Goal: Task Accomplishment & Management: Manage account settings

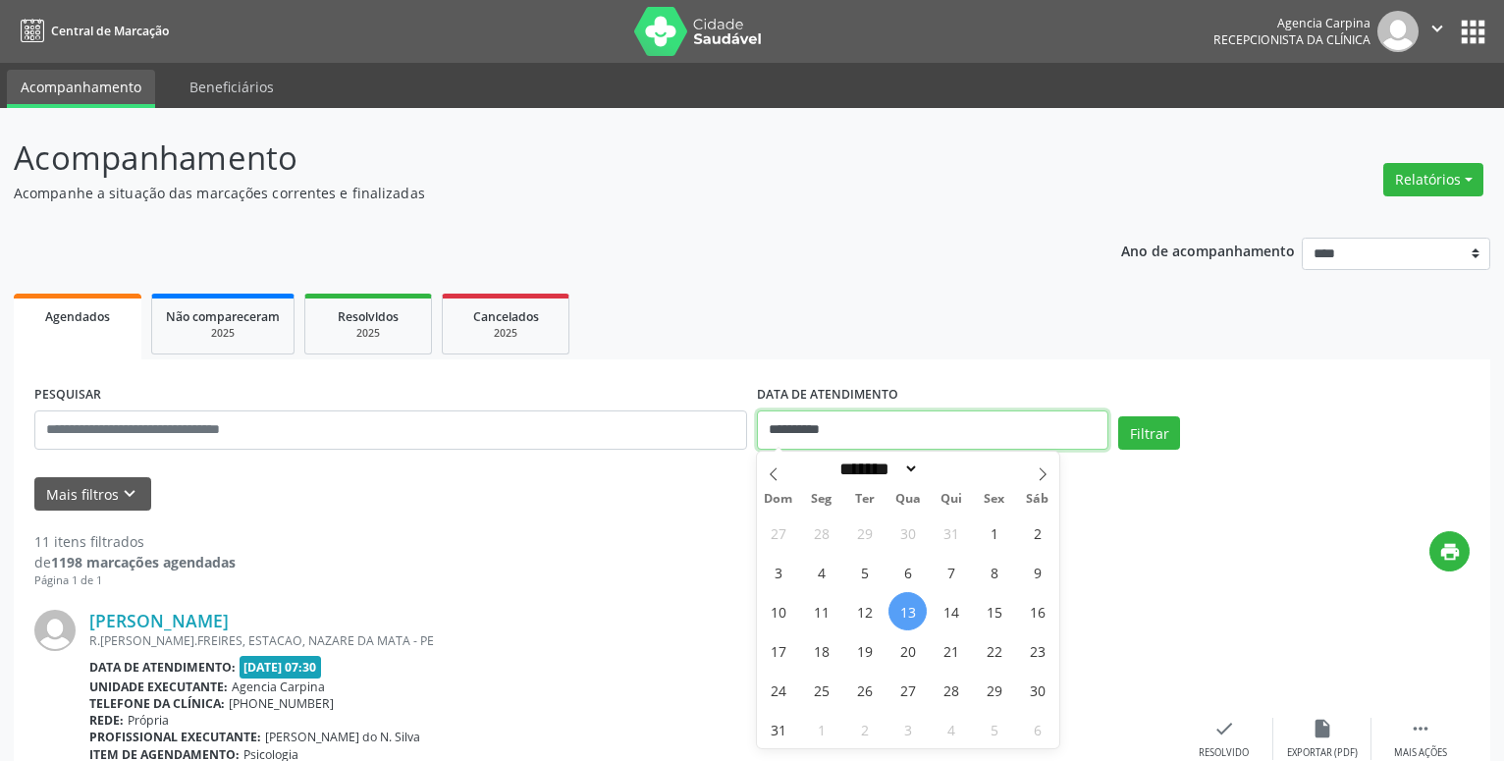
click at [867, 424] on input "**********" at bounding box center [932, 429] width 351 height 39
click at [990, 572] on span "8" at bounding box center [994, 572] width 38 height 38
type input "**********"
click at [990, 572] on span "8" at bounding box center [994, 572] width 38 height 38
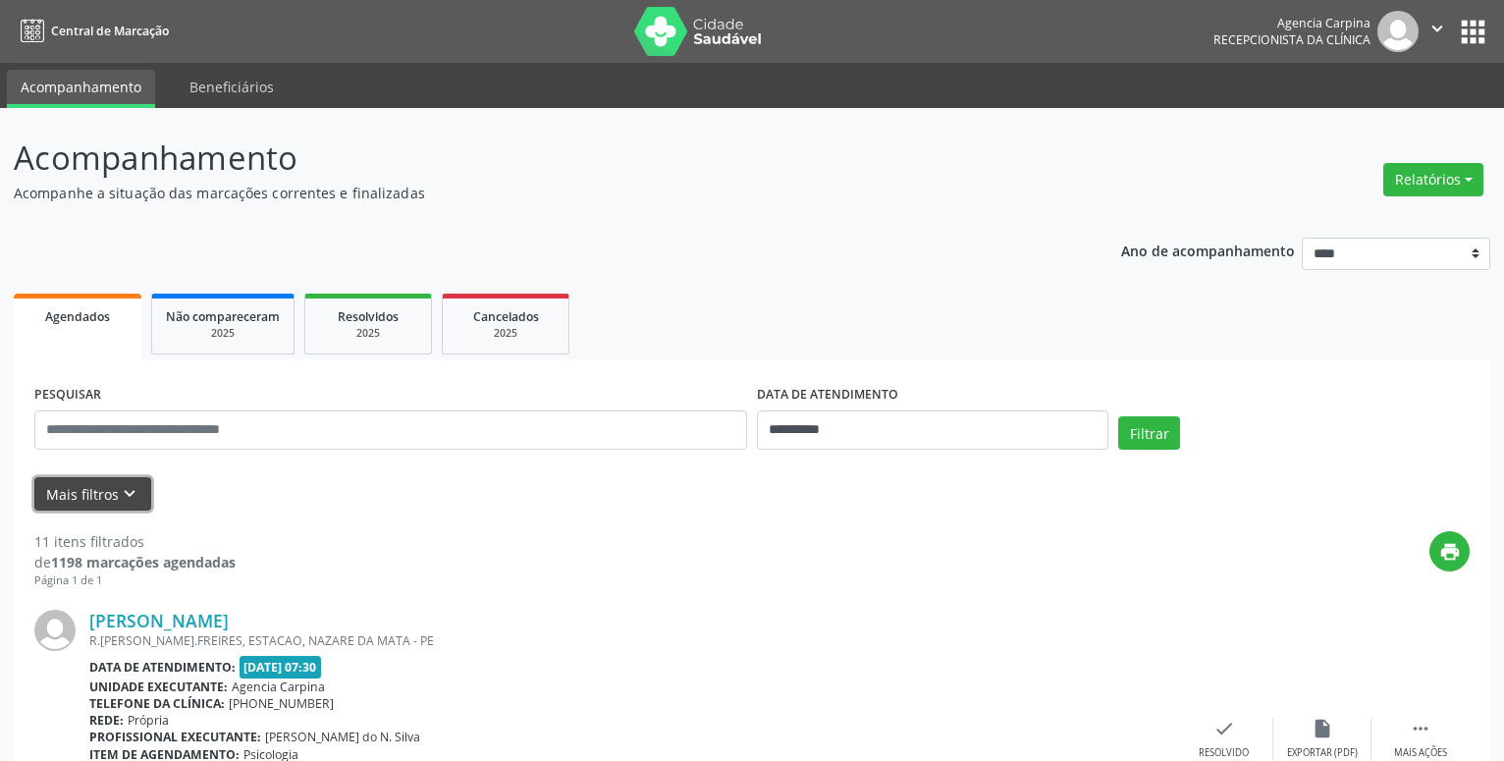
click at [133, 491] on icon "keyboard_arrow_down" at bounding box center [130, 494] width 22 height 22
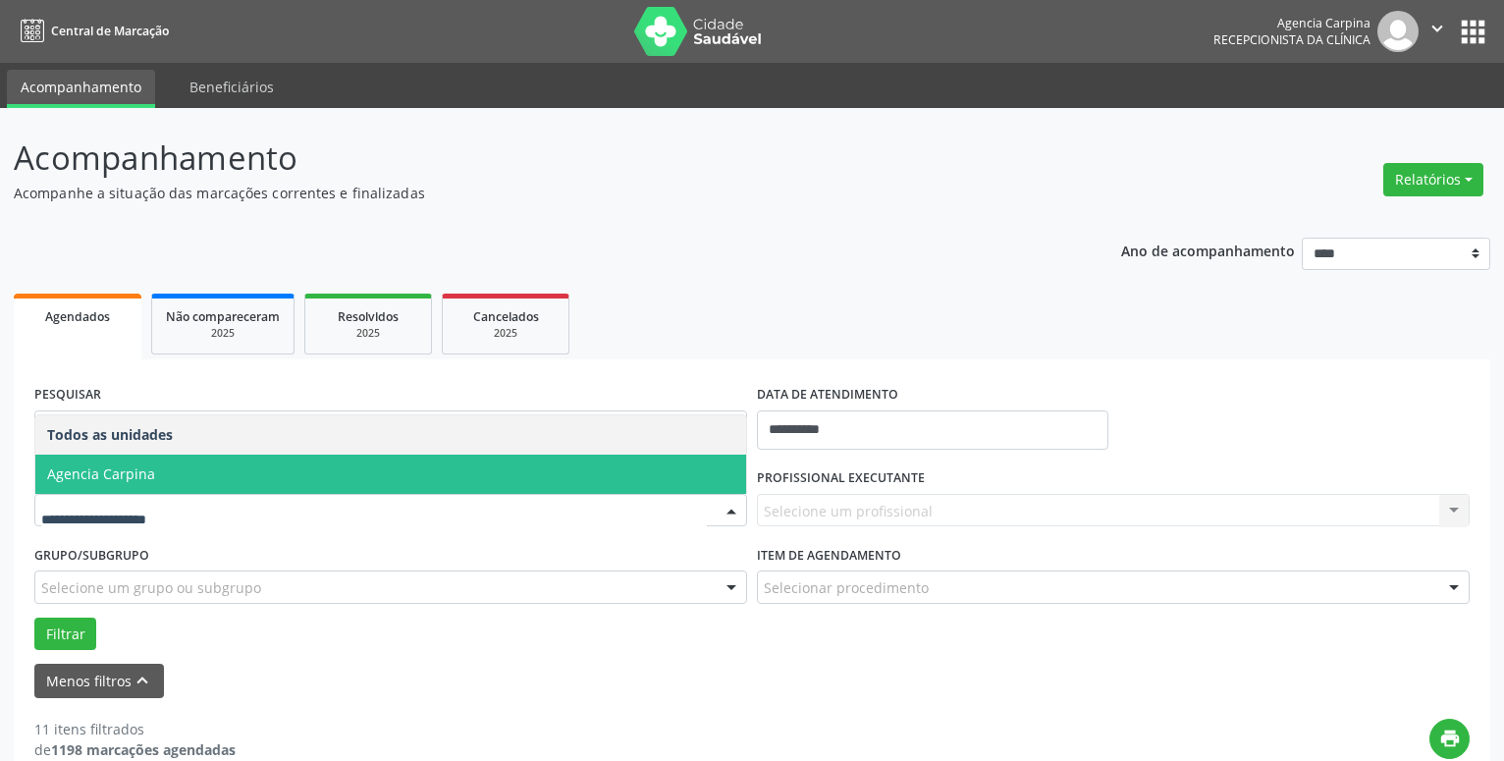
click at [299, 472] on span "Agencia Carpina" at bounding box center [390, 473] width 711 height 39
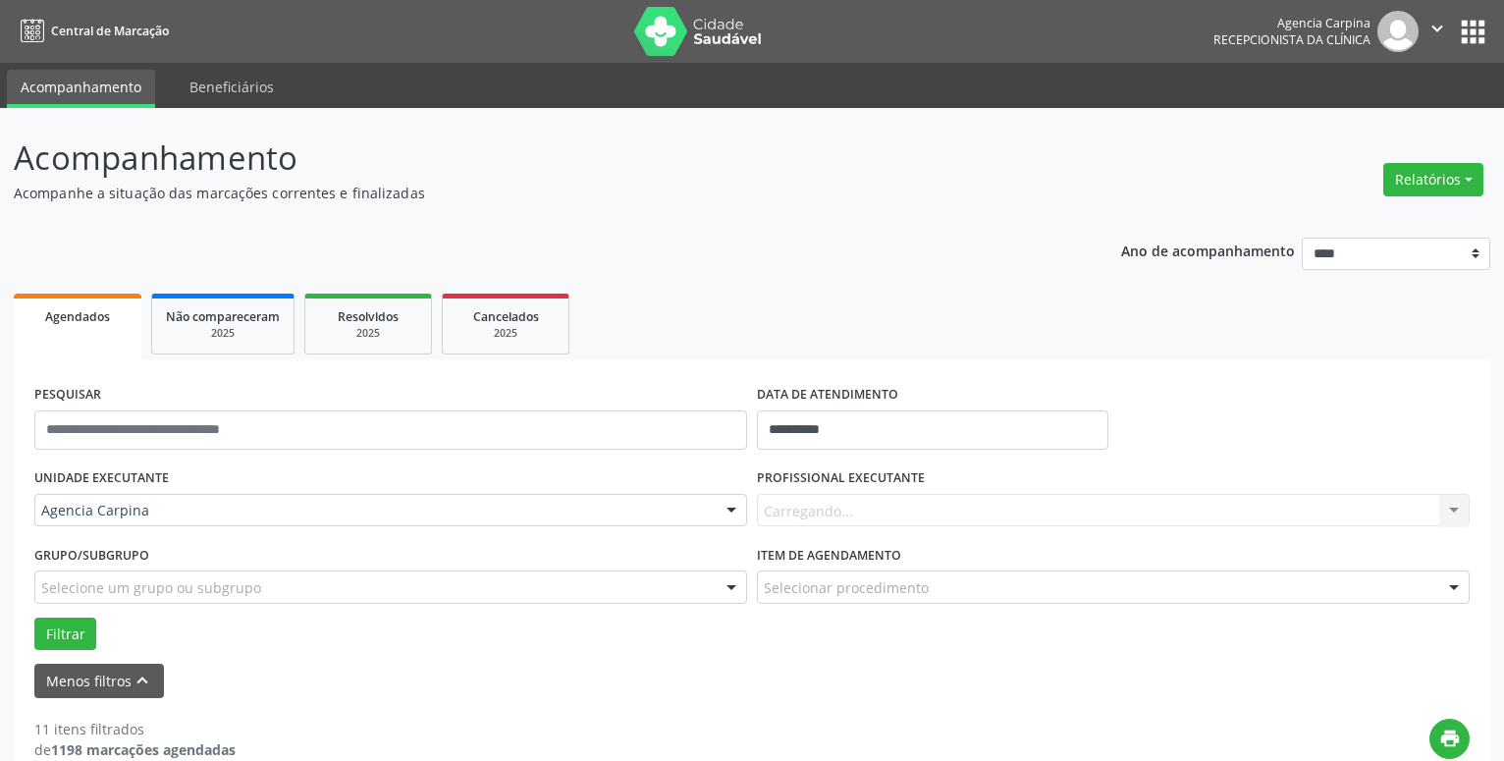
click at [825, 510] on div "Carregando... Nenhum resultado encontrado para: " " Não há nenhuma opção para s…" at bounding box center [1113, 510] width 713 height 33
click at [1455, 515] on div "Carregando... Nenhum resultado encontrado para: " " Não há nenhuma opção para s…" at bounding box center [1113, 510] width 713 height 33
click at [1446, 516] on div at bounding box center [1453, 511] width 29 height 33
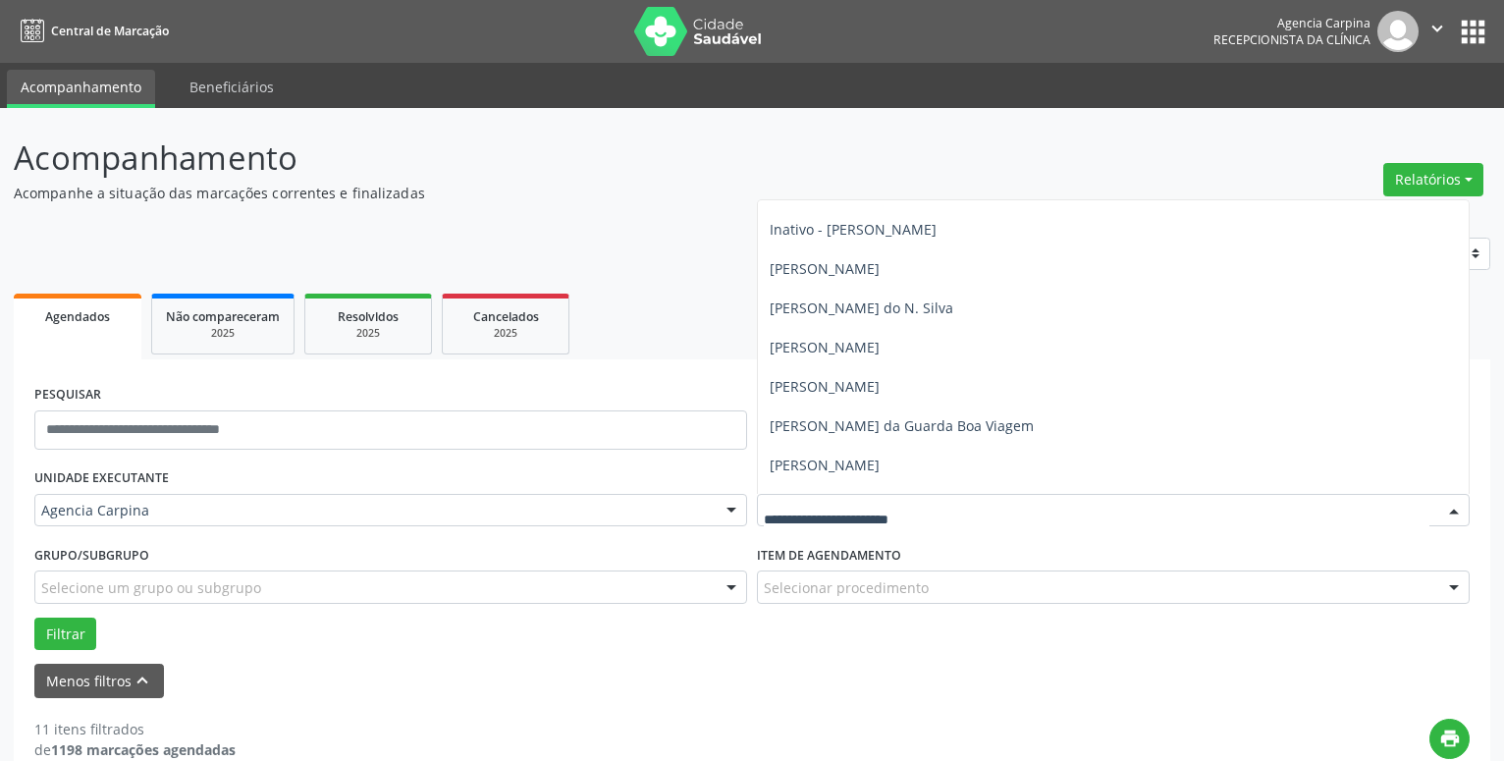
scroll to position [317, 0]
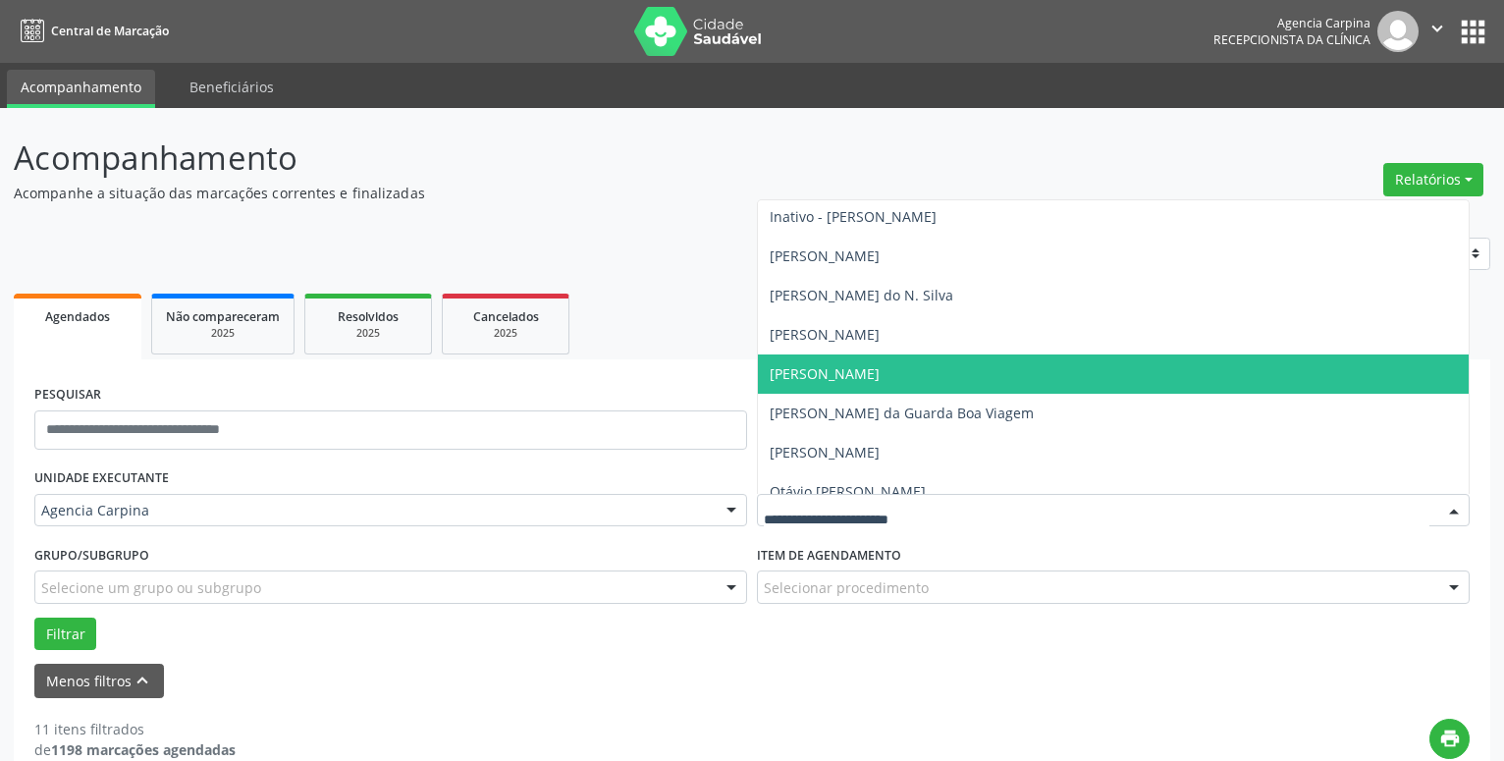
click at [932, 383] on span "[PERSON_NAME]" at bounding box center [1113, 373] width 711 height 39
click at [932, 383] on form "**********" at bounding box center [751, 539] width 1435 height 318
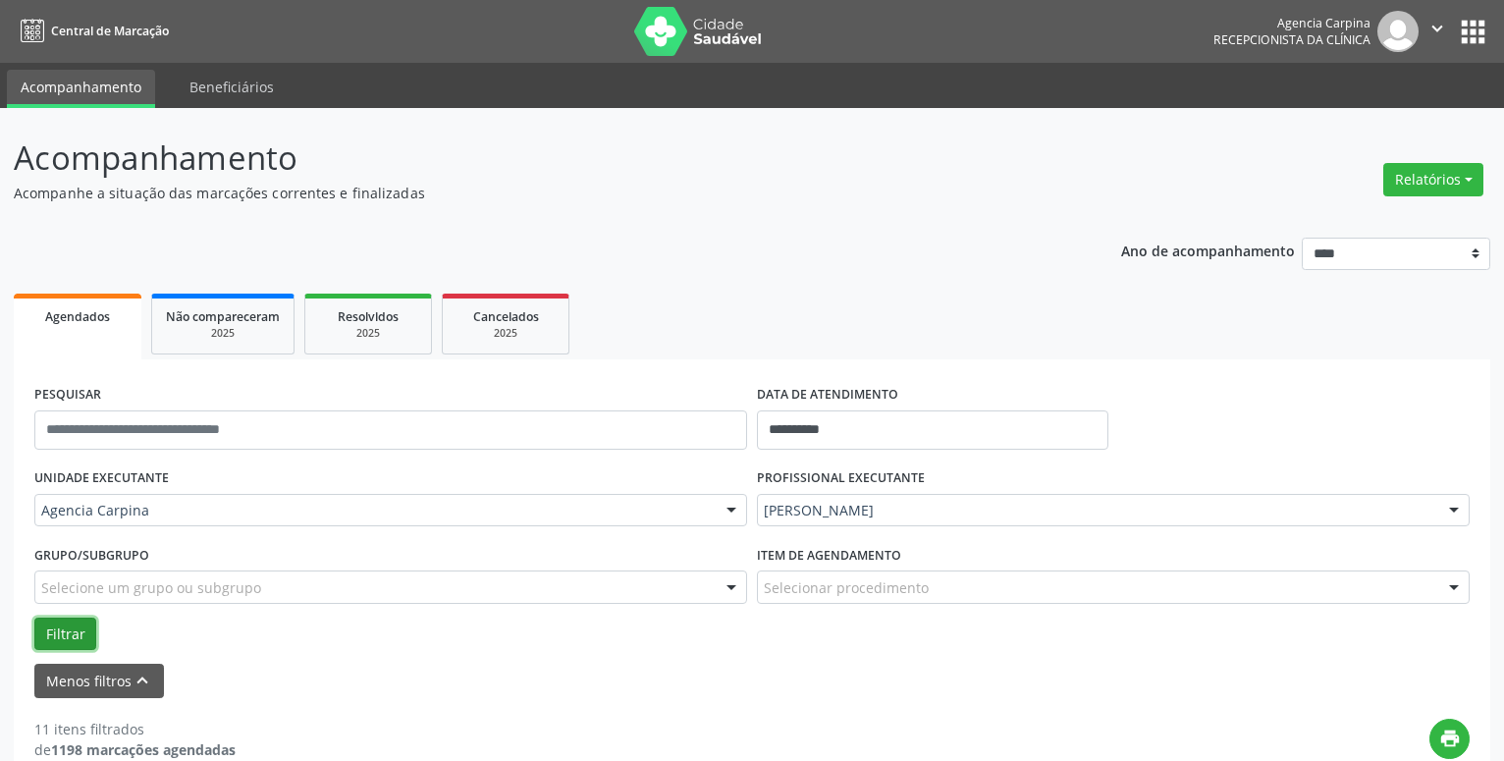
click at [67, 632] on button "Filtrar" at bounding box center [65, 633] width 62 height 33
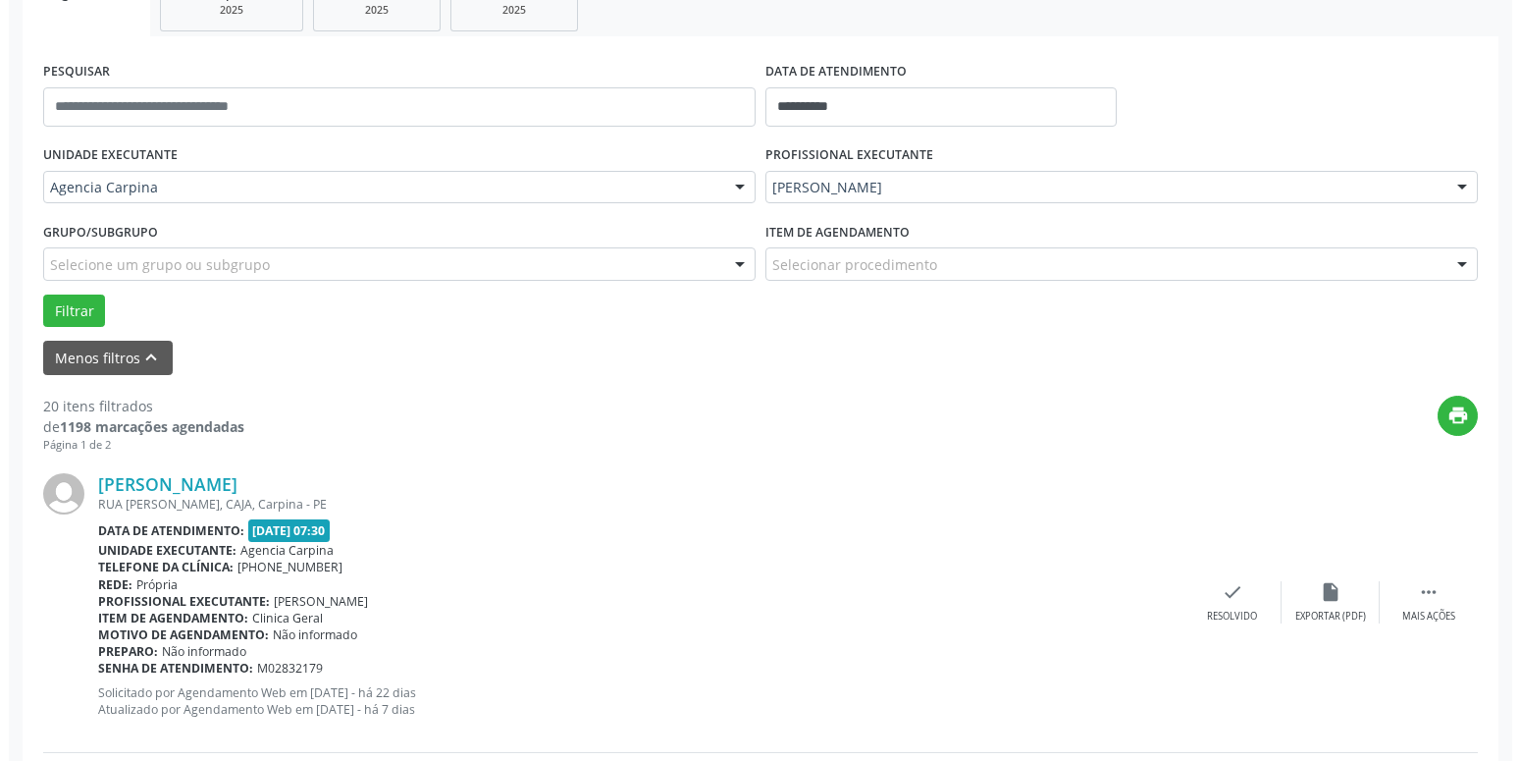
scroll to position [330, 0]
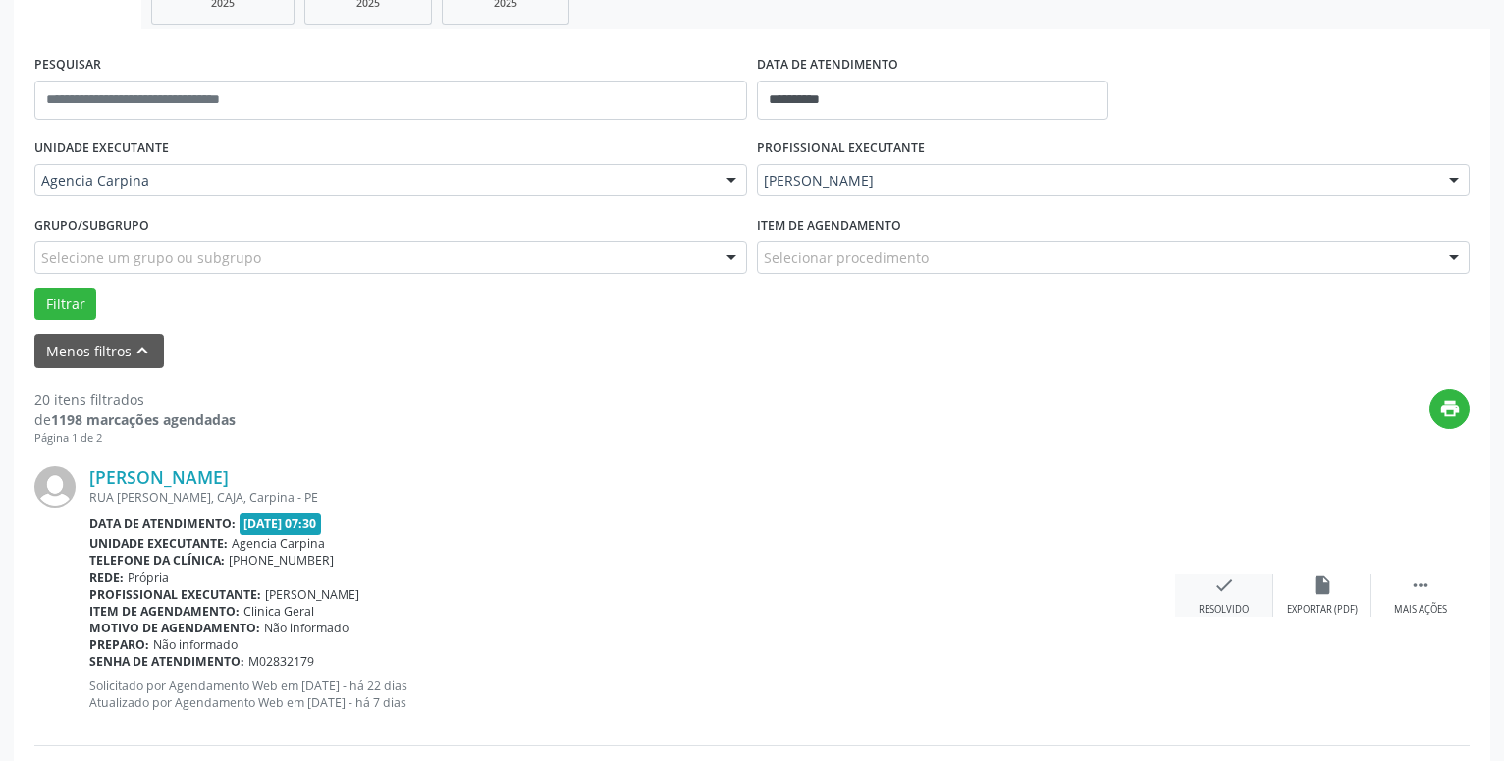
click at [1221, 592] on icon "check" at bounding box center [1224, 585] width 22 height 22
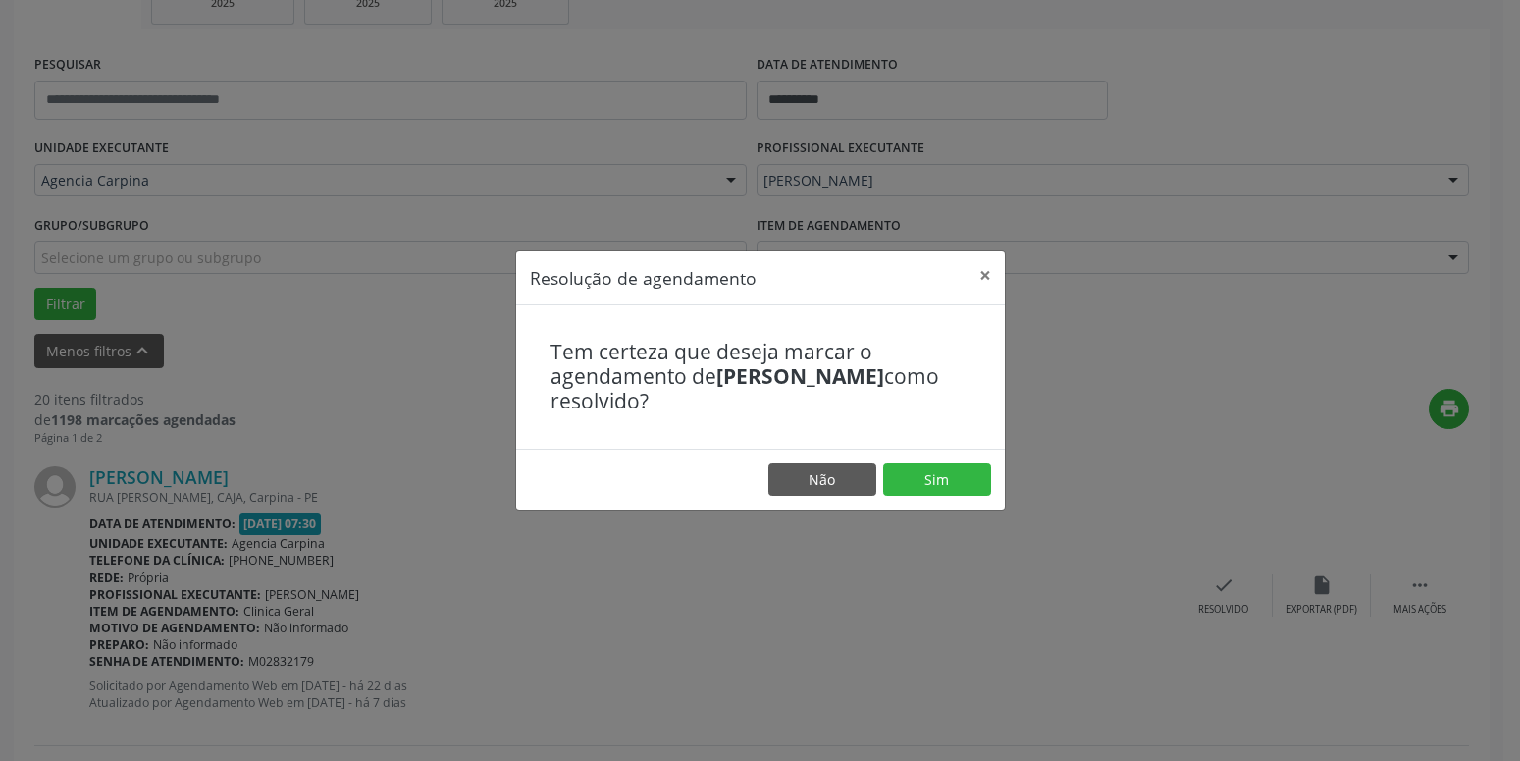
click at [1184, 411] on div "Resolução de agendamento × Tem certeza que deseja marcar o agendamento de [PERS…" at bounding box center [760, 380] width 1520 height 761
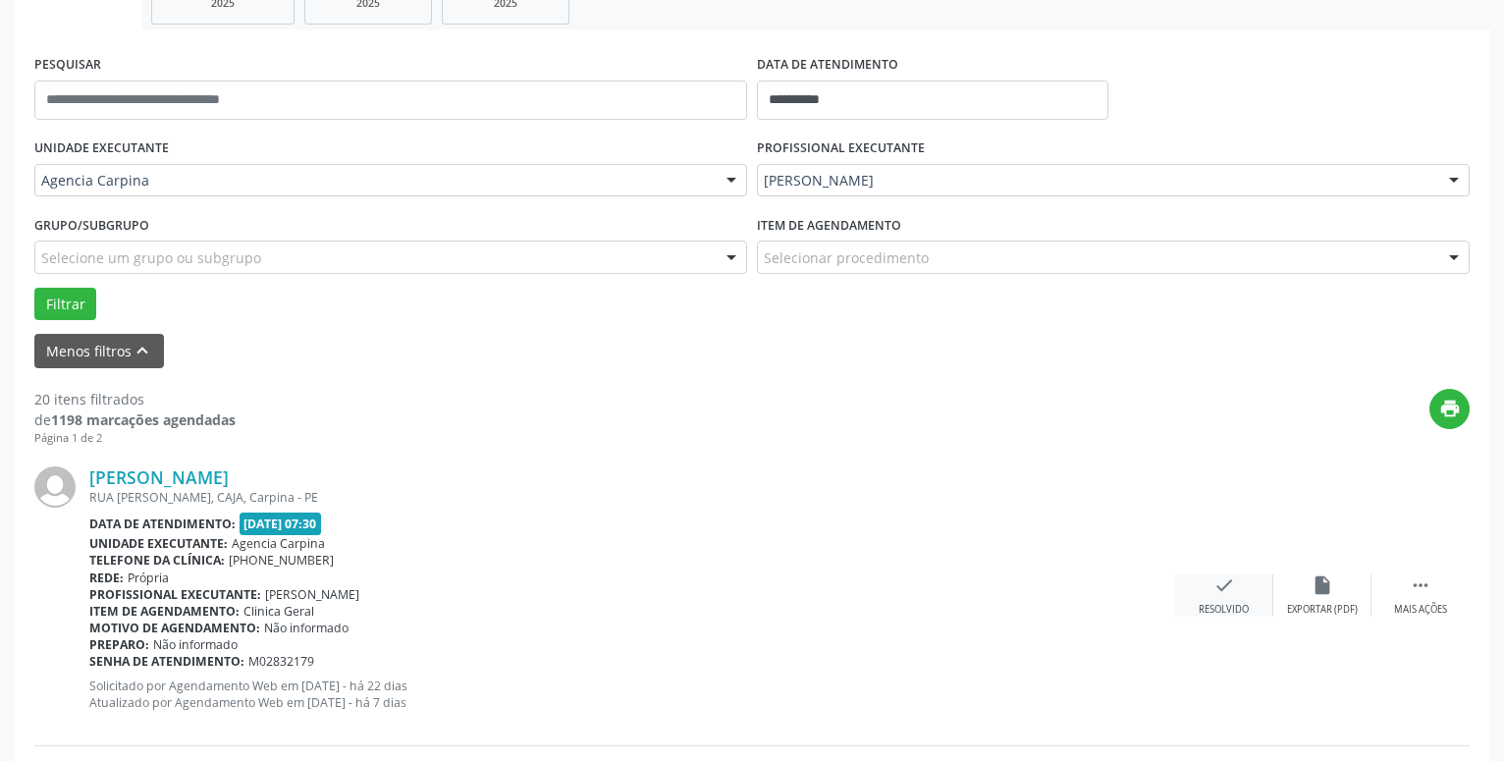
click at [1221, 586] on icon "check" at bounding box center [1224, 585] width 22 height 22
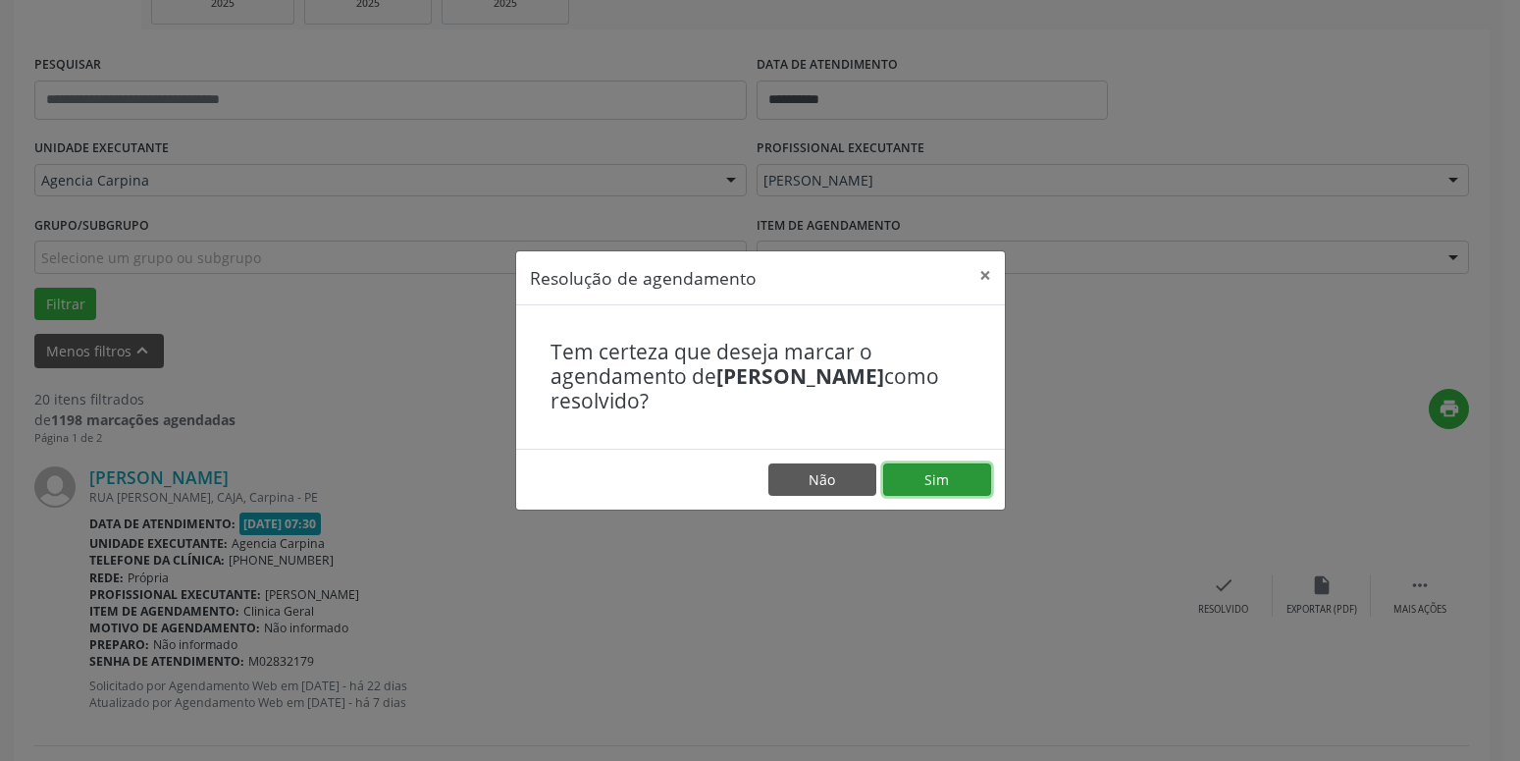
click at [938, 487] on button "Sim" at bounding box center [937, 479] width 108 height 33
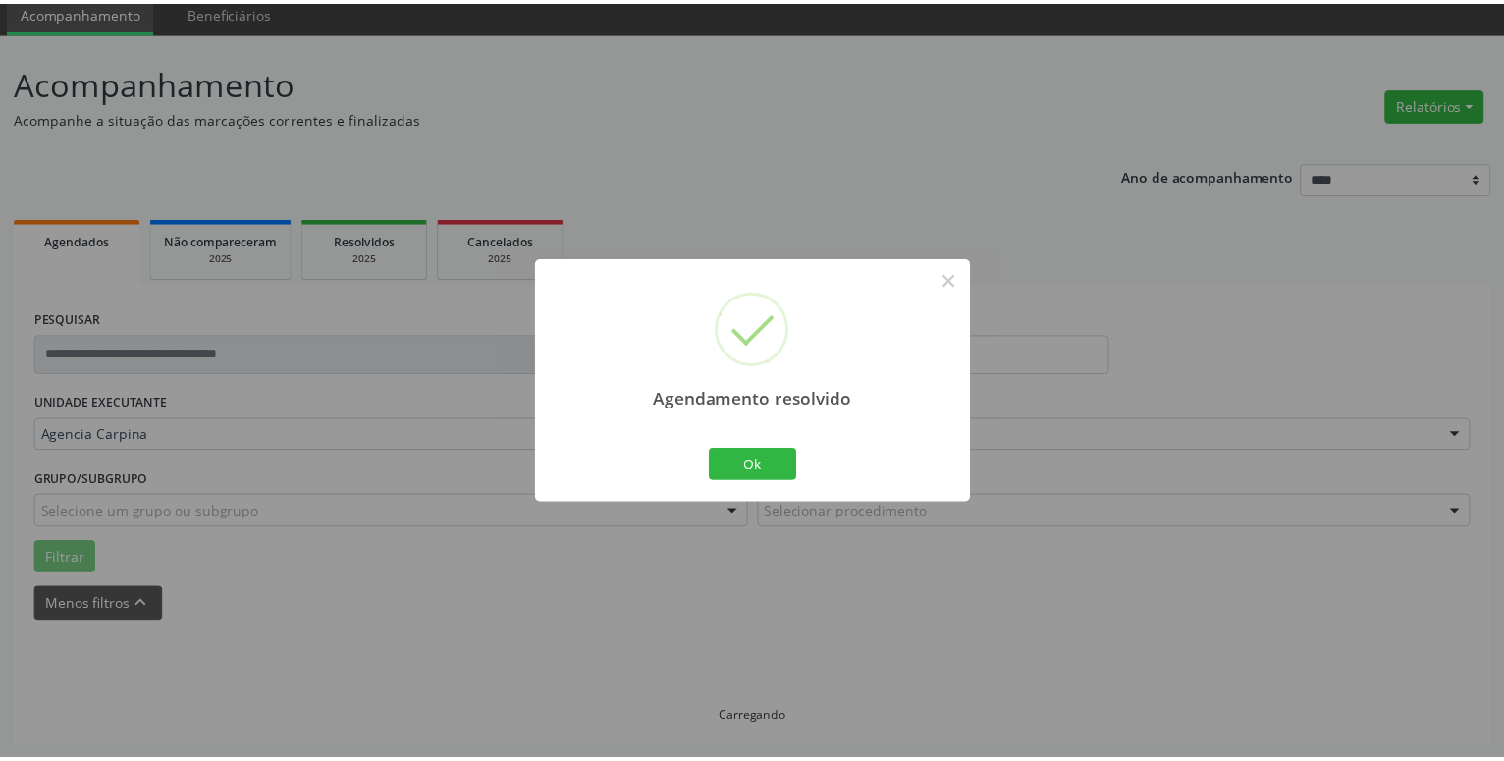
scroll to position [76, 0]
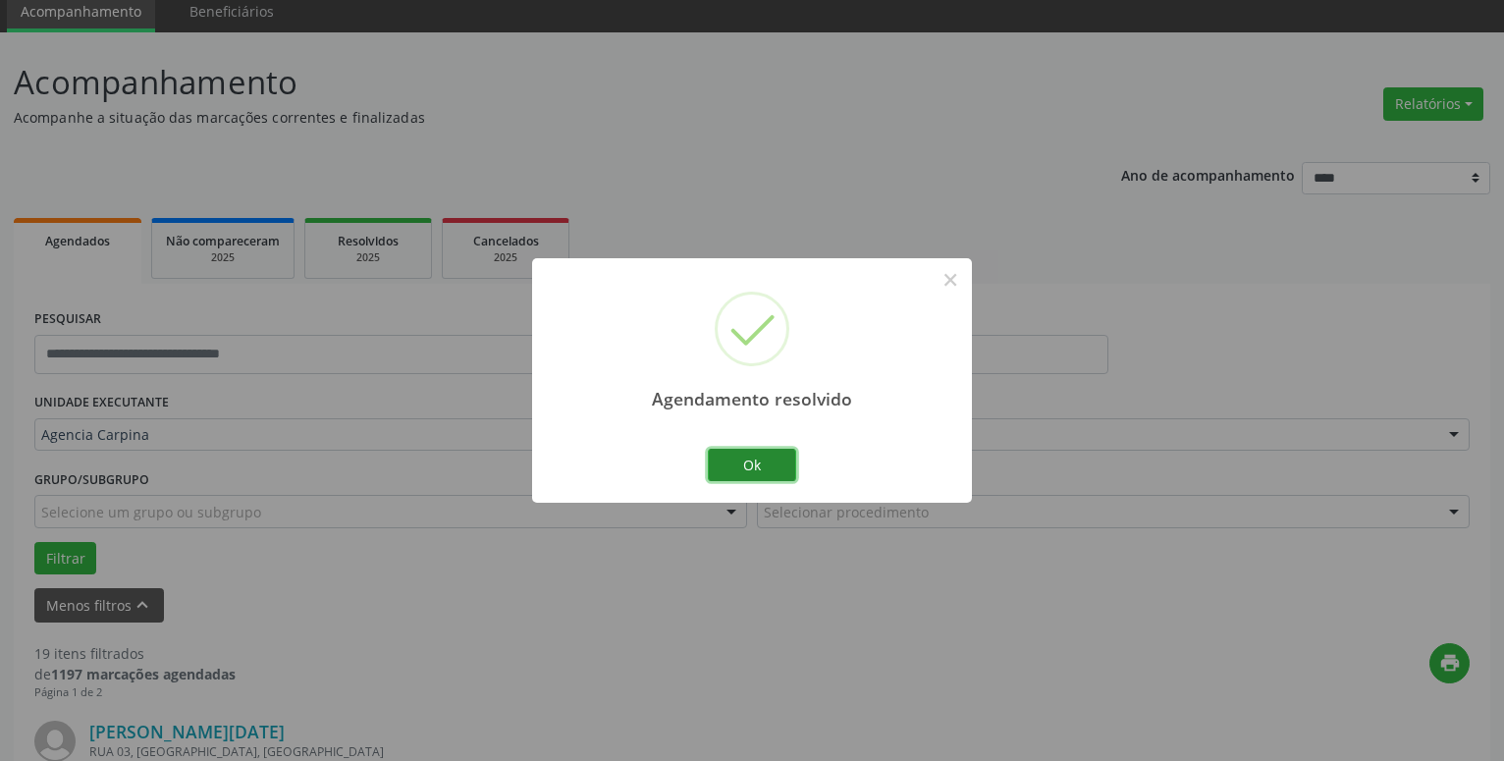
click at [751, 461] on button "Ok" at bounding box center [752, 465] width 88 height 33
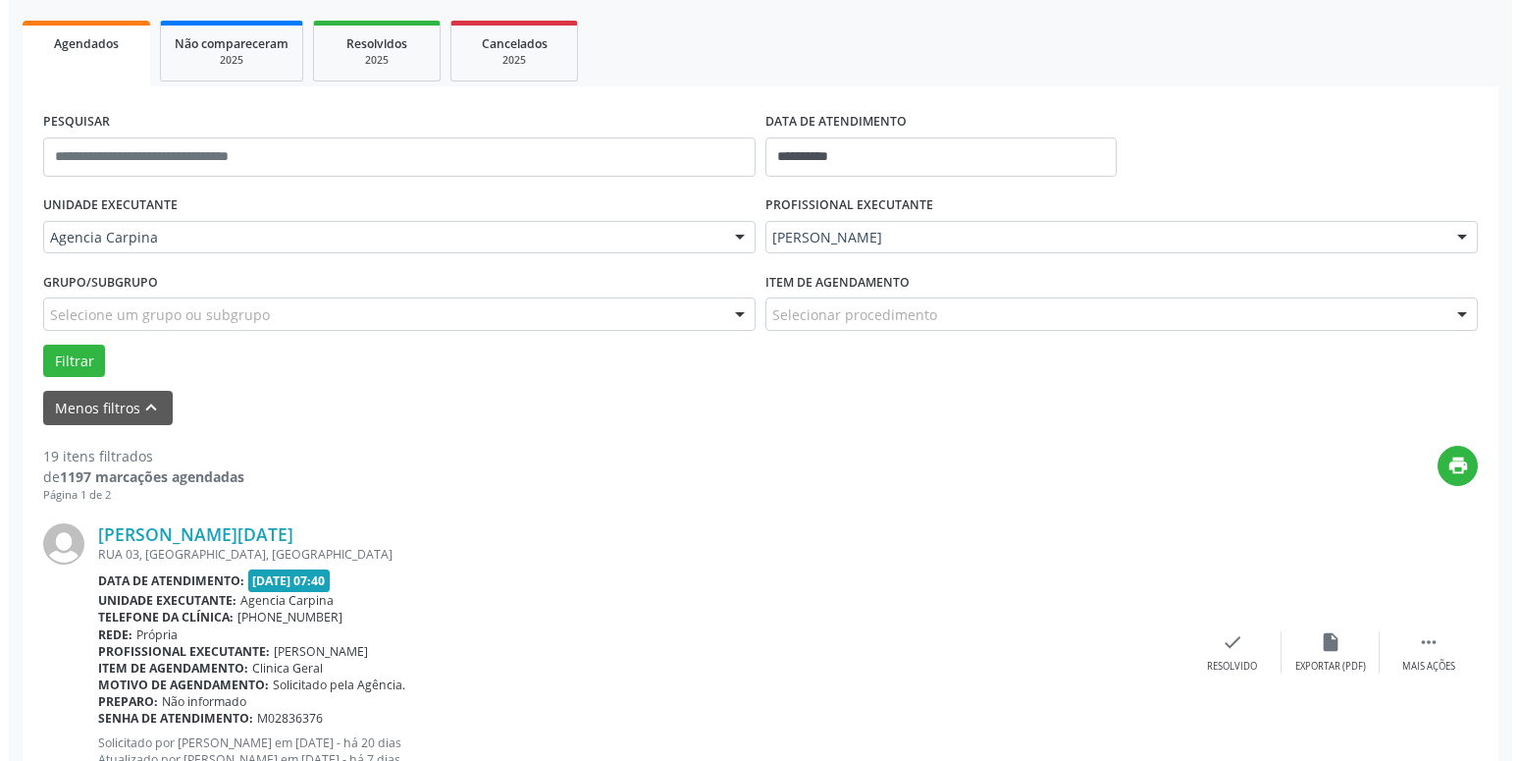
scroll to position [293, 0]
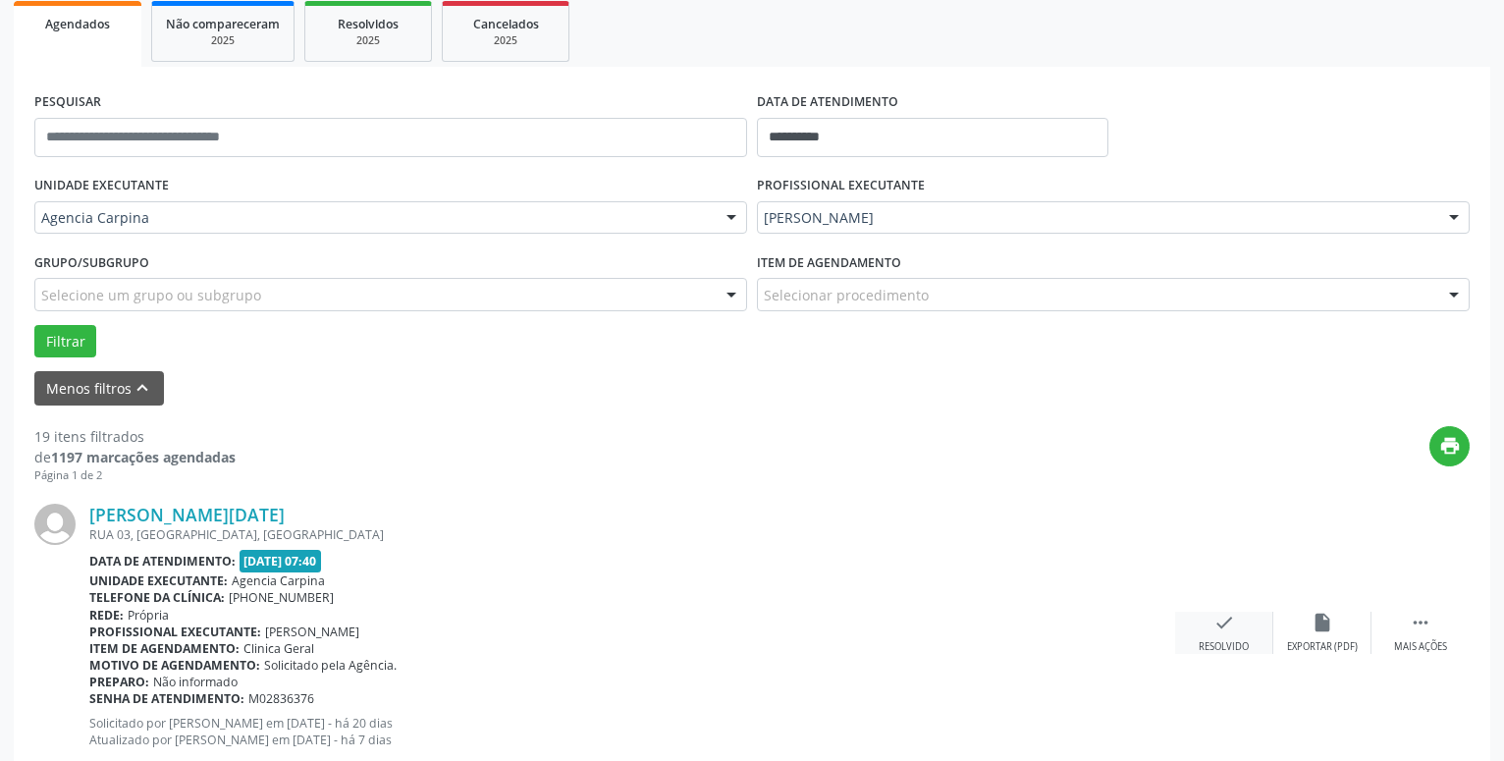
click at [1212, 629] on div "check Resolvido" at bounding box center [1224, 633] width 98 height 42
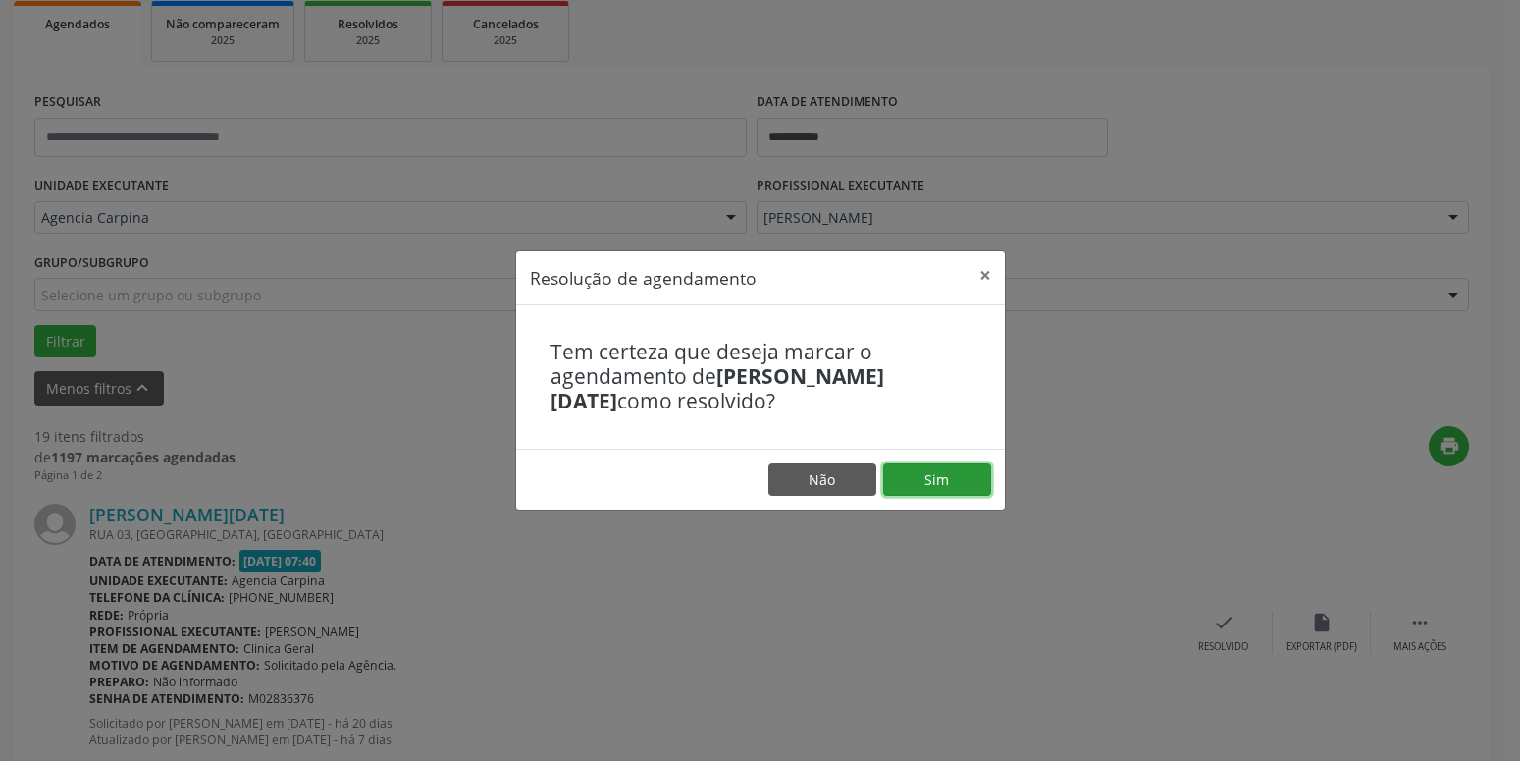
click at [934, 483] on button "Sim" at bounding box center [937, 479] width 108 height 33
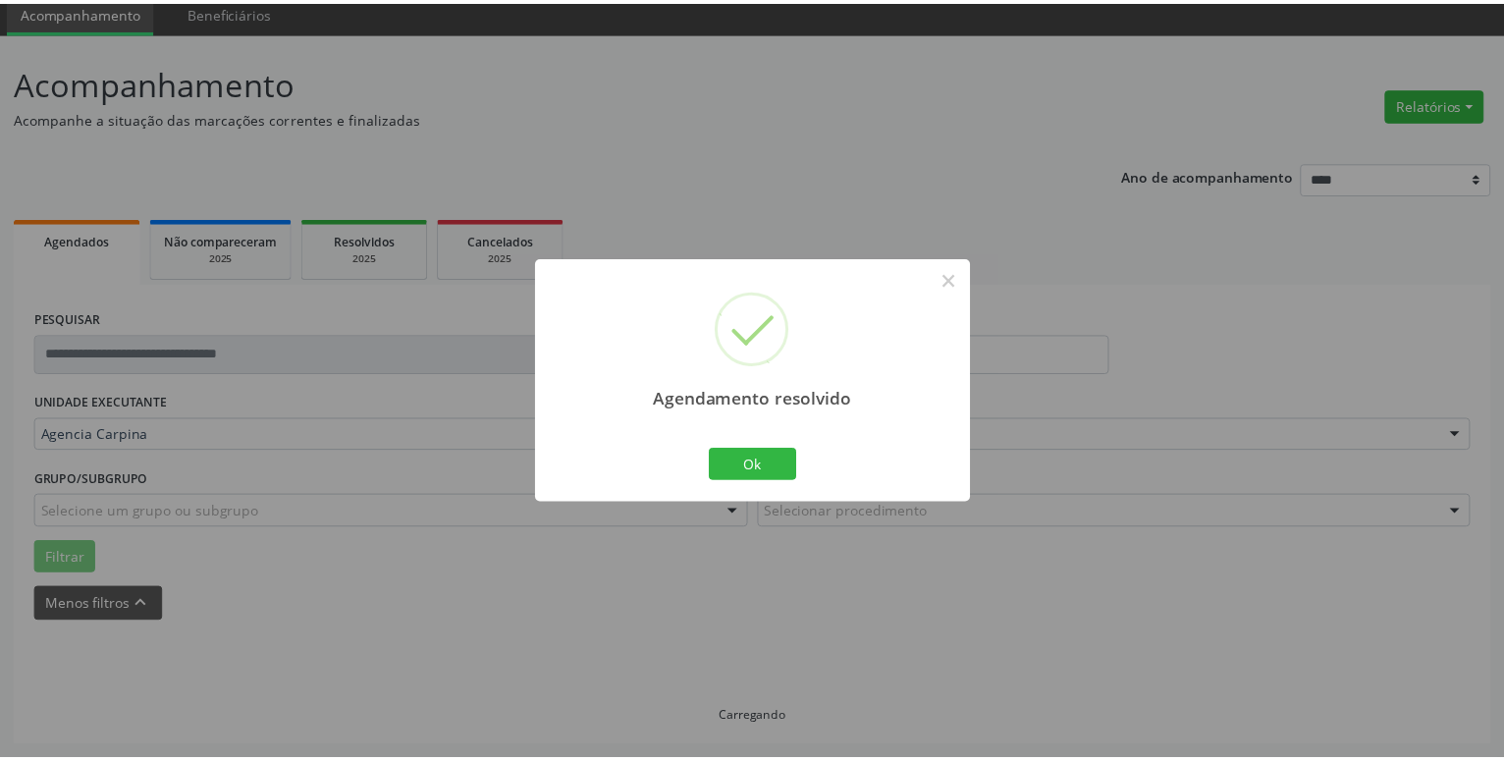
scroll to position [76, 0]
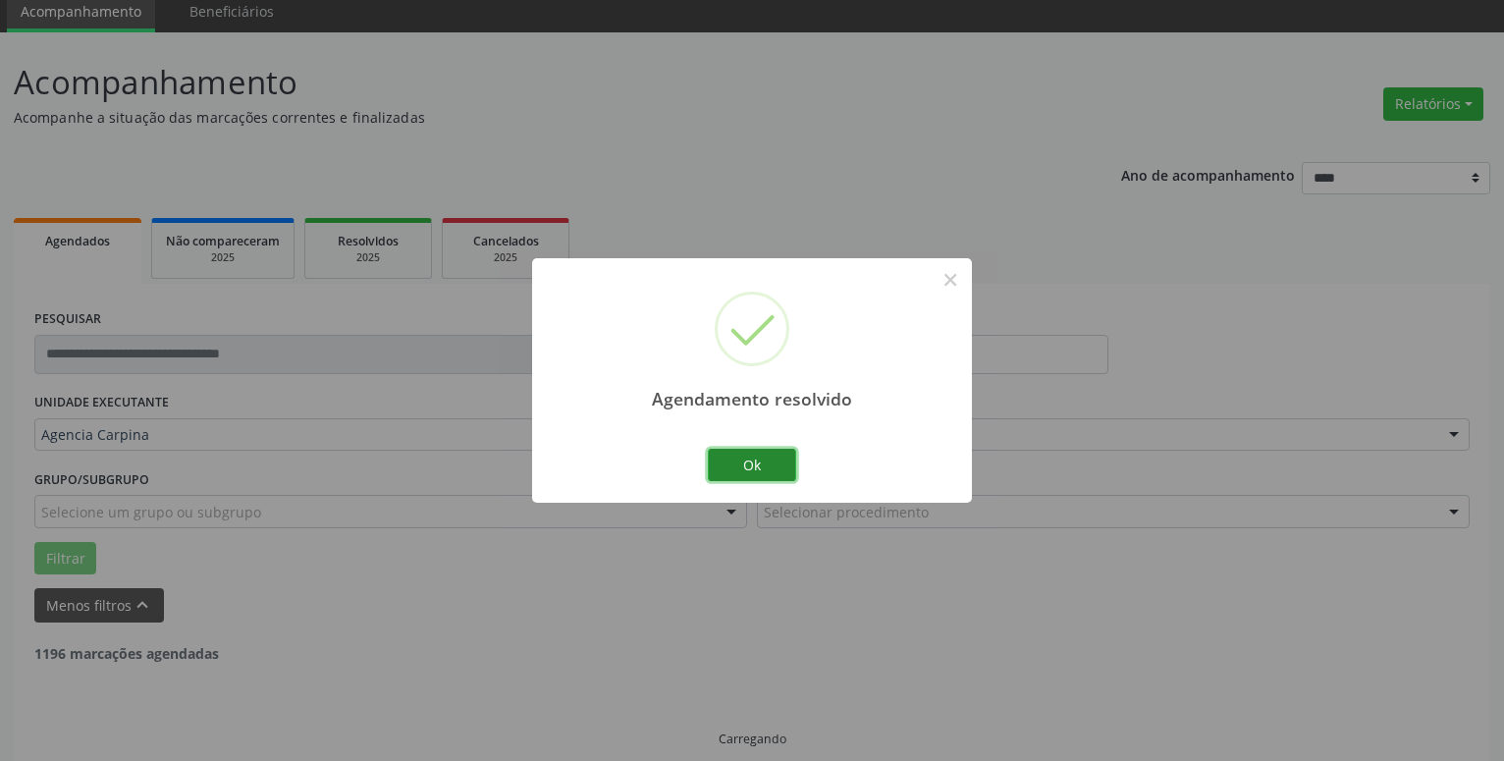
click at [748, 466] on button "Ok" at bounding box center [752, 465] width 88 height 33
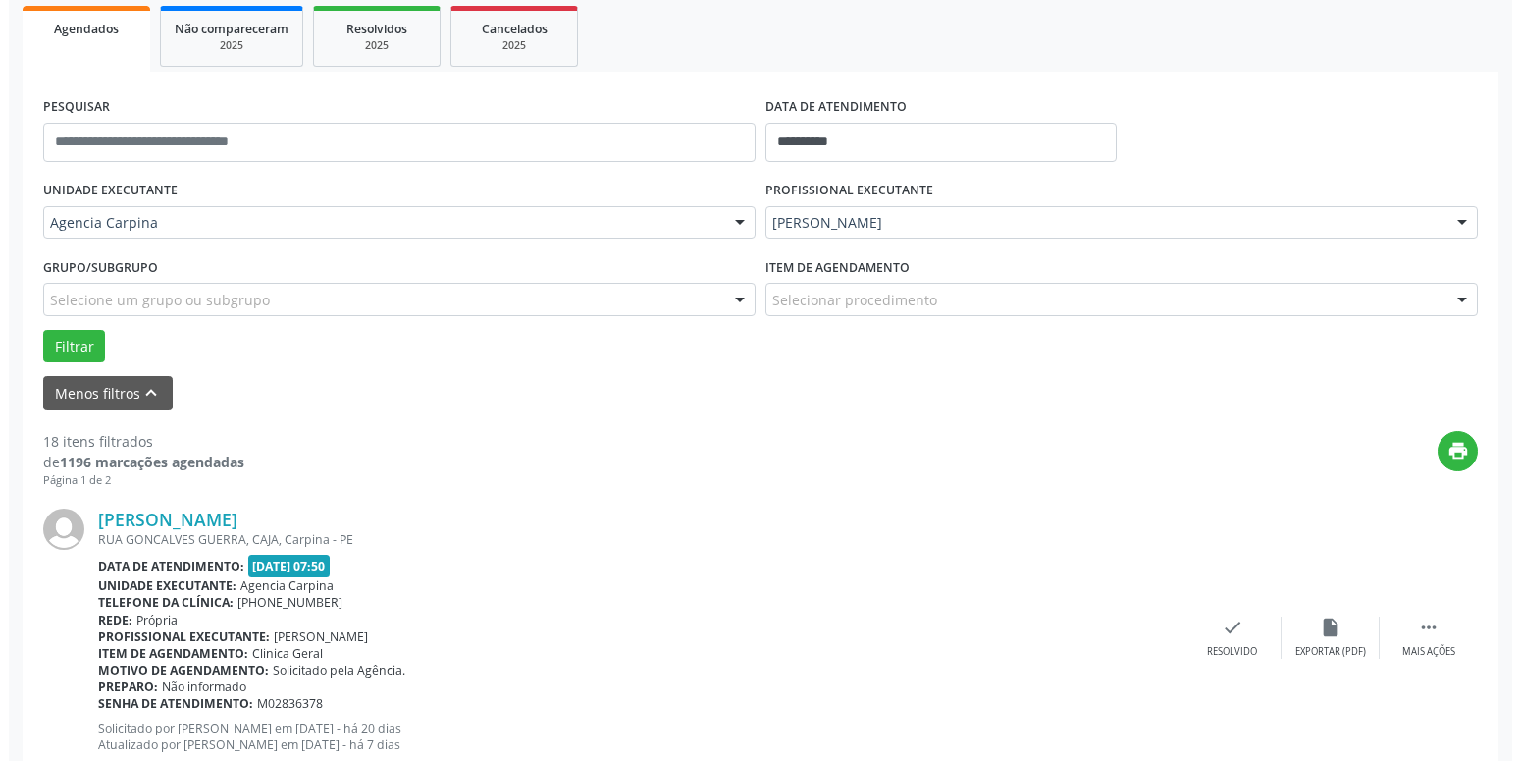
scroll to position [313, 0]
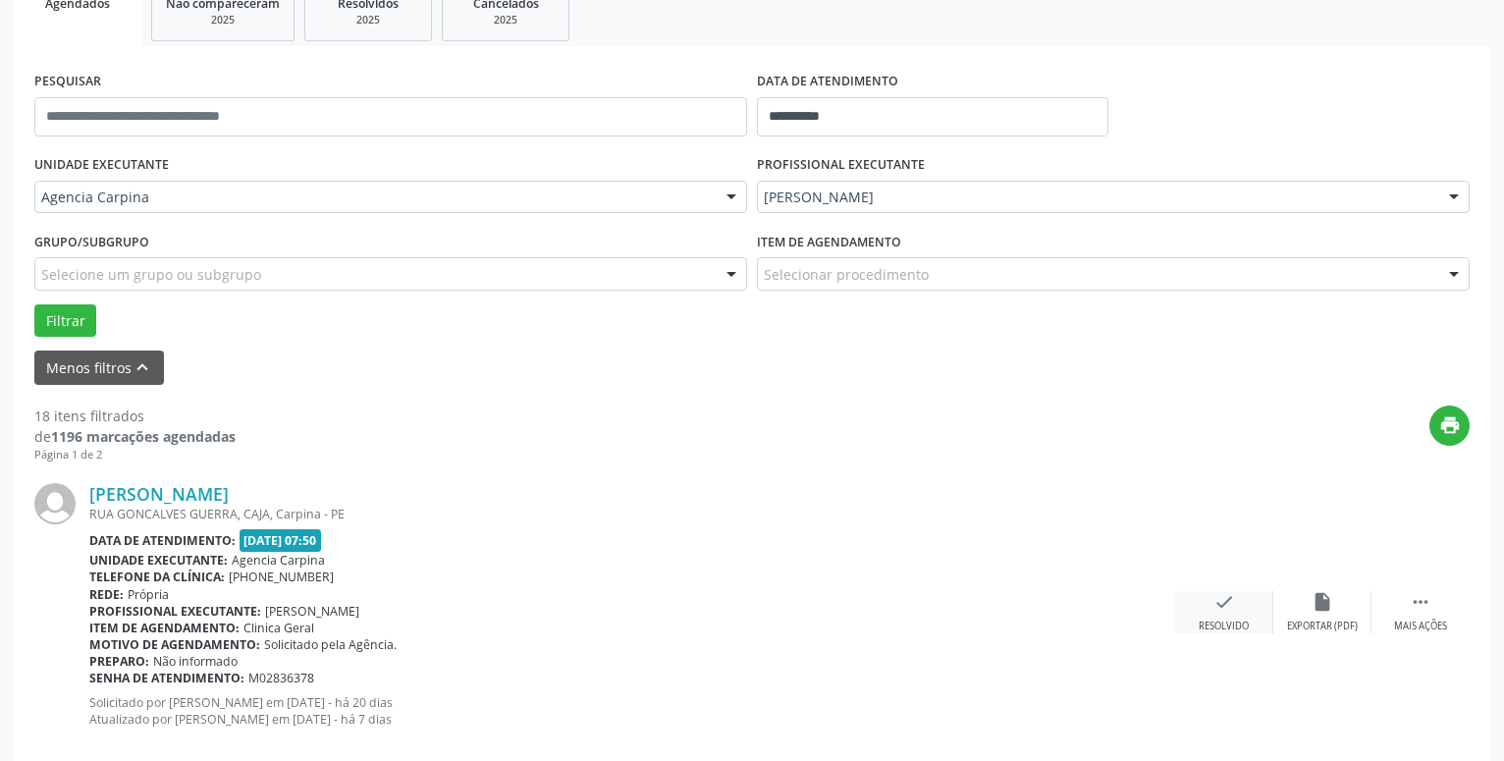
click at [1222, 610] on icon "check" at bounding box center [1224, 602] width 22 height 22
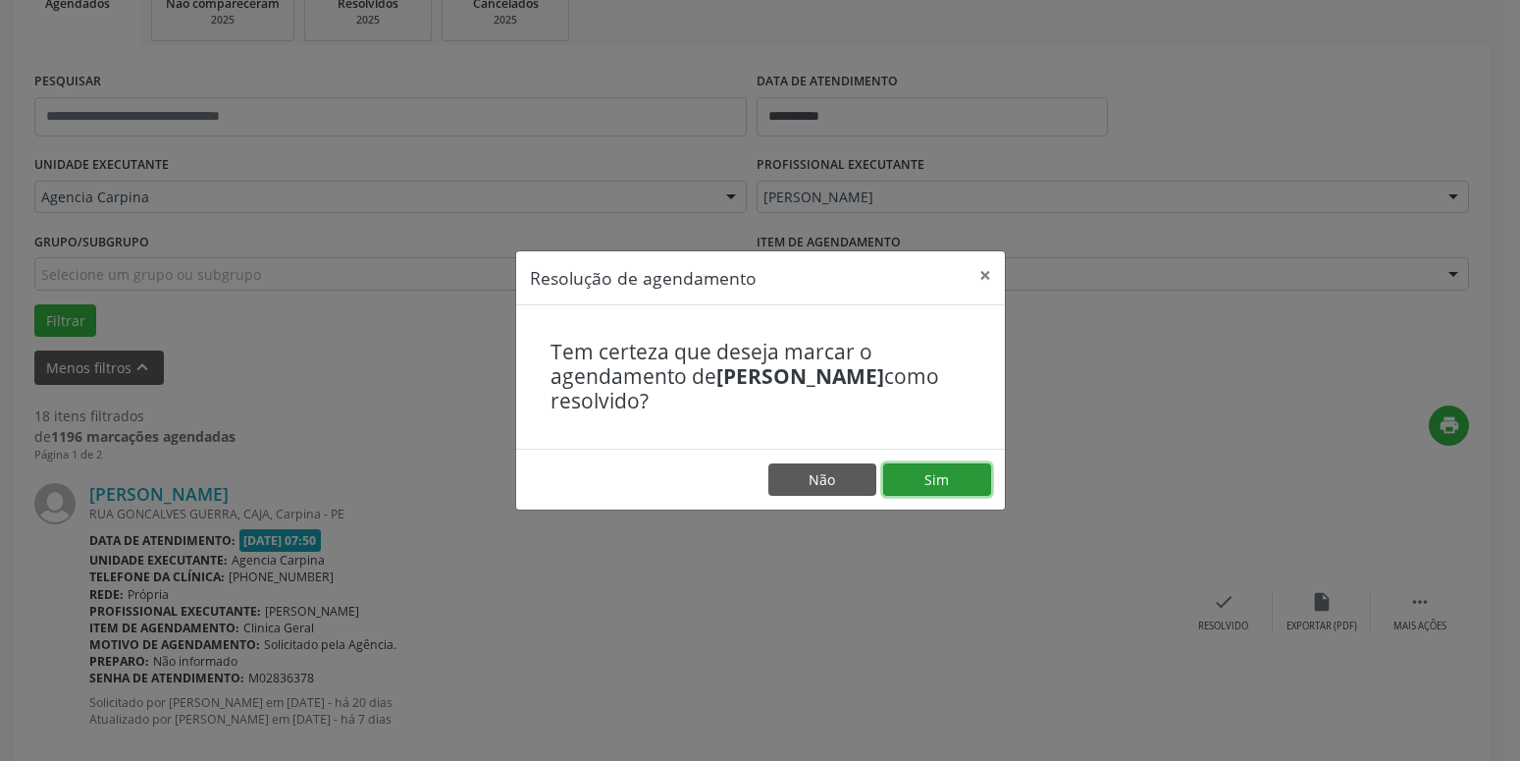
click at [965, 472] on button "Sim" at bounding box center [937, 479] width 108 height 33
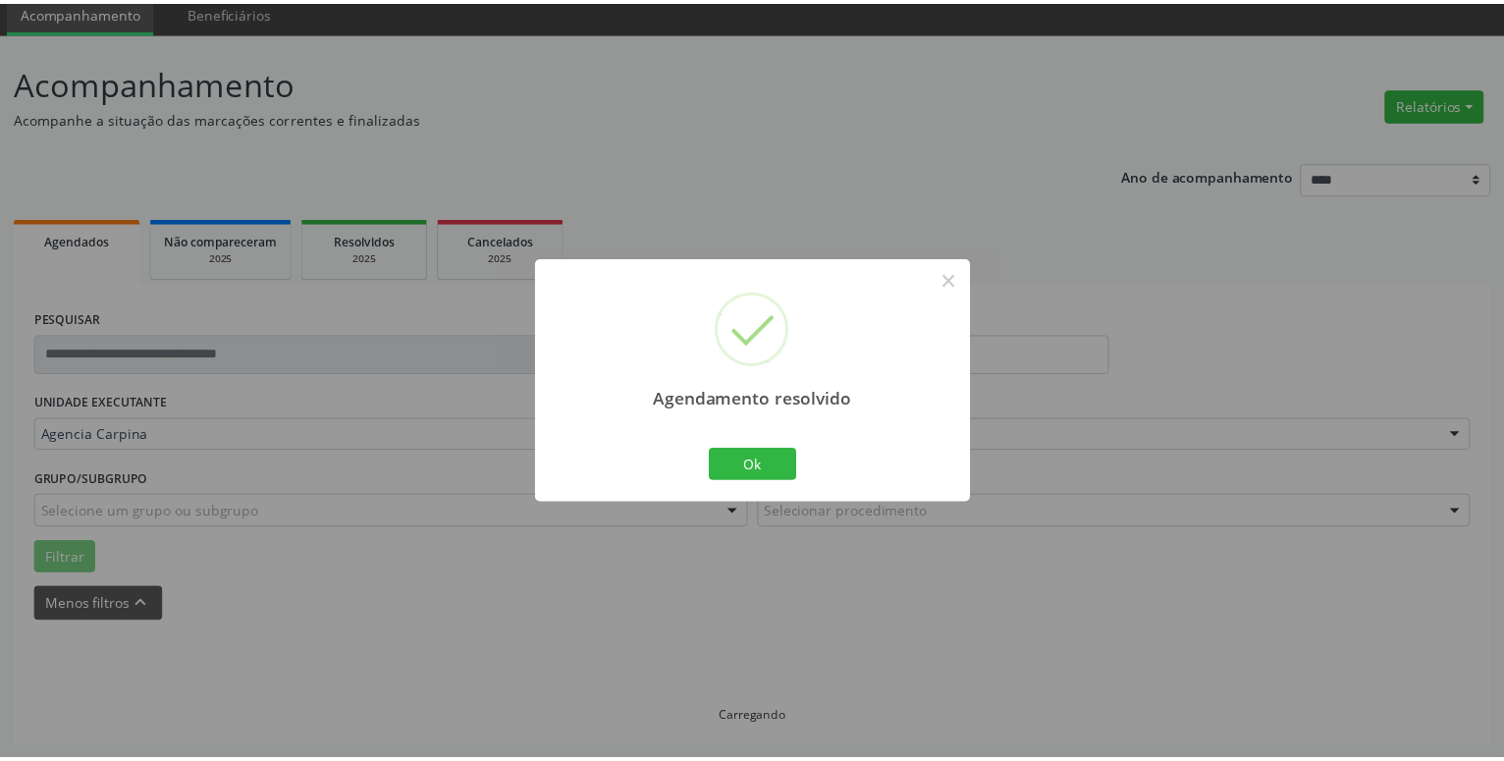
scroll to position [76, 0]
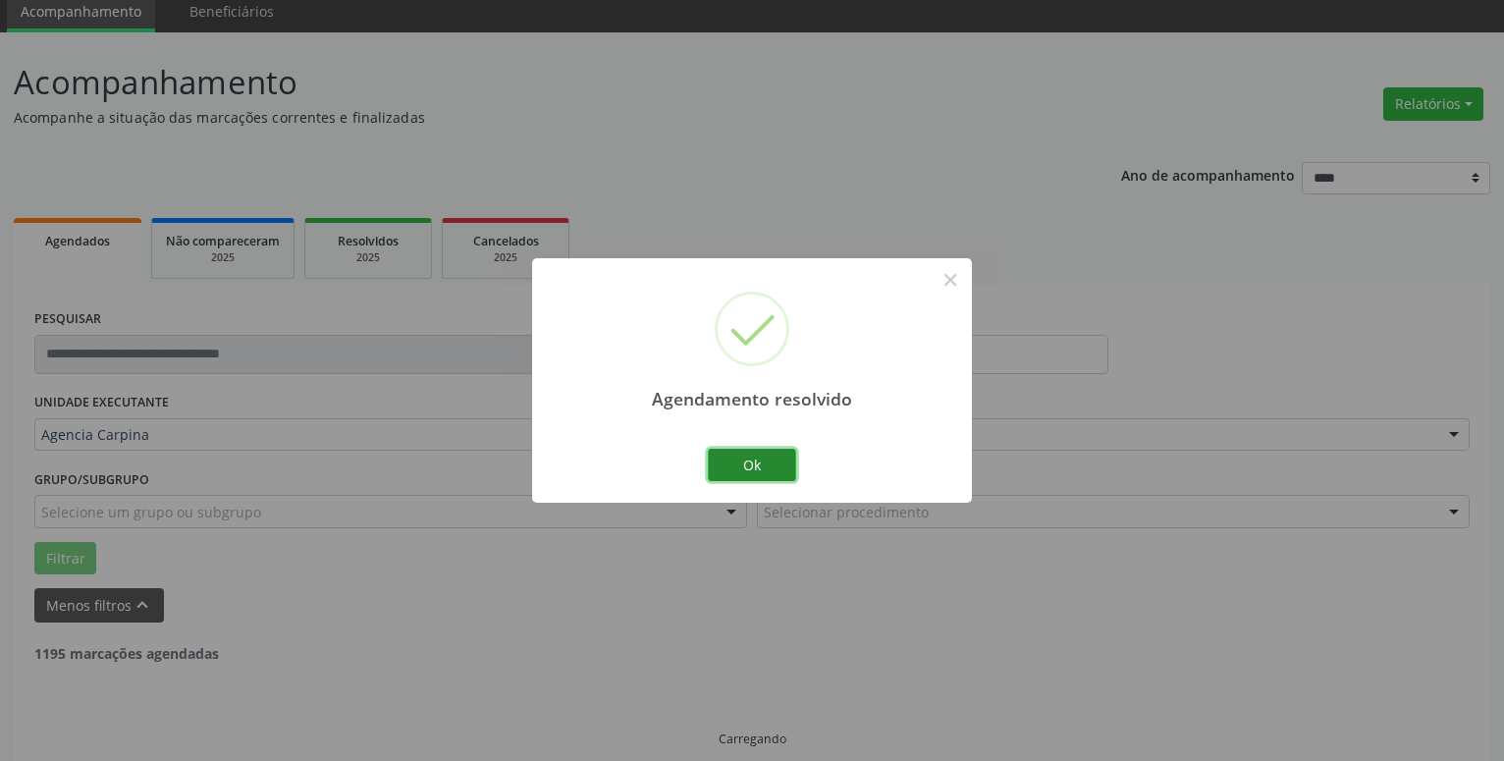
click at [759, 473] on button "Ok" at bounding box center [752, 465] width 88 height 33
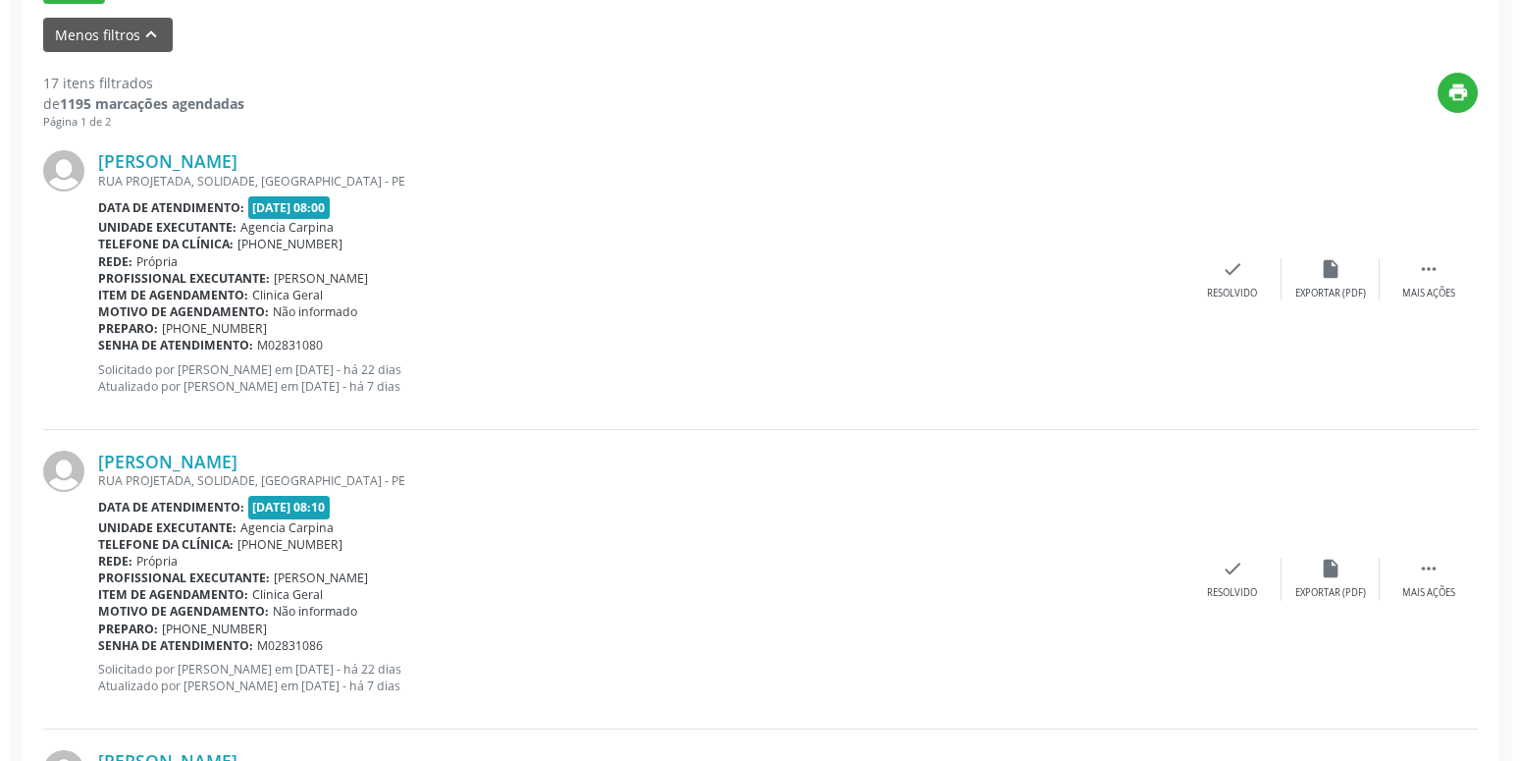
scroll to position [647, 0]
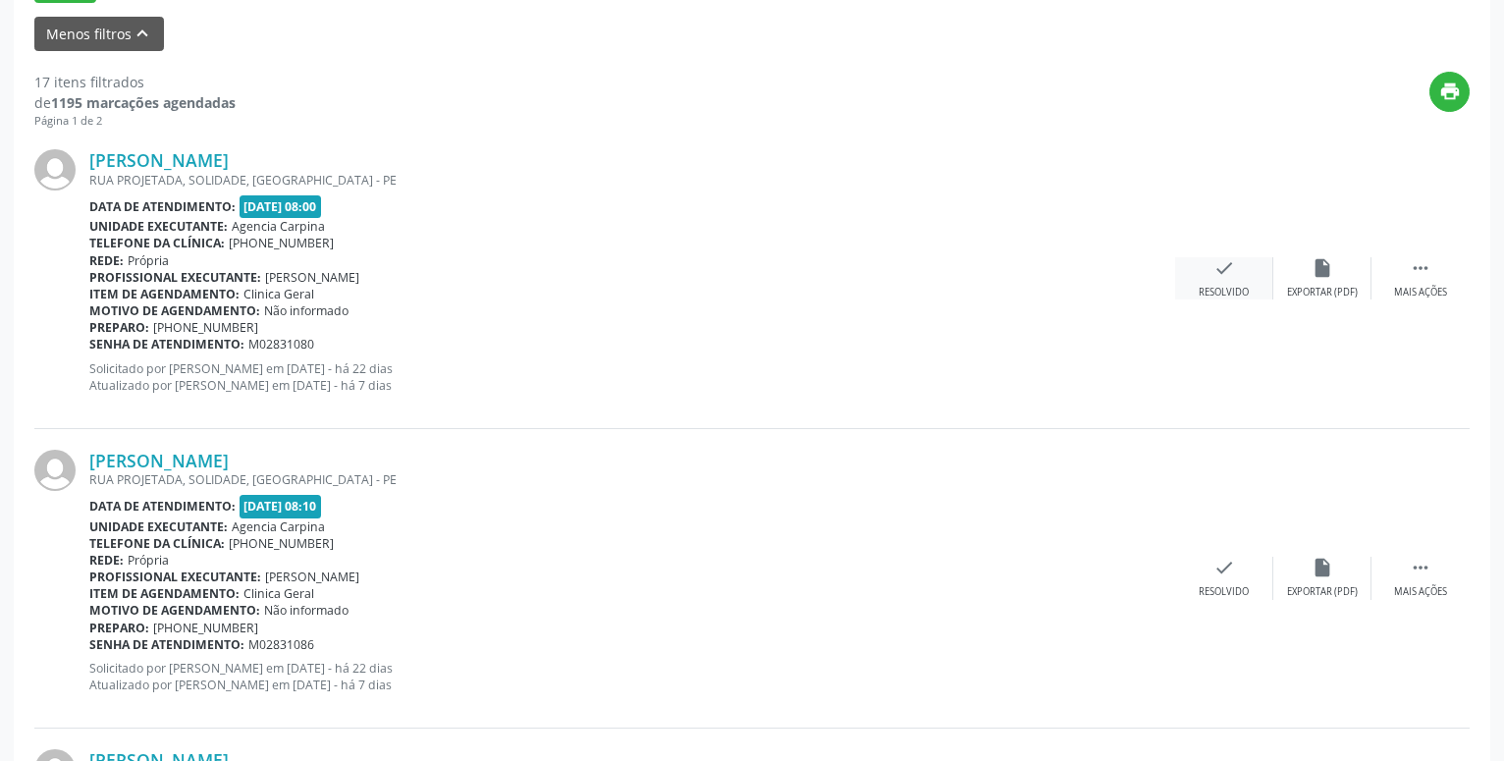
click at [1218, 279] on icon "check" at bounding box center [1224, 268] width 22 height 22
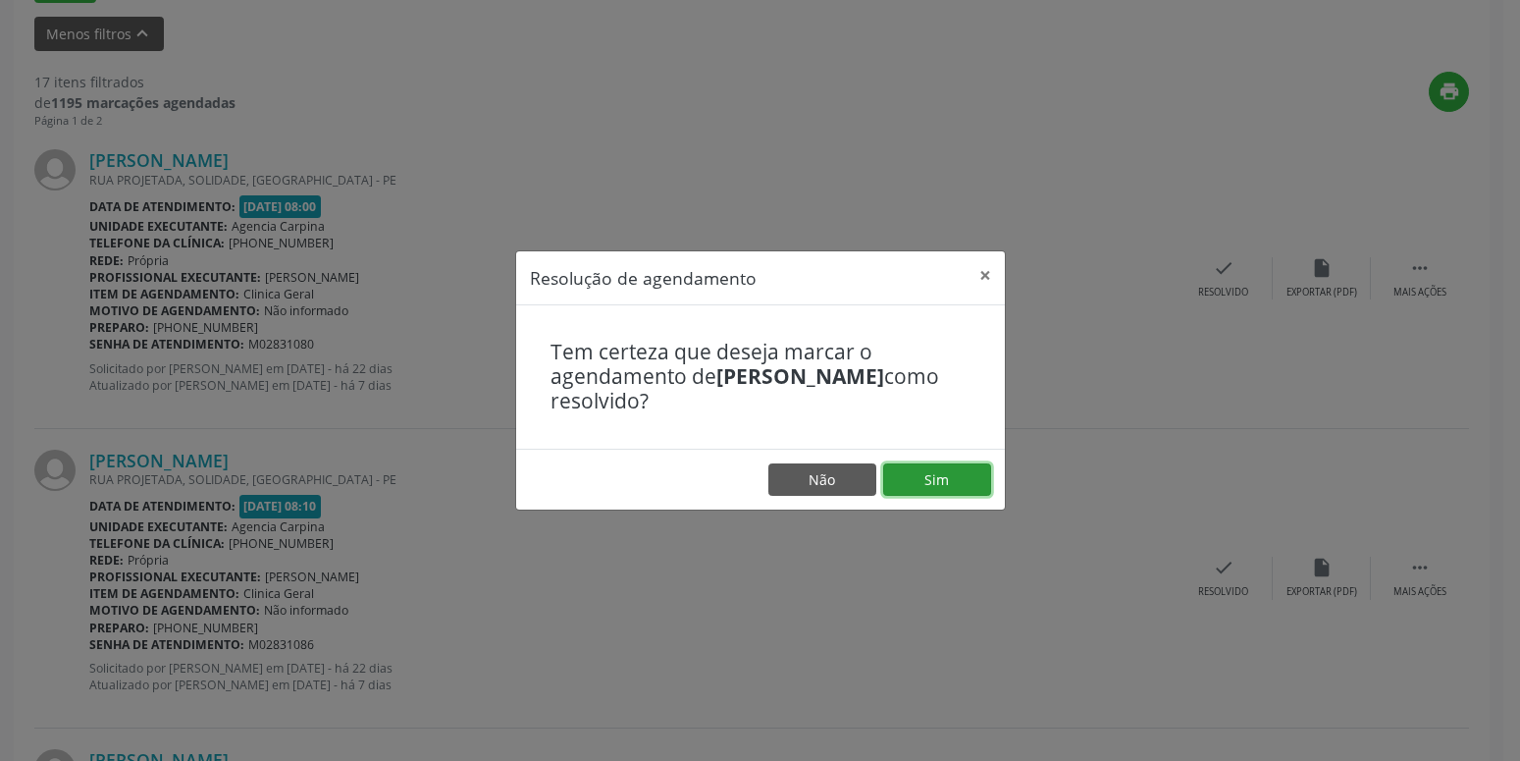
click at [926, 467] on button "Sim" at bounding box center [937, 479] width 108 height 33
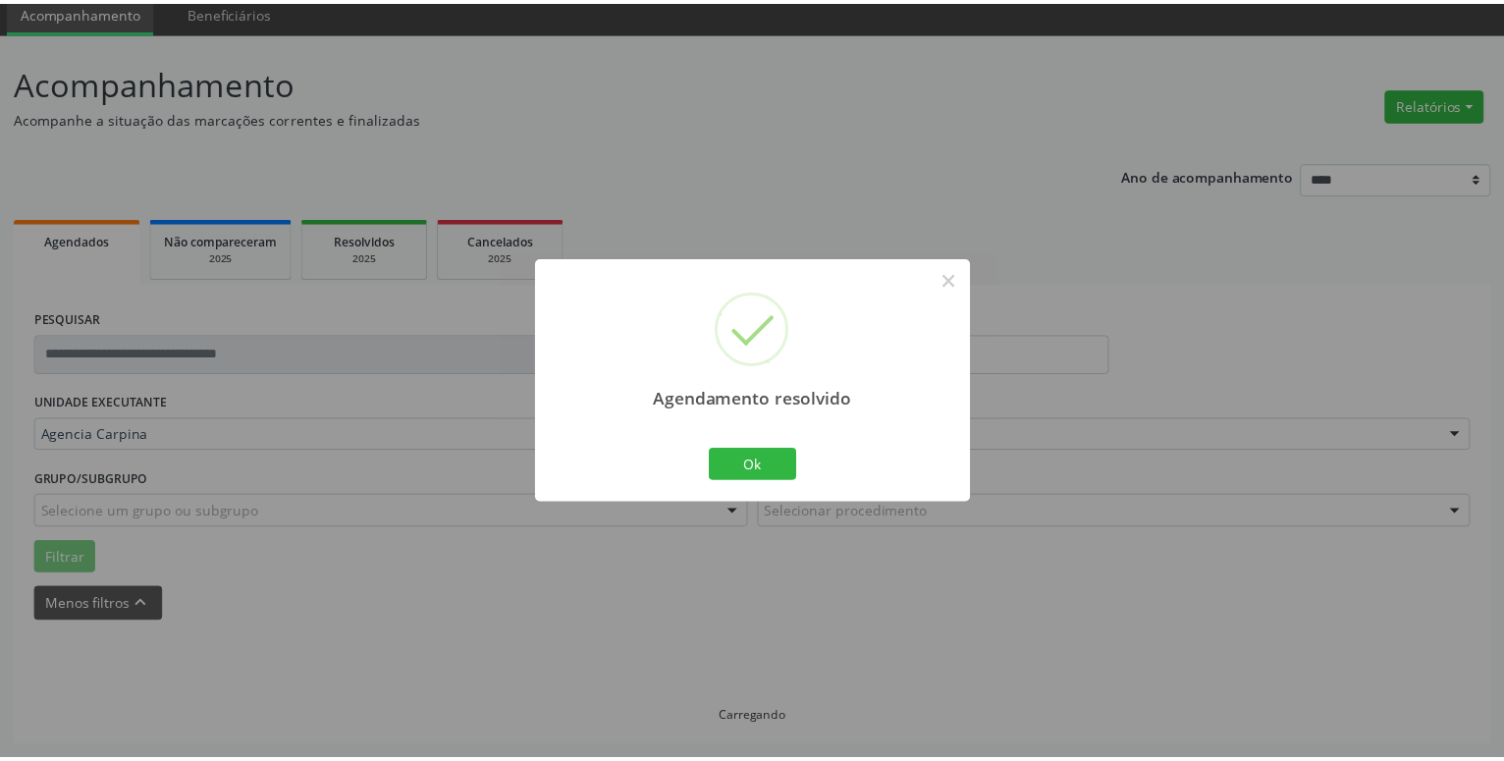
scroll to position [76, 0]
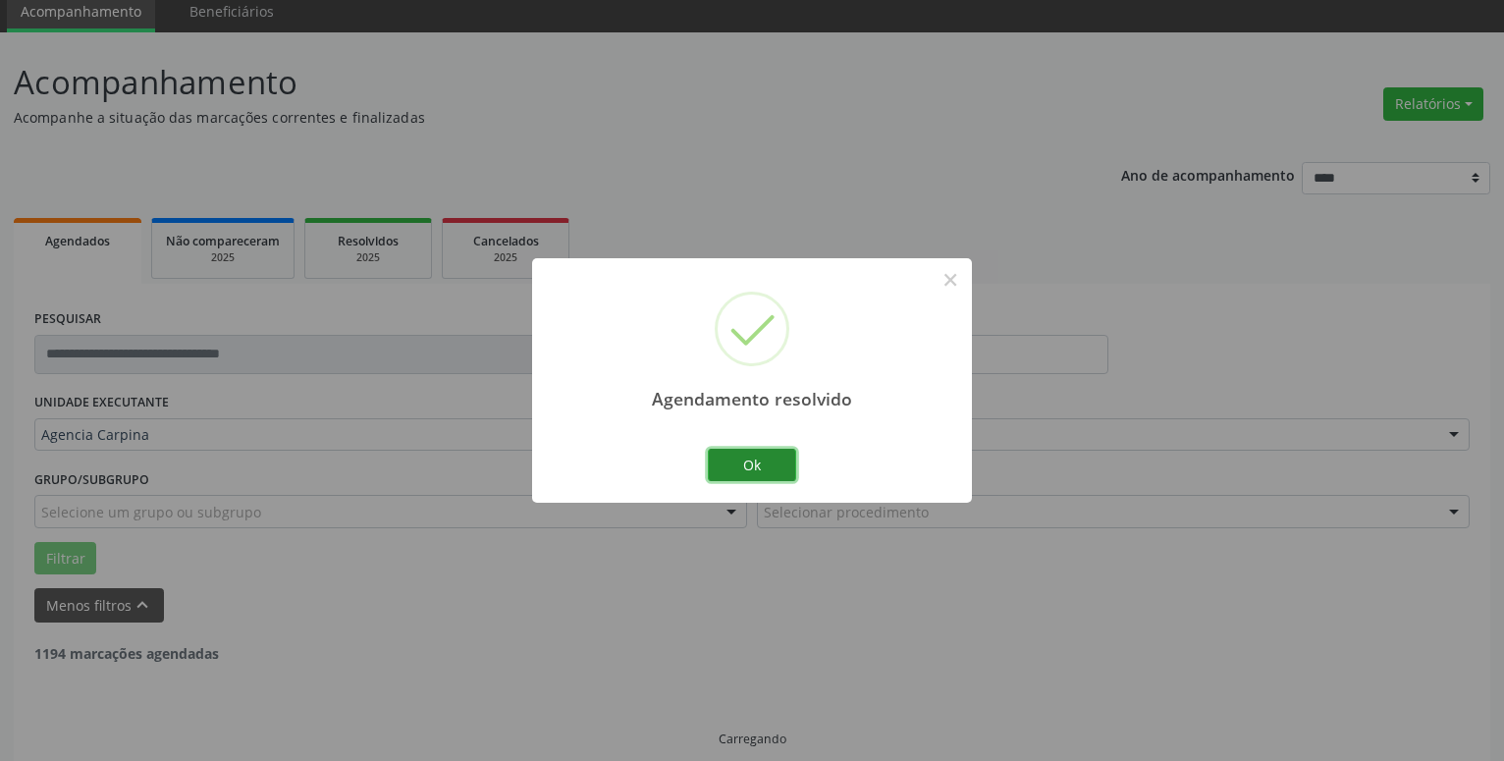
click at [742, 468] on button "Ok" at bounding box center [752, 465] width 88 height 33
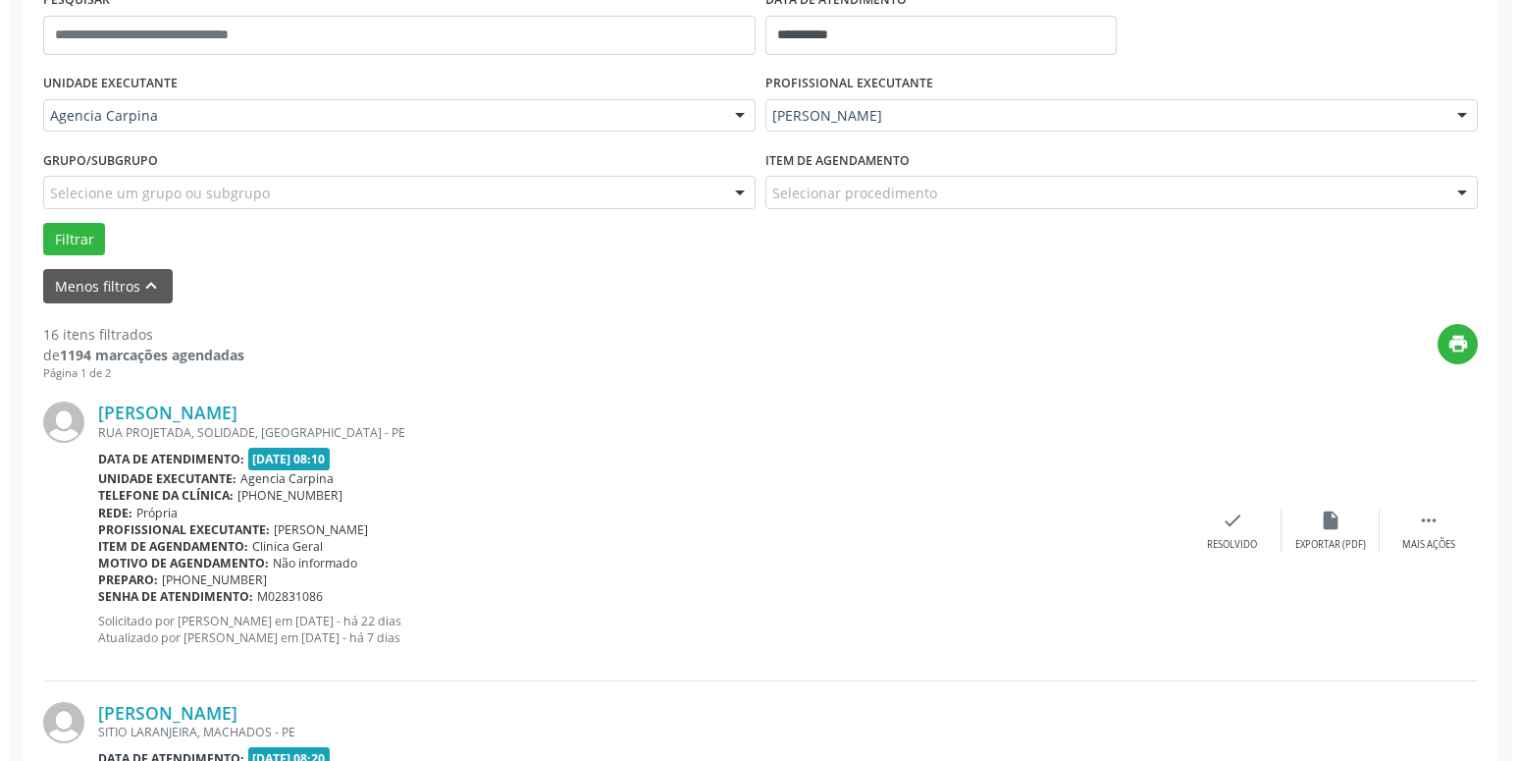
scroll to position [409, 0]
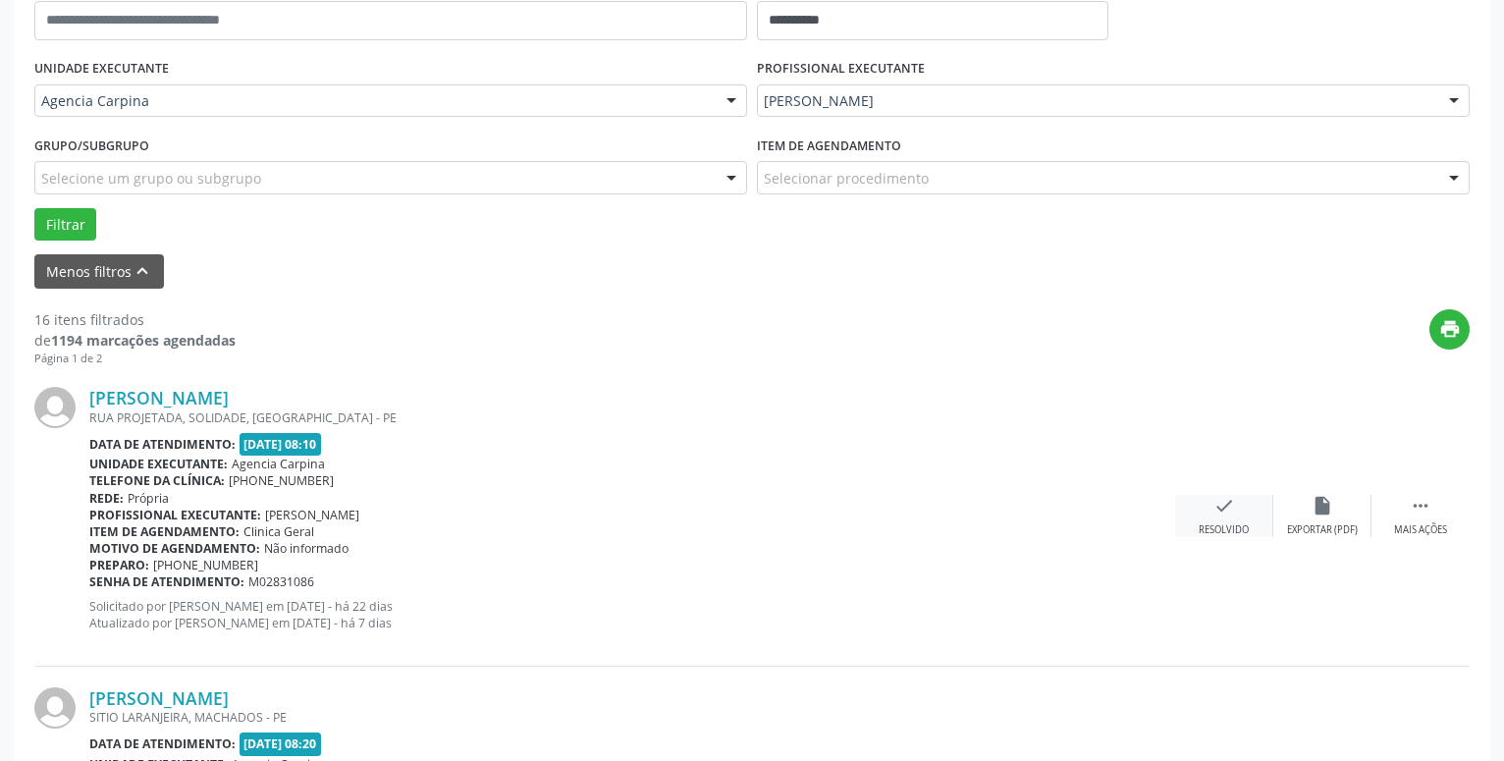
click at [1223, 509] on icon "check" at bounding box center [1224, 506] width 22 height 22
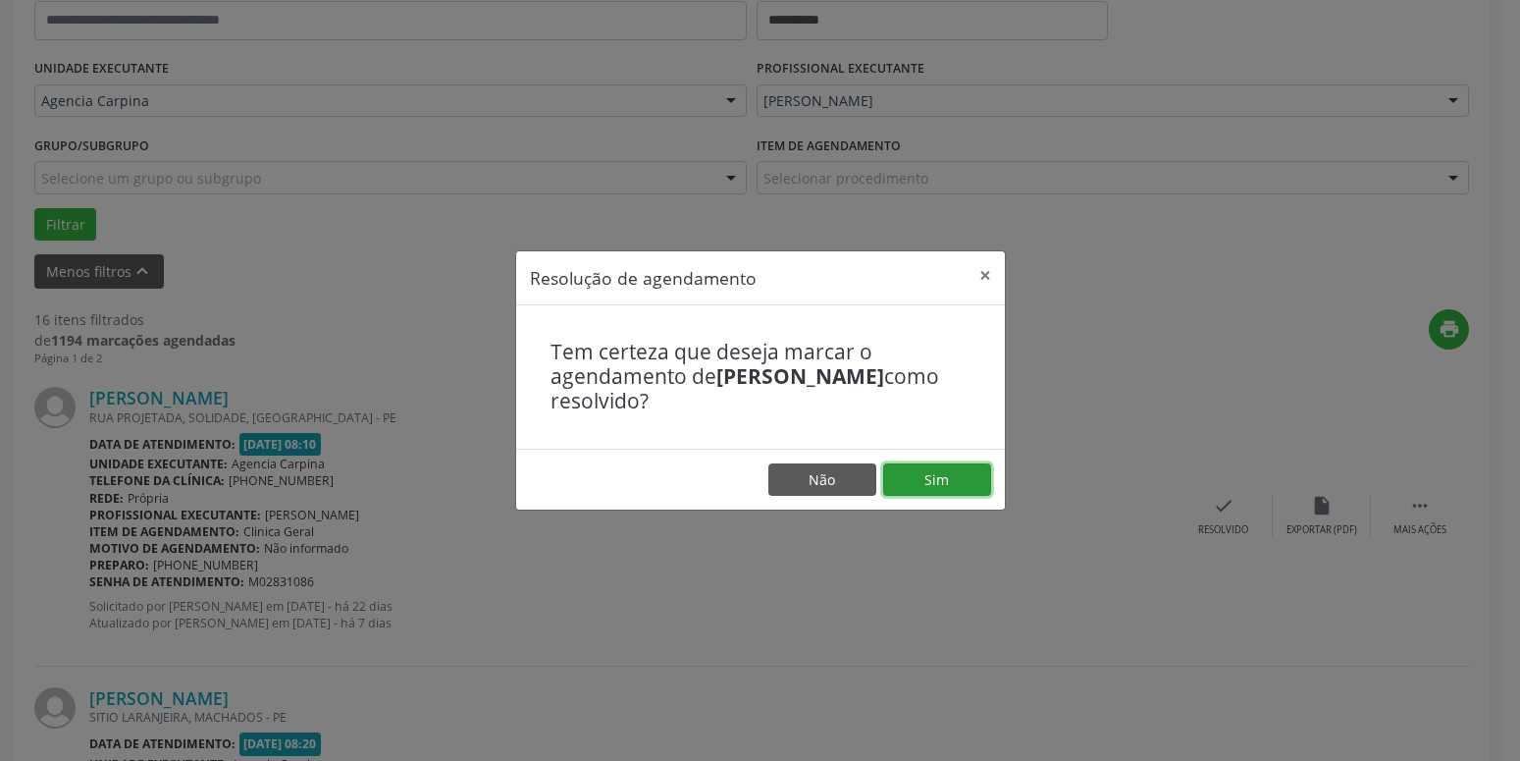
click at [953, 483] on button "Sim" at bounding box center [937, 479] width 108 height 33
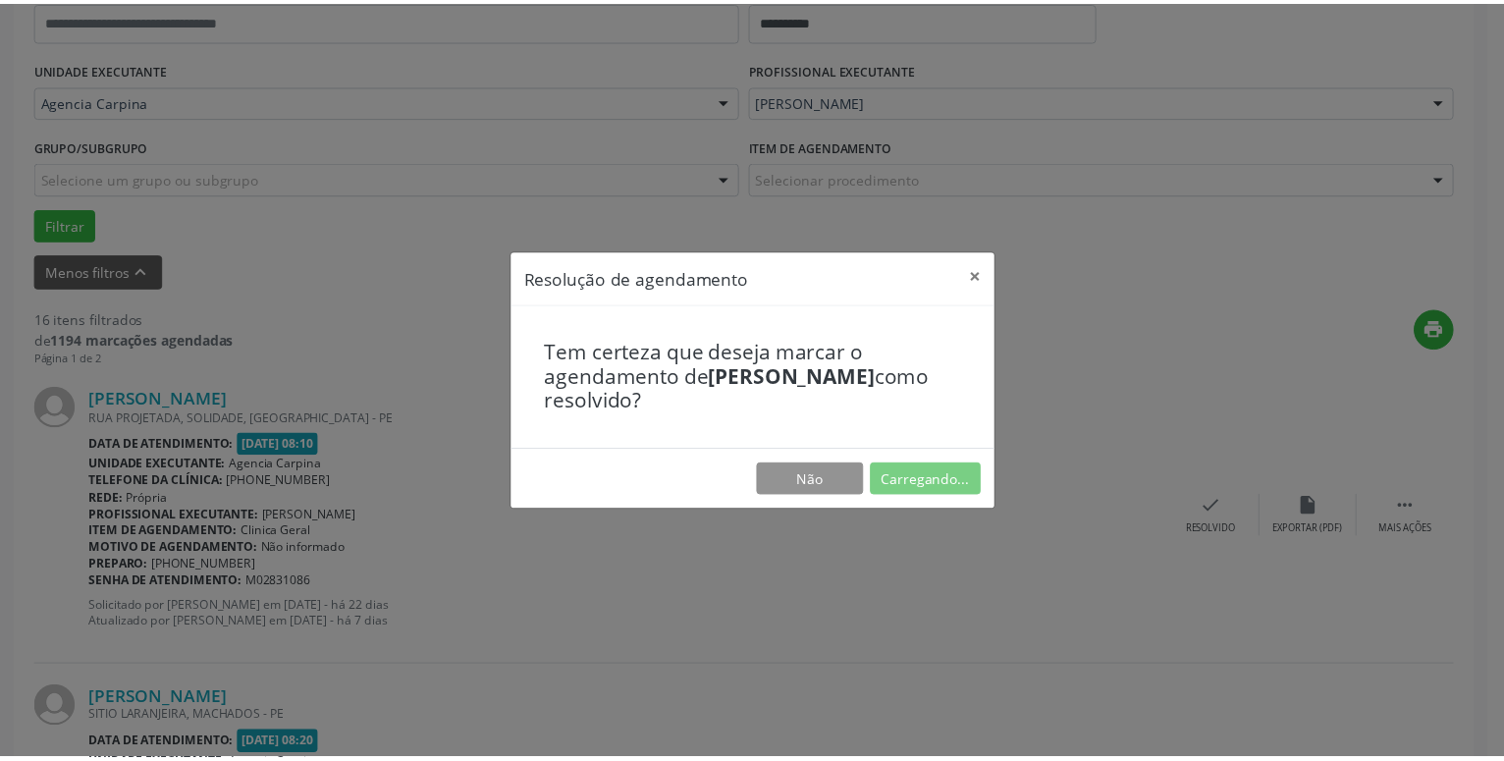
scroll to position [76, 0]
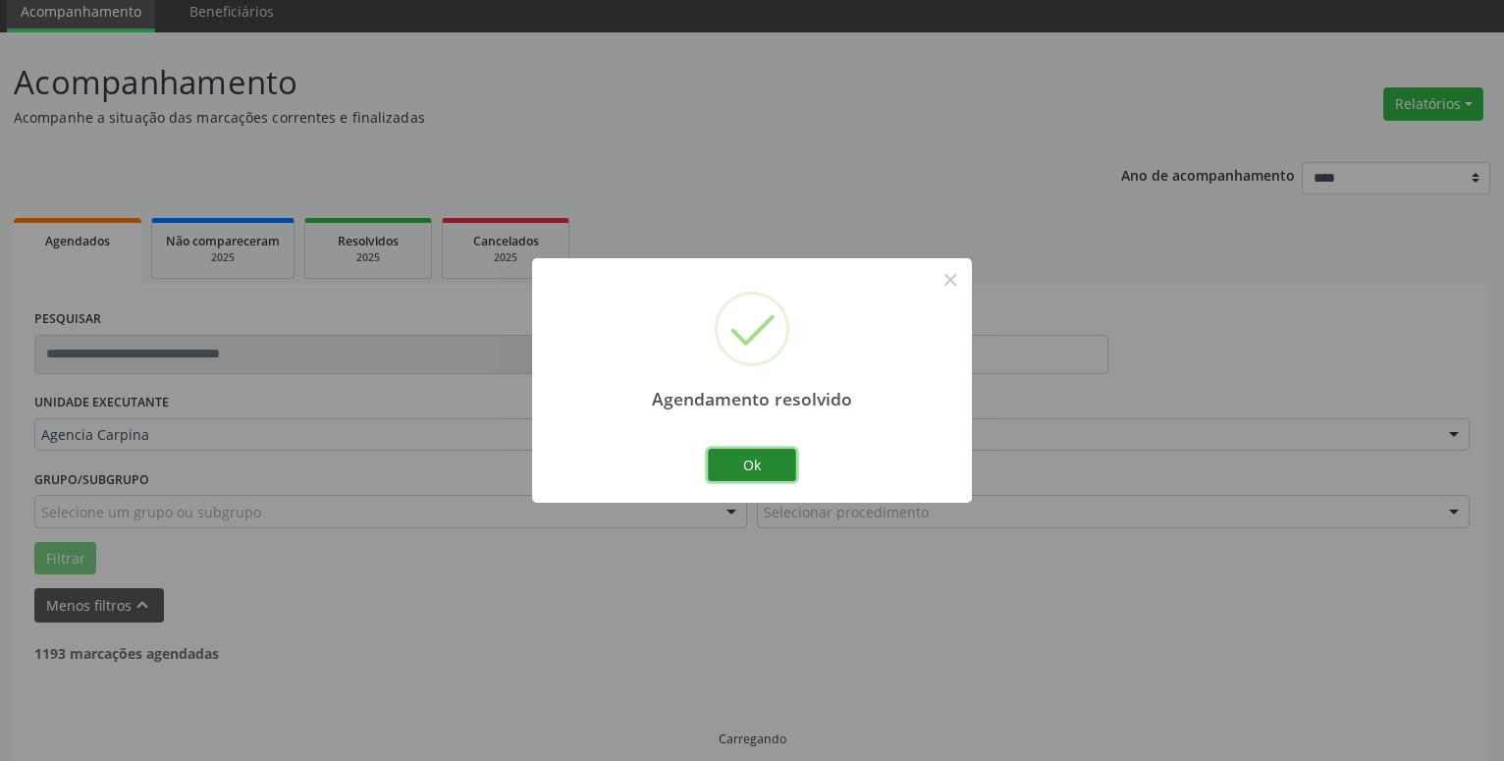
click at [751, 465] on button "Ok" at bounding box center [752, 465] width 88 height 33
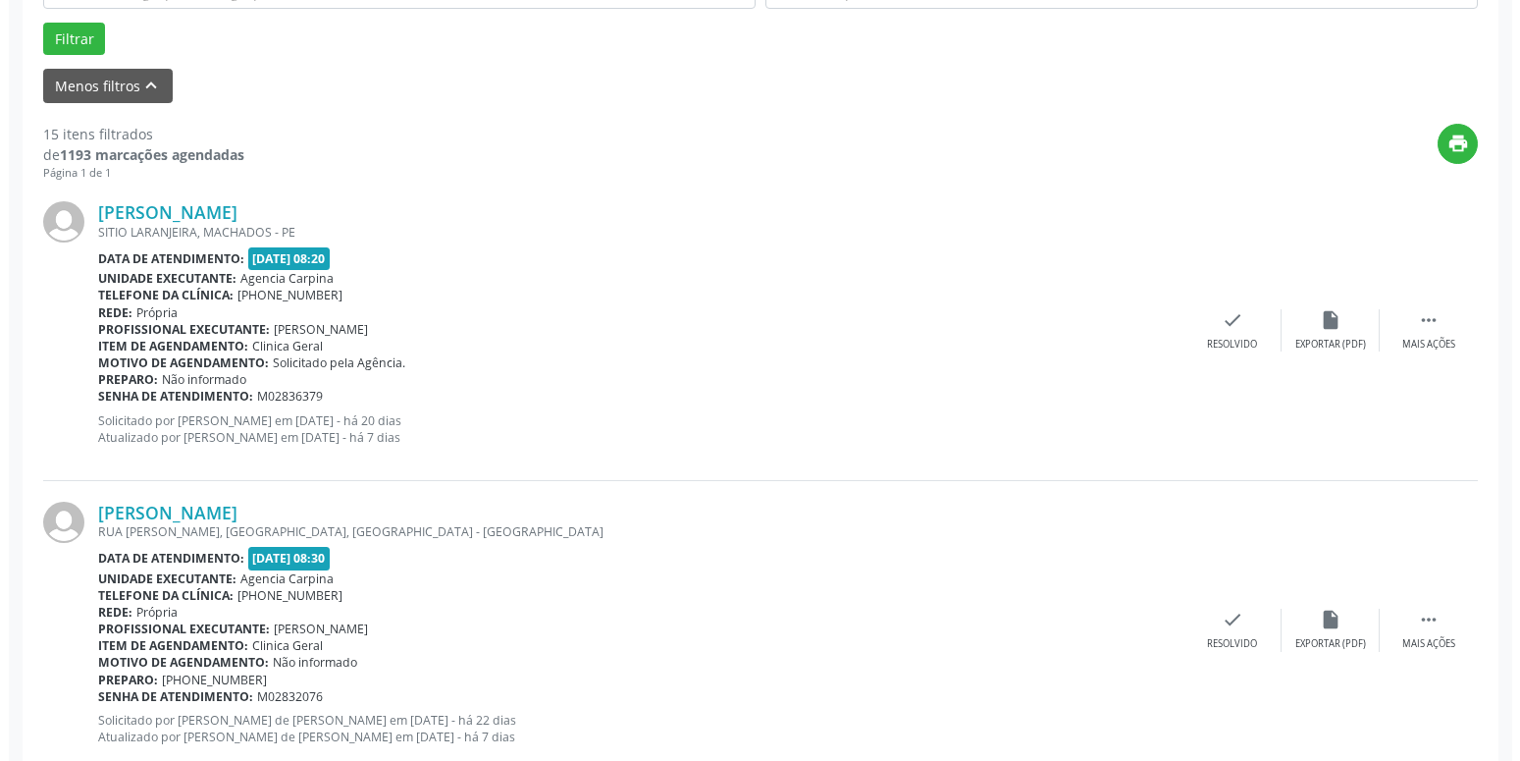
scroll to position [613, 0]
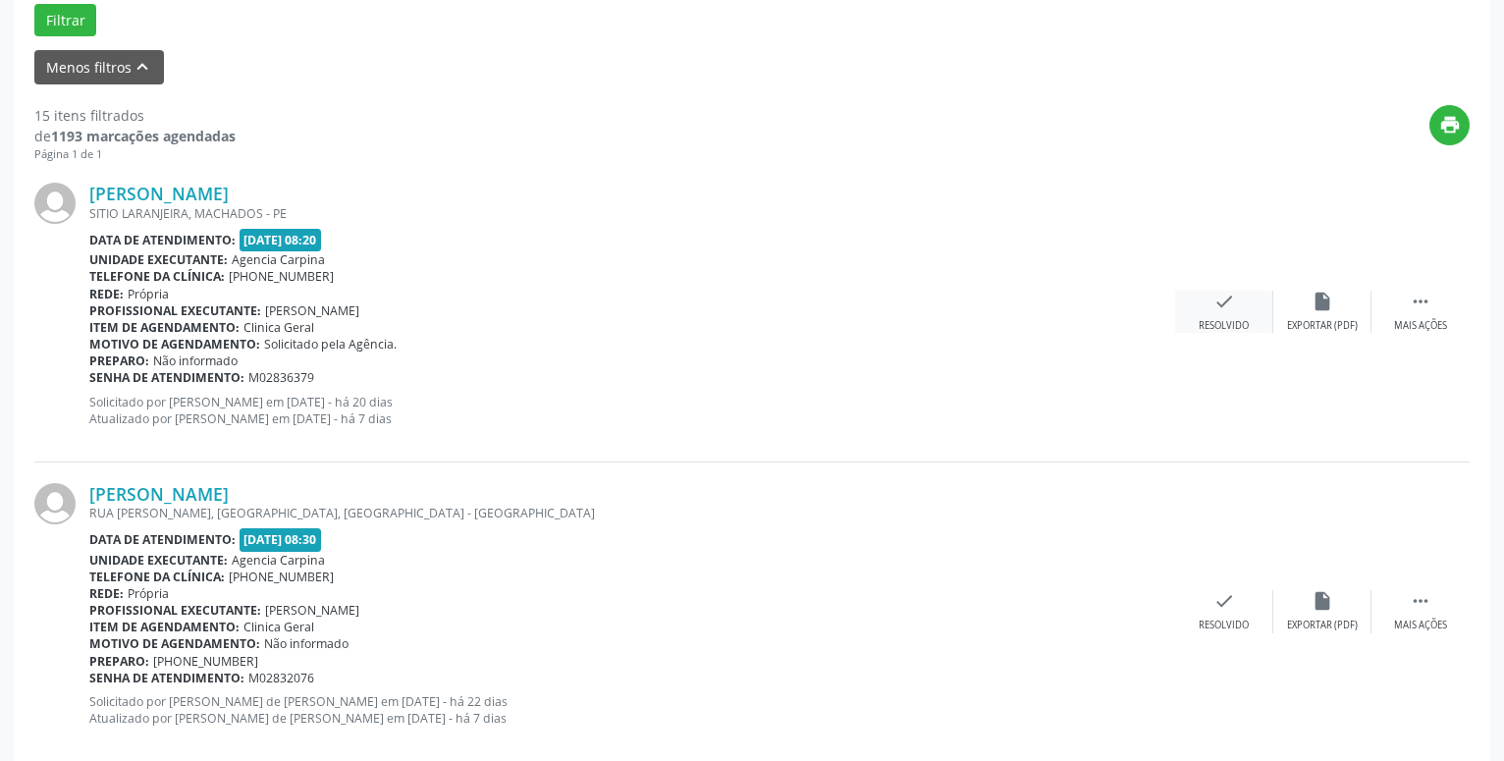
click at [1219, 308] on icon "check" at bounding box center [1224, 302] width 22 height 22
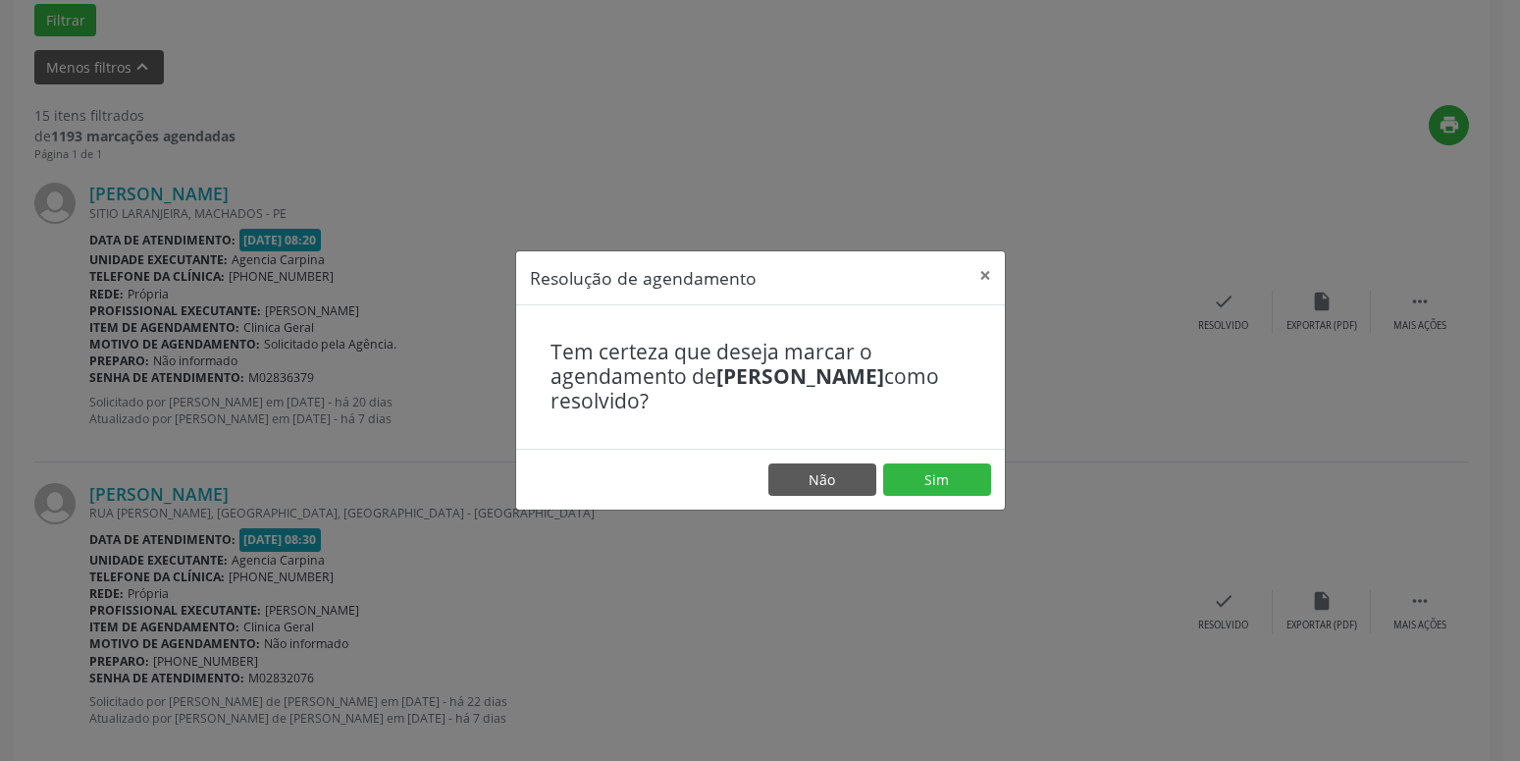
click at [941, 497] on footer "Não Sim" at bounding box center [760, 480] width 489 height 62
click at [935, 471] on button "Sim" at bounding box center [937, 479] width 108 height 33
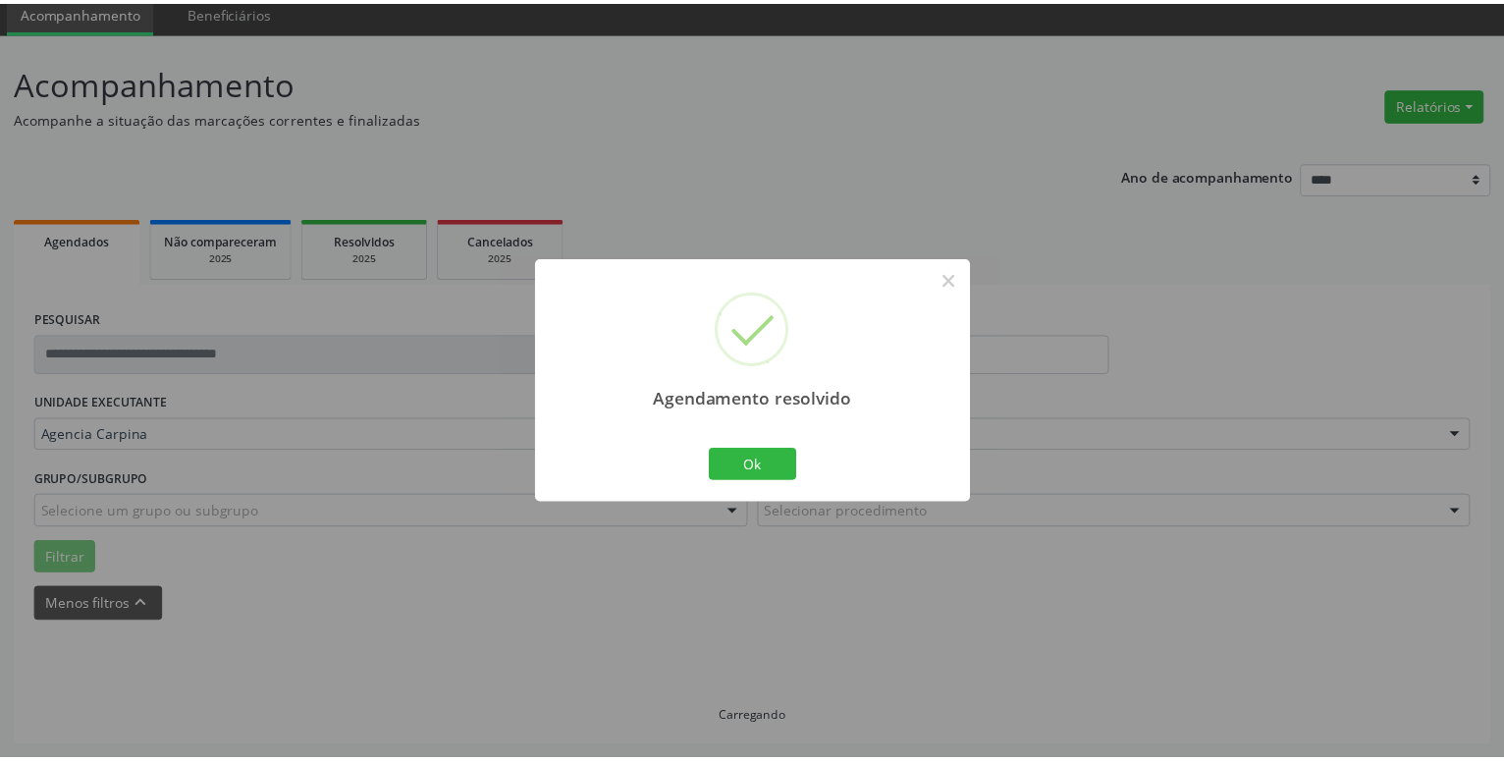
scroll to position [76, 0]
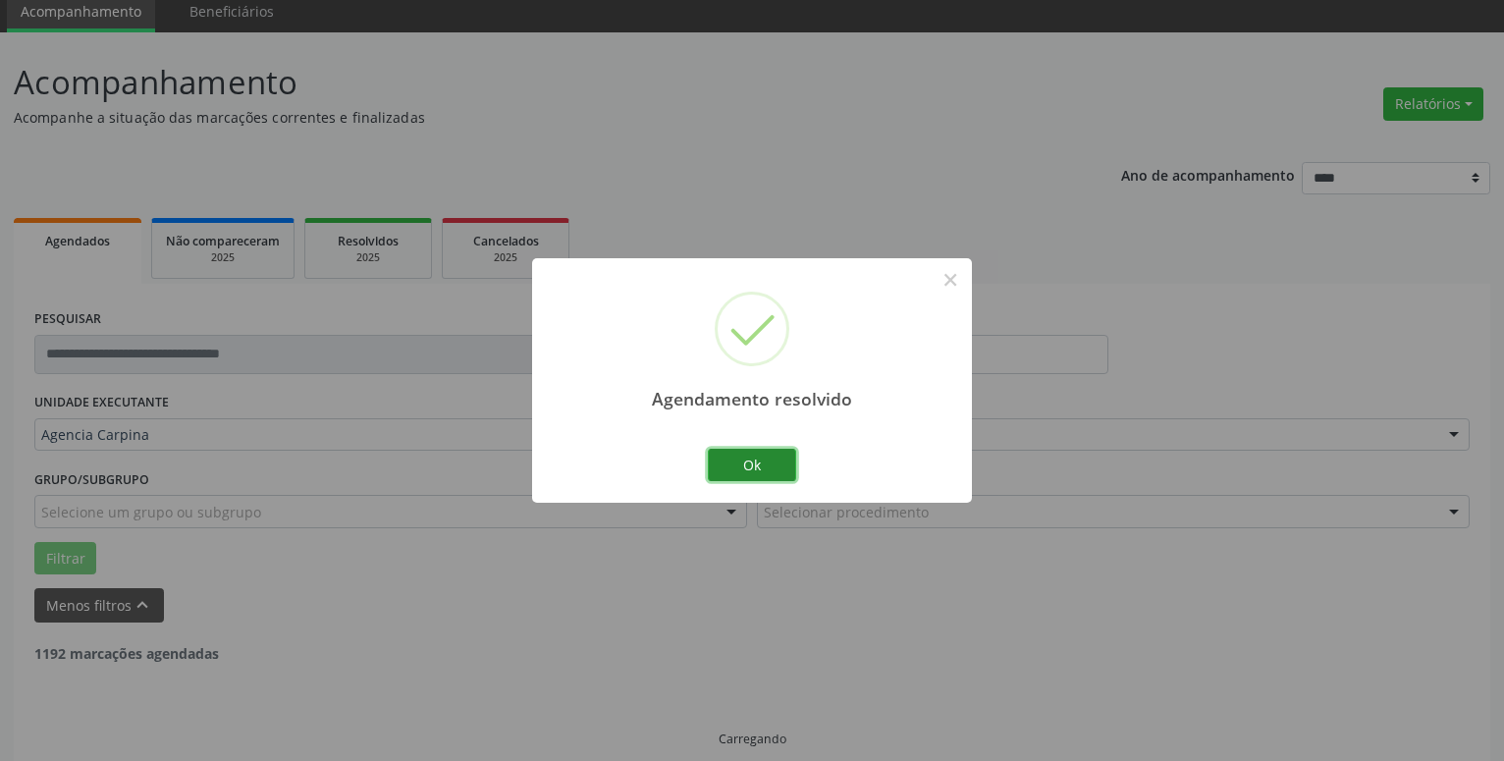
click at [753, 472] on button "Ok" at bounding box center [752, 465] width 88 height 33
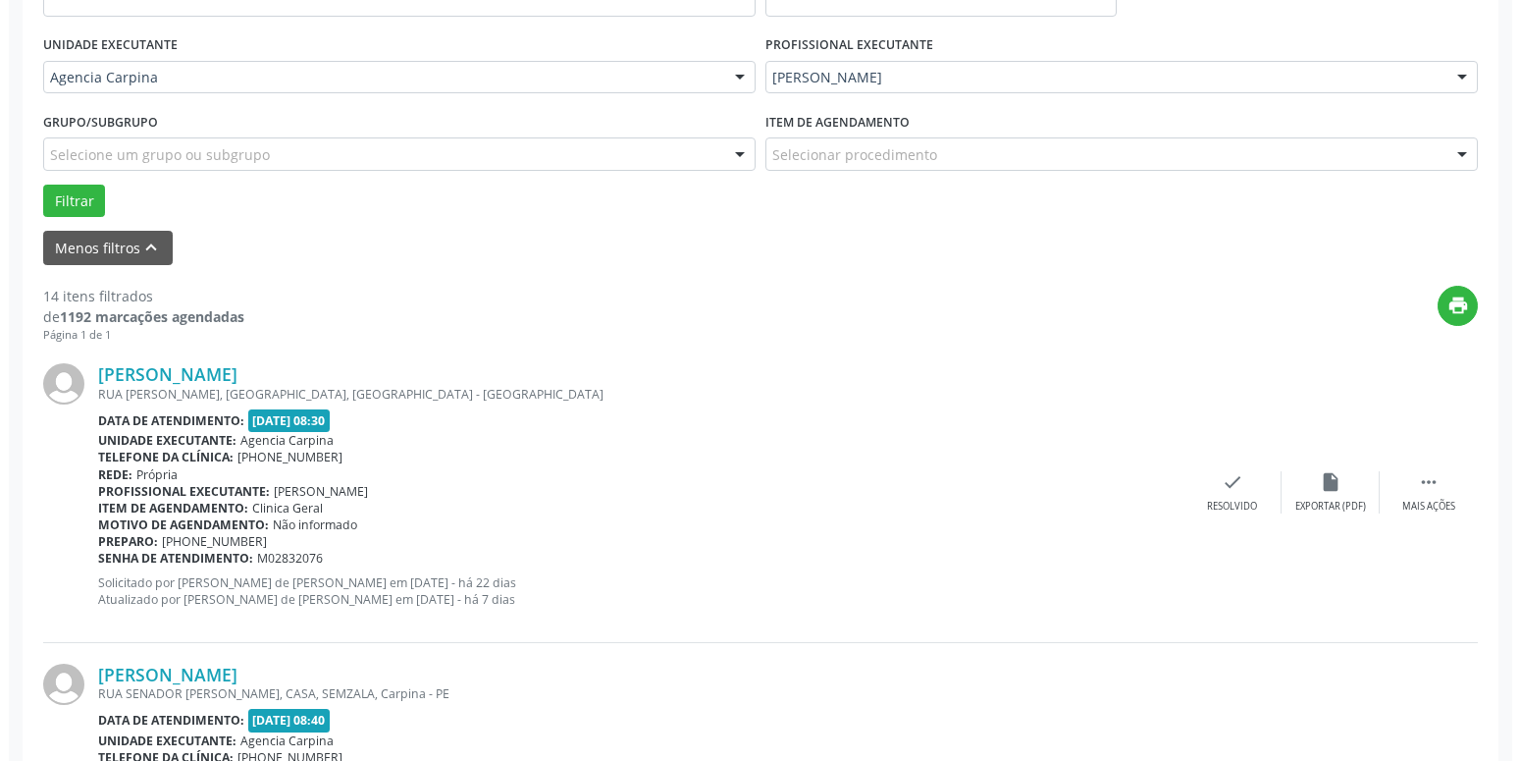
scroll to position [429, 0]
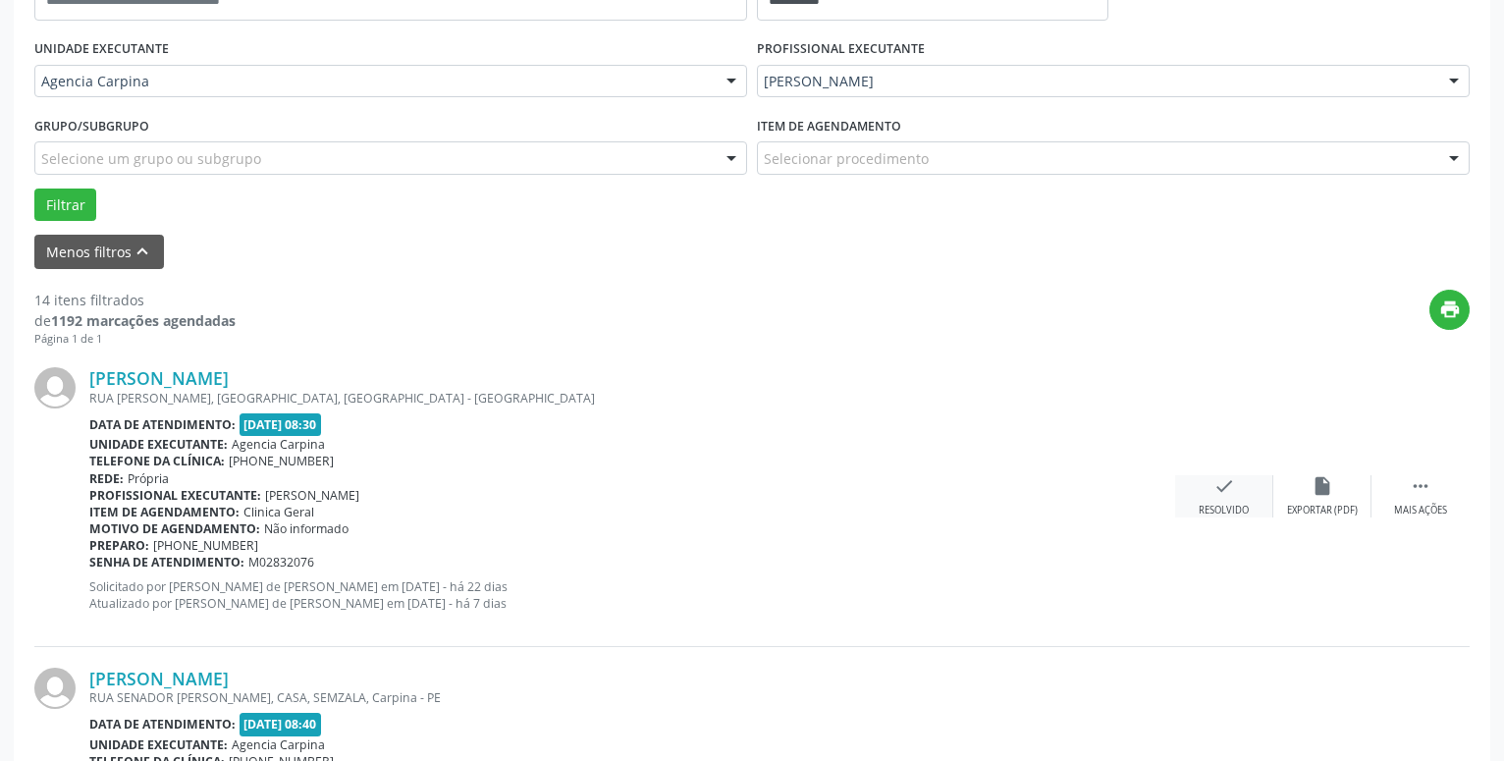
click at [1225, 485] on icon "check" at bounding box center [1224, 486] width 22 height 22
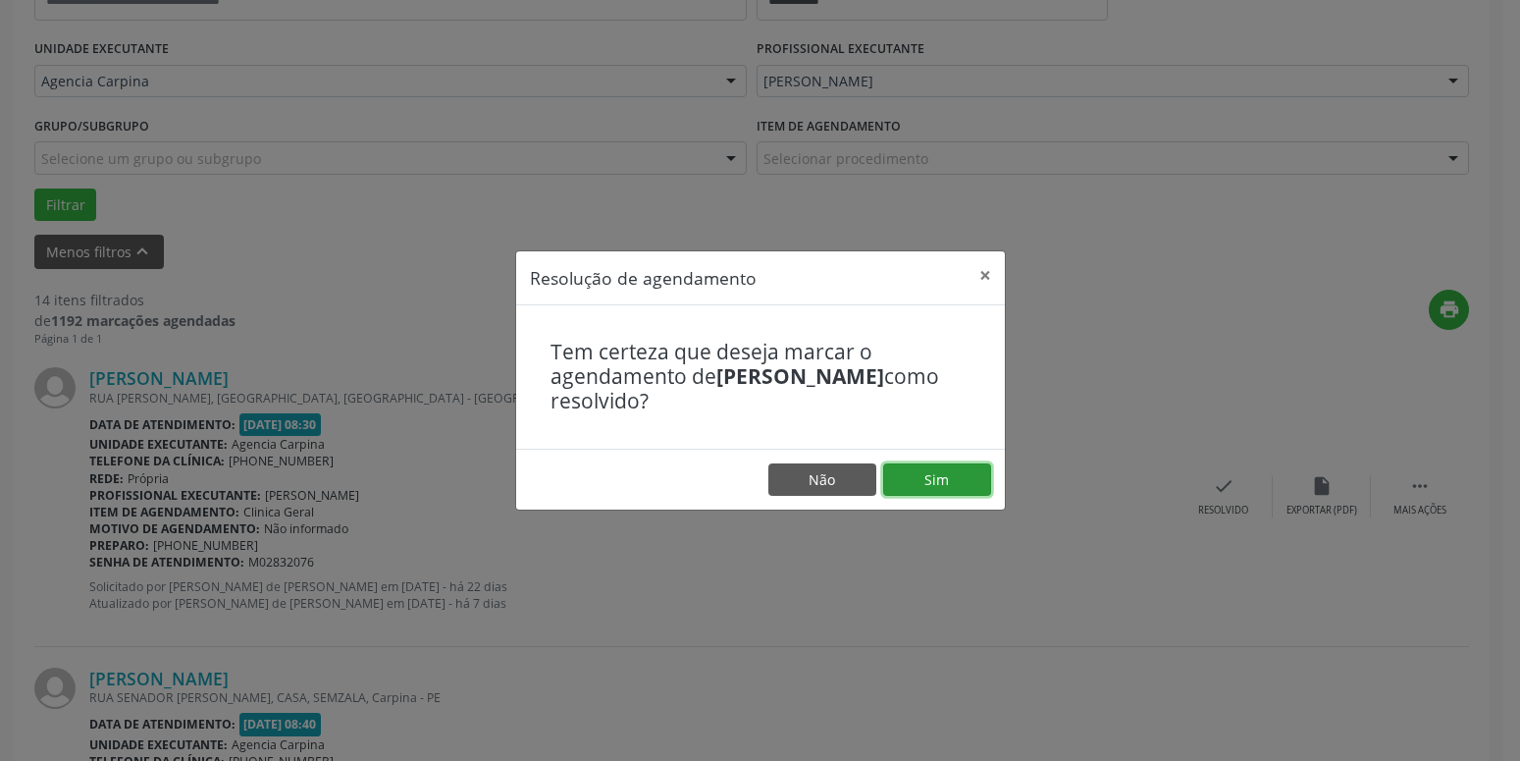
click at [954, 482] on button "Sim" at bounding box center [937, 479] width 108 height 33
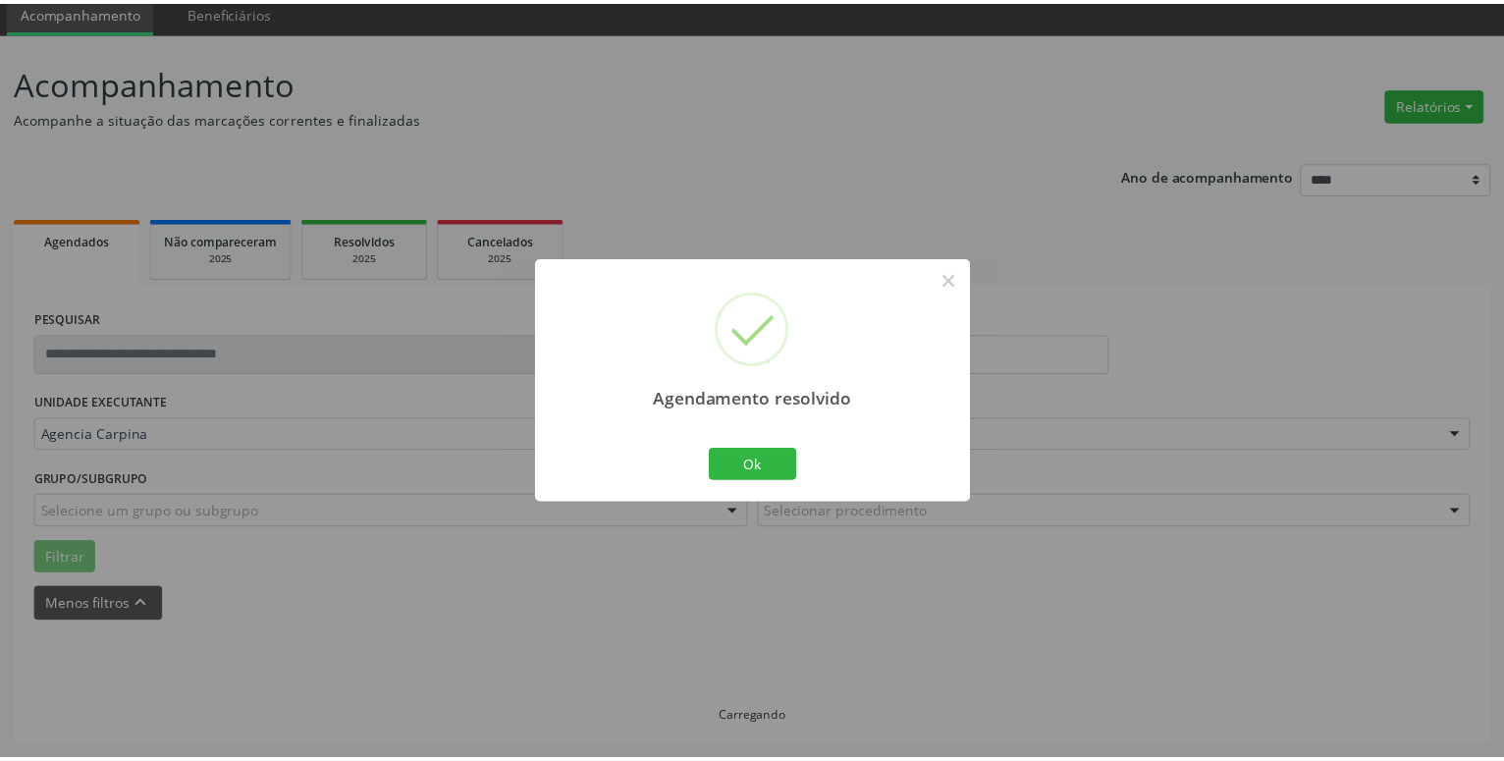
scroll to position [76, 0]
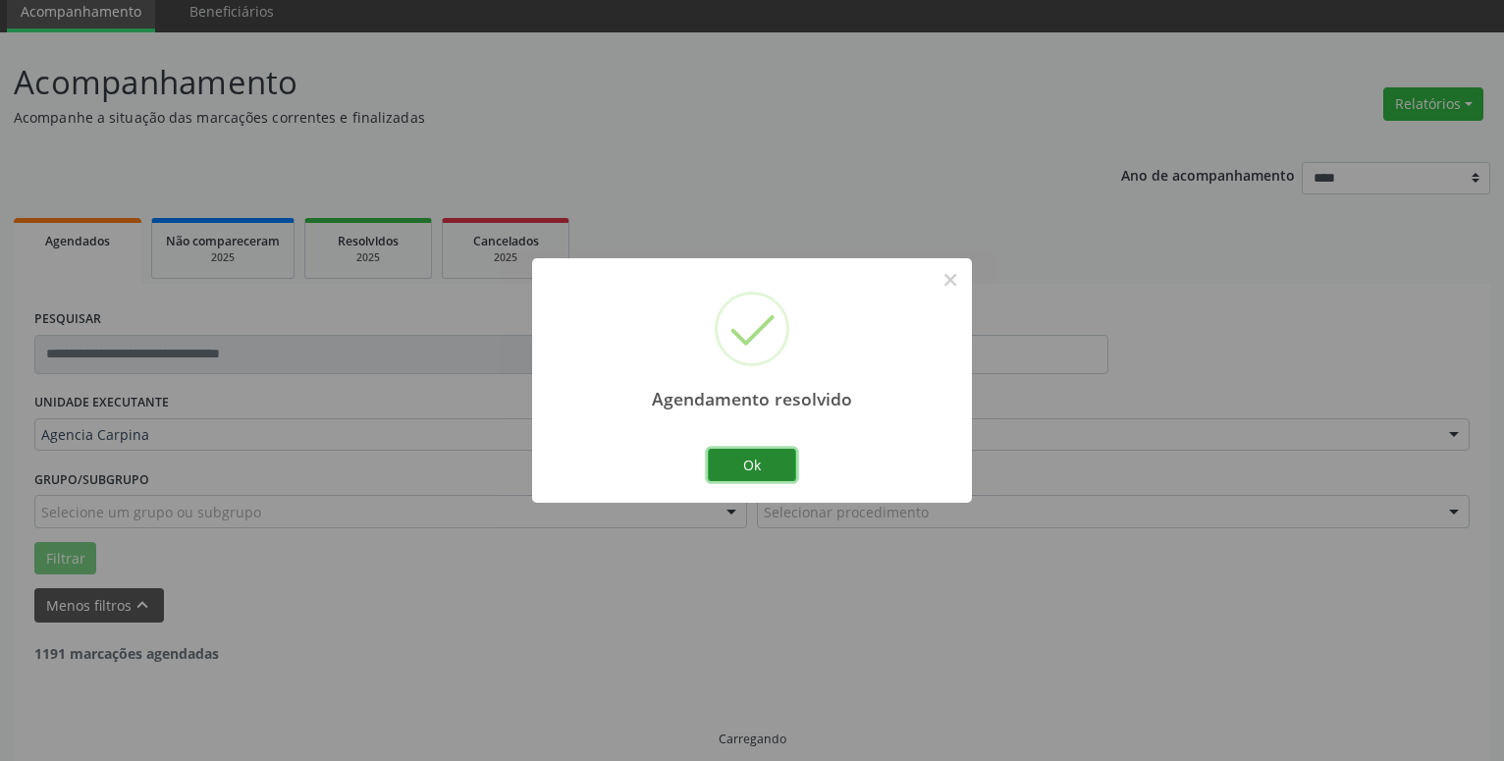
click at [782, 457] on button "Ok" at bounding box center [752, 465] width 88 height 33
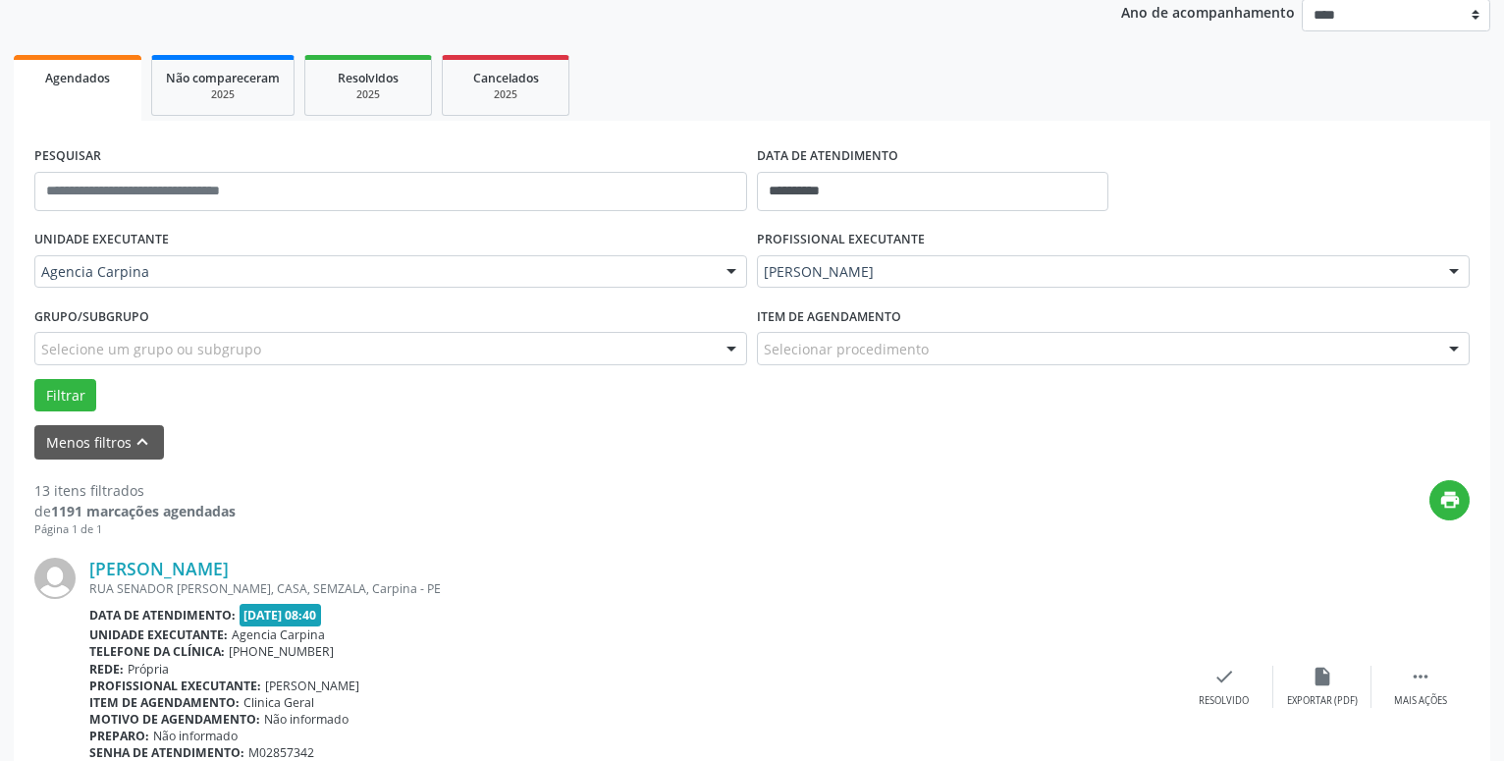
scroll to position [259, 0]
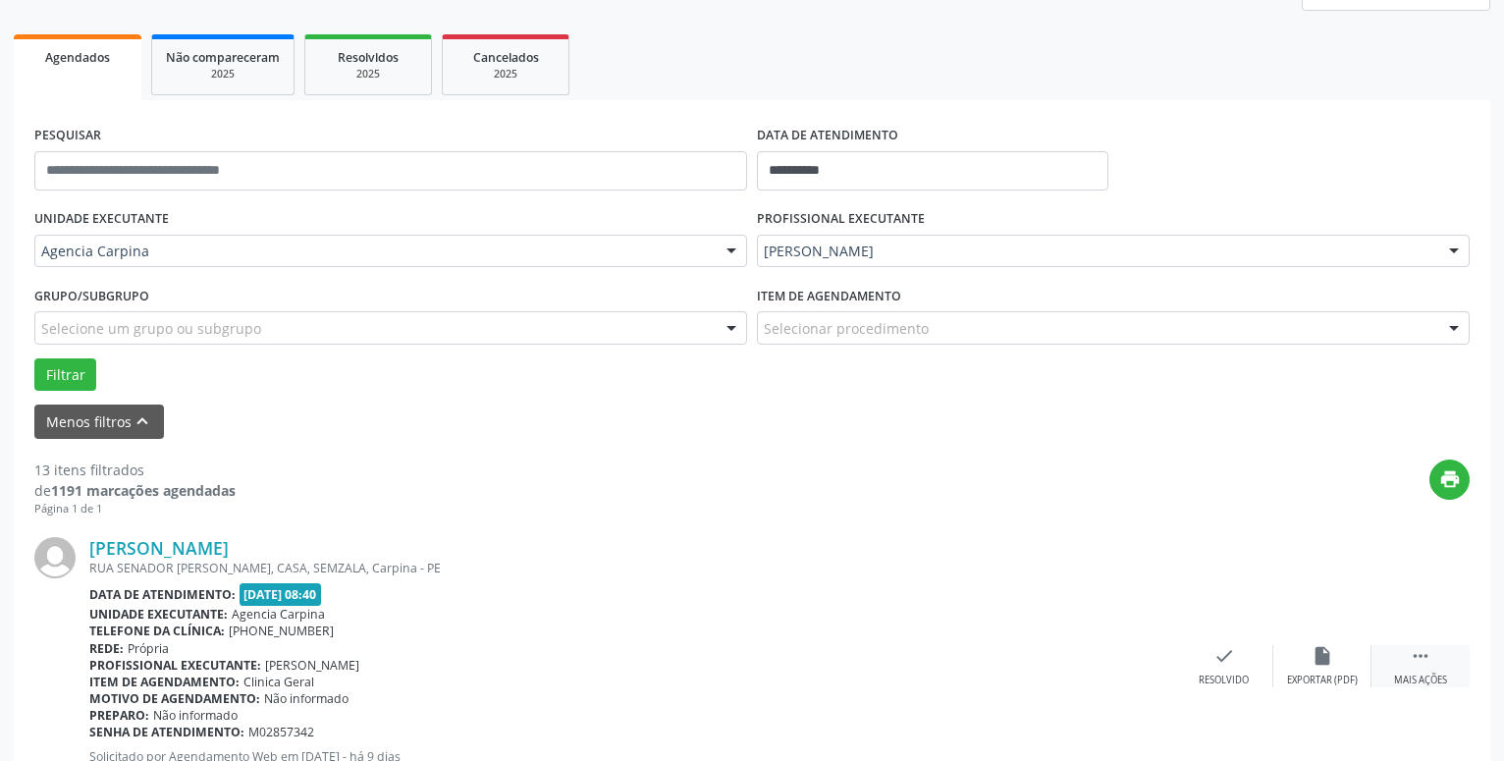
click at [1425, 652] on icon "" at bounding box center [1421, 656] width 22 height 22
click at [1324, 657] on icon "alarm_off" at bounding box center [1322, 656] width 22 height 22
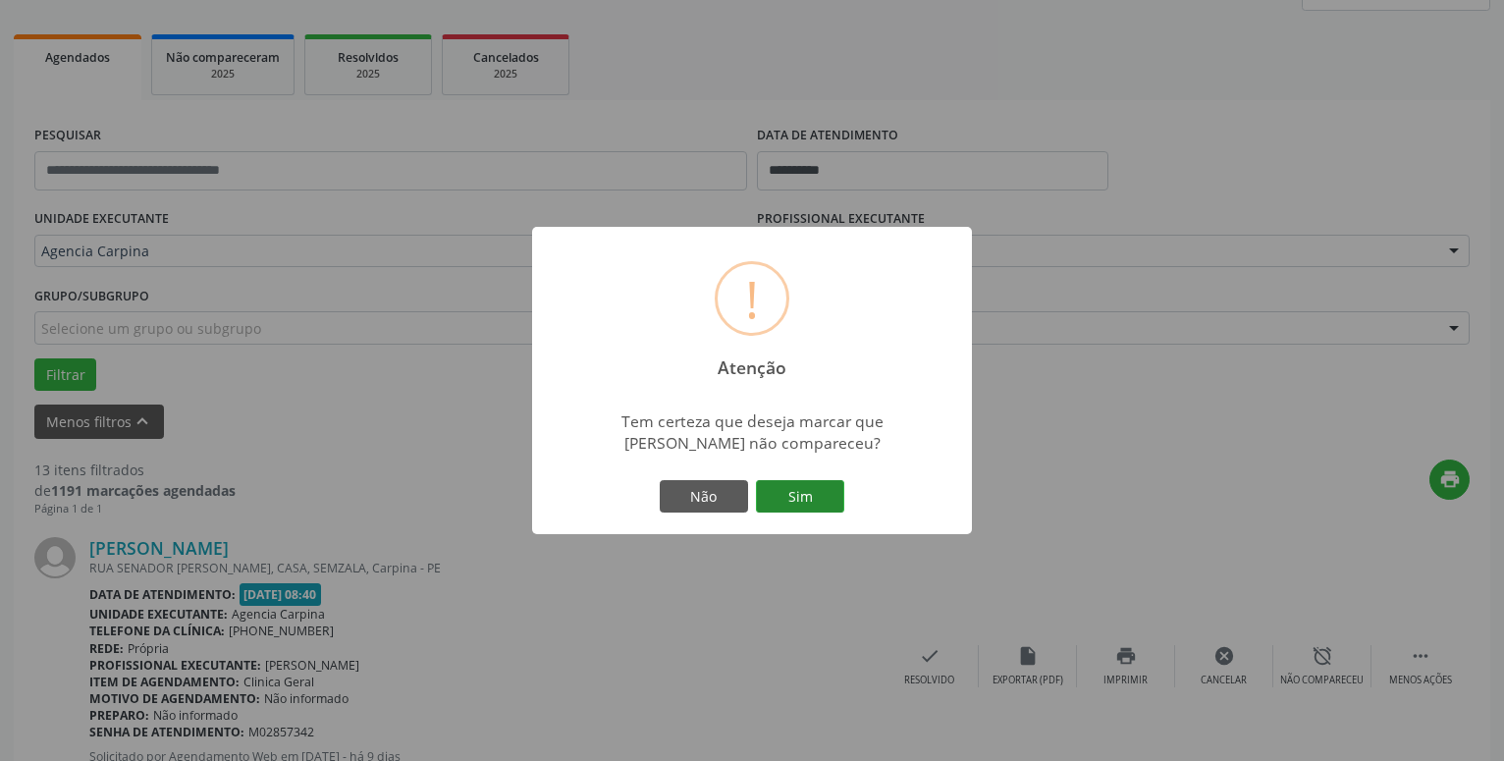
click at [800, 496] on button "Sim" at bounding box center [800, 496] width 88 height 33
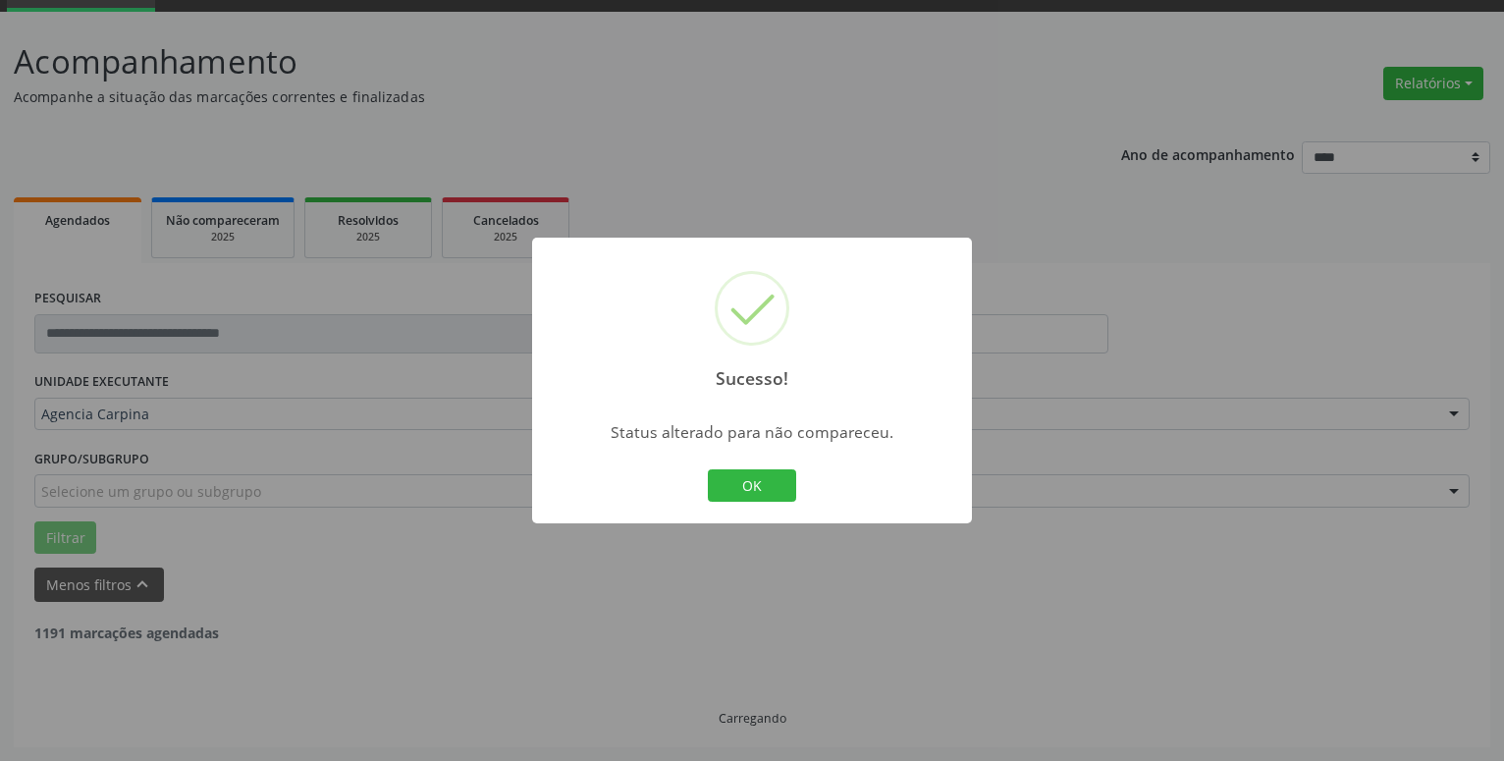
scroll to position [96, 0]
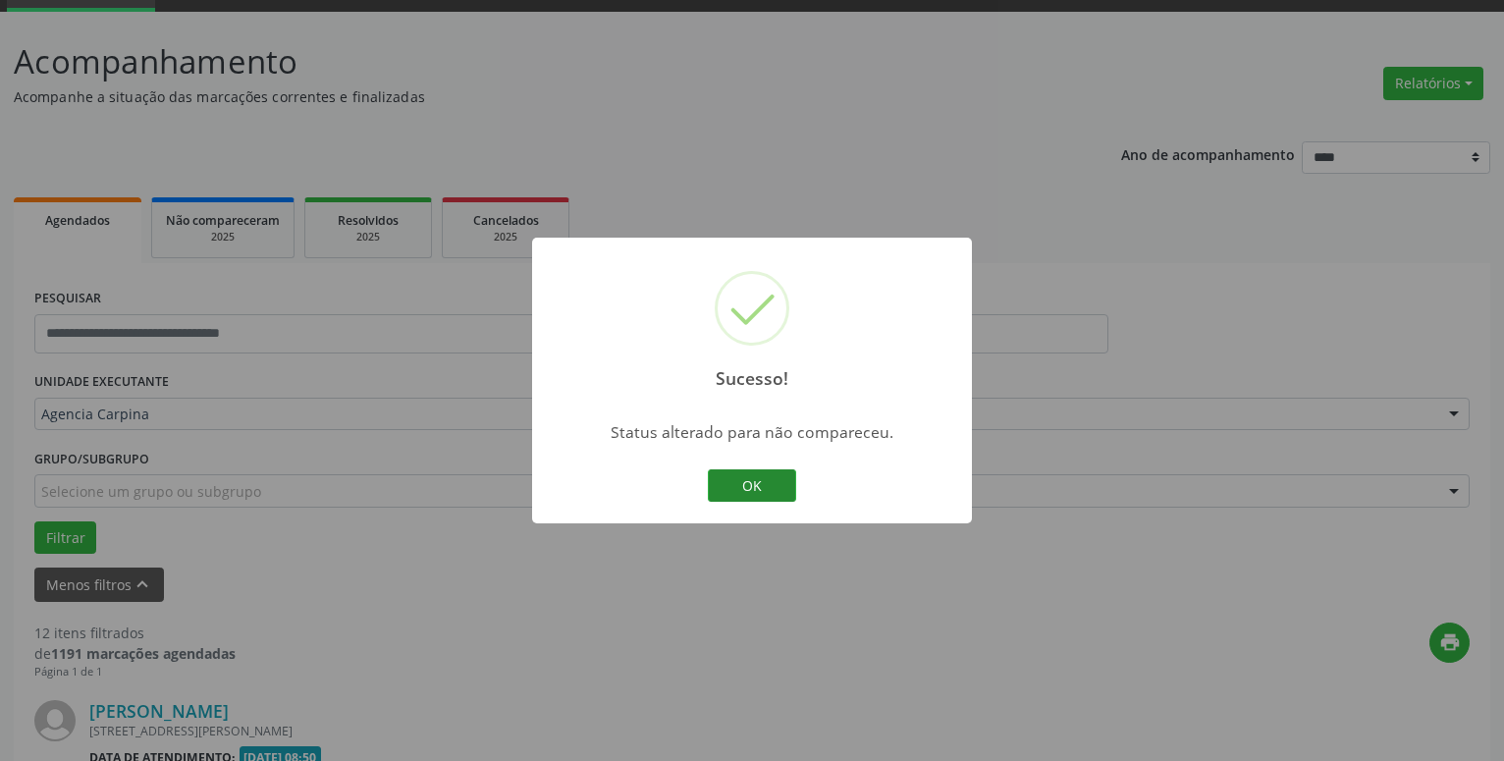
click at [736, 478] on button "OK" at bounding box center [752, 485] width 88 height 33
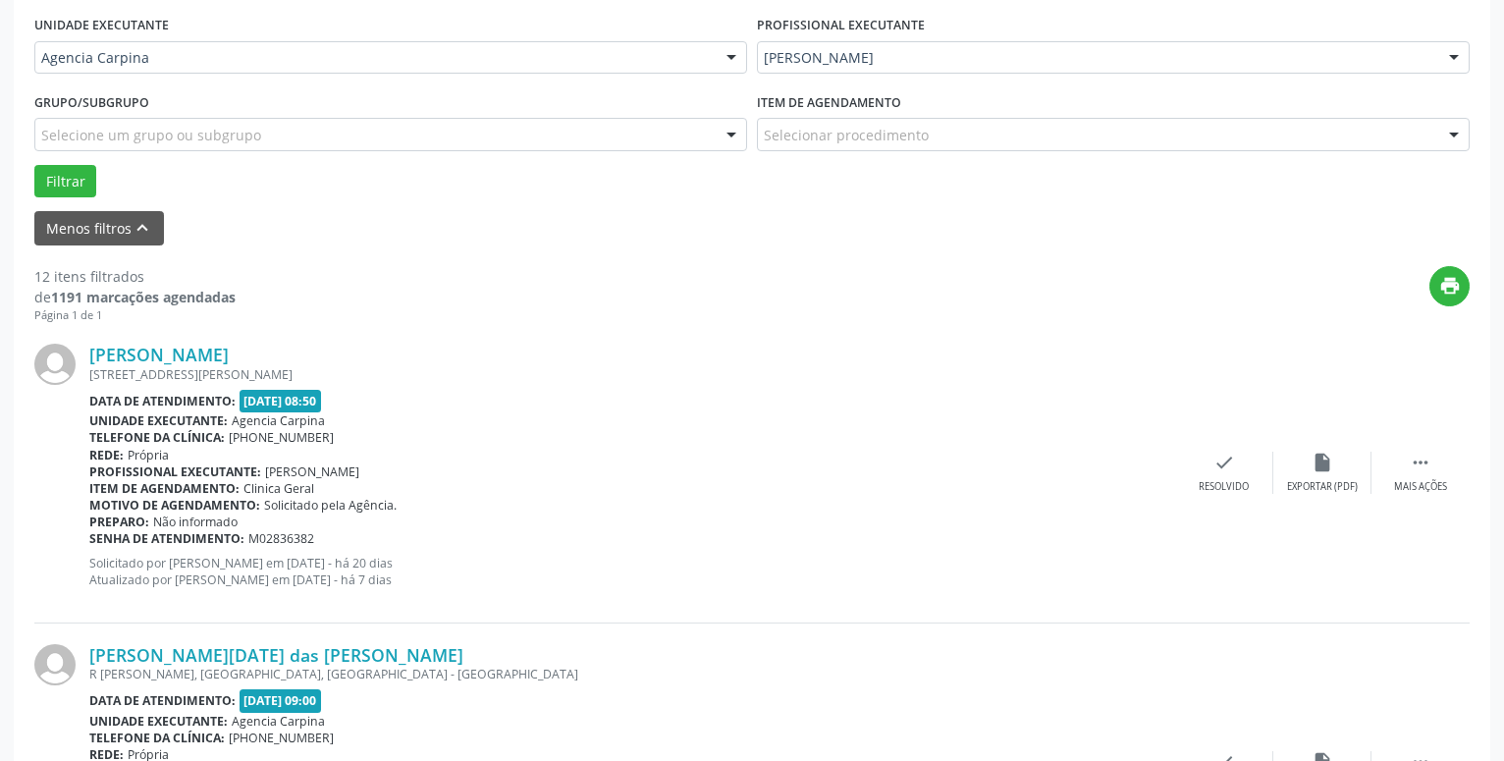
scroll to position [463, 0]
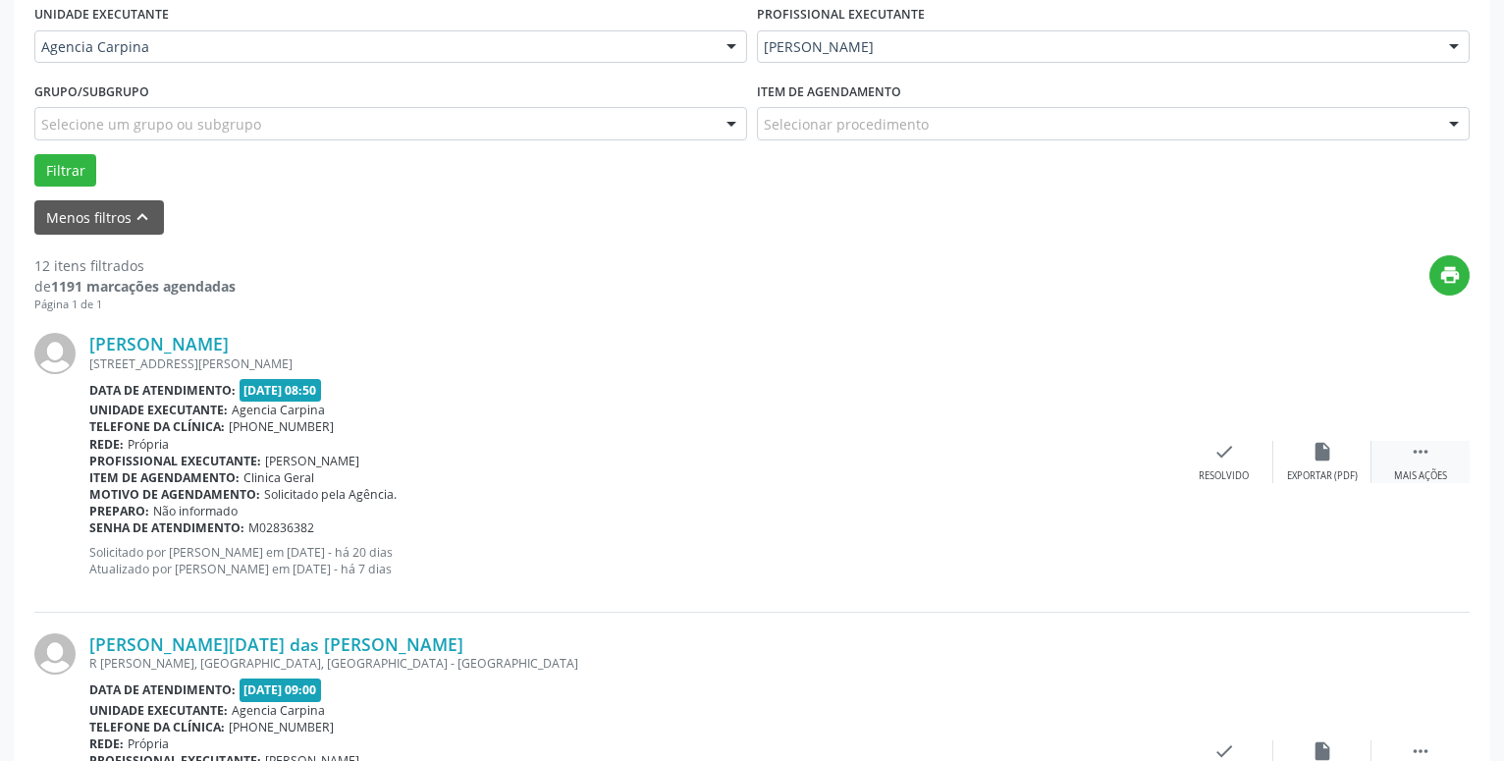
click at [1426, 455] on icon "" at bounding box center [1421, 452] width 22 height 22
click at [1325, 457] on icon "alarm_off" at bounding box center [1322, 452] width 22 height 22
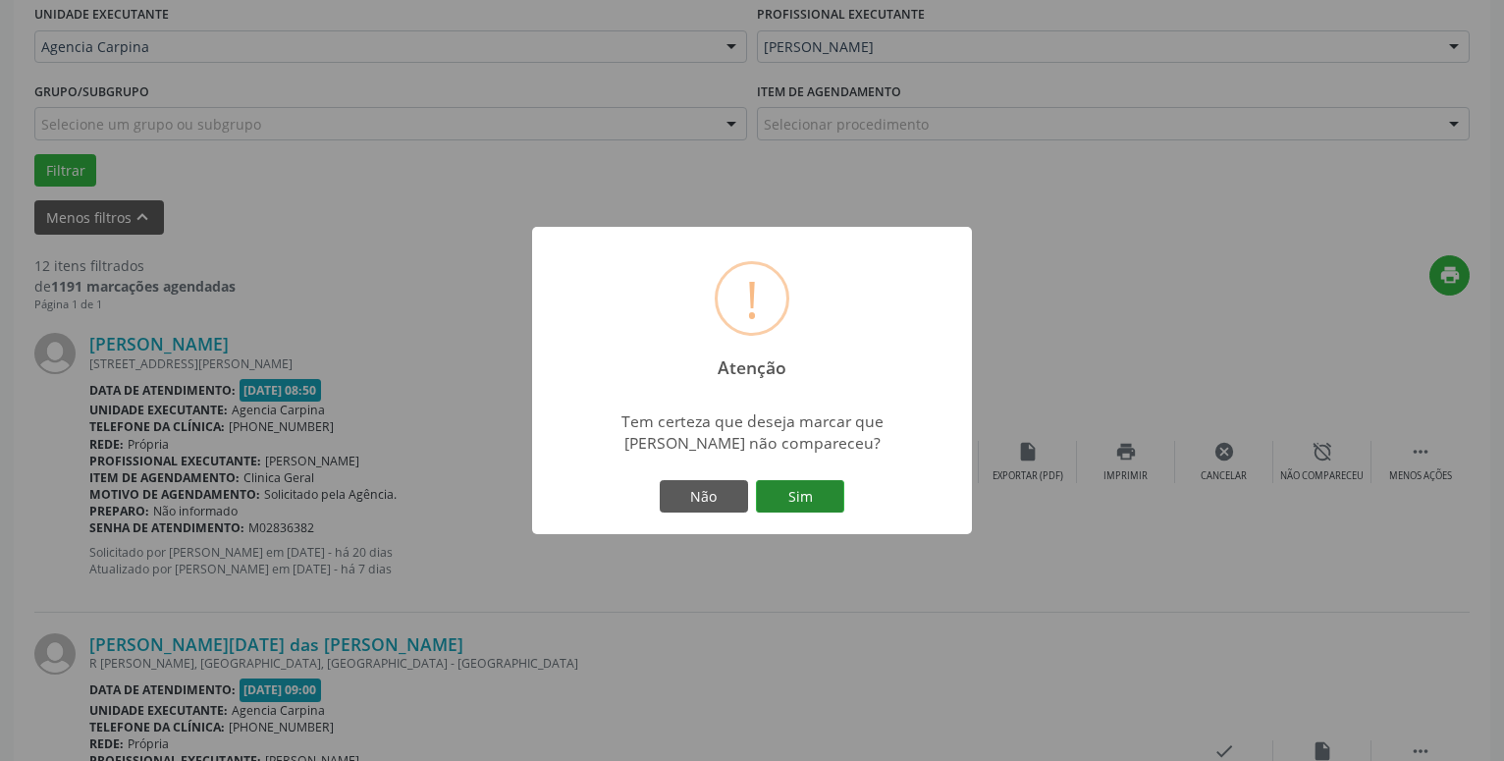
click at [806, 496] on button "Sim" at bounding box center [800, 496] width 88 height 33
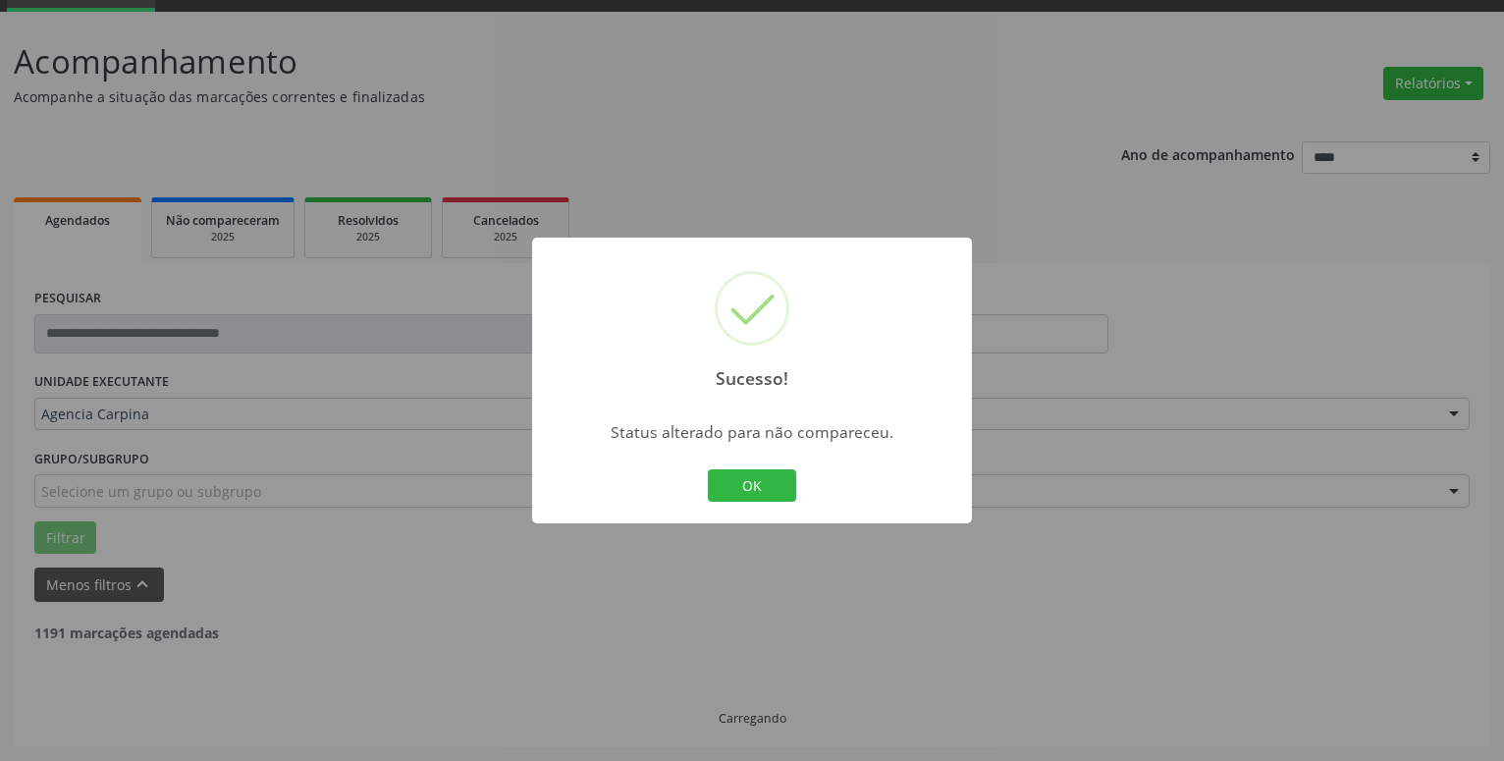
scroll to position [96, 0]
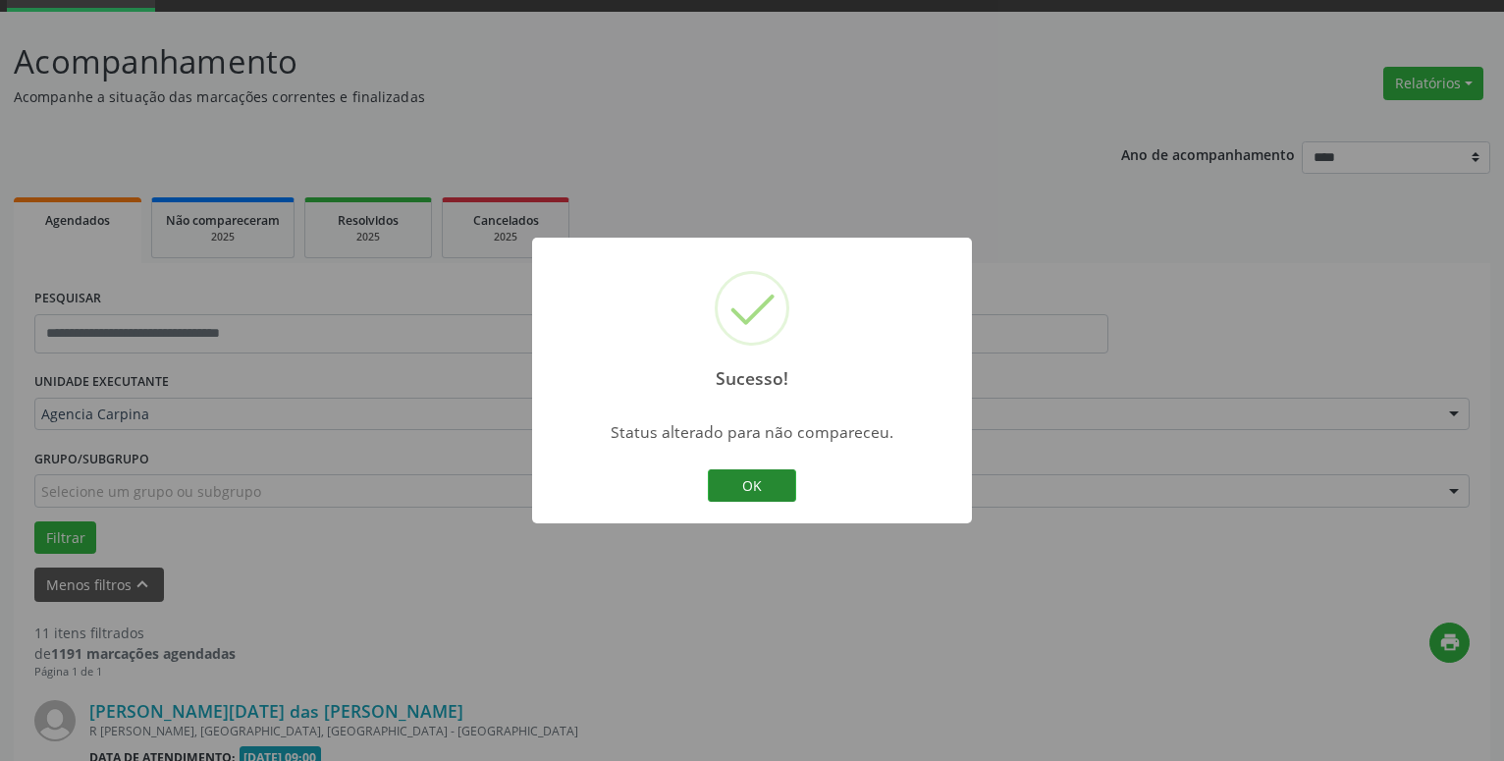
click at [762, 478] on button "OK" at bounding box center [752, 485] width 88 height 33
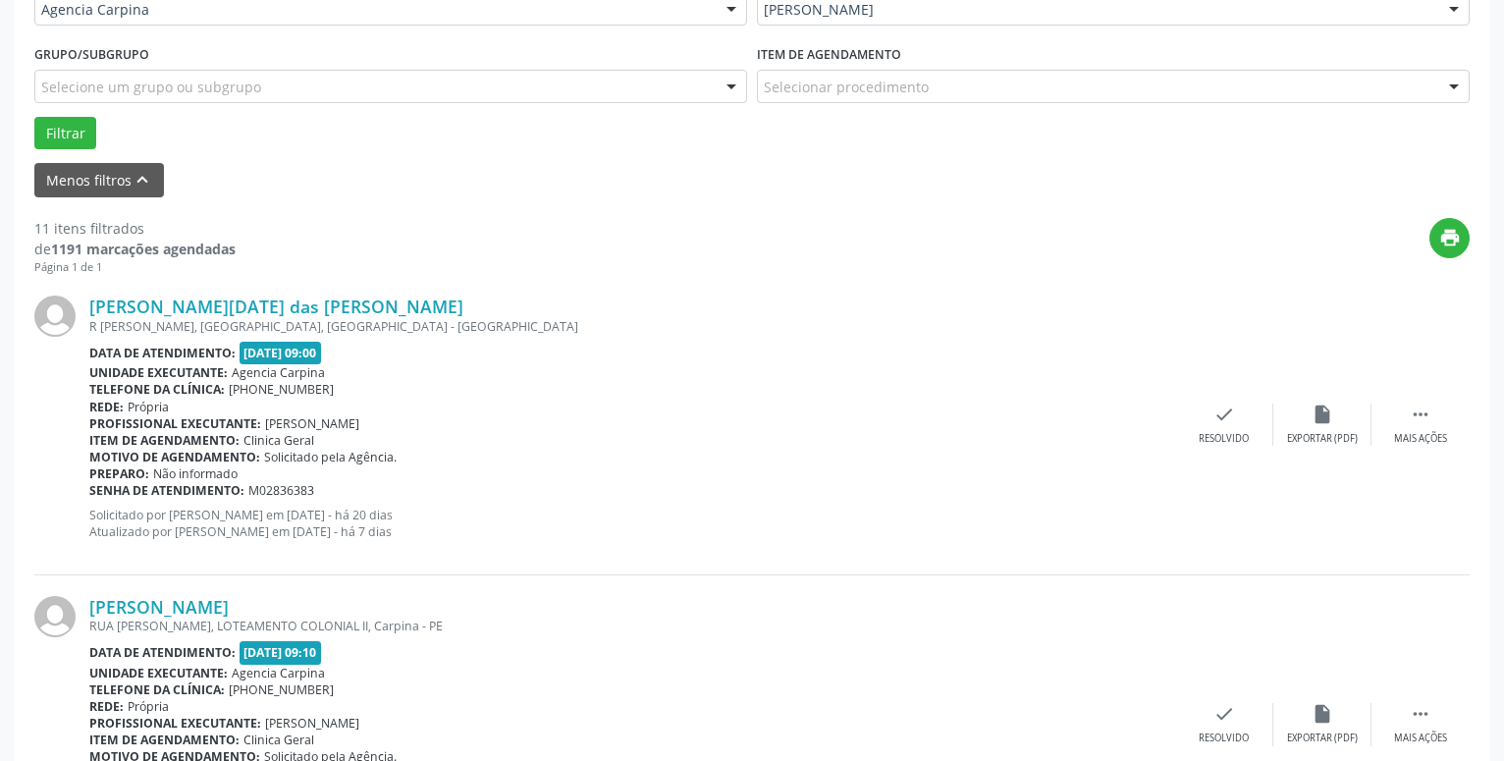
scroll to position [513, 0]
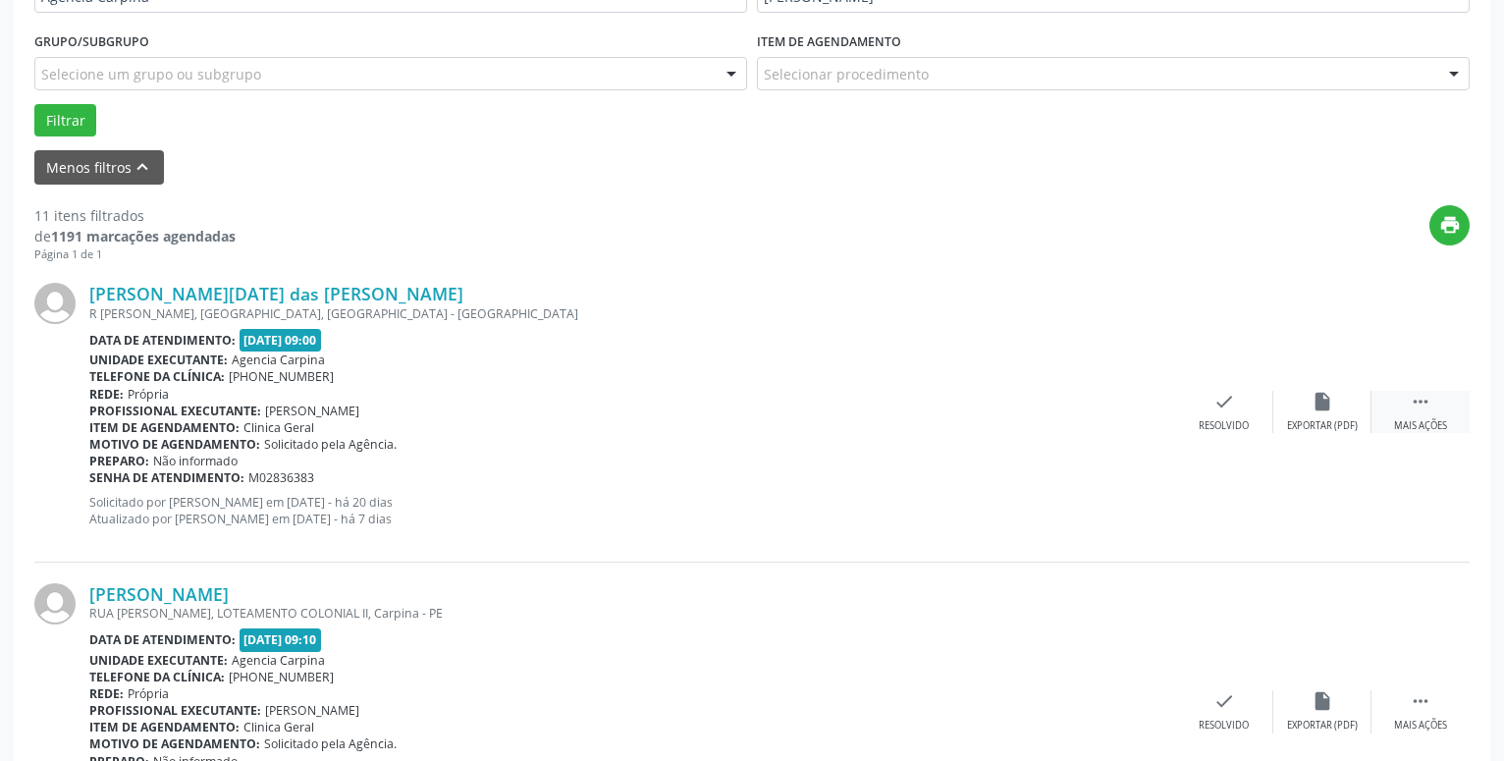
click at [1417, 399] on icon "" at bounding box center [1421, 402] width 22 height 22
click at [1323, 397] on icon "alarm_off" at bounding box center [1322, 402] width 22 height 22
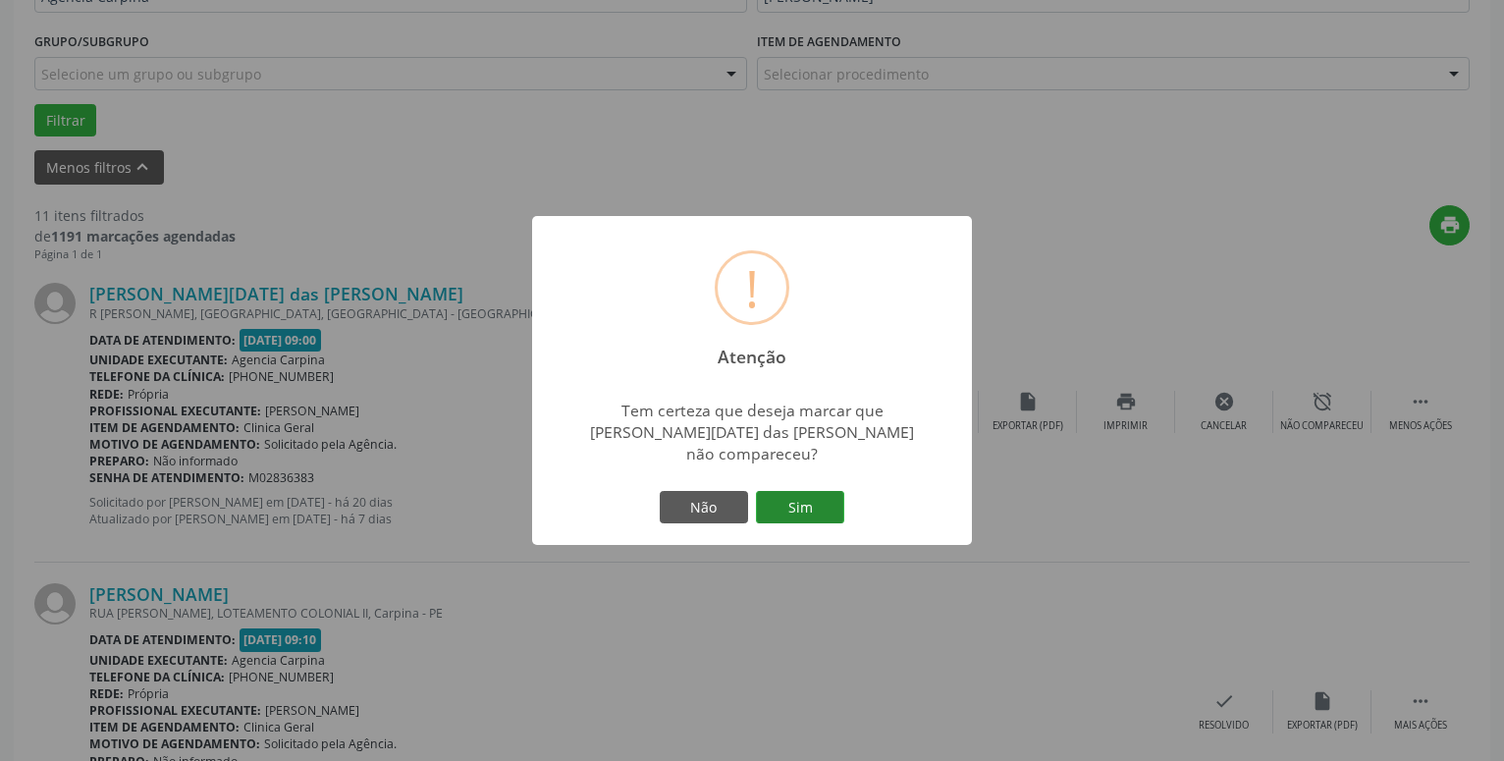
click at [825, 500] on button "Sim" at bounding box center [800, 507] width 88 height 33
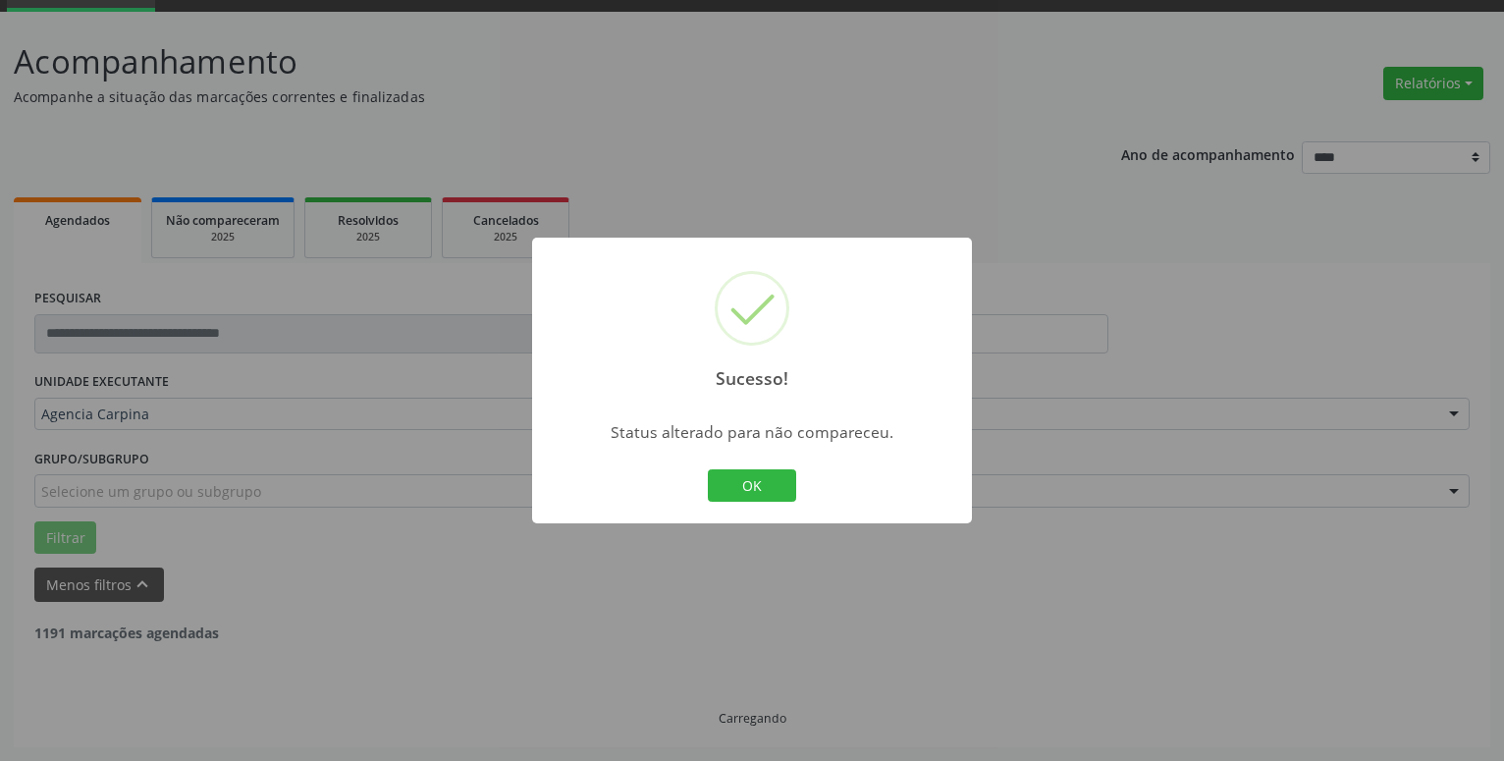
scroll to position [96, 0]
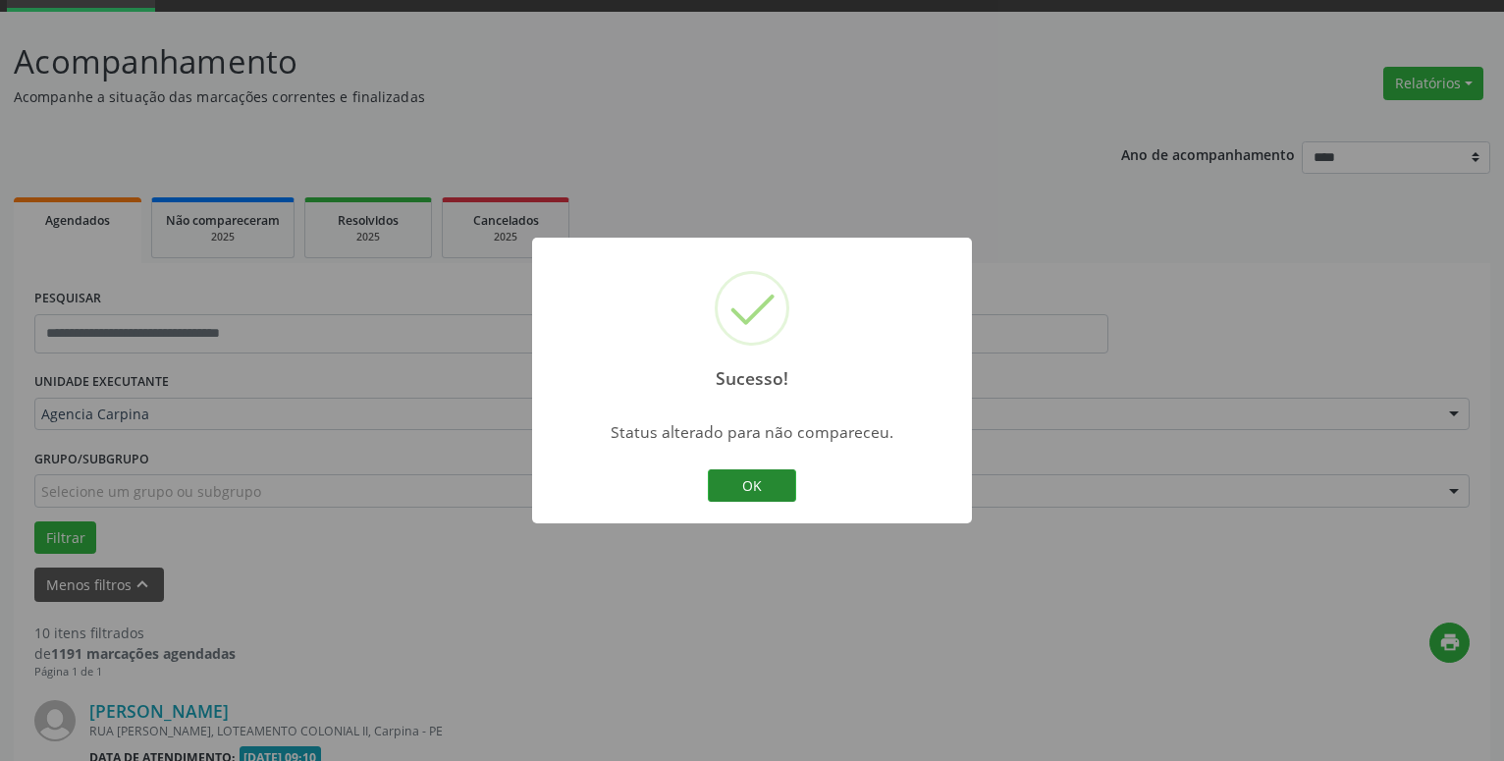
click at [754, 488] on button "OK" at bounding box center [752, 485] width 88 height 33
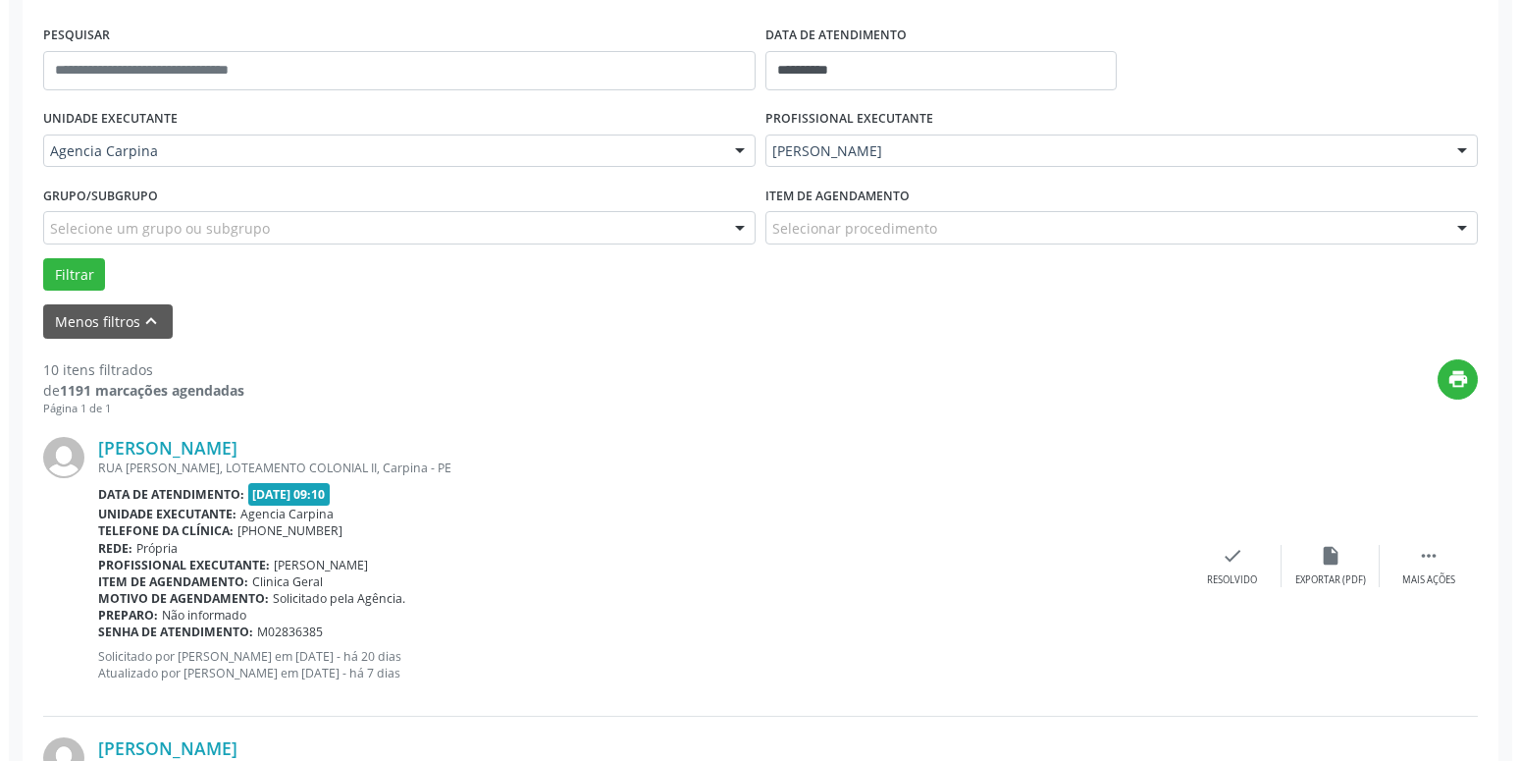
scroll to position [380, 0]
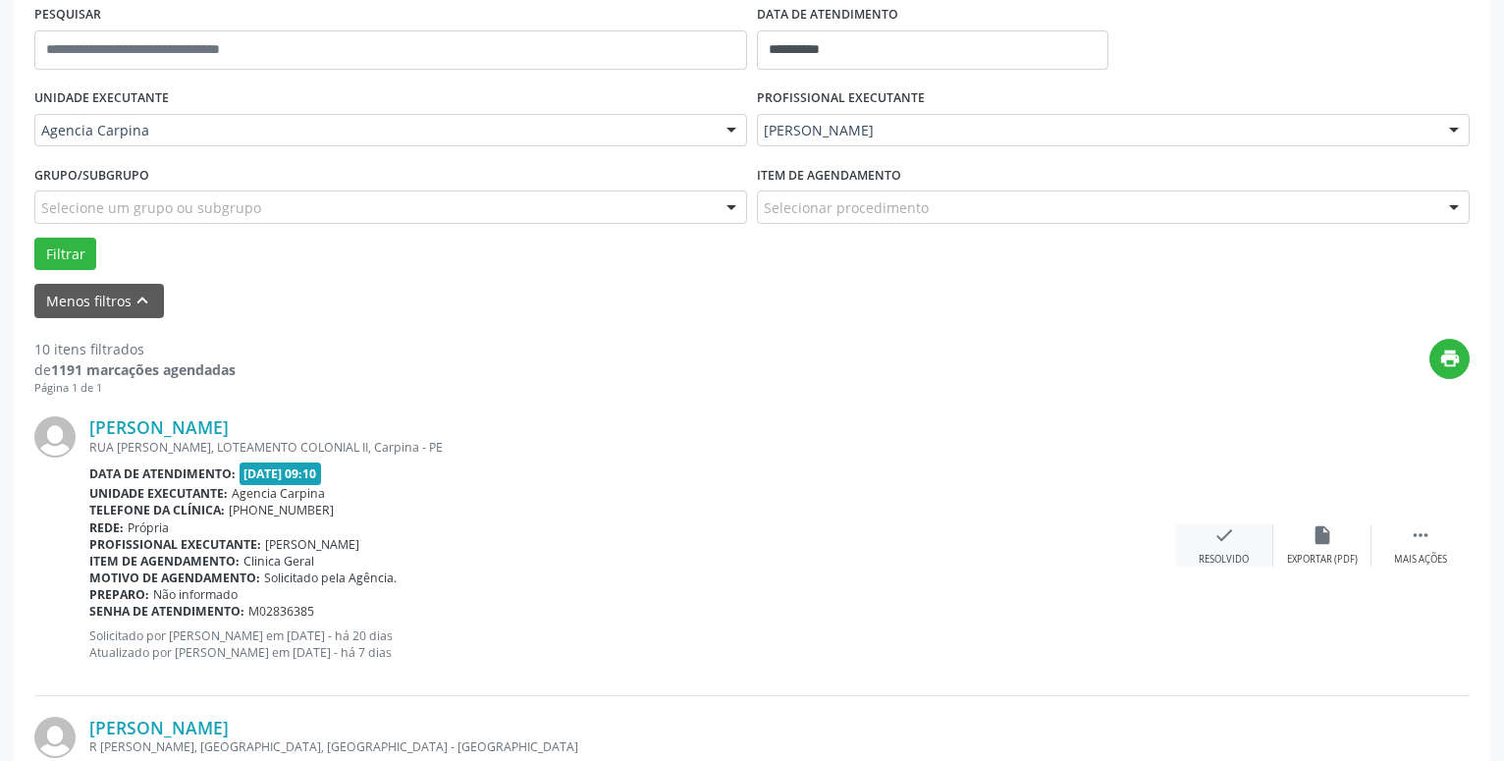
click at [1215, 539] on icon "check" at bounding box center [1224, 535] width 22 height 22
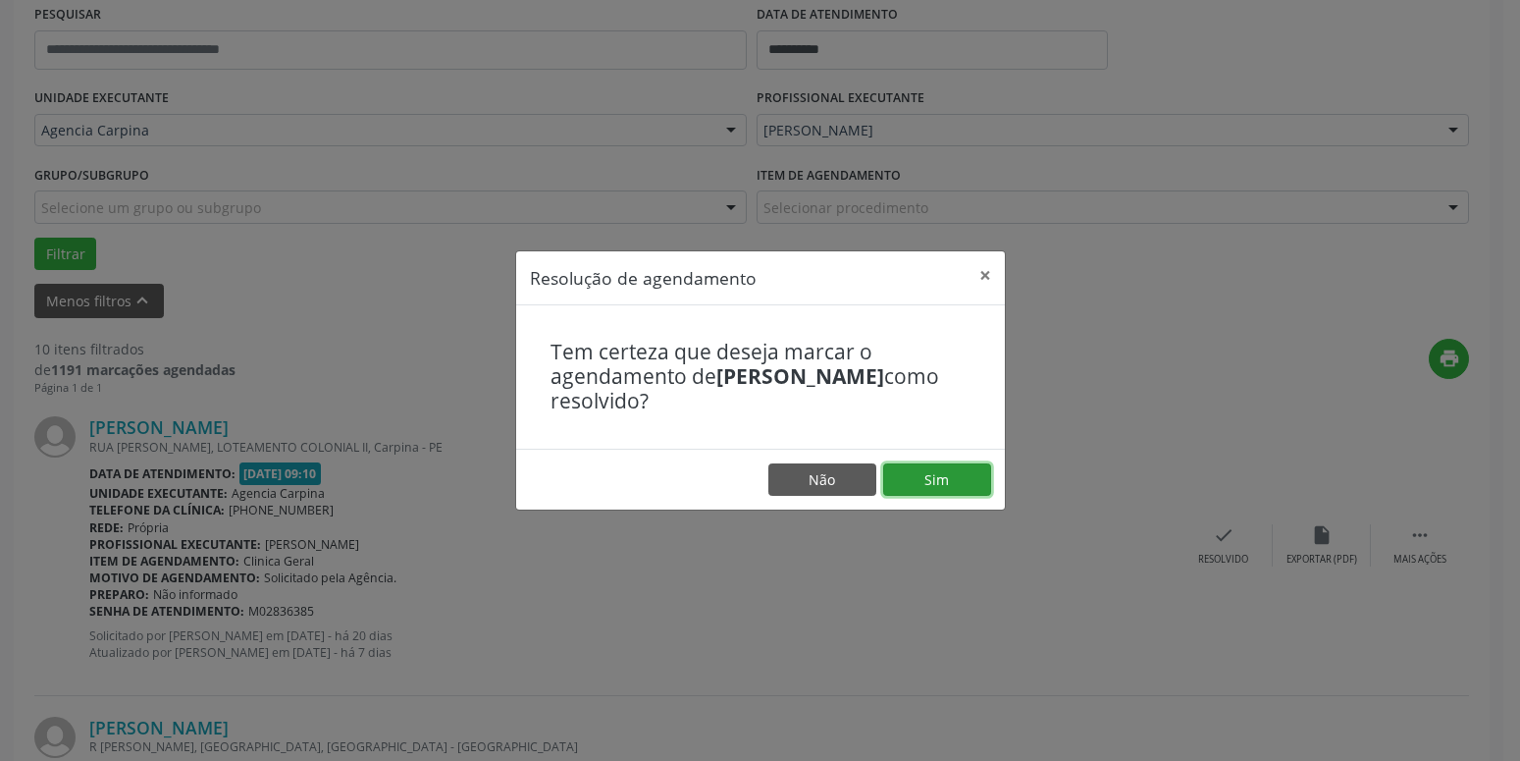
click at [970, 471] on button "Sim" at bounding box center [937, 479] width 108 height 33
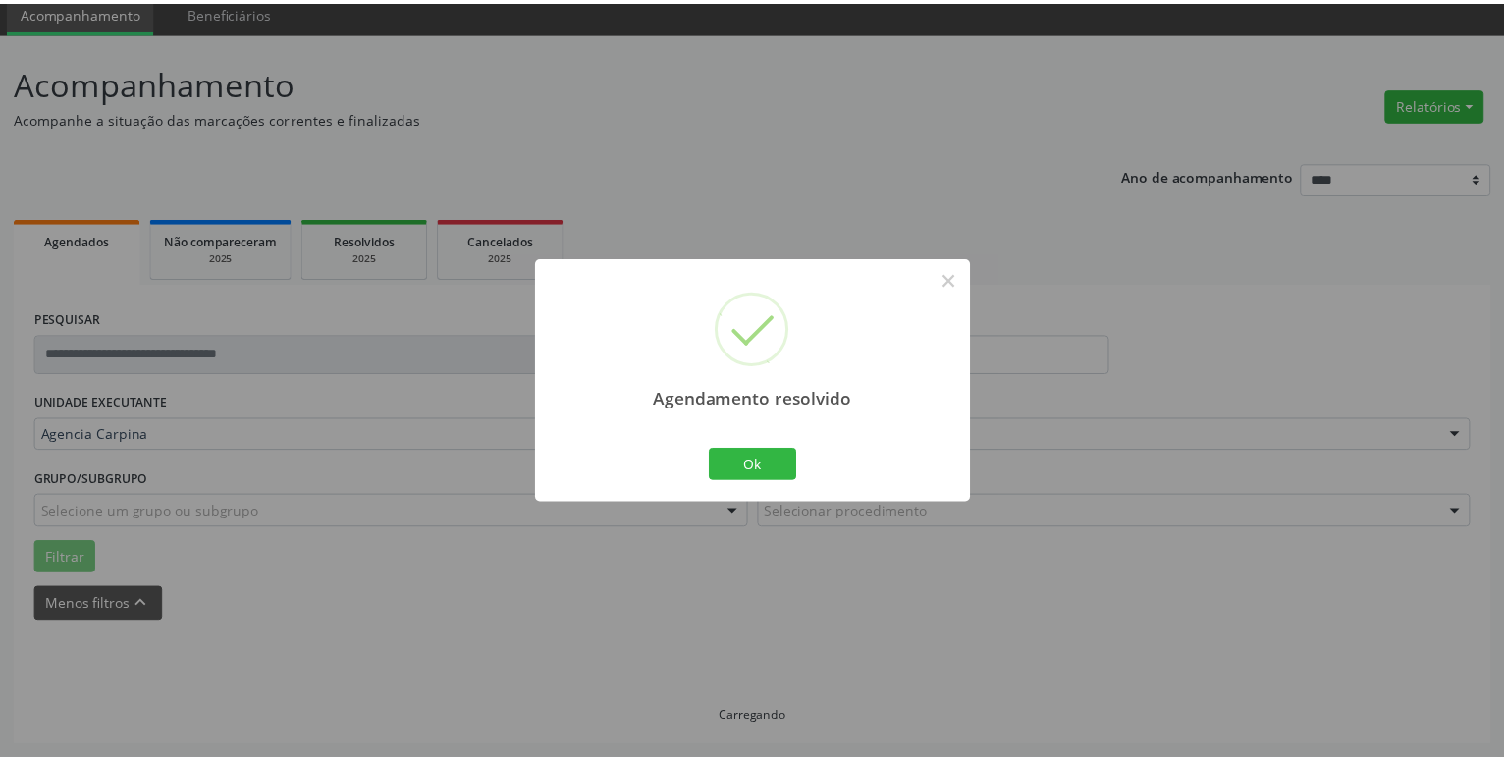
scroll to position [76, 0]
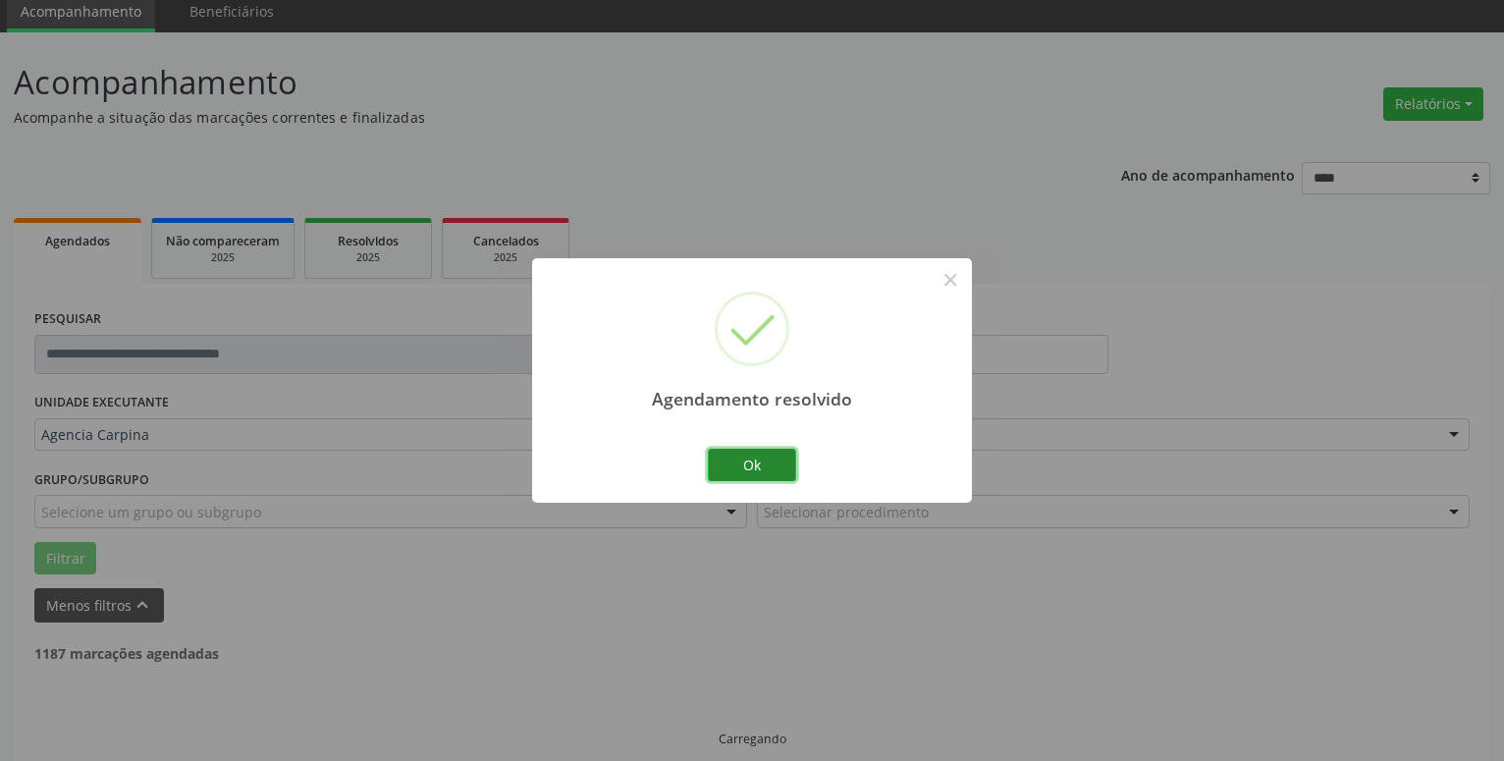
click at [751, 458] on button "Ok" at bounding box center [752, 465] width 88 height 33
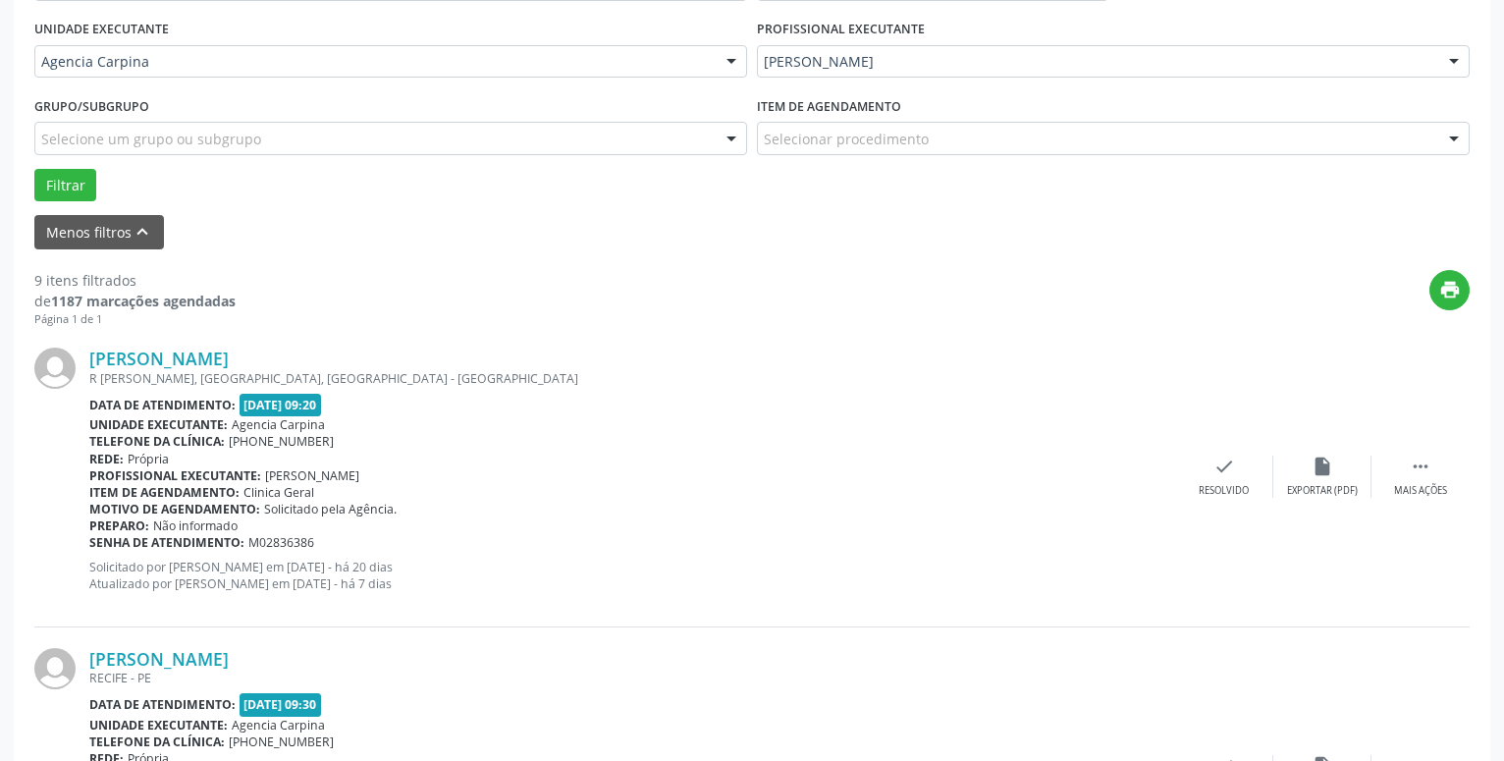
scroll to position [463, 0]
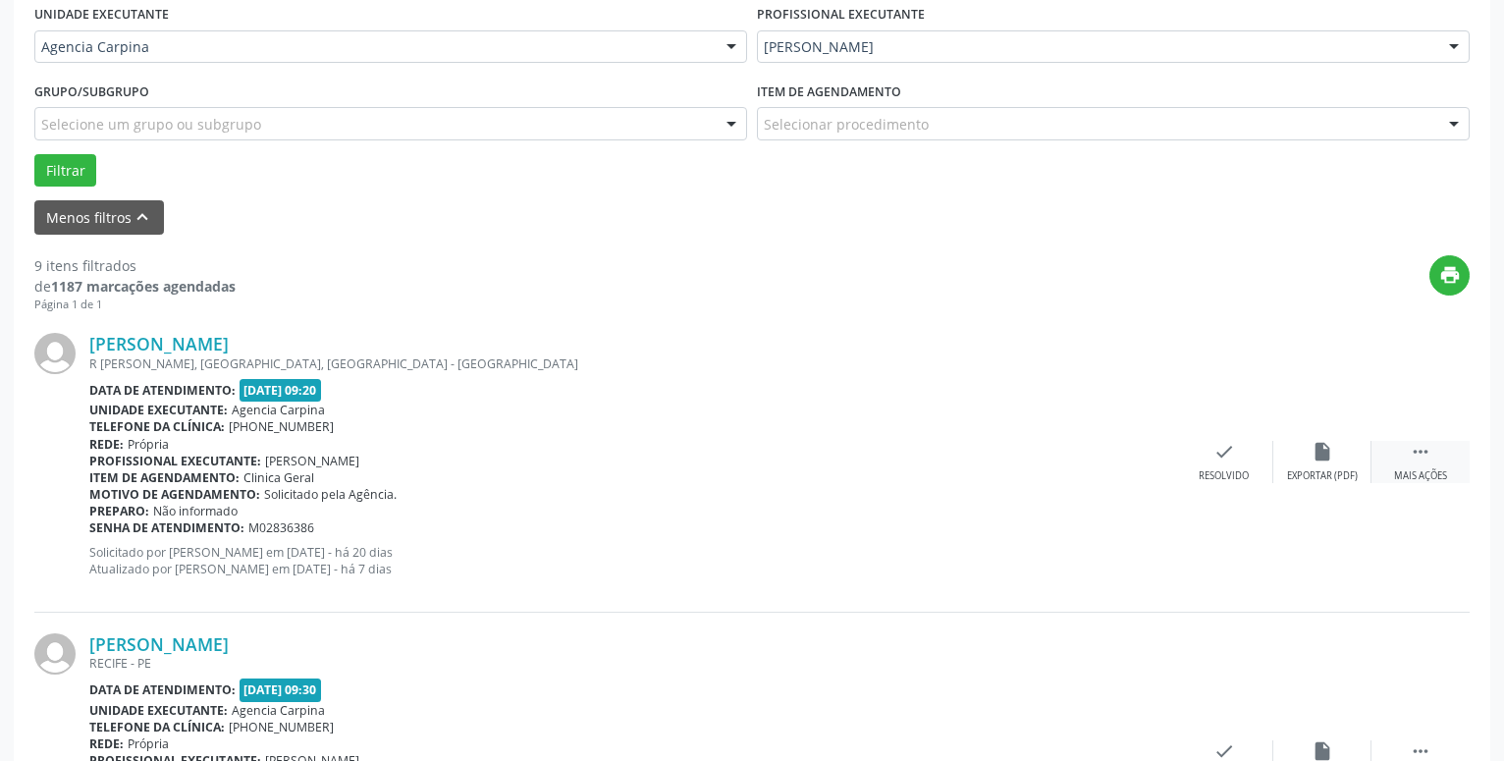
click at [1421, 450] on icon "" at bounding box center [1421, 452] width 22 height 22
click at [1328, 453] on icon "alarm_off" at bounding box center [1322, 452] width 22 height 22
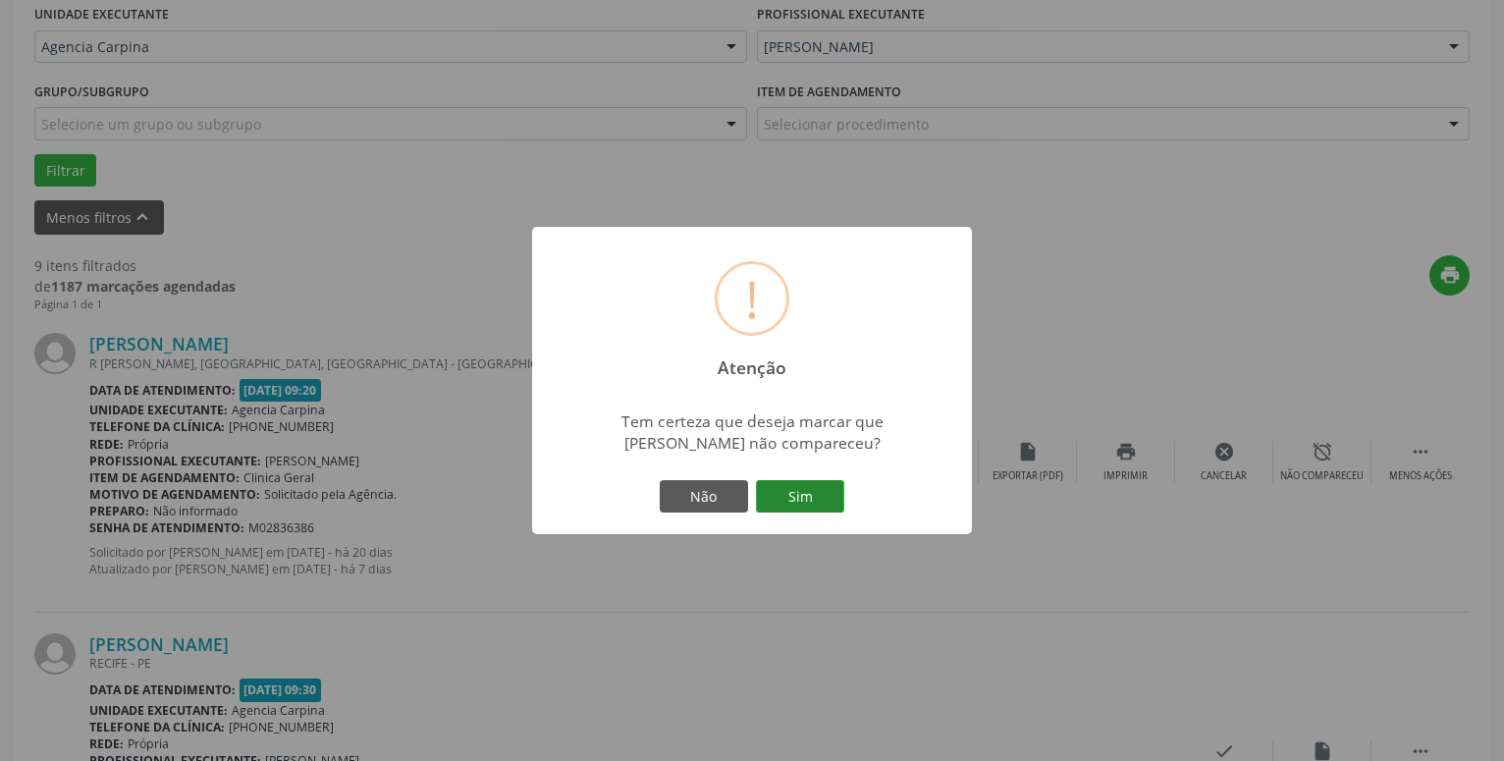
click at [796, 499] on button "Sim" at bounding box center [800, 496] width 88 height 33
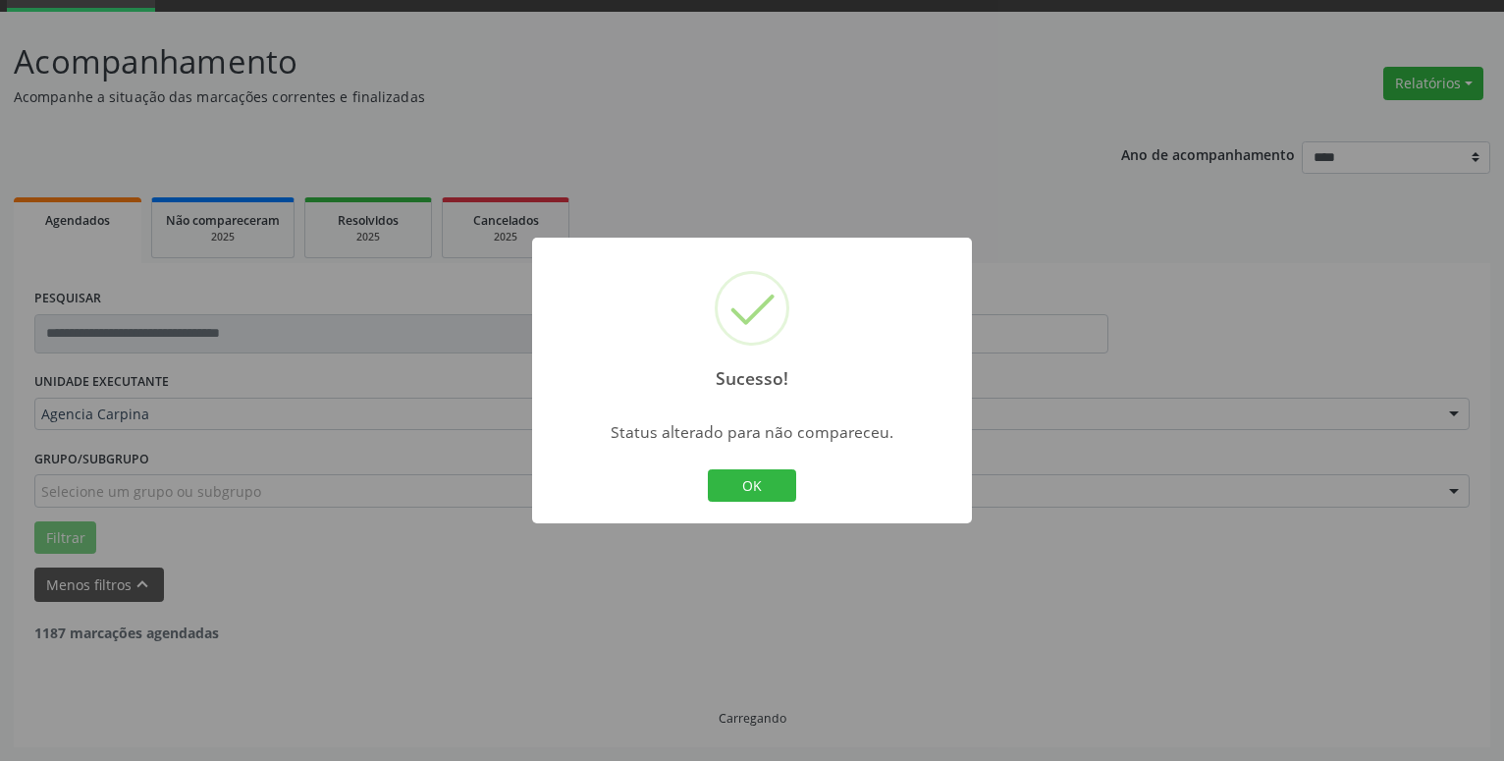
scroll to position [96, 0]
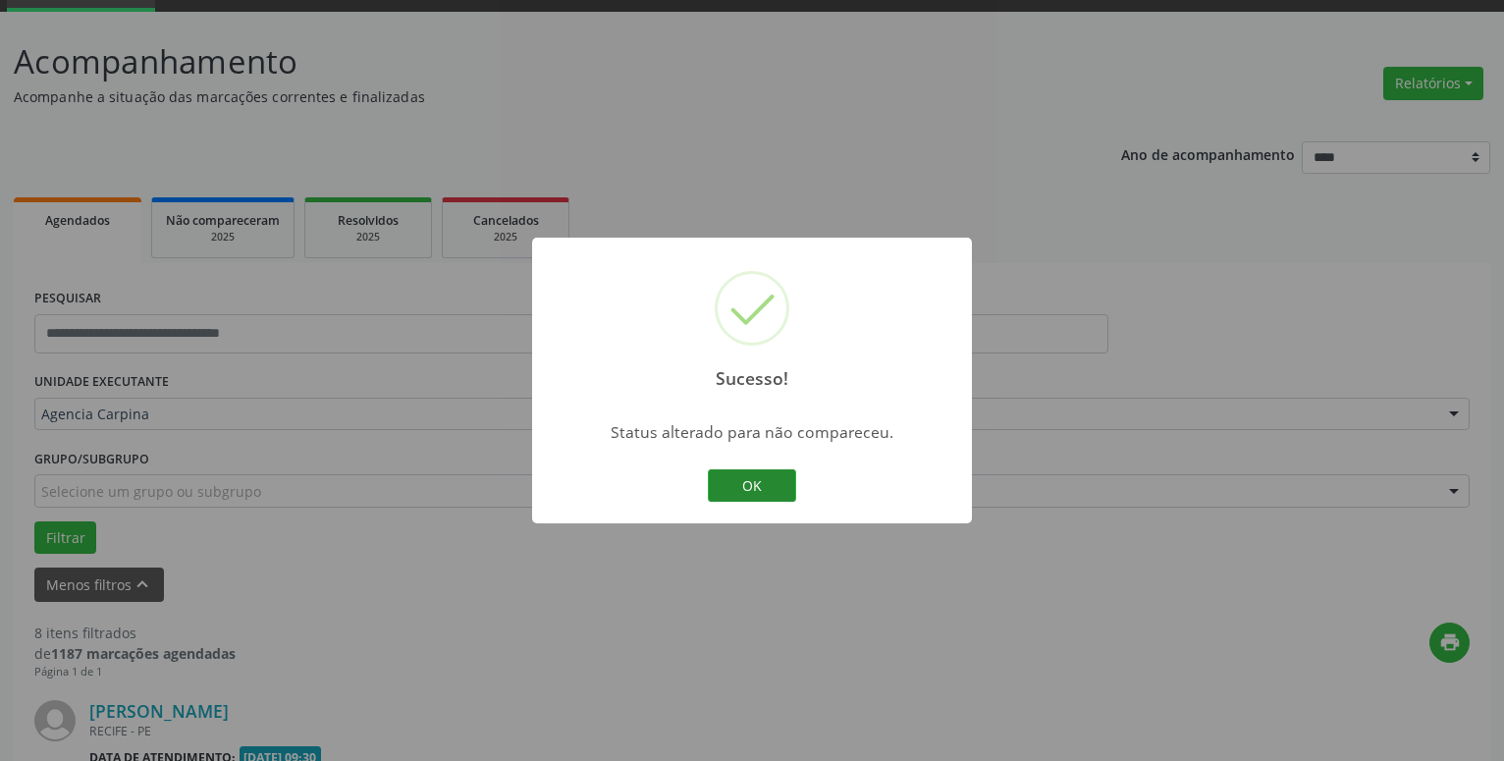
click at [739, 486] on button "OK" at bounding box center [752, 485] width 88 height 33
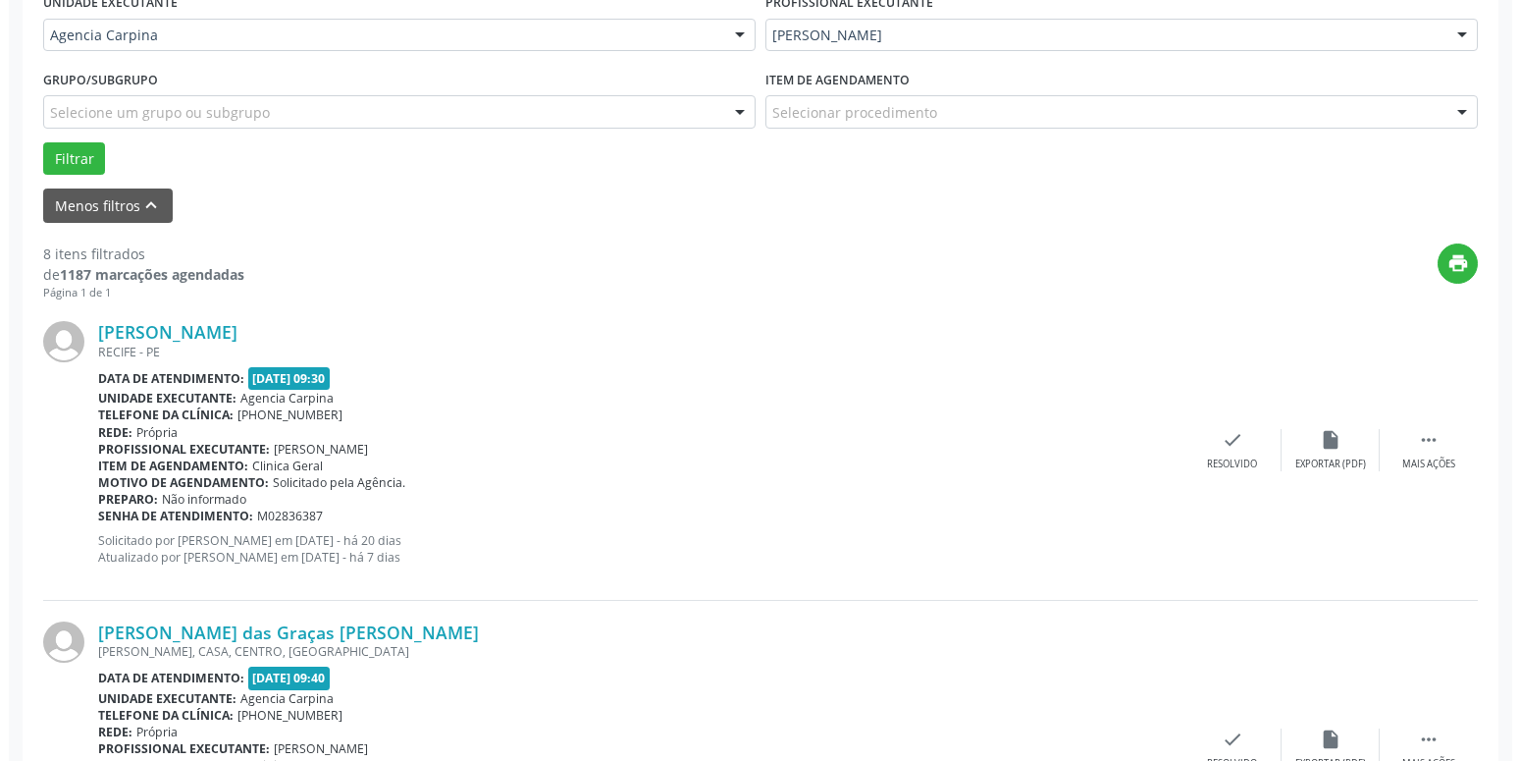
scroll to position [497, 0]
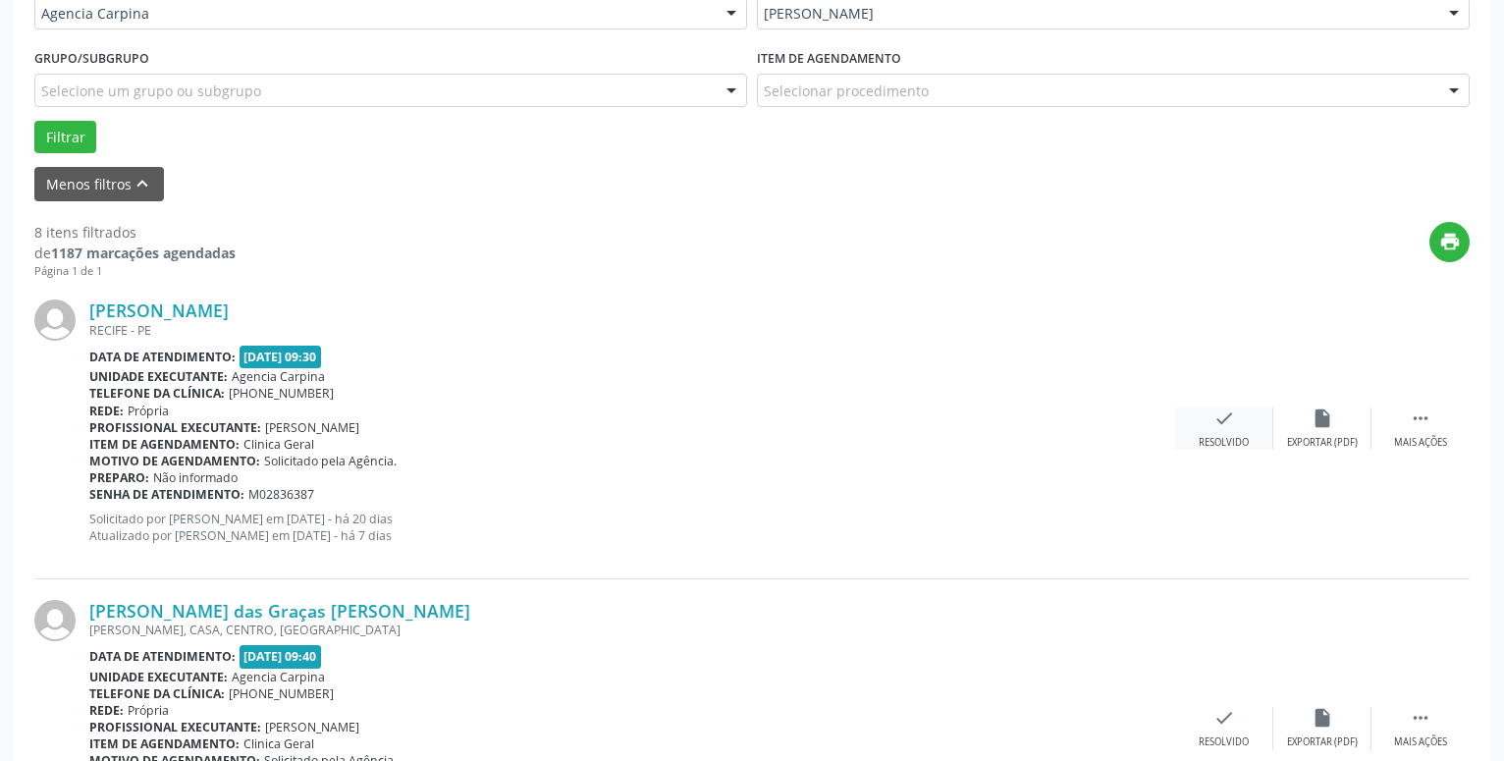
click at [1213, 423] on icon "check" at bounding box center [1224, 418] width 22 height 22
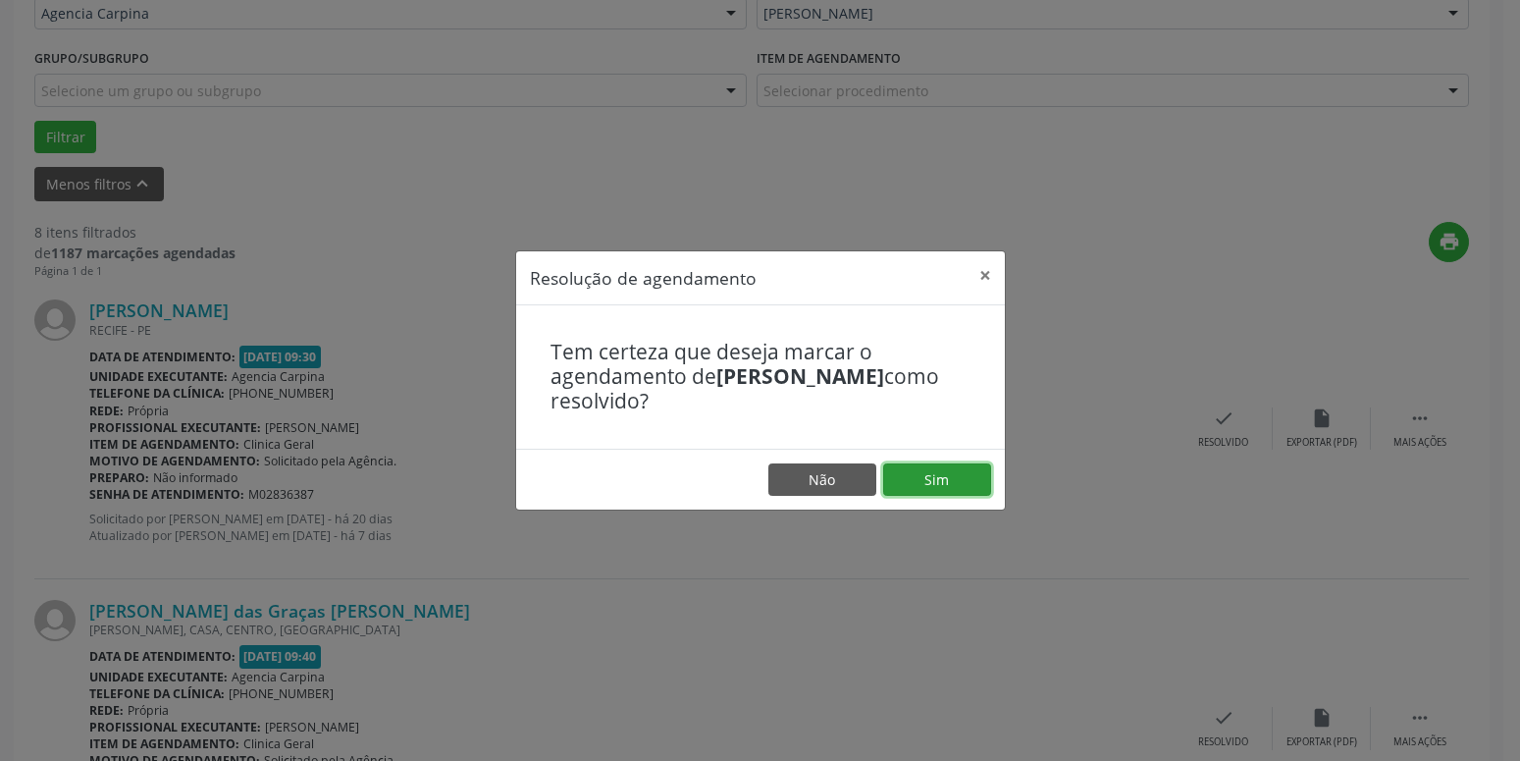
click at [944, 488] on button "Sim" at bounding box center [937, 479] width 108 height 33
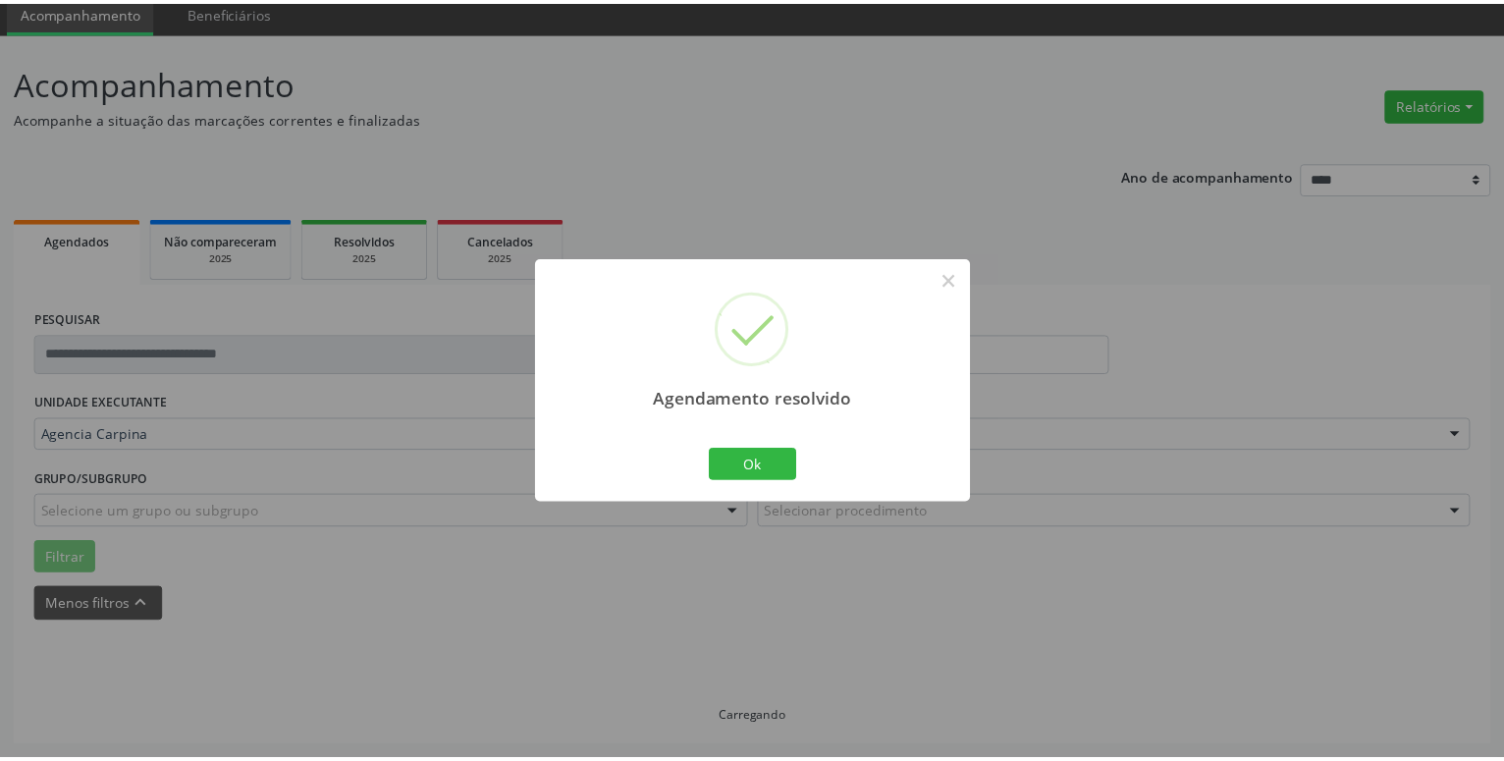
scroll to position [76, 0]
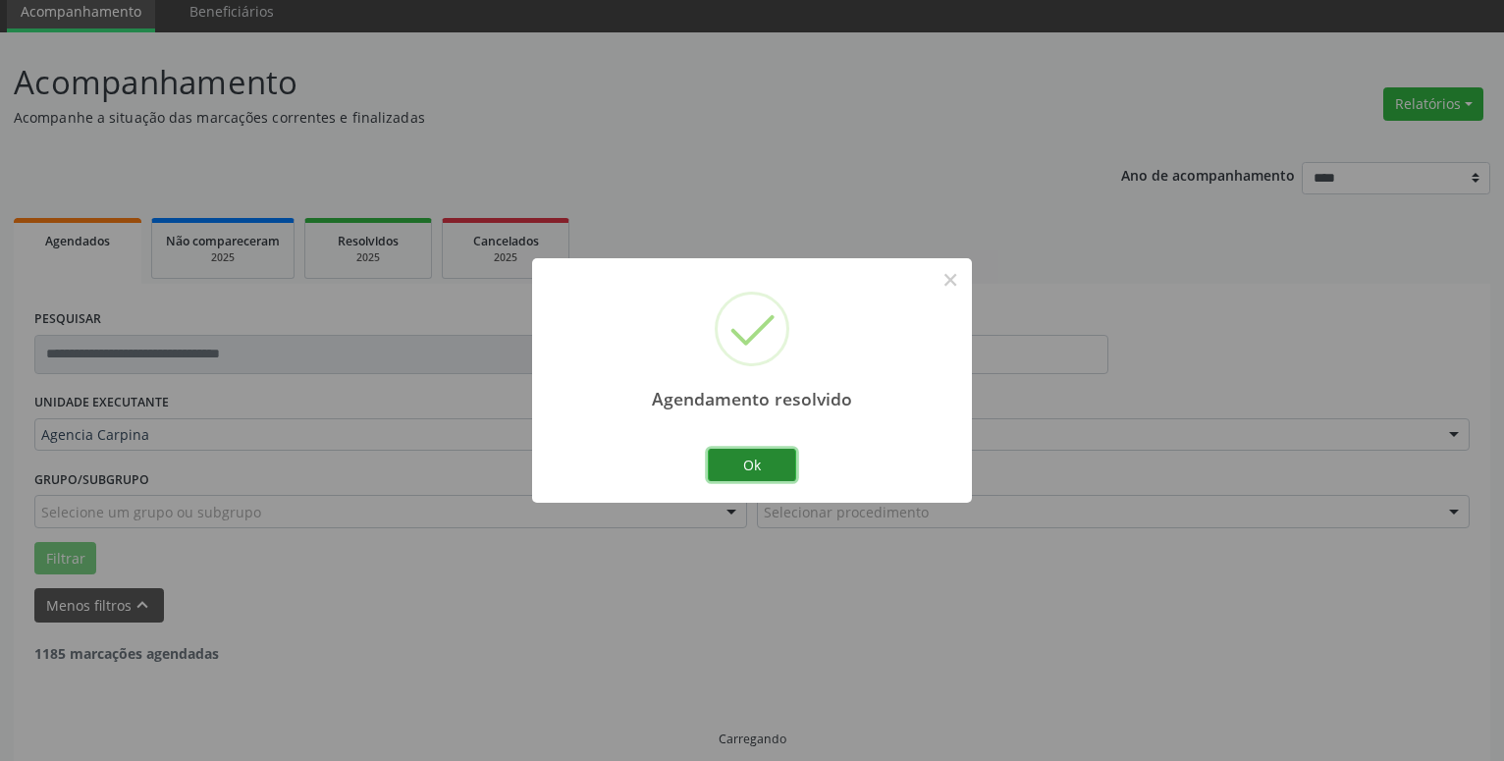
click at [747, 464] on button "Ok" at bounding box center [752, 465] width 88 height 33
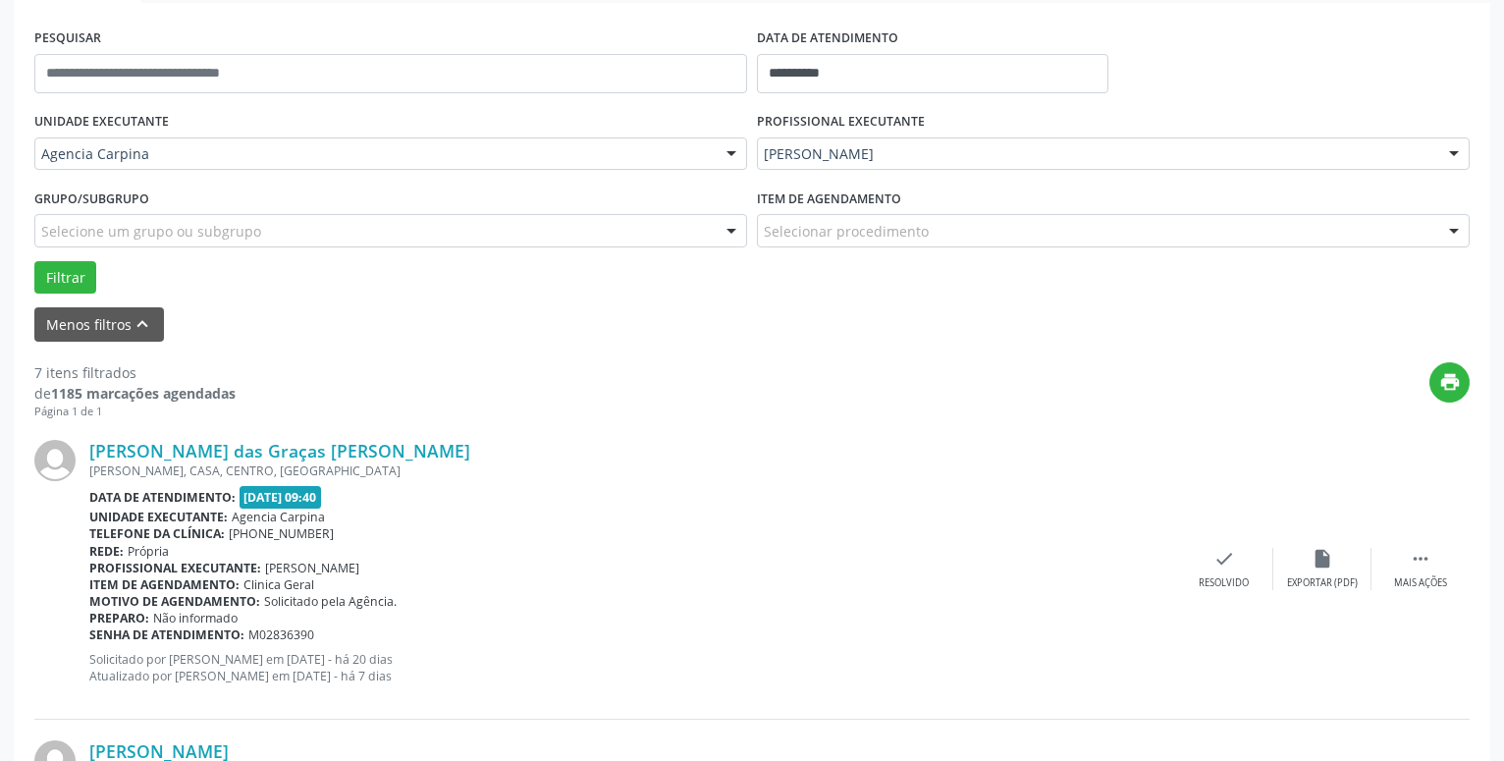
scroll to position [359, 0]
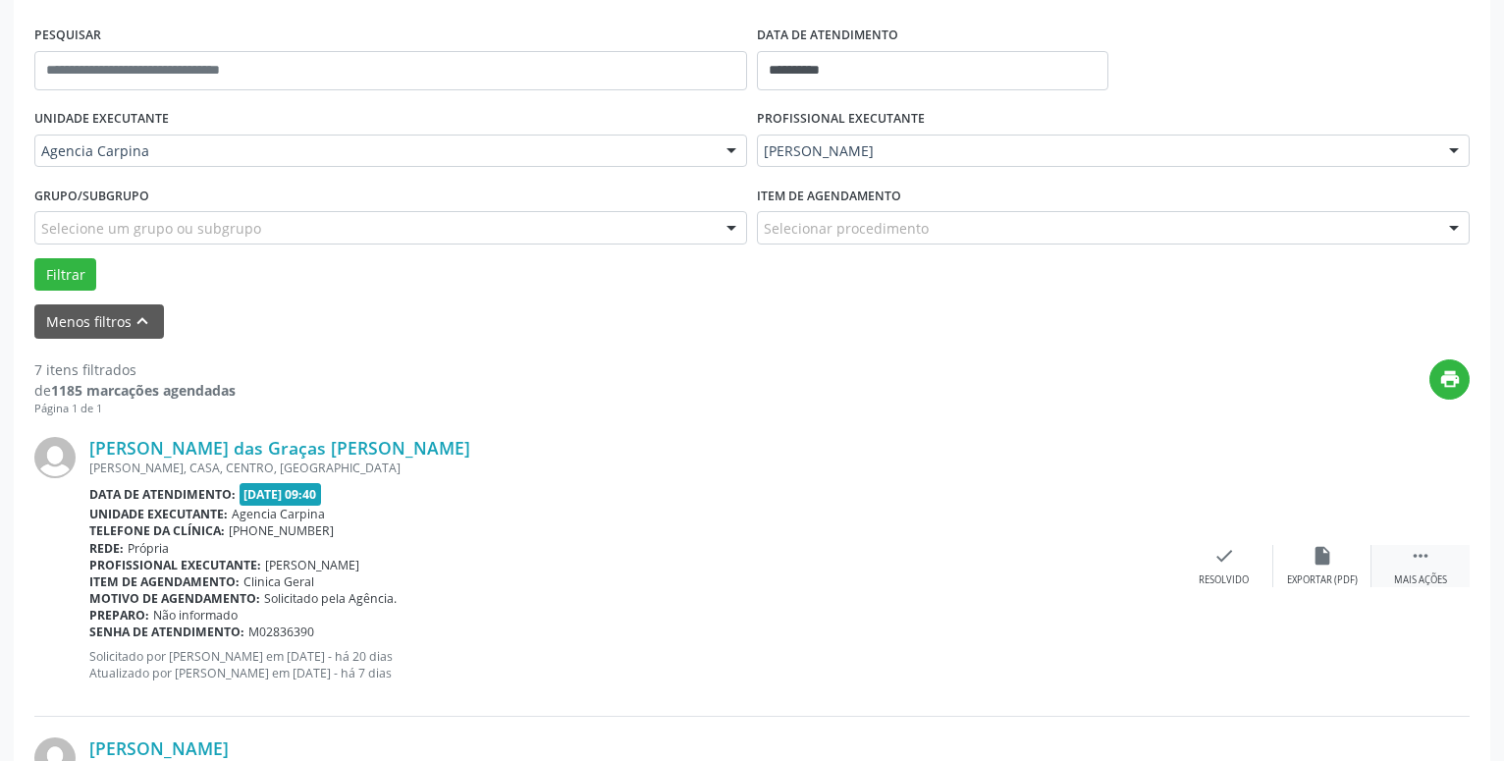
click at [1419, 552] on icon "" at bounding box center [1421, 556] width 22 height 22
click at [1316, 559] on icon "alarm_off" at bounding box center [1322, 556] width 22 height 22
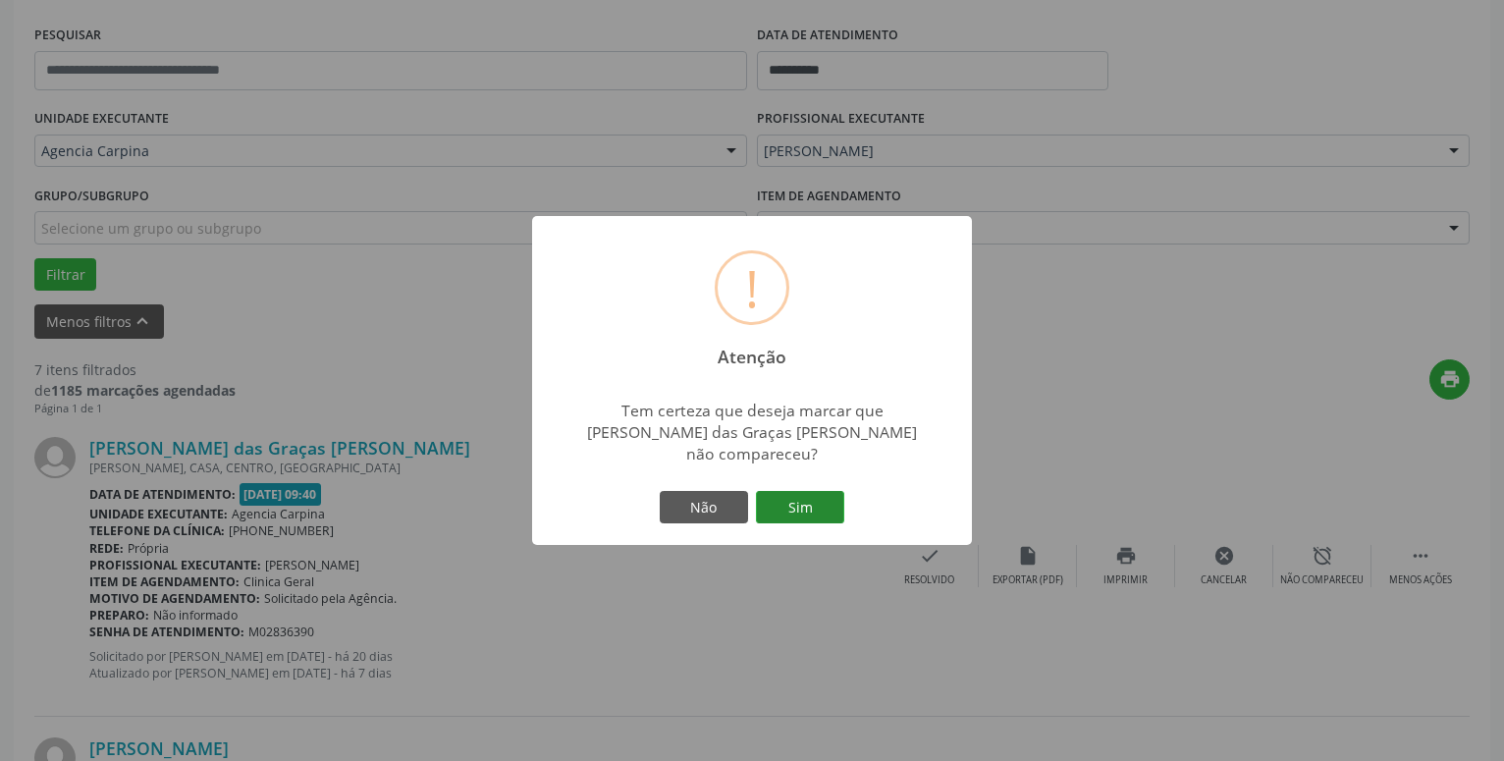
click at [796, 491] on button "Sim" at bounding box center [800, 507] width 88 height 33
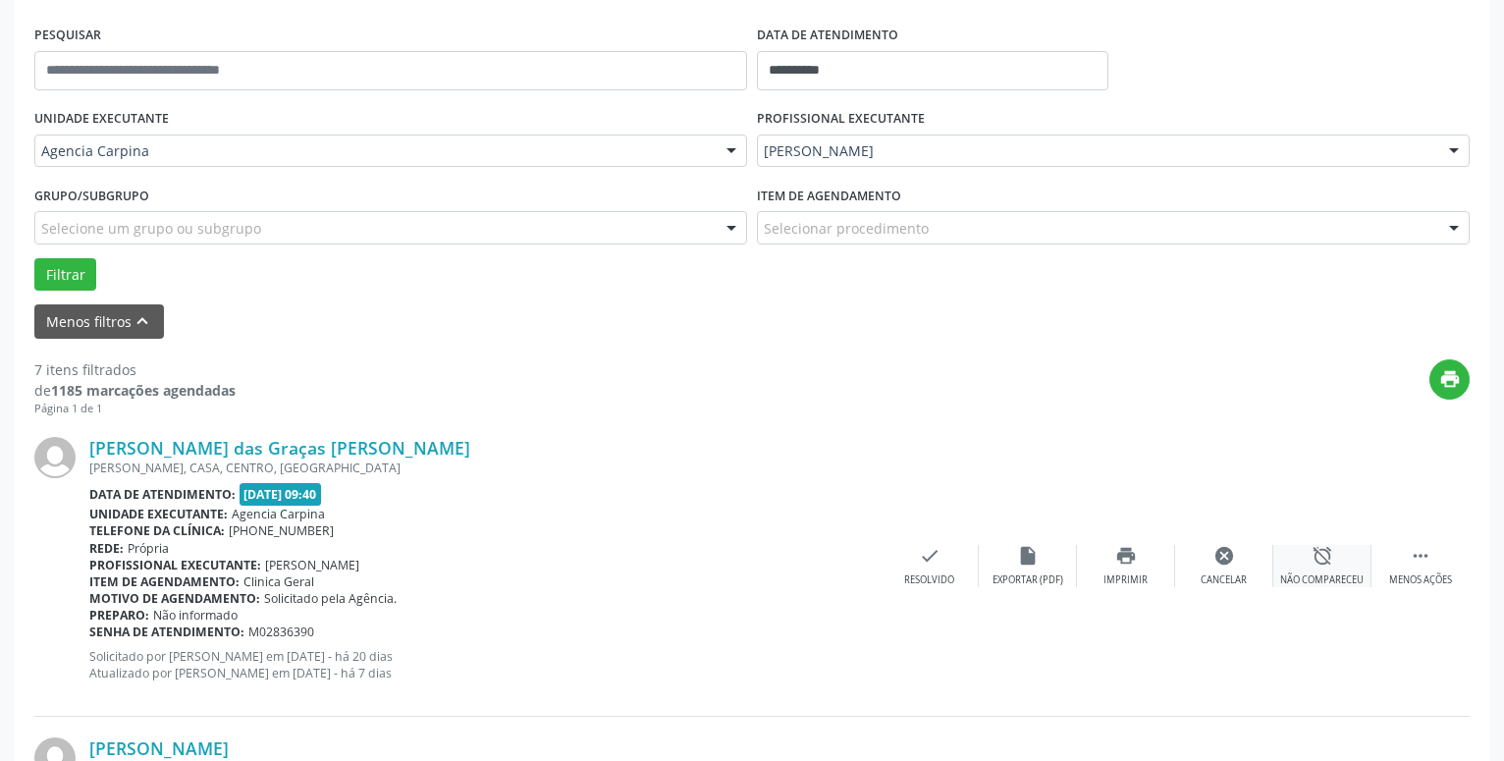
click at [1323, 556] on icon "alarm_off" at bounding box center [1322, 556] width 22 height 22
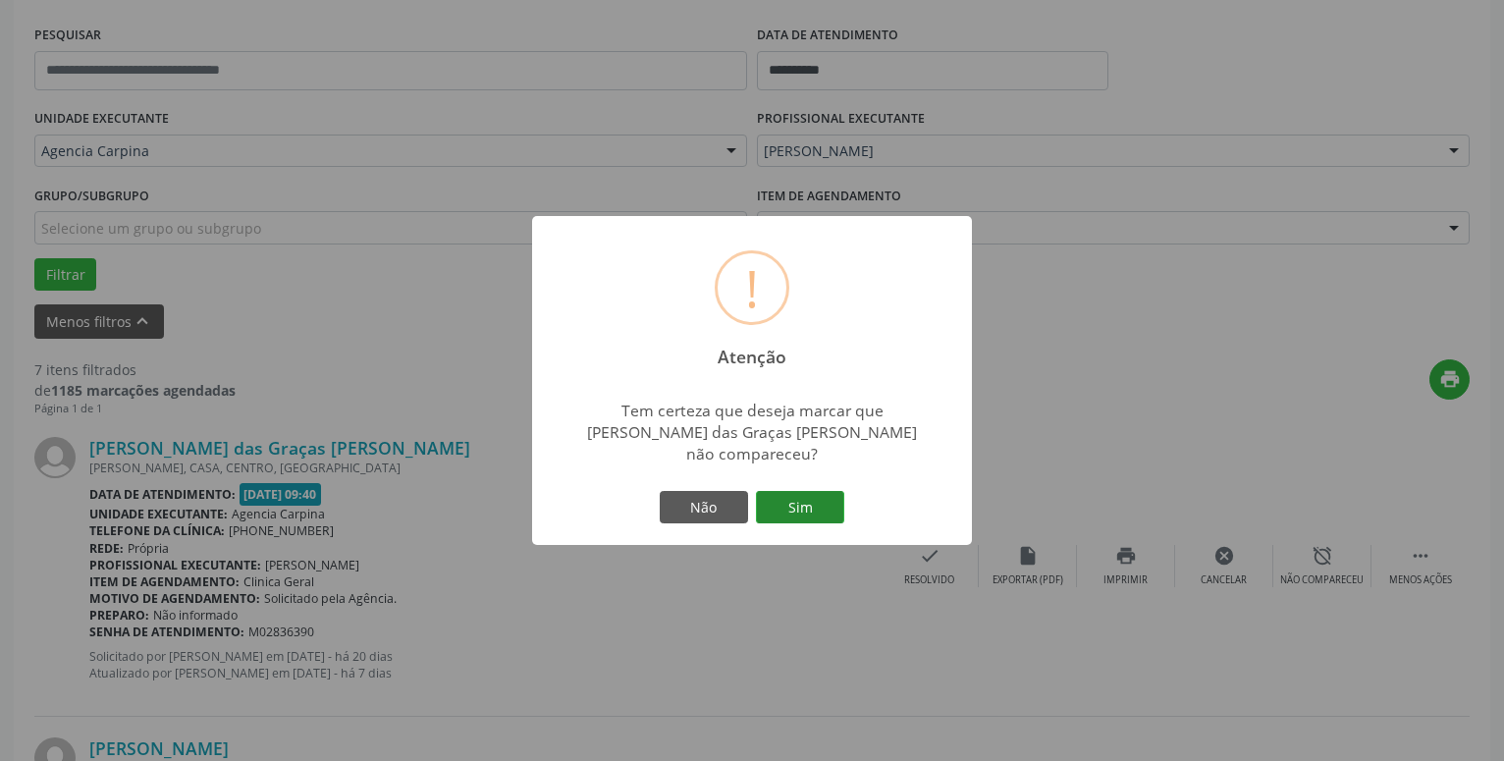
click at [806, 503] on button "Sim" at bounding box center [800, 507] width 88 height 33
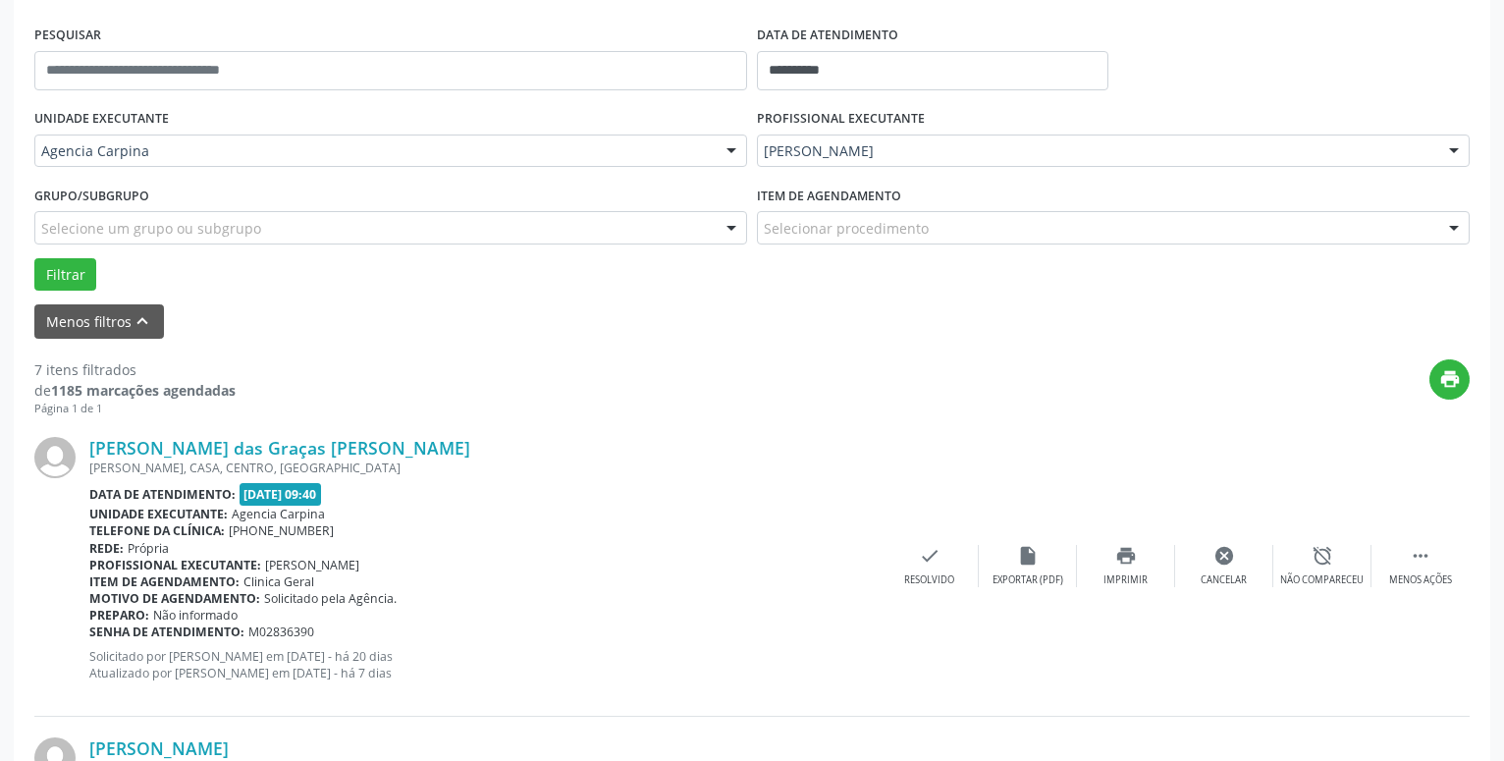
scroll to position [96, 0]
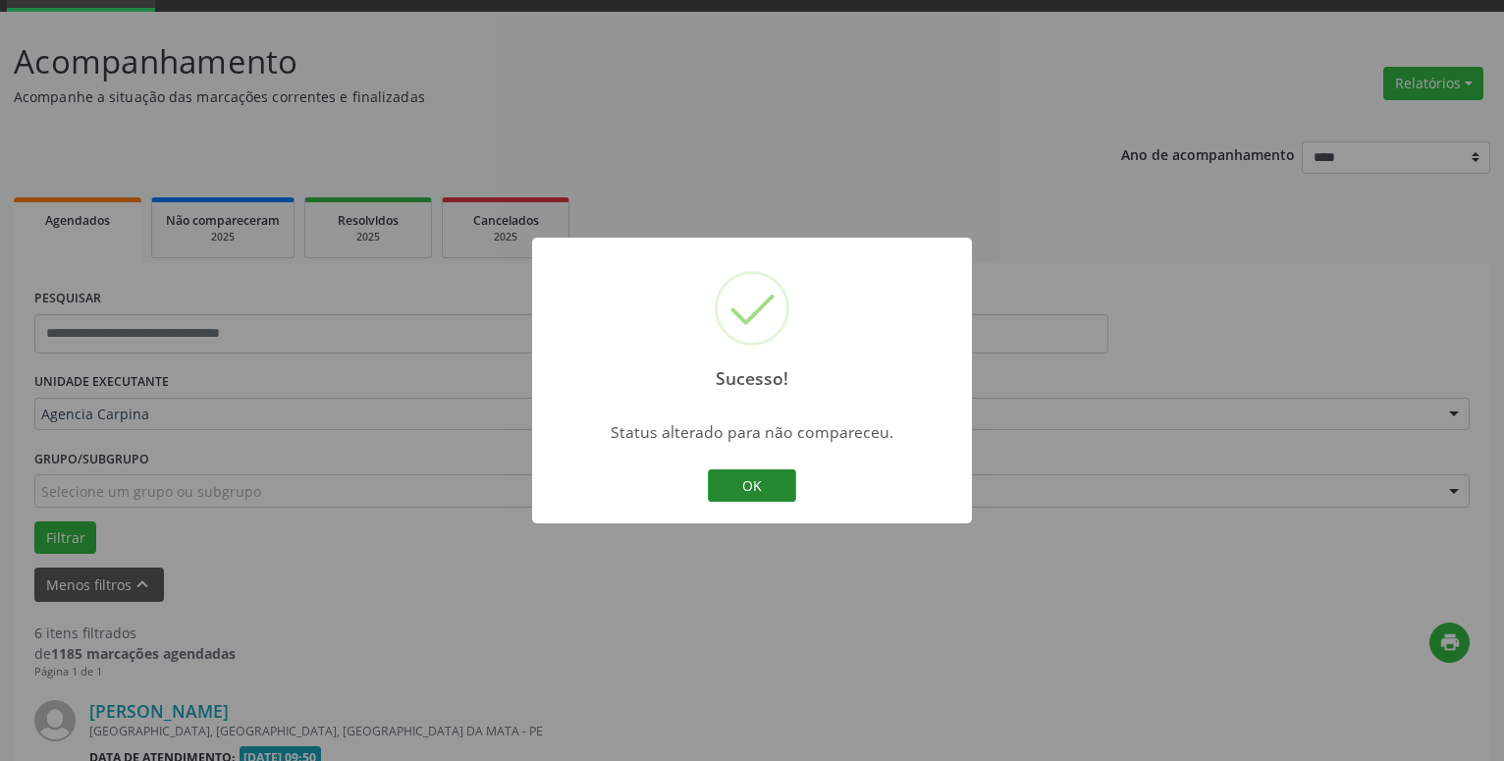
click at [749, 475] on button "OK" at bounding box center [752, 485] width 88 height 33
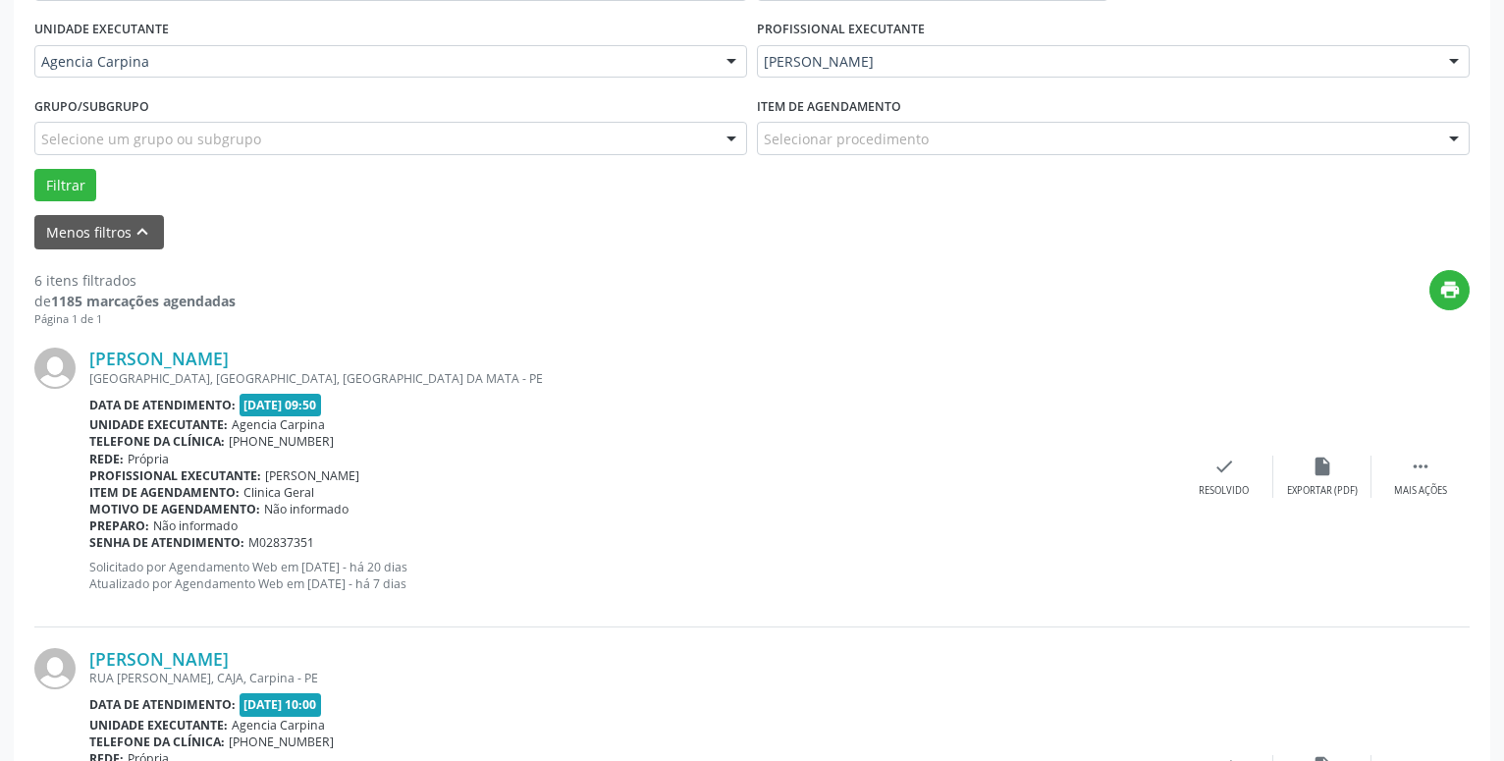
scroll to position [463, 0]
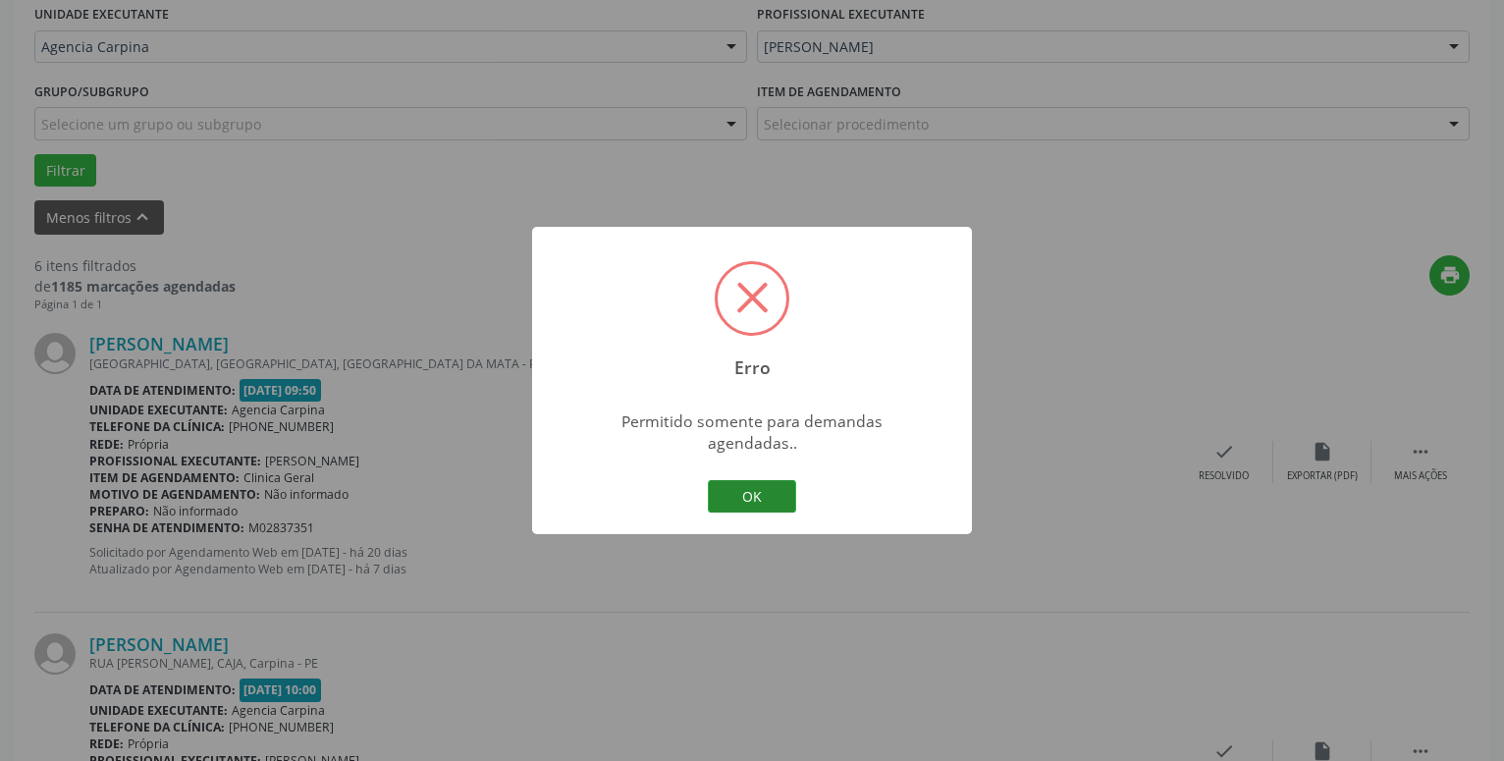
click at [747, 486] on button "OK" at bounding box center [752, 496] width 88 height 33
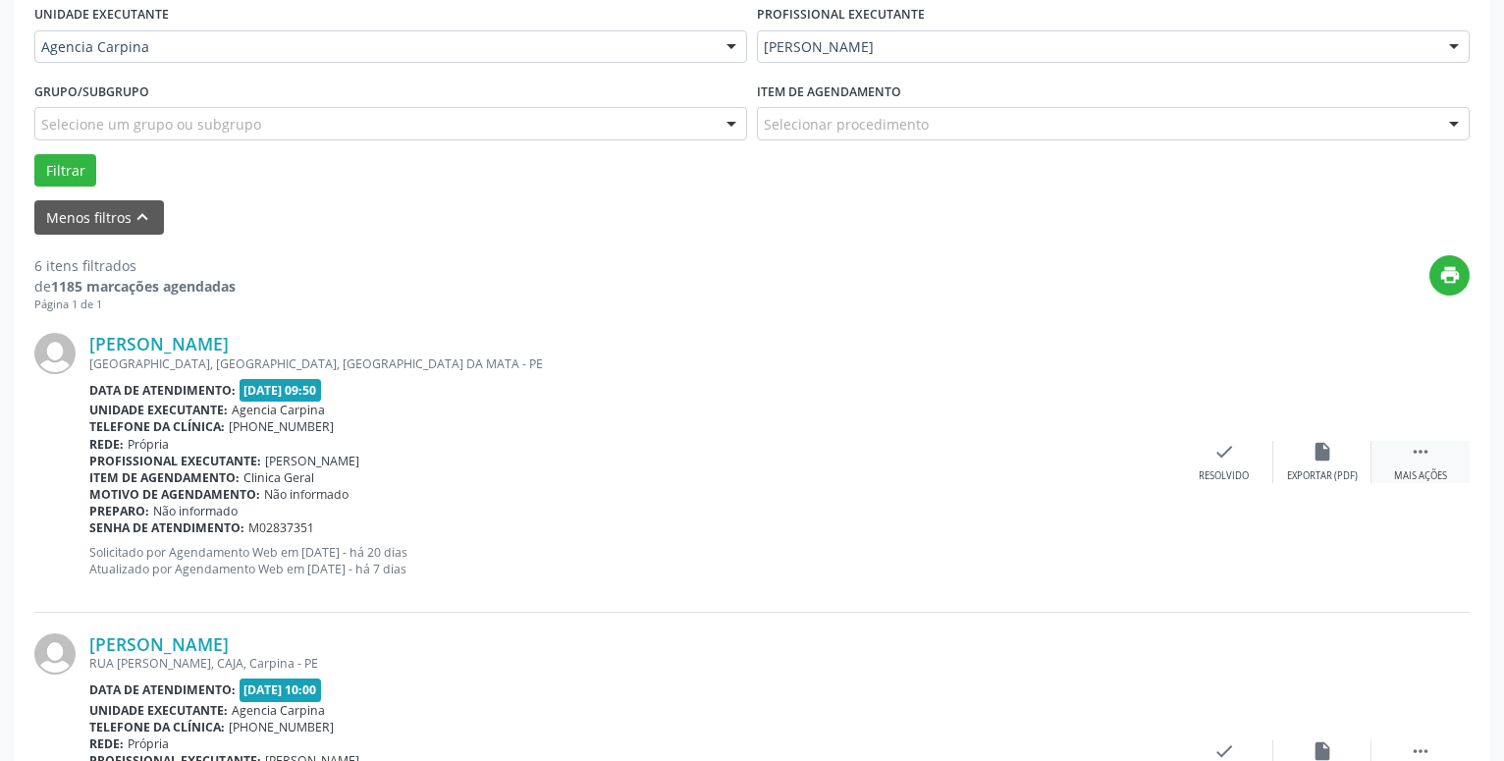
click at [1419, 450] on icon "" at bounding box center [1421, 452] width 22 height 22
click at [1318, 455] on icon "alarm_off" at bounding box center [1322, 452] width 22 height 22
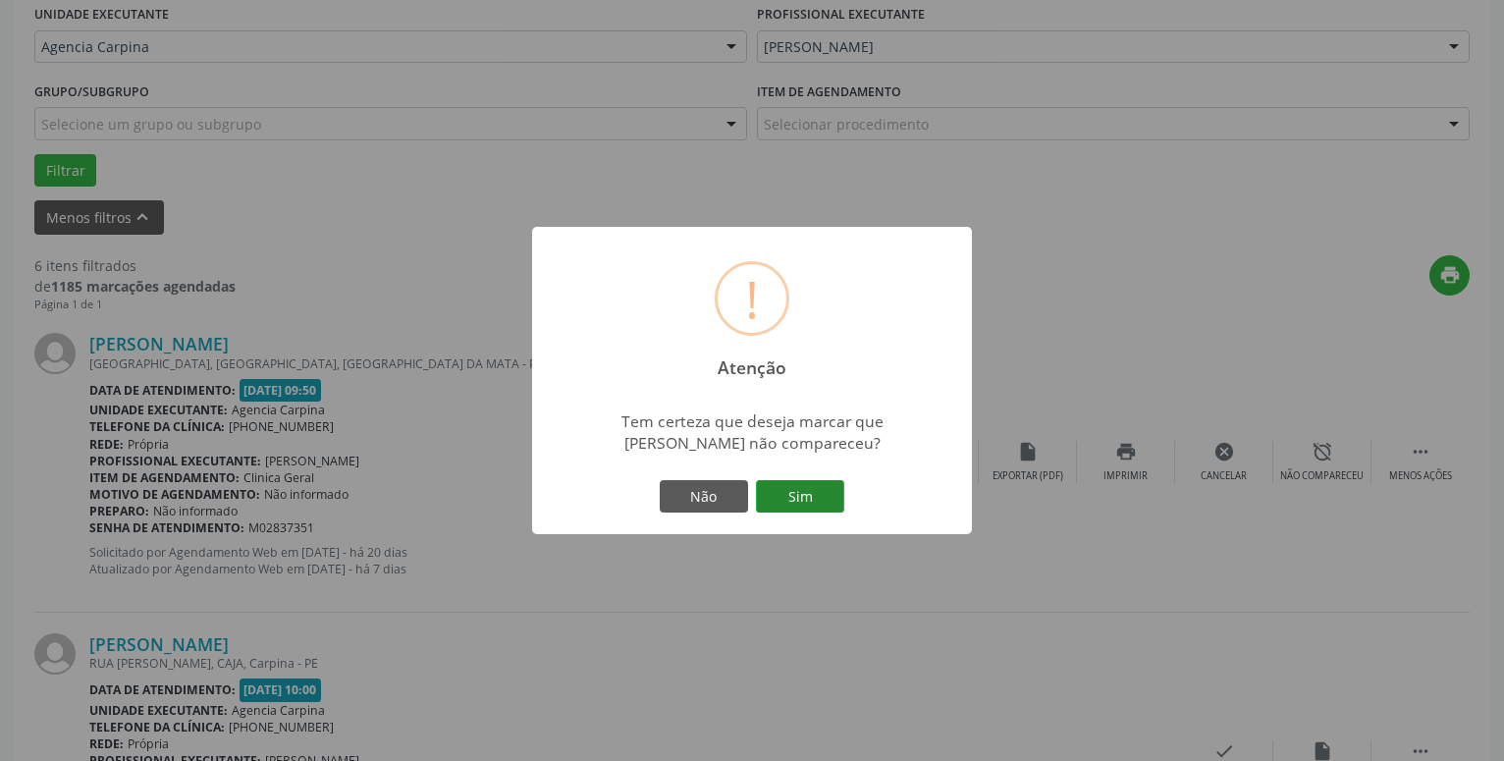
click at [793, 494] on button "Sim" at bounding box center [800, 496] width 88 height 33
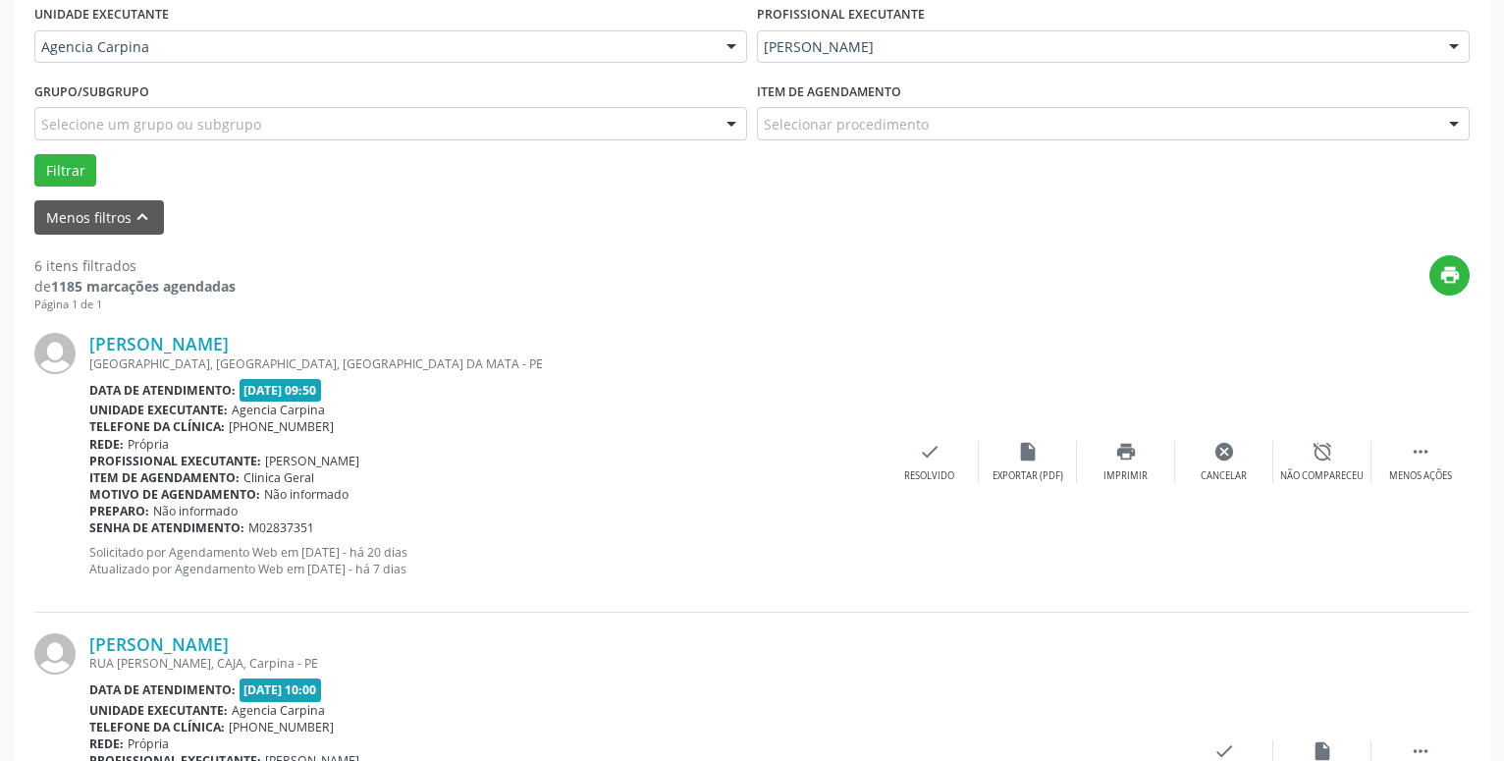
scroll to position [96, 0]
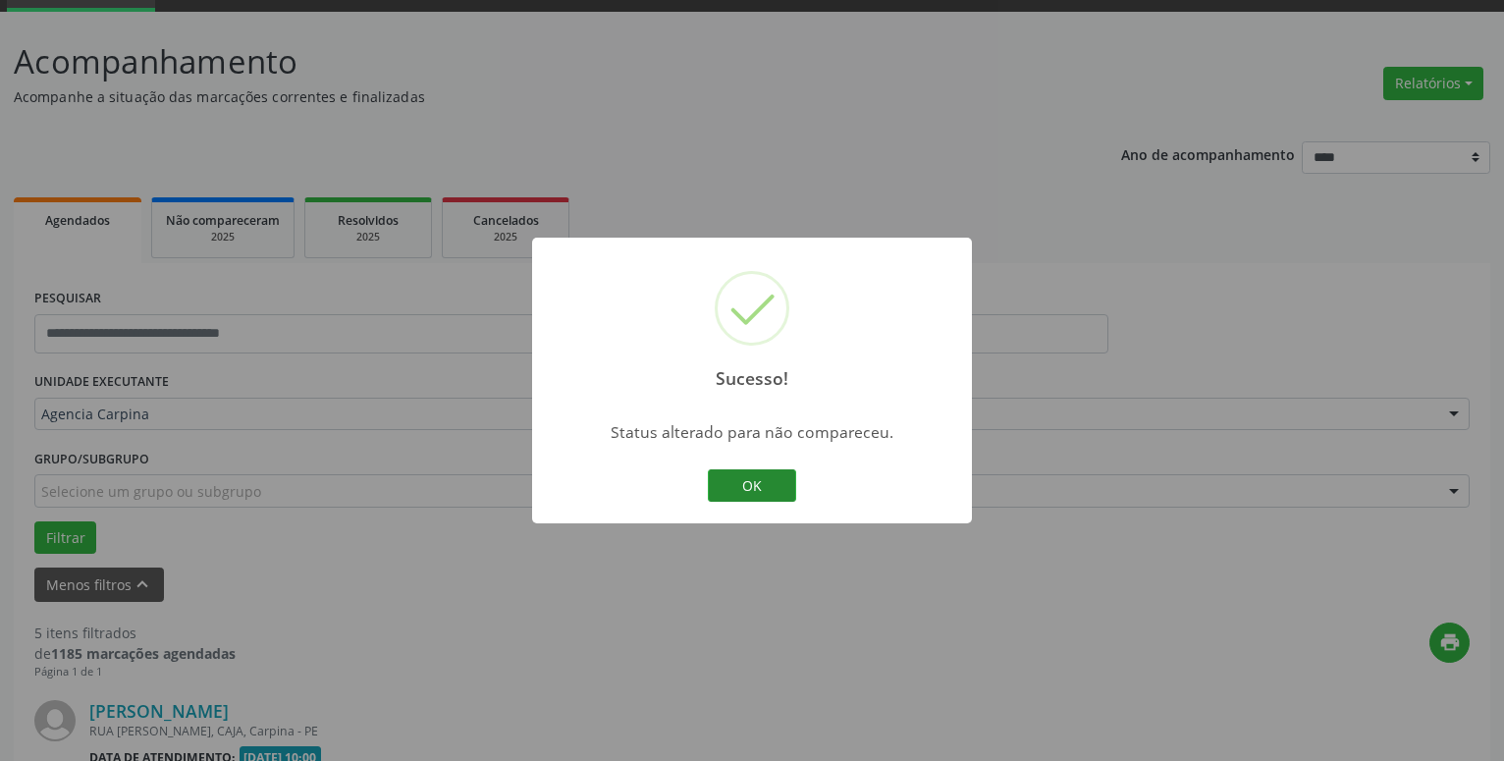
click at [743, 492] on button "OK" at bounding box center [752, 485] width 88 height 33
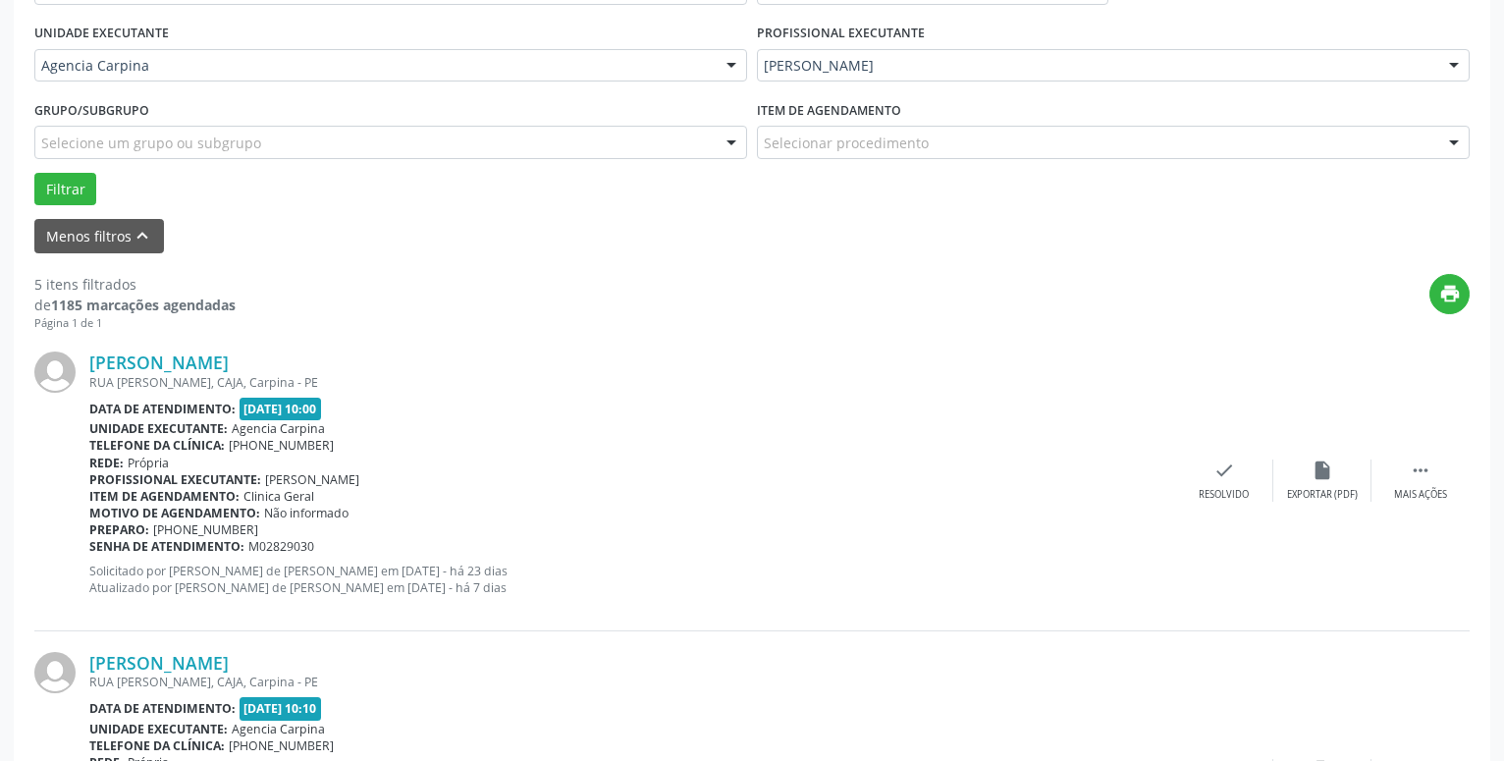
scroll to position [463, 0]
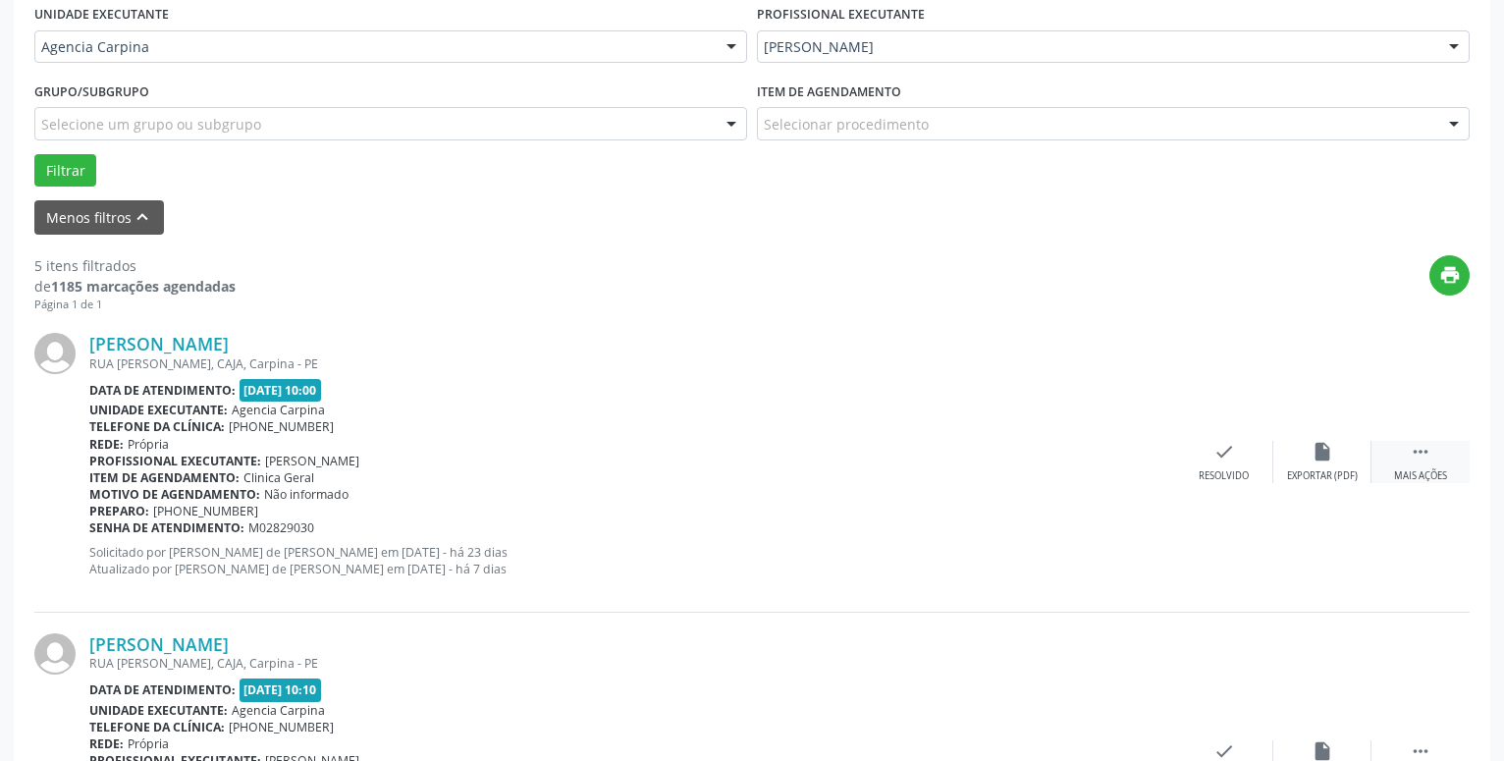
click at [1414, 458] on icon "" at bounding box center [1421, 452] width 22 height 22
click at [1332, 457] on icon "alarm_off" at bounding box center [1322, 452] width 22 height 22
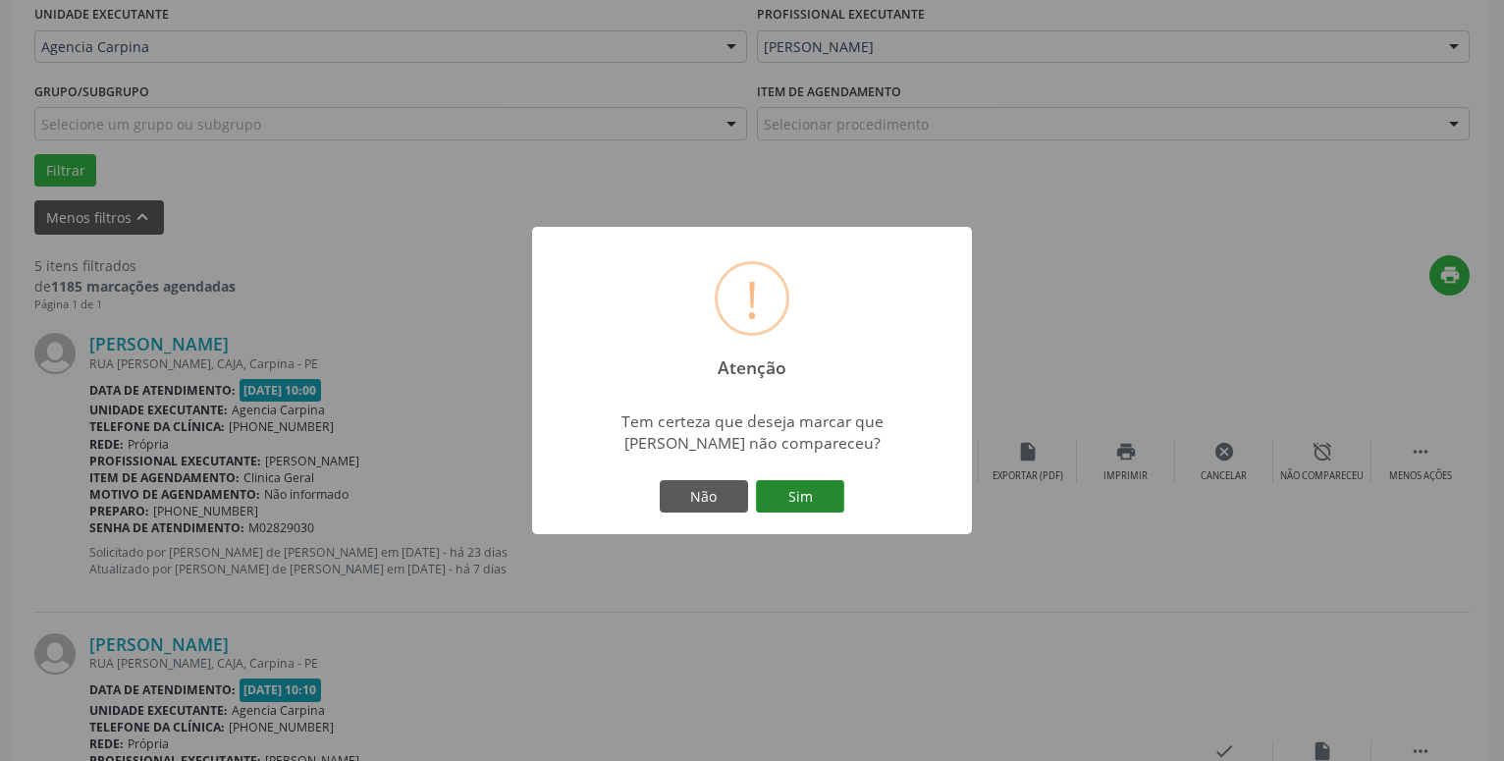
click at [817, 504] on button "Sim" at bounding box center [800, 496] width 88 height 33
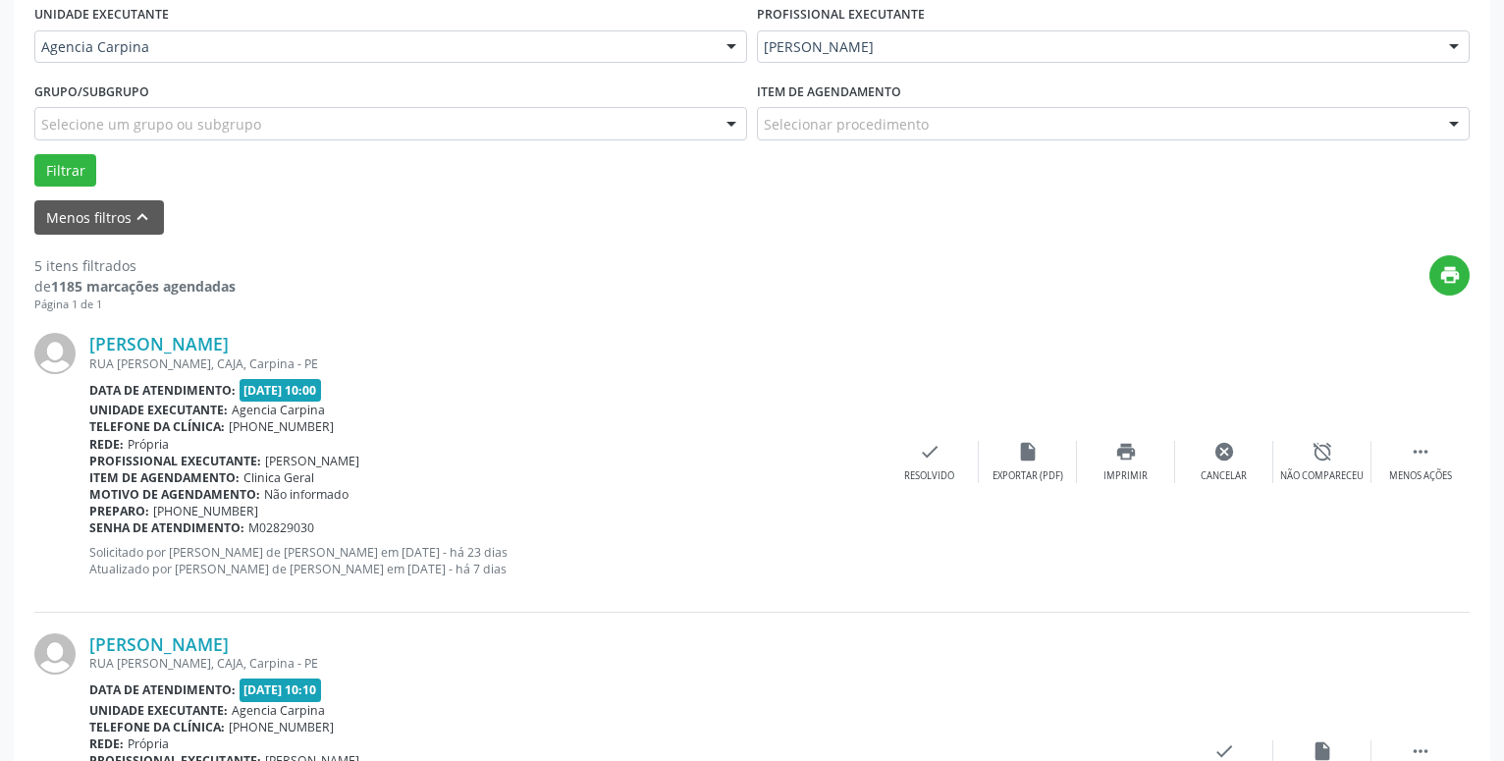
scroll to position [96, 0]
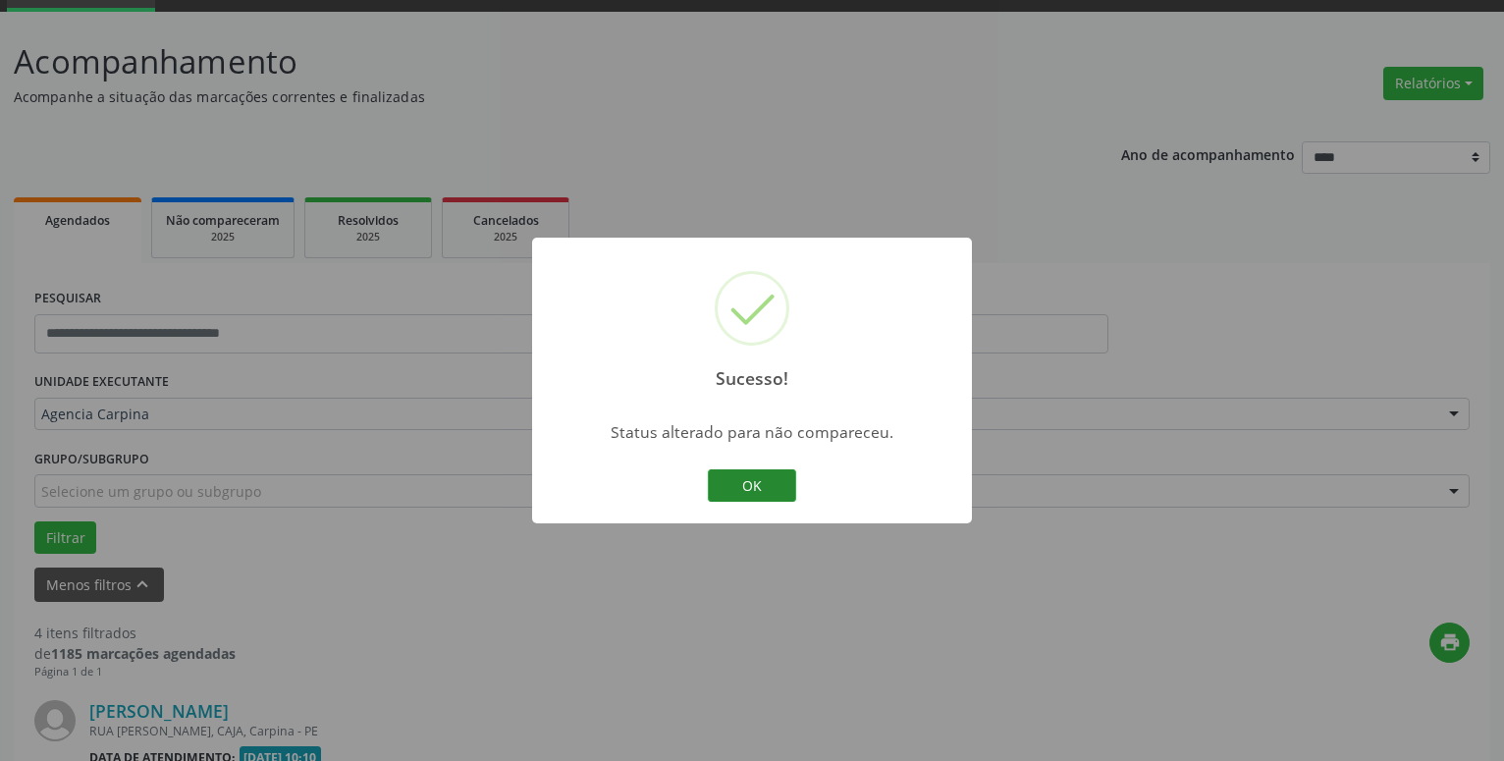
click at [760, 483] on button "OK" at bounding box center [752, 485] width 88 height 33
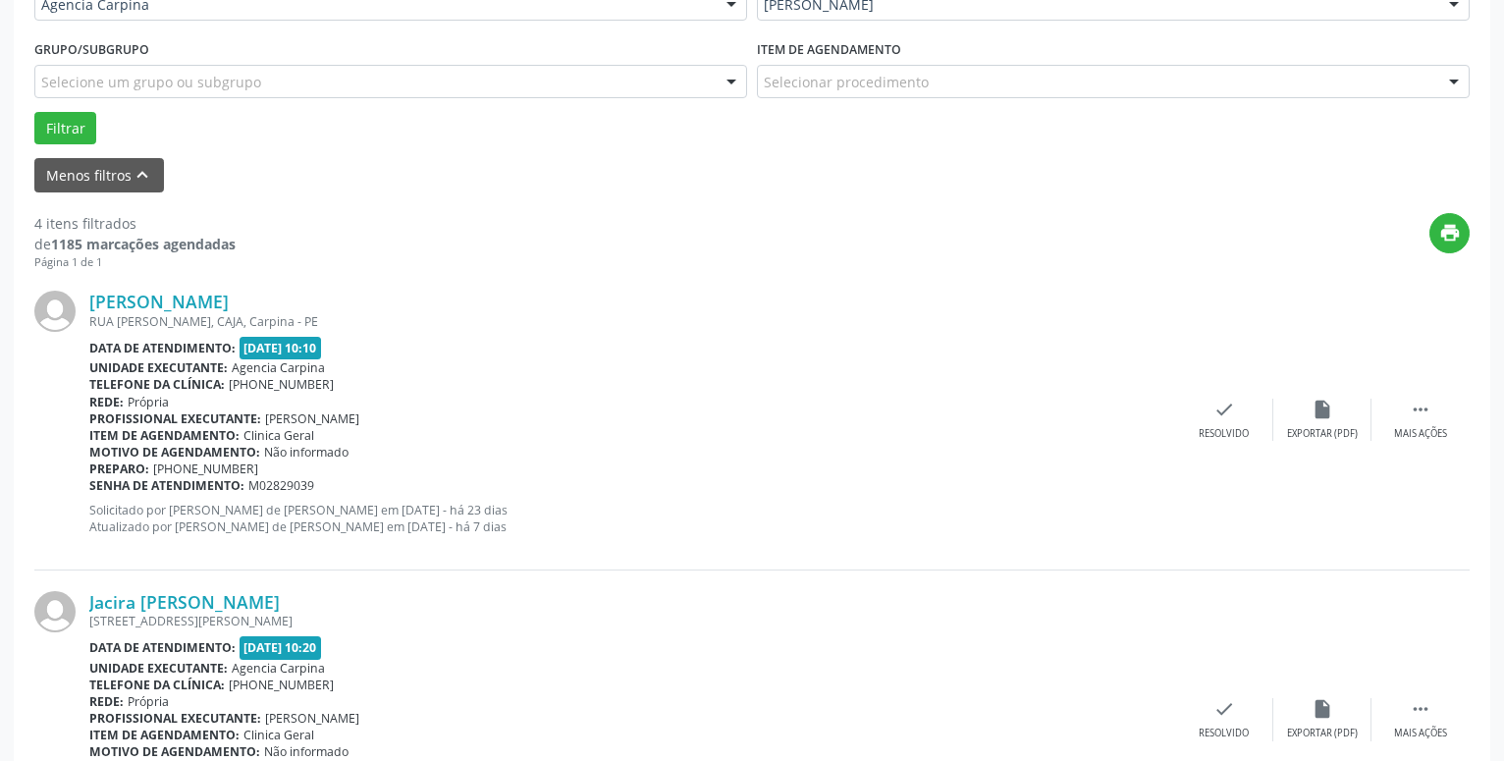
scroll to position [513, 0]
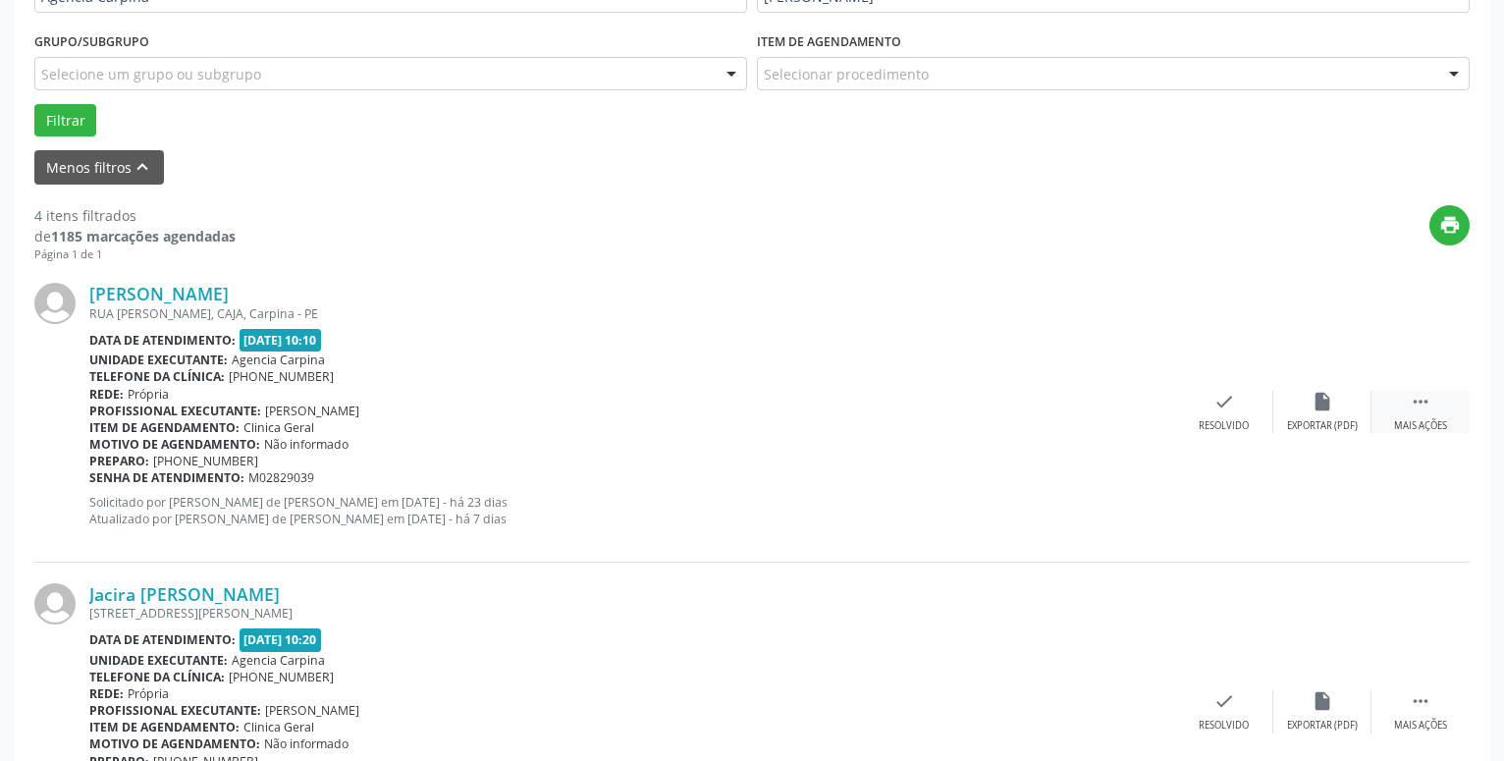
click at [1417, 407] on icon "" at bounding box center [1421, 402] width 22 height 22
click at [1322, 401] on icon "alarm_off" at bounding box center [1322, 402] width 22 height 22
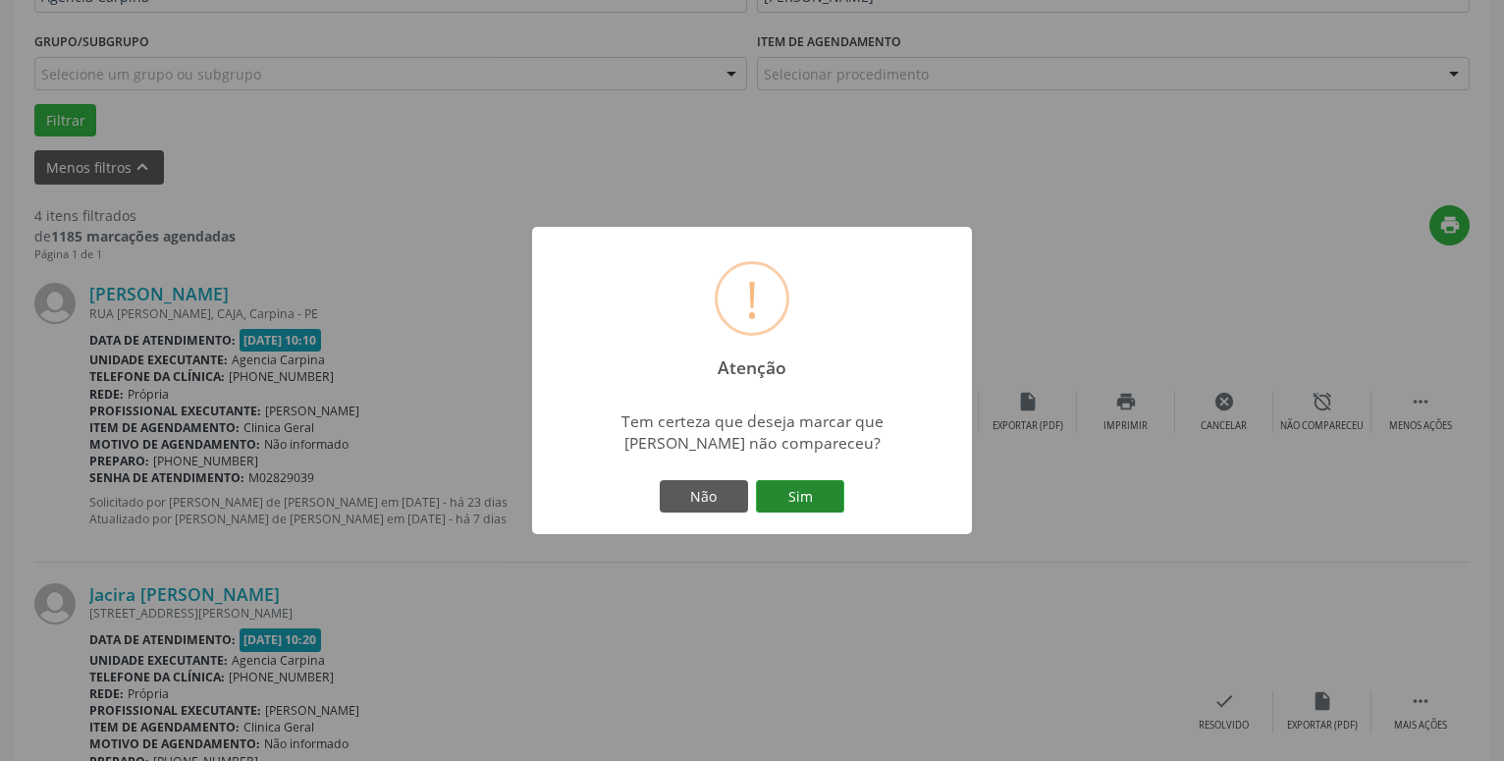
click at [802, 495] on button "Sim" at bounding box center [800, 496] width 88 height 33
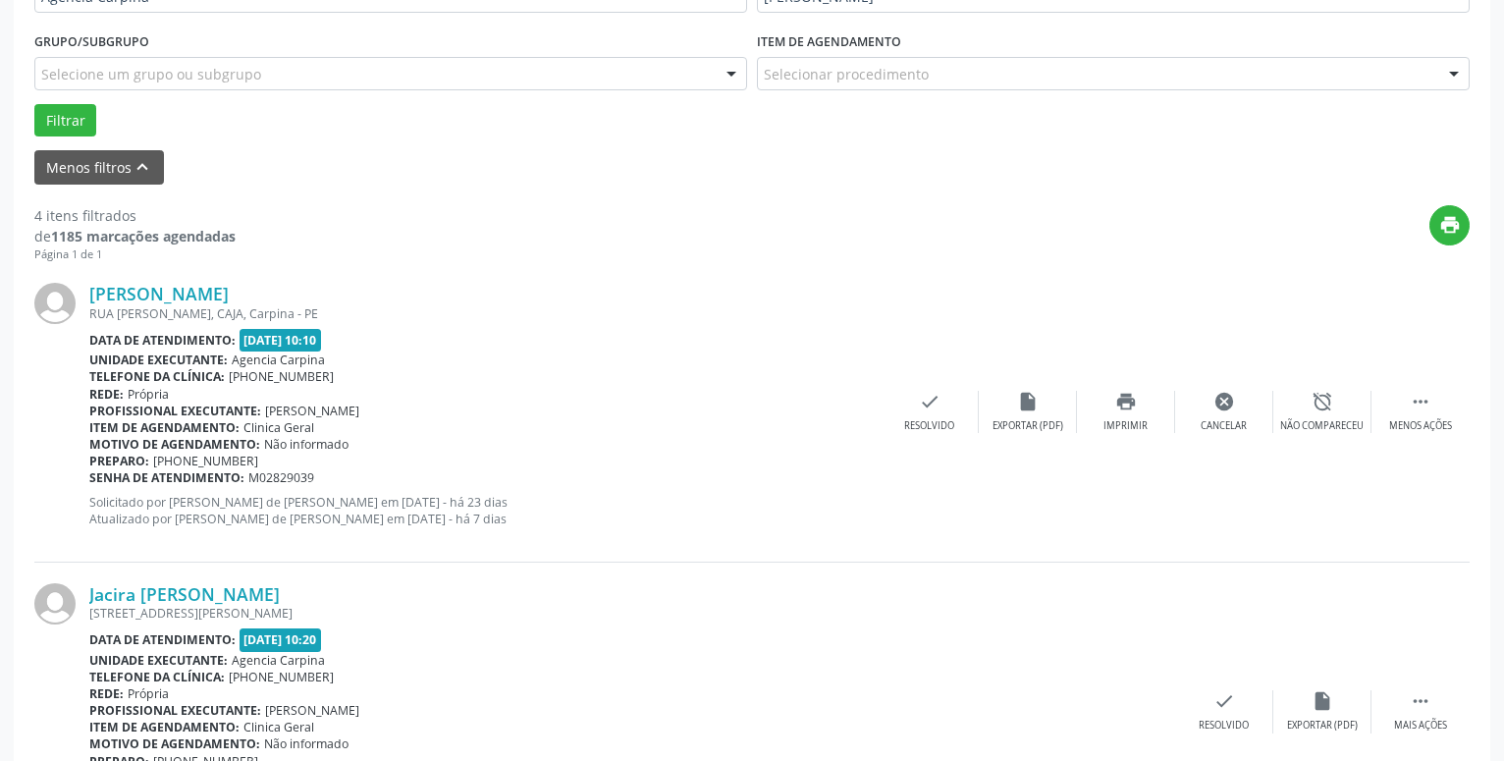
scroll to position [96, 0]
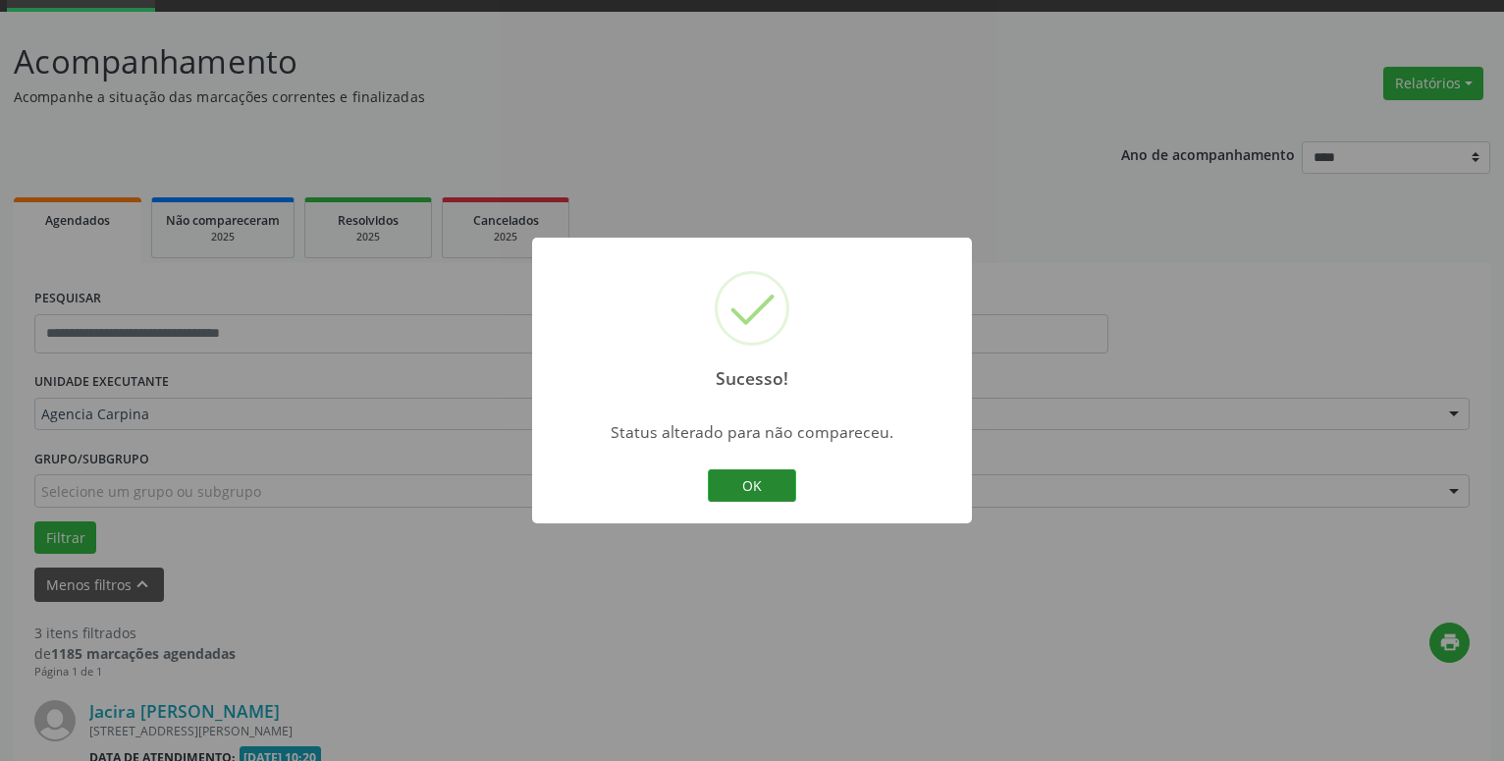
click at [763, 491] on button "OK" at bounding box center [752, 485] width 88 height 33
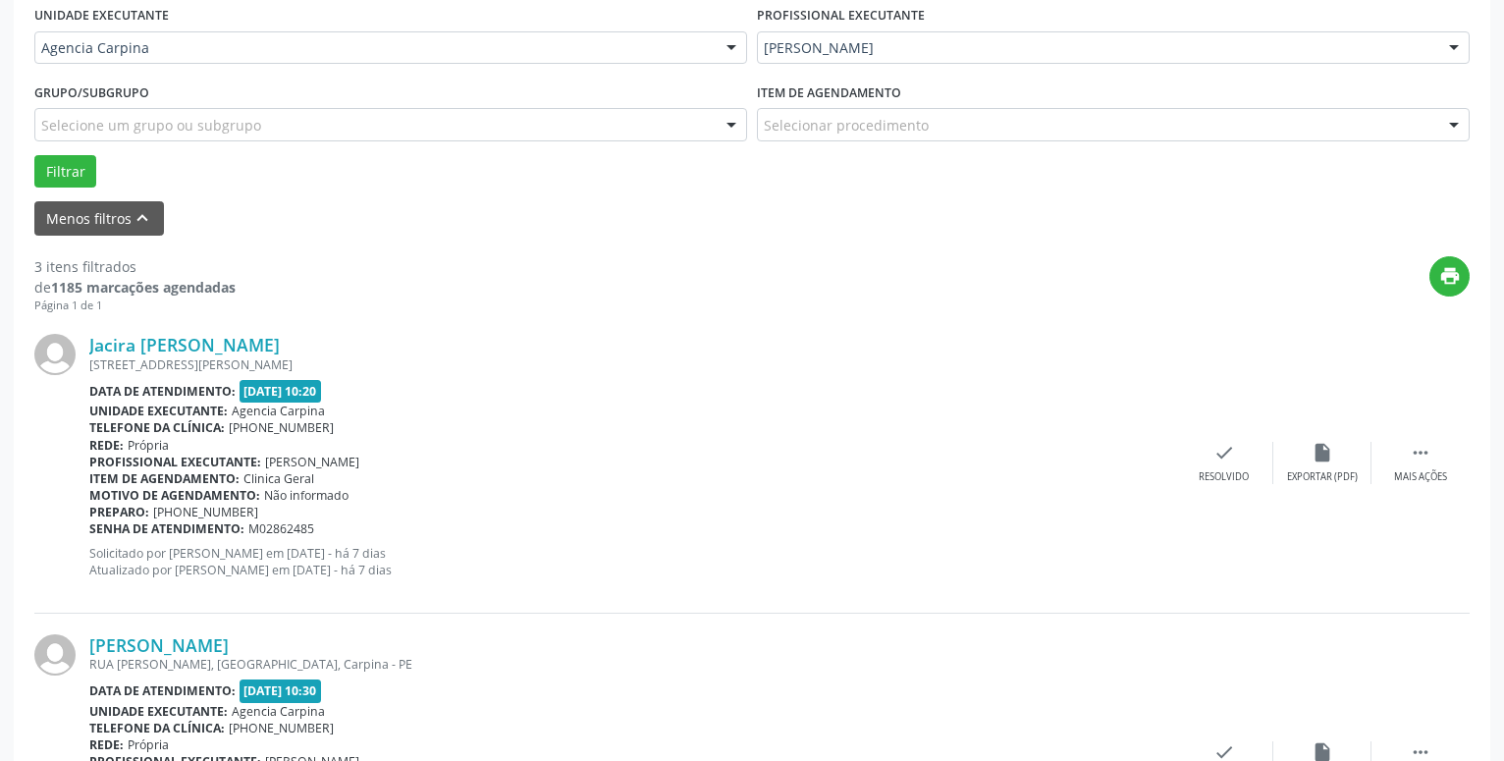
scroll to position [463, 0]
click at [1415, 454] on icon "" at bounding box center [1421, 452] width 22 height 22
click at [1325, 456] on icon "alarm_off" at bounding box center [1322, 452] width 22 height 22
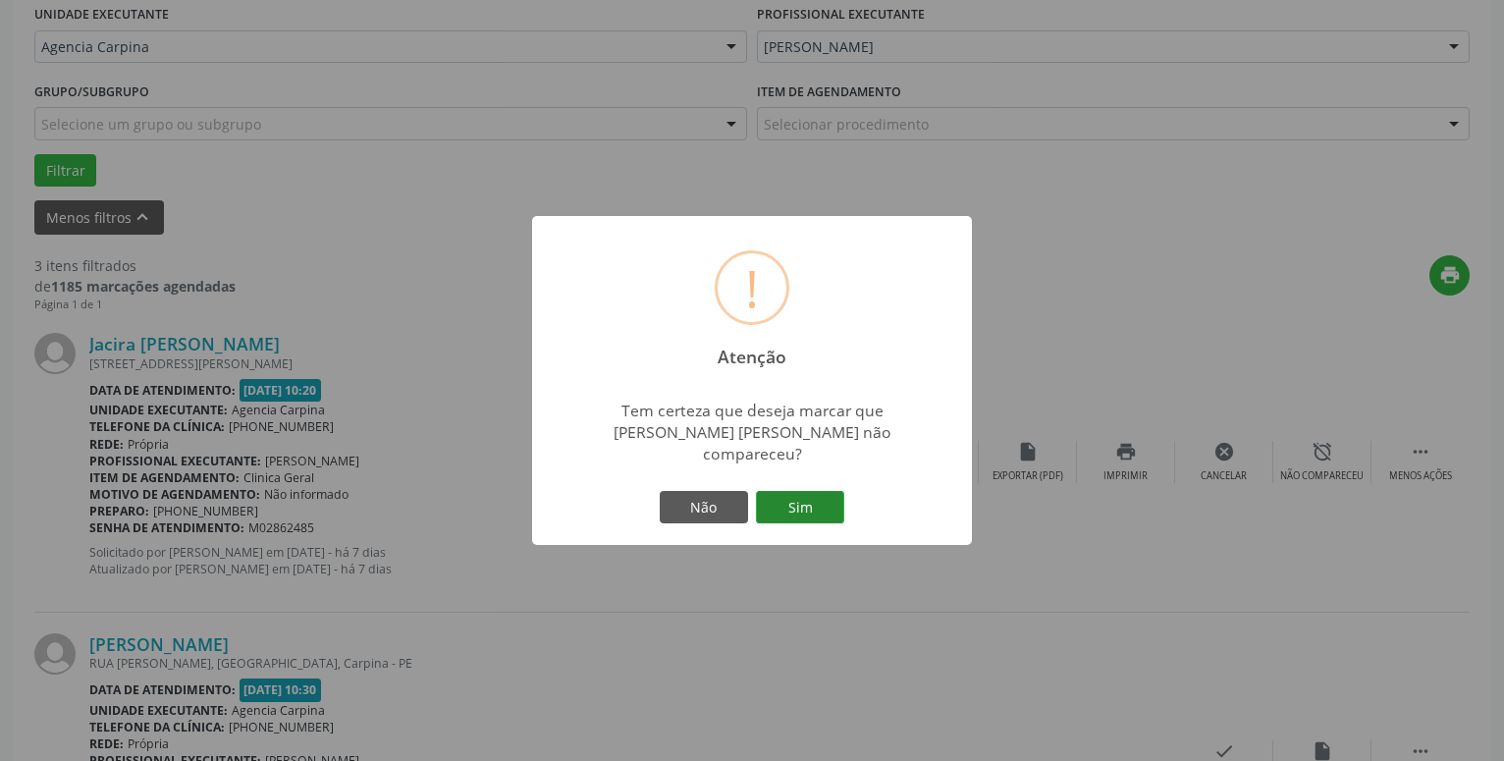
click at [799, 495] on button "Sim" at bounding box center [800, 507] width 88 height 33
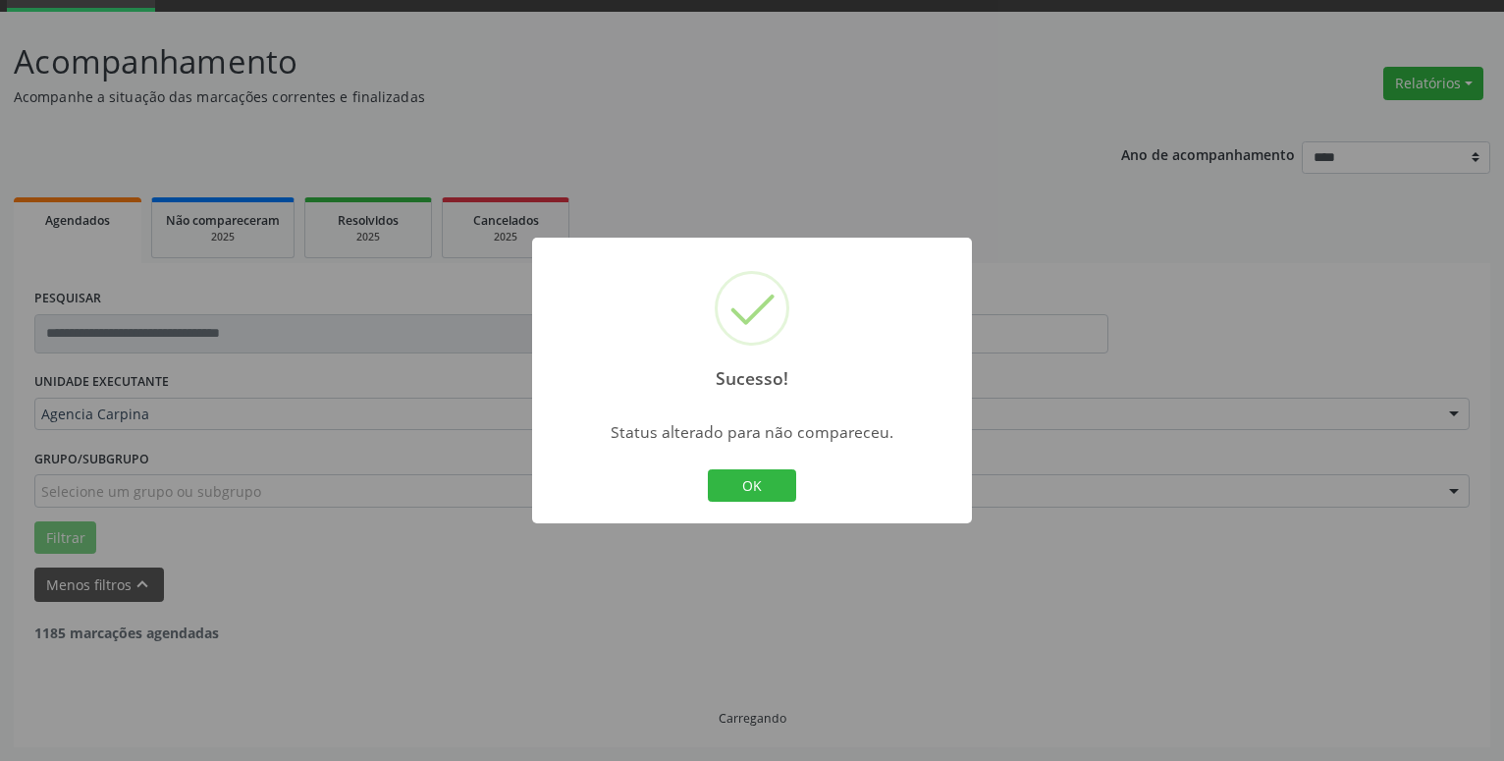
scroll to position [96, 0]
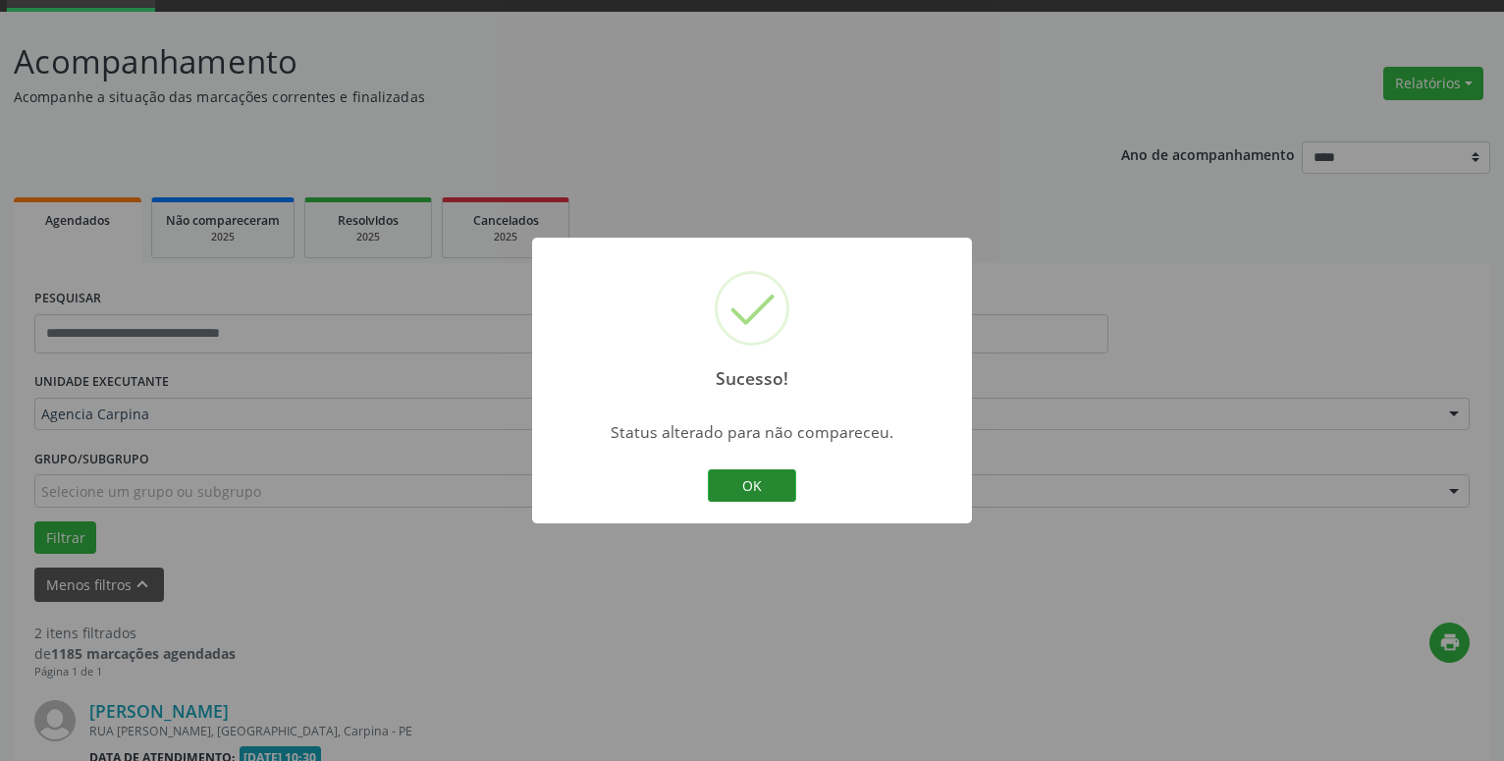
click at [758, 483] on button "OK" at bounding box center [752, 485] width 88 height 33
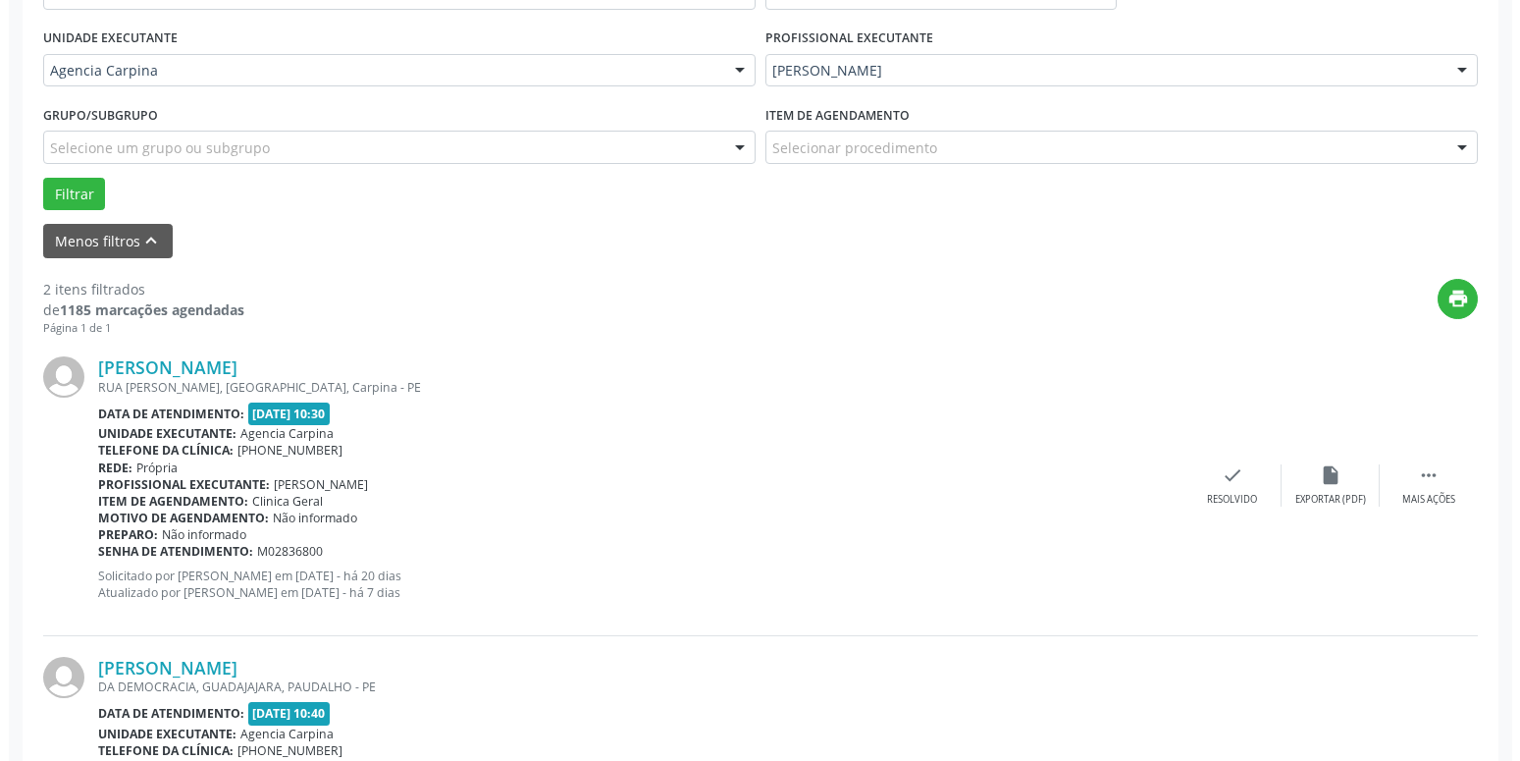
scroll to position [497, 0]
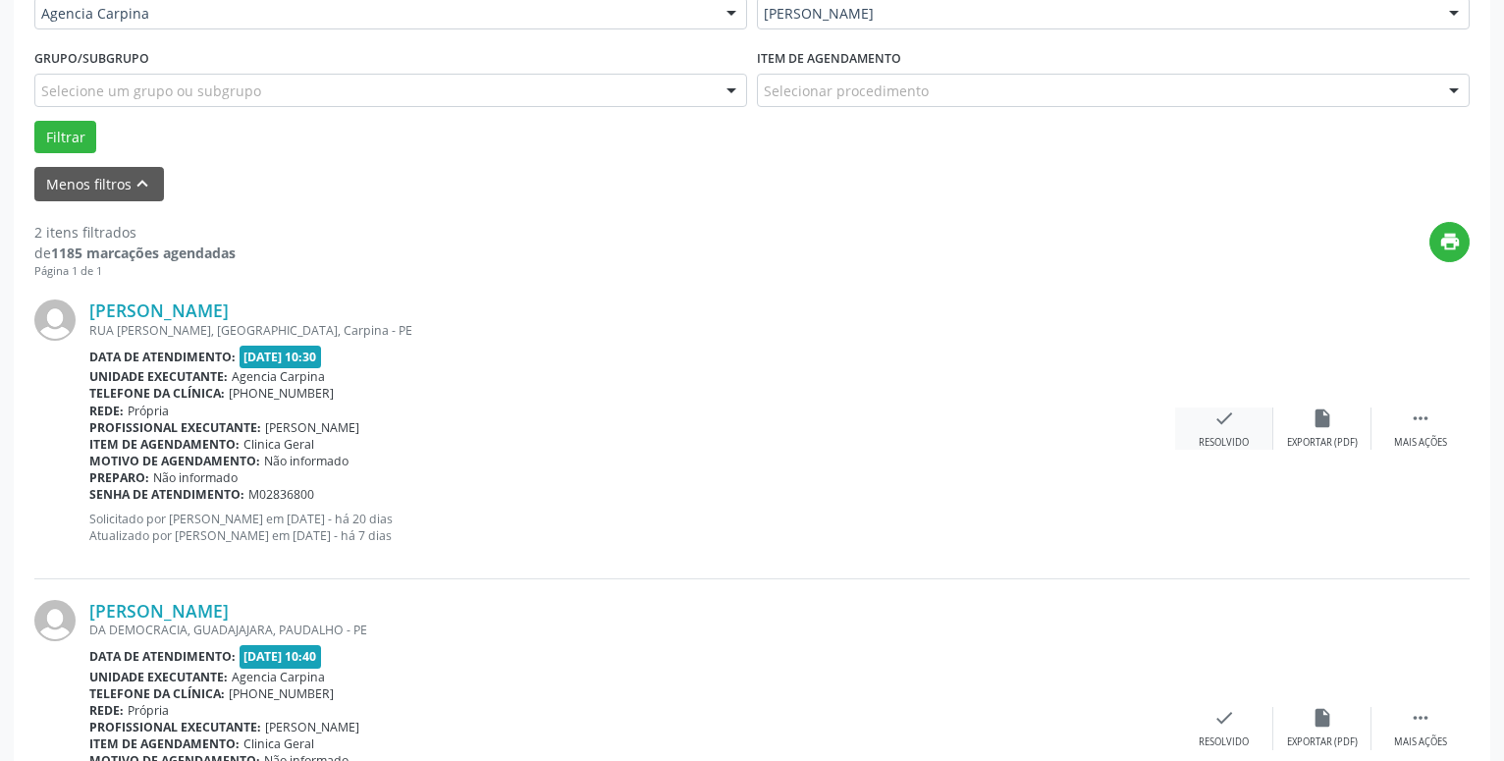
click at [1229, 421] on icon "check" at bounding box center [1224, 418] width 22 height 22
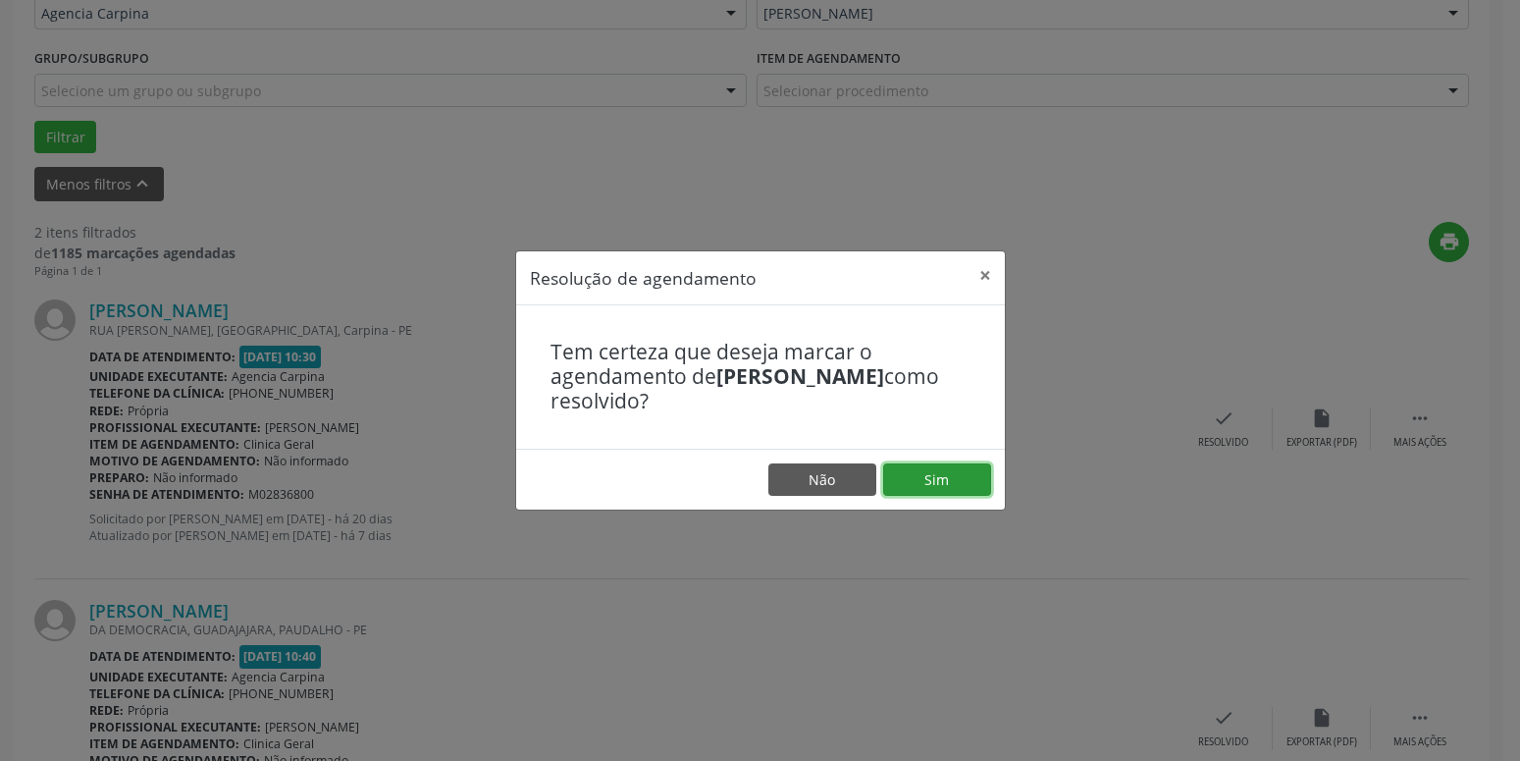
click at [960, 488] on button "Sim" at bounding box center [937, 479] width 108 height 33
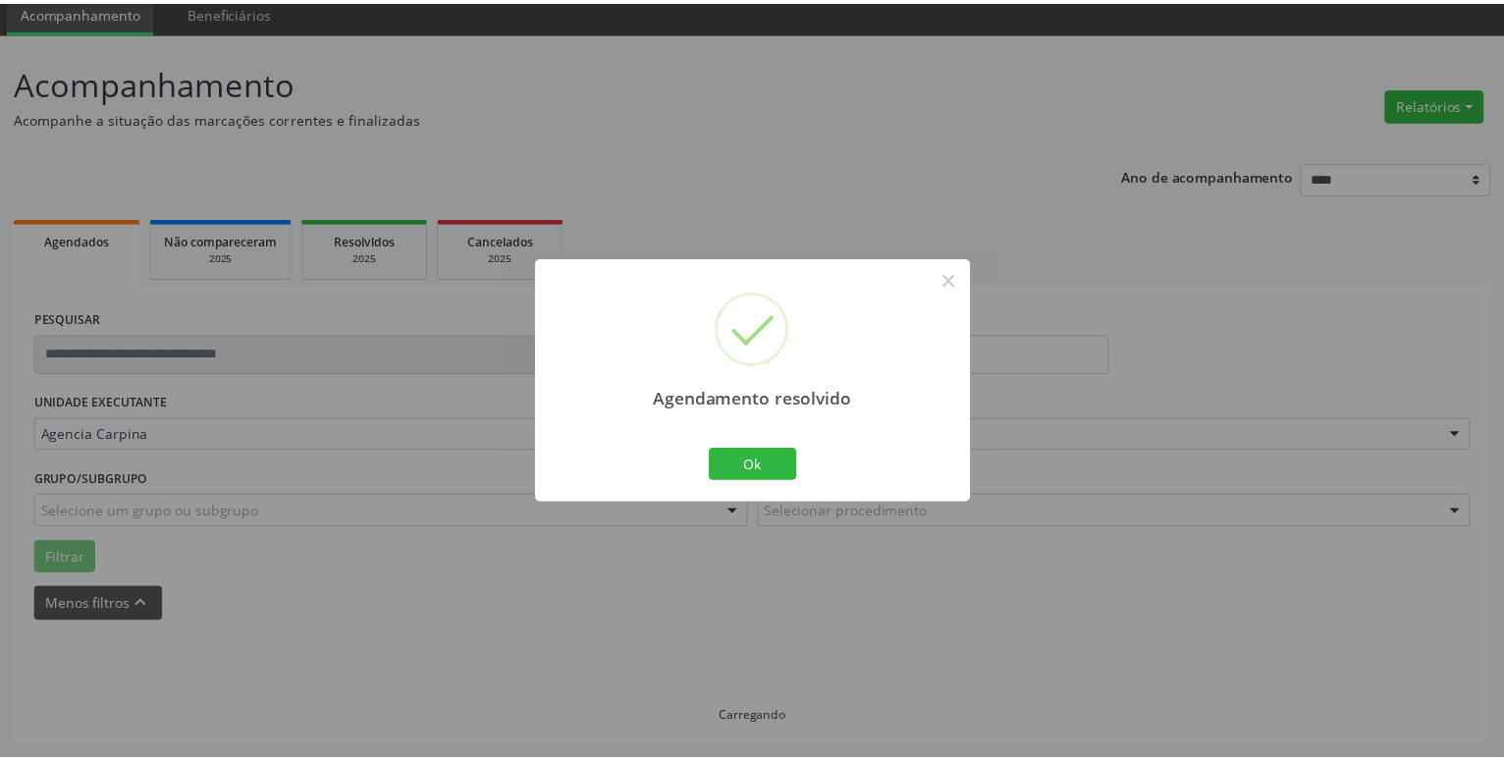
scroll to position [76, 0]
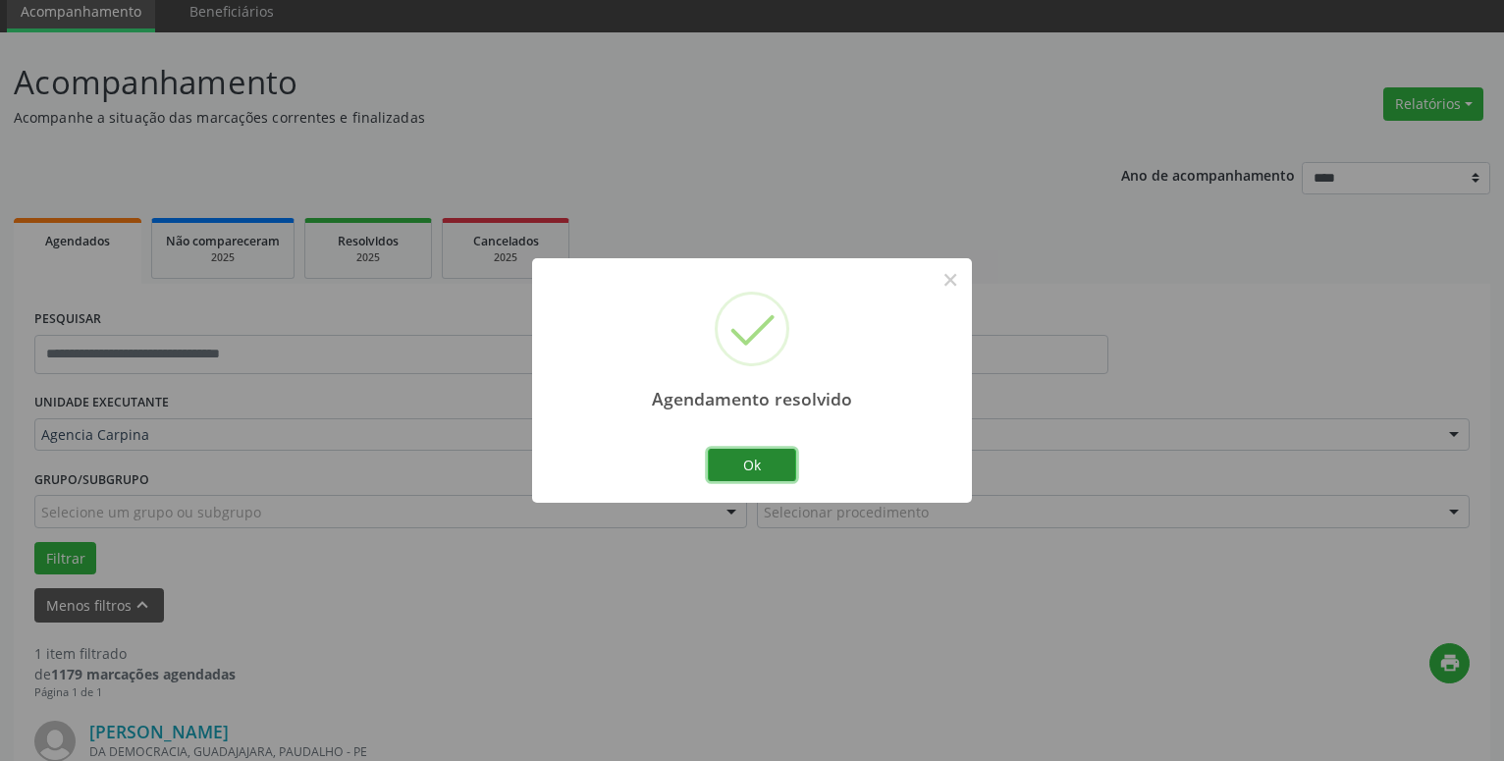
click at [770, 468] on button "Ok" at bounding box center [752, 465] width 88 height 33
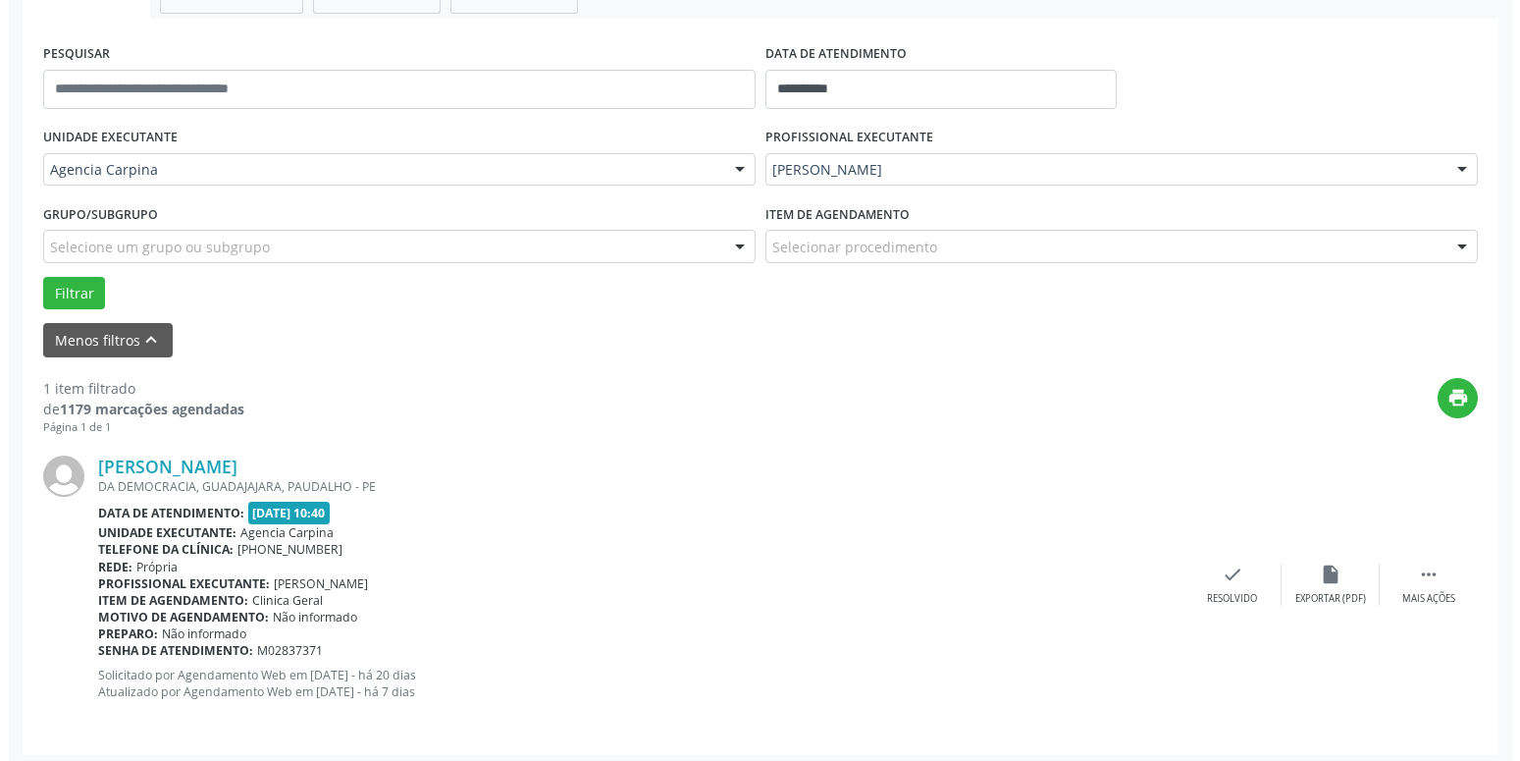
scroll to position [348, 0]
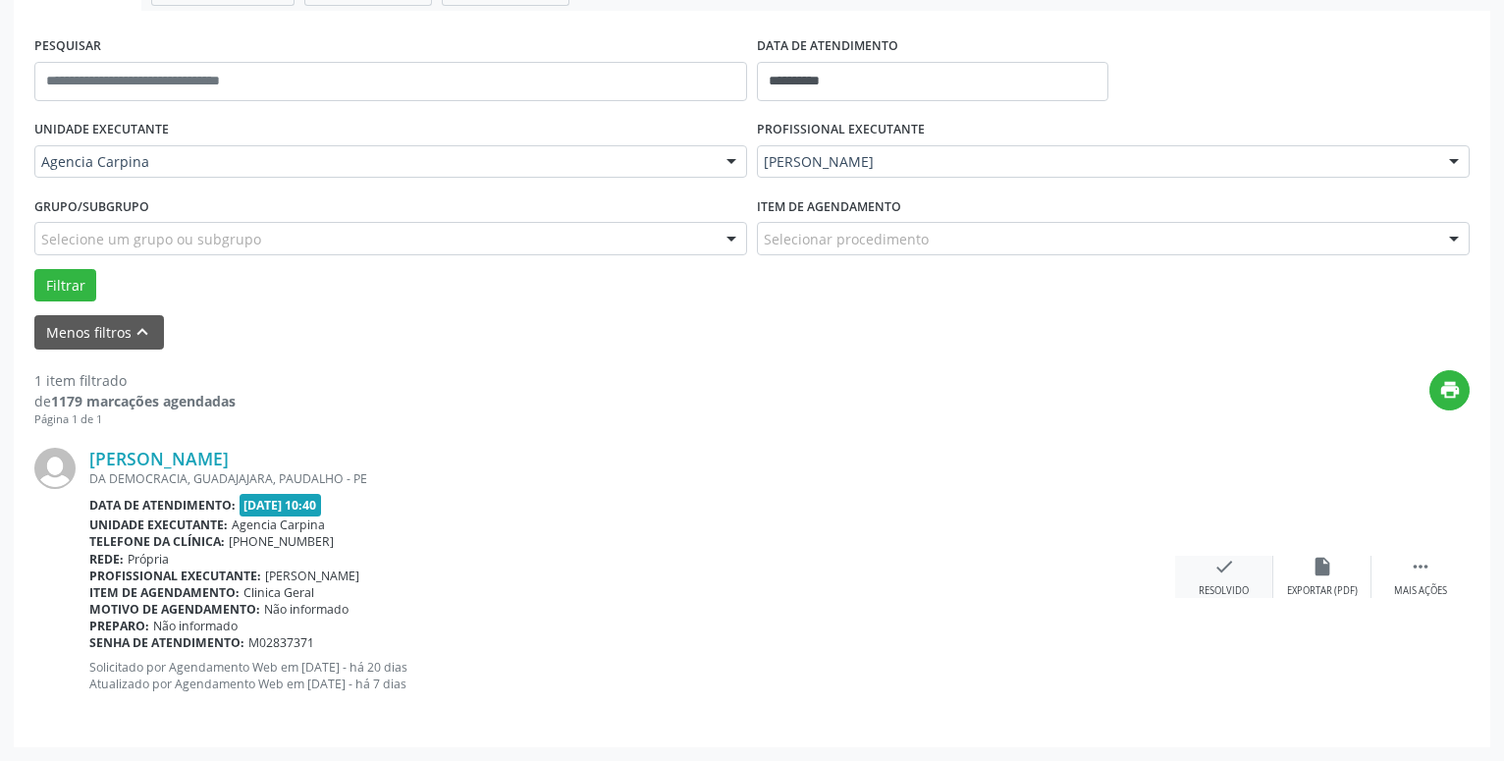
click at [1218, 574] on icon "check" at bounding box center [1224, 567] width 22 height 22
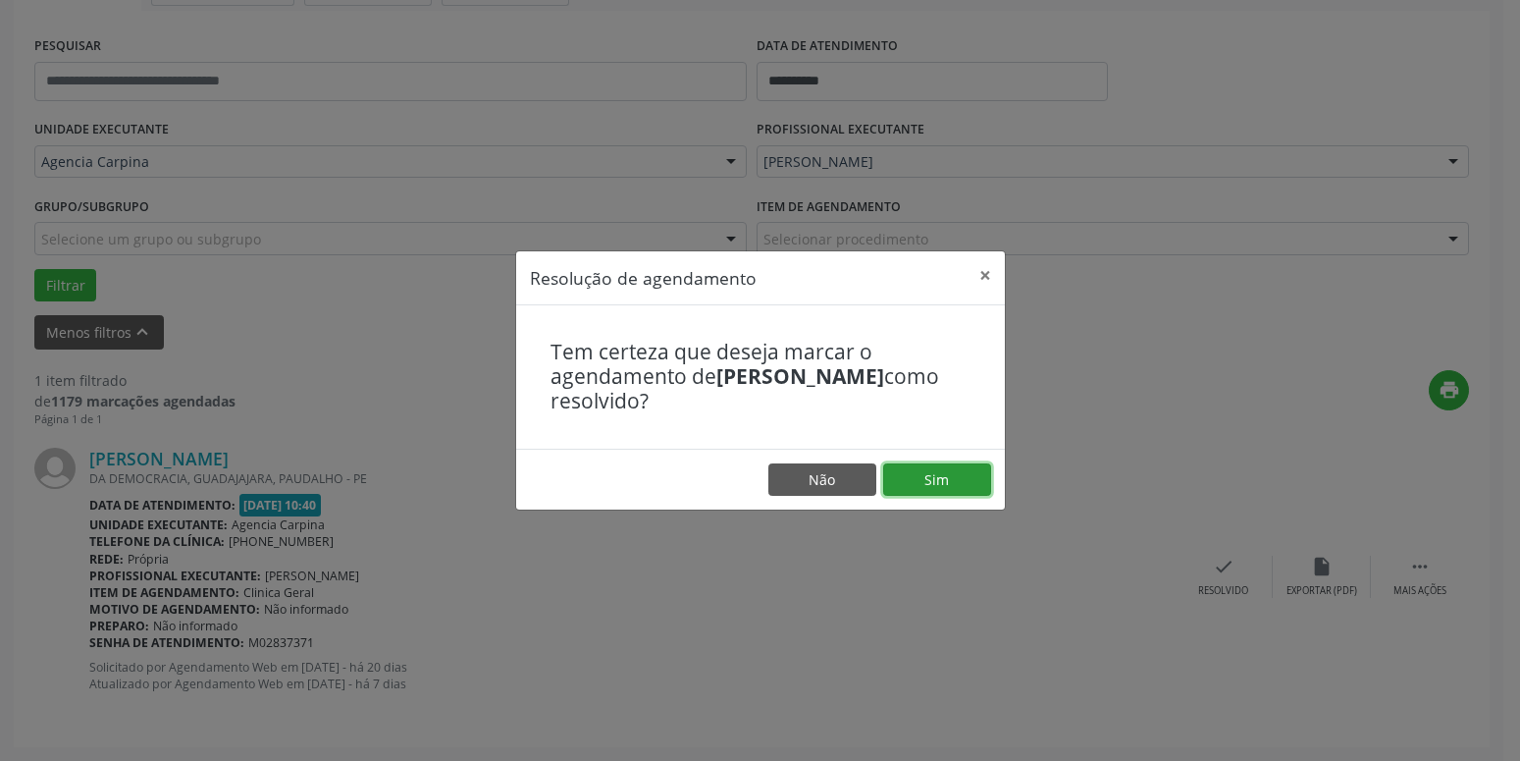
click at [961, 477] on button "Sim" at bounding box center [937, 479] width 108 height 33
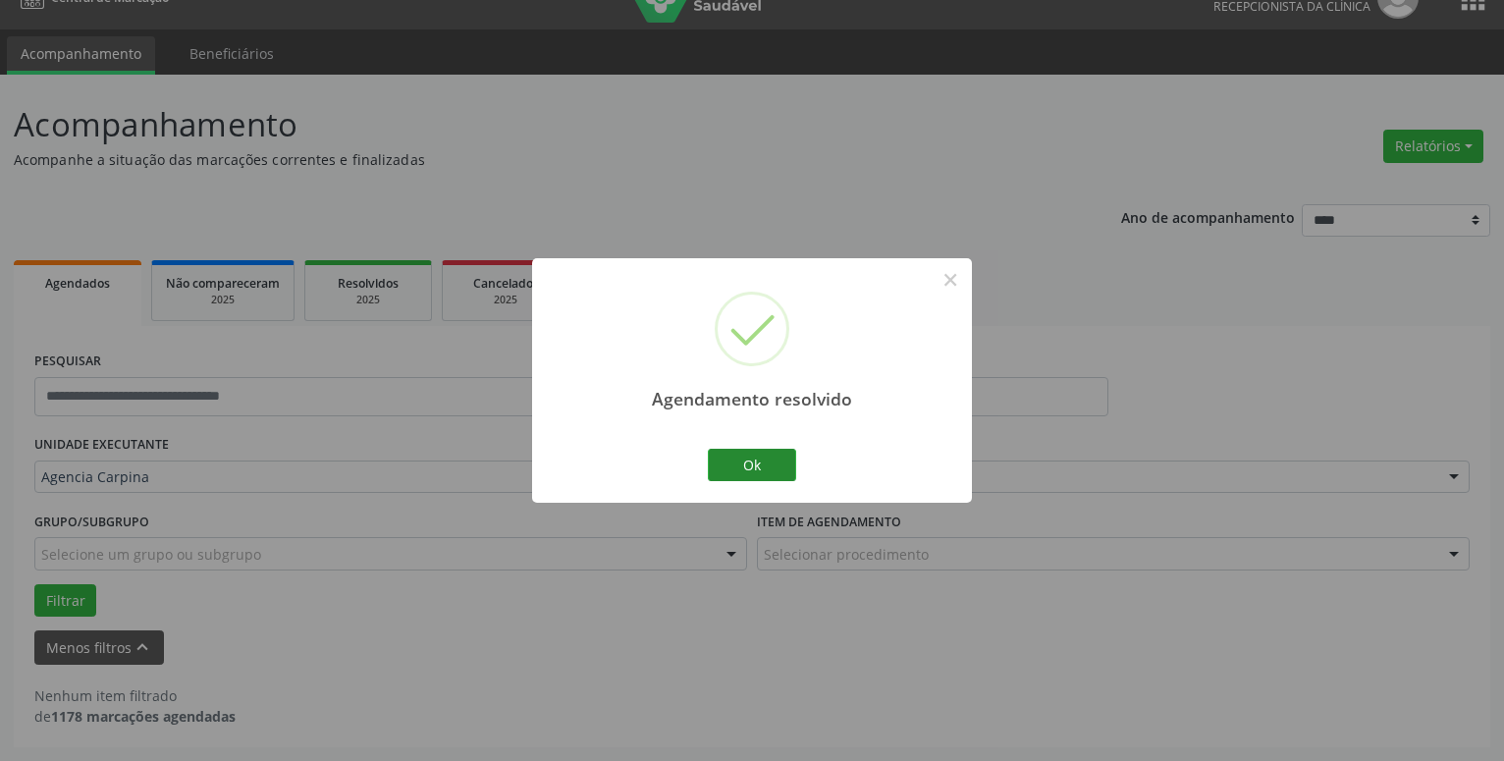
scroll to position [33, 0]
click at [754, 450] on button "Ok" at bounding box center [752, 465] width 88 height 33
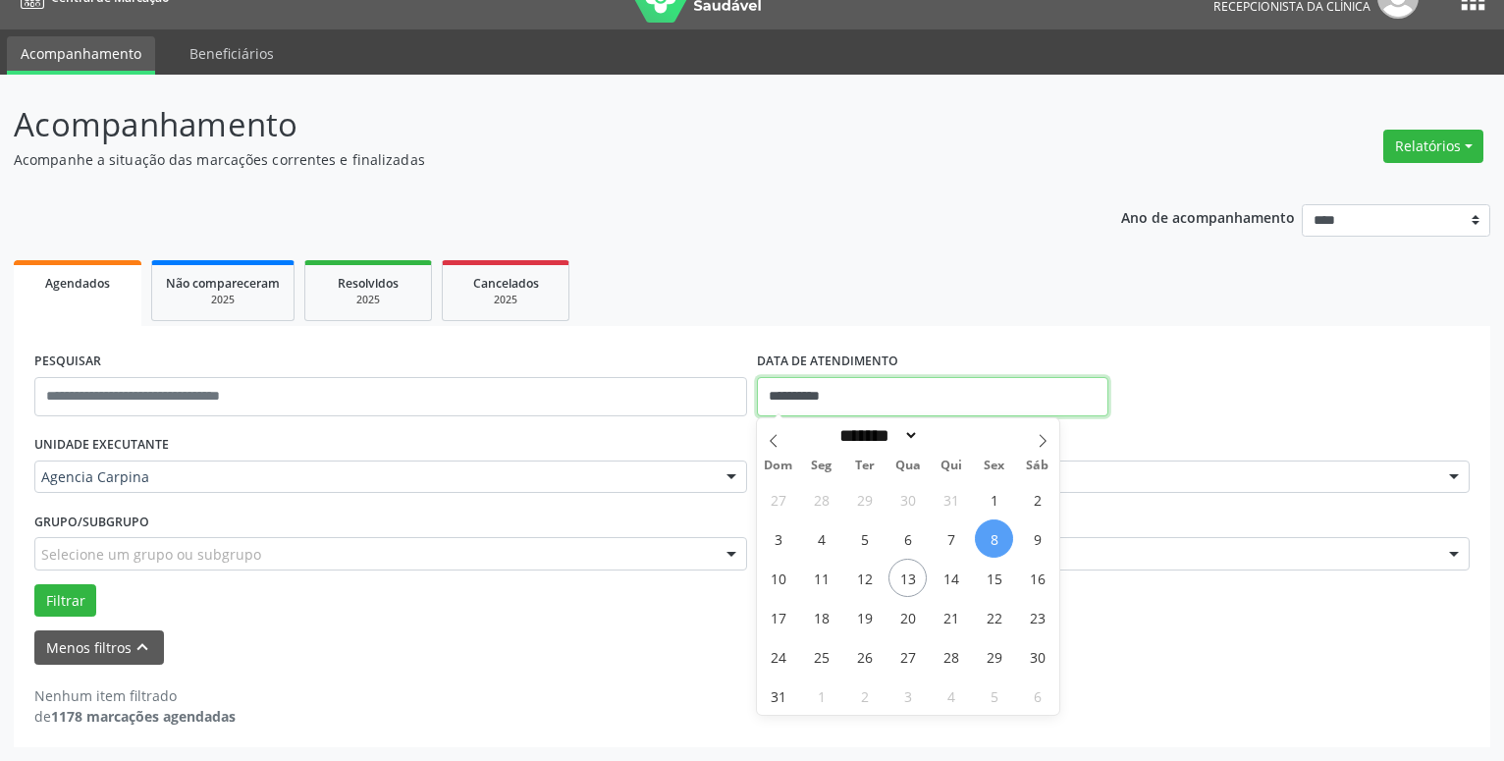
click at [868, 390] on input "**********" at bounding box center [932, 396] width 351 height 39
click at [865, 584] on span "12" at bounding box center [864, 578] width 38 height 38
type input "**********"
click at [865, 584] on span "12" at bounding box center [864, 578] width 38 height 38
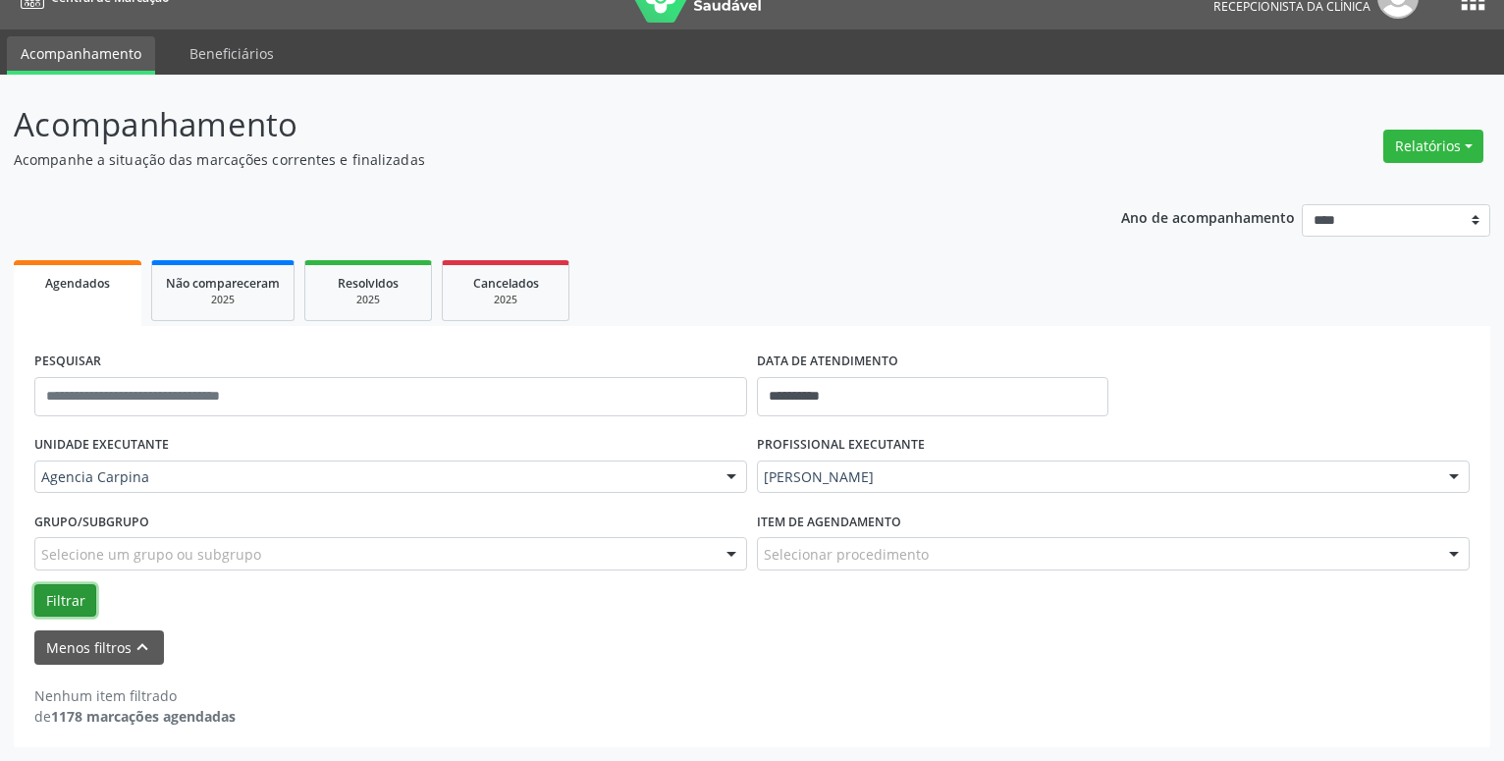
click at [58, 604] on button "Filtrar" at bounding box center [65, 600] width 62 height 33
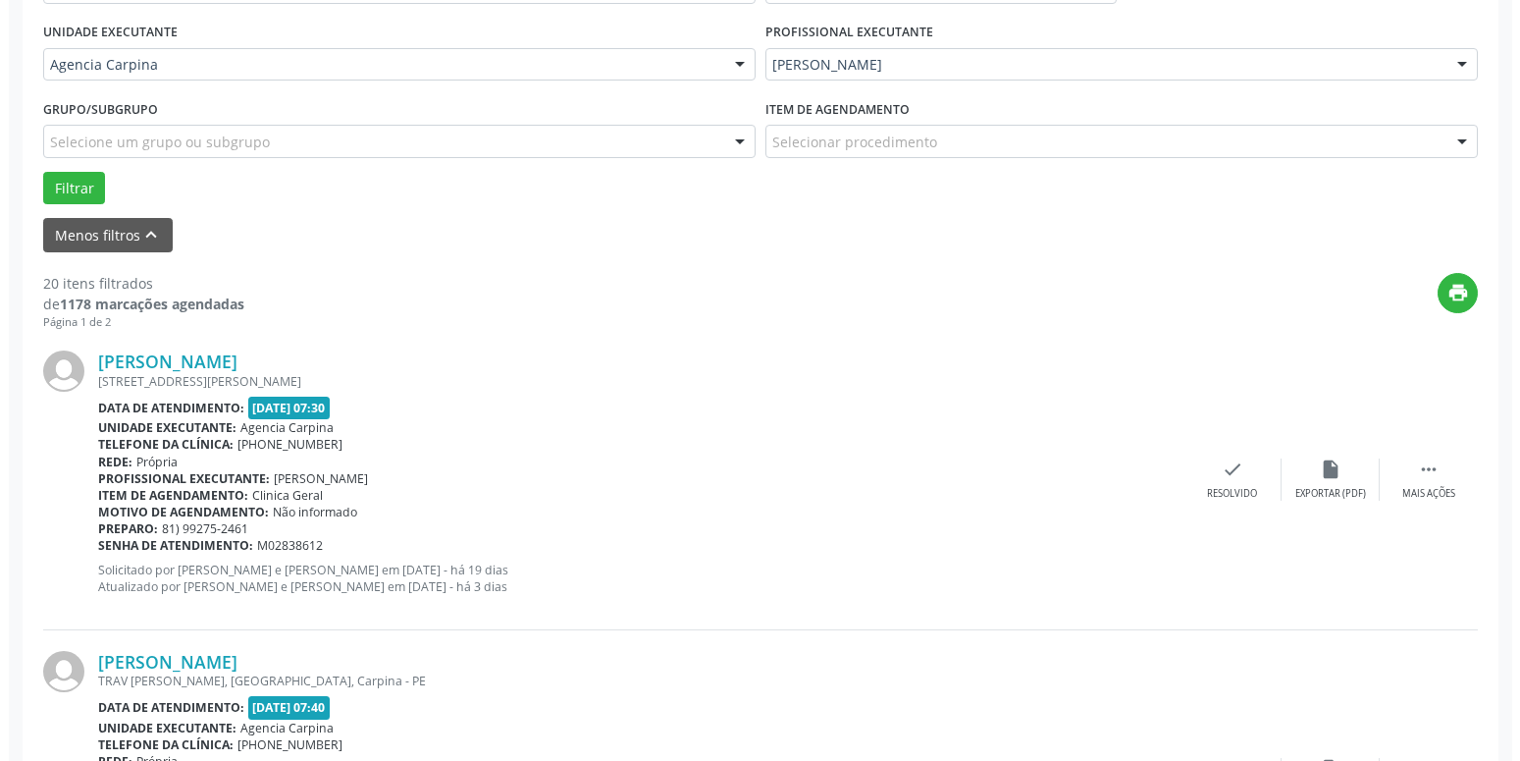
scroll to position [463, 0]
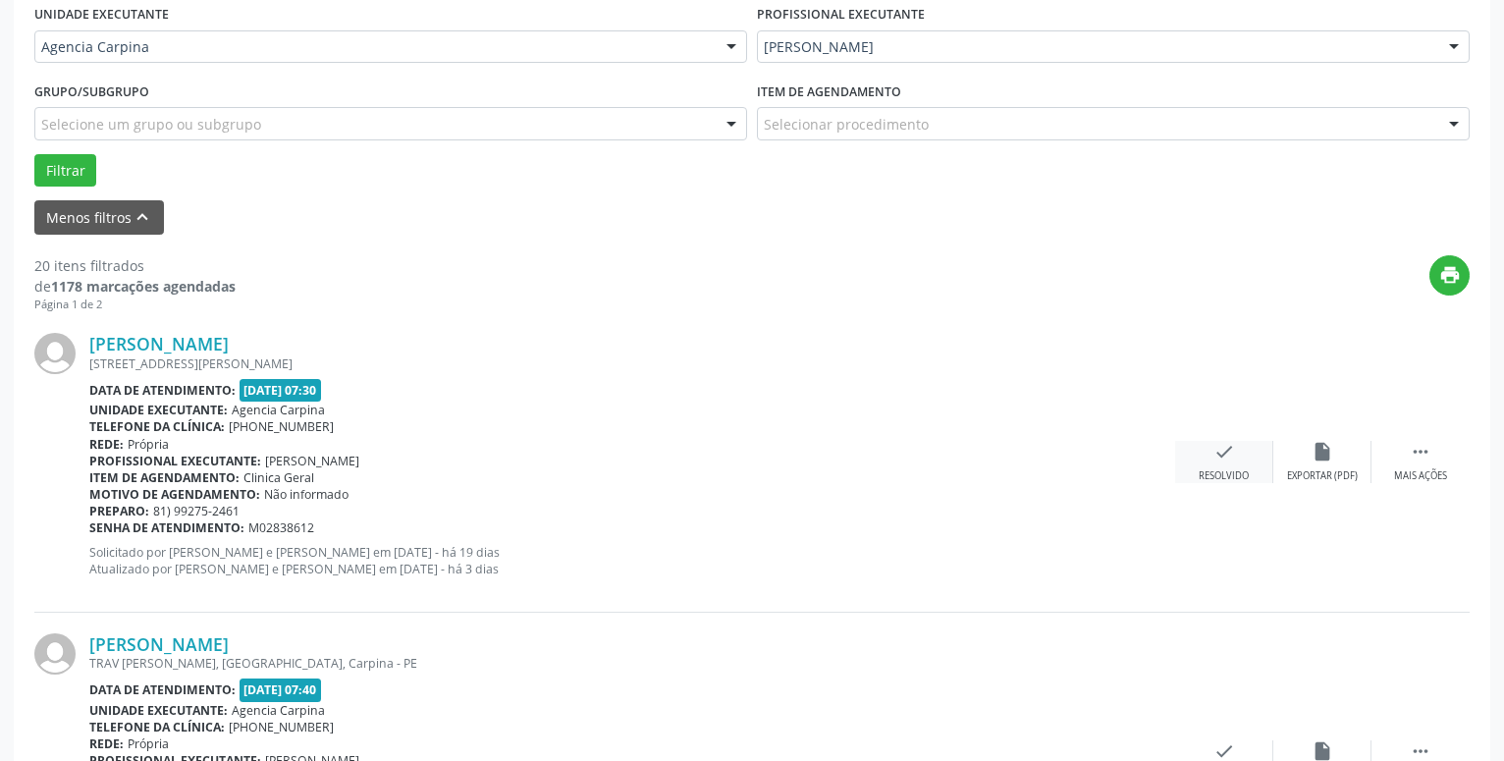
click at [1221, 458] on icon "check" at bounding box center [1224, 452] width 22 height 22
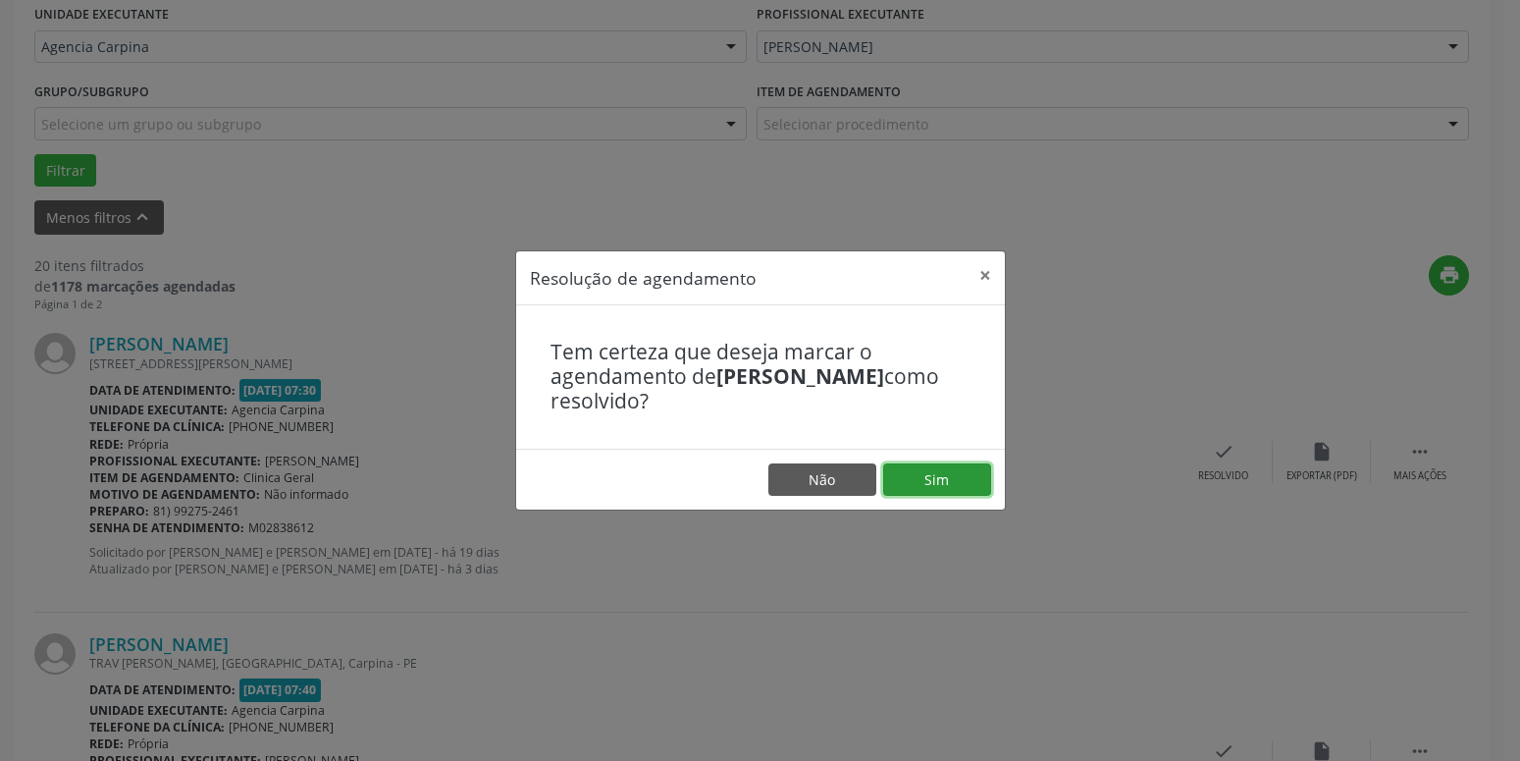
click at [972, 485] on button "Sim" at bounding box center [937, 479] width 108 height 33
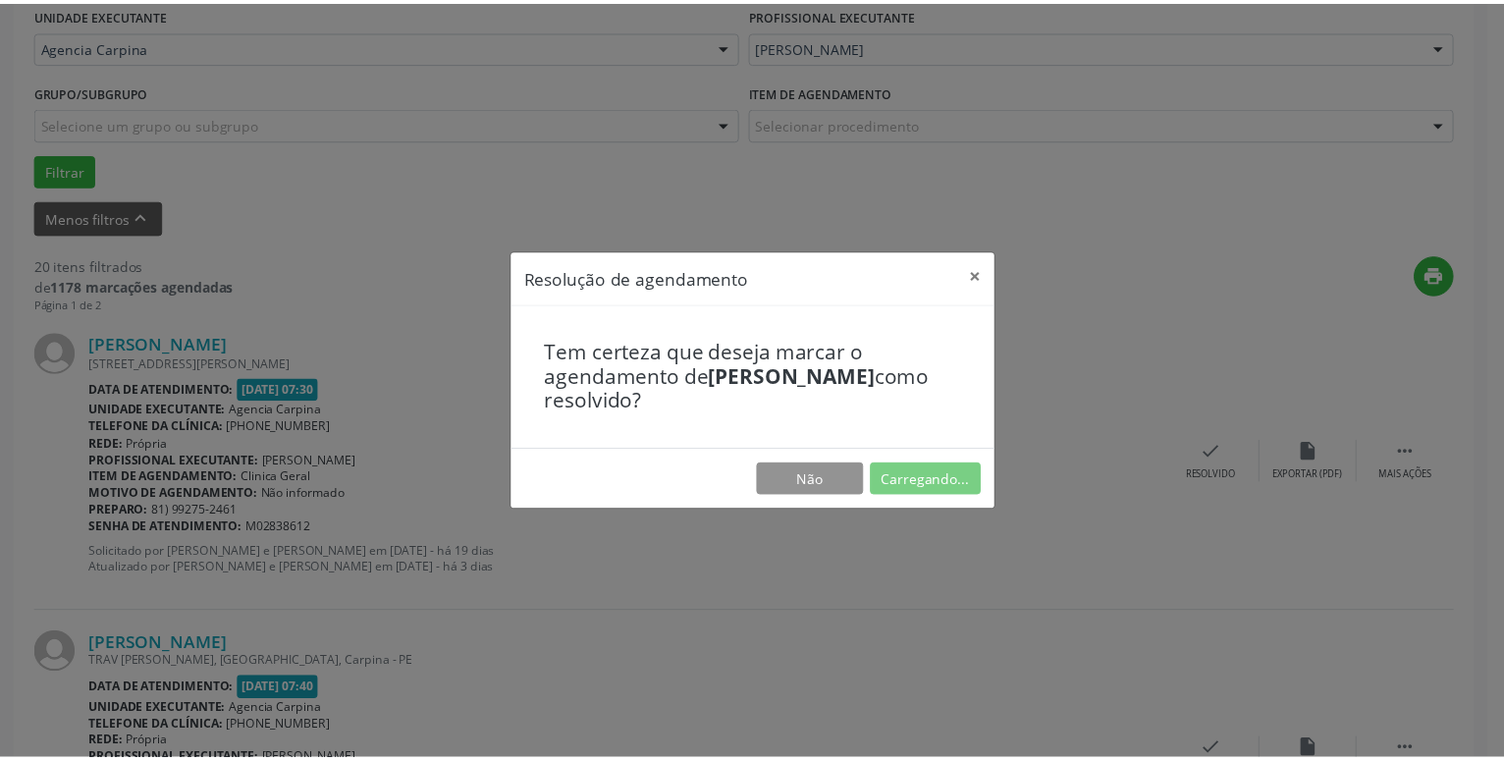
scroll to position [76, 0]
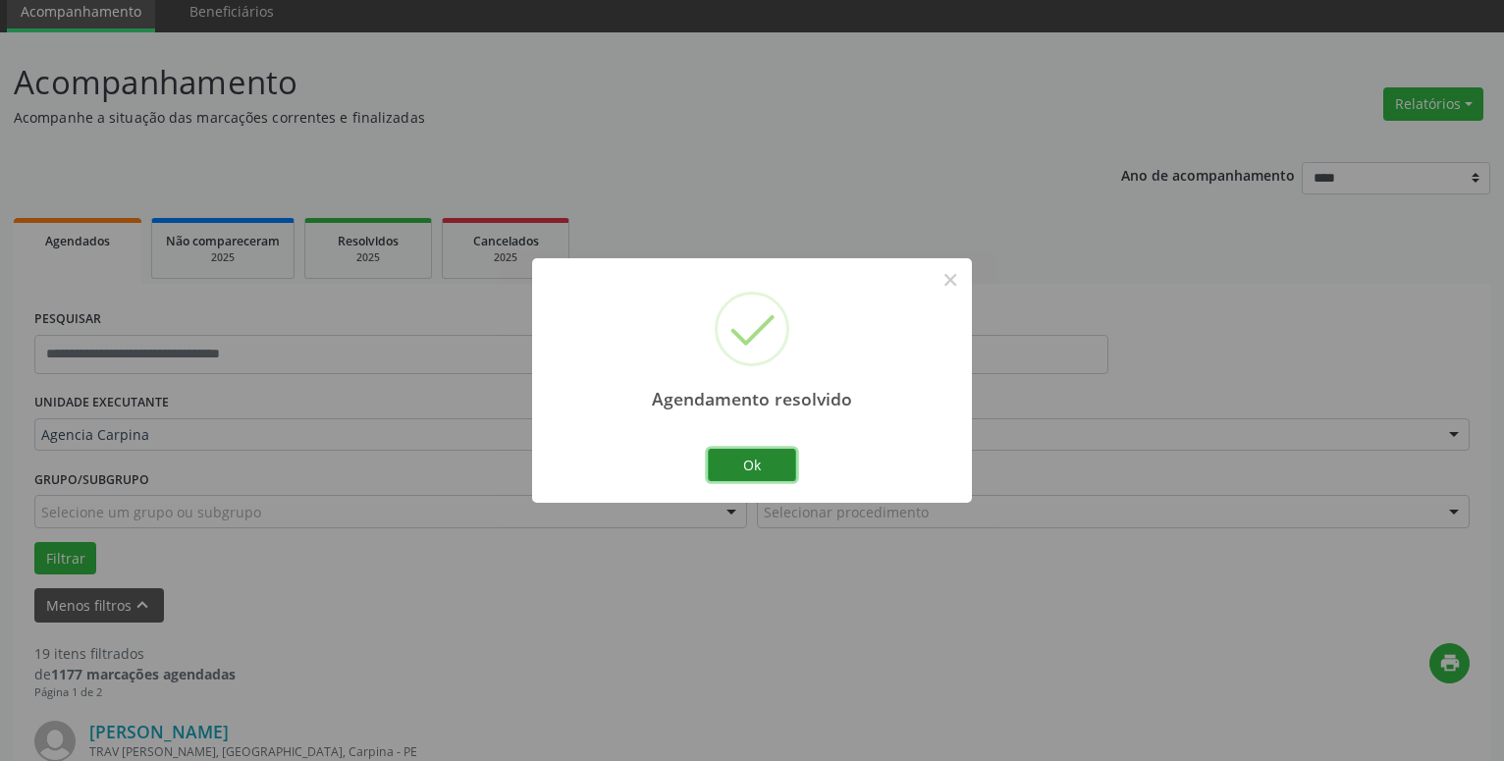
click at [751, 474] on button "Ok" at bounding box center [752, 465] width 88 height 33
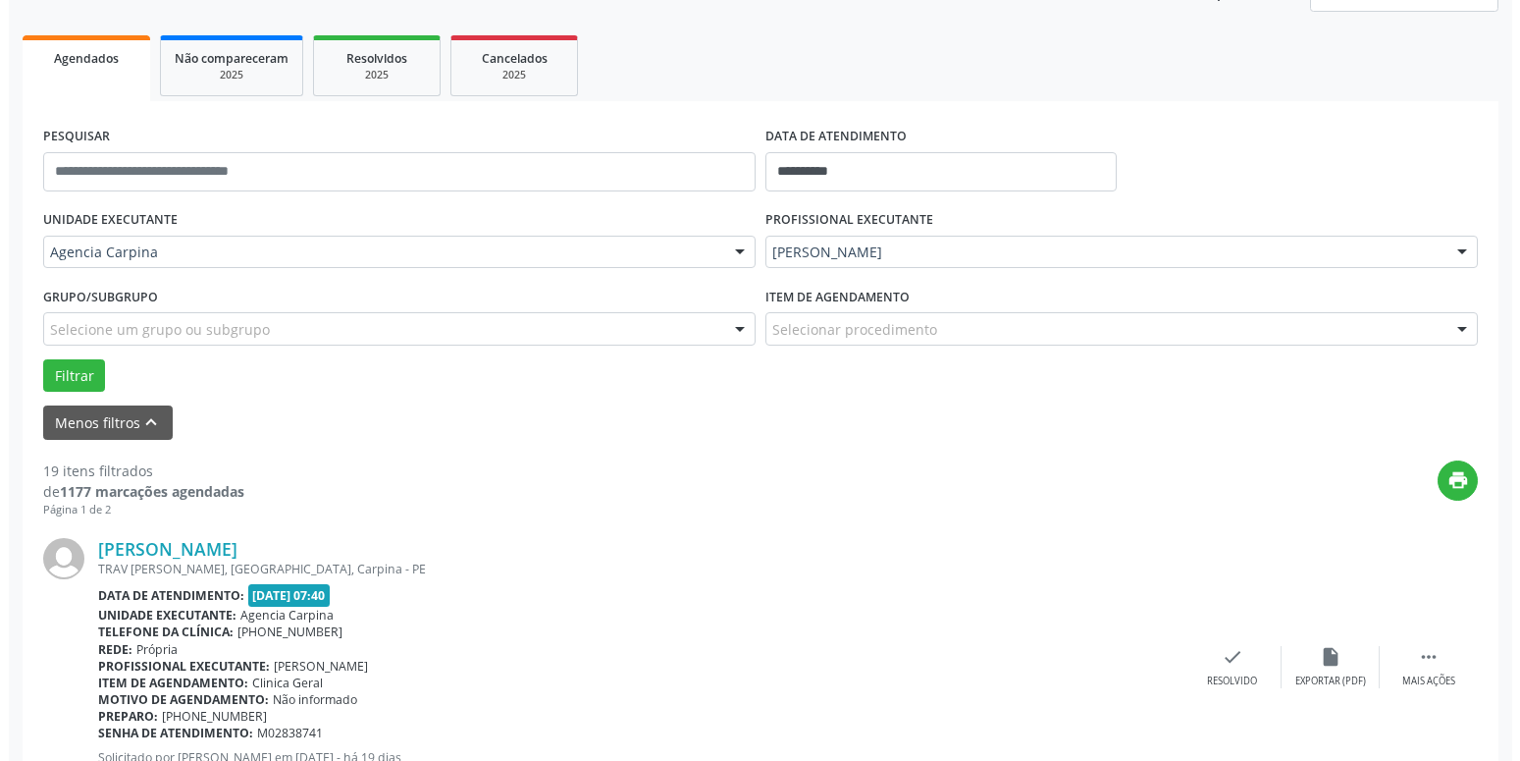
scroll to position [276, 0]
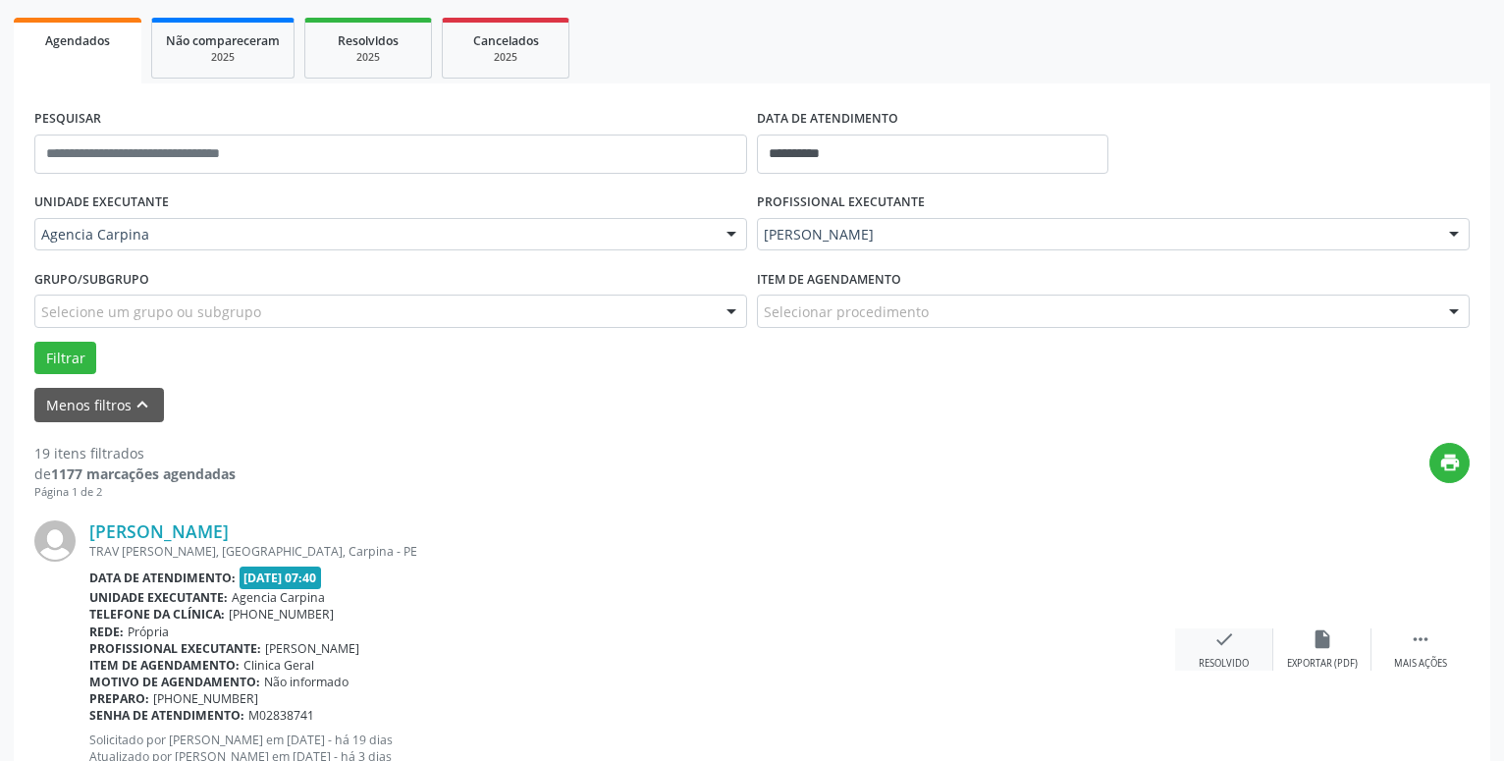
click at [1219, 642] on icon "check" at bounding box center [1224, 639] width 22 height 22
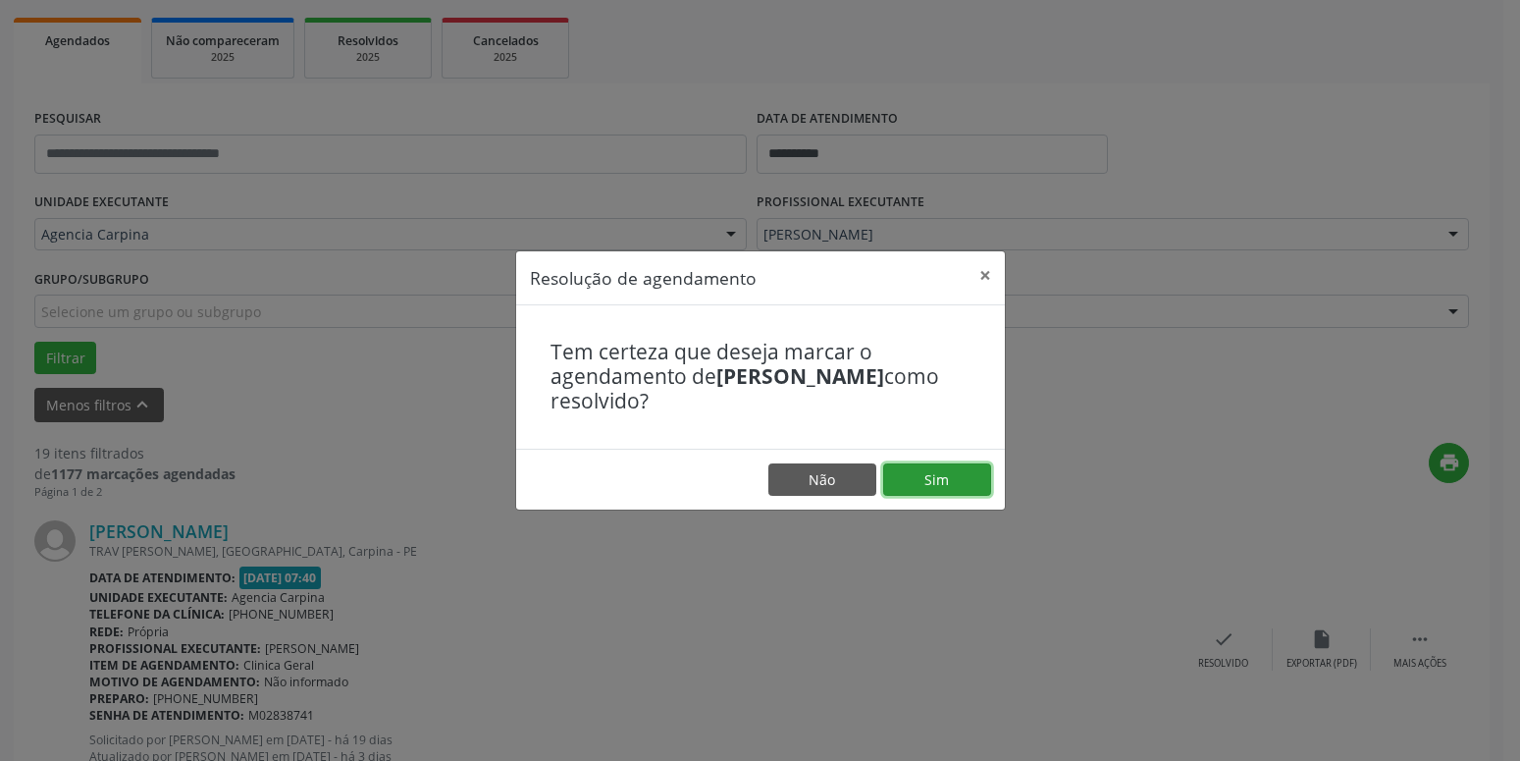
click at [937, 481] on button "Sim" at bounding box center [937, 479] width 108 height 33
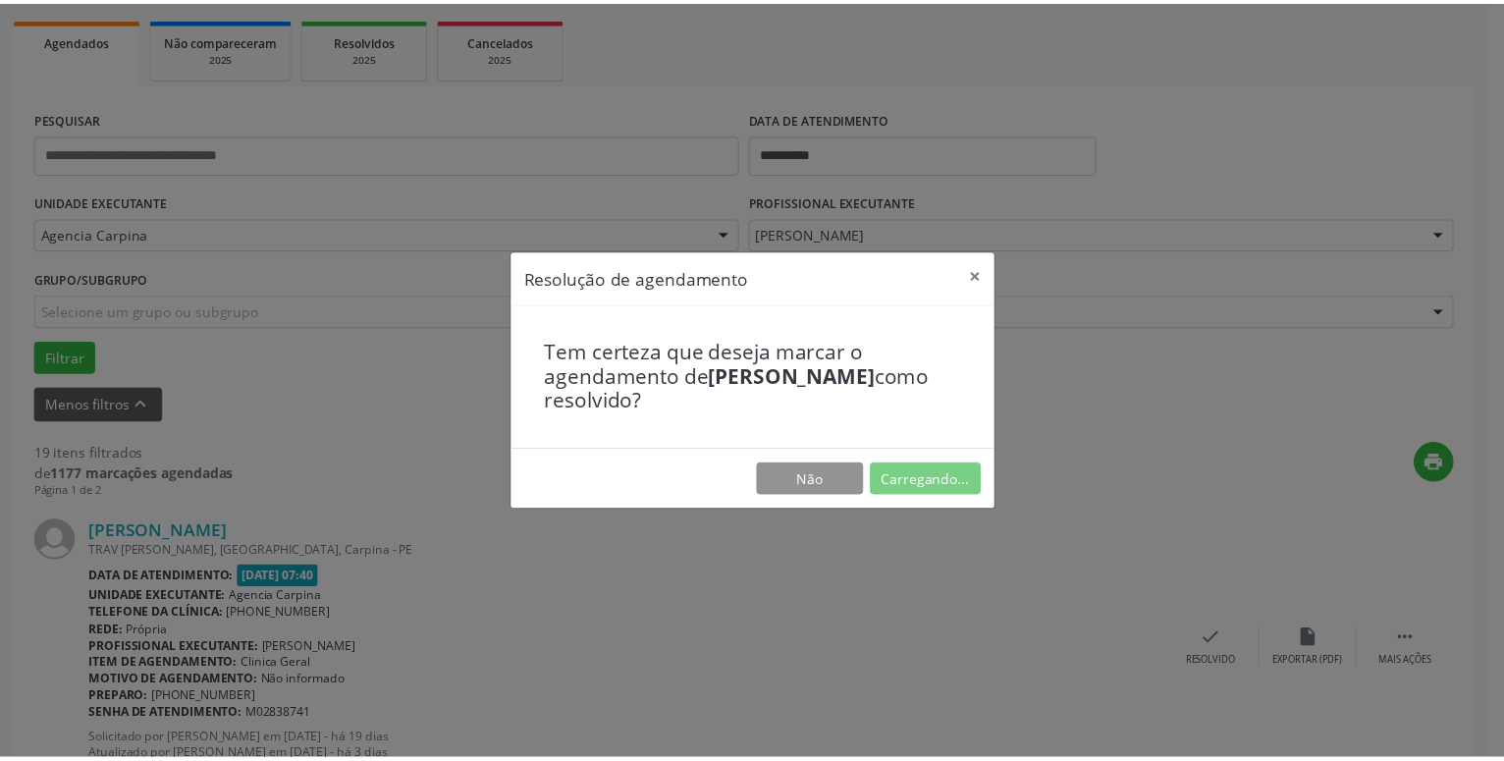
scroll to position [76, 0]
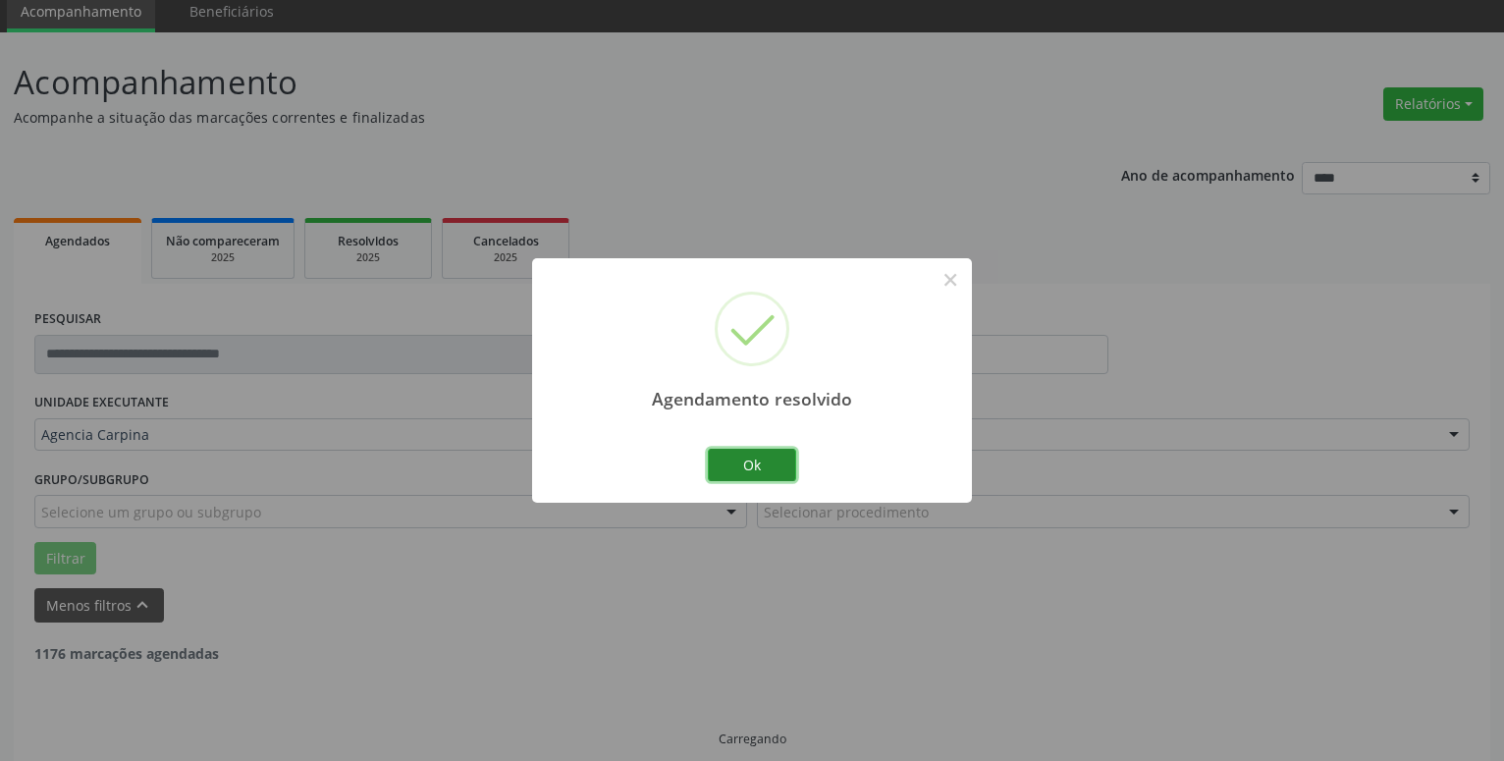
click at [759, 471] on button "Ok" at bounding box center [752, 465] width 88 height 33
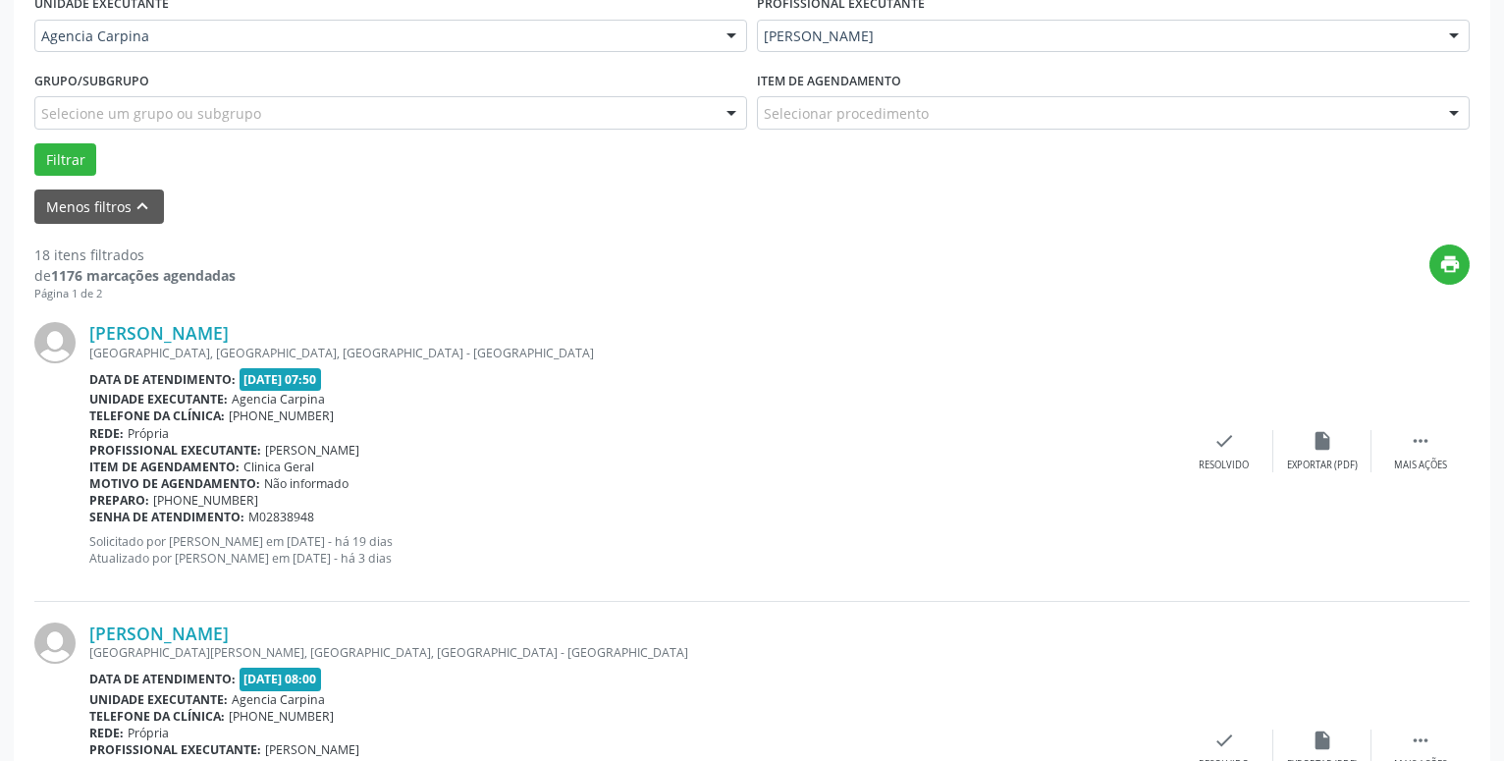
scroll to position [480, 0]
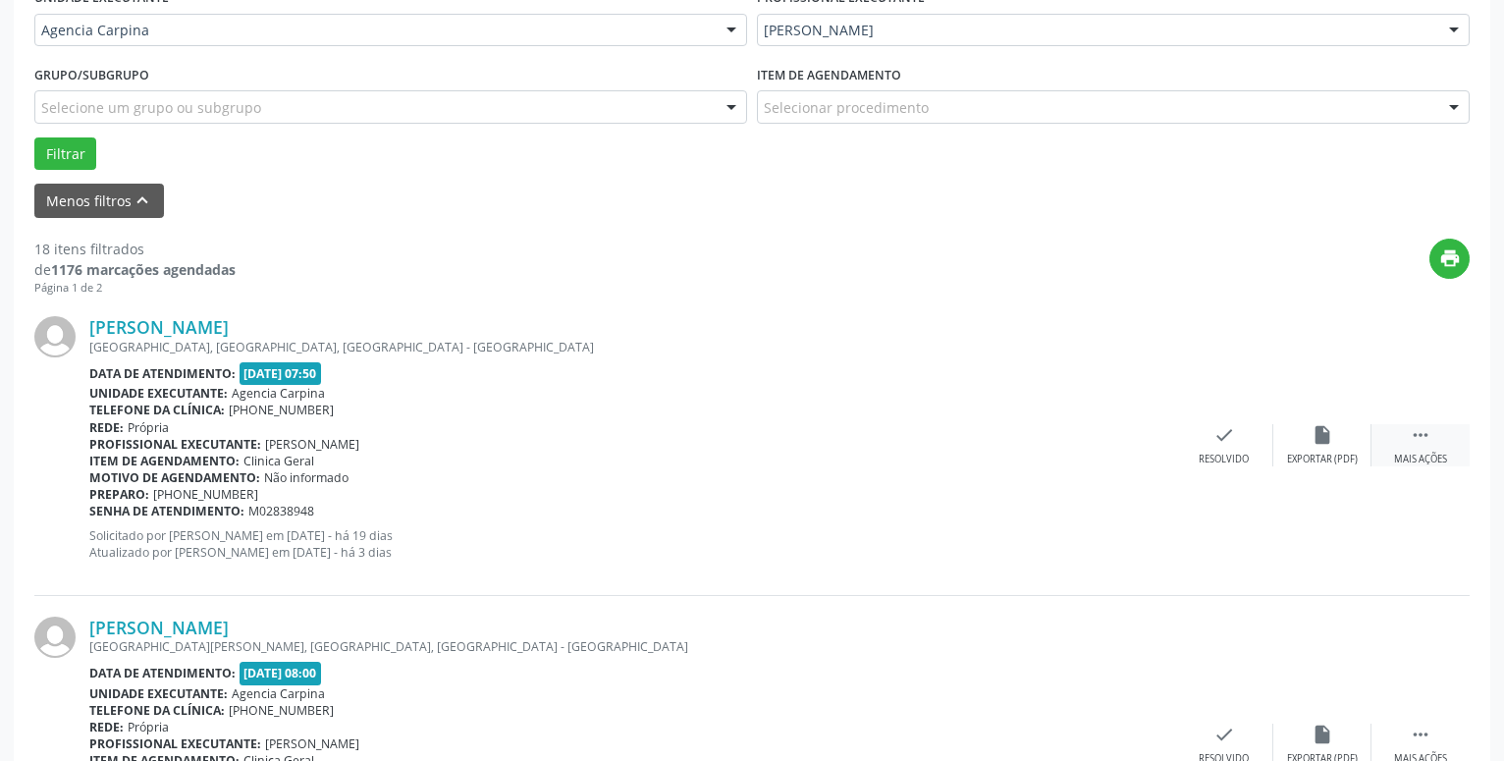
click at [1424, 438] on icon "" at bounding box center [1421, 435] width 22 height 22
click at [1324, 437] on icon "alarm_off" at bounding box center [1322, 435] width 22 height 22
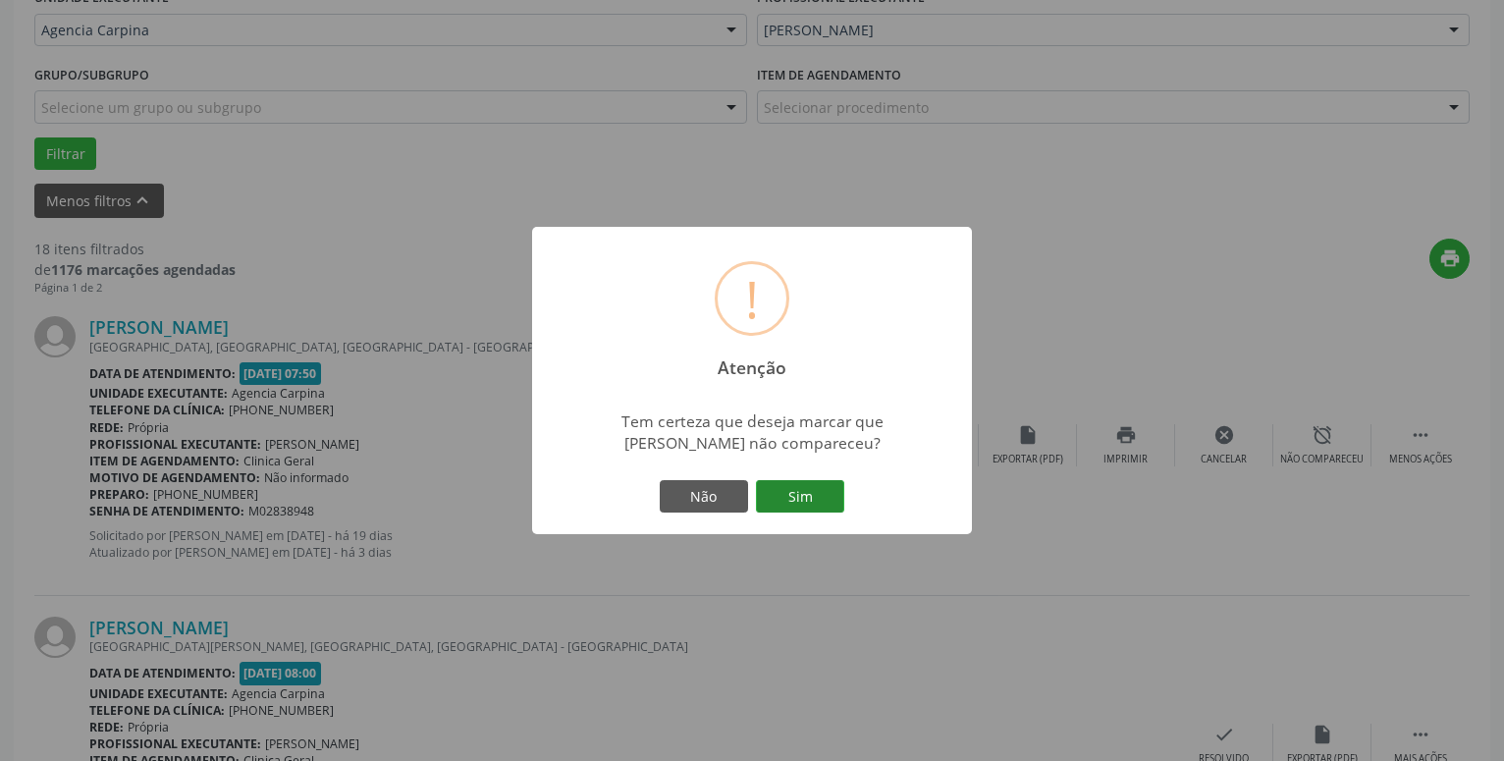
click at [785, 495] on button "Sim" at bounding box center [800, 496] width 88 height 33
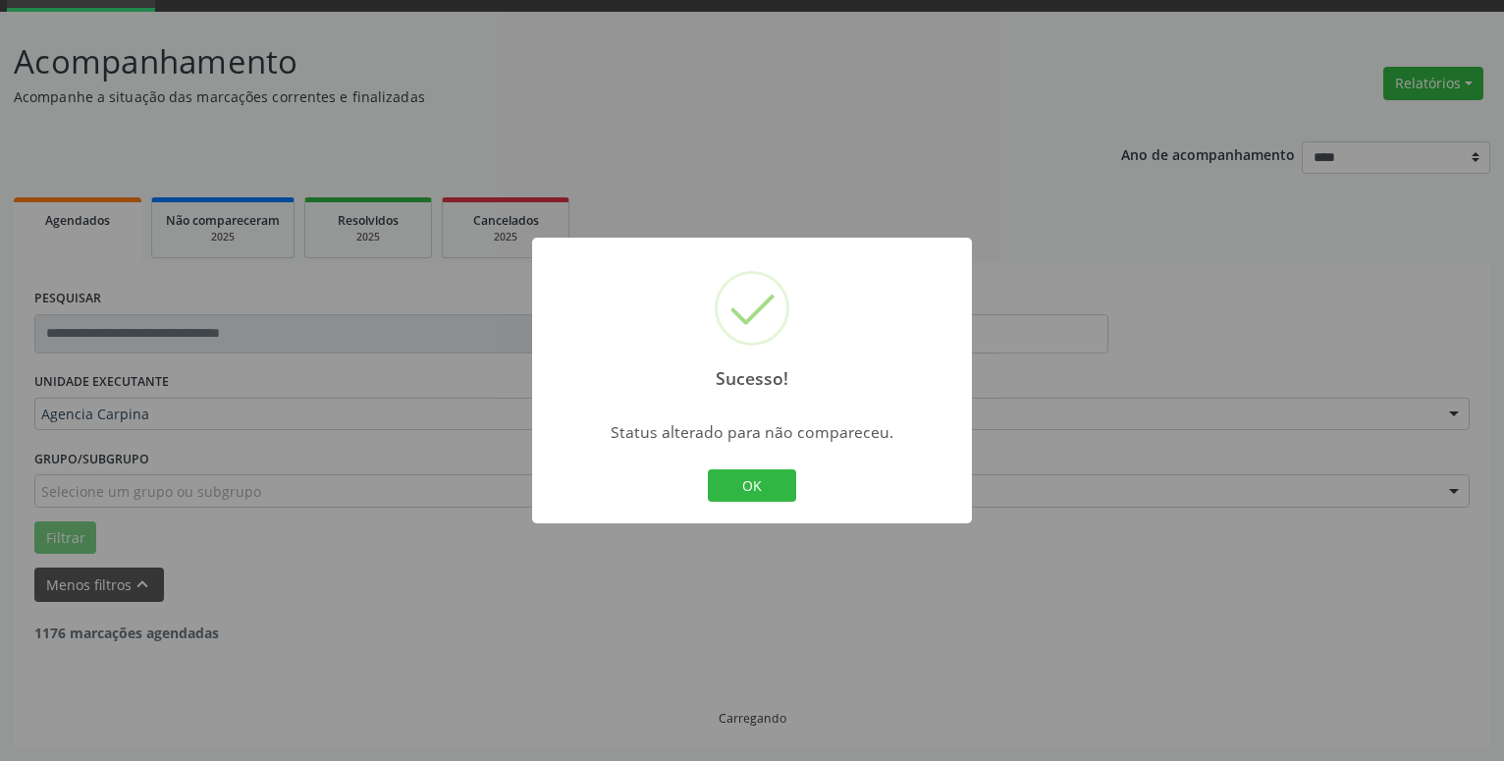
scroll to position [96, 0]
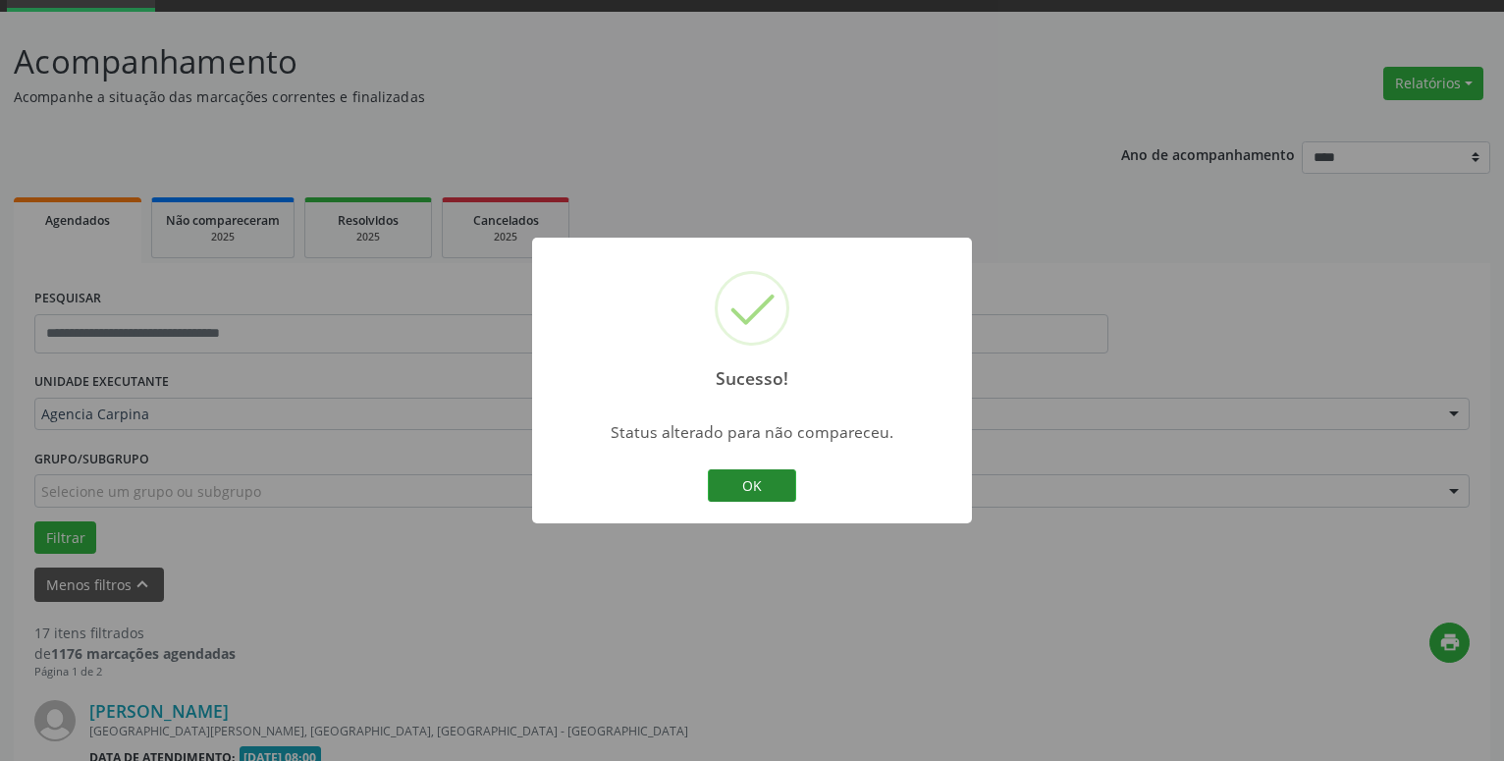
click at [730, 480] on button "OK" at bounding box center [752, 485] width 88 height 33
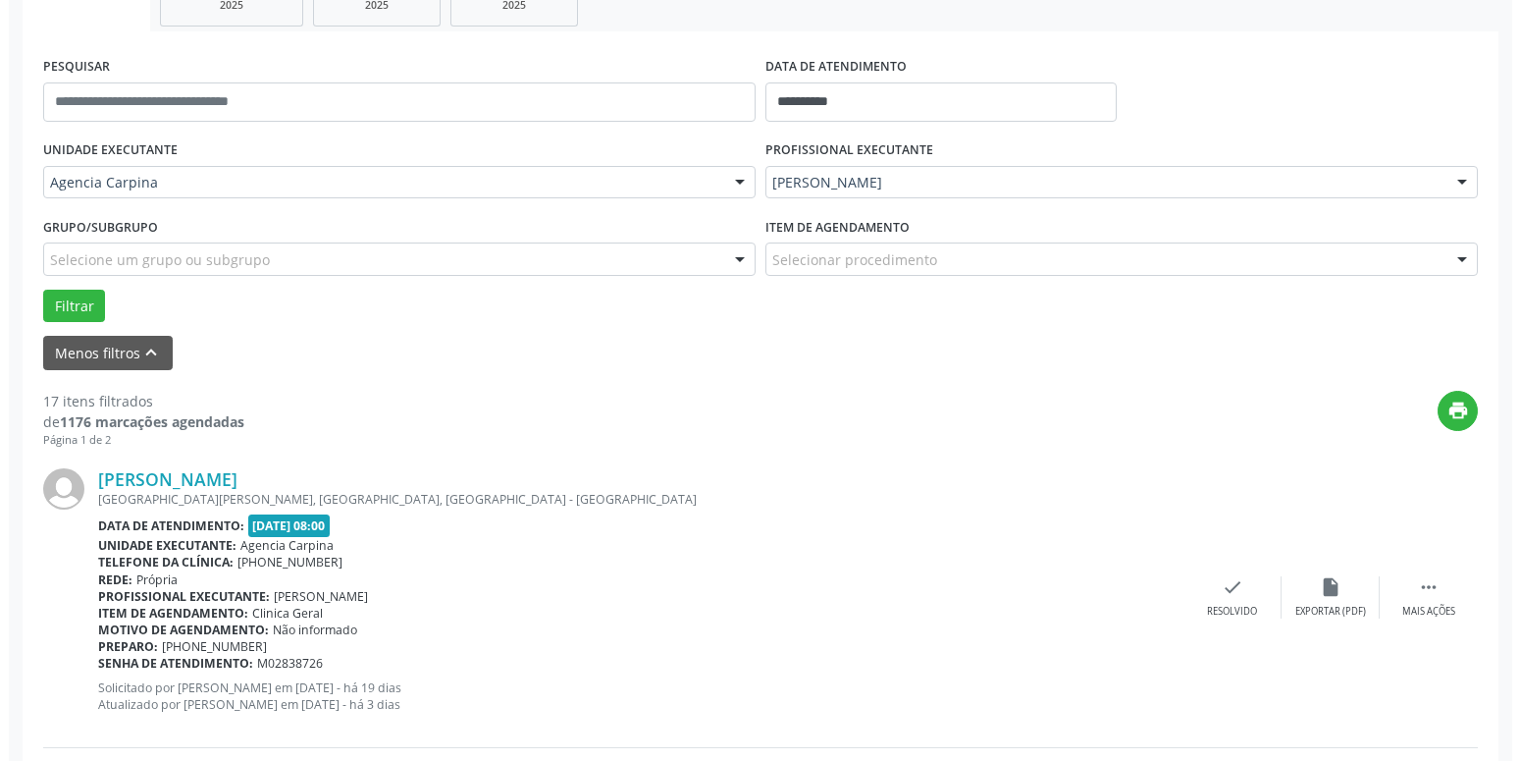
scroll to position [346, 0]
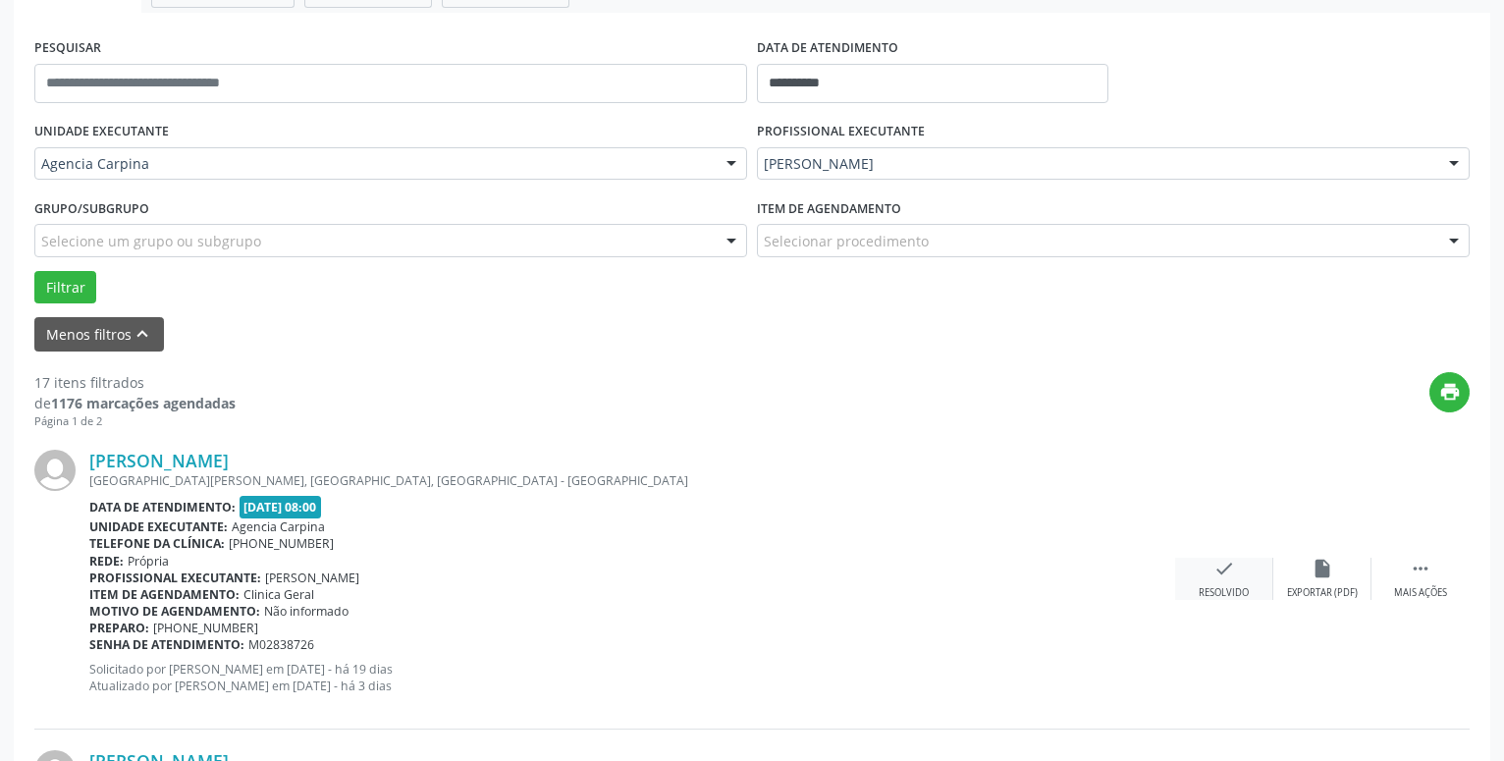
click at [1214, 579] on icon "check" at bounding box center [1224, 569] width 22 height 22
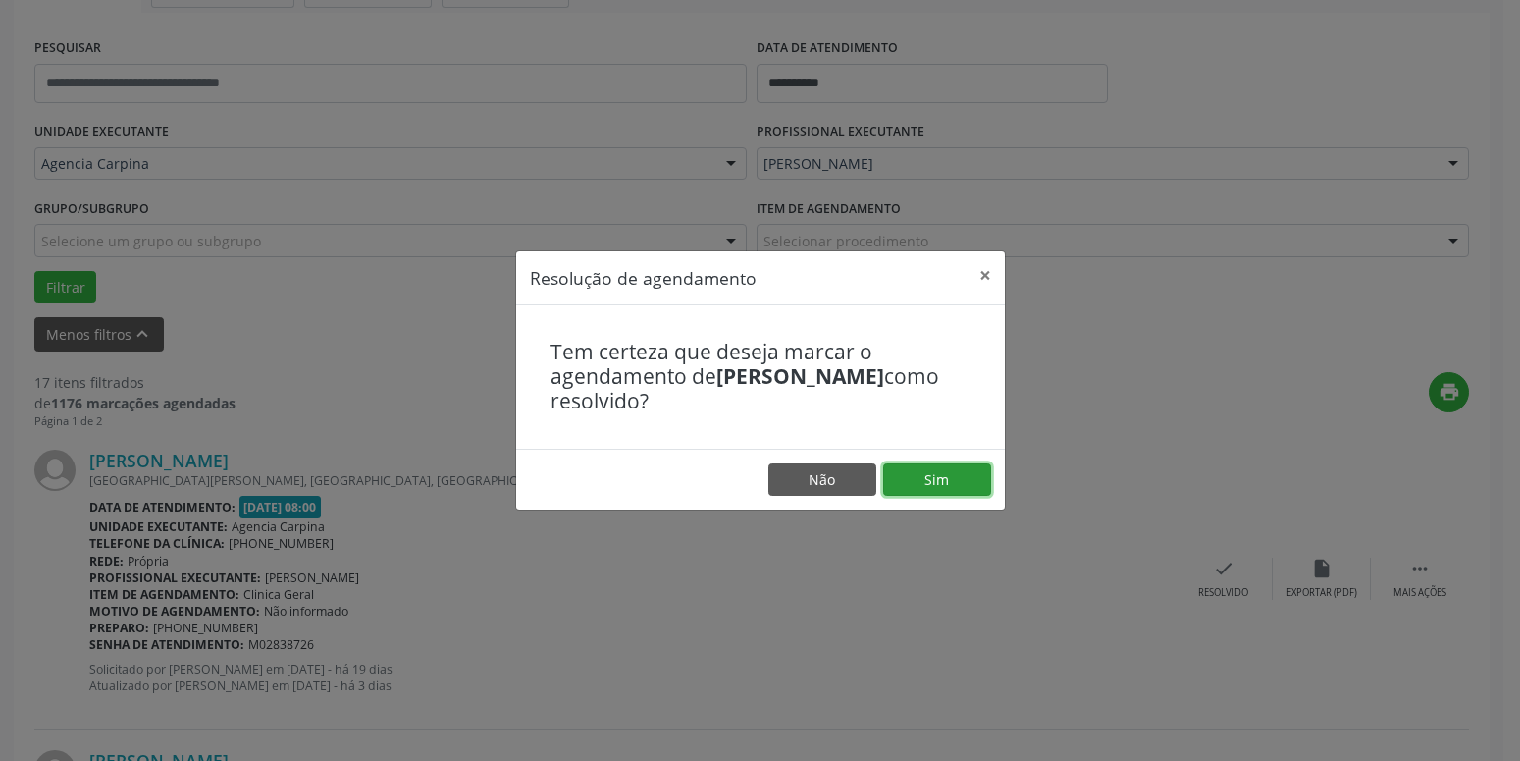
click at [951, 472] on button "Sim" at bounding box center [937, 479] width 108 height 33
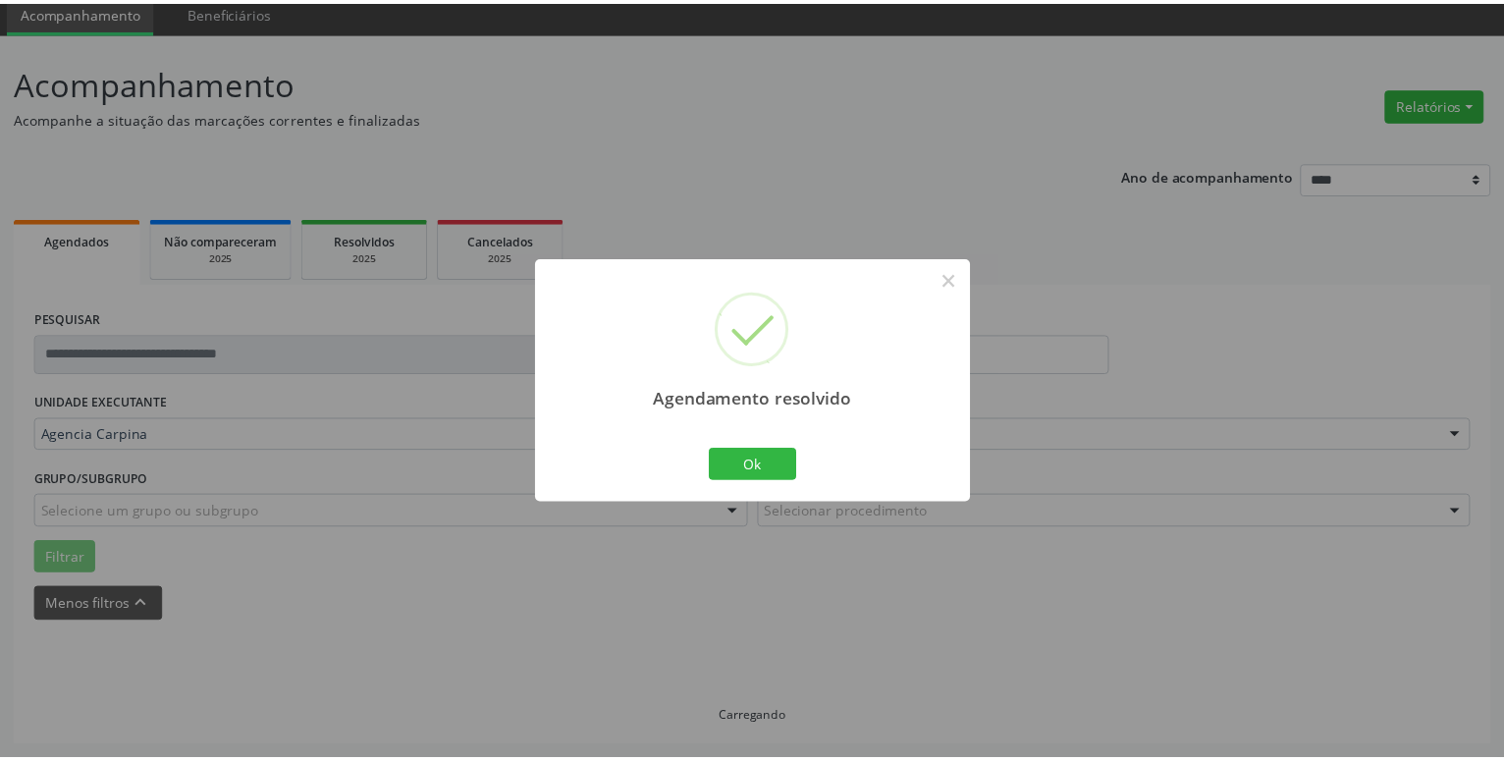
scroll to position [76, 0]
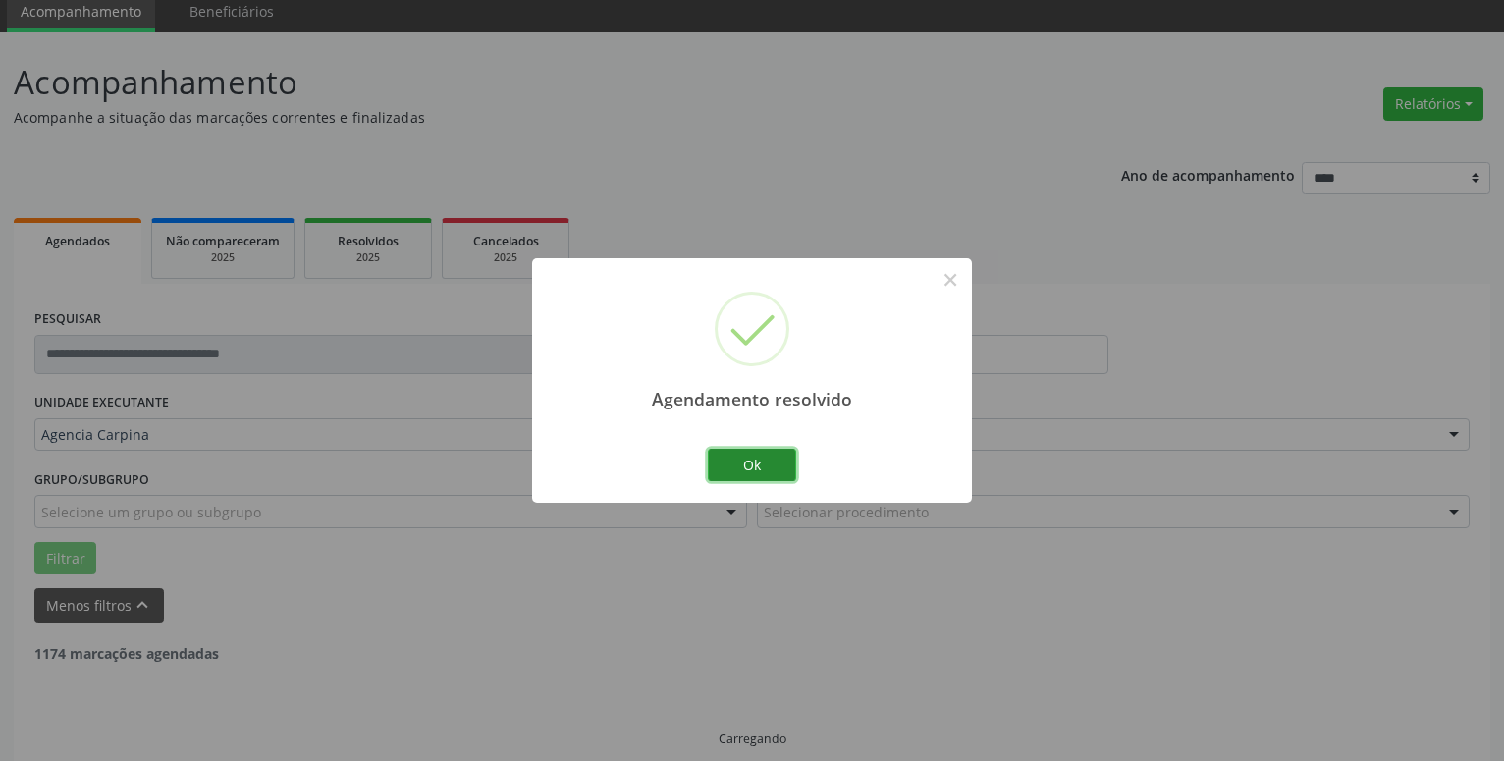
click at [763, 462] on button "Ok" at bounding box center [752, 465] width 88 height 33
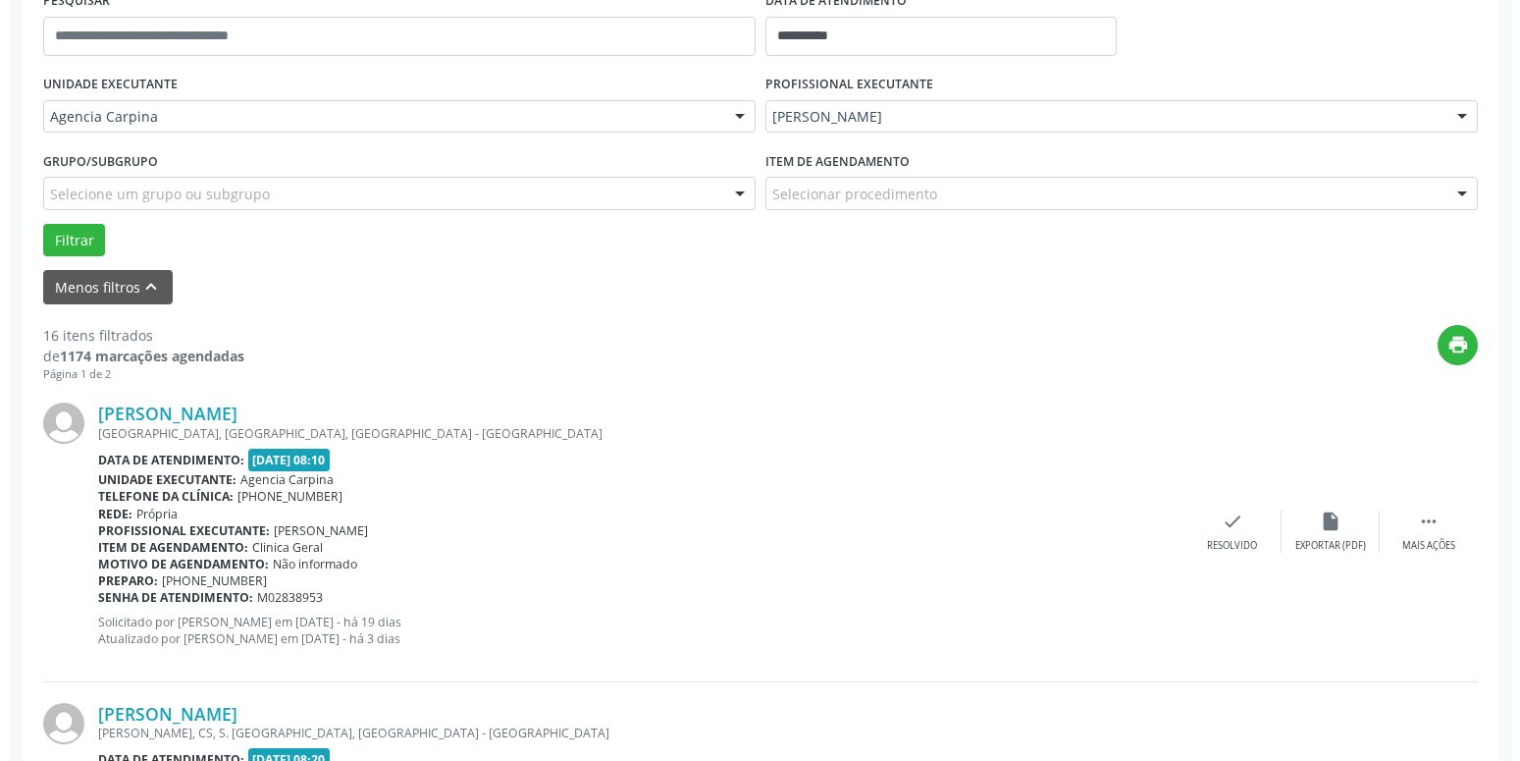
scroll to position [397, 0]
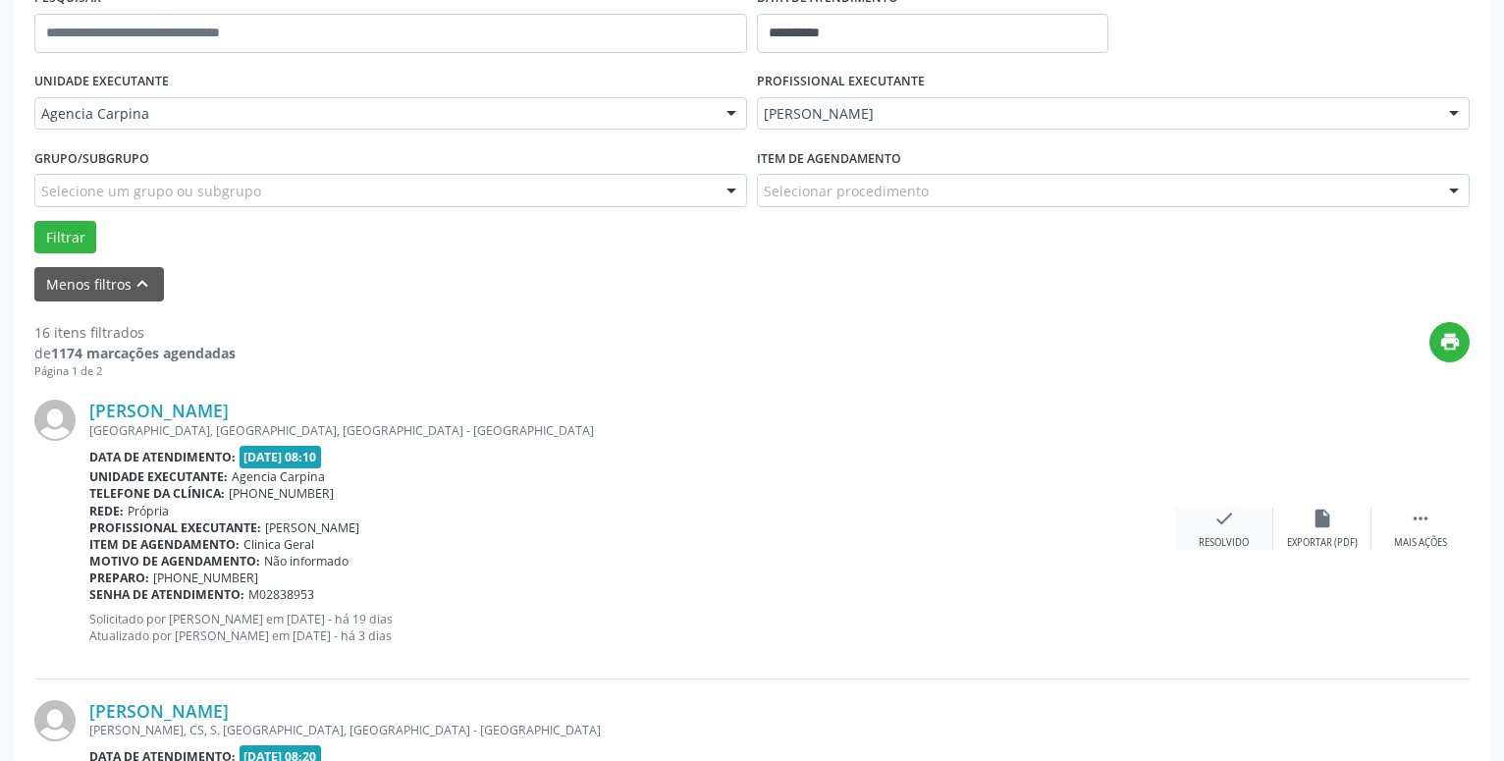
click at [1228, 521] on icon "check" at bounding box center [1224, 518] width 22 height 22
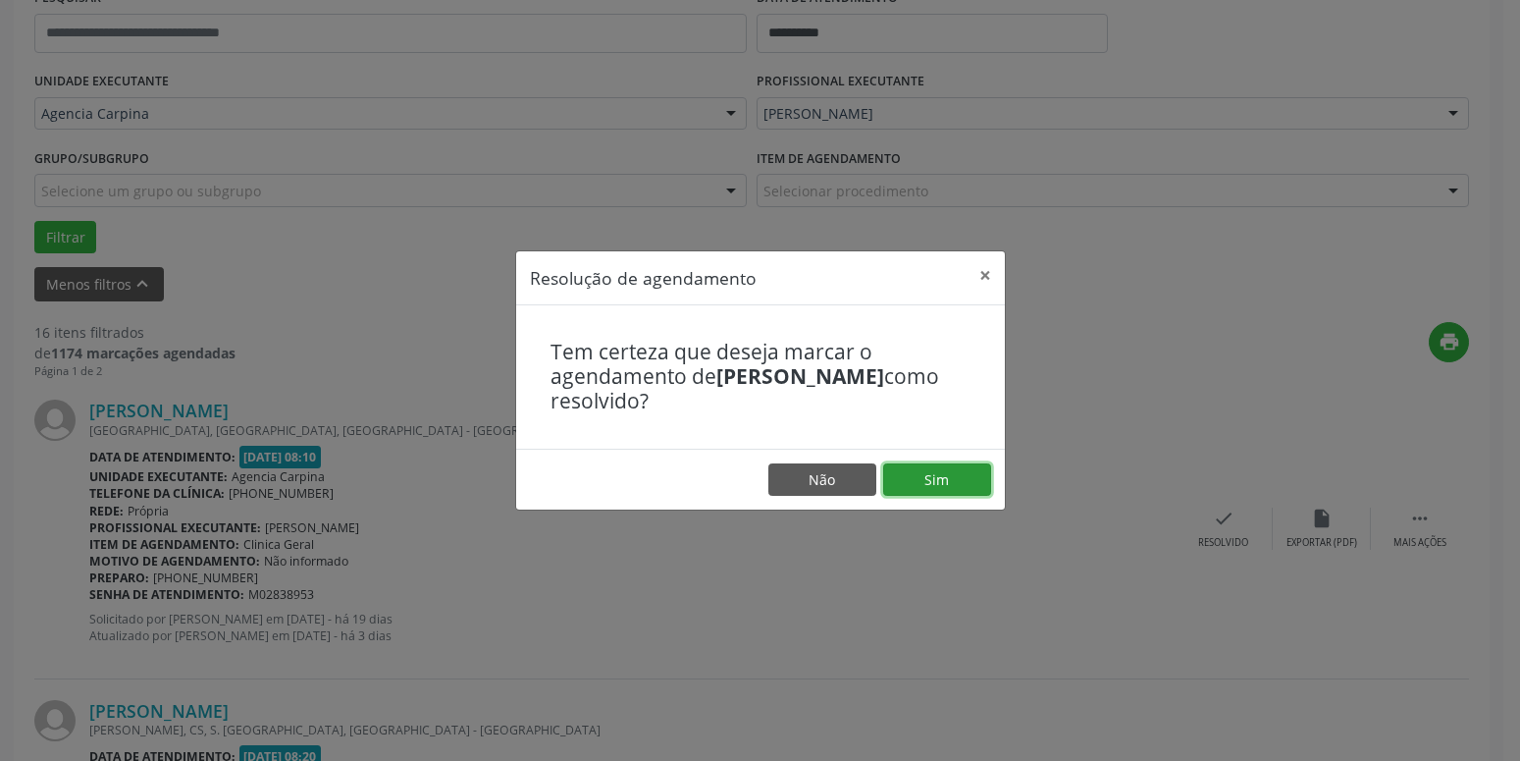
click at [940, 487] on button "Sim" at bounding box center [937, 479] width 108 height 33
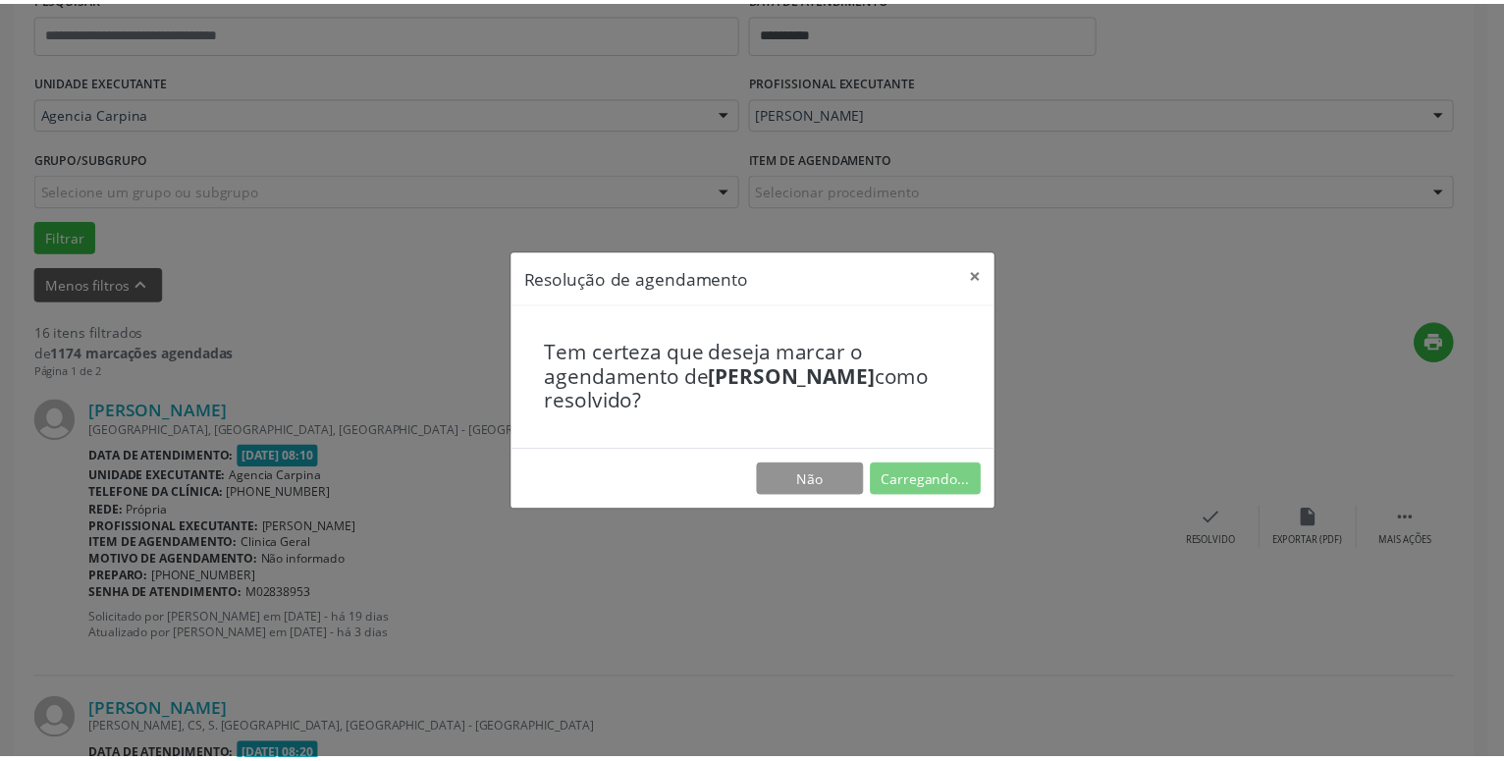
scroll to position [76, 0]
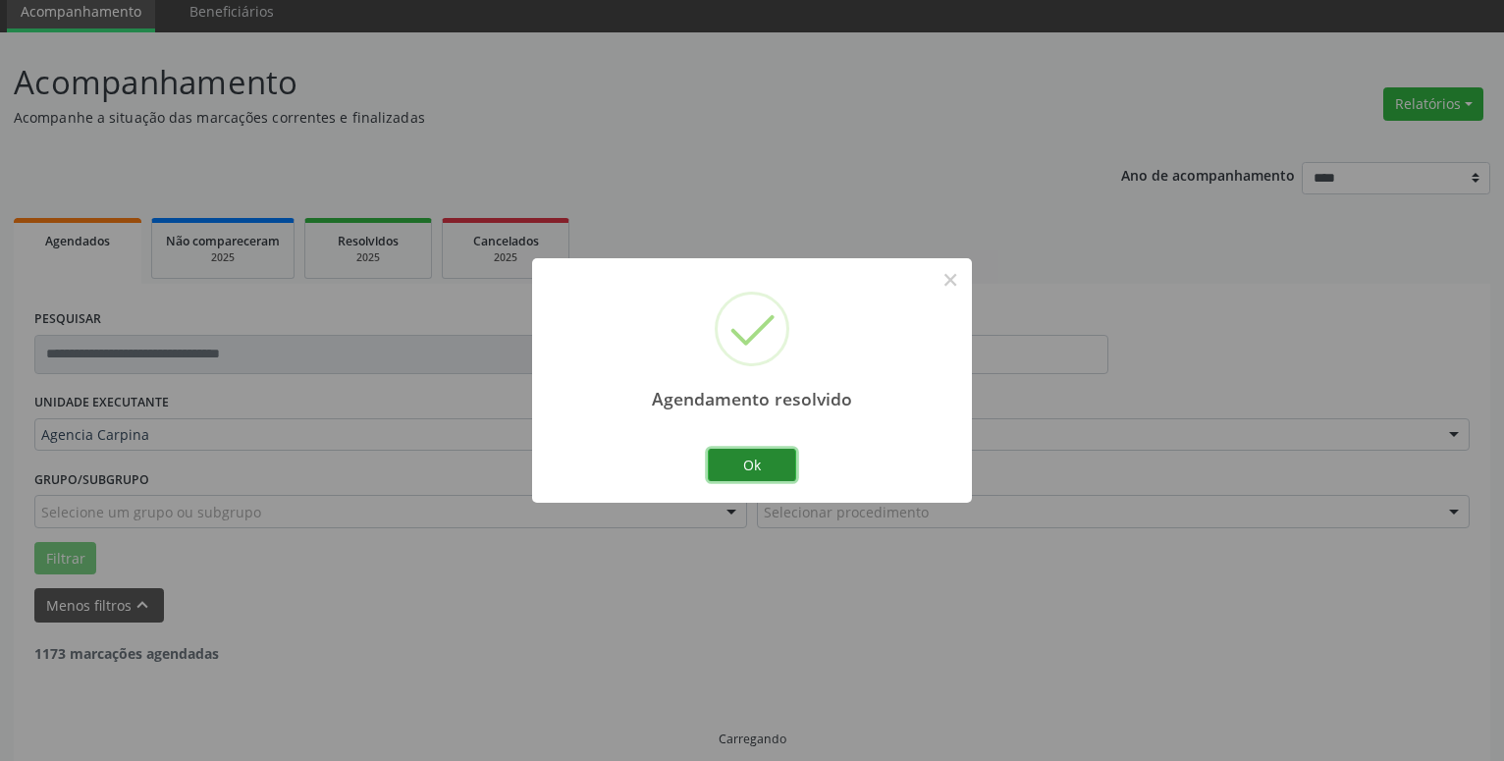
click at [755, 469] on button "Ok" at bounding box center [752, 465] width 88 height 33
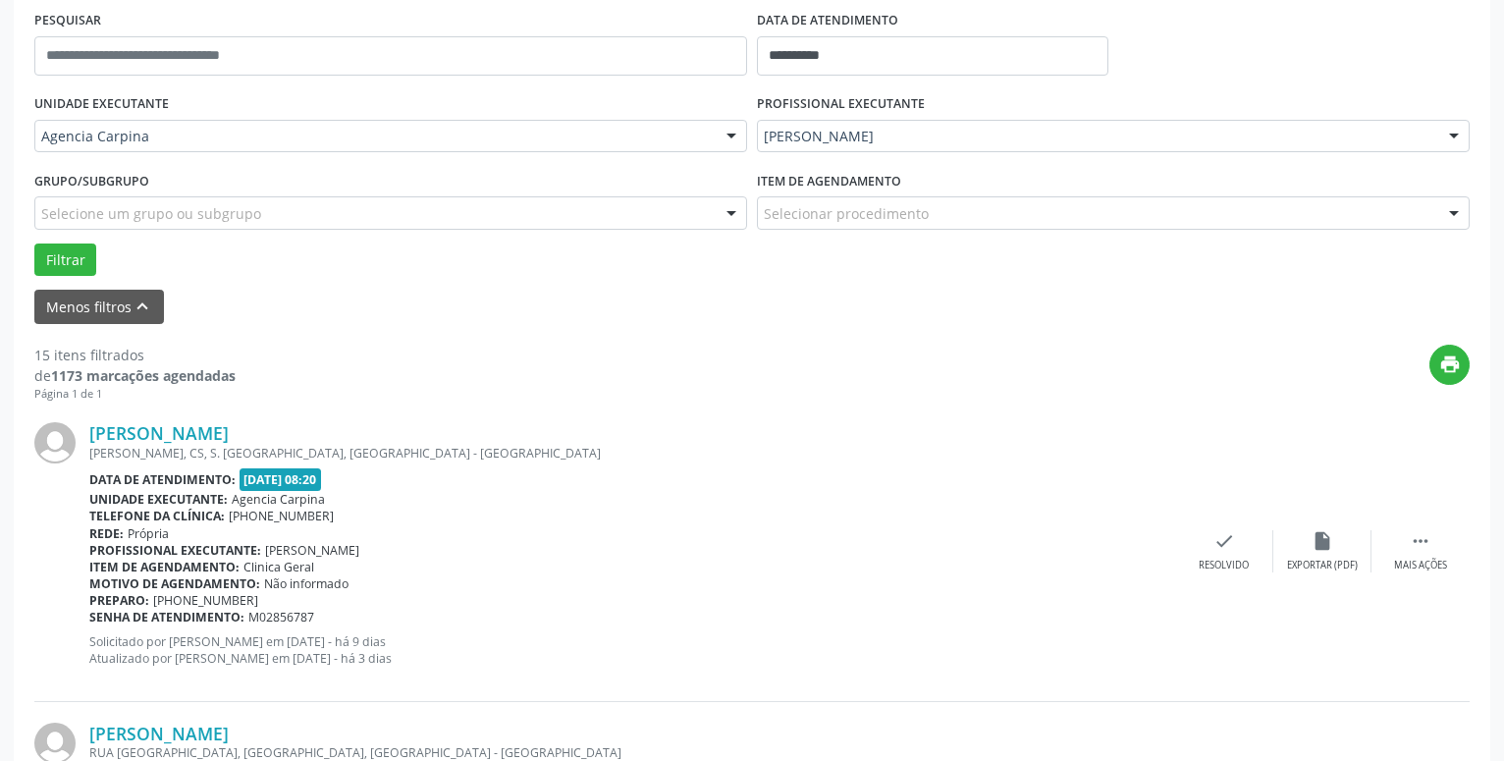
scroll to position [380, 0]
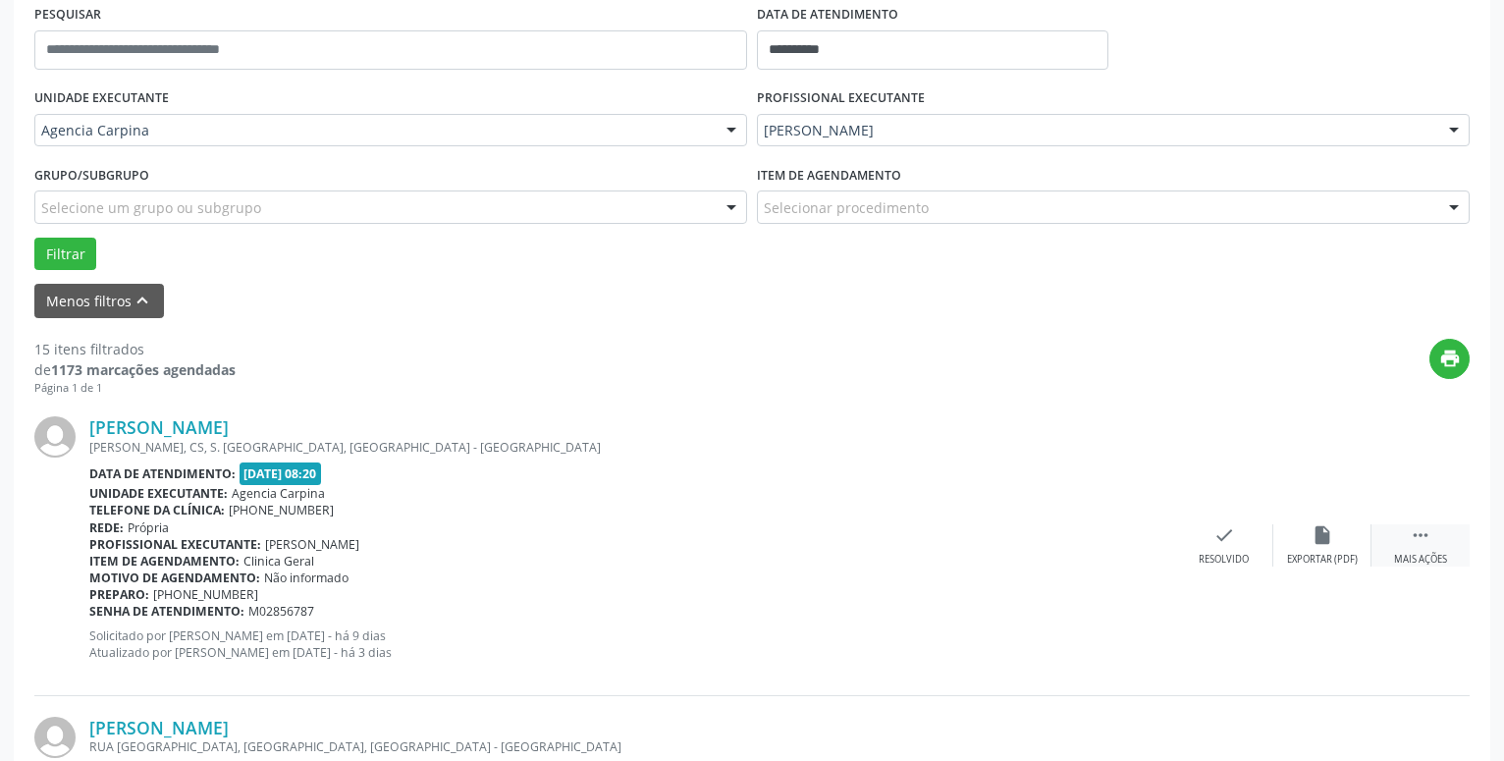
click at [1420, 539] on icon "" at bounding box center [1421, 535] width 22 height 22
click at [1326, 540] on icon "alarm_off" at bounding box center [1322, 535] width 22 height 22
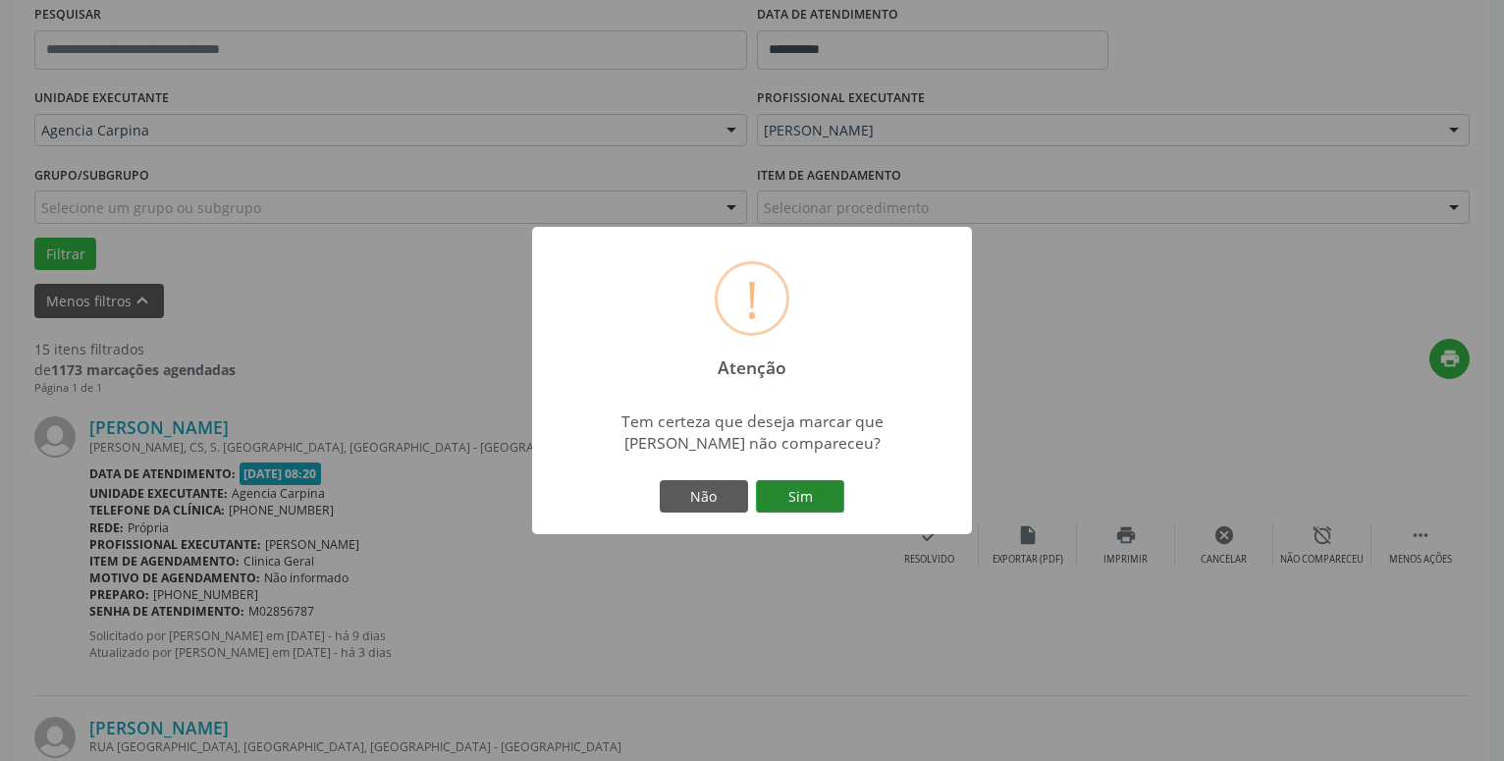
click at [807, 504] on button "Sim" at bounding box center [800, 496] width 88 height 33
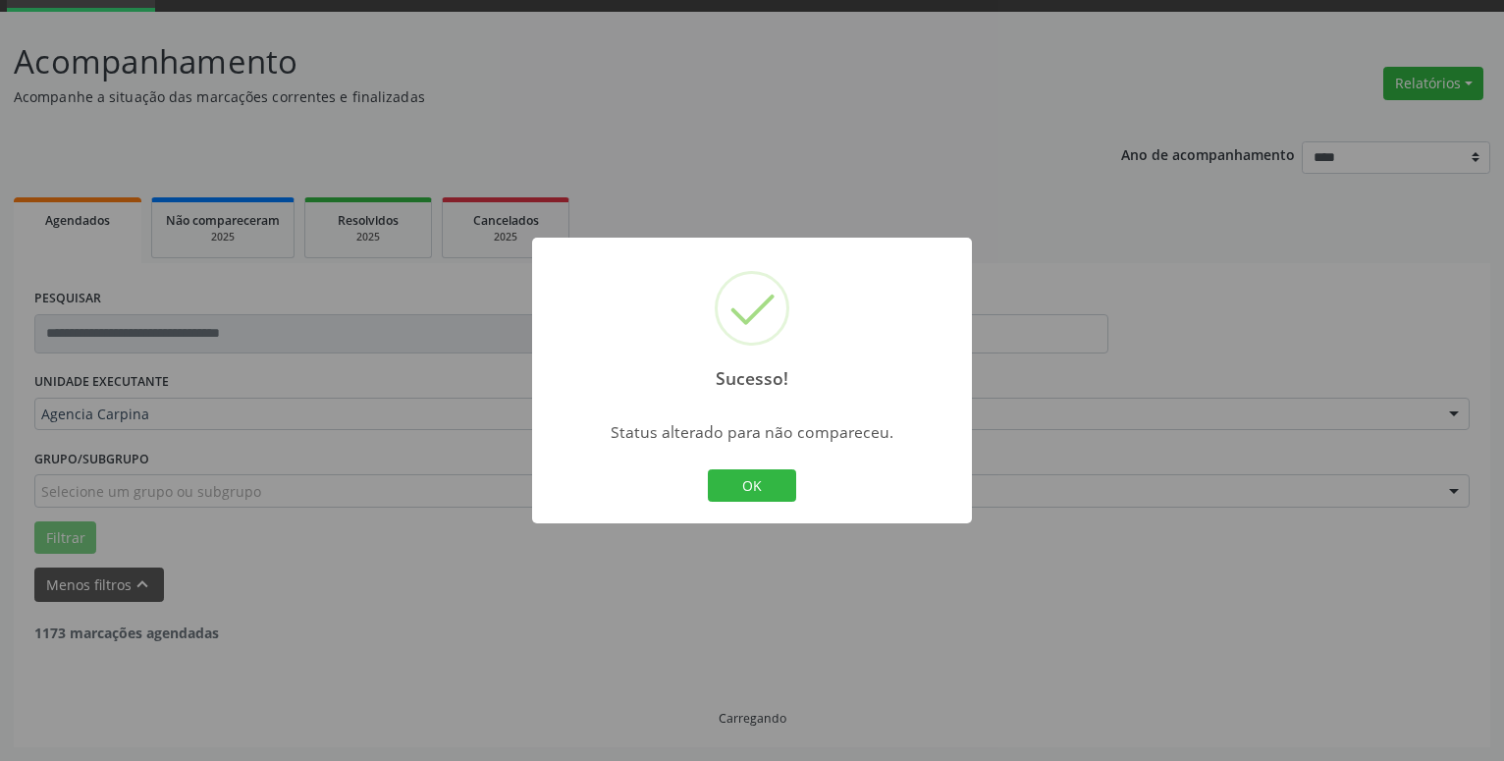
scroll to position [96, 0]
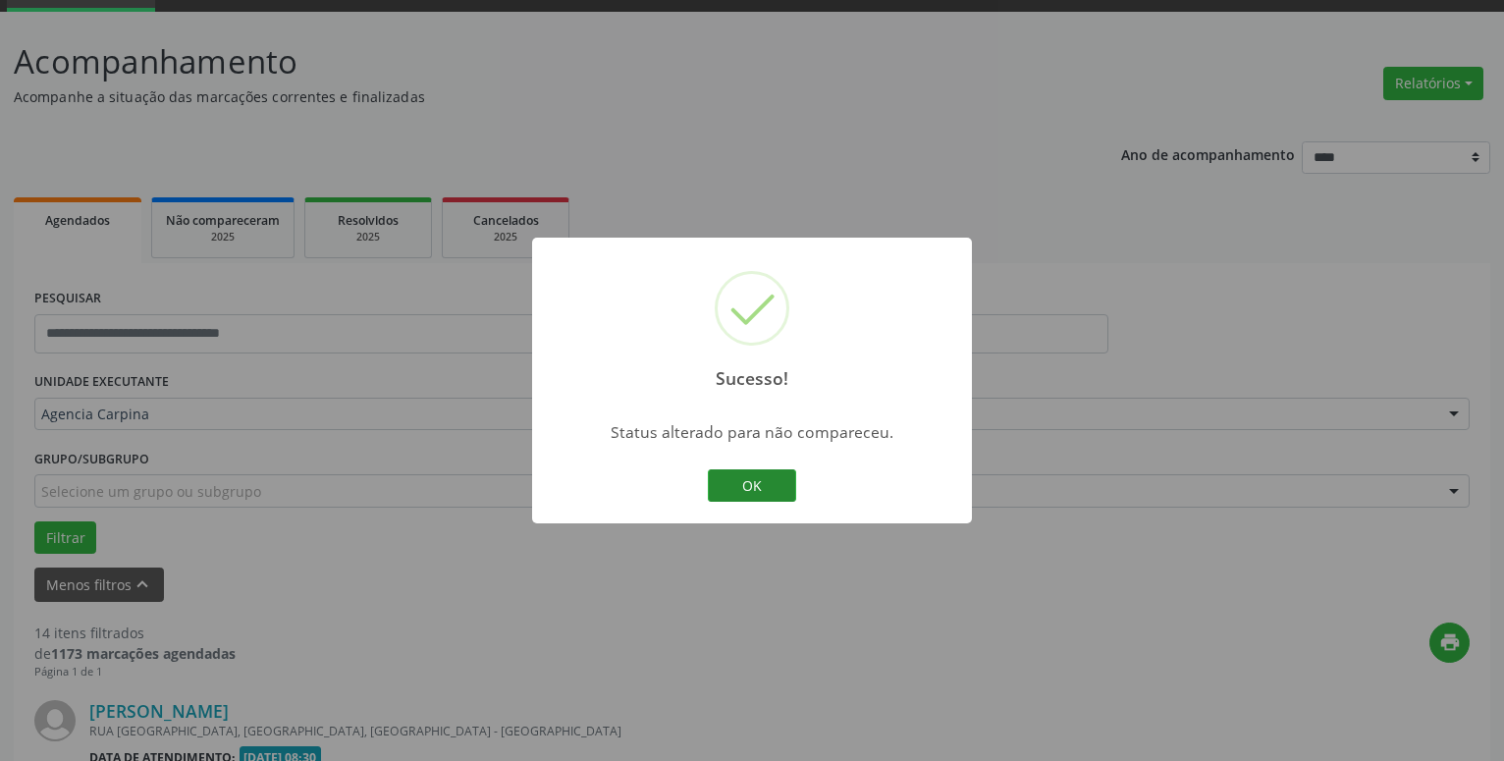
click at [763, 486] on button "OK" at bounding box center [752, 485] width 88 height 33
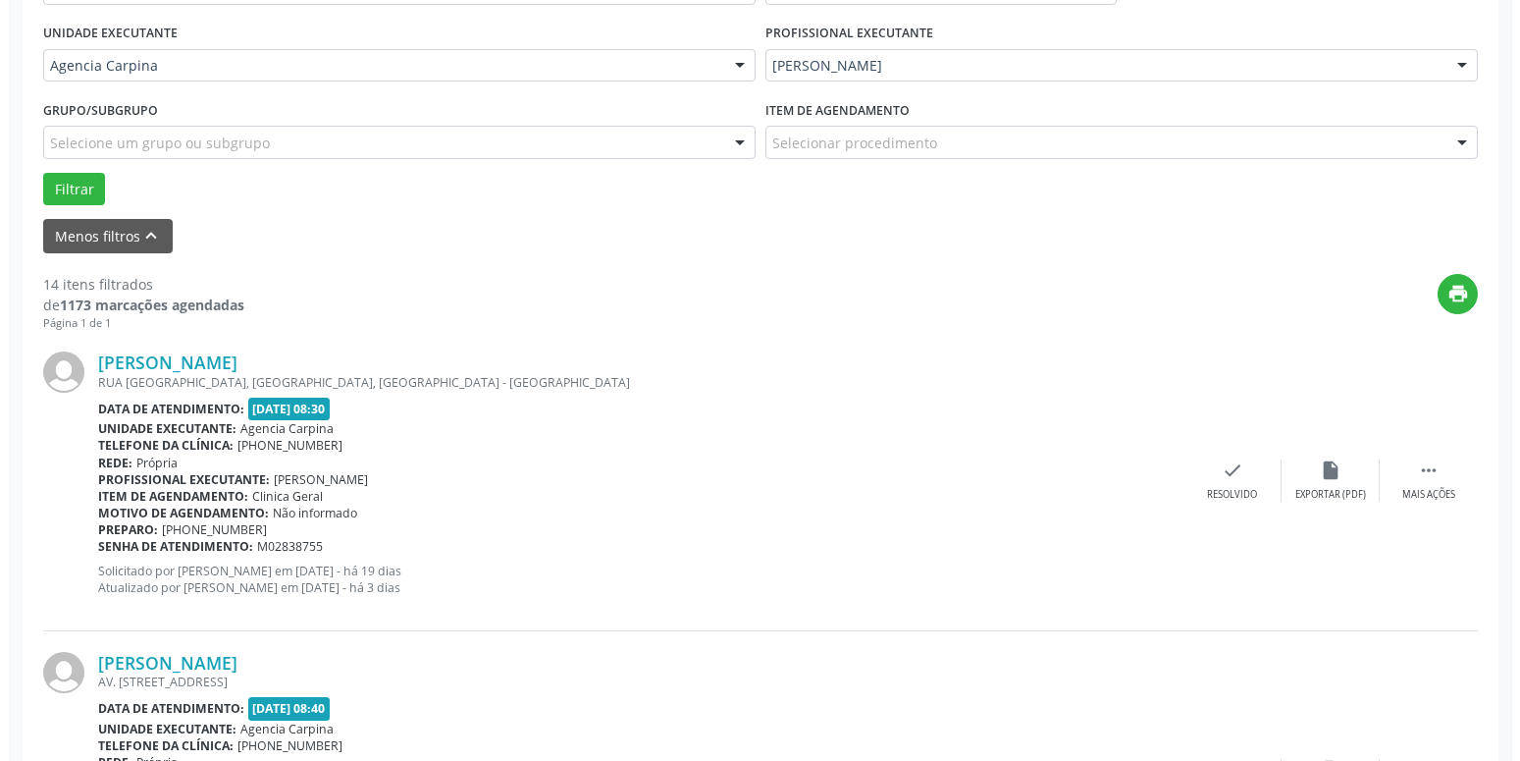
scroll to position [463, 0]
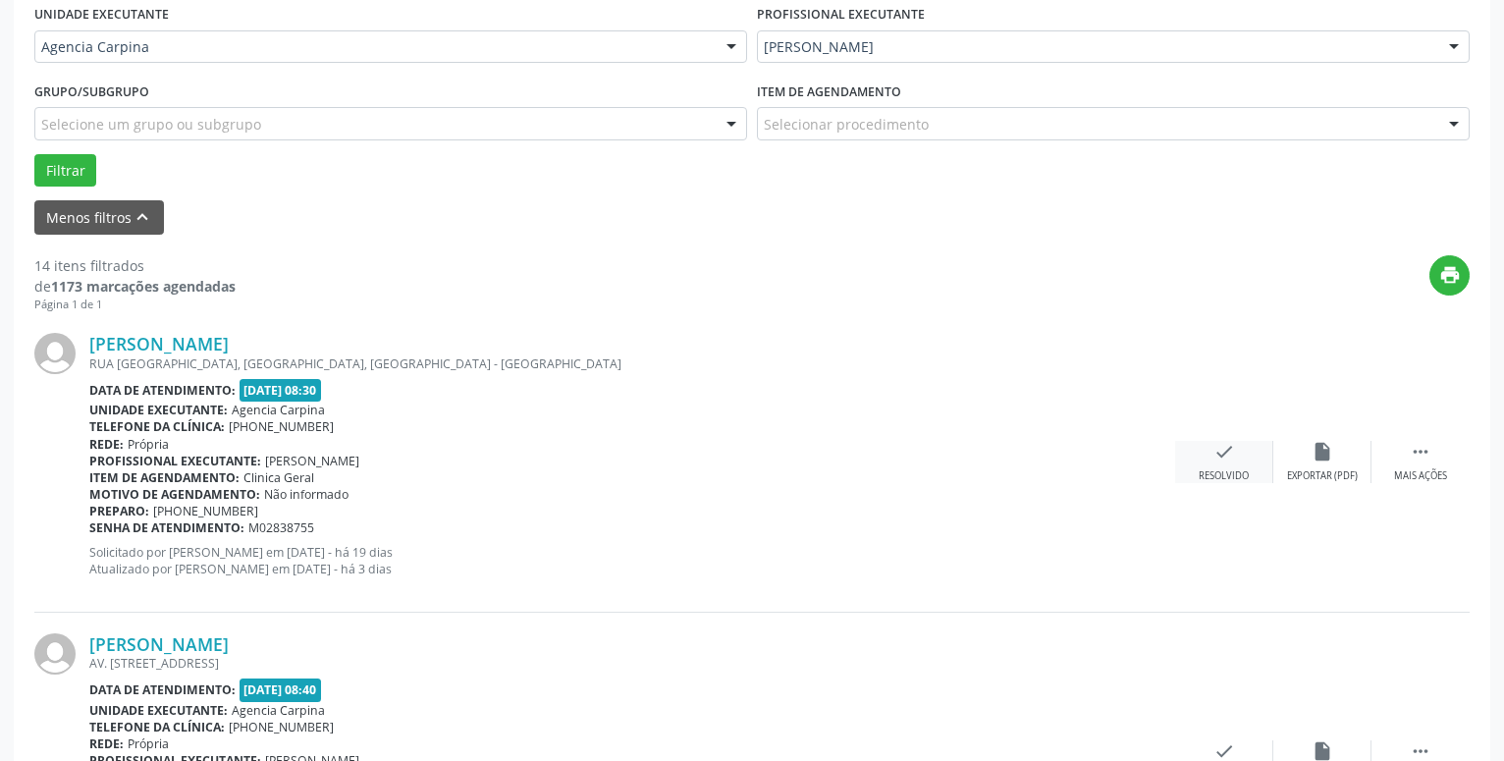
click at [1222, 446] on icon "check" at bounding box center [1224, 452] width 22 height 22
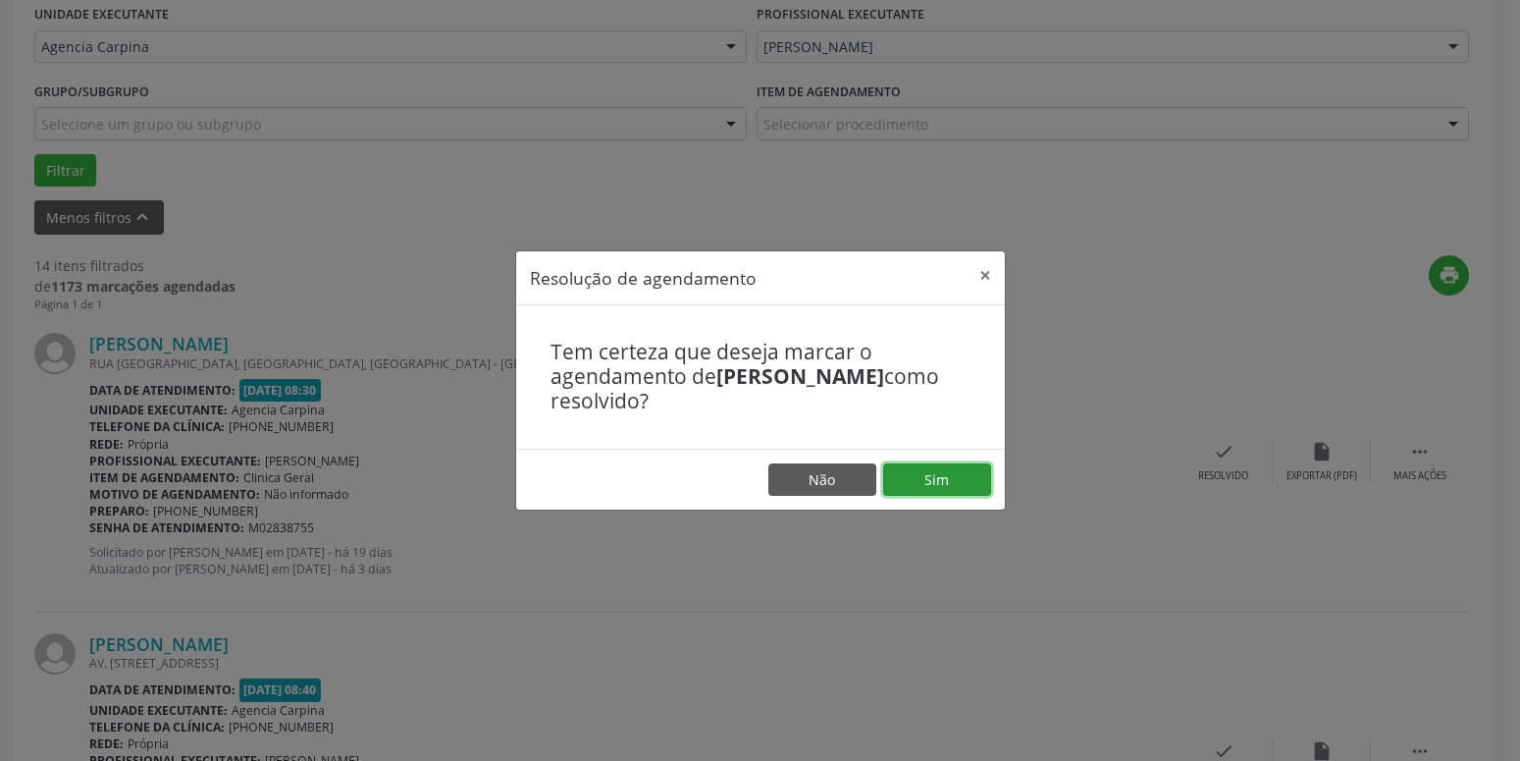
click at [963, 473] on button "Sim" at bounding box center [937, 479] width 108 height 33
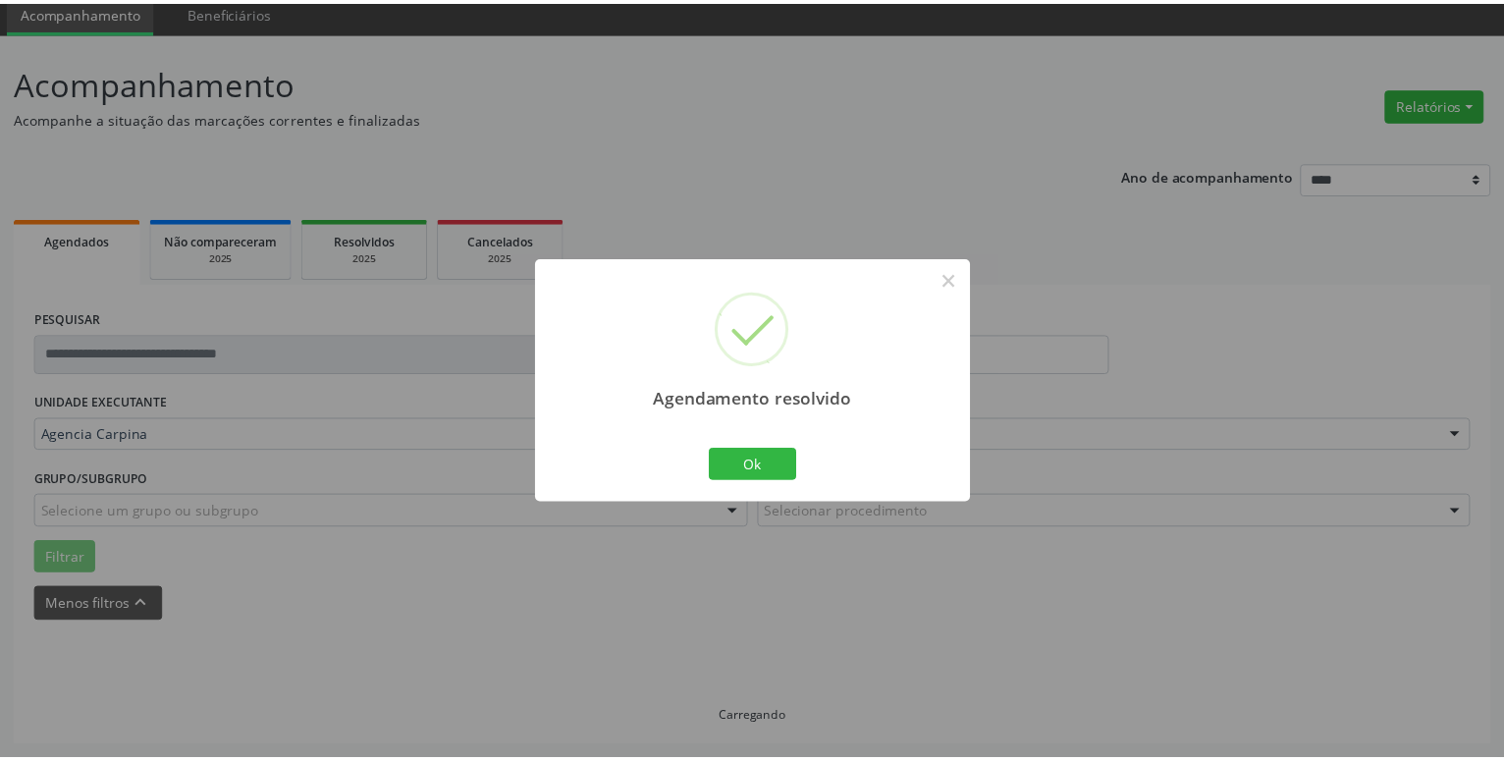
scroll to position [76, 0]
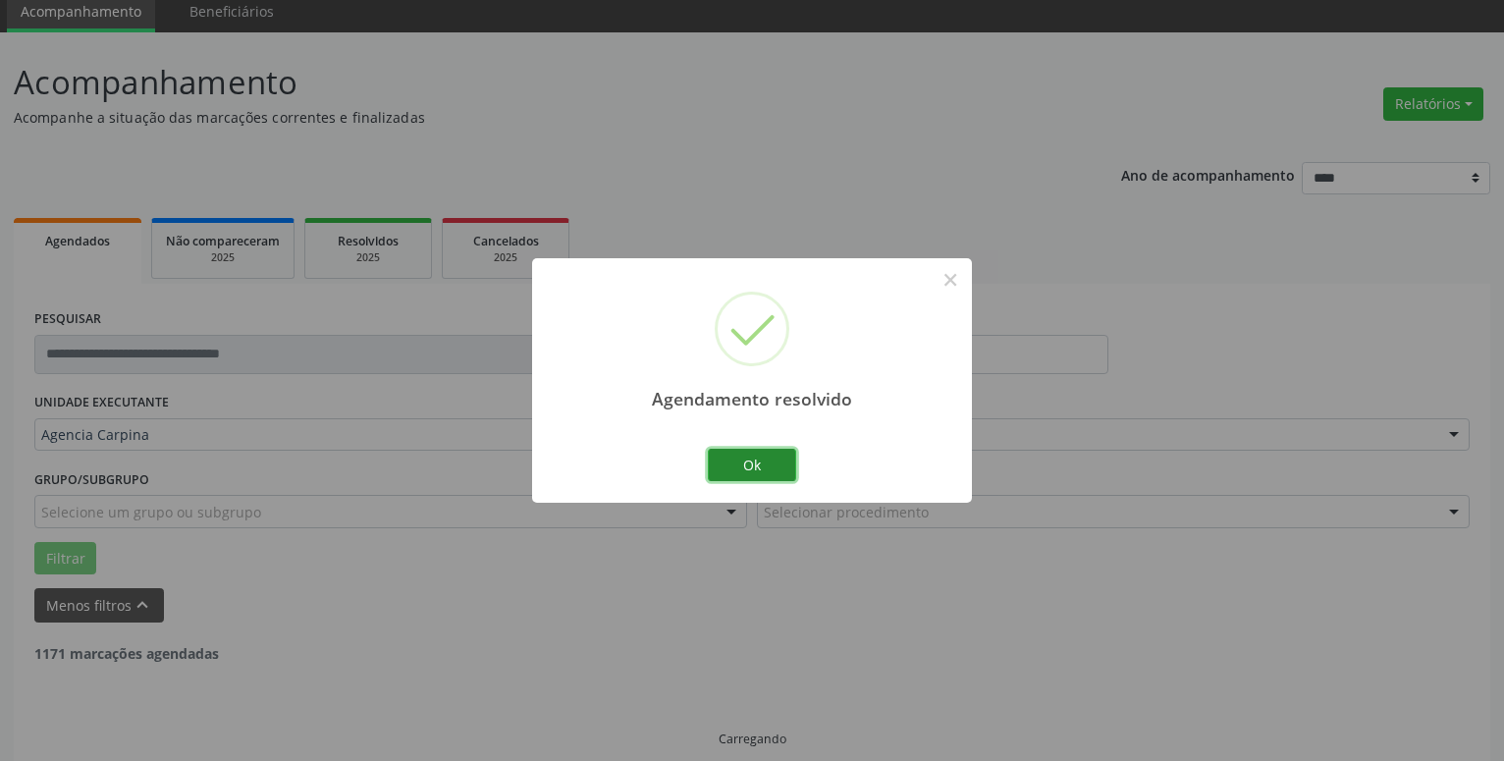
click at [757, 467] on button "Ok" at bounding box center [752, 465] width 88 height 33
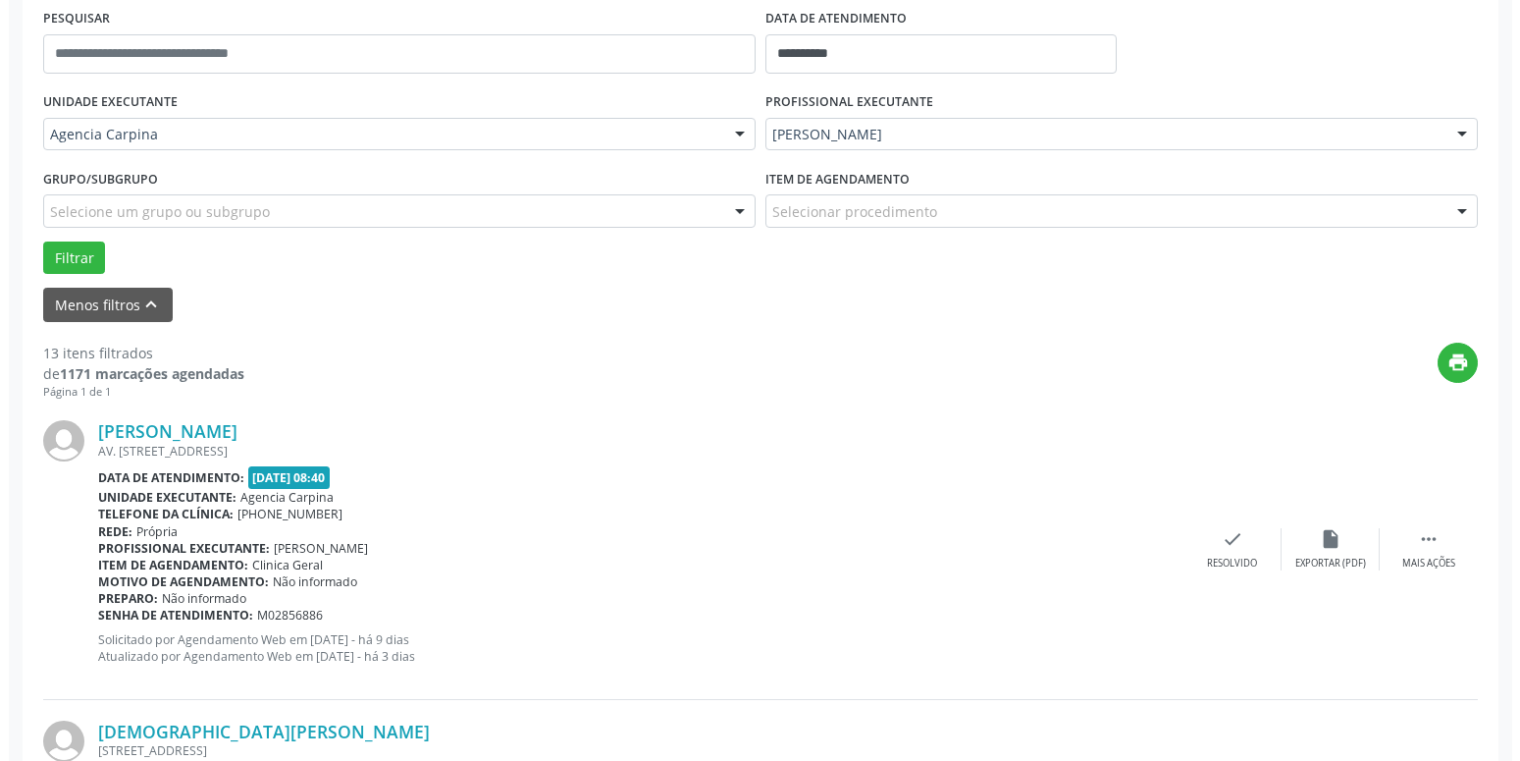
scroll to position [380, 0]
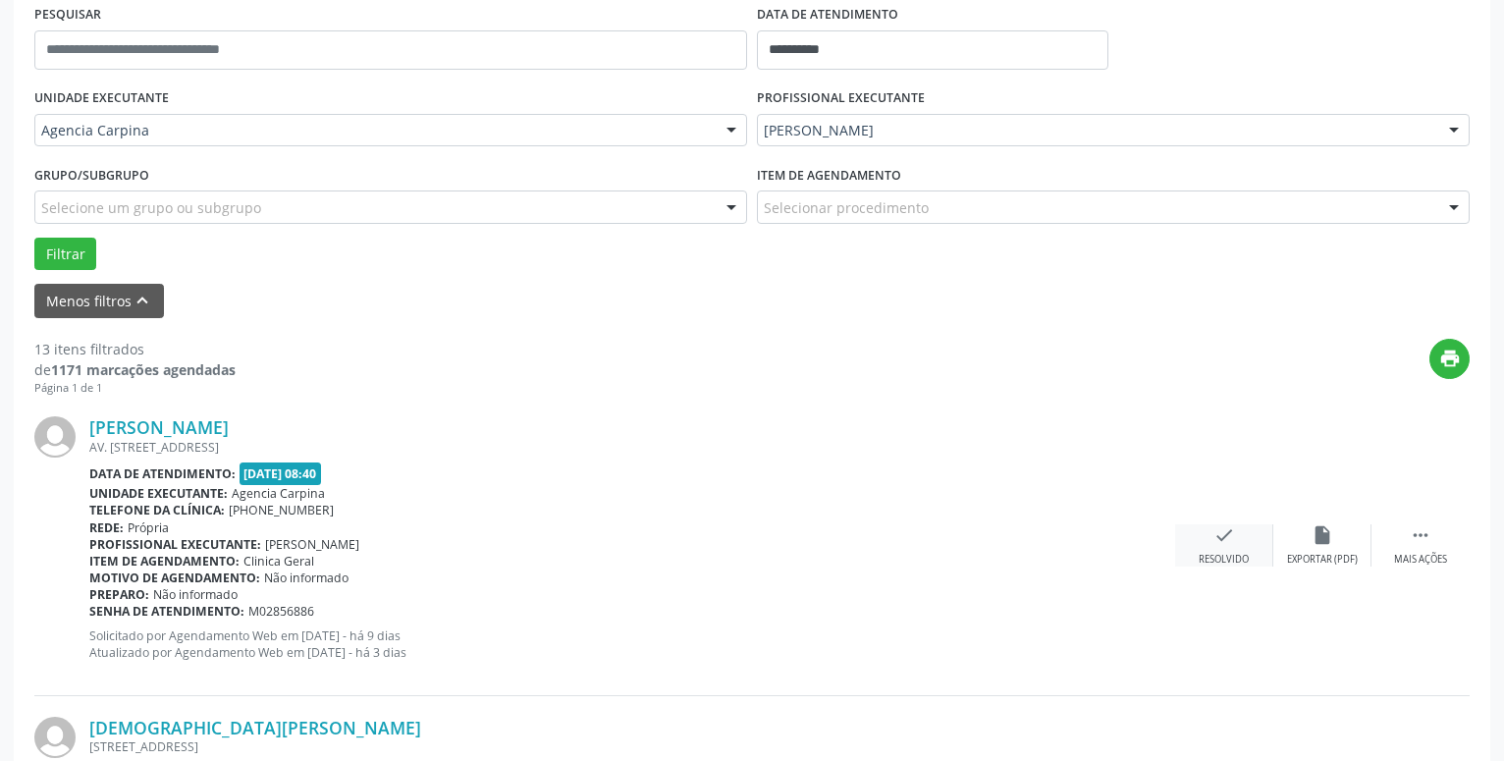
click at [1216, 539] on icon "check" at bounding box center [1224, 535] width 22 height 22
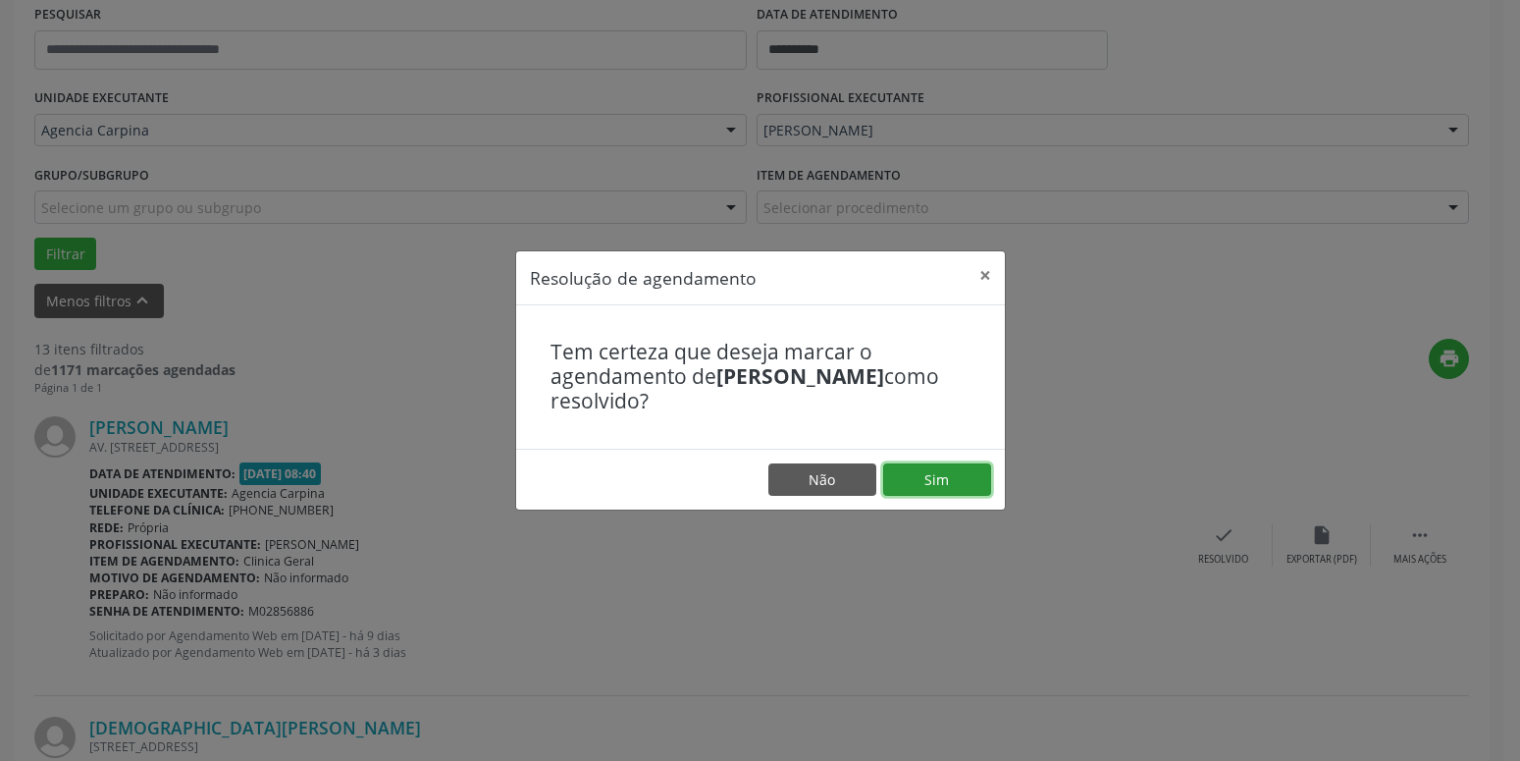
click at [934, 488] on button "Sim" at bounding box center [937, 479] width 108 height 33
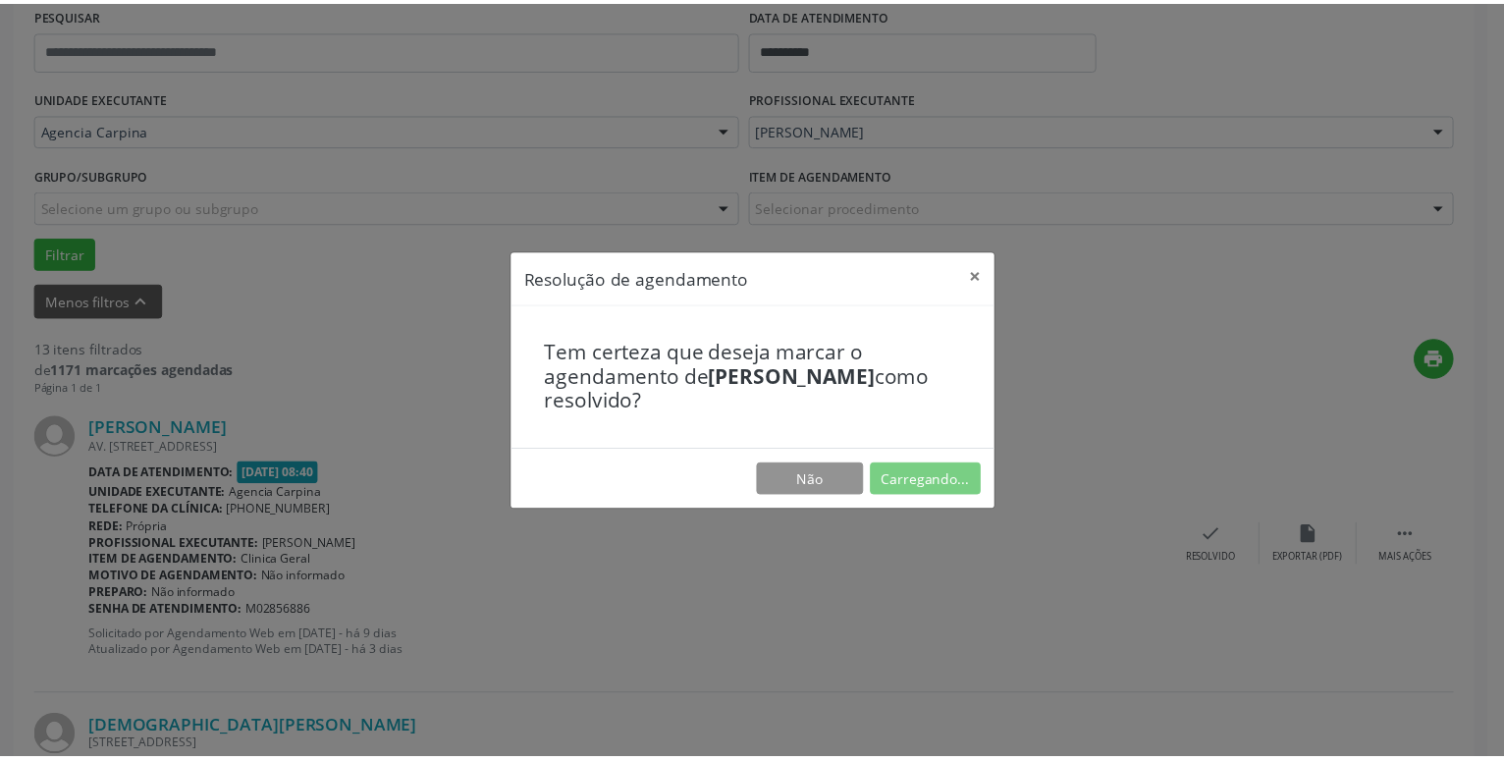
scroll to position [76, 0]
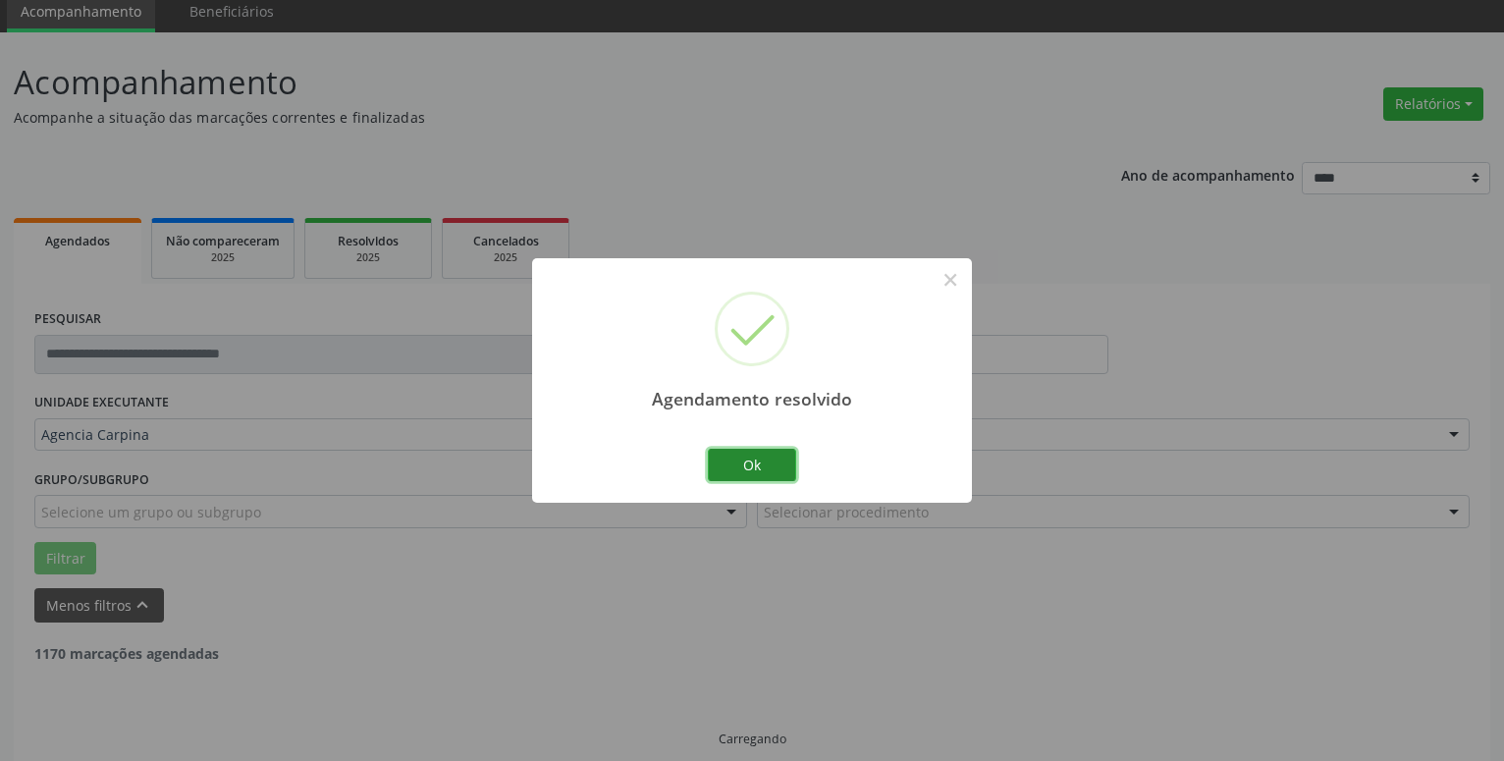
click at [761, 472] on button "Ok" at bounding box center [752, 465] width 88 height 33
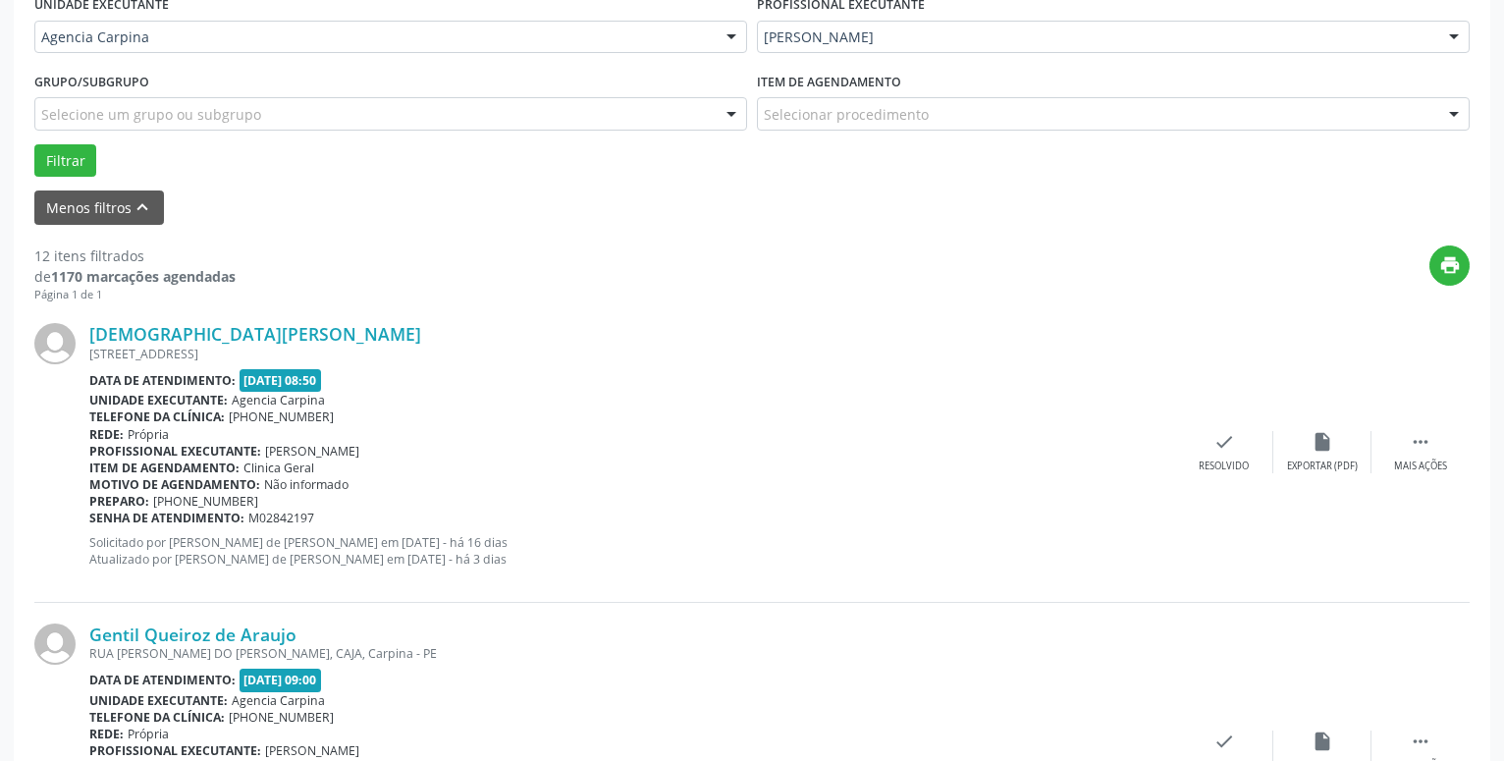
scroll to position [476, 0]
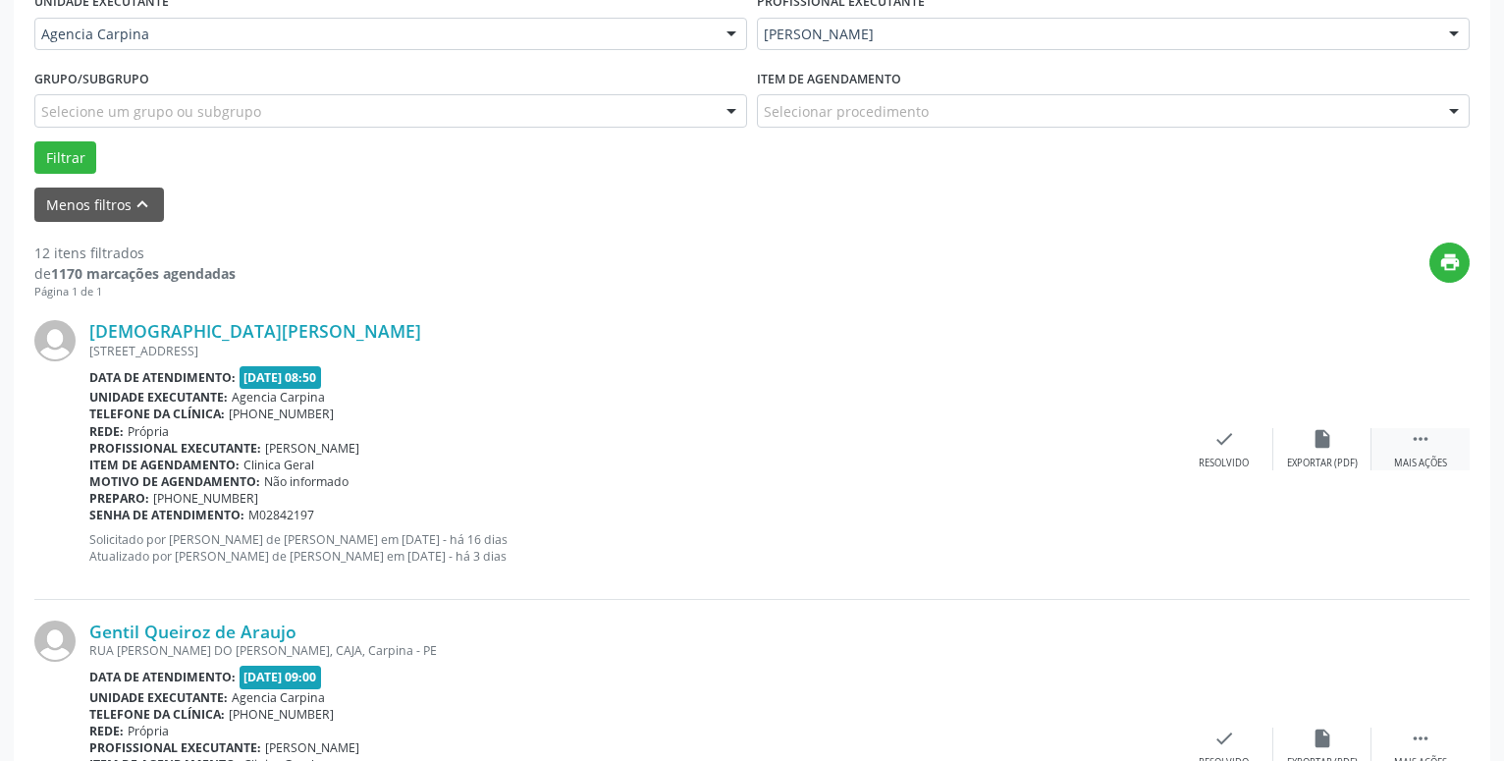
click at [1423, 442] on icon "" at bounding box center [1421, 439] width 22 height 22
click at [1322, 444] on icon "alarm_off" at bounding box center [1322, 439] width 22 height 22
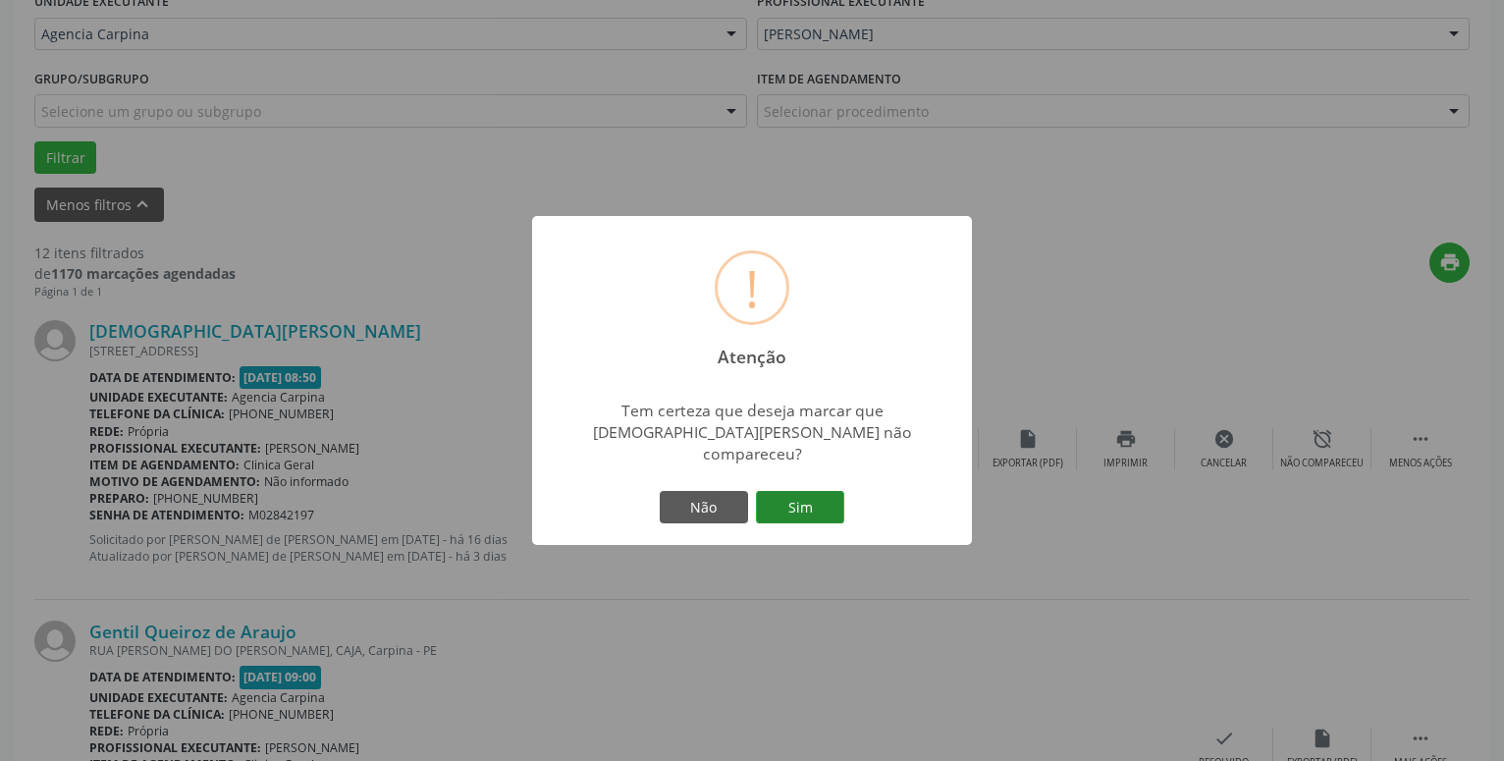
click at [796, 492] on button "Sim" at bounding box center [800, 507] width 88 height 33
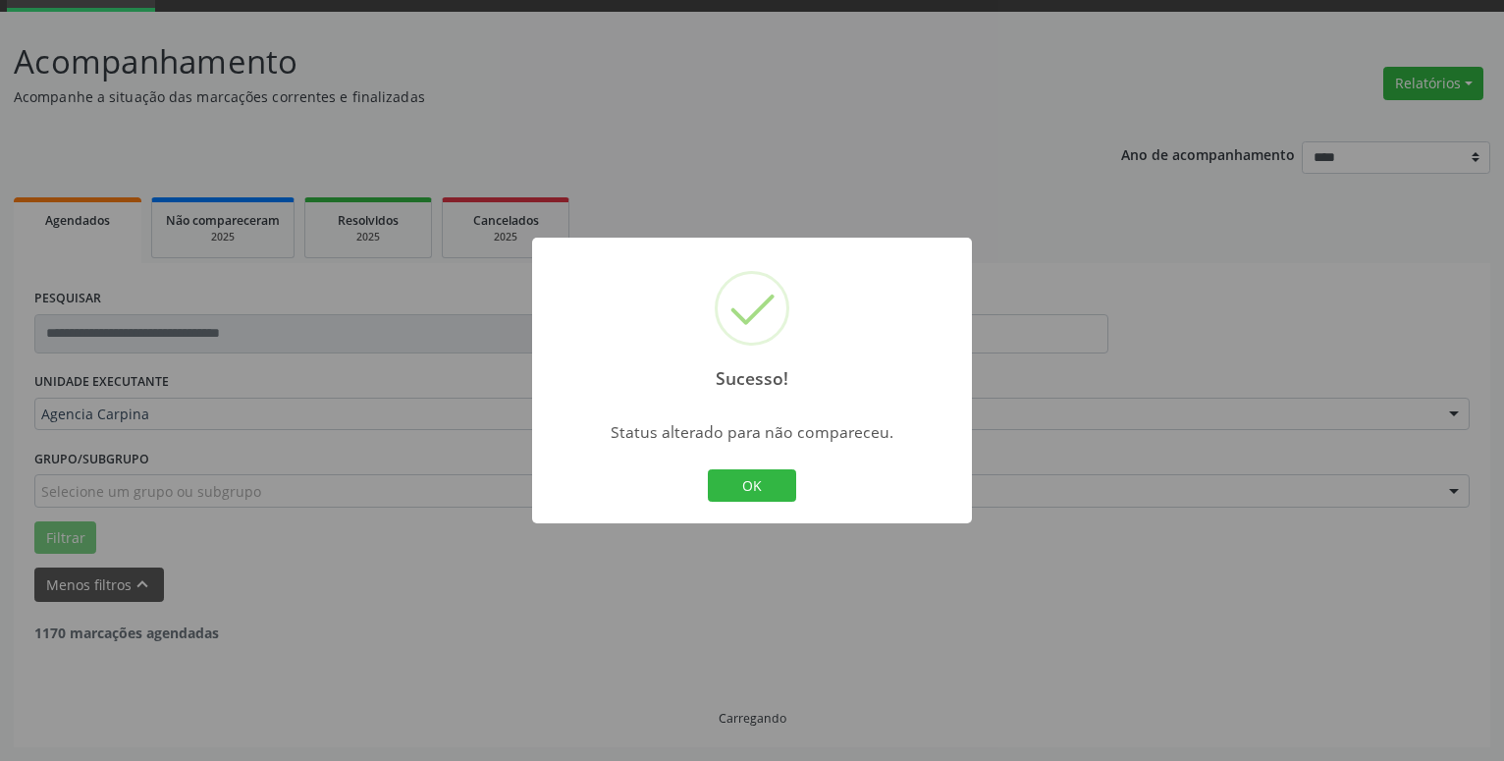
scroll to position [96, 0]
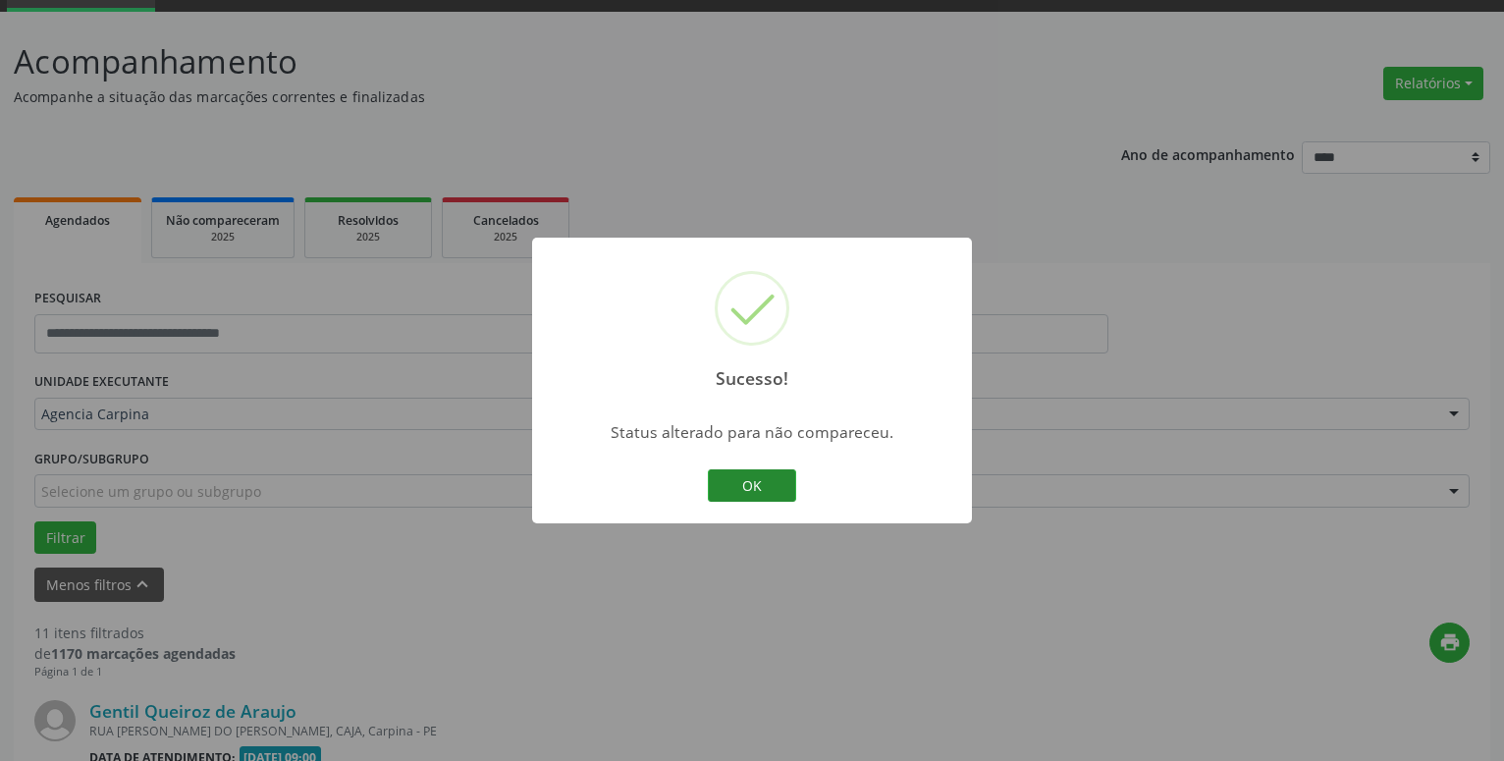
click at [760, 482] on button "OK" at bounding box center [752, 485] width 88 height 33
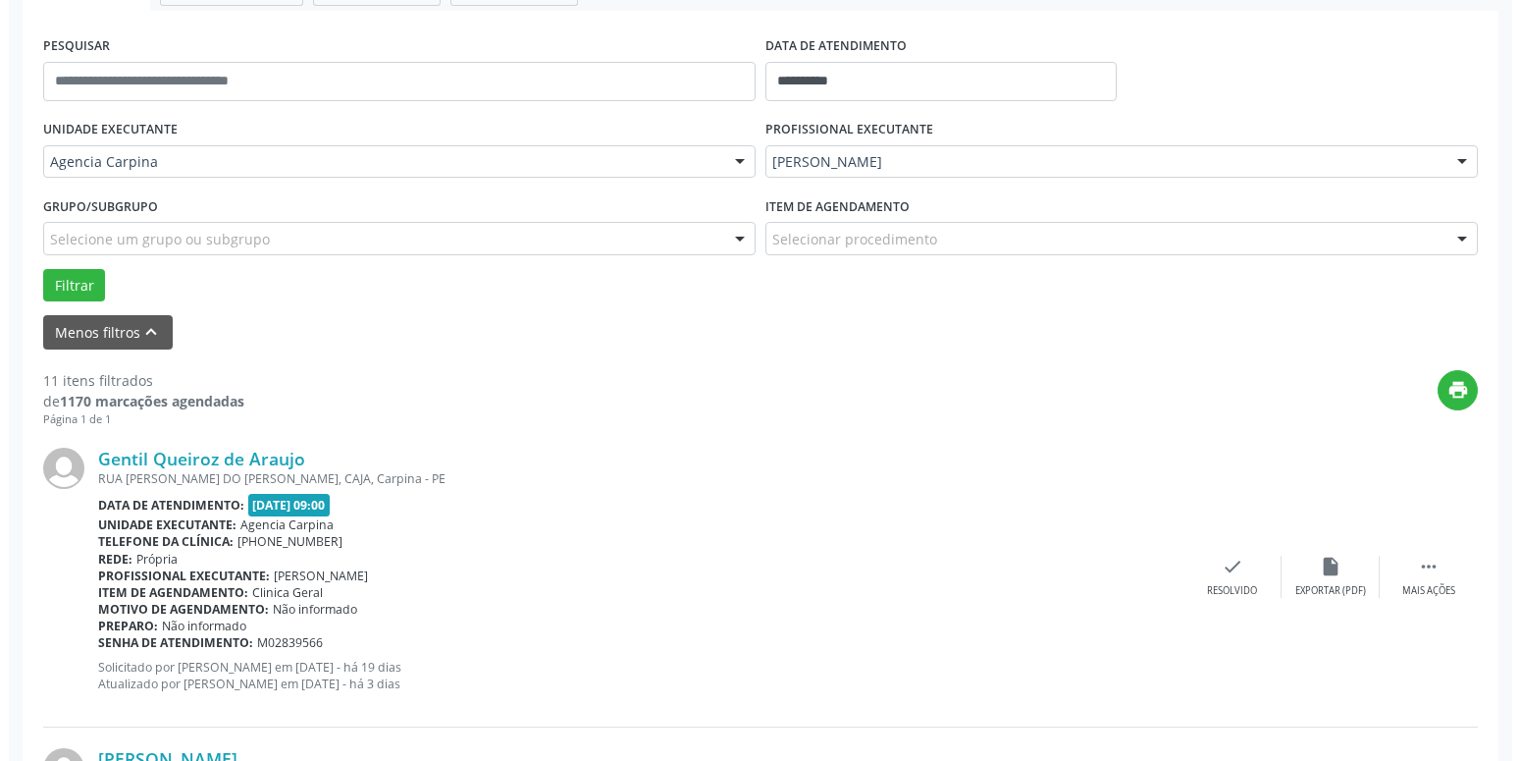
scroll to position [363, 0]
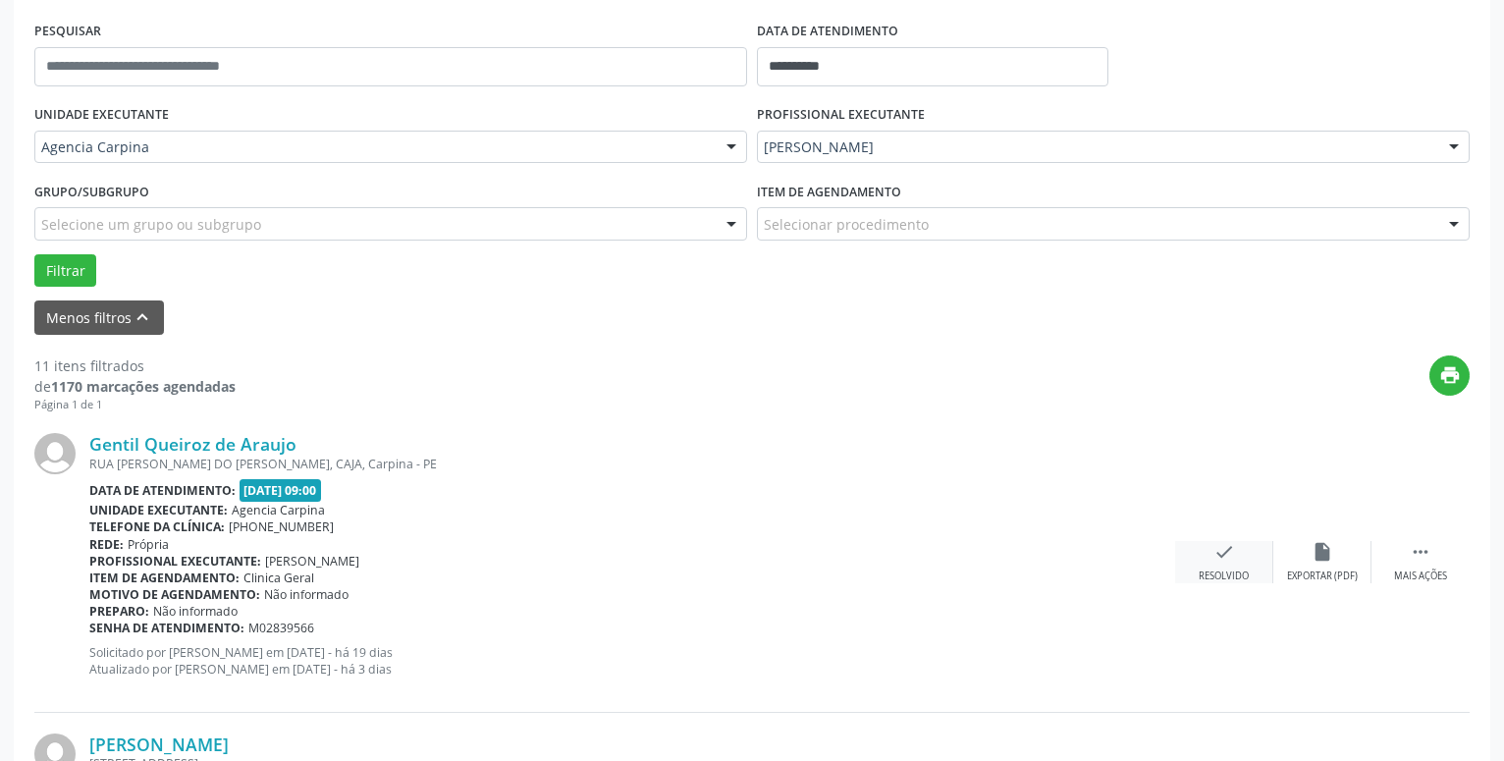
click at [1220, 556] on icon "check" at bounding box center [1224, 552] width 22 height 22
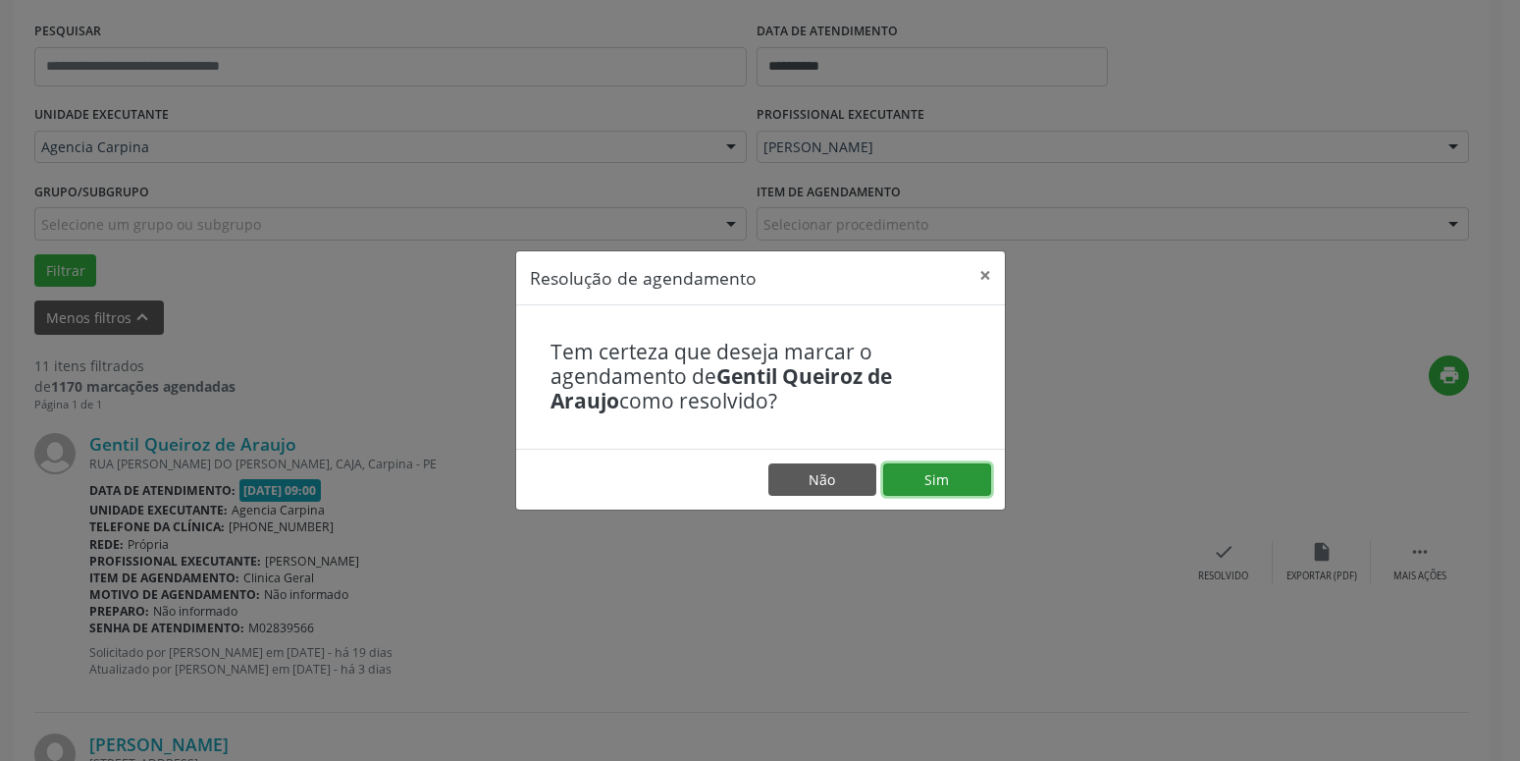
click at [949, 475] on button "Sim" at bounding box center [937, 479] width 108 height 33
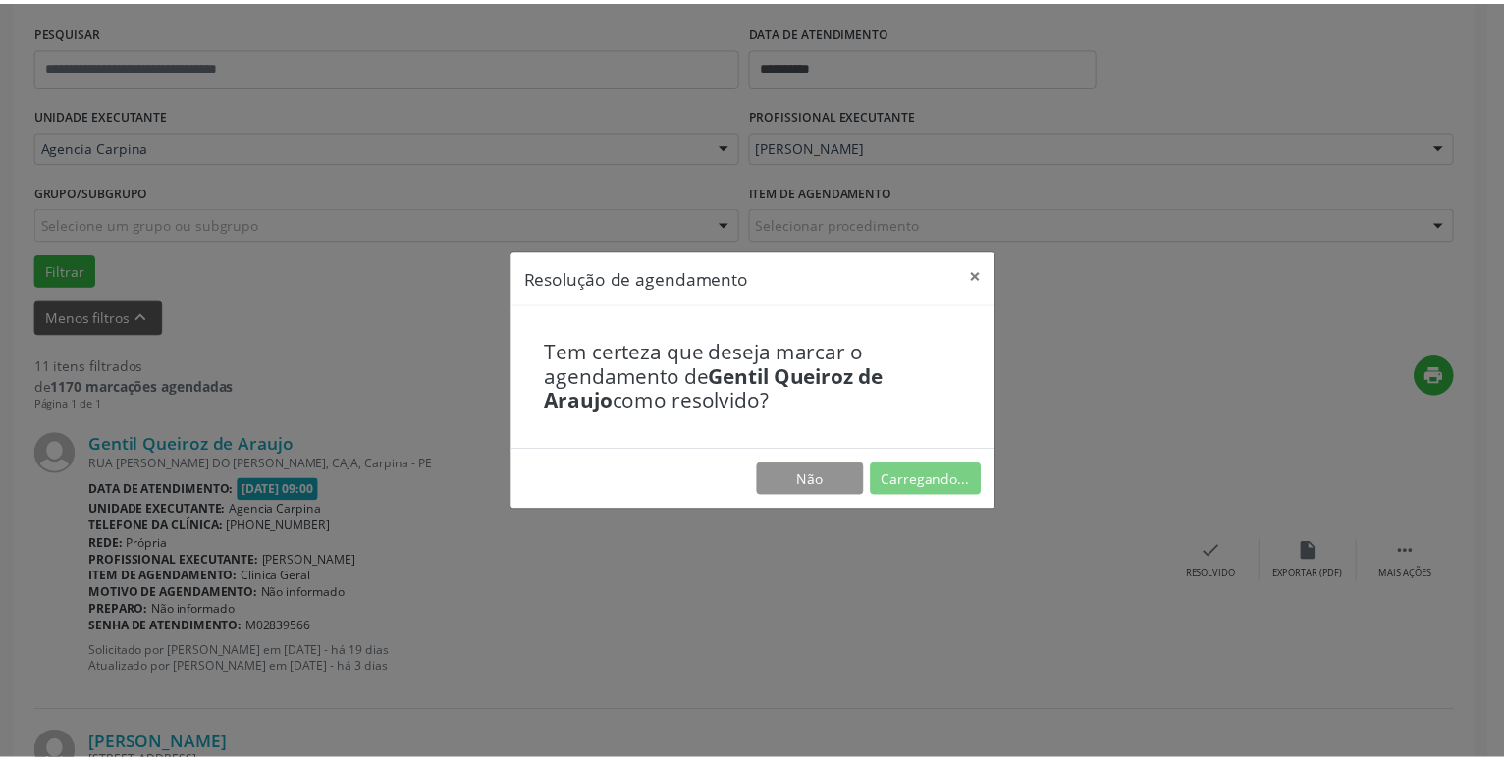
scroll to position [76, 0]
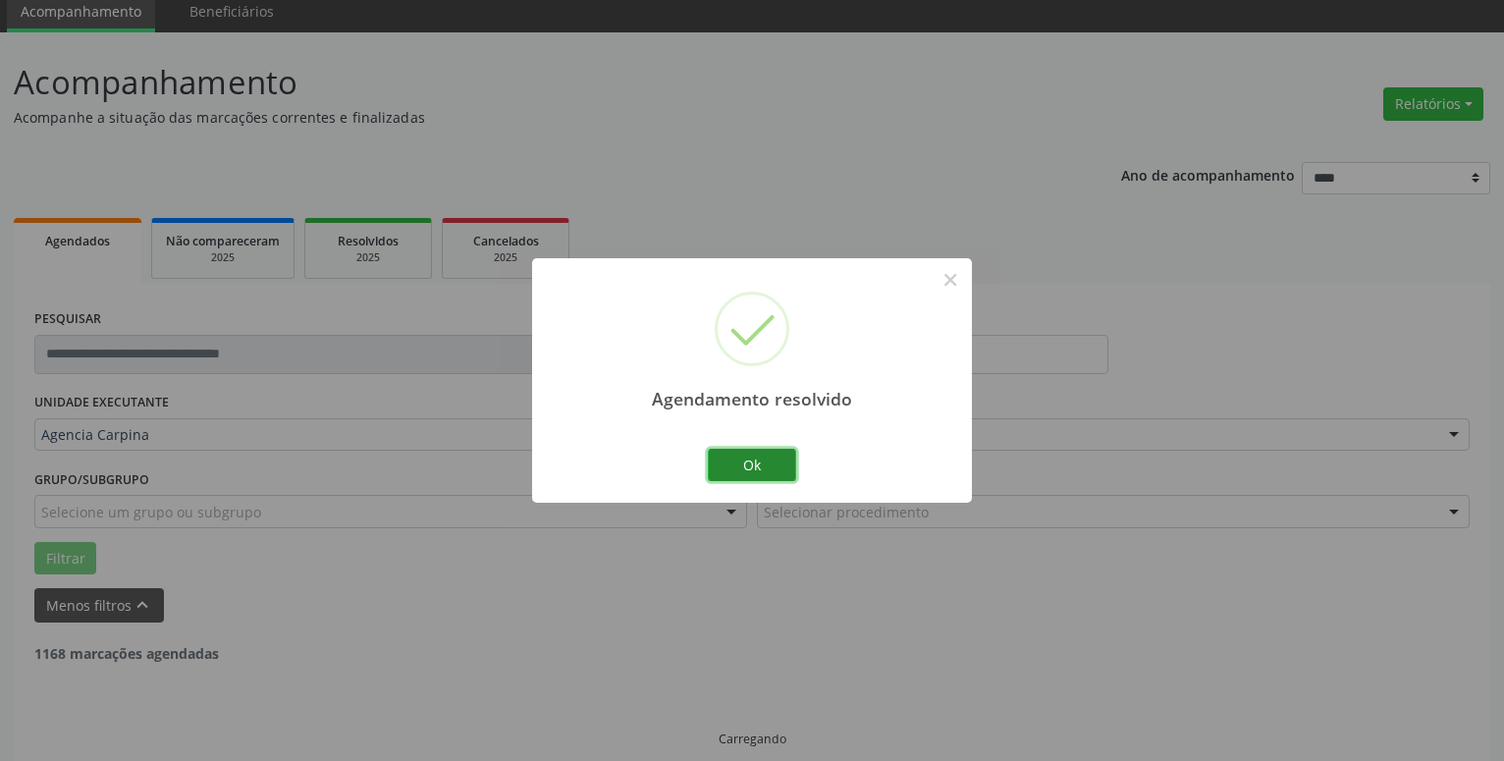
click at [772, 462] on button "Ok" at bounding box center [752, 465] width 88 height 33
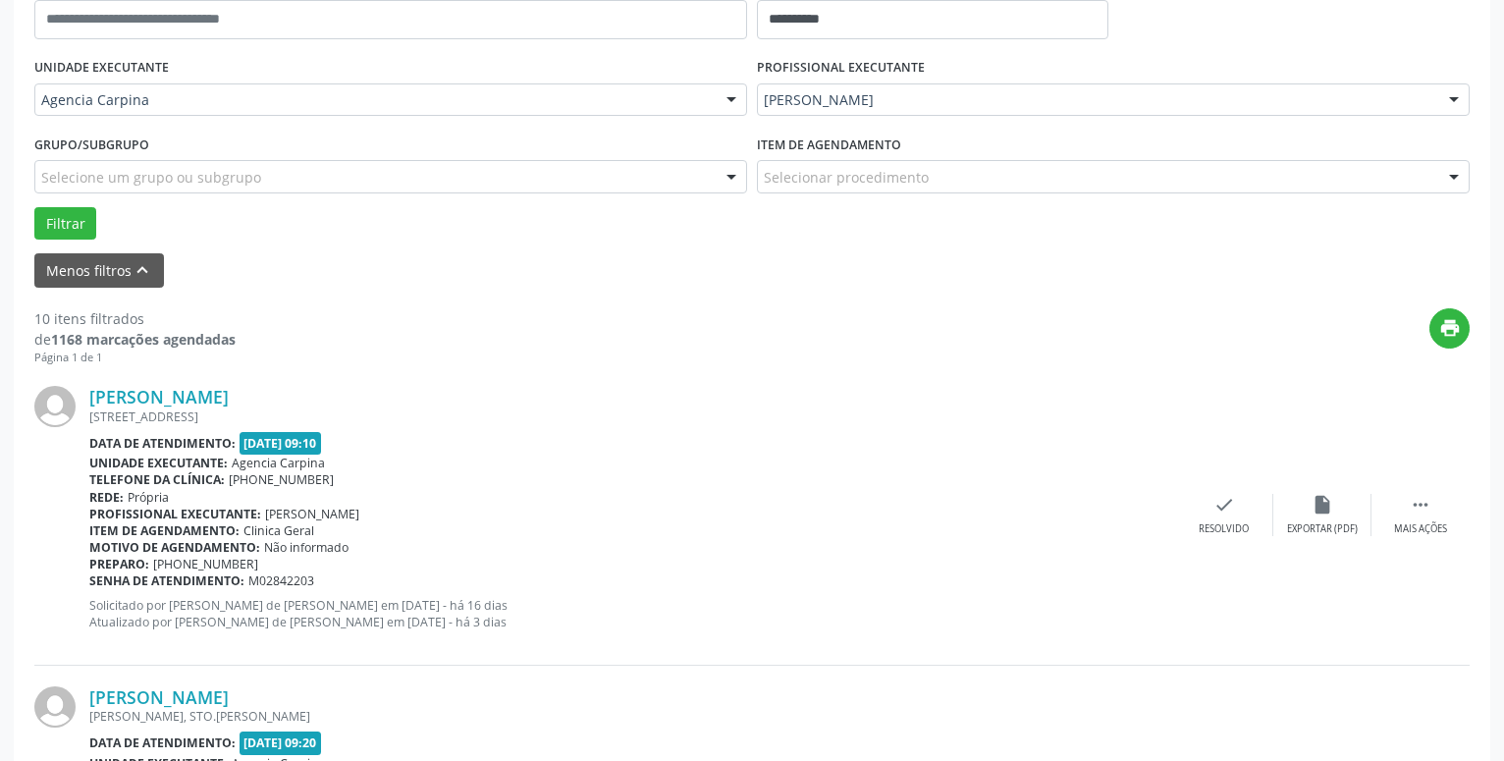
scroll to position [413, 0]
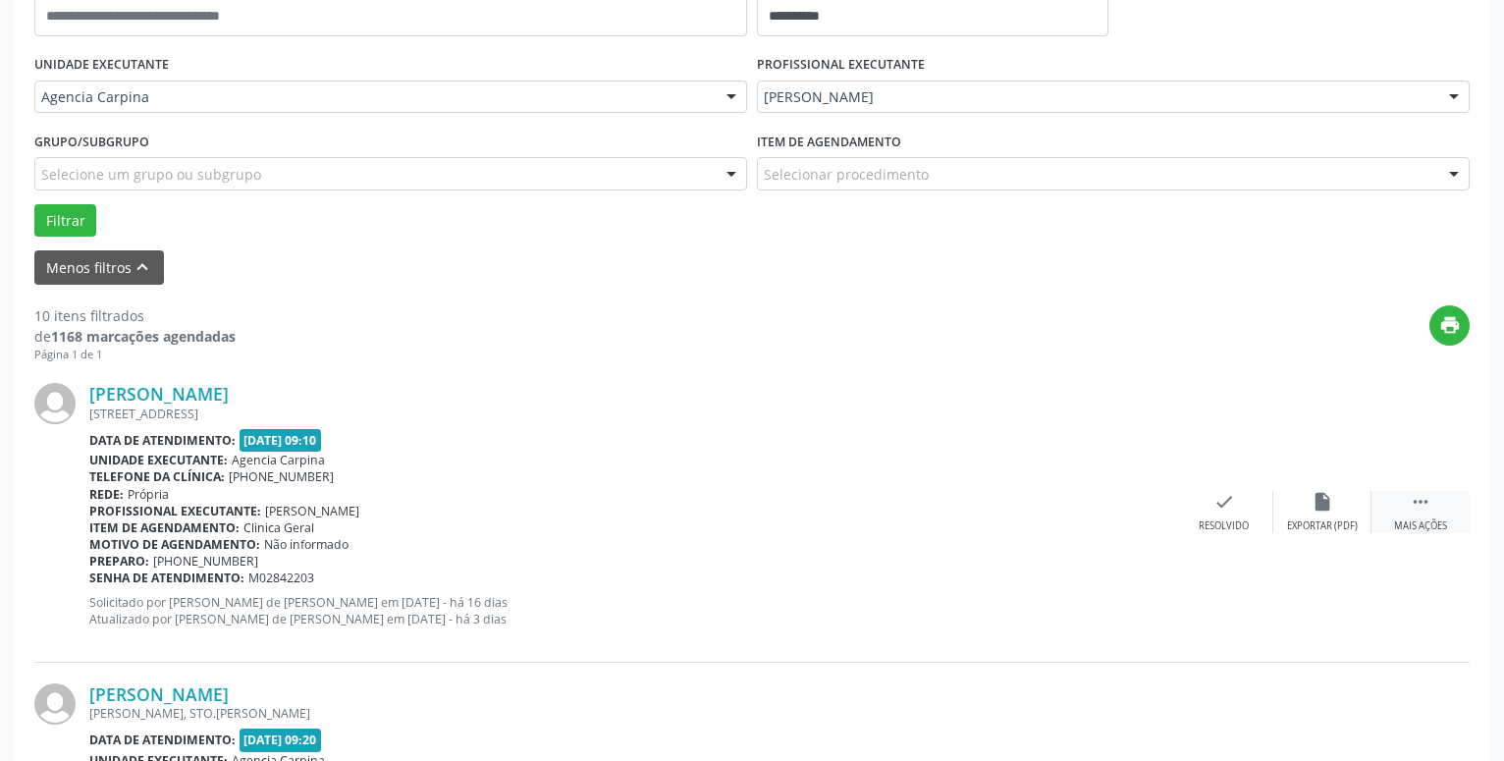
click at [1425, 503] on icon "" at bounding box center [1421, 502] width 22 height 22
click at [1319, 501] on icon "alarm_off" at bounding box center [1322, 502] width 22 height 22
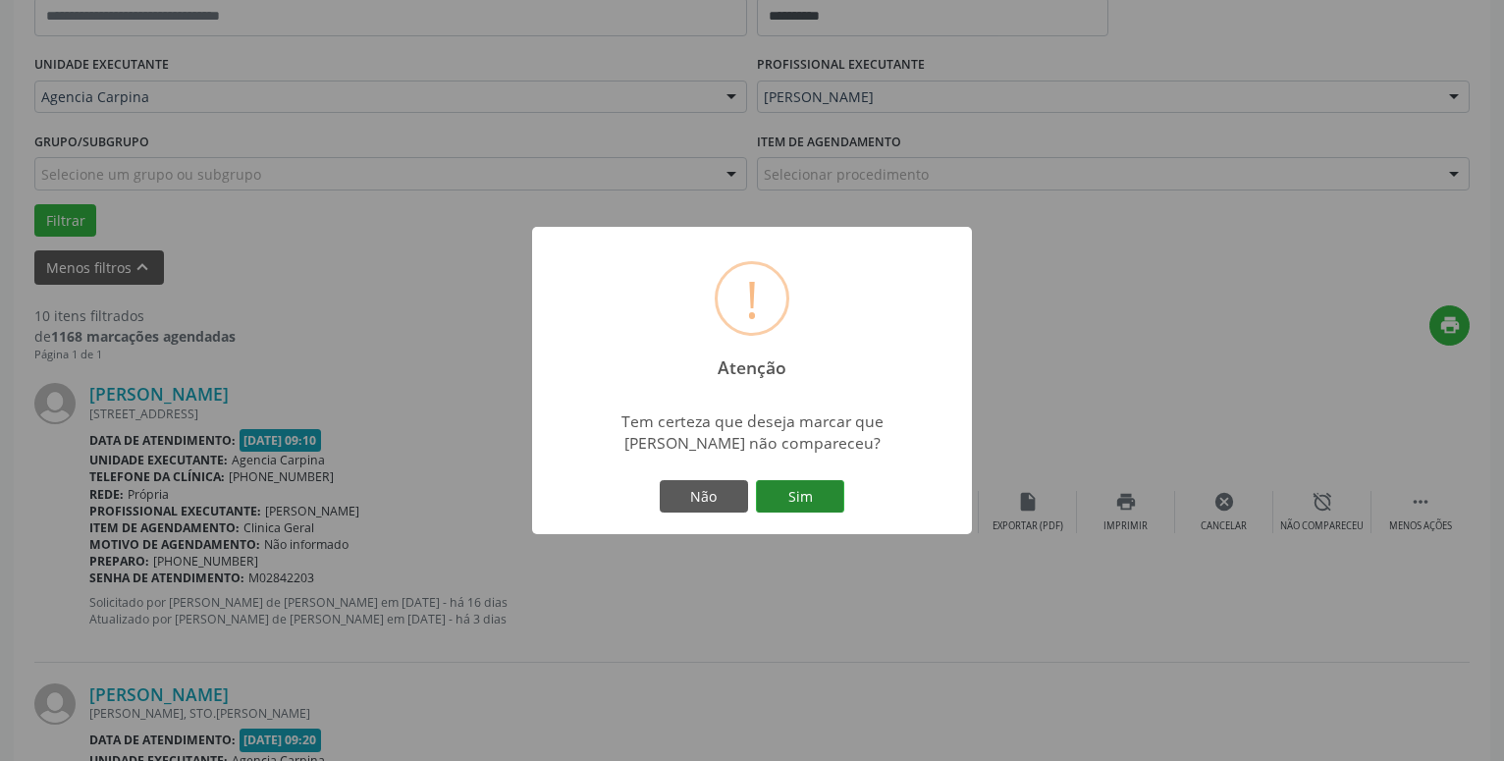
click at [825, 506] on button "Sim" at bounding box center [800, 496] width 88 height 33
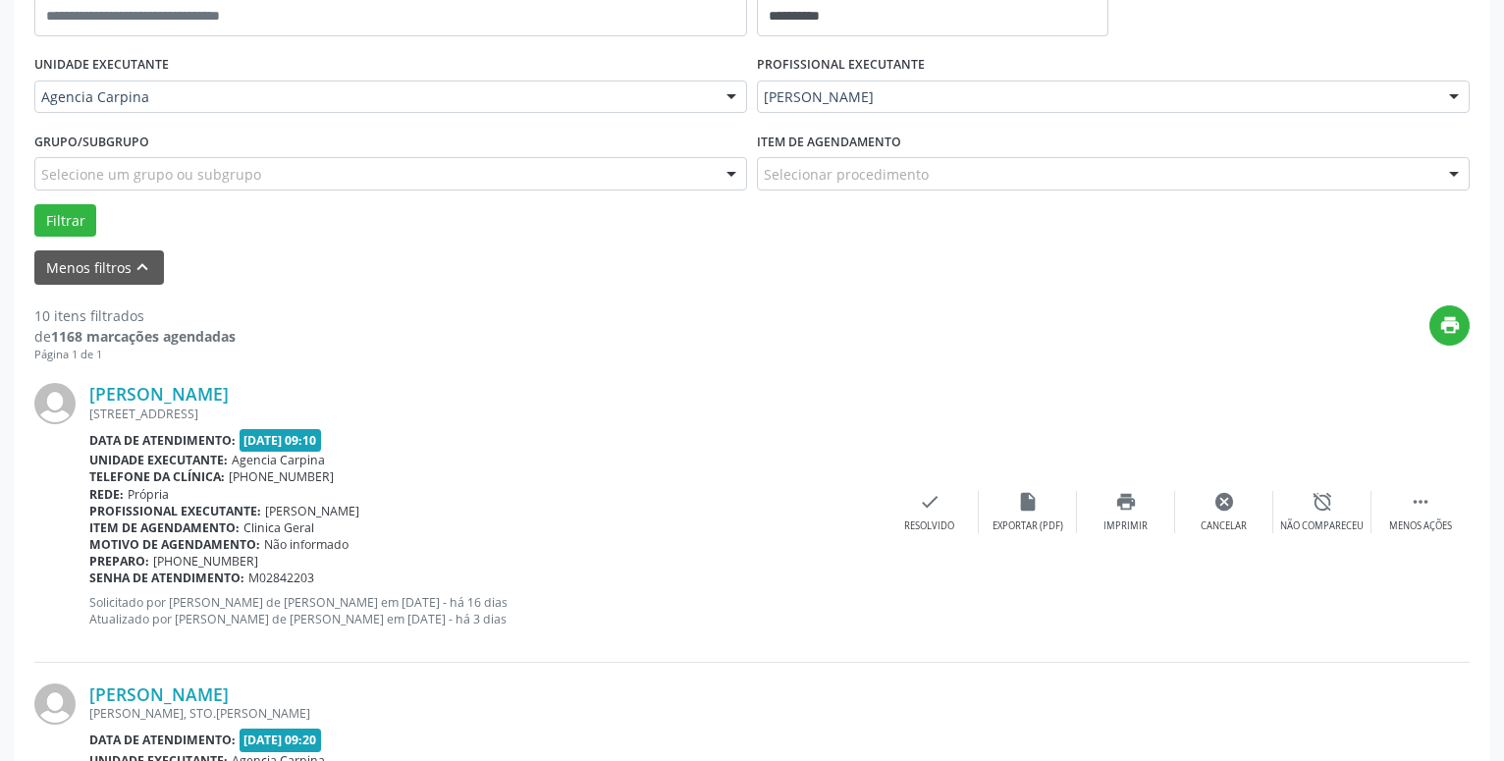
scroll to position [96, 0]
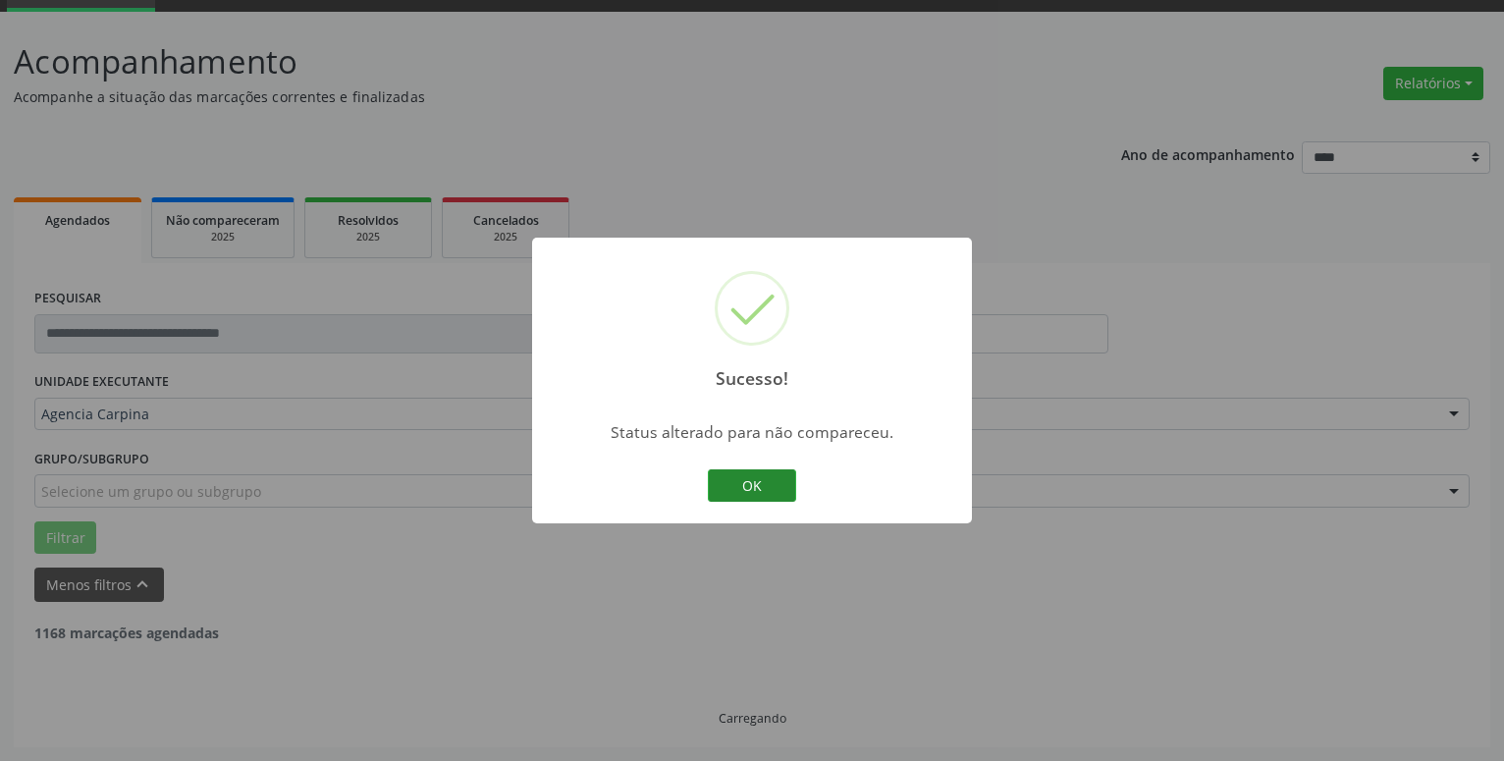
click at [750, 477] on button "OK" at bounding box center [752, 485] width 88 height 33
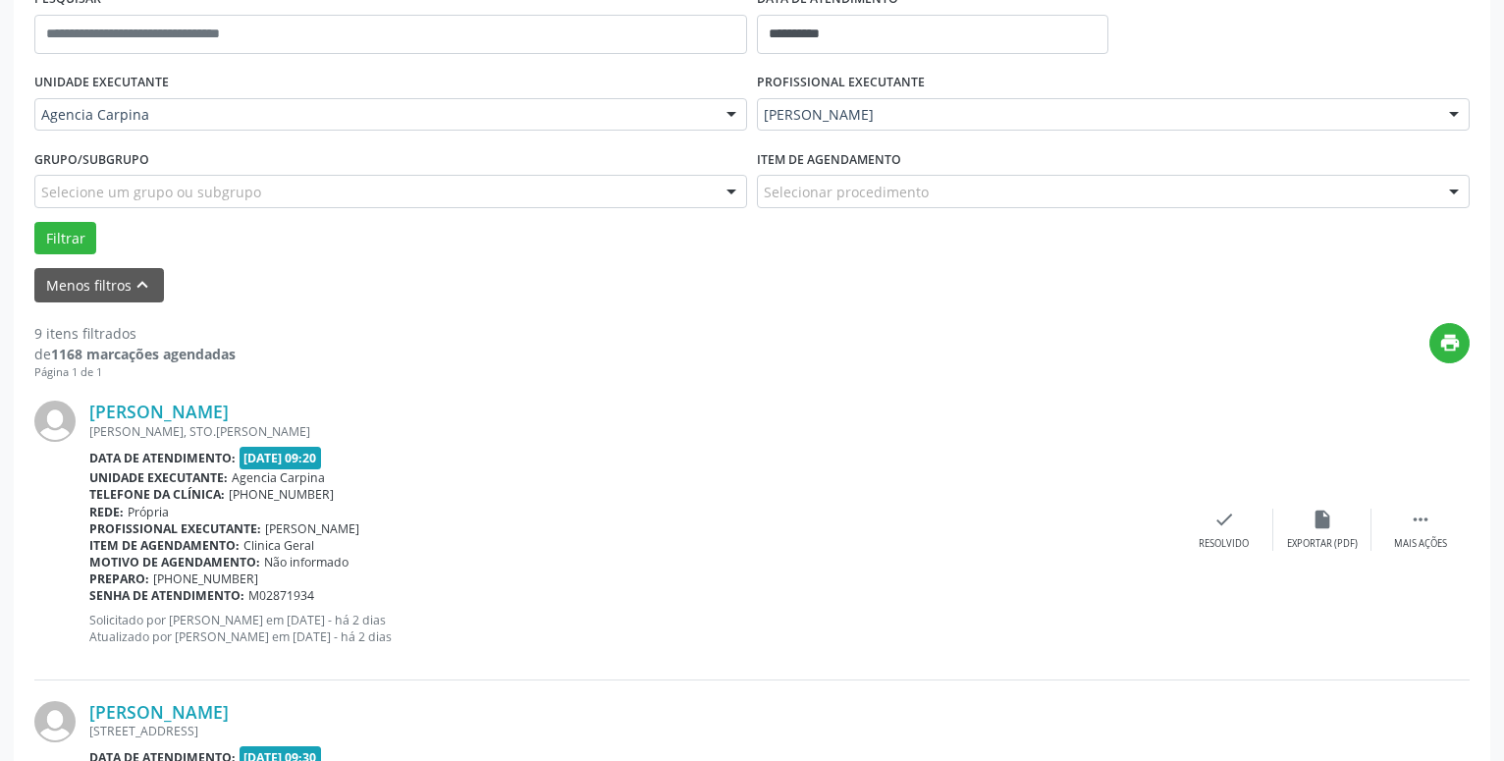
scroll to position [397, 0]
click at [1419, 523] on icon "" at bounding box center [1421, 518] width 22 height 22
click at [1315, 513] on icon "alarm_off" at bounding box center [1322, 518] width 22 height 22
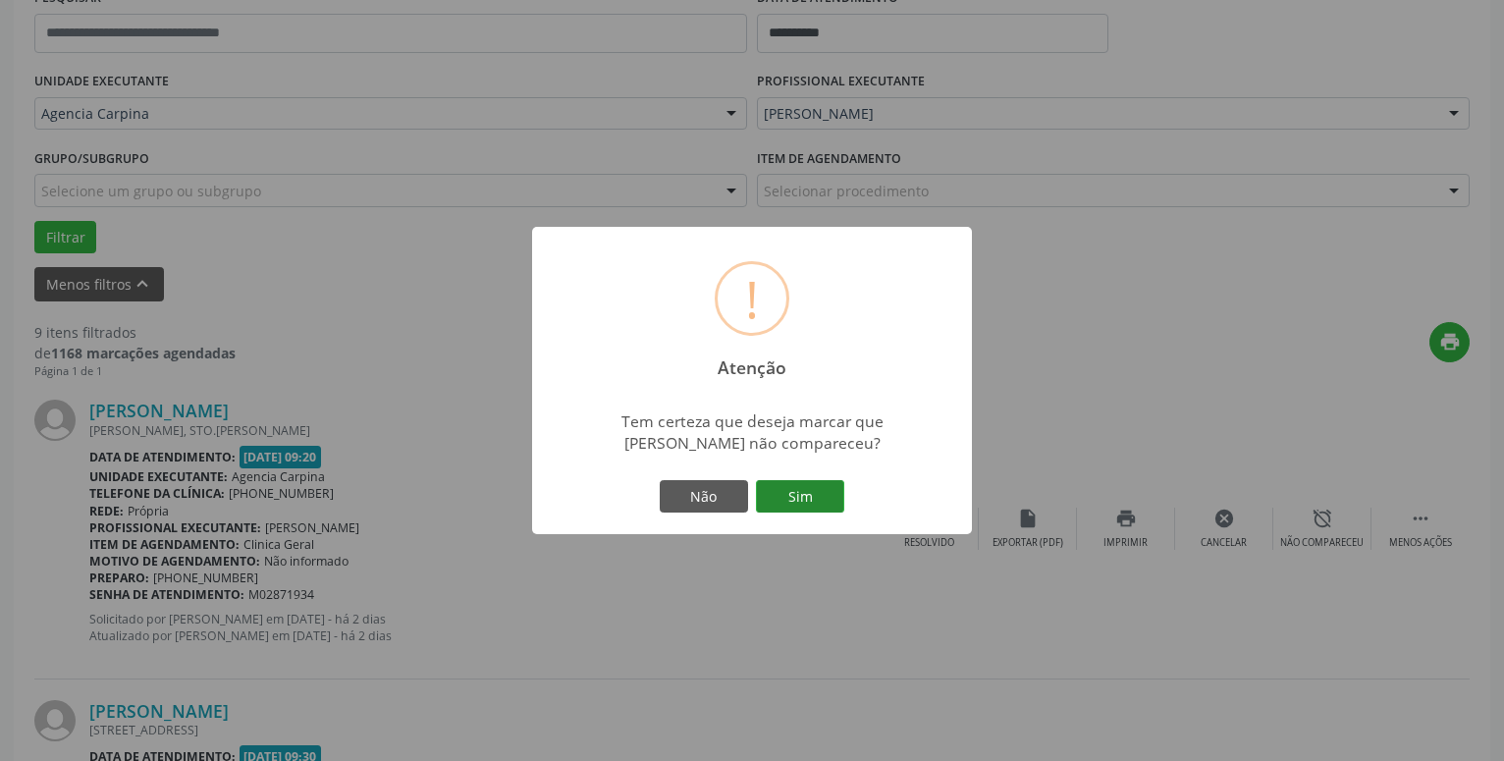
click at [804, 490] on button "Sim" at bounding box center [800, 496] width 88 height 33
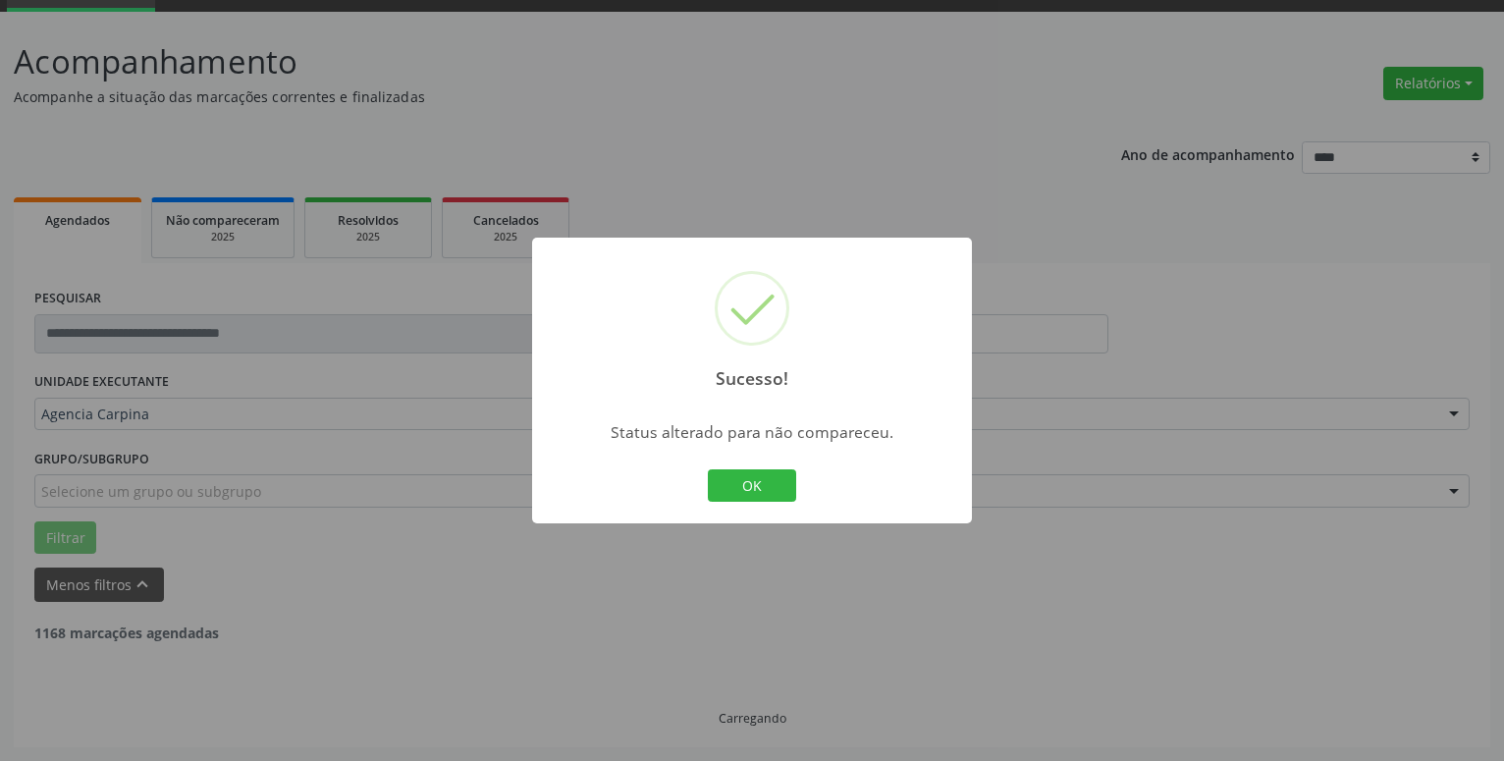
scroll to position [96, 0]
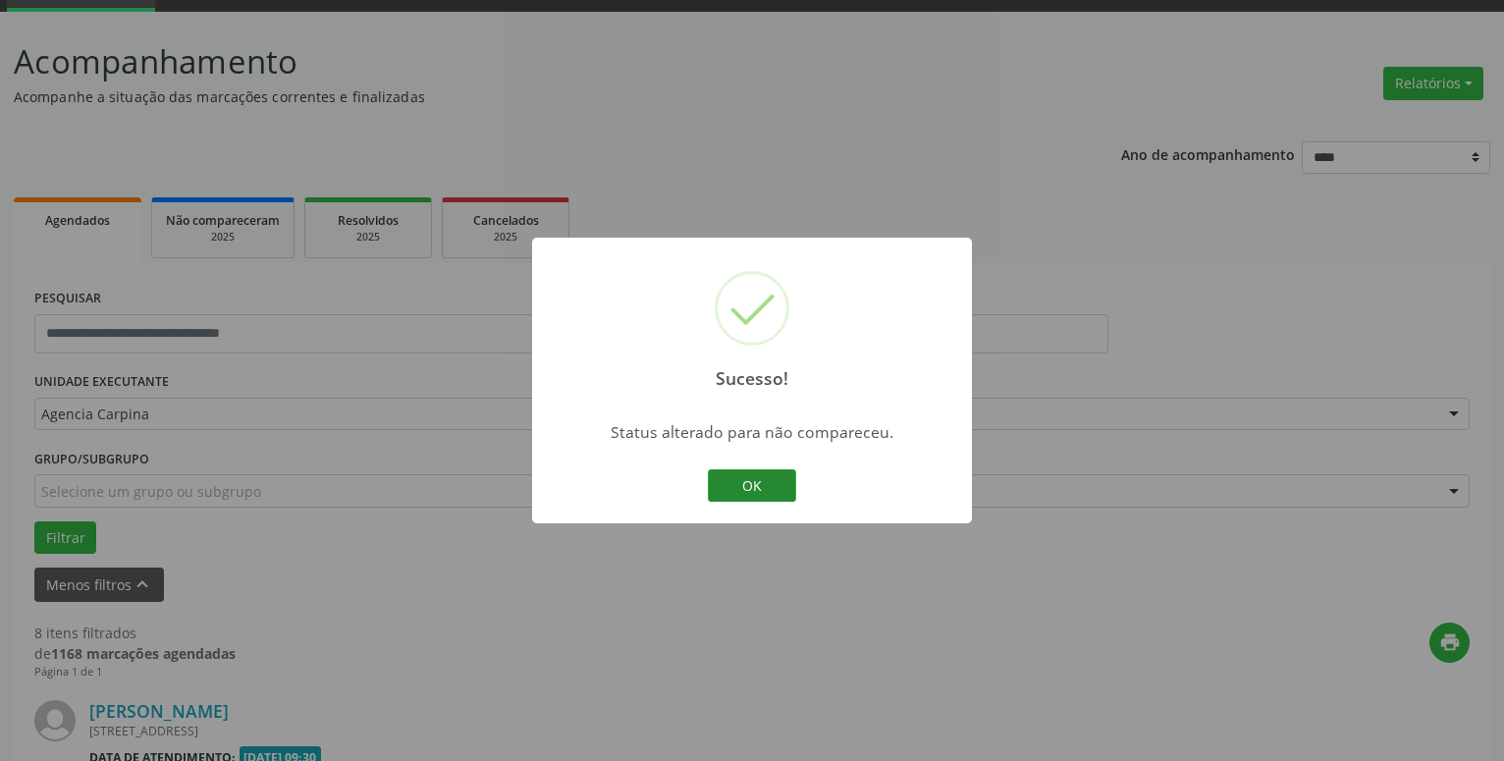
click at [741, 484] on button "OK" at bounding box center [752, 485] width 88 height 33
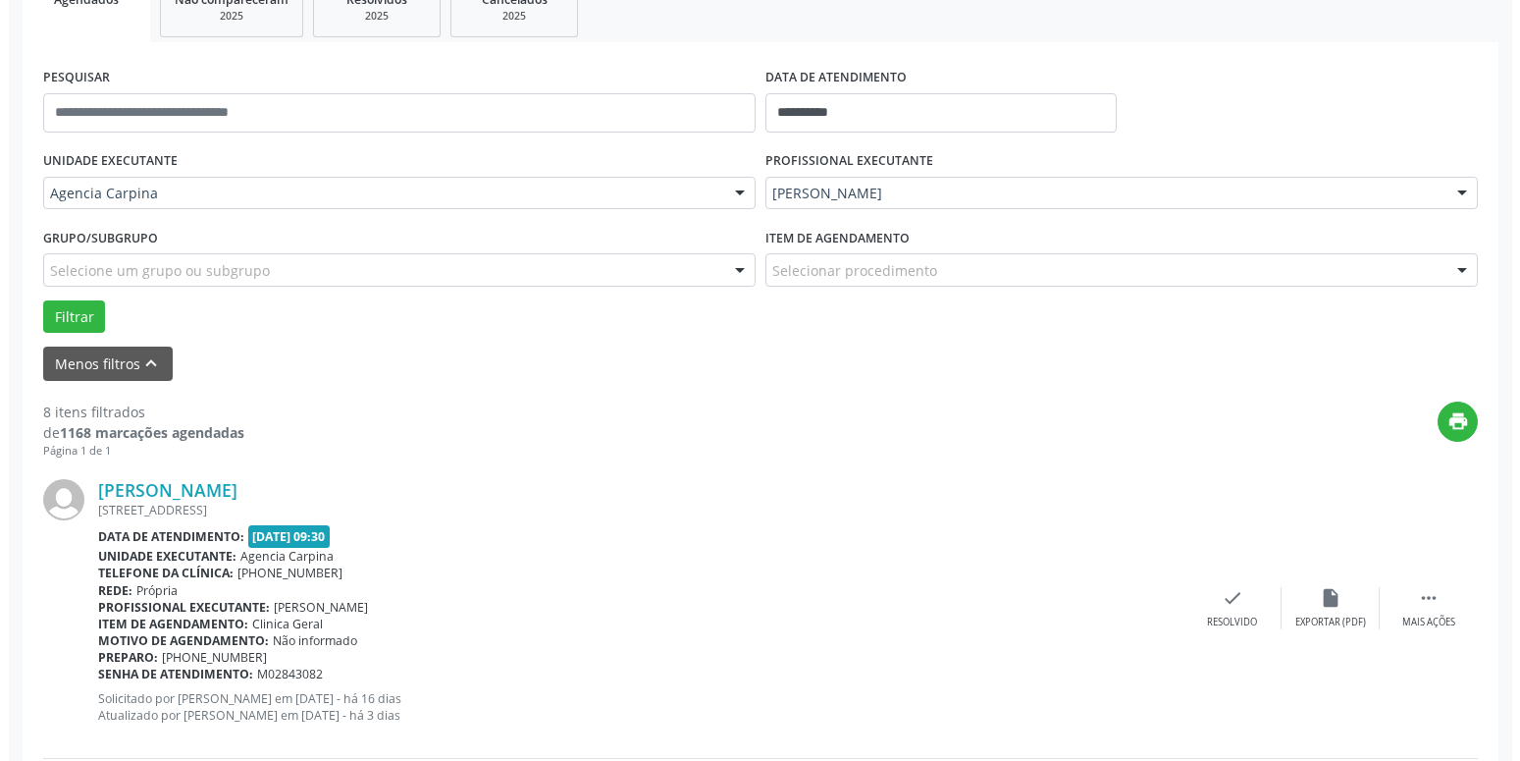
scroll to position [330, 0]
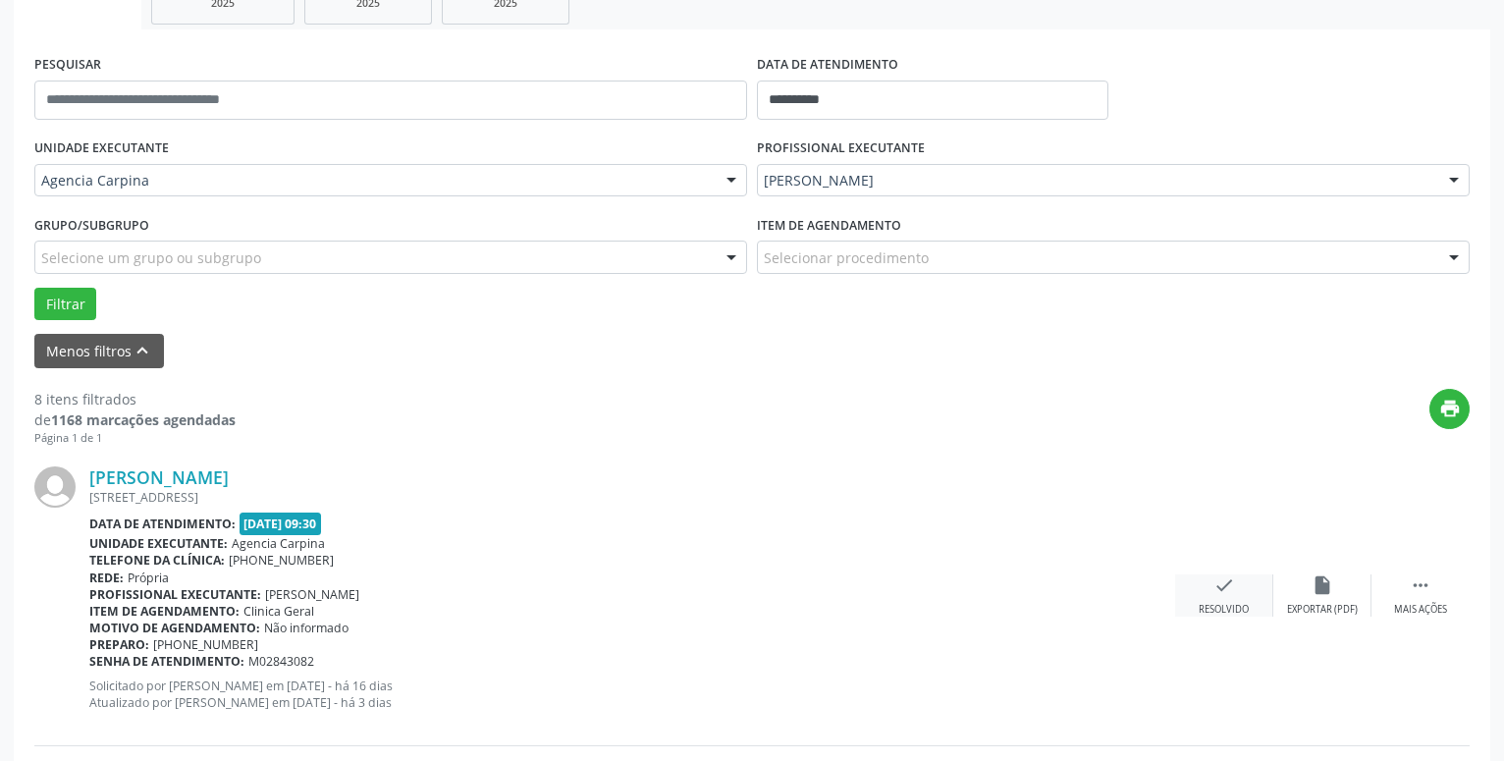
click at [1220, 590] on icon "check" at bounding box center [1224, 585] width 22 height 22
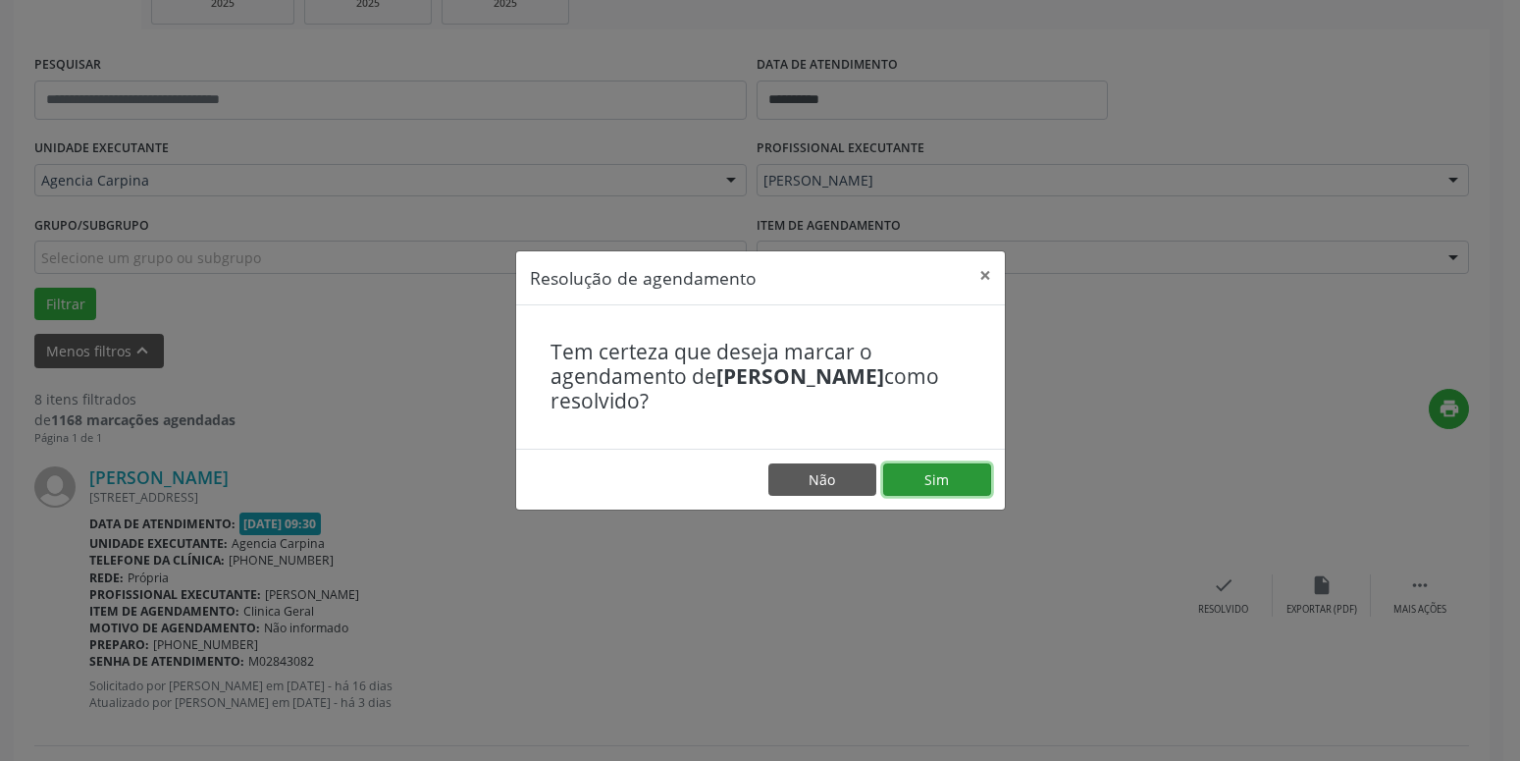
click at [933, 483] on button "Sim" at bounding box center [937, 479] width 108 height 33
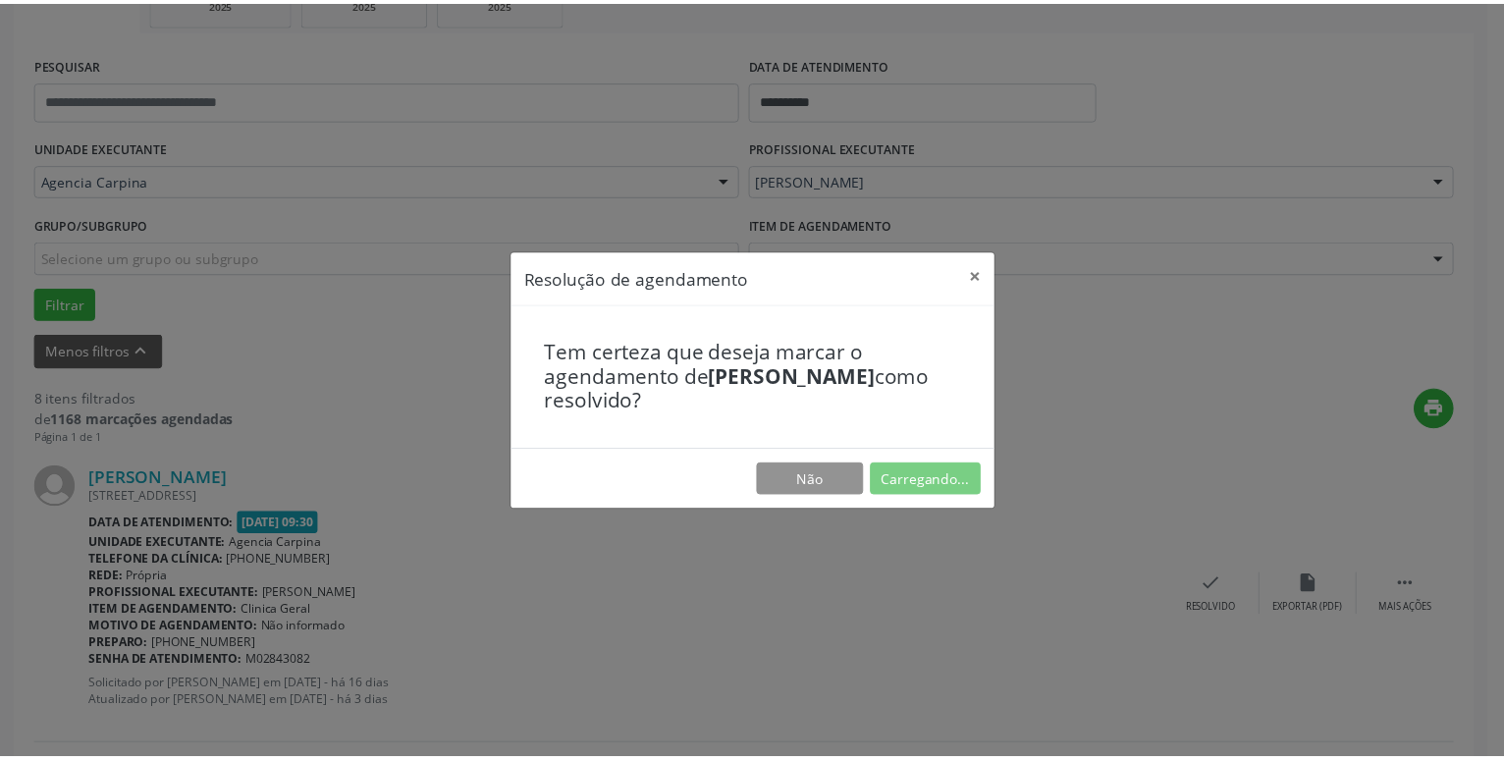
scroll to position [76, 0]
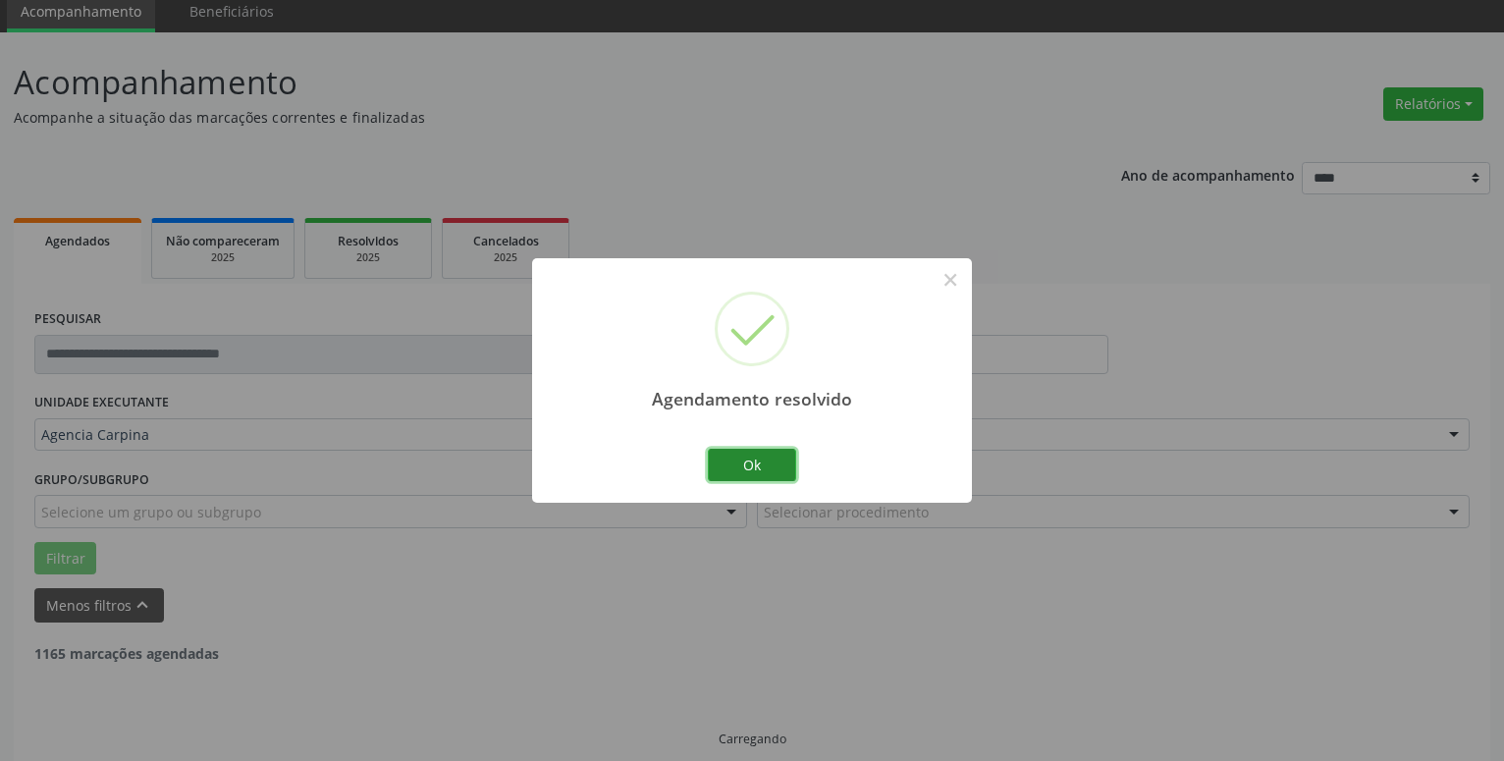
click at [750, 463] on button "Ok" at bounding box center [752, 465] width 88 height 33
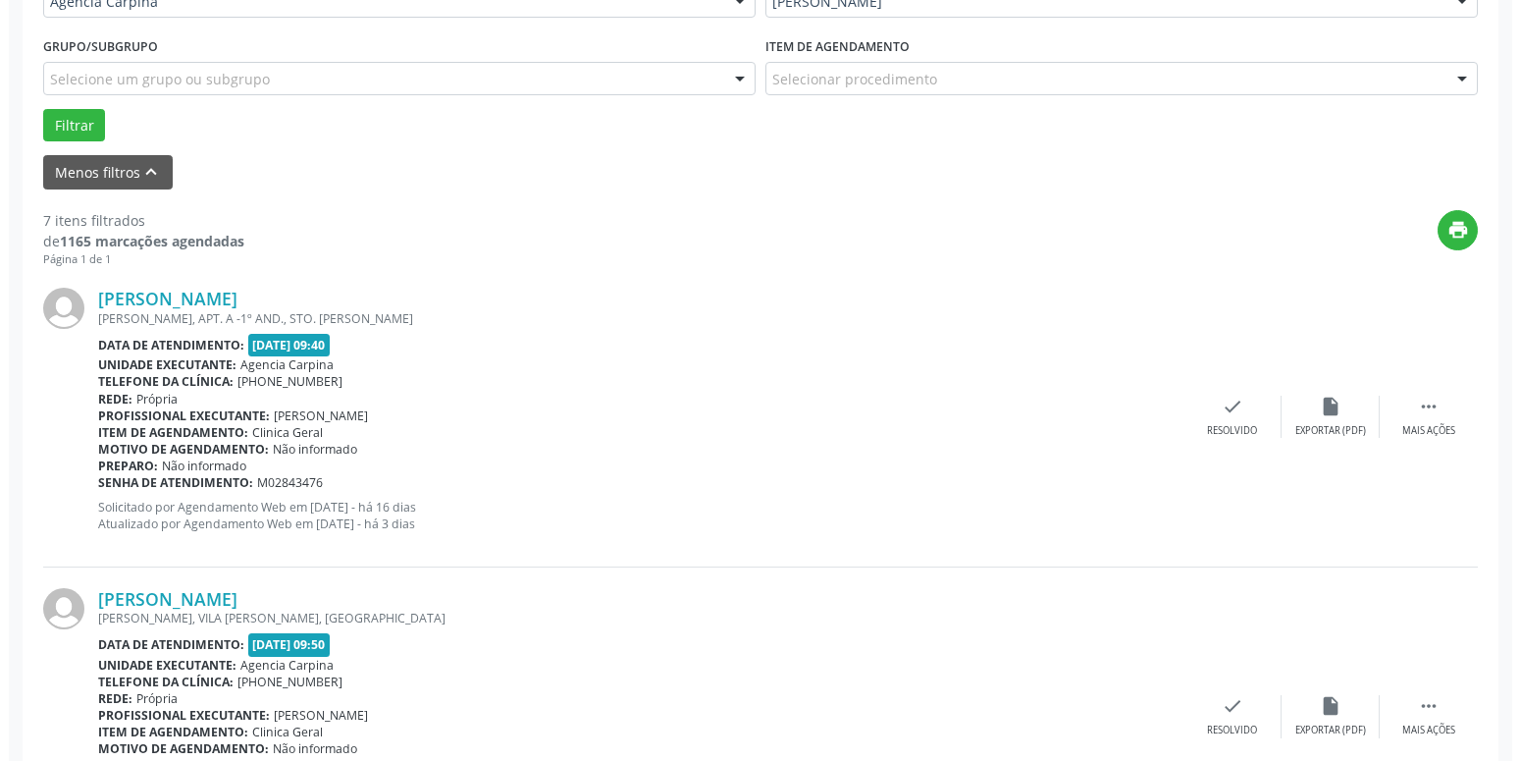
scroll to position [526, 0]
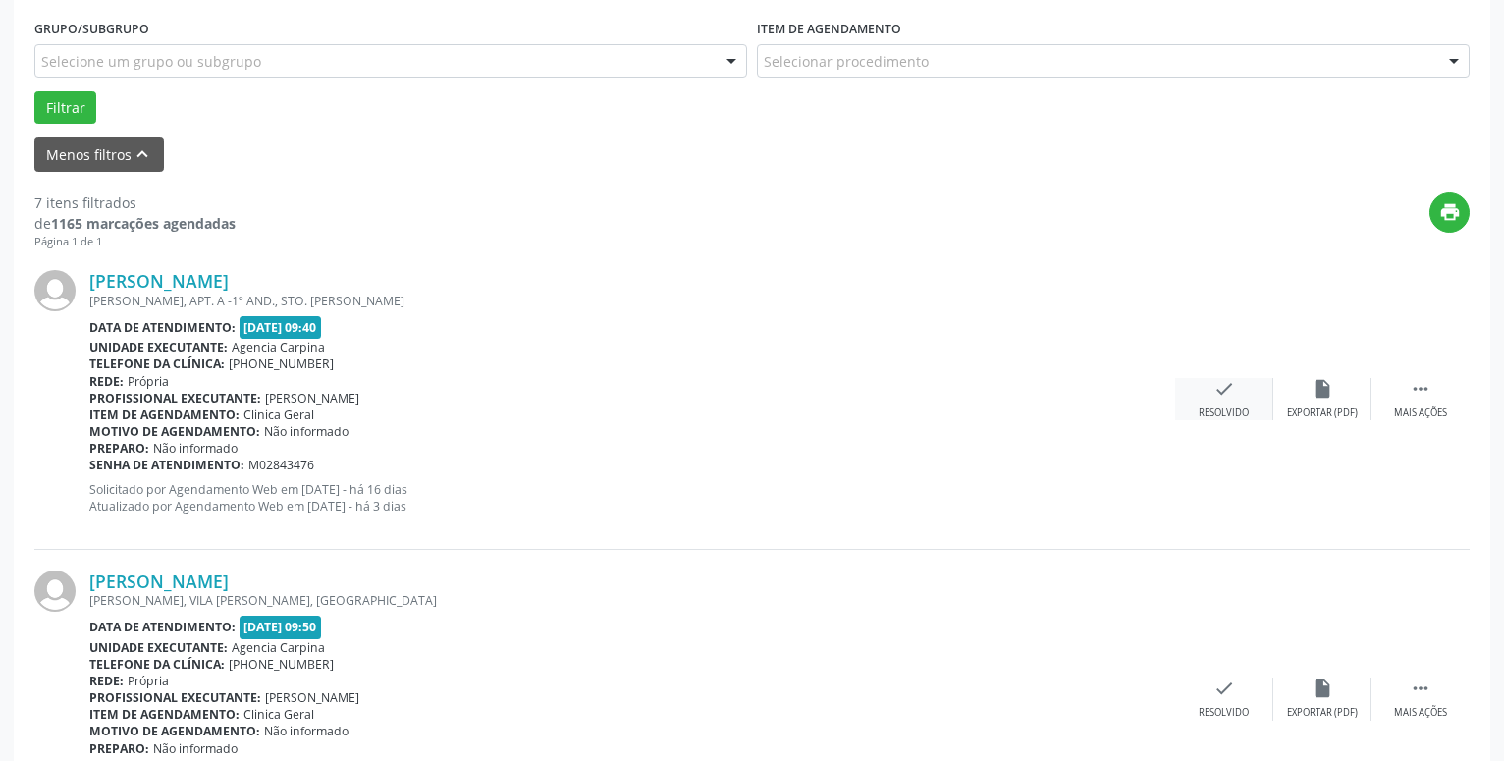
click at [1220, 393] on icon "check" at bounding box center [1224, 389] width 22 height 22
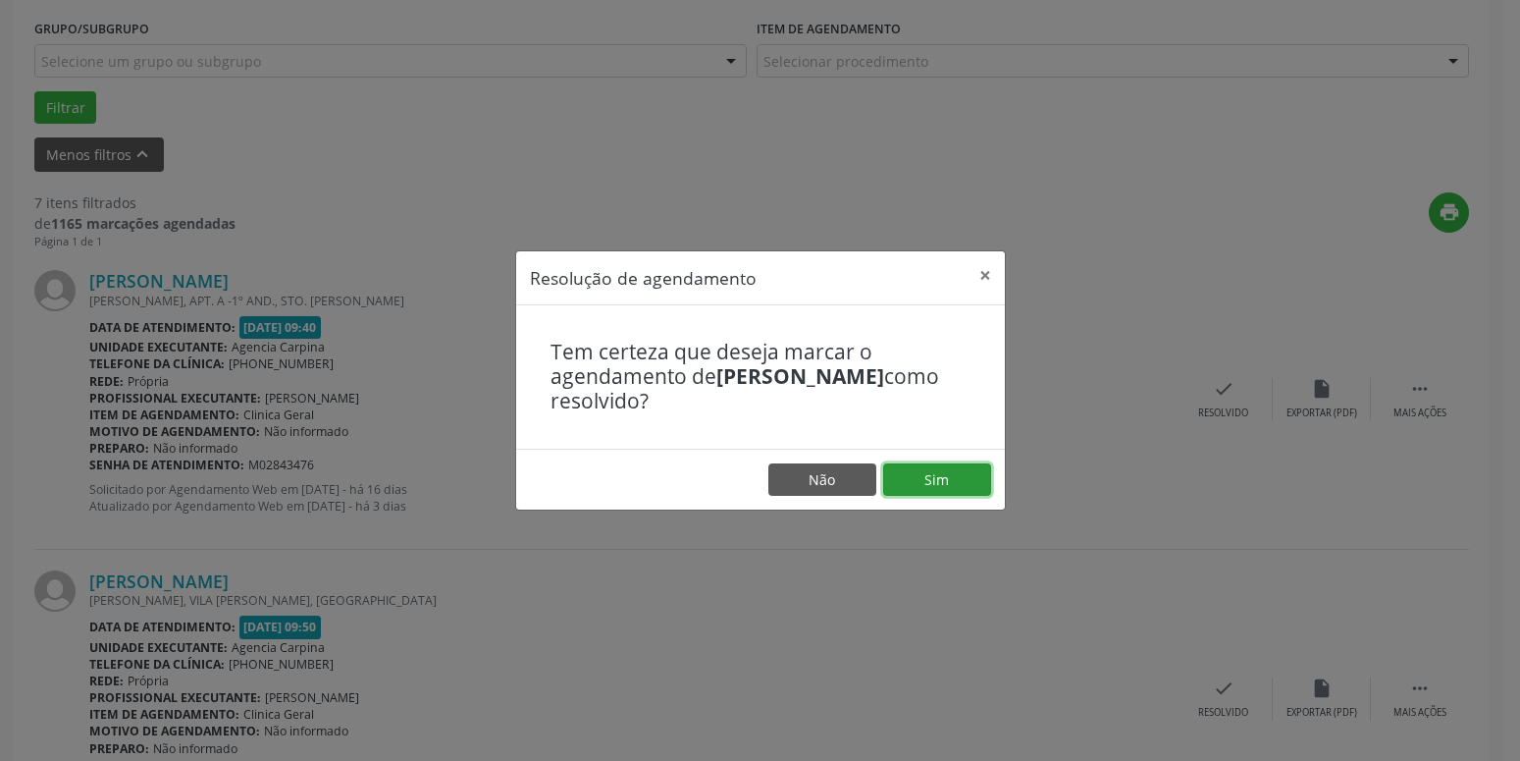
click at [940, 482] on button "Sim" at bounding box center [937, 479] width 108 height 33
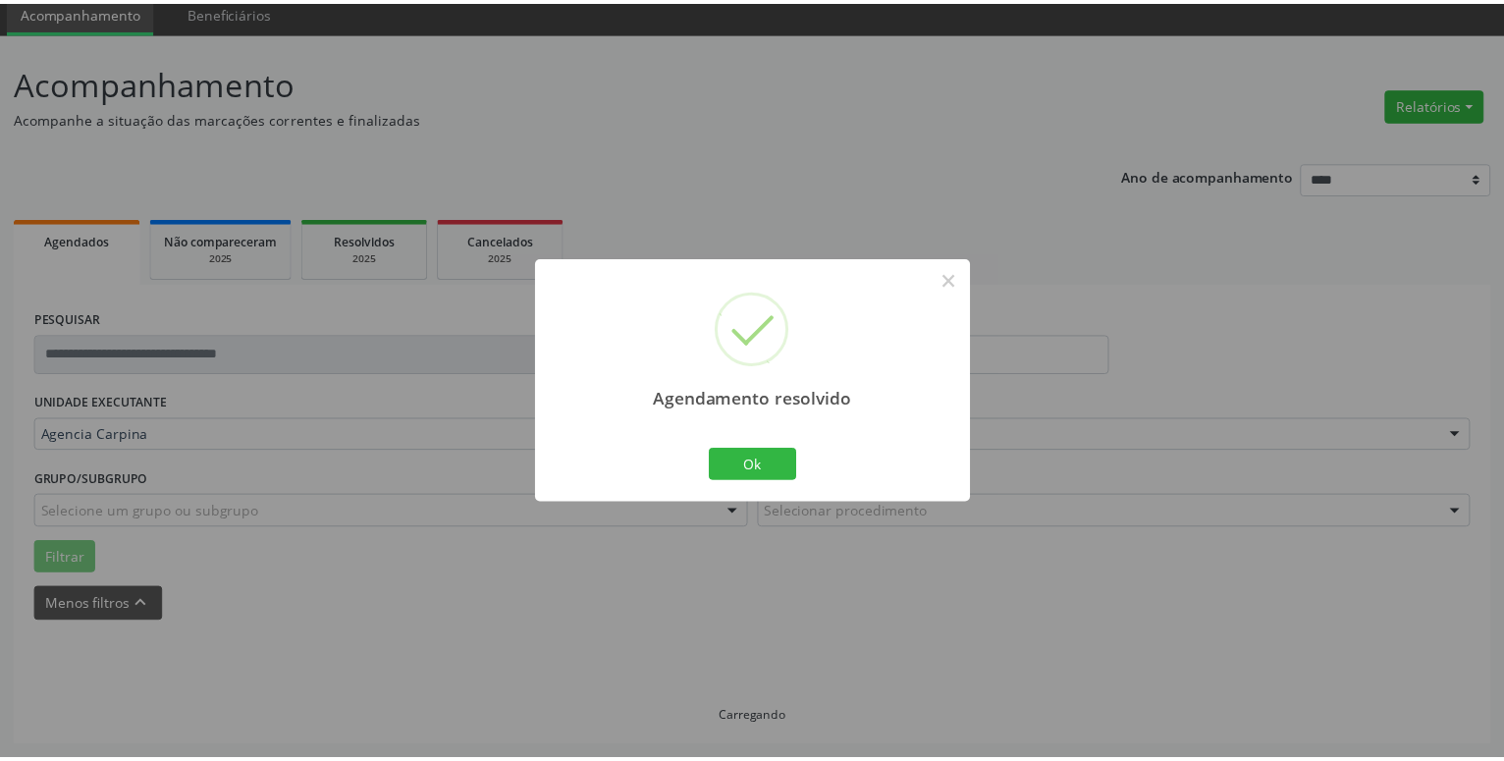
scroll to position [76, 0]
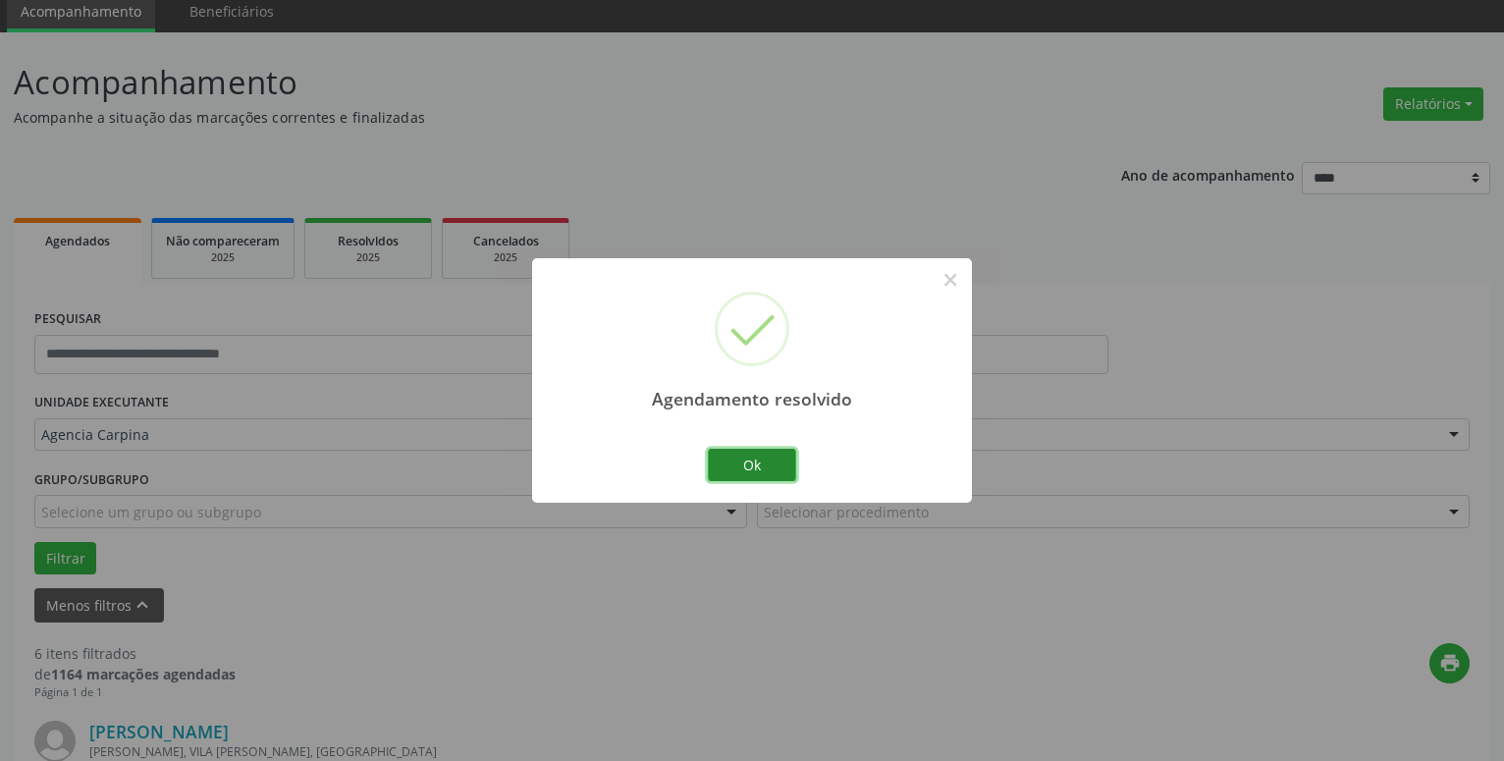
click at [736, 461] on button "Ok" at bounding box center [752, 465] width 88 height 33
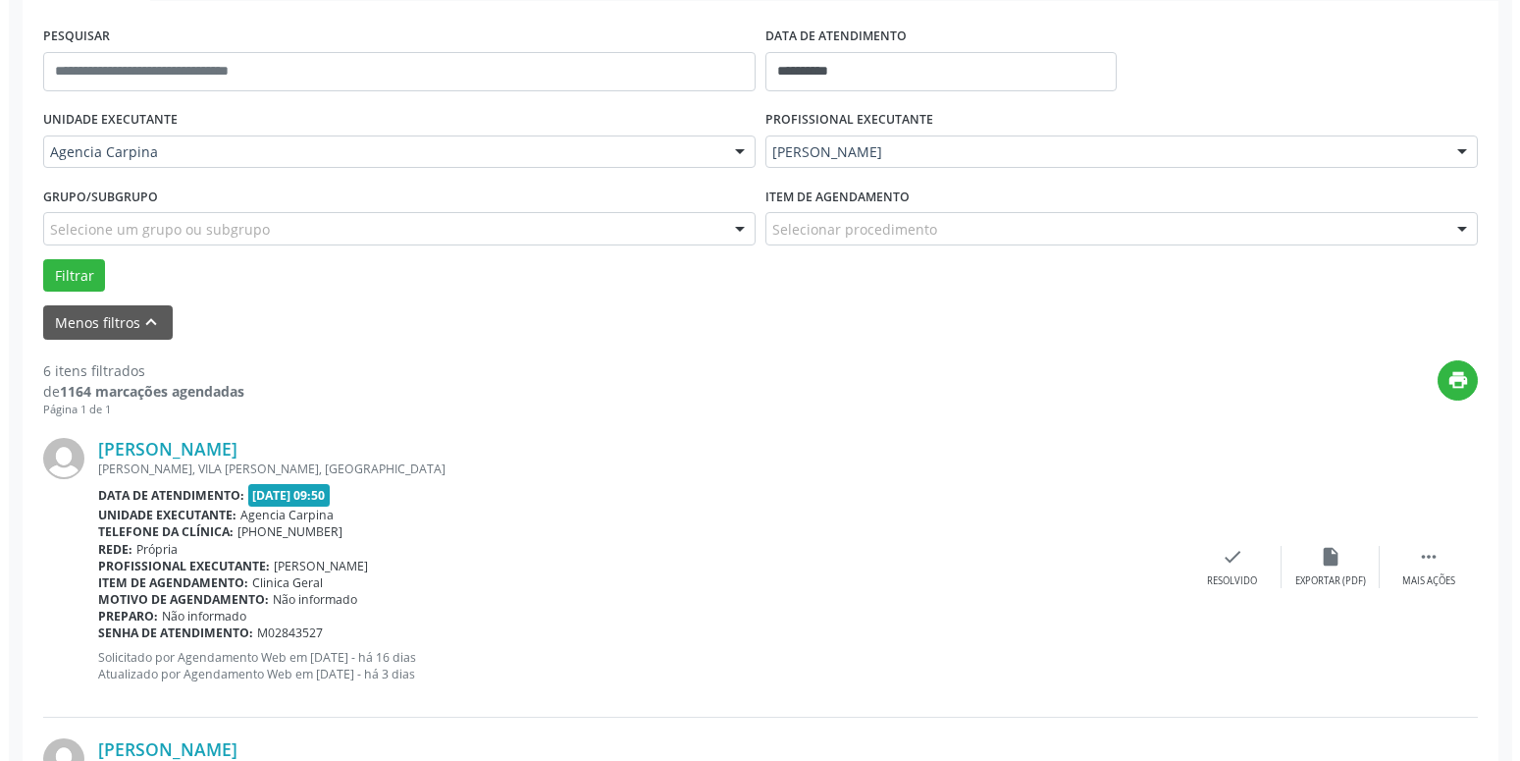
scroll to position [359, 0]
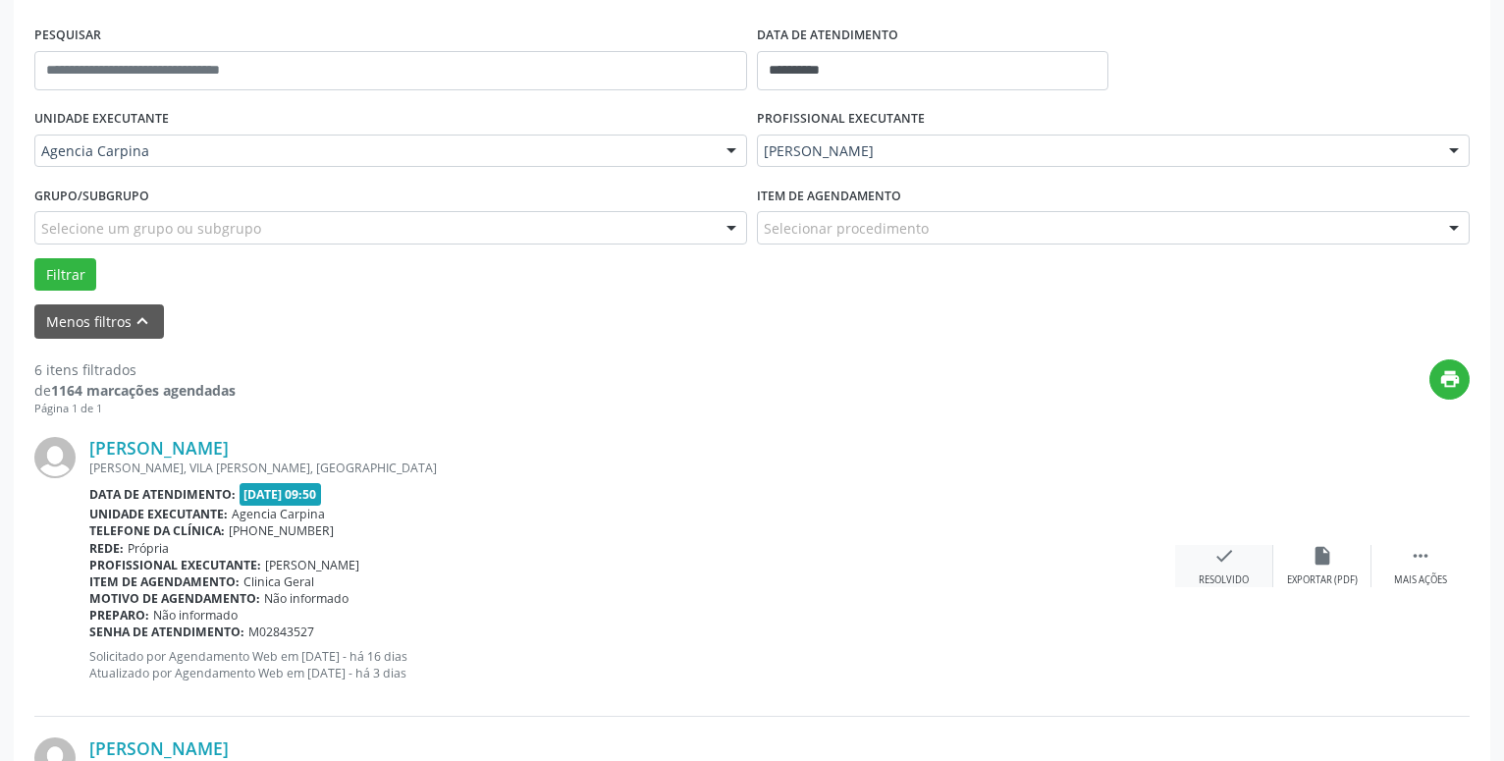
click at [1228, 555] on icon "check" at bounding box center [1224, 556] width 22 height 22
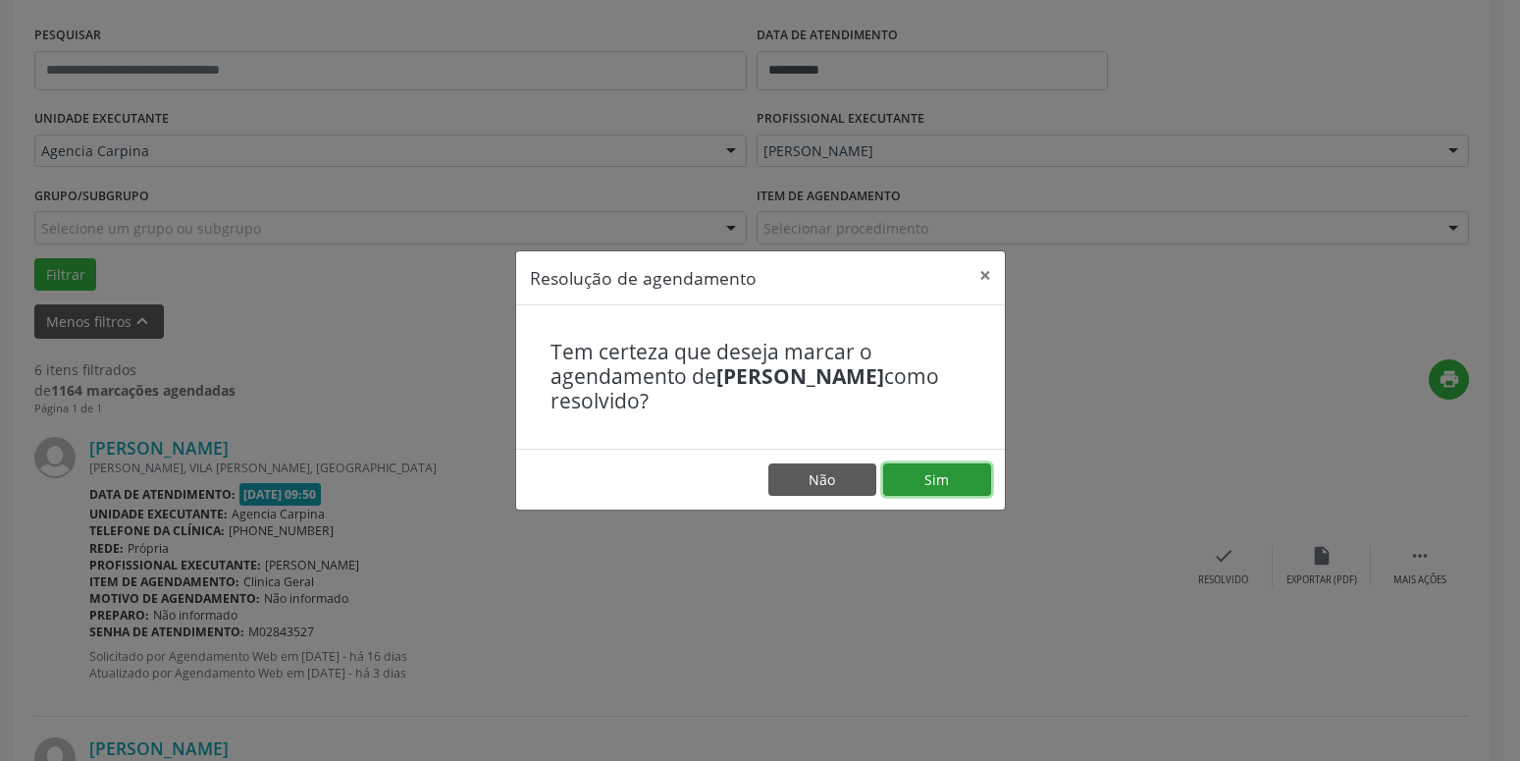
click at [939, 475] on button "Sim" at bounding box center [937, 479] width 108 height 33
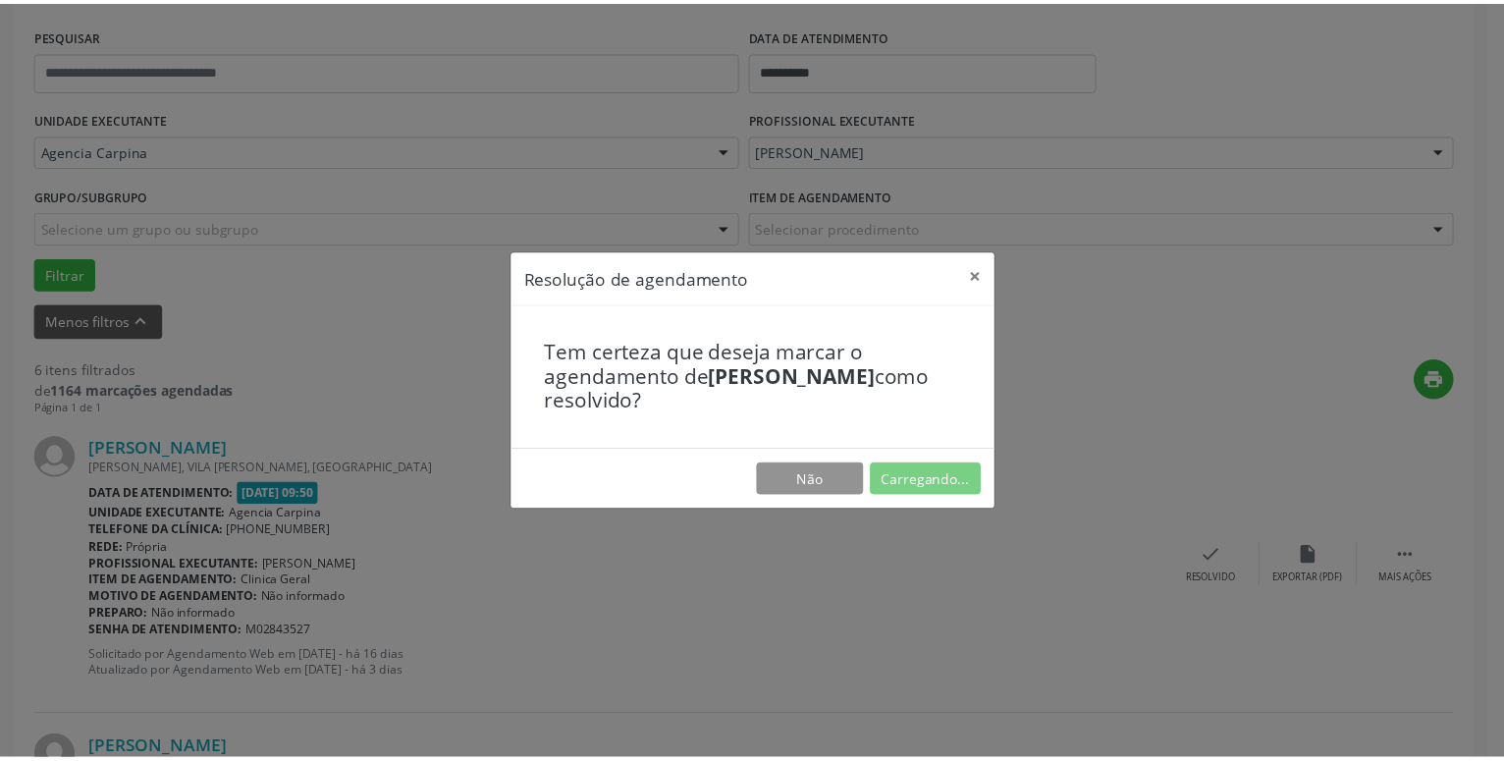
scroll to position [76, 0]
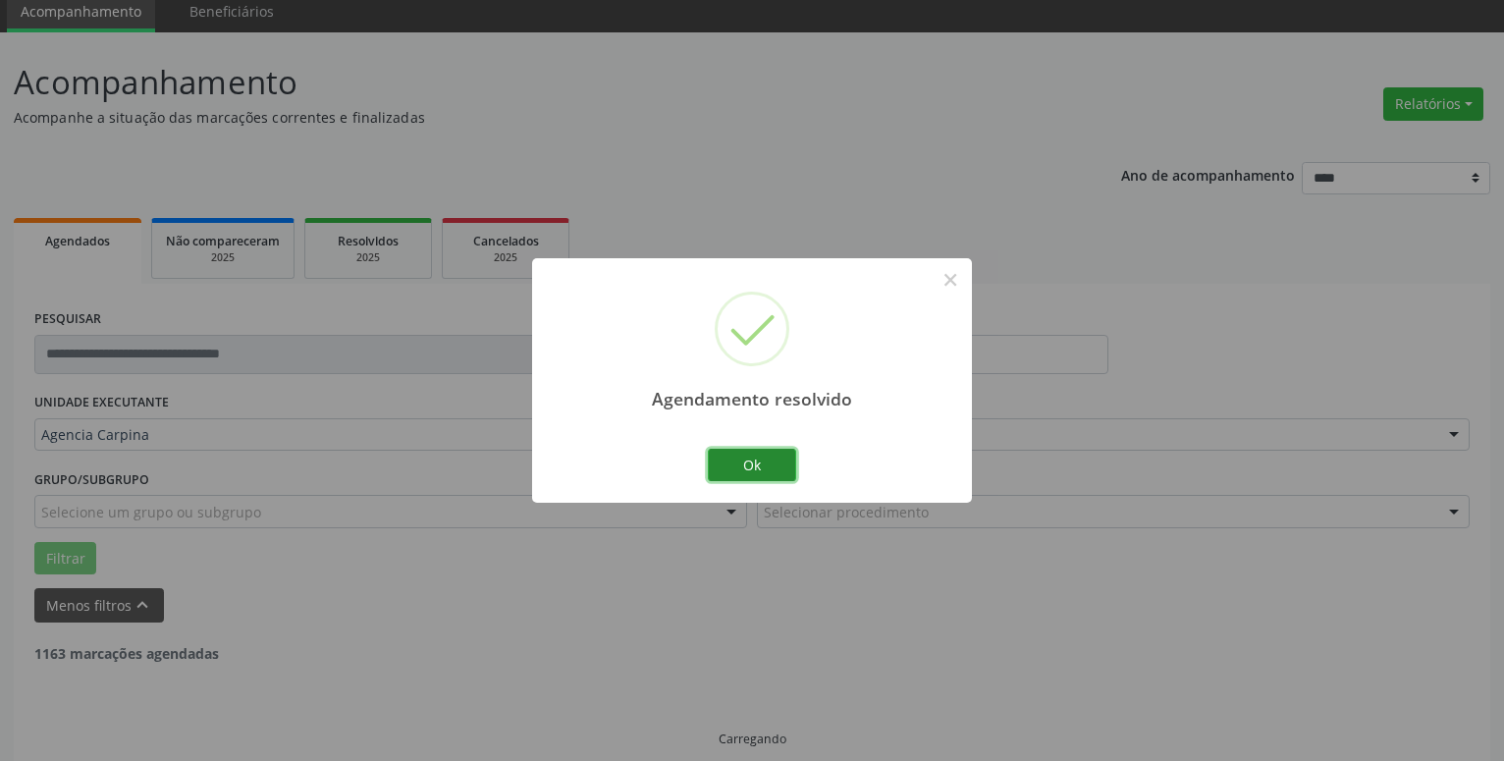
click at [762, 471] on button "Ok" at bounding box center [752, 465] width 88 height 33
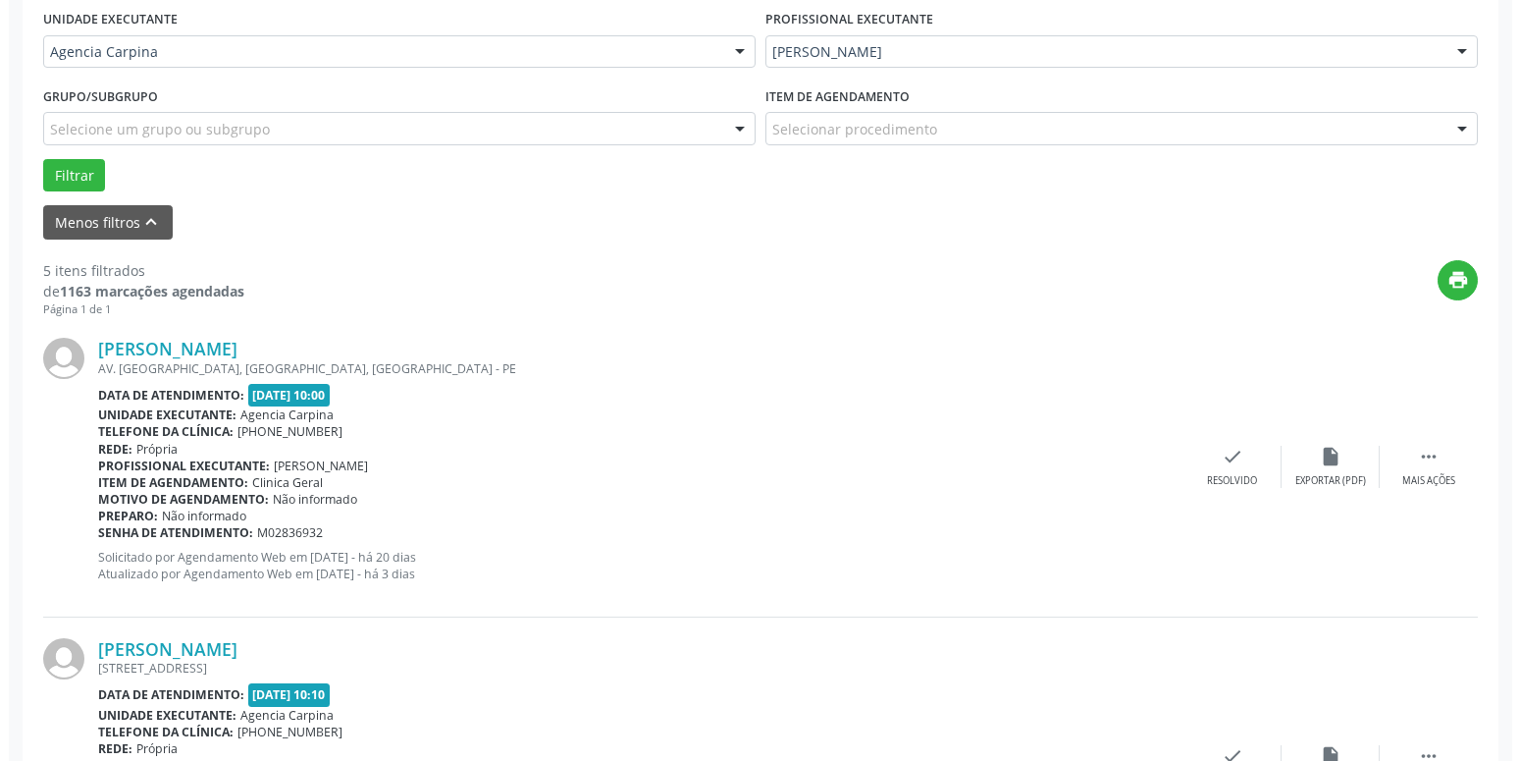
scroll to position [476, 0]
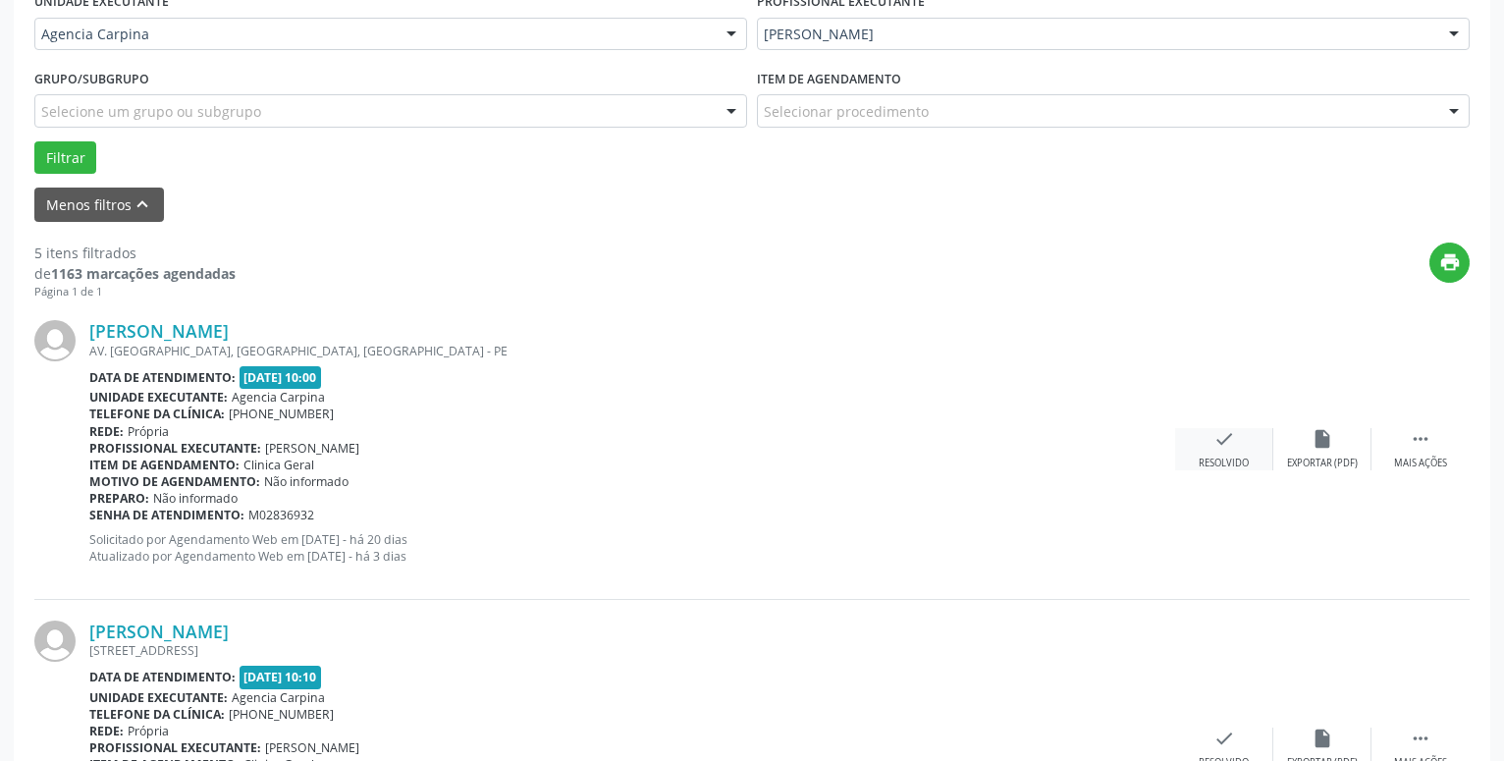
click at [1219, 440] on icon "check" at bounding box center [1224, 439] width 22 height 22
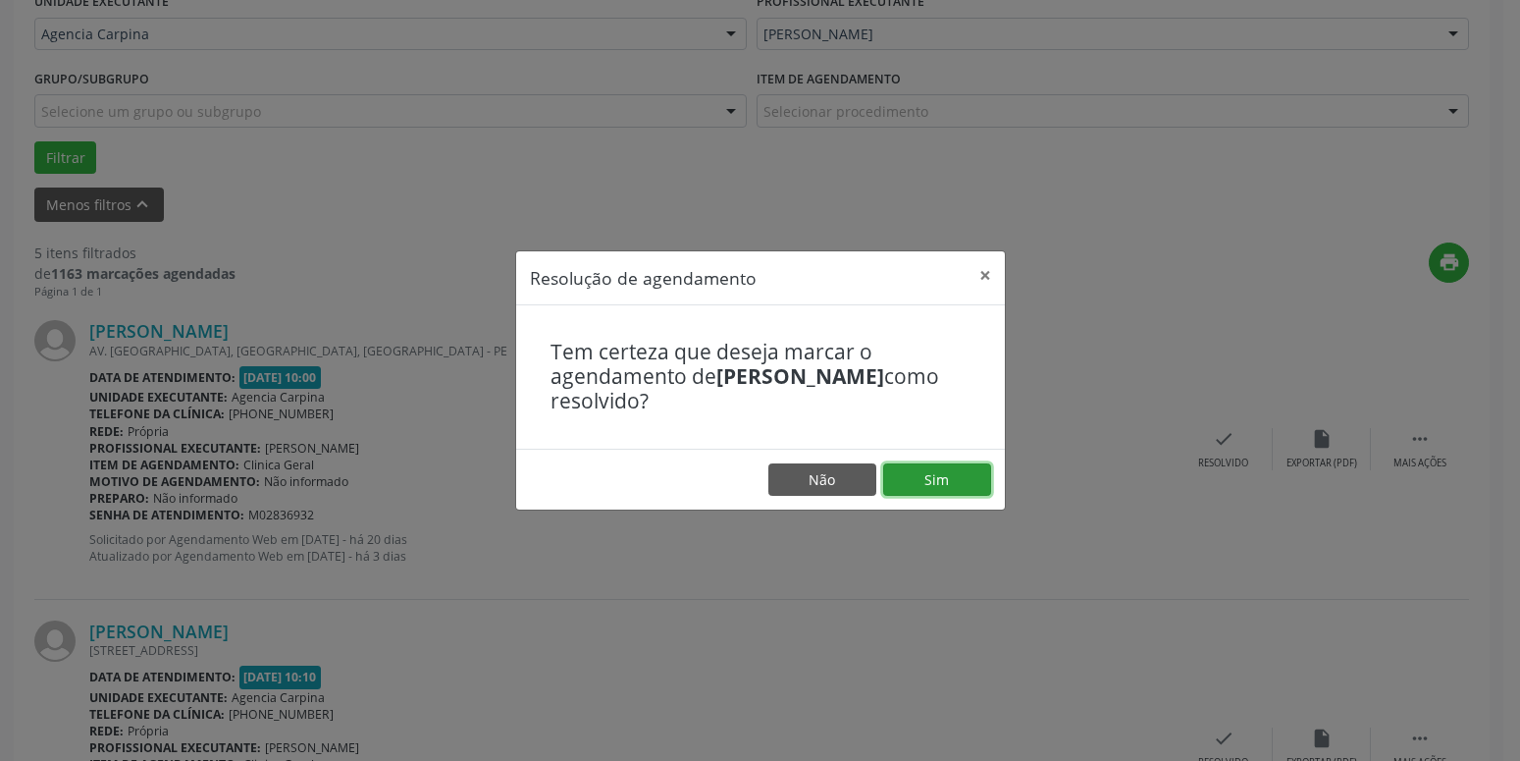
click at [938, 497] on button "Sim" at bounding box center [937, 479] width 108 height 33
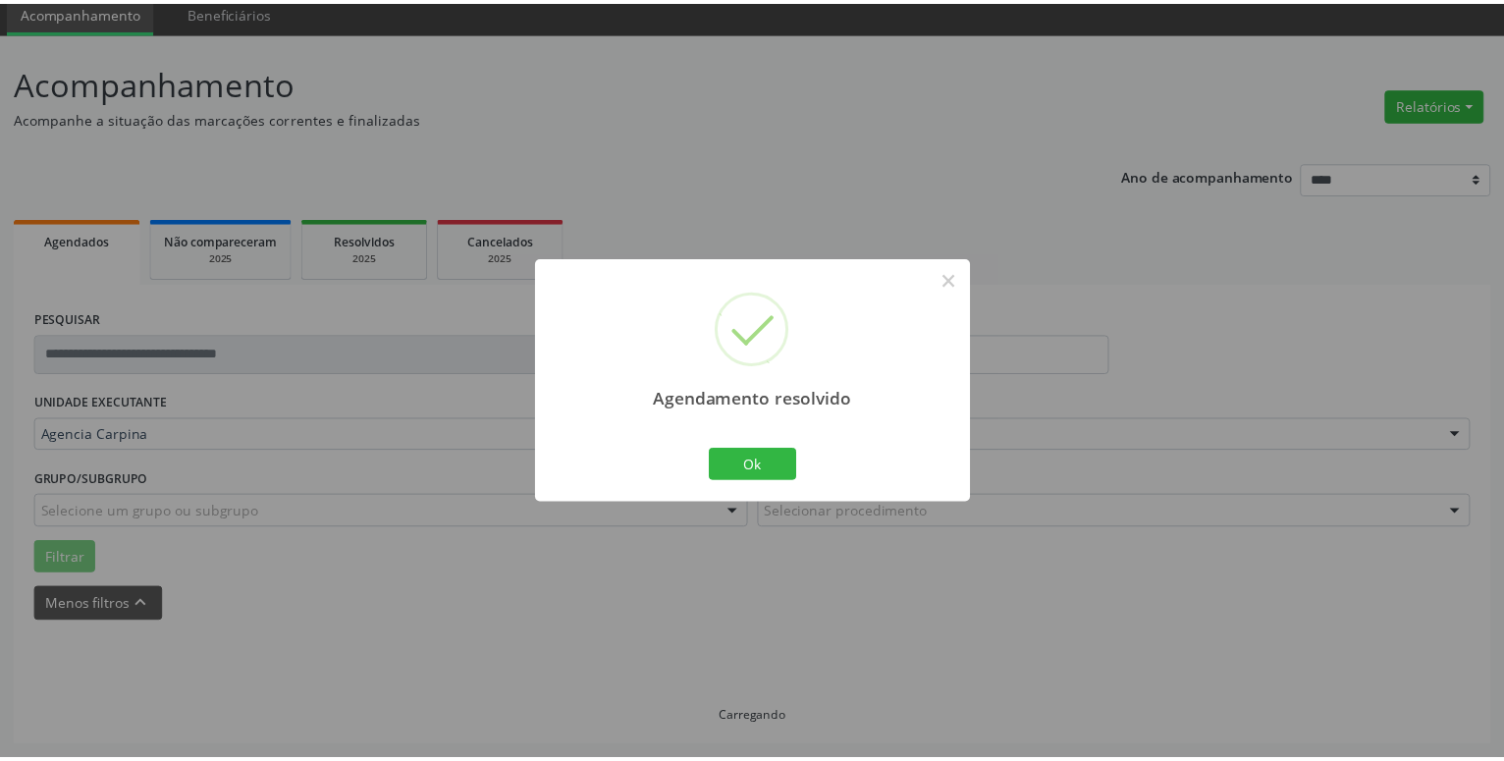
scroll to position [76, 0]
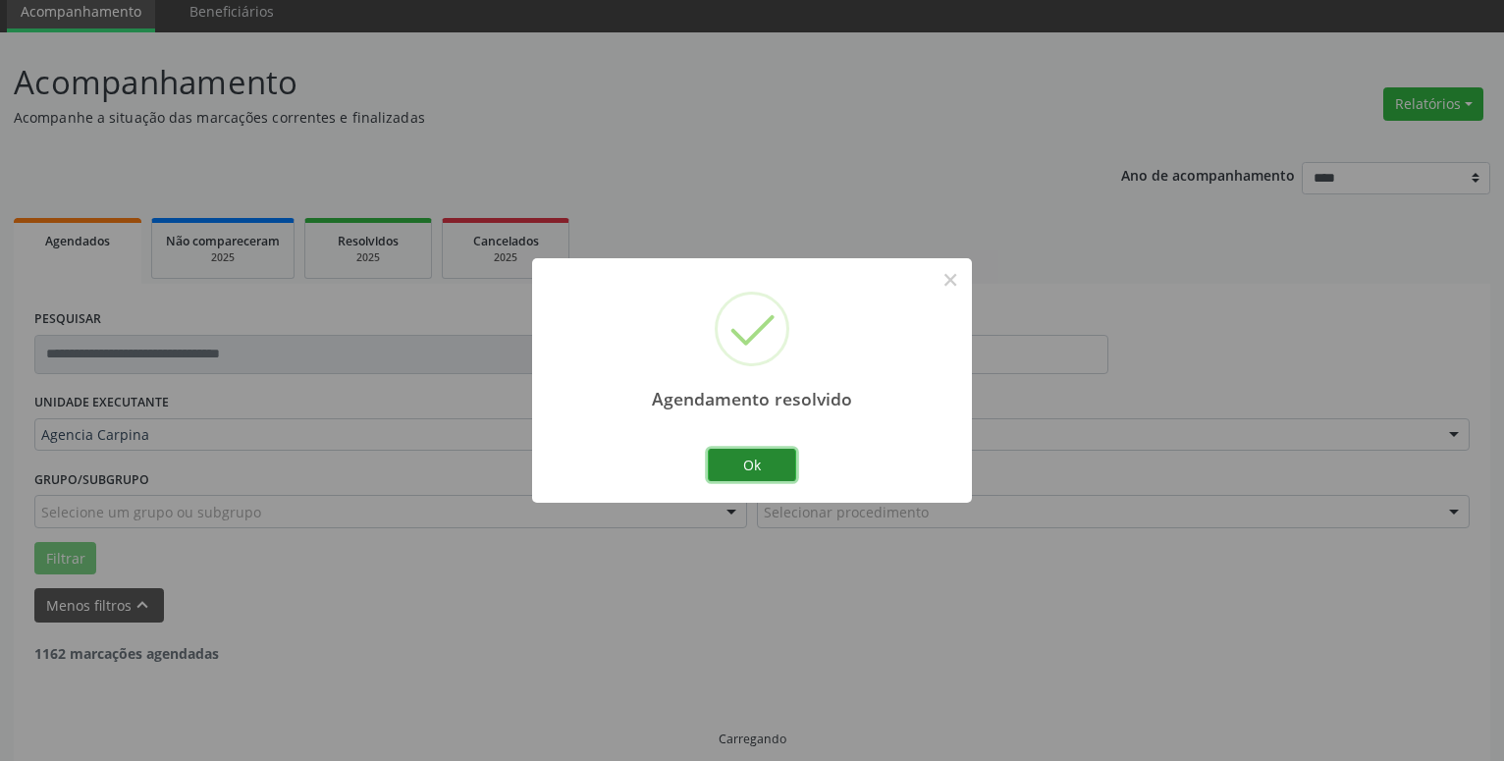
click at [764, 468] on button "Ok" at bounding box center [752, 465] width 88 height 33
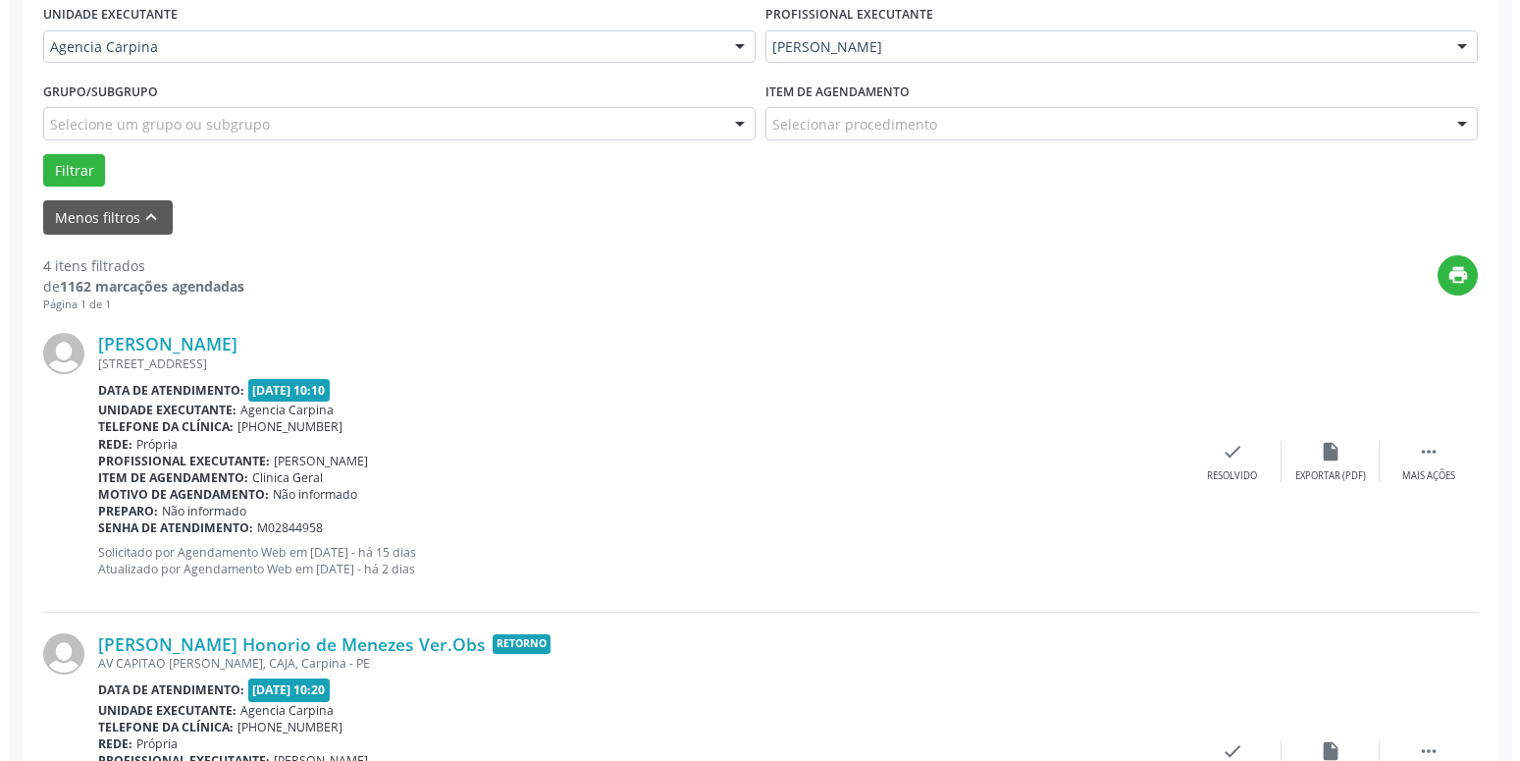
scroll to position [476, 0]
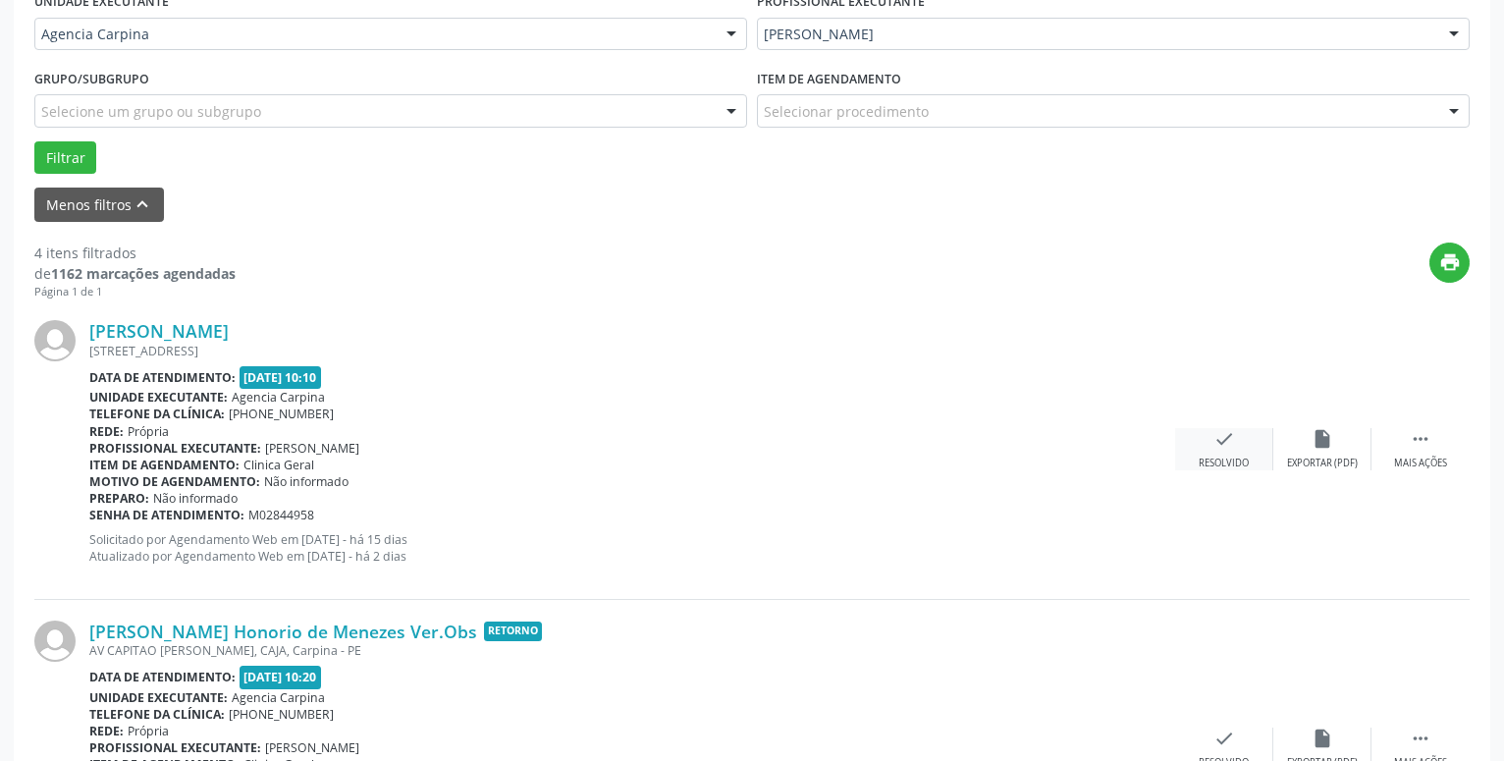
click at [1231, 436] on icon "check" at bounding box center [1224, 439] width 22 height 22
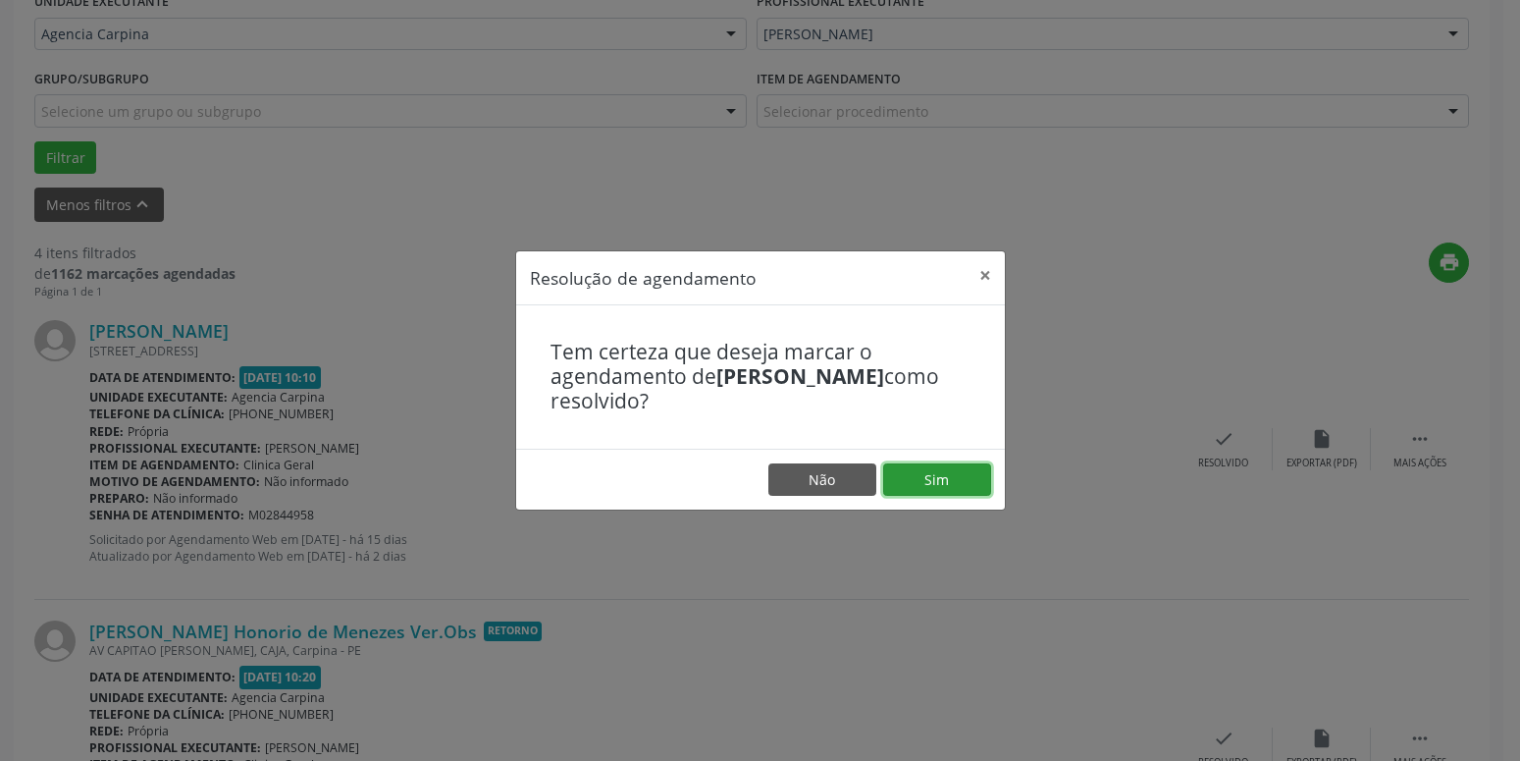
click at [914, 479] on button "Sim" at bounding box center [937, 479] width 108 height 33
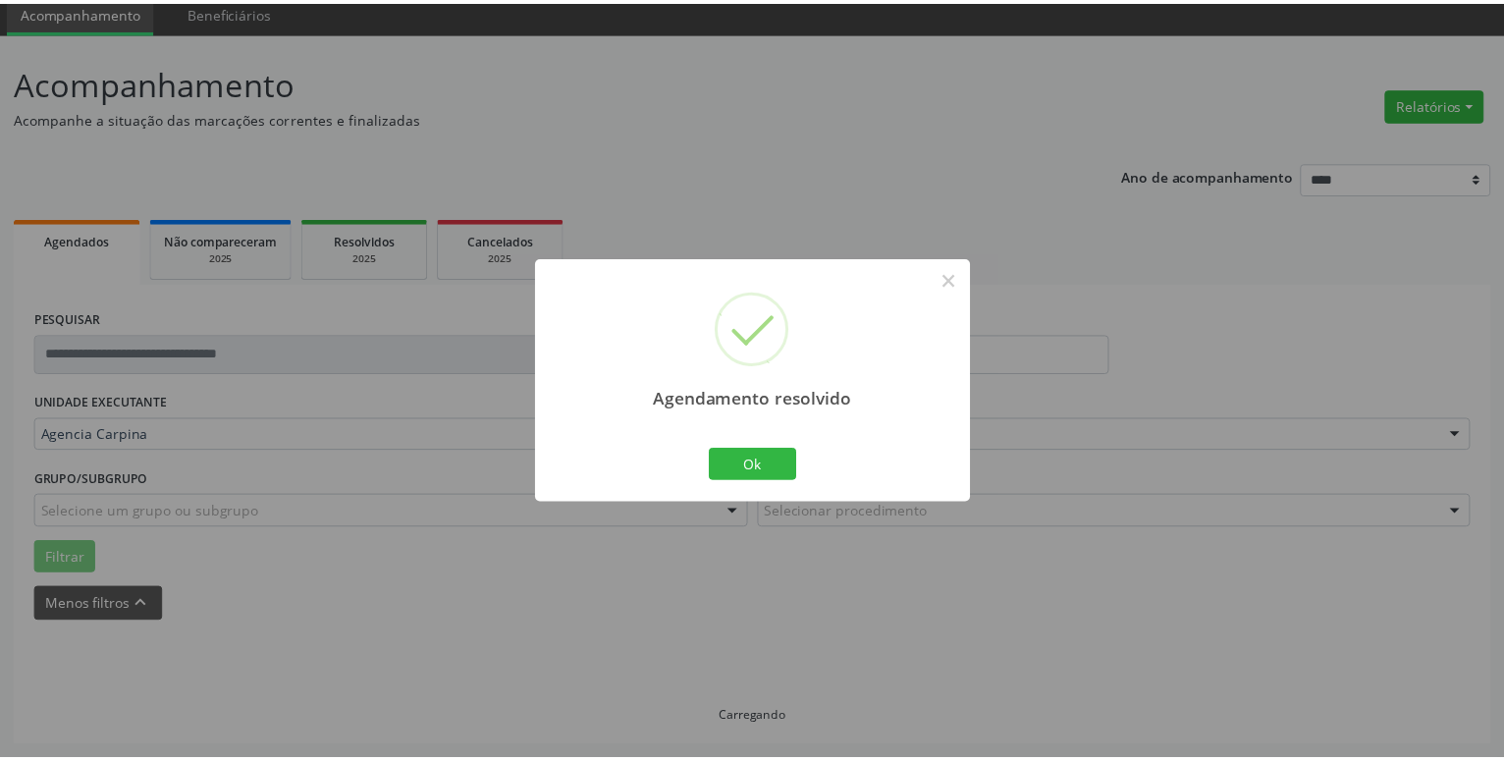
scroll to position [76, 0]
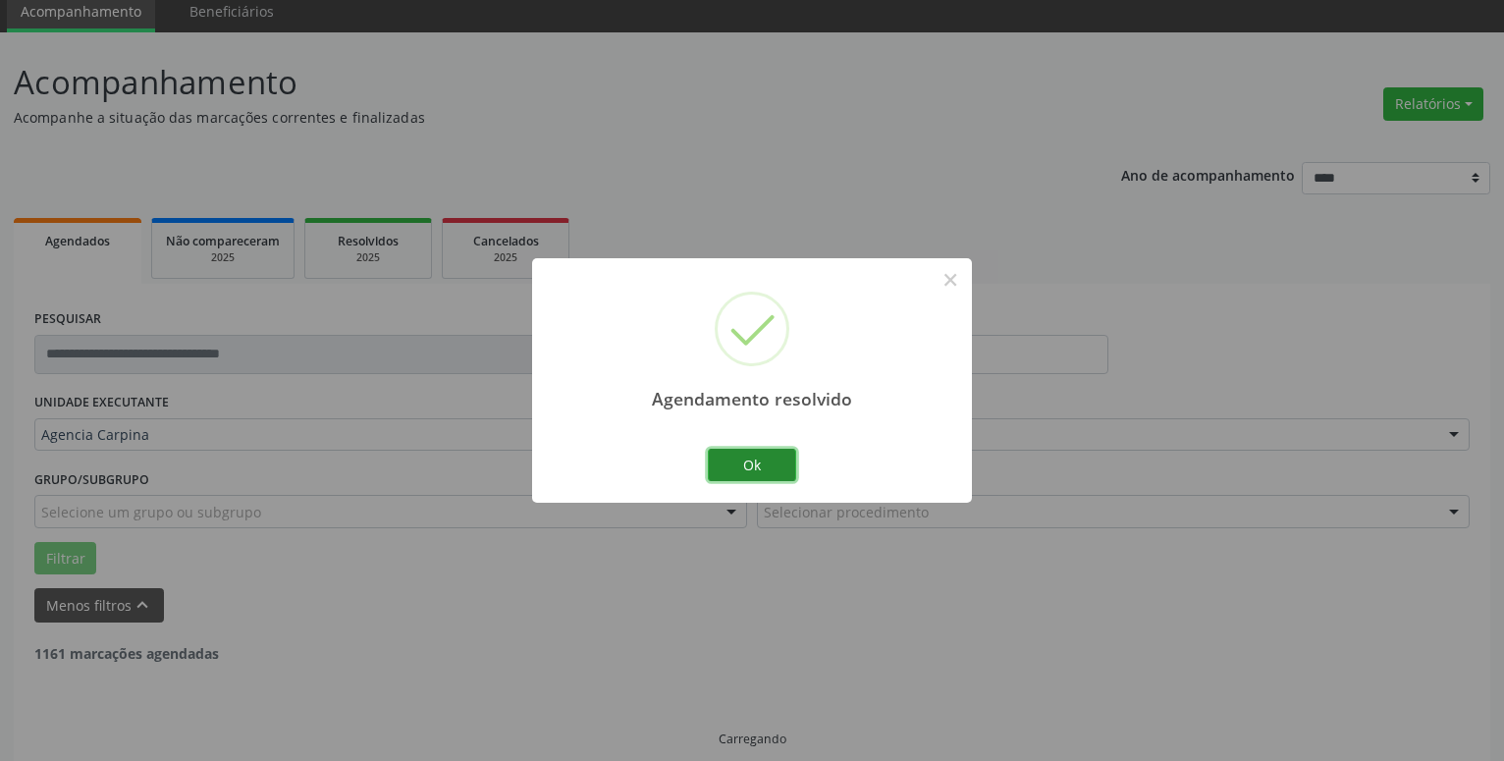
click at [761, 469] on button "Ok" at bounding box center [752, 465] width 88 height 33
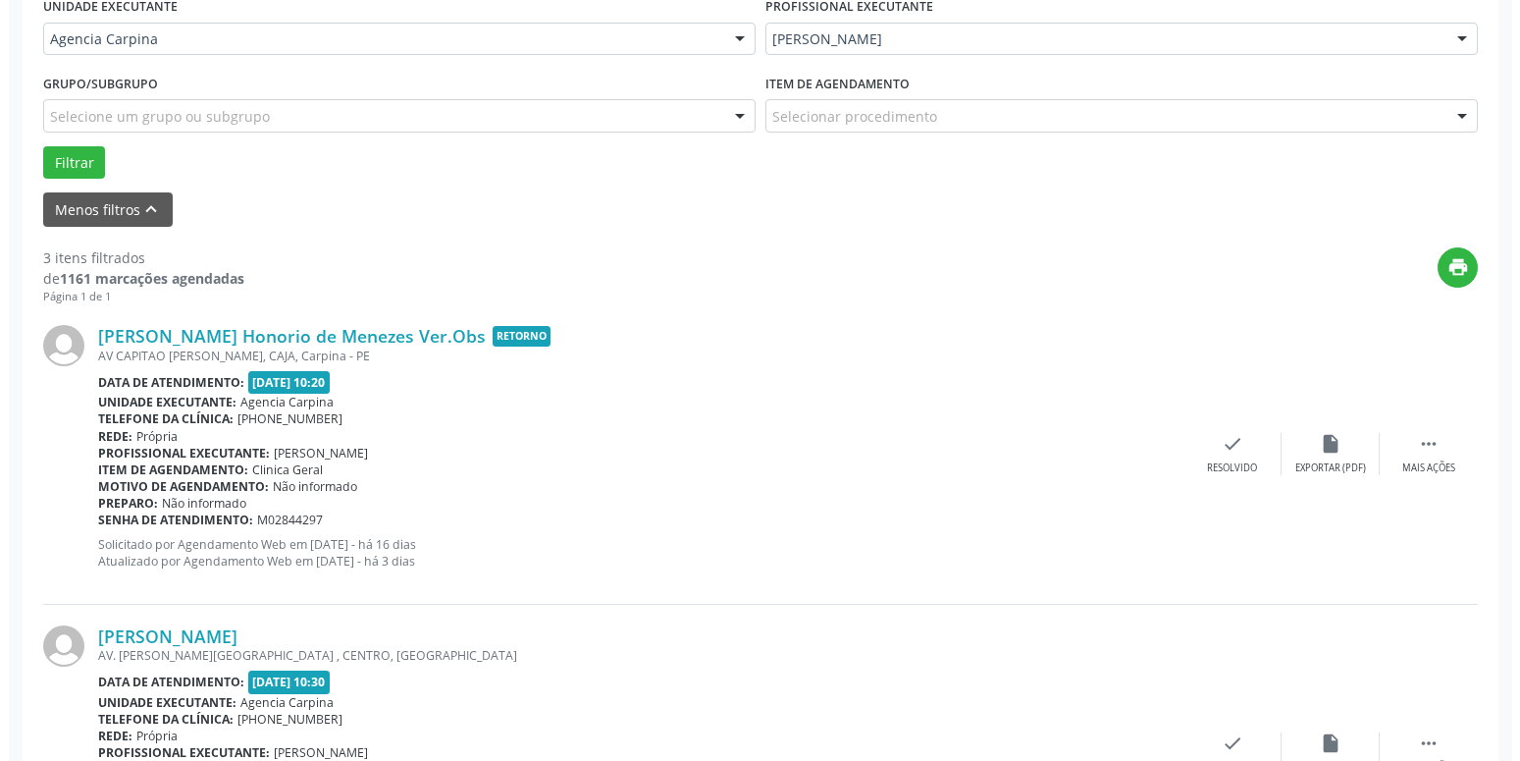
scroll to position [493, 0]
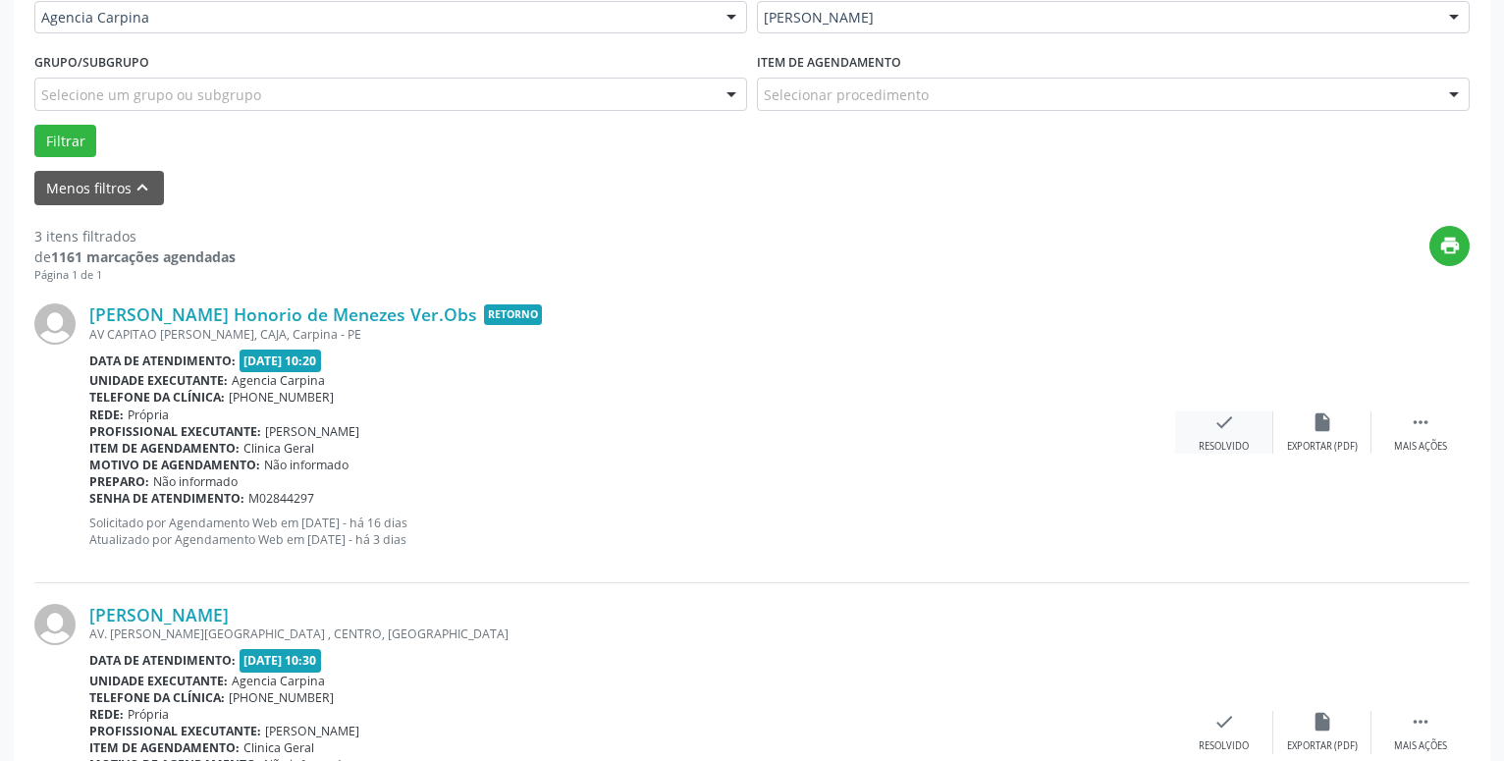
click at [1226, 433] on icon "check" at bounding box center [1224, 422] width 22 height 22
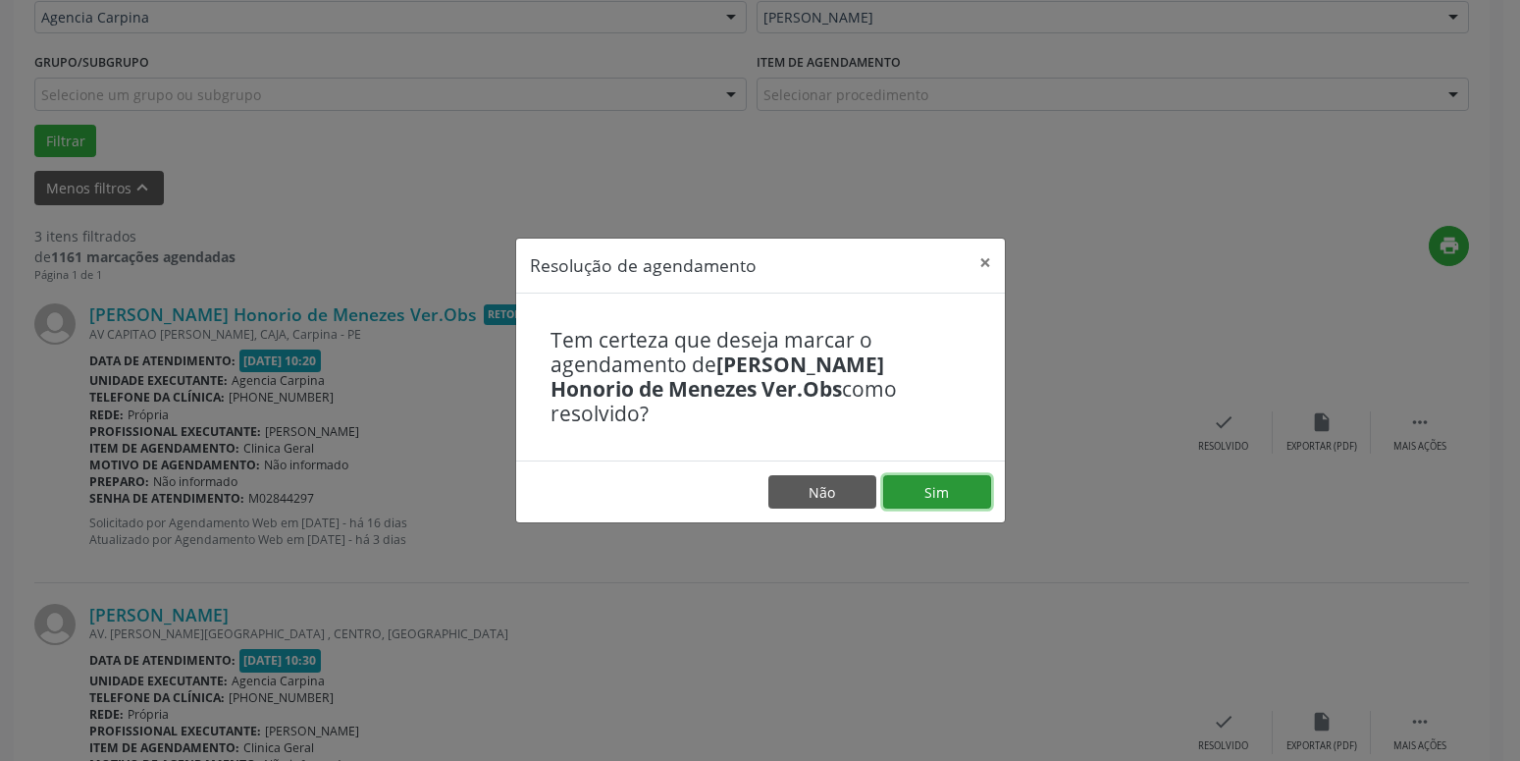
click at [938, 476] on button "Sim" at bounding box center [937, 491] width 108 height 33
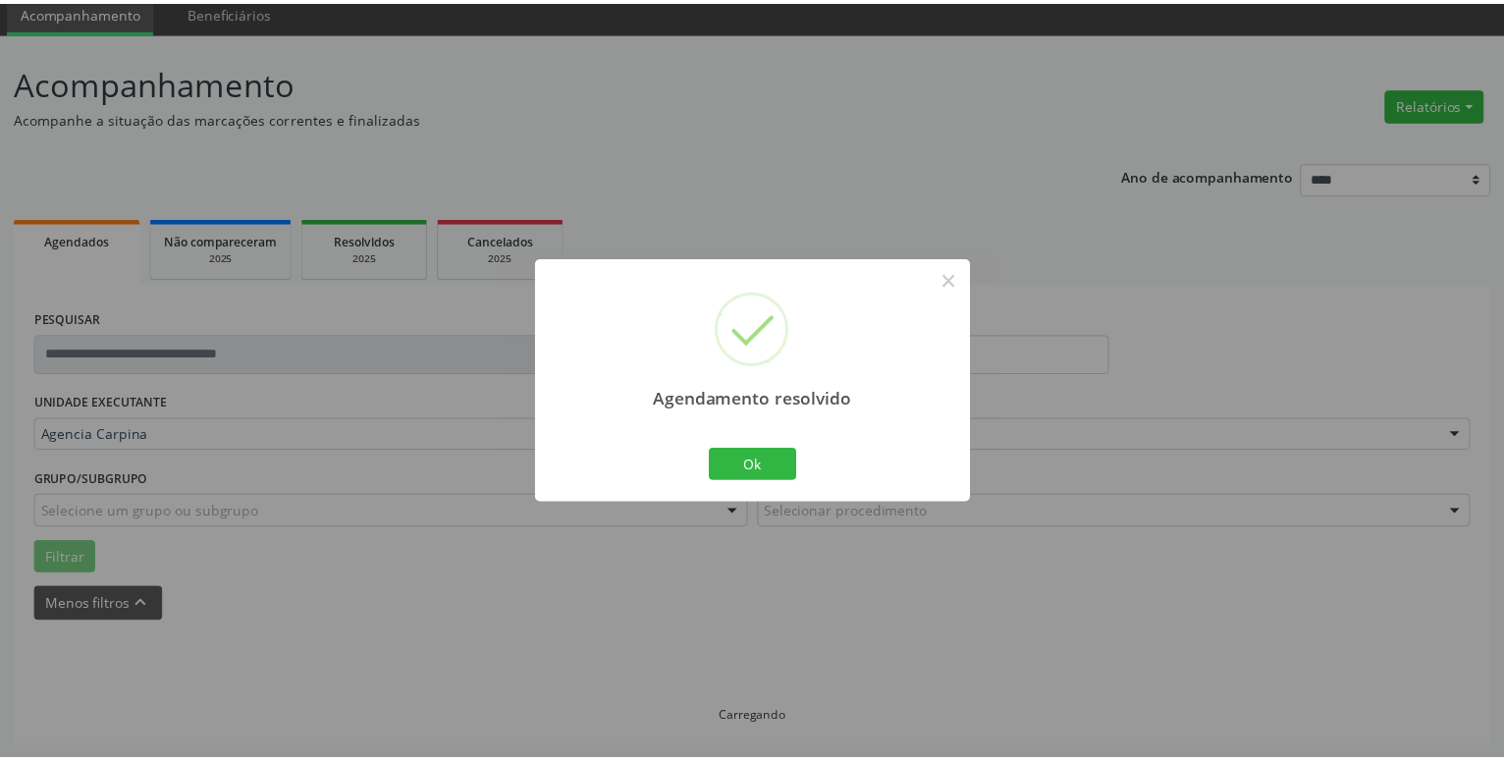
scroll to position [76, 0]
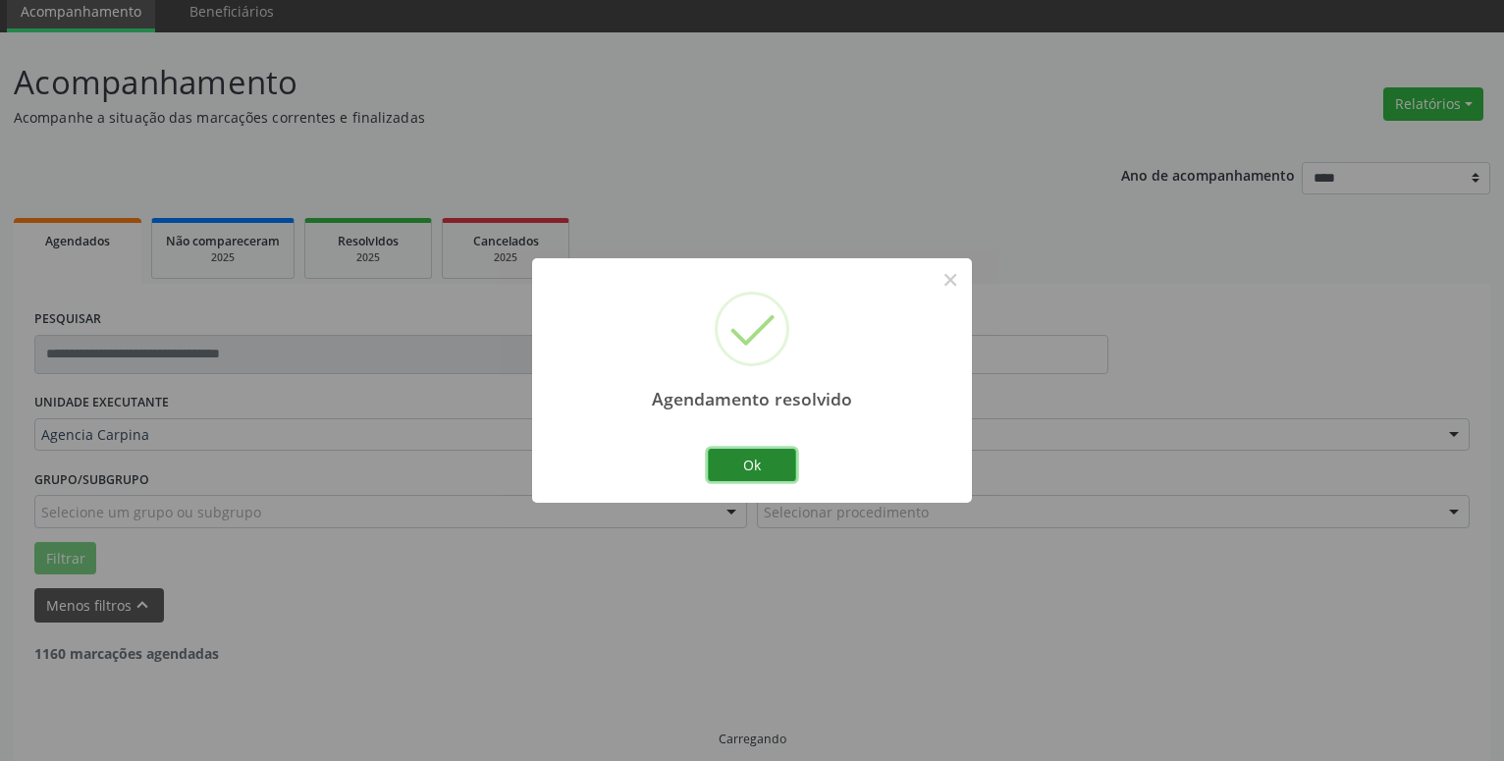
click at [752, 463] on button "Ok" at bounding box center [752, 465] width 88 height 33
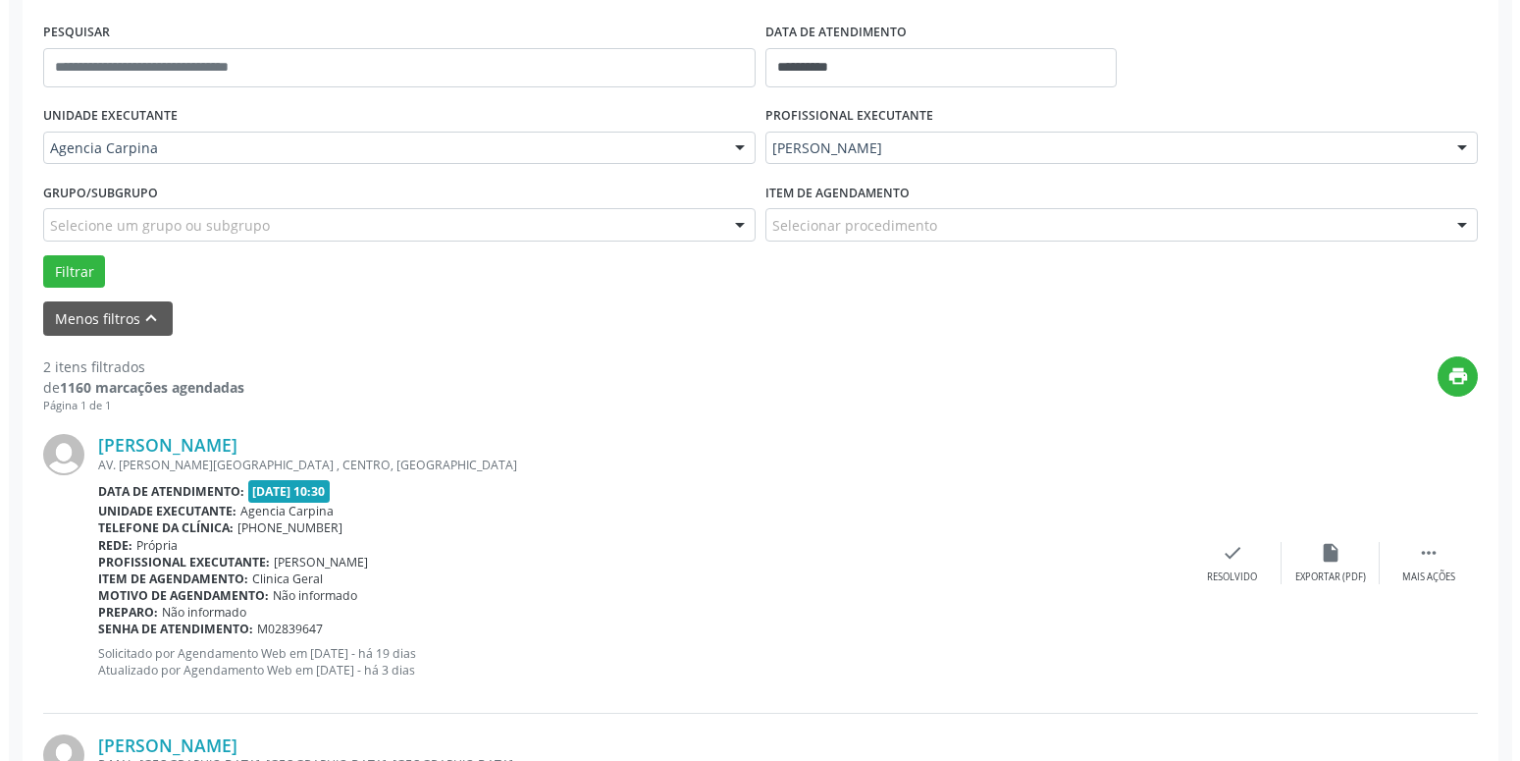
scroll to position [363, 0]
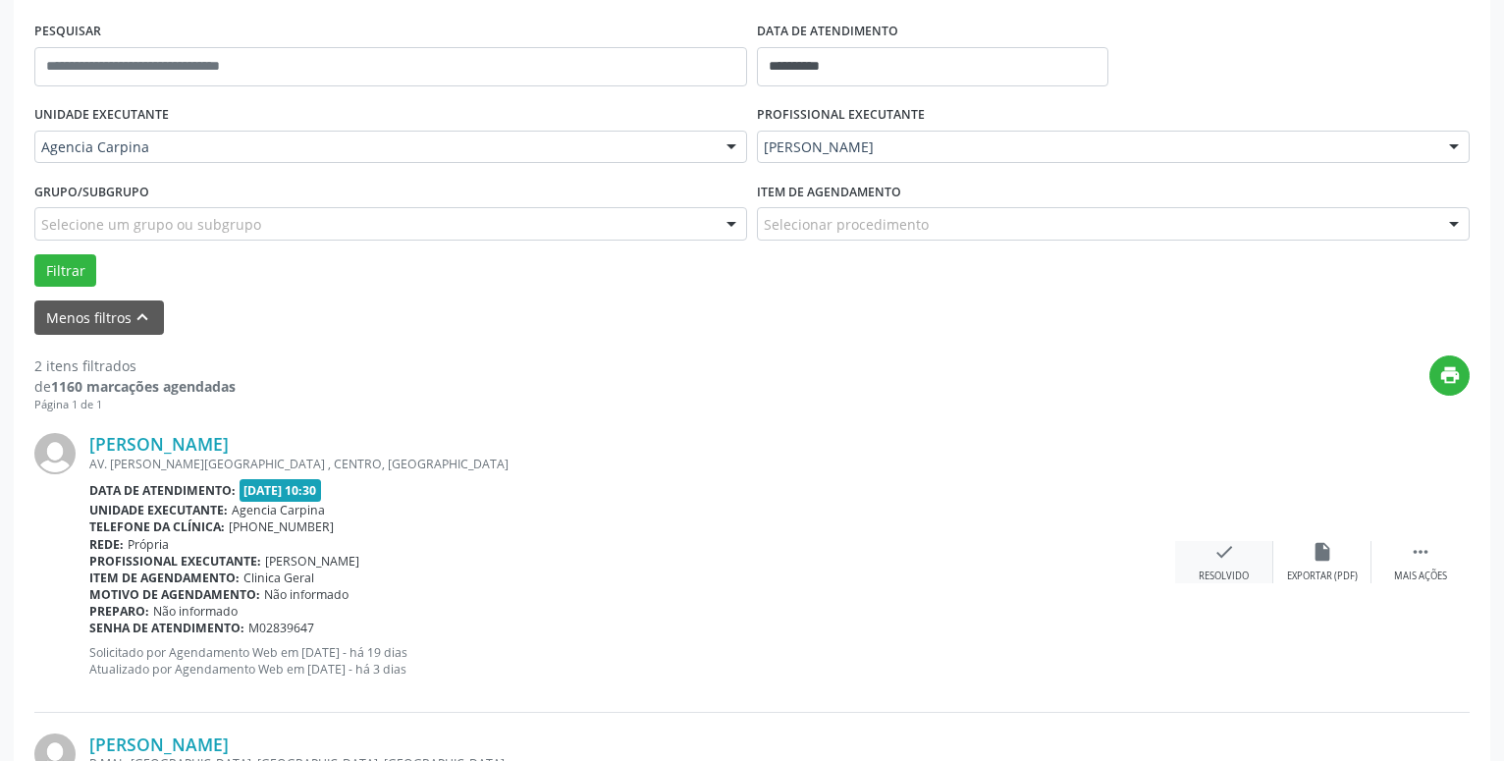
click at [1219, 559] on icon "check" at bounding box center [1224, 552] width 22 height 22
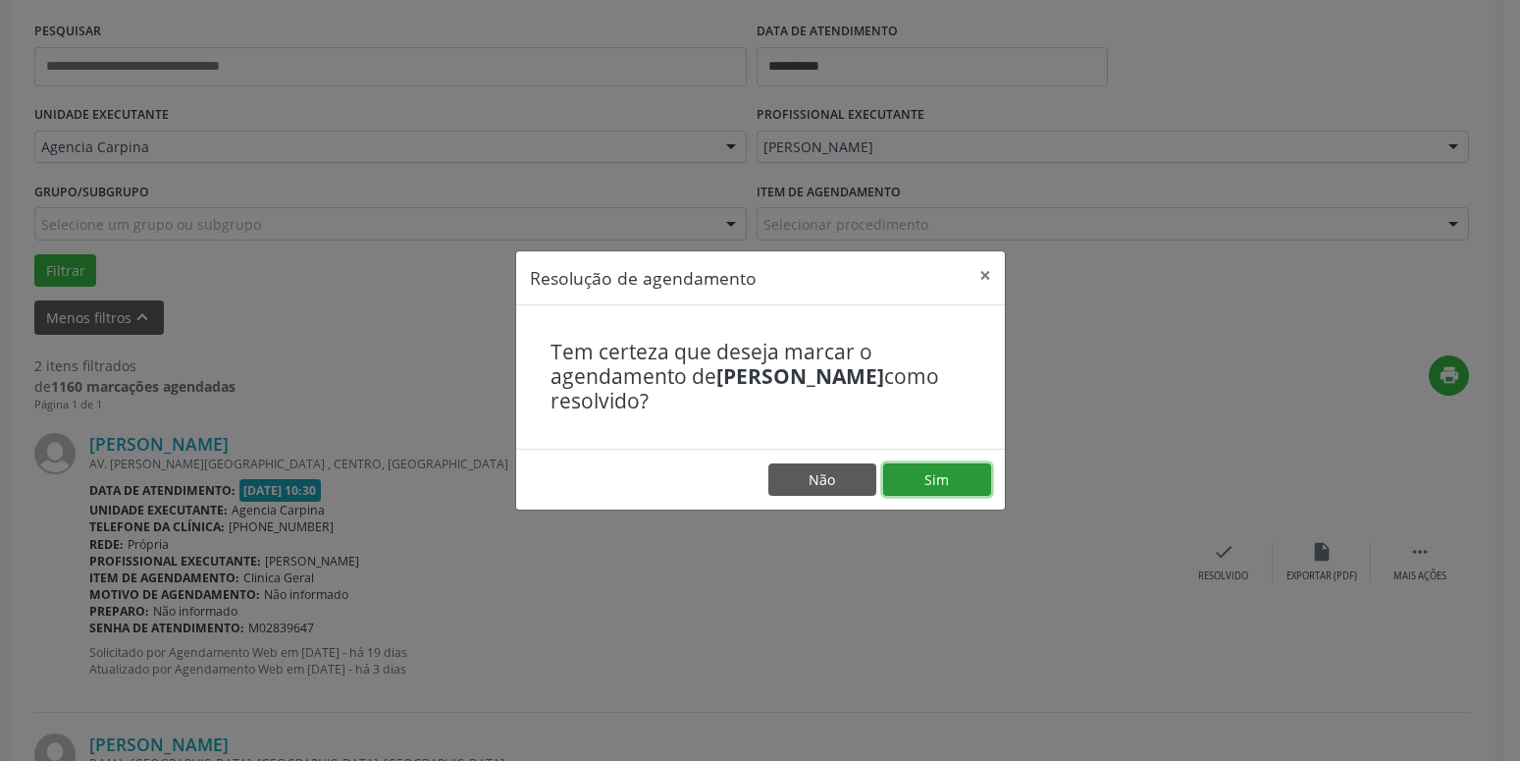
click at [937, 481] on button "Sim" at bounding box center [937, 479] width 108 height 33
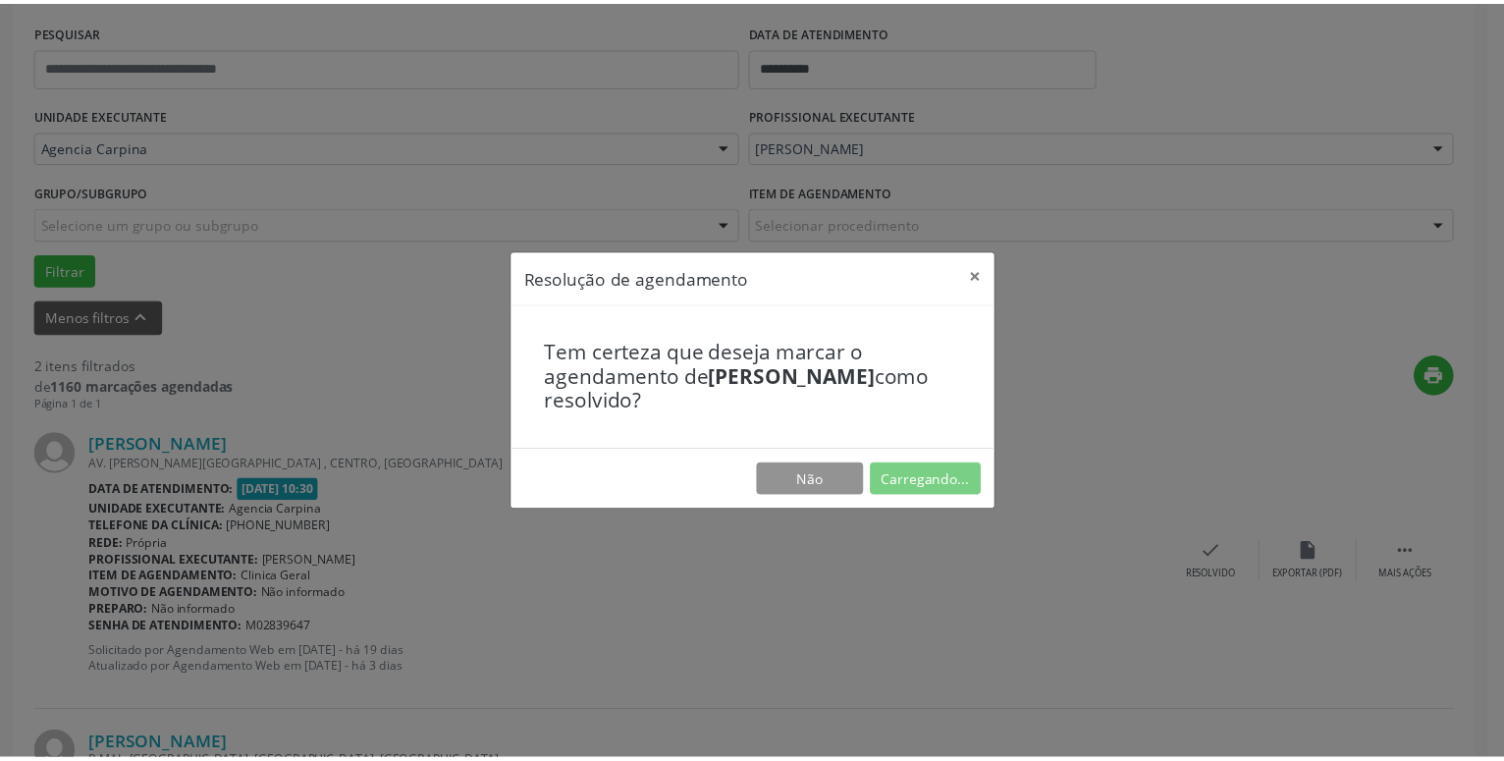
scroll to position [76, 0]
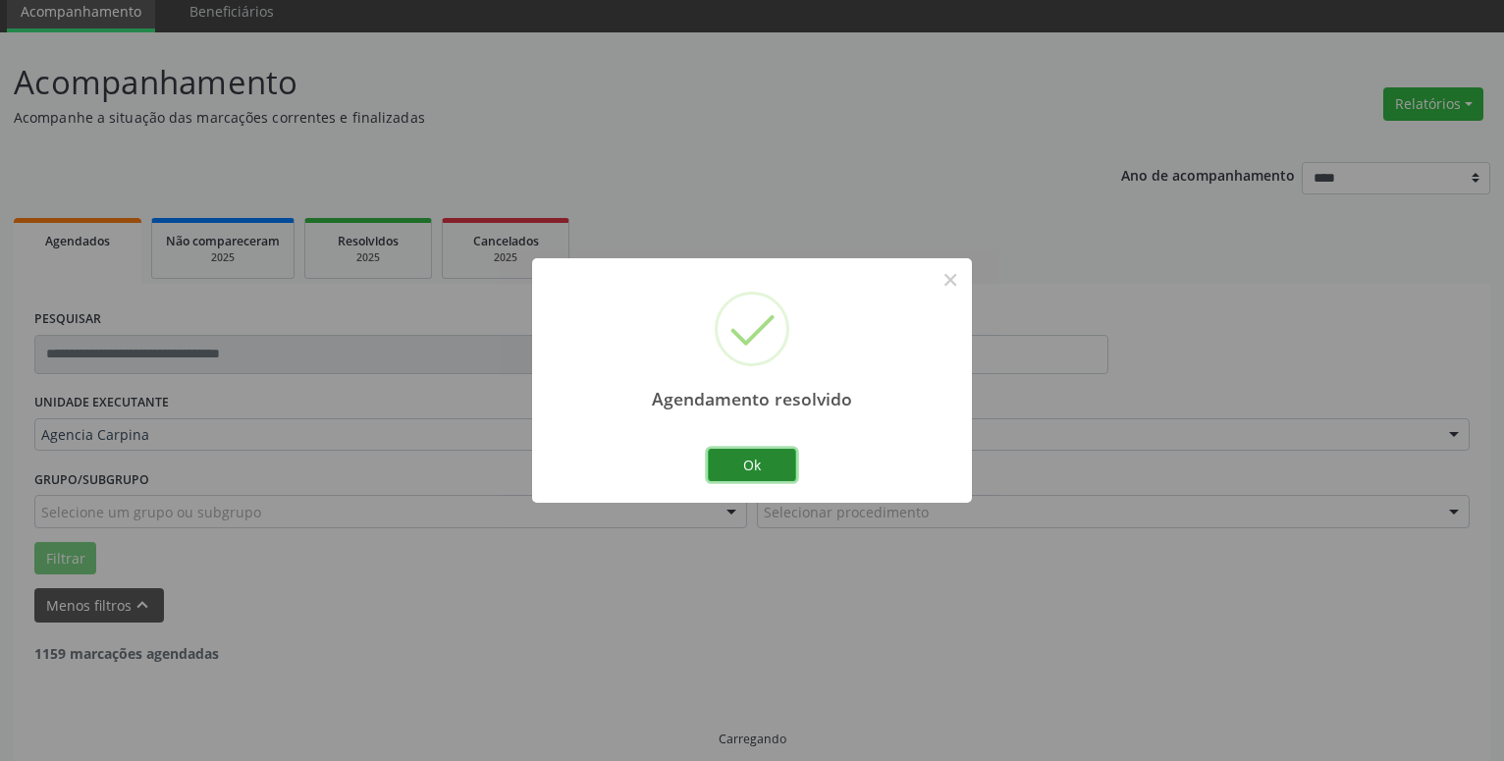
click at [741, 468] on button "Ok" at bounding box center [752, 465] width 88 height 33
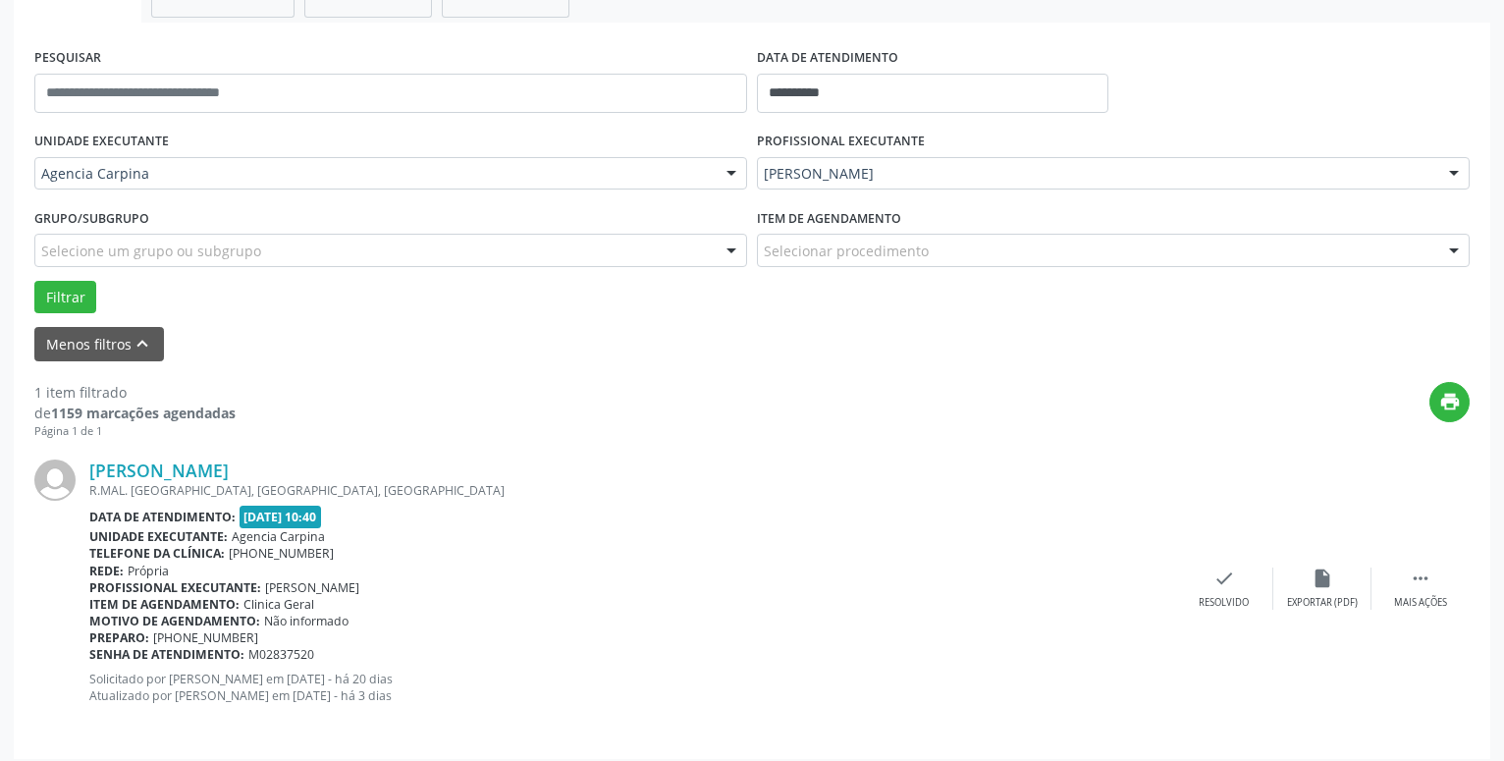
scroll to position [348, 0]
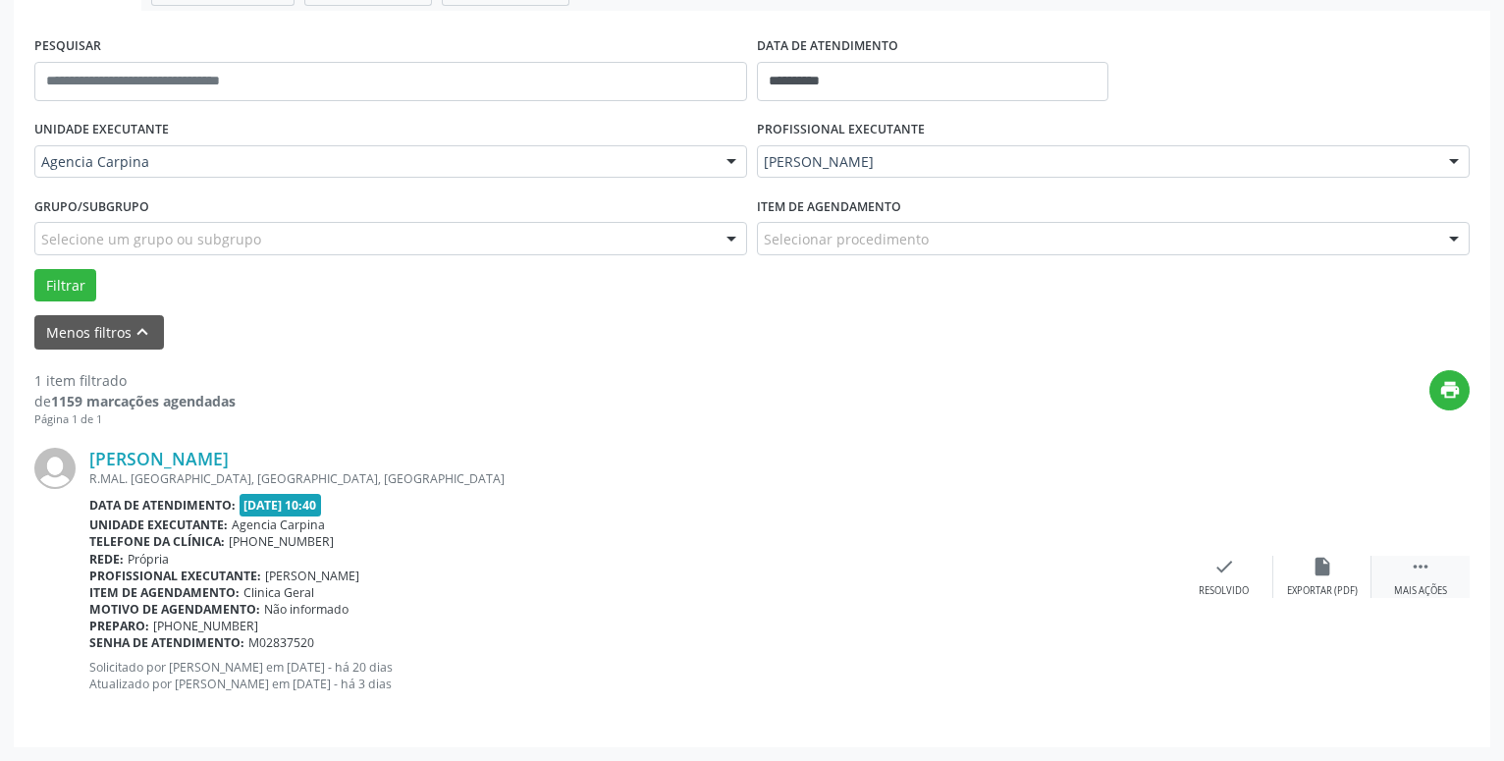
click at [1417, 569] on icon "" at bounding box center [1421, 567] width 22 height 22
click at [1317, 562] on icon "alarm_off" at bounding box center [1322, 567] width 22 height 22
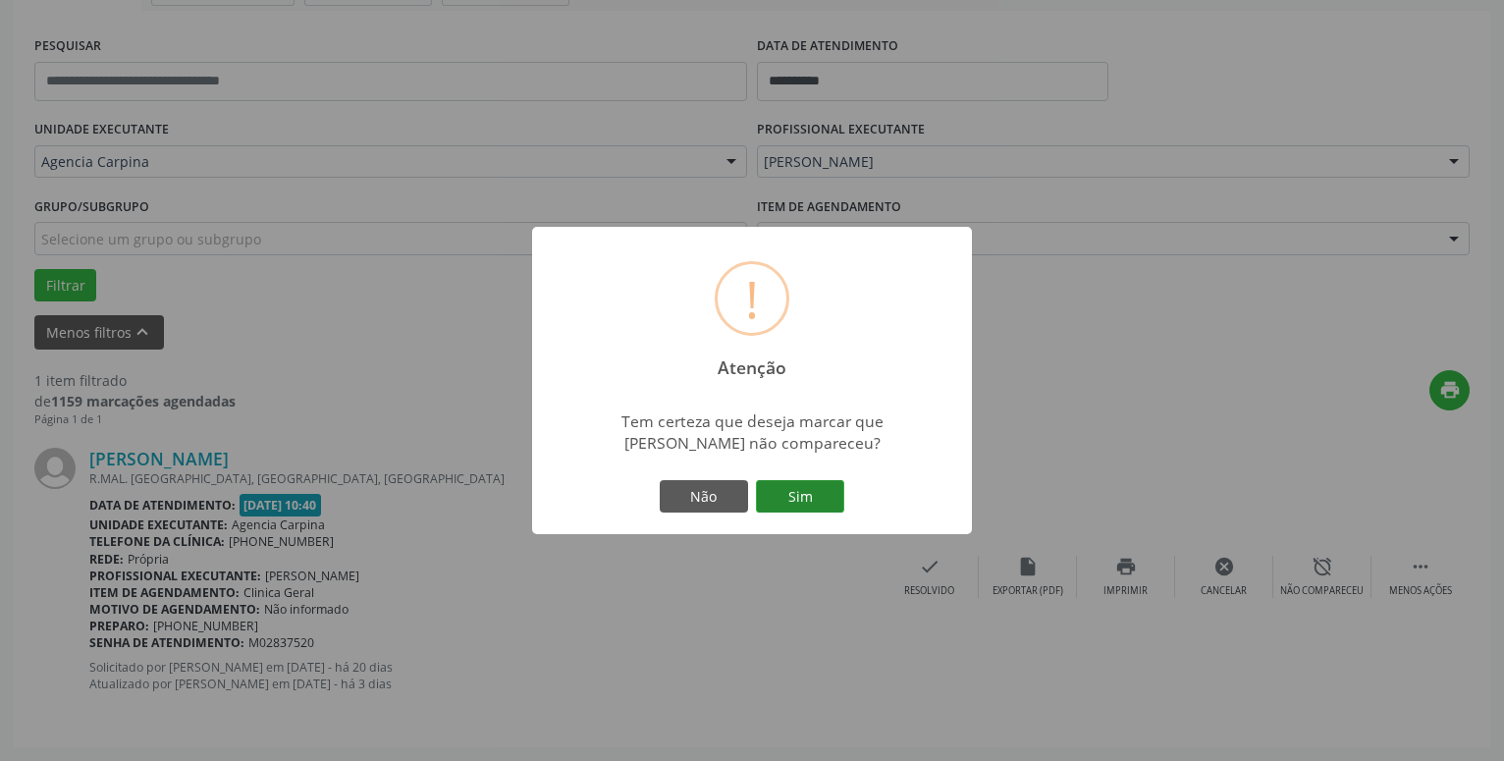
click at [809, 501] on button "Sim" at bounding box center [800, 496] width 88 height 33
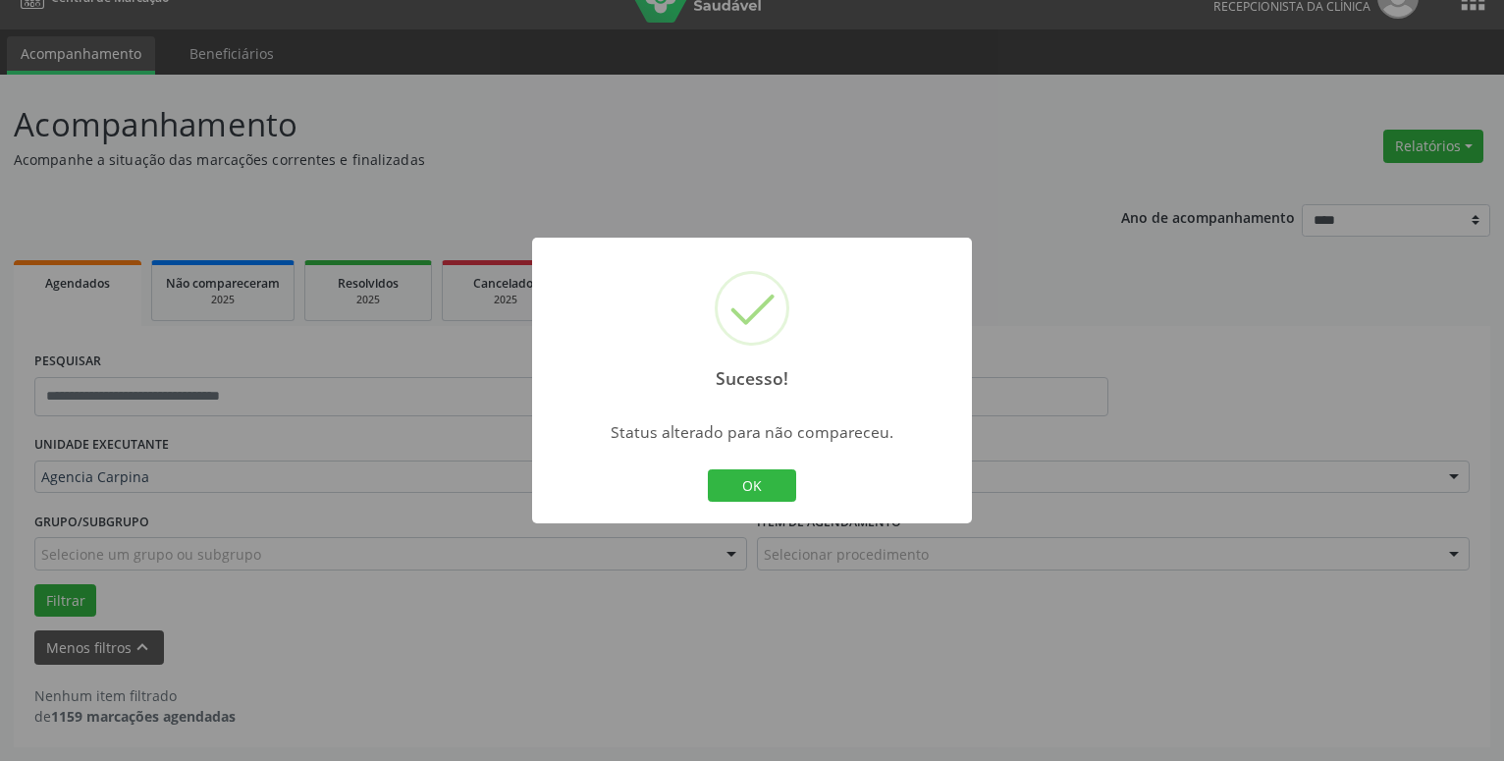
scroll to position [33, 0]
click at [735, 482] on button "OK" at bounding box center [752, 485] width 88 height 33
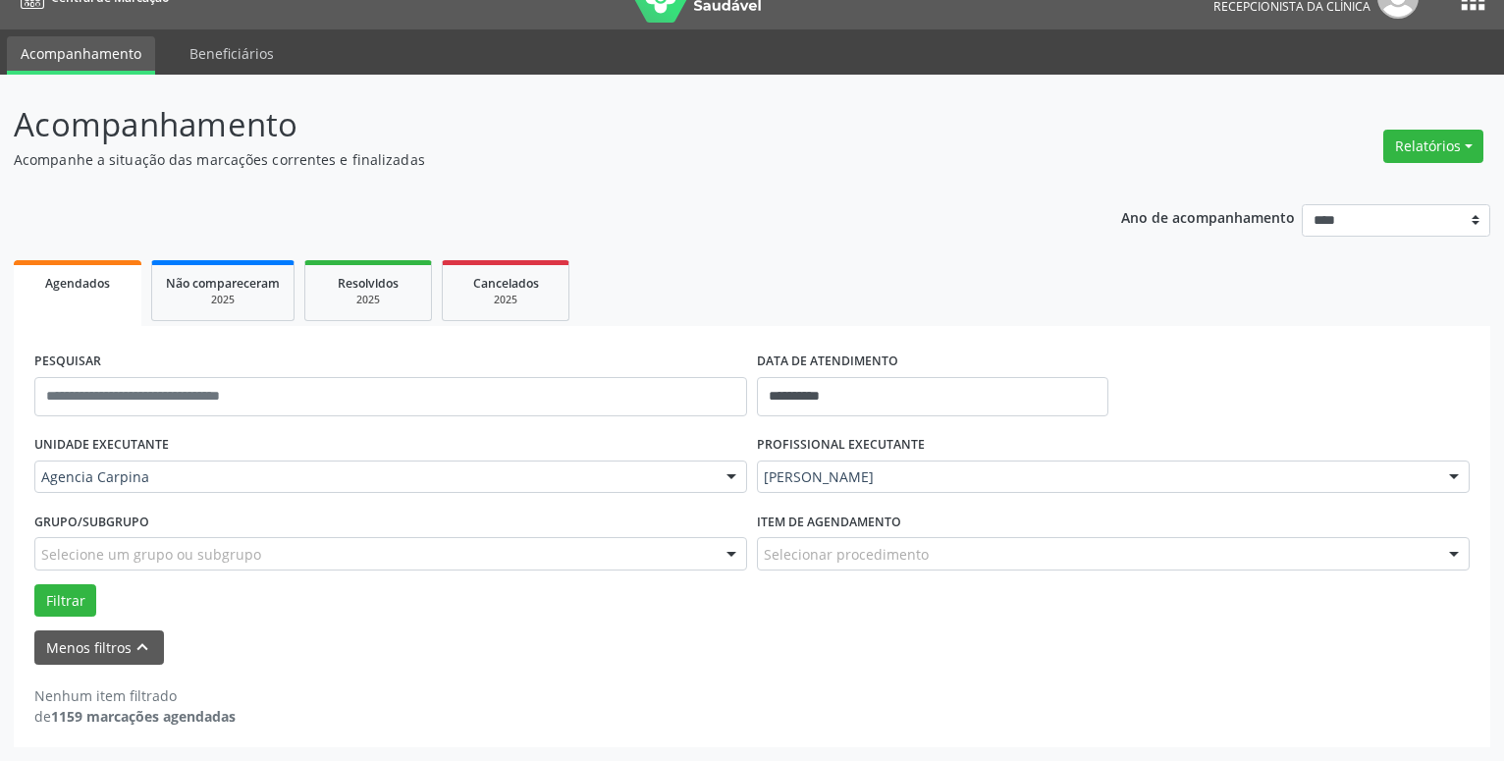
scroll to position [317, 0]
click at [1457, 473] on div at bounding box center [1453, 477] width 29 height 33
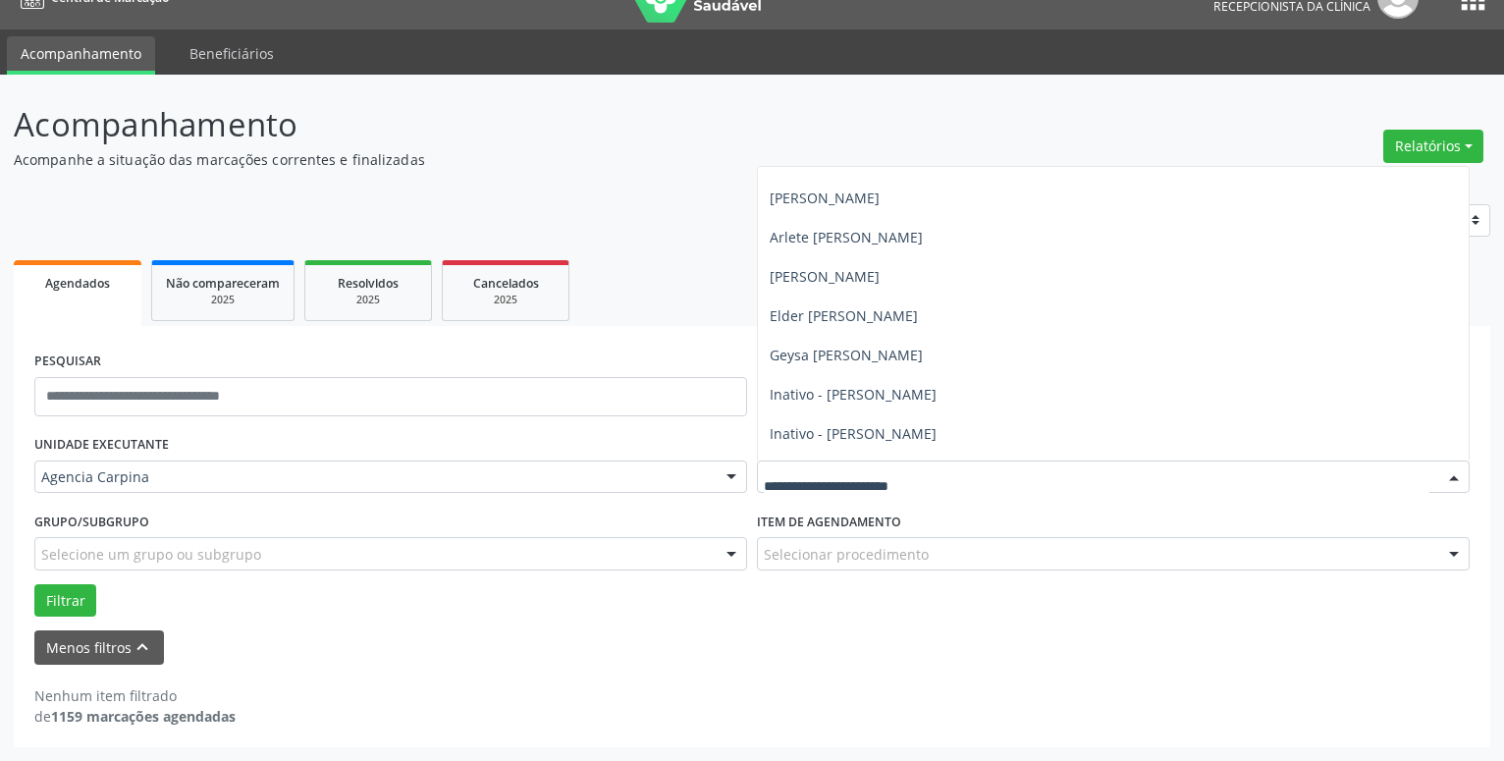
scroll to position [0, 0]
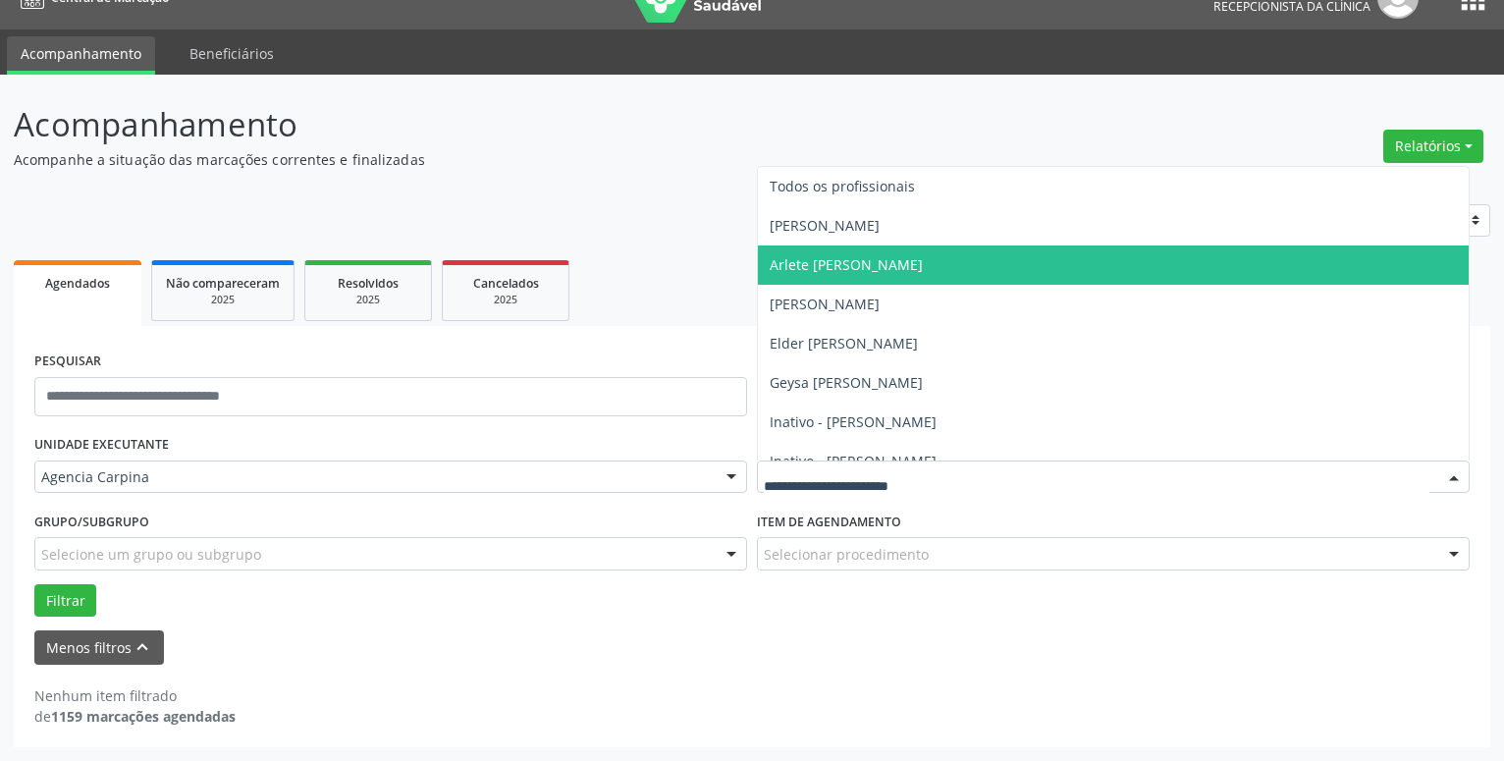
click at [1141, 264] on span "Arlete [PERSON_NAME]" at bounding box center [1113, 264] width 711 height 39
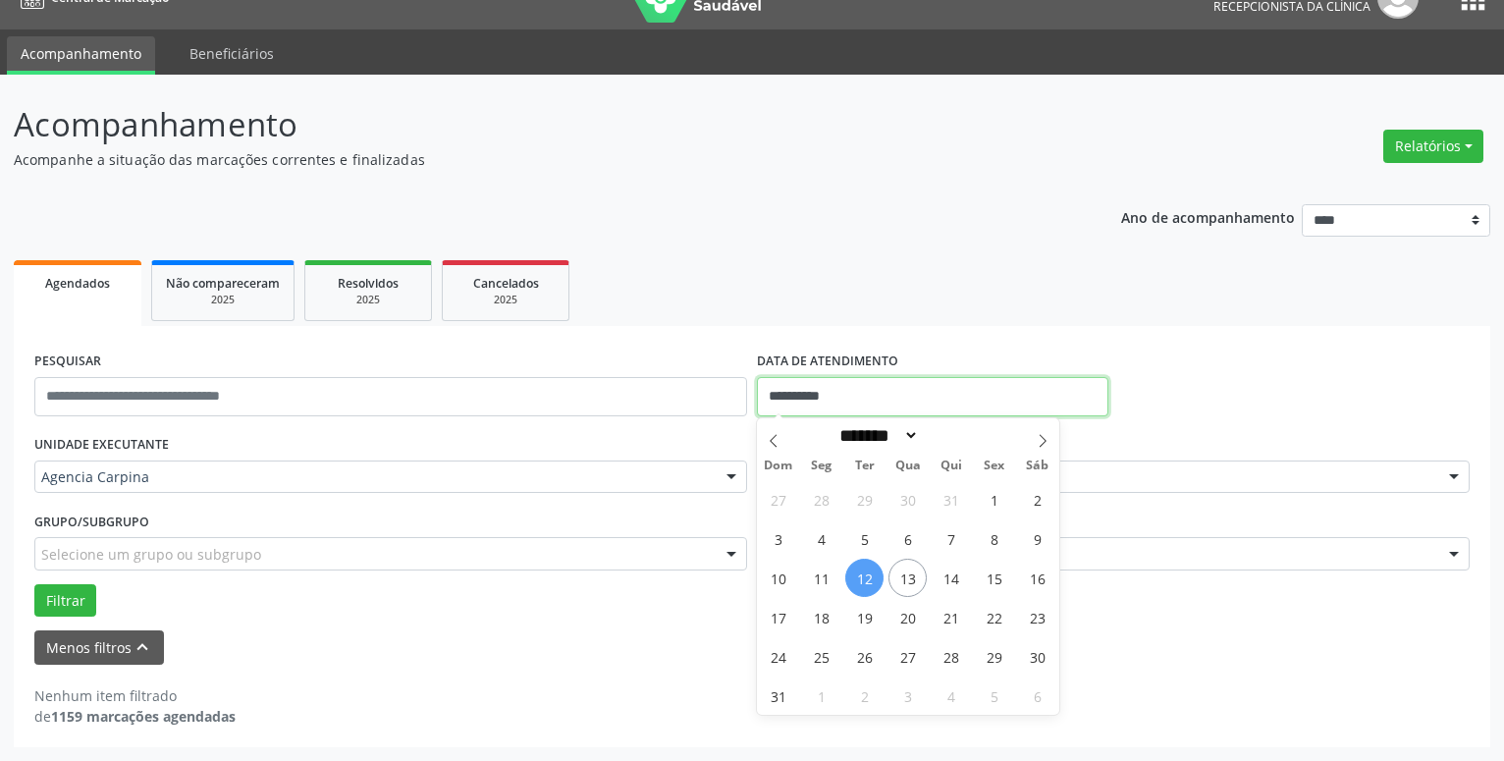
click at [891, 391] on input "**********" at bounding box center [932, 396] width 351 height 39
click at [906, 537] on span "6" at bounding box center [907, 538] width 38 height 38
type input "**********"
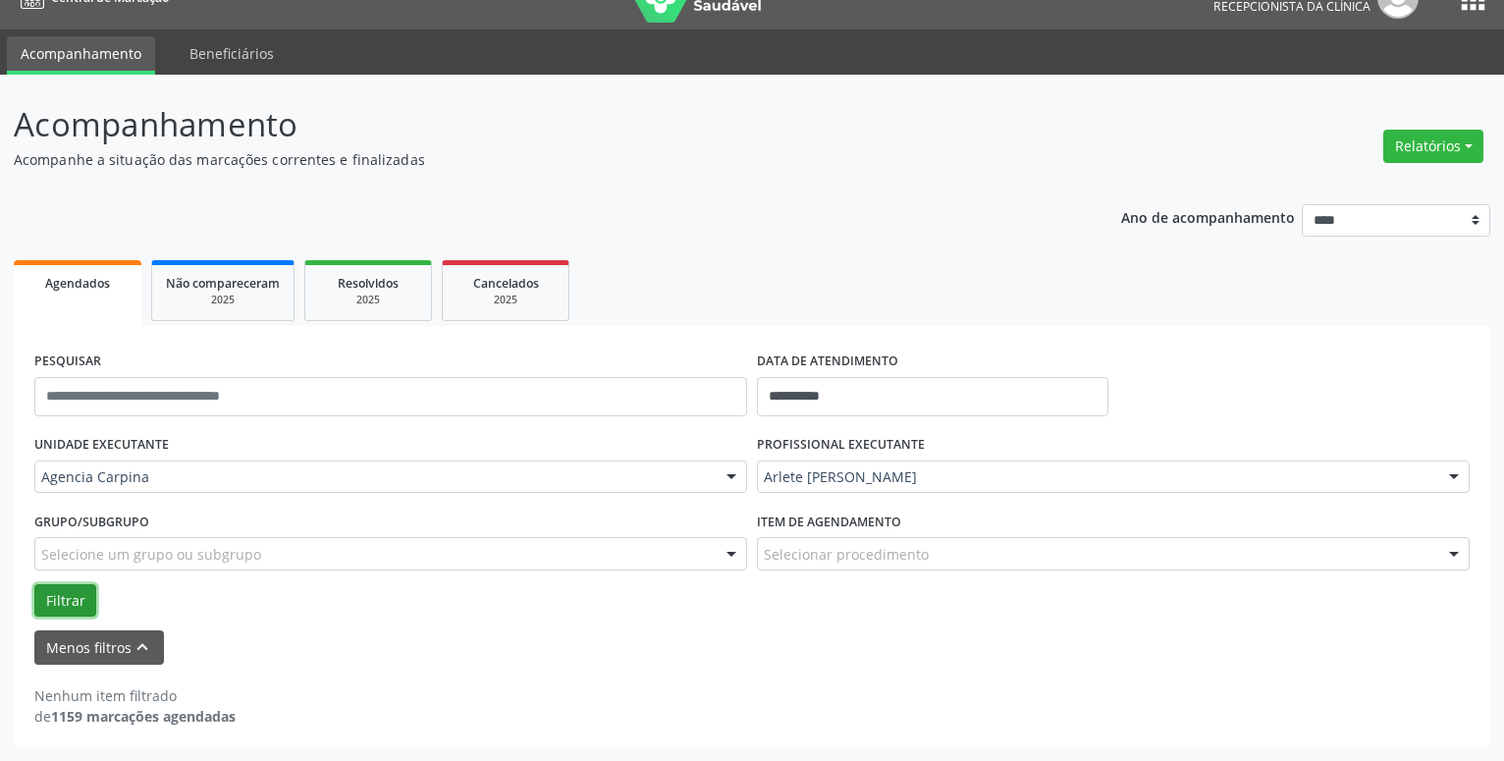
click at [62, 607] on button "Filtrar" at bounding box center [65, 600] width 62 height 33
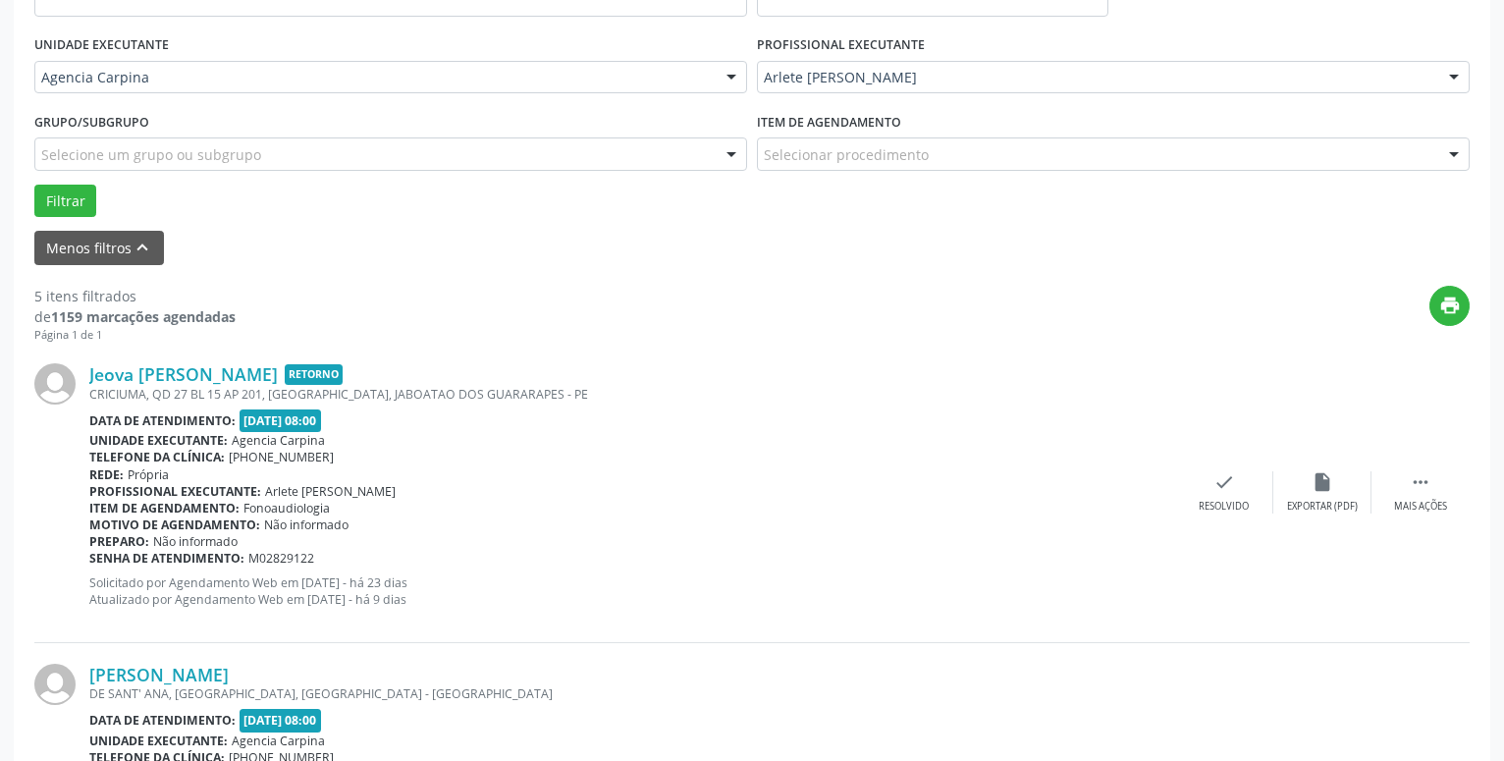
scroll to position [434, 0]
click at [55, 203] on button "Filtrar" at bounding box center [65, 200] width 62 height 33
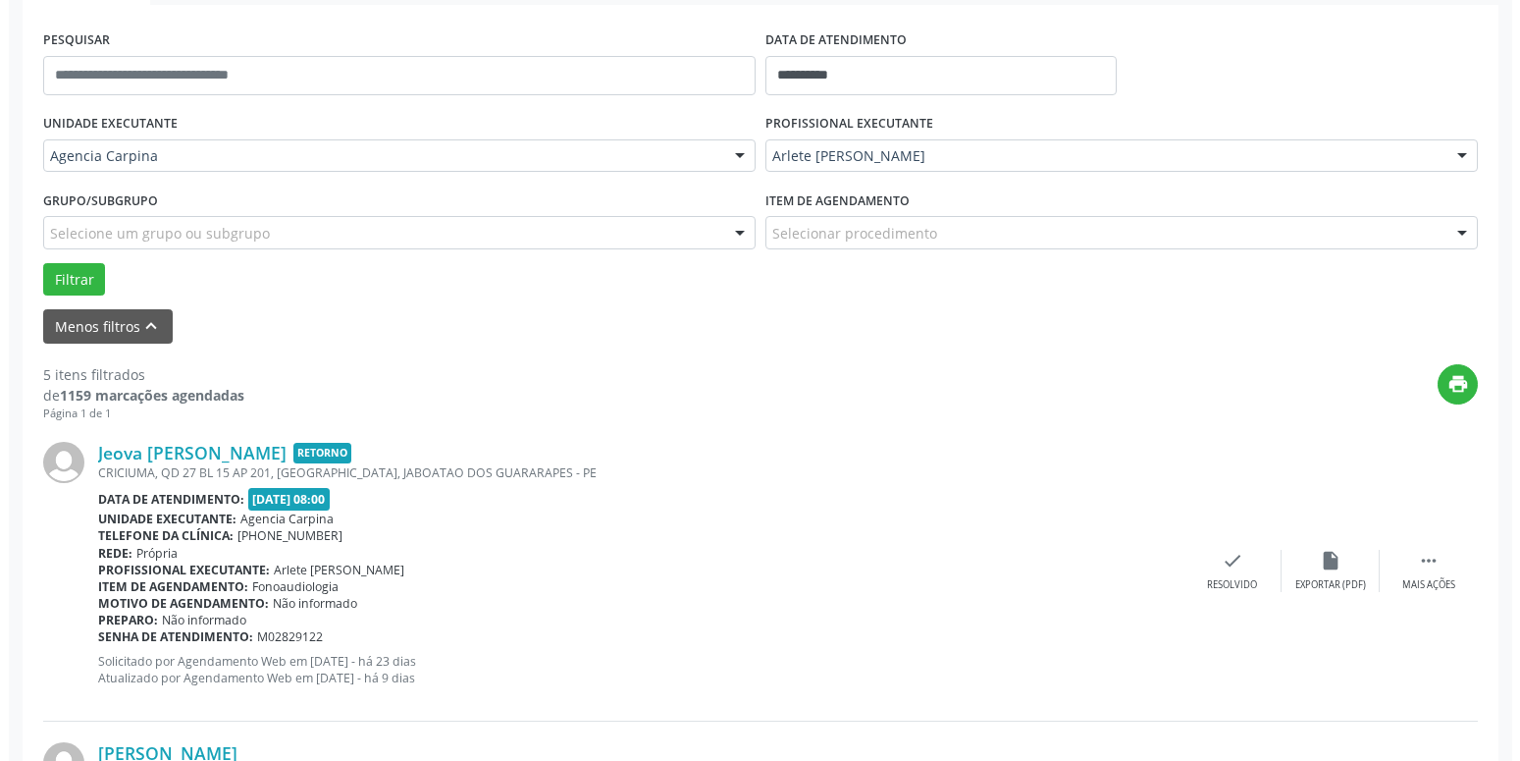
scroll to position [363, 0]
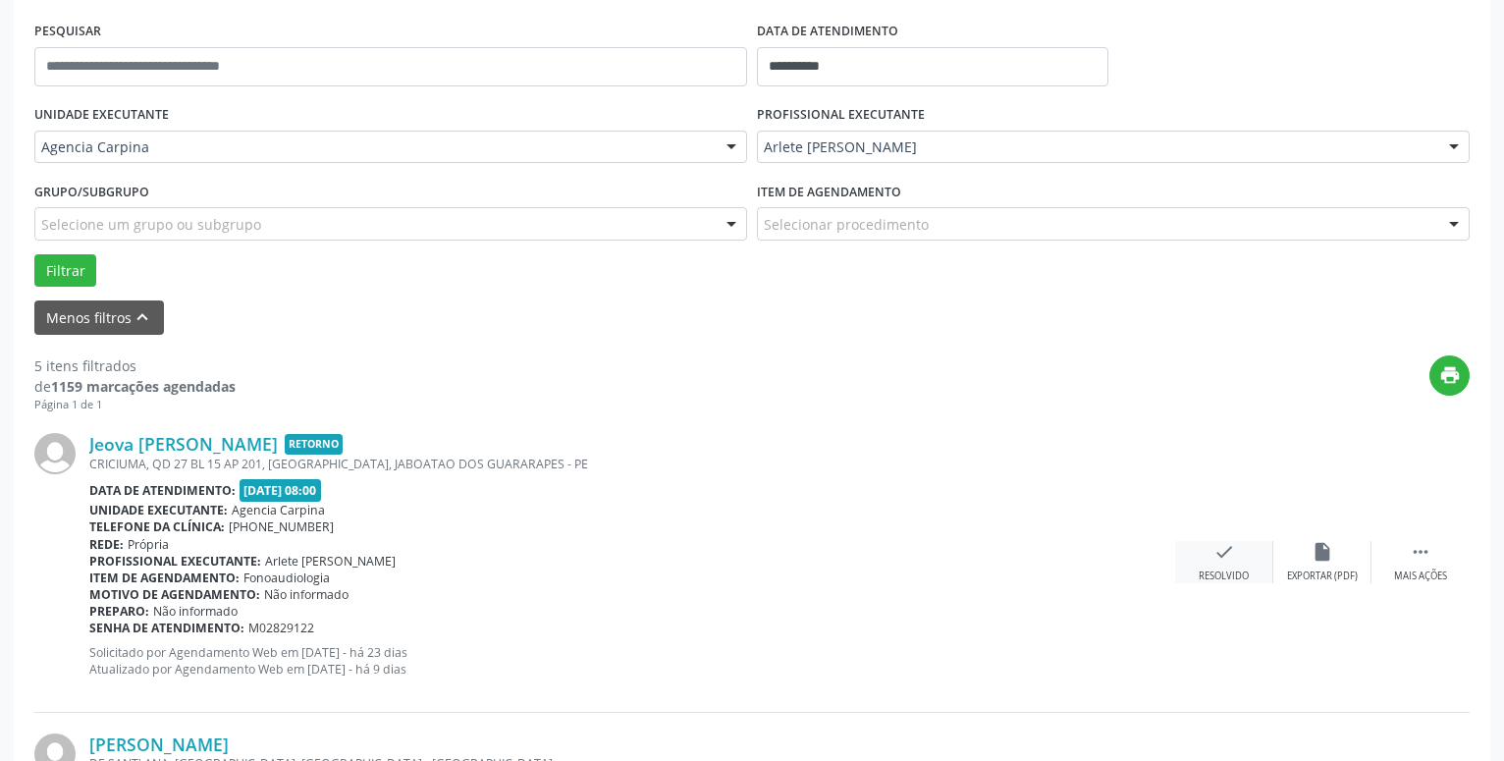
click at [1225, 557] on icon "check" at bounding box center [1224, 552] width 22 height 22
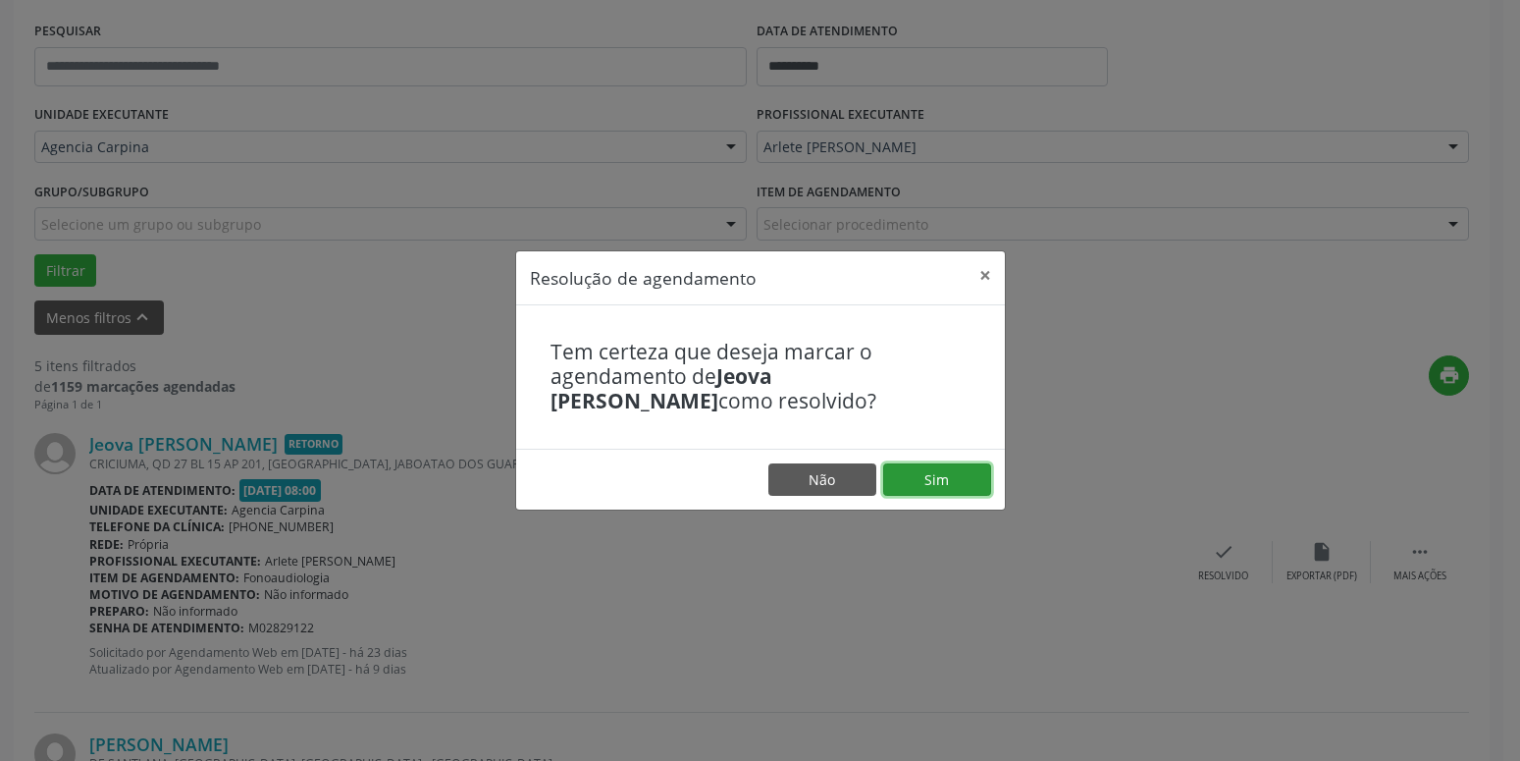
click at [959, 467] on button "Sim" at bounding box center [937, 479] width 108 height 33
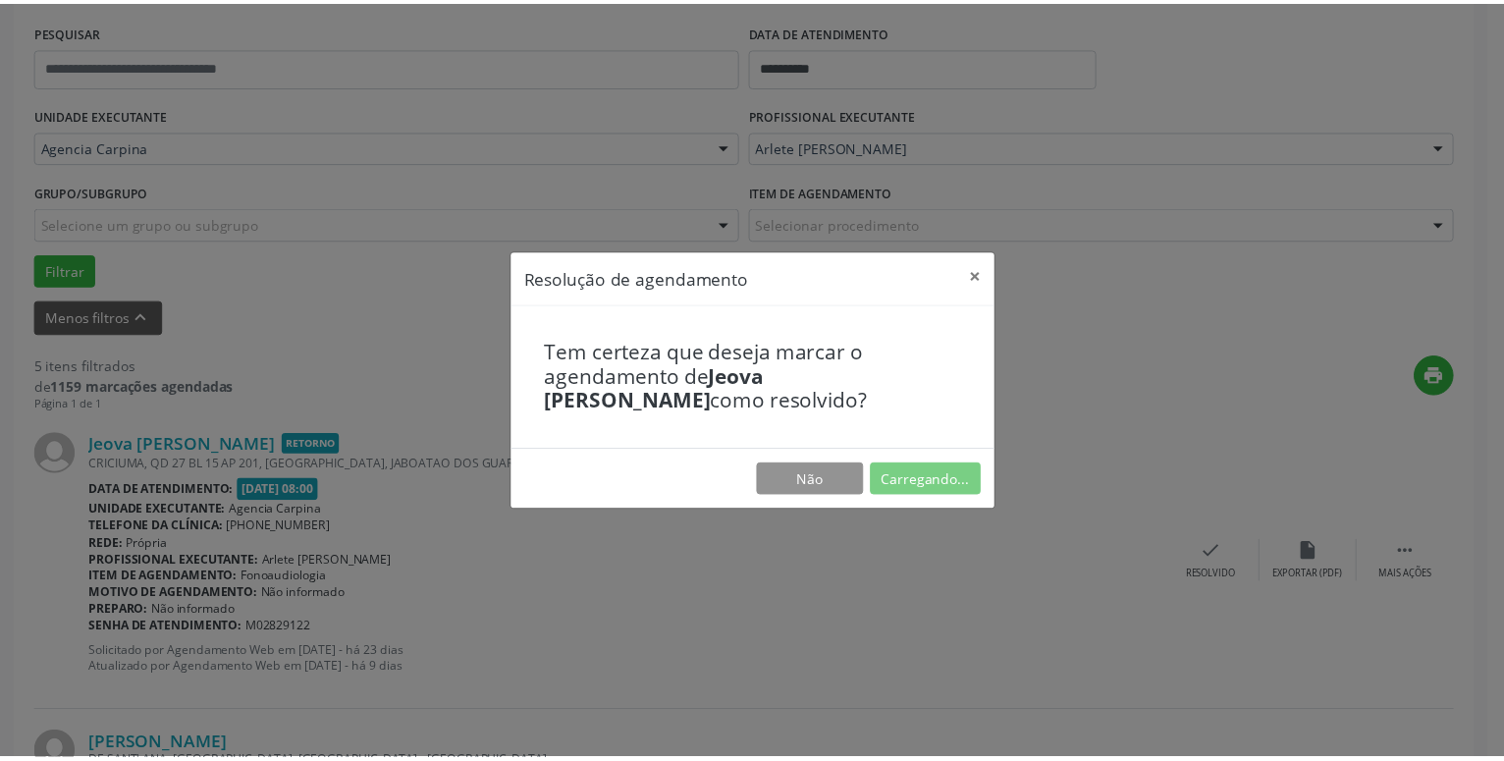
scroll to position [76, 0]
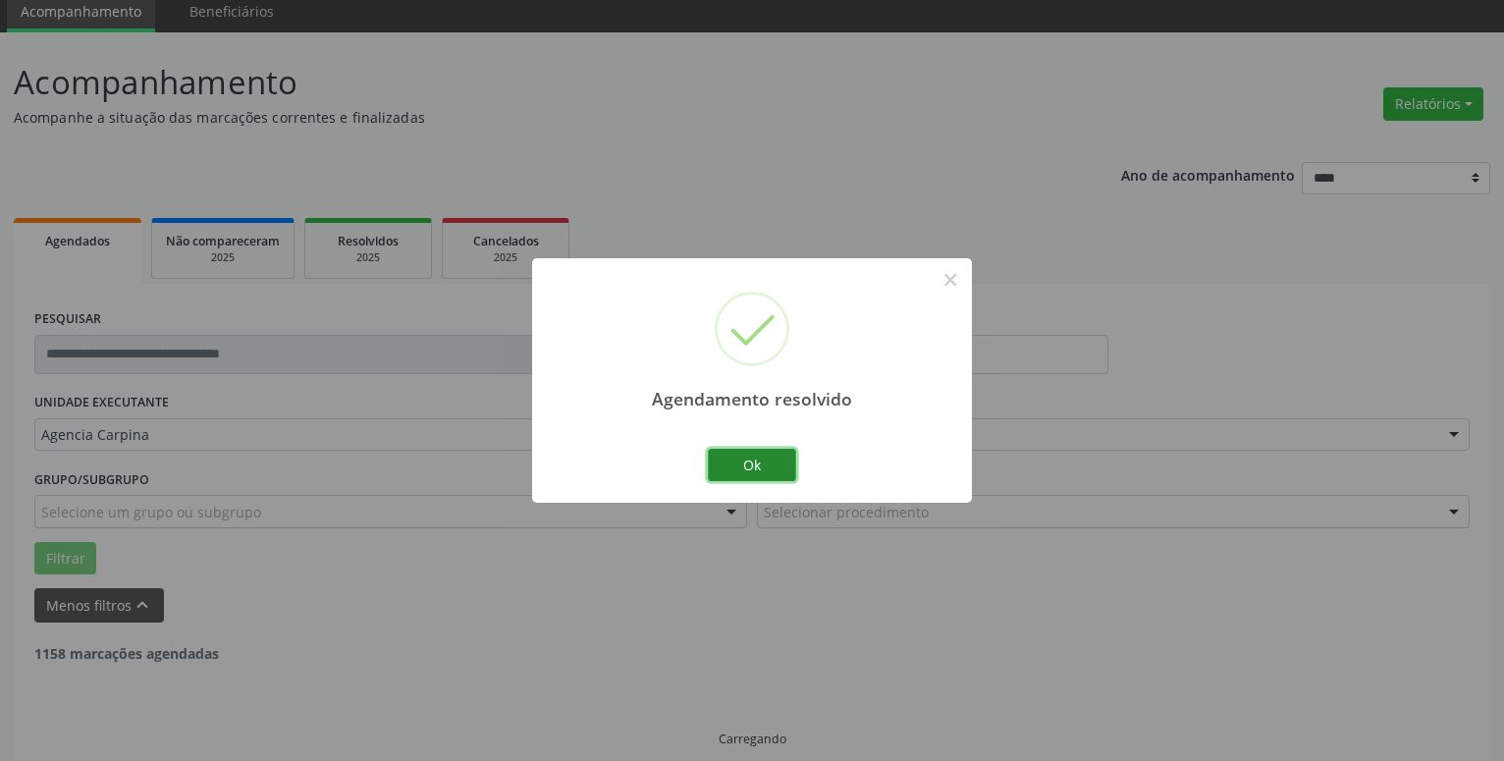
click at [766, 473] on button "Ok" at bounding box center [752, 465] width 88 height 33
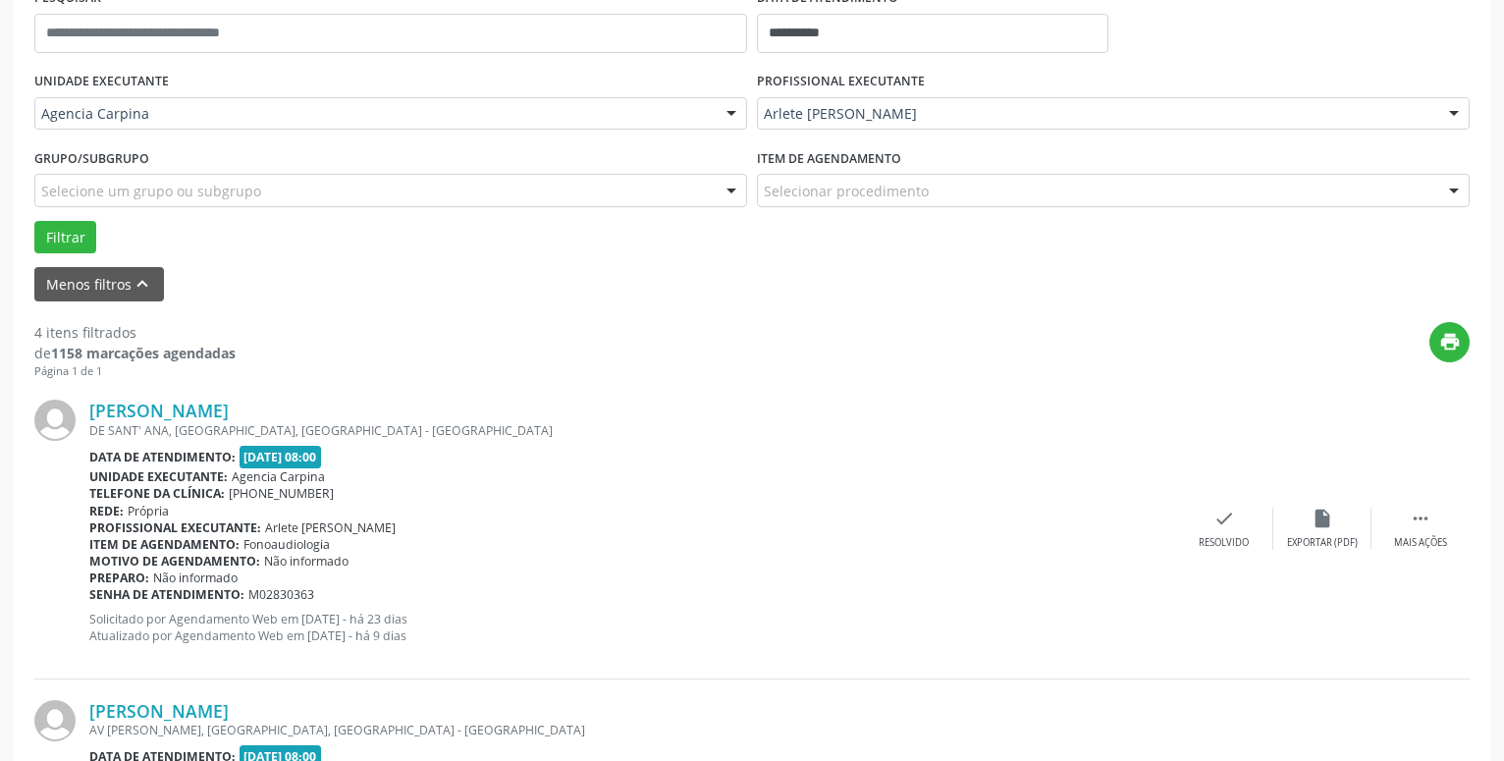
scroll to position [409, 0]
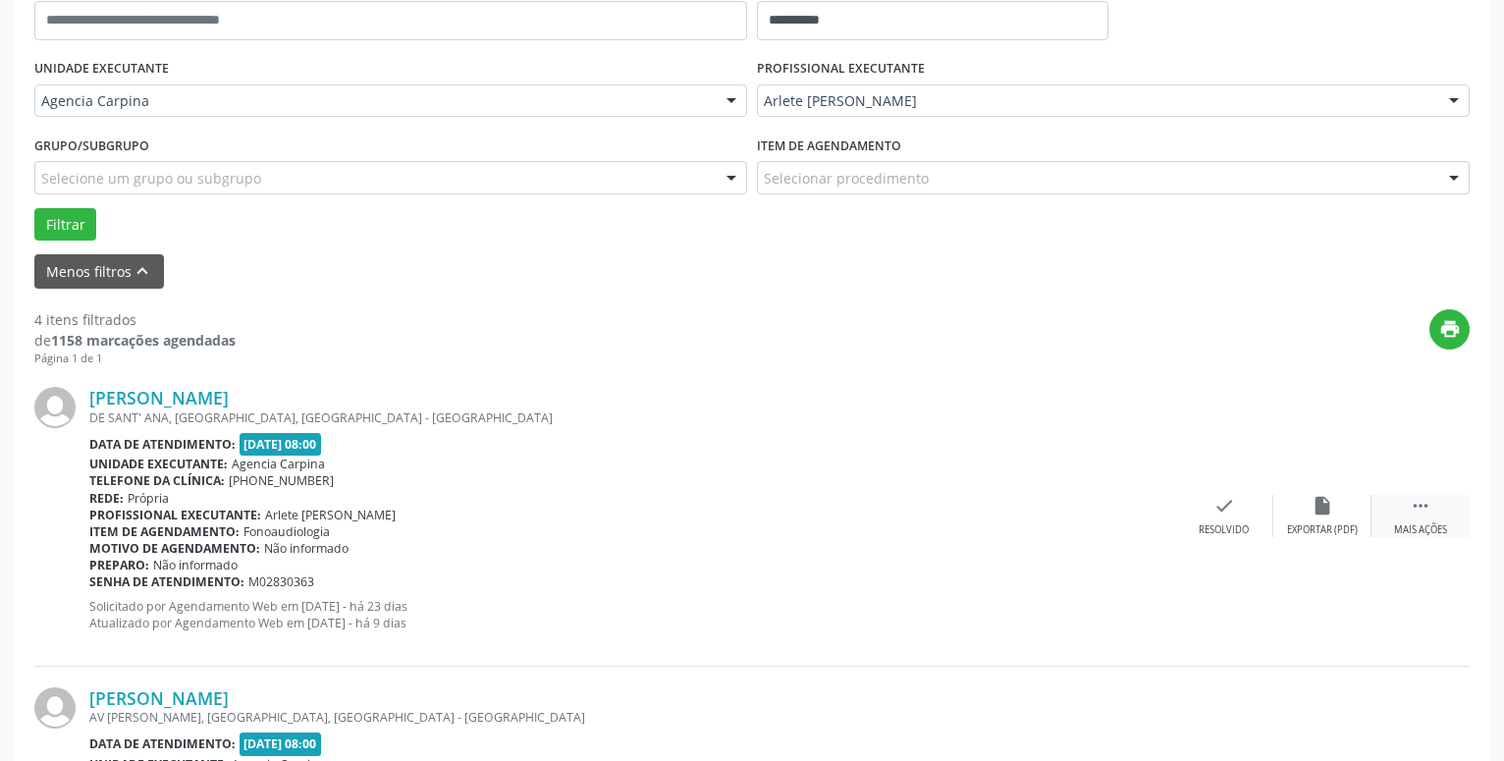
click at [1417, 507] on icon "" at bounding box center [1421, 506] width 22 height 22
click at [1331, 510] on icon "alarm_off" at bounding box center [1322, 506] width 22 height 22
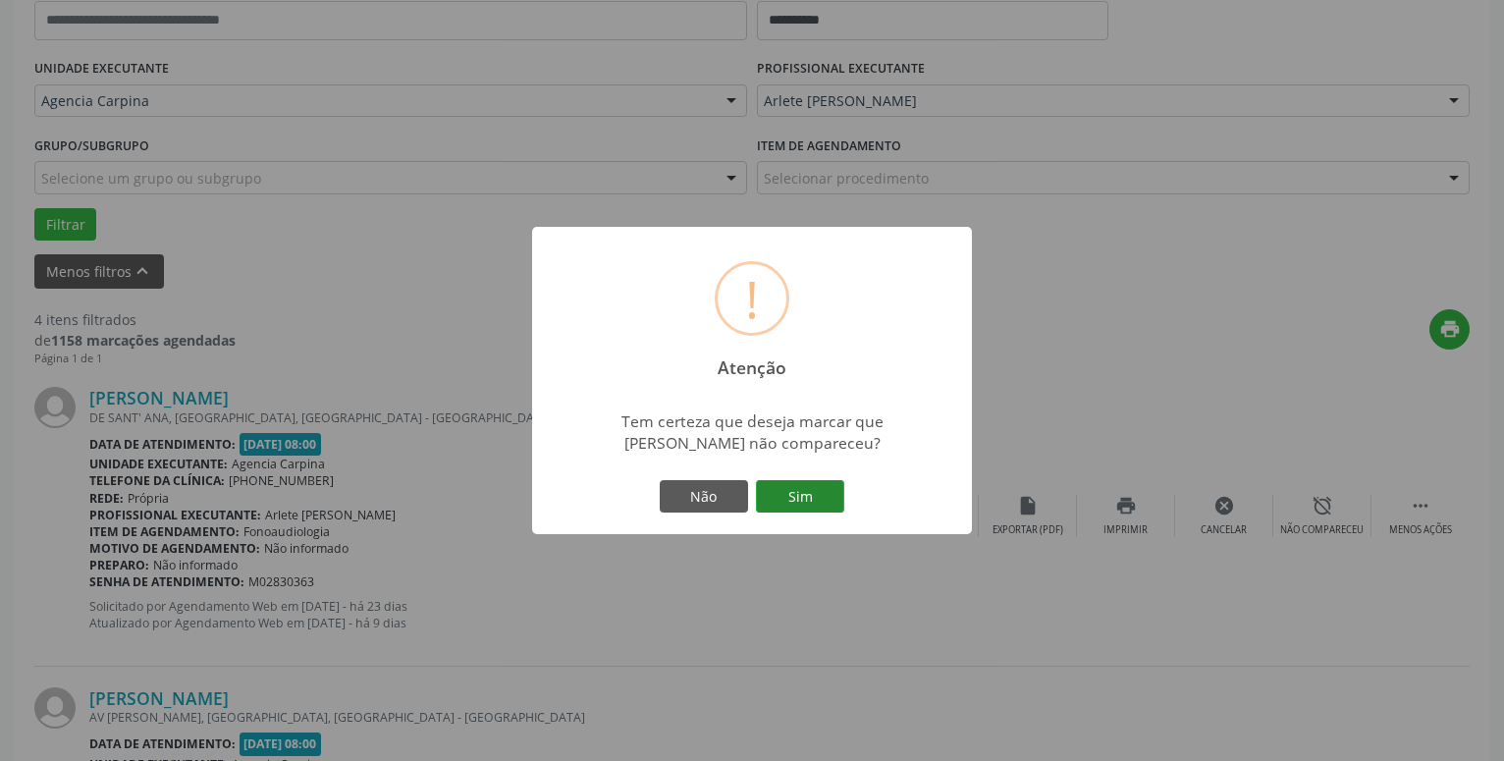
click at [804, 498] on button "Sim" at bounding box center [800, 496] width 88 height 33
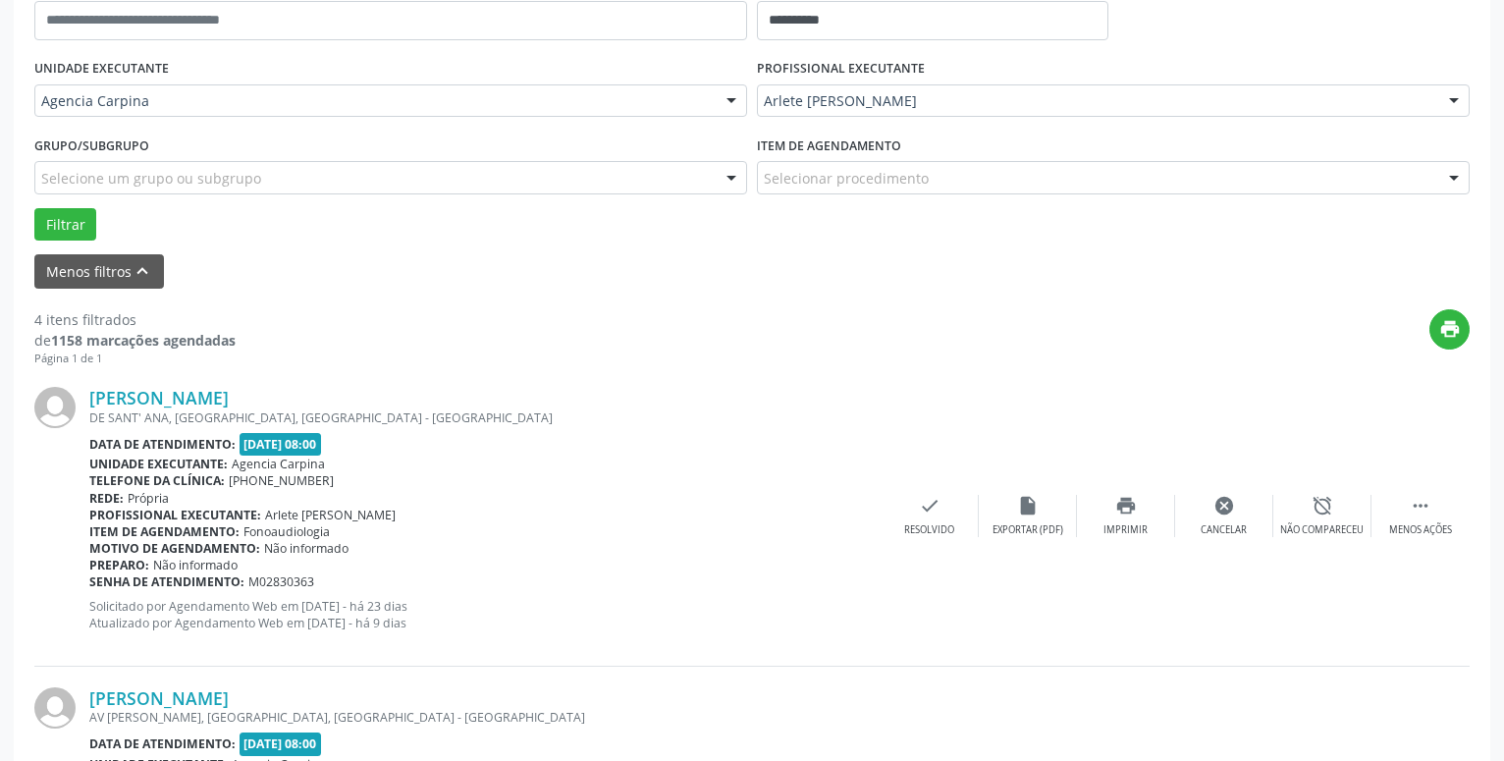
scroll to position [96, 0]
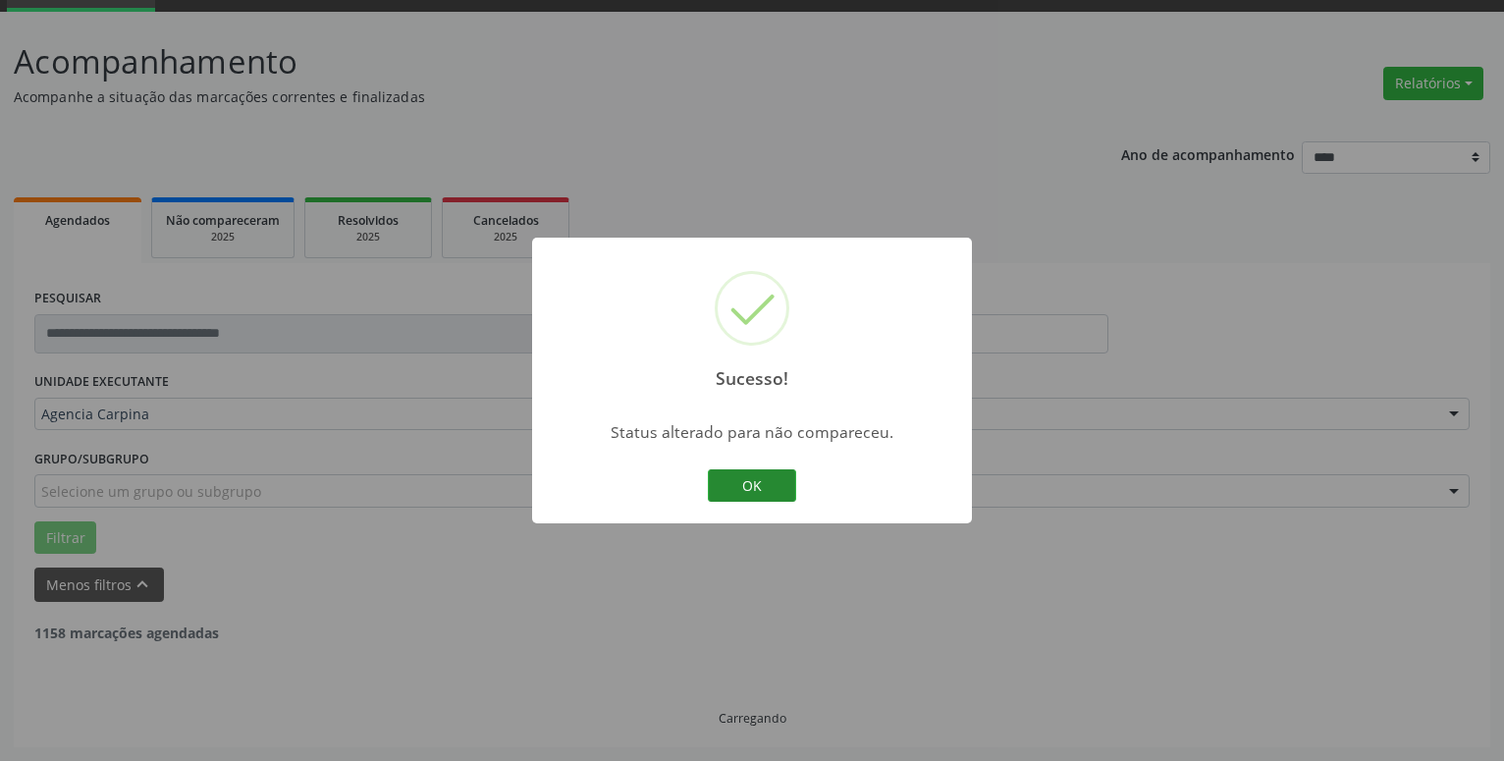
click at [757, 480] on button "OK" at bounding box center [752, 485] width 88 height 33
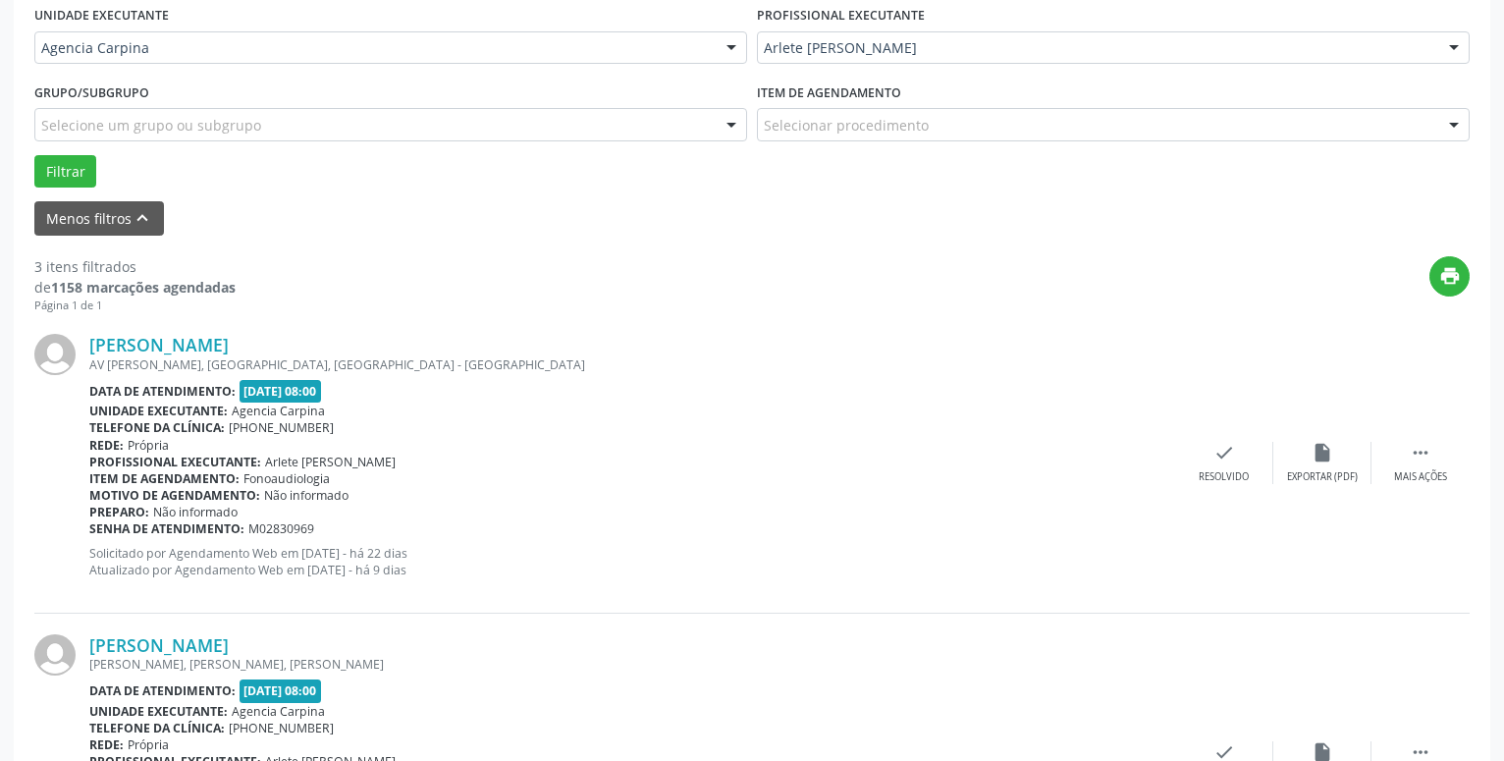
scroll to position [463, 0]
click at [1419, 453] on icon "" at bounding box center [1421, 452] width 22 height 22
click at [1322, 453] on icon "alarm_off" at bounding box center [1322, 452] width 22 height 22
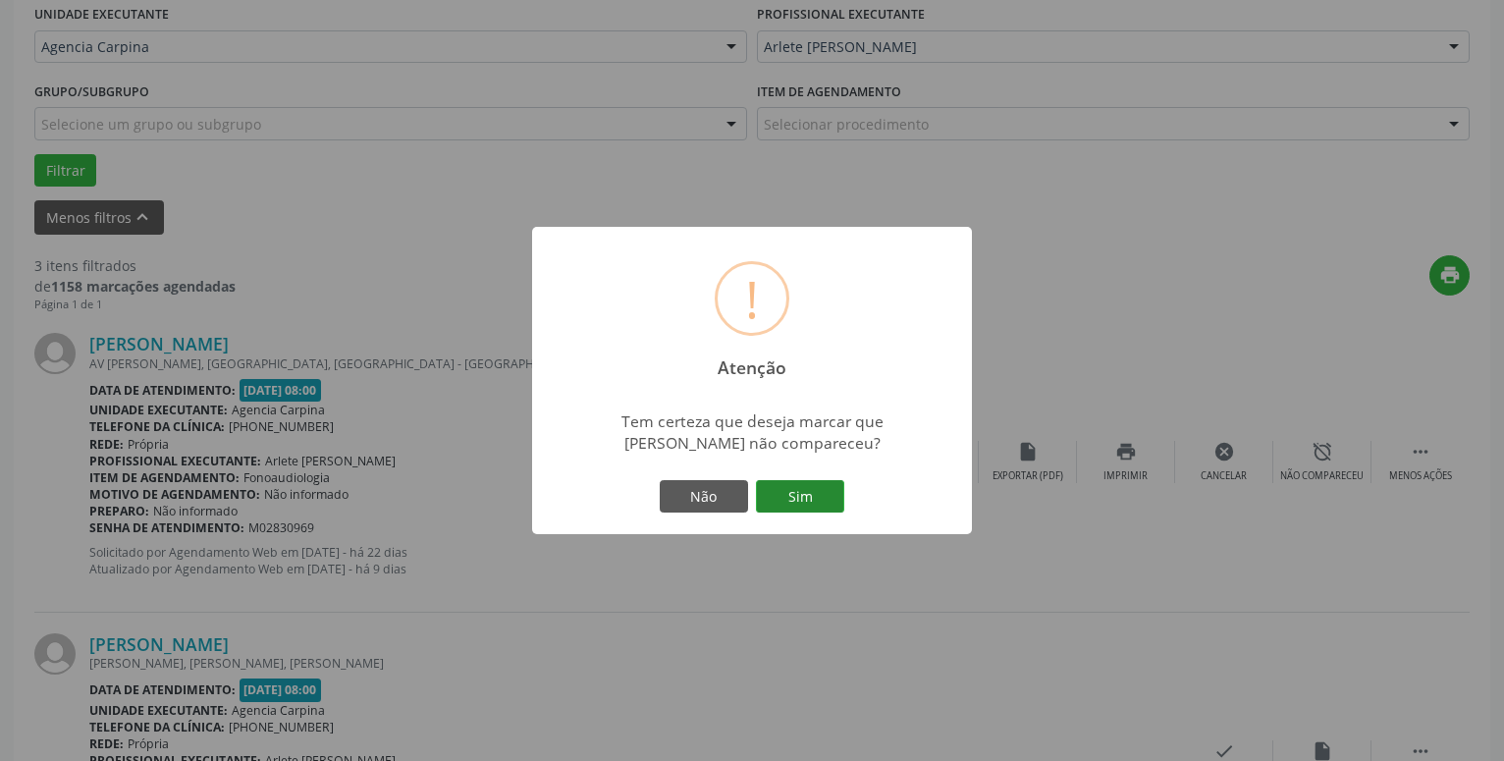
click at [802, 503] on button "Sim" at bounding box center [800, 496] width 88 height 33
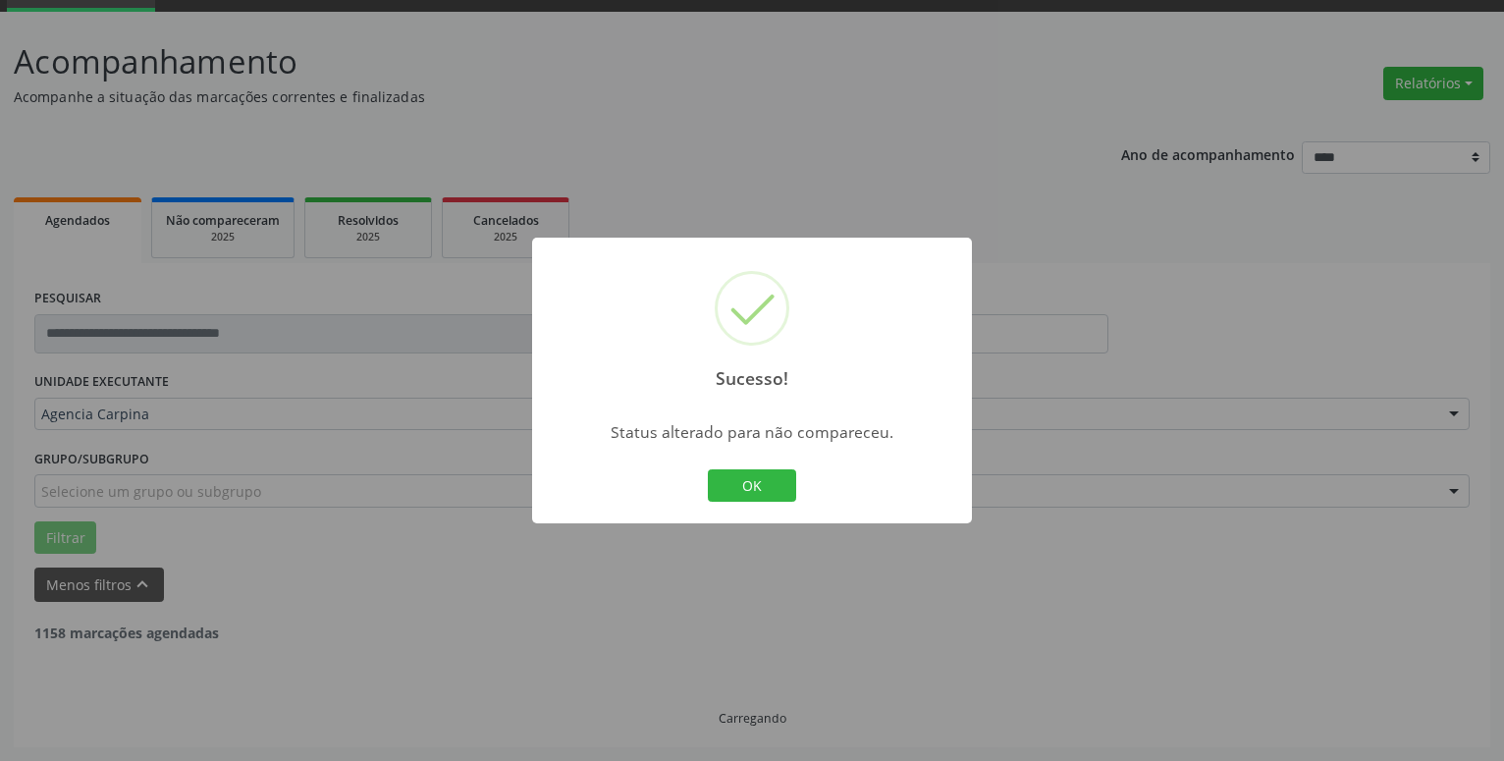
scroll to position [96, 0]
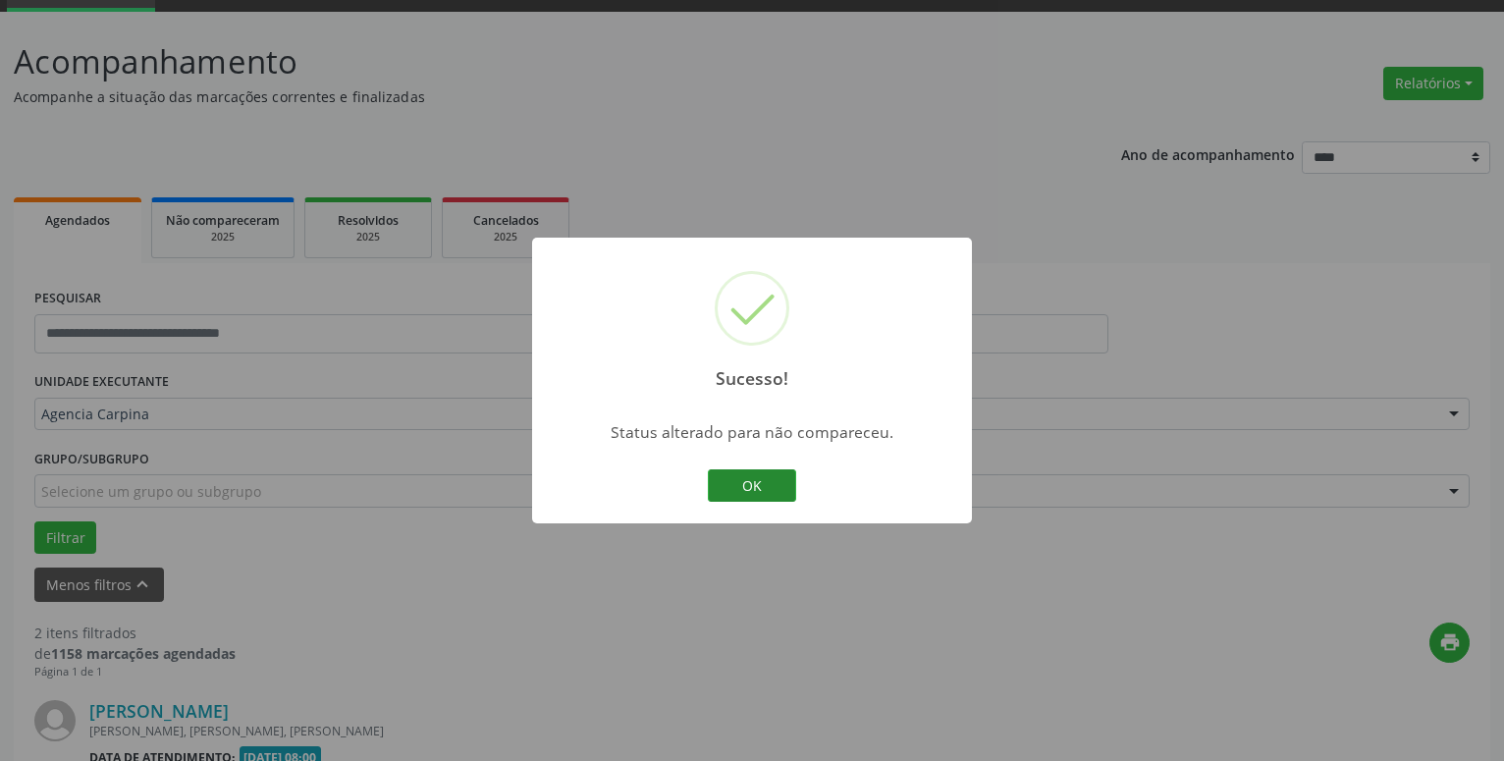
click at [756, 489] on button "OK" at bounding box center [752, 485] width 88 height 33
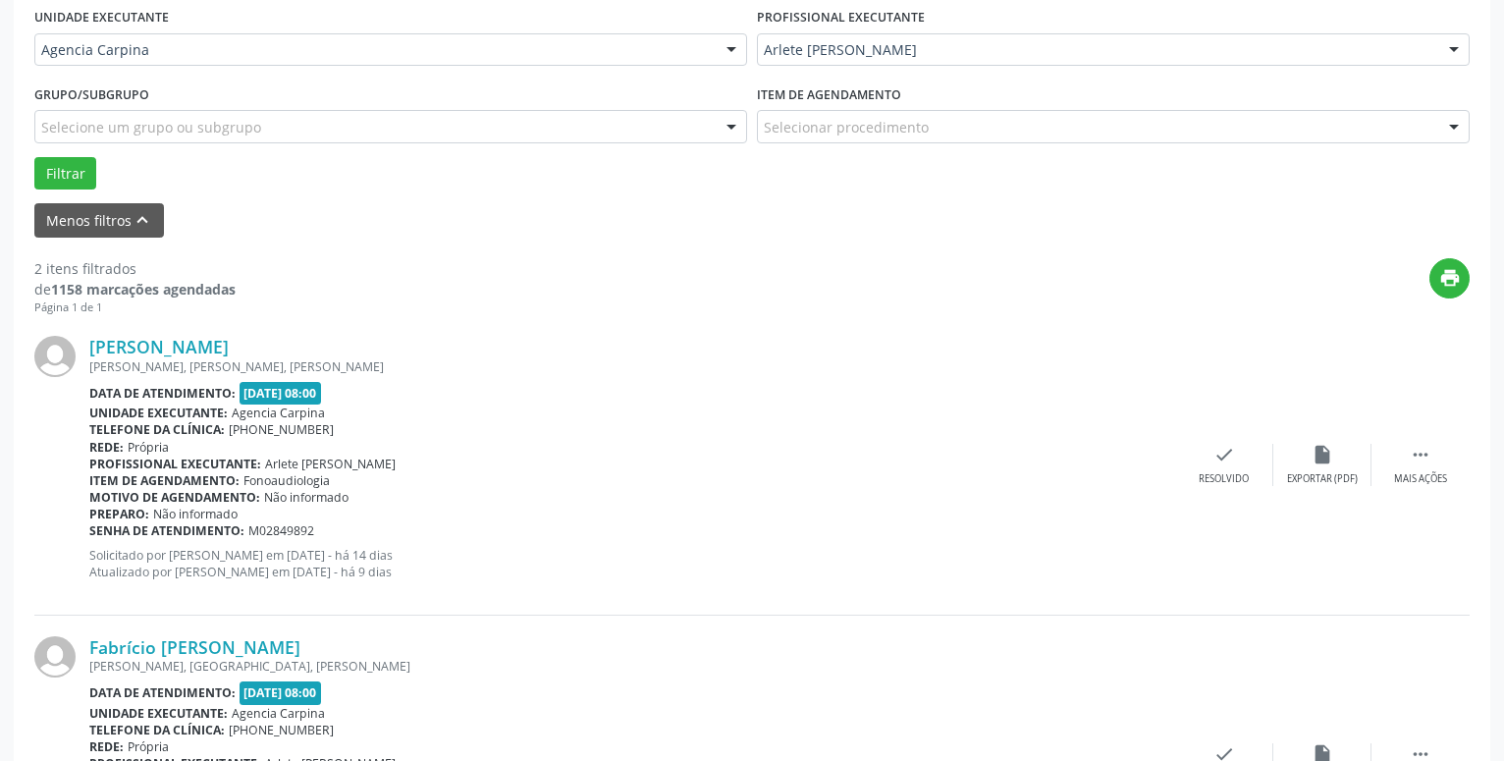
scroll to position [463, 0]
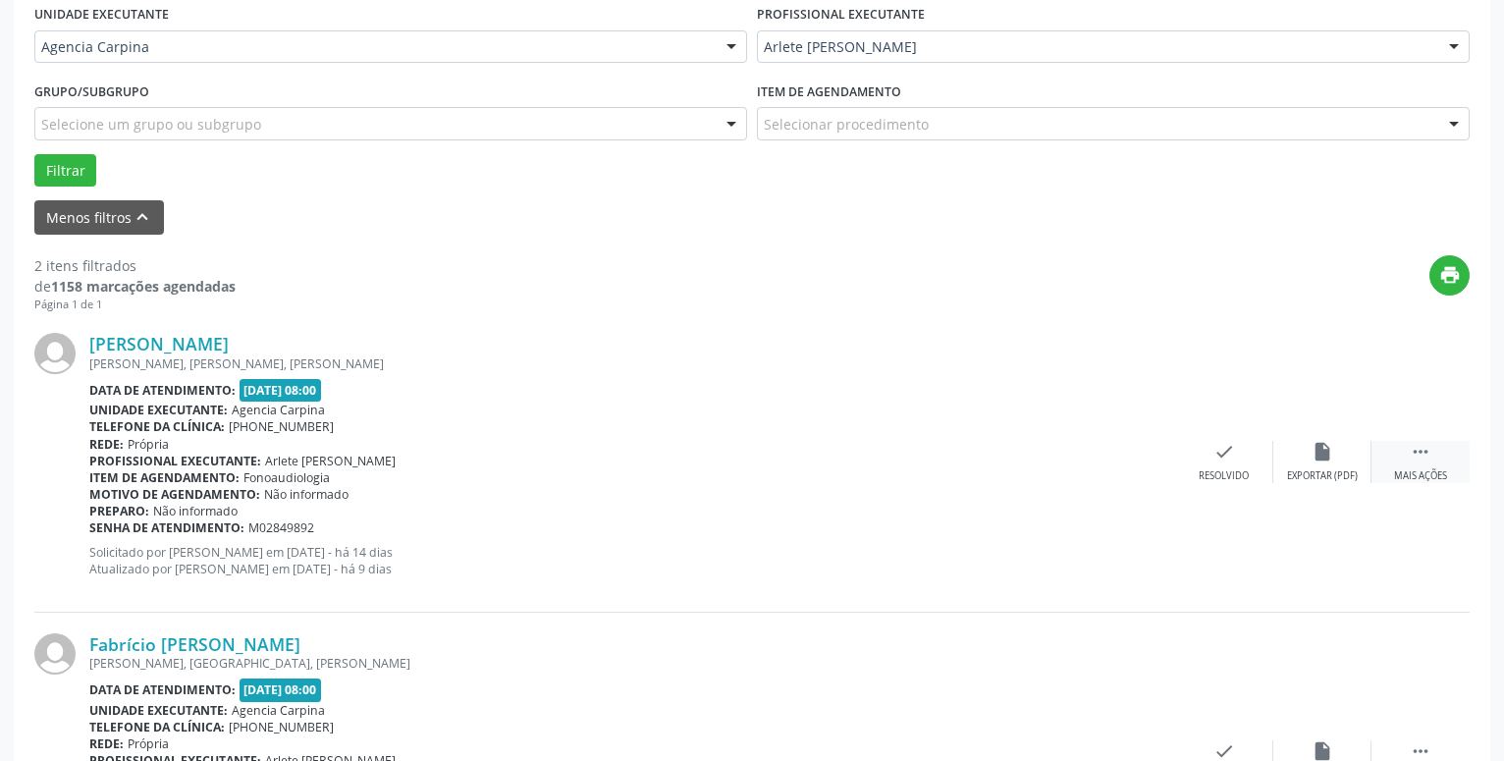
click at [1418, 453] on icon "" at bounding box center [1421, 452] width 22 height 22
click at [1322, 447] on icon "alarm_off" at bounding box center [1322, 452] width 22 height 22
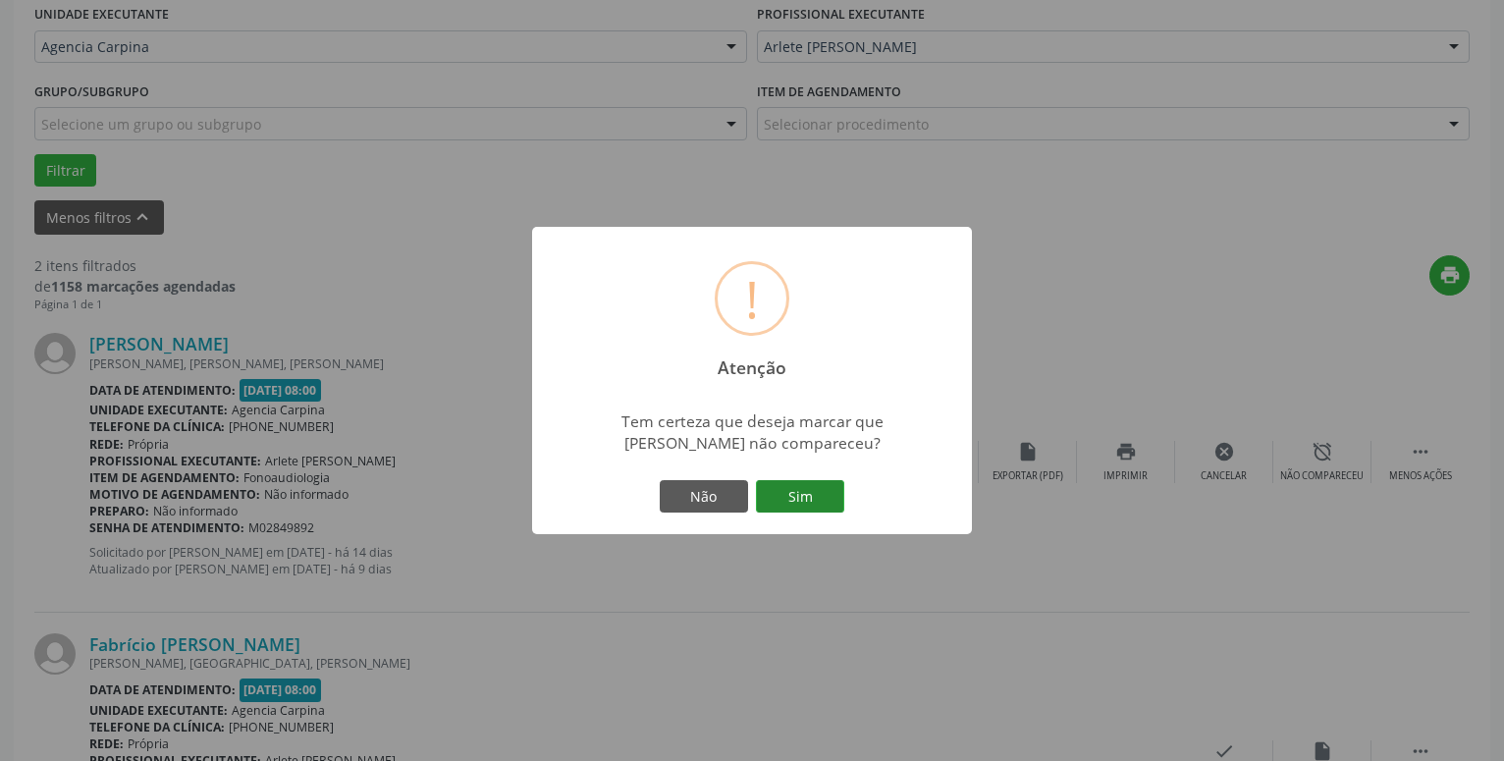
click at [789, 496] on button "Sim" at bounding box center [800, 496] width 88 height 33
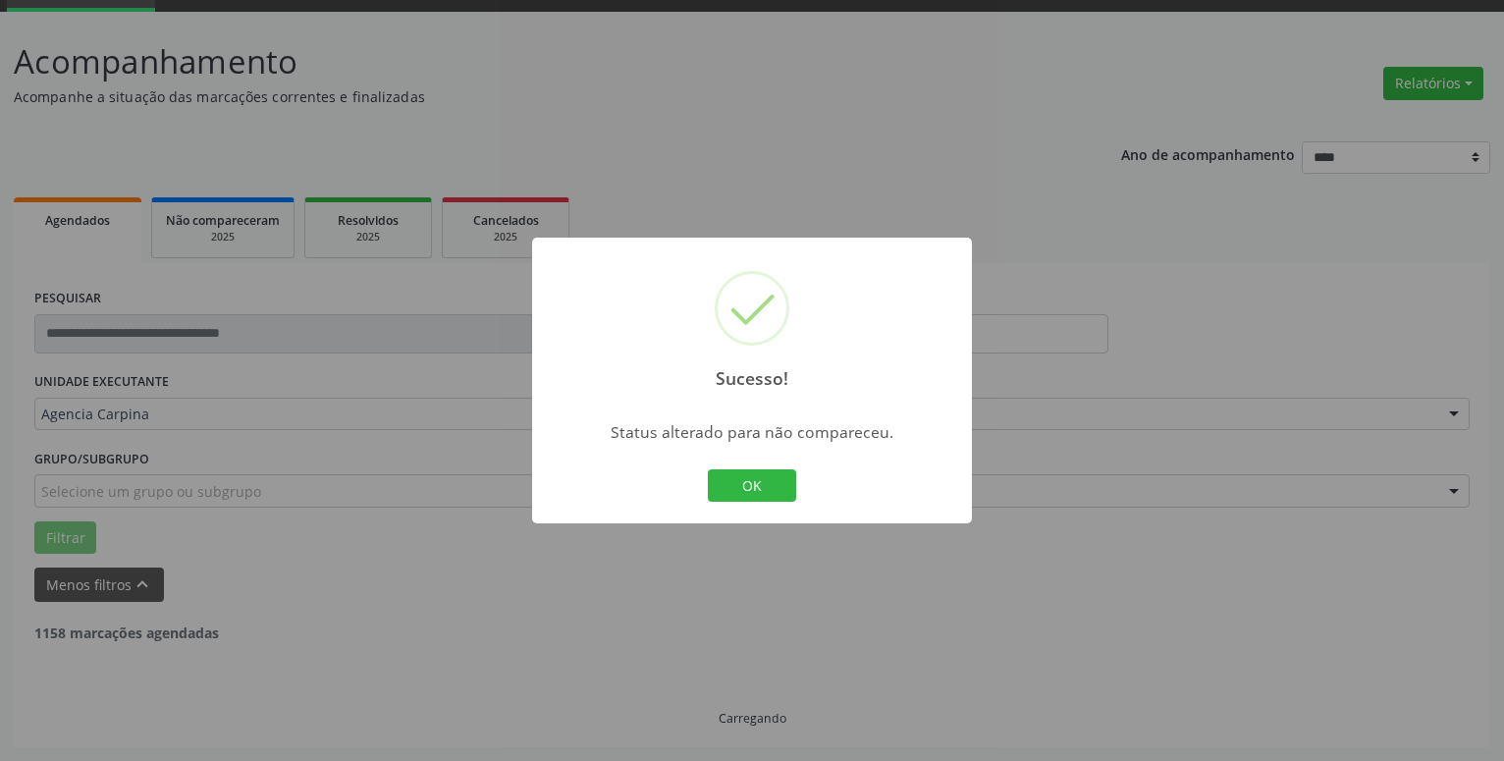
scroll to position [96, 0]
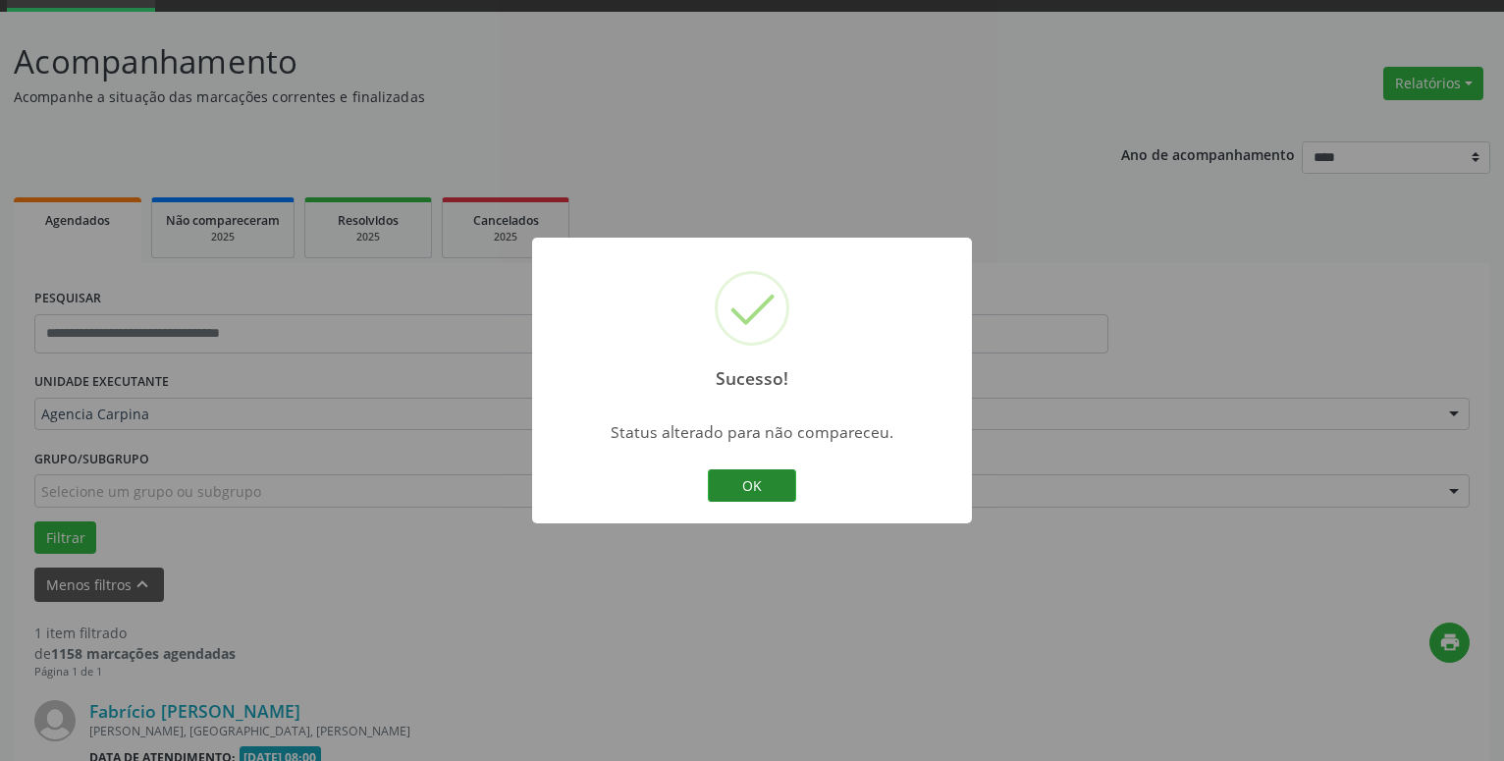
click at [747, 480] on button "OK" at bounding box center [752, 485] width 88 height 33
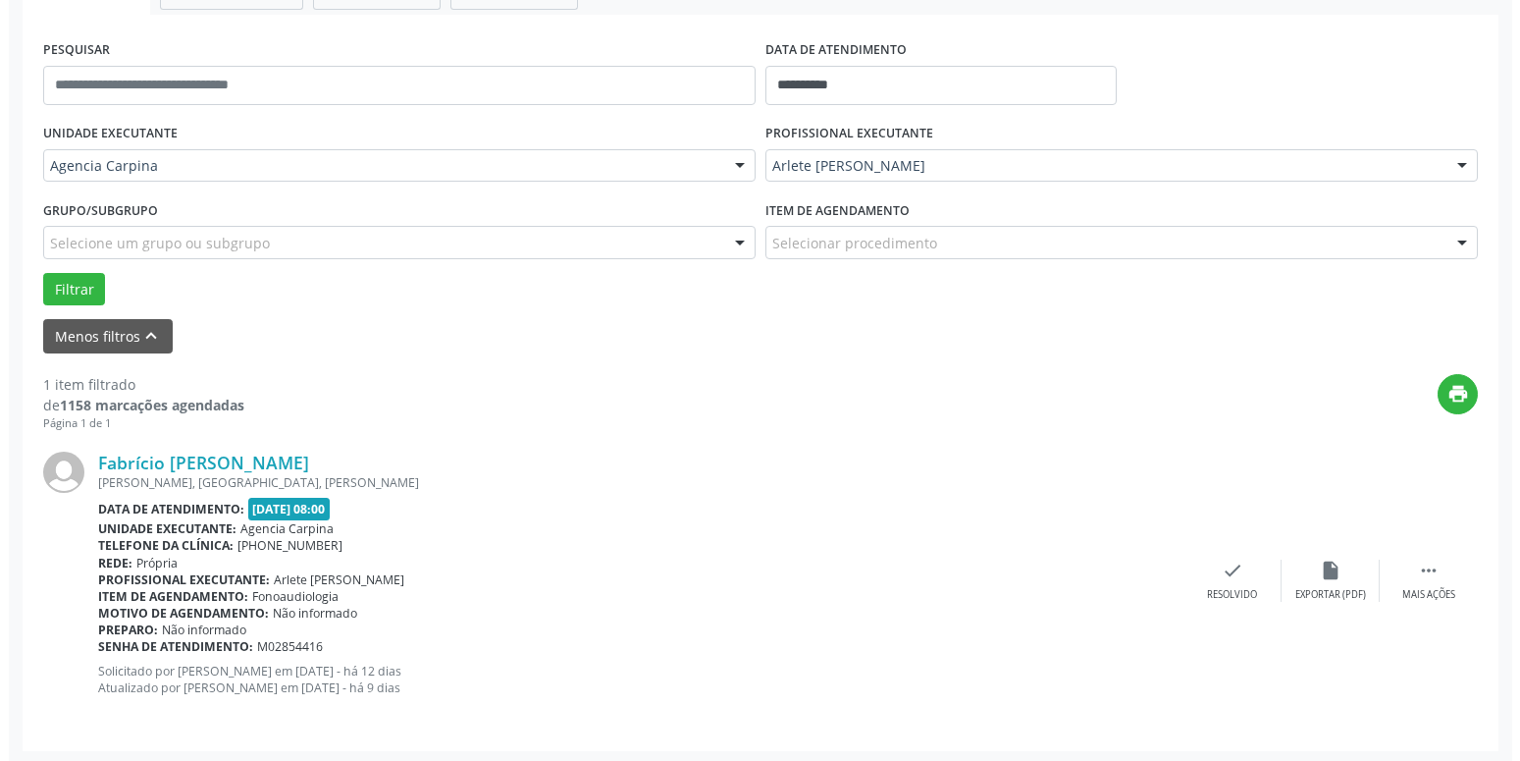
scroll to position [348, 0]
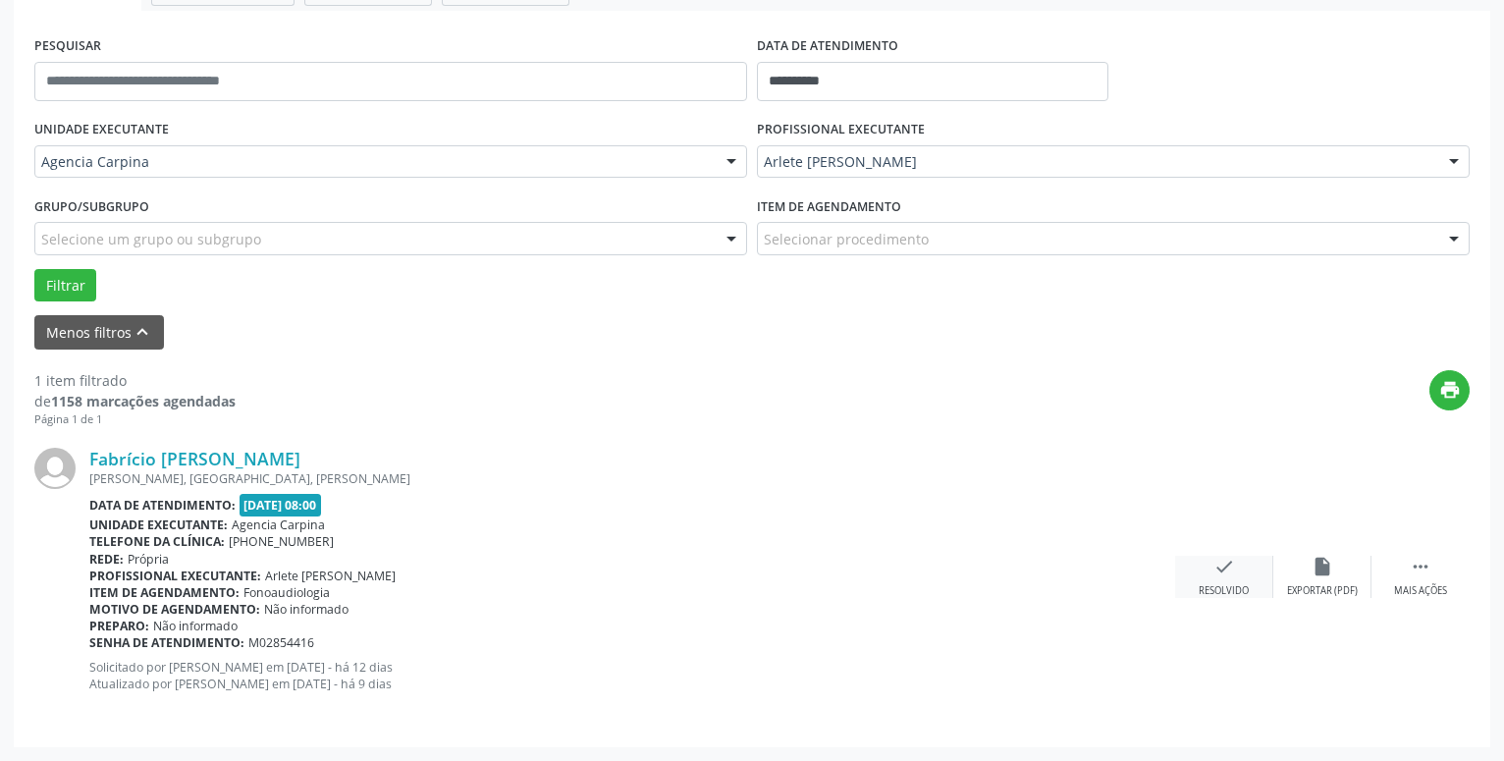
click at [1220, 569] on icon "check" at bounding box center [1224, 567] width 22 height 22
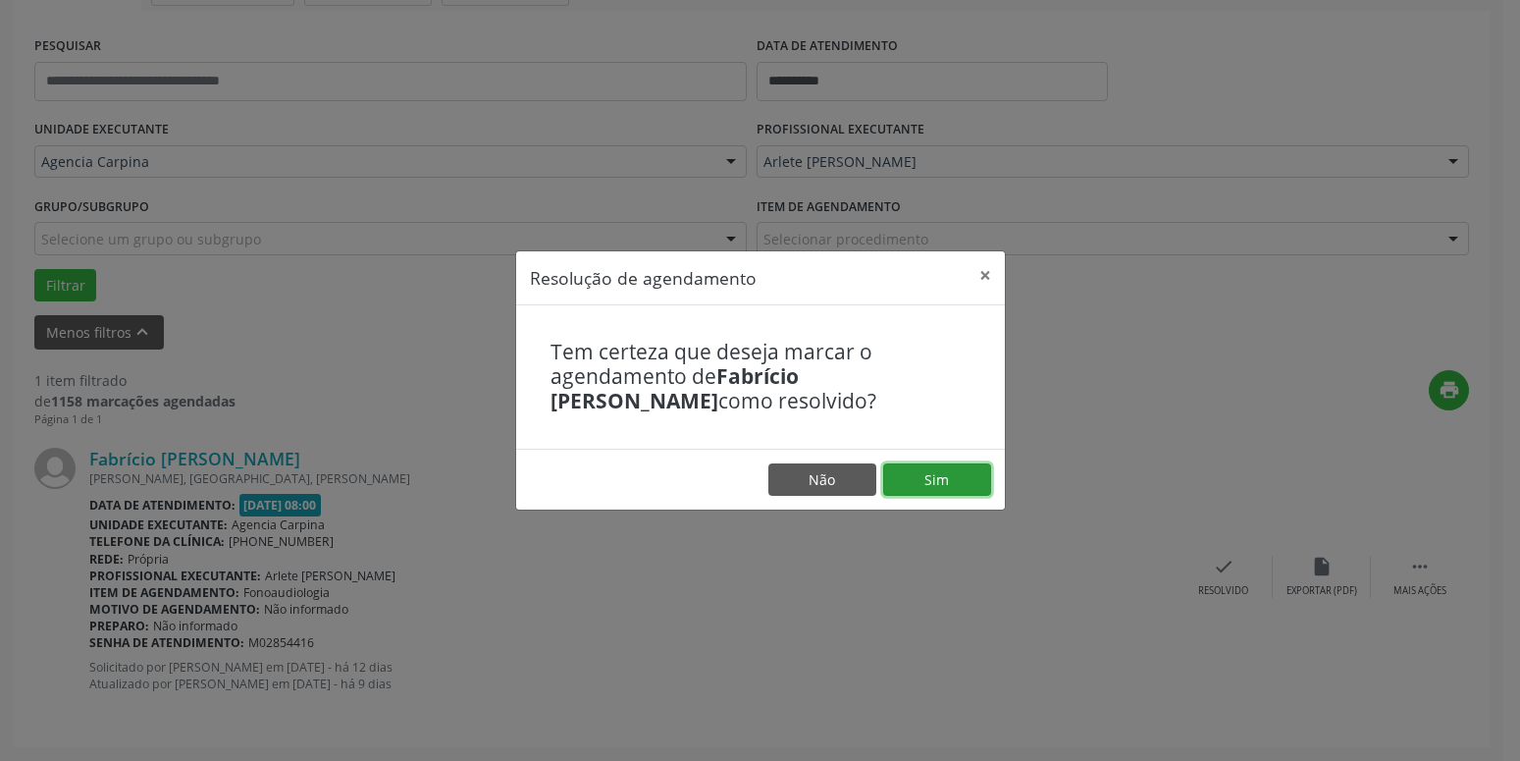
click at [947, 485] on button "Sim" at bounding box center [937, 479] width 108 height 33
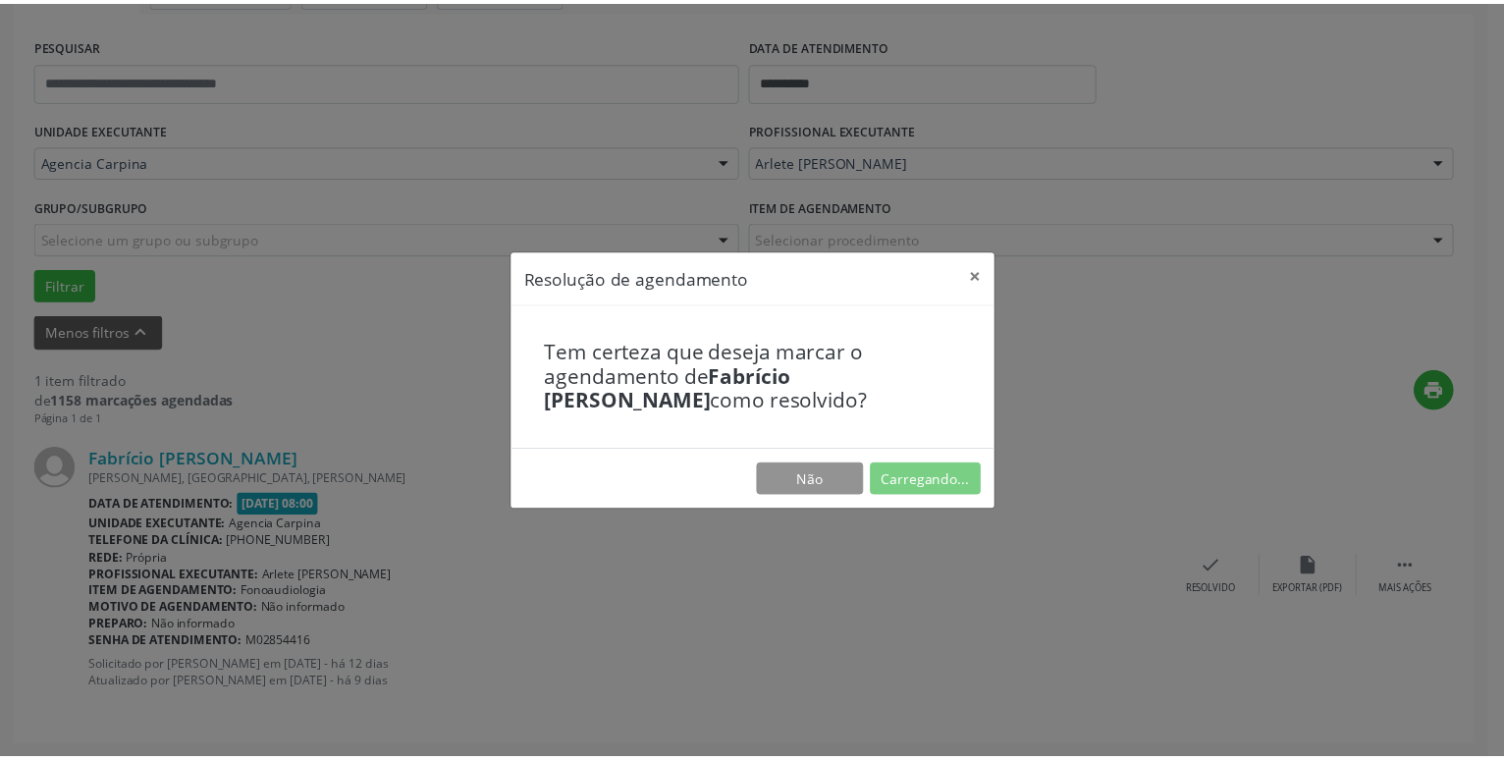
scroll to position [76, 0]
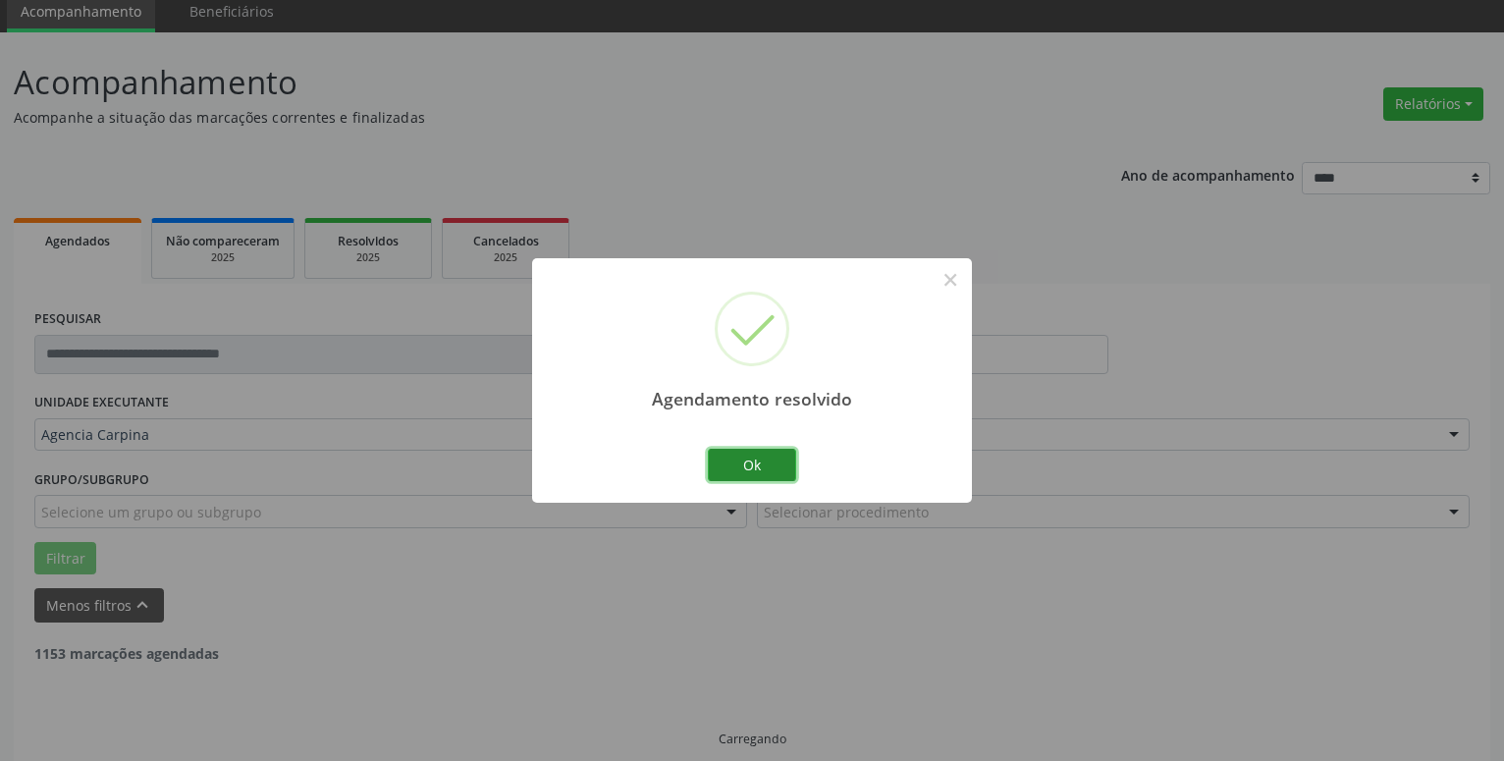
click at [761, 468] on button "Ok" at bounding box center [752, 465] width 88 height 33
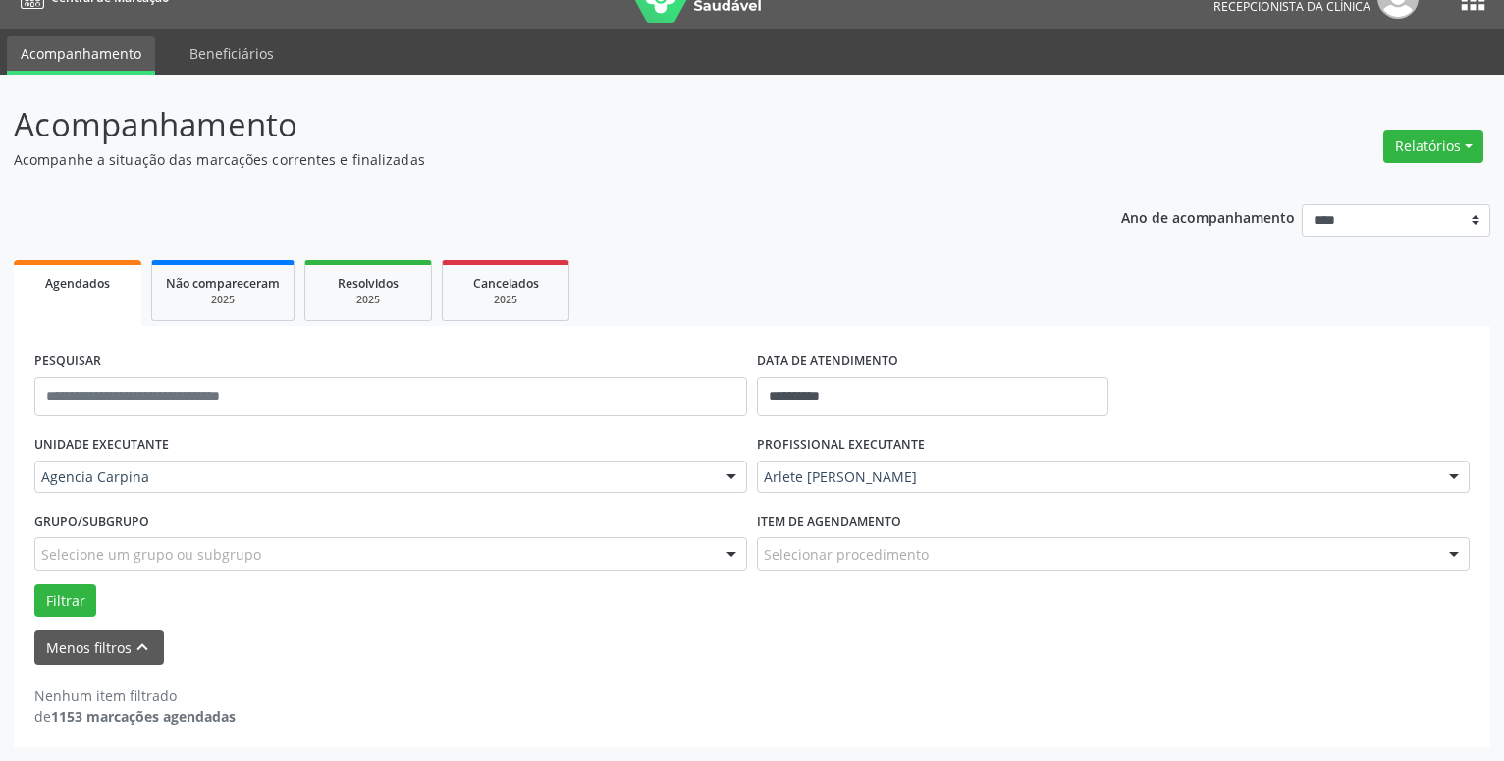
scroll to position [33, 0]
click at [847, 392] on input "**********" at bounding box center [932, 396] width 351 height 39
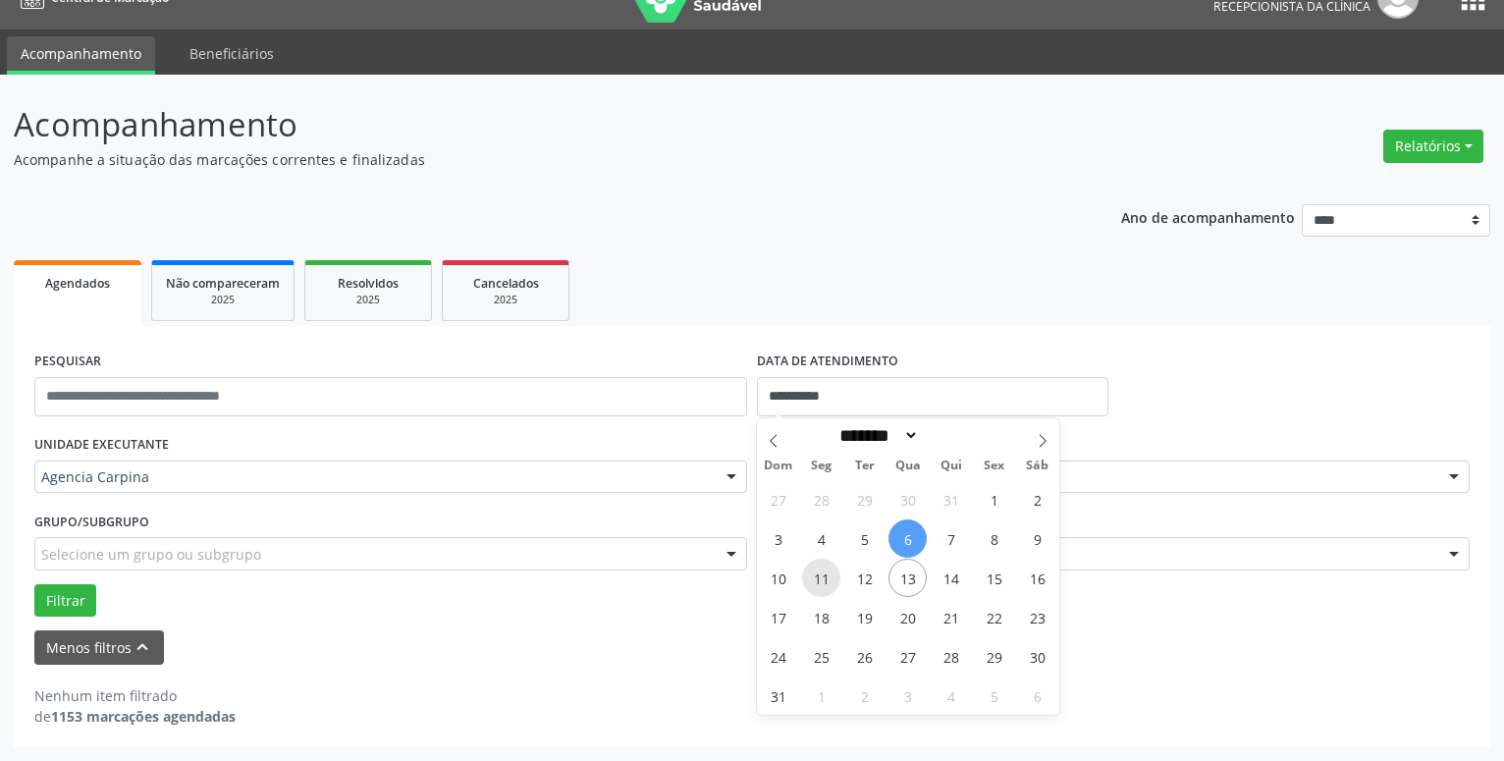
click at [823, 582] on span "11" at bounding box center [821, 578] width 38 height 38
type input "**********"
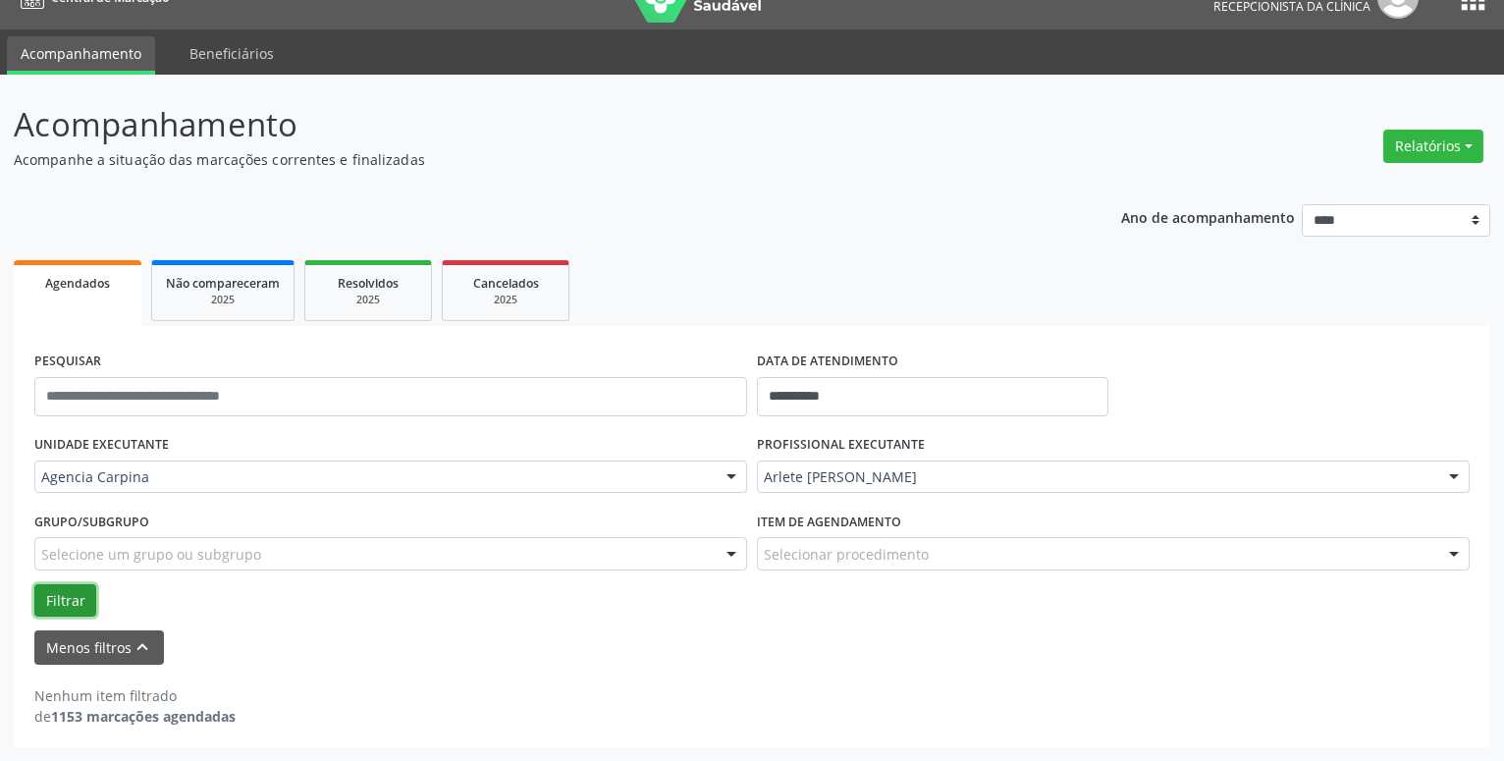
click at [75, 597] on button "Filtrar" at bounding box center [65, 600] width 62 height 33
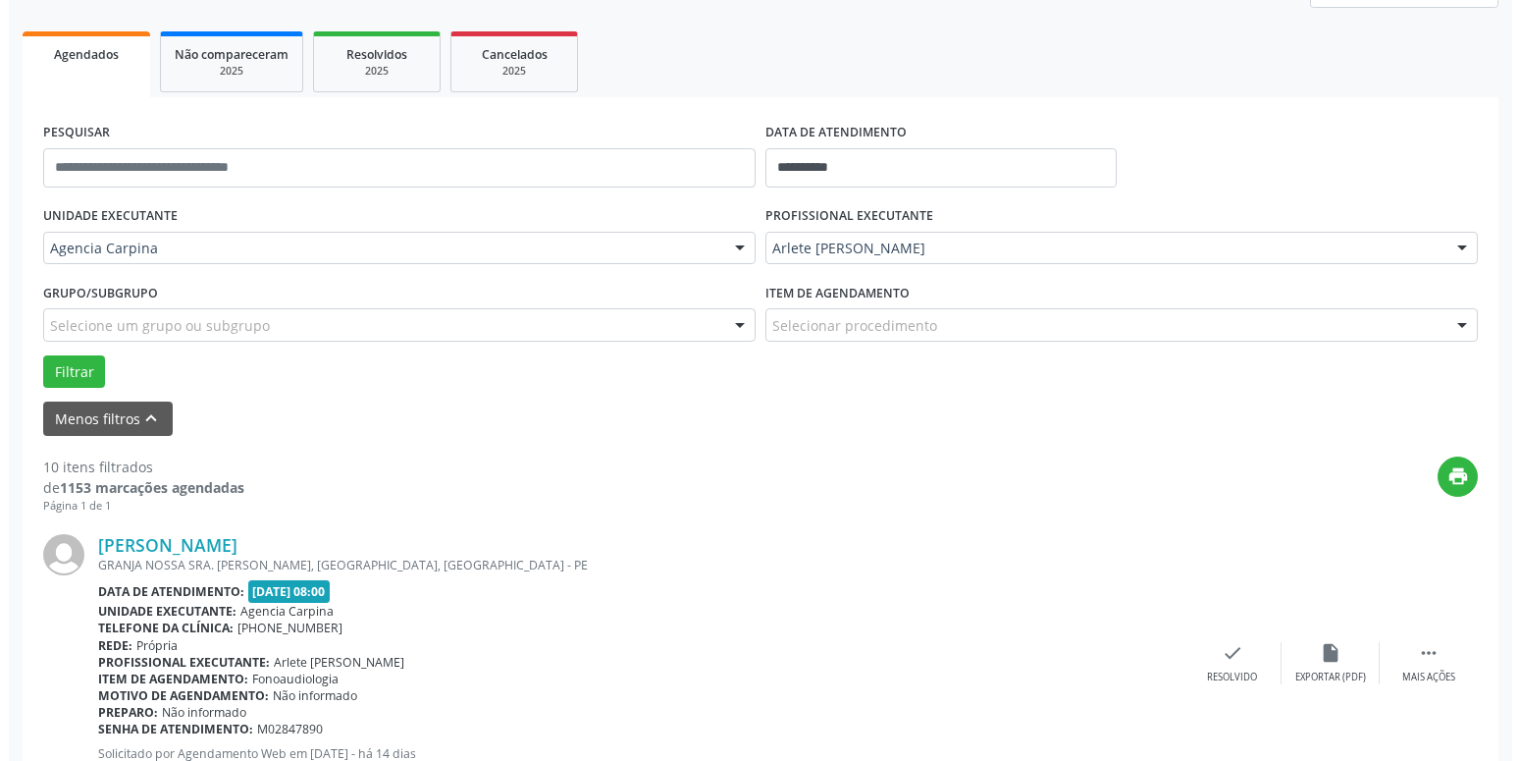
scroll to position [267, 0]
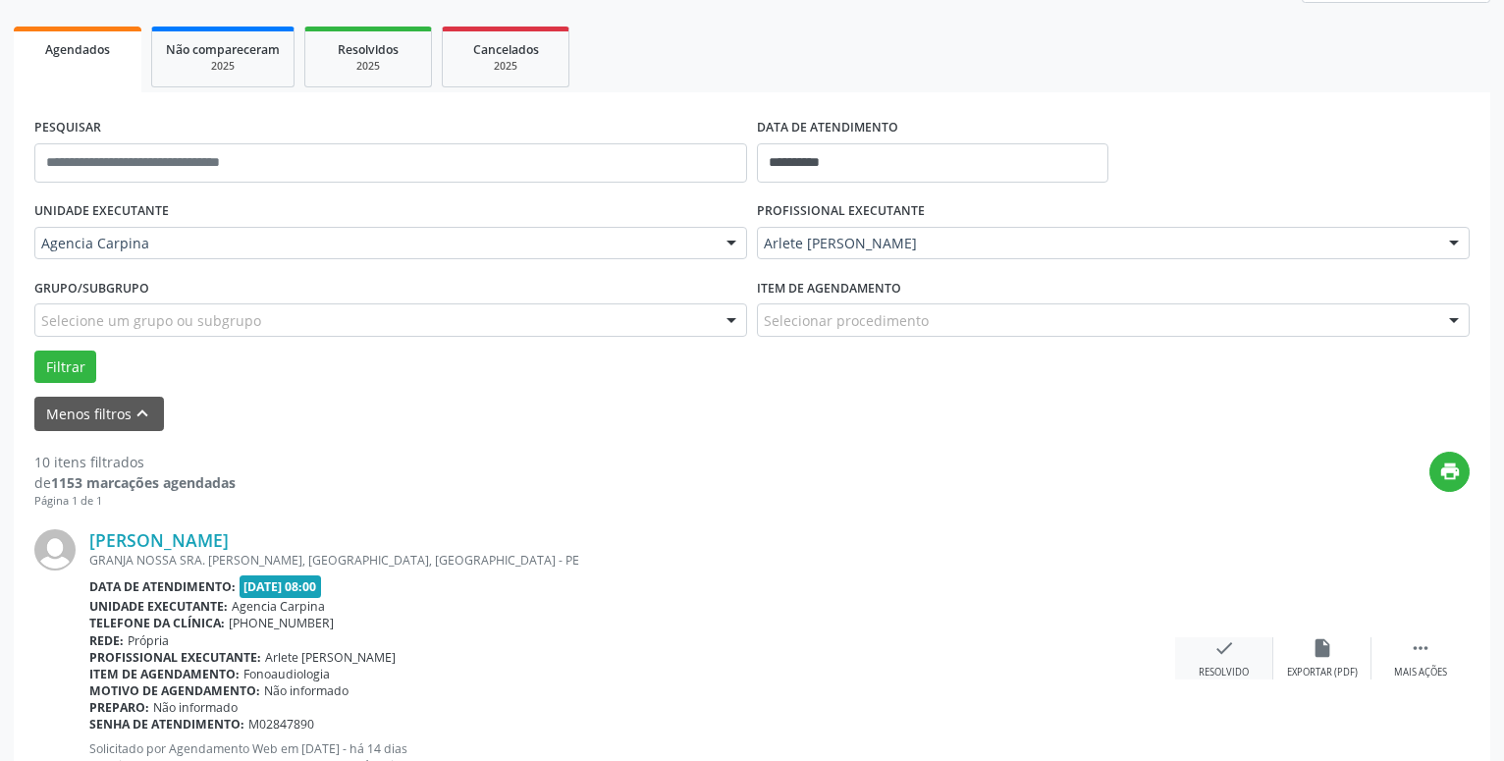
click at [1226, 652] on icon "check" at bounding box center [1224, 648] width 22 height 22
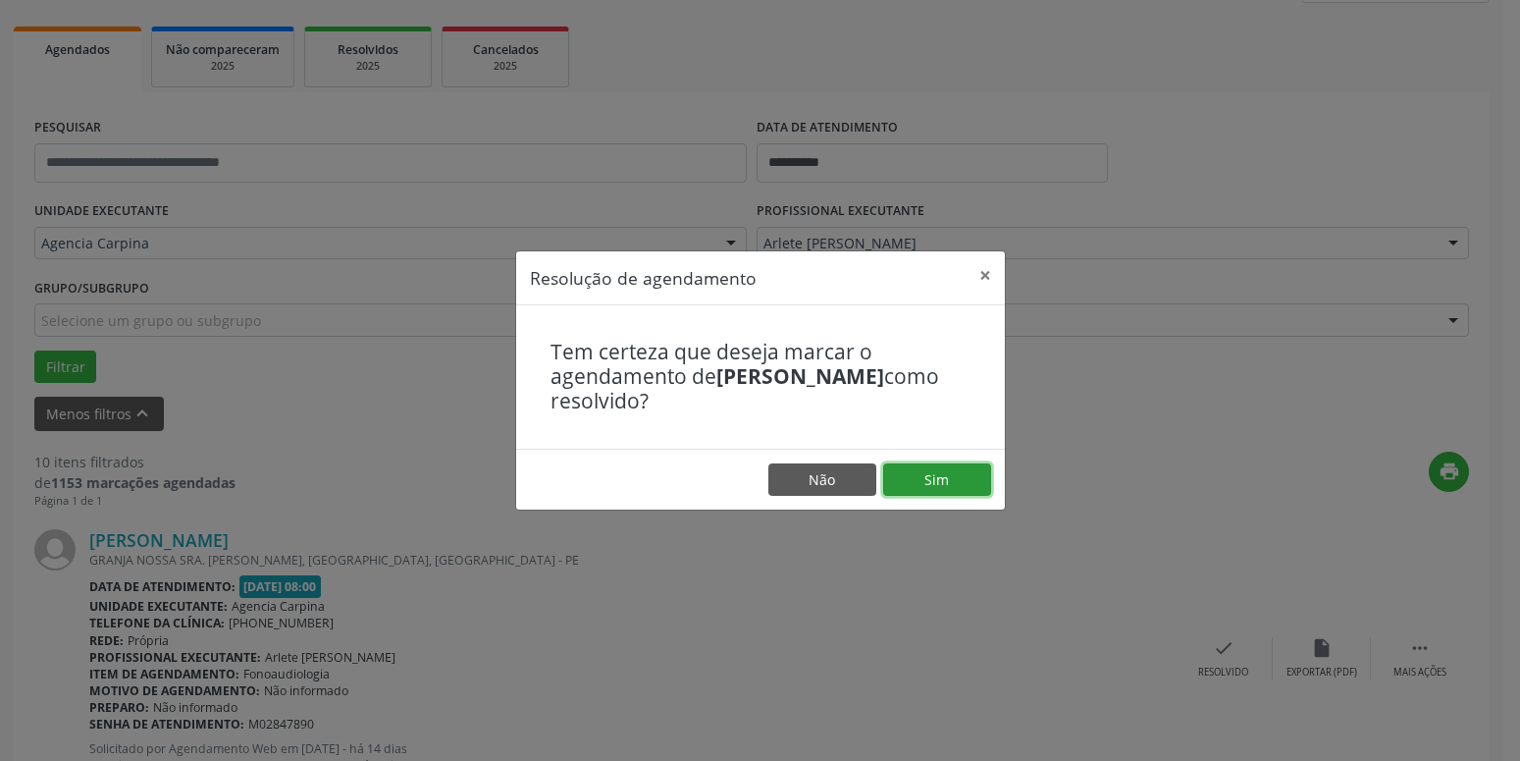
click at [953, 483] on button "Sim" at bounding box center [937, 479] width 108 height 33
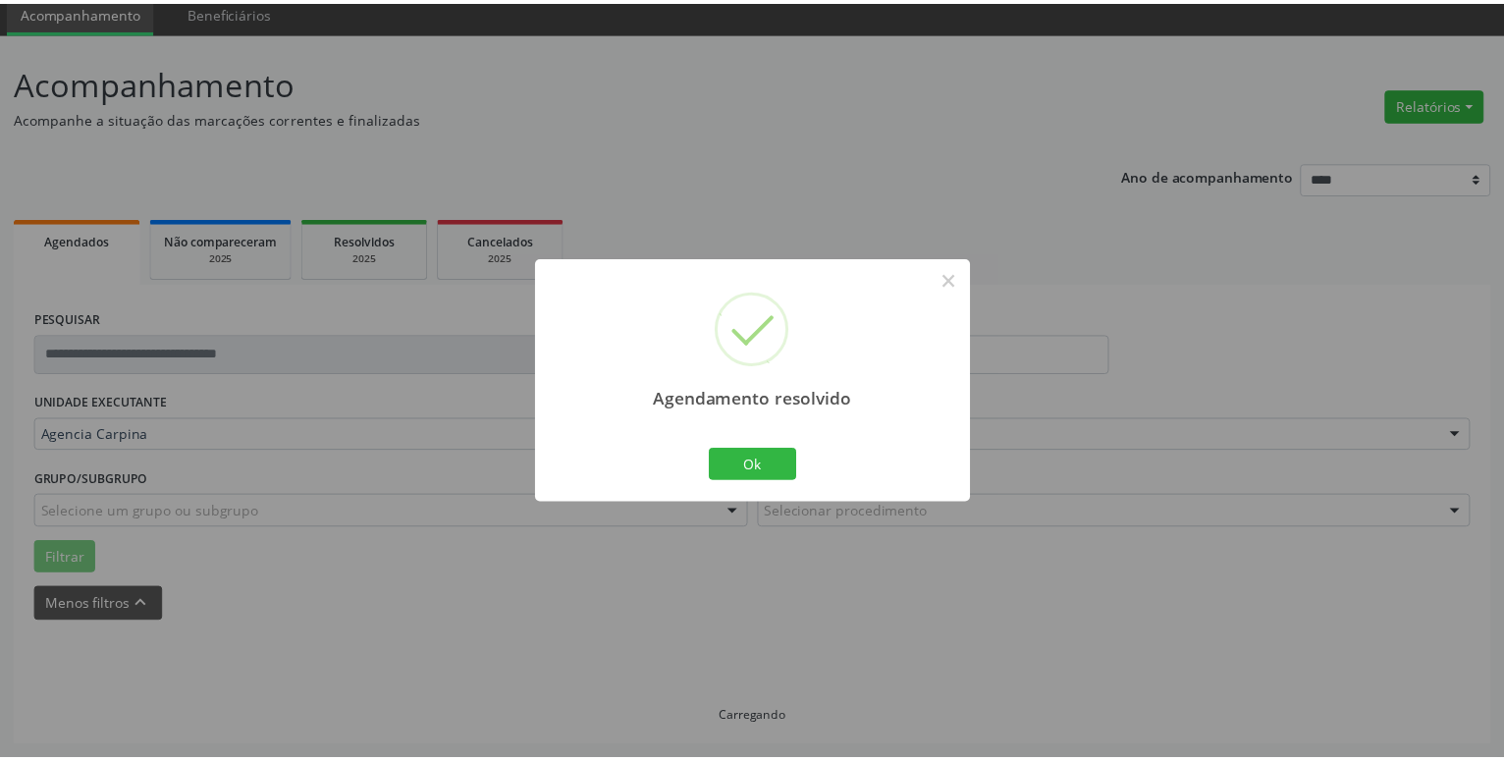
scroll to position [76, 0]
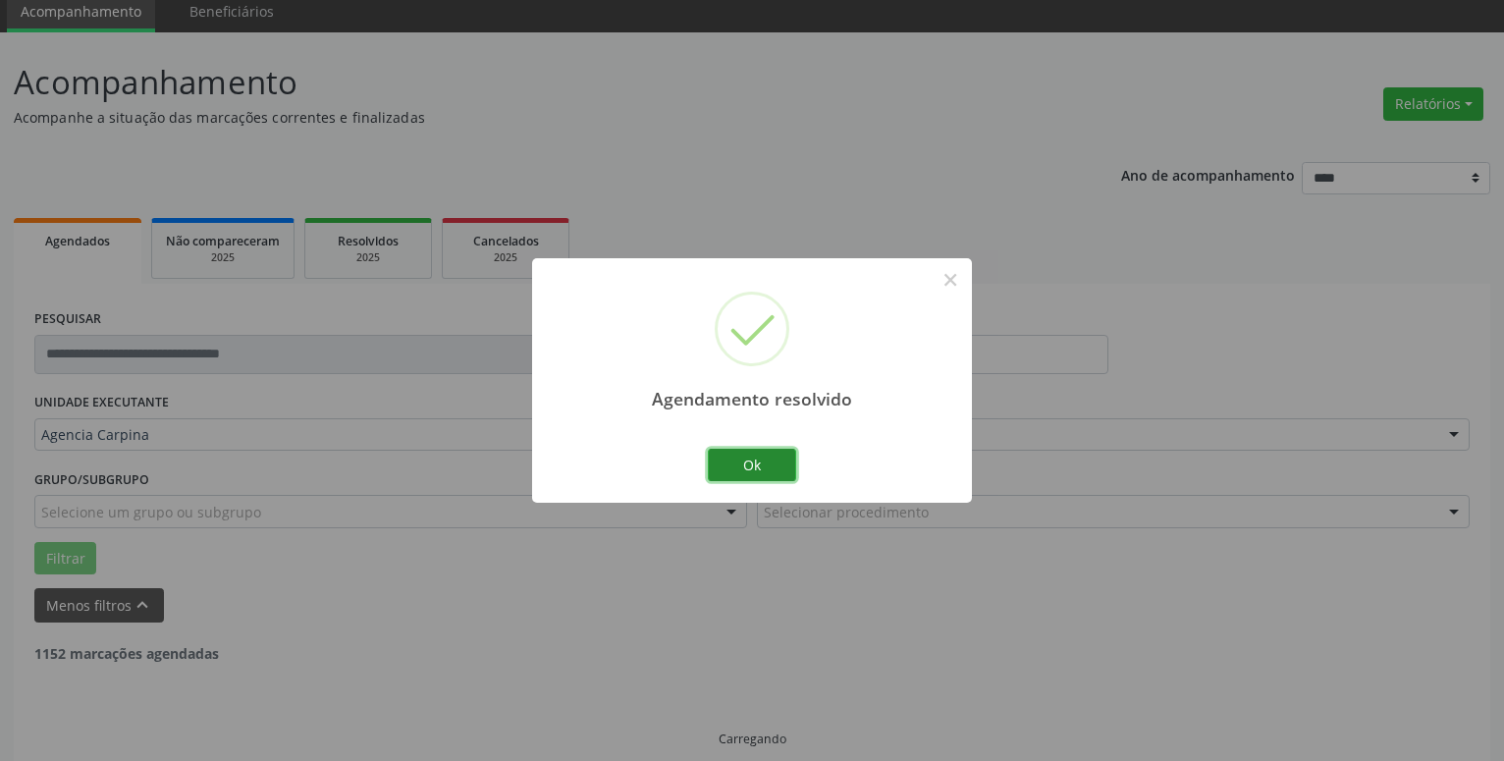
click at [773, 479] on button "Ok" at bounding box center [752, 465] width 88 height 33
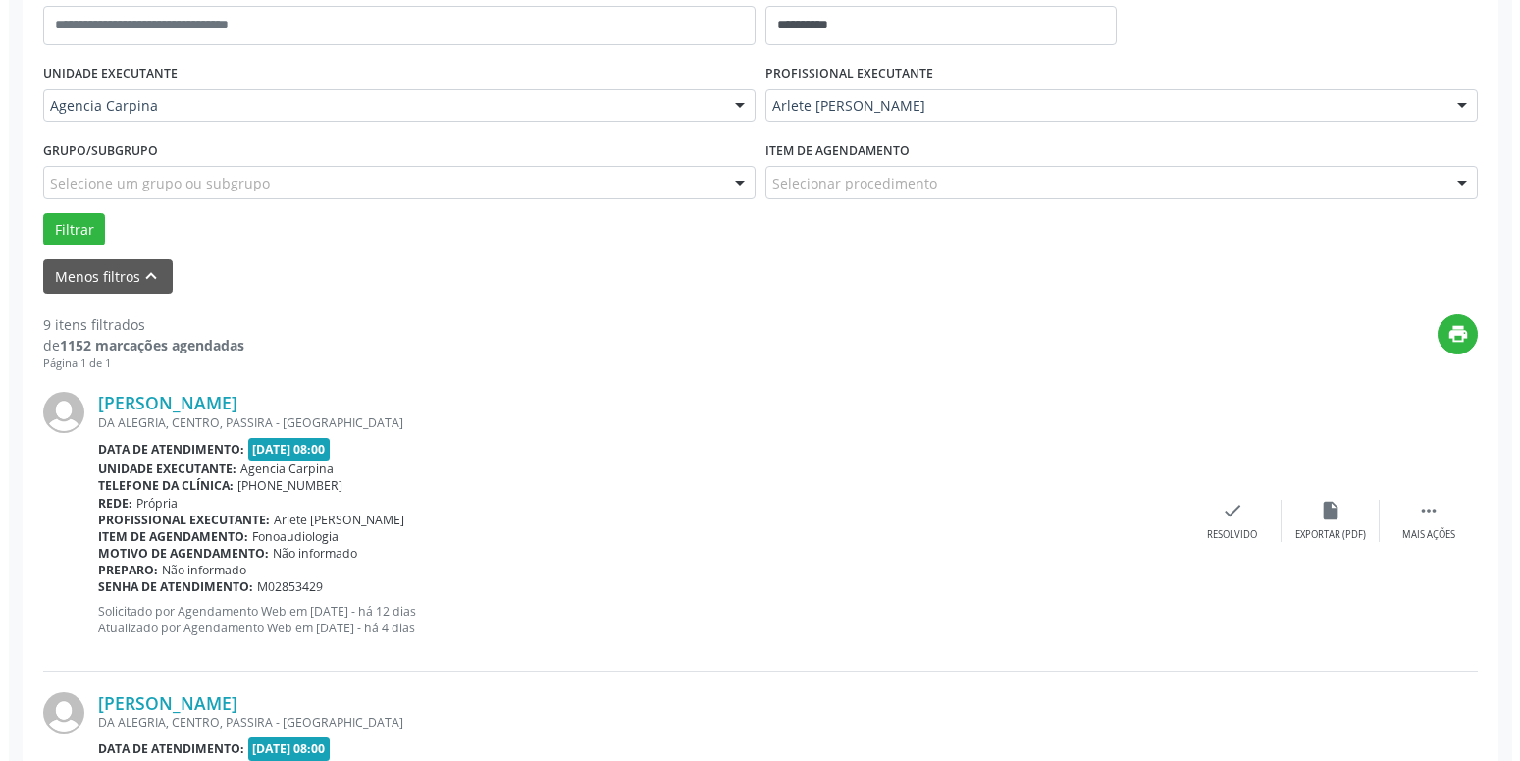
scroll to position [443, 0]
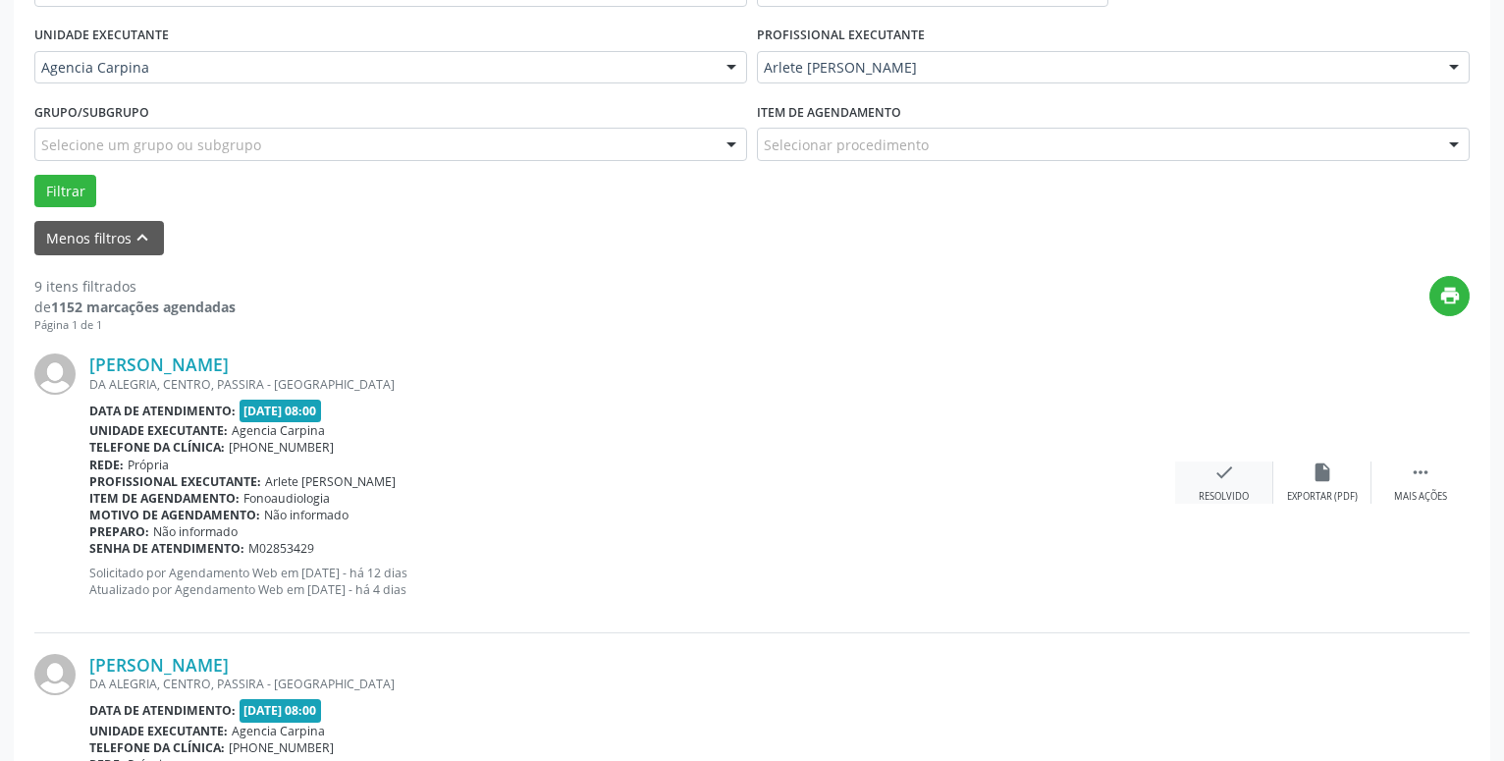
click at [1229, 483] on icon "check" at bounding box center [1224, 472] width 22 height 22
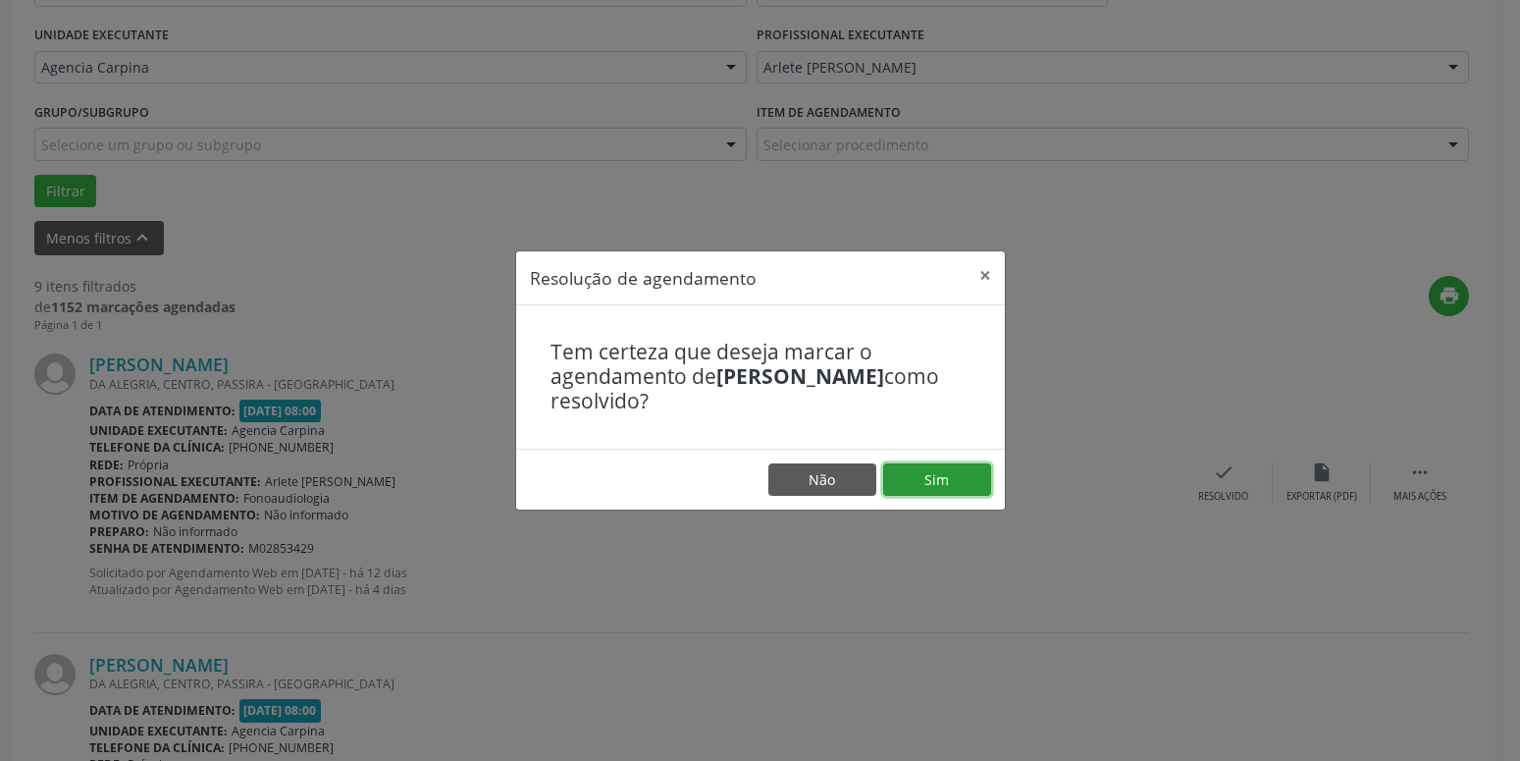
click at [952, 476] on button "Sim" at bounding box center [937, 479] width 108 height 33
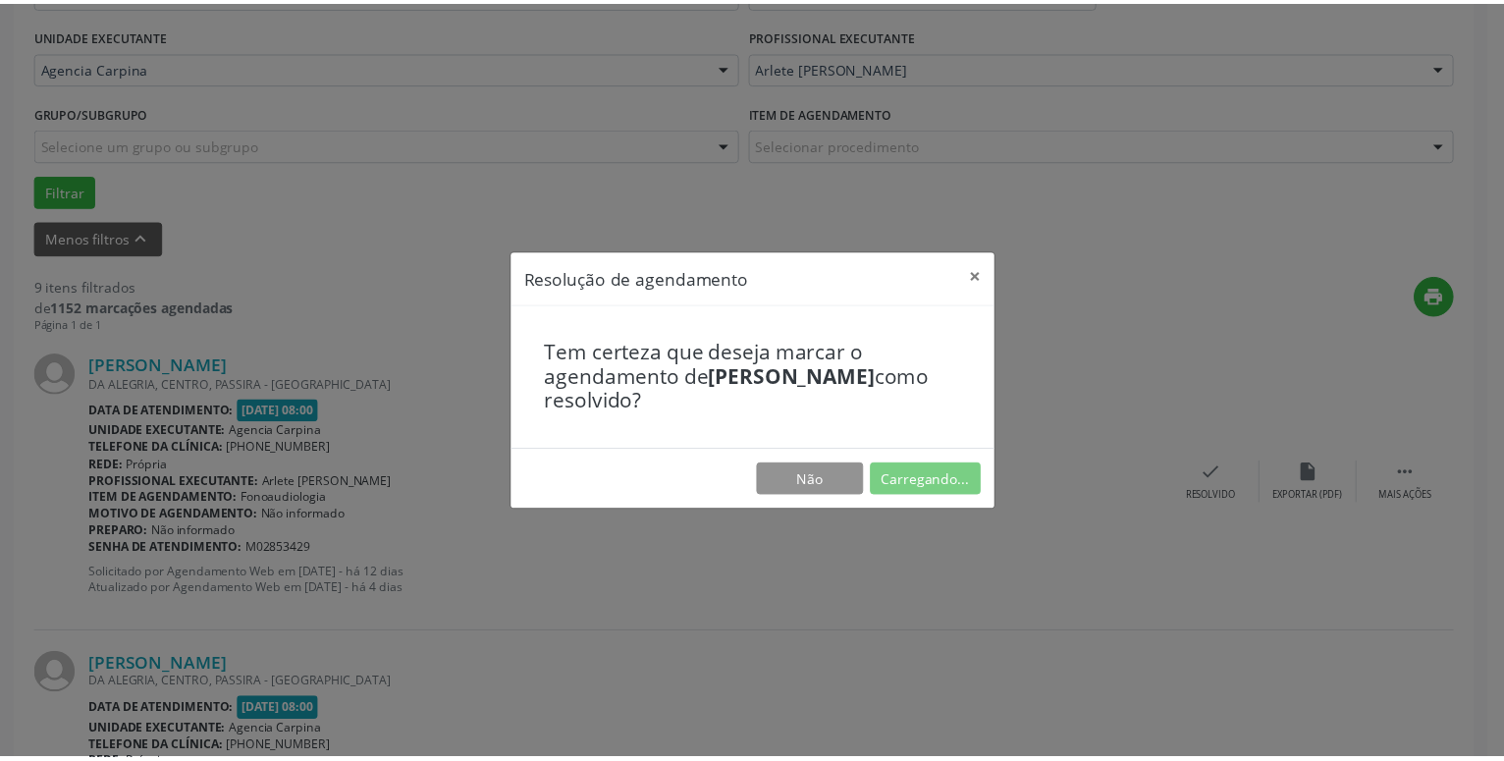
scroll to position [76, 0]
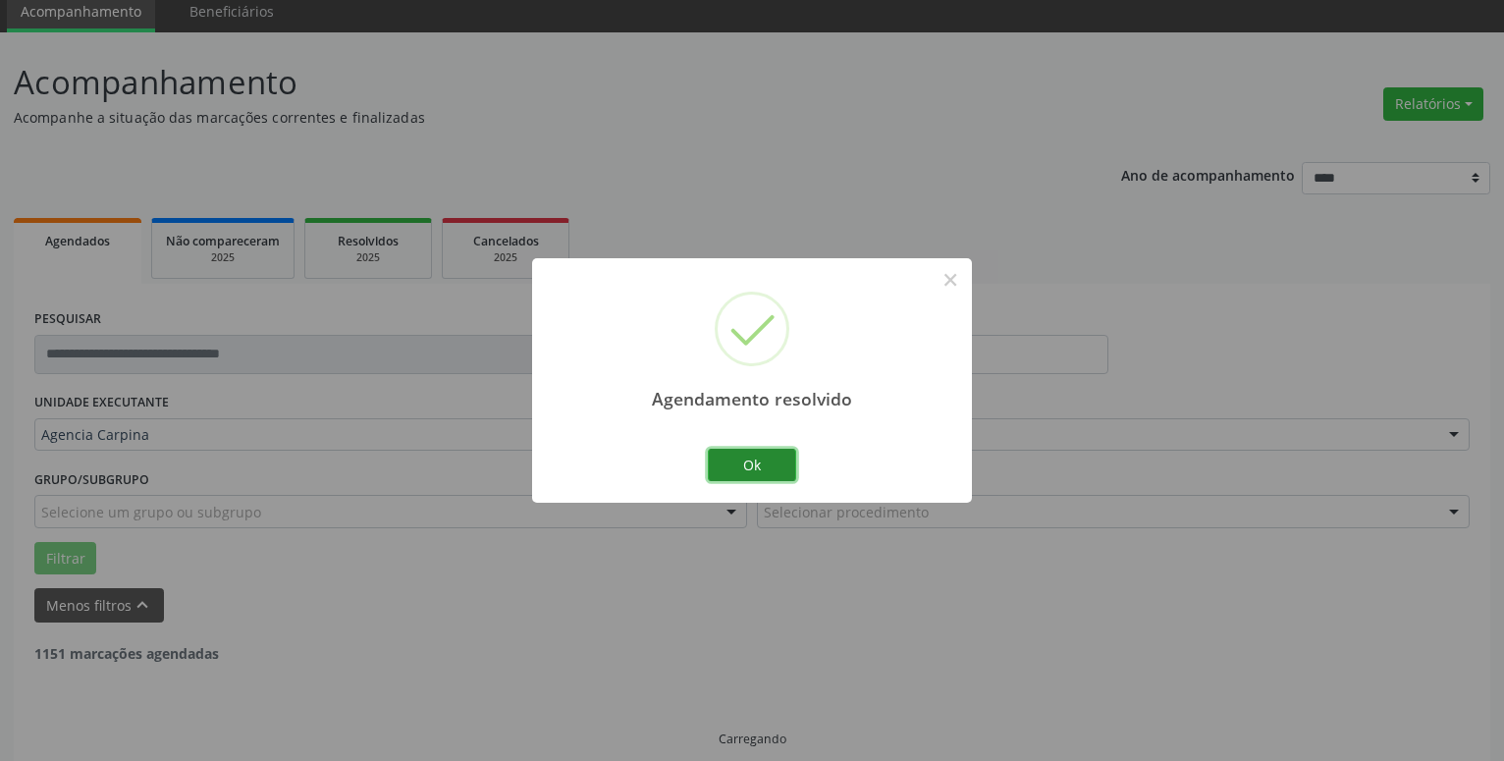
click at [776, 460] on button "Ok" at bounding box center [752, 465] width 88 height 33
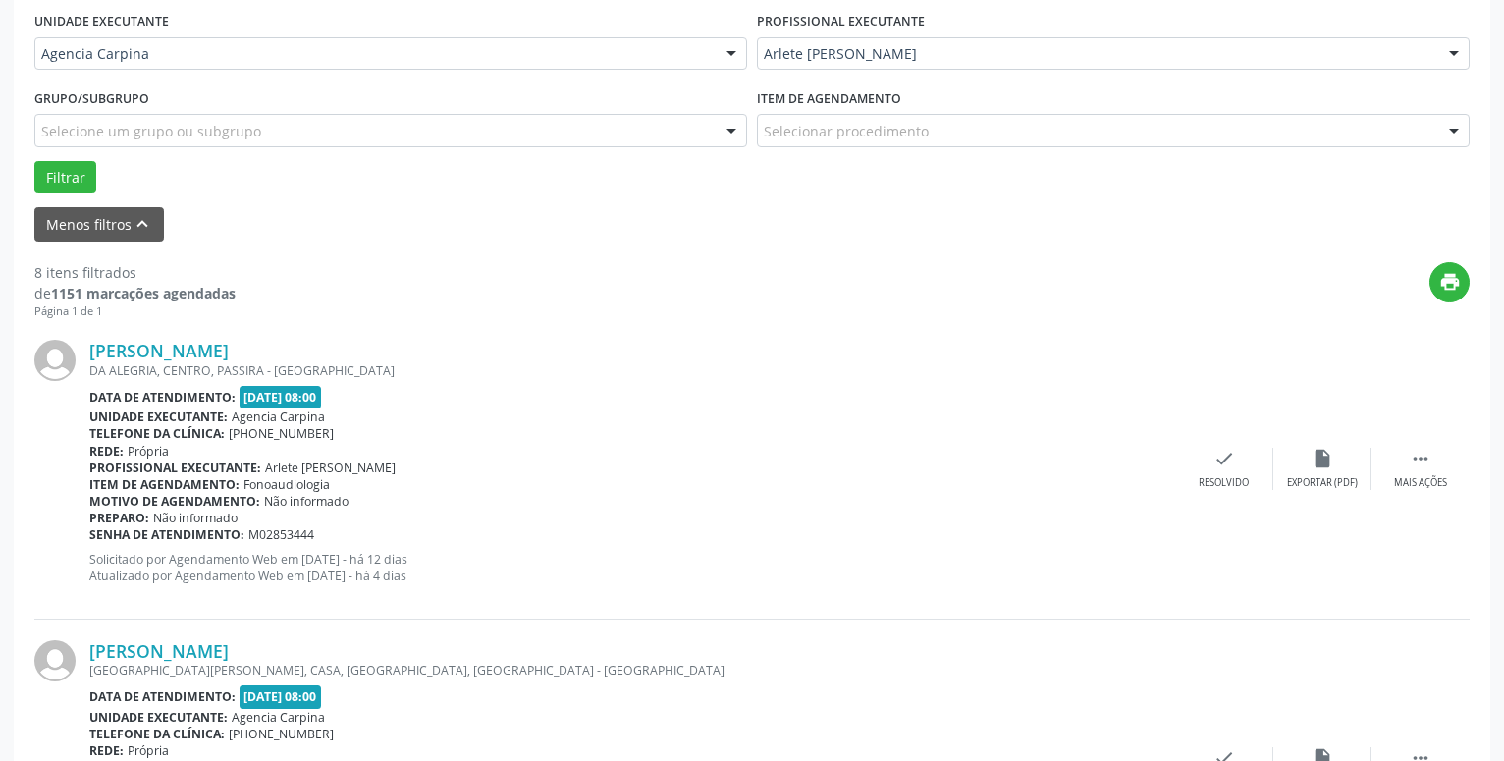
scroll to position [459, 0]
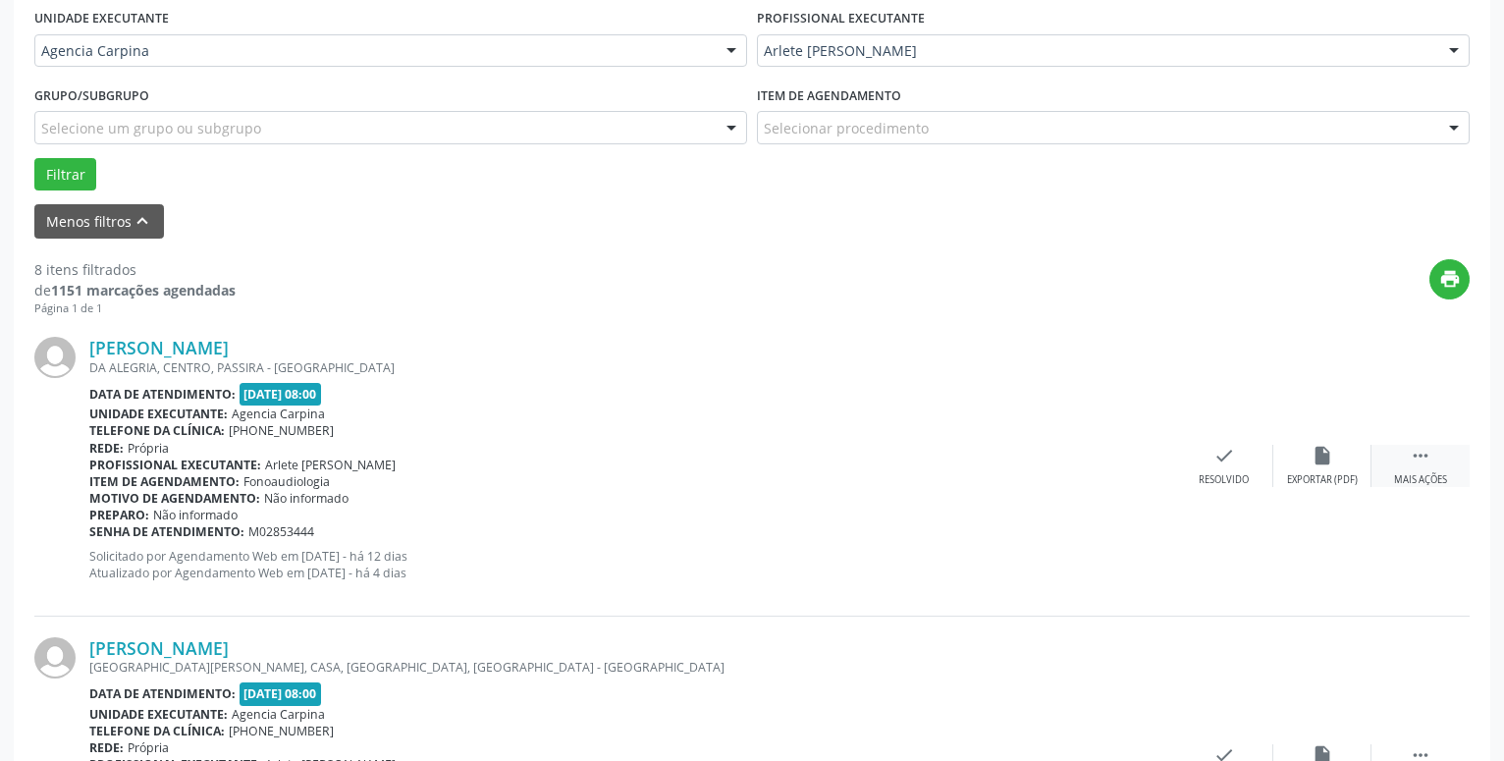
click at [1432, 462] on div " Mais ações" at bounding box center [1420, 466] width 98 height 42
click at [1317, 458] on icon "alarm_off" at bounding box center [1322, 456] width 22 height 22
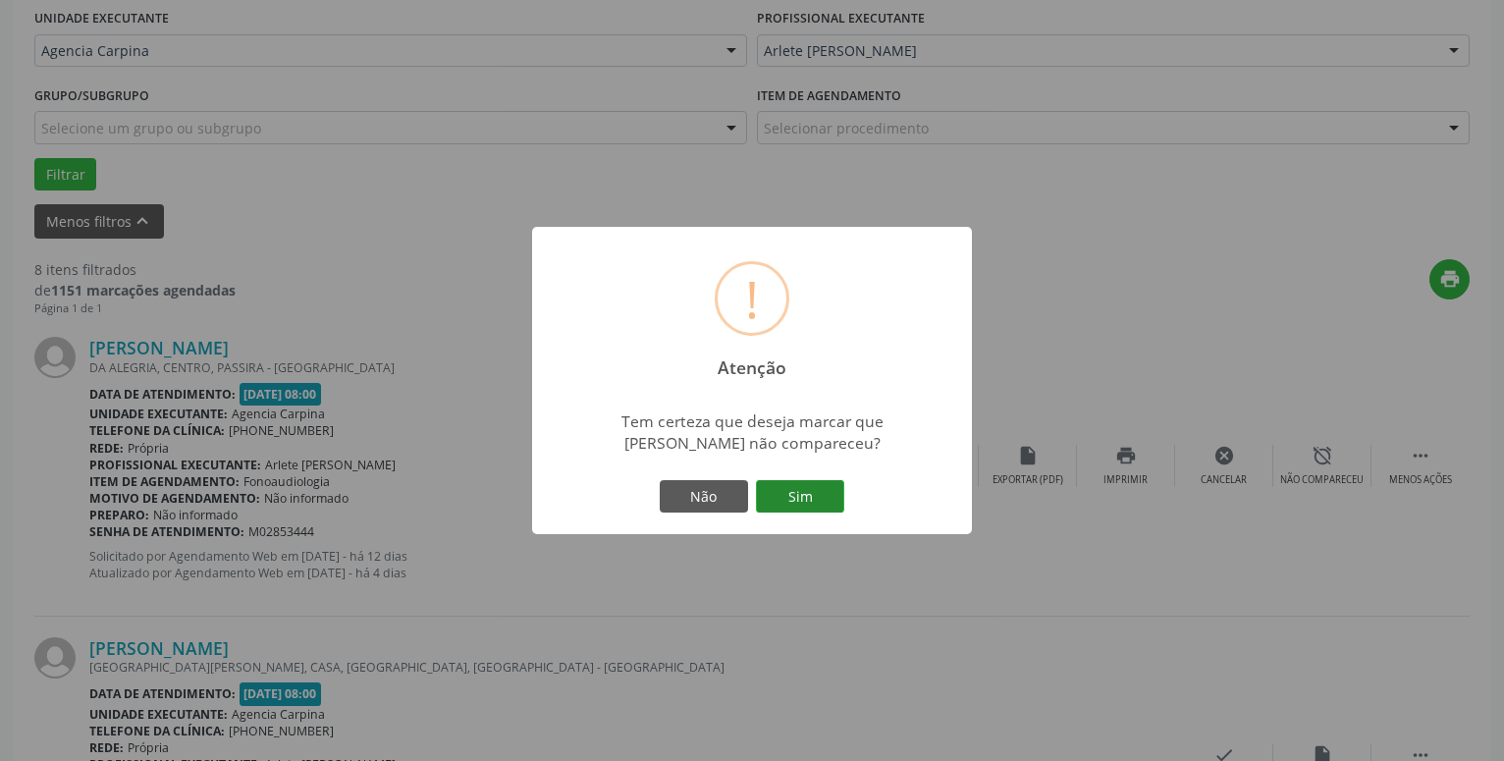
click at [810, 501] on button "Sim" at bounding box center [800, 496] width 88 height 33
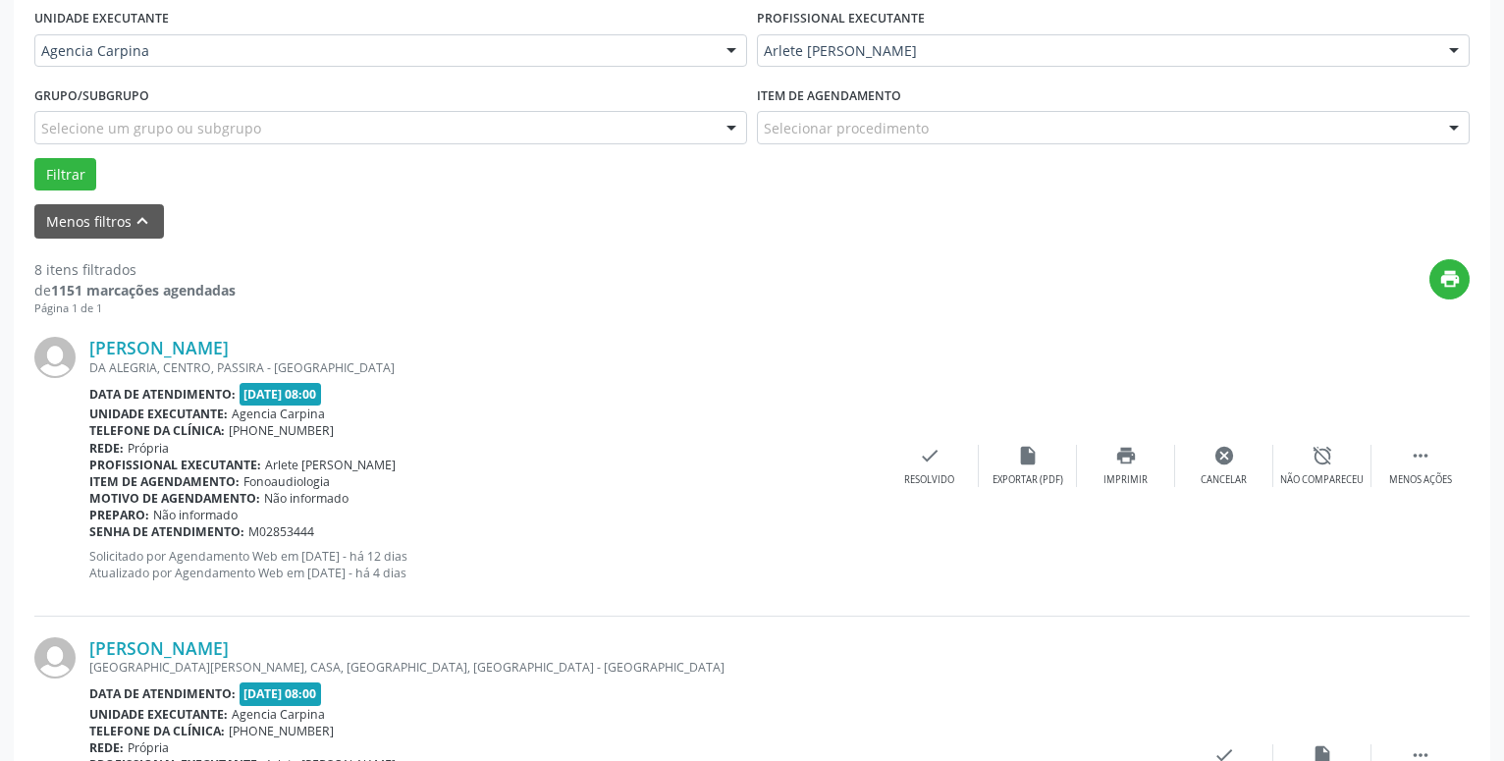
scroll to position [96, 0]
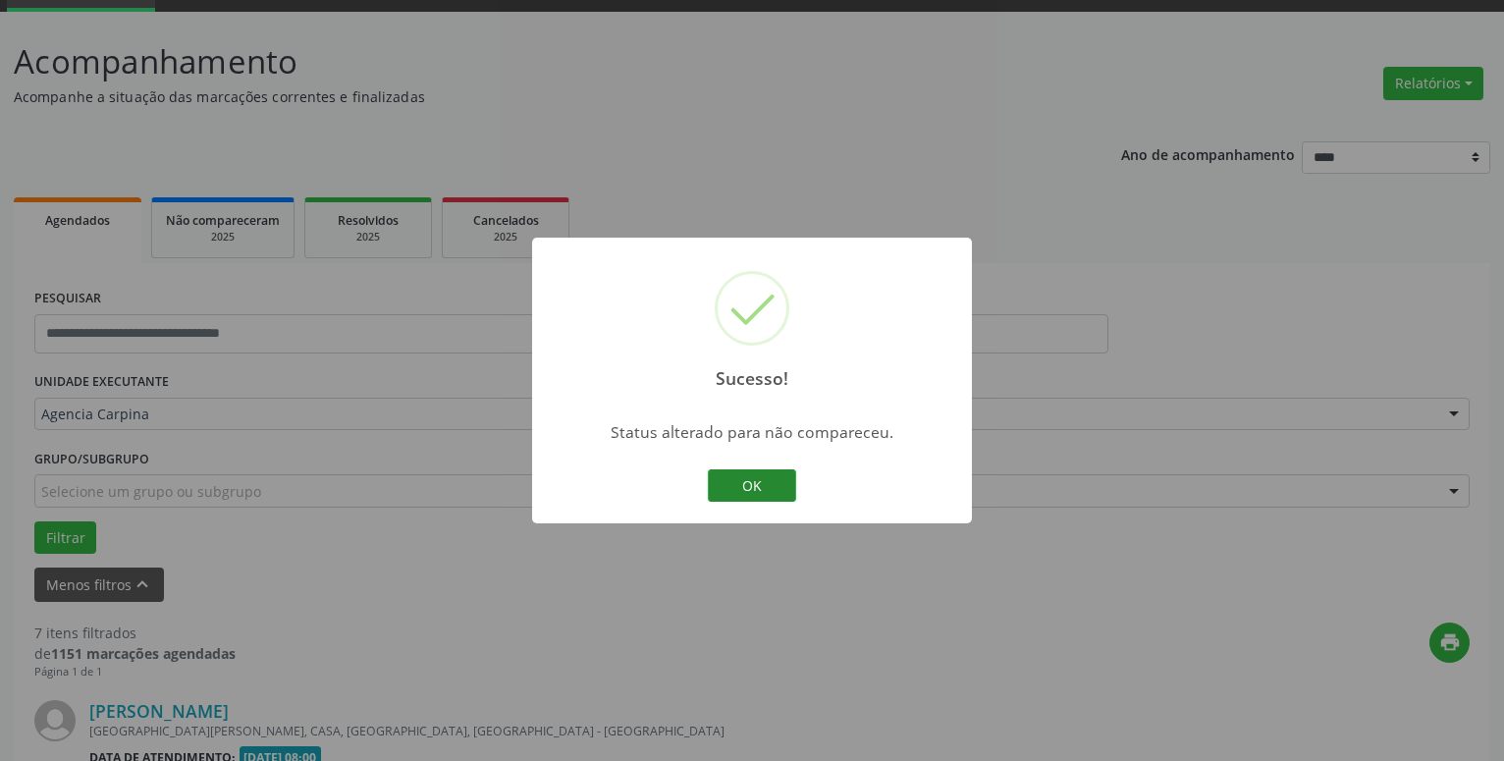
click at [750, 488] on button "OK" at bounding box center [752, 485] width 88 height 33
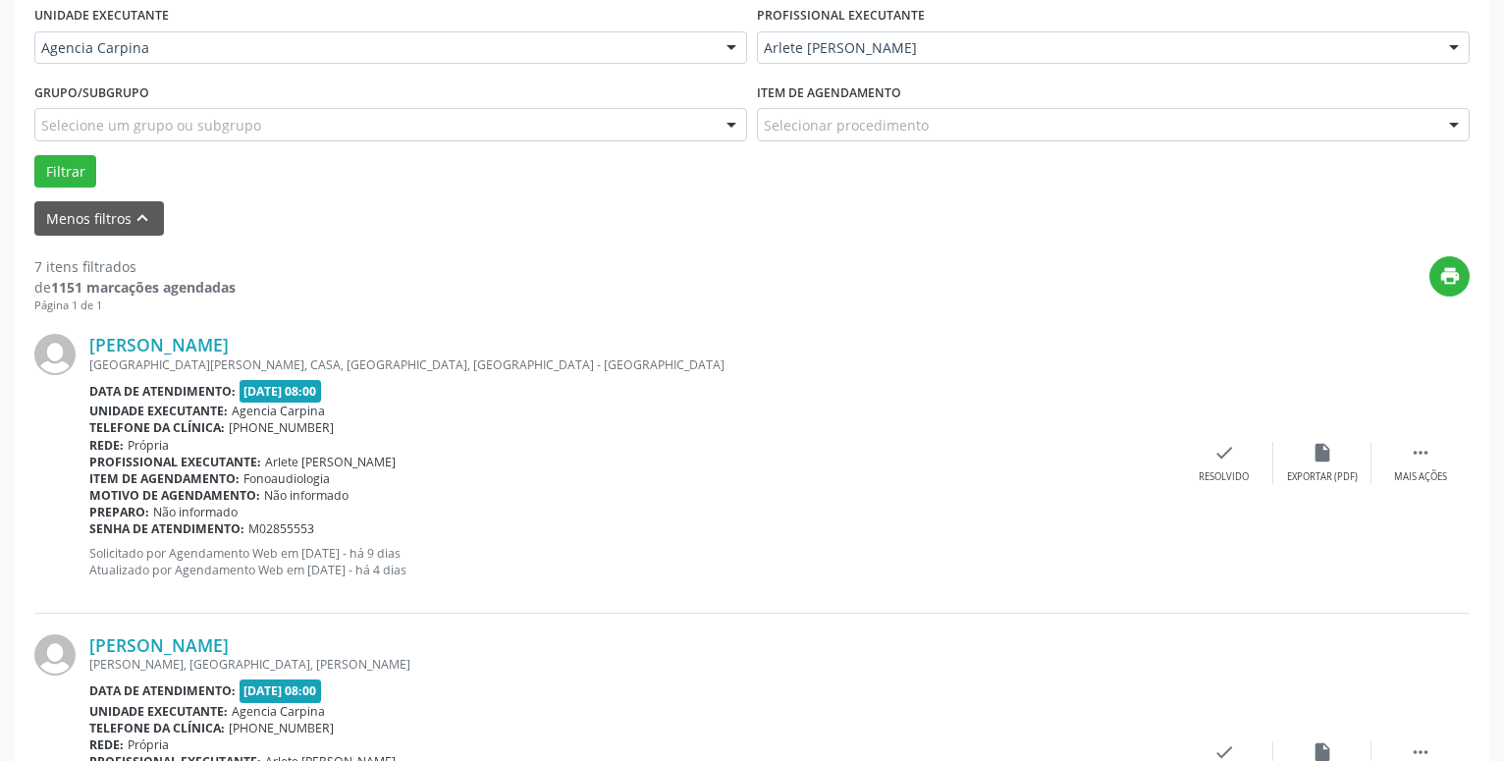
scroll to position [463, 0]
click at [1419, 453] on icon "" at bounding box center [1421, 452] width 22 height 22
click at [1314, 451] on icon "alarm_off" at bounding box center [1322, 452] width 22 height 22
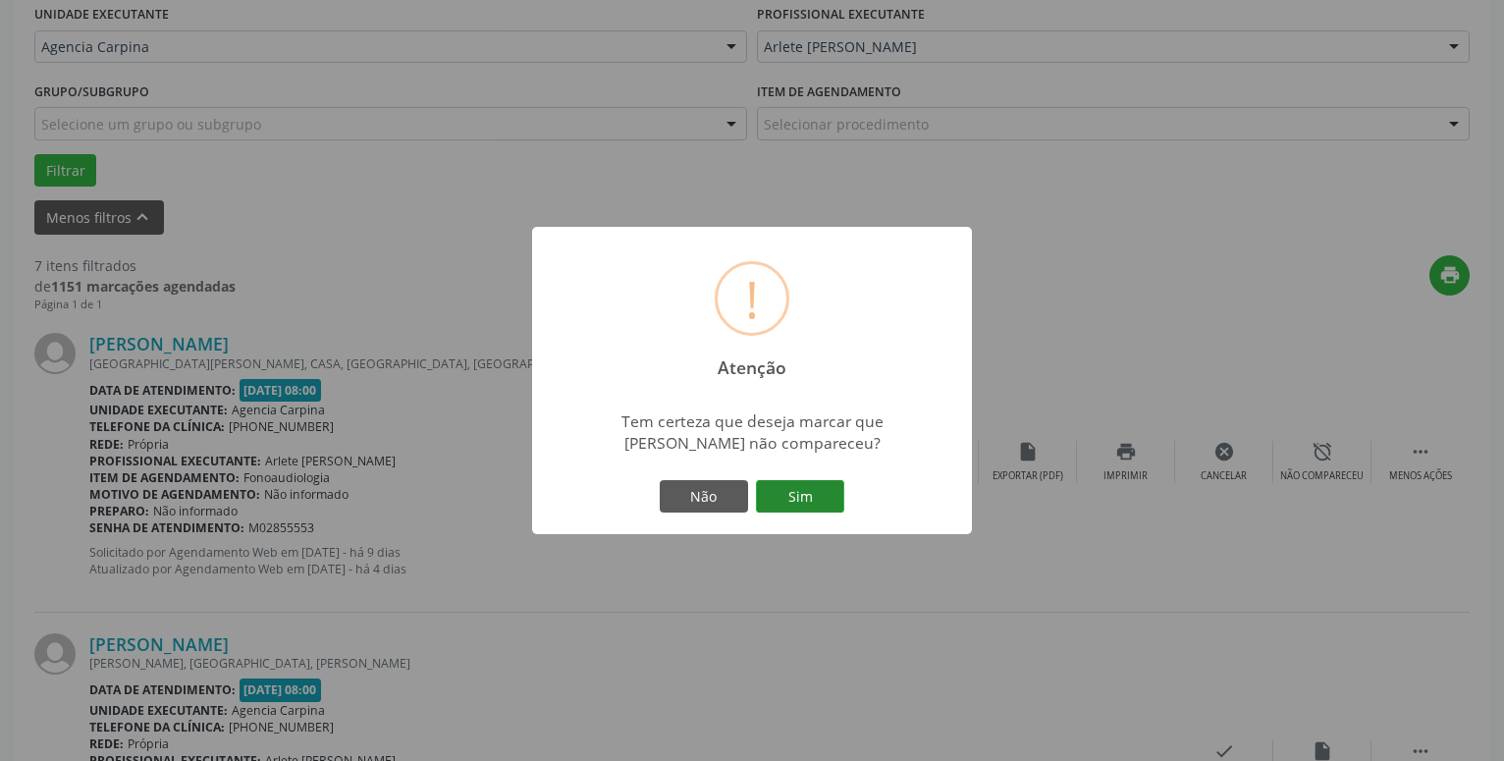
click at [790, 489] on button "Sim" at bounding box center [800, 496] width 88 height 33
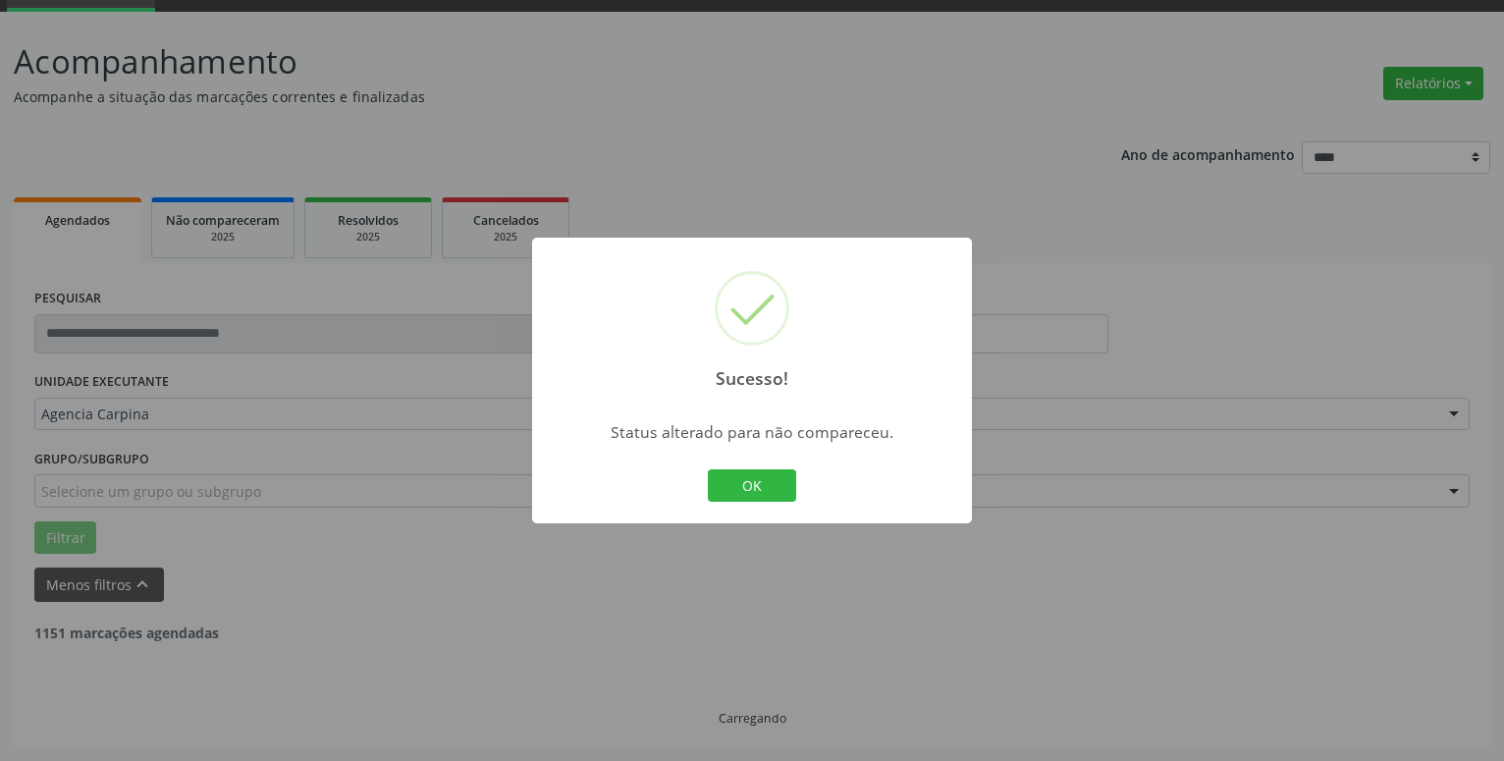
scroll to position [96, 0]
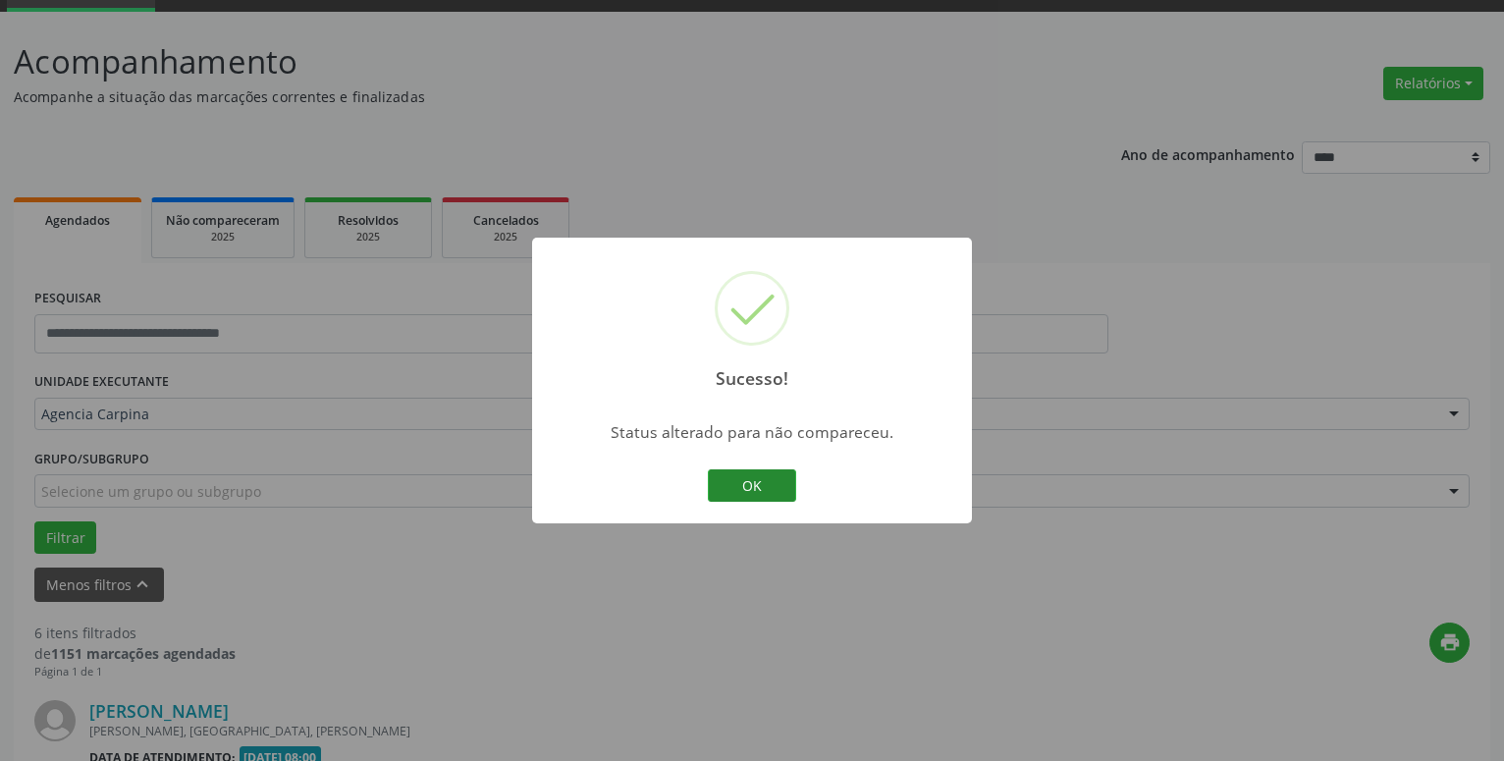
click at [756, 476] on button "OK" at bounding box center [752, 485] width 88 height 33
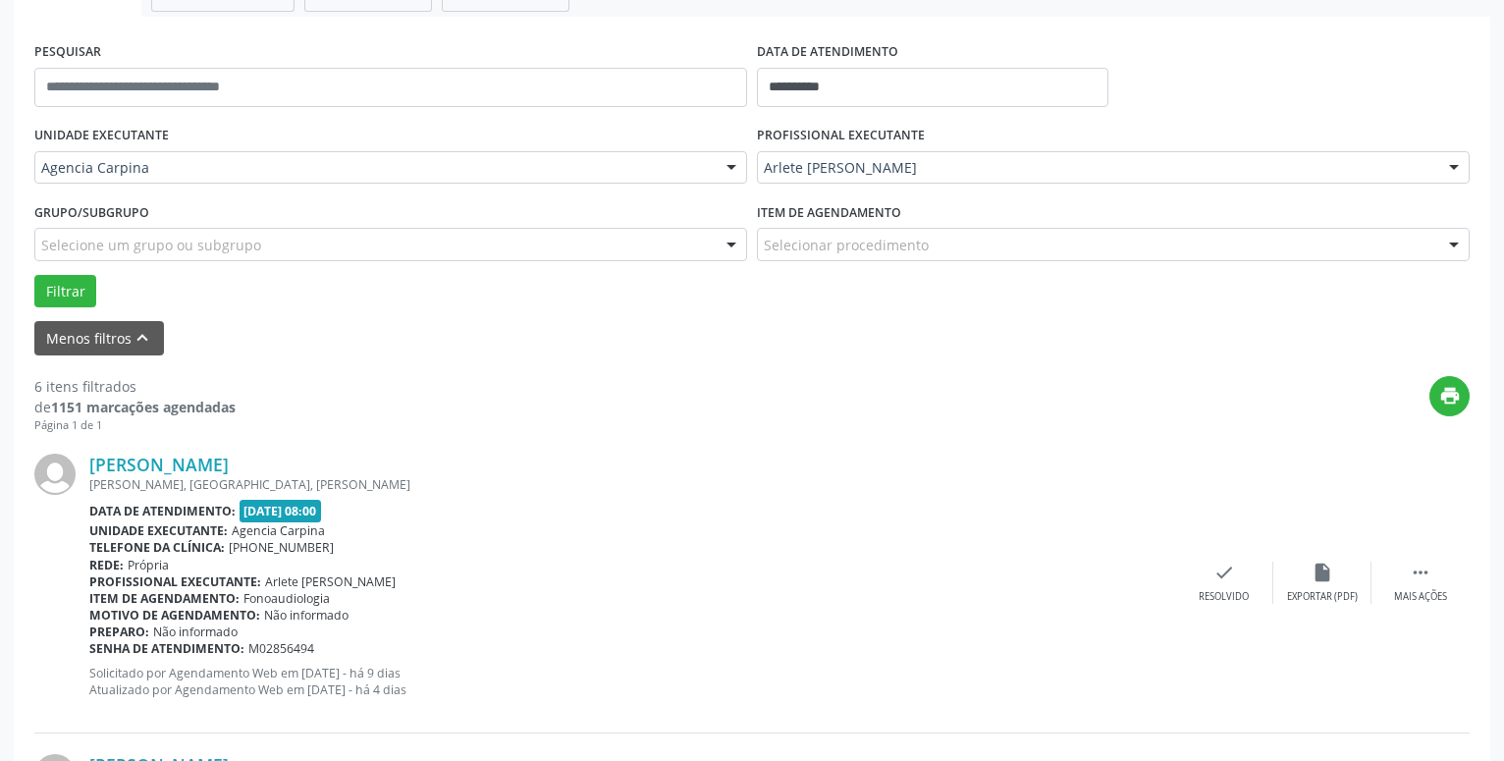
scroll to position [346, 0]
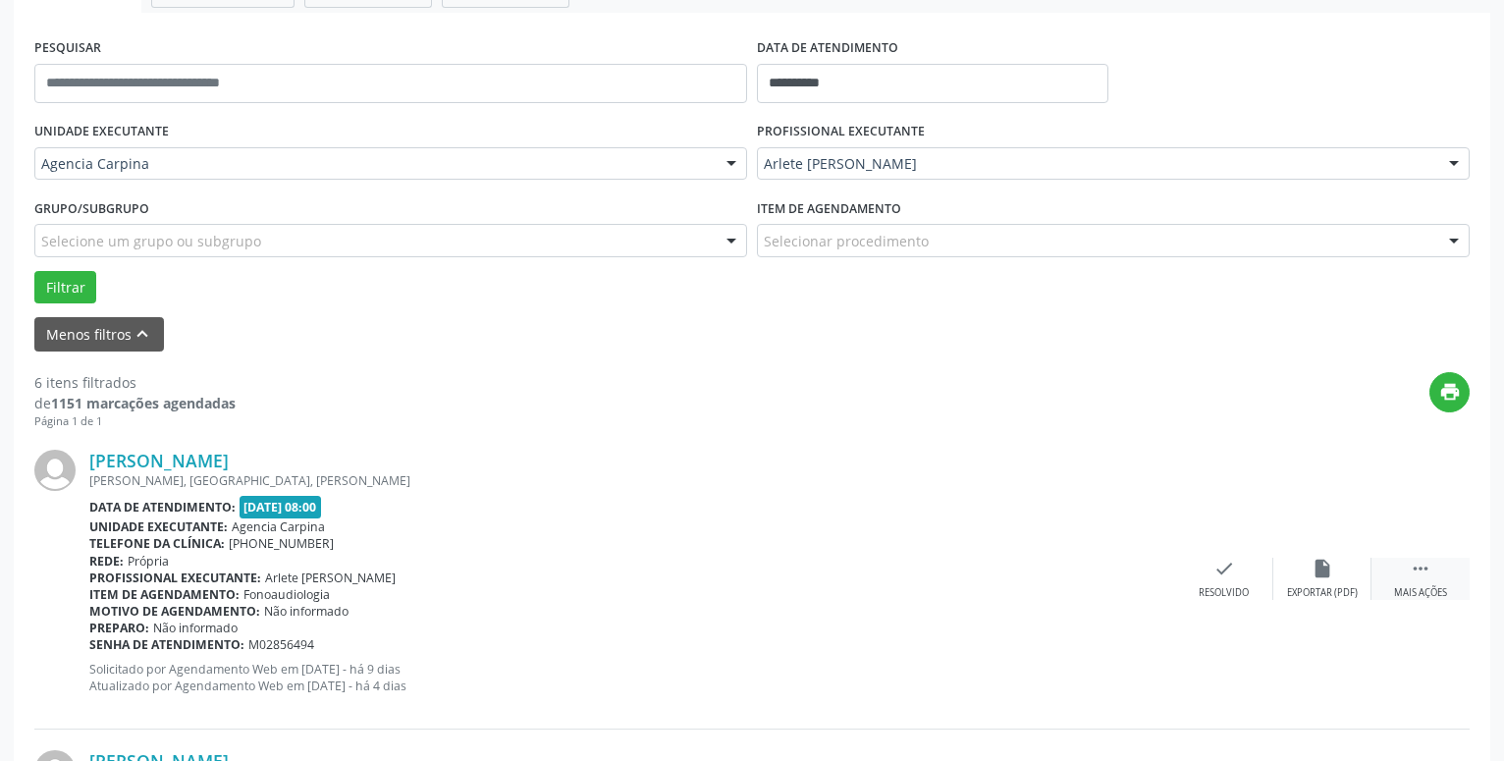
click at [1423, 573] on icon "" at bounding box center [1421, 569] width 22 height 22
click at [1329, 569] on icon "alarm_off" at bounding box center [1322, 569] width 22 height 22
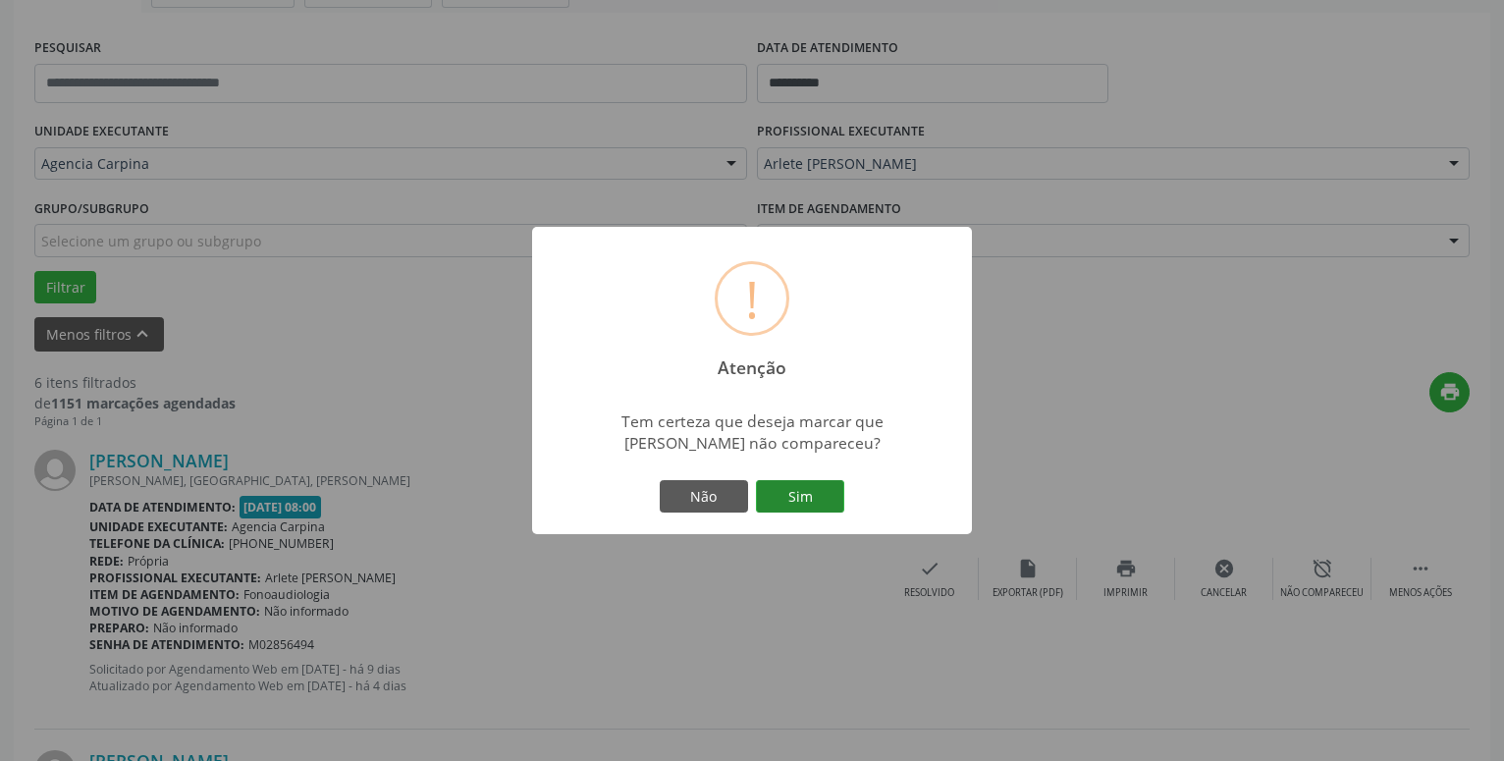
click at [796, 496] on button "Sim" at bounding box center [800, 496] width 88 height 33
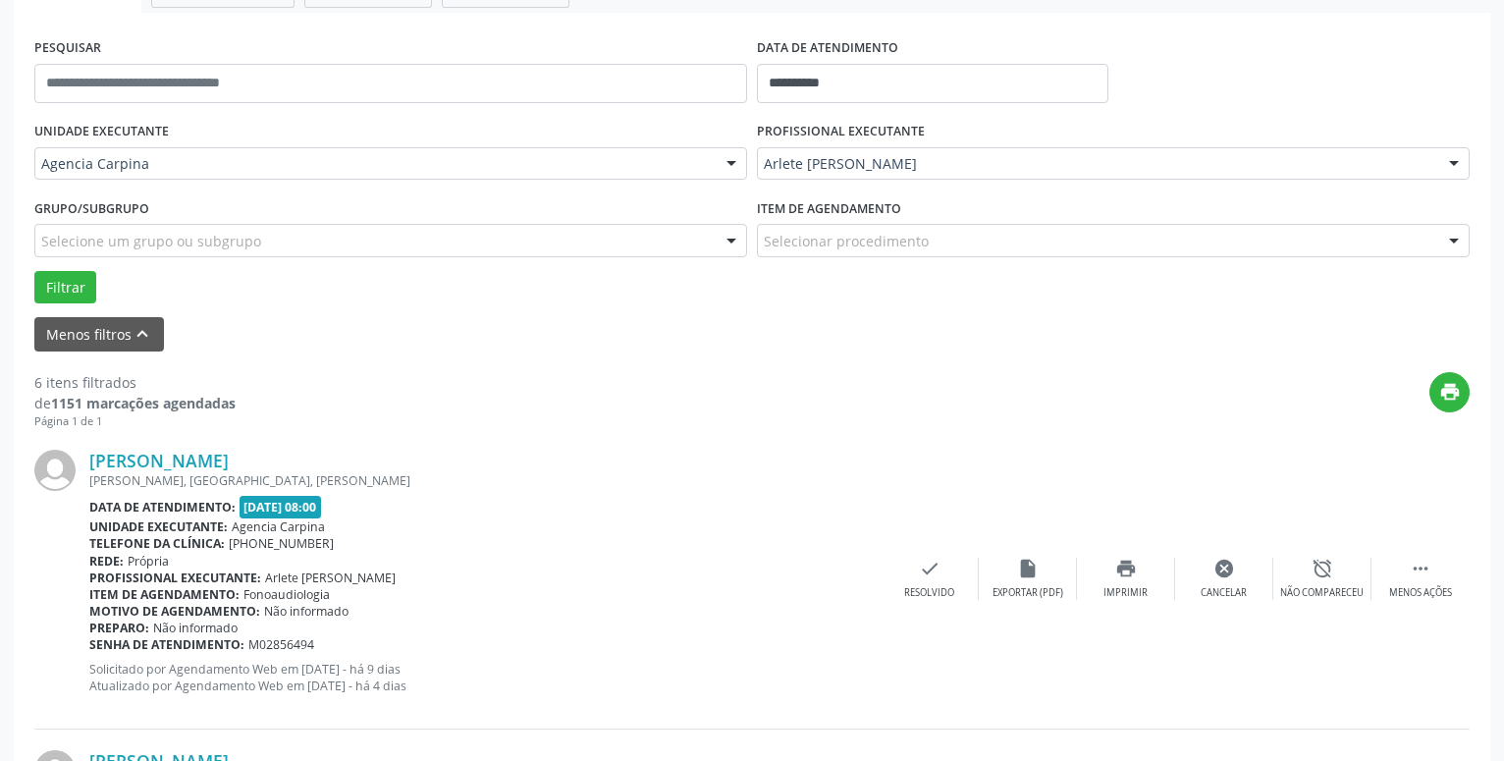
scroll to position [96, 0]
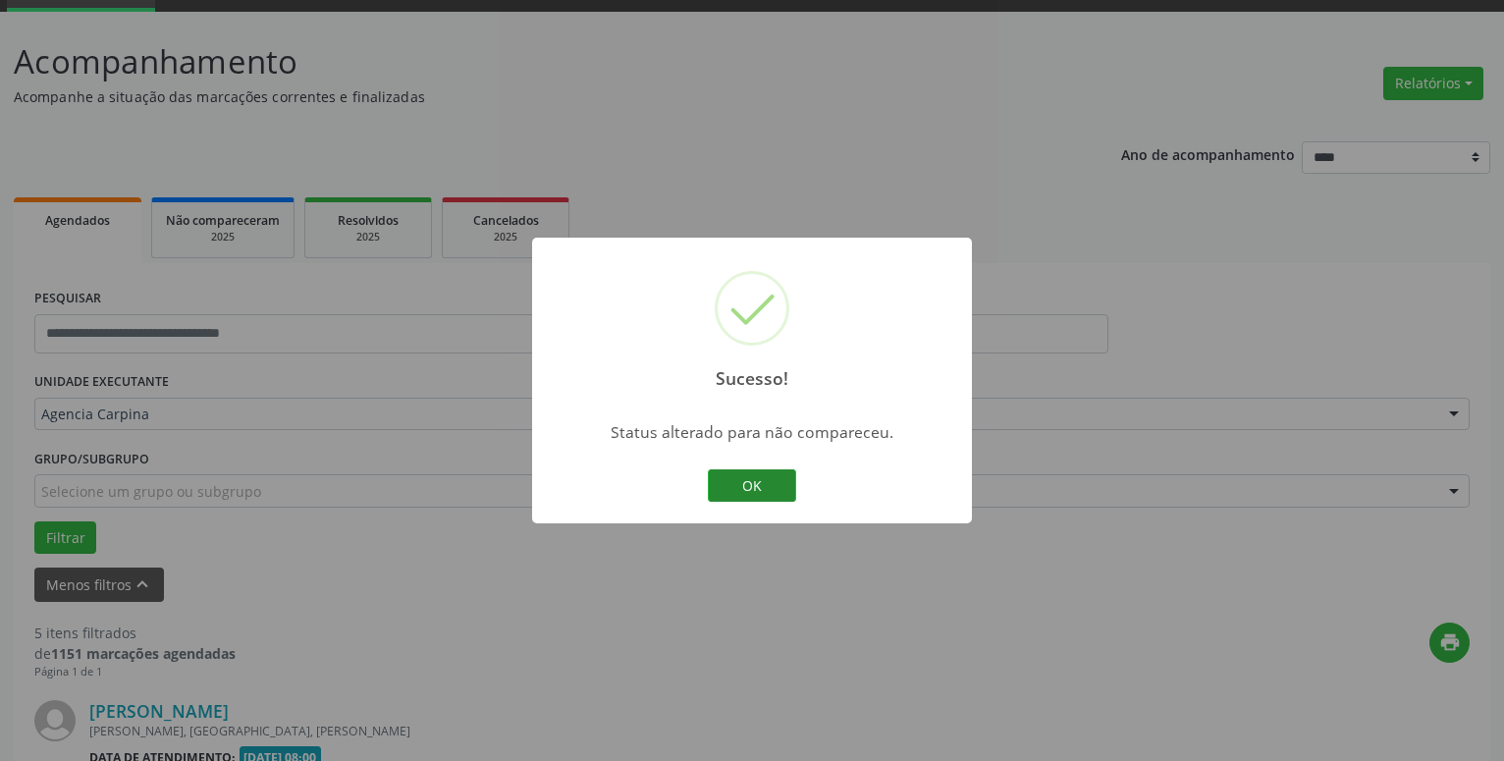
click at [769, 488] on button "OK" at bounding box center [752, 485] width 88 height 33
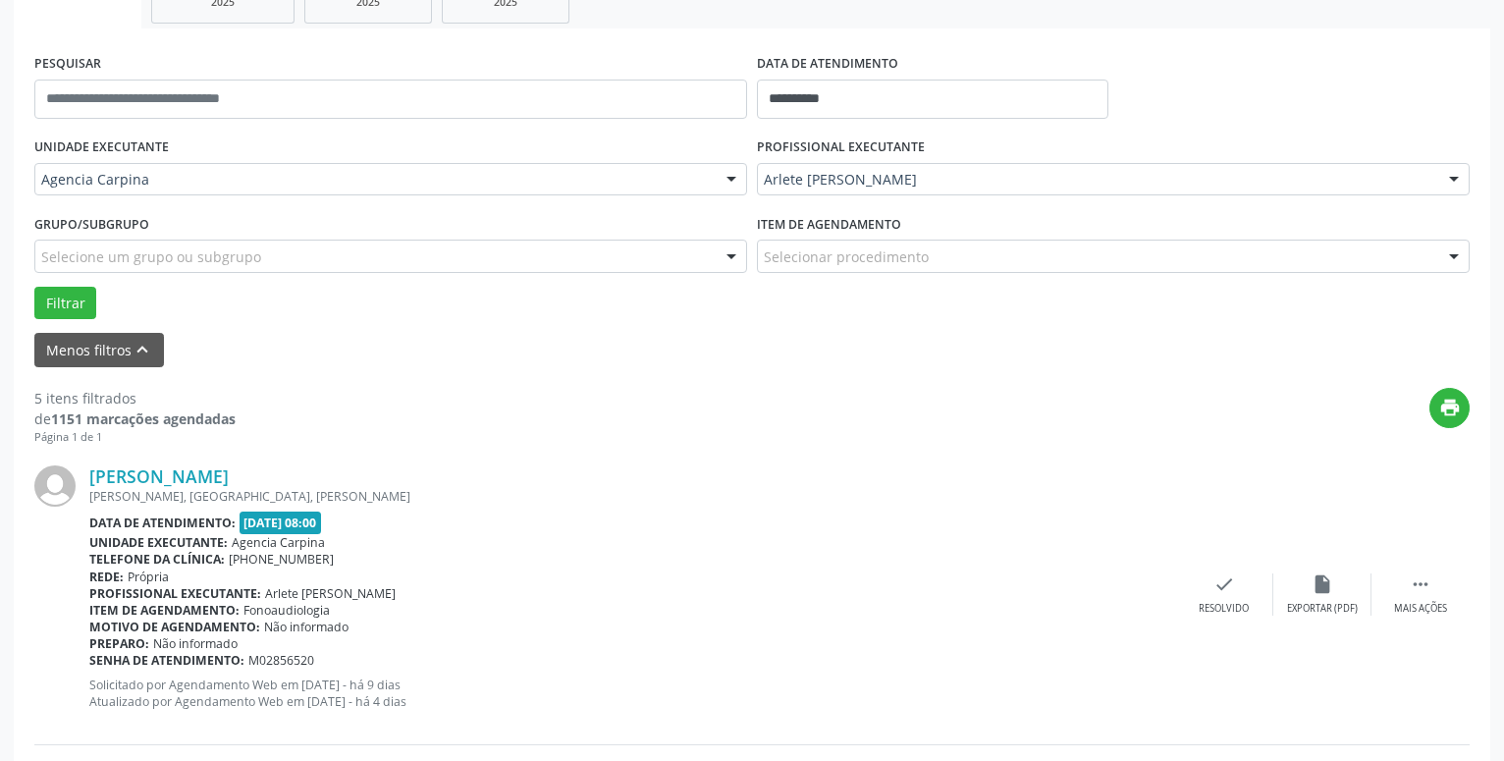
scroll to position [380, 0]
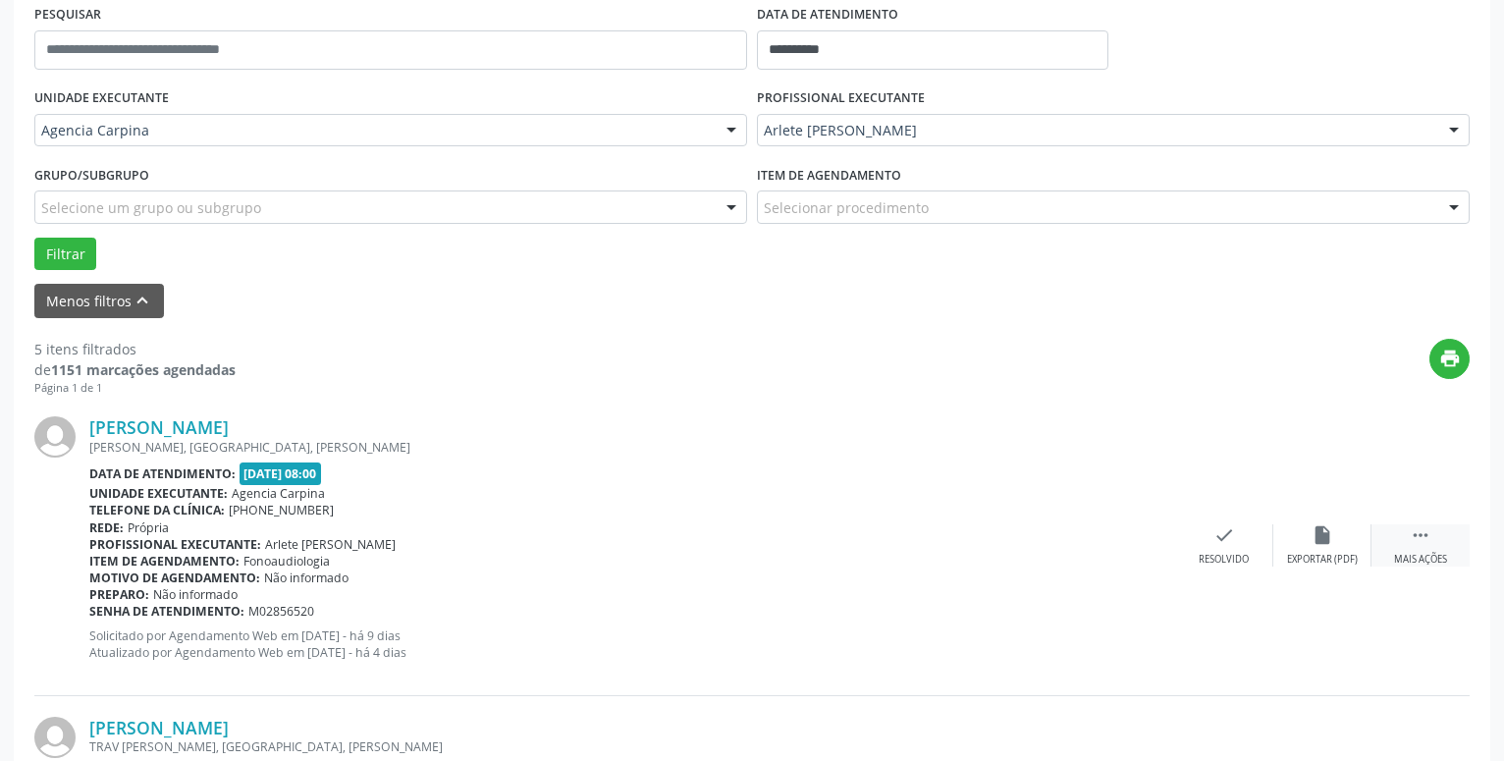
click at [1423, 533] on icon "" at bounding box center [1421, 535] width 22 height 22
click at [1326, 533] on icon "alarm_off" at bounding box center [1322, 535] width 22 height 22
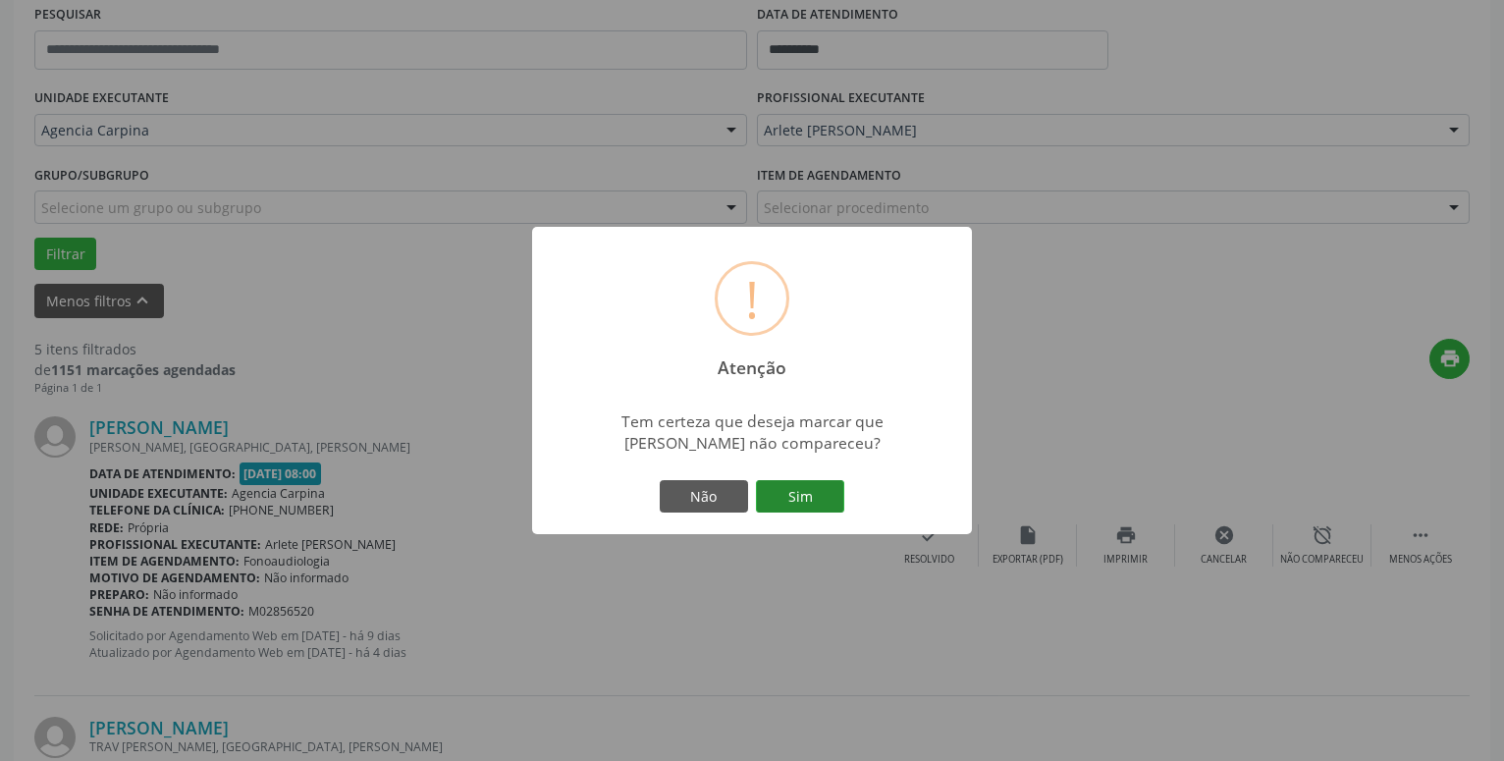
click at [824, 503] on button "Sim" at bounding box center [800, 496] width 88 height 33
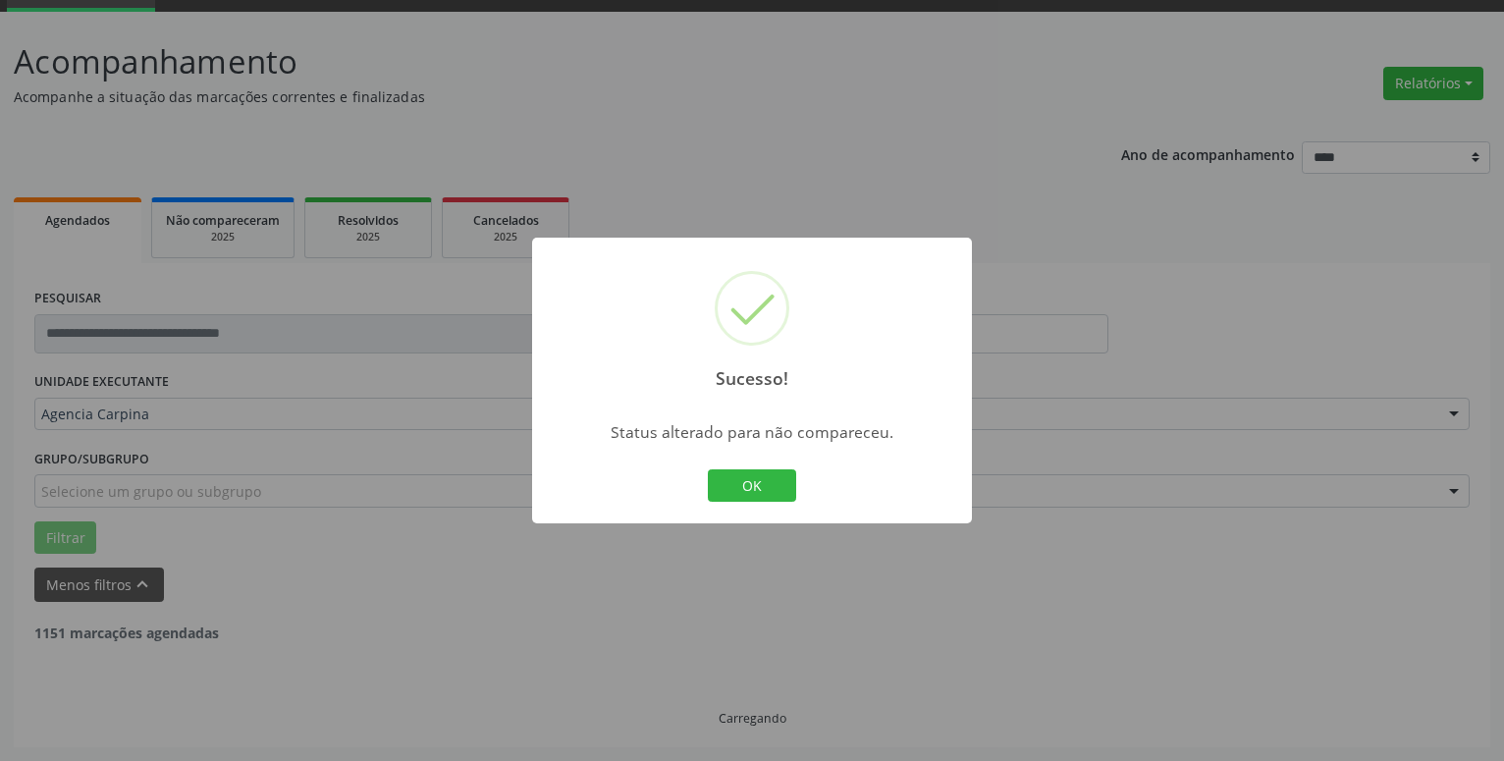
scroll to position [96, 0]
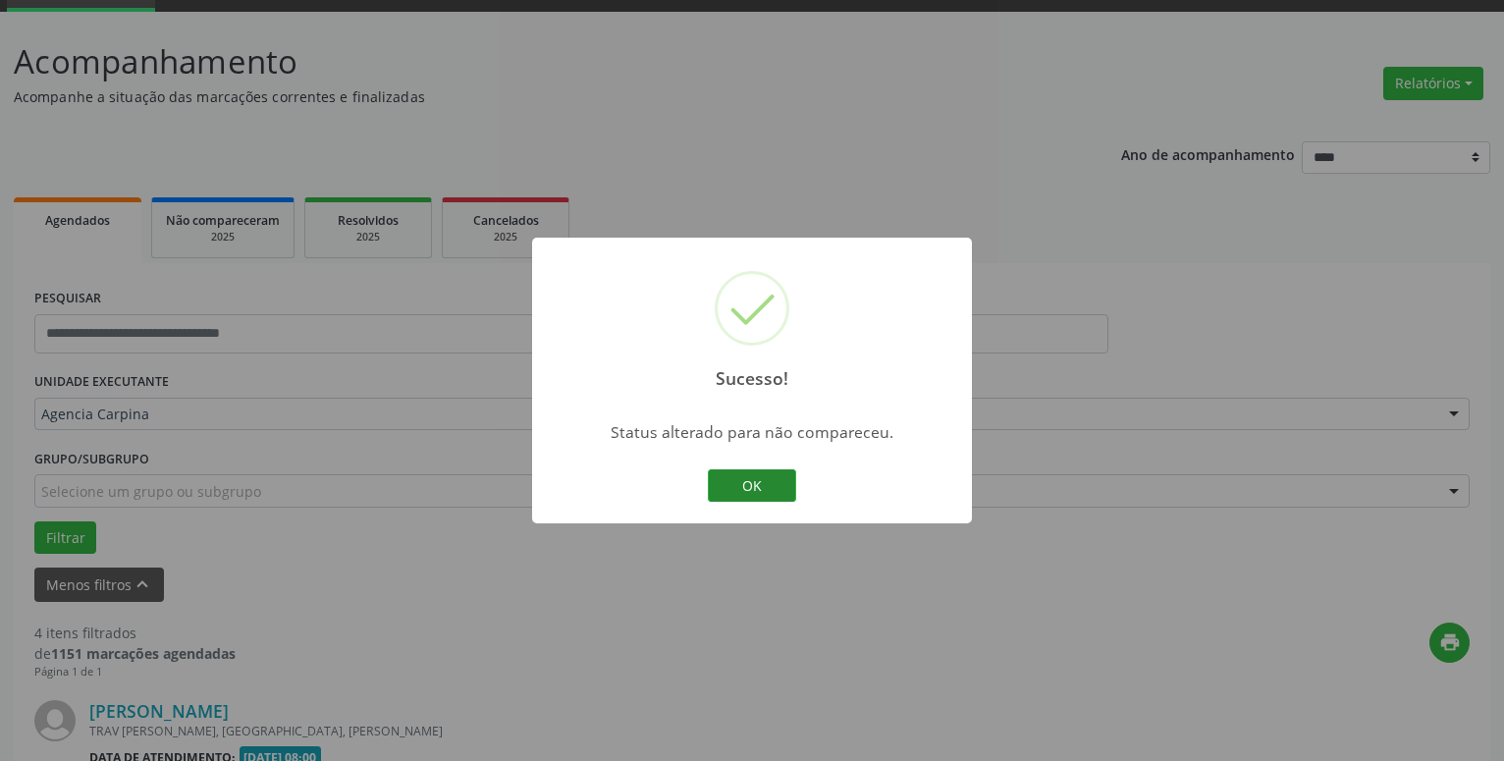
click at [772, 496] on button "OK" at bounding box center [752, 485] width 88 height 33
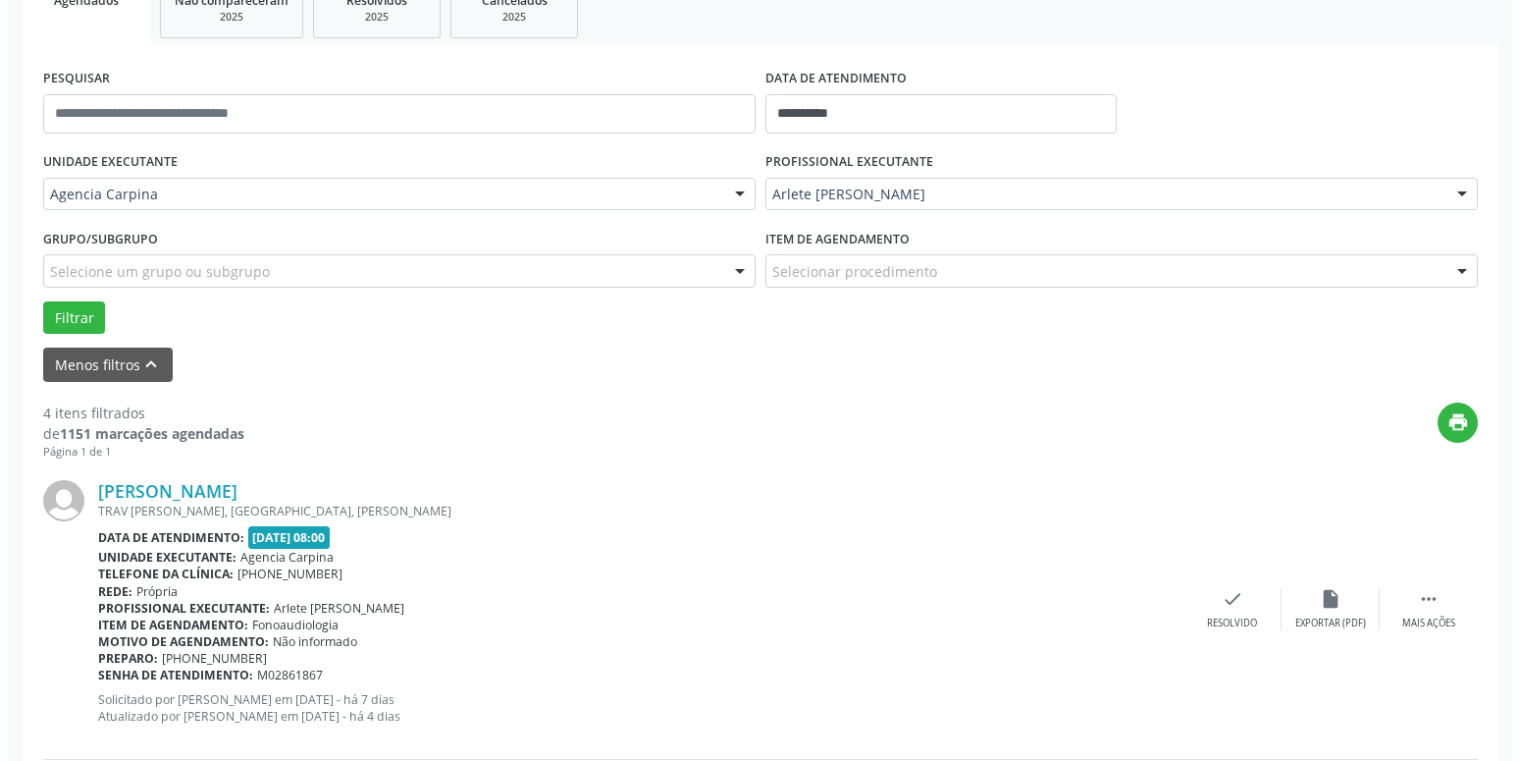
scroll to position [330, 0]
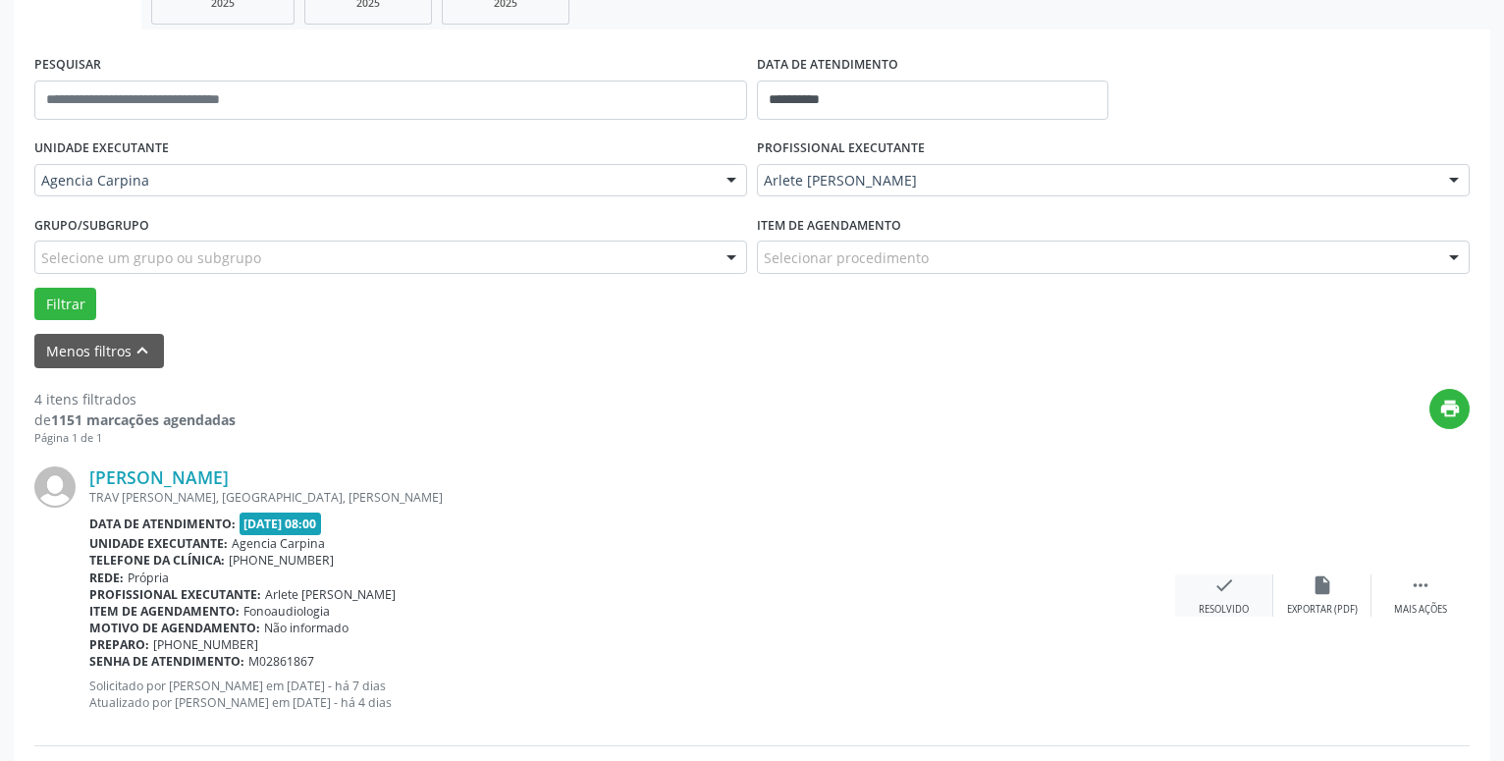
click at [1217, 606] on div "Resolvido" at bounding box center [1223, 610] width 50 height 14
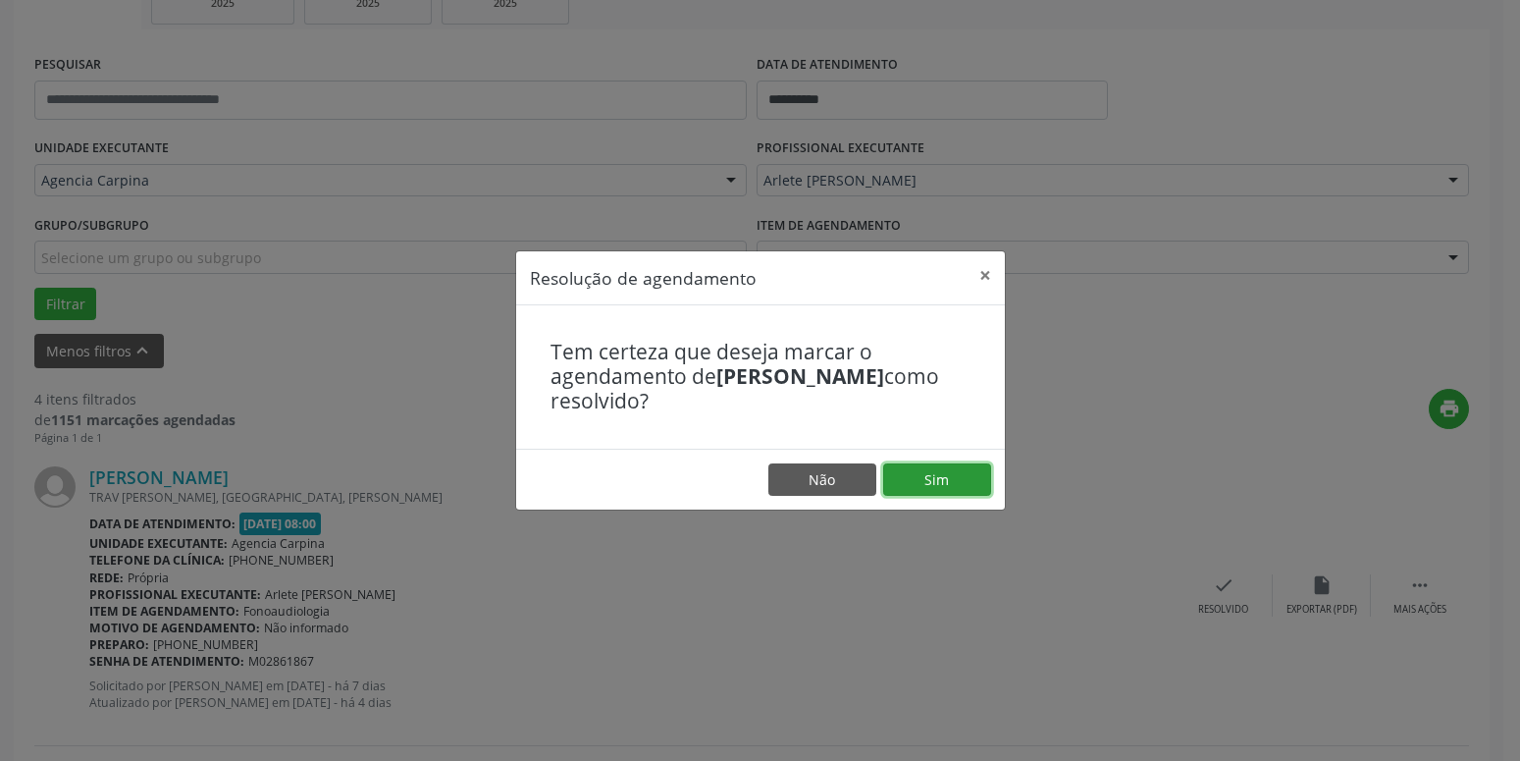
click at [917, 485] on button "Sim" at bounding box center [937, 479] width 108 height 33
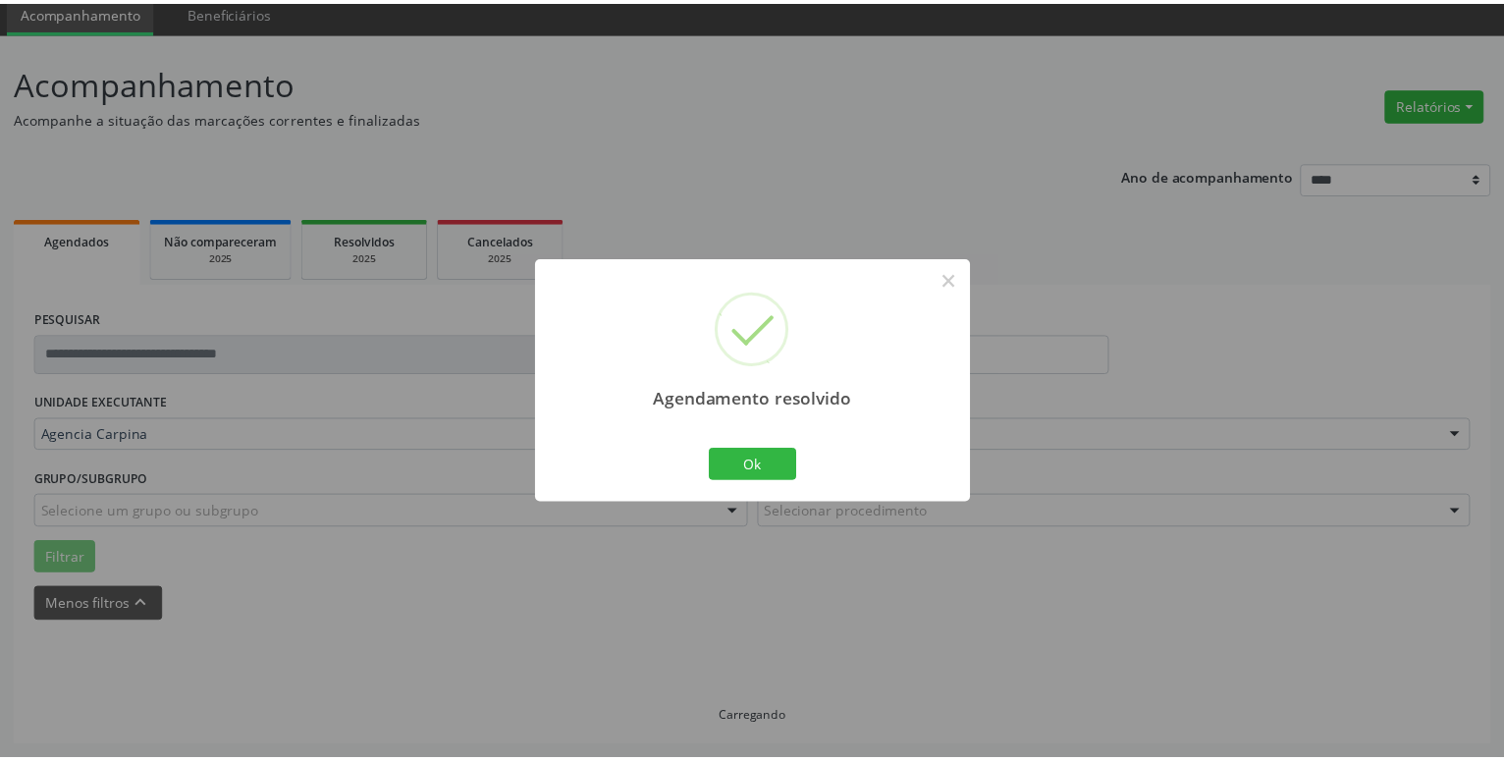
scroll to position [76, 0]
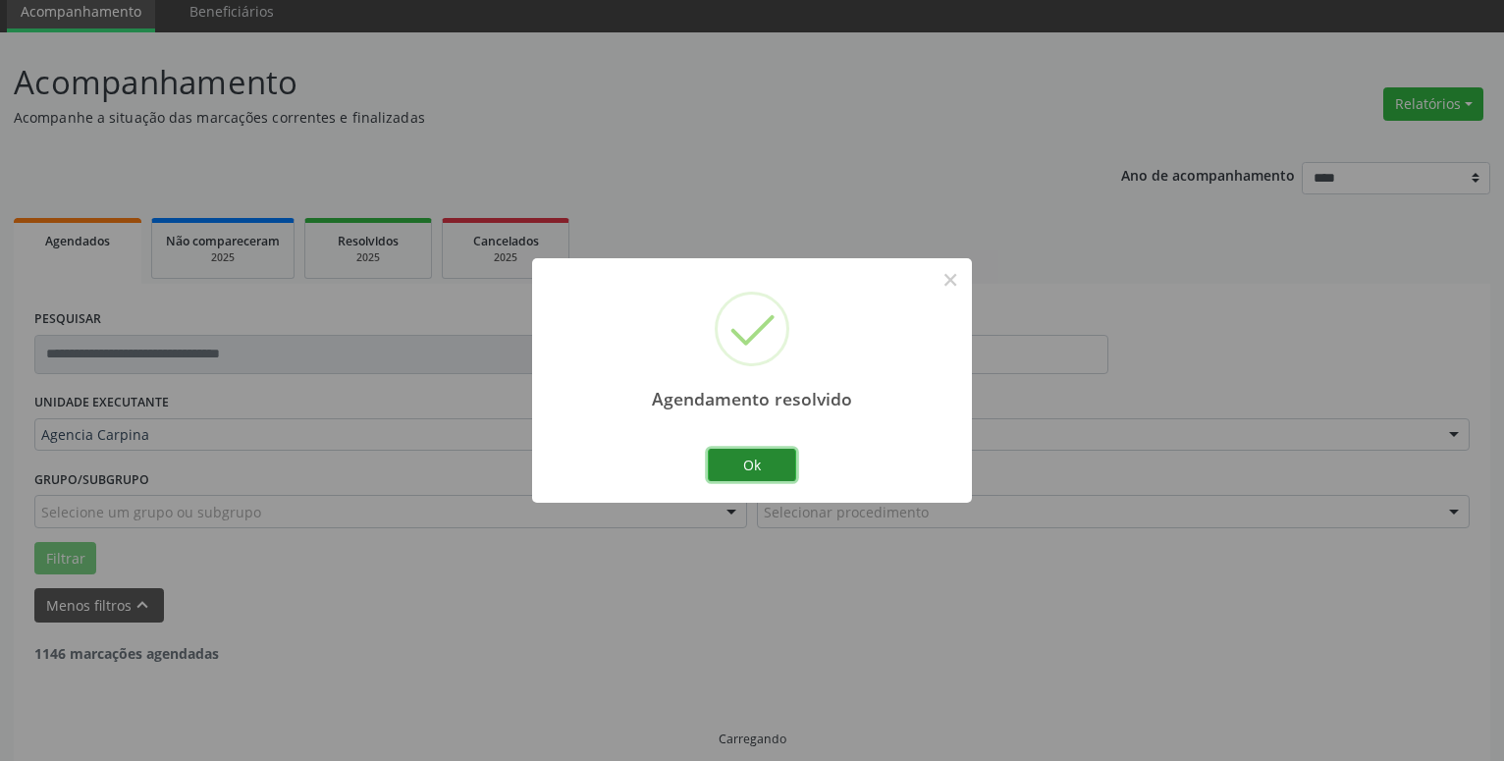
click at [770, 455] on button "Ok" at bounding box center [752, 465] width 88 height 33
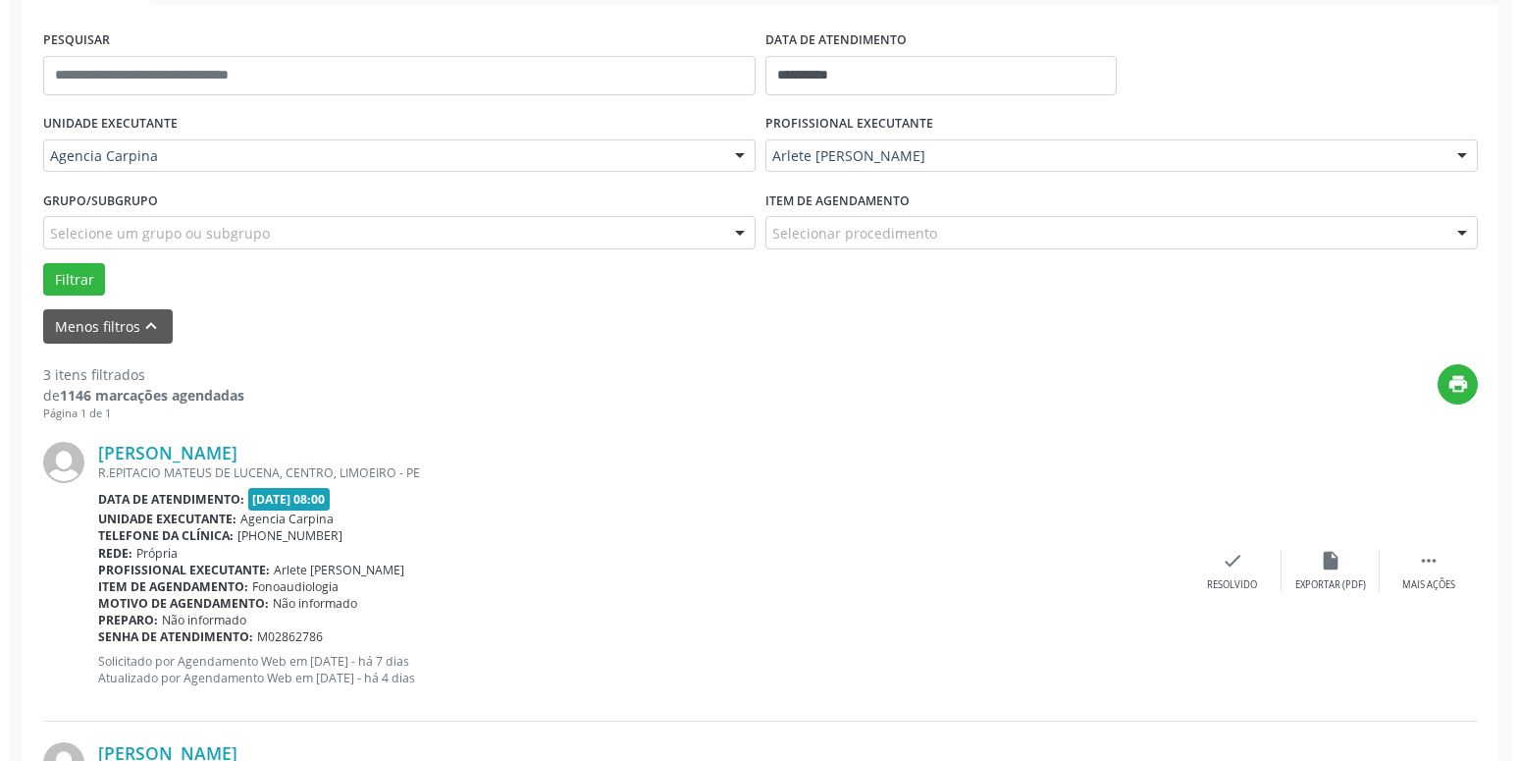
scroll to position [376, 0]
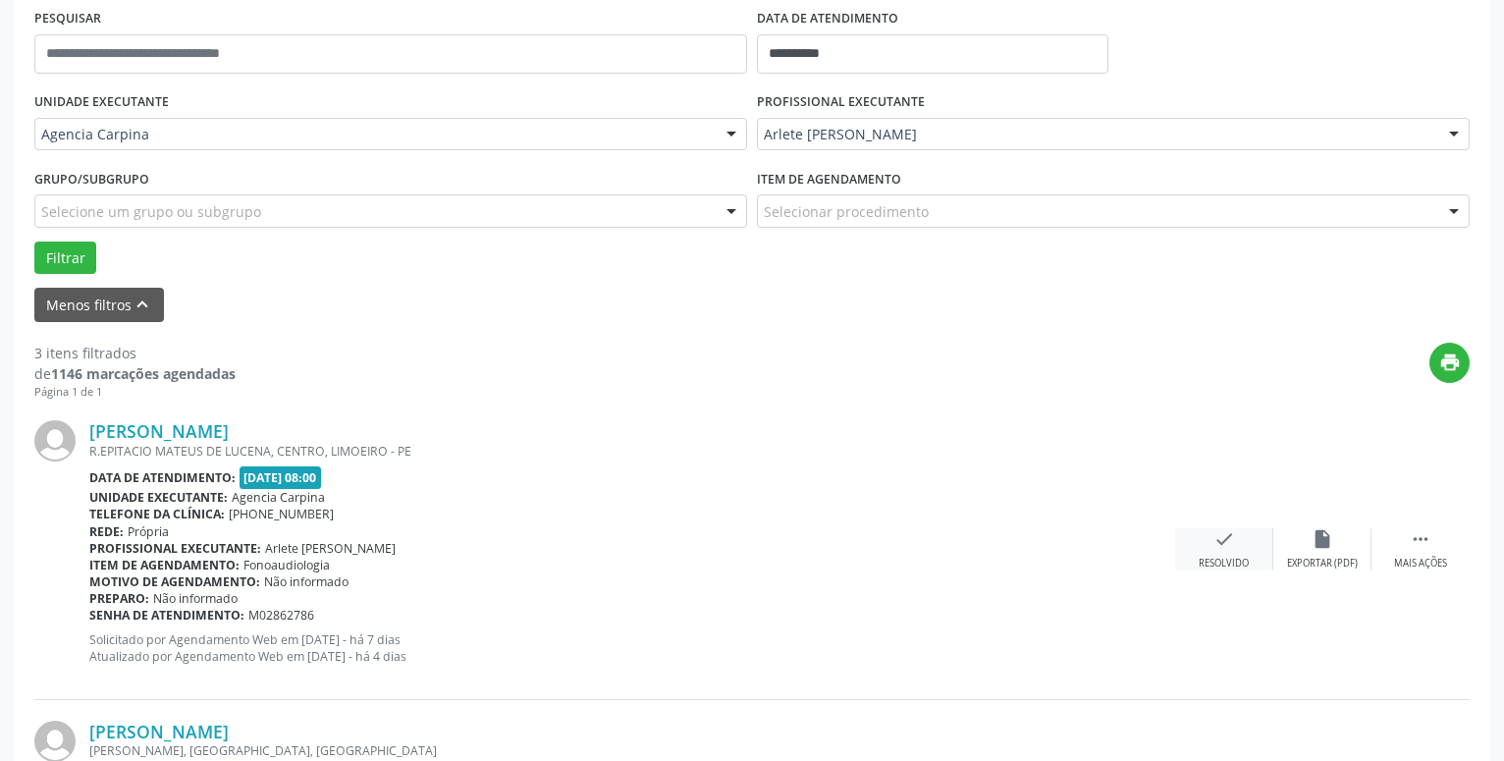
click at [1215, 550] on icon "check" at bounding box center [1224, 539] width 22 height 22
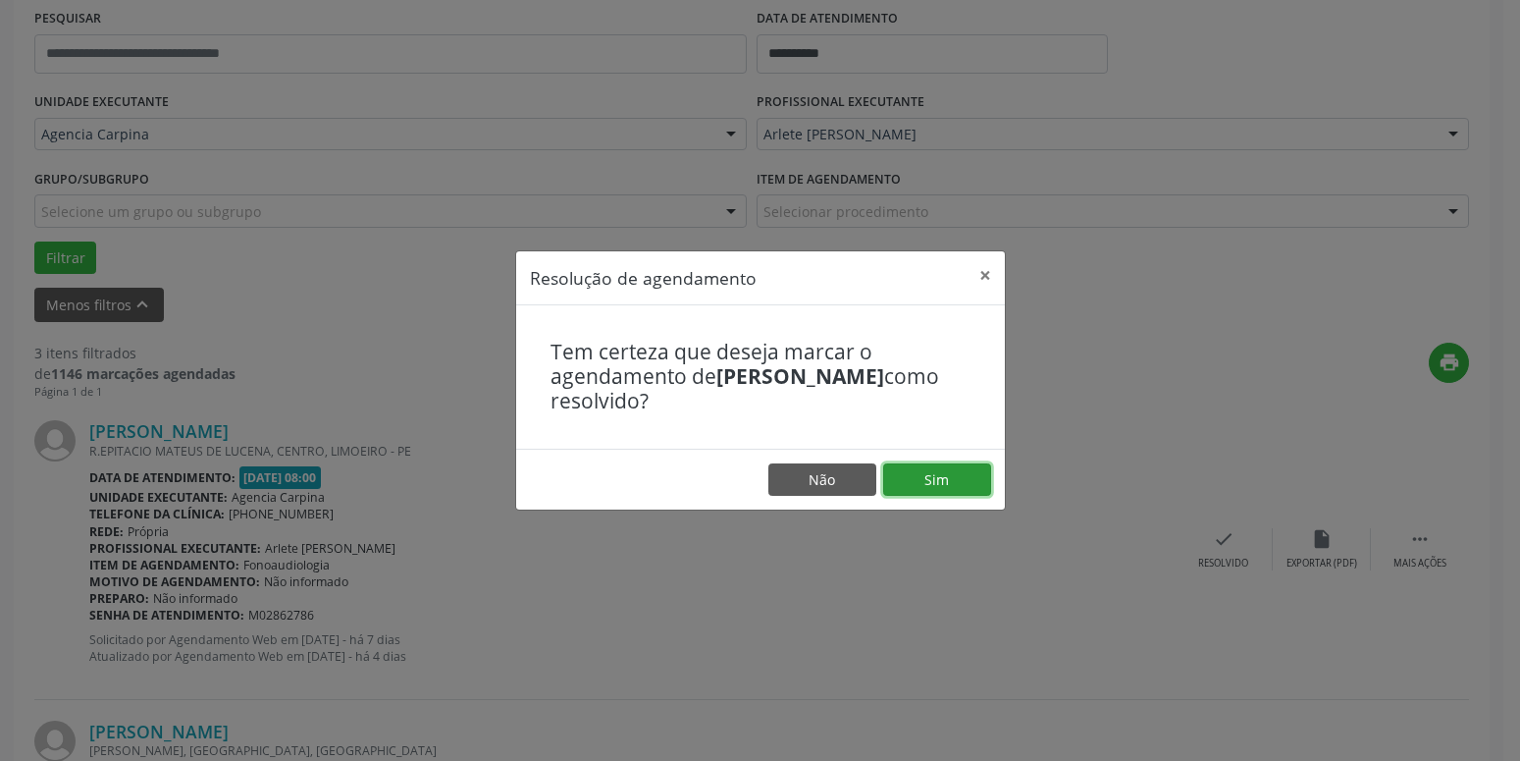
click at [935, 477] on button "Sim" at bounding box center [937, 479] width 108 height 33
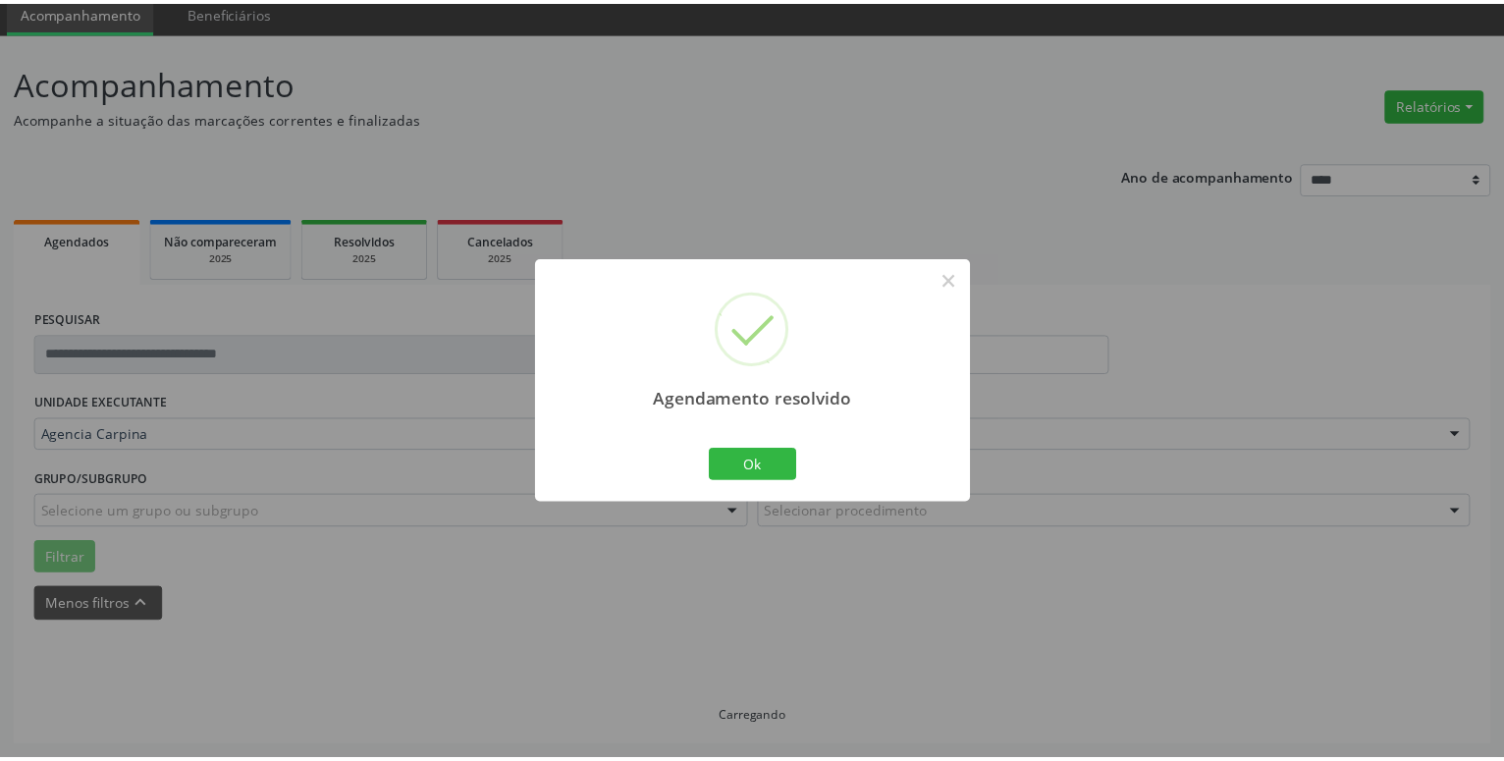
scroll to position [76, 0]
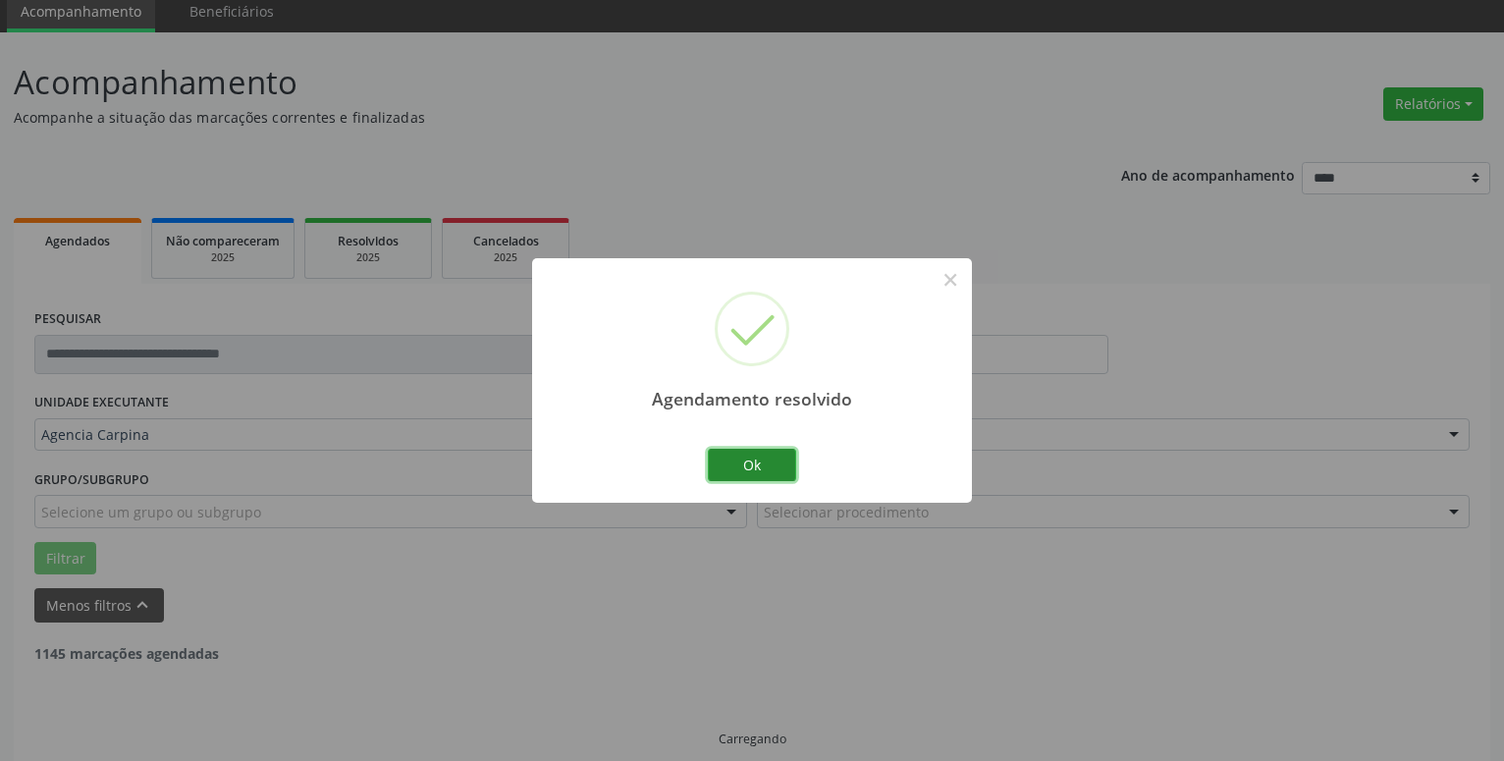
click at [760, 464] on button "Ok" at bounding box center [752, 465] width 88 height 33
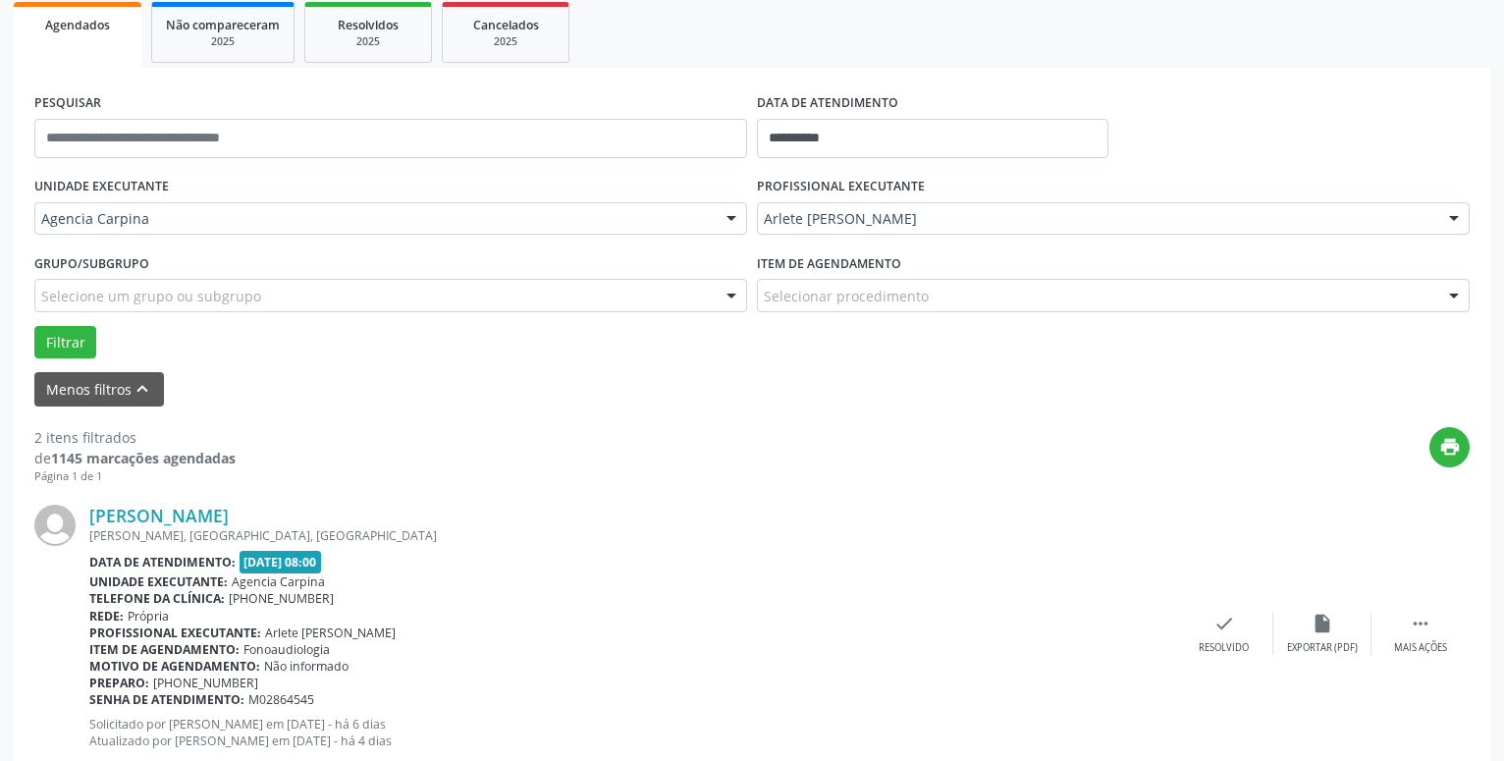
scroll to position [293, 0]
click at [1428, 624] on icon "" at bounding box center [1421, 623] width 22 height 22
click at [1330, 632] on icon "alarm_off" at bounding box center [1322, 623] width 22 height 22
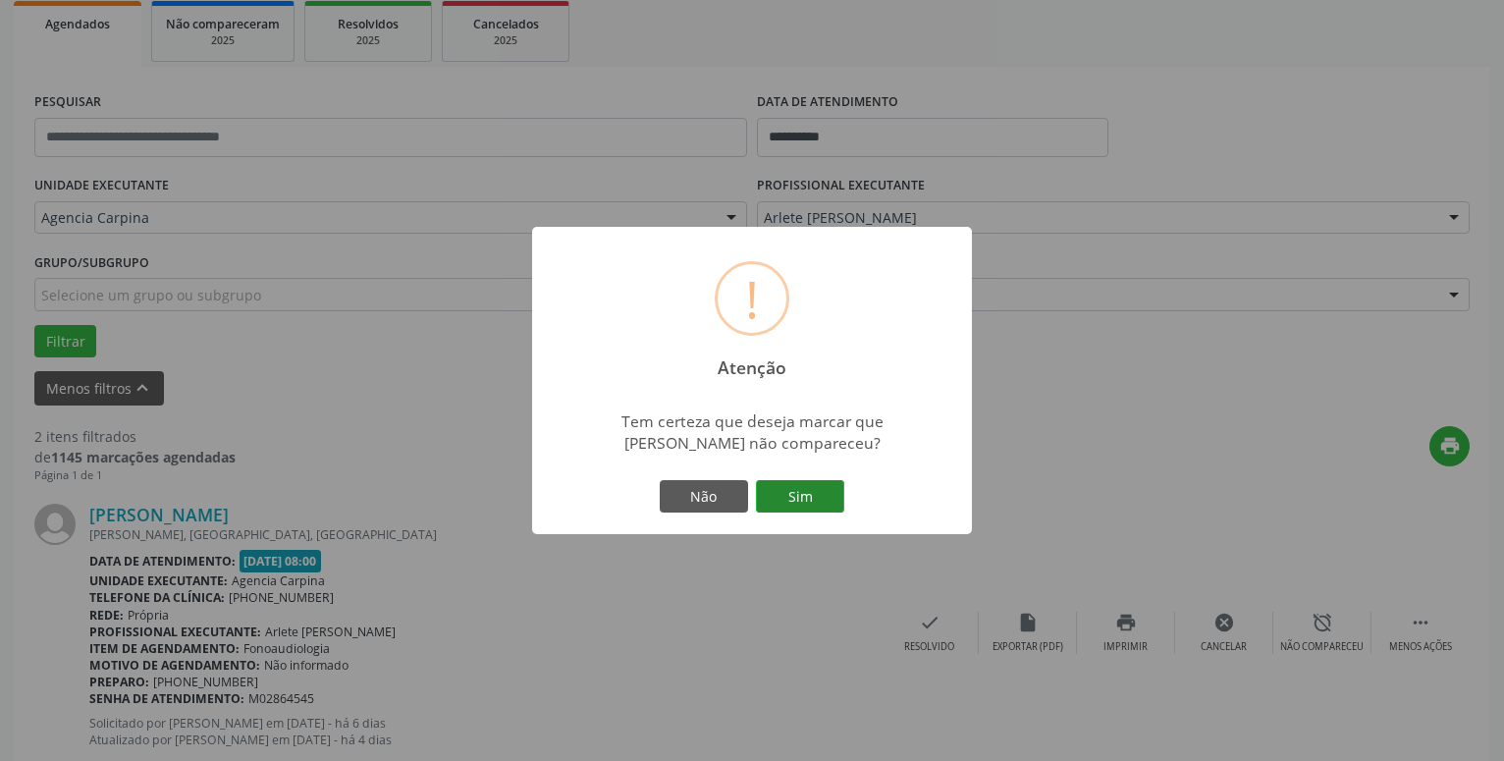
click at [791, 501] on button "Sim" at bounding box center [800, 496] width 88 height 33
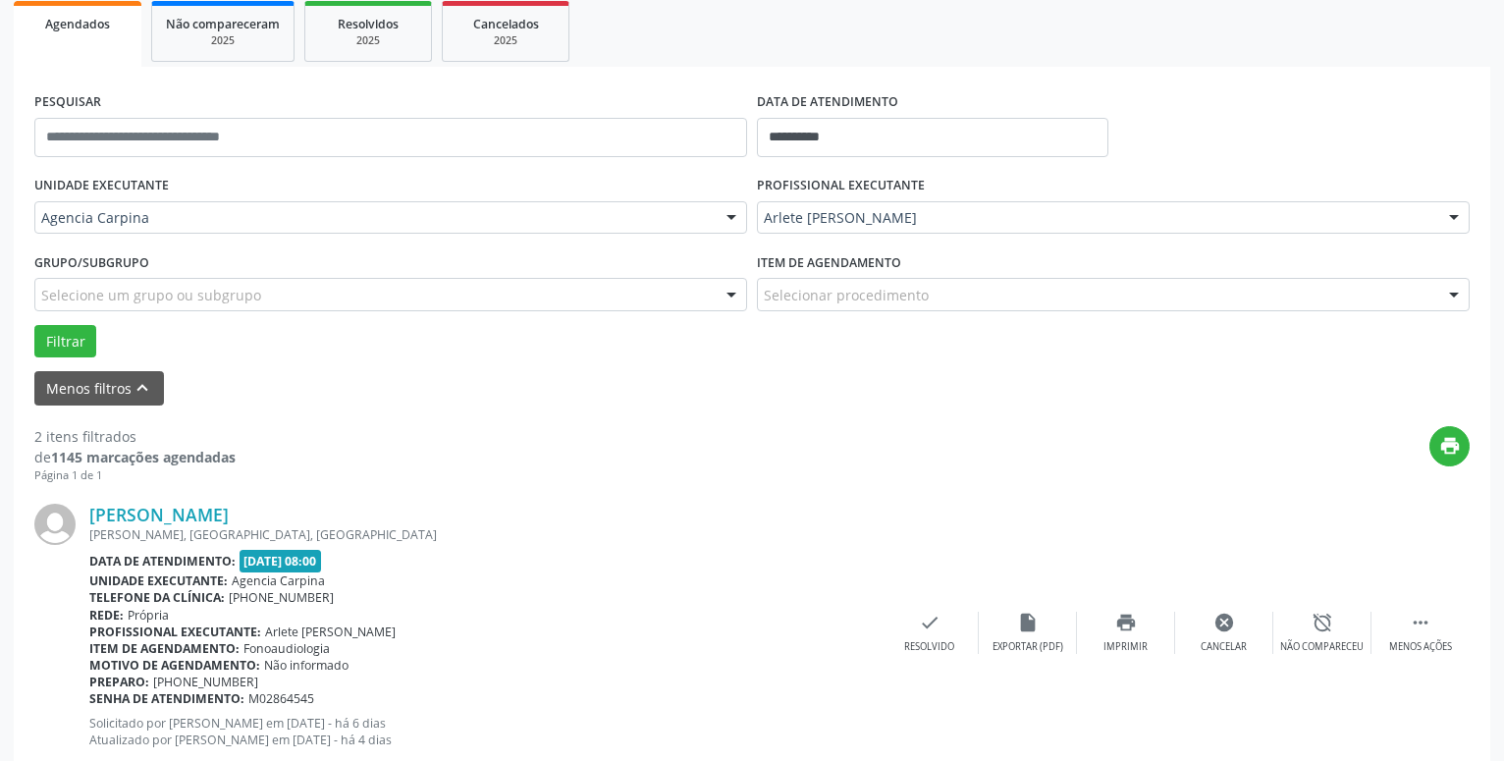
scroll to position [96, 0]
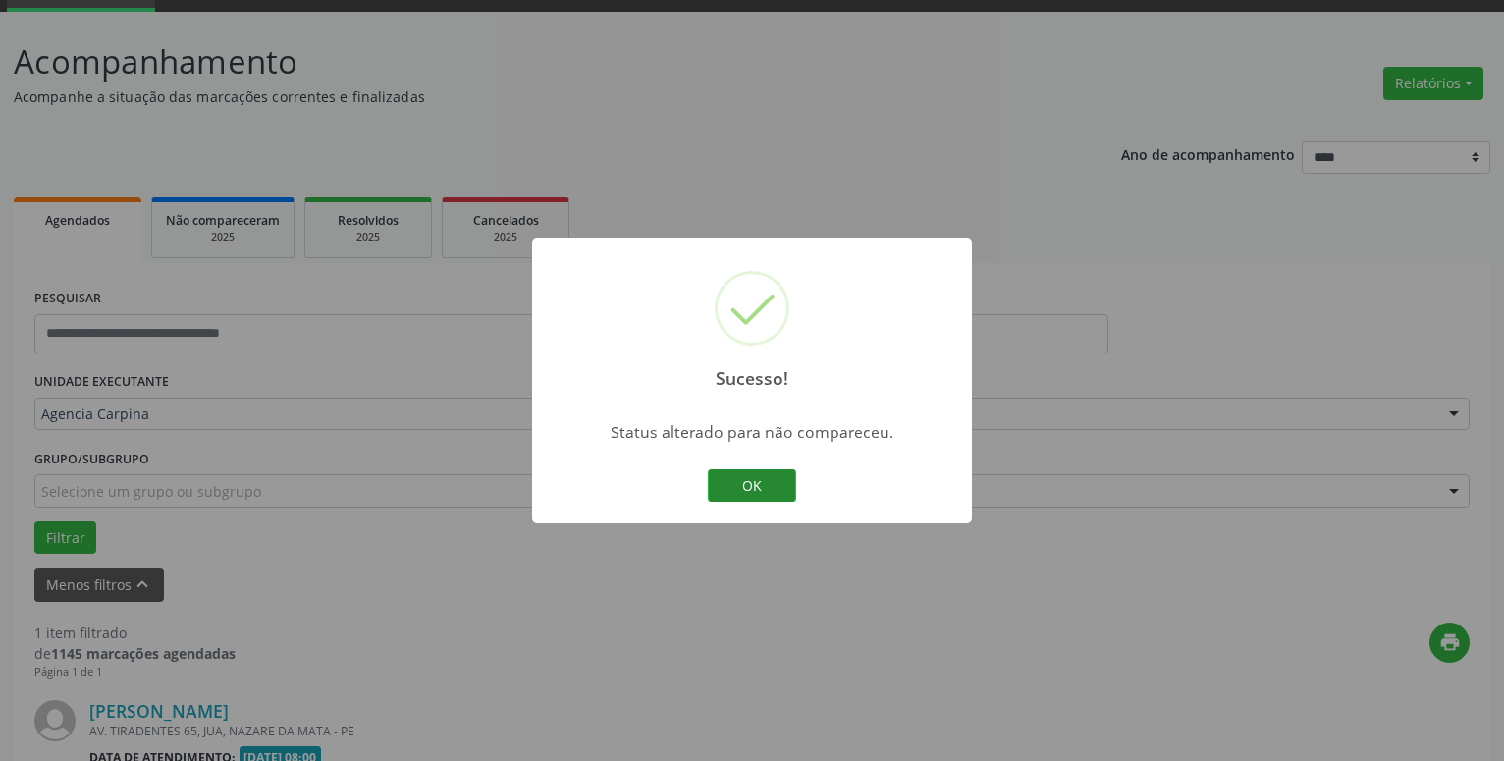
click at [770, 502] on button "OK" at bounding box center [752, 485] width 88 height 33
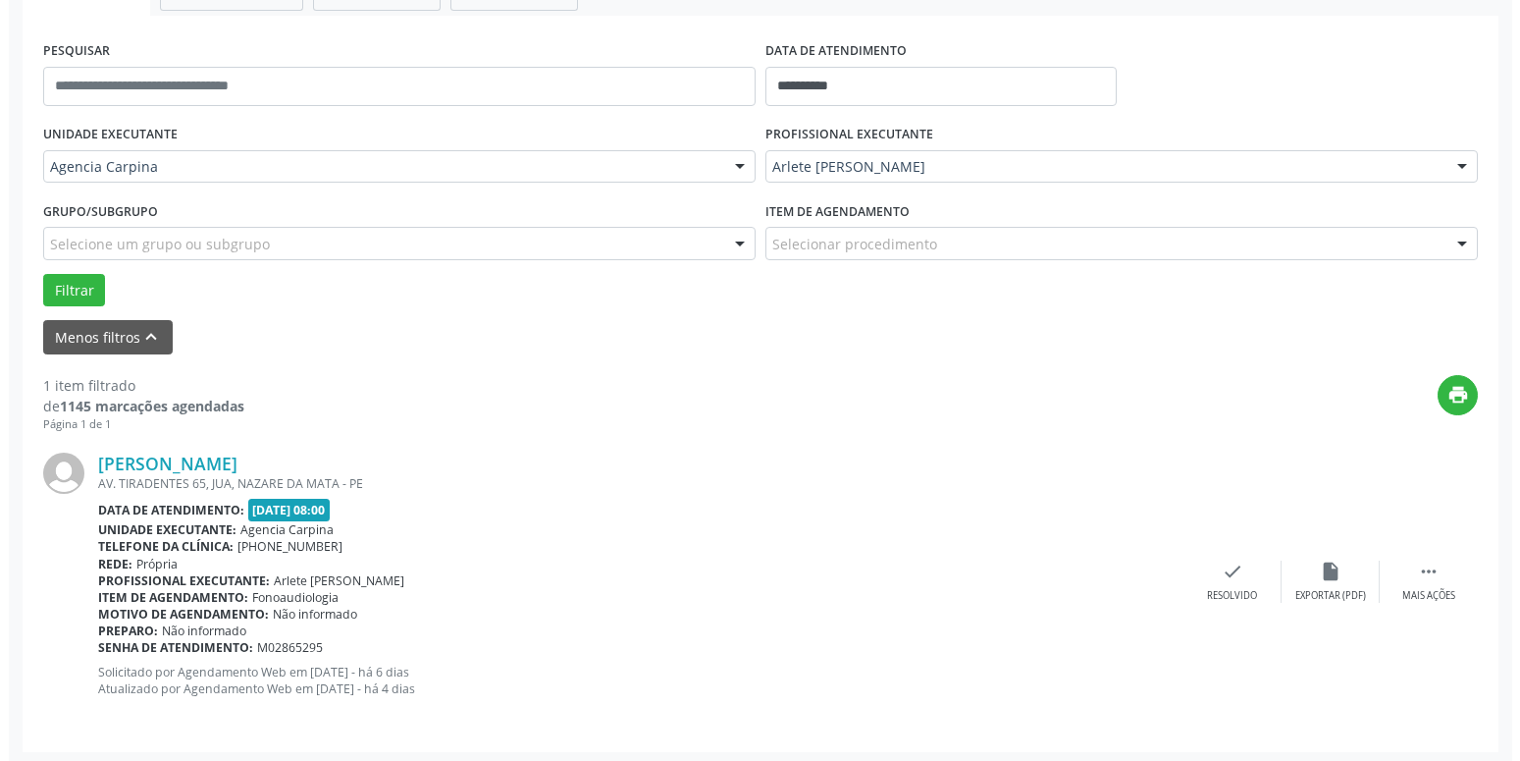
scroll to position [346, 0]
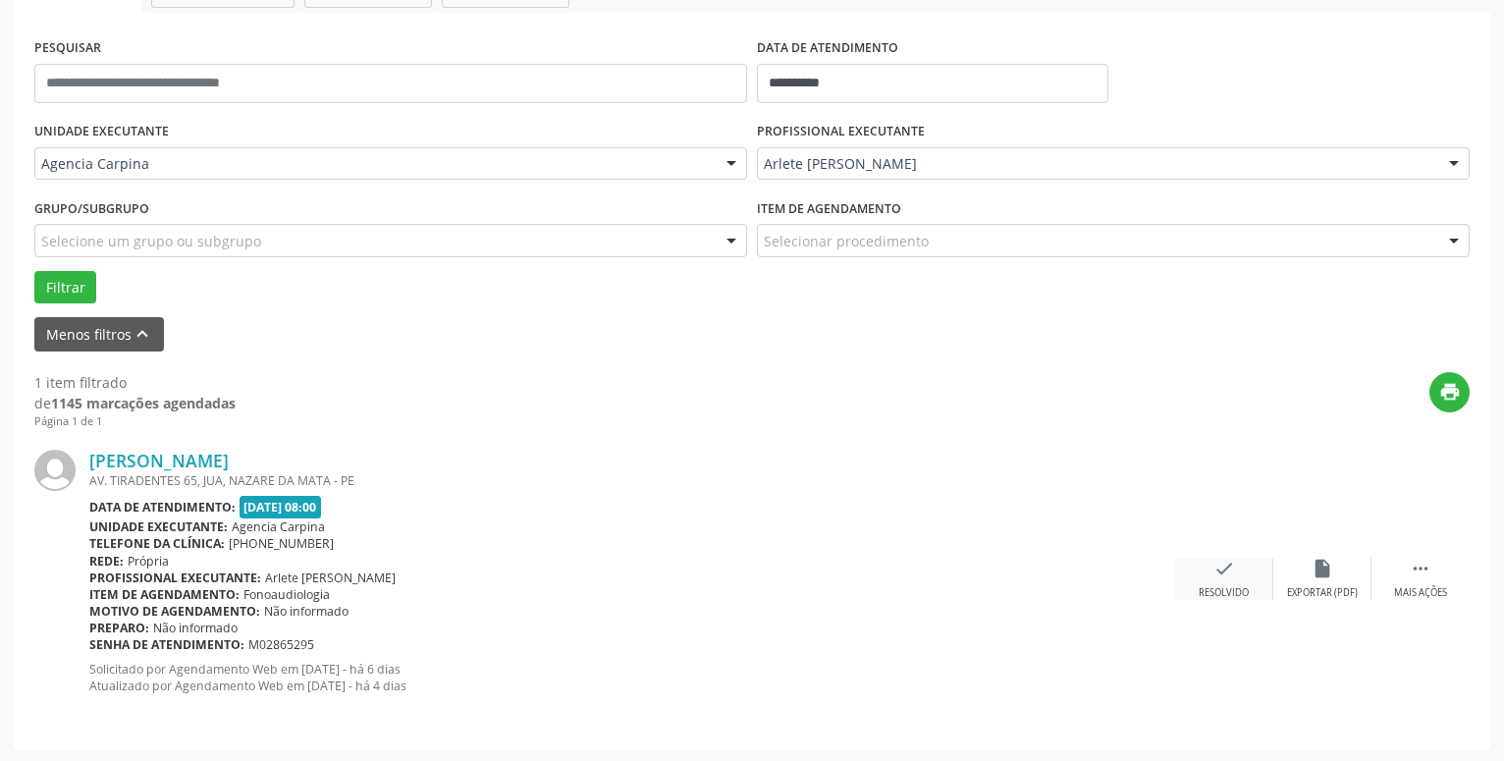
click at [1225, 585] on div "check Resolvido" at bounding box center [1224, 579] width 98 height 42
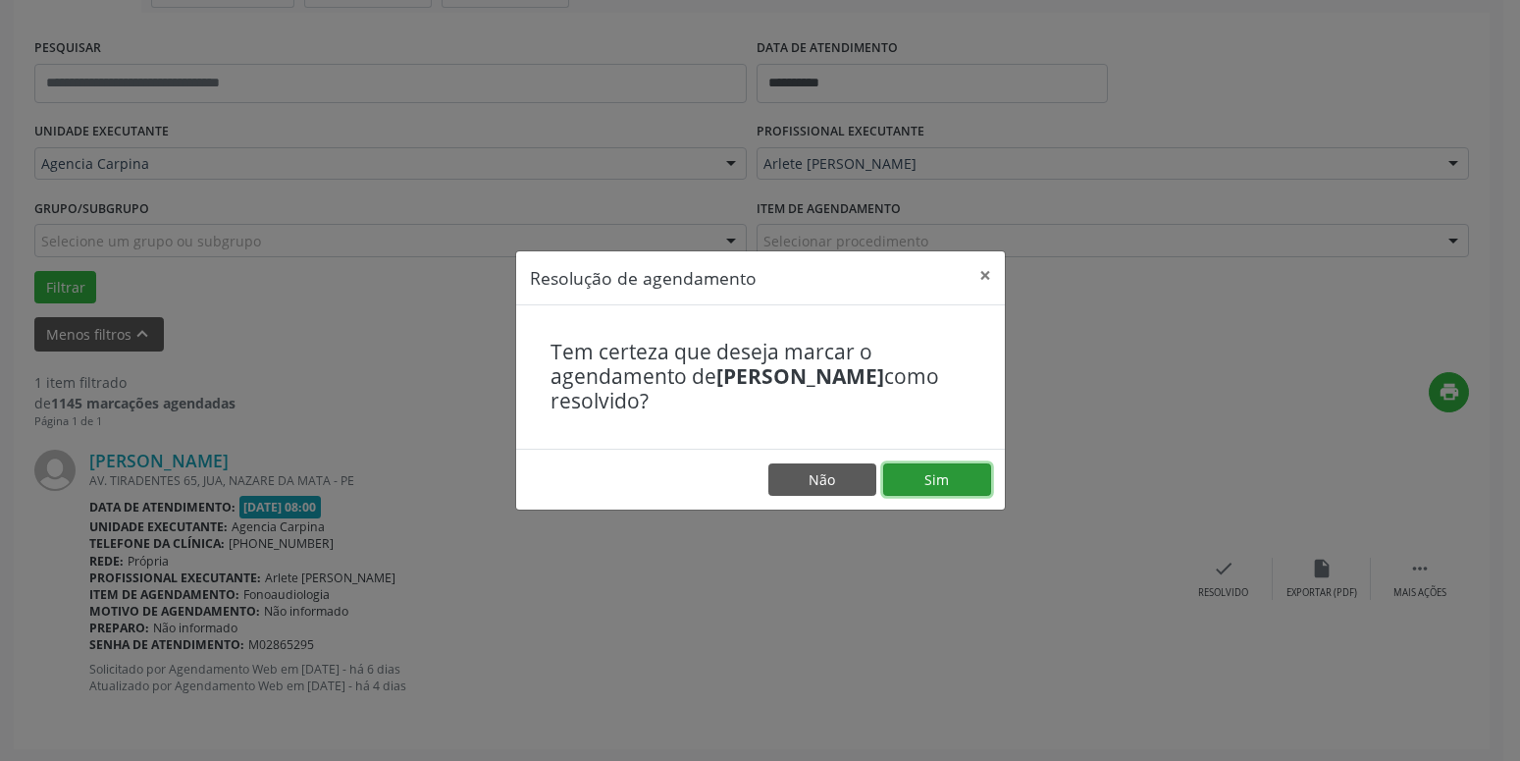
click at [938, 474] on button "Sim" at bounding box center [937, 479] width 108 height 33
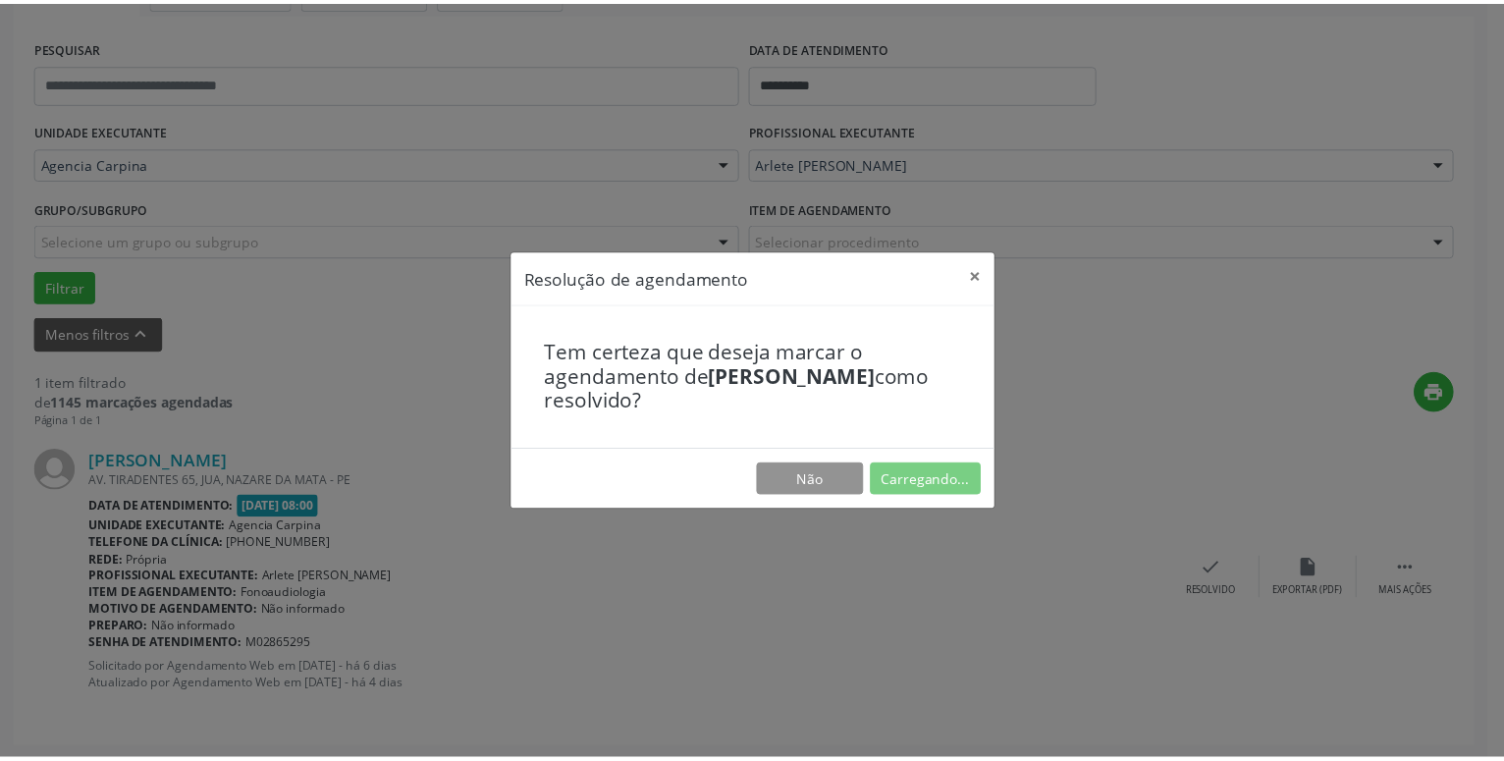
scroll to position [76, 0]
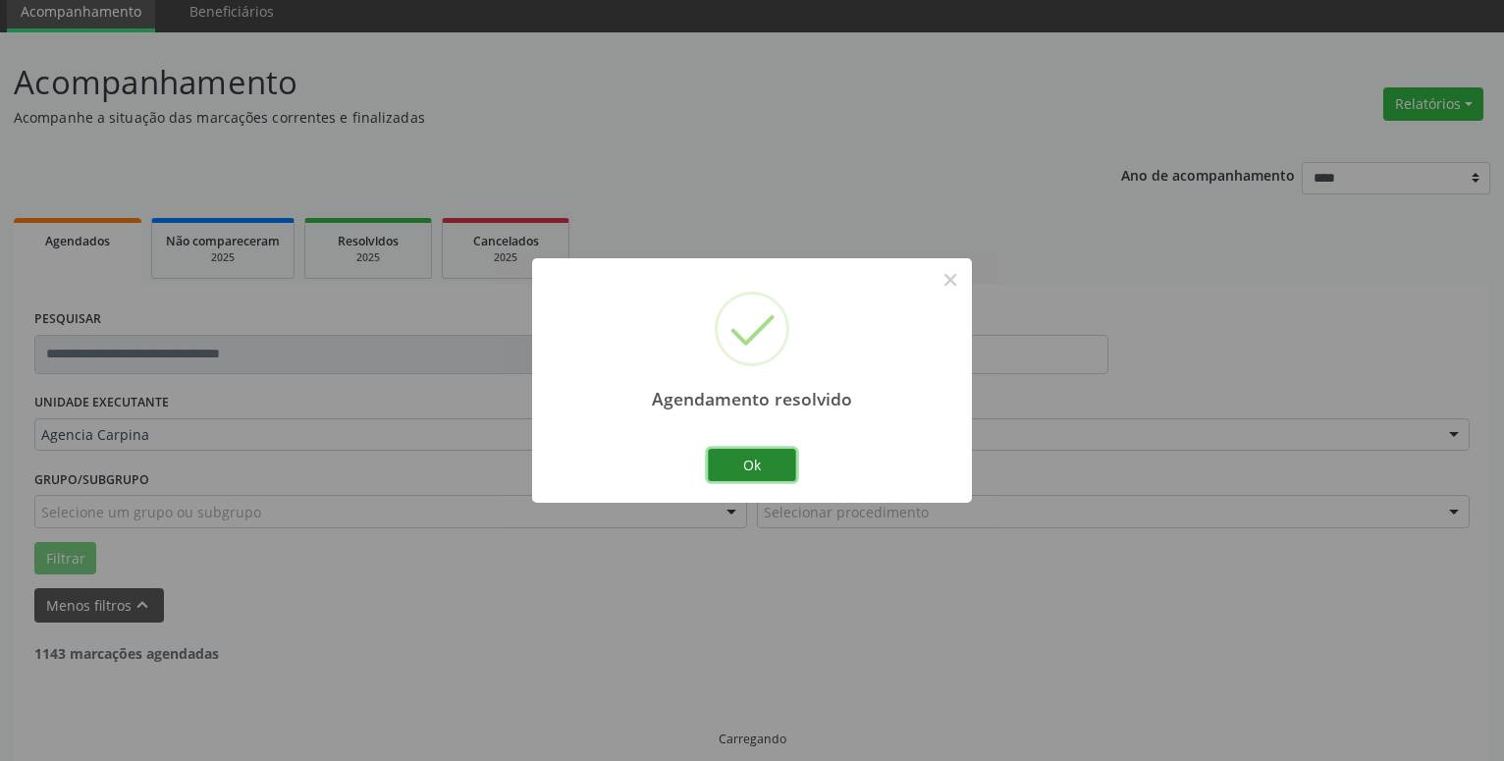
click at [762, 466] on button "Ok" at bounding box center [752, 465] width 88 height 33
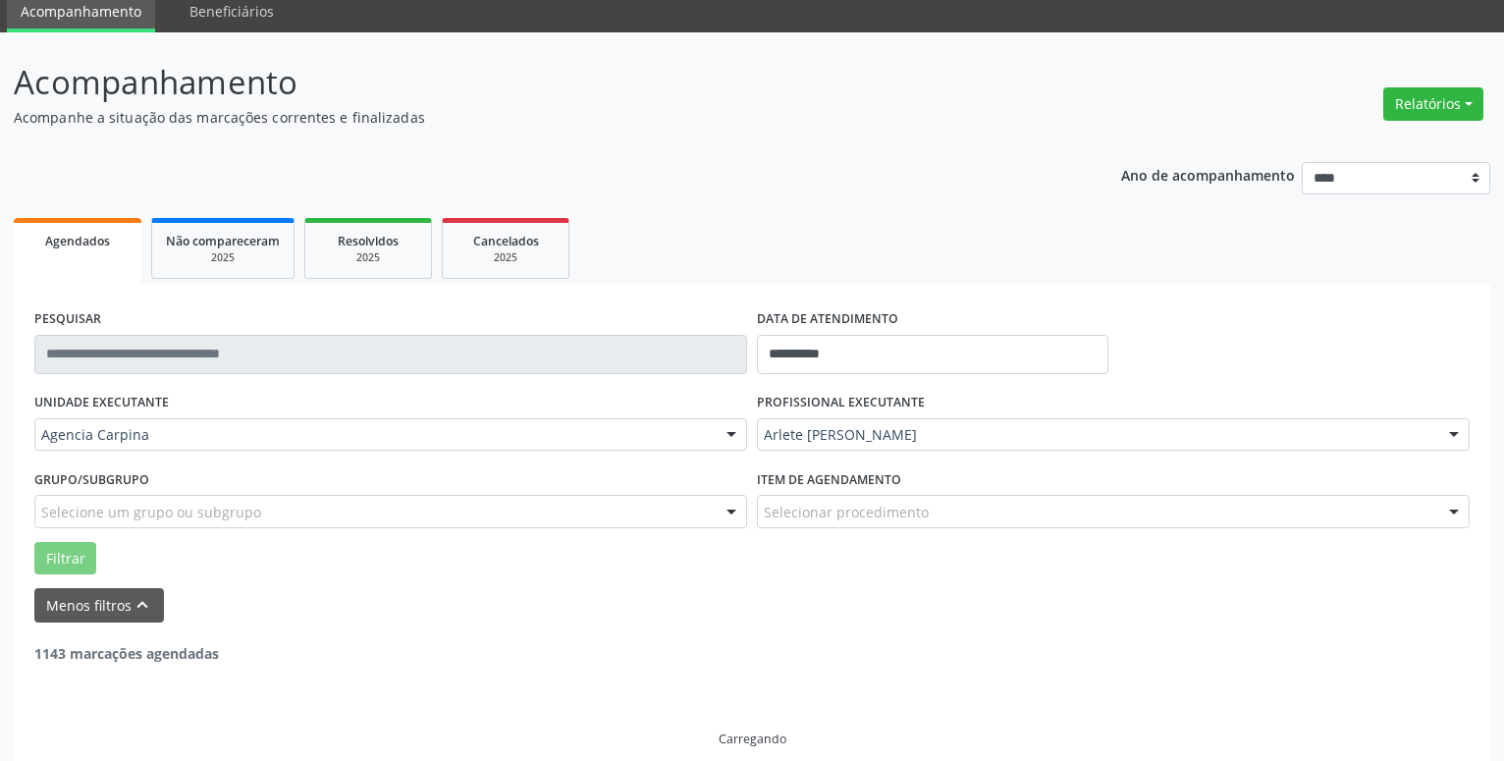
scroll to position [33, 0]
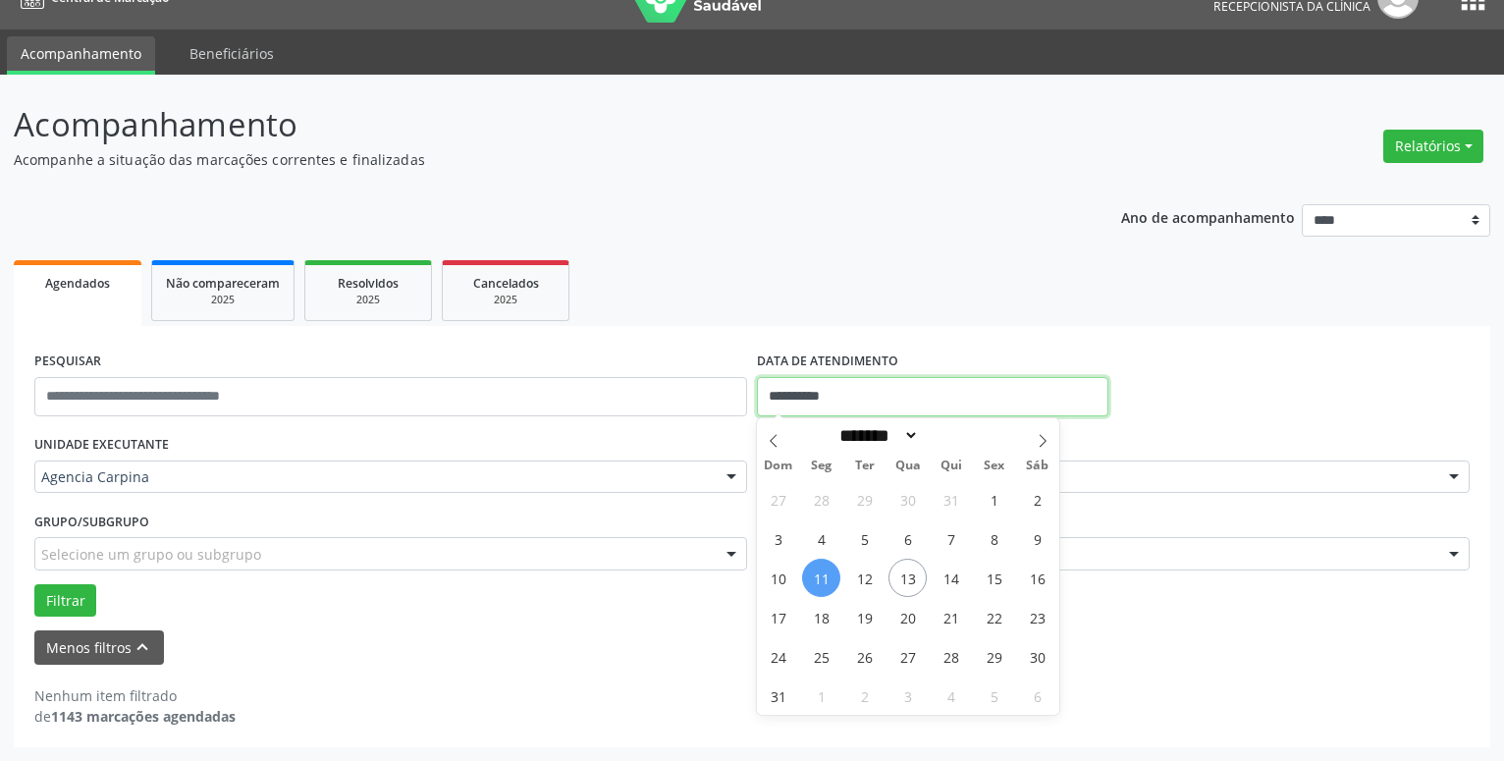
click at [873, 401] on input "**********" at bounding box center [932, 396] width 351 height 39
click at [947, 534] on span "7" at bounding box center [951, 538] width 38 height 38
type input "**********"
click at [948, 534] on span "7" at bounding box center [951, 538] width 38 height 38
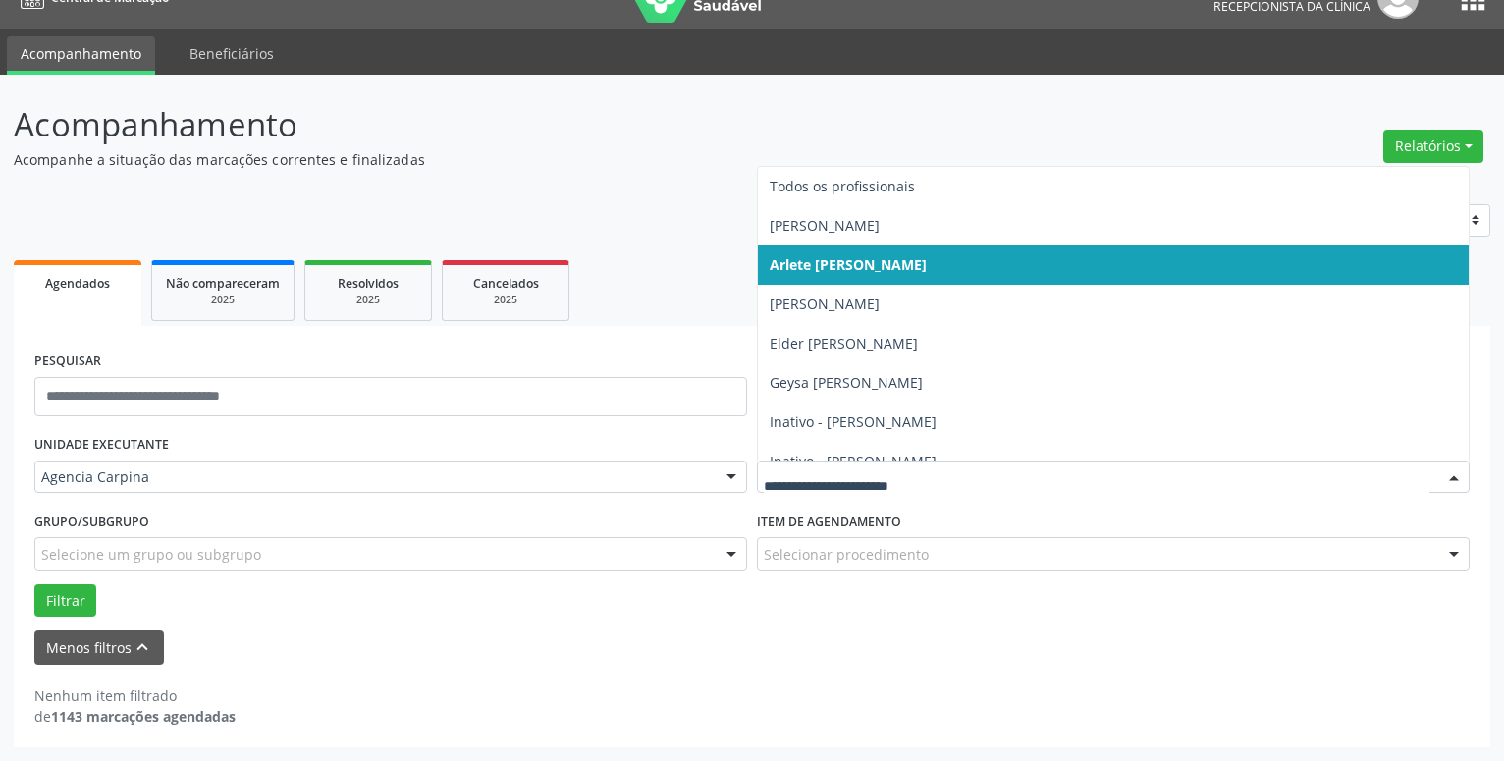
click at [1453, 474] on div at bounding box center [1453, 477] width 29 height 33
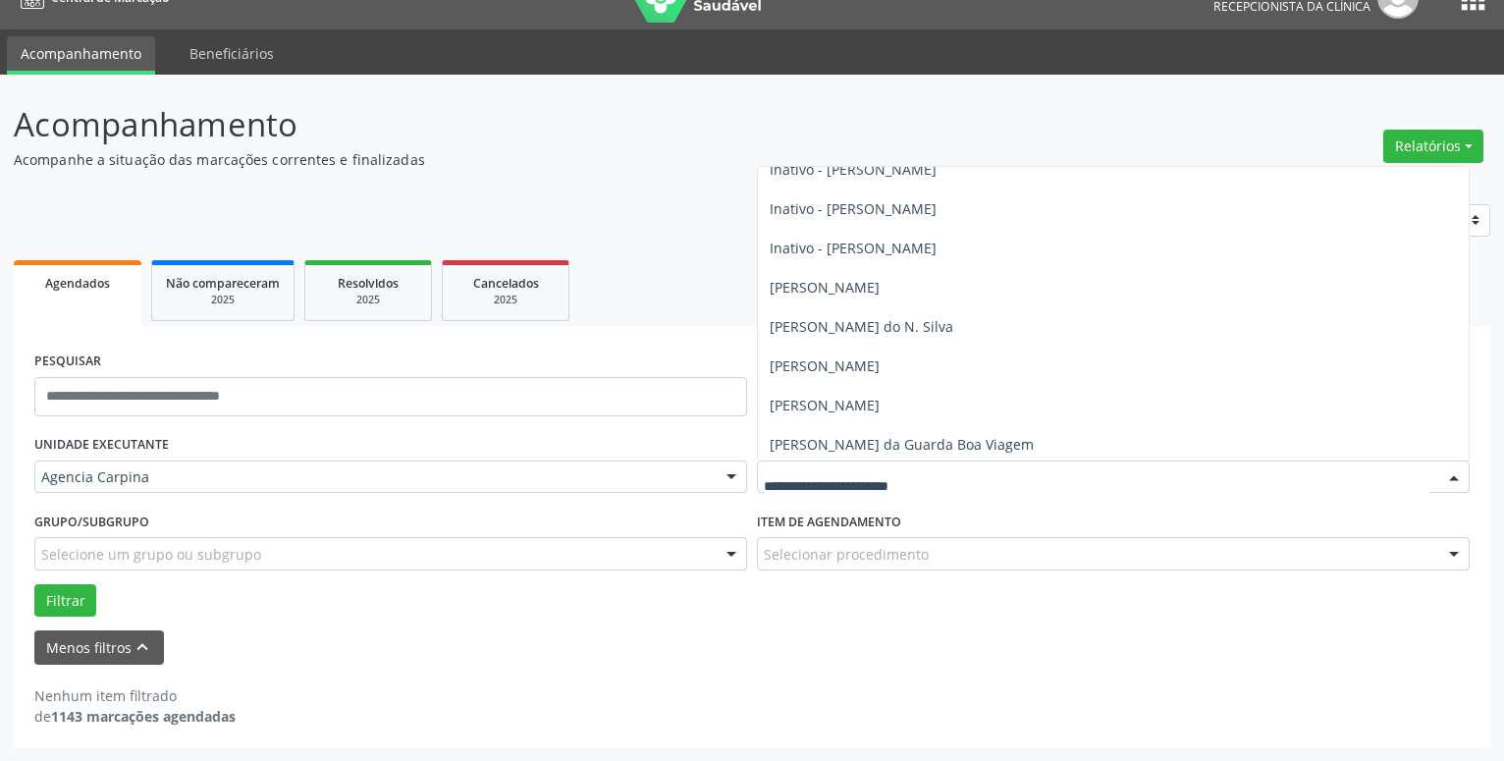
scroll to position [261, 0]
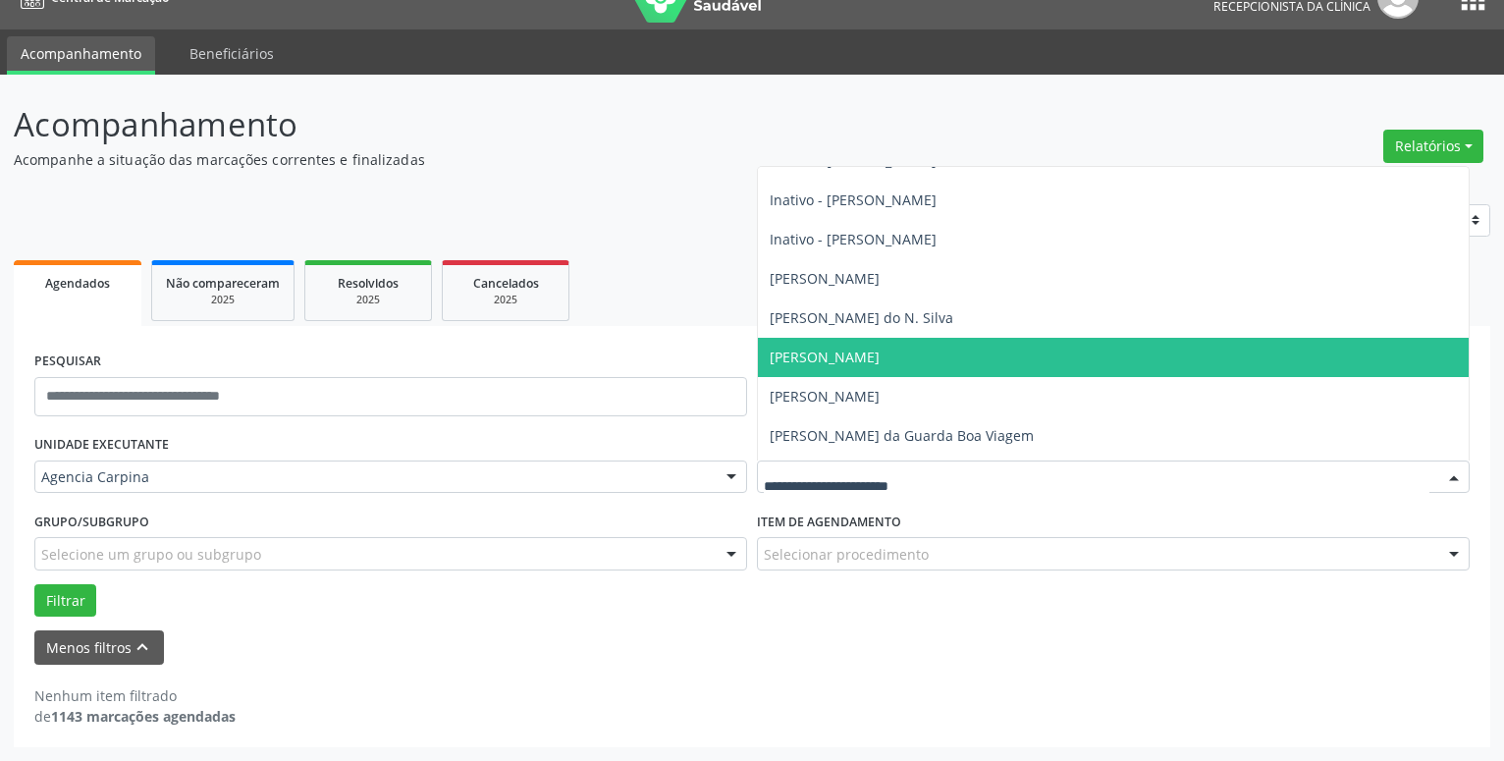
click at [1159, 349] on span "[PERSON_NAME]" at bounding box center [1113, 357] width 711 height 39
click at [1159, 349] on form "**********" at bounding box center [751, 505] width 1435 height 318
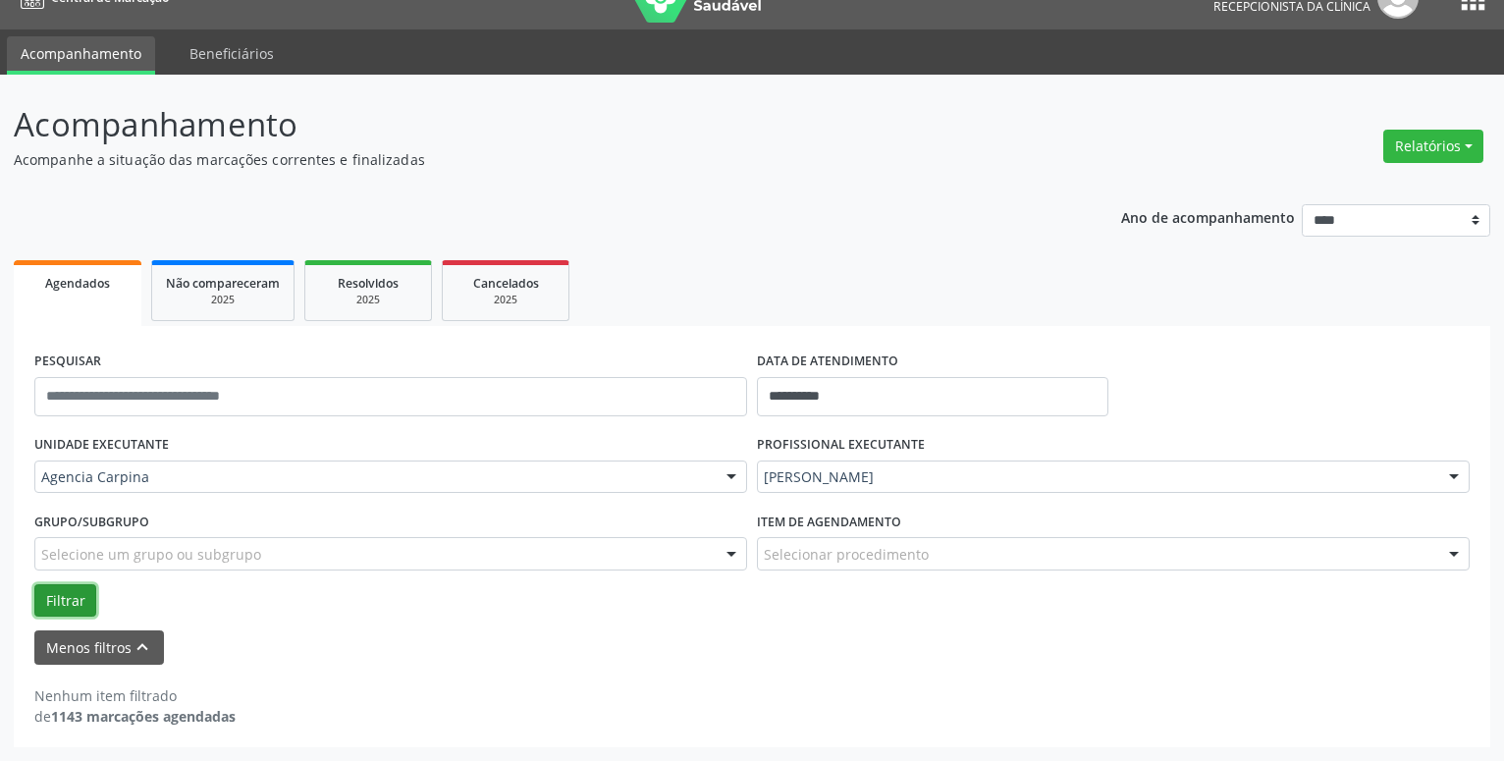
click at [57, 593] on button "Filtrar" at bounding box center [65, 600] width 62 height 33
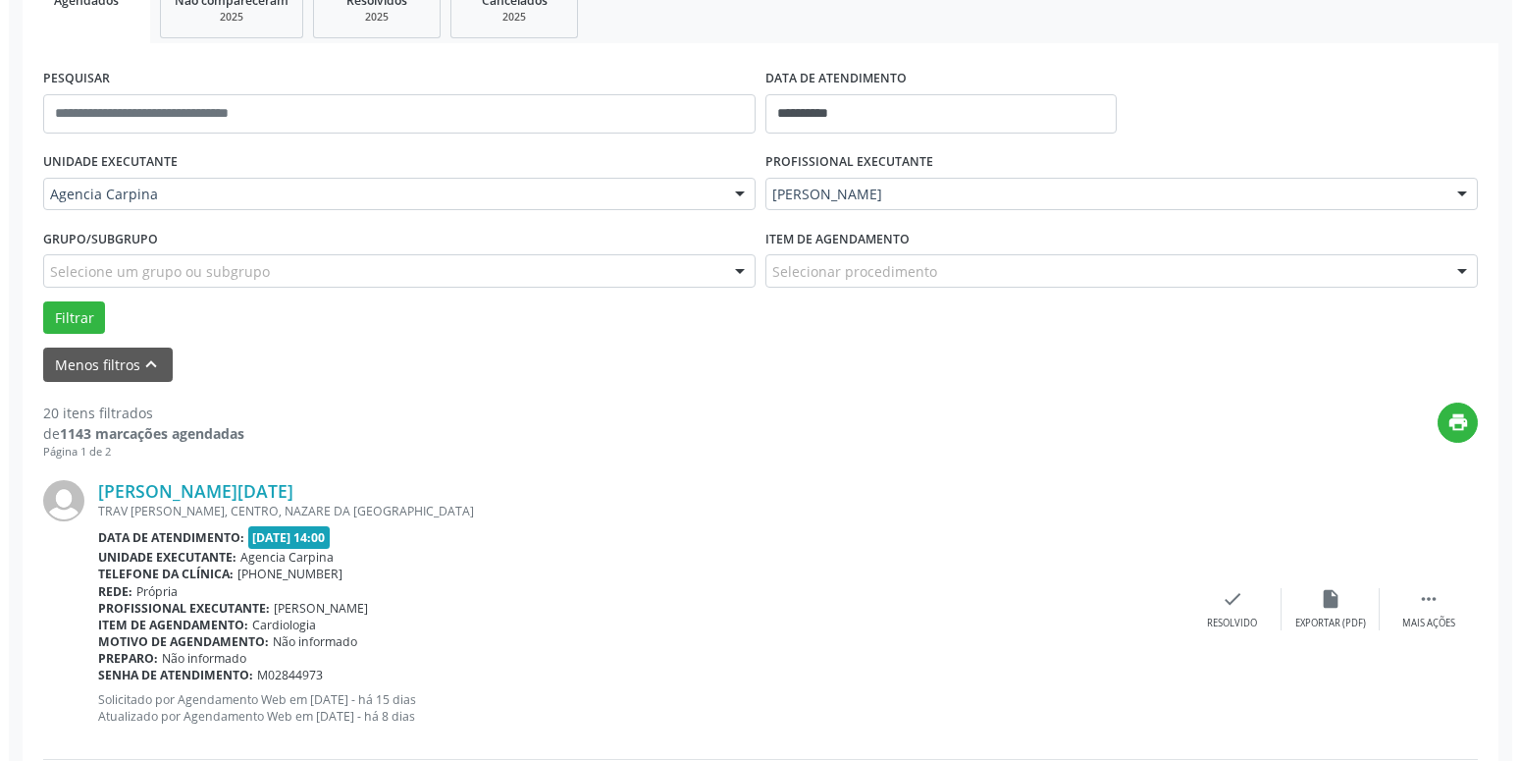
scroll to position [317, 0]
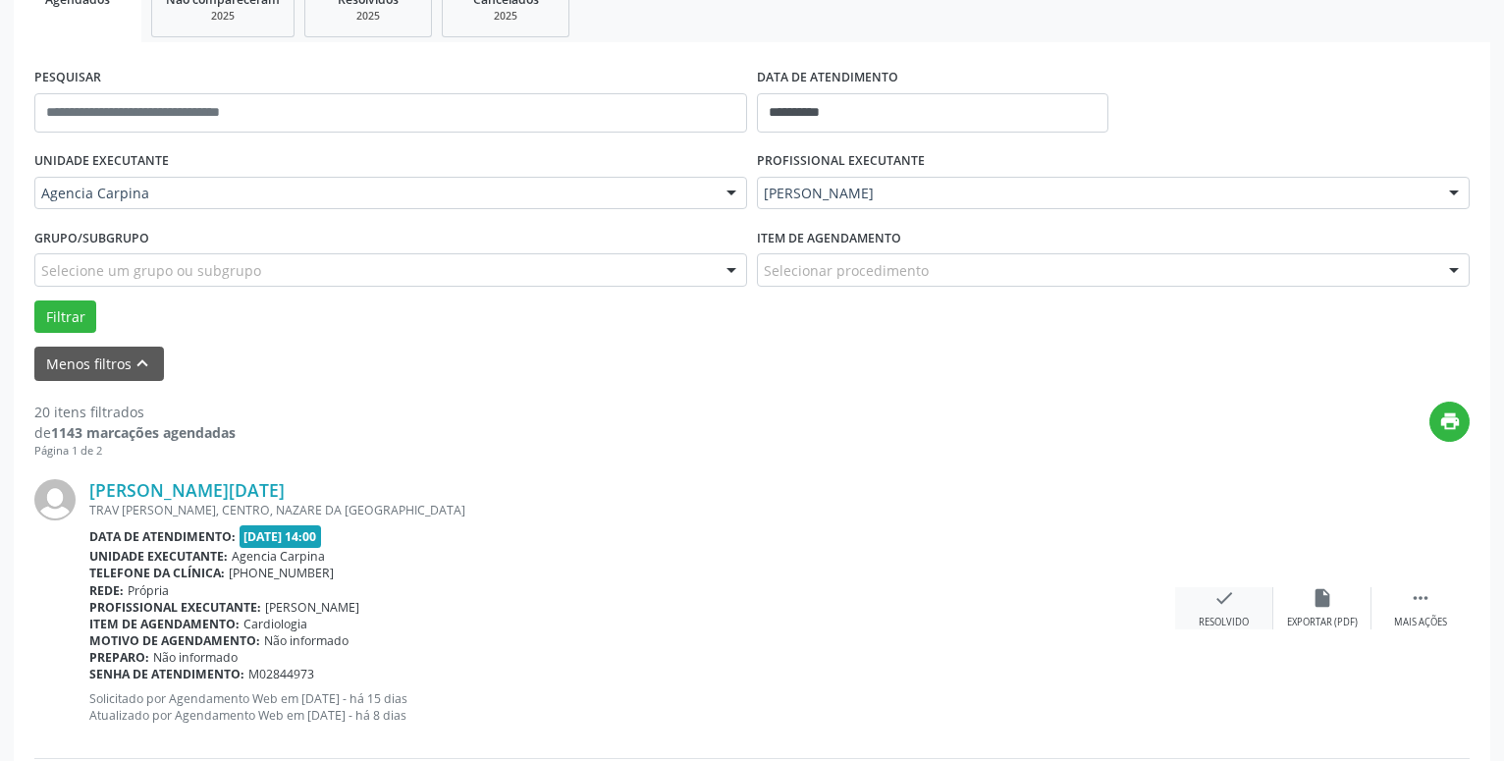
click at [1223, 614] on div "check Resolvido" at bounding box center [1224, 608] width 98 height 42
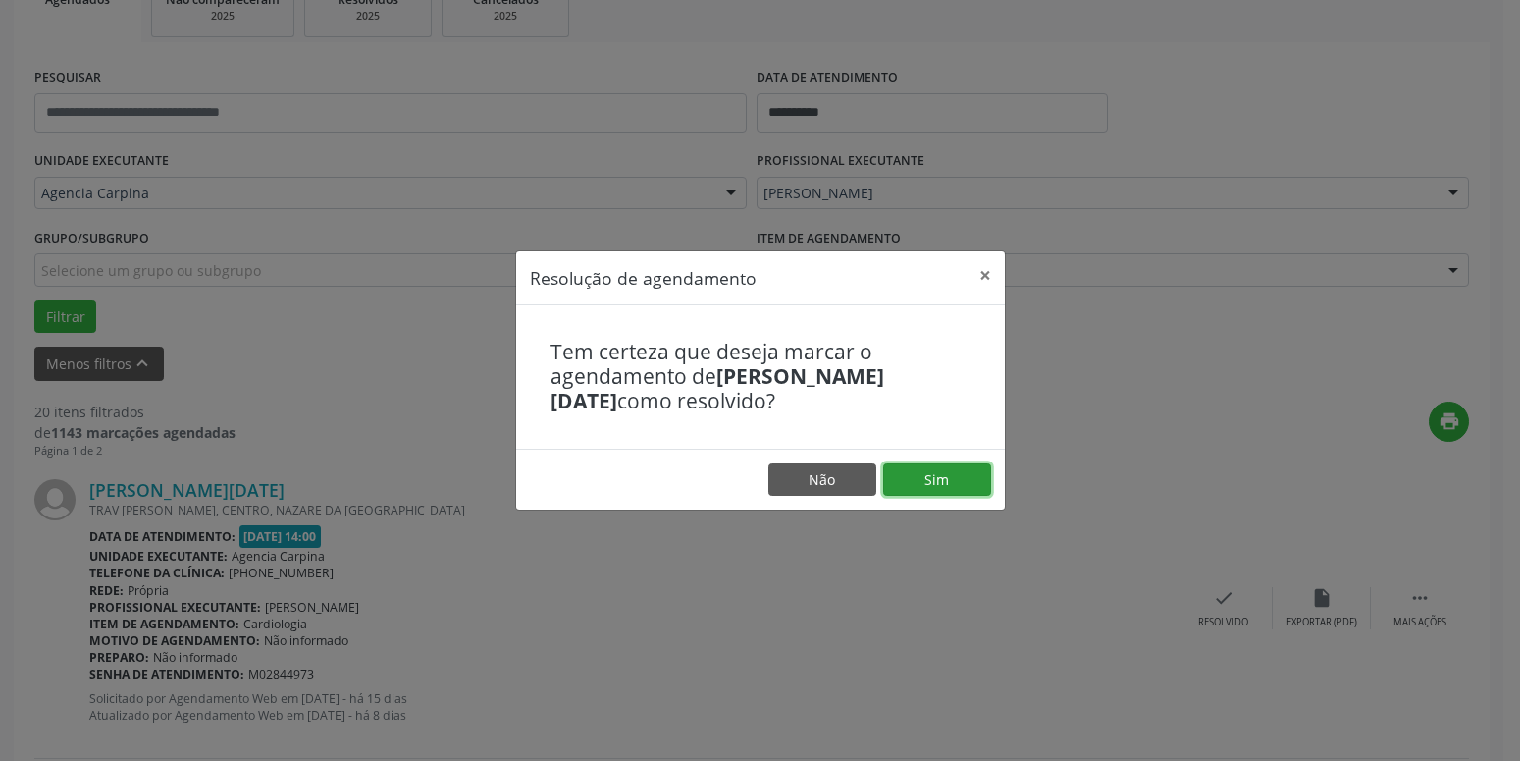
click at [915, 485] on button "Sim" at bounding box center [937, 479] width 108 height 33
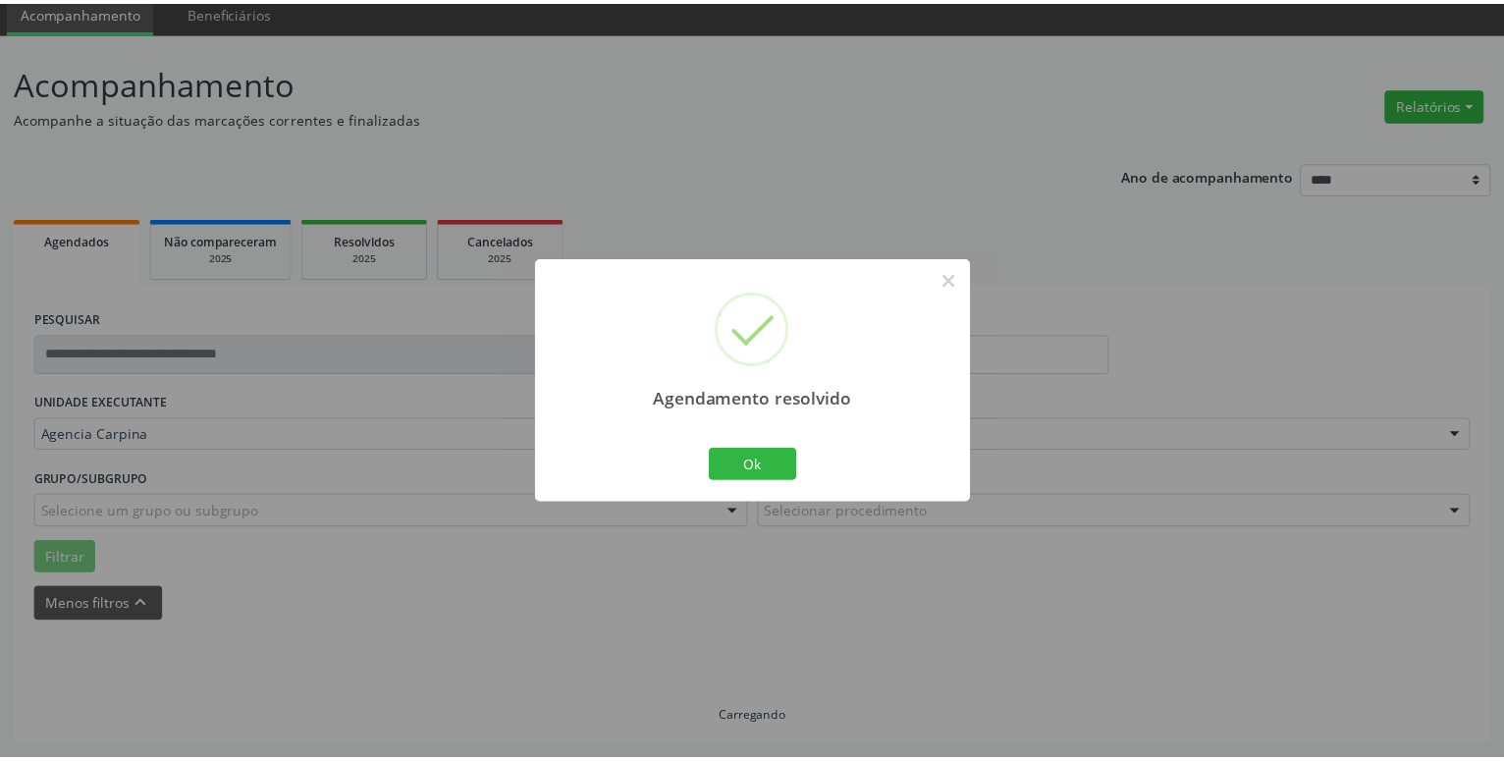
scroll to position [76, 0]
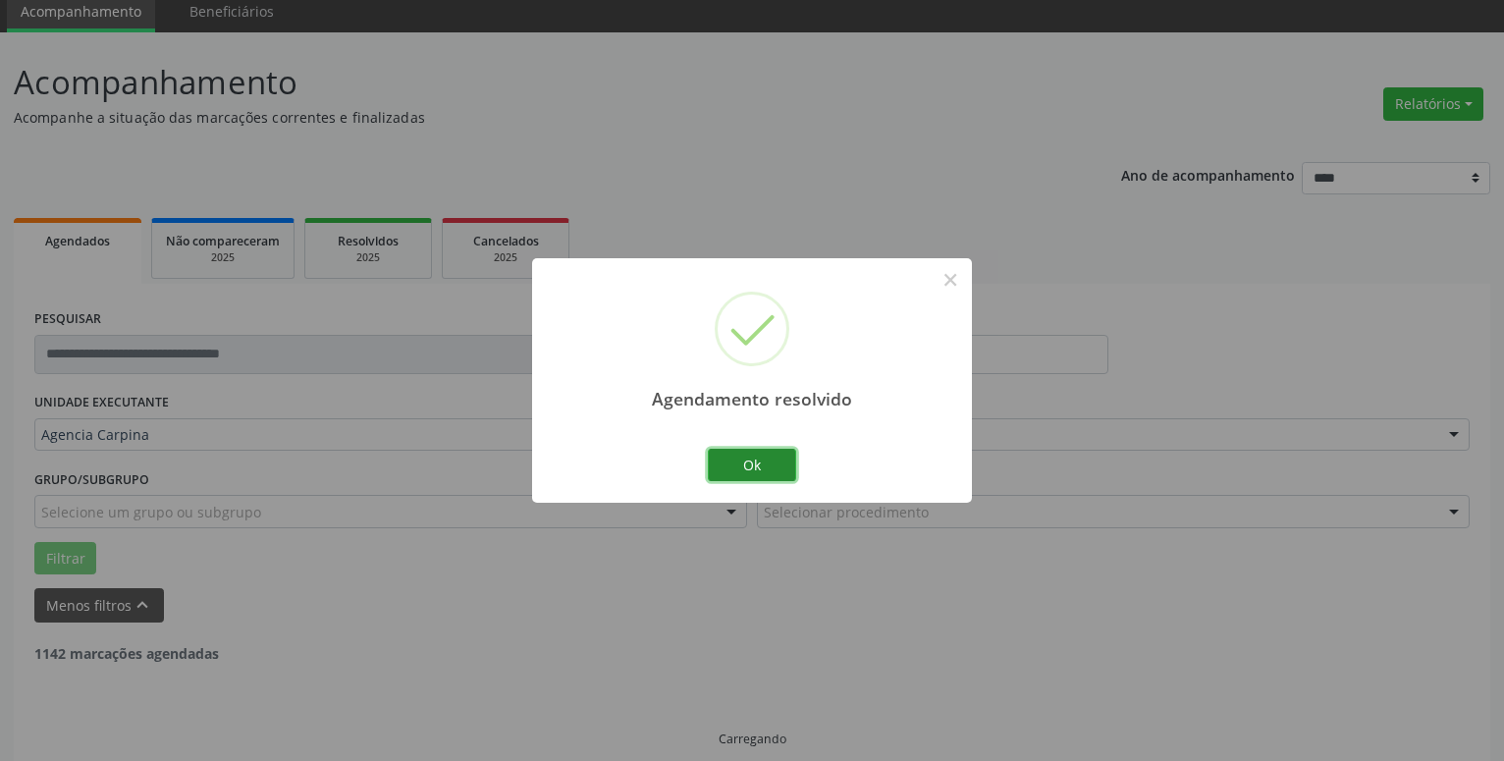
click at [750, 465] on button "Ok" at bounding box center [752, 465] width 88 height 33
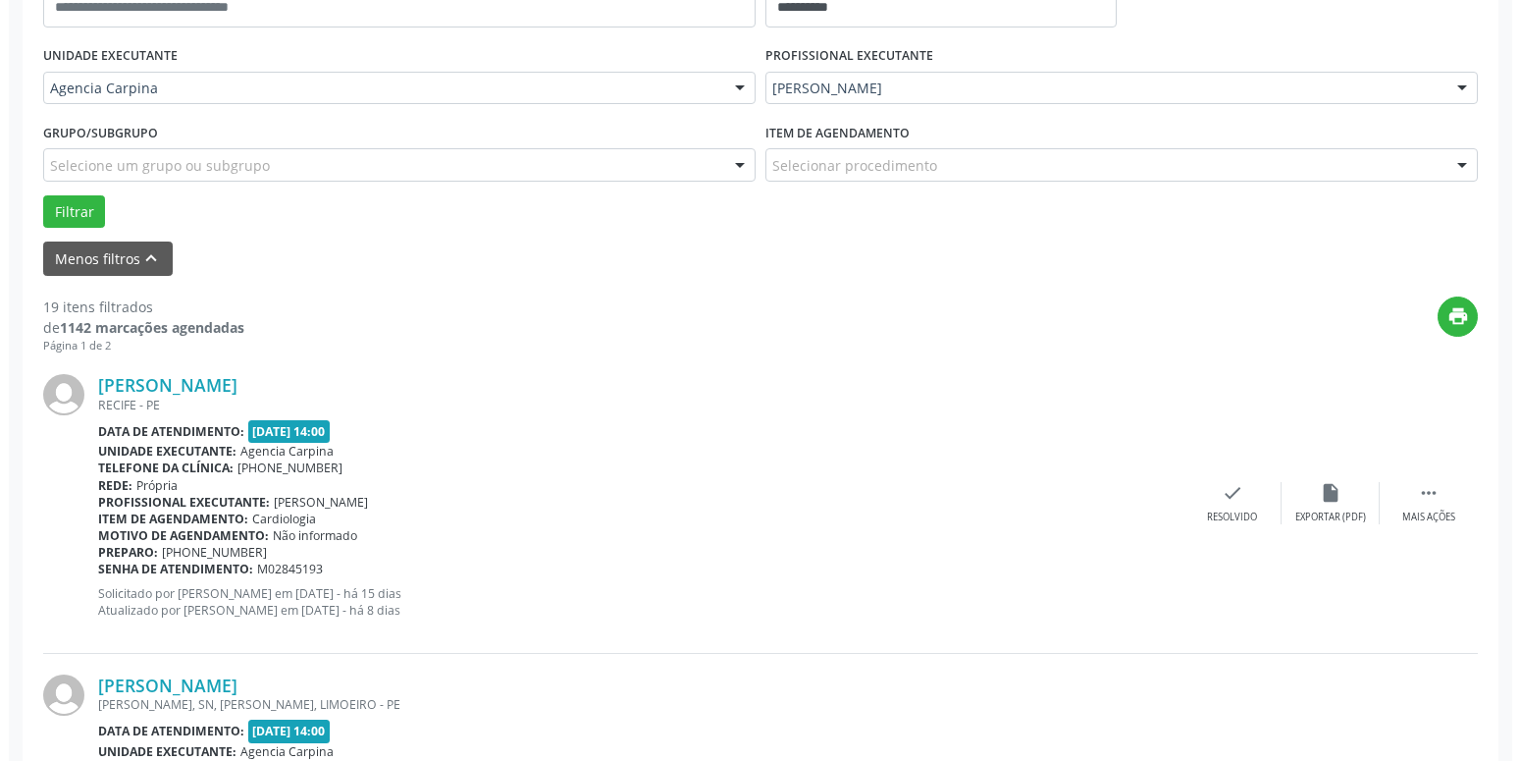
scroll to position [443, 0]
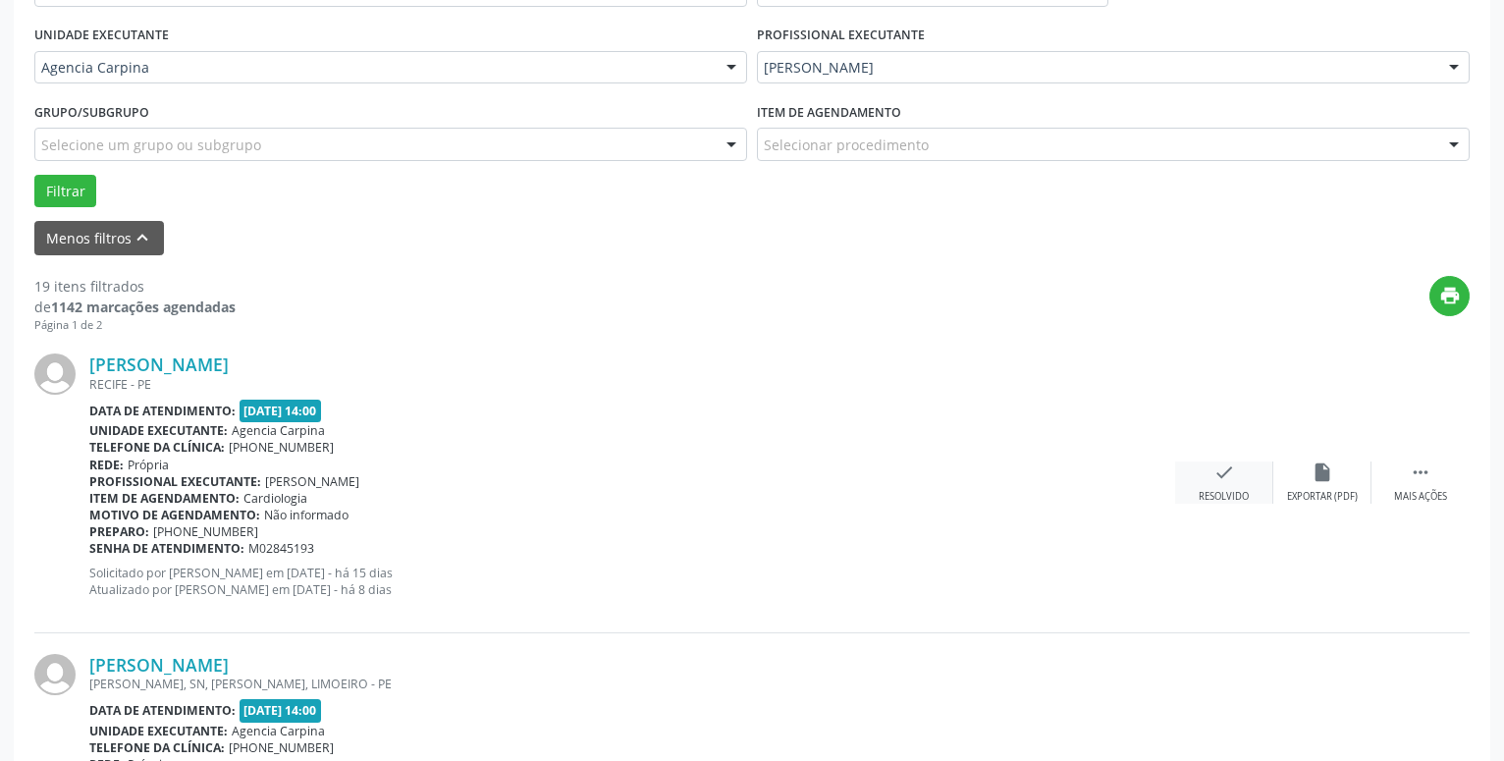
click at [1221, 468] on icon "check" at bounding box center [1224, 472] width 22 height 22
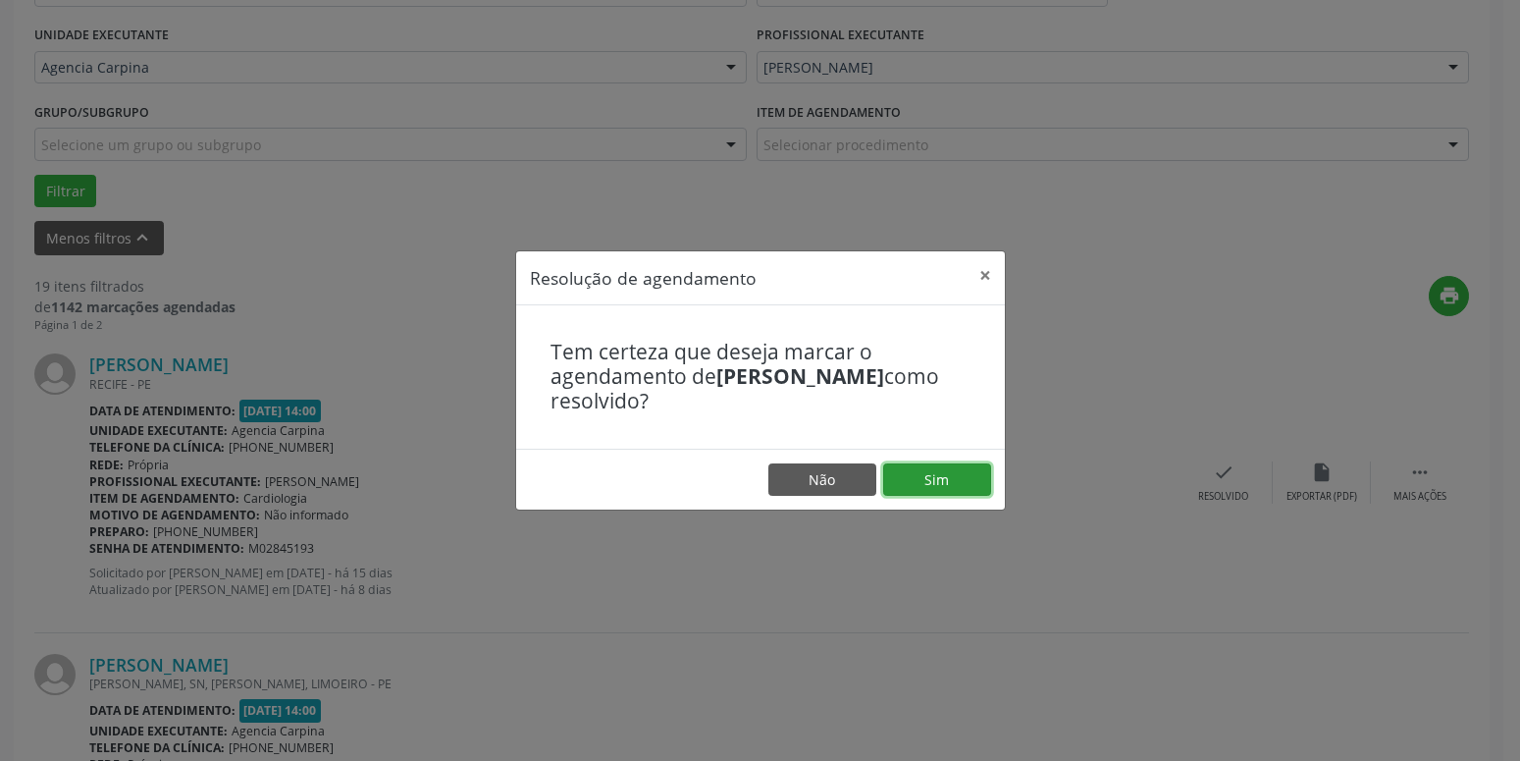
click at [920, 477] on button "Sim" at bounding box center [937, 479] width 108 height 33
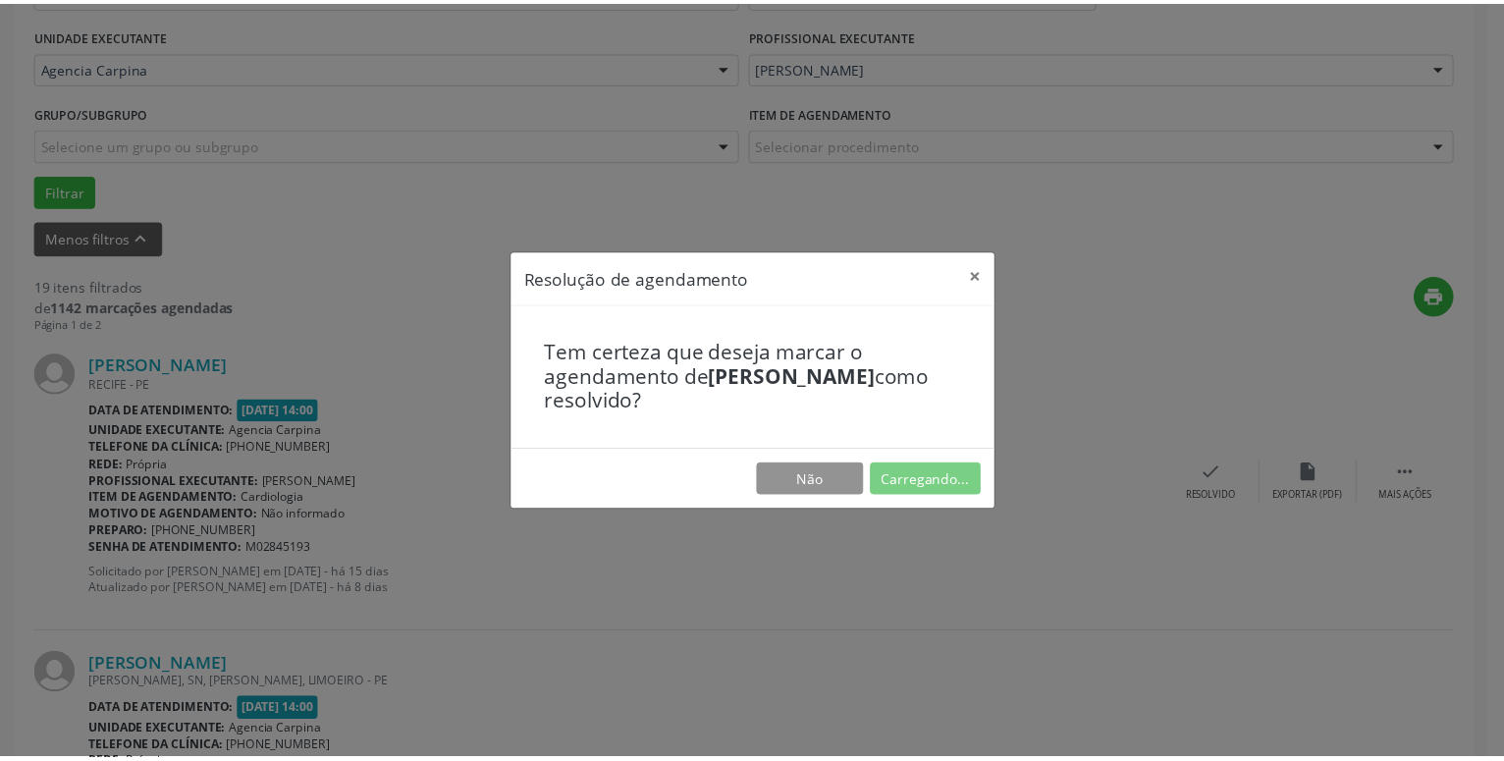
scroll to position [76, 0]
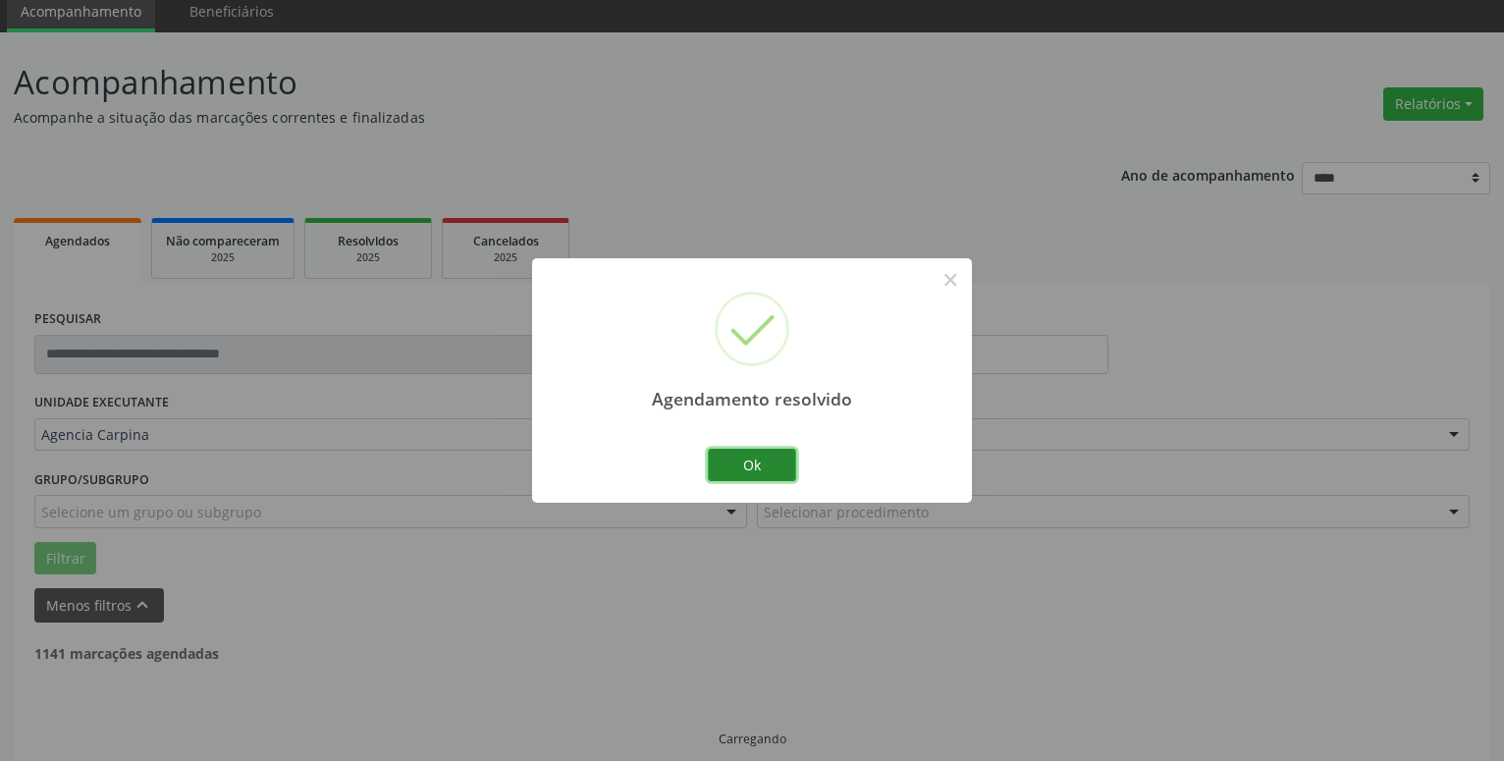
click at [749, 471] on button "Ok" at bounding box center [752, 465] width 88 height 33
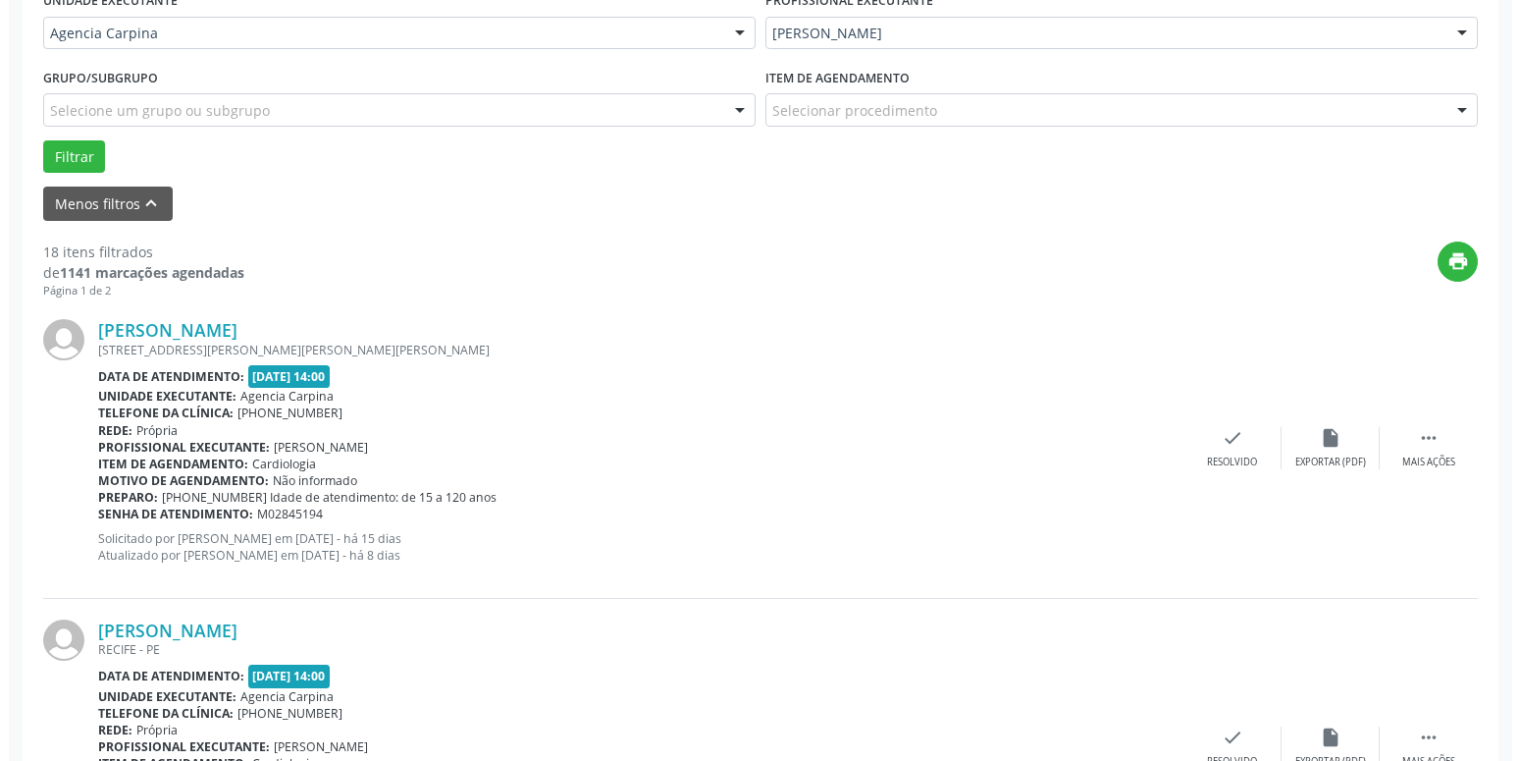
scroll to position [480, 0]
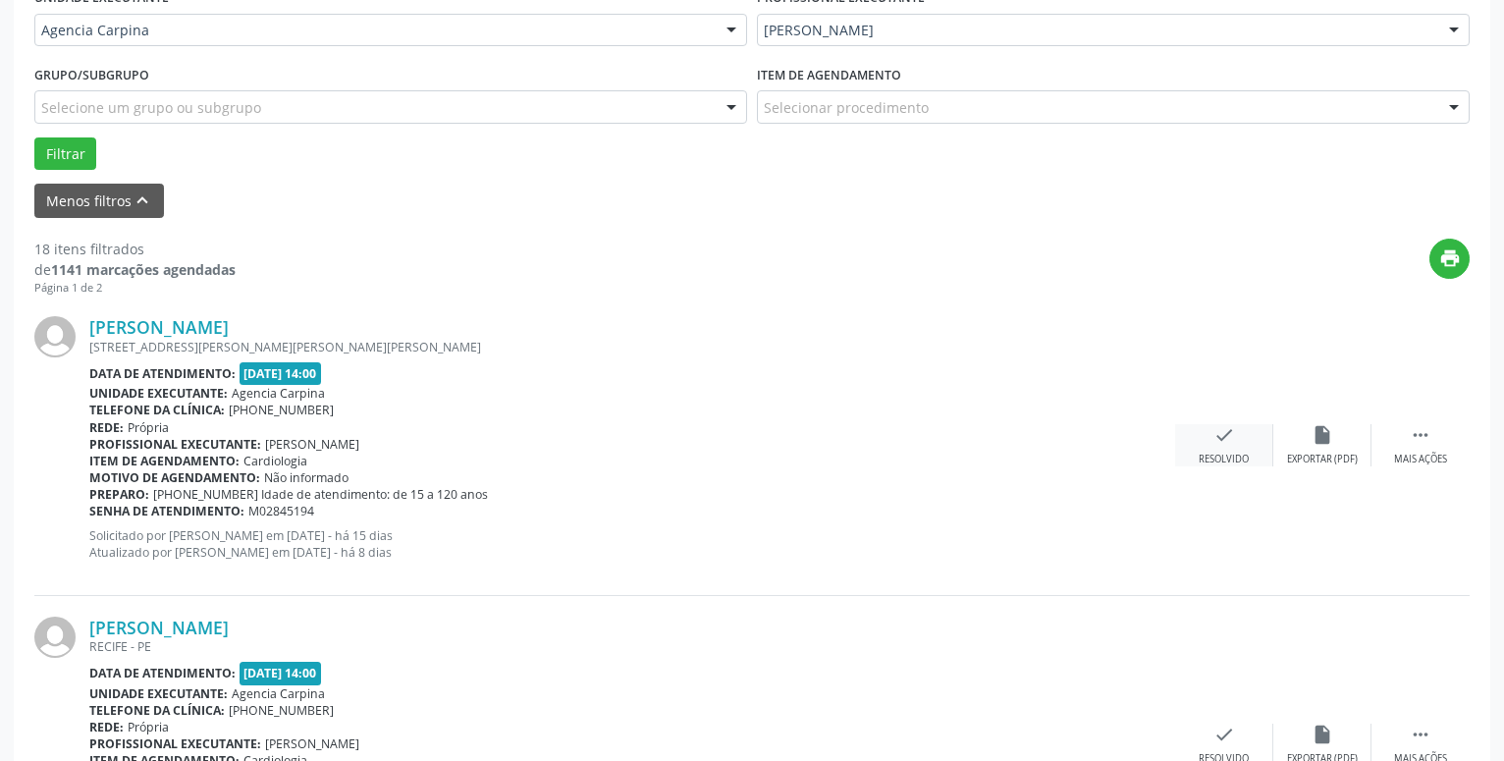
click at [1214, 434] on icon "check" at bounding box center [1224, 435] width 22 height 22
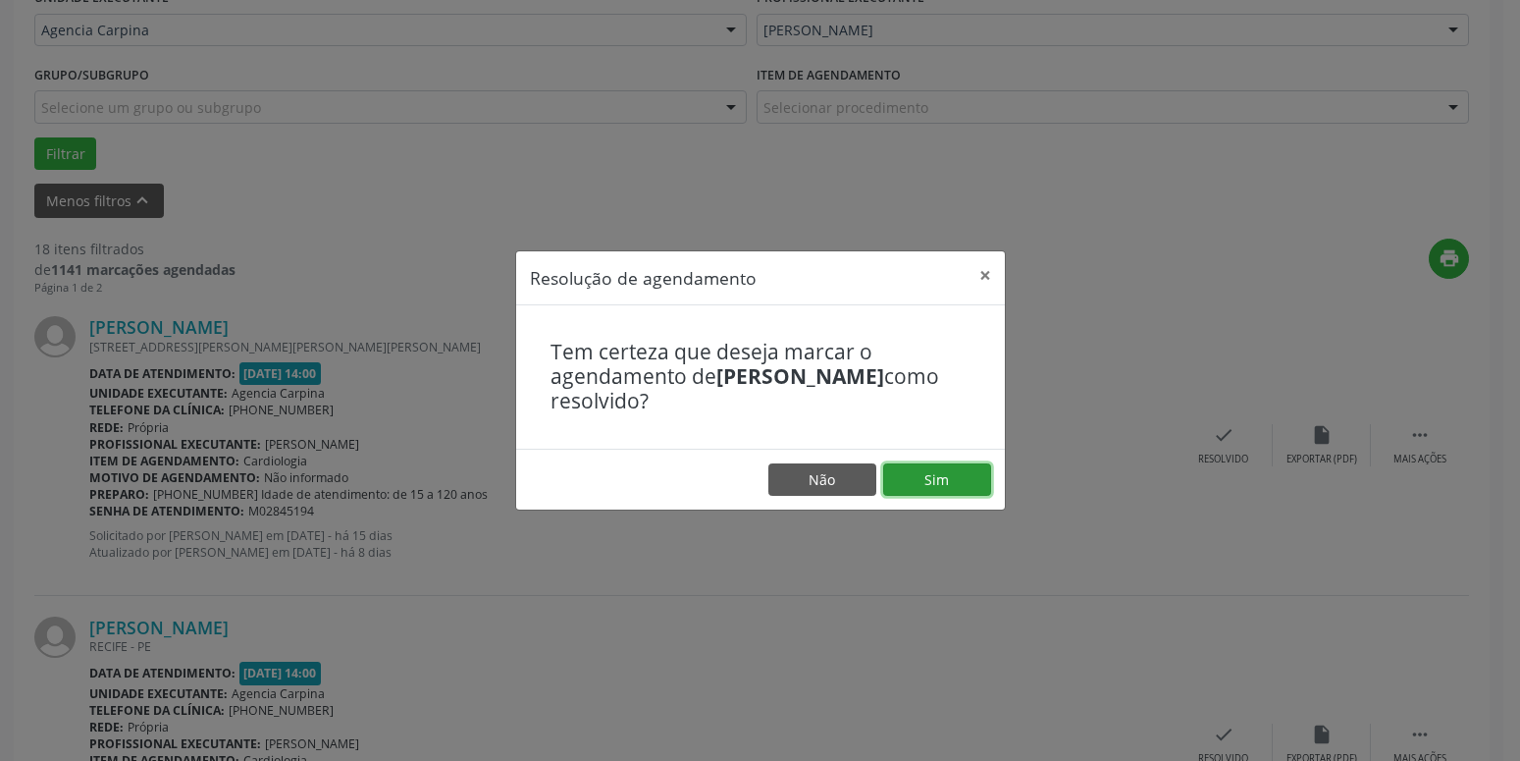
click at [924, 474] on button "Sim" at bounding box center [937, 479] width 108 height 33
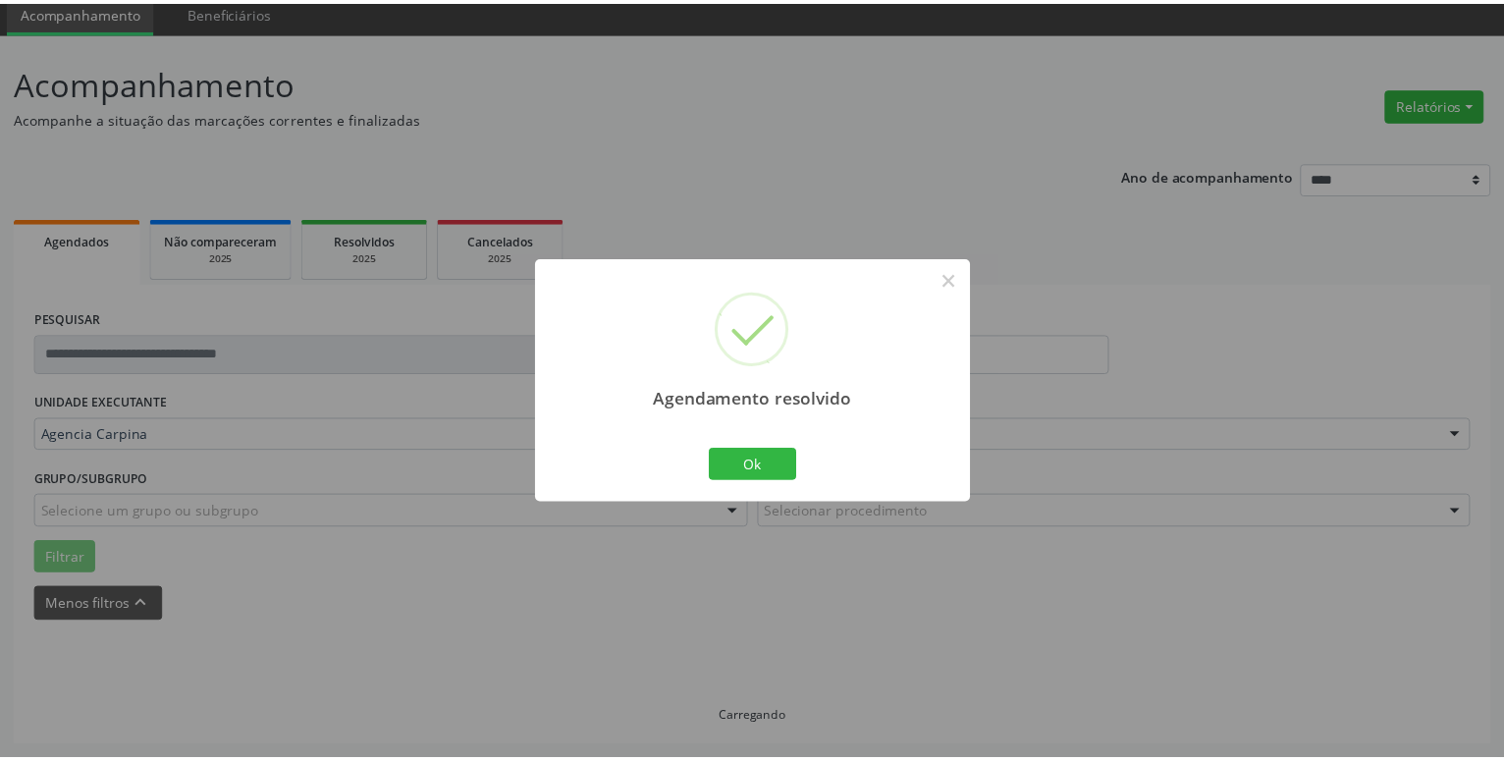
scroll to position [76, 0]
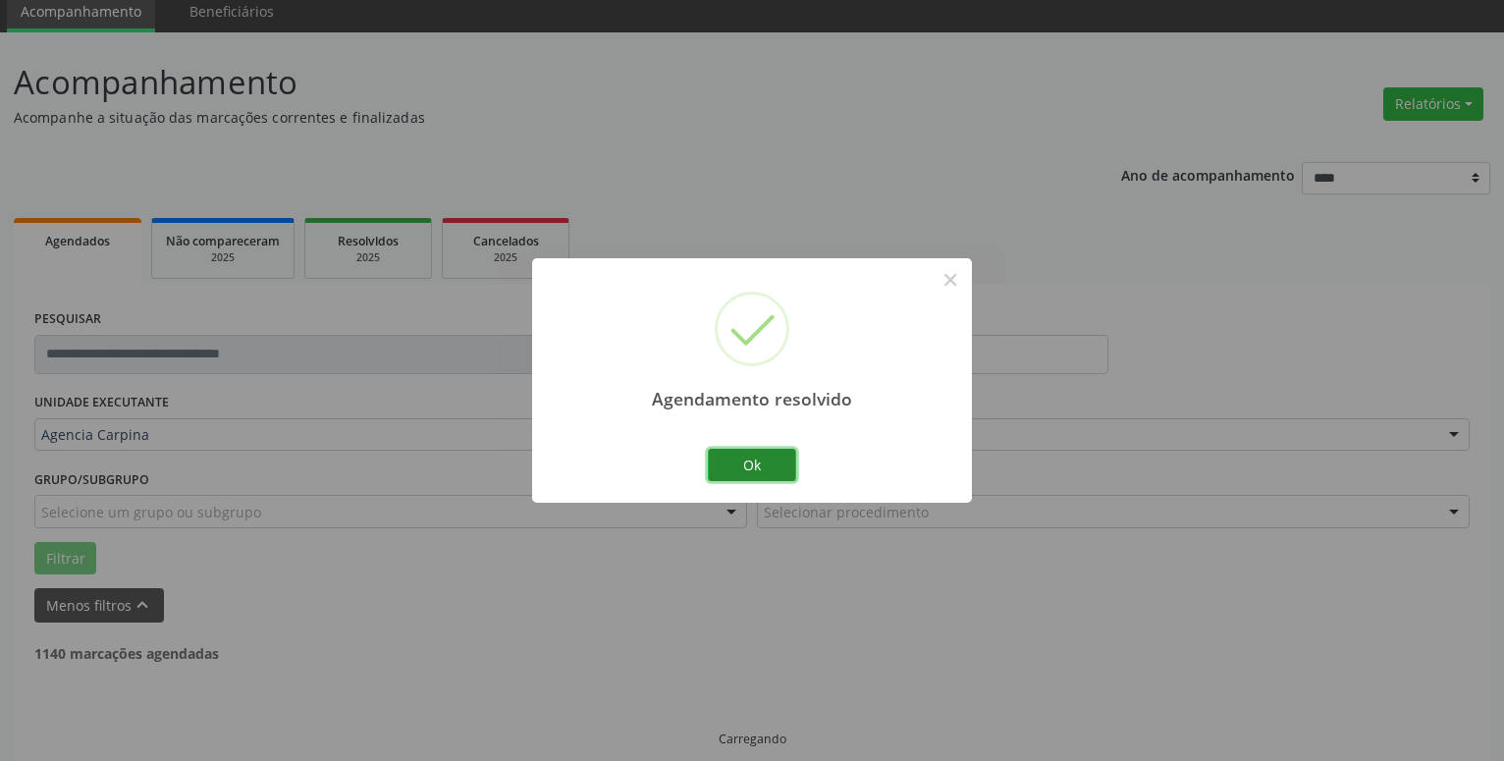
click at [739, 461] on button "Ok" at bounding box center [752, 465] width 88 height 33
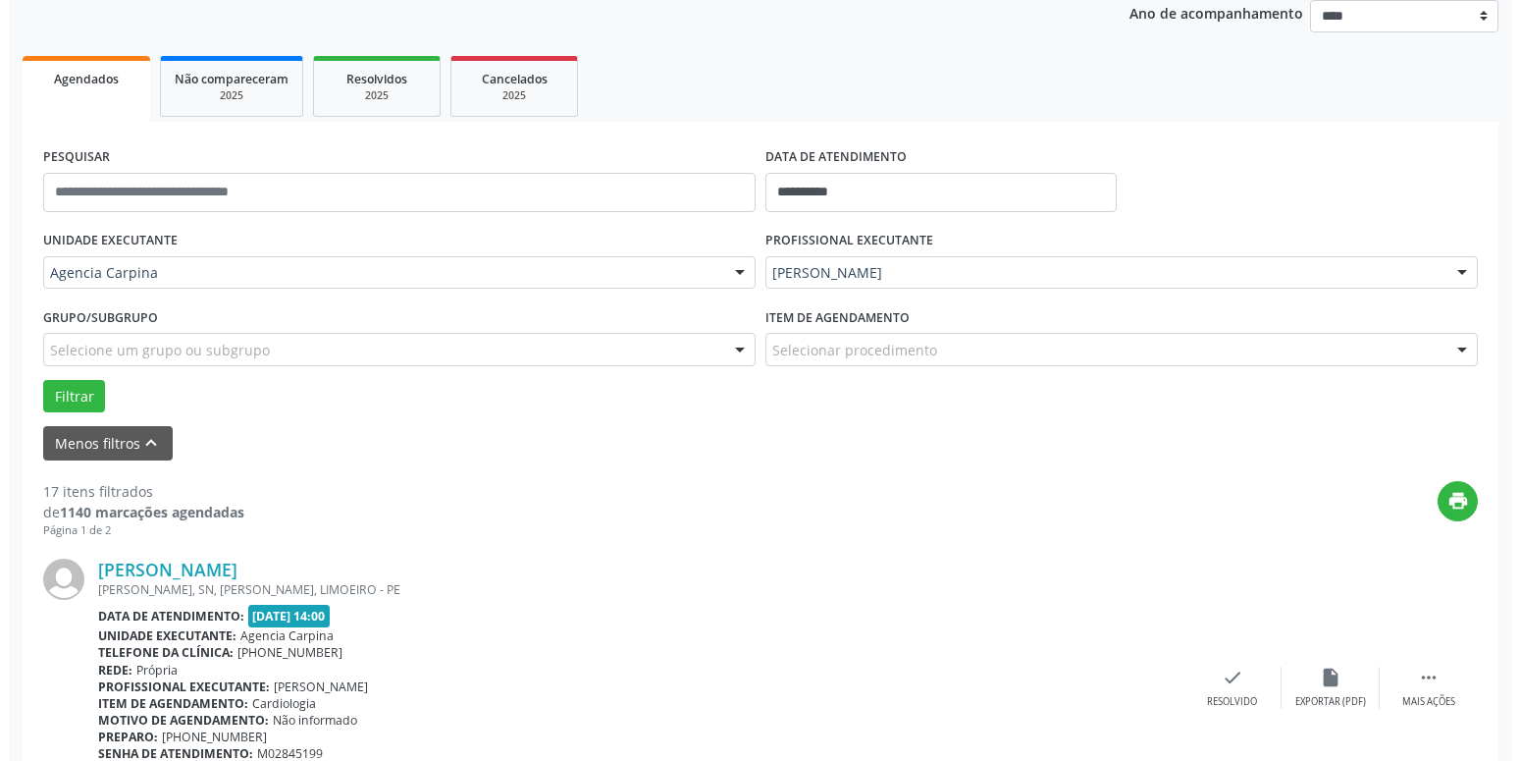
scroll to position [242, 0]
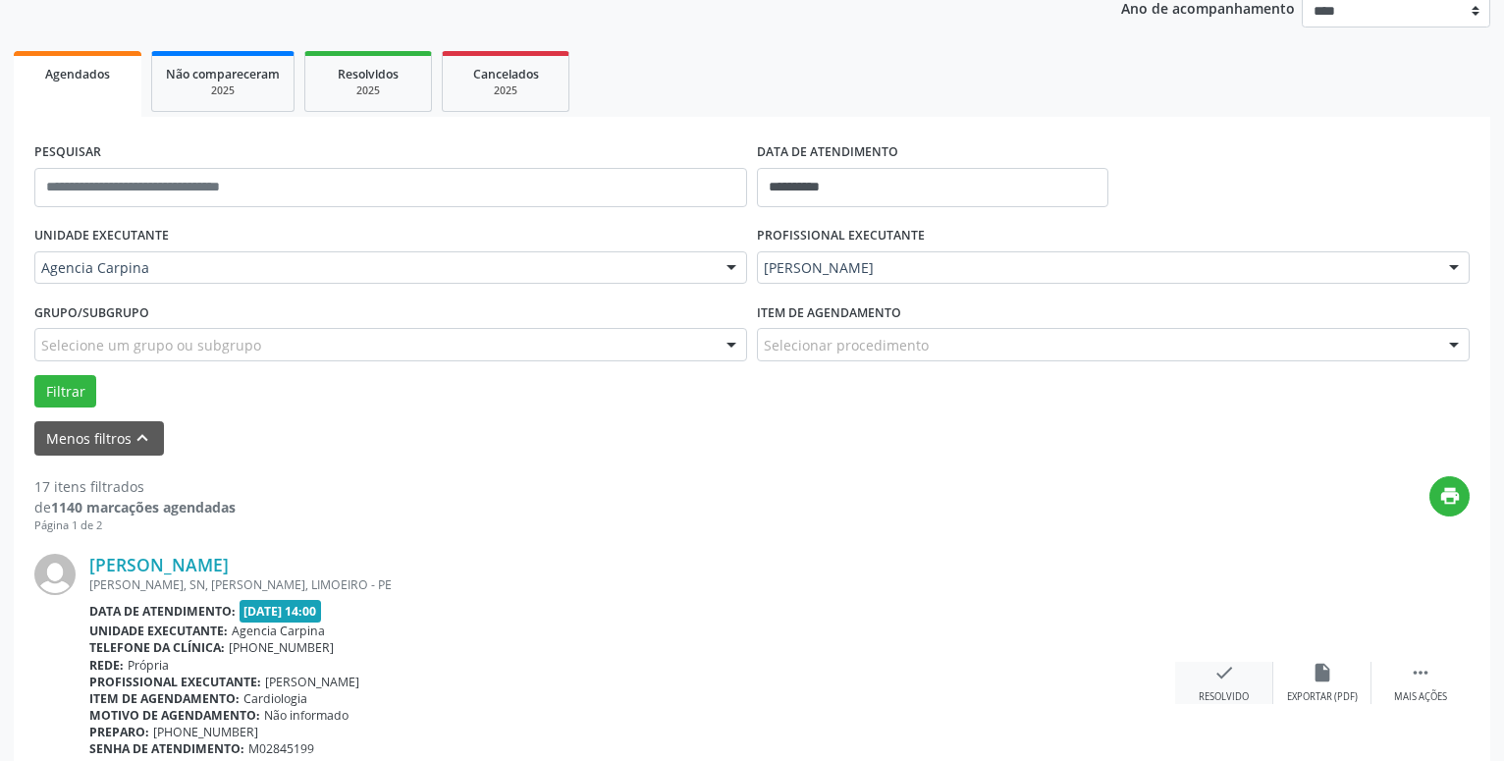
click at [1219, 675] on icon "check" at bounding box center [1224, 673] width 22 height 22
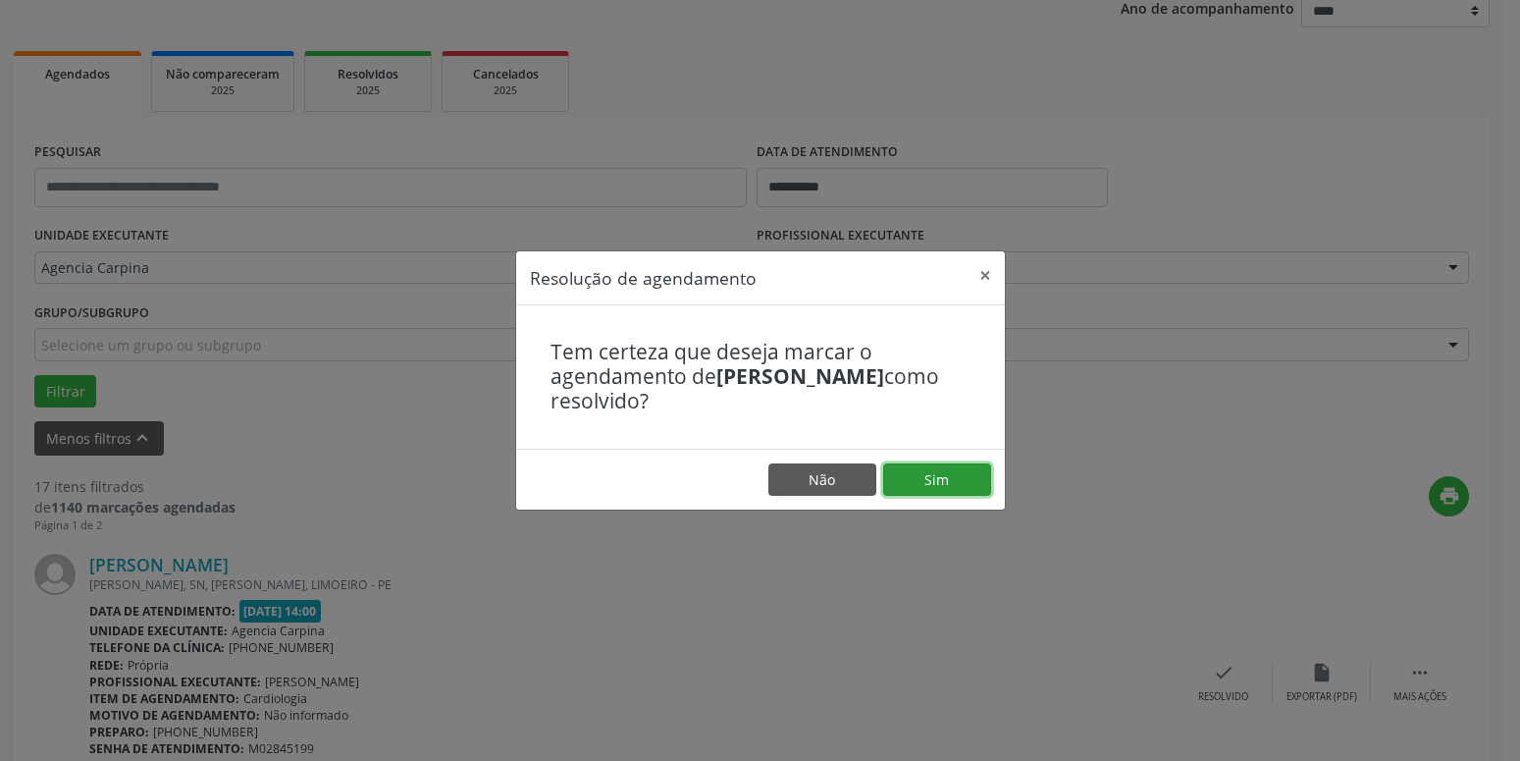
click at [930, 484] on button "Sim" at bounding box center [937, 479] width 108 height 33
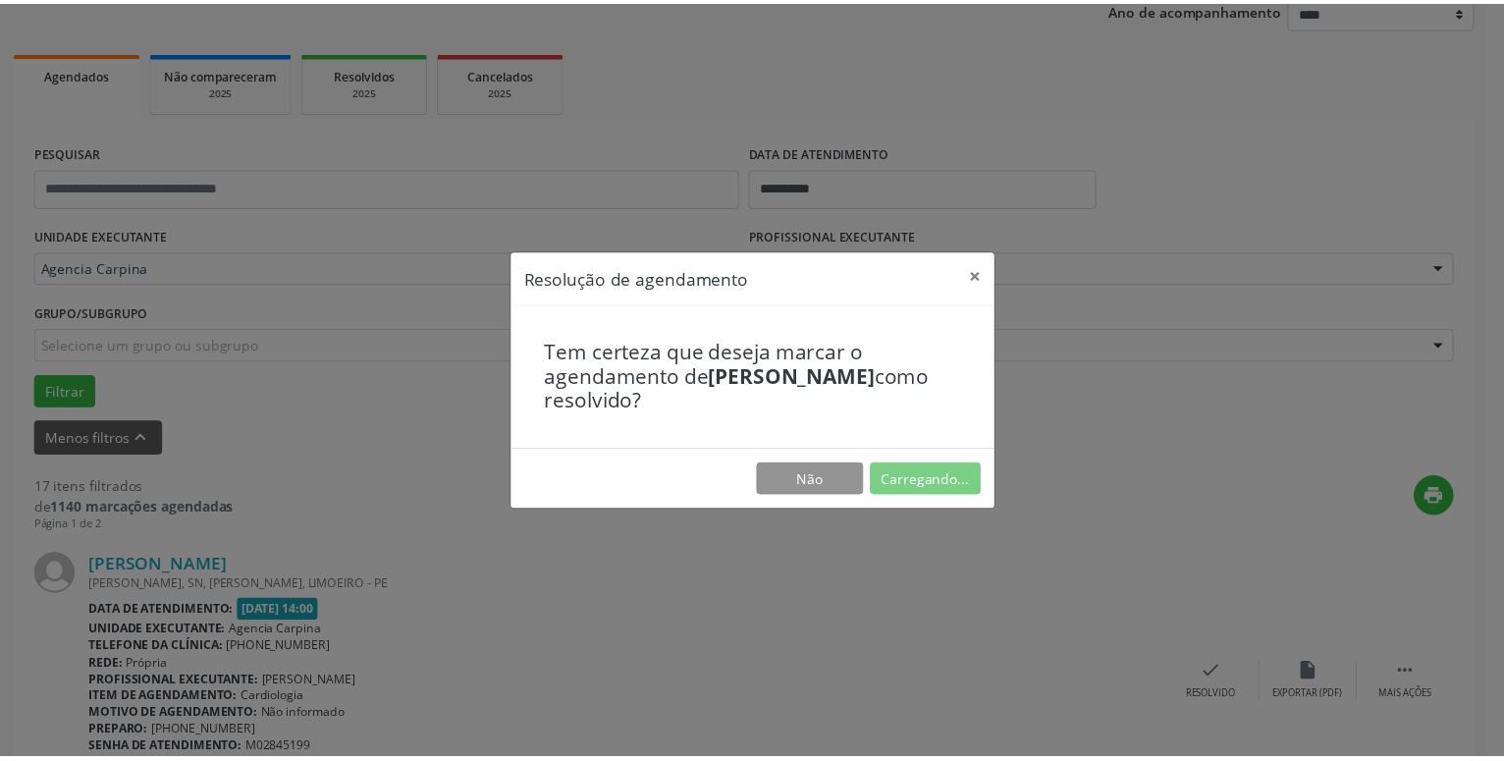
scroll to position [76, 0]
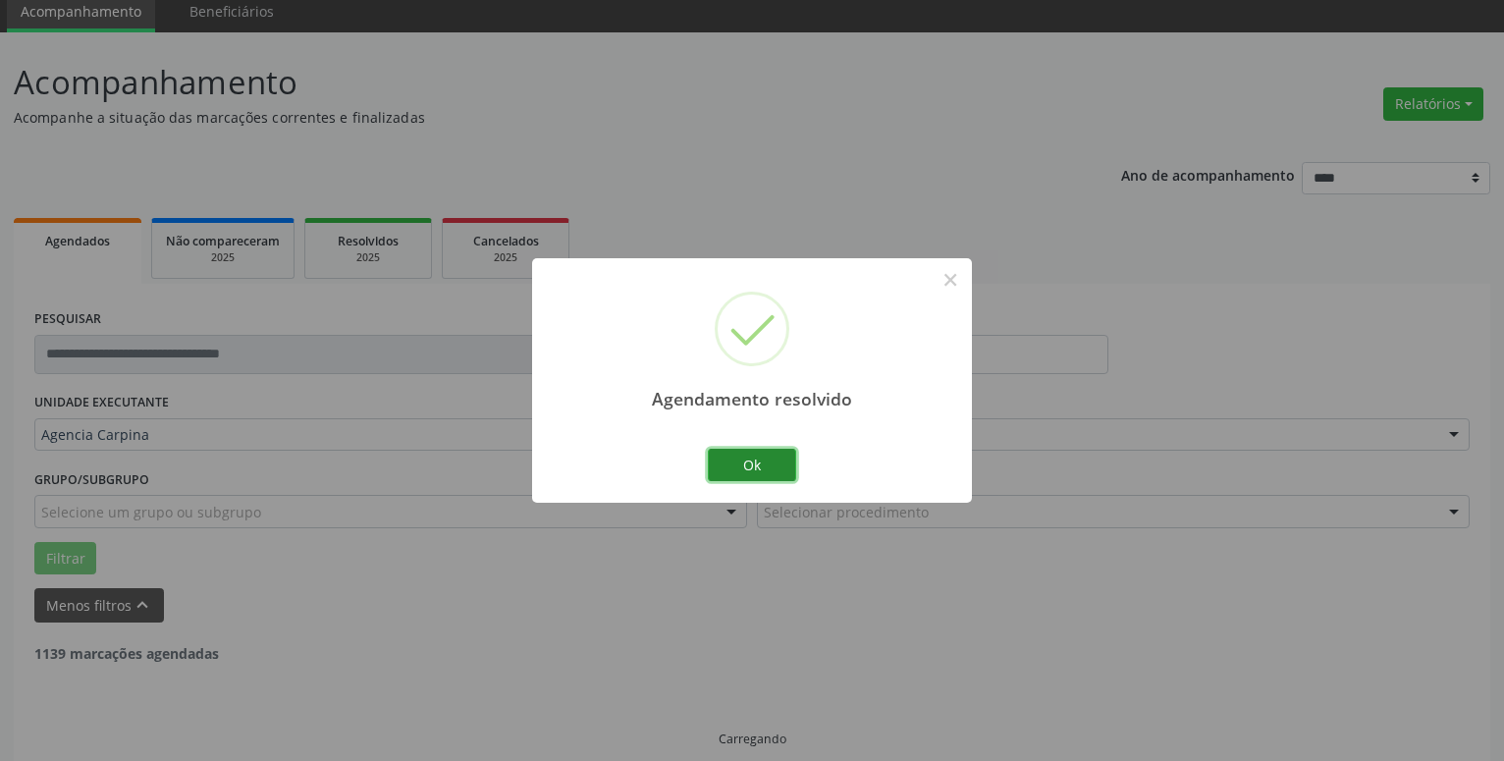
click at [767, 462] on button "Ok" at bounding box center [752, 465] width 88 height 33
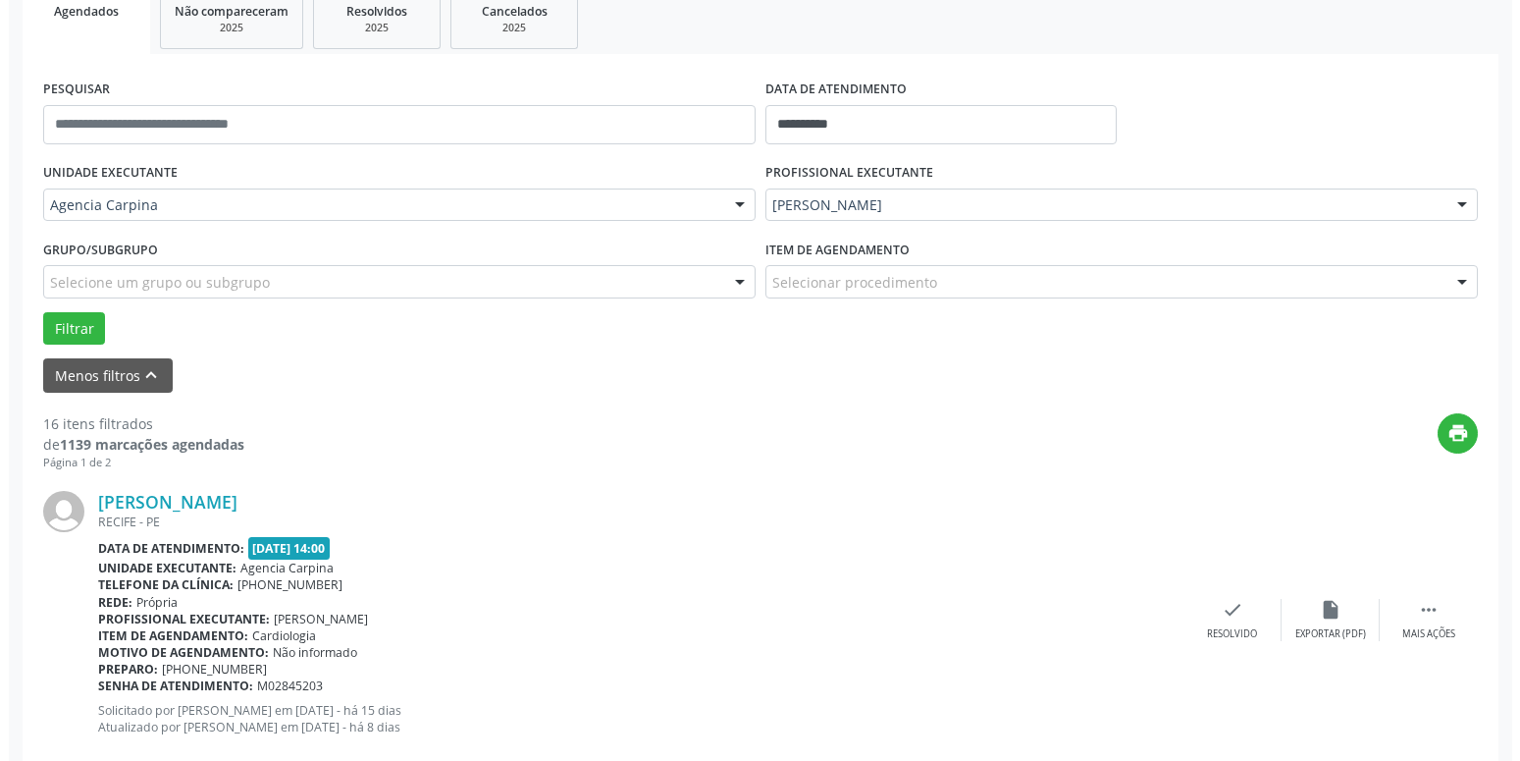
scroll to position [359, 0]
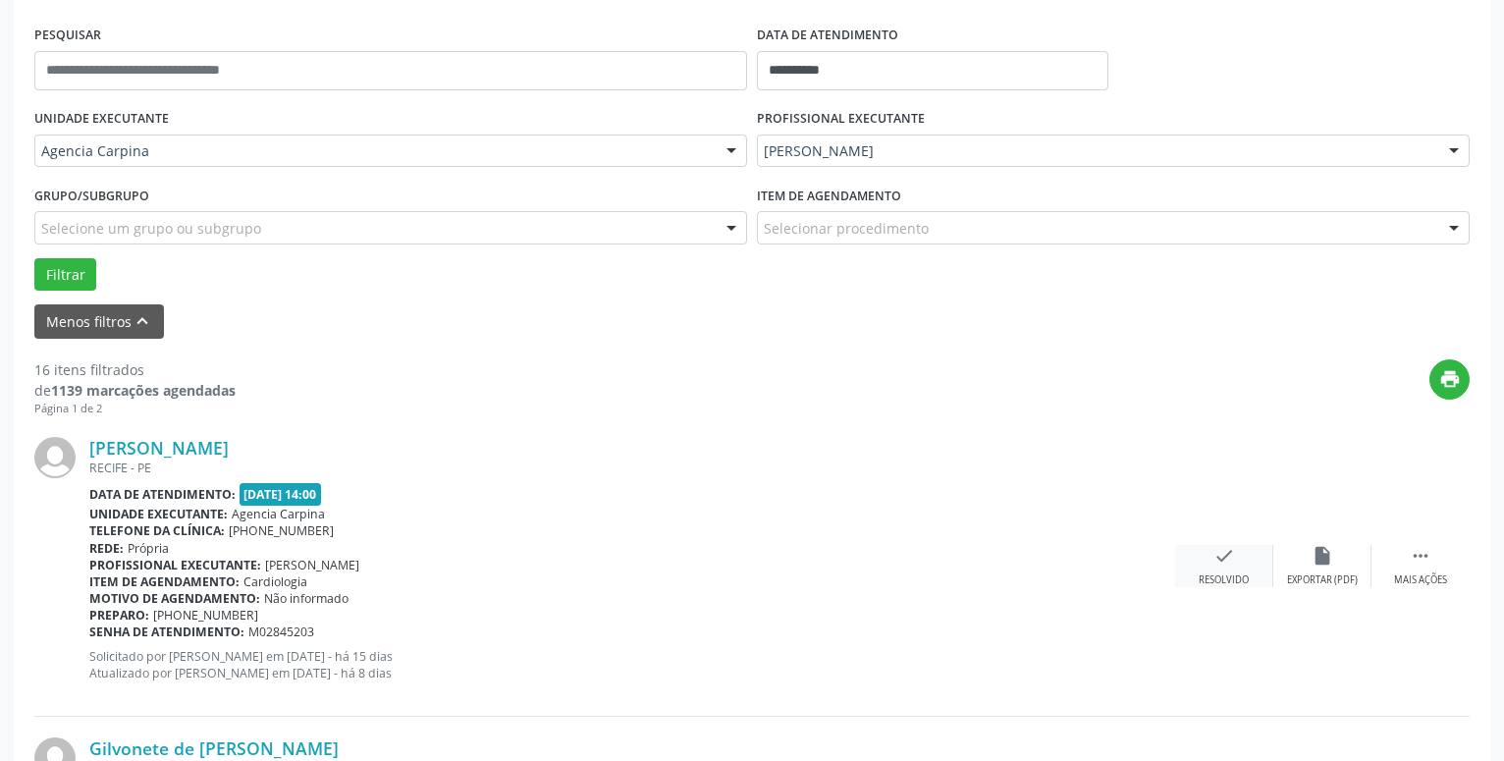
click at [1229, 557] on icon "check" at bounding box center [1224, 556] width 22 height 22
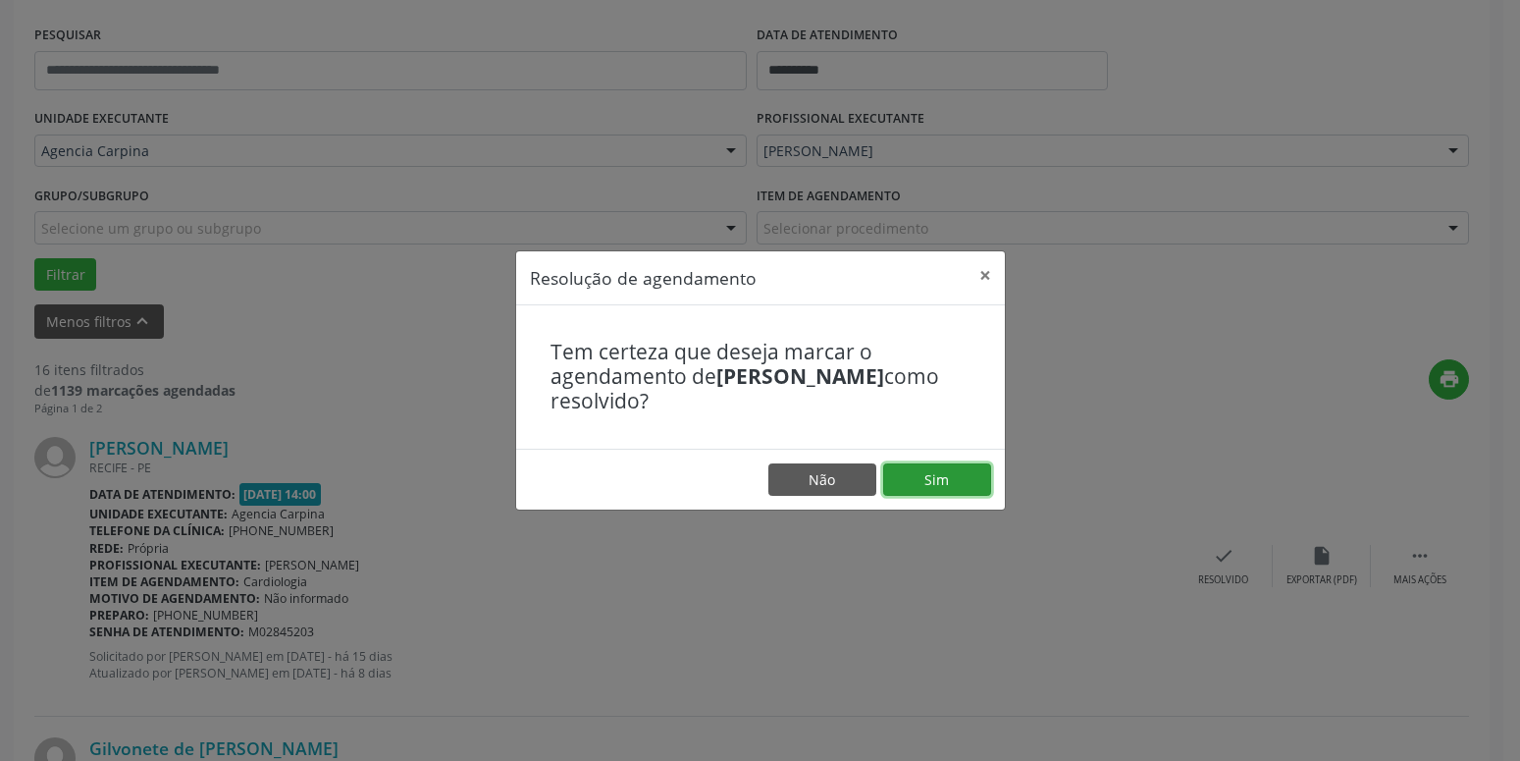
click at [934, 477] on button "Sim" at bounding box center [937, 479] width 108 height 33
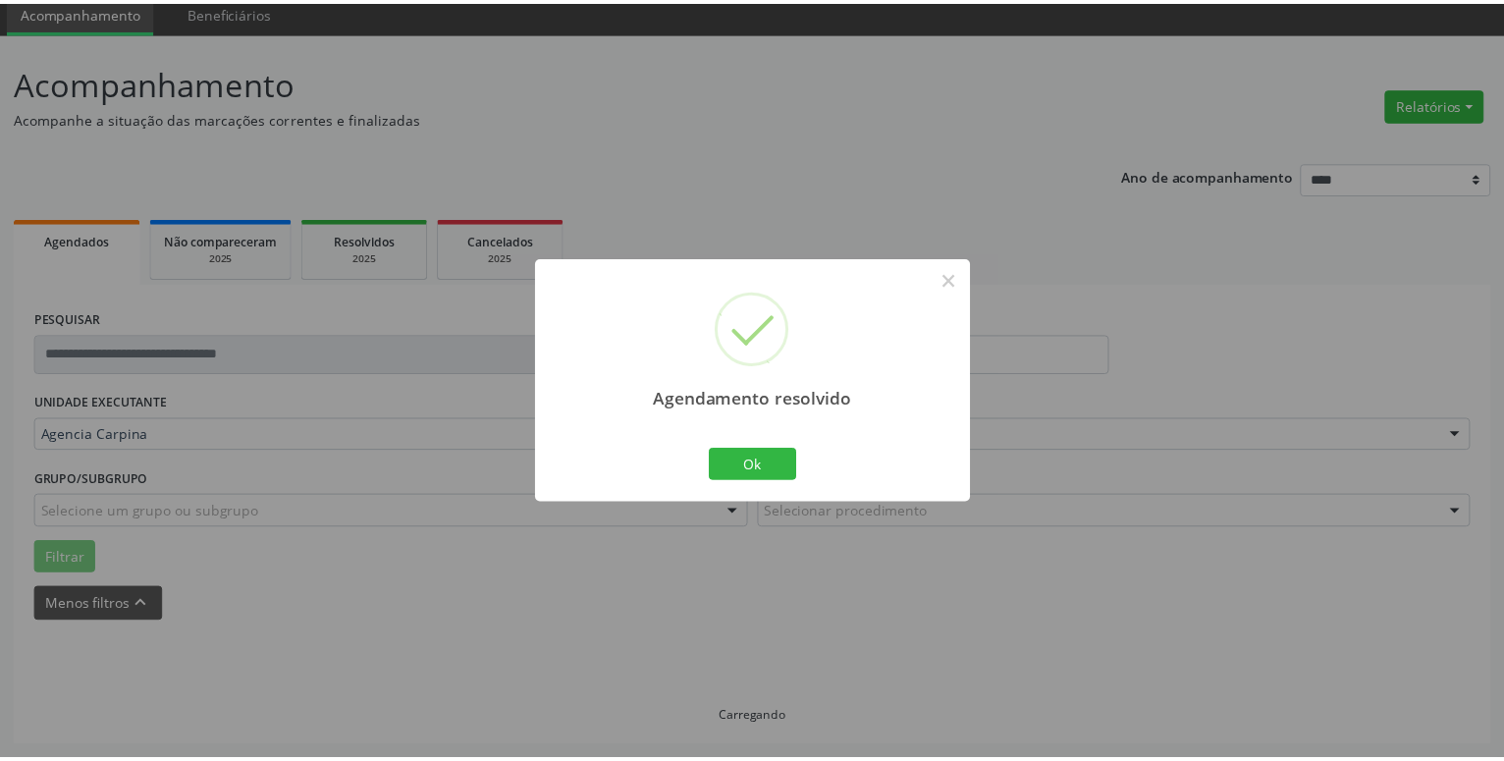
scroll to position [76, 0]
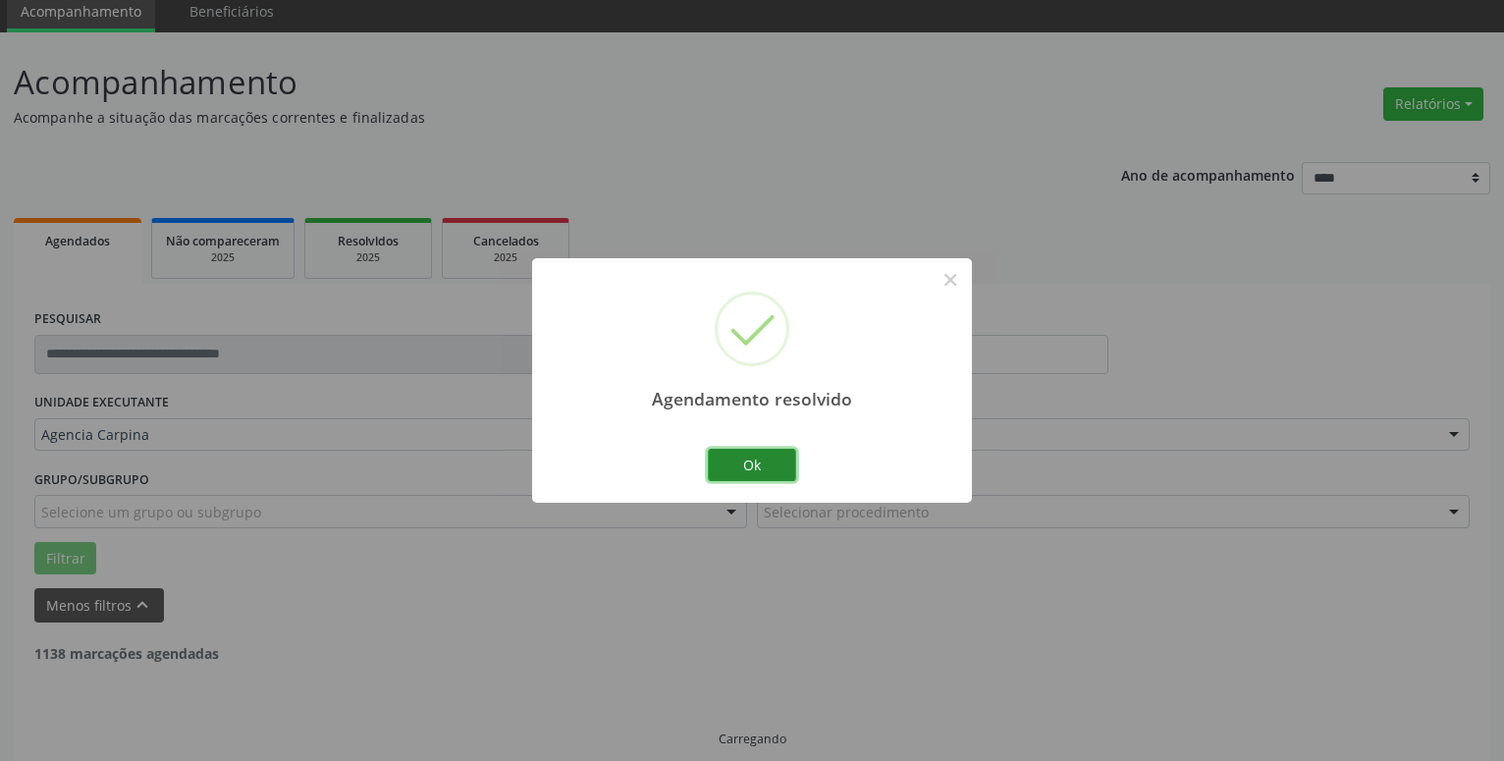
click at [751, 472] on button "Ok" at bounding box center [752, 465] width 88 height 33
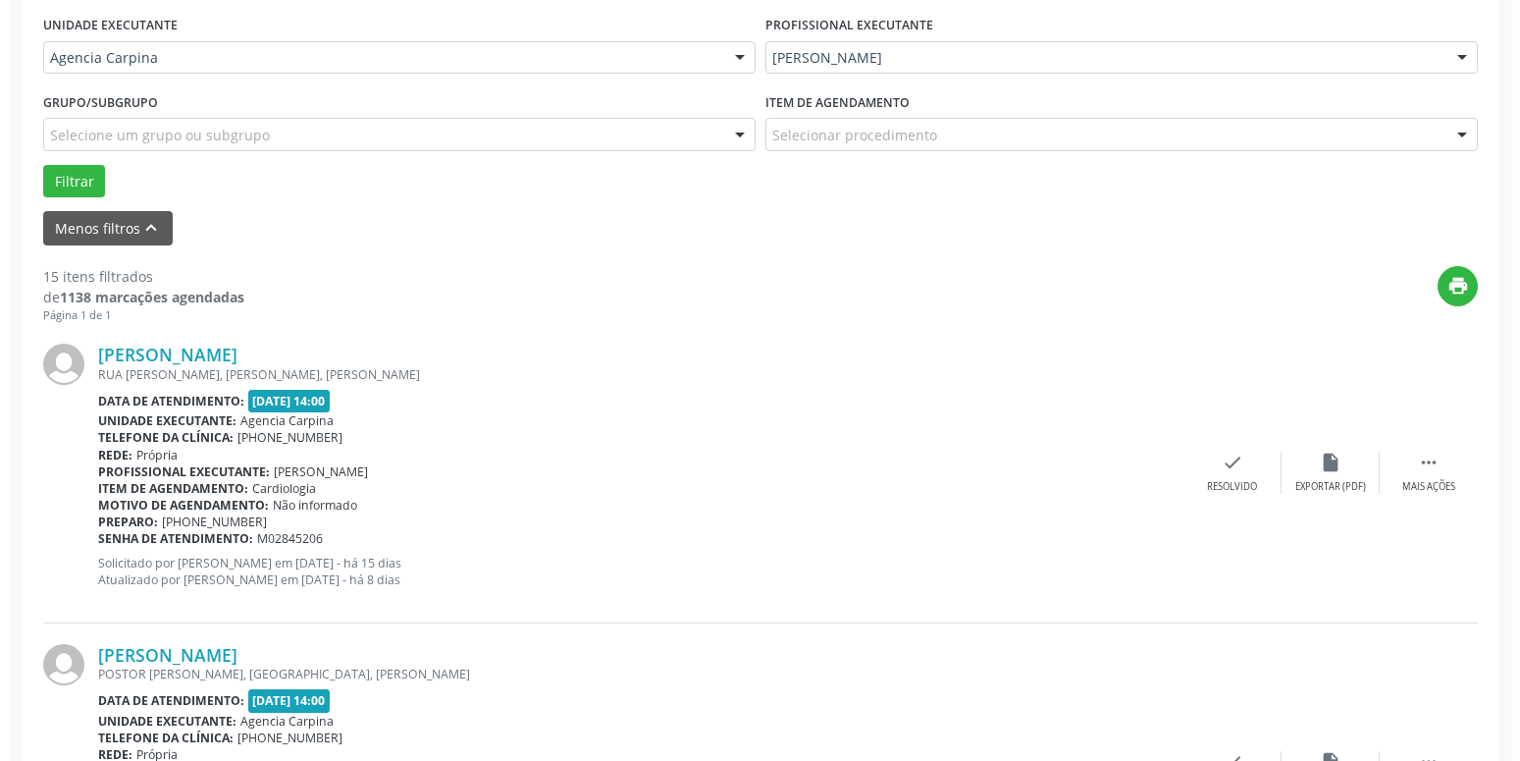
scroll to position [459, 0]
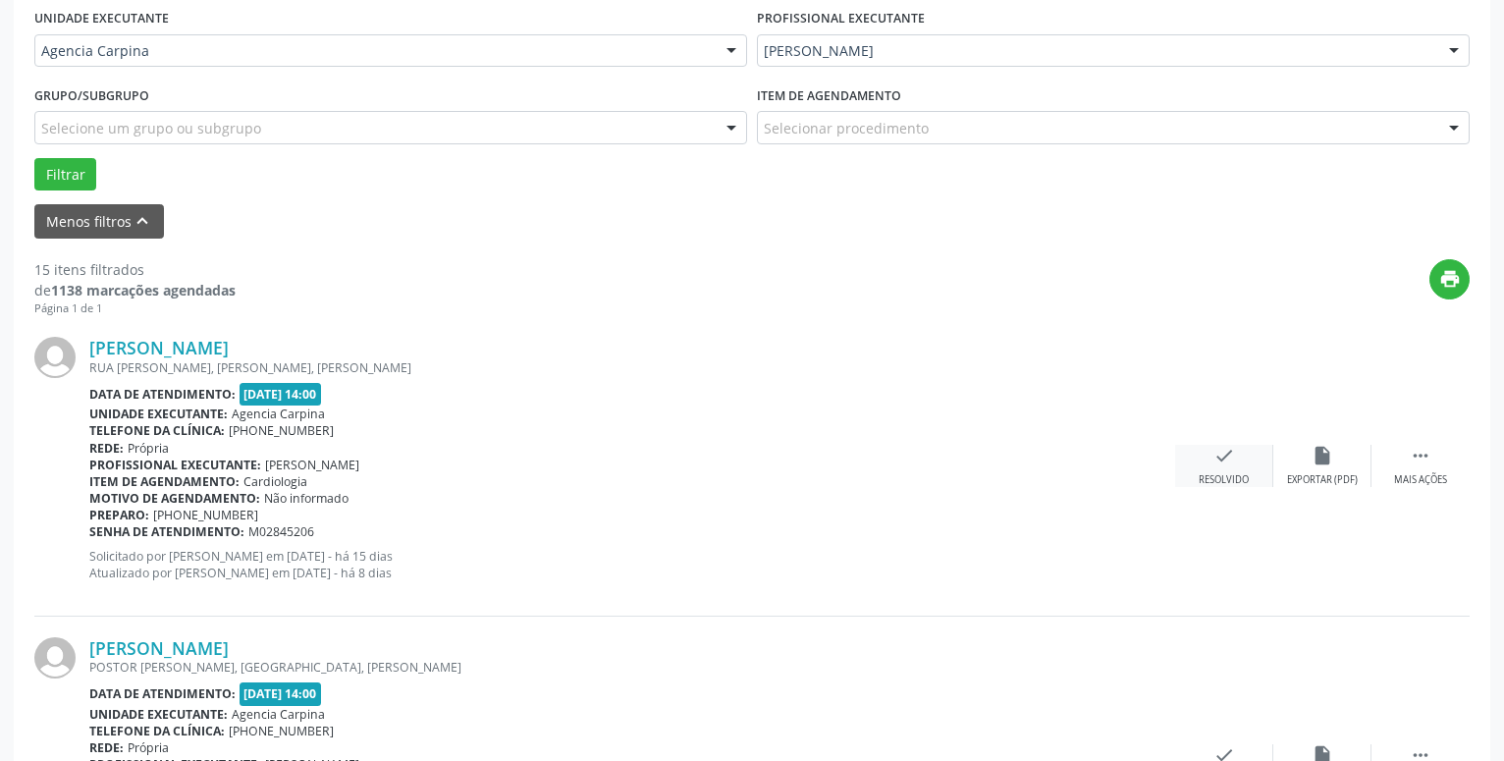
click at [1213, 459] on icon "check" at bounding box center [1224, 456] width 22 height 22
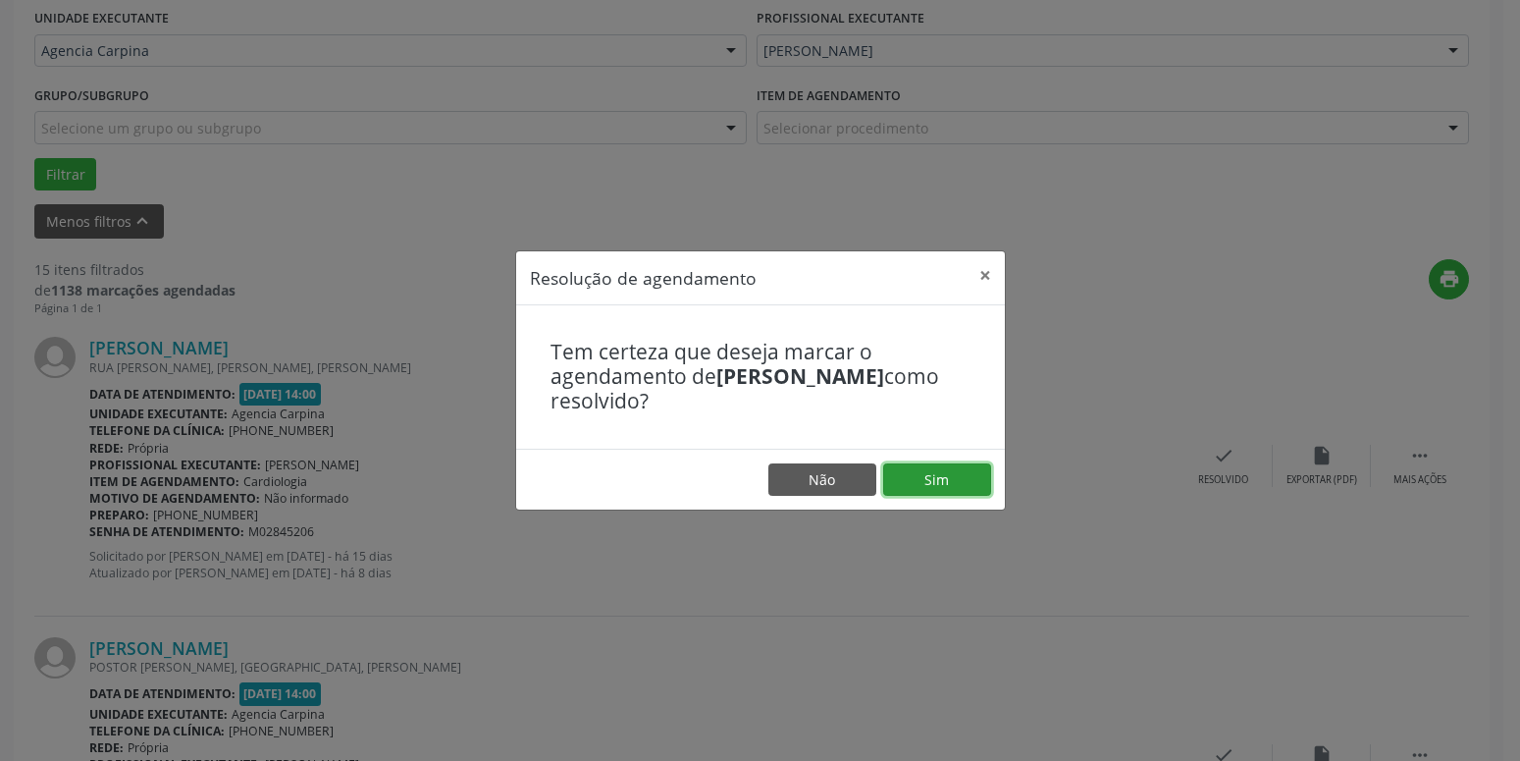
click at [973, 482] on button "Sim" at bounding box center [937, 479] width 108 height 33
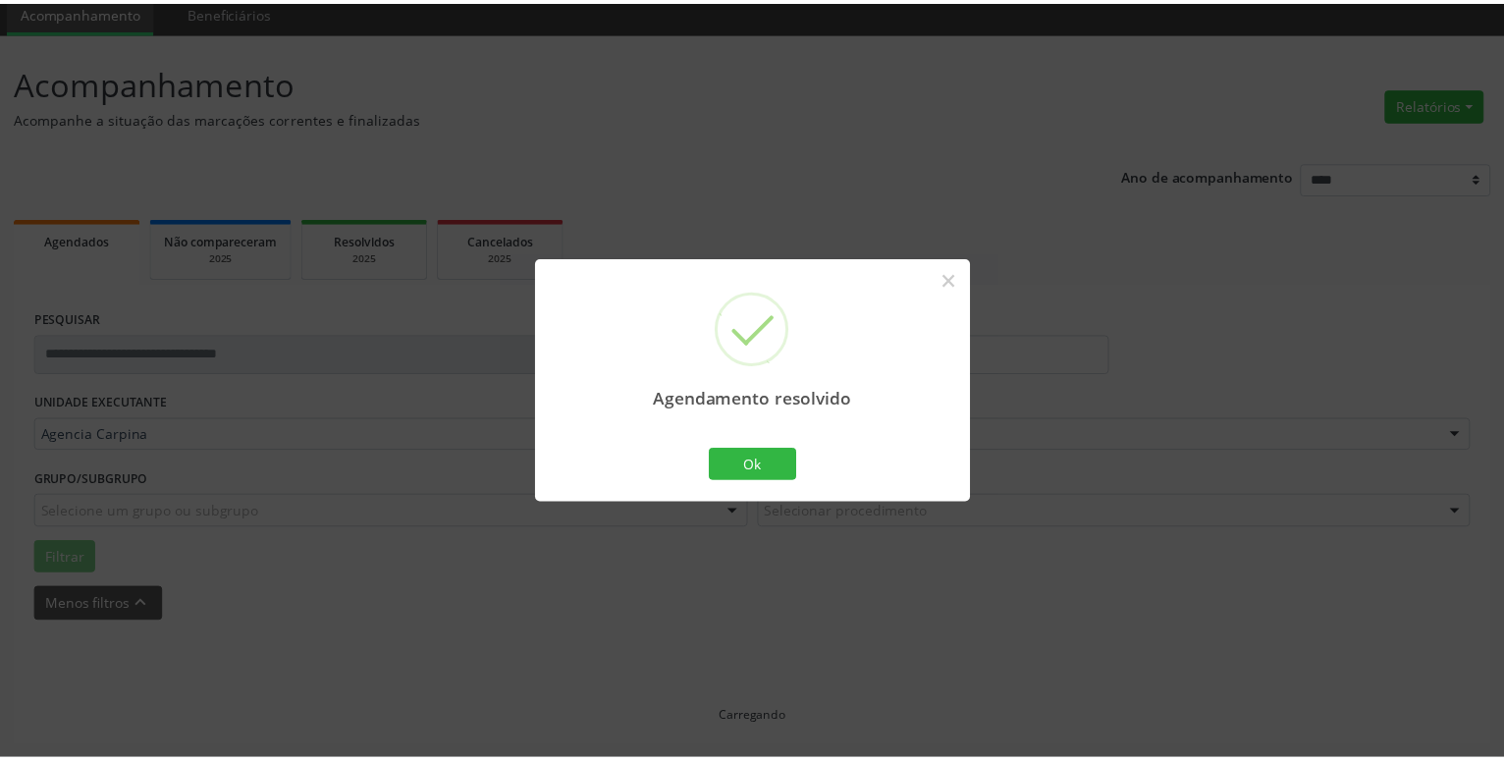
scroll to position [76, 0]
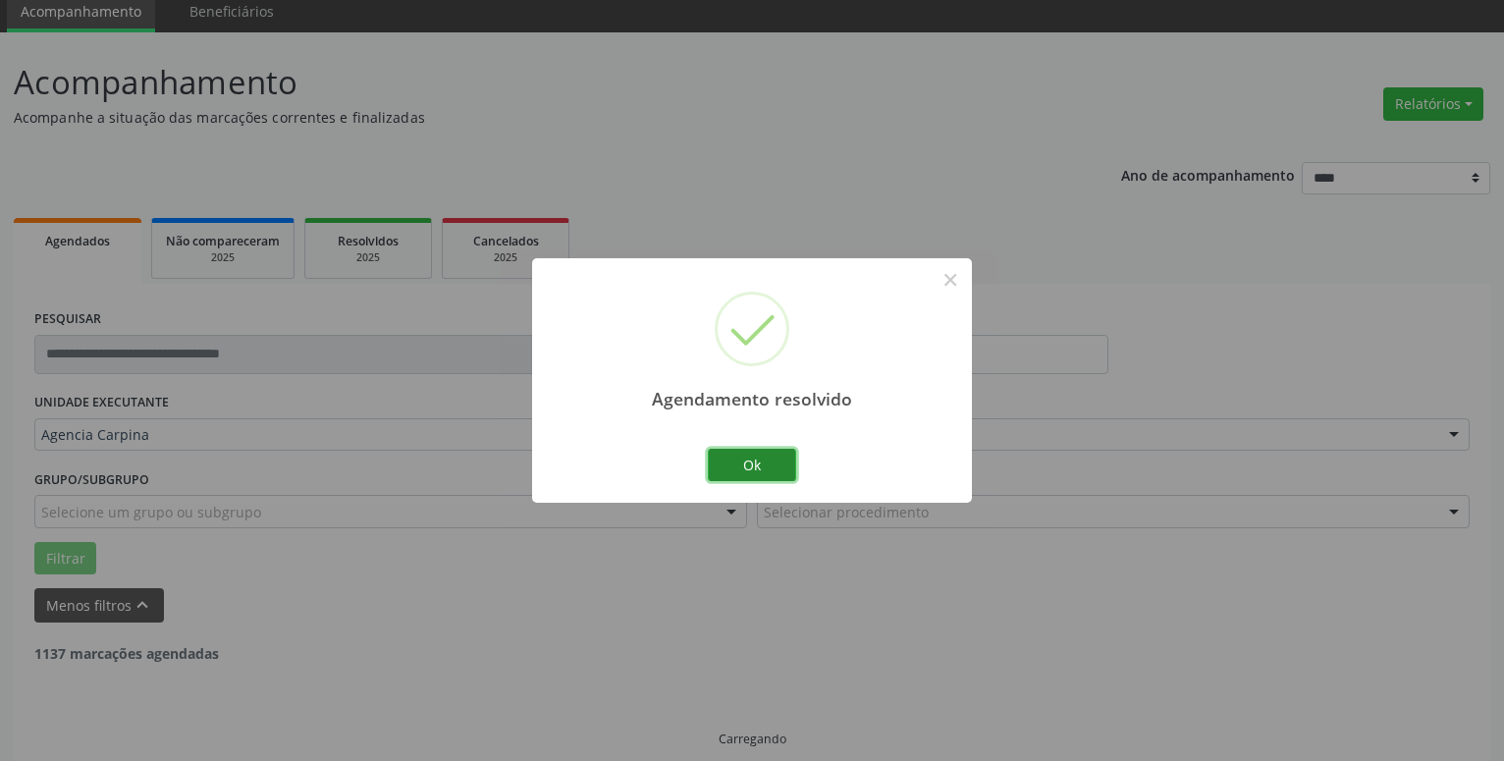
click at [721, 470] on button "Ok" at bounding box center [752, 465] width 88 height 33
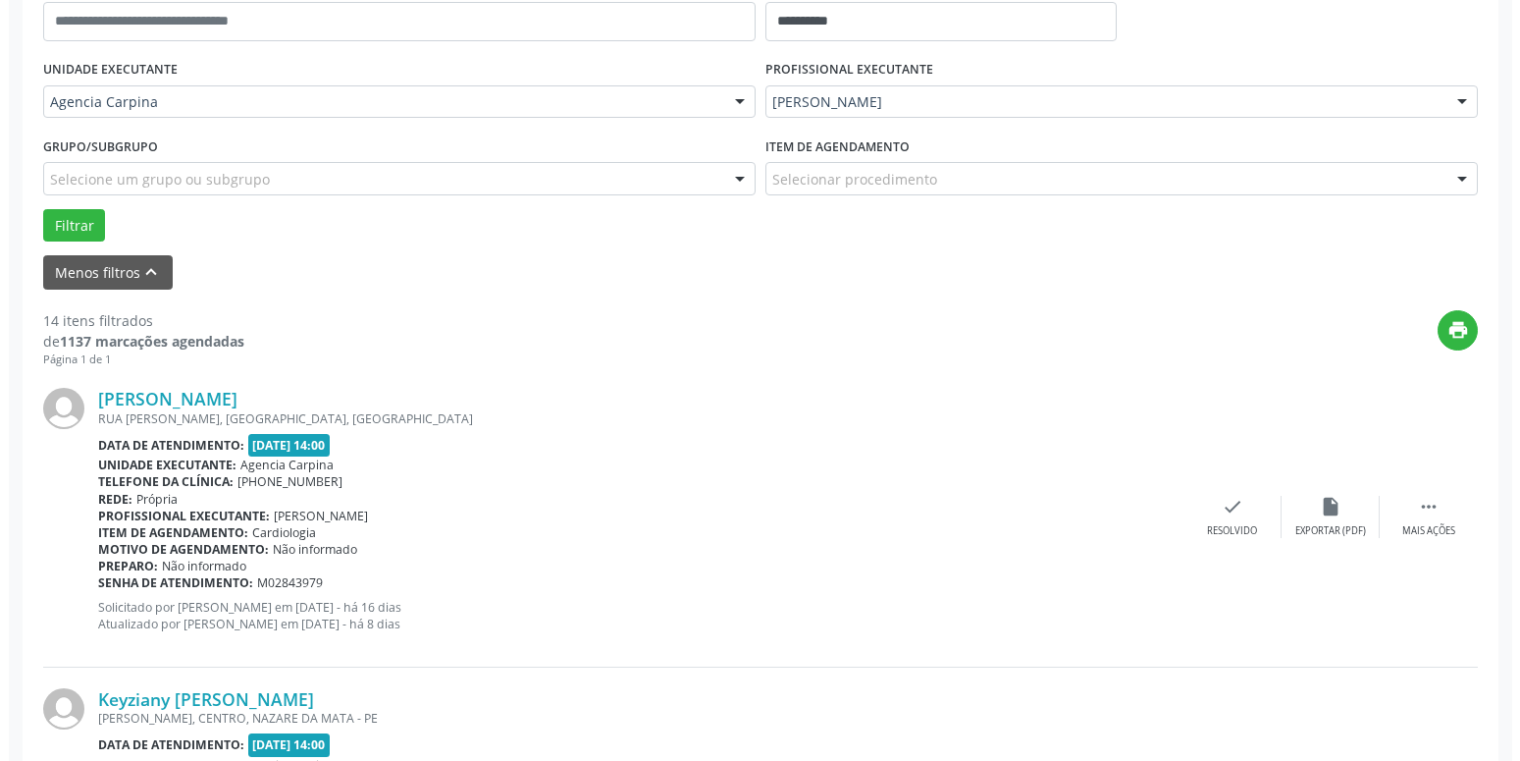
scroll to position [426, 0]
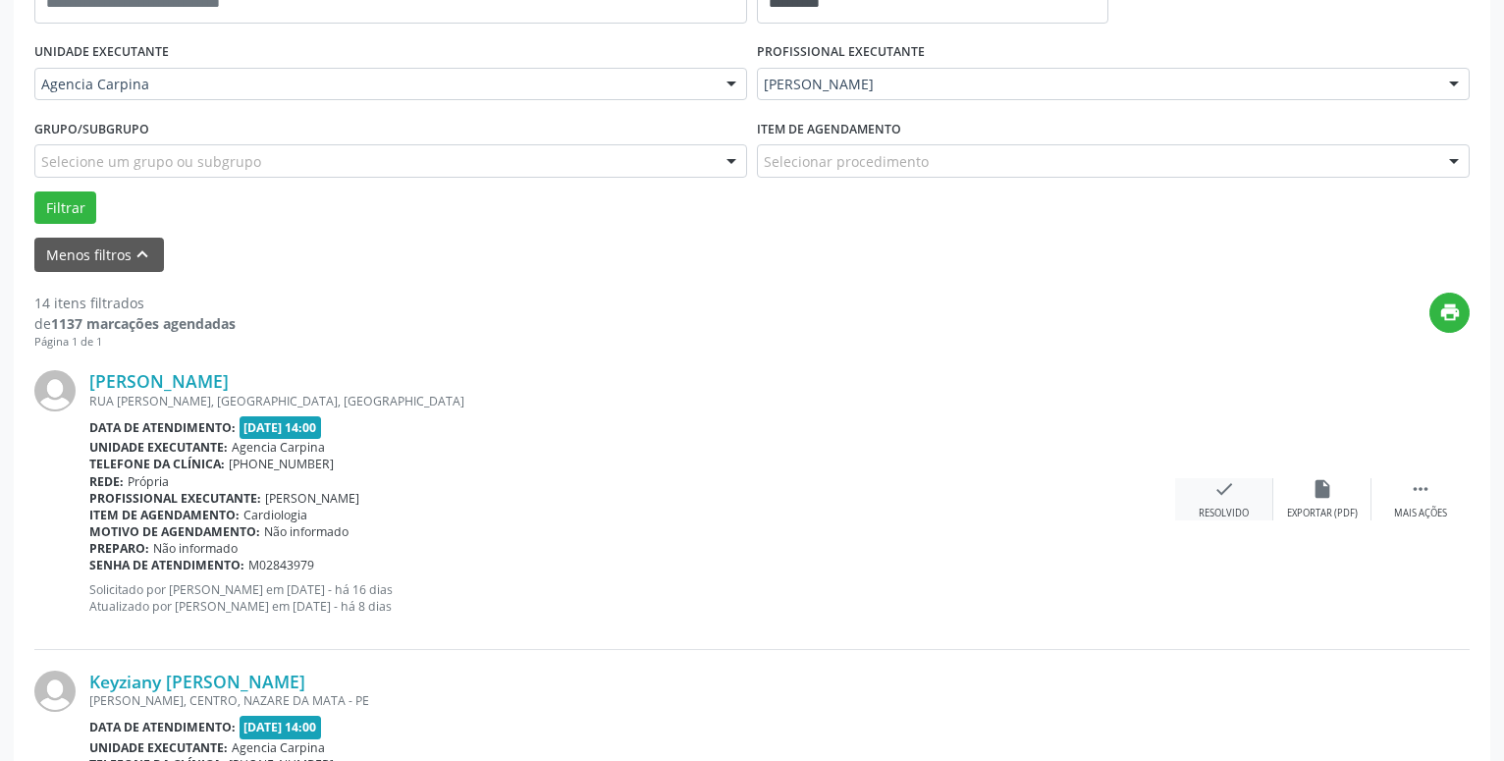
click at [1224, 489] on icon "check" at bounding box center [1224, 489] width 22 height 22
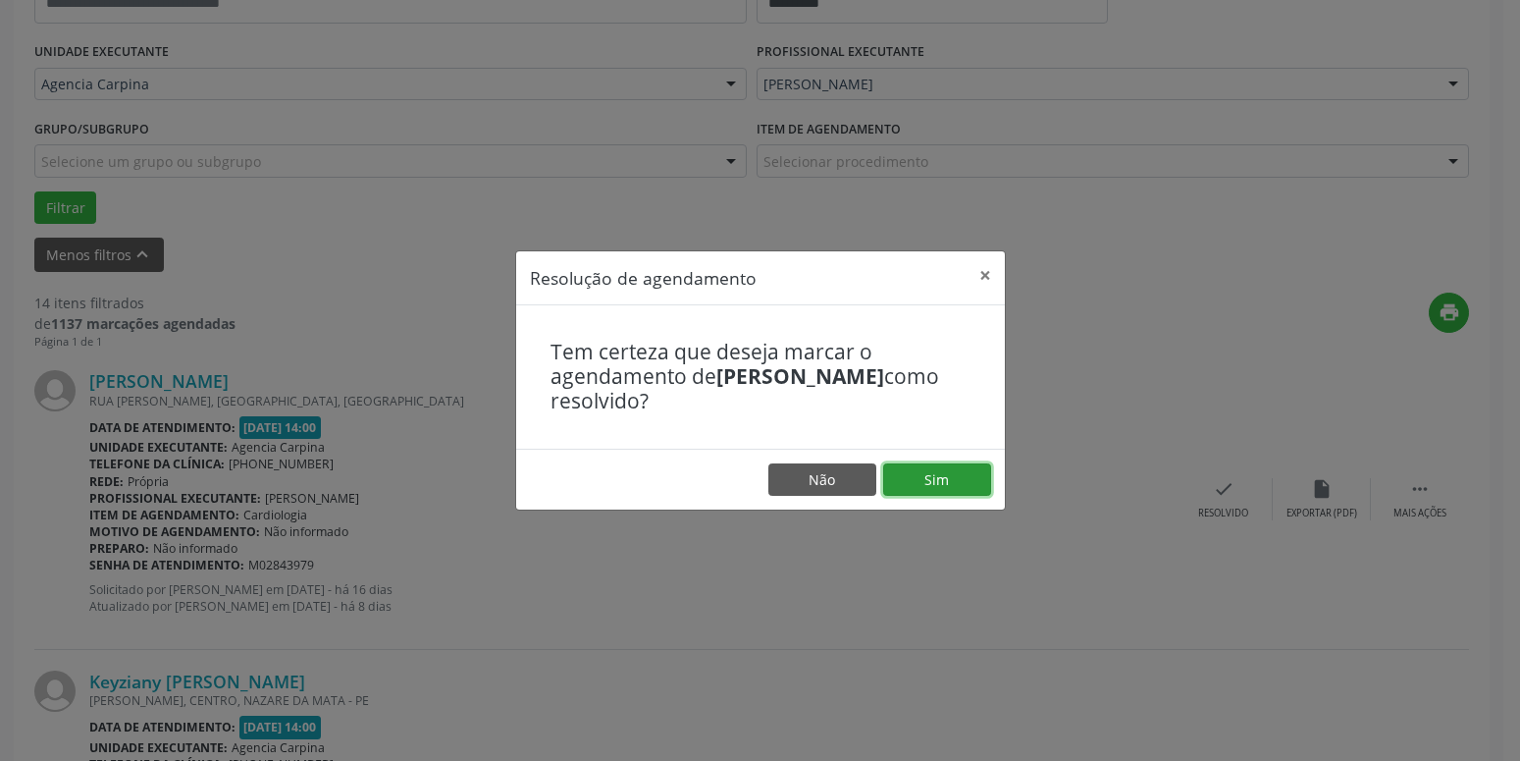
click at [911, 475] on button "Sim" at bounding box center [937, 479] width 108 height 33
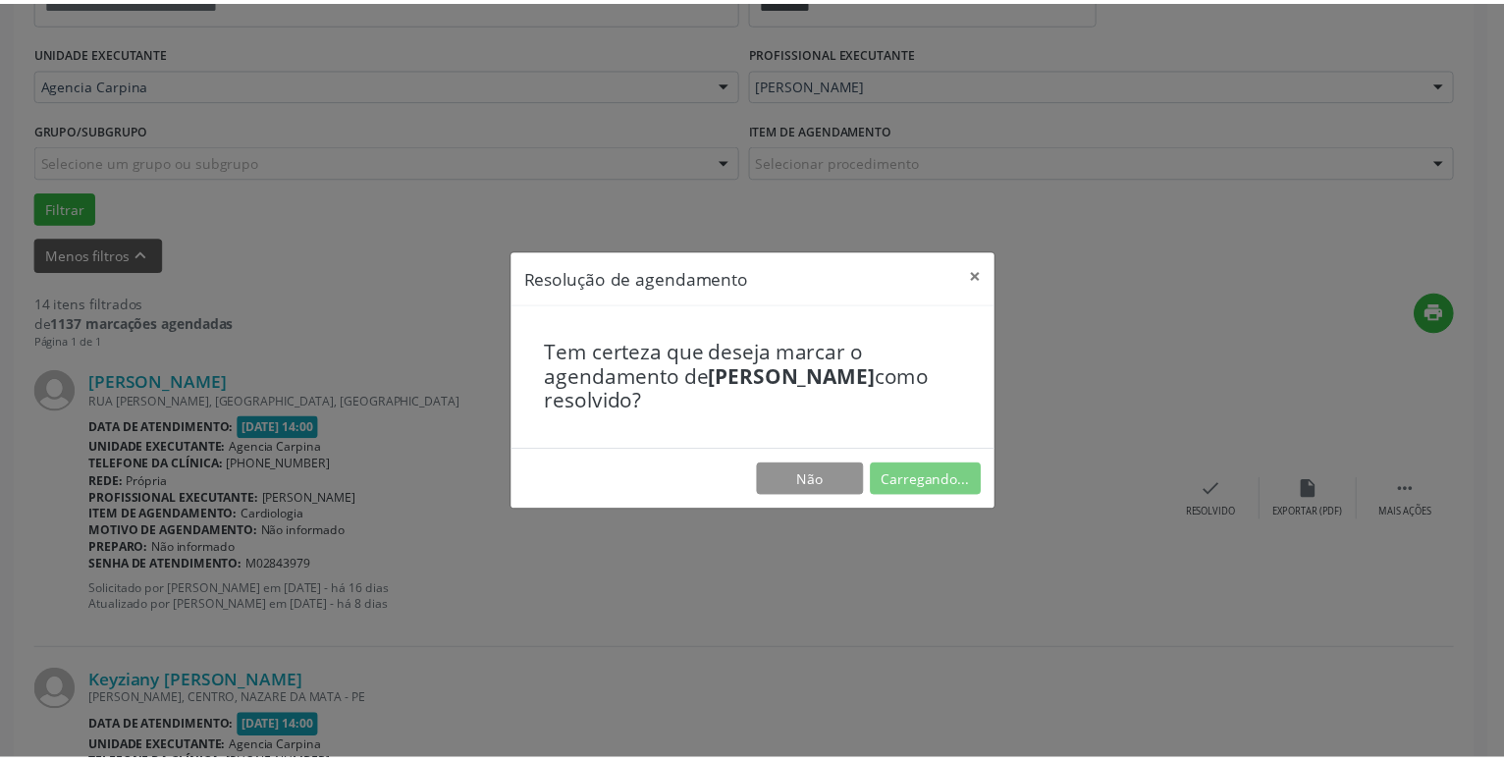
scroll to position [76, 0]
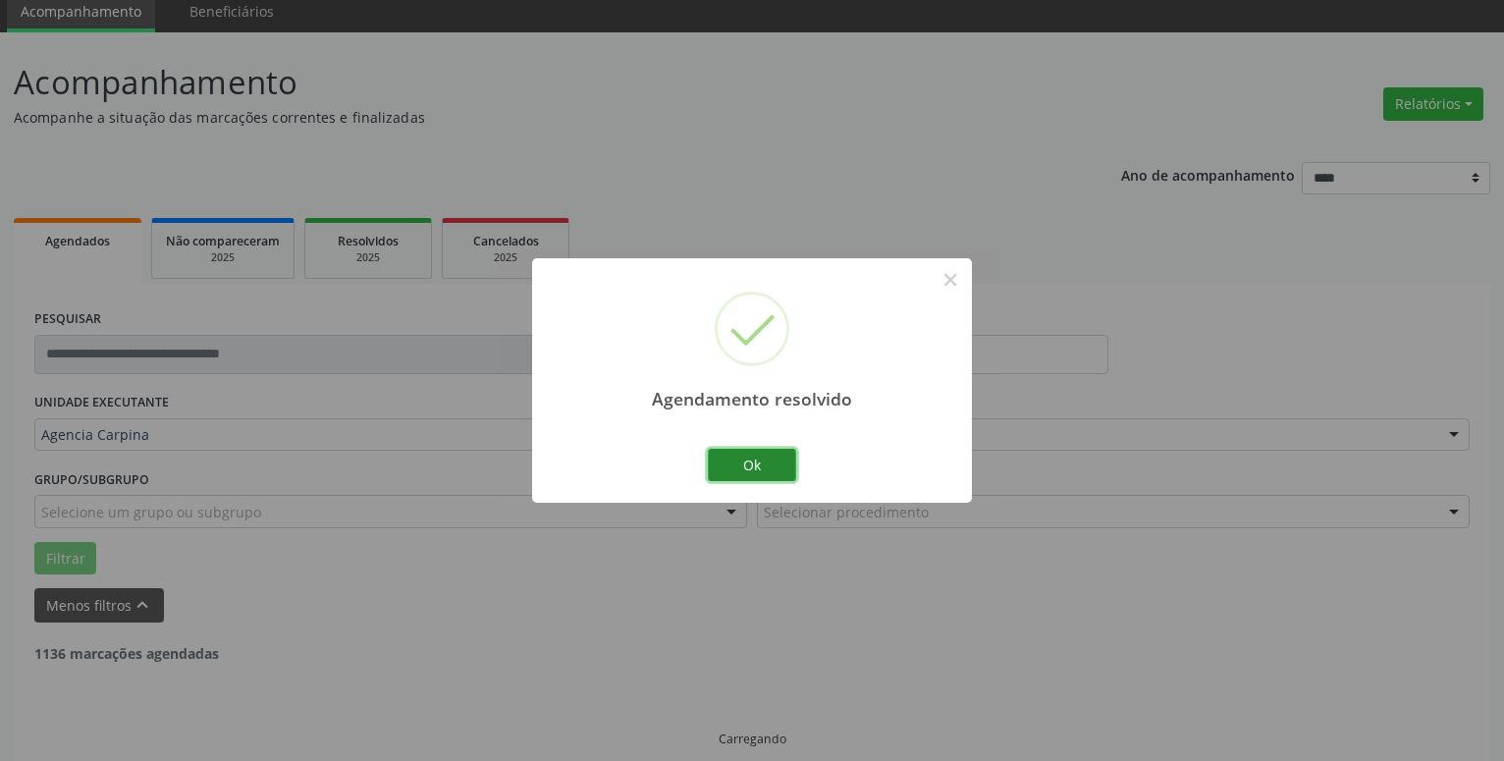
click at [733, 469] on button "Ok" at bounding box center [752, 465] width 88 height 33
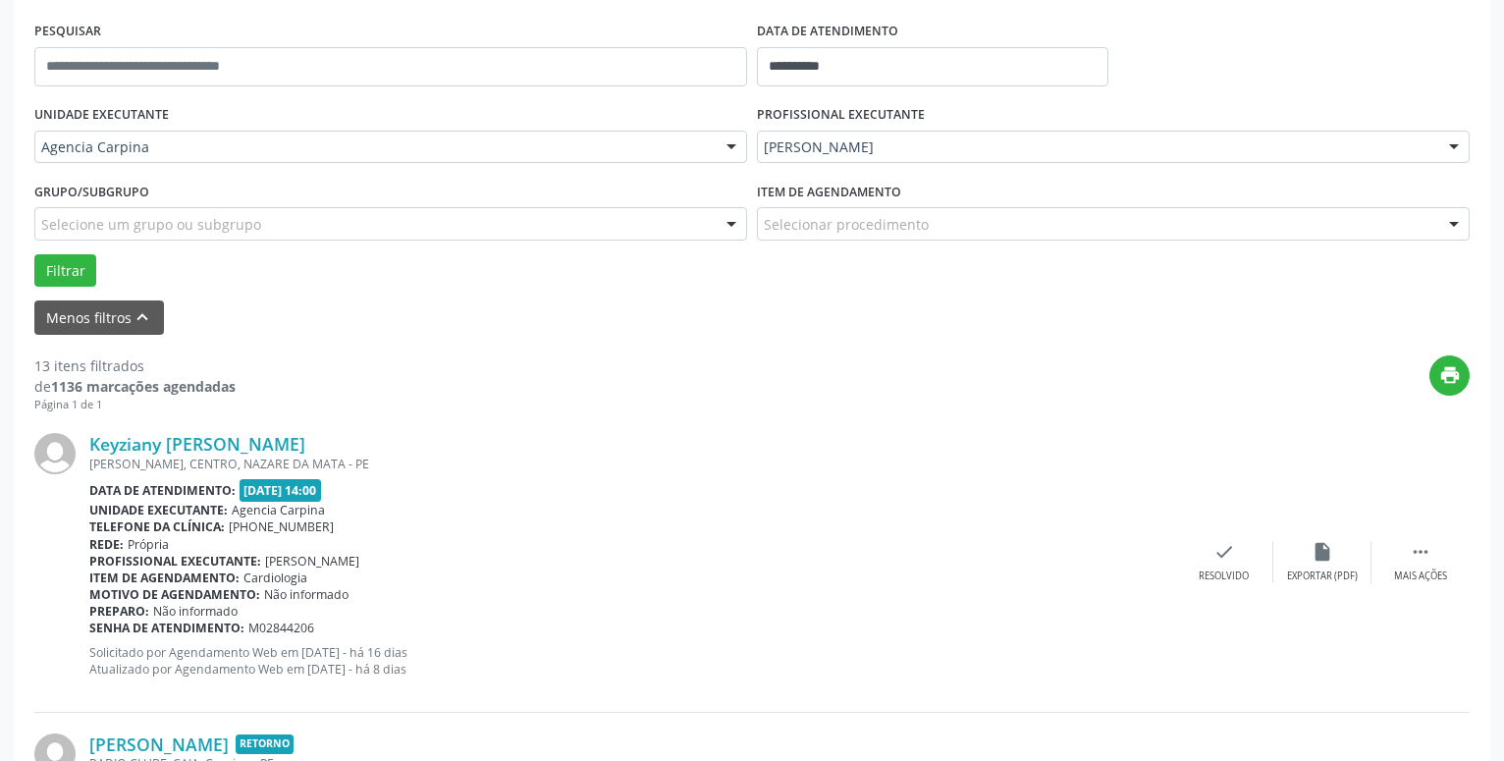
scroll to position [376, 0]
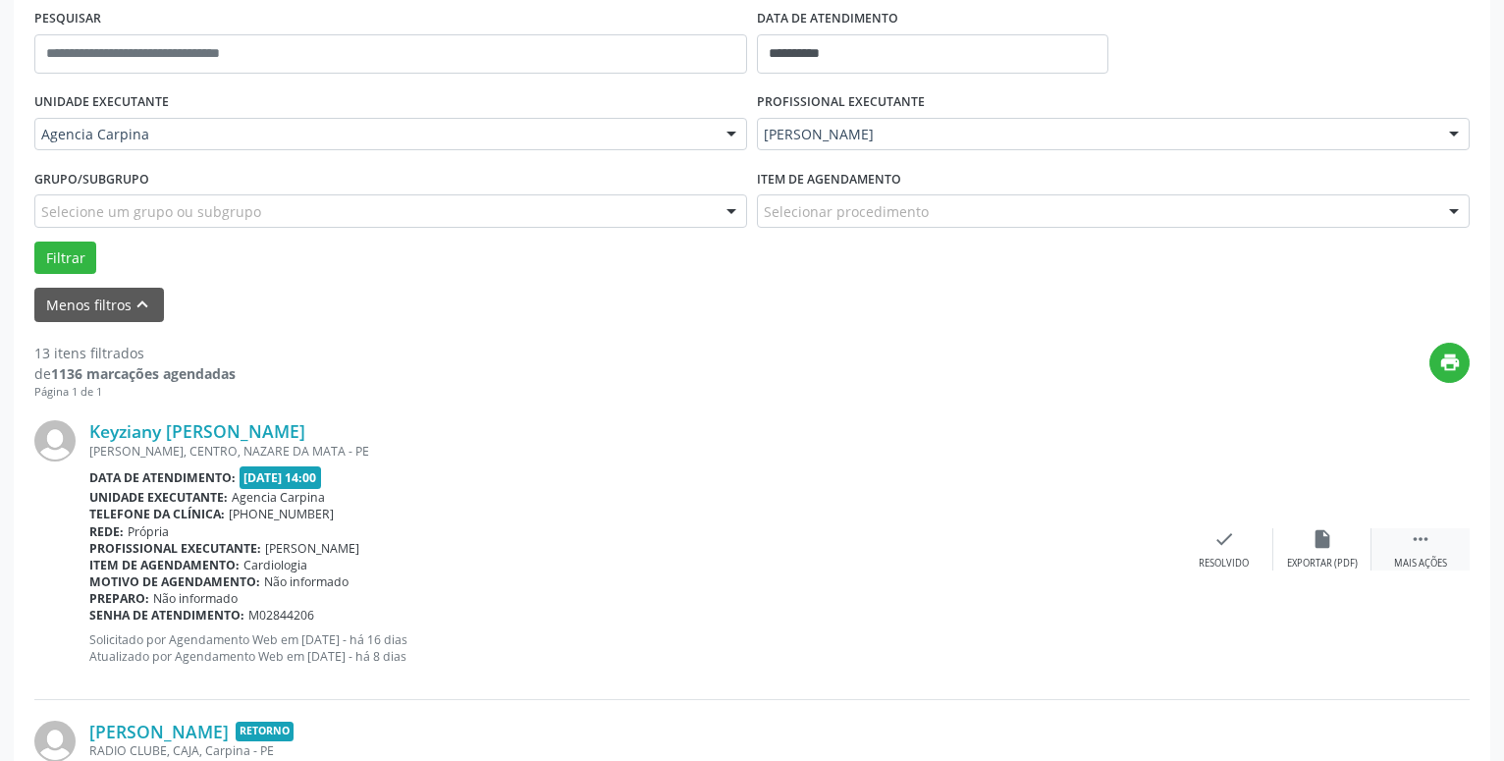
click at [1424, 540] on icon "" at bounding box center [1421, 539] width 22 height 22
click at [1326, 540] on icon "alarm_off" at bounding box center [1322, 539] width 22 height 22
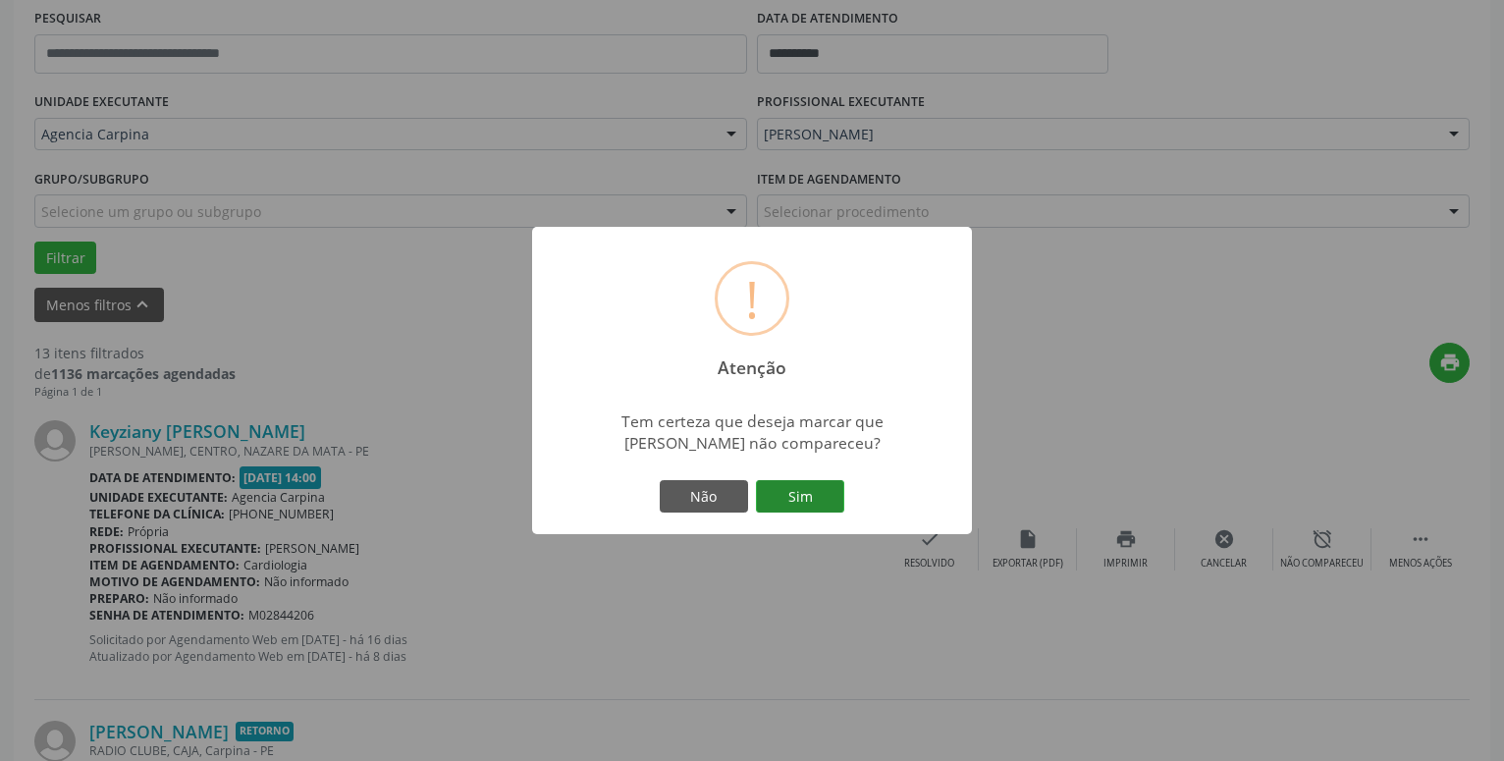
click at [778, 500] on button "Sim" at bounding box center [800, 496] width 88 height 33
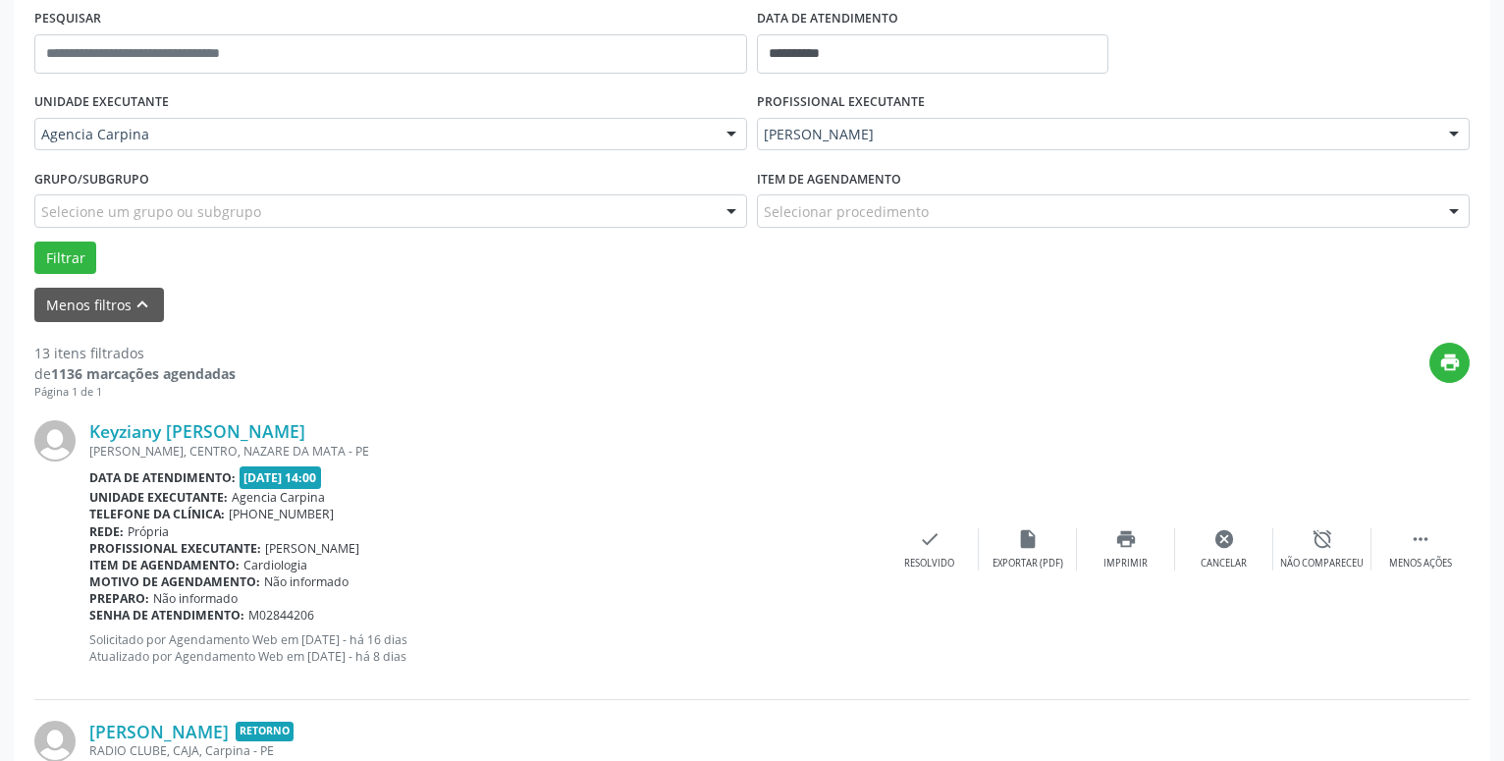
scroll to position [96, 0]
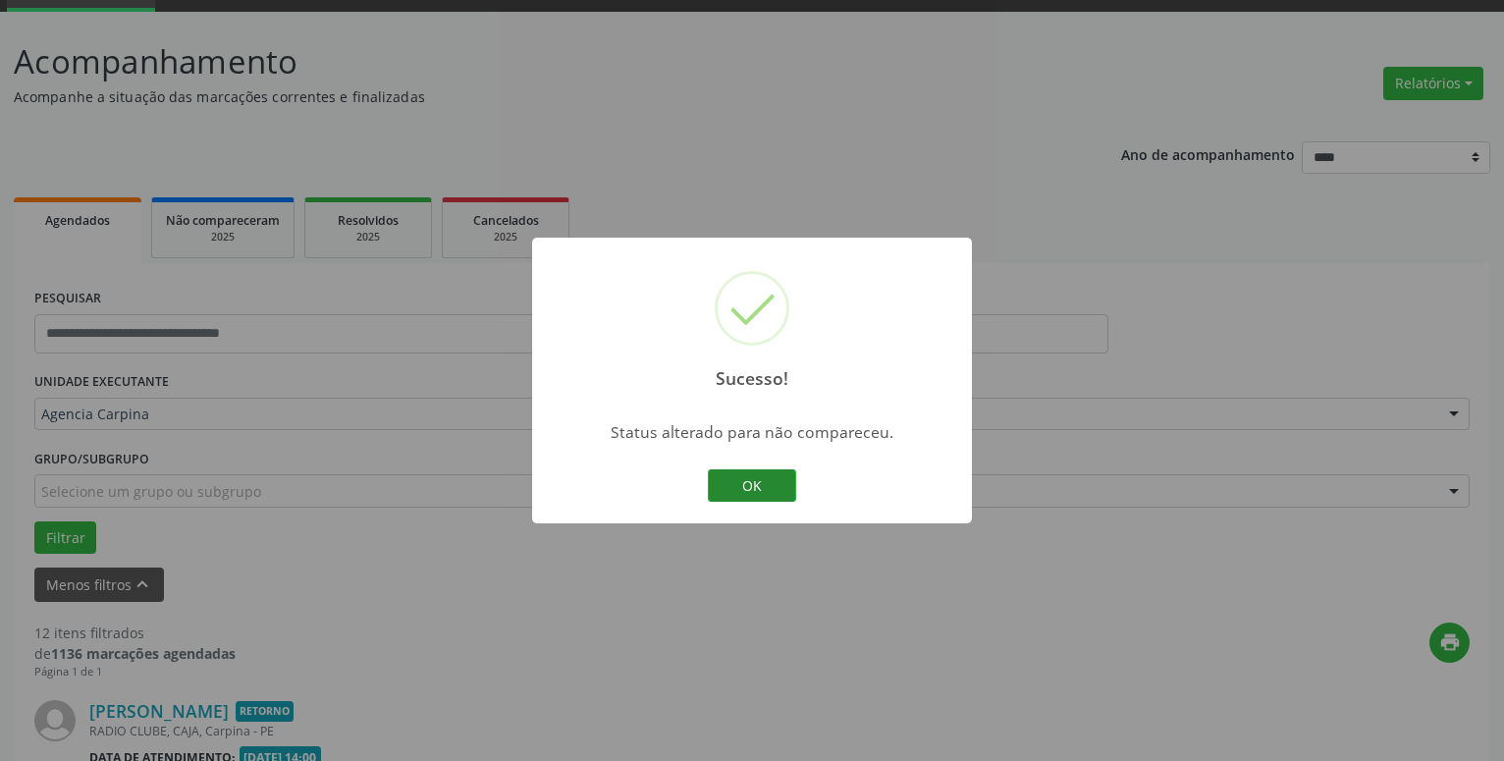
click at [732, 489] on button "OK" at bounding box center [752, 485] width 88 height 33
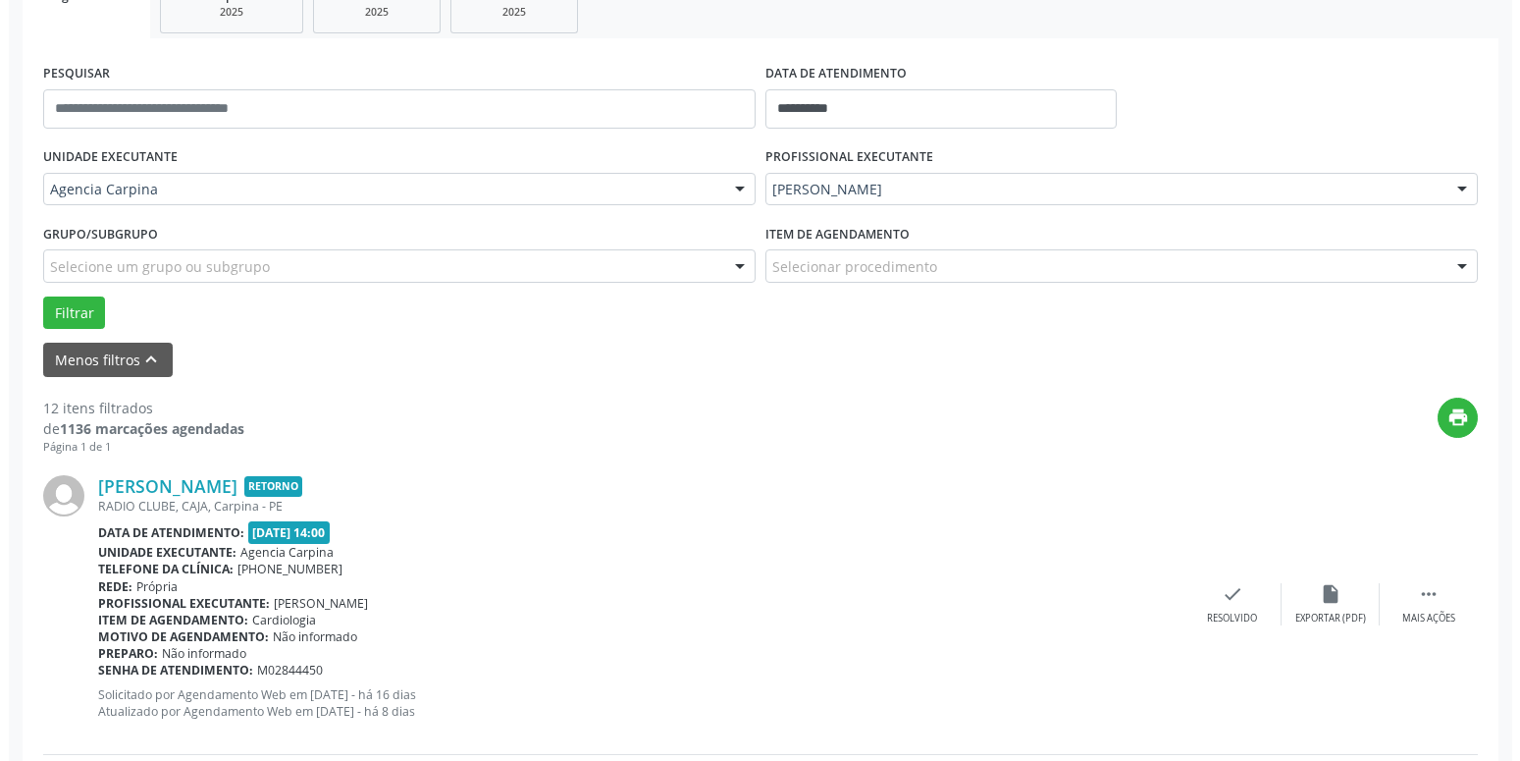
scroll to position [330, 0]
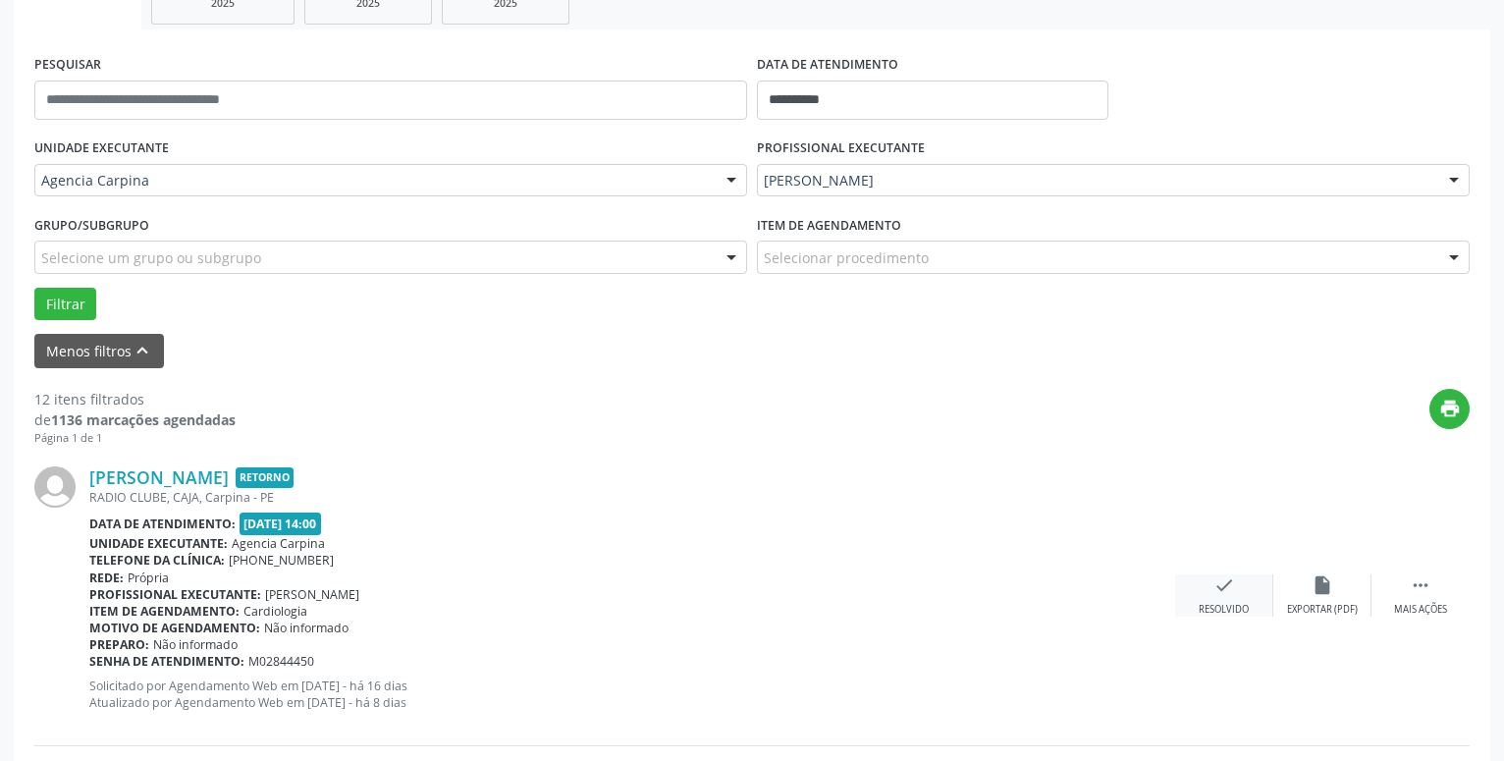
click at [1224, 589] on icon "check" at bounding box center [1224, 585] width 22 height 22
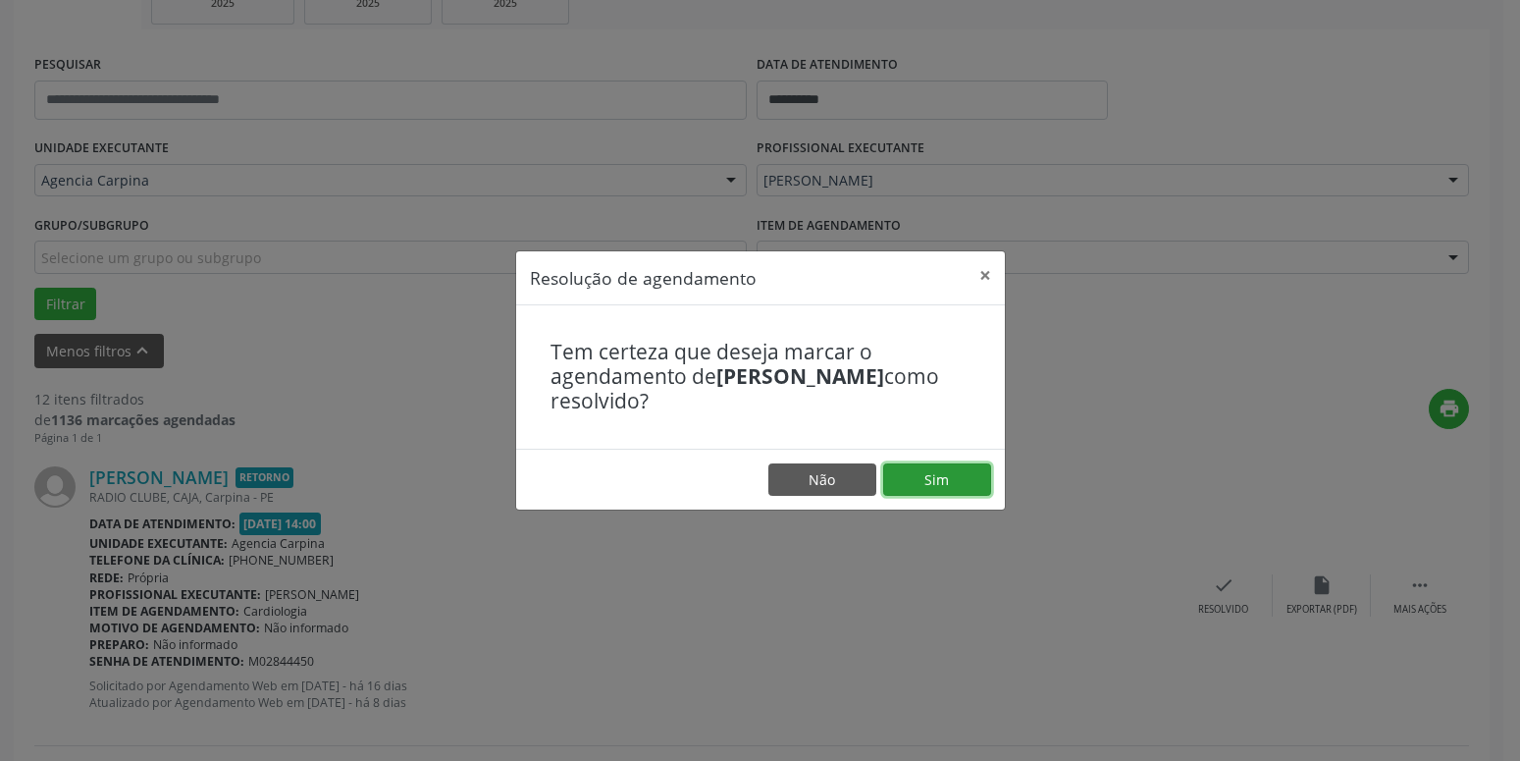
click at [928, 491] on button "Sim" at bounding box center [937, 479] width 108 height 33
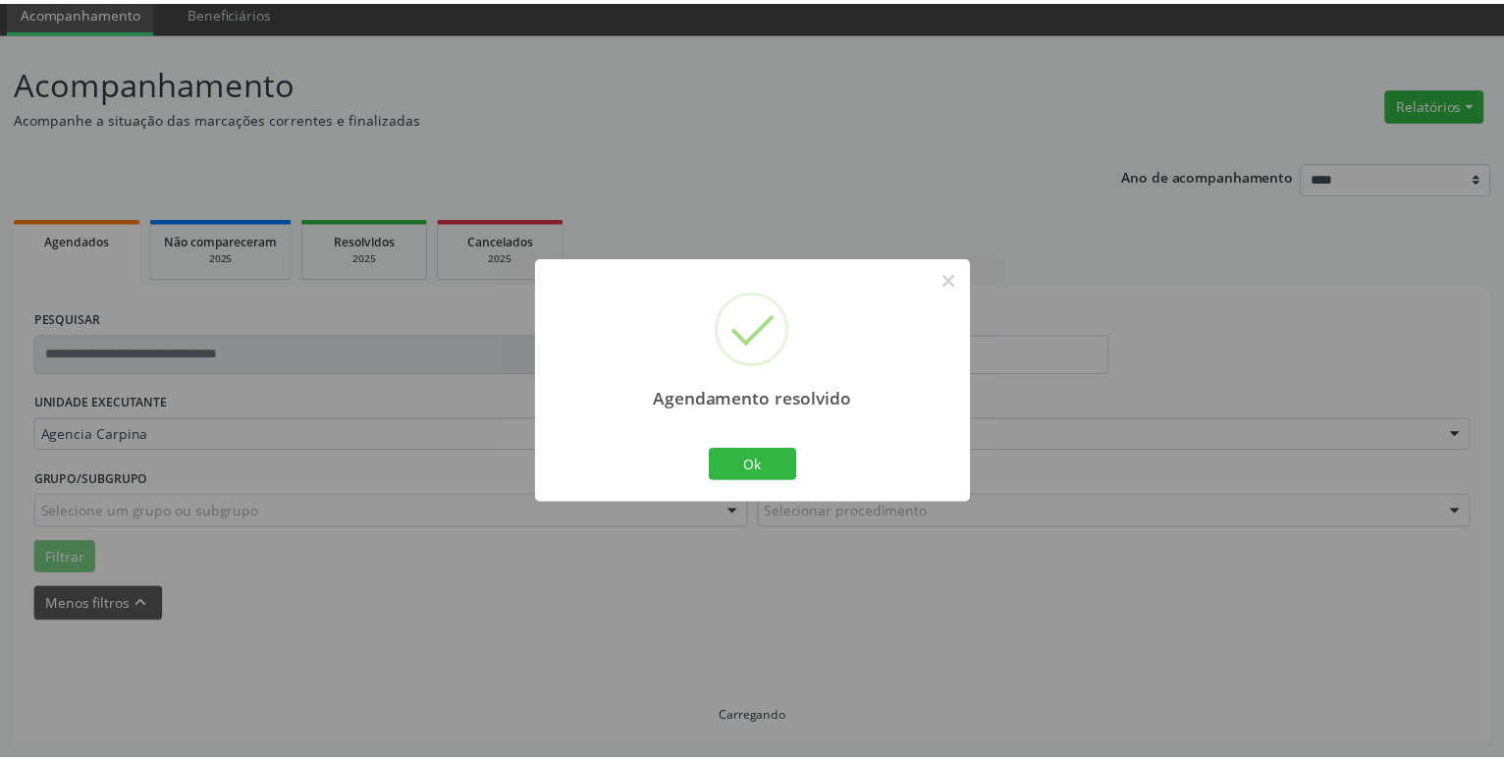
scroll to position [76, 0]
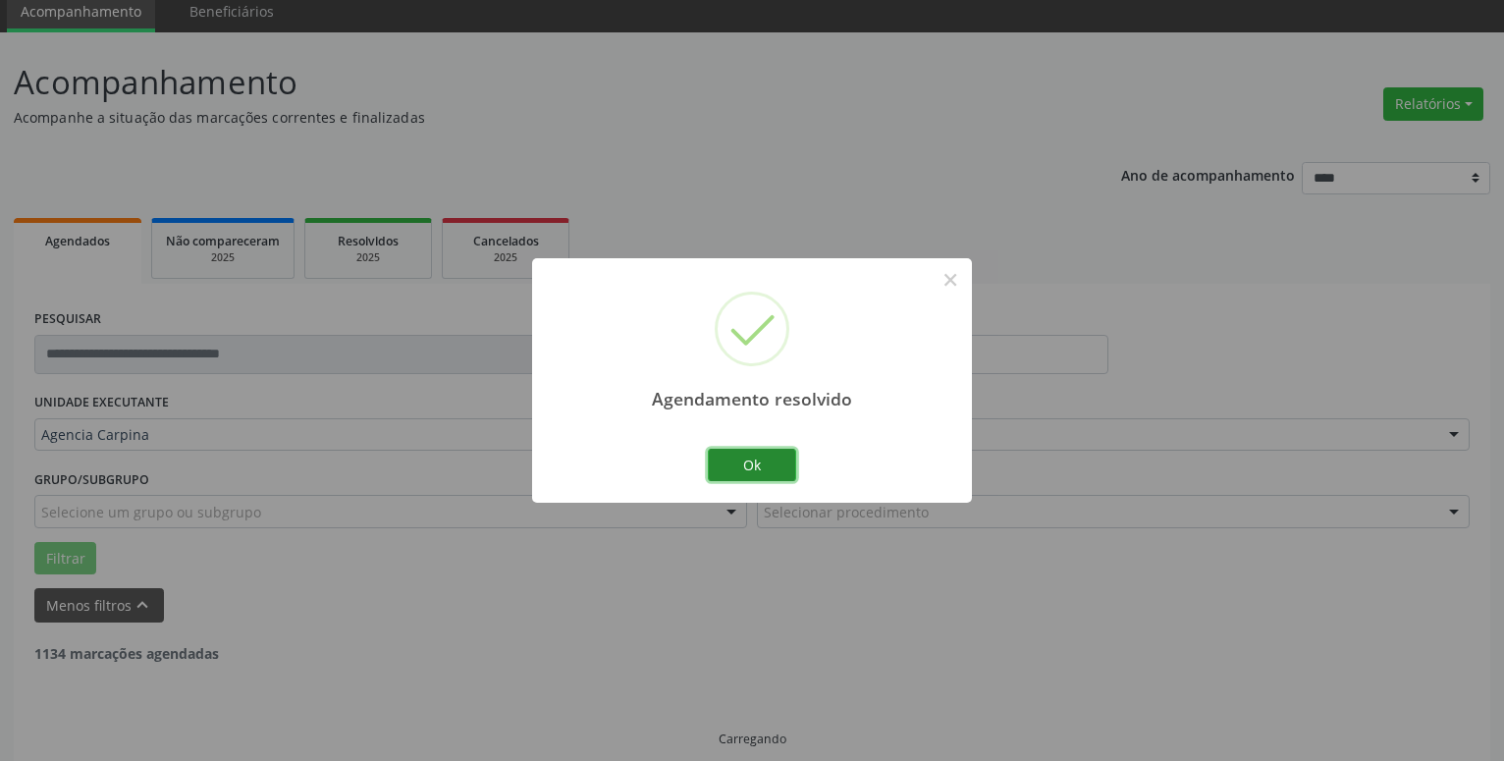
click at [755, 473] on button "Ok" at bounding box center [752, 465] width 88 height 33
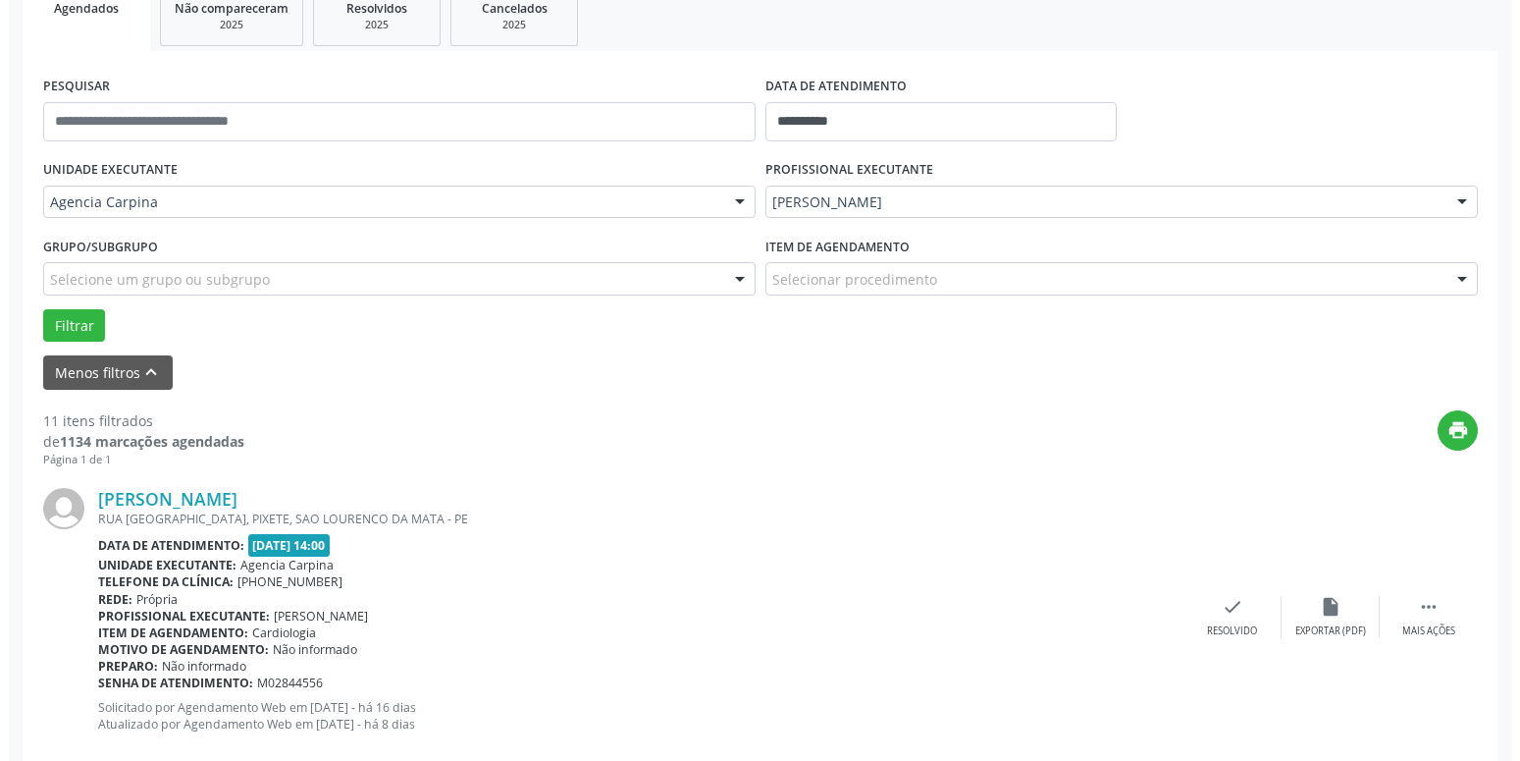
scroll to position [359, 0]
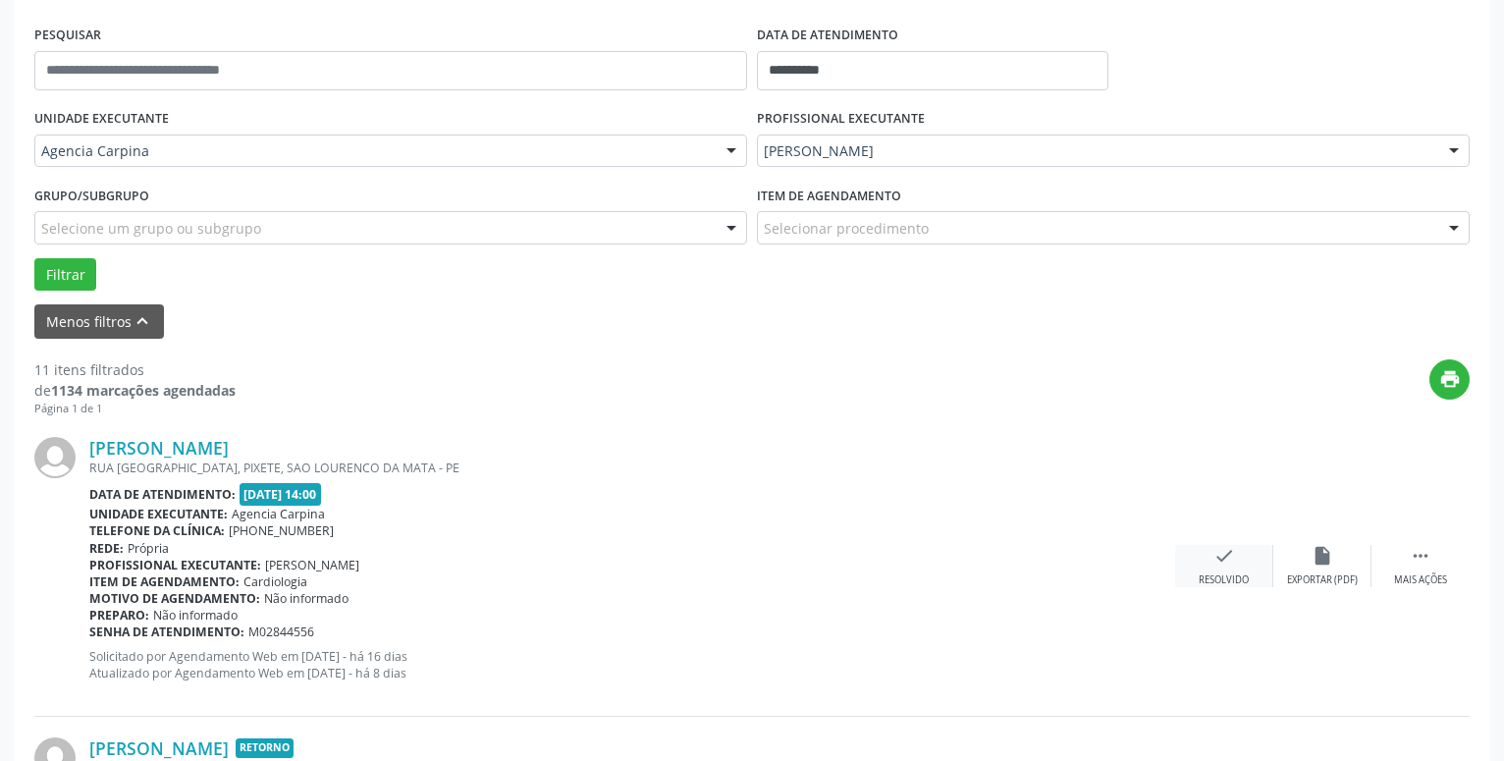
click at [1229, 562] on icon "check" at bounding box center [1224, 556] width 22 height 22
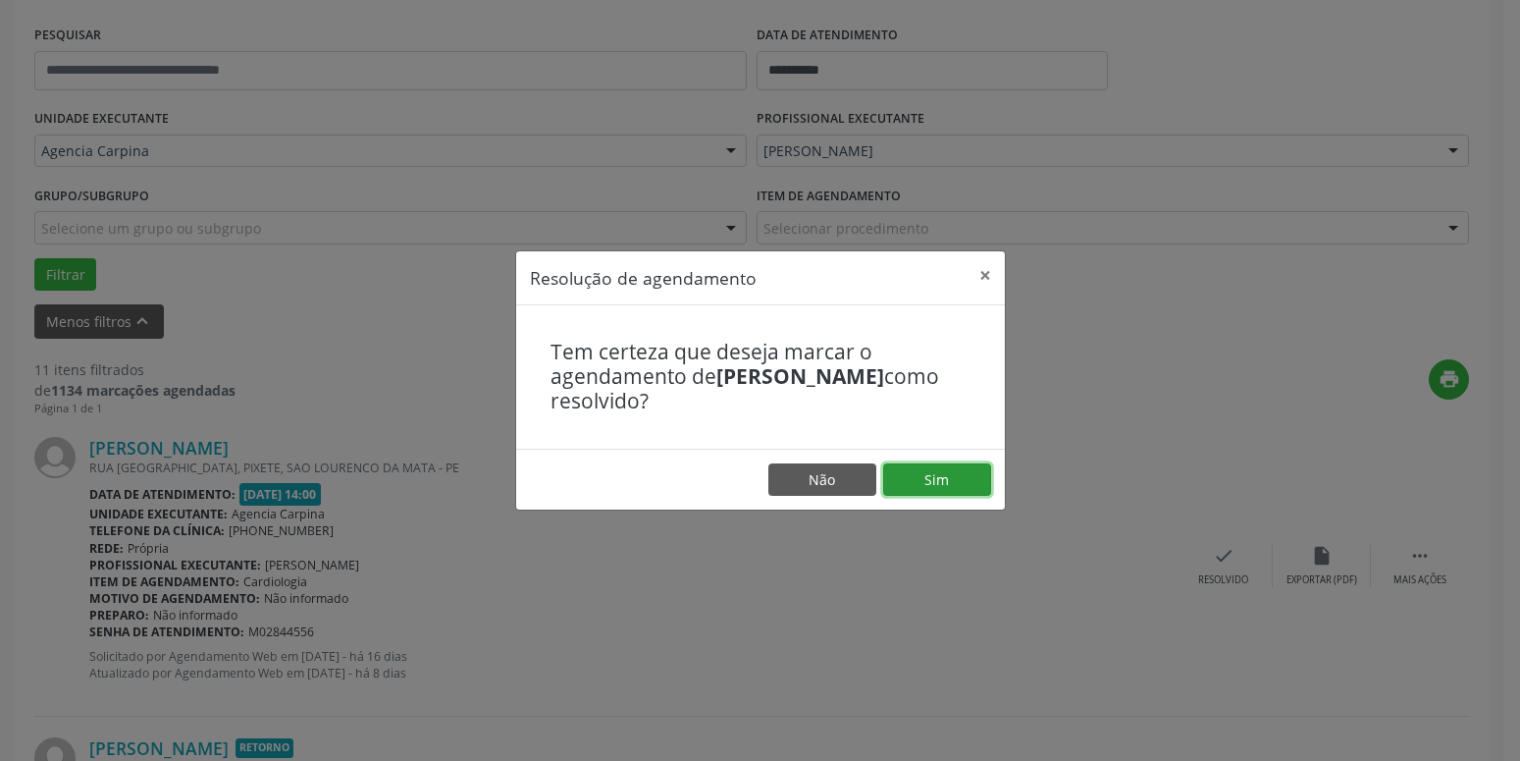
click at [946, 483] on button "Sim" at bounding box center [937, 479] width 108 height 33
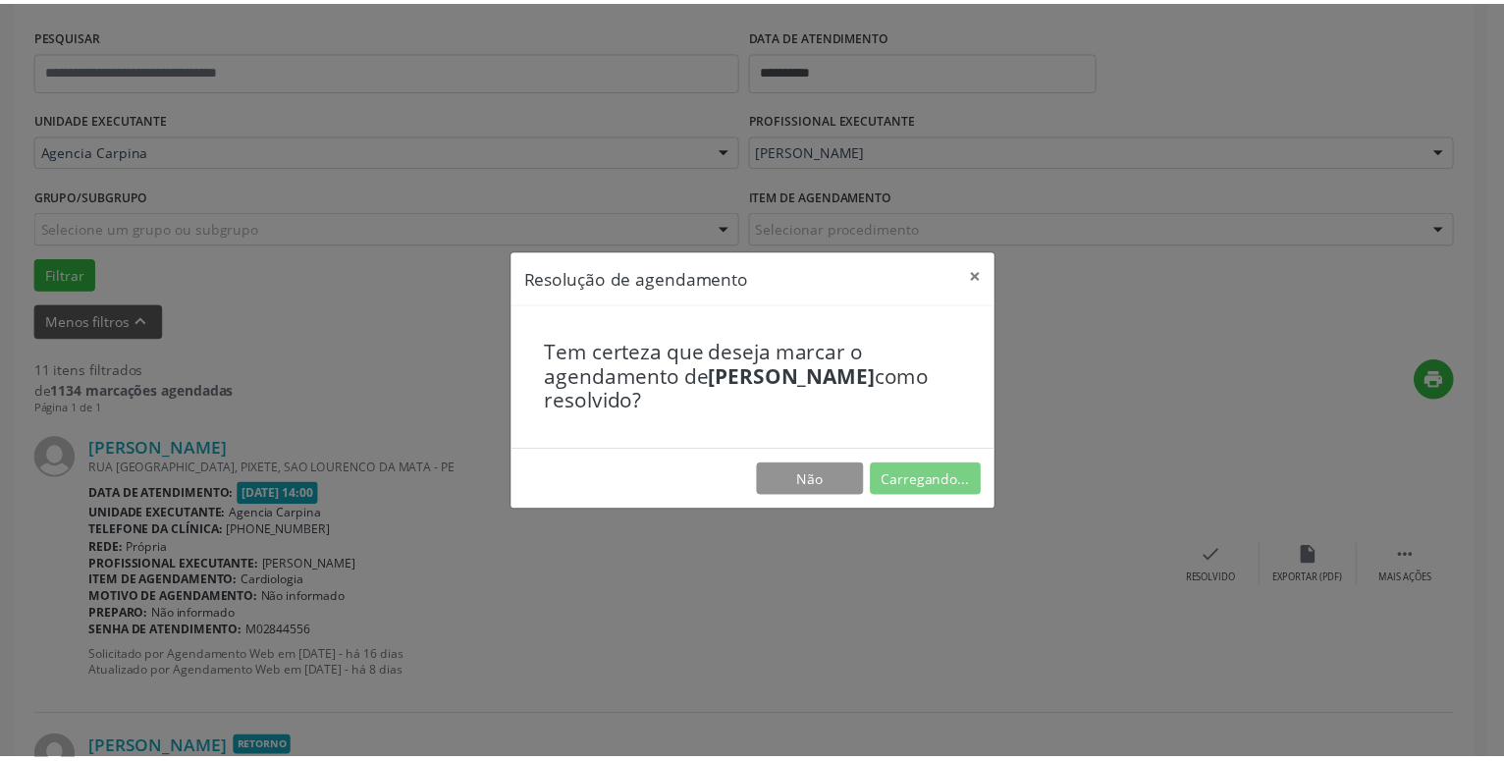
scroll to position [76, 0]
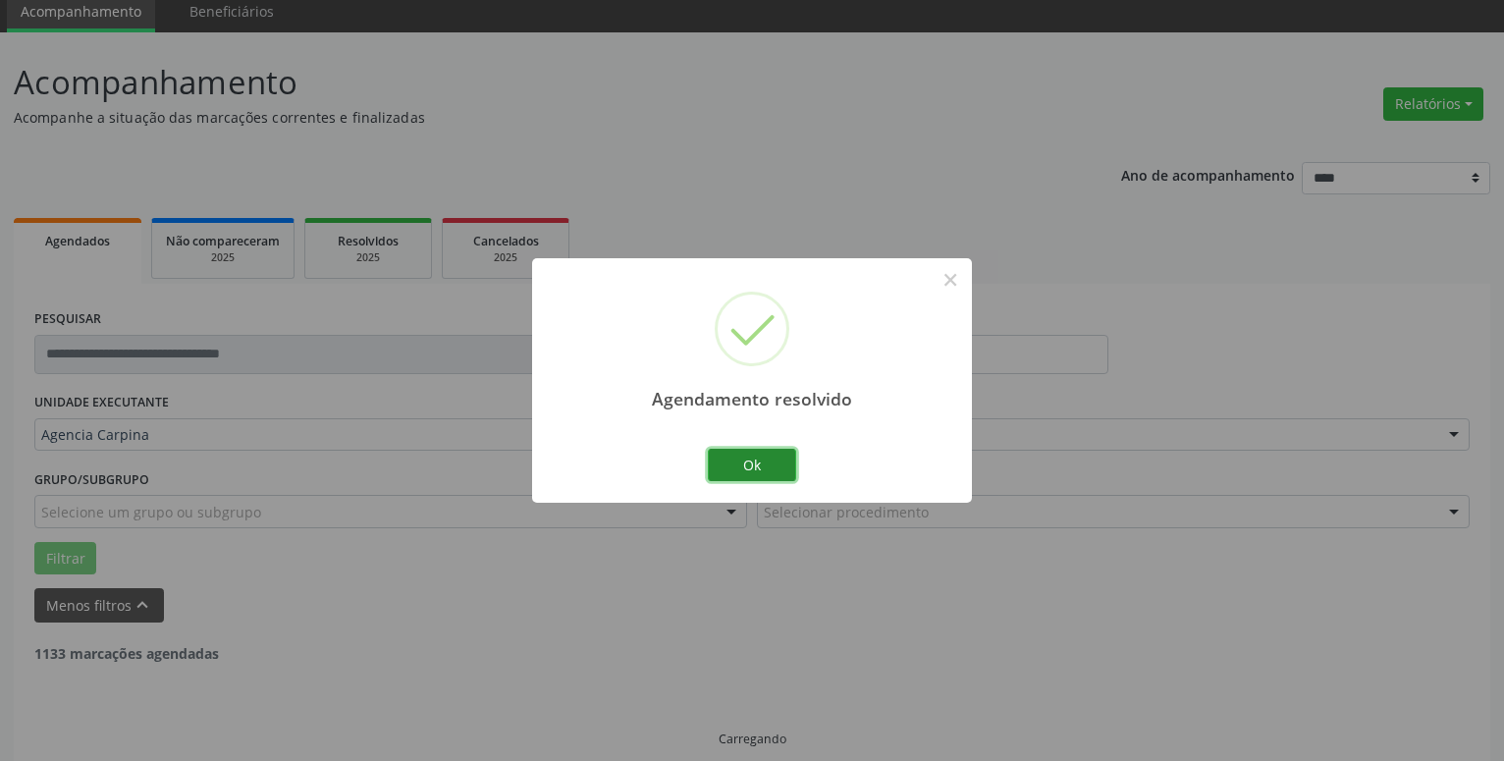
click at [742, 468] on button "Ok" at bounding box center [752, 465] width 88 height 33
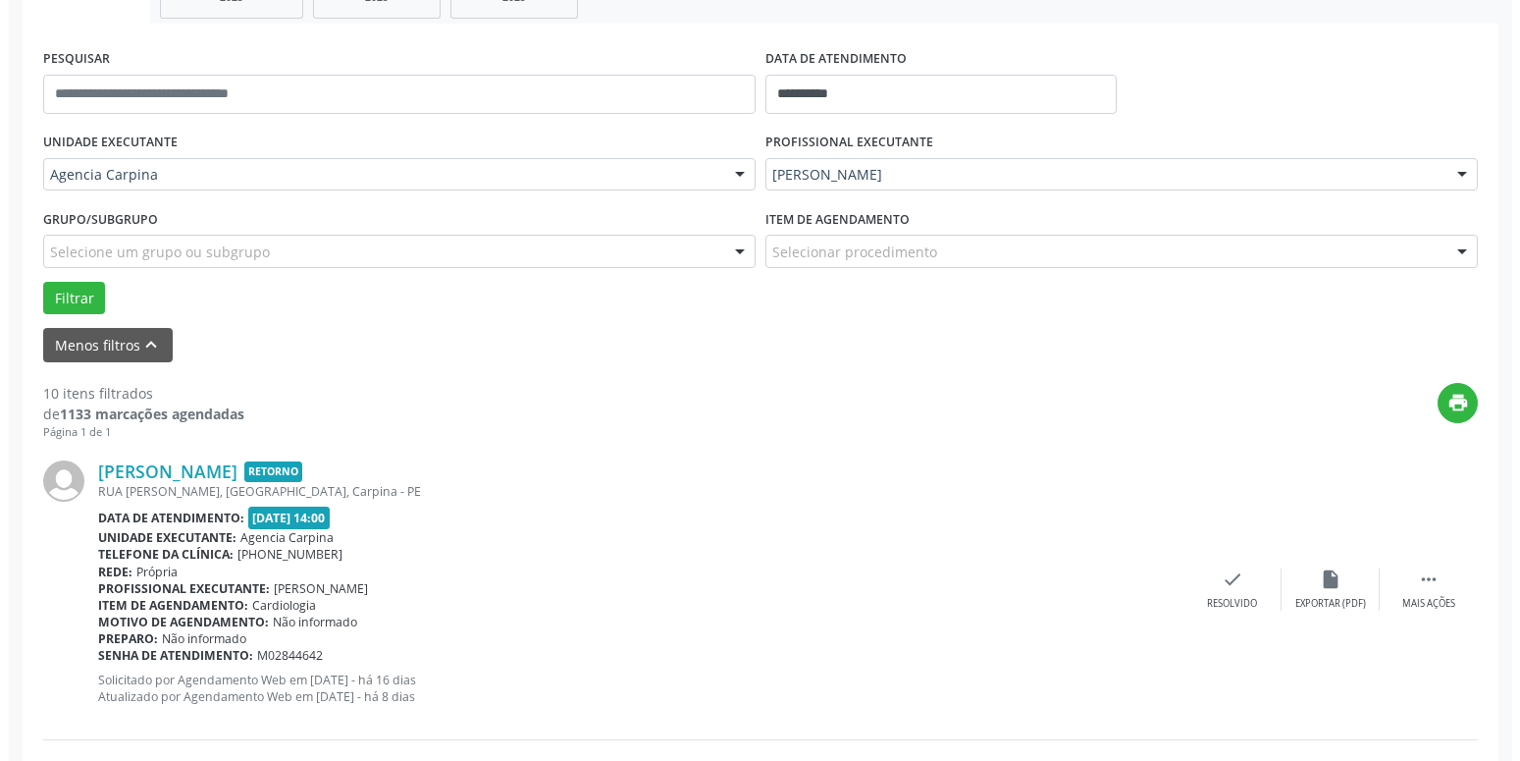
scroll to position [343, 0]
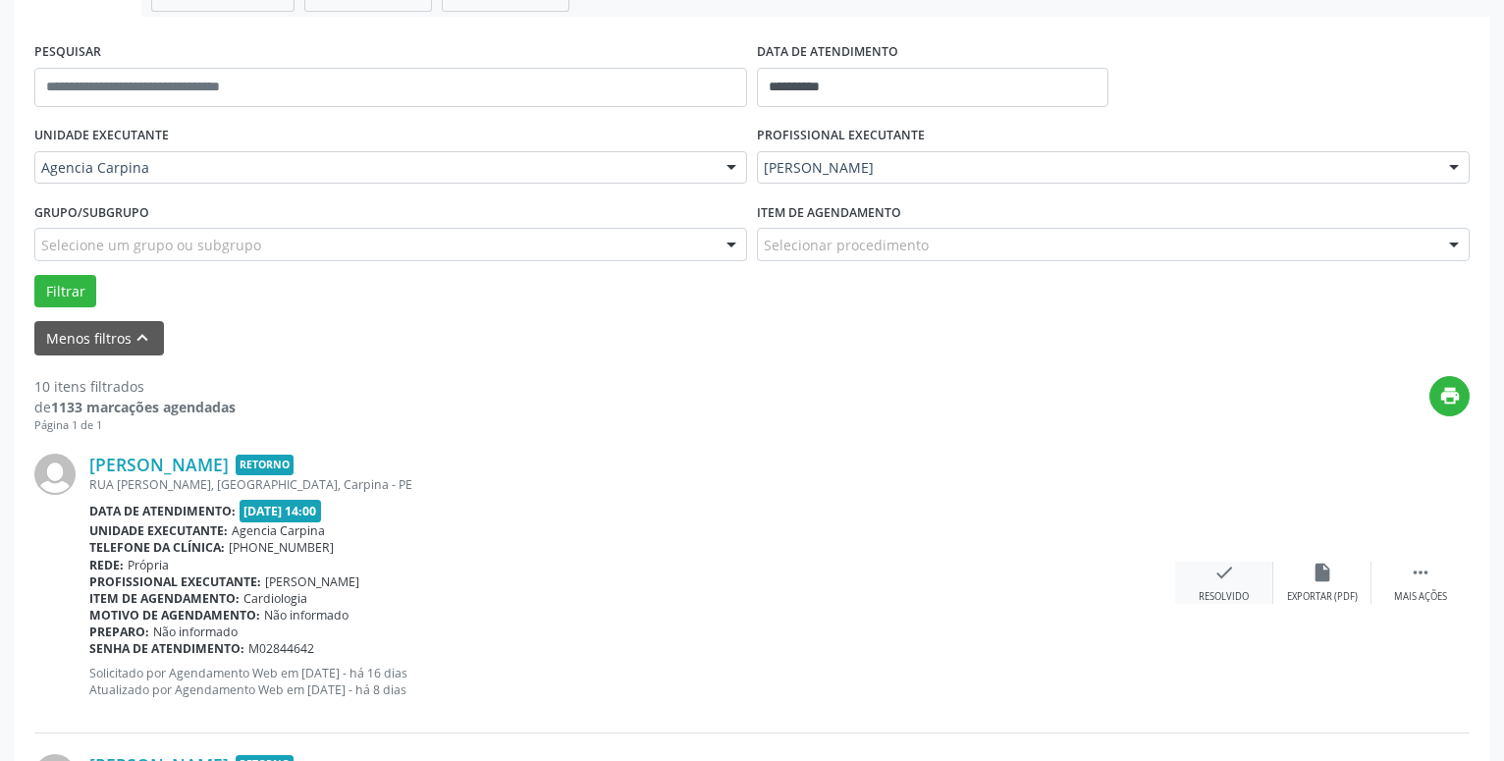
click at [1228, 583] on icon "check" at bounding box center [1224, 572] width 22 height 22
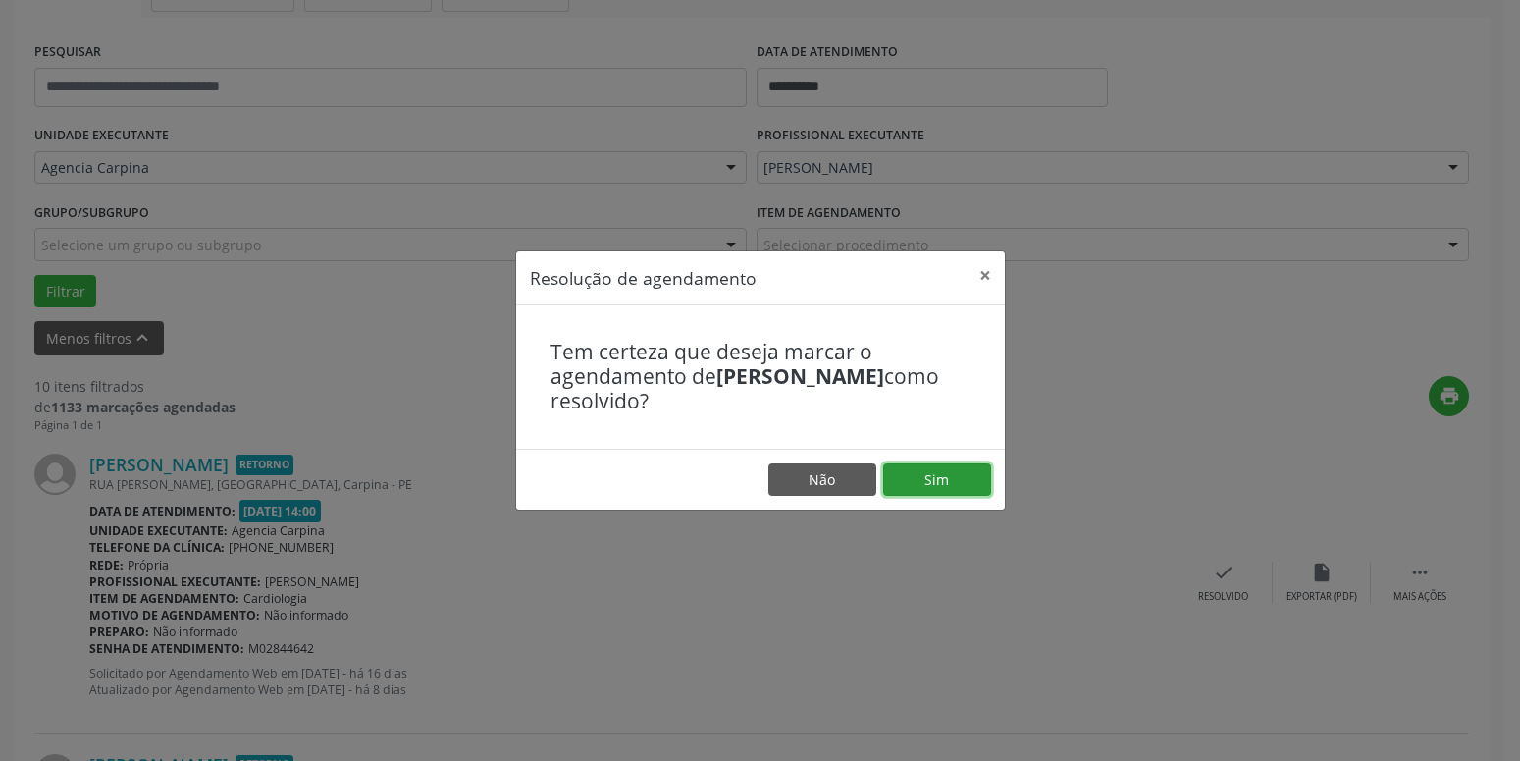
click at [930, 469] on button "Sim" at bounding box center [937, 479] width 108 height 33
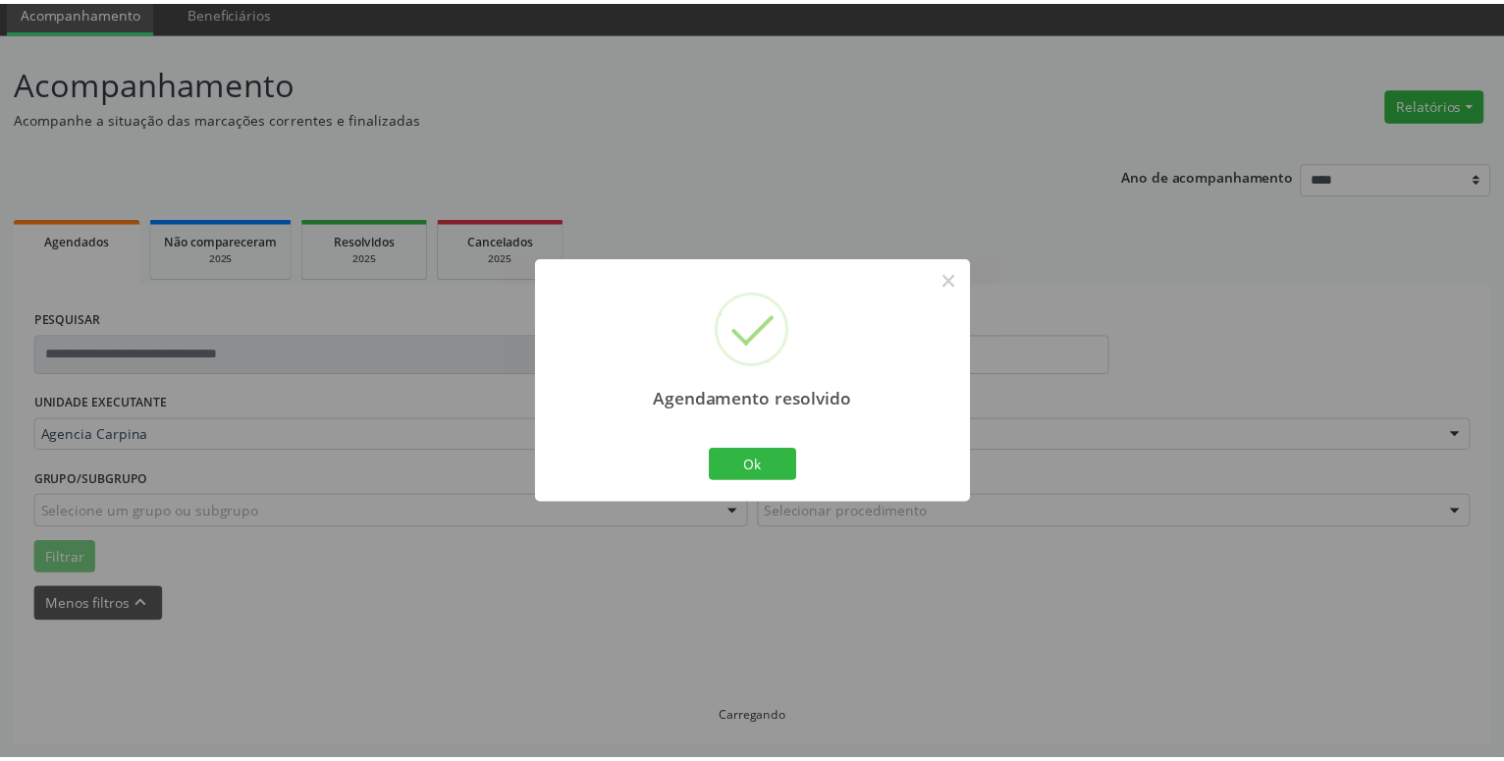
scroll to position [76, 0]
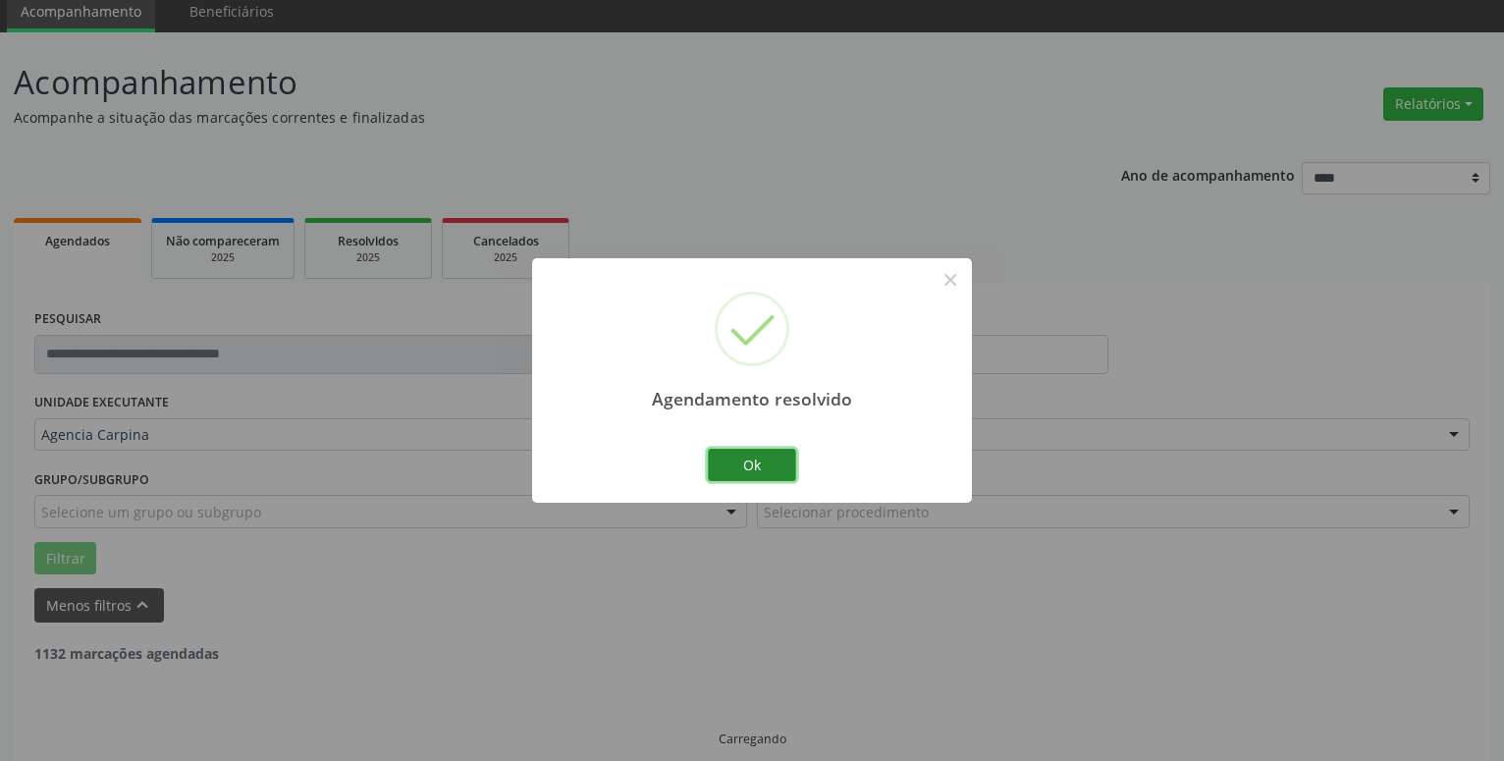
click at [752, 473] on button "Ok" at bounding box center [752, 465] width 88 height 33
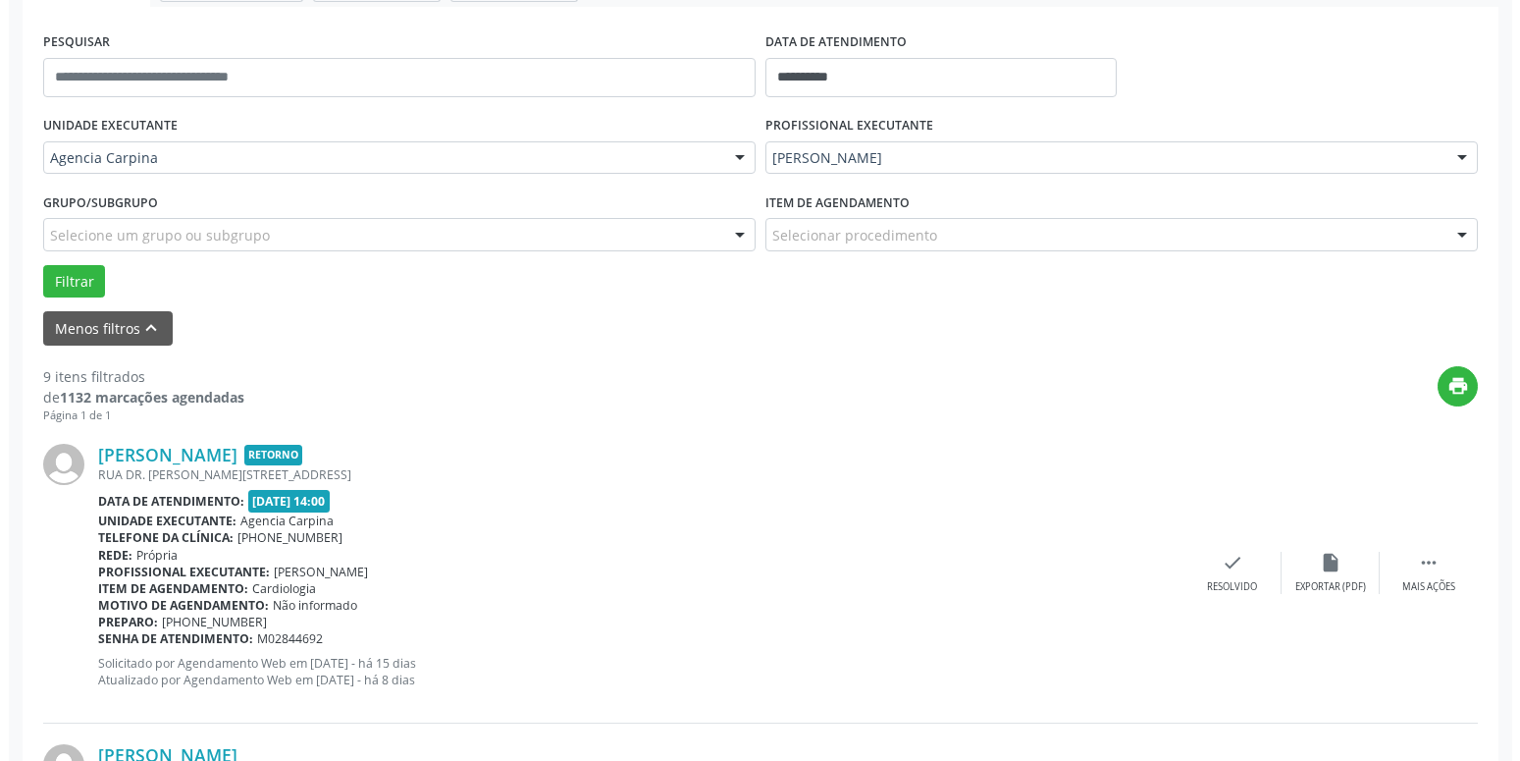
scroll to position [359, 0]
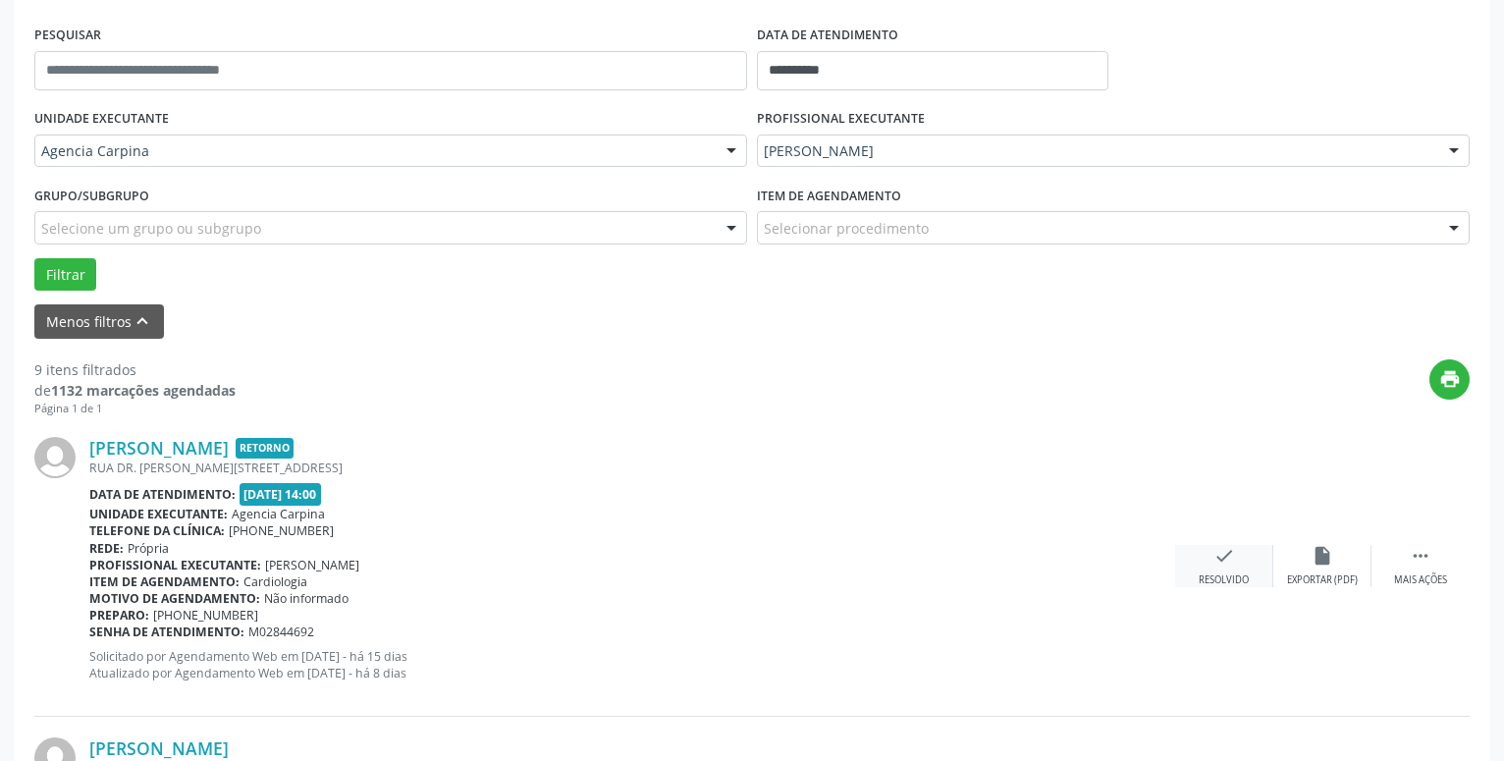
click at [1219, 558] on icon "check" at bounding box center [1224, 556] width 22 height 22
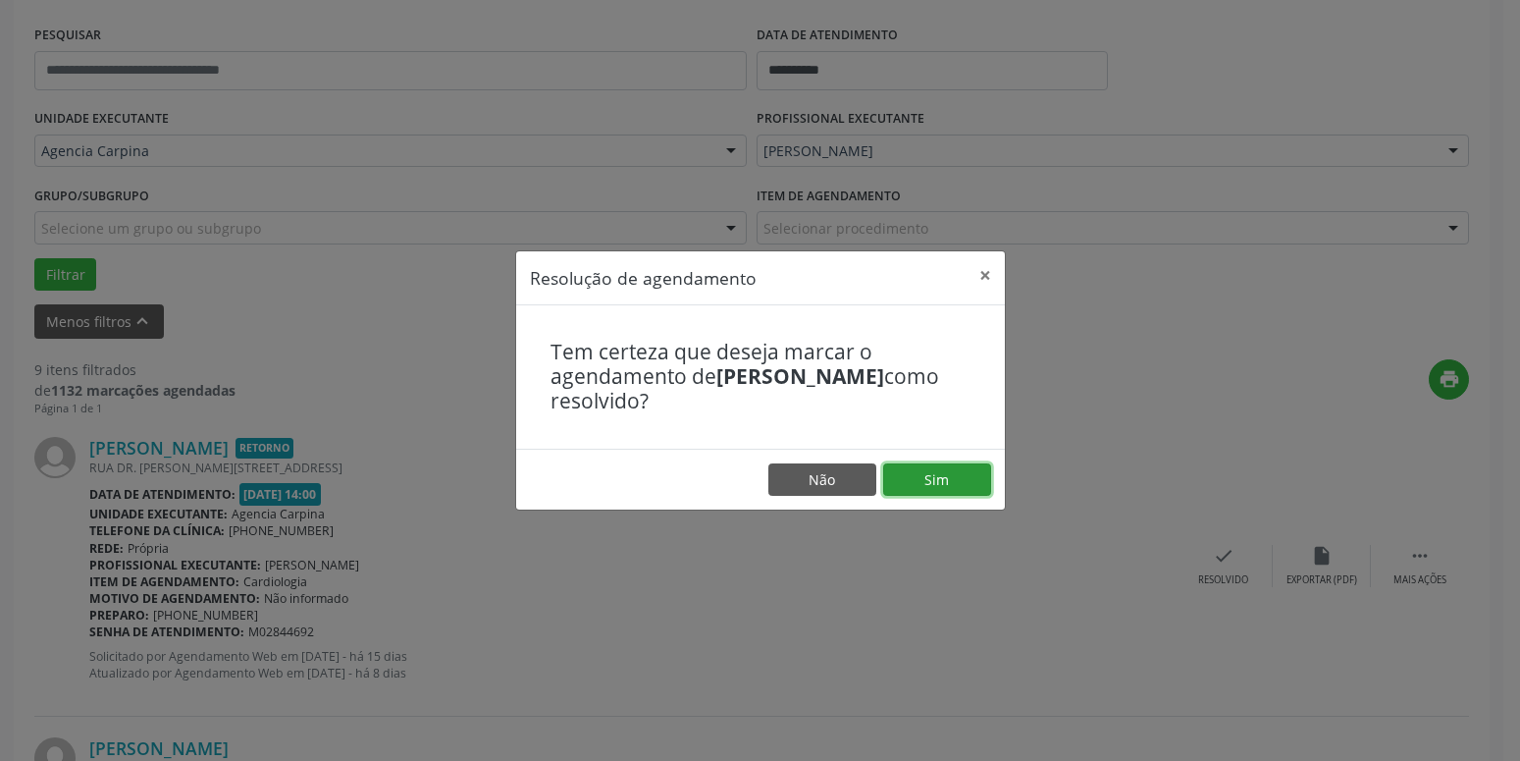
click at [975, 470] on button "Sim" at bounding box center [937, 479] width 108 height 33
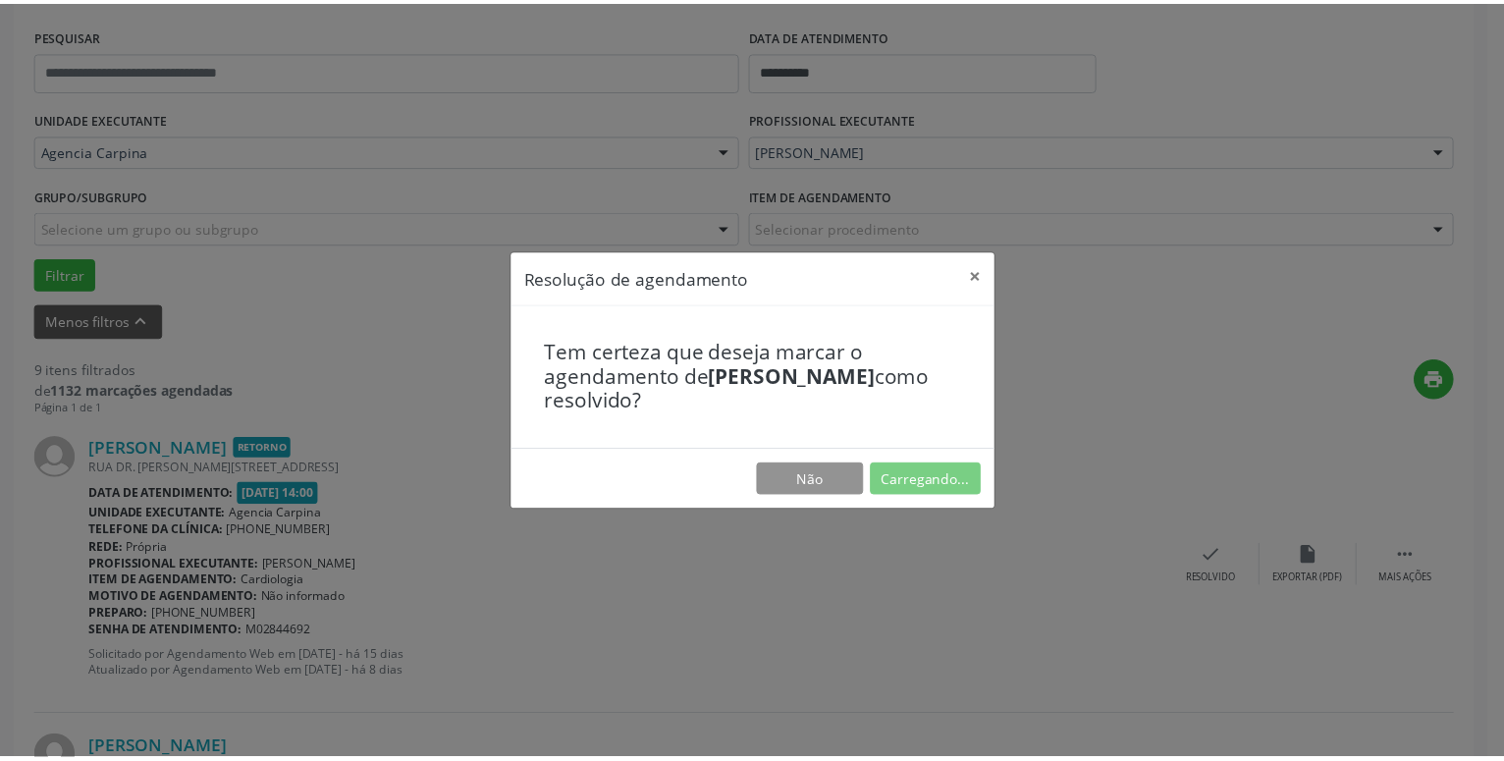
scroll to position [76, 0]
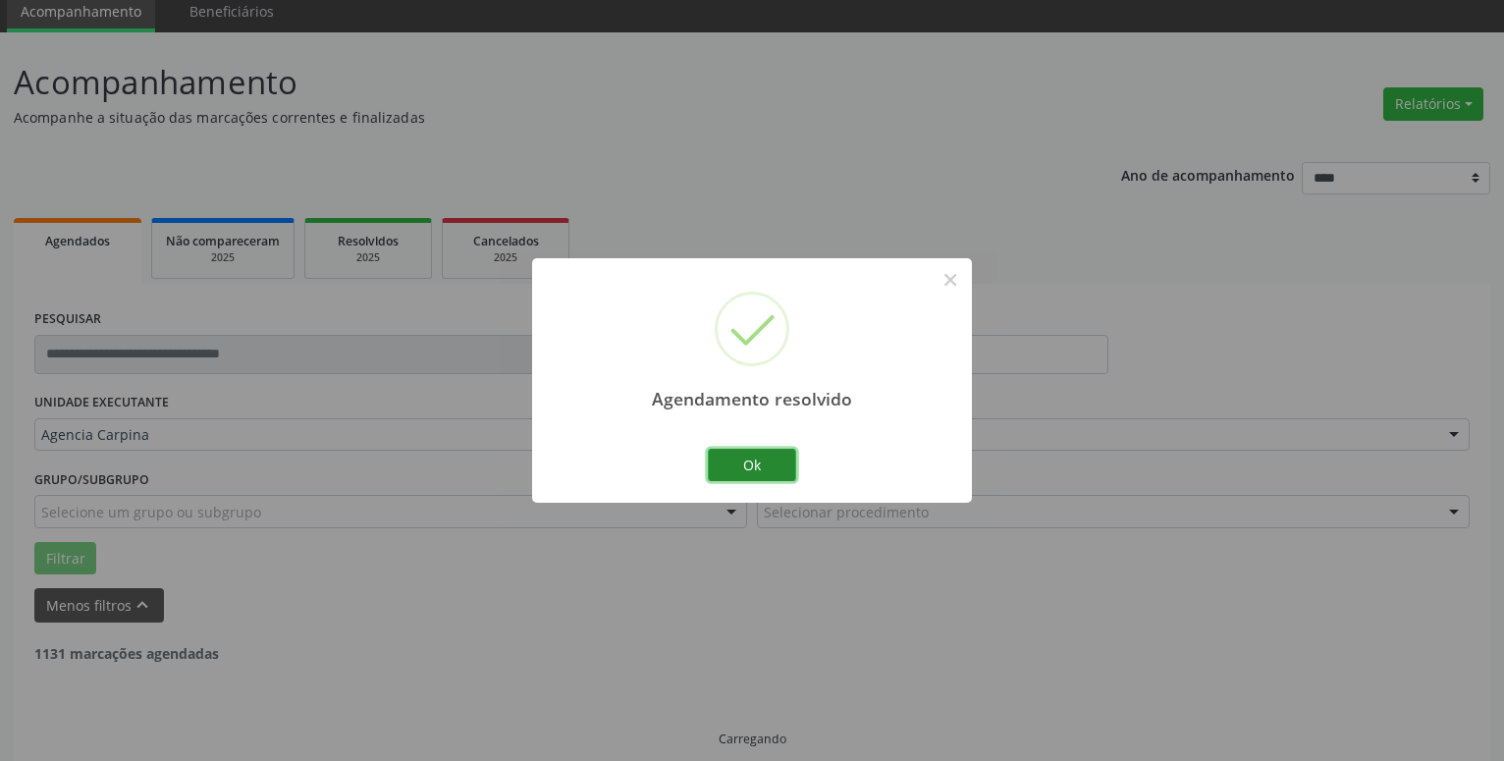
click at [776, 470] on button "Ok" at bounding box center [752, 465] width 88 height 33
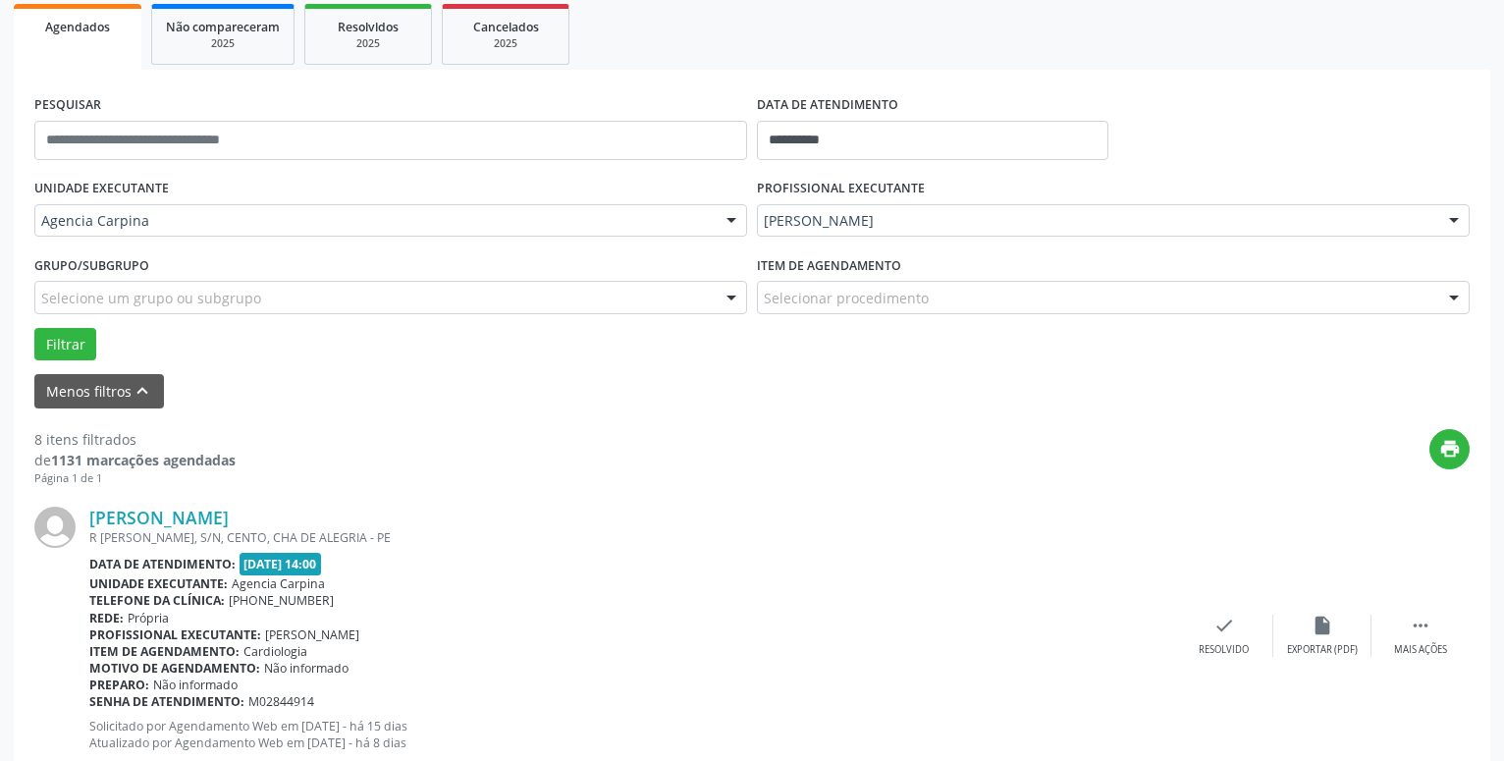
scroll to position [293, 0]
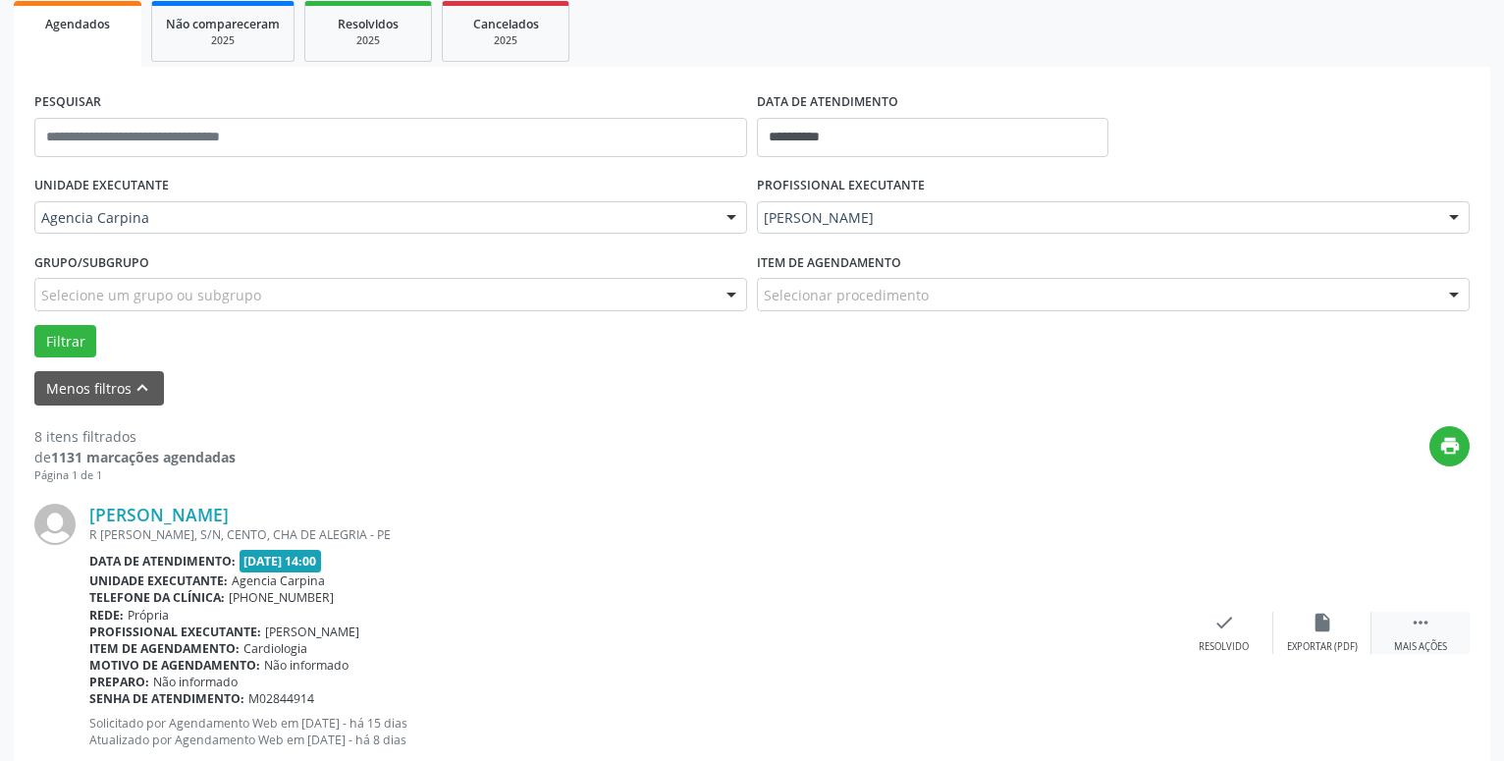
click at [1424, 623] on icon "" at bounding box center [1421, 623] width 22 height 22
click at [1321, 631] on icon "alarm_off" at bounding box center [1322, 623] width 22 height 22
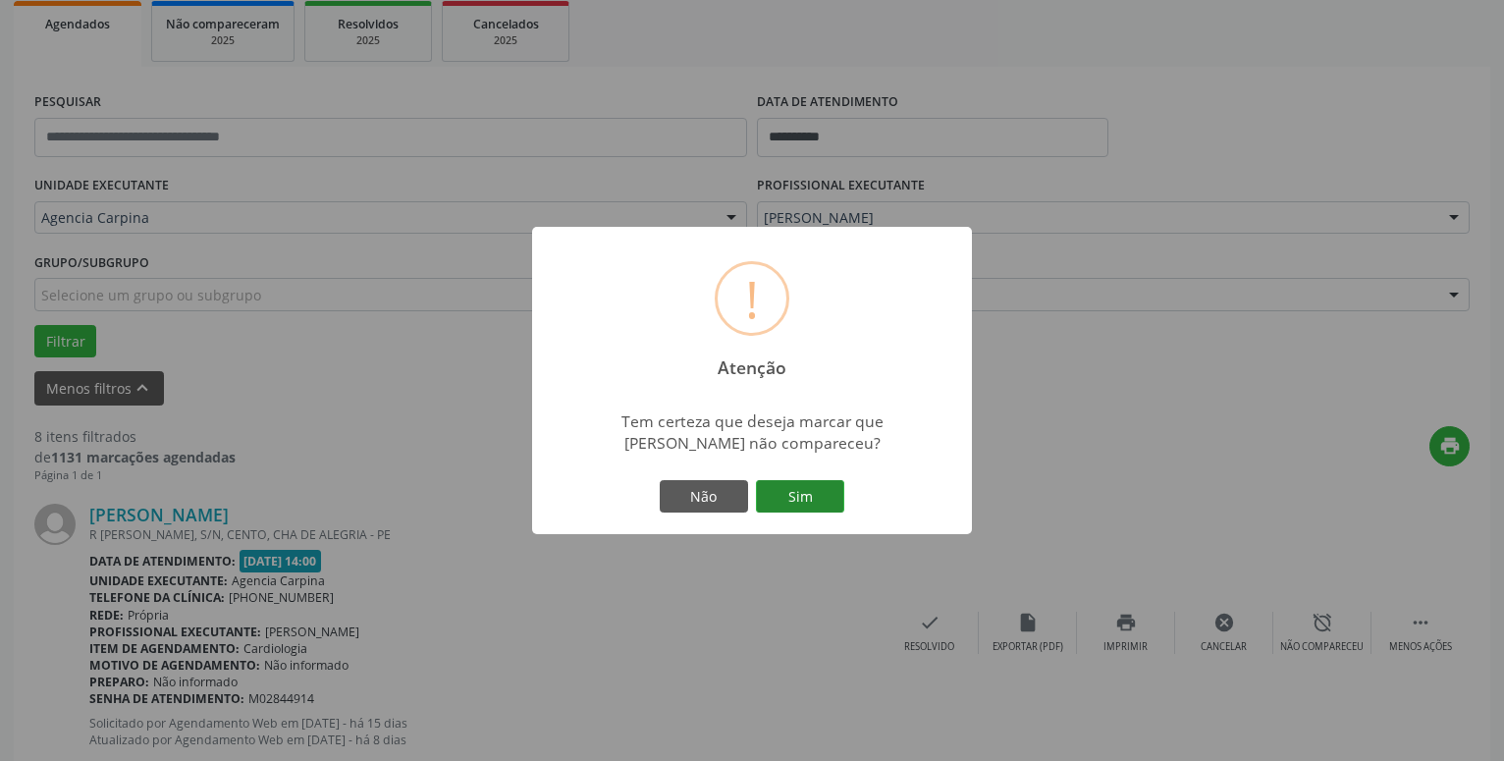
click at [802, 495] on button "Sim" at bounding box center [800, 496] width 88 height 33
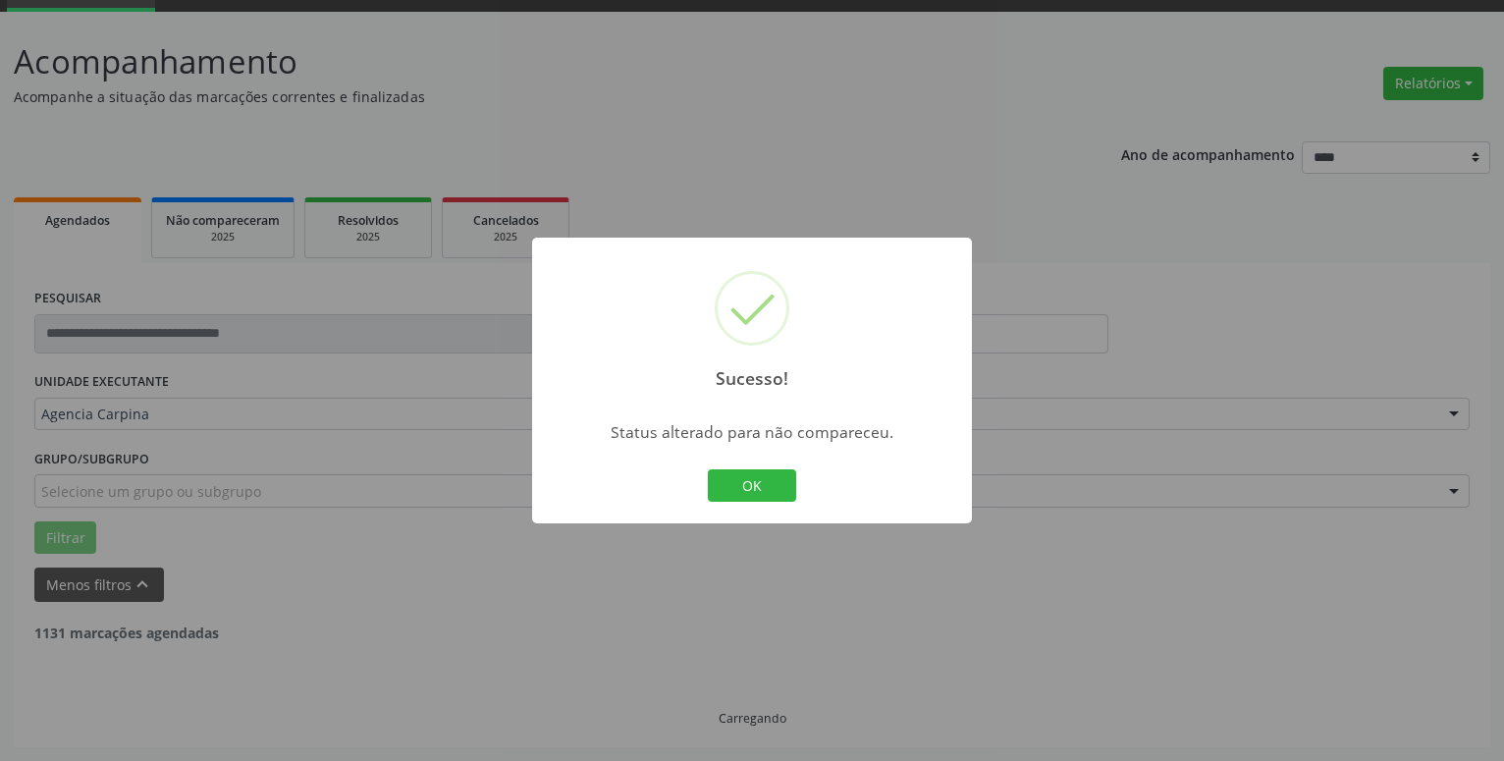
scroll to position [96, 0]
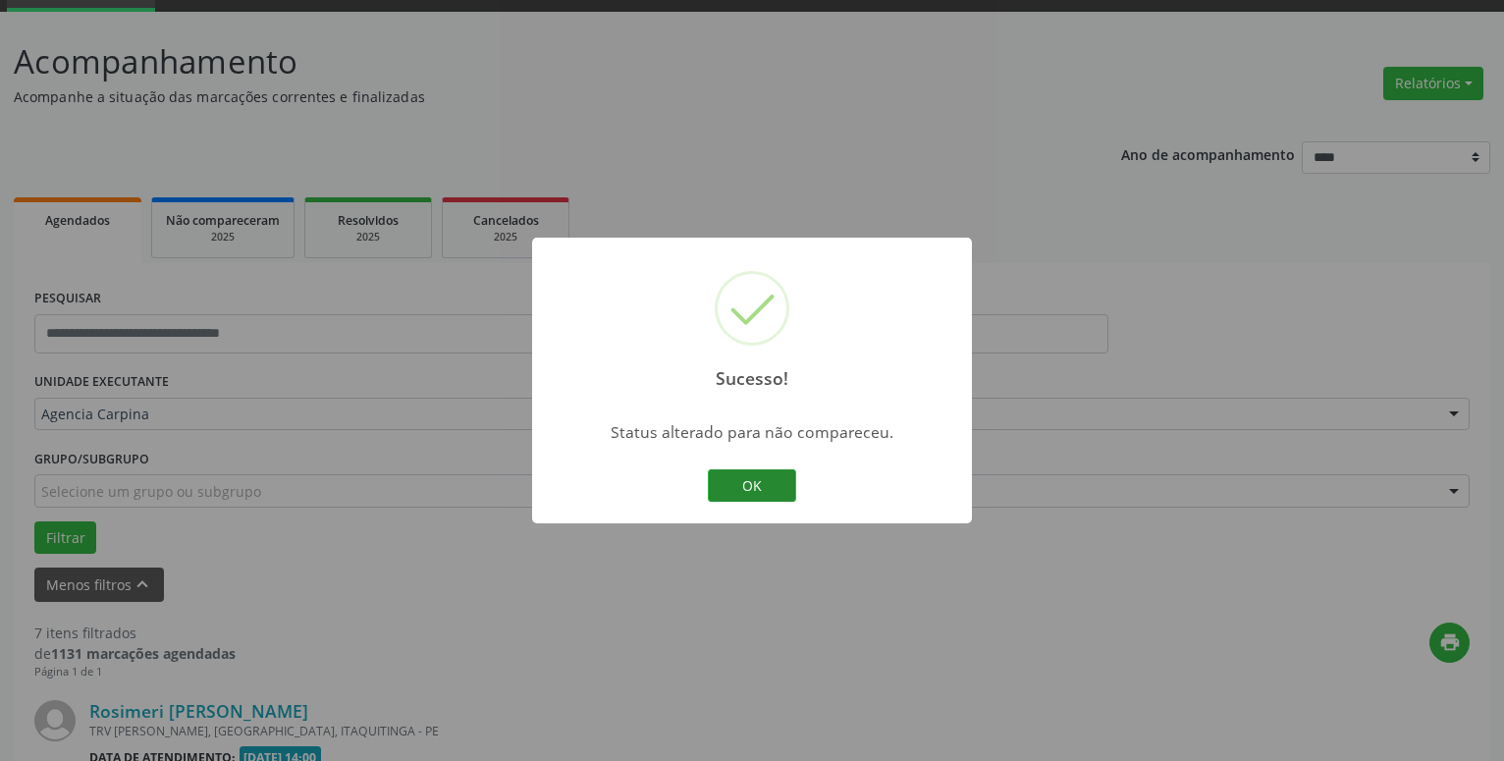
click at [751, 481] on button "OK" at bounding box center [752, 485] width 88 height 33
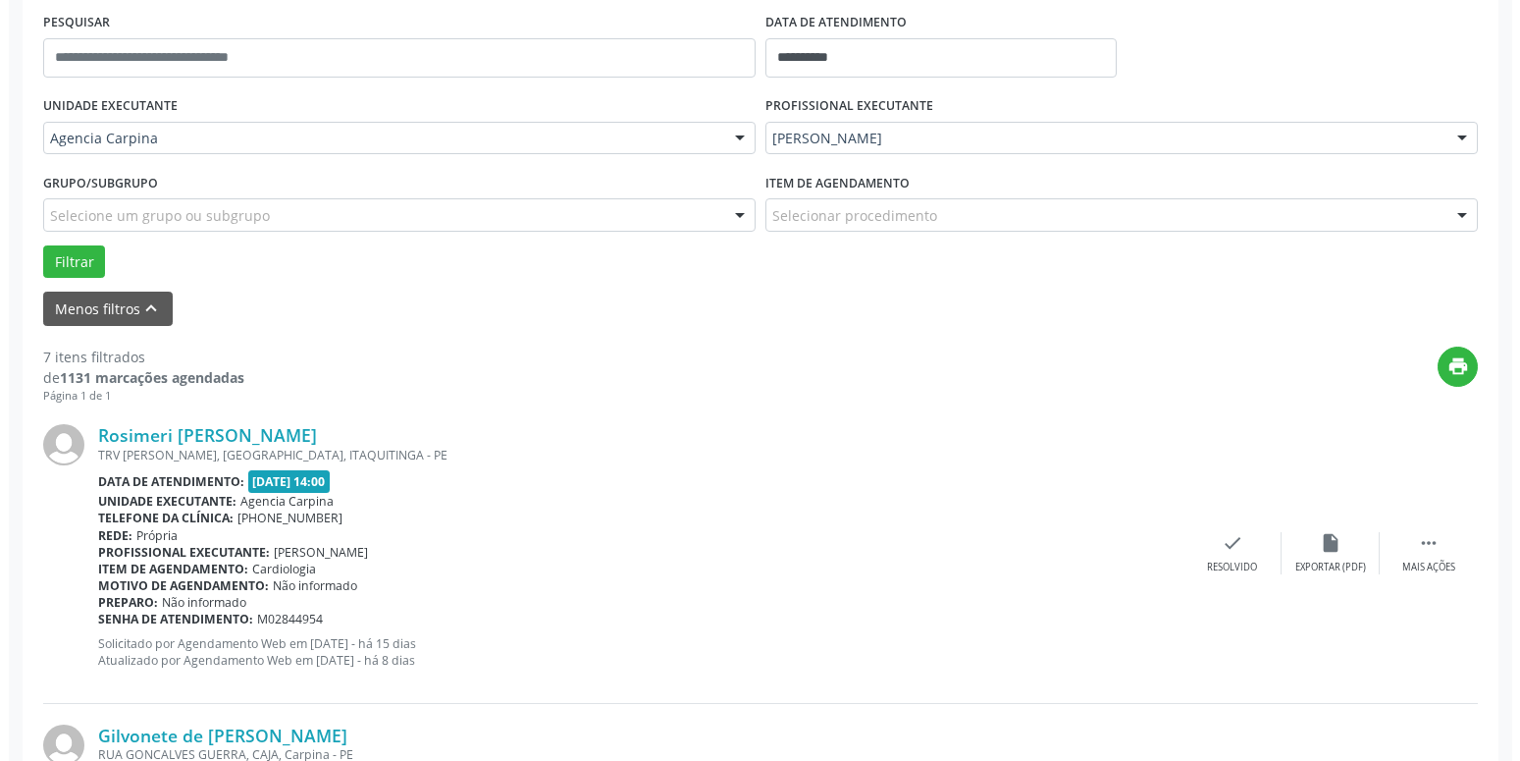
scroll to position [413, 0]
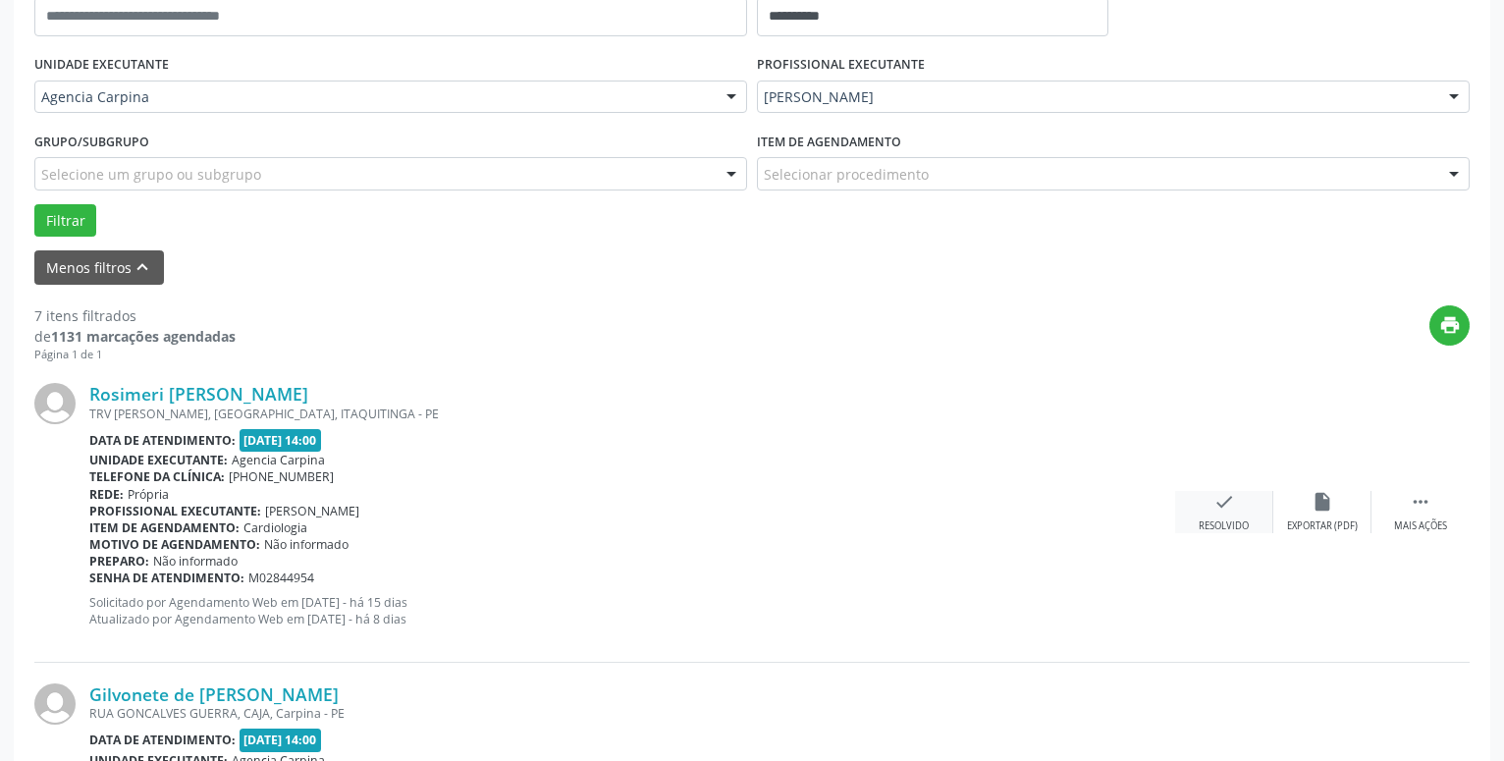
click at [1226, 506] on icon "check" at bounding box center [1224, 502] width 22 height 22
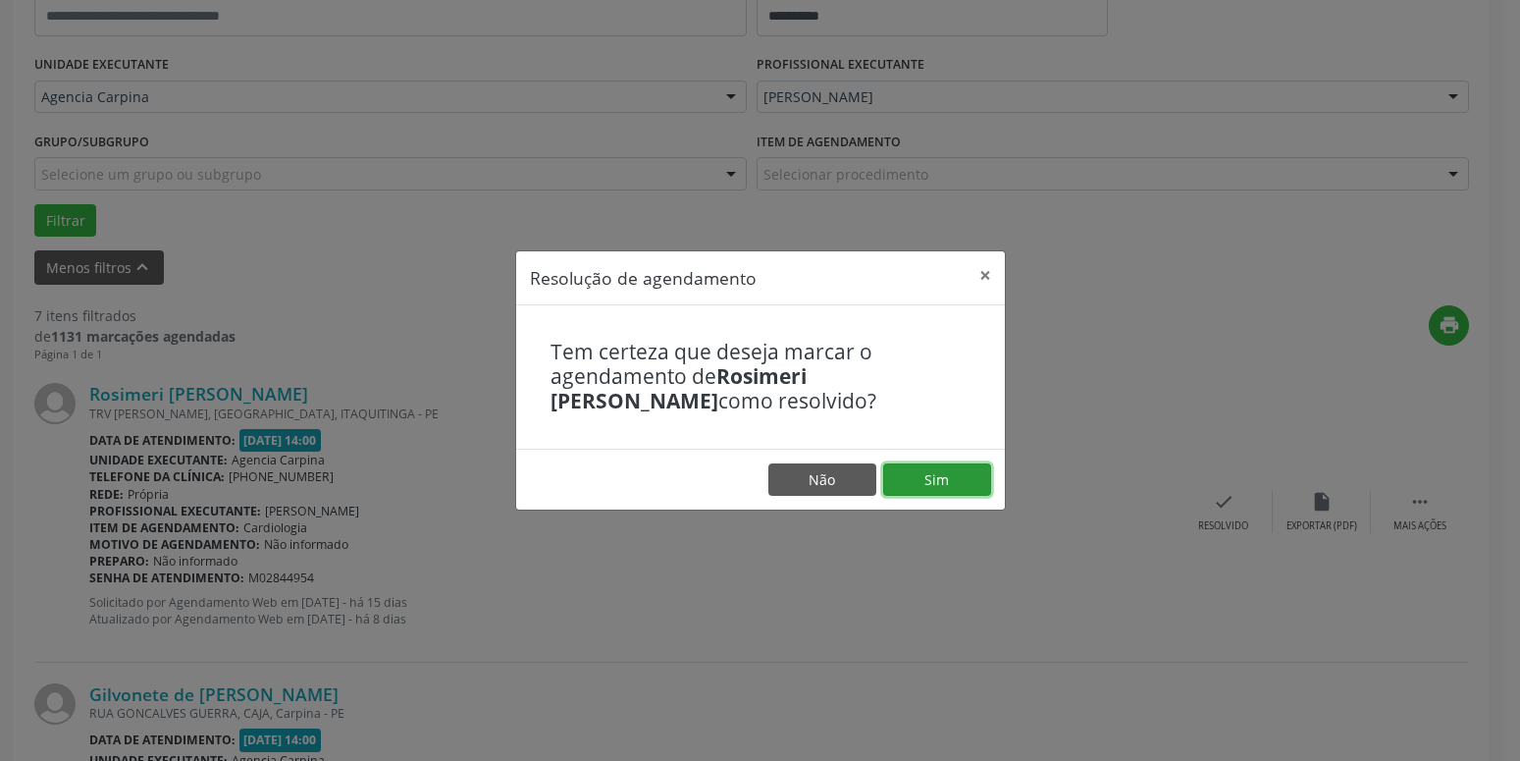
click at [945, 496] on button "Sim" at bounding box center [937, 479] width 108 height 33
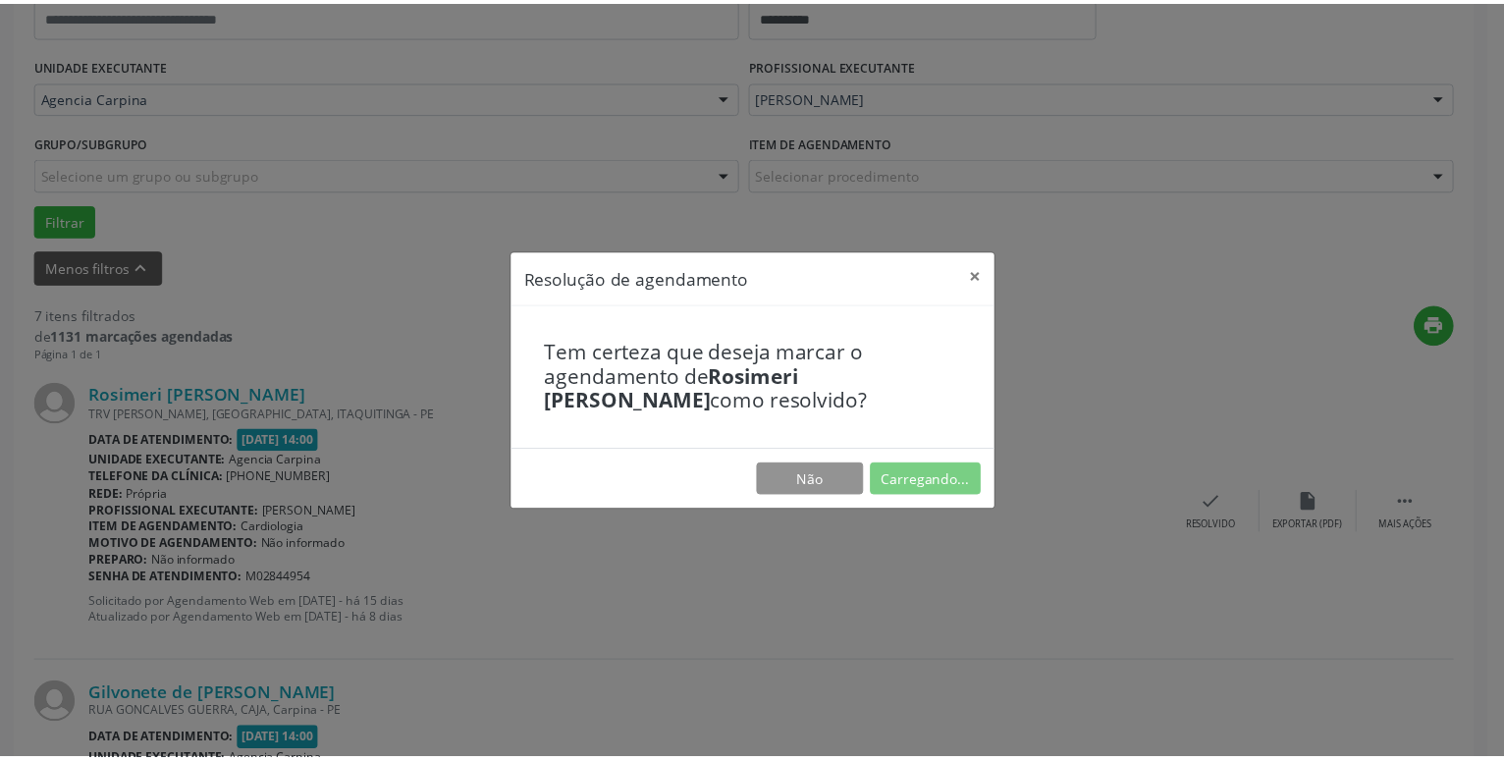
scroll to position [76, 0]
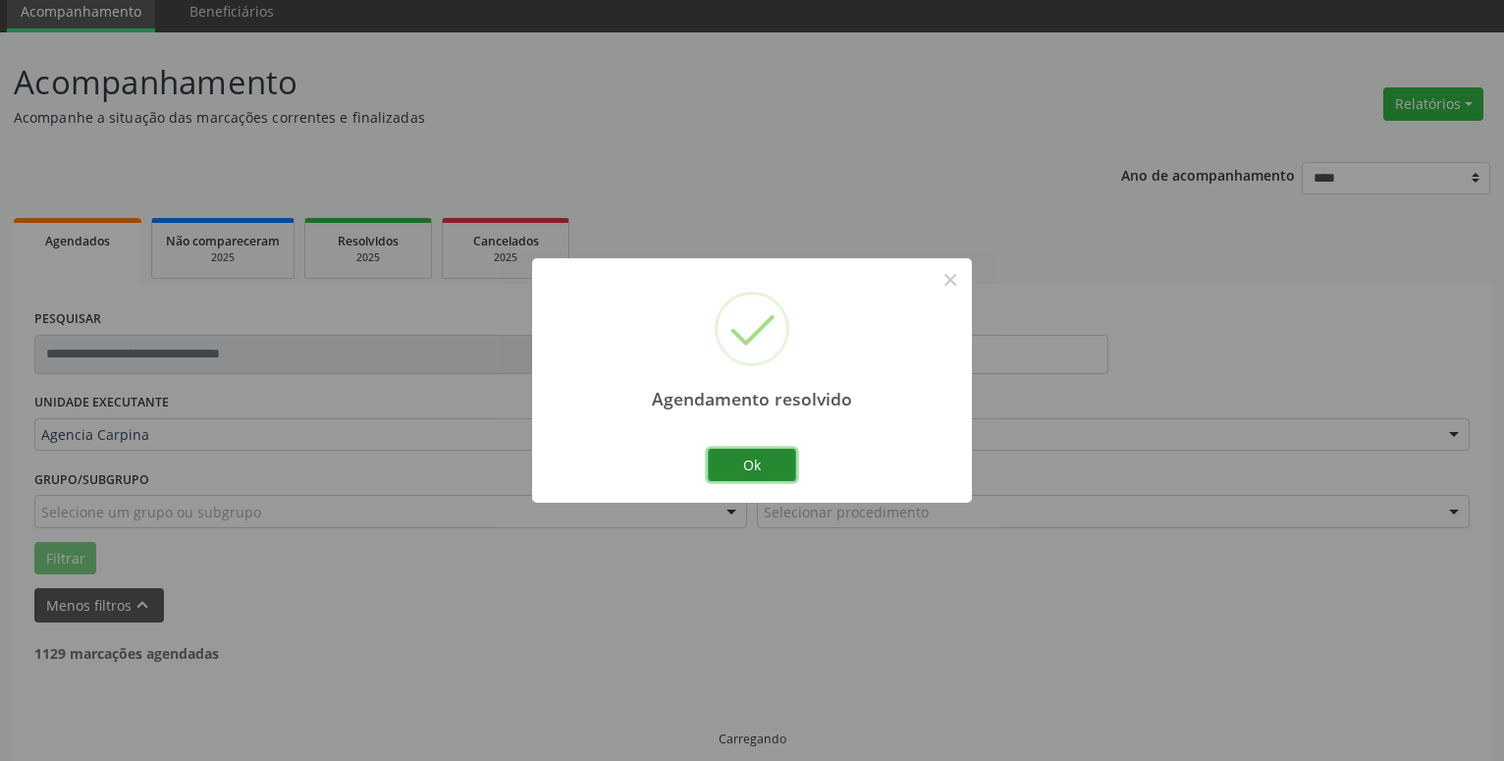
click at [755, 470] on button "Ok" at bounding box center [752, 465] width 88 height 33
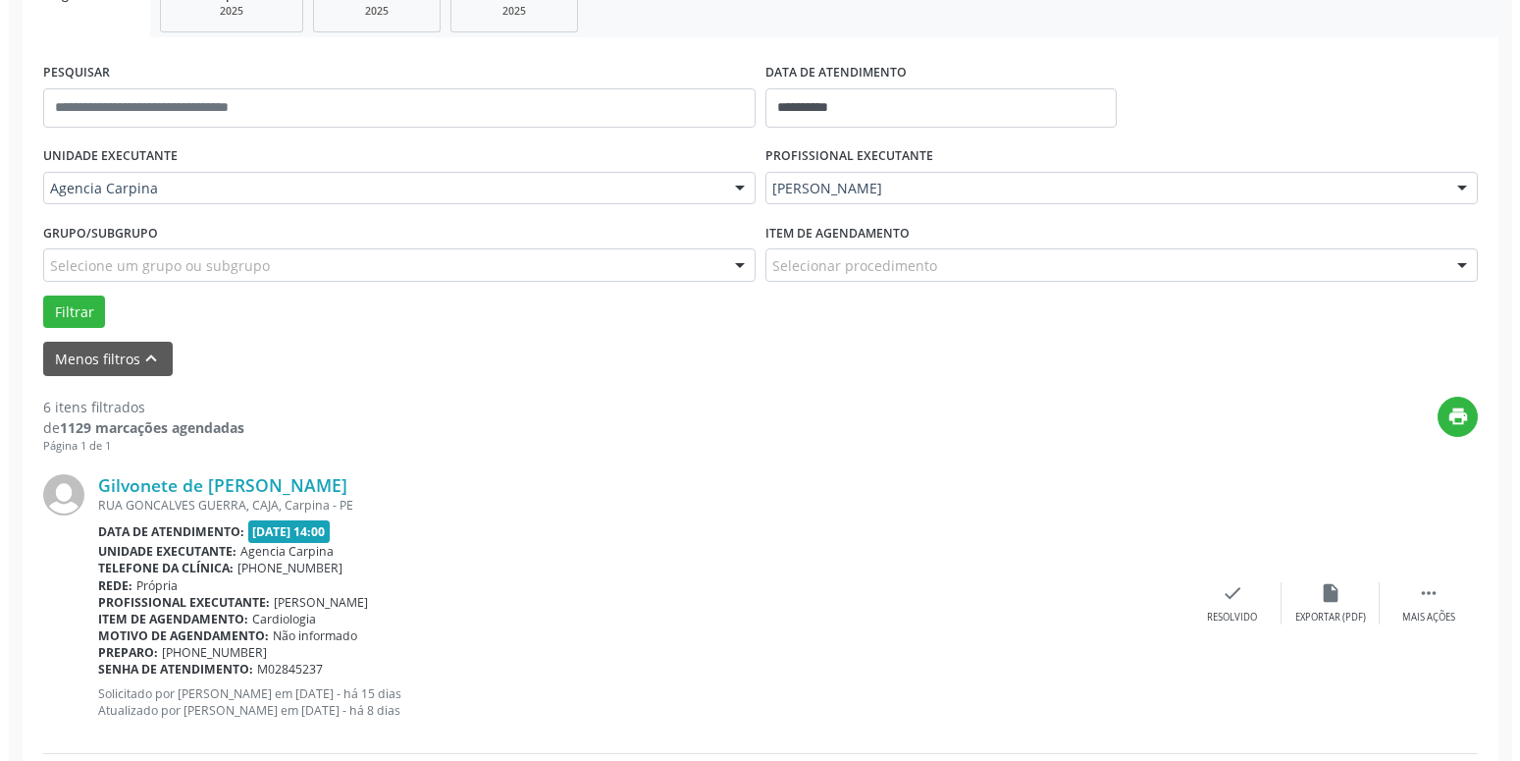
scroll to position [343, 0]
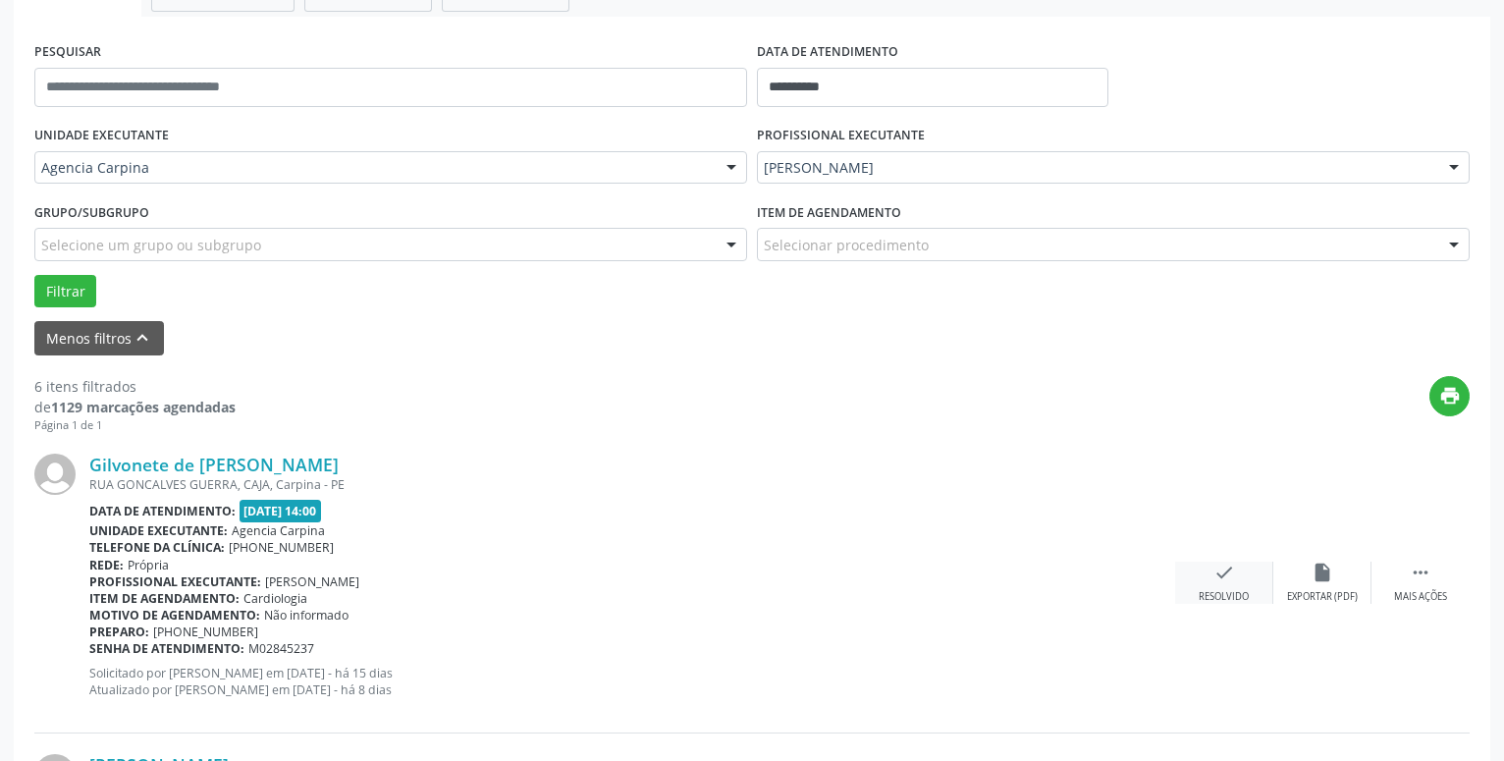
click at [1233, 583] on icon "check" at bounding box center [1224, 572] width 22 height 22
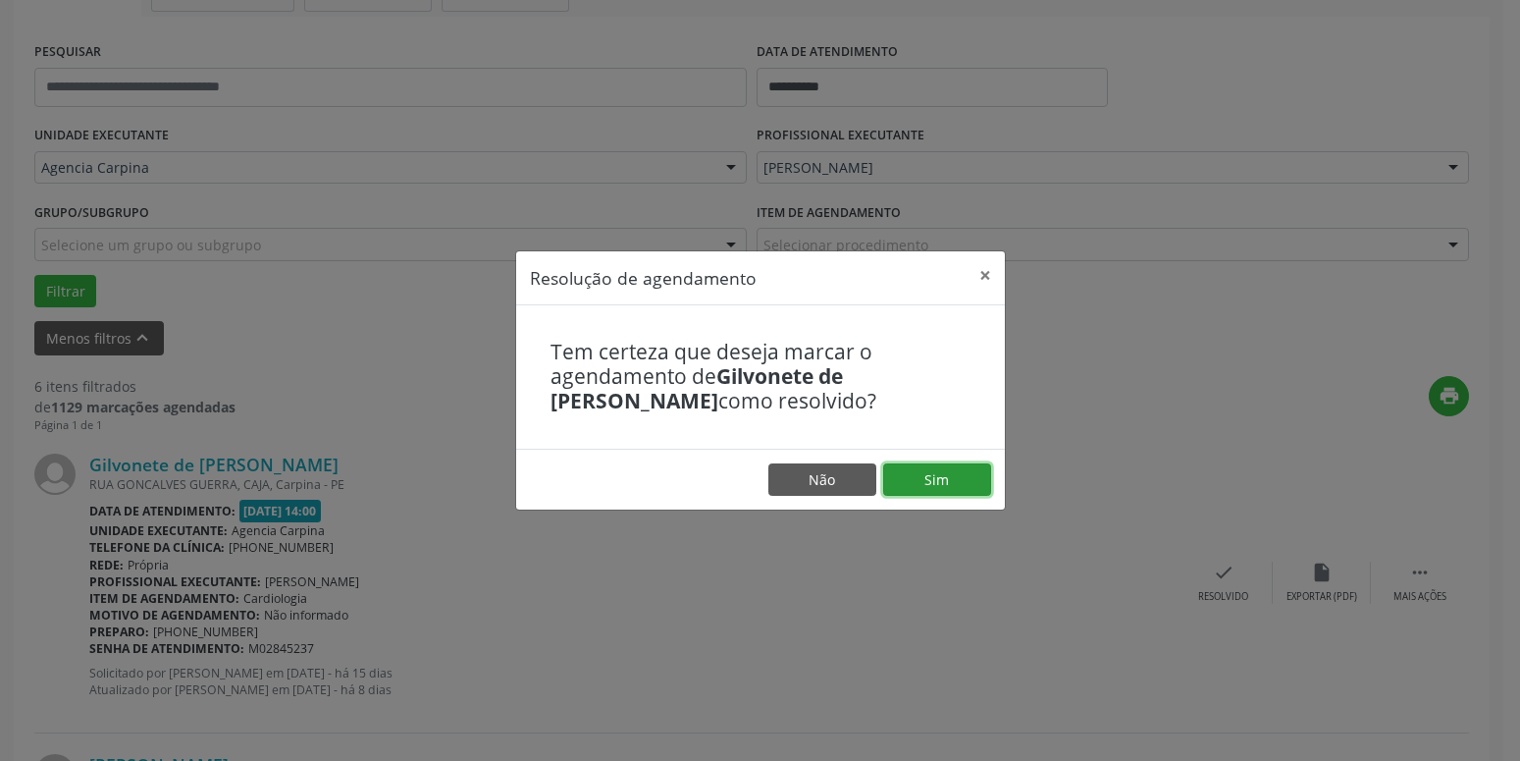
click at [919, 488] on button "Sim" at bounding box center [937, 479] width 108 height 33
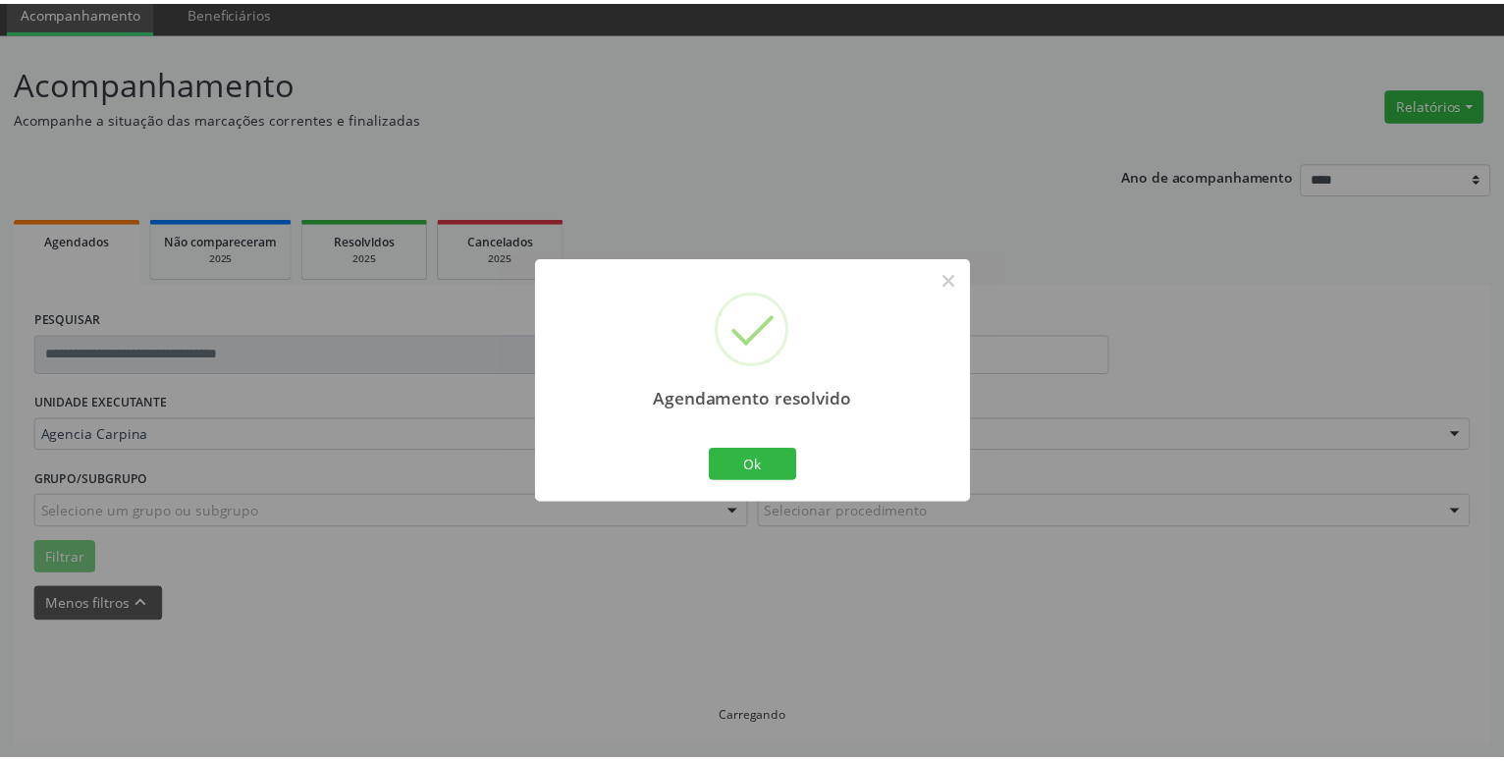
scroll to position [76, 0]
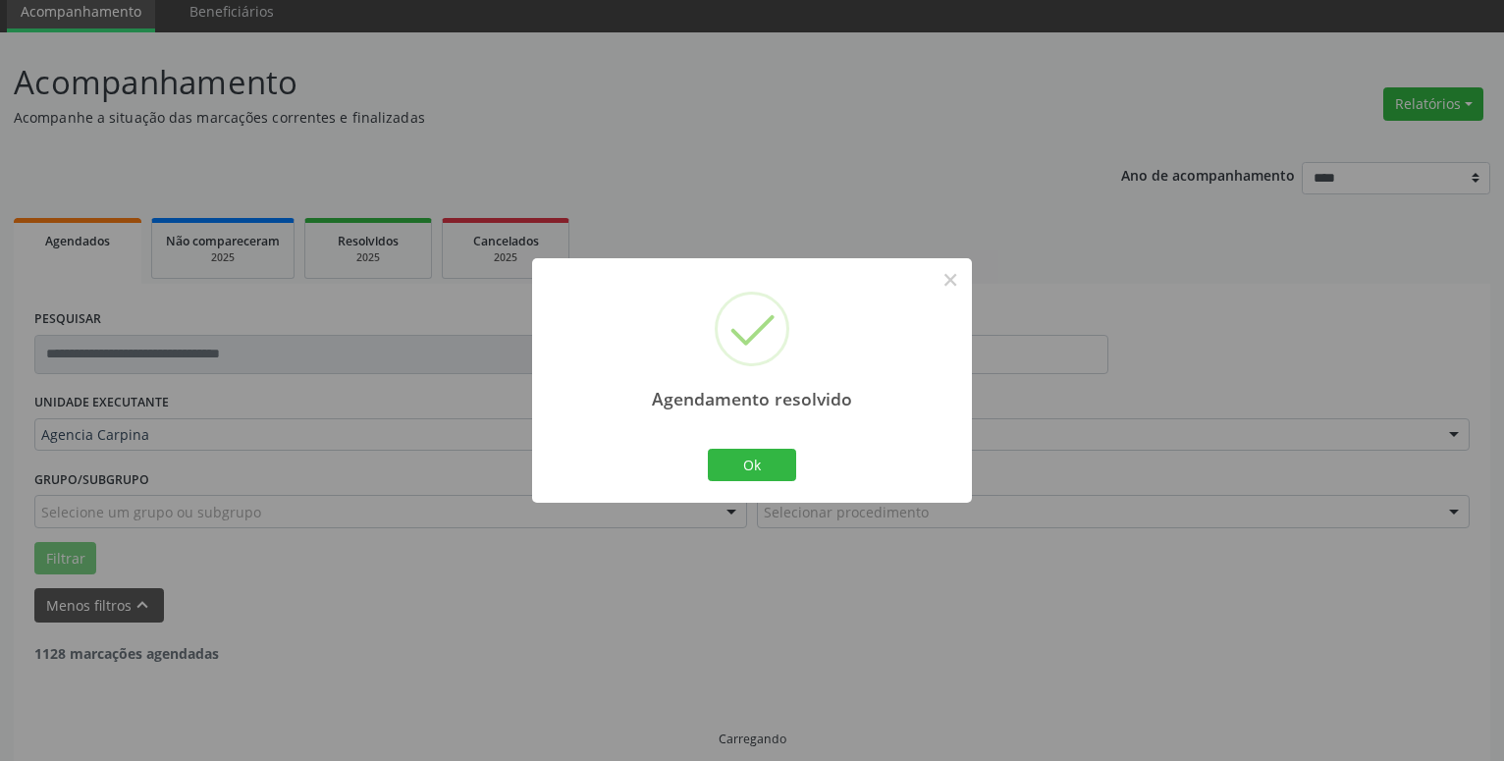
click at [752, 442] on div "Agendamento resolvido × Ok Cancel" at bounding box center [752, 380] width 440 height 244
click at [752, 468] on button "Ok" at bounding box center [752, 465] width 88 height 33
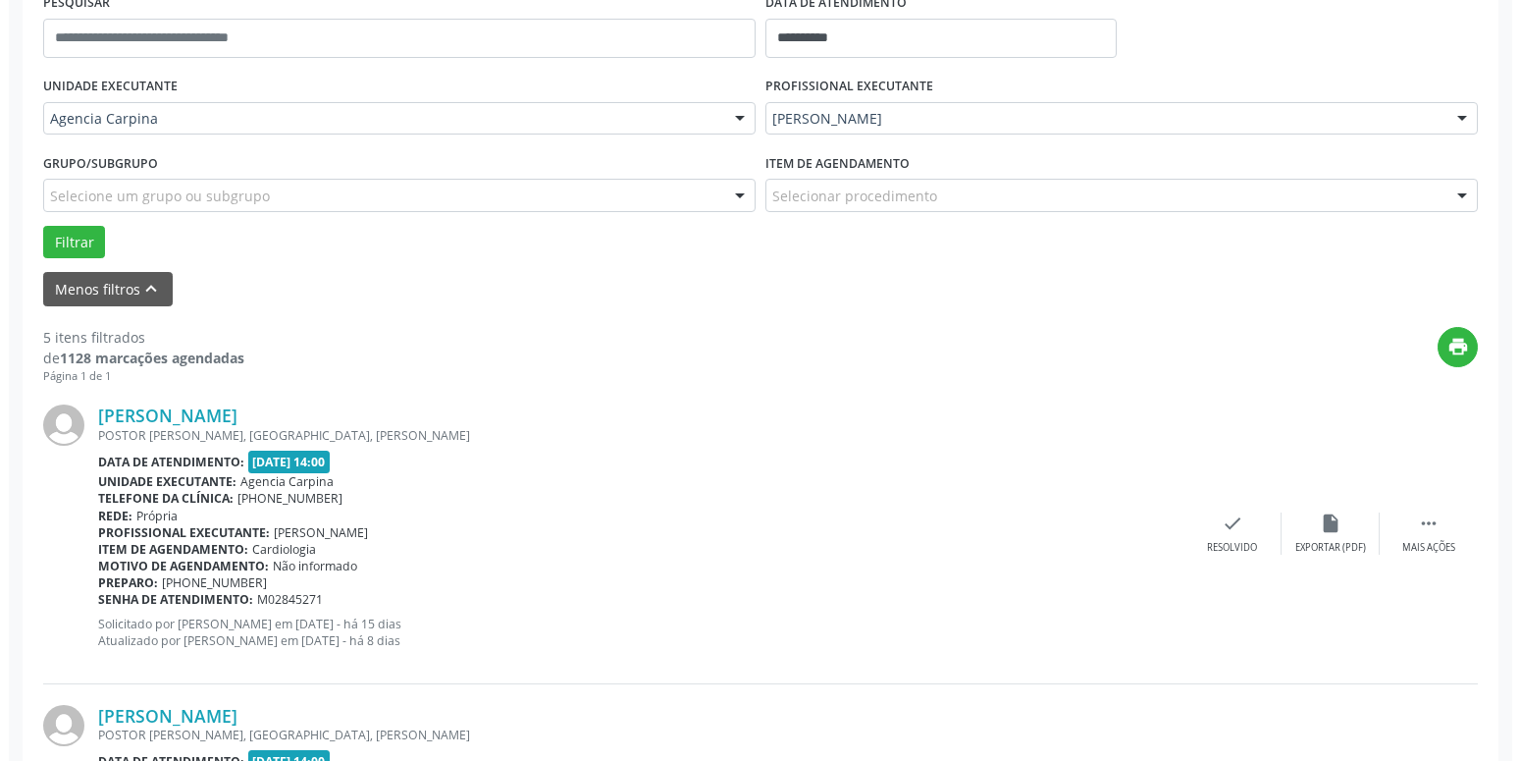
scroll to position [409, 0]
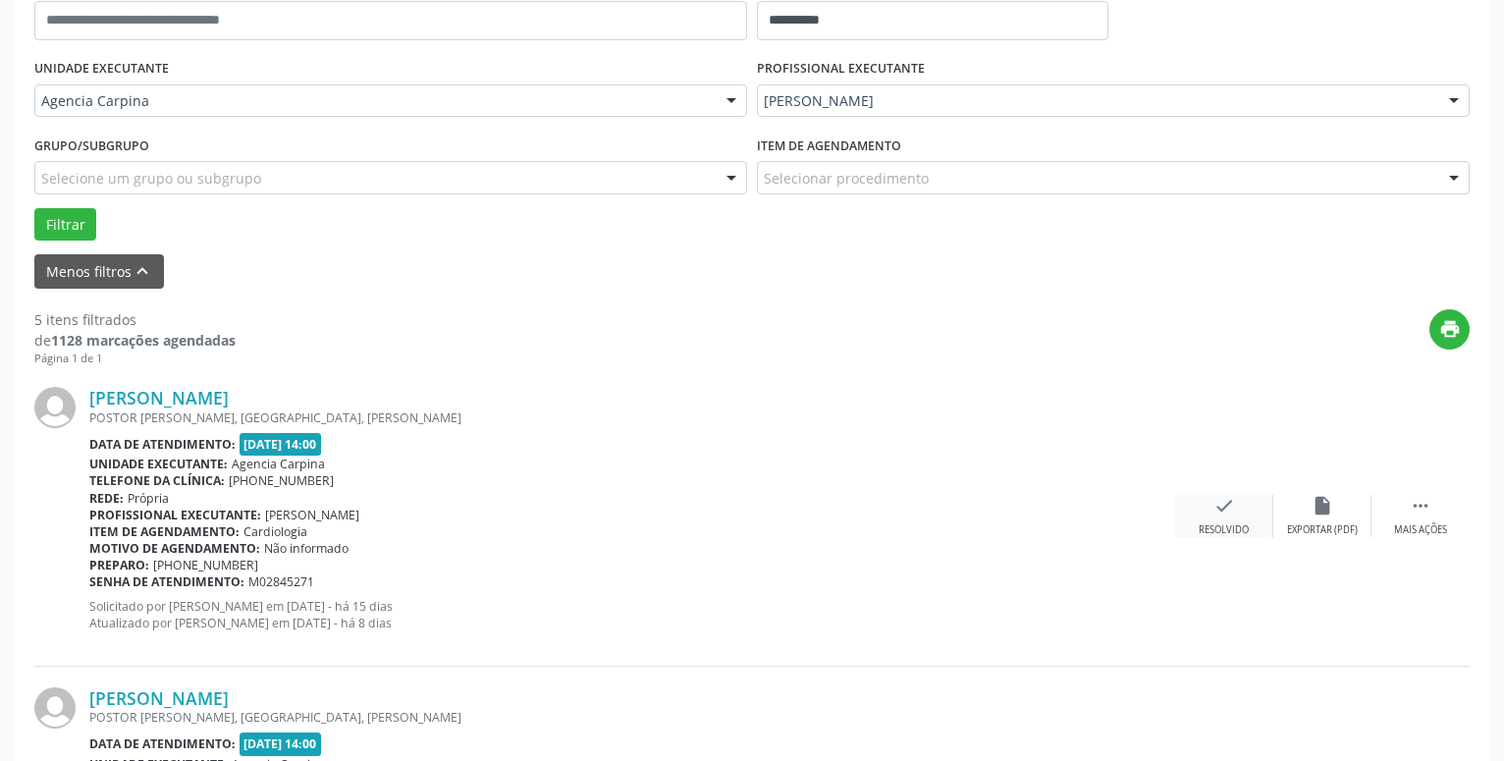
click at [1202, 517] on div "check Resolvido" at bounding box center [1224, 516] width 98 height 42
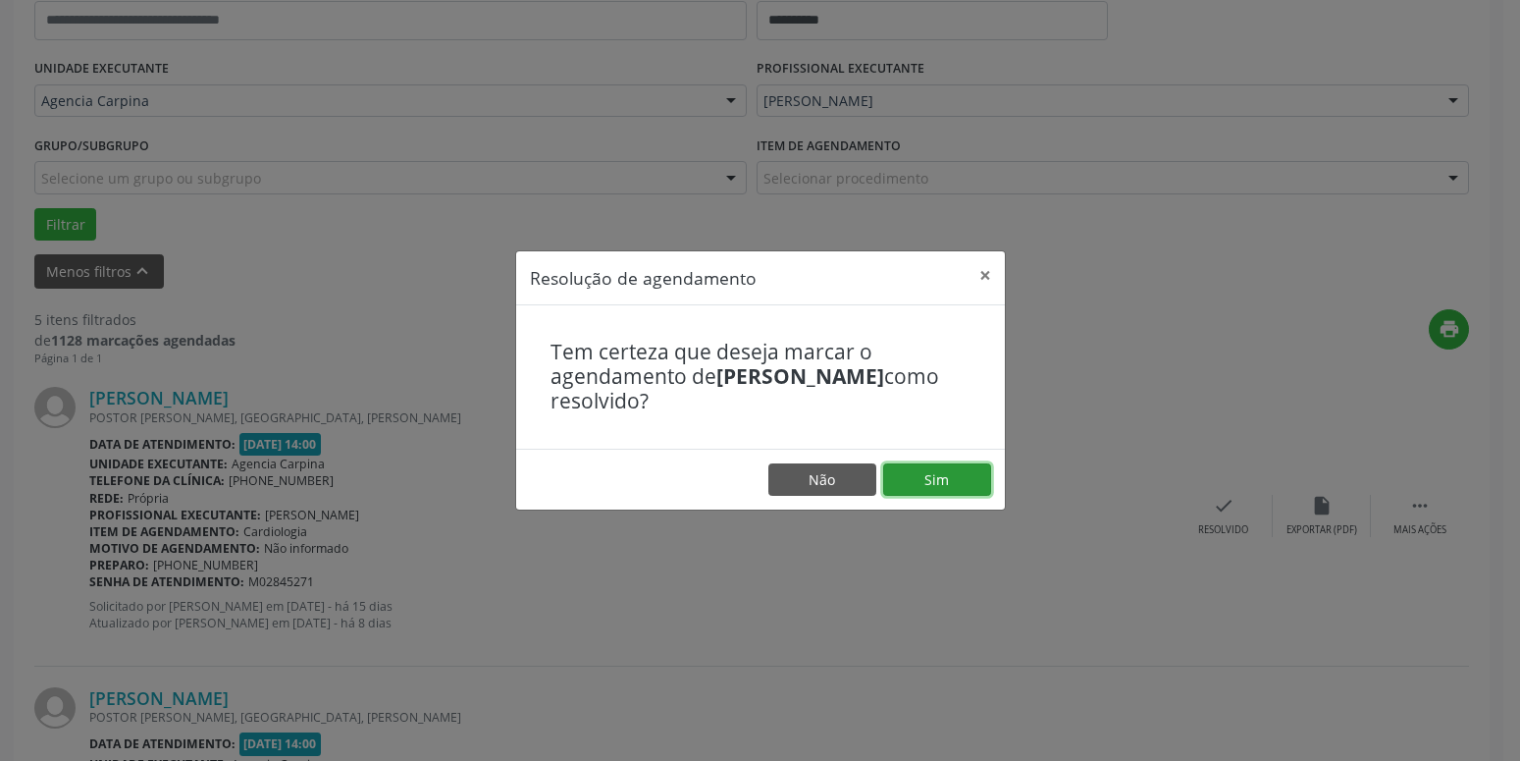
click at [919, 471] on button "Sim" at bounding box center [937, 479] width 108 height 33
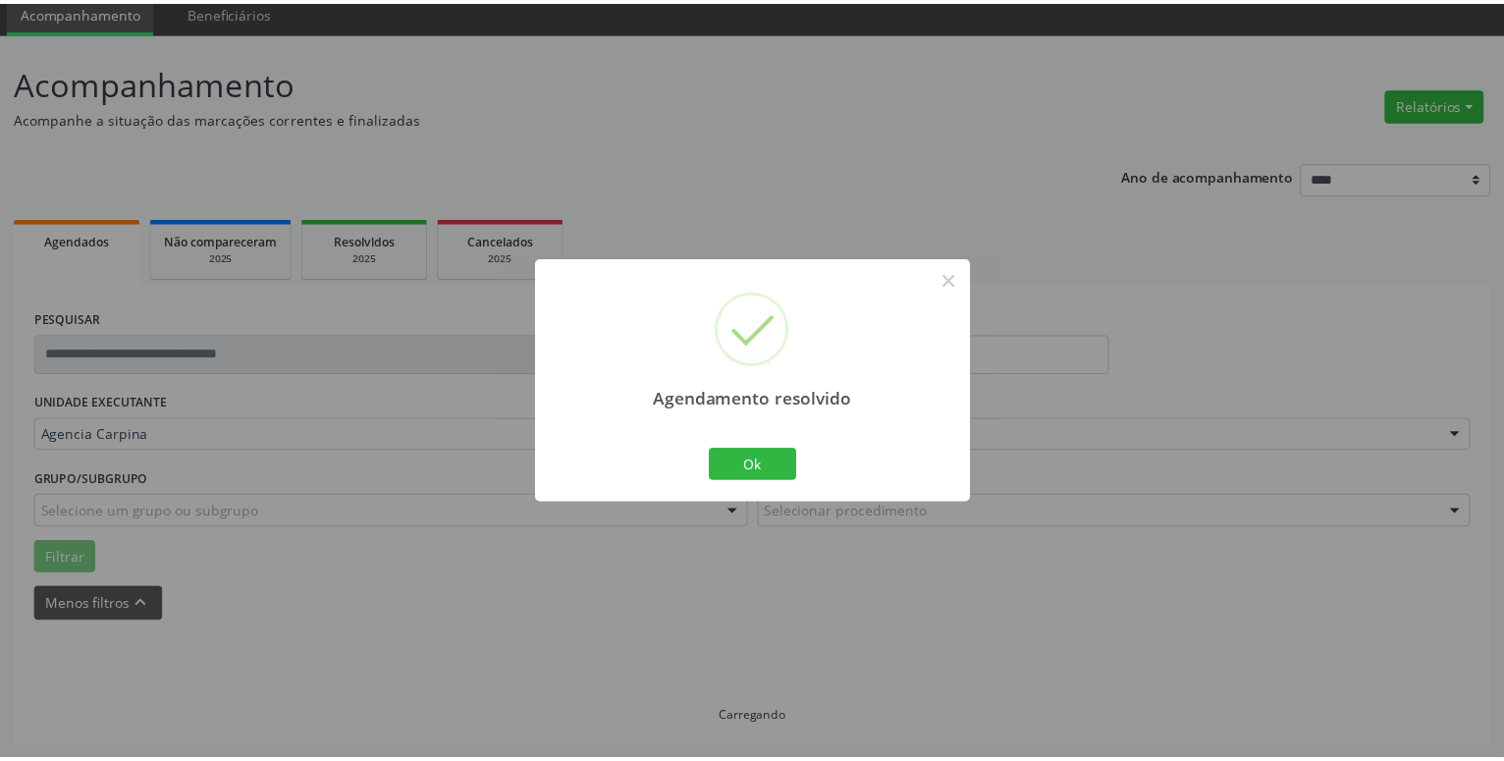
scroll to position [76, 0]
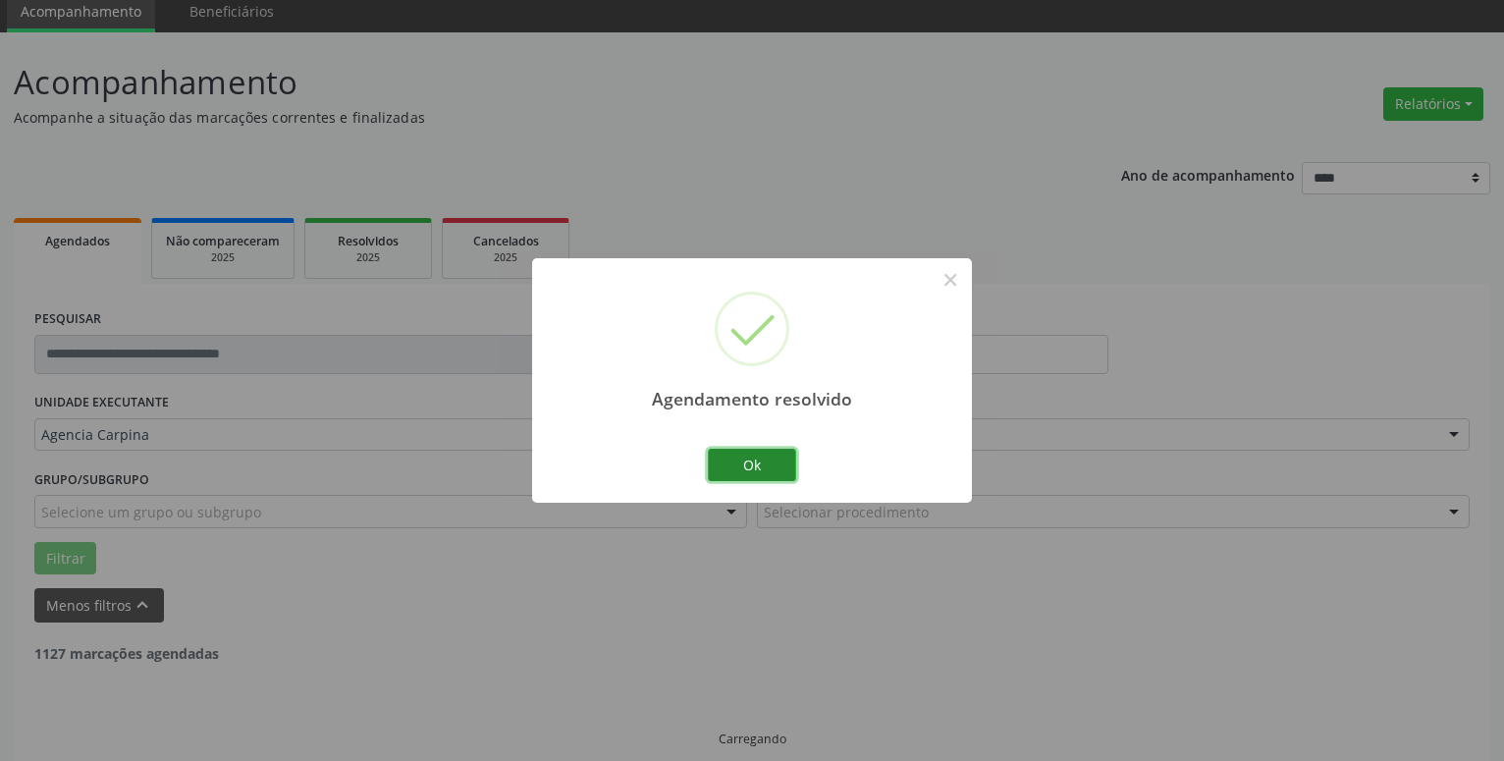
click at [763, 465] on button "Ok" at bounding box center [752, 465] width 88 height 33
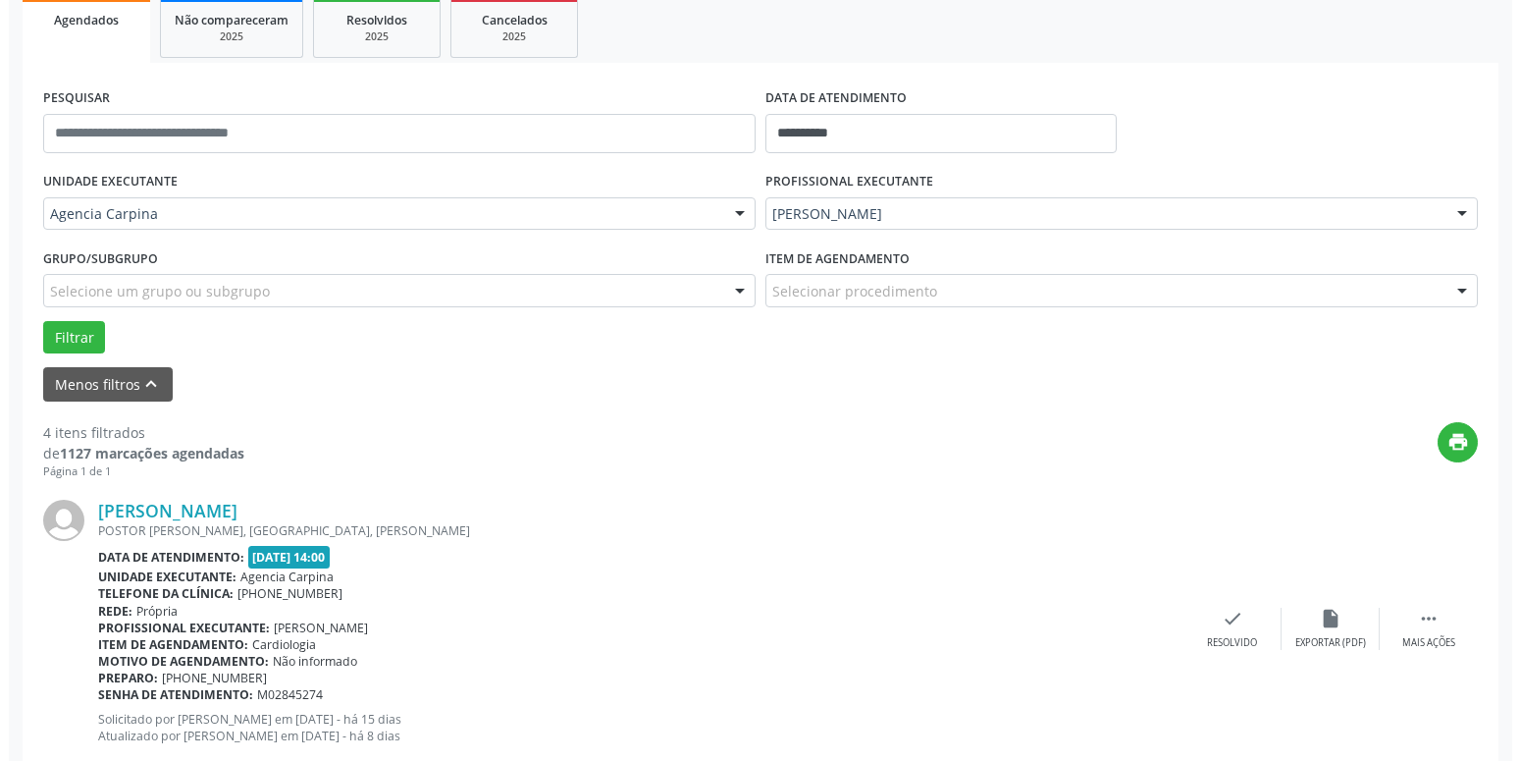
scroll to position [343, 0]
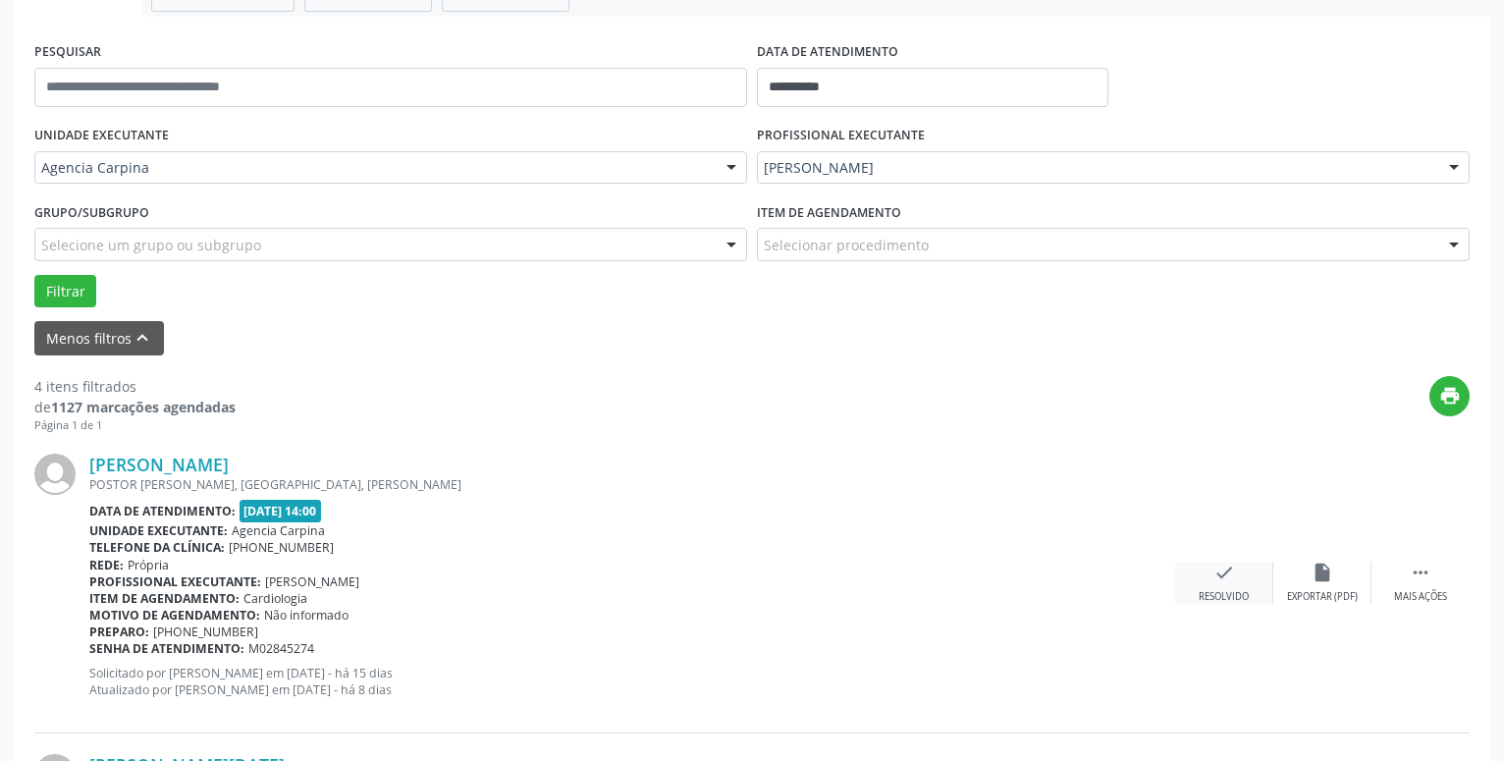
click at [1224, 576] on icon "check" at bounding box center [1224, 572] width 22 height 22
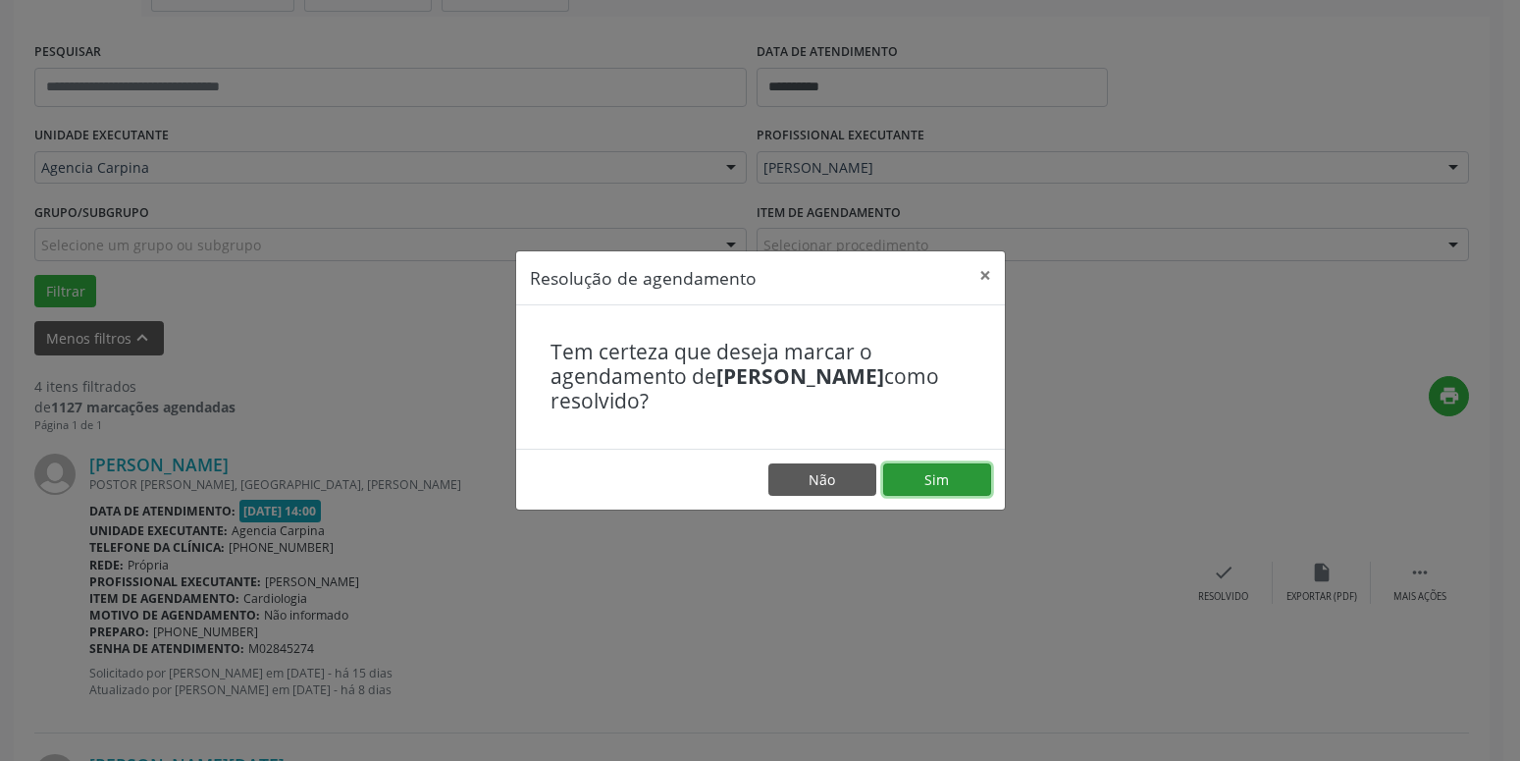
click at [928, 481] on button "Sim" at bounding box center [937, 479] width 108 height 33
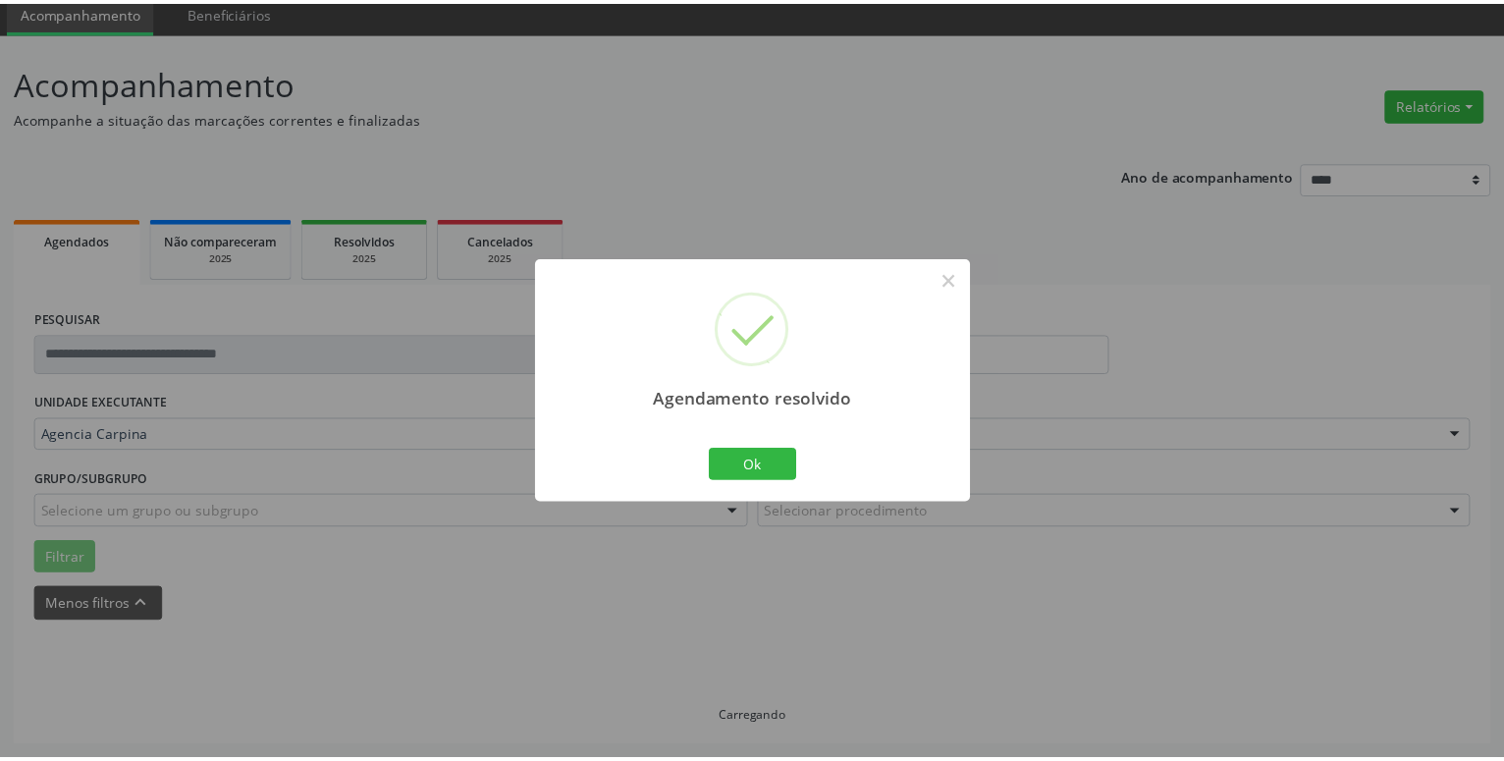
scroll to position [76, 0]
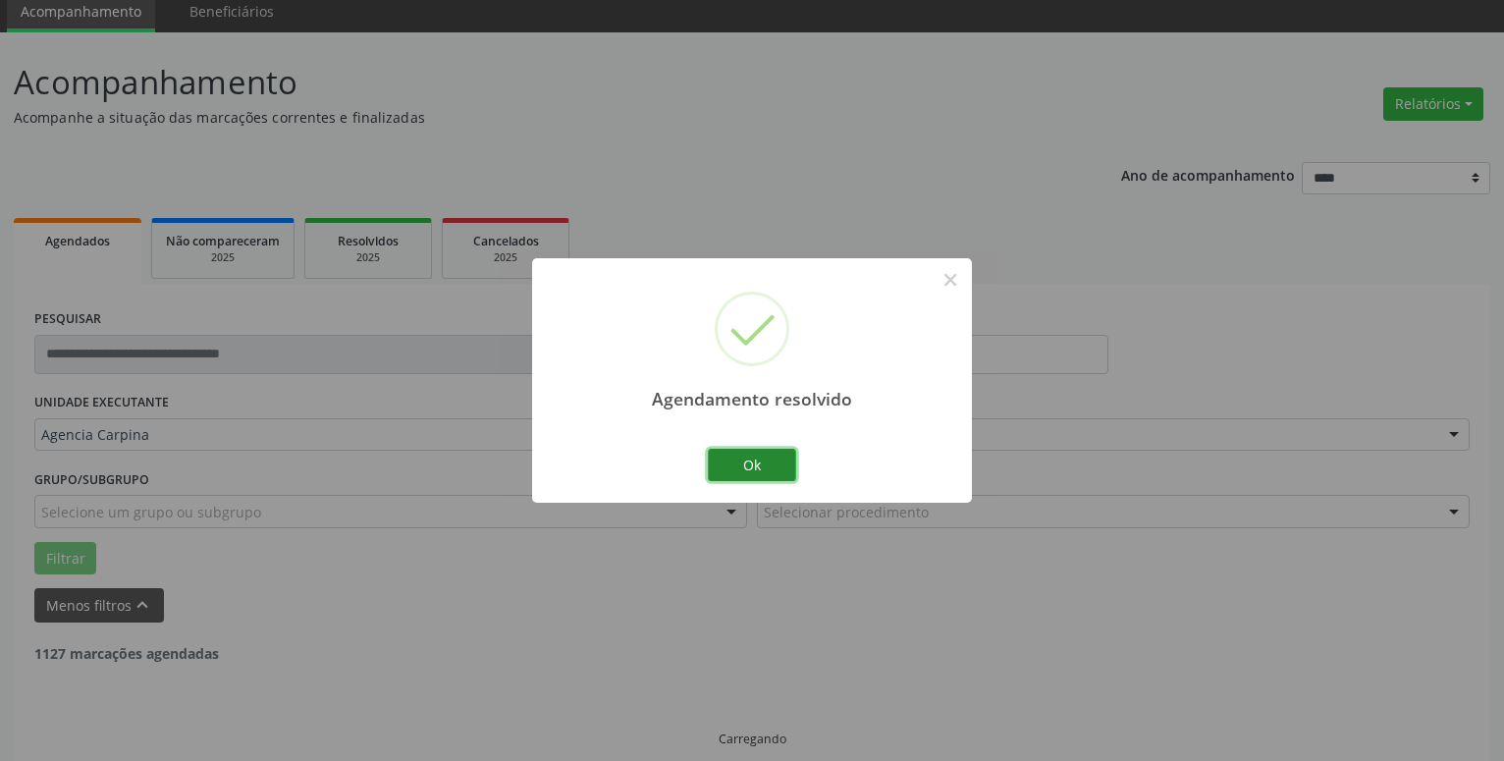
click at [765, 462] on button "Ok" at bounding box center [752, 465] width 88 height 33
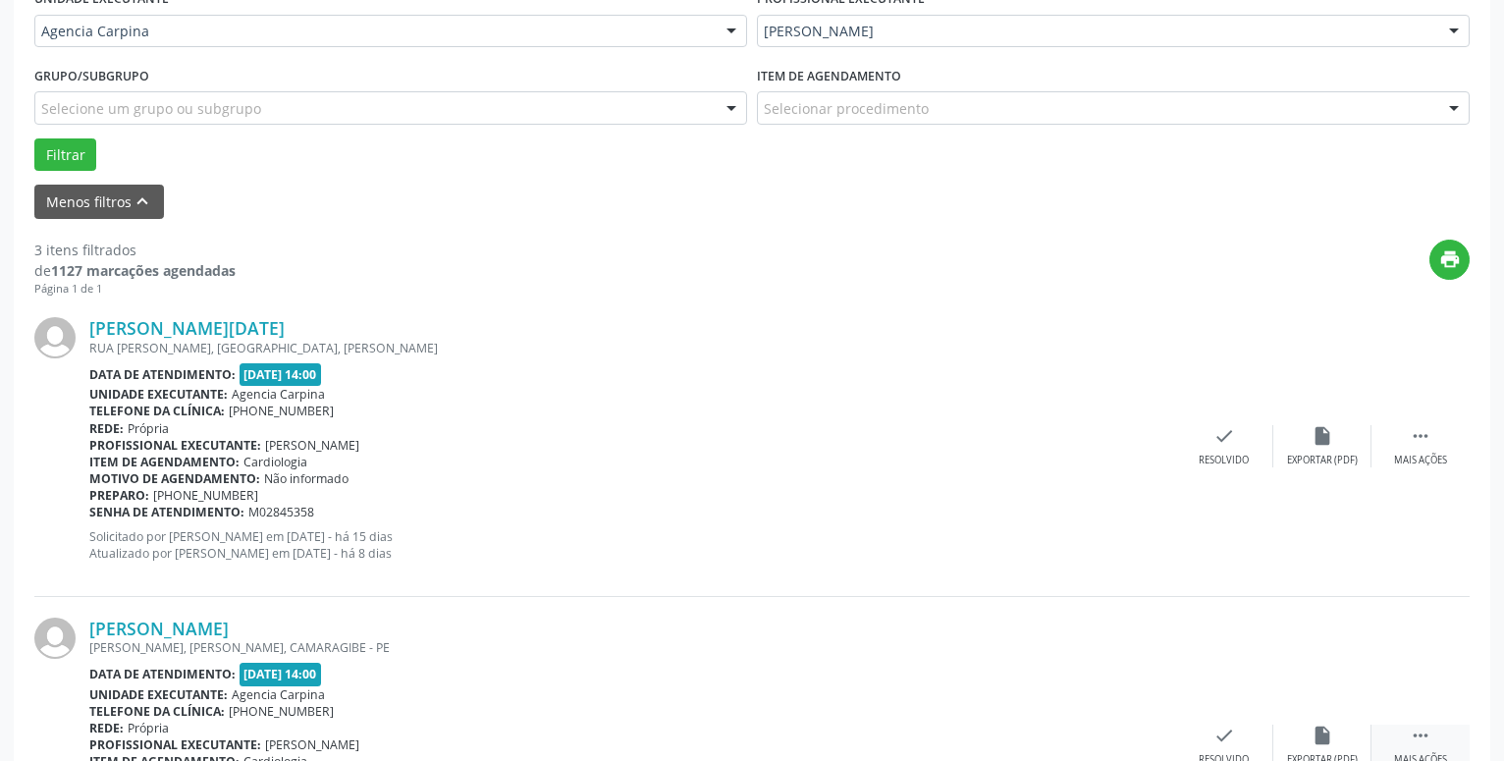
scroll to position [493, 0]
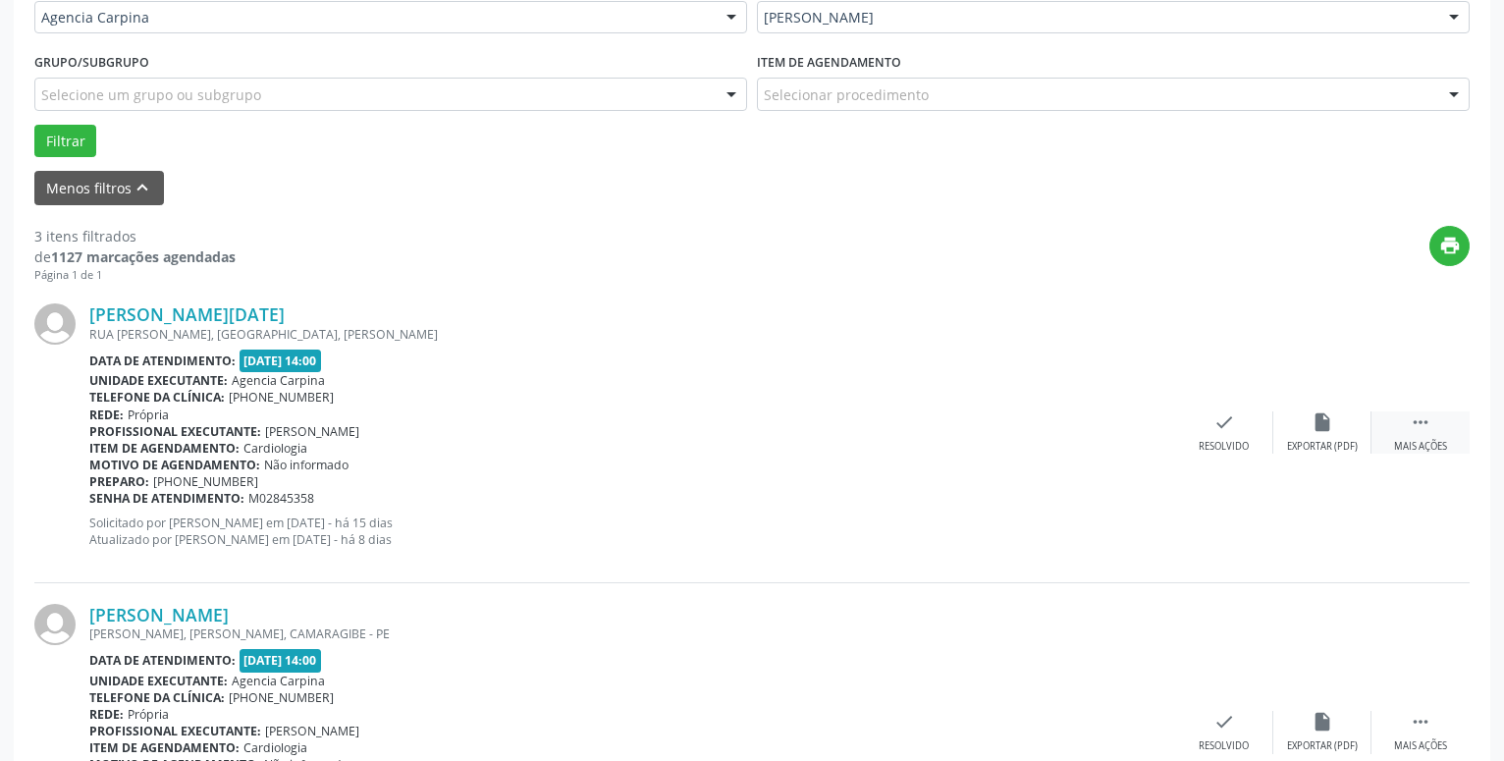
click at [1427, 422] on icon "" at bounding box center [1421, 422] width 22 height 22
click at [1322, 428] on icon "alarm_off" at bounding box center [1322, 422] width 22 height 22
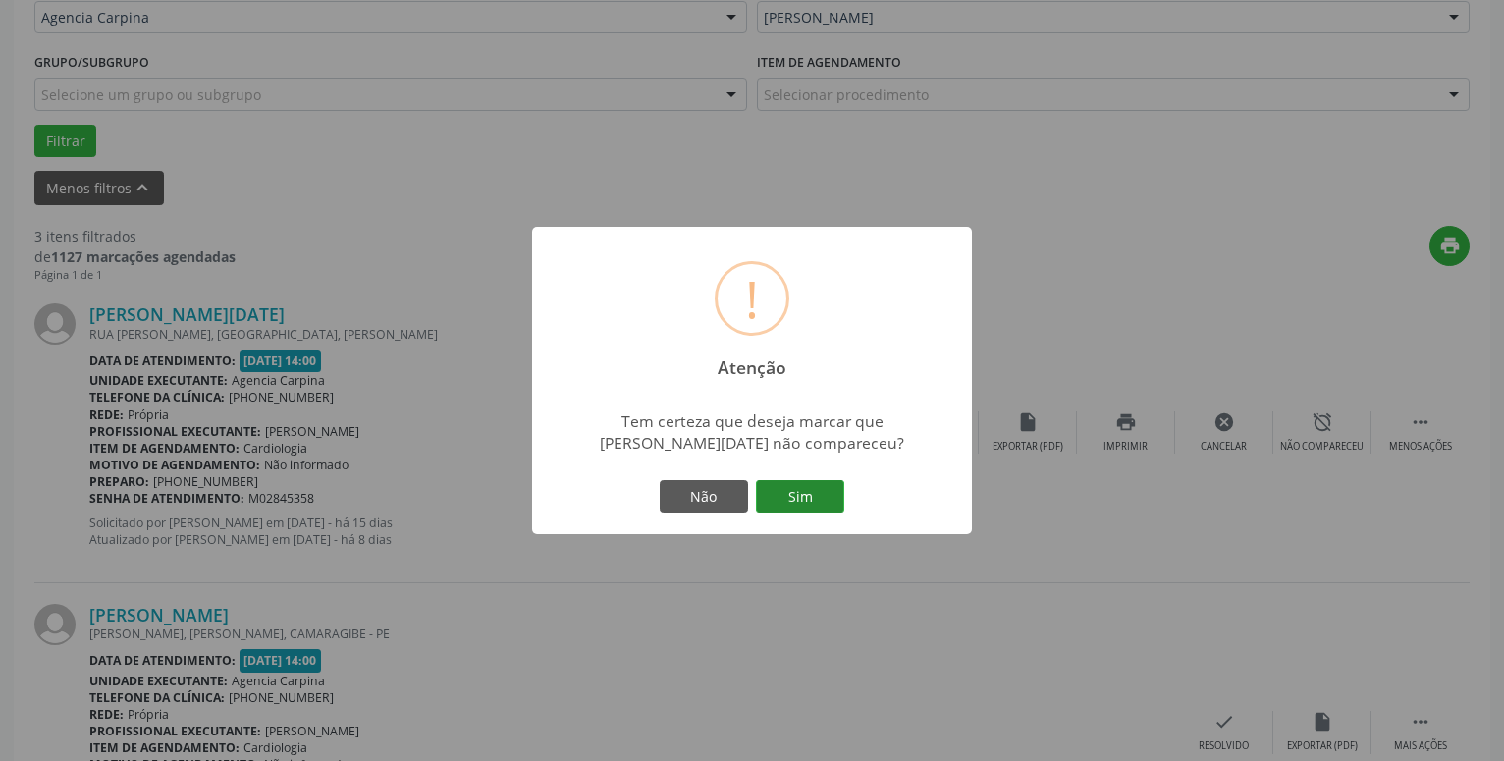
click at [802, 493] on button "Sim" at bounding box center [800, 496] width 88 height 33
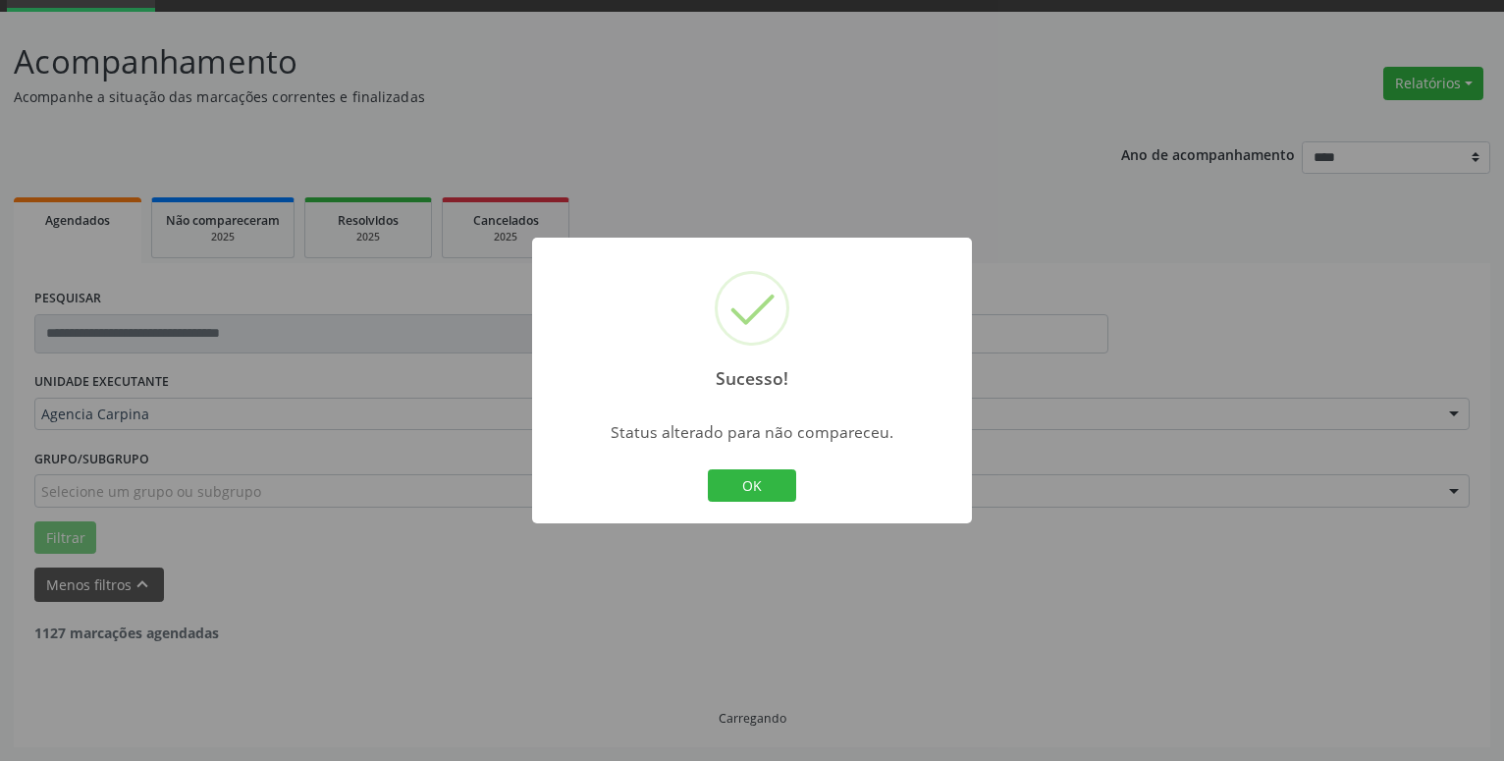
scroll to position [96, 0]
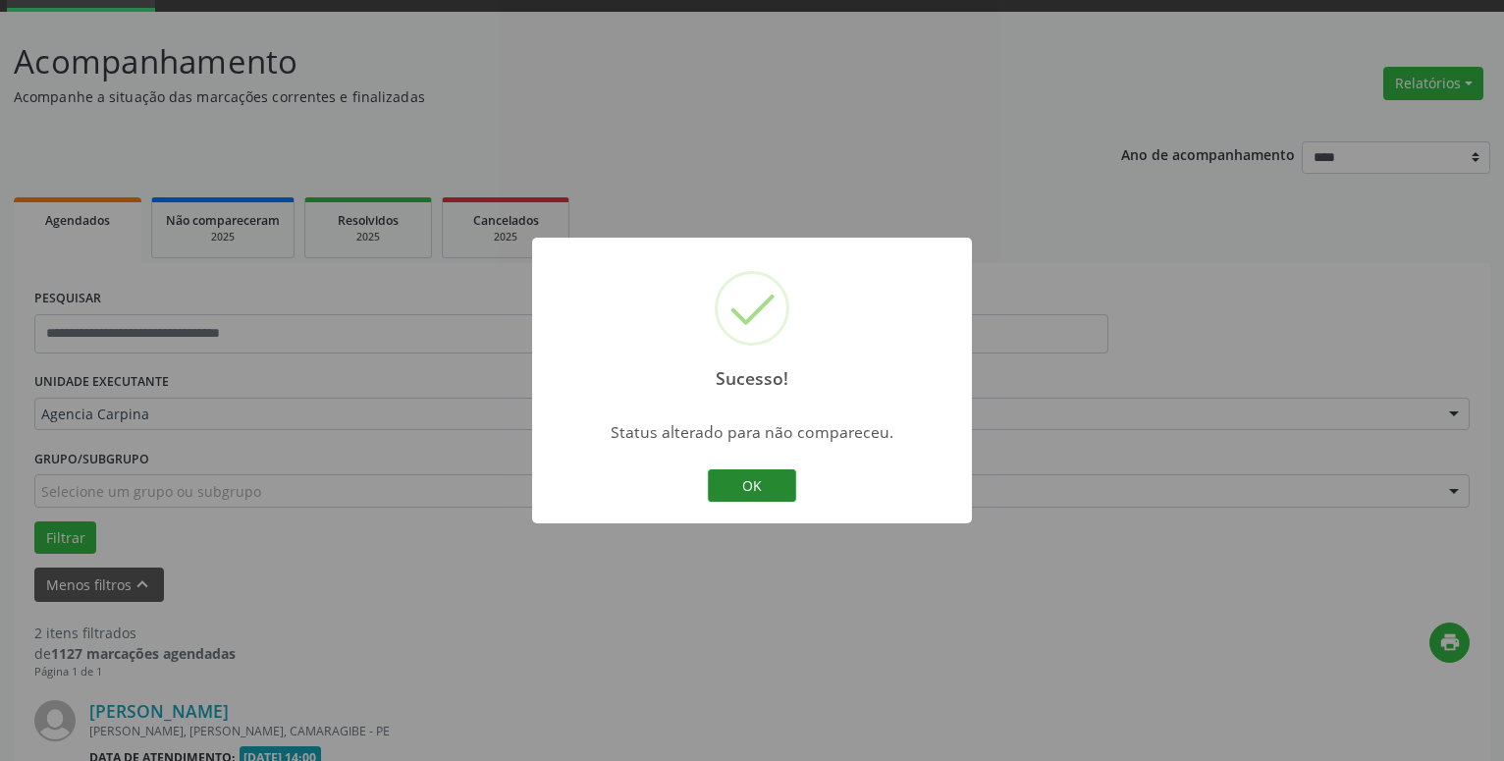
click at [760, 488] on button "OK" at bounding box center [752, 485] width 88 height 33
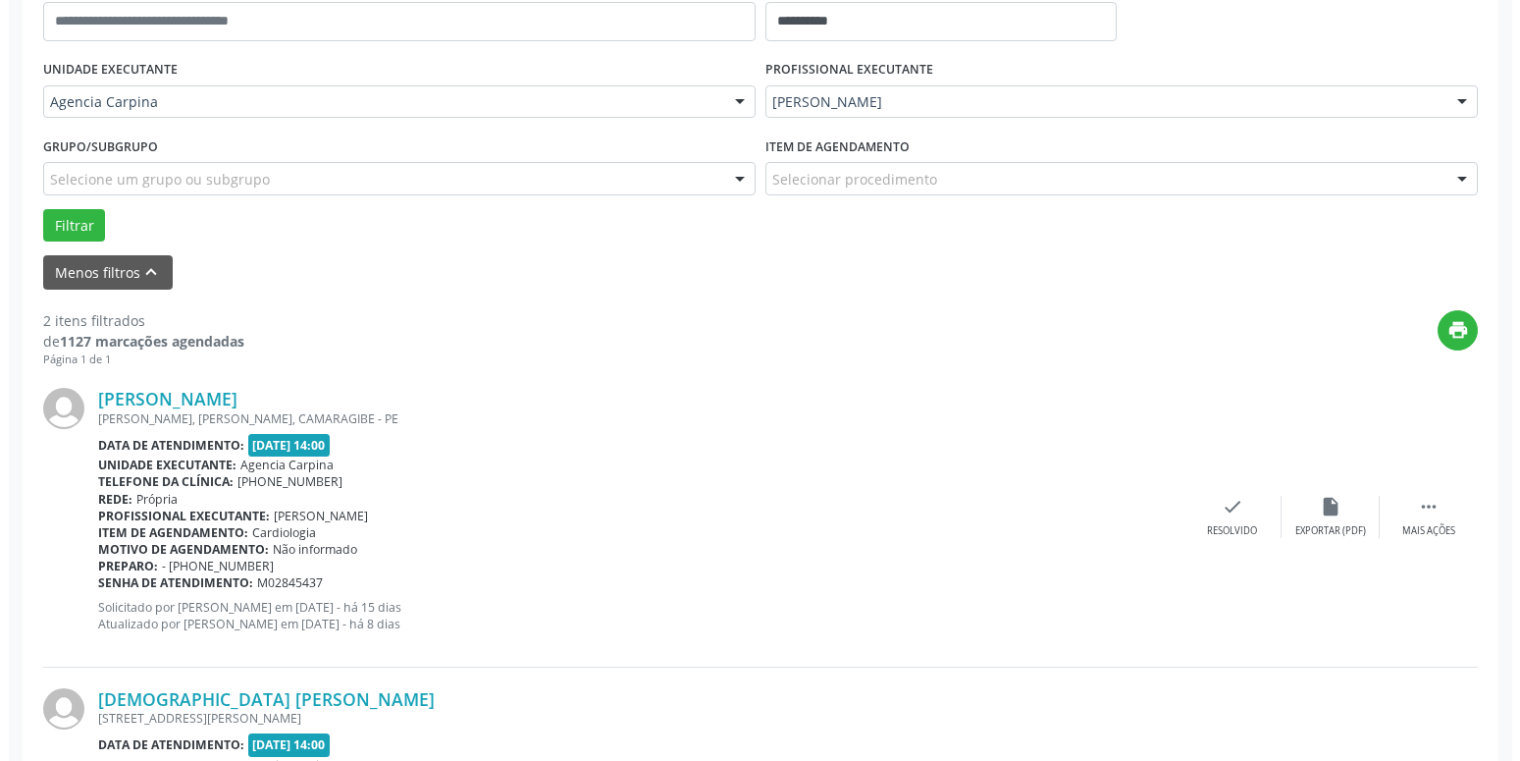
scroll to position [430, 0]
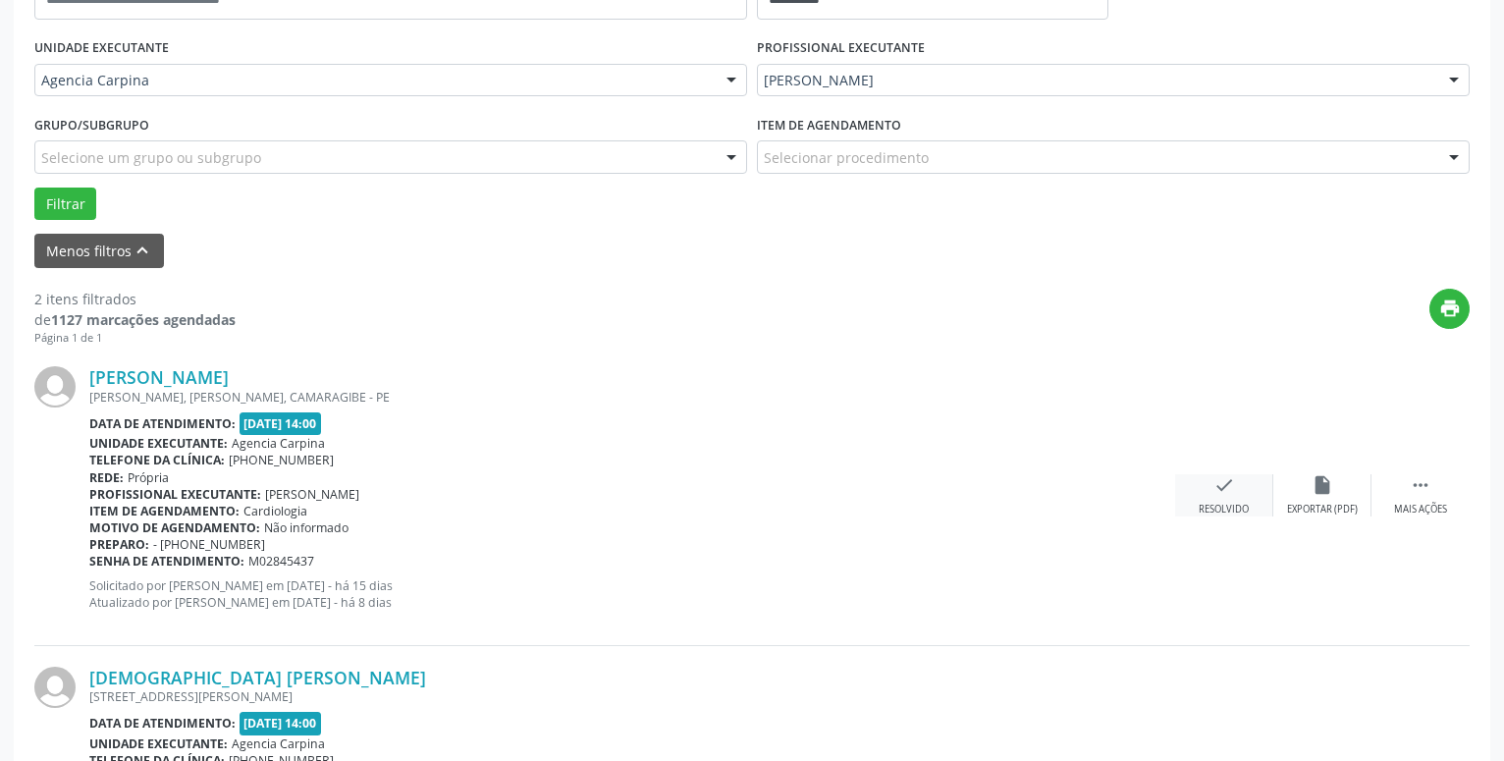
click at [1221, 494] on icon "check" at bounding box center [1224, 485] width 22 height 22
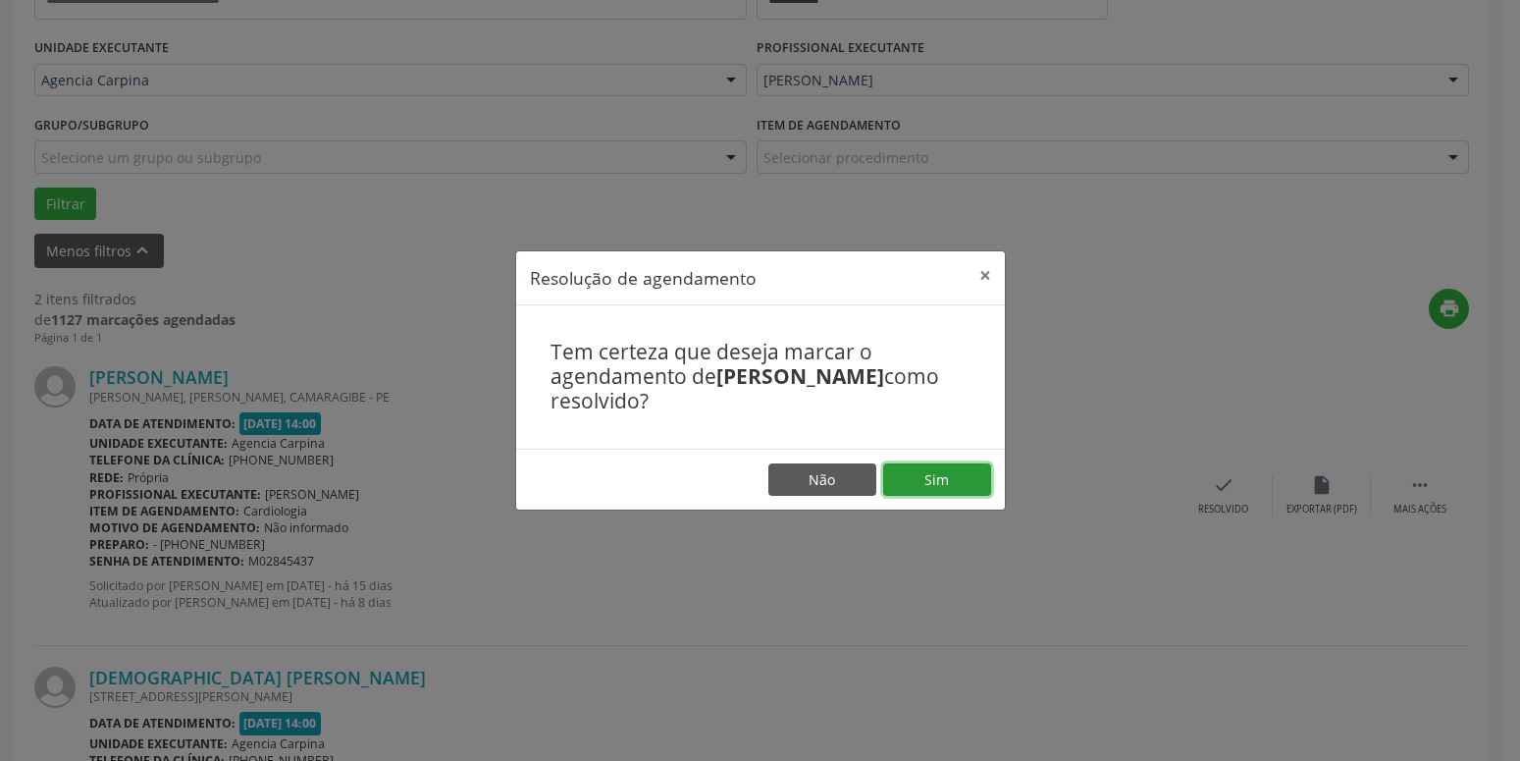
click at [942, 487] on button "Sim" at bounding box center [937, 479] width 108 height 33
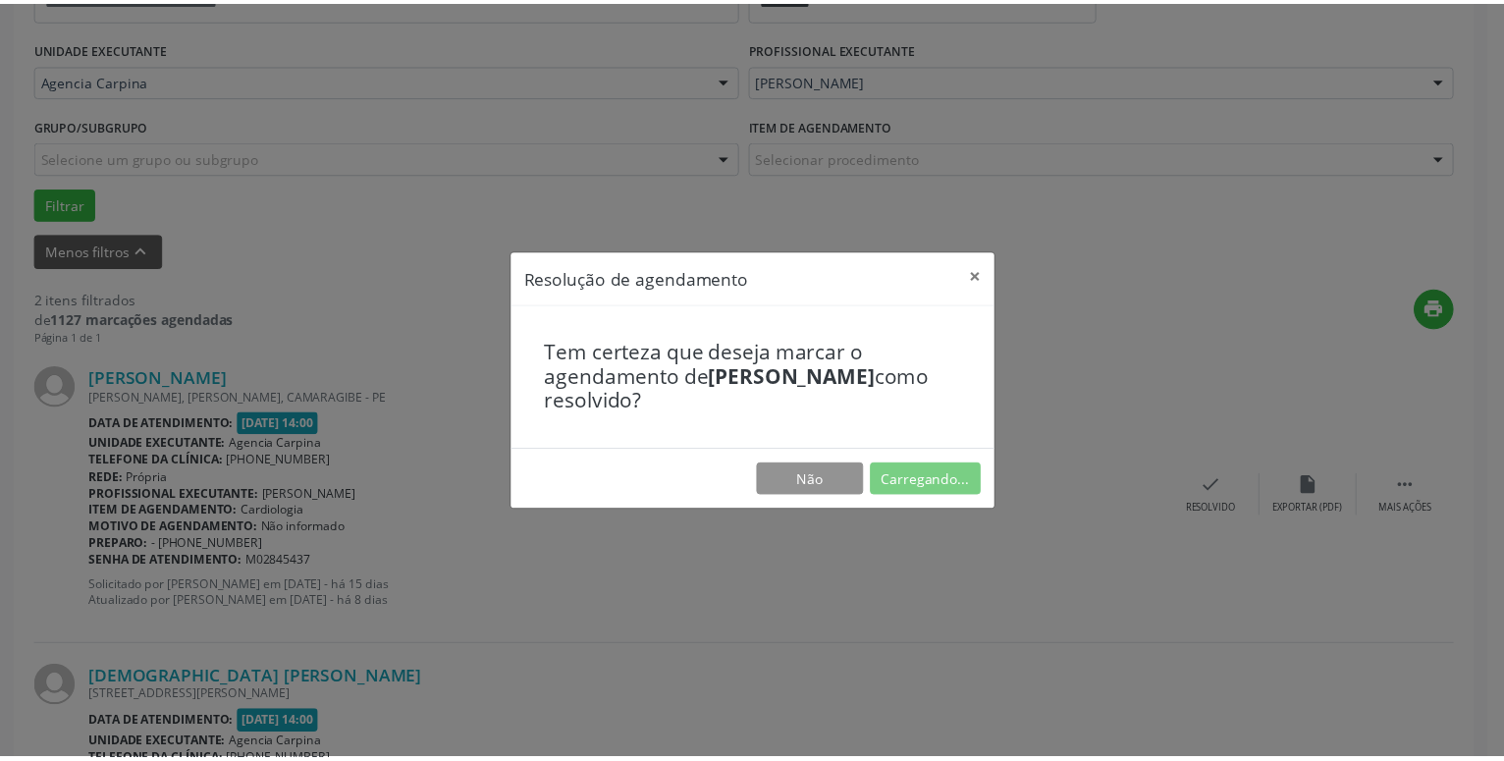
scroll to position [76, 0]
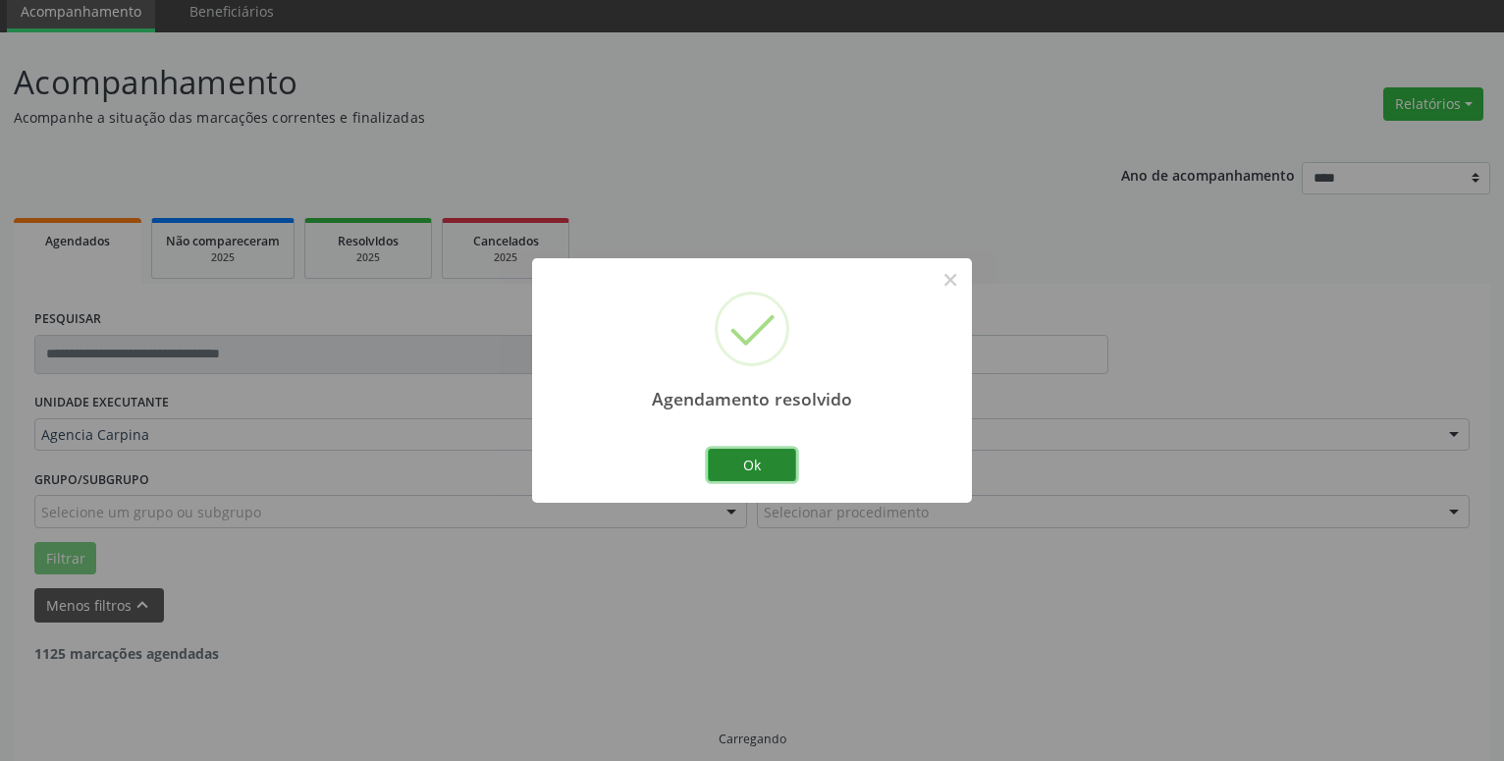
click at [755, 457] on button "Ok" at bounding box center [752, 465] width 88 height 33
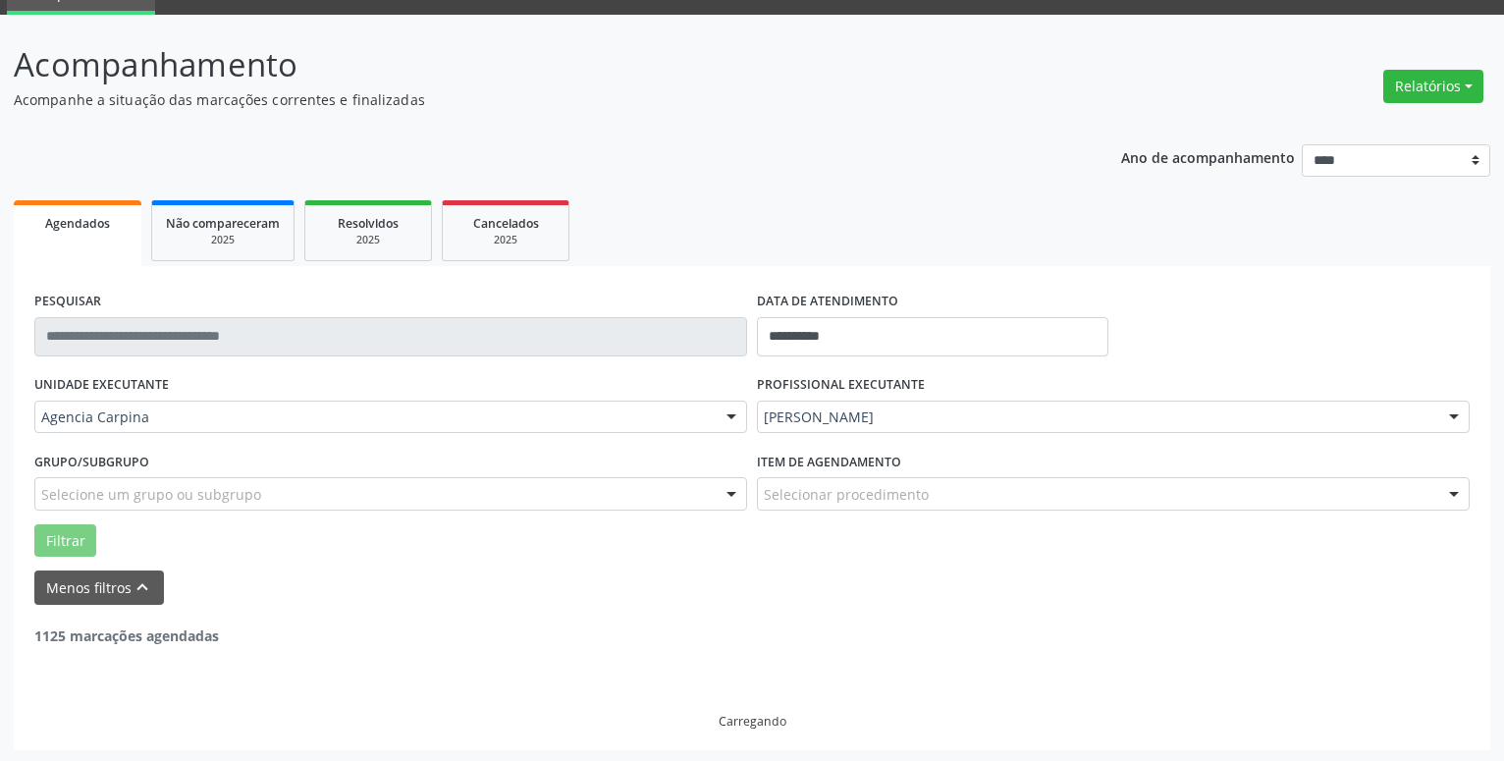
scroll to position [96, 0]
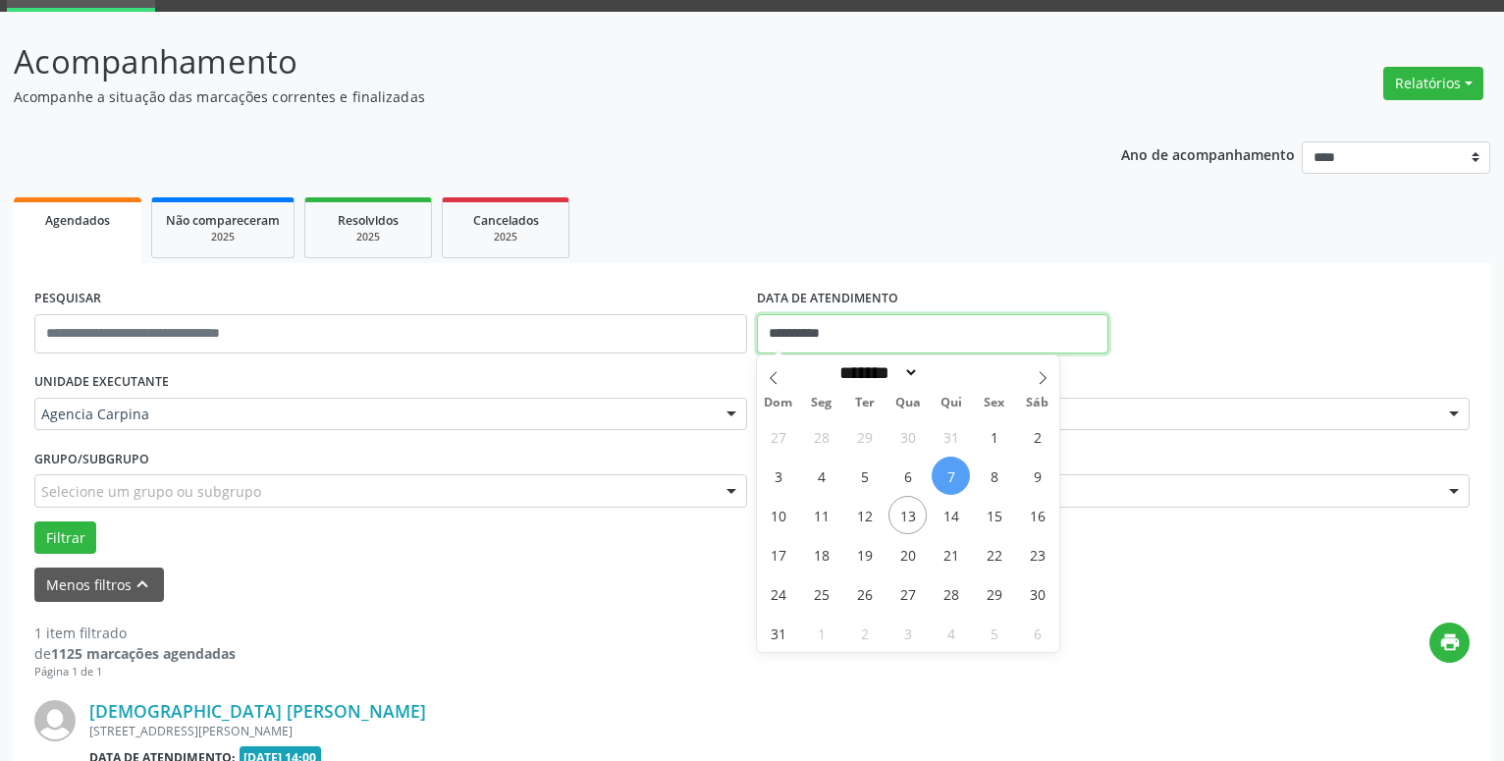
click at [879, 333] on input "**********" at bounding box center [932, 333] width 351 height 39
click at [818, 520] on span "11" at bounding box center [821, 515] width 38 height 38
type input "**********"
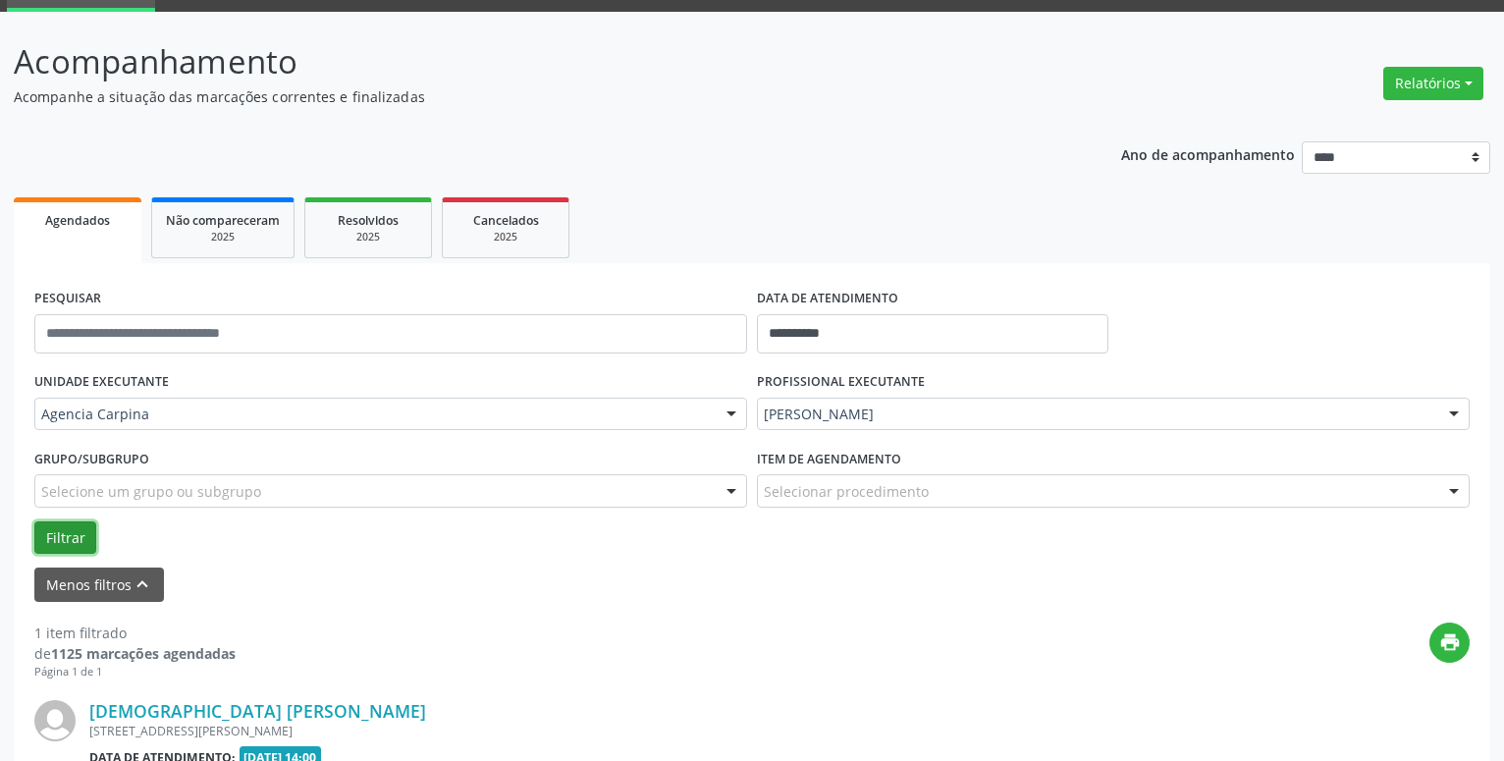
click at [59, 541] on button "Filtrar" at bounding box center [65, 537] width 62 height 33
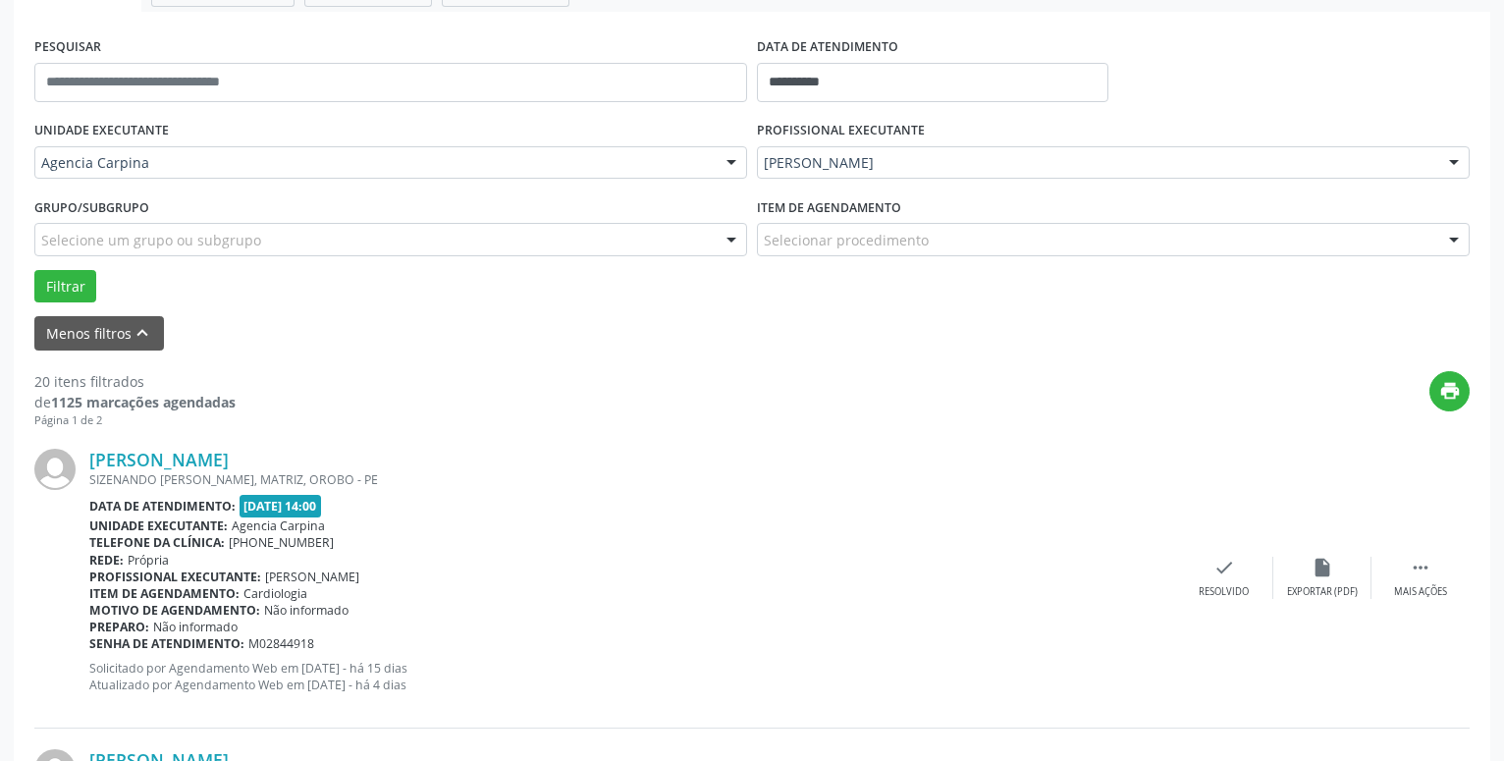
scroll to position [313, 0]
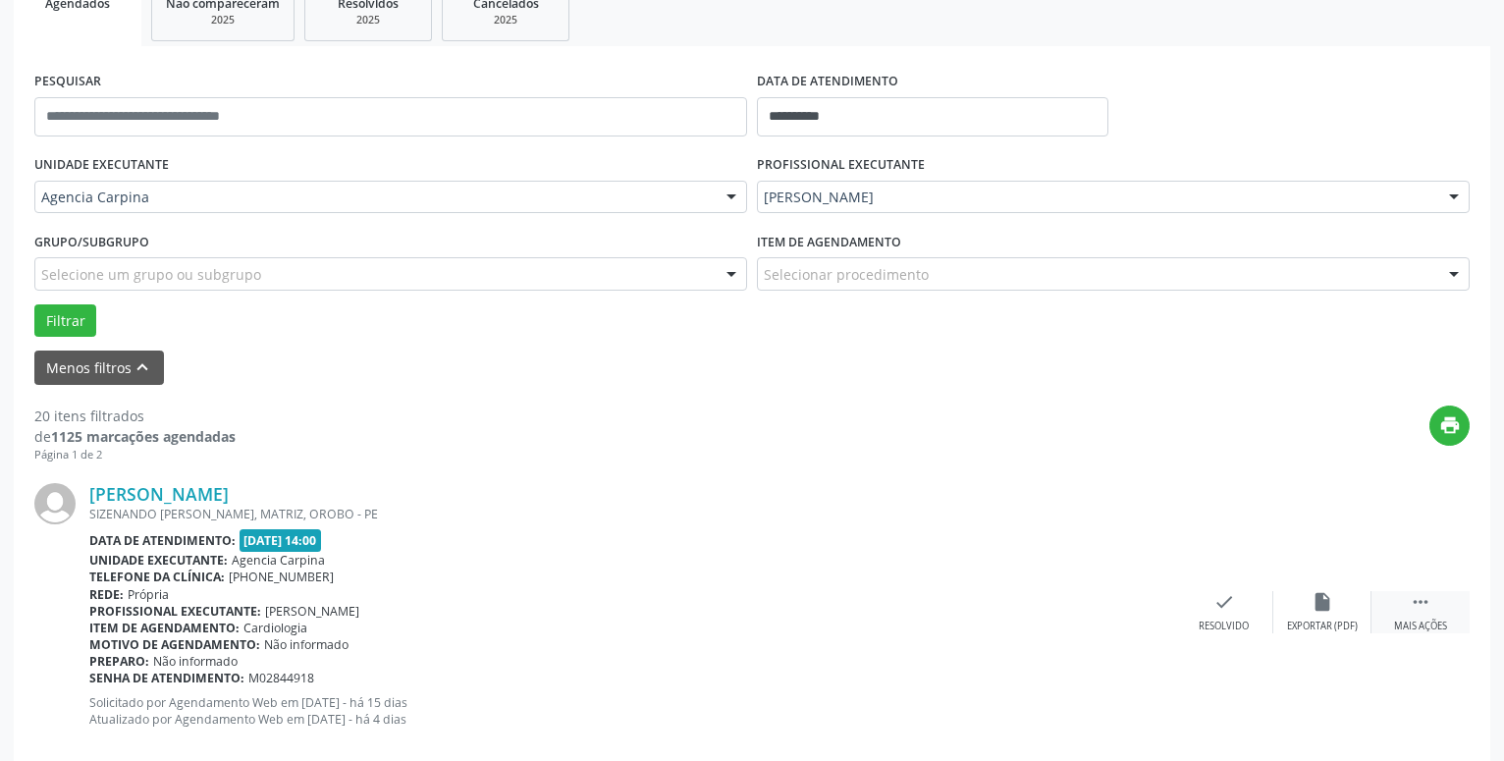
click at [1417, 609] on icon "" at bounding box center [1421, 602] width 22 height 22
click at [1320, 601] on icon "alarm_off" at bounding box center [1322, 602] width 22 height 22
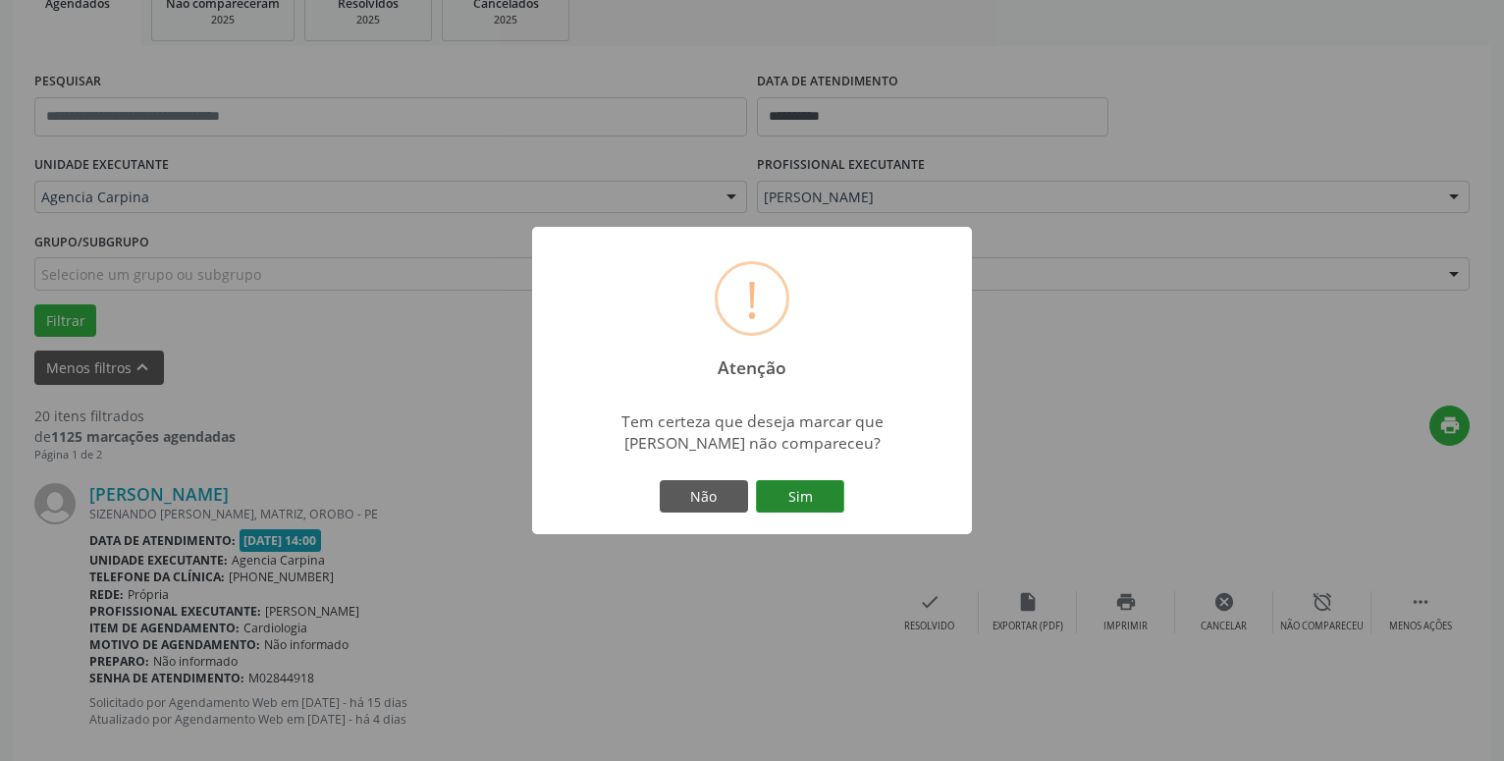
click at [792, 495] on button "Sim" at bounding box center [800, 496] width 88 height 33
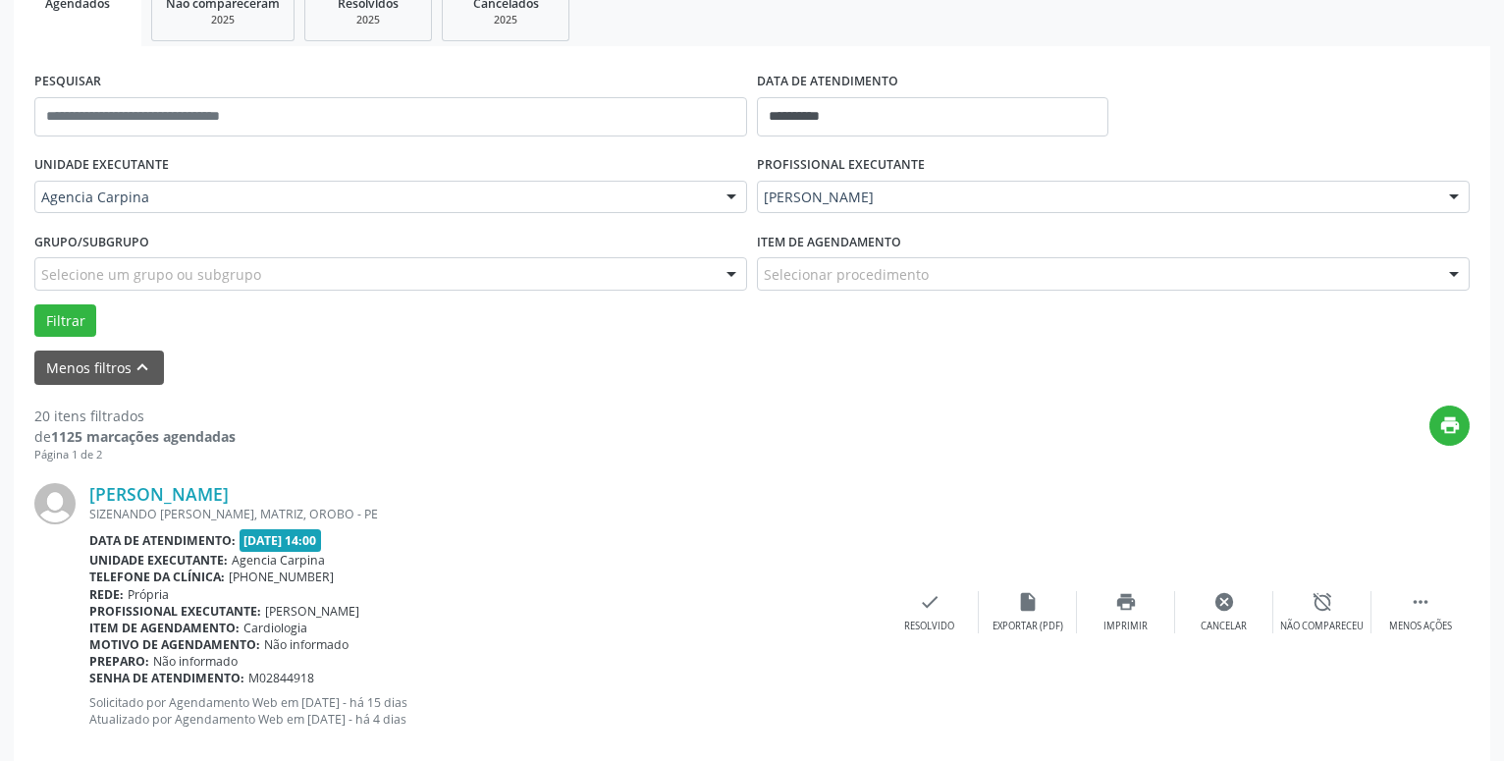
scroll to position [96, 0]
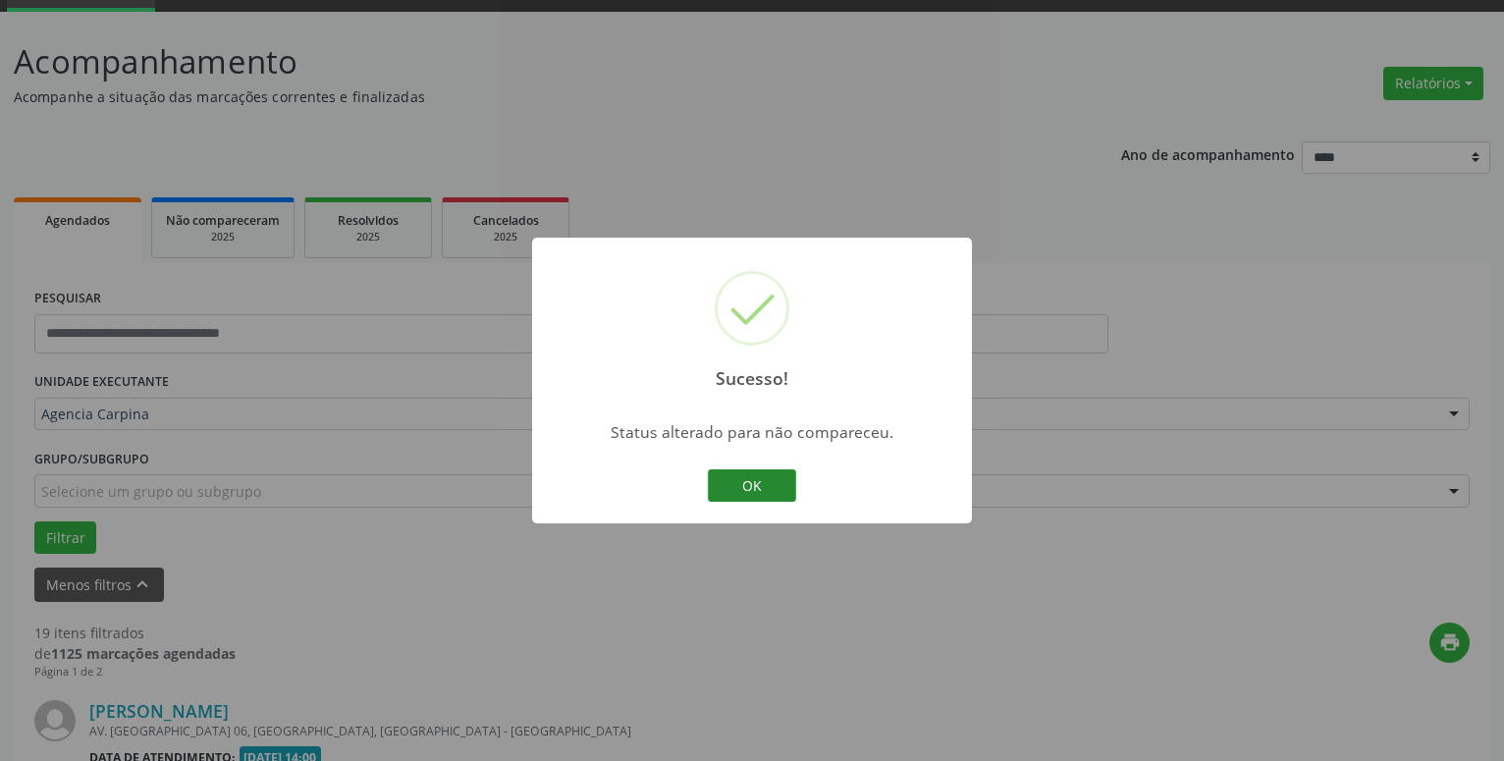
click at [765, 486] on button "OK" at bounding box center [752, 485] width 88 height 33
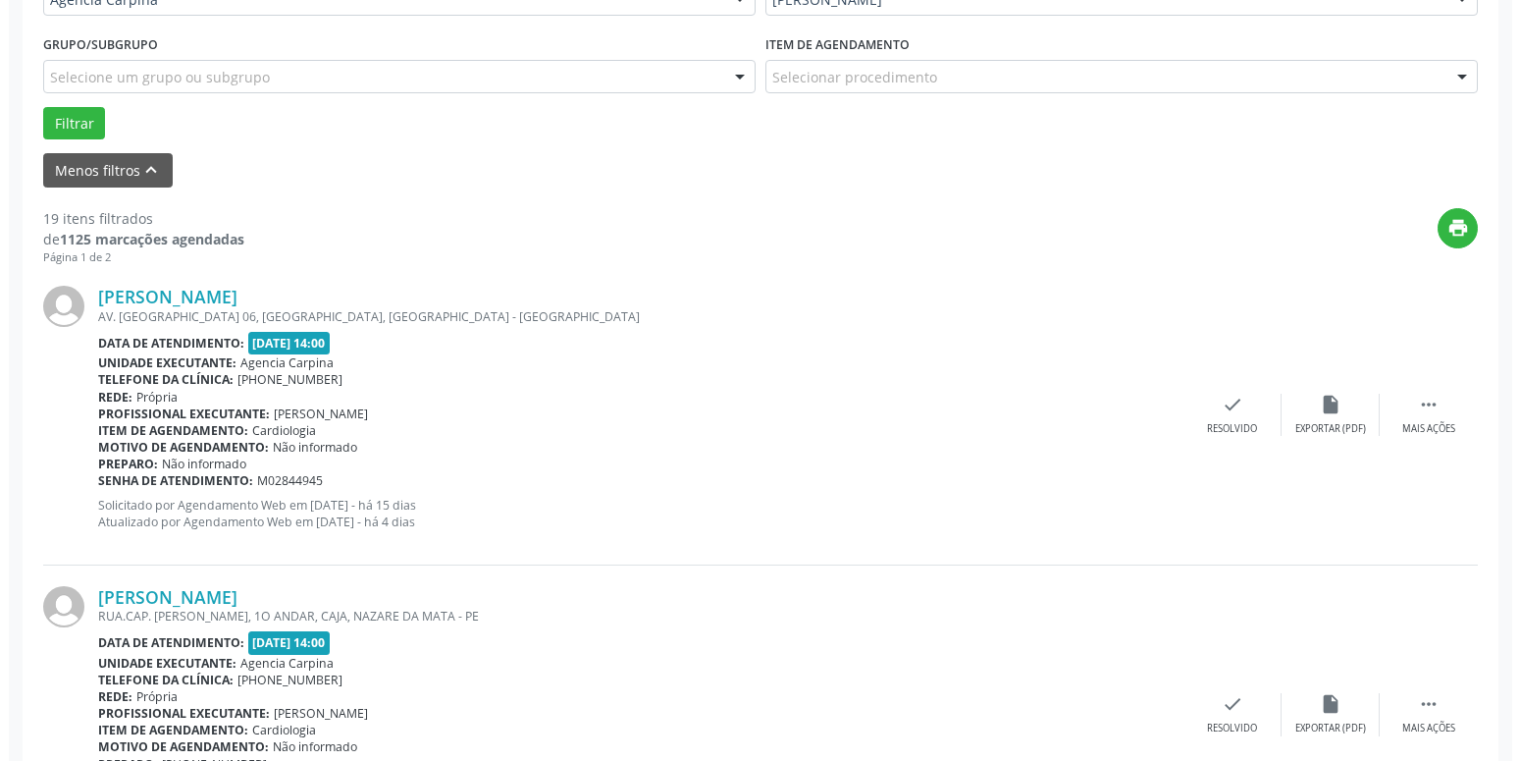
scroll to position [513, 0]
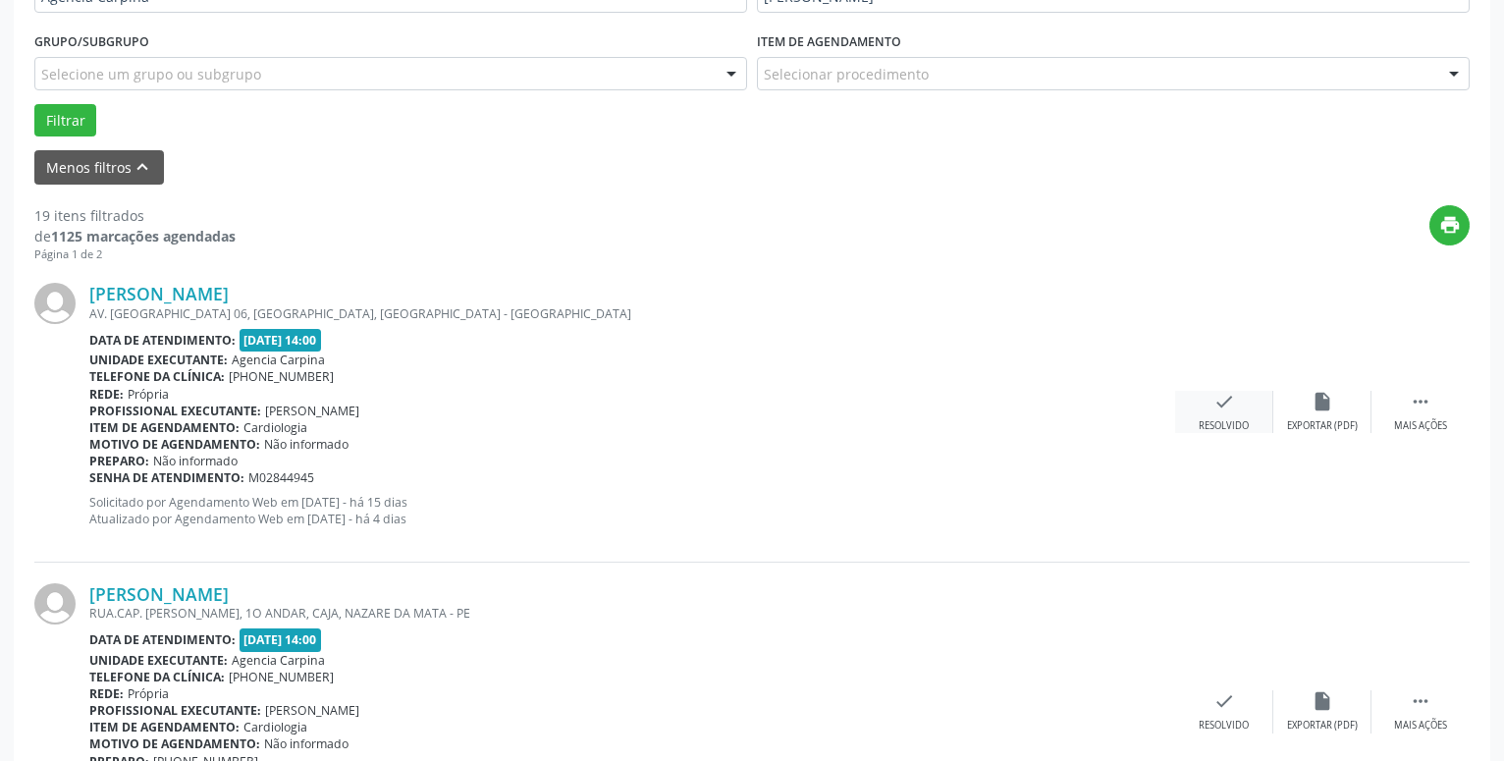
click at [1224, 403] on icon "check" at bounding box center [1224, 402] width 22 height 22
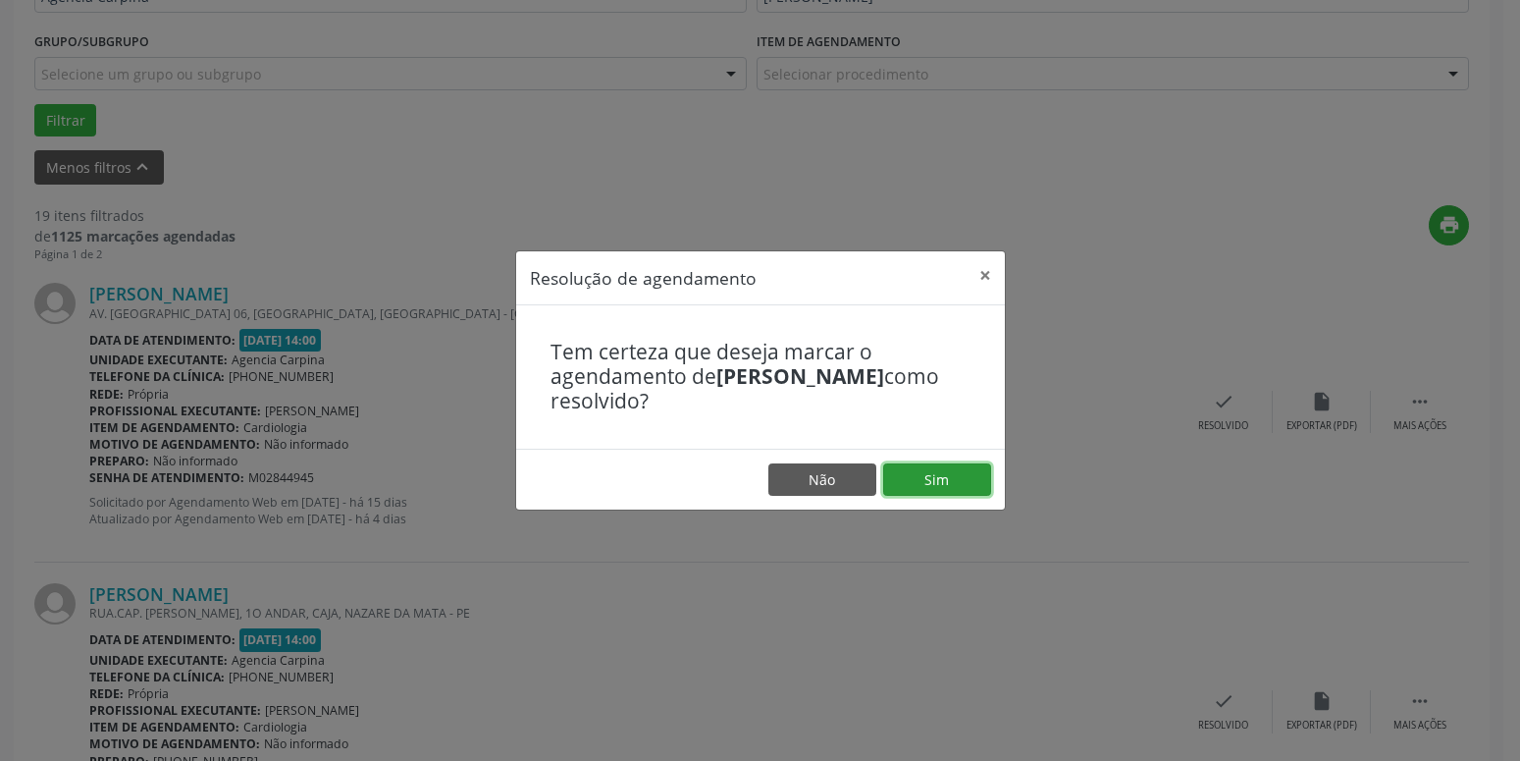
click at [963, 480] on button "Sim" at bounding box center [937, 479] width 108 height 33
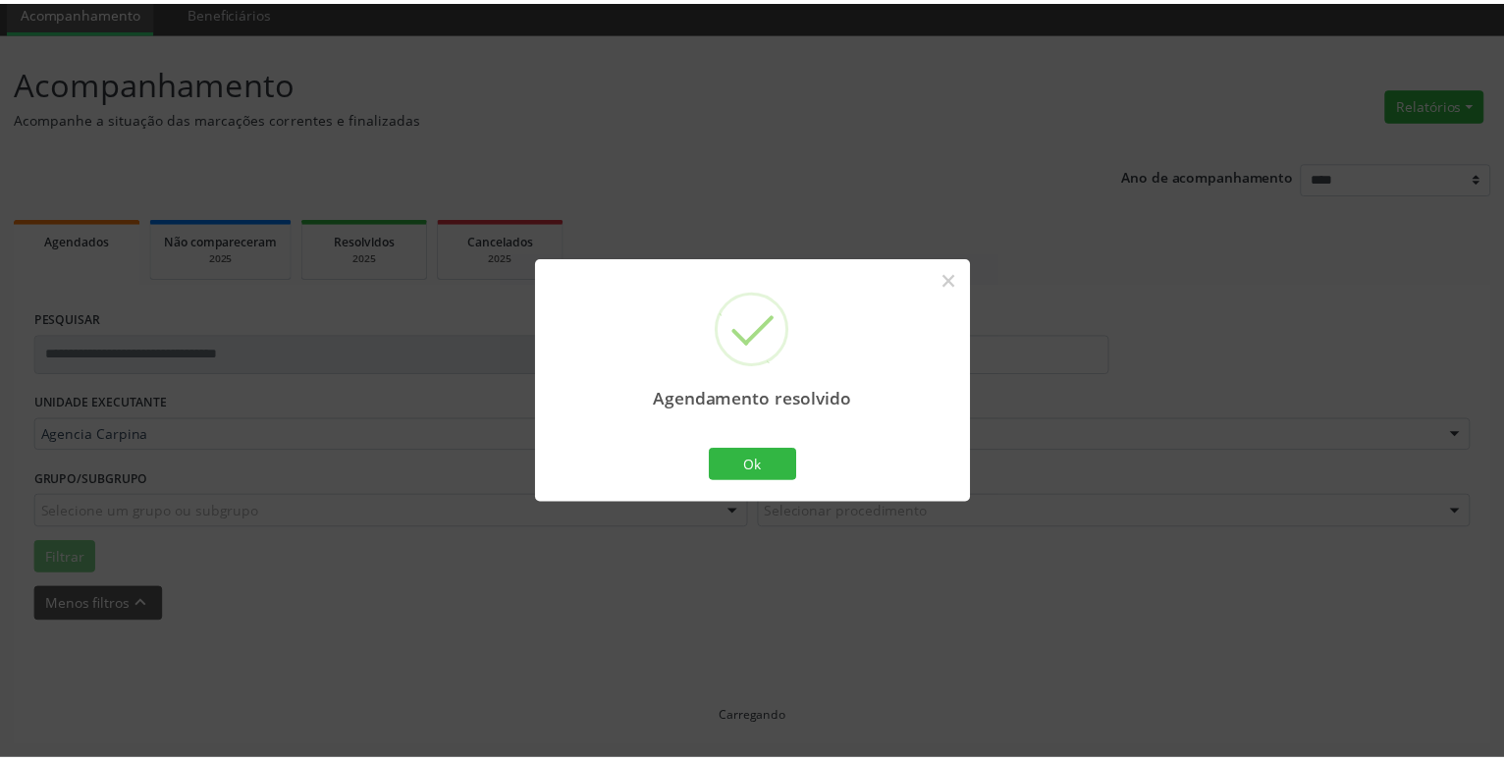
scroll to position [76, 0]
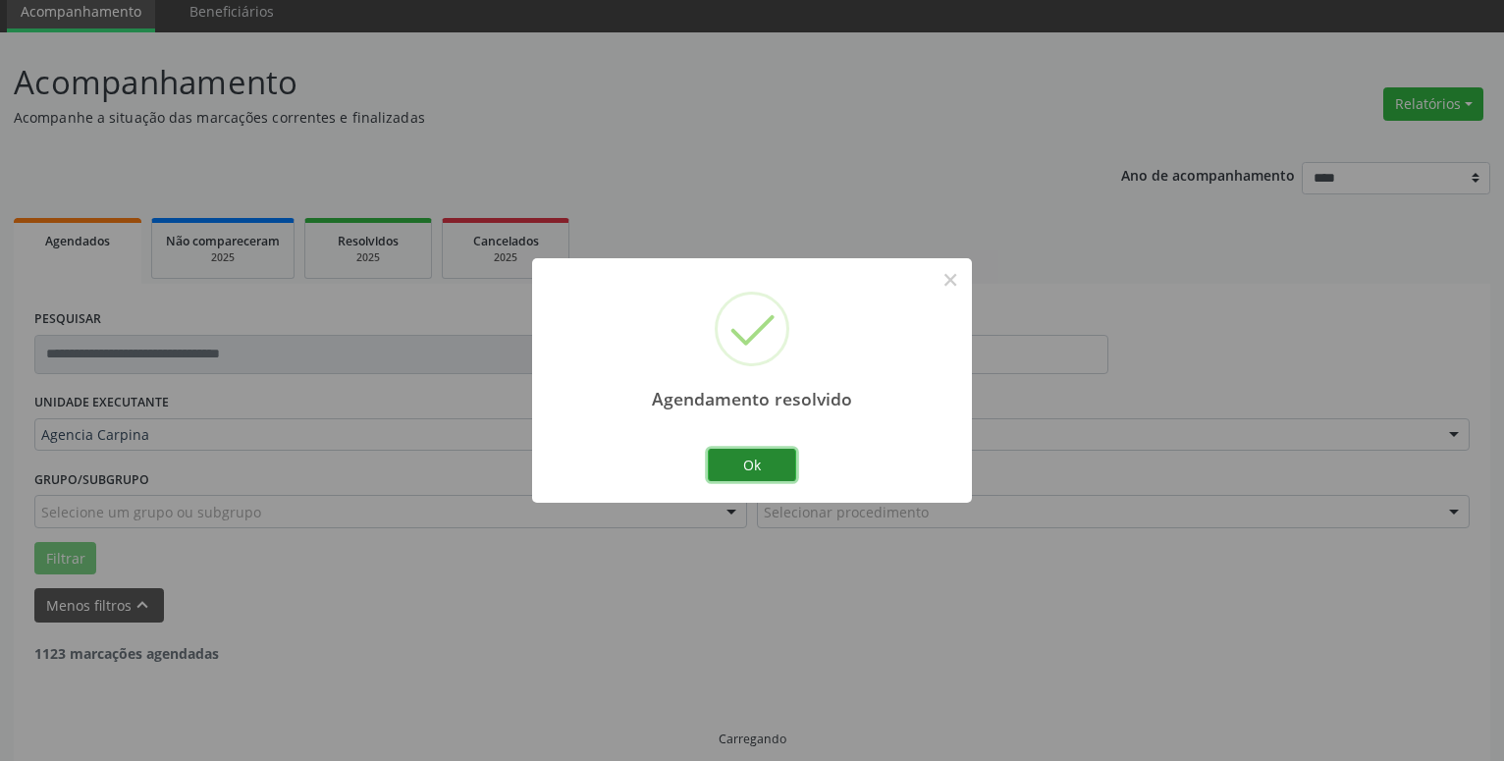
click at [756, 469] on button "Ok" at bounding box center [752, 465] width 88 height 33
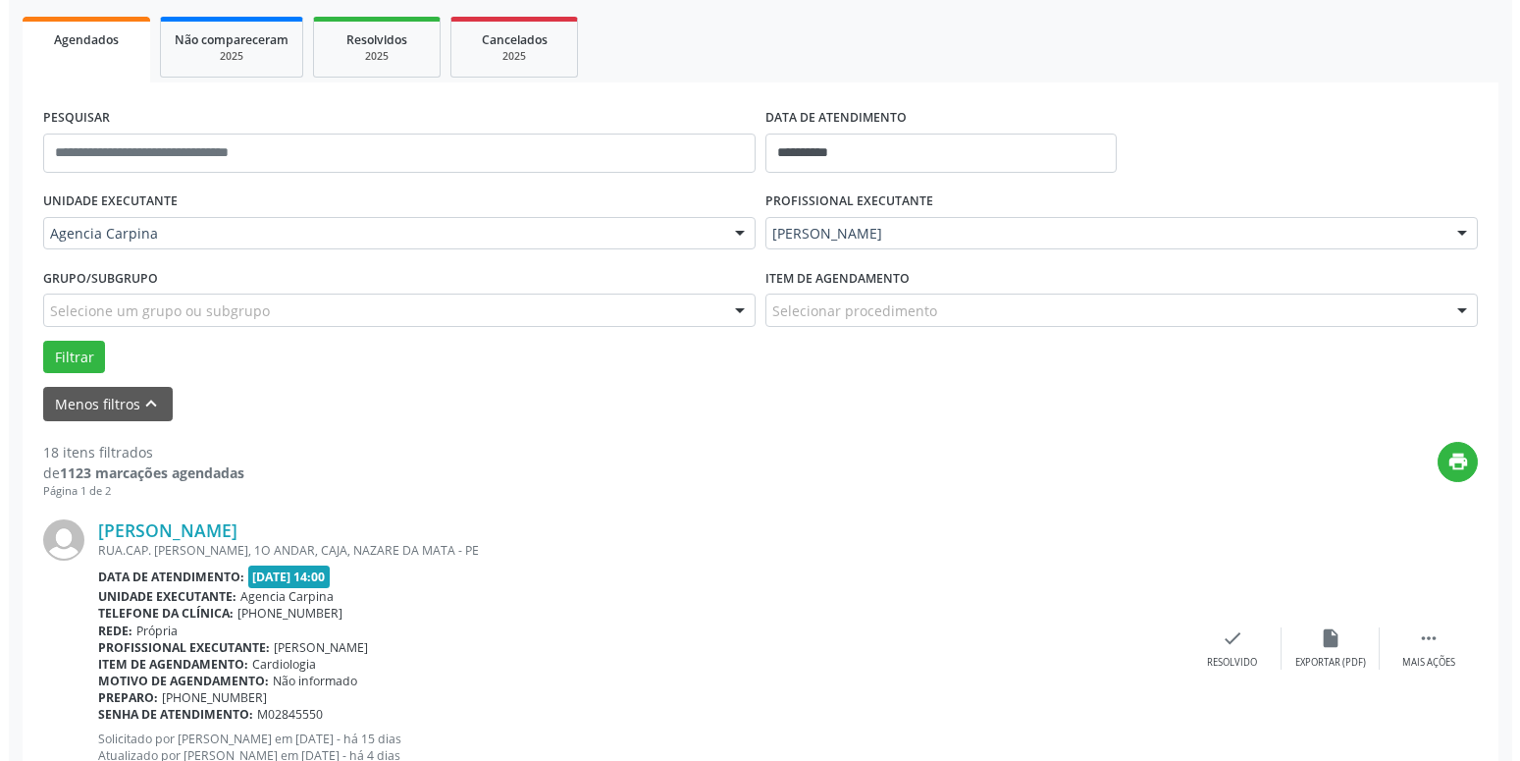
scroll to position [309, 0]
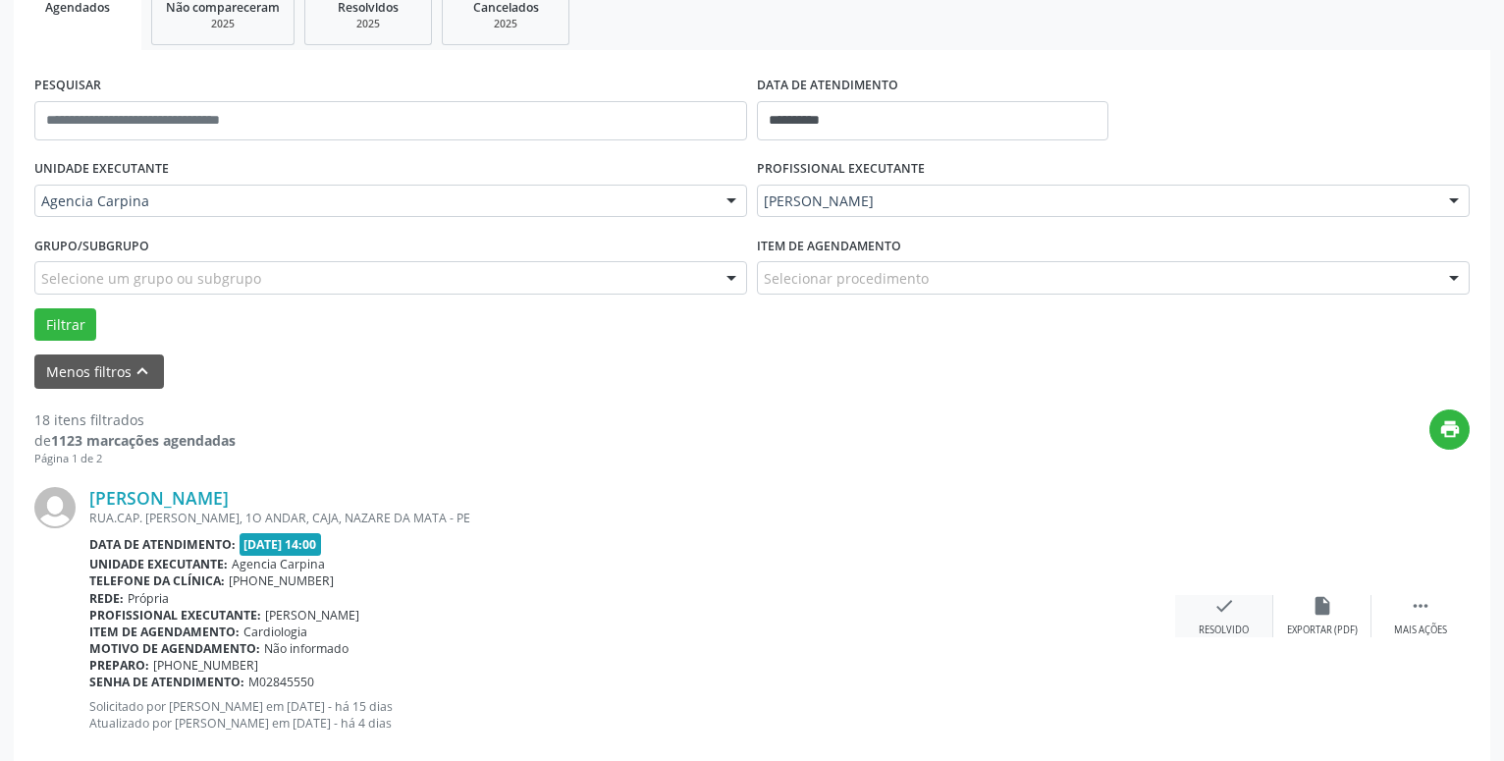
click at [1224, 608] on icon "check" at bounding box center [1224, 606] width 22 height 22
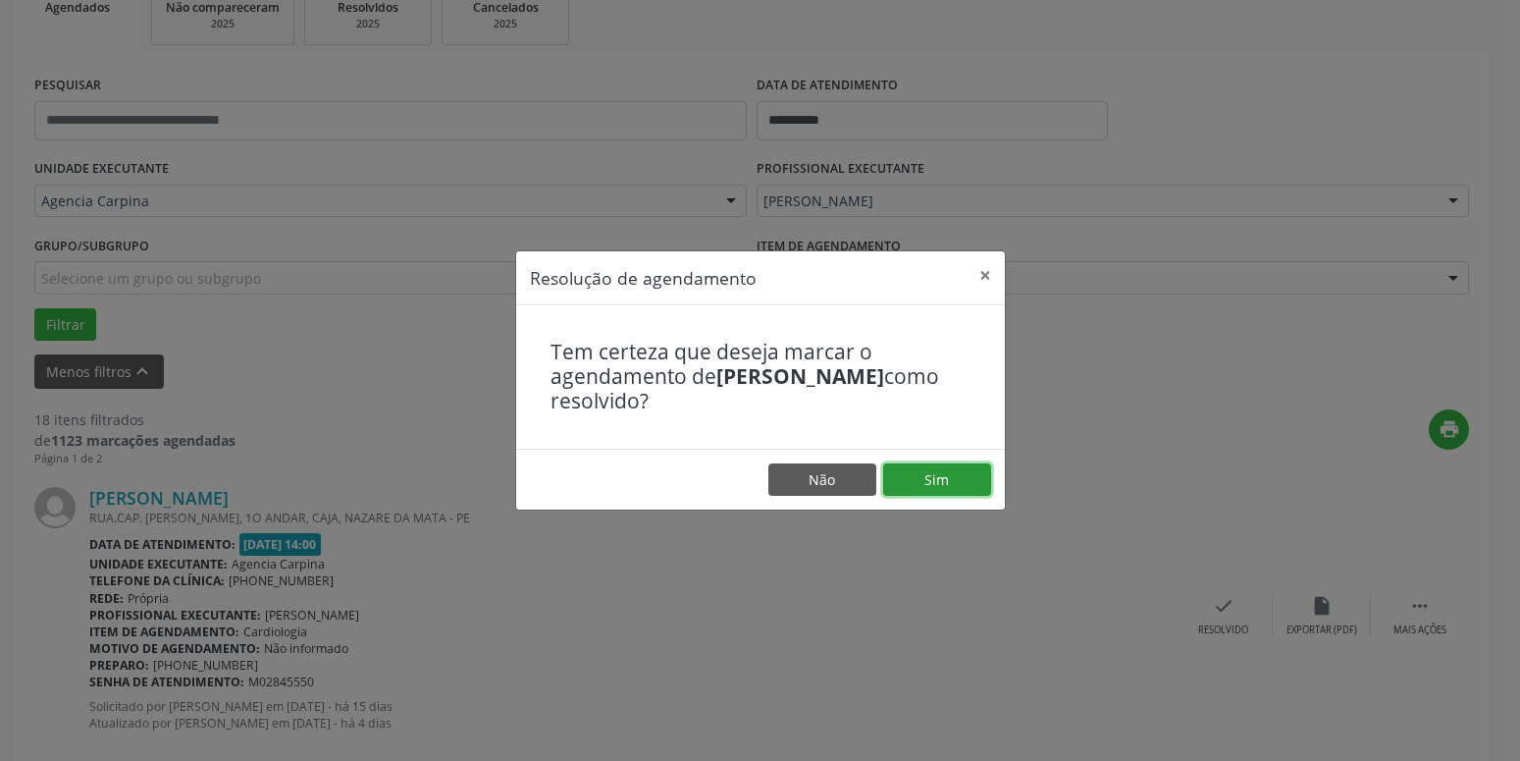
click at [934, 473] on button "Sim" at bounding box center [937, 479] width 108 height 33
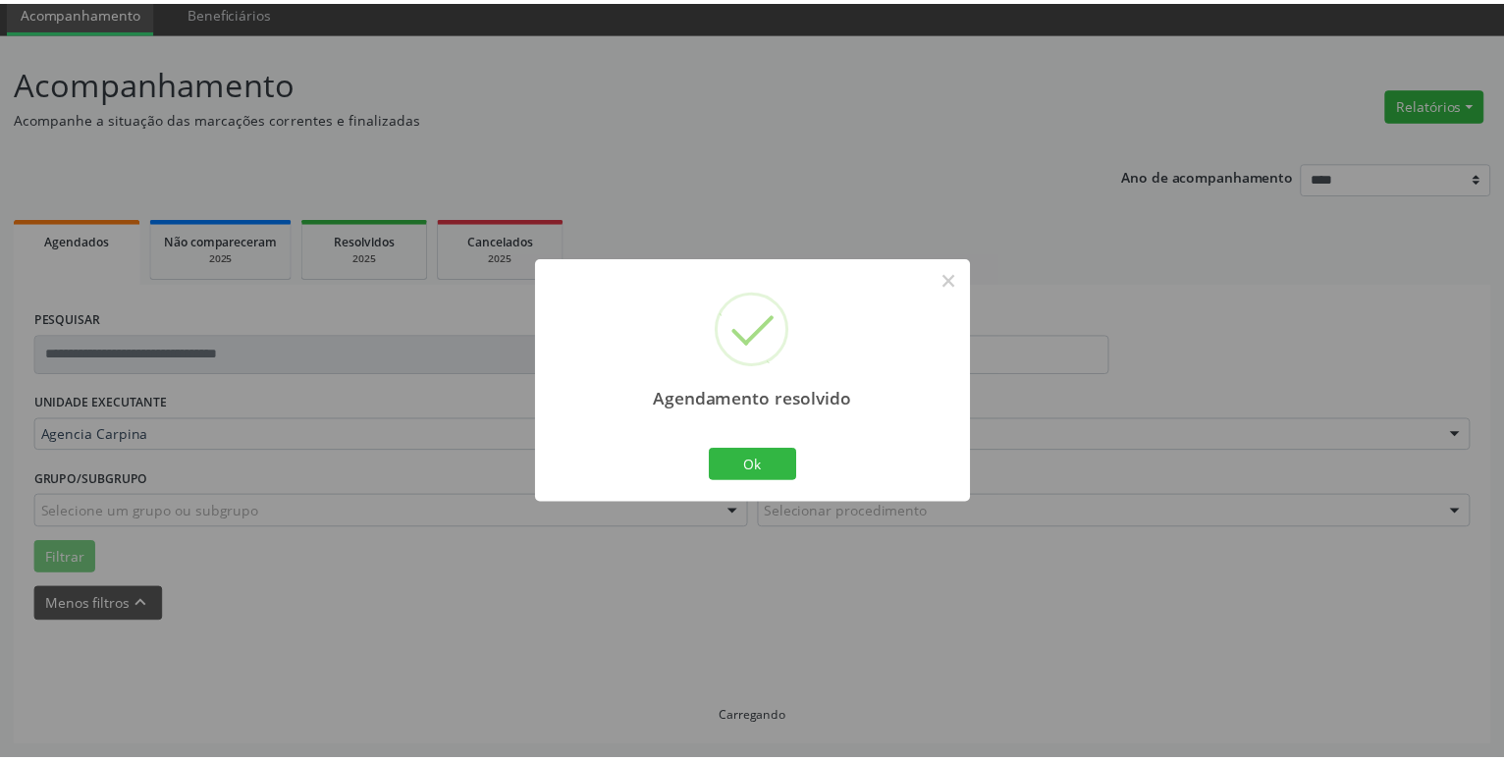
scroll to position [76, 0]
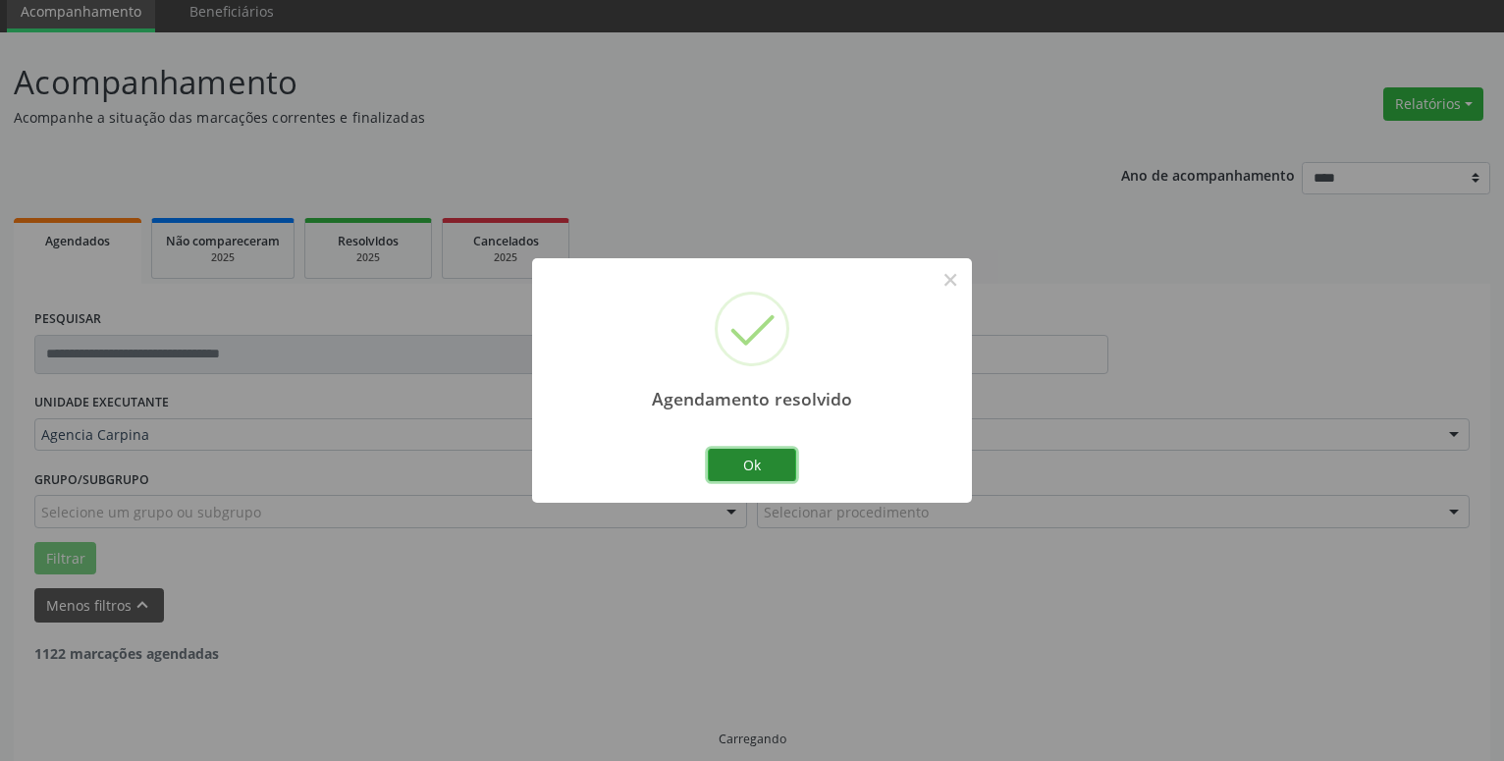
click at [753, 472] on button "Ok" at bounding box center [752, 465] width 88 height 33
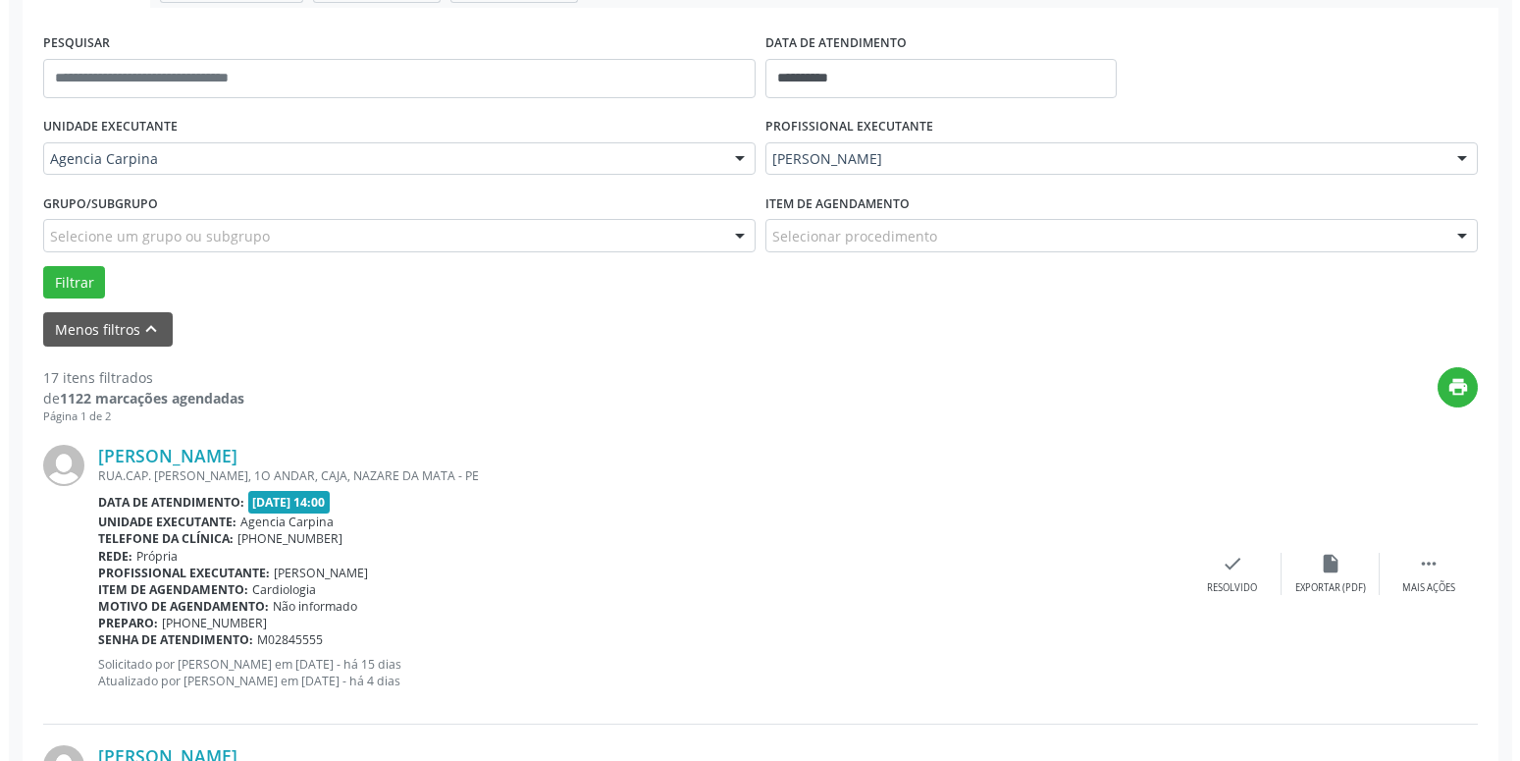
scroll to position [376, 0]
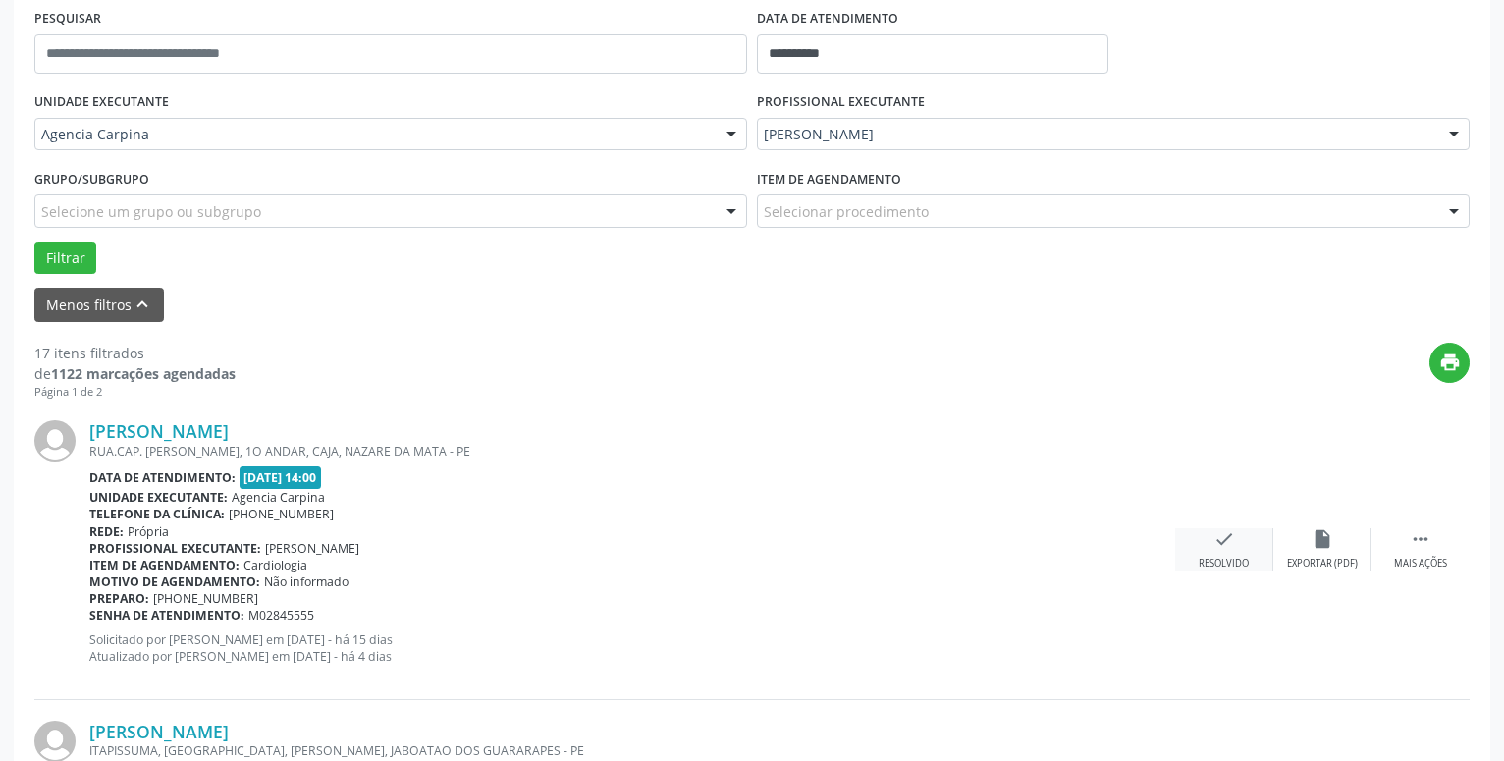
click at [1207, 536] on div "check Resolvido" at bounding box center [1224, 549] width 98 height 42
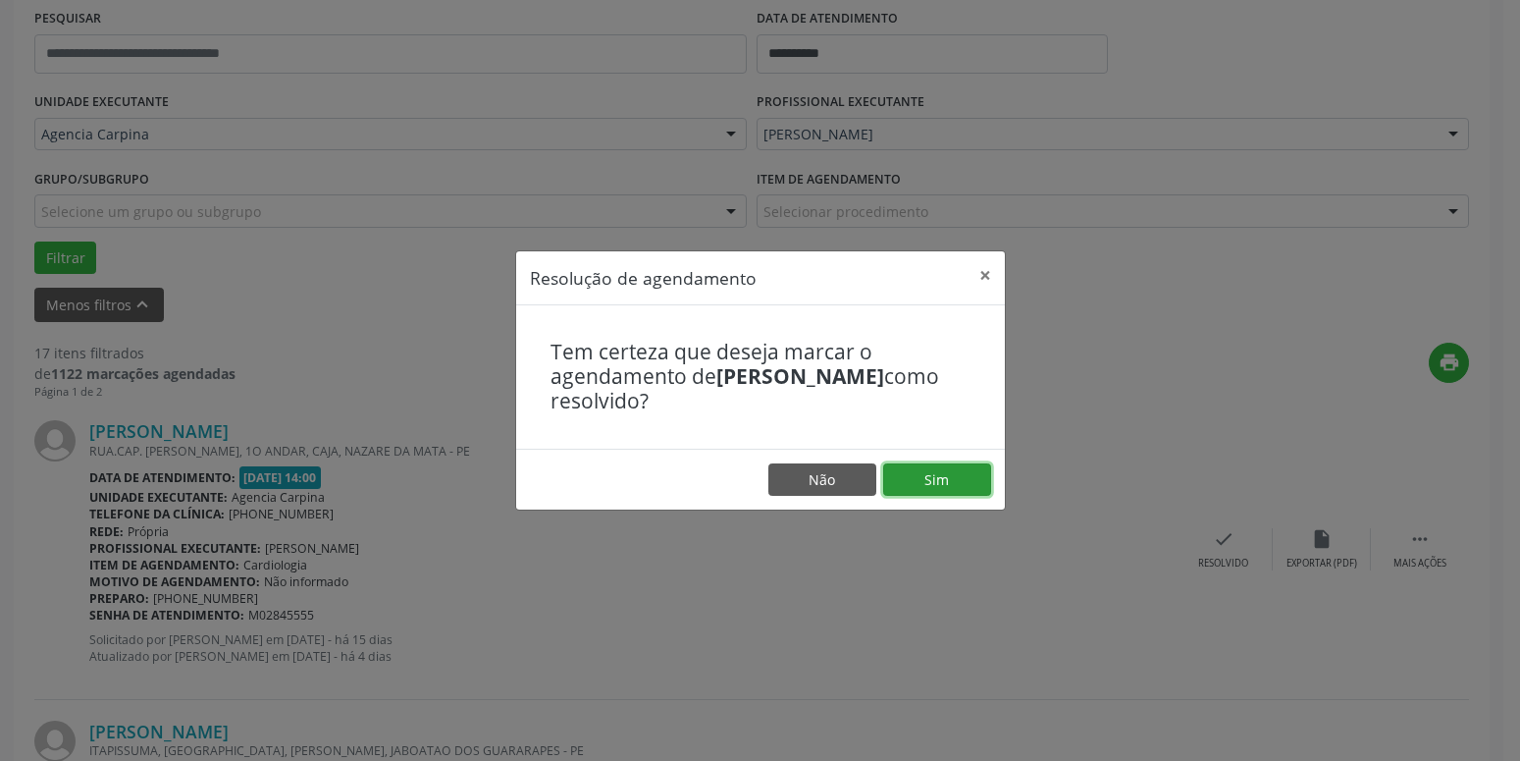
click at [950, 485] on button "Sim" at bounding box center [937, 479] width 108 height 33
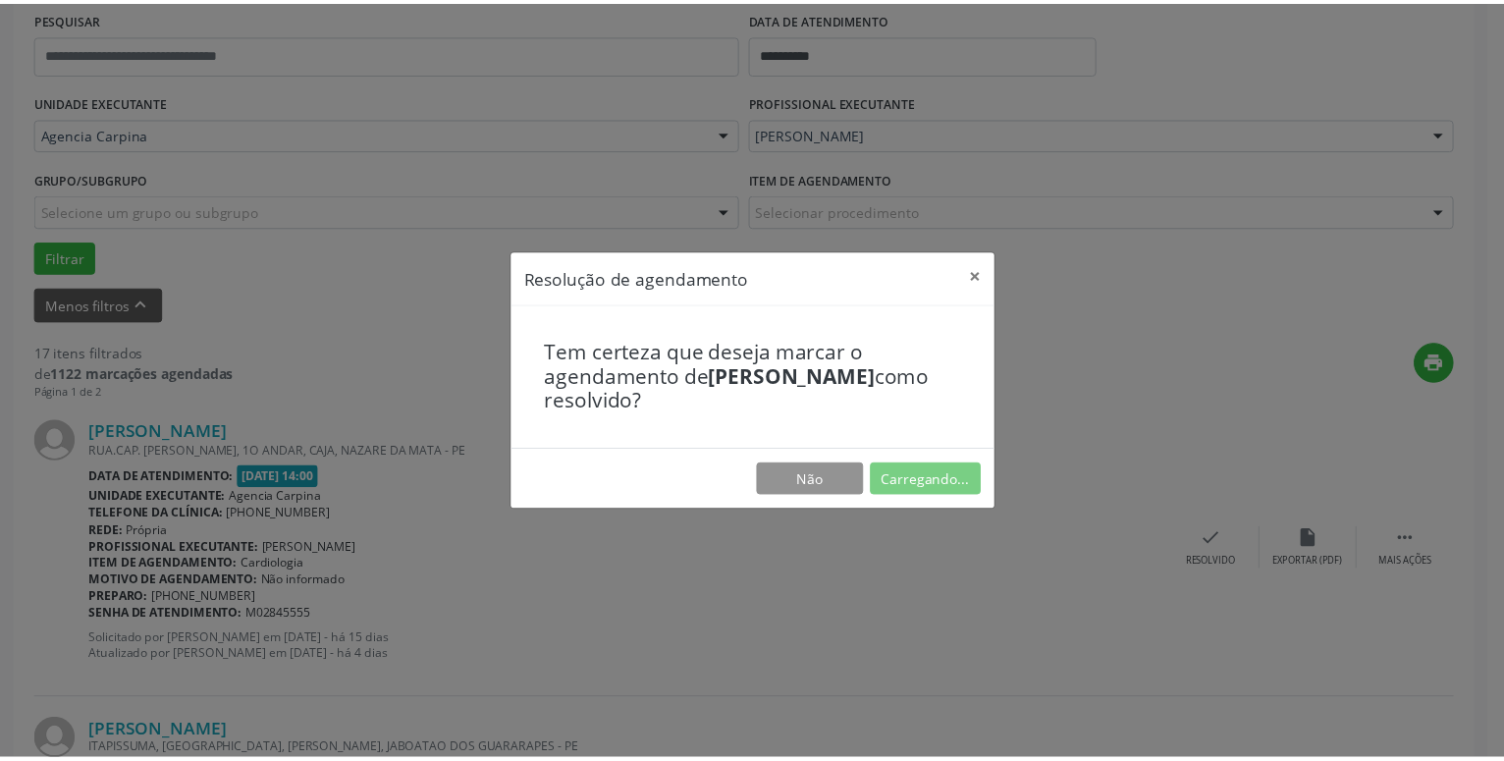
scroll to position [76, 0]
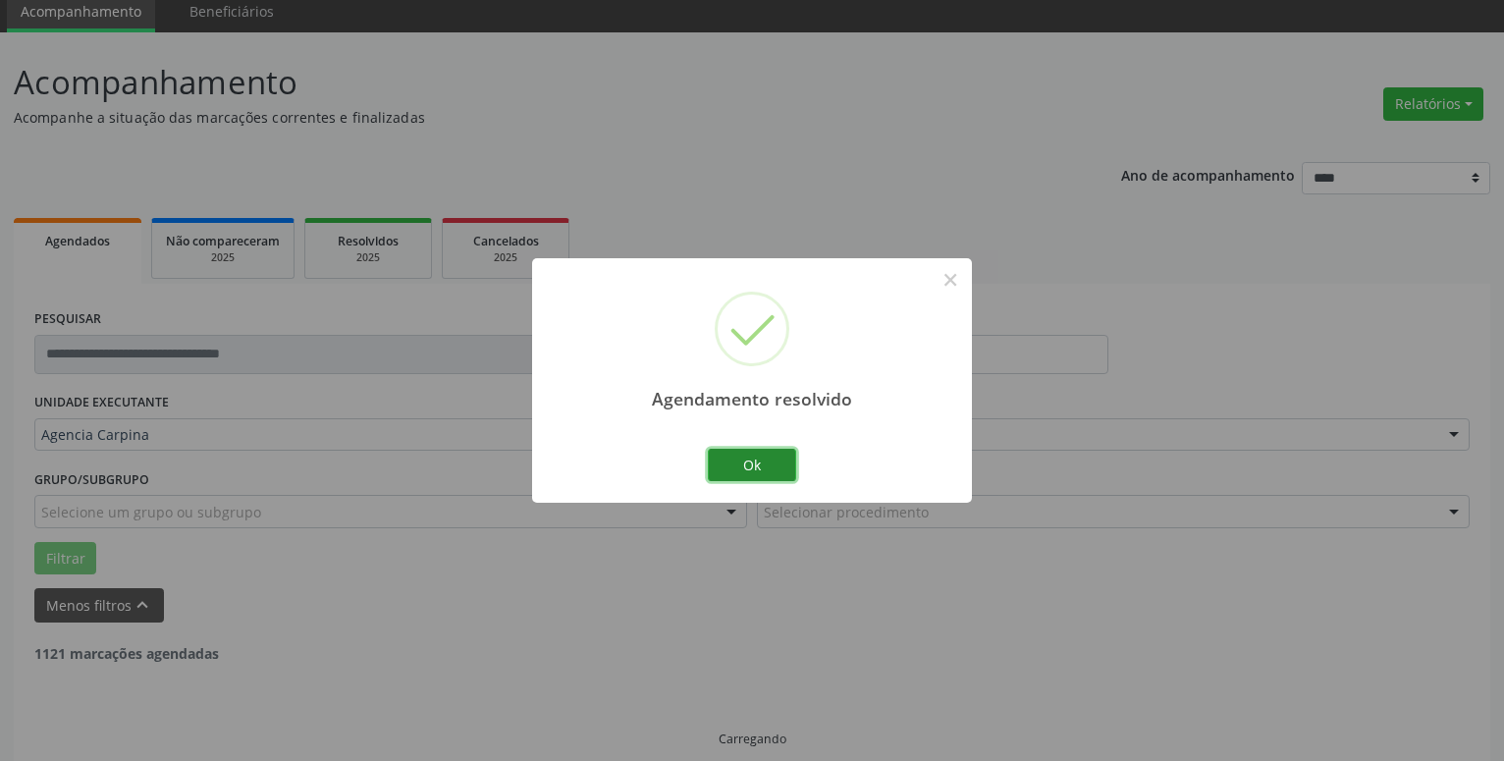
click at [760, 469] on button "Ok" at bounding box center [752, 465] width 88 height 33
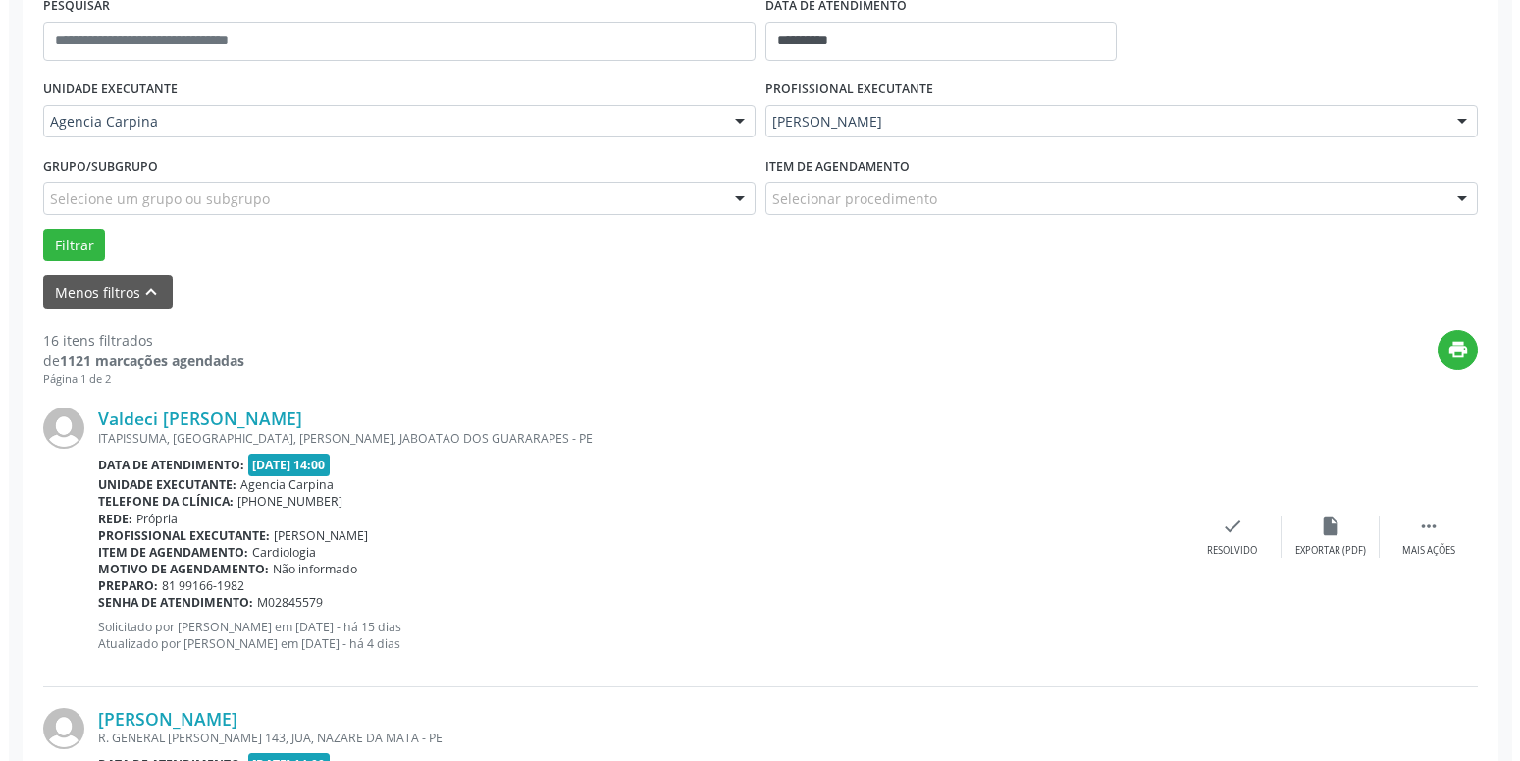
scroll to position [413, 0]
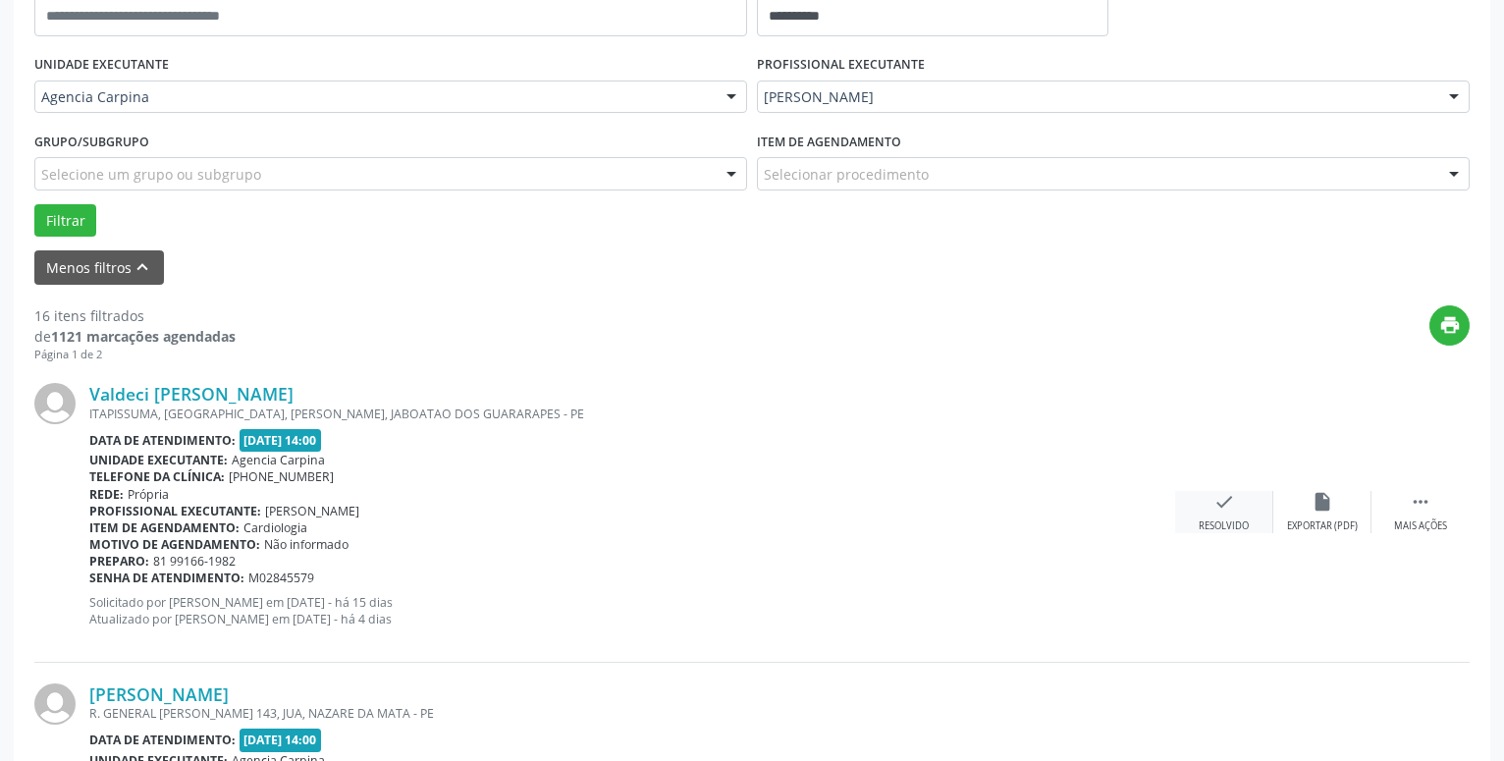
click at [1214, 512] on icon "check" at bounding box center [1224, 502] width 22 height 22
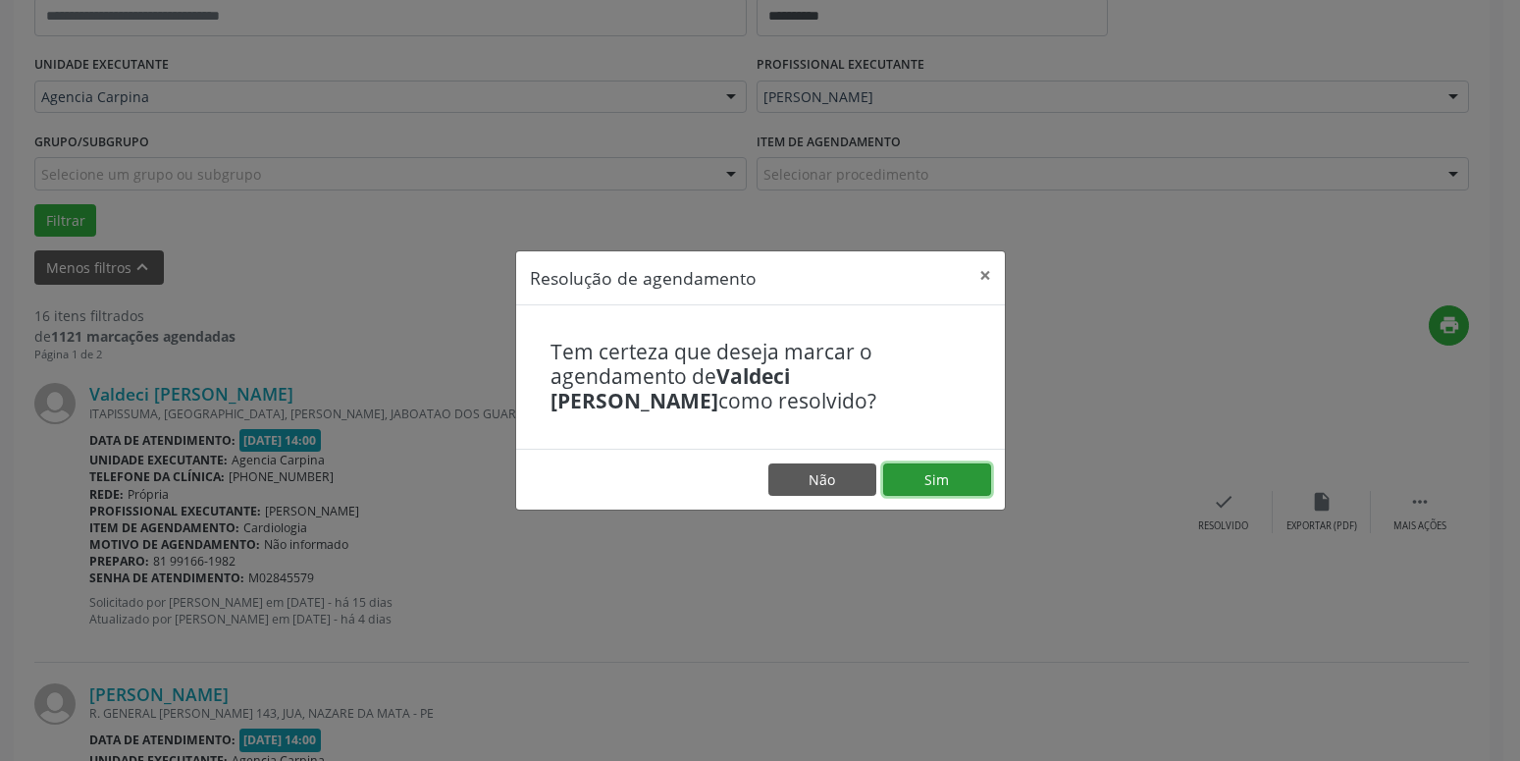
click at [932, 479] on button "Sim" at bounding box center [937, 479] width 108 height 33
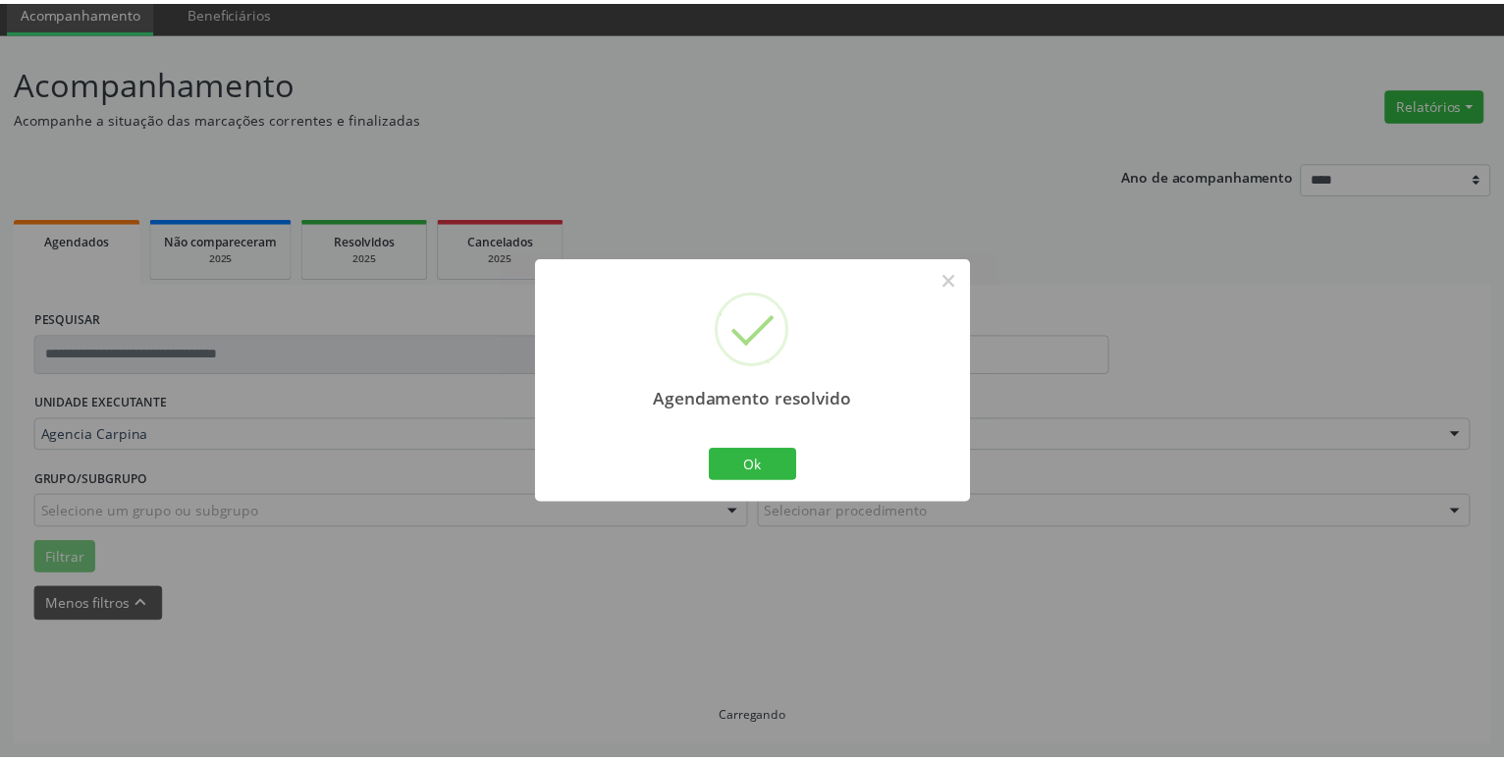
scroll to position [76, 0]
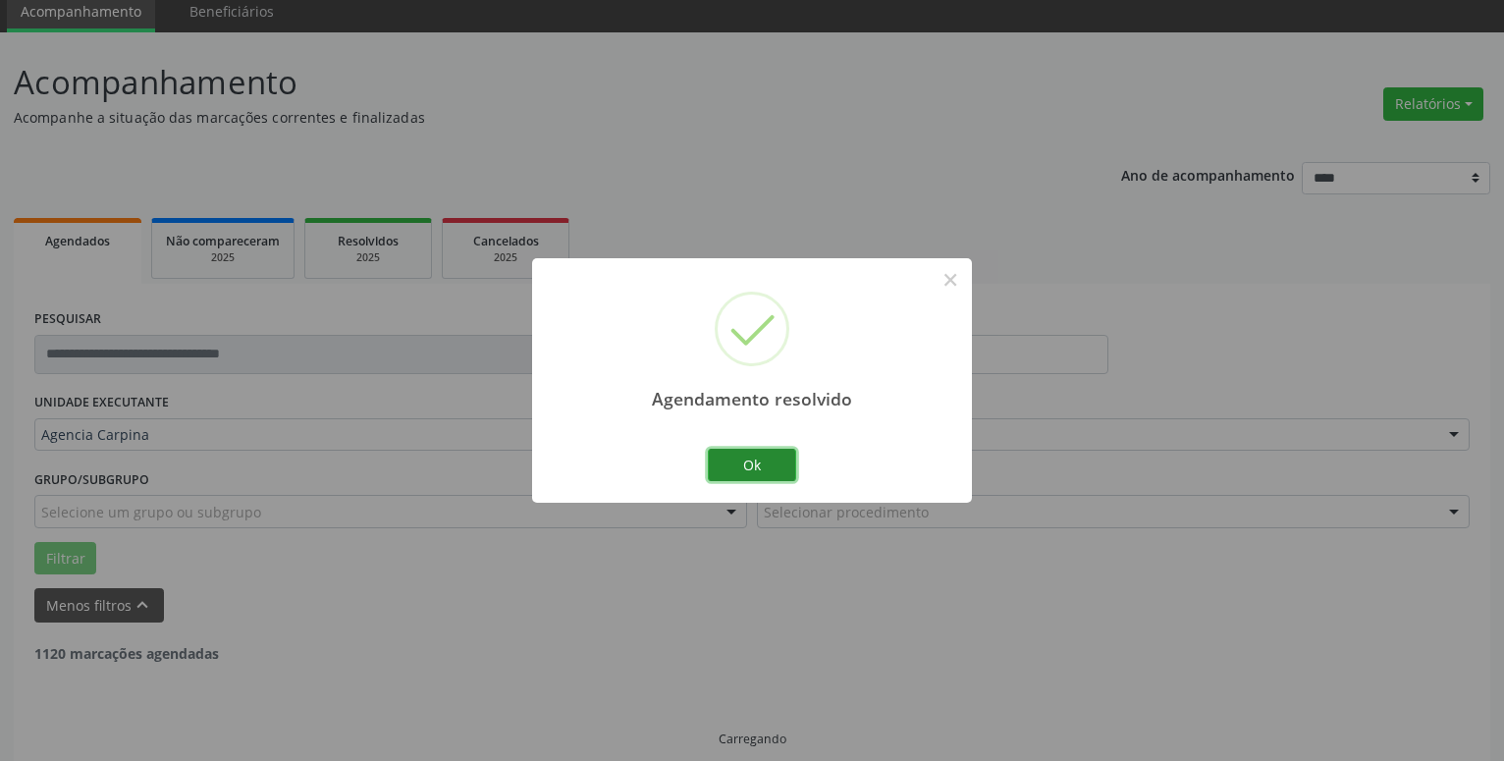
click at [762, 464] on button "Ok" at bounding box center [752, 465] width 88 height 33
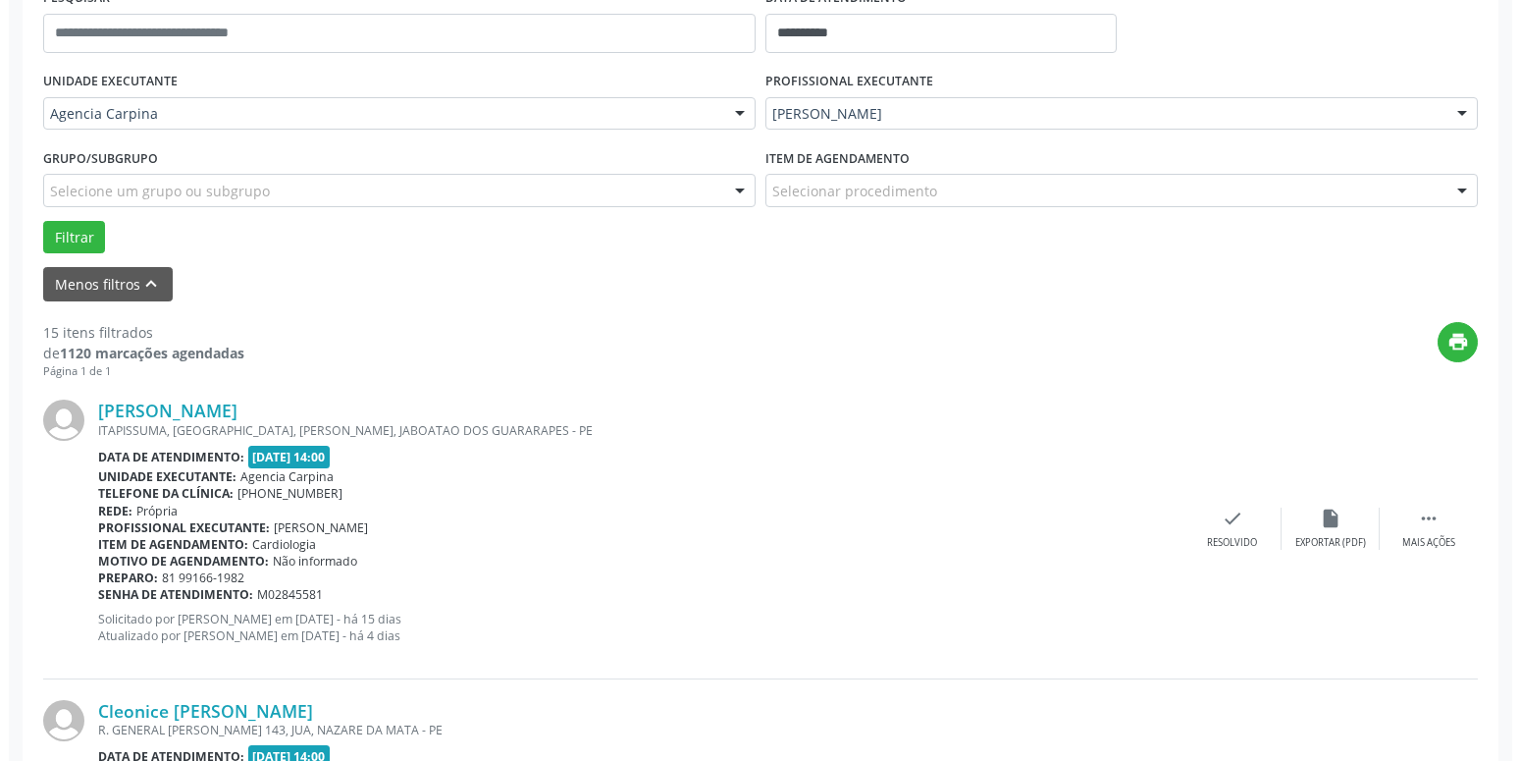
scroll to position [413, 0]
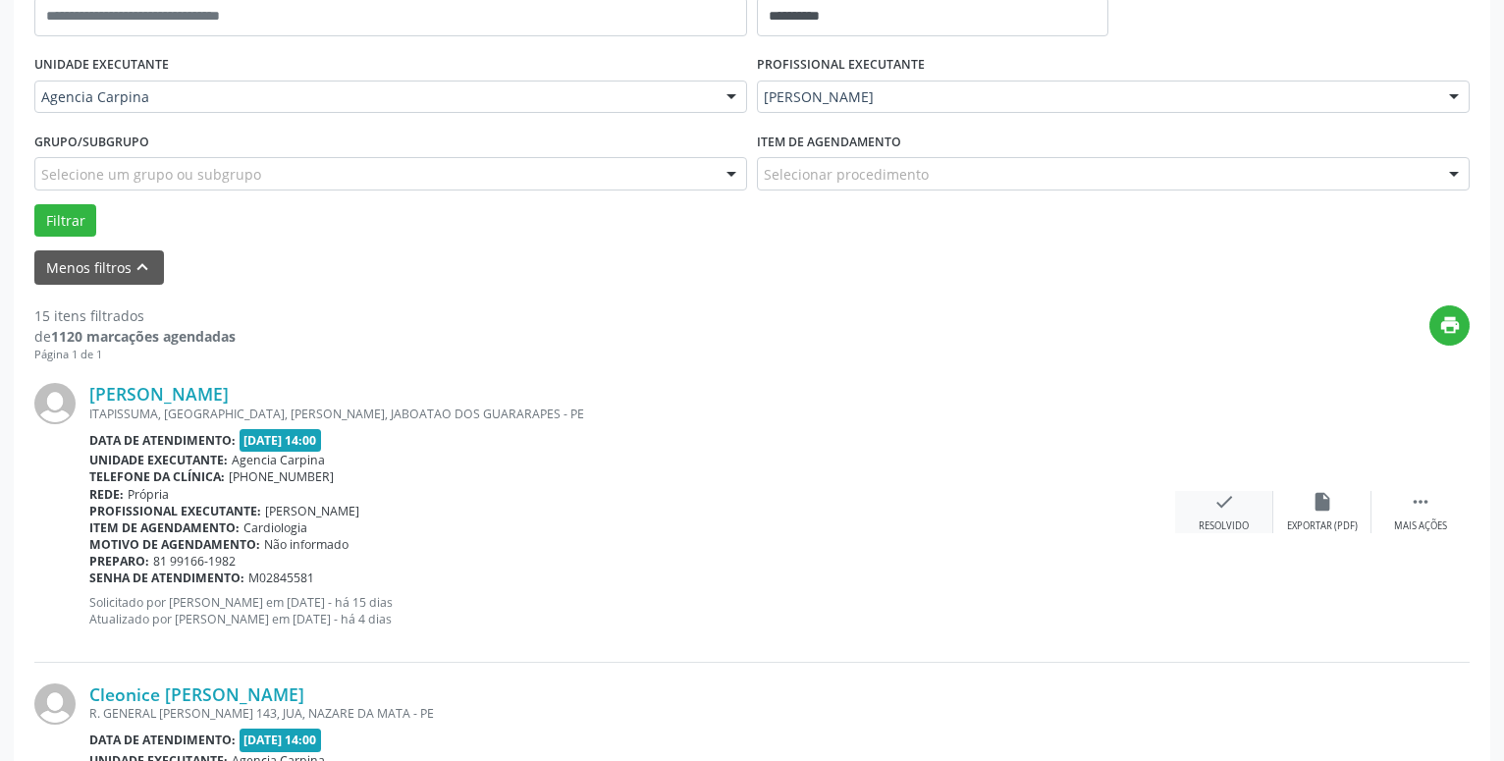
click at [1212, 503] on div "check Resolvido" at bounding box center [1224, 512] width 98 height 42
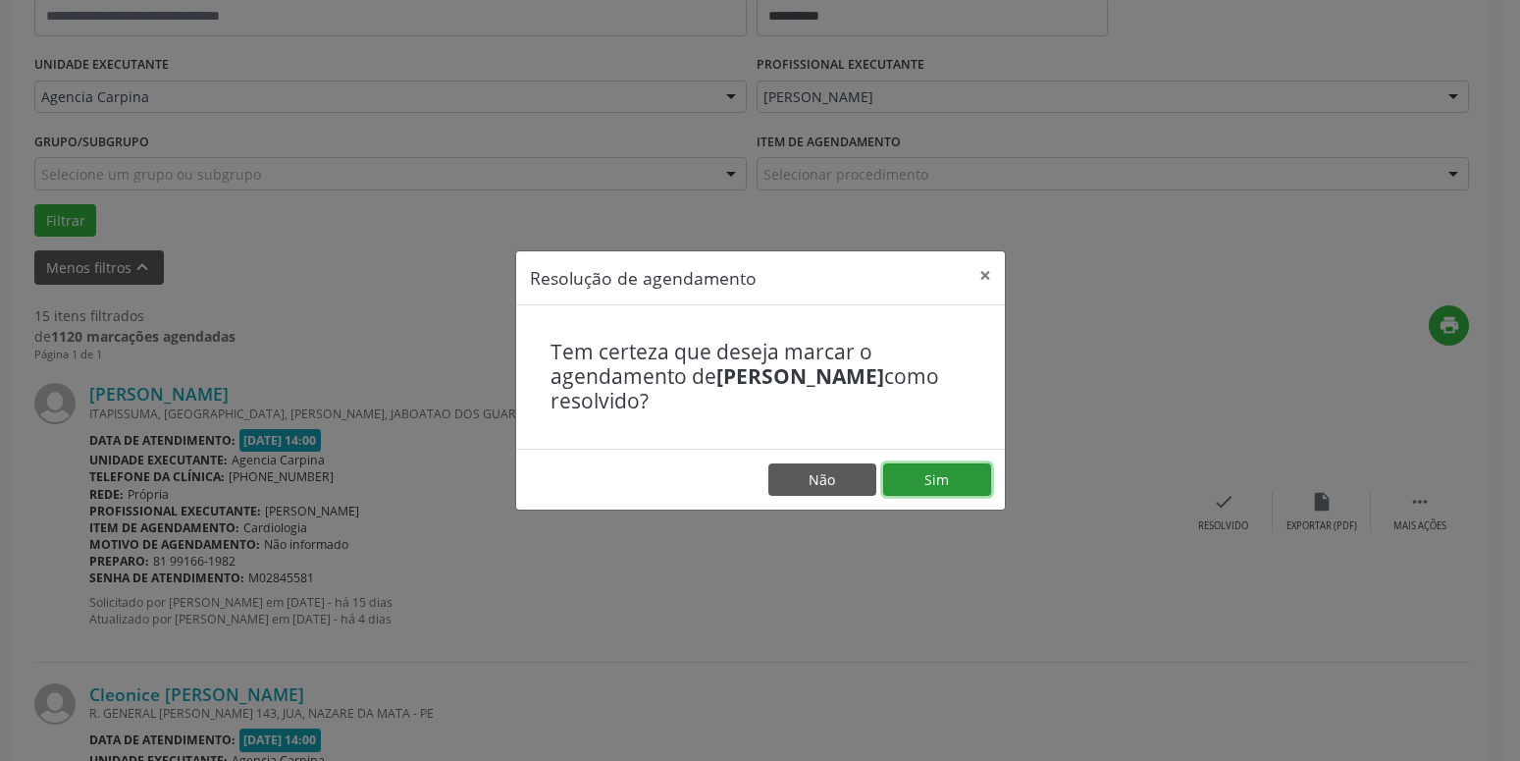
click at [938, 489] on button "Sim" at bounding box center [937, 479] width 108 height 33
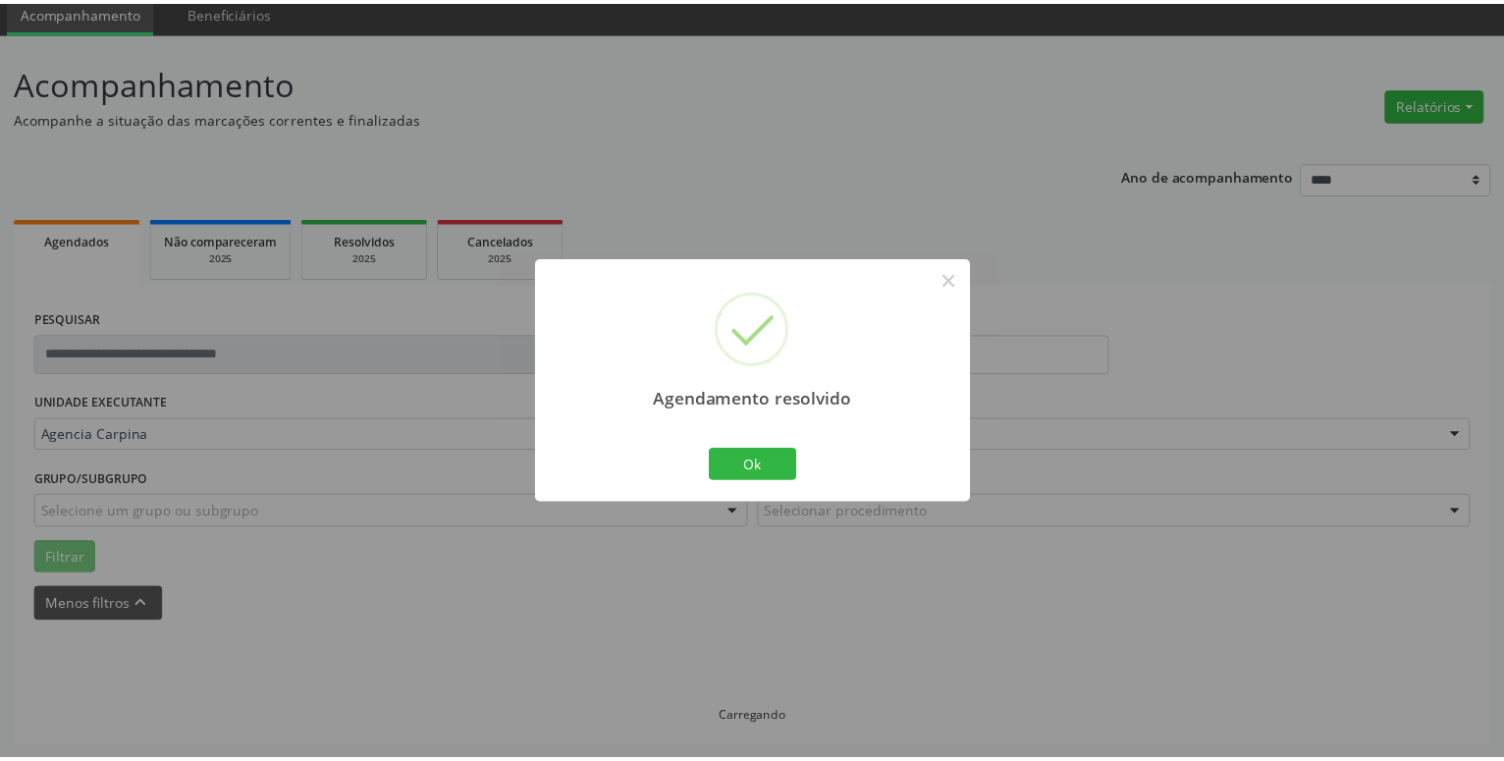
scroll to position [76, 0]
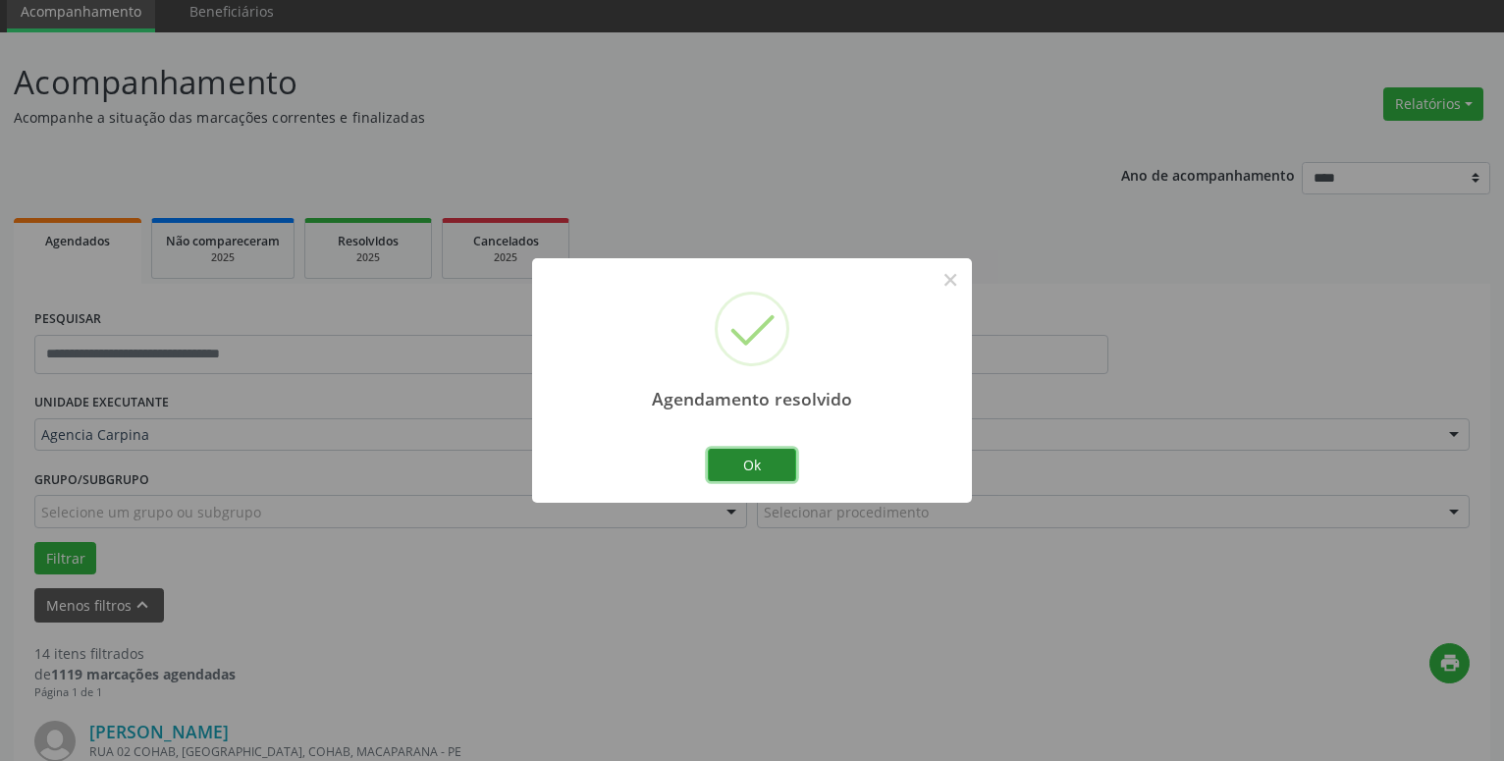
click at [754, 473] on button "Ok" at bounding box center [752, 465] width 88 height 33
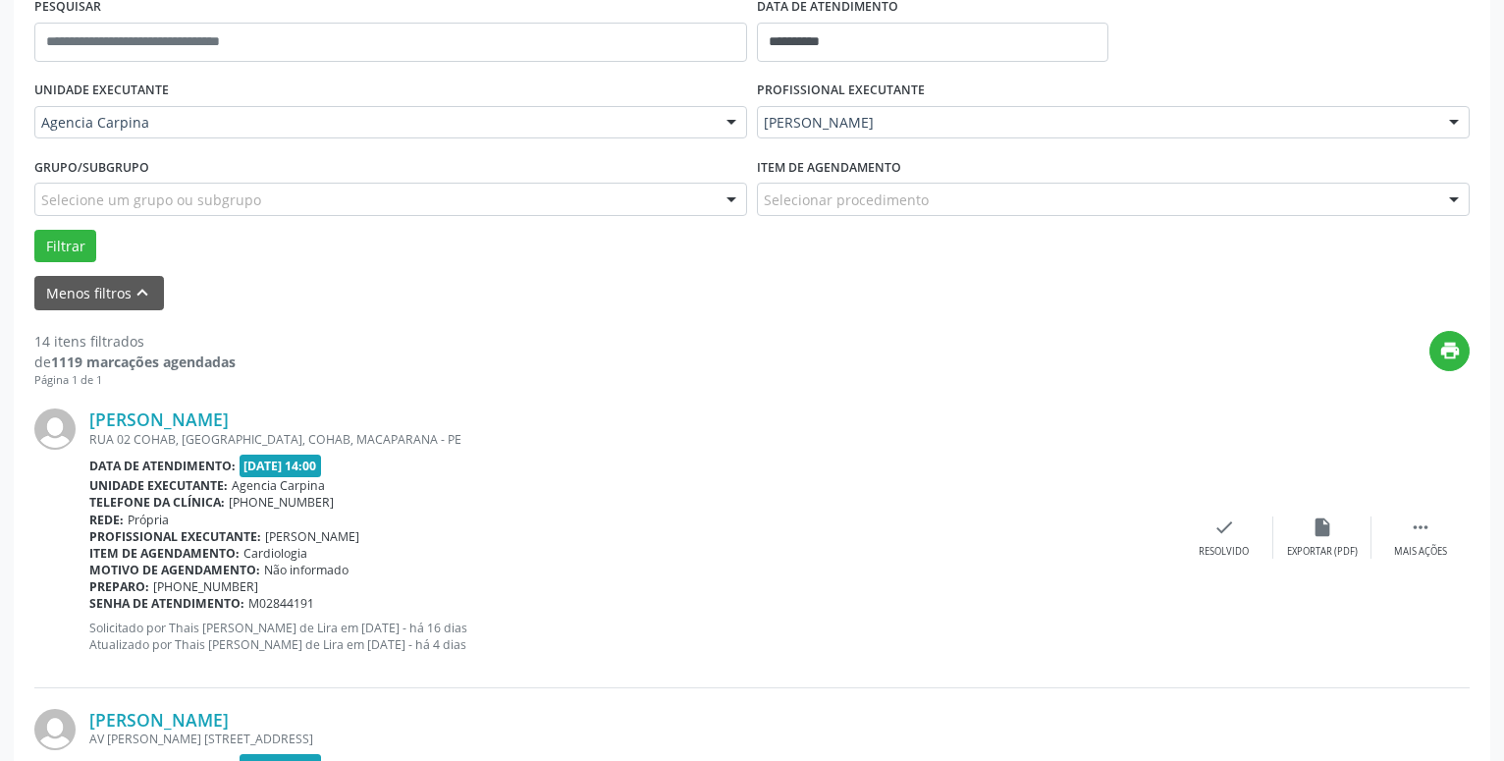
scroll to position [409, 0]
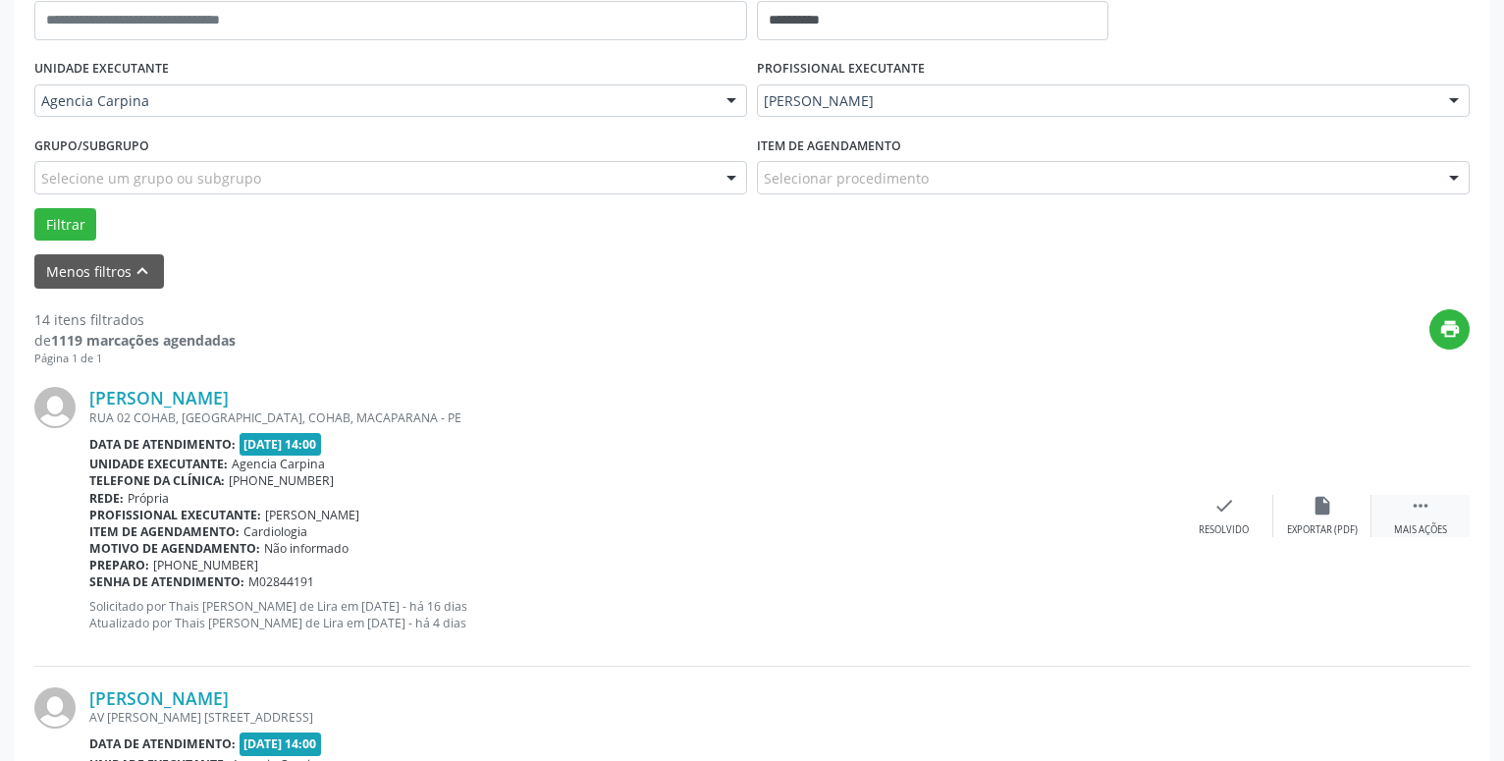
click at [1415, 508] on icon "" at bounding box center [1421, 506] width 22 height 22
click at [1310, 510] on div "alarm_off Não compareceu" at bounding box center [1322, 516] width 98 height 42
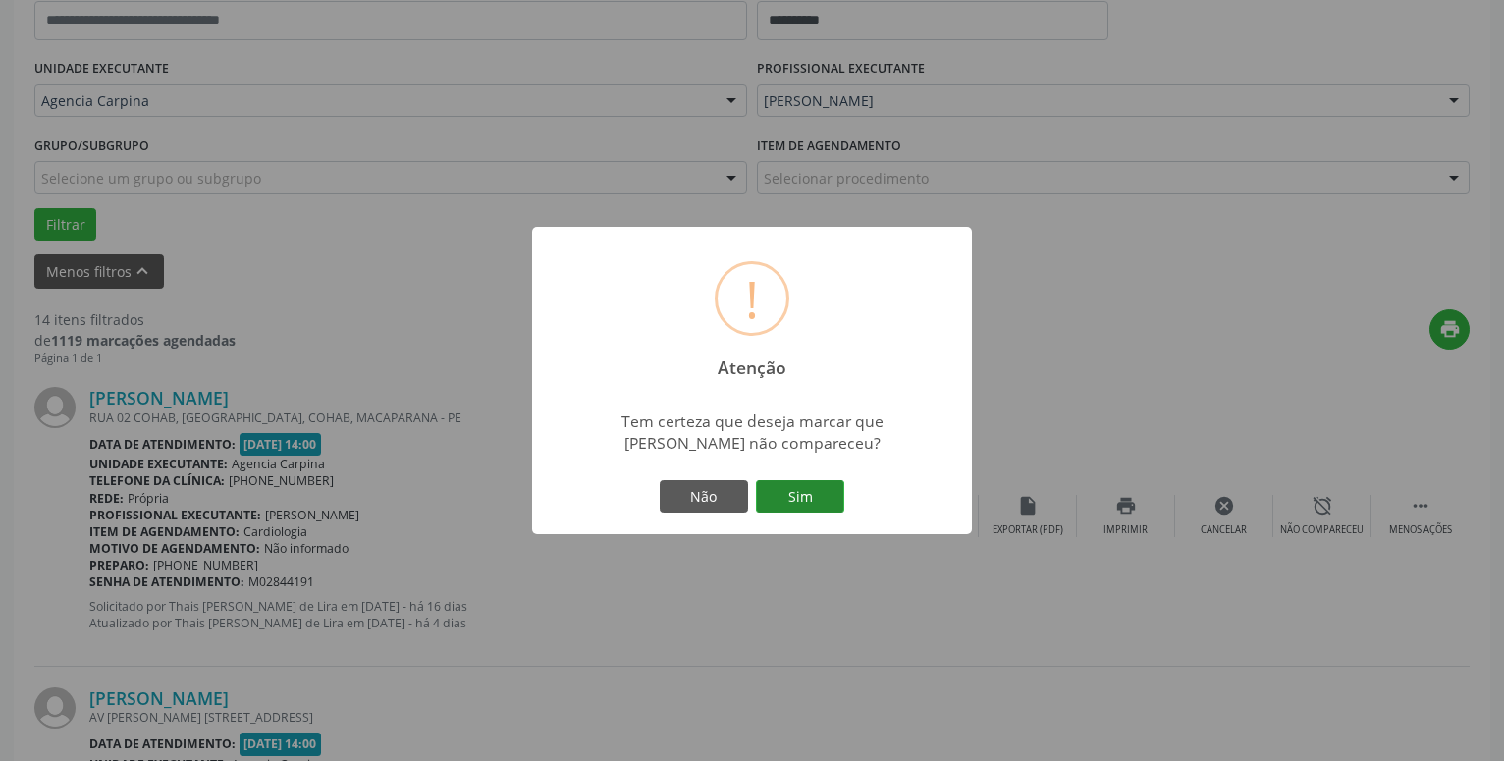
click at [799, 500] on button "Sim" at bounding box center [800, 496] width 88 height 33
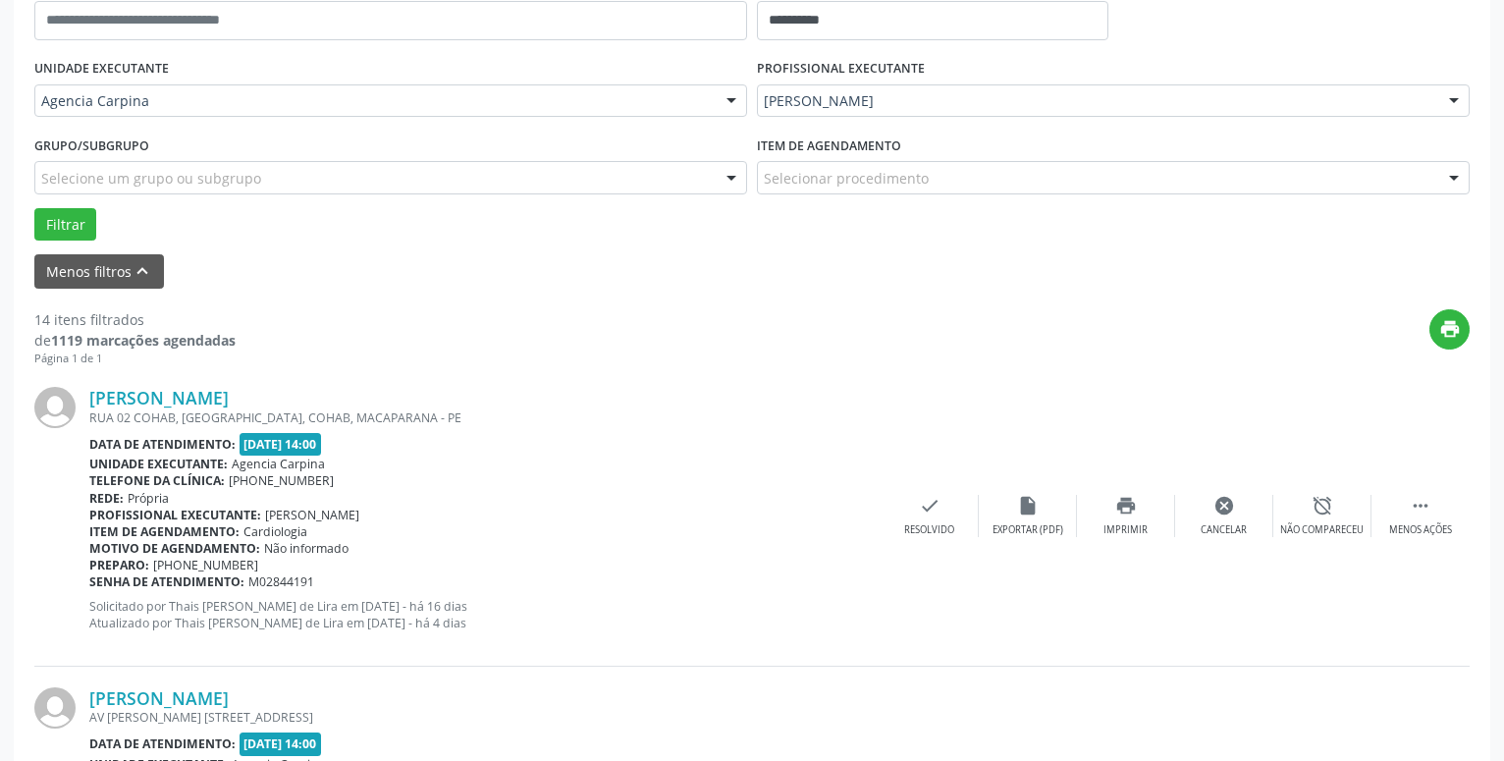
scroll to position [96, 0]
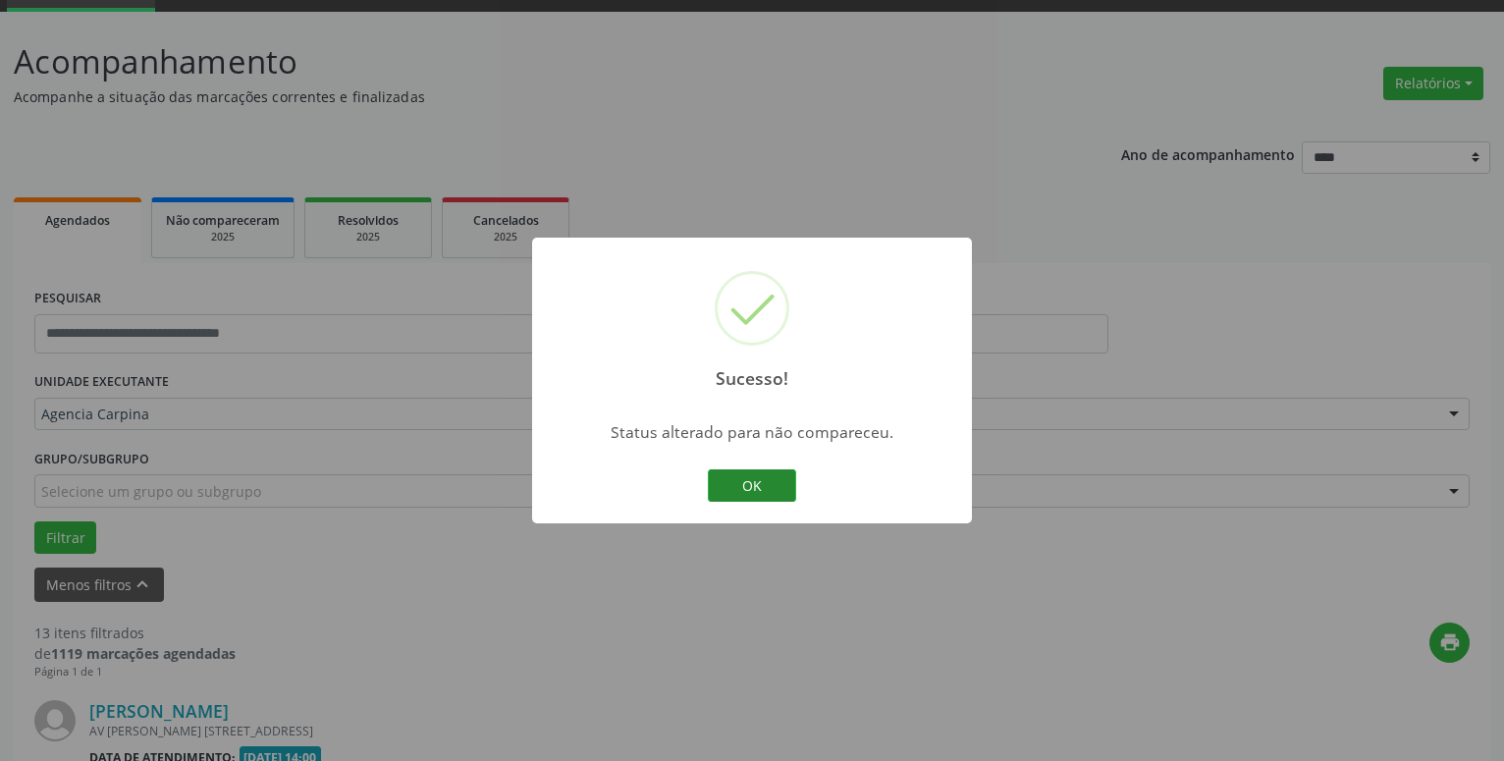
click at [767, 493] on button "OK" at bounding box center [752, 485] width 88 height 33
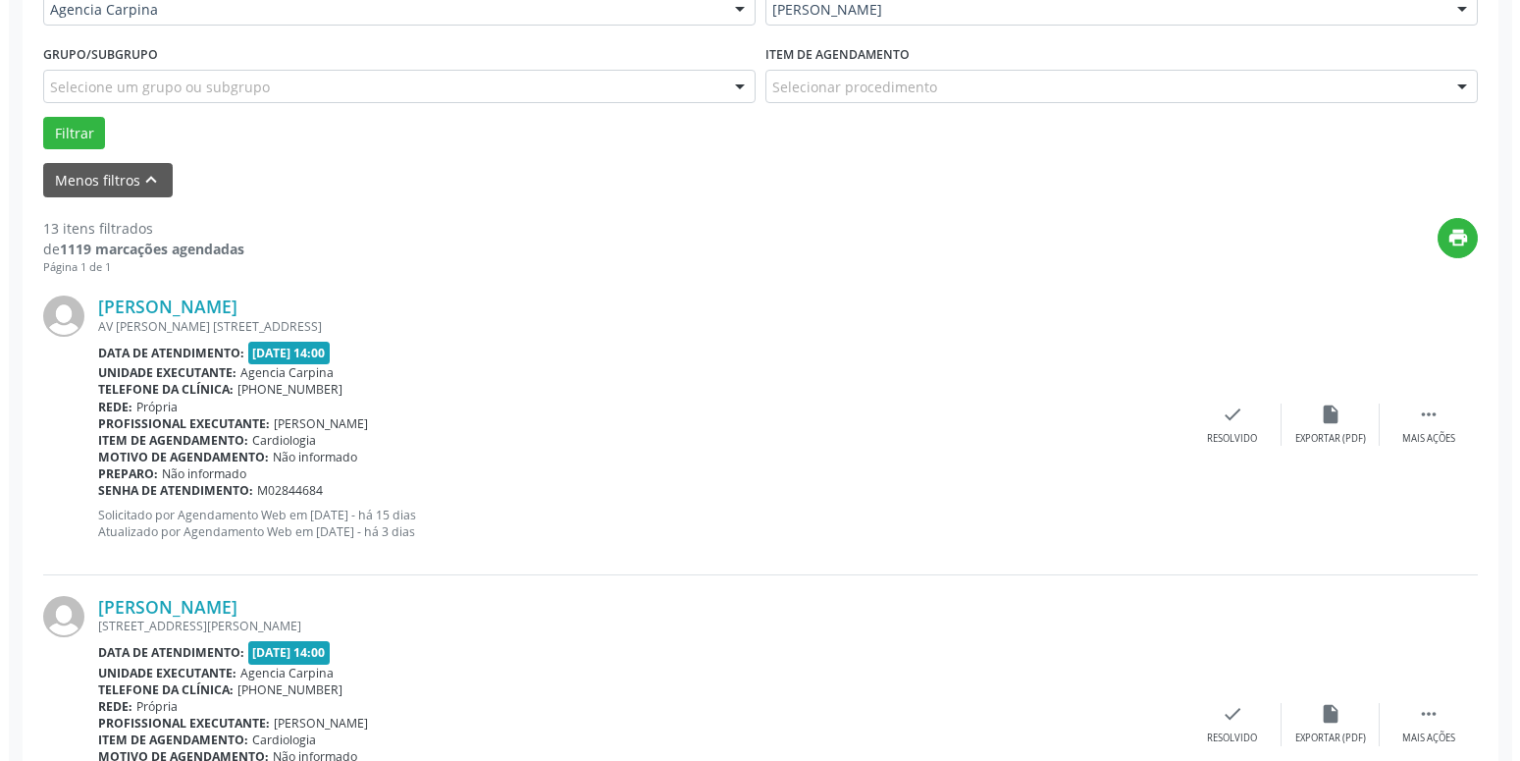
scroll to position [513, 0]
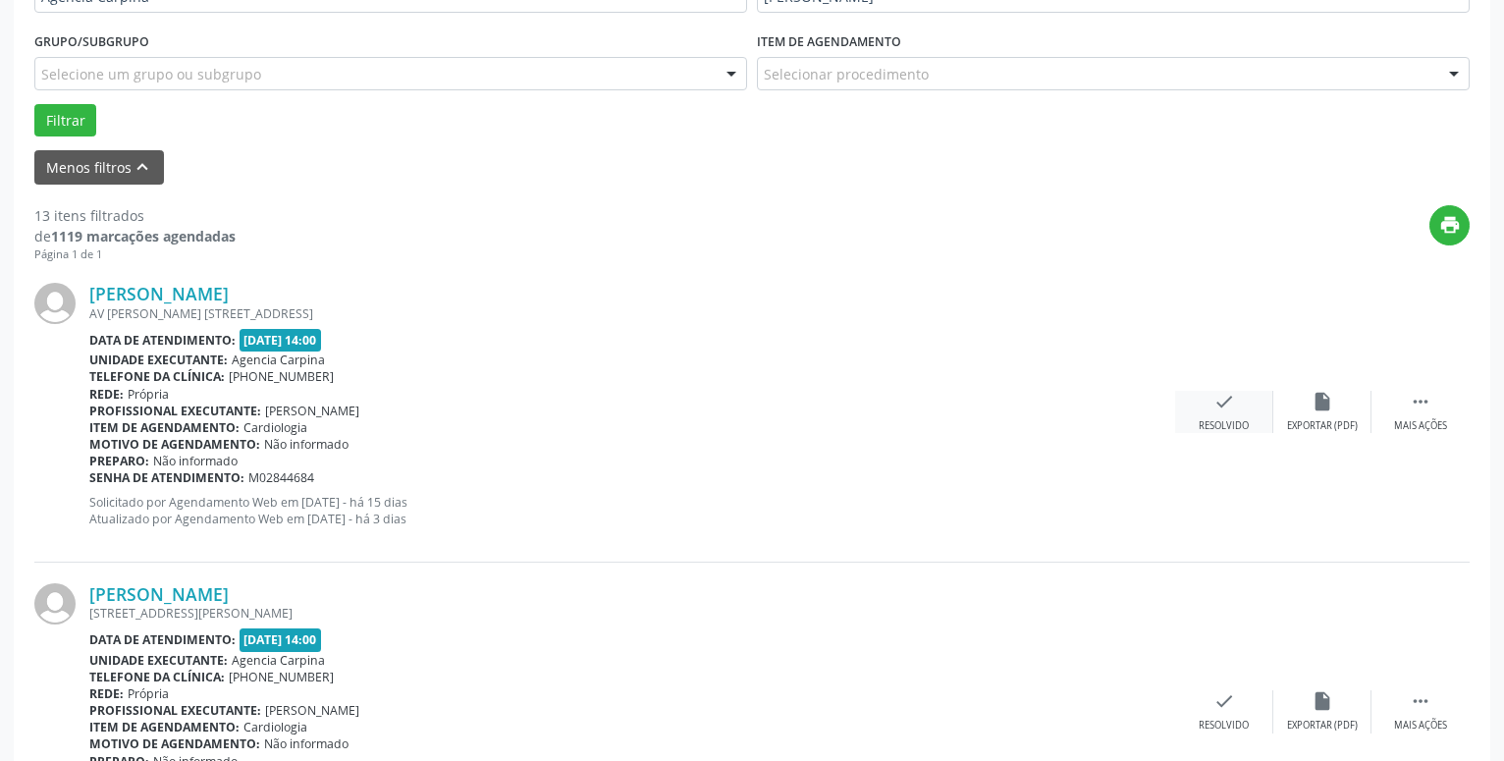
click at [1221, 406] on icon "check" at bounding box center [1224, 402] width 22 height 22
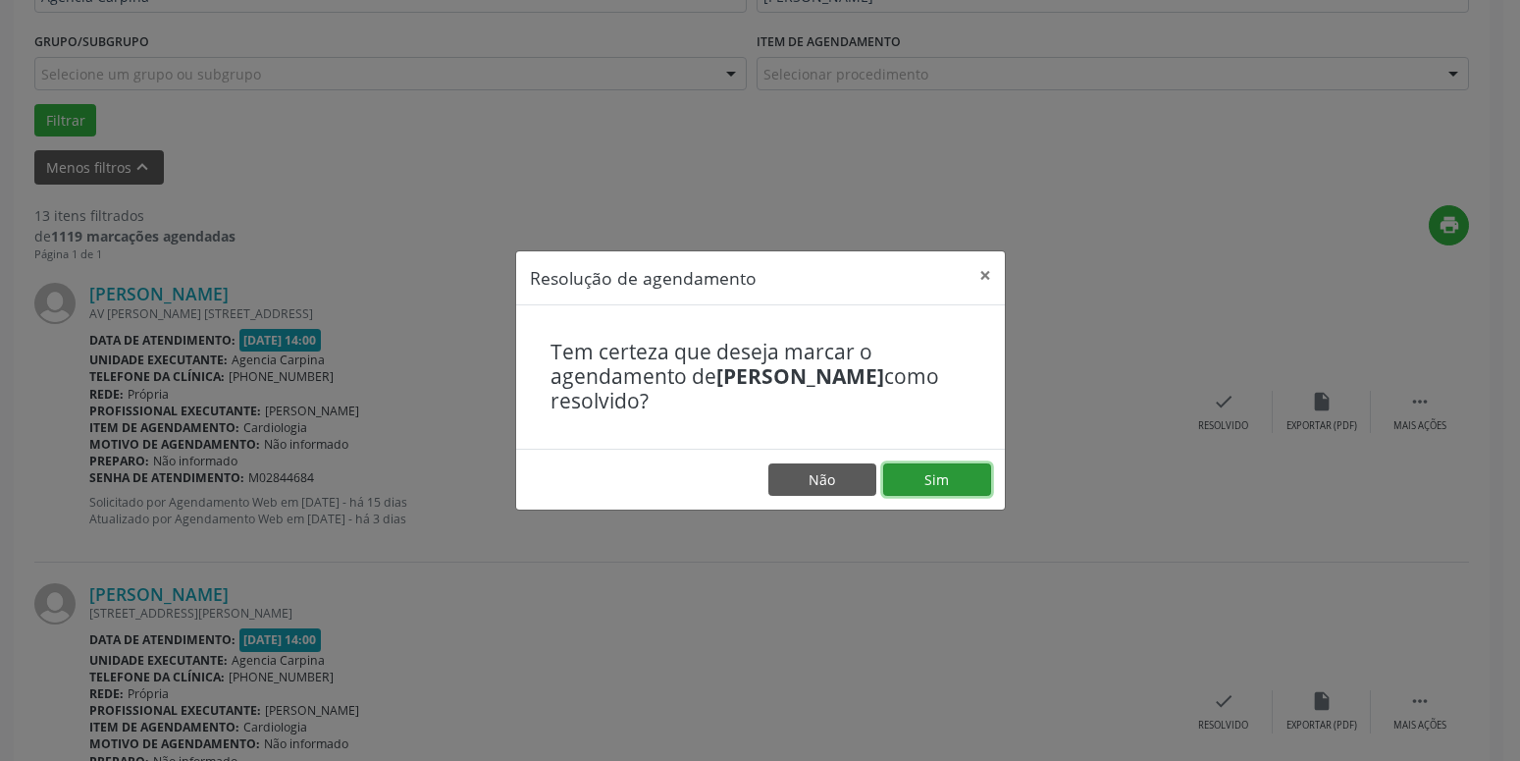
click at [943, 488] on button "Sim" at bounding box center [937, 479] width 108 height 33
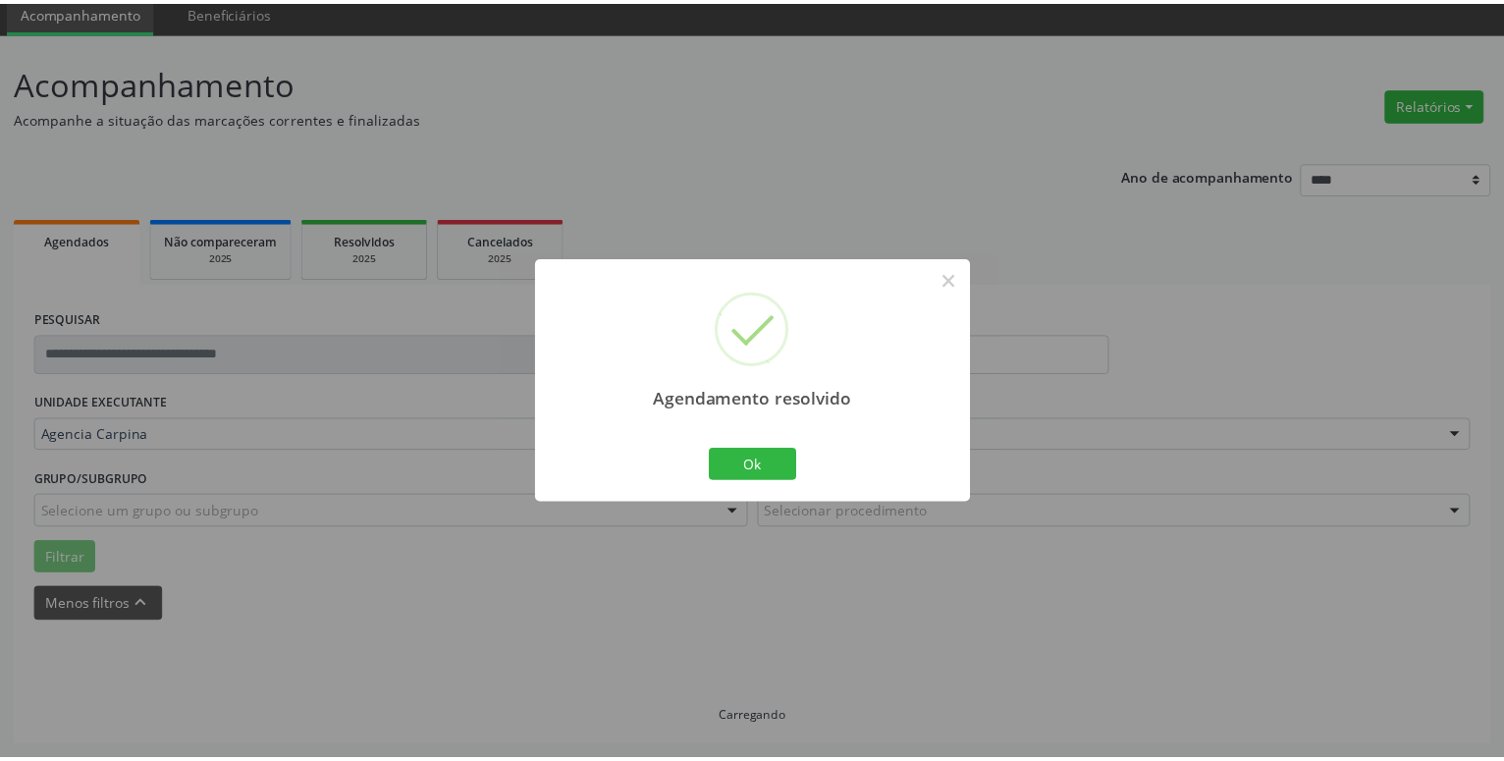
scroll to position [76, 0]
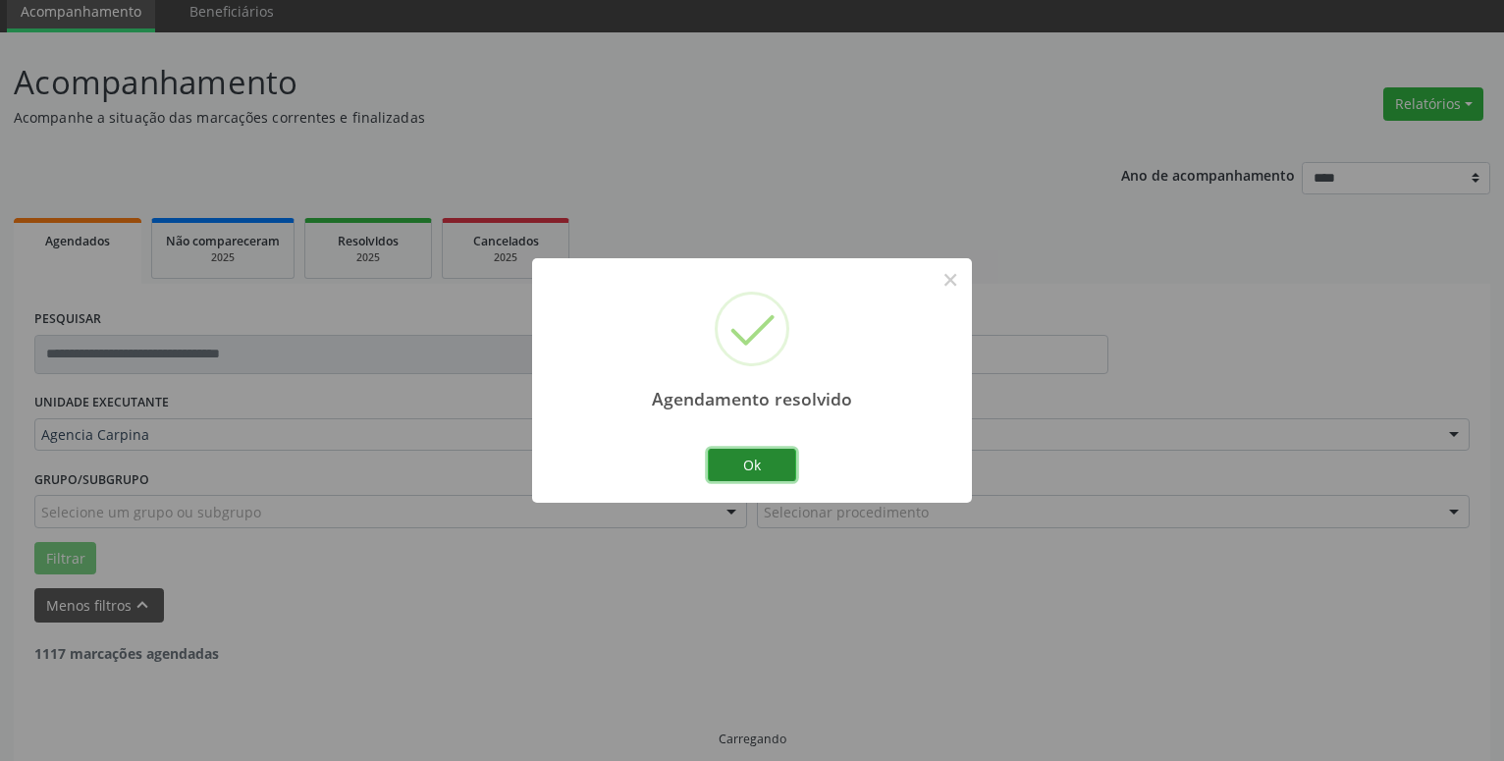
click at [747, 462] on button "Ok" at bounding box center [752, 465] width 88 height 33
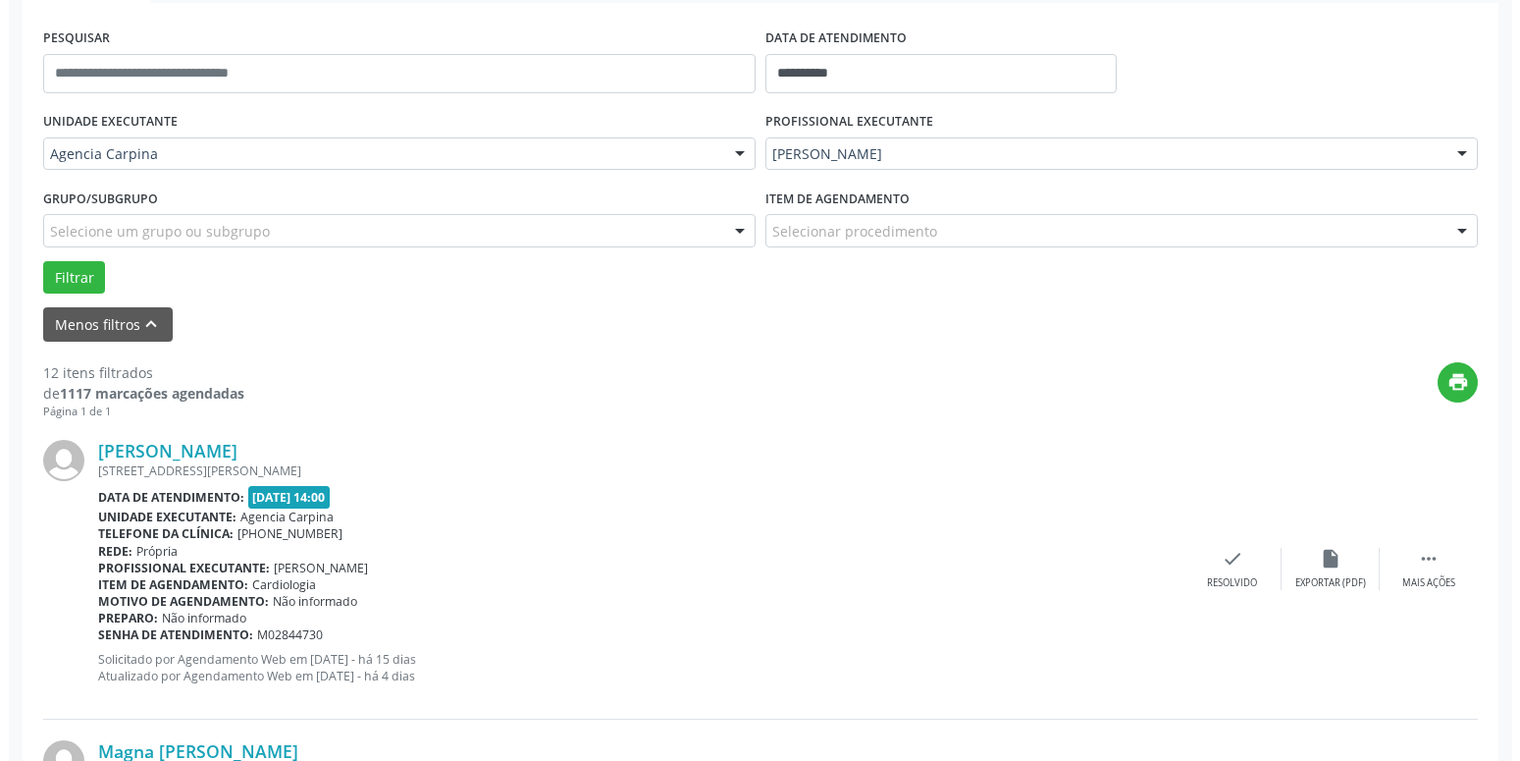
scroll to position [359, 0]
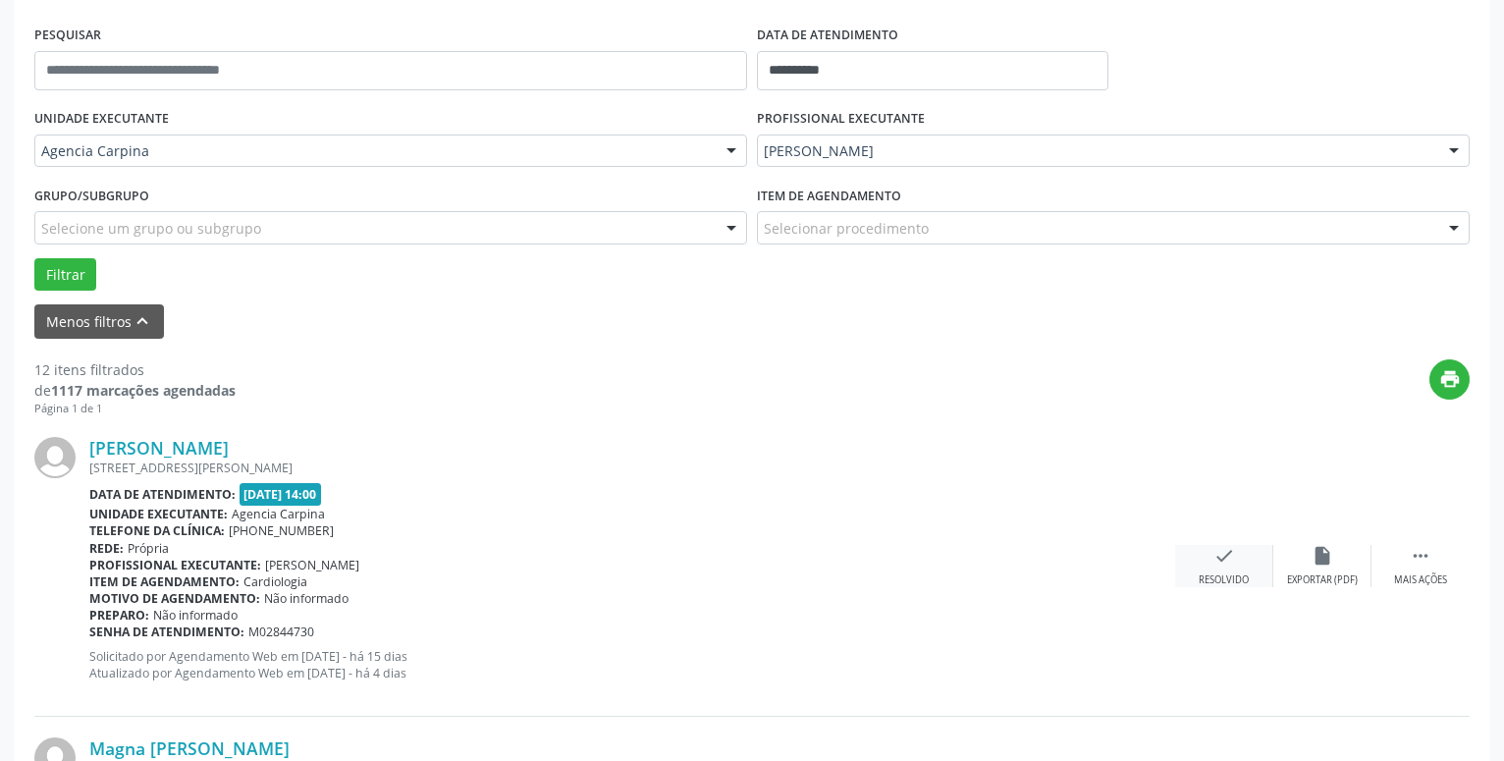
click at [1216, 566] on icon "check" at bounding box center [1224, 556] width 22 height 22
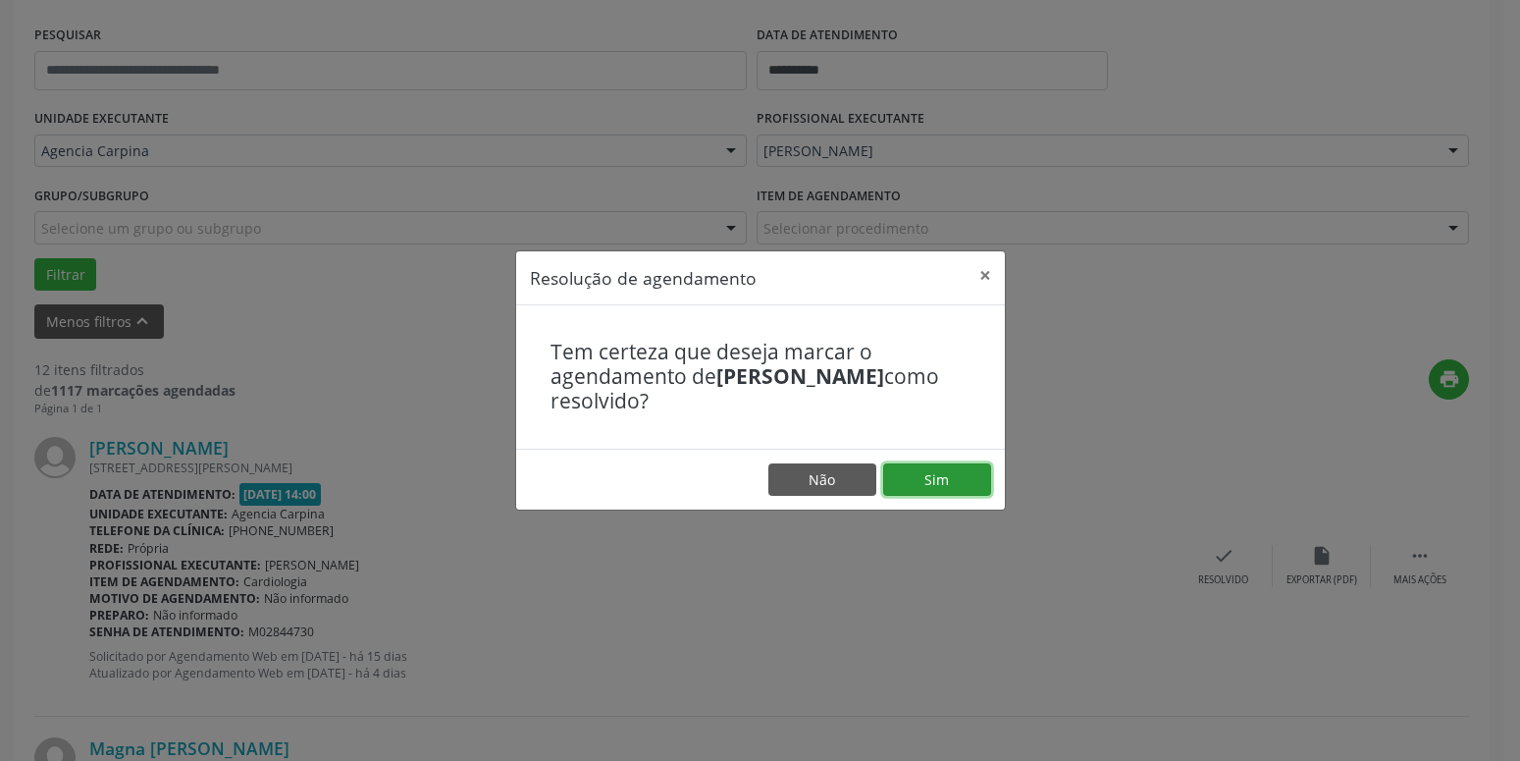
click at [942, 486] on button "Sim" at bounding box center [937, 479] width 108 height 33
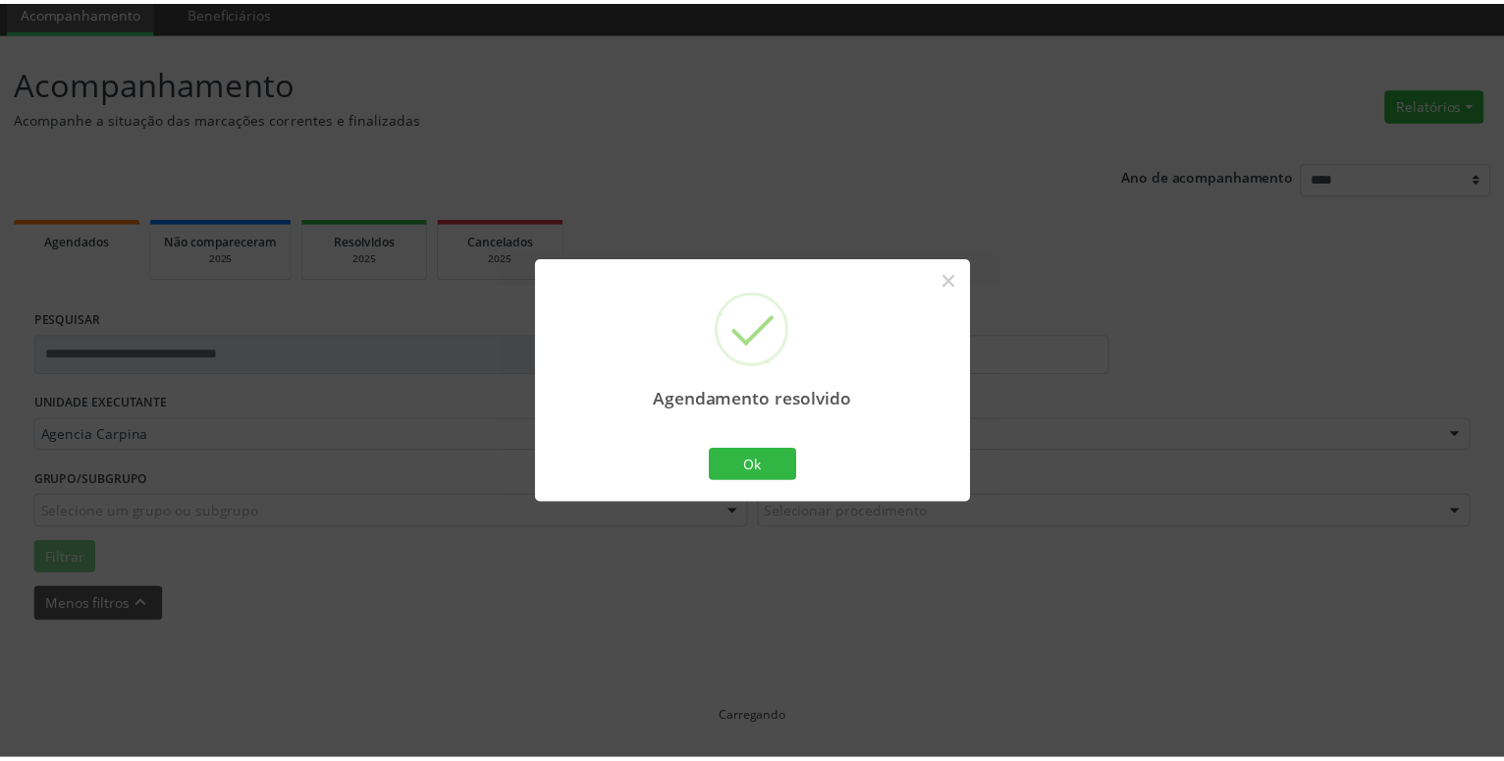
scroll to position [76, 0]
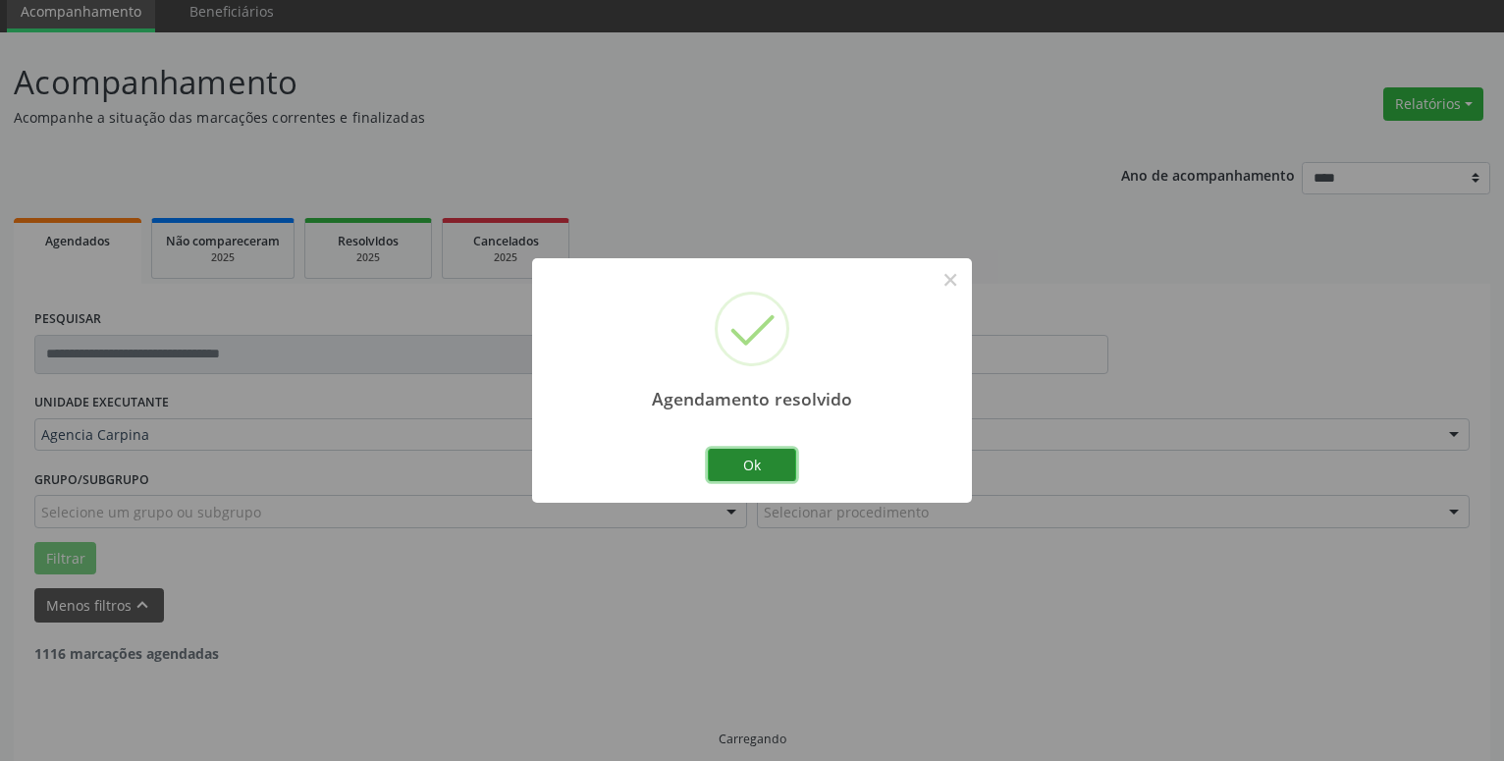
click at [761, 467] on button "Ok" at bounding box center [752, 465] width 88 height 33
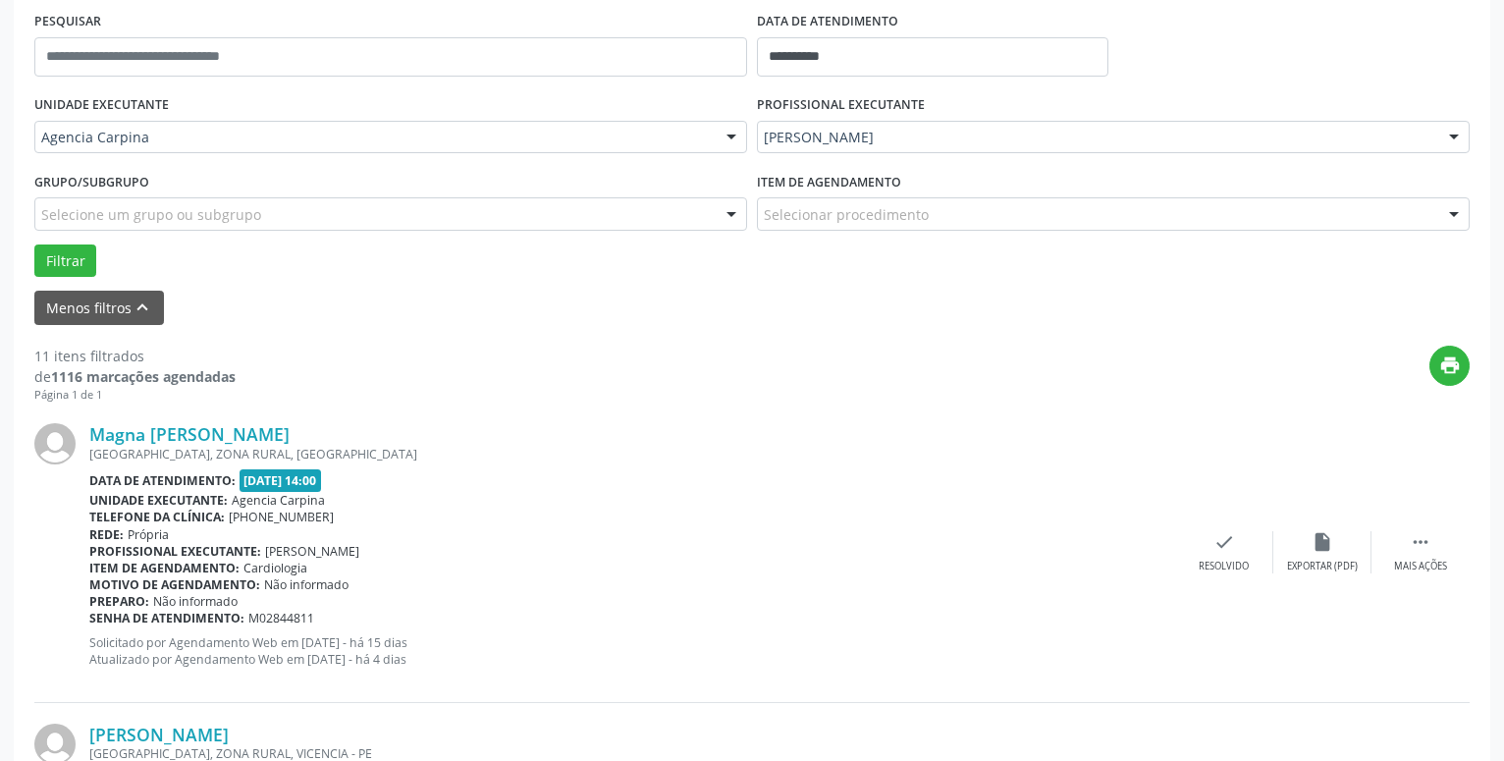
scroll to position [413, 0]
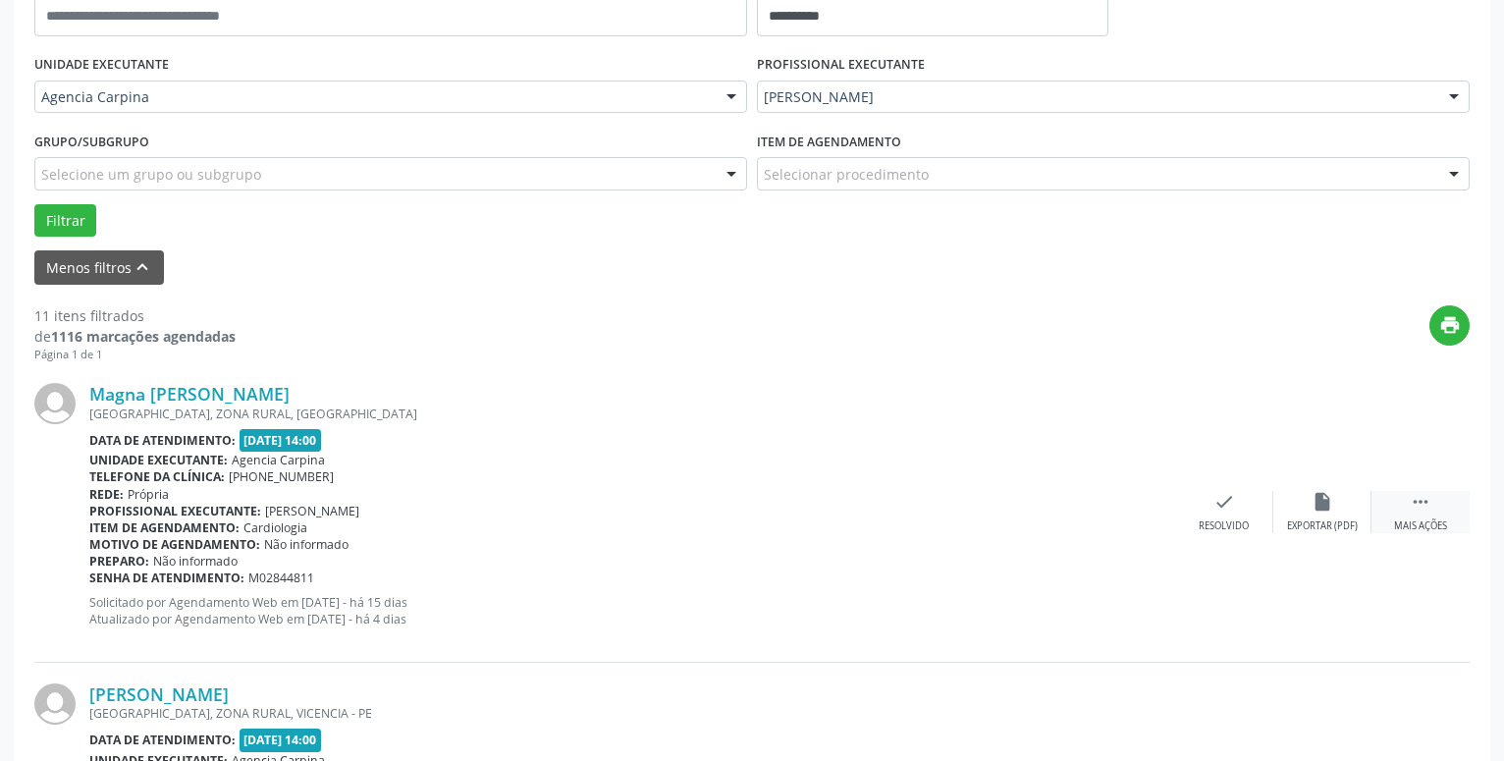
click at [1416, 505] on icon "" at bounding box center [1421, 502] width 22 height 22
click at [1314, 506] on icon "alarm_off" at bounding box center [1322, 502] width 22 height 22
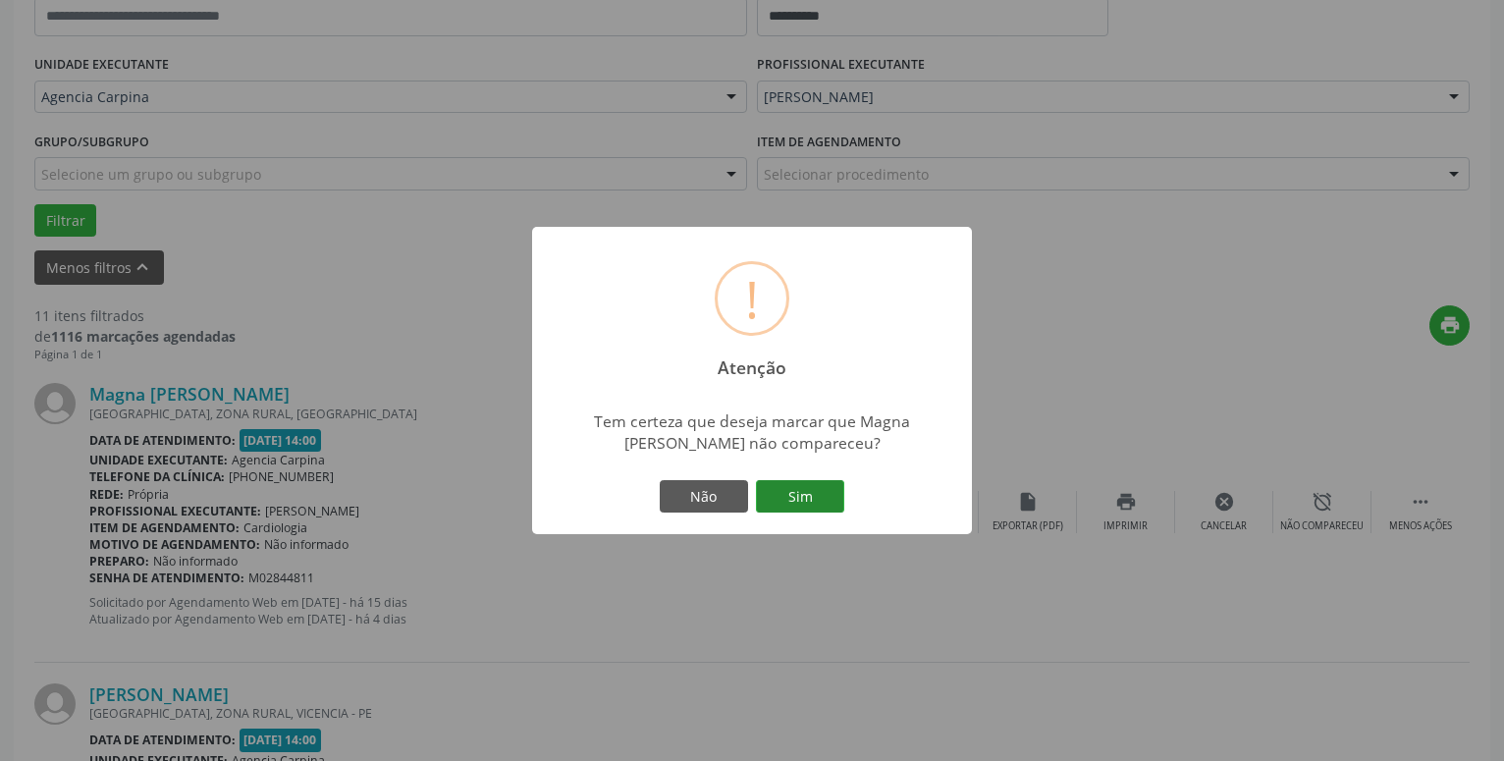
click at [800, 493] on button "Sim" at bounding box center [800, 496] width 88 height 33
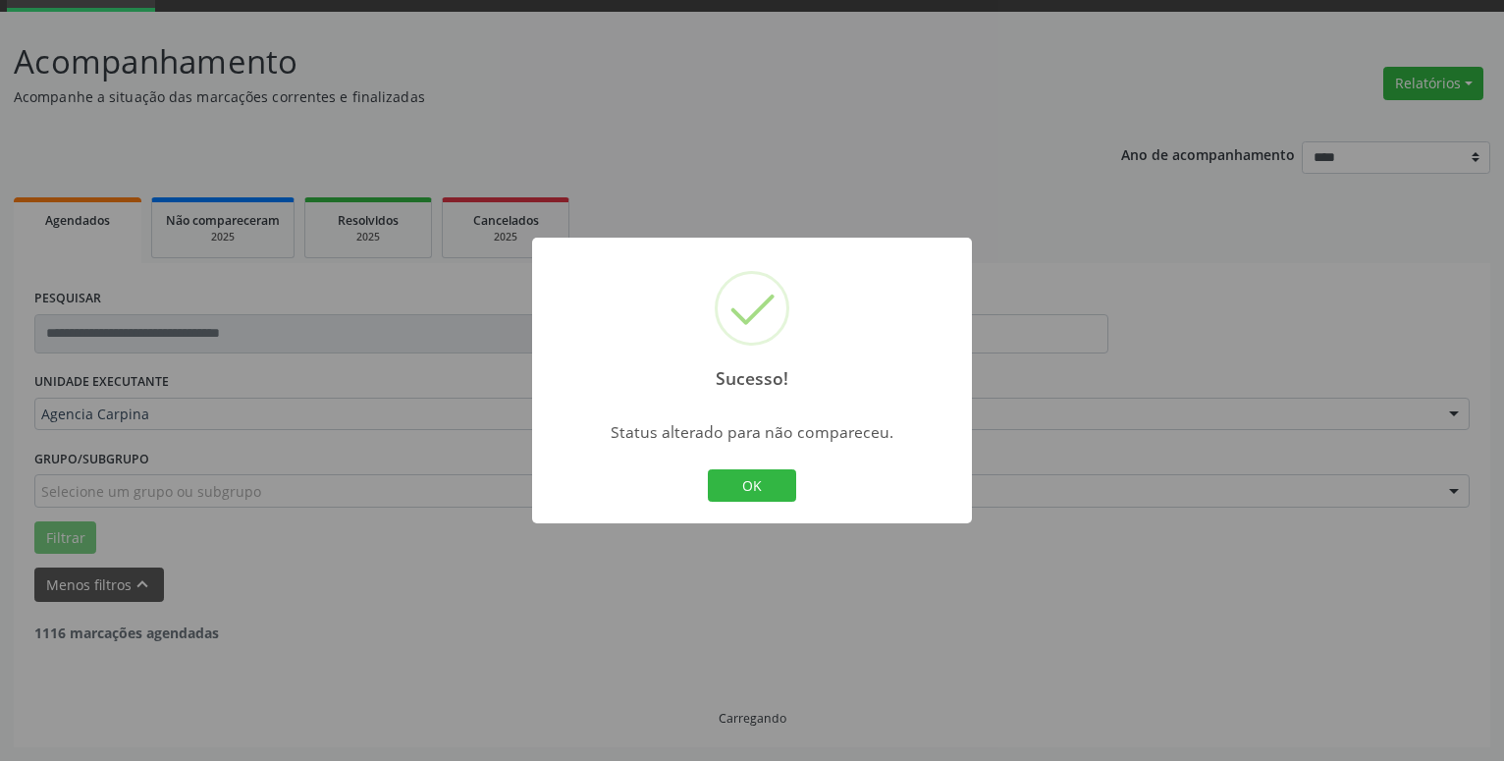
scroll to position [96, 0]
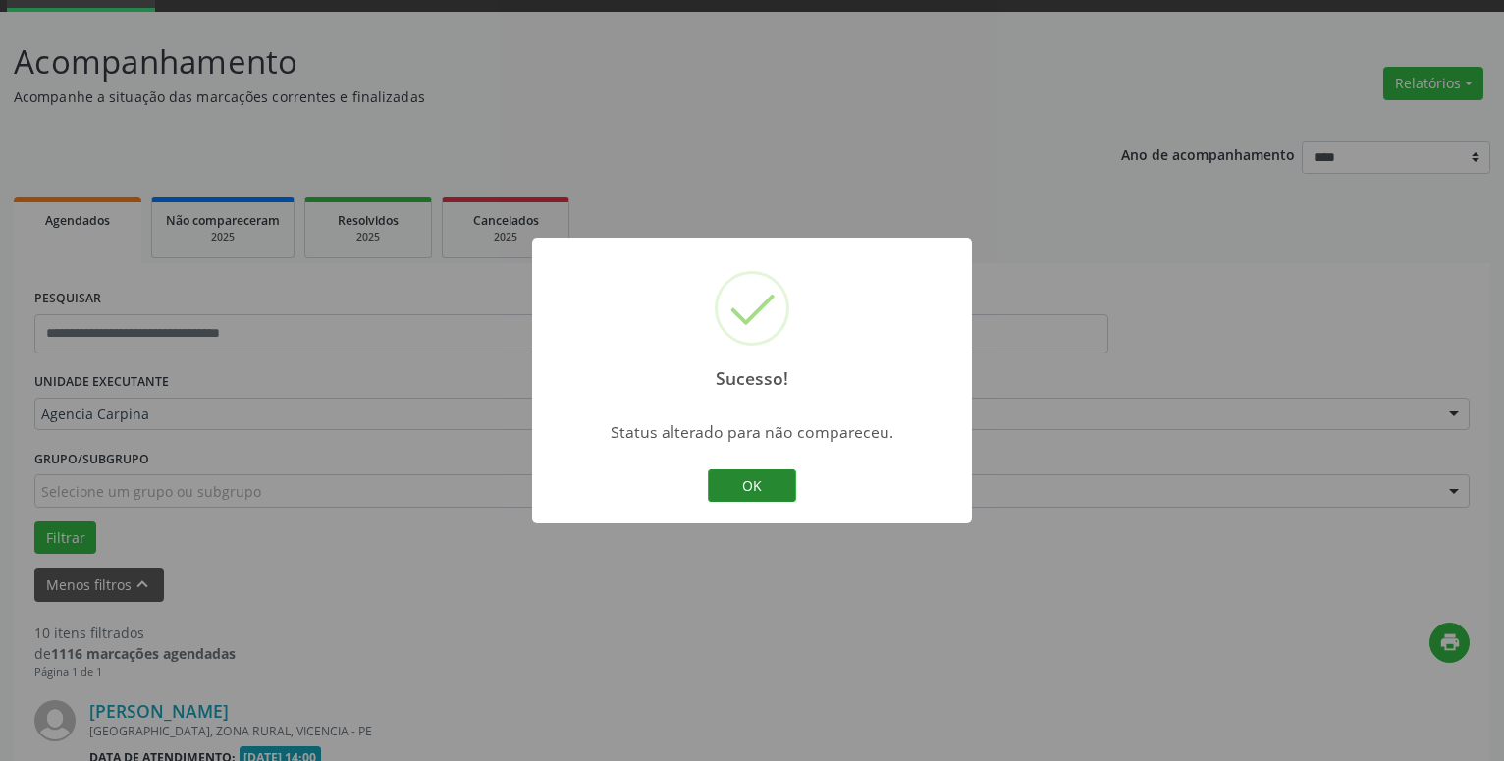
click at [765, 475] on button "OK" at bounding box center [752, 485] width 88 height 33
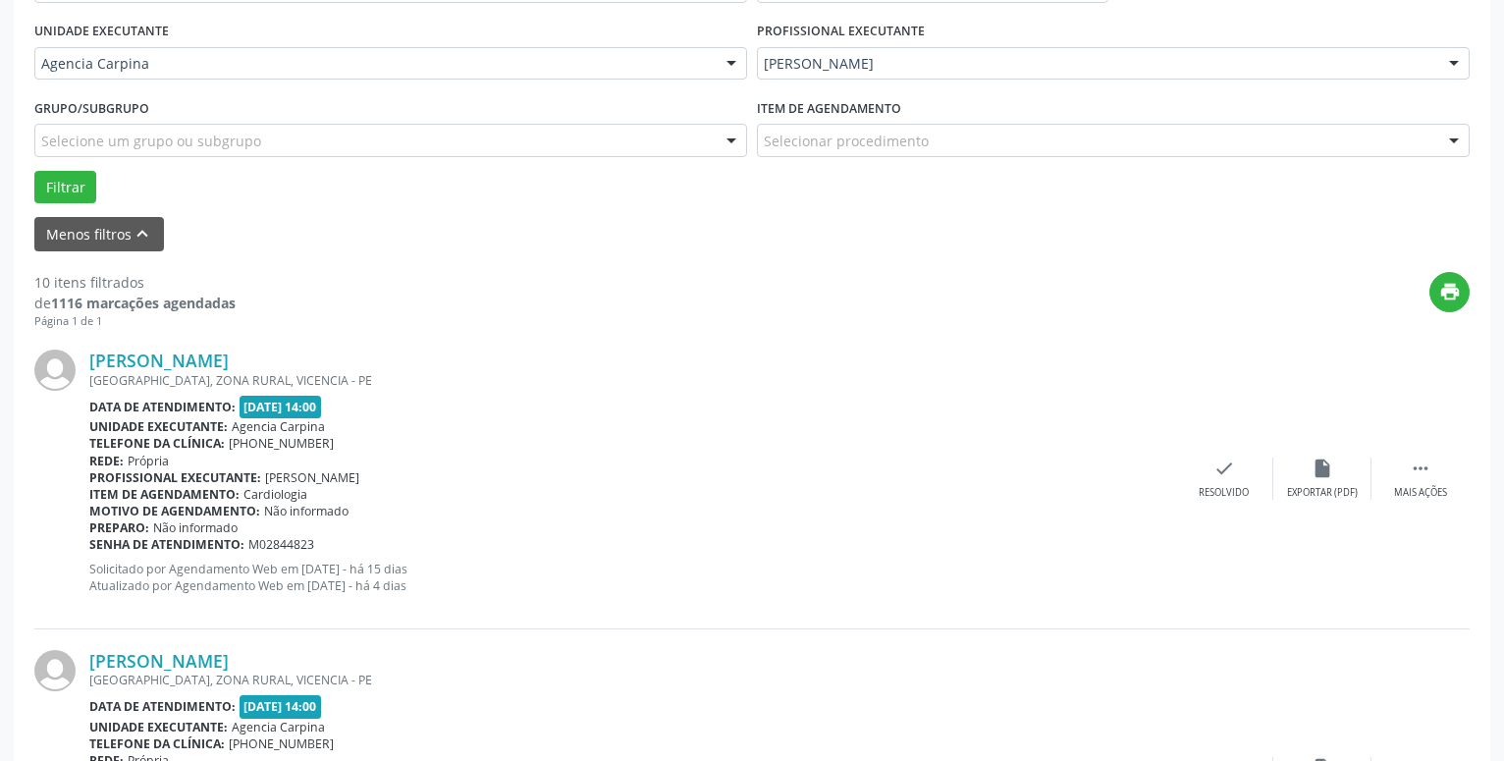
scroll to position [463, 0]
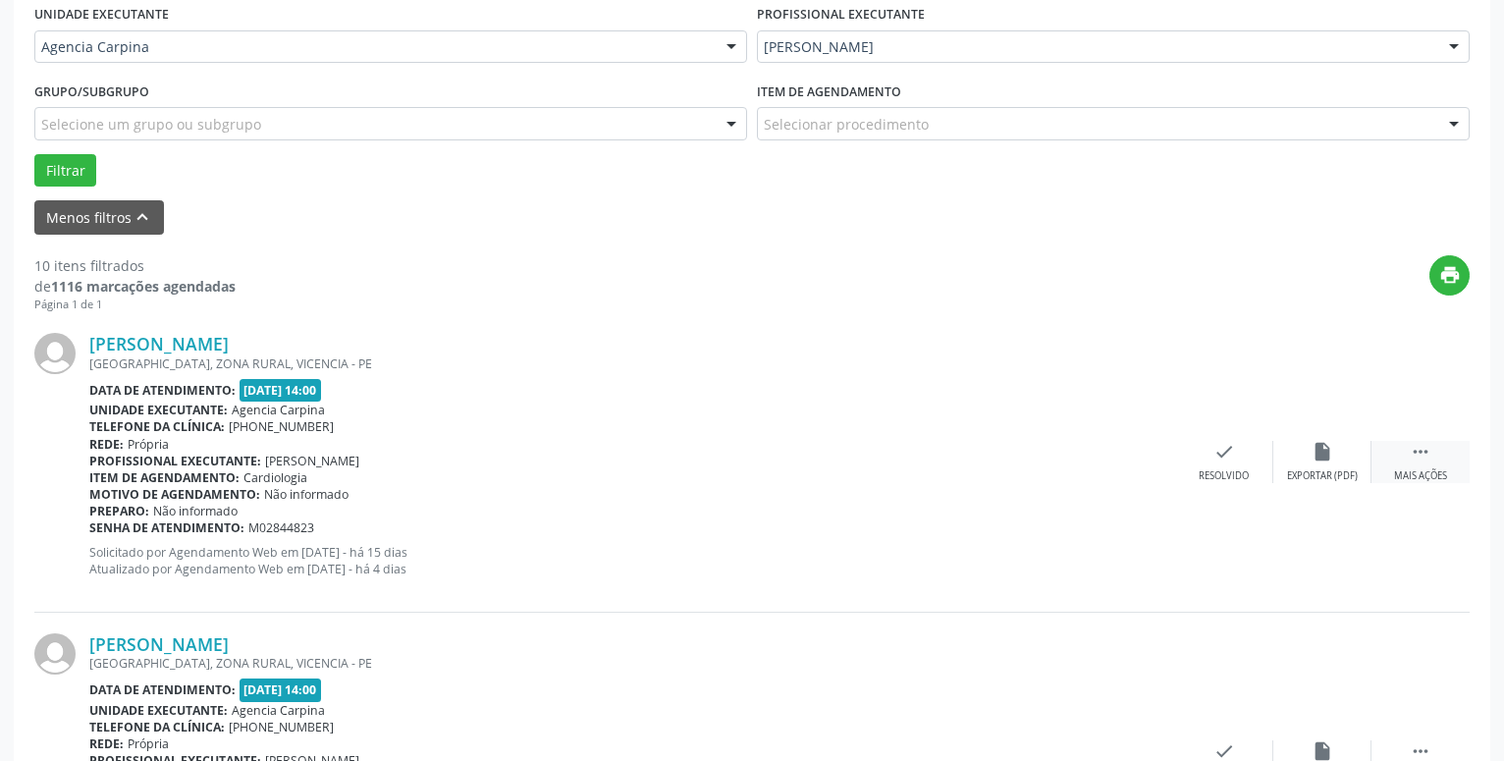
click at [1414, 458] on icon "" at bounding box center [1421, 452] width 22 height 22
click at [1316, 452] on icon "alarm_off" at bounding box center [1322, 452] width 22 height 22
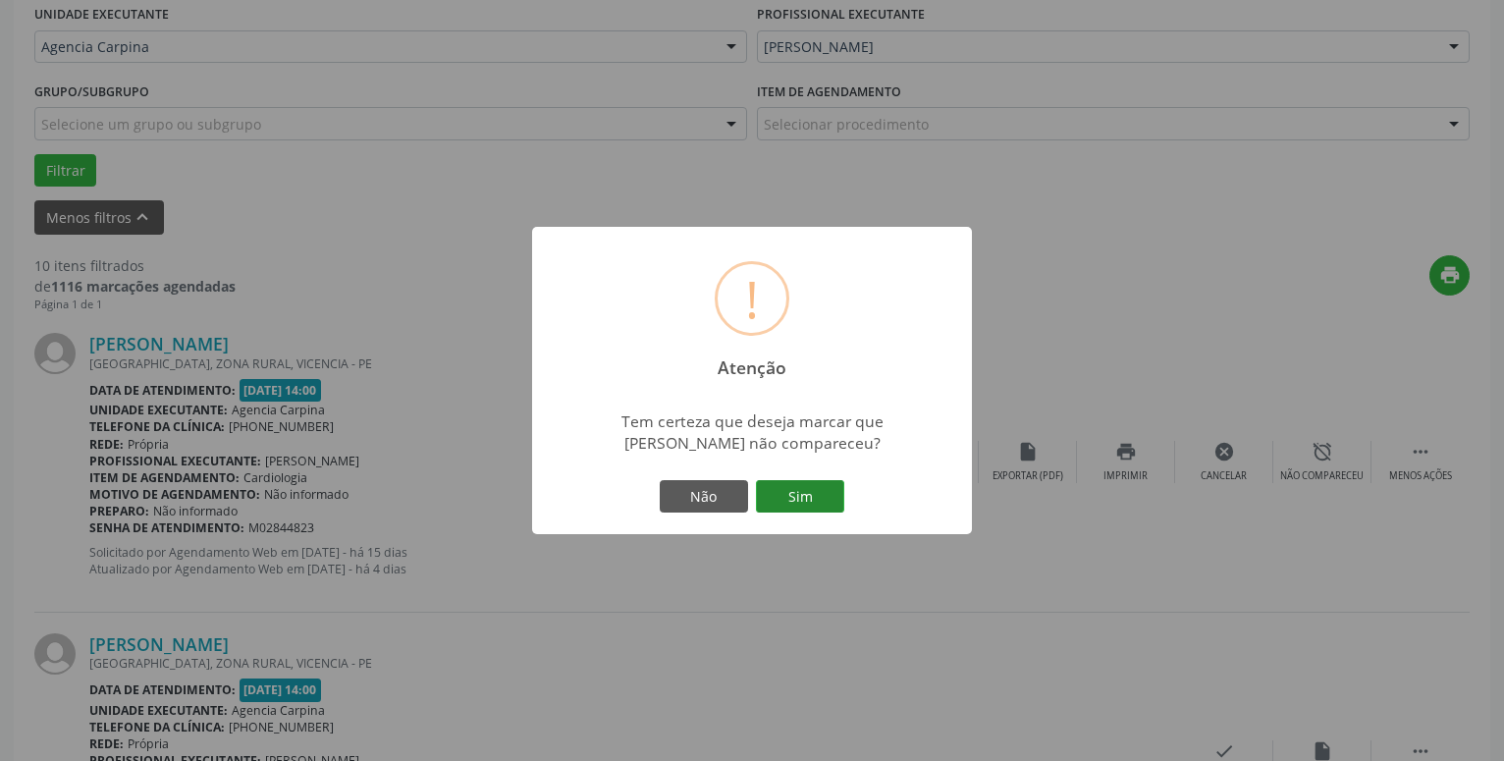
click at [788, 488] on button "Sim" at bounding box center [800, 496] width 88 height 33
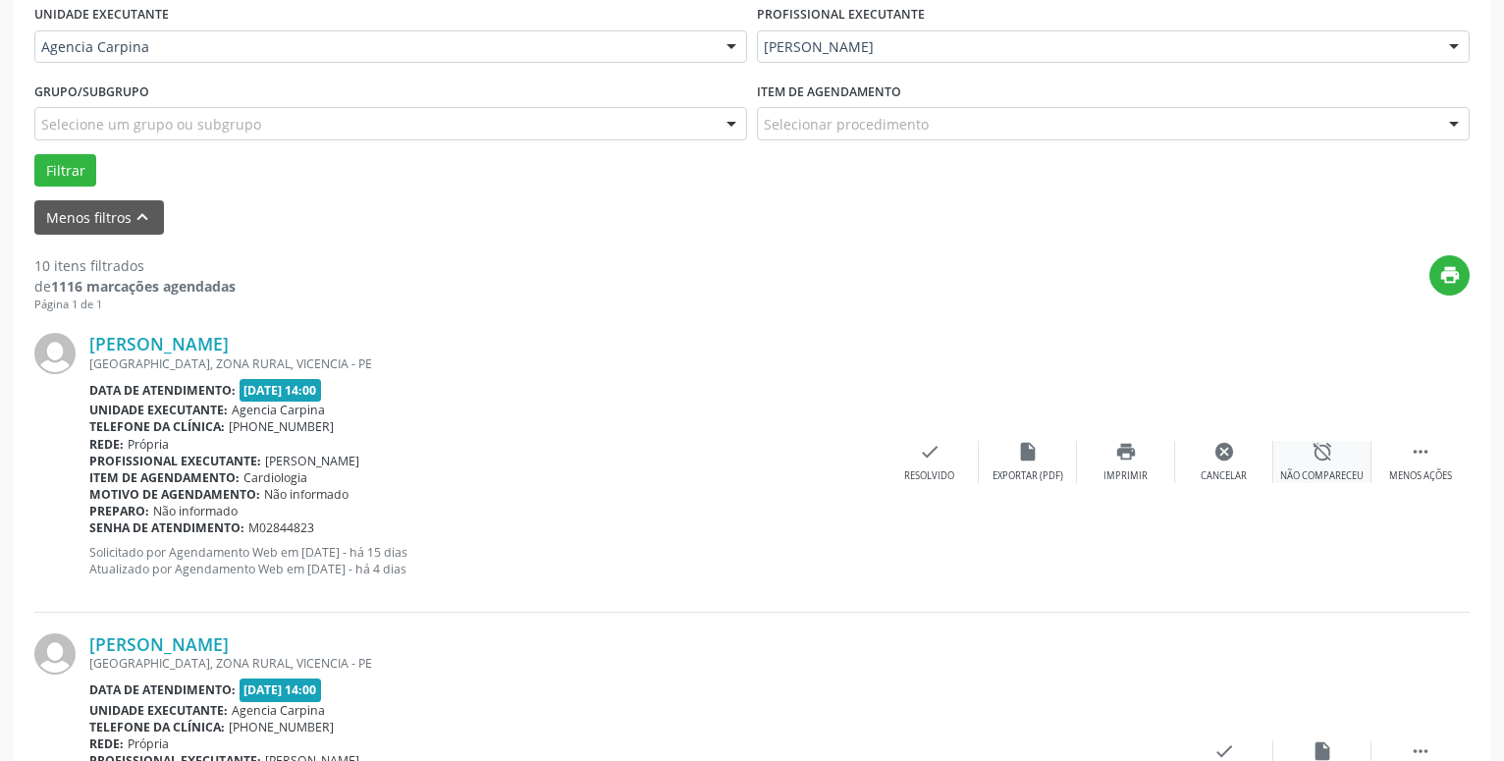
click at [1328, 453] on icon "alarm_off" at bounding box center [1322, 452] width 22 height 22
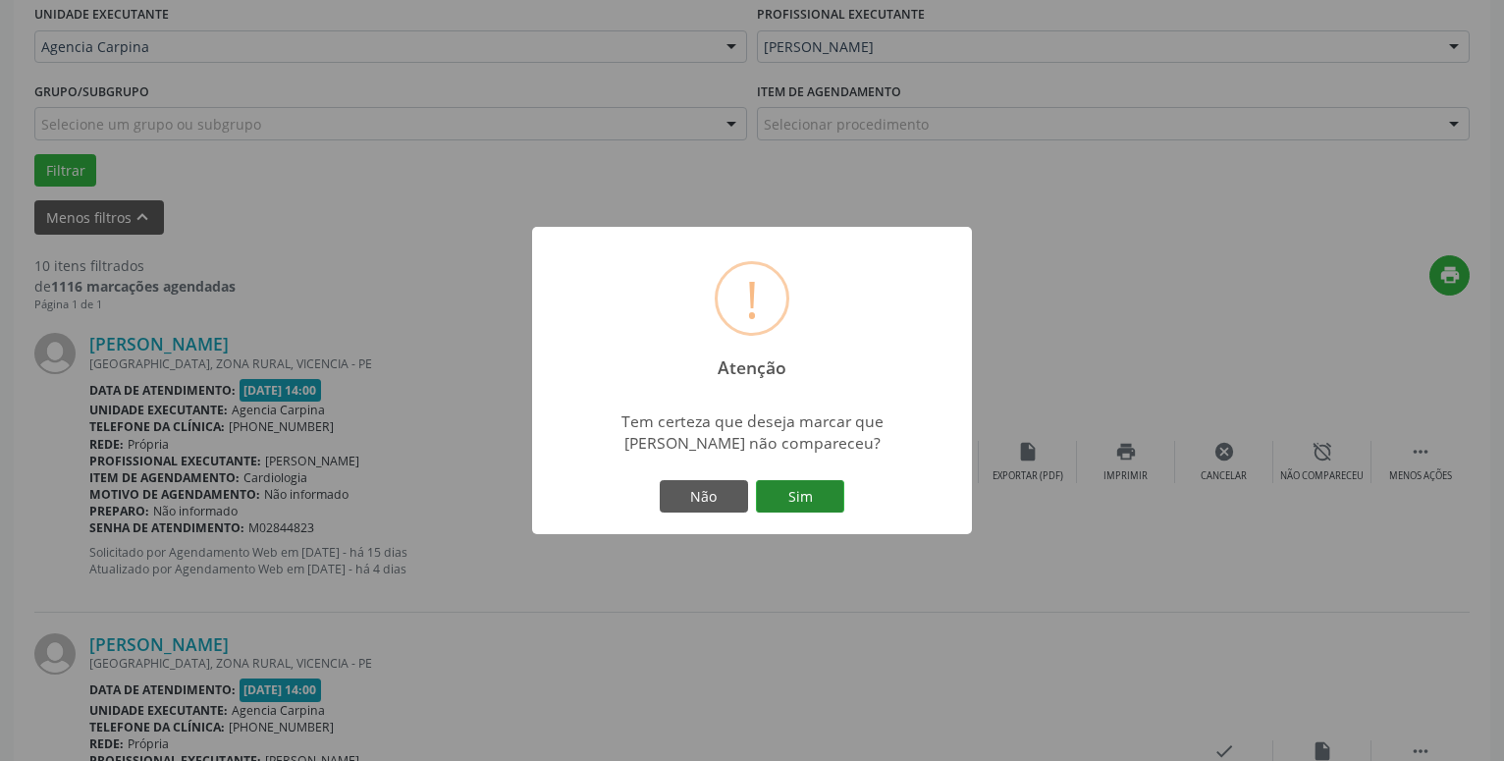
scroll to position [96, 0]
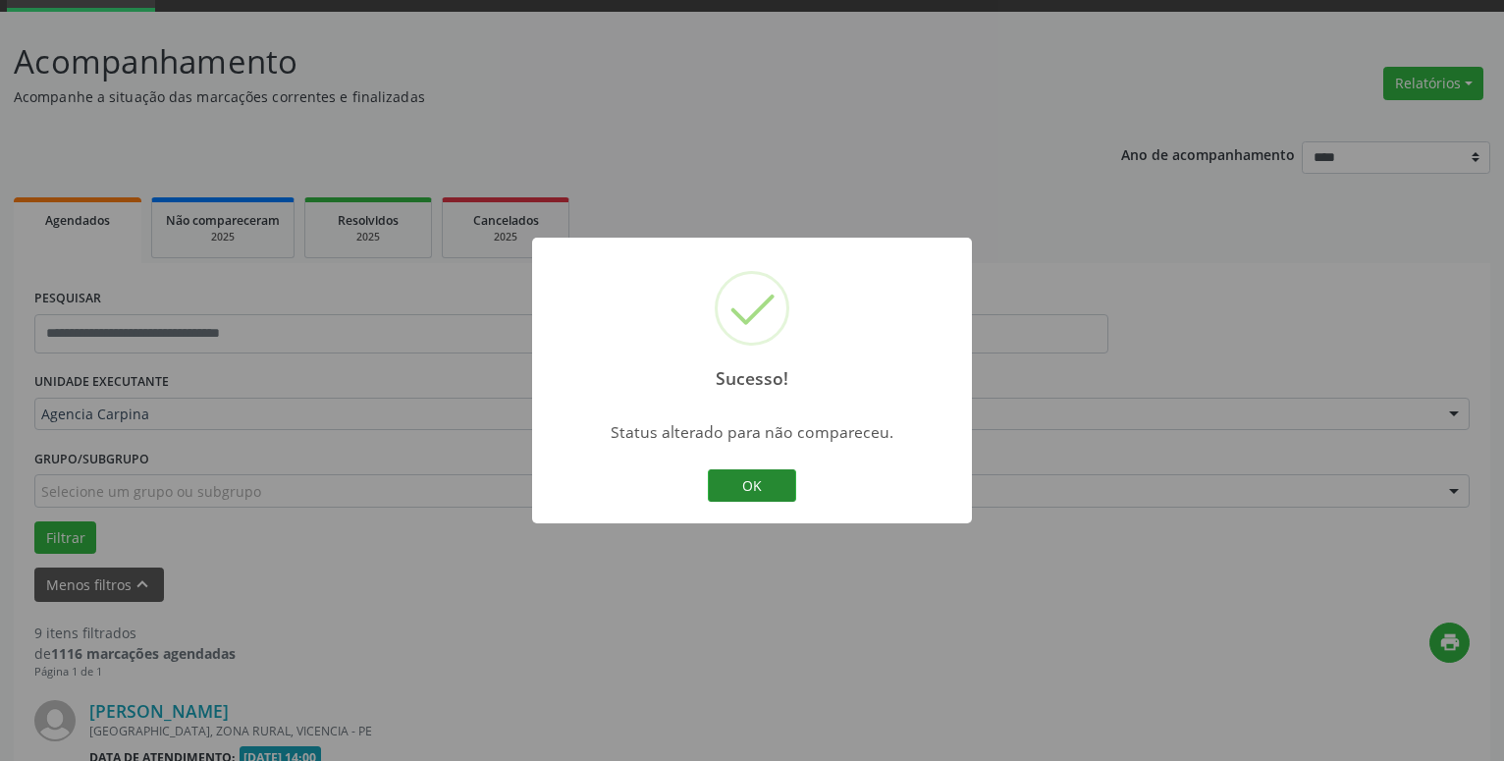
click at [752, 495] on button "OK" at bounding box center [752, 485] width 88 height 33
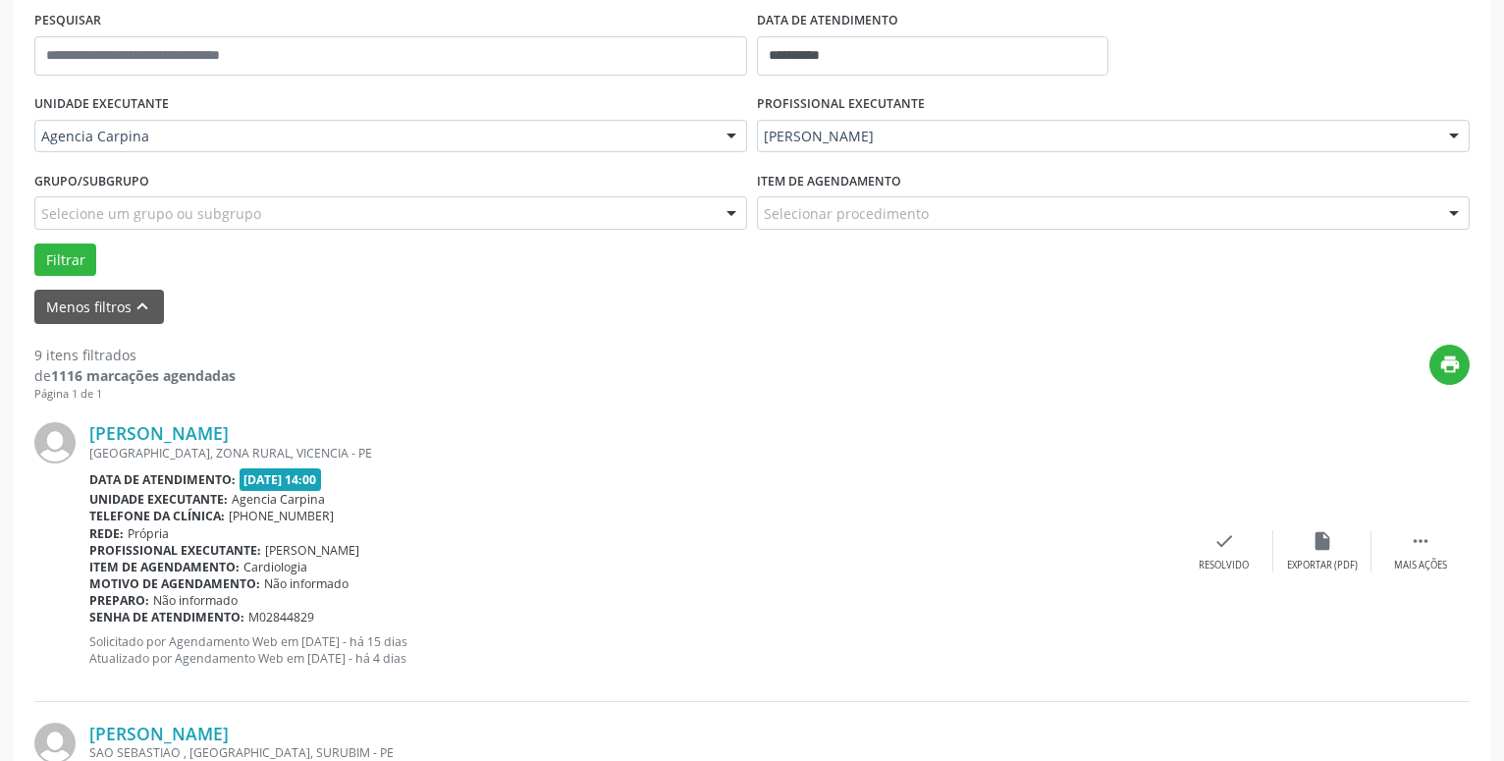
scroll to position [380, 0]
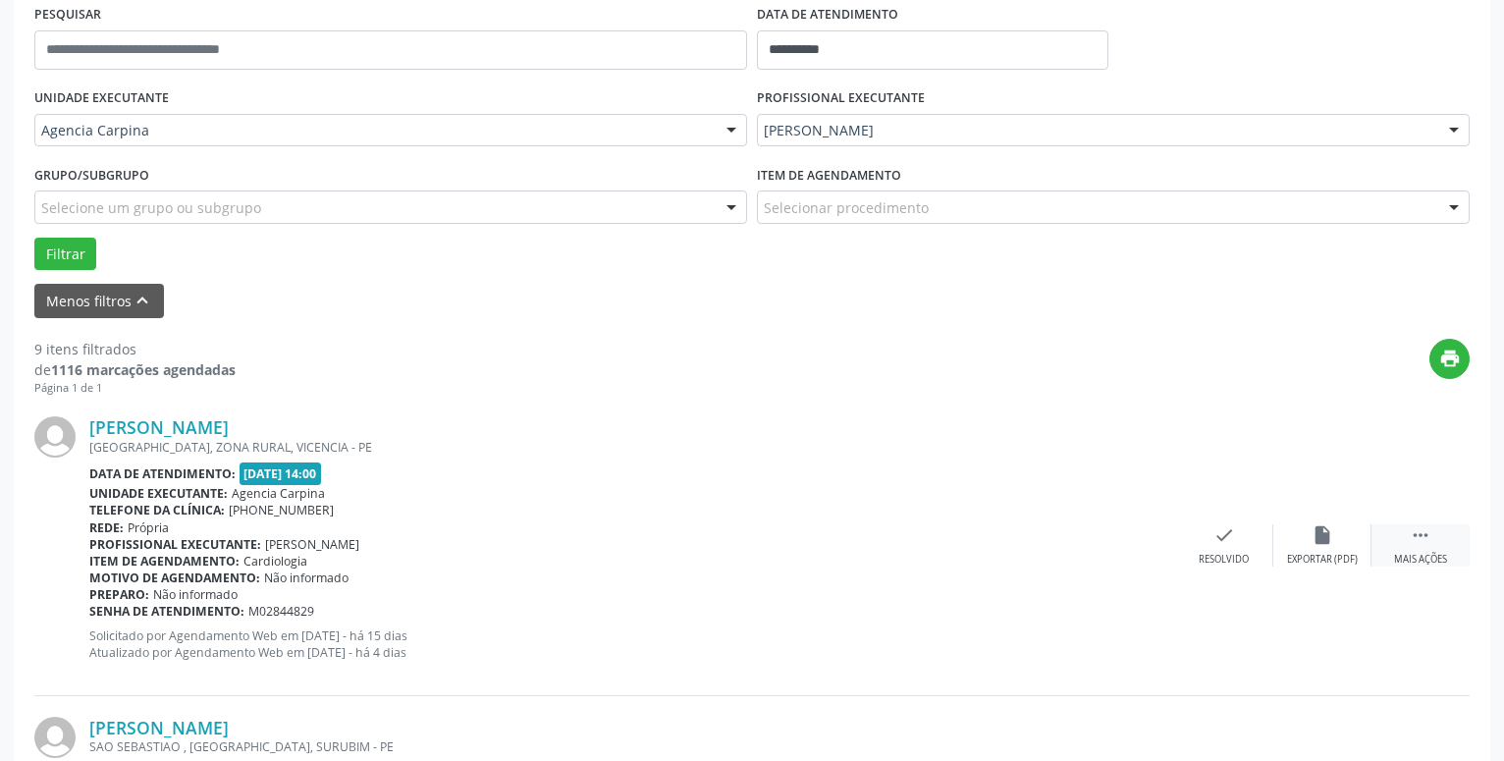
click at [1411, 535] on icon "" at bounding box center [1421, 535] width 22 height 22
click at [1308, 536] on div "alarm_off Não compareceu" at bounding box center [1322, 545] width 98 height 42
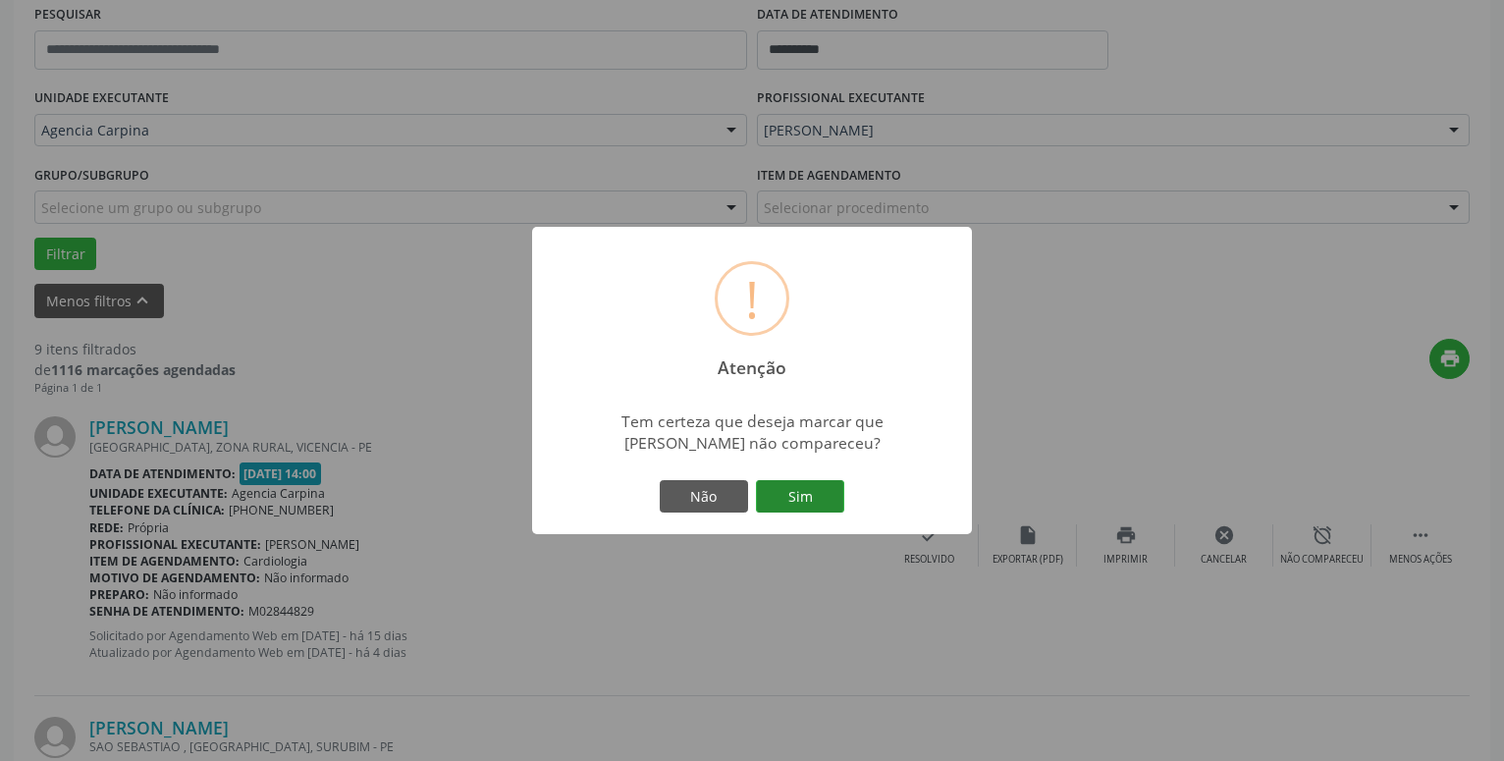
click at [827, 497] on button "Sim" at bounding box center [800, 496] width 88 height 33
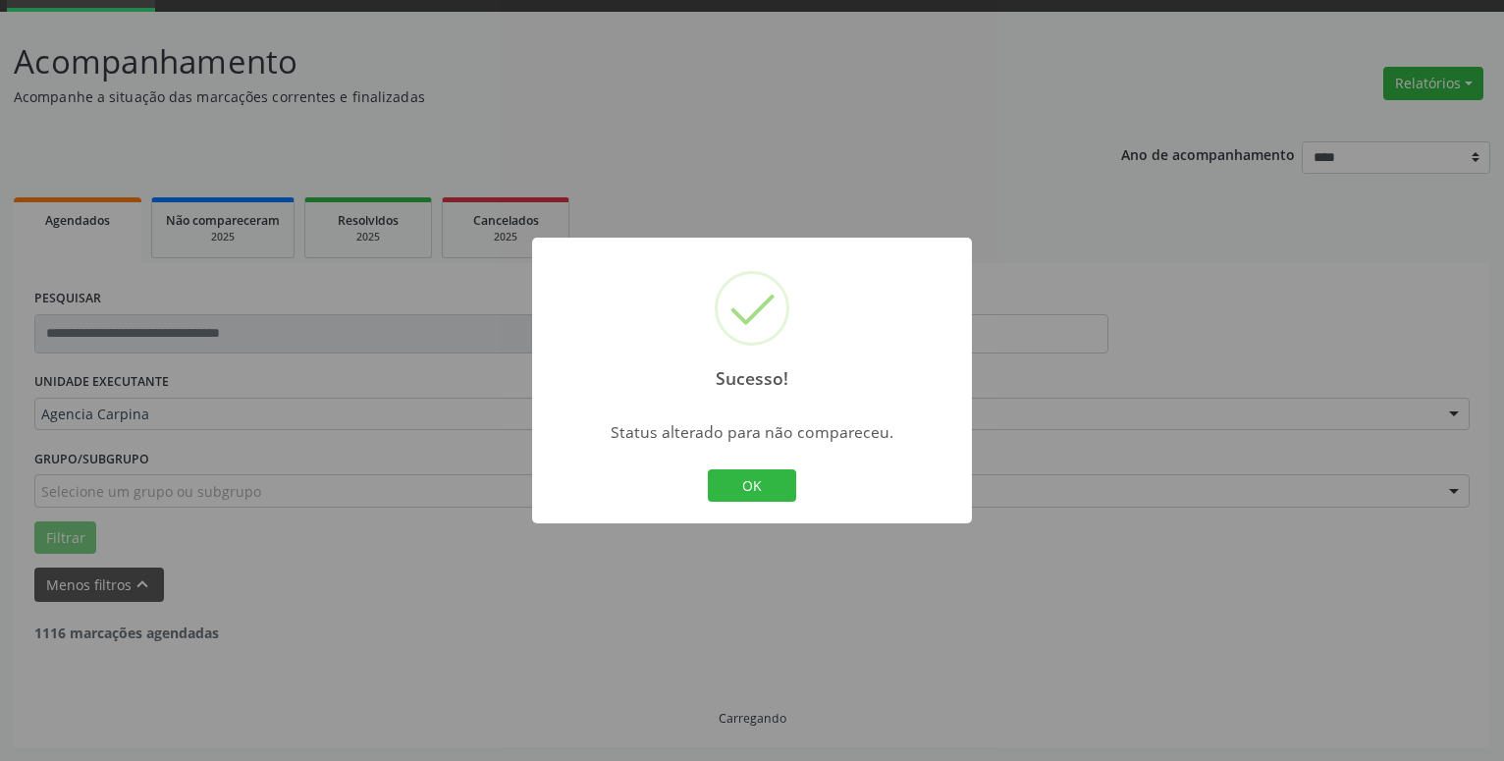
scroll to position [96, 0]
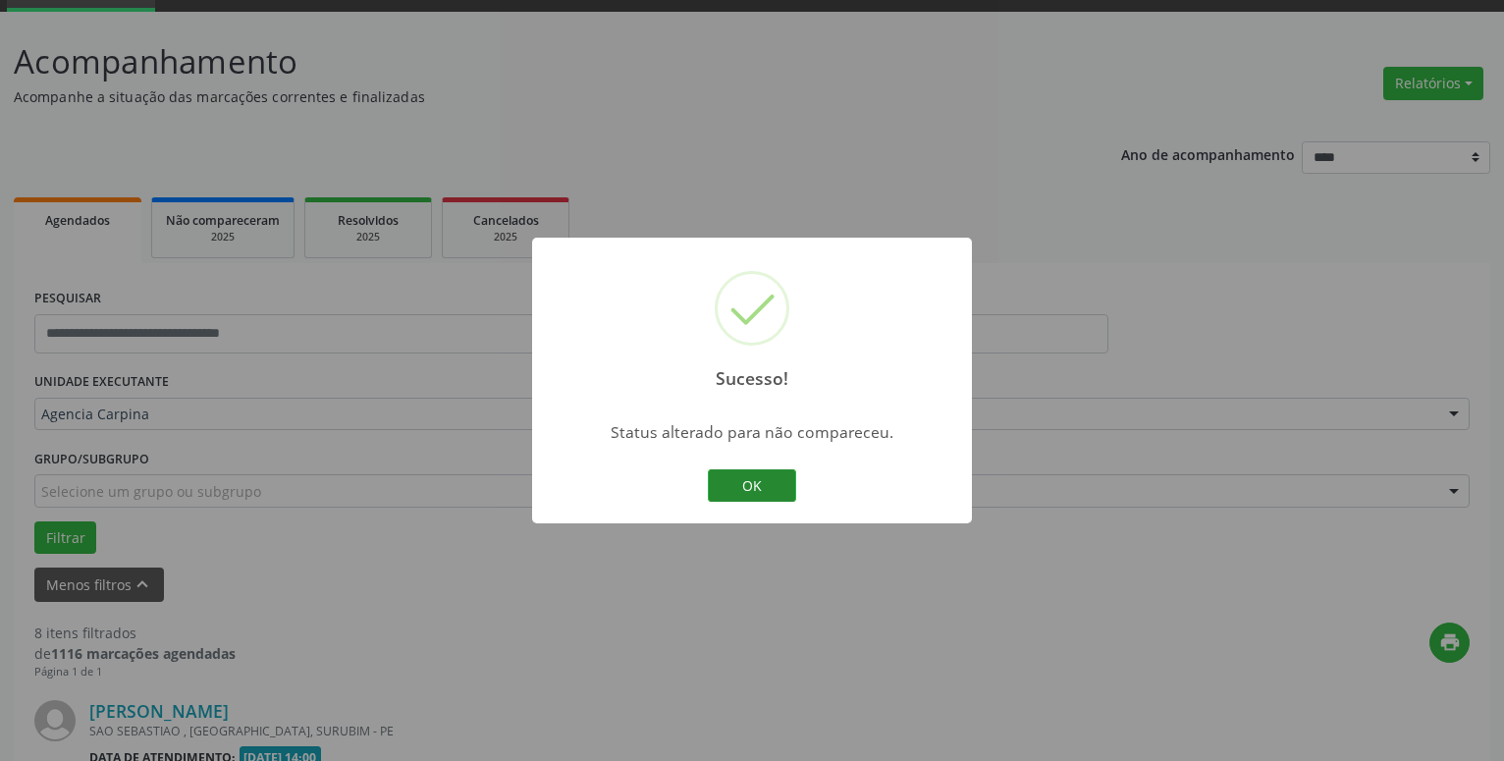
click at [748, 484] on button "OK" at bounding box center [752, 485] width 88 height 33
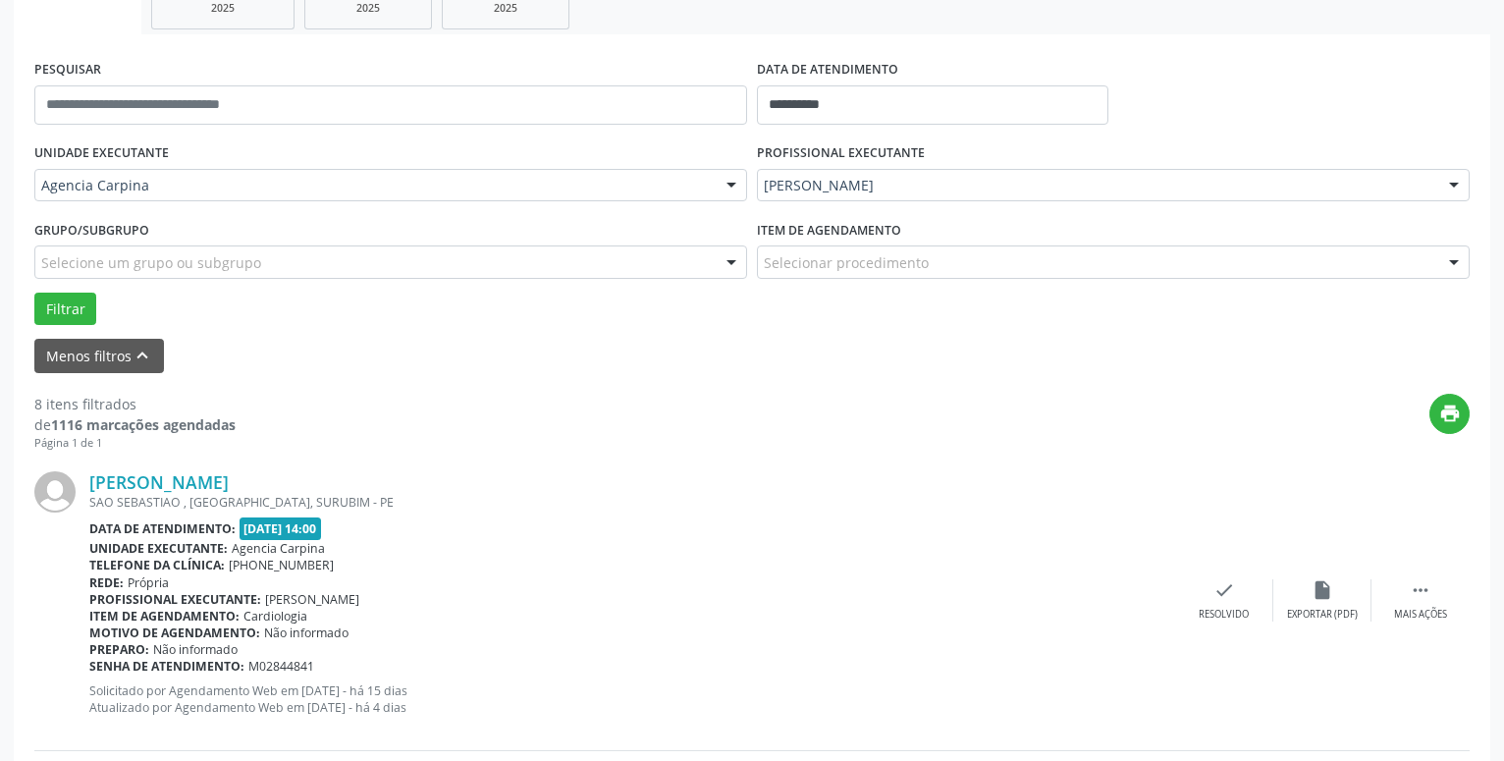
scroll to position [346, 0]
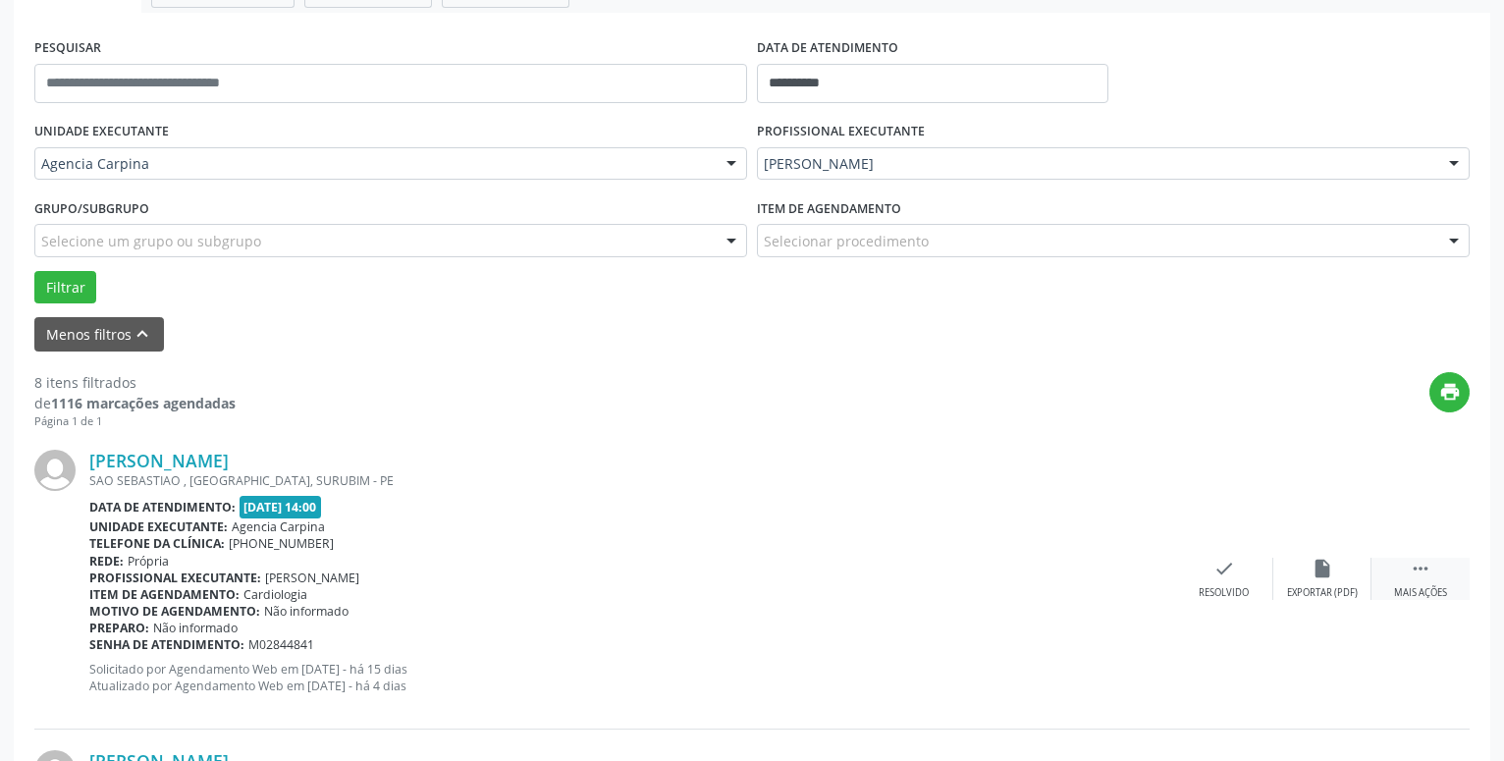
click at [1426, 566] on icon "" at bounding box center [1421, 569] width 22 height 22
click at [1332, 568] on icon "alarm_off" at bounding box center [1322, 569] width 22 height 22
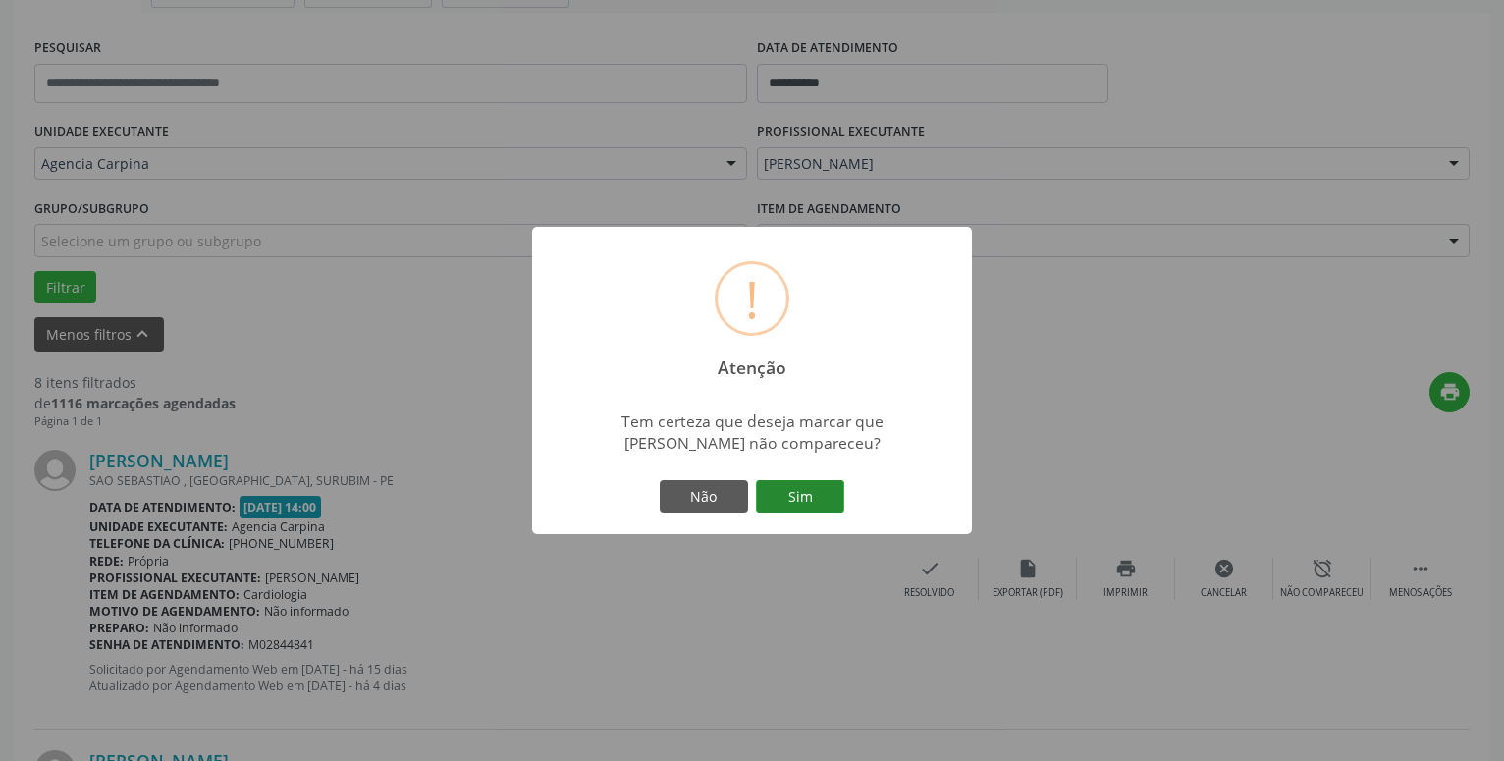
click at [799, 491] on button "Sim" at bounding box center [800, 496] width 88 height 33
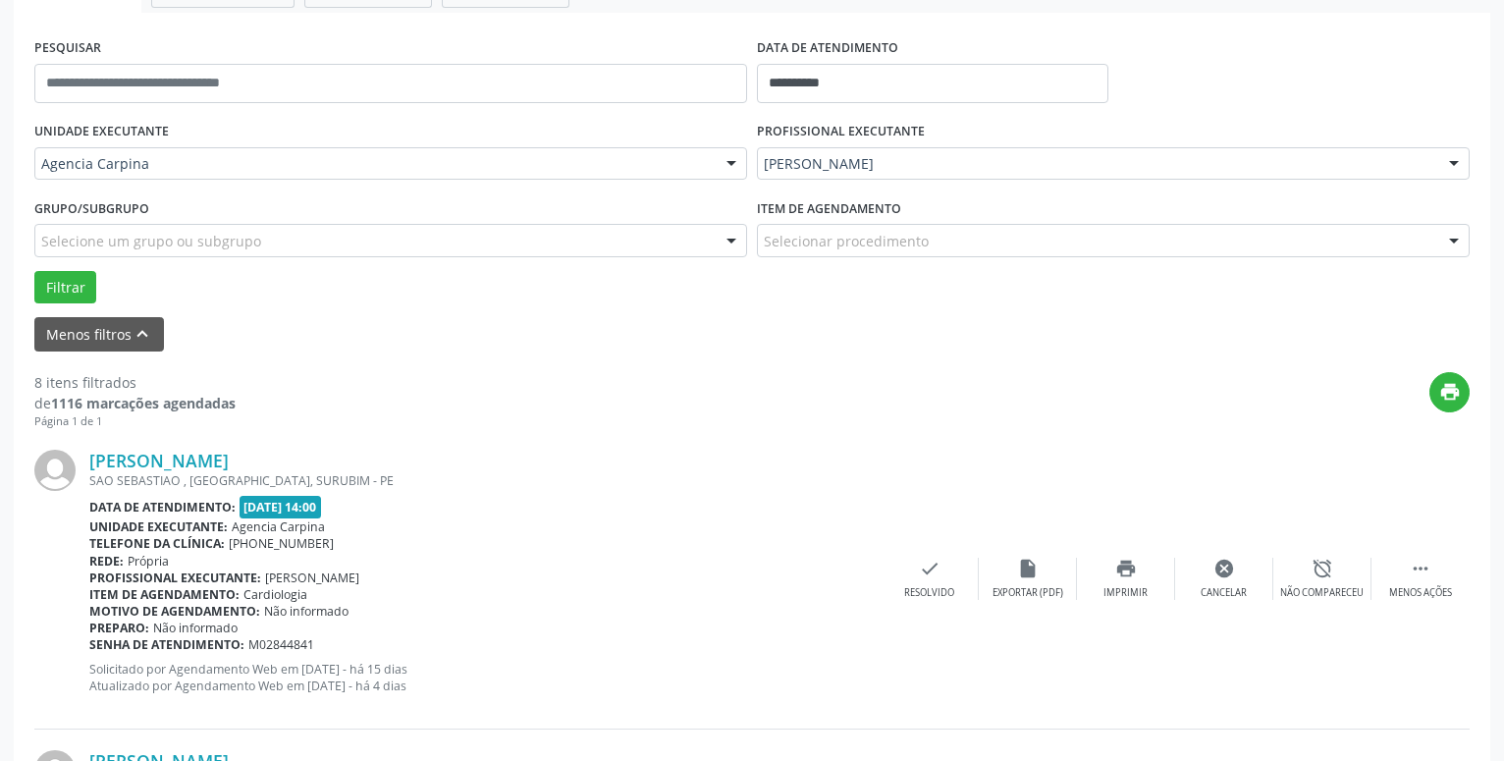
scroll to position [96, 0]
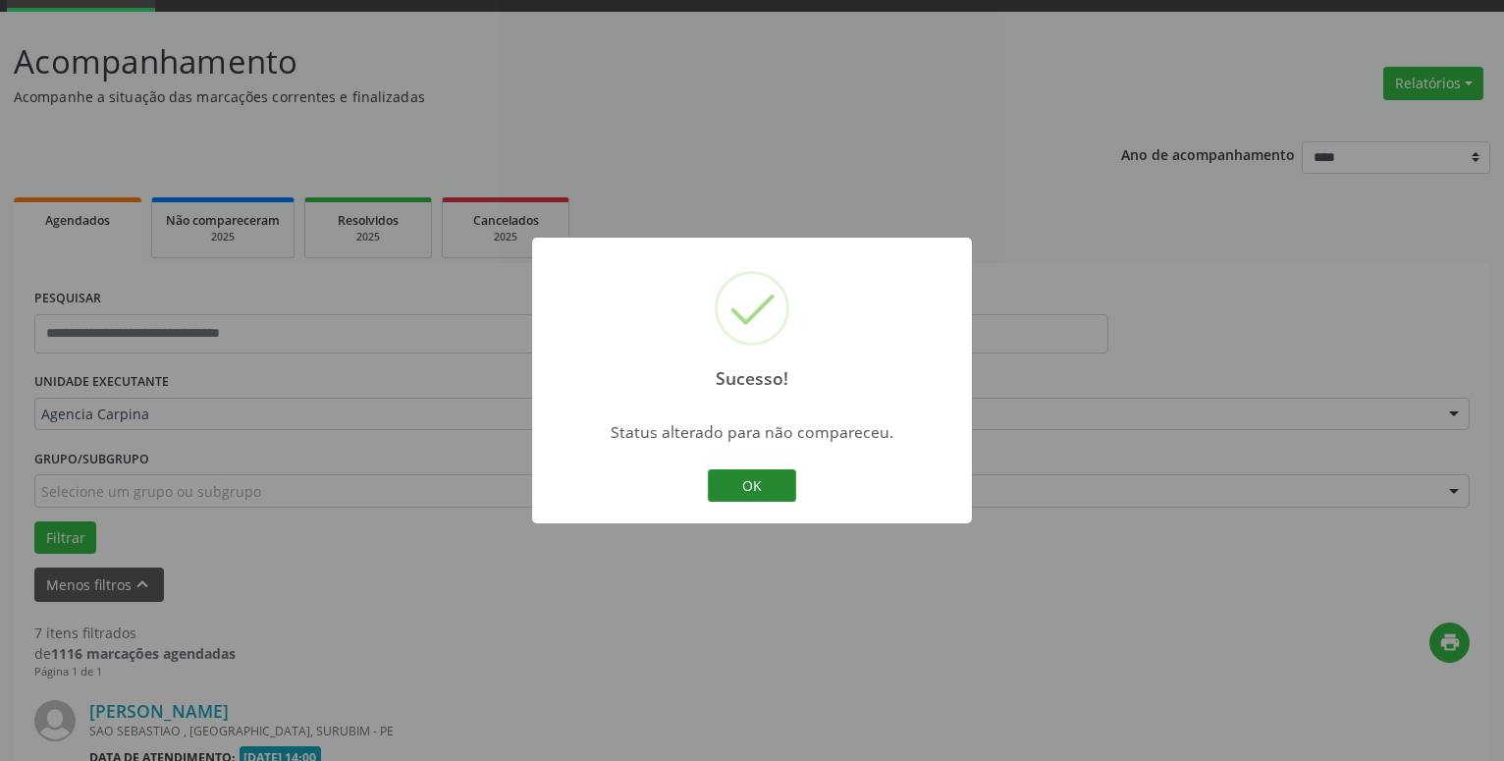
click at [753, 479] on button "OK" at bounding box center [752, 485] width 88 height 33
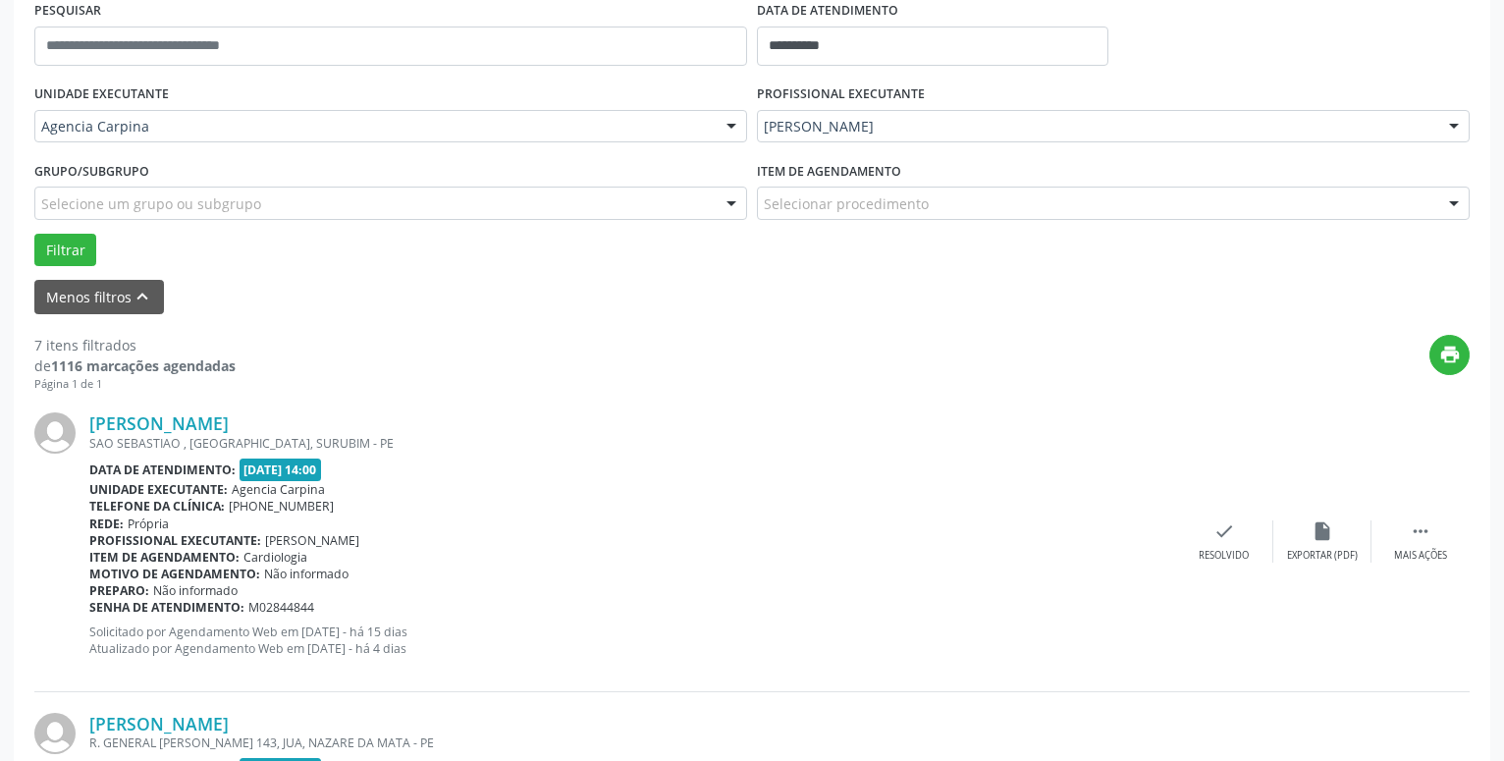
scroll to position [397, 0]
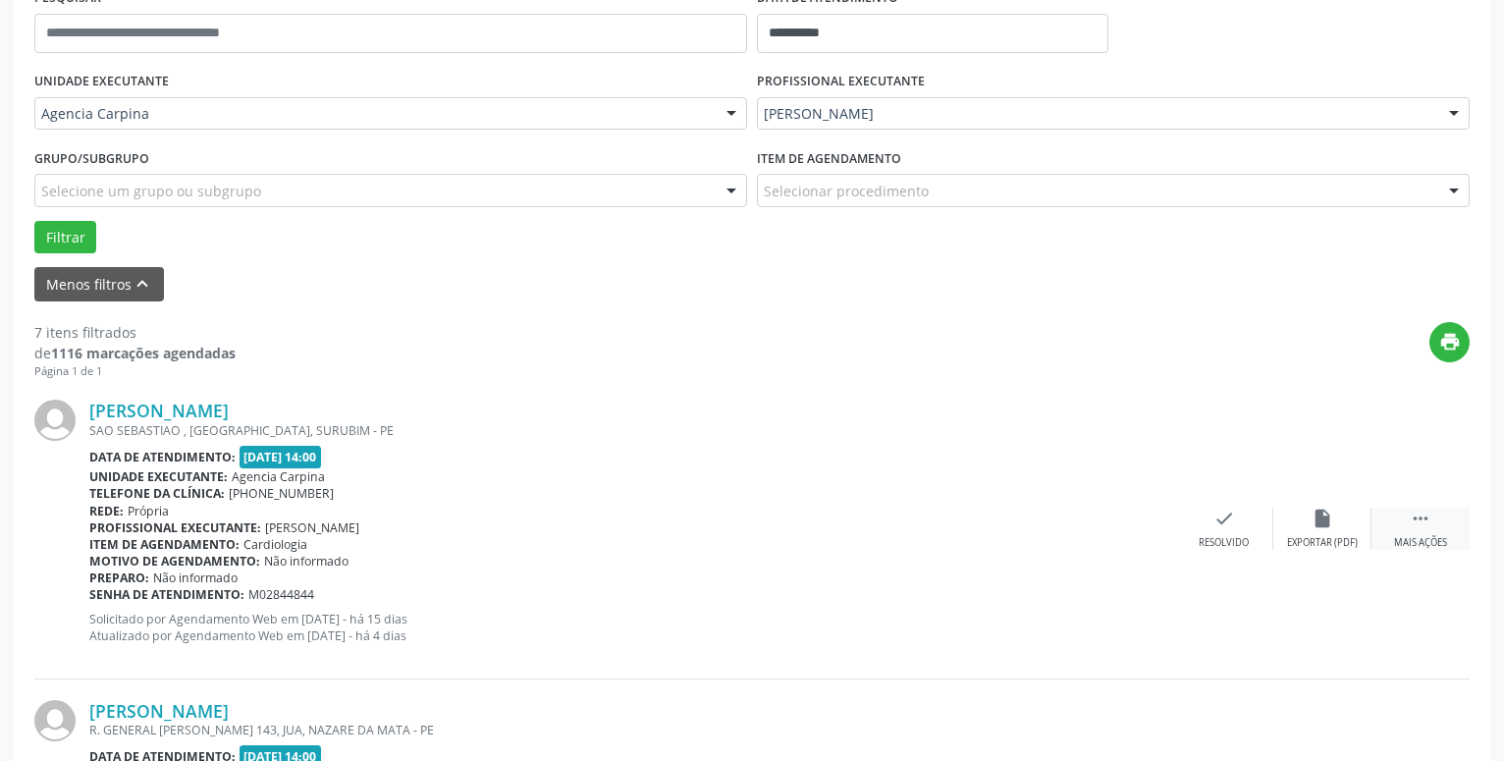
click at [1409, 514] on div " Mais ações" at bounding box center [1420, 528] width 98 height 42
click at [1329, 519] on icon "alarm_off" at bounding box center [1322, 518] width 22 height 22
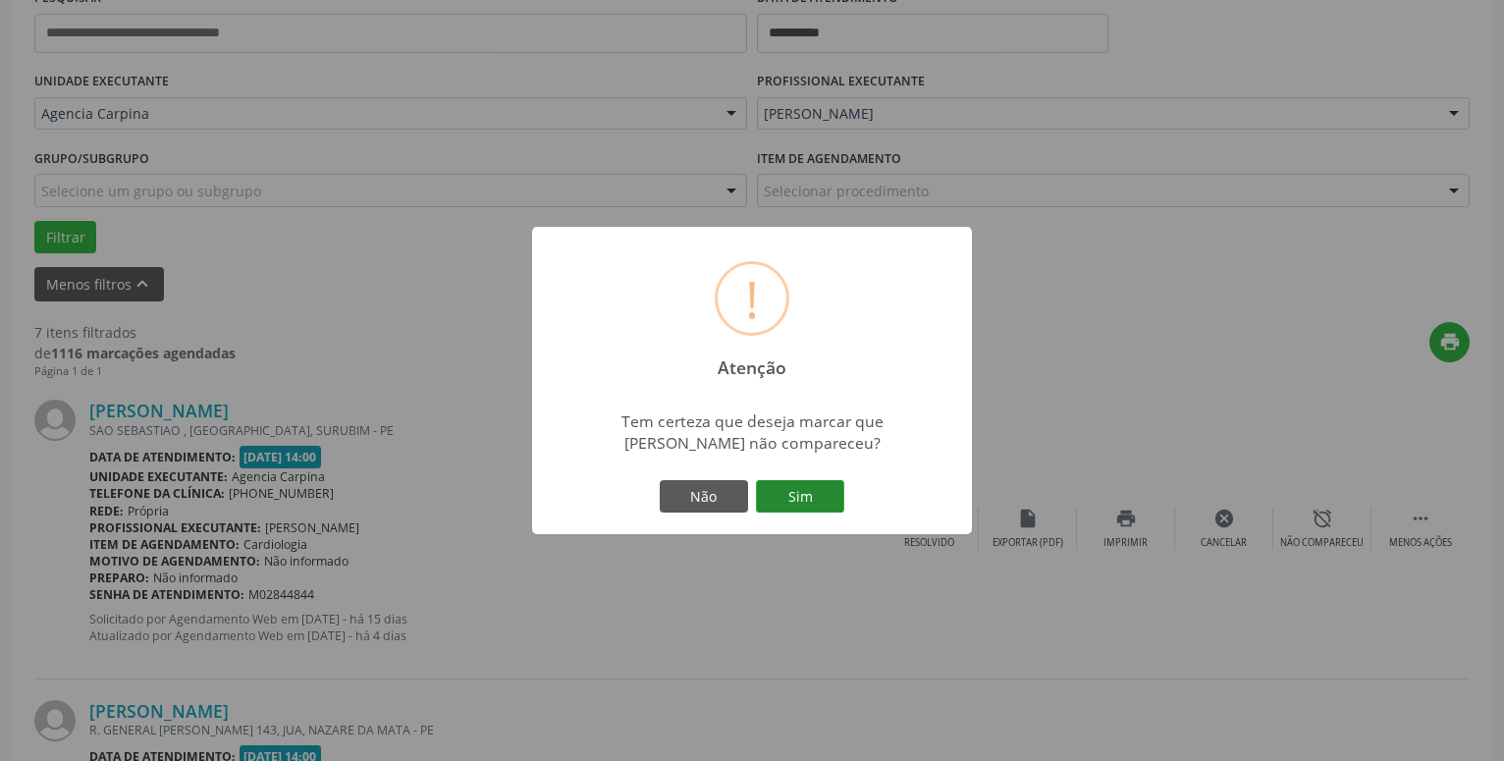
click at [825, 506] on button "Sim" at bounding box center [800, 496] width 88 height 33
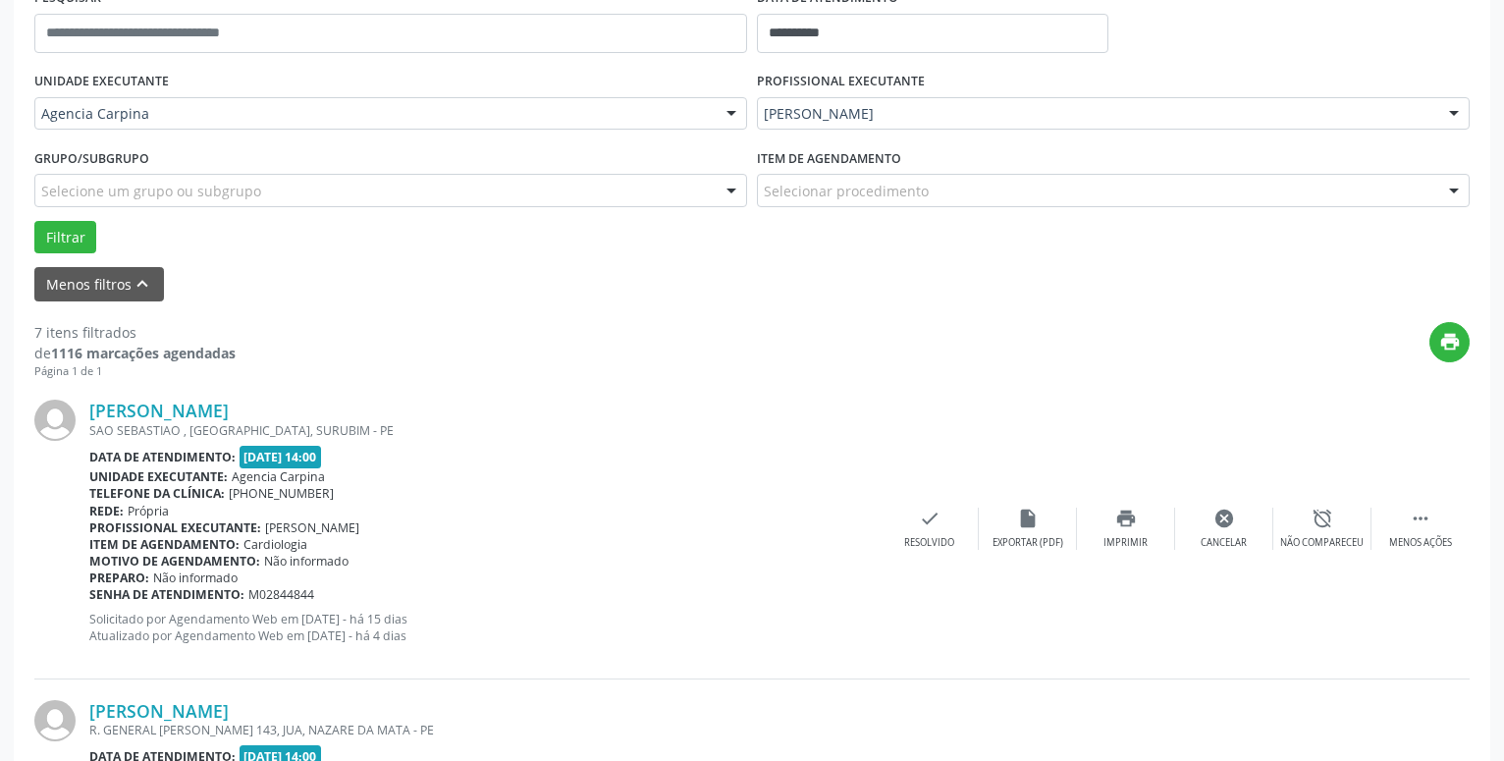
scroll to position [96, 0]
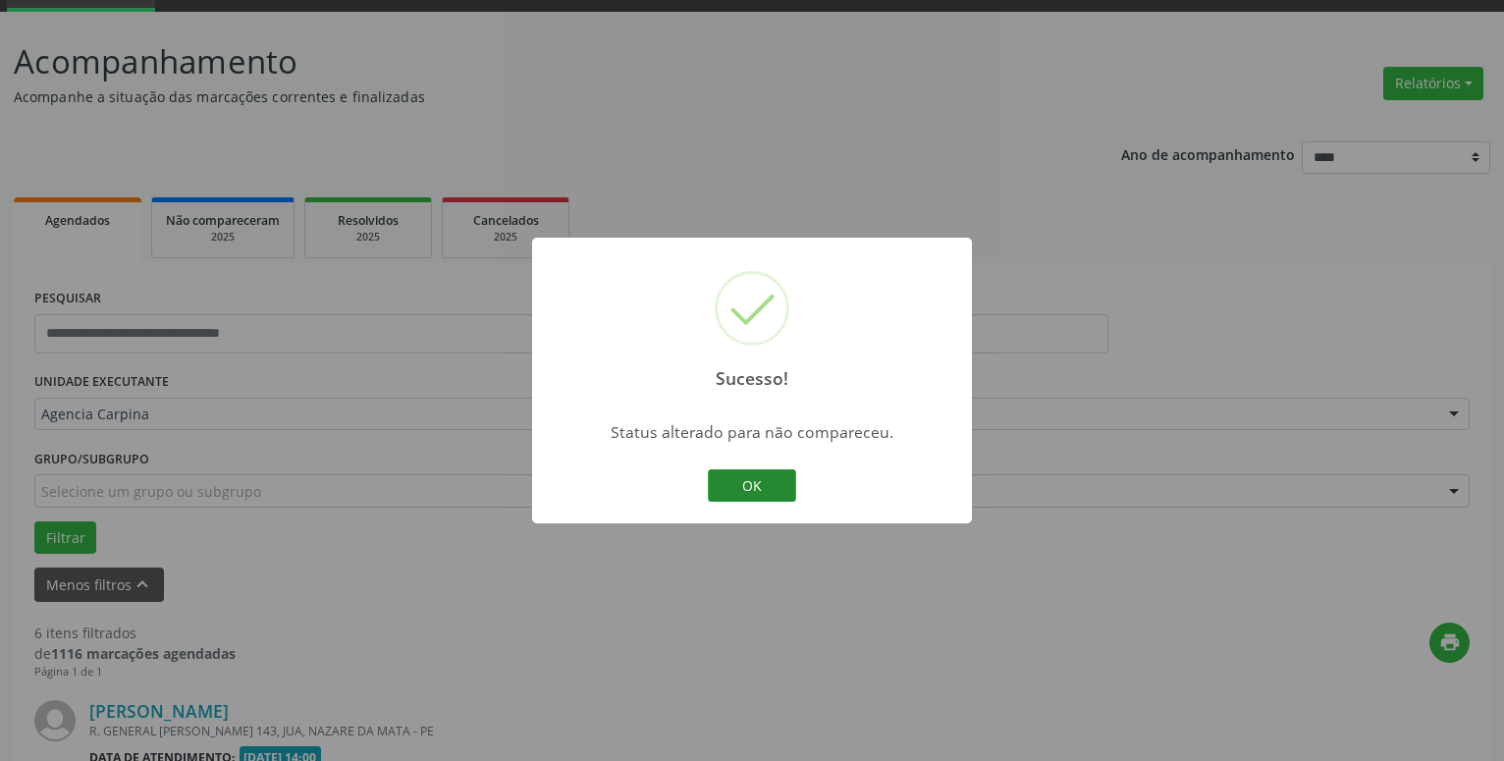
click at [770, 491] on button "OK" at bounding box center [752, 485] width 88 height 33
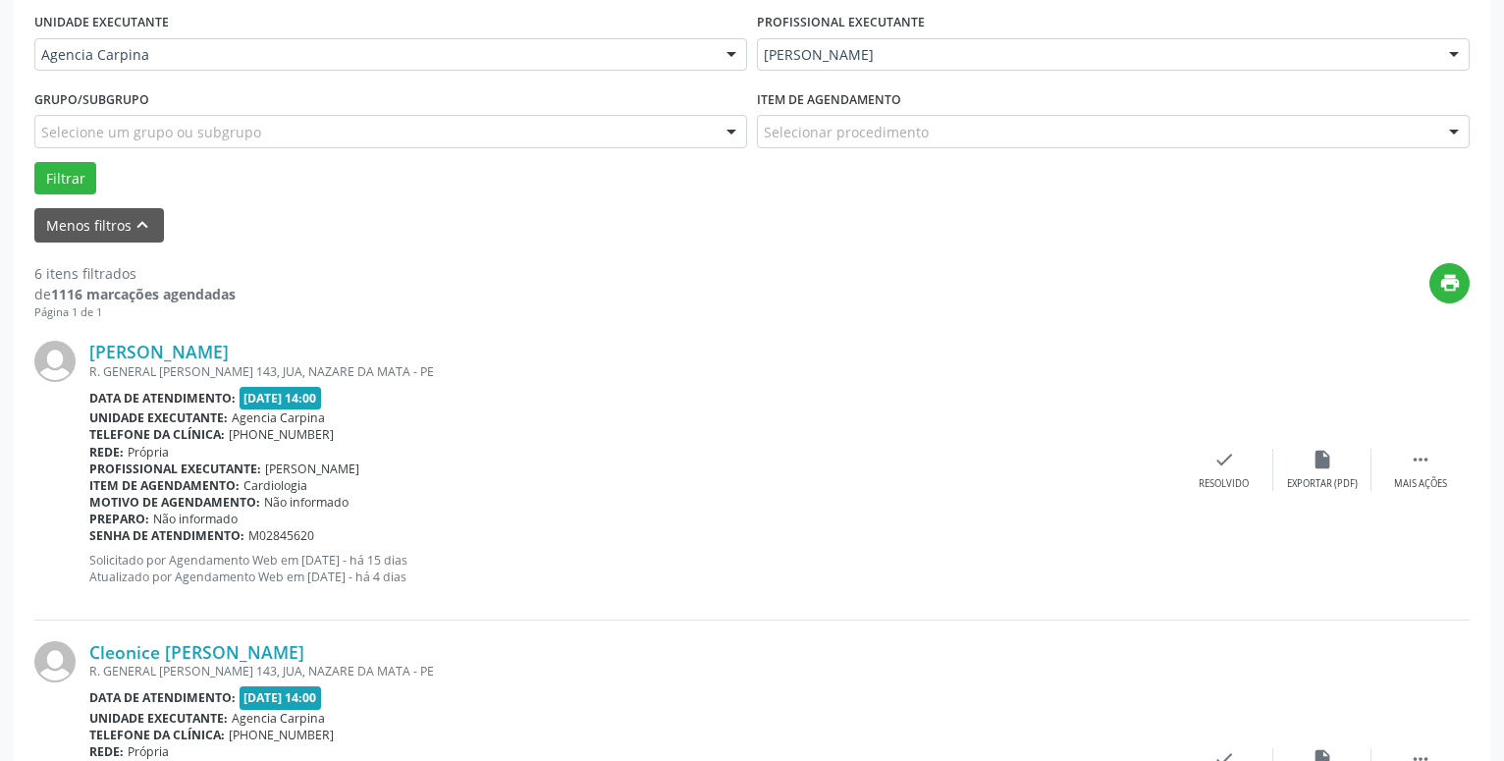
scroll to position [480, 0]
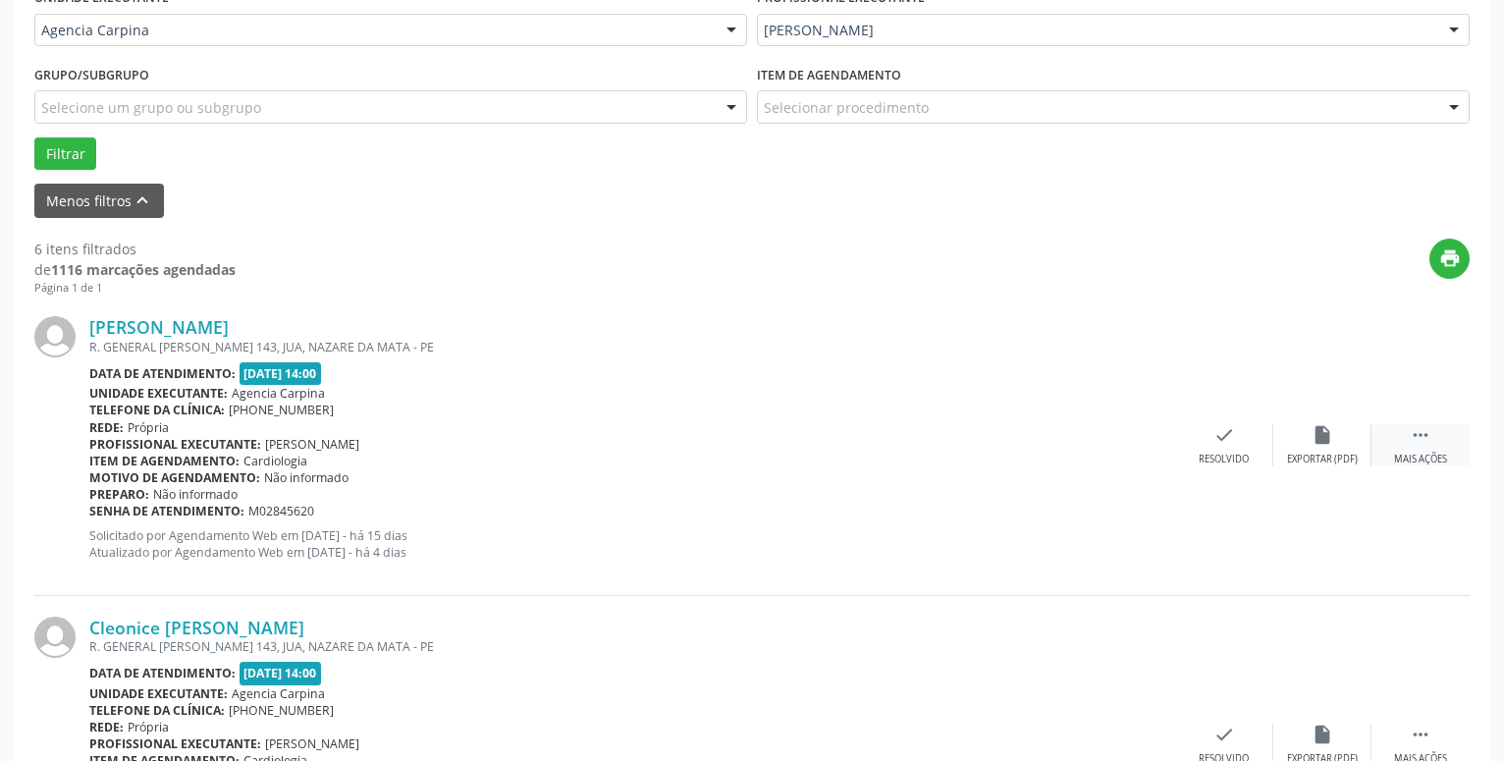
click at [1408, 446] on div " Mais ações" at bounding box center [1420, 445] width 98 height 42
click at [1314, 442] on icon "alarm_off" at bounding box center [1322, 435] width 22 height 22
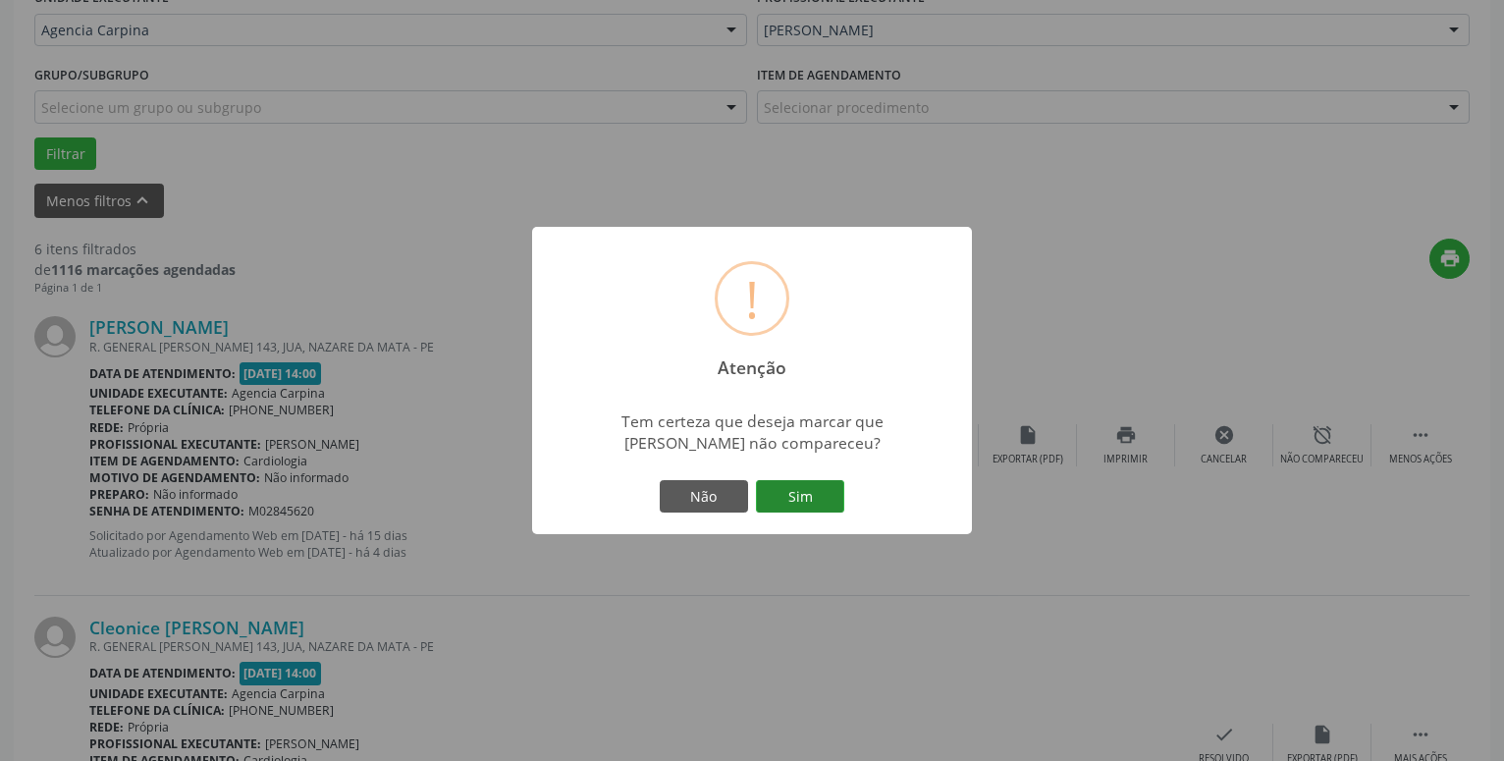
click at [801, 488] on button "Sim" at bounding box center [800, 496] width 88 height 33
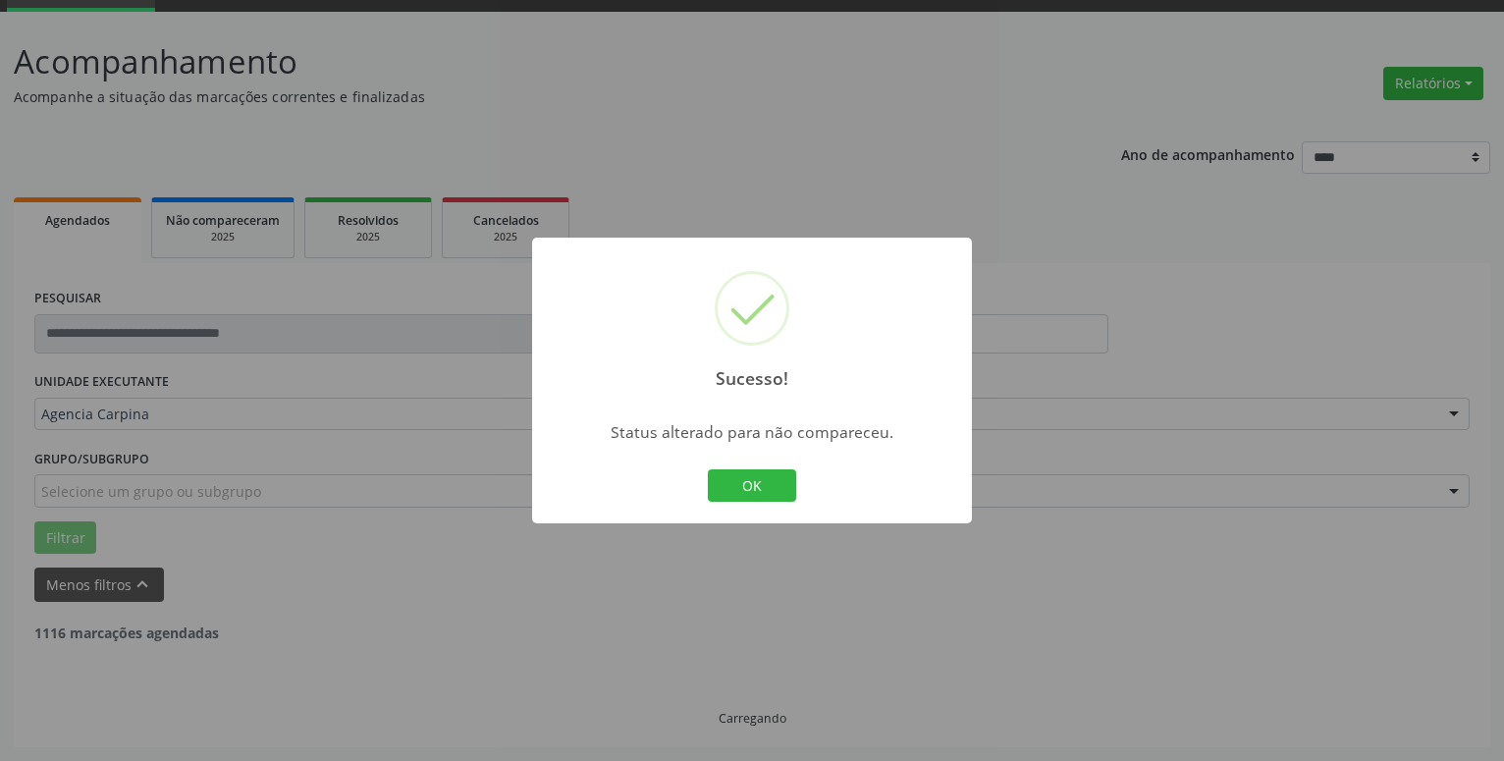
scroll to position [96, 0]
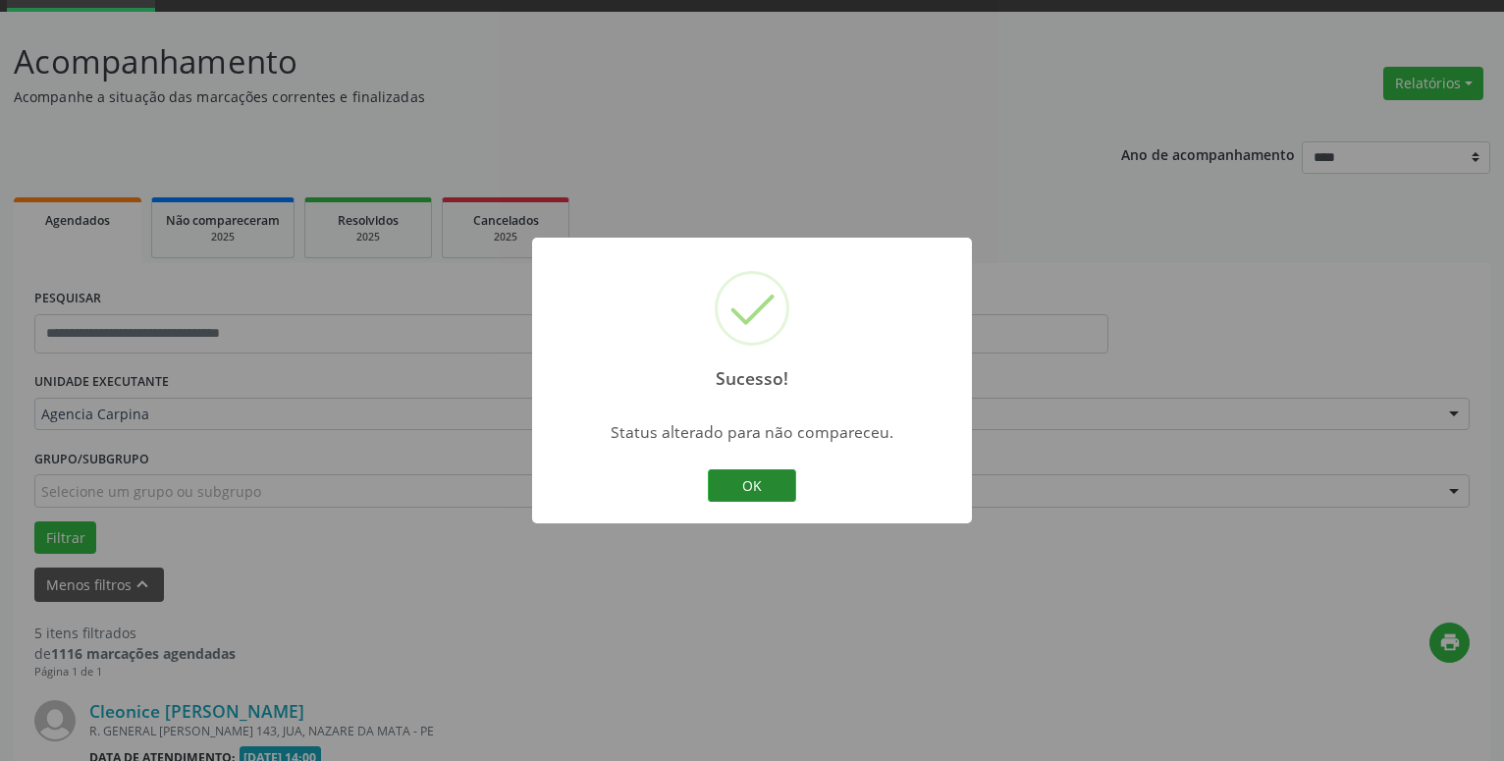
click at [752, 478] on button "OK" at bounding box center [752, 485] width 88 height 33
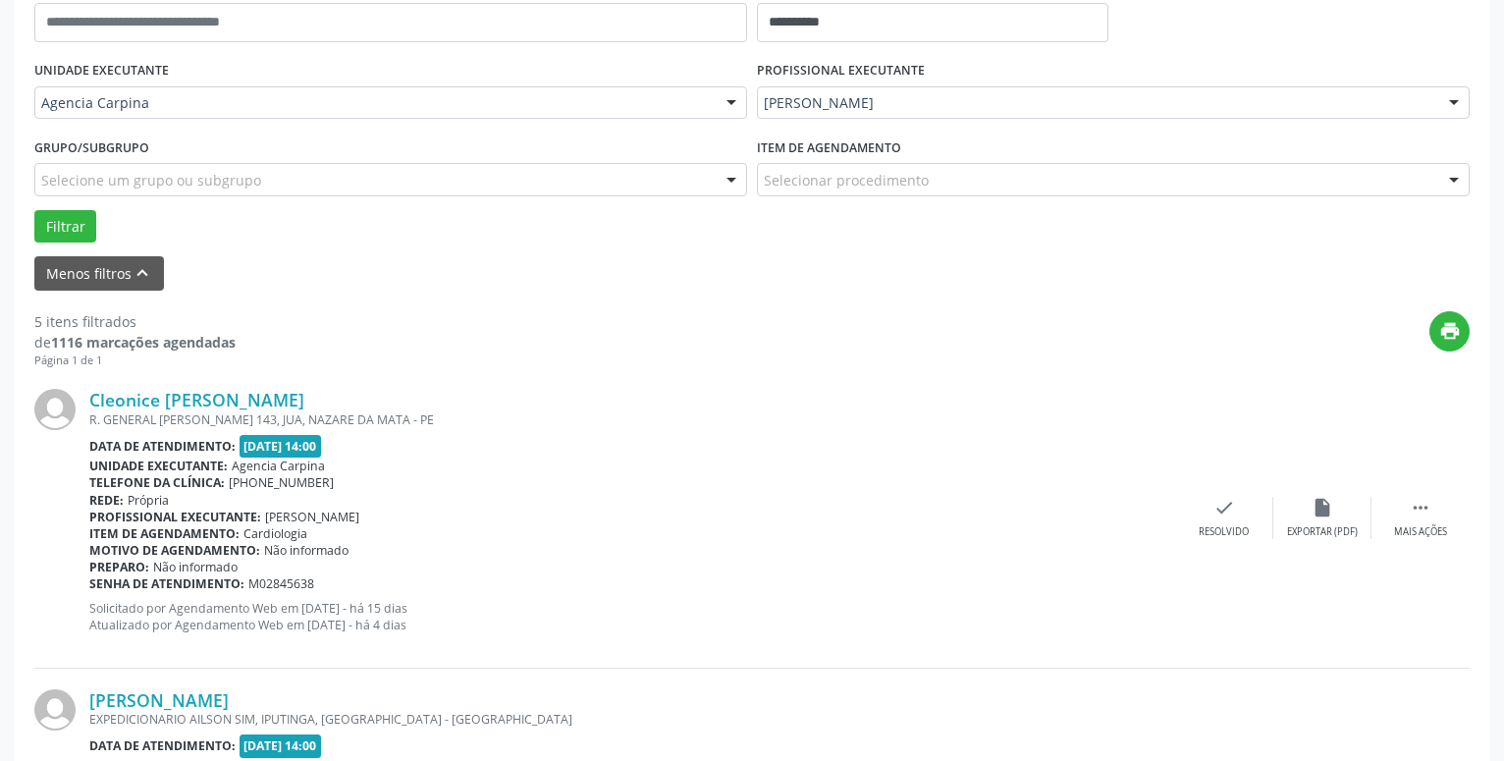
scroll to position [430, 0]
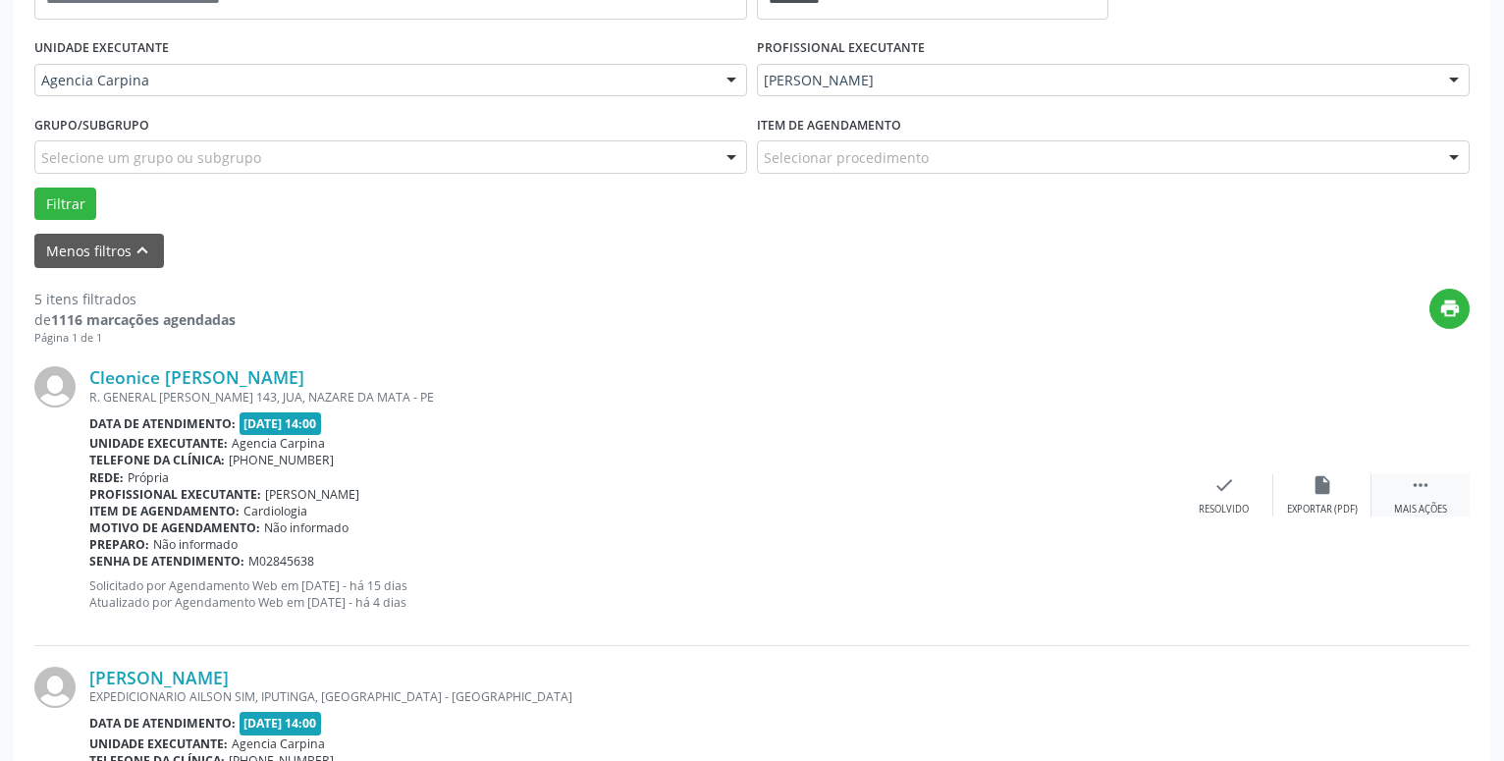
click at [1411, 482] on icon "" at bounding box center [1421, 485] width 22 height 22
click at [1323, 492] on icon "alarm_off" at bounding box center [1322, 485] width 22 height 22
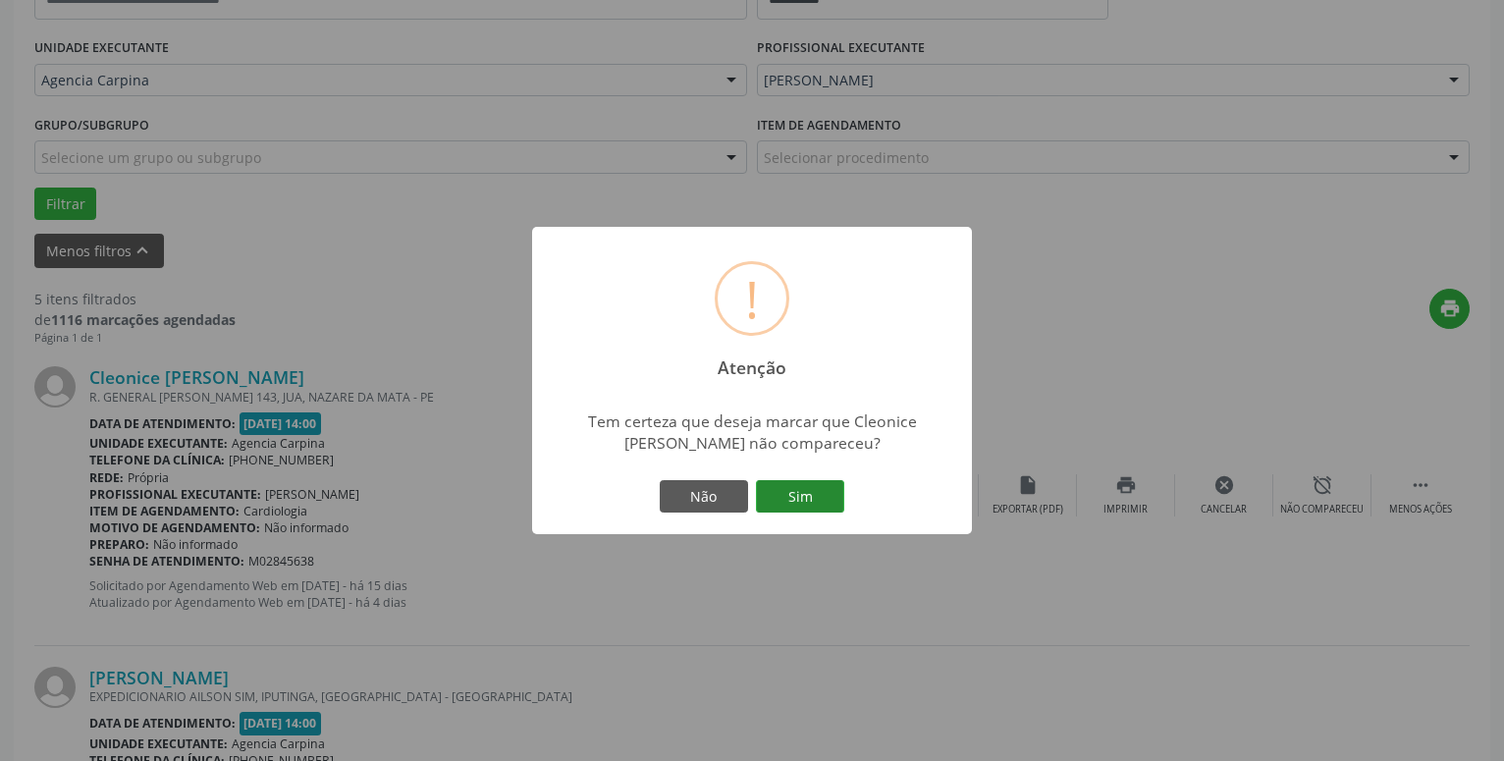
click at [798, 493] on button "Sim" at bounding box center [800, 496] width 88 height 33
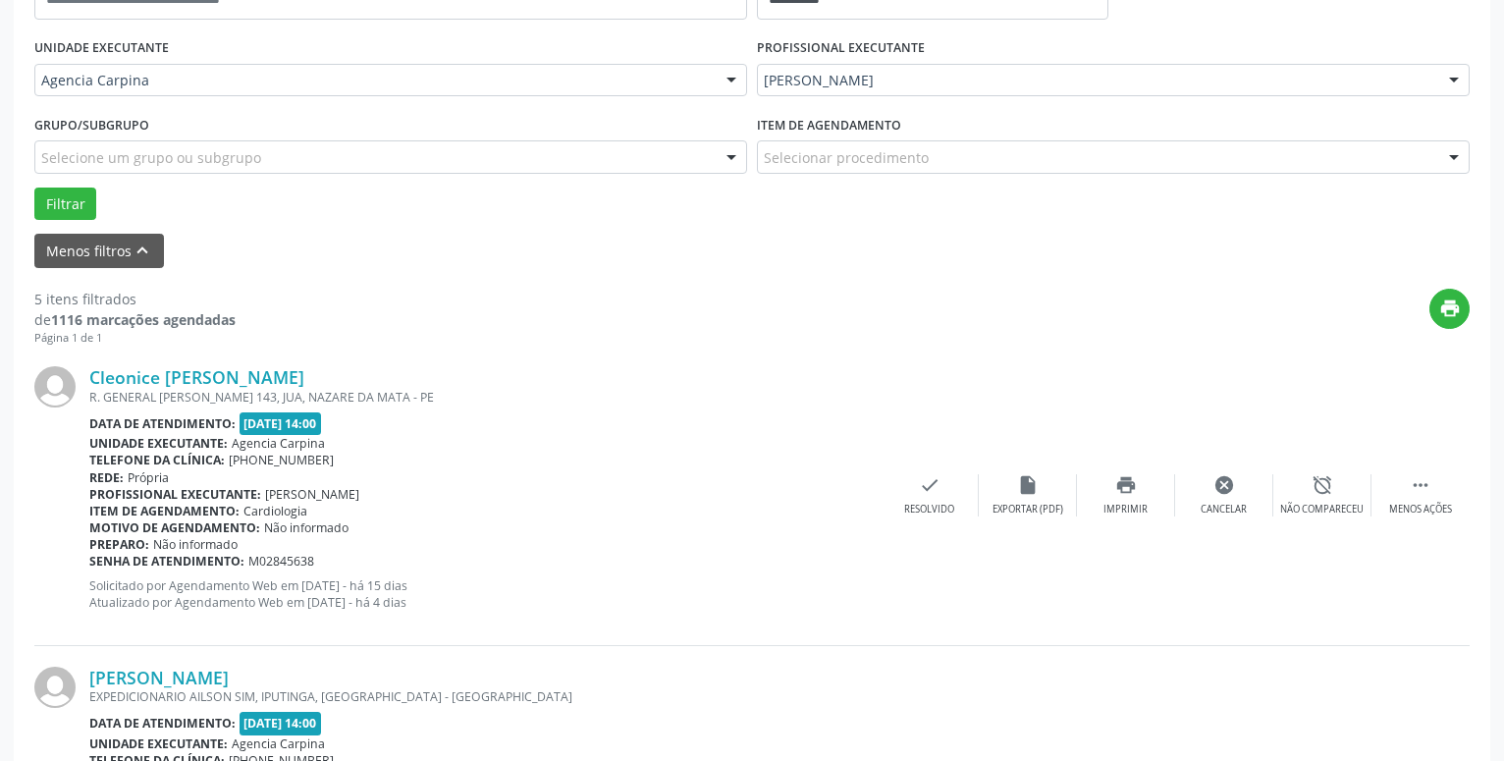
scroll to position [96, 0]
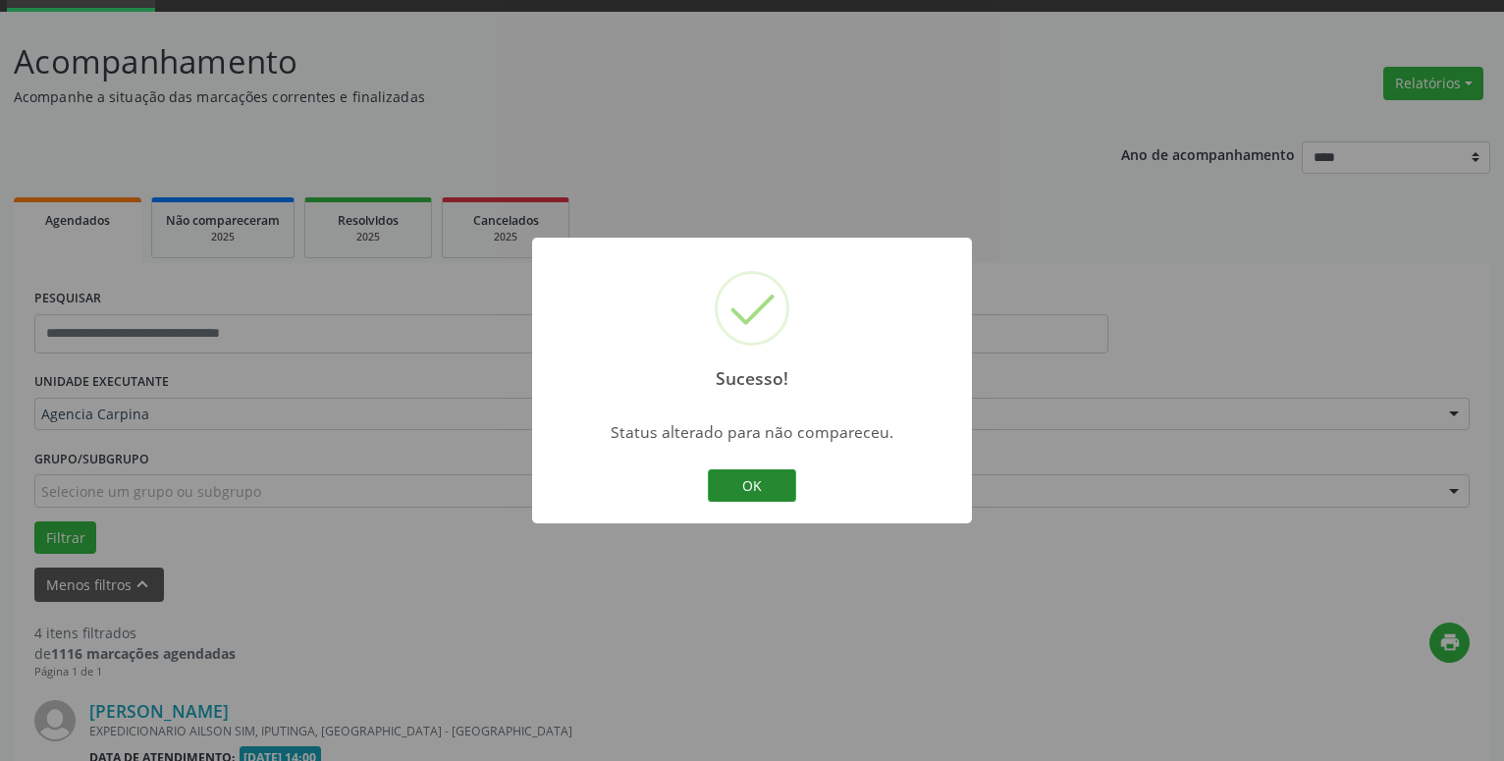
click at [755, 486] on button "OK" at bounding box center [752, 485] width 88 height 33
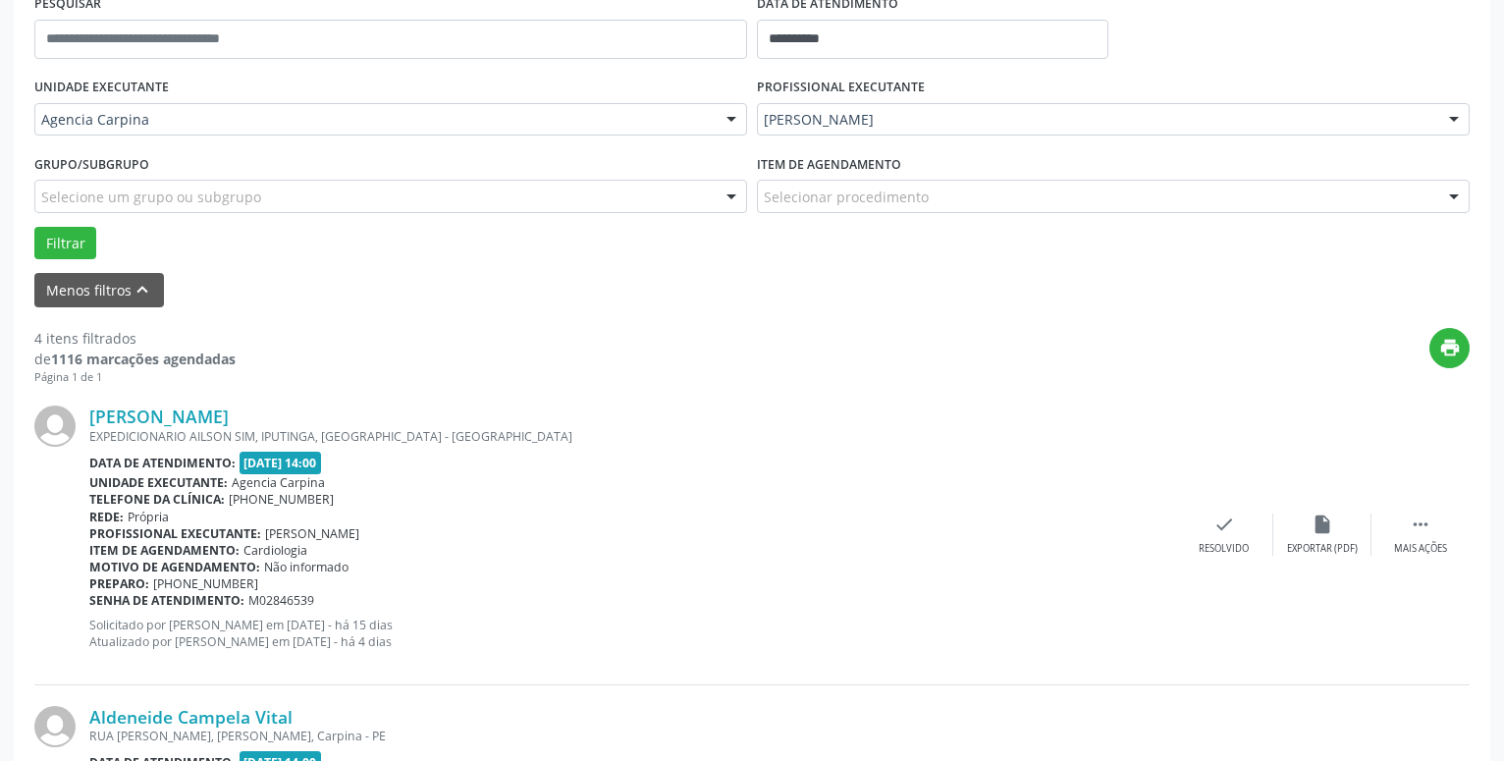
drag, startPoint x: 1508, startPoint y: 751, endPoint x: 1418, endPoint y: 739, distance: 90.1
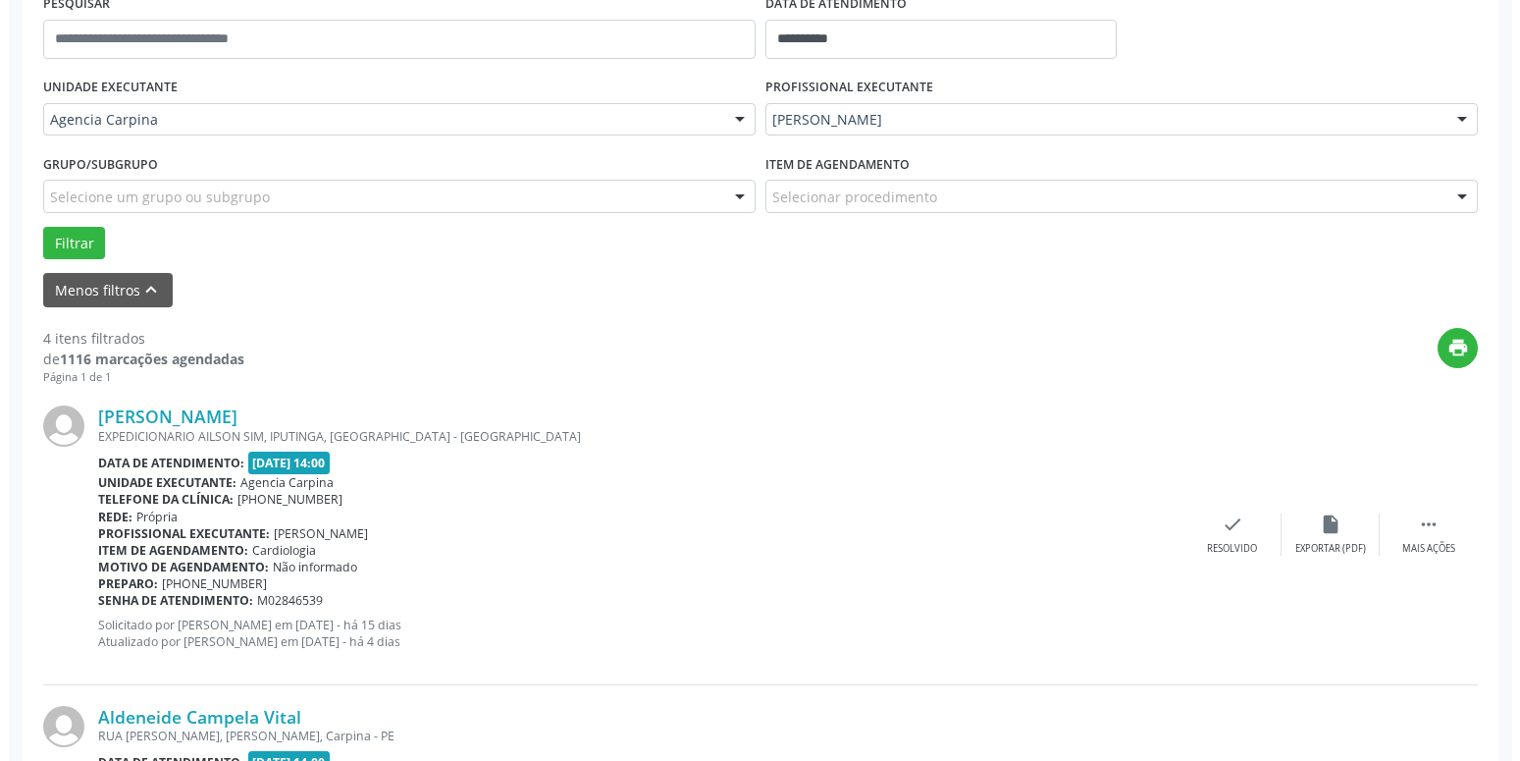
scroll to position [413, 0]
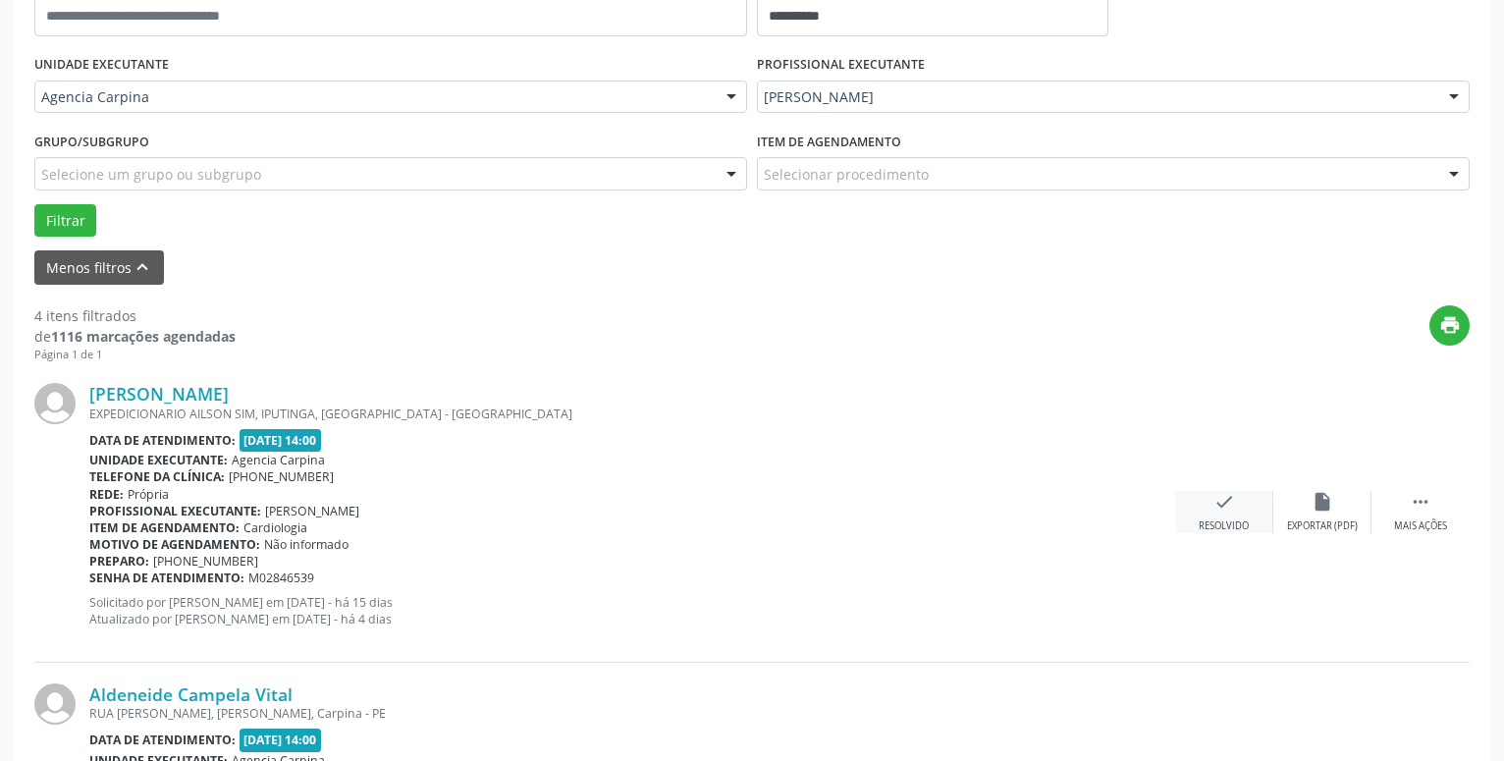
click at [1229, 511] on icon "check" at bounding box center [1224, 502] width 22 height 22
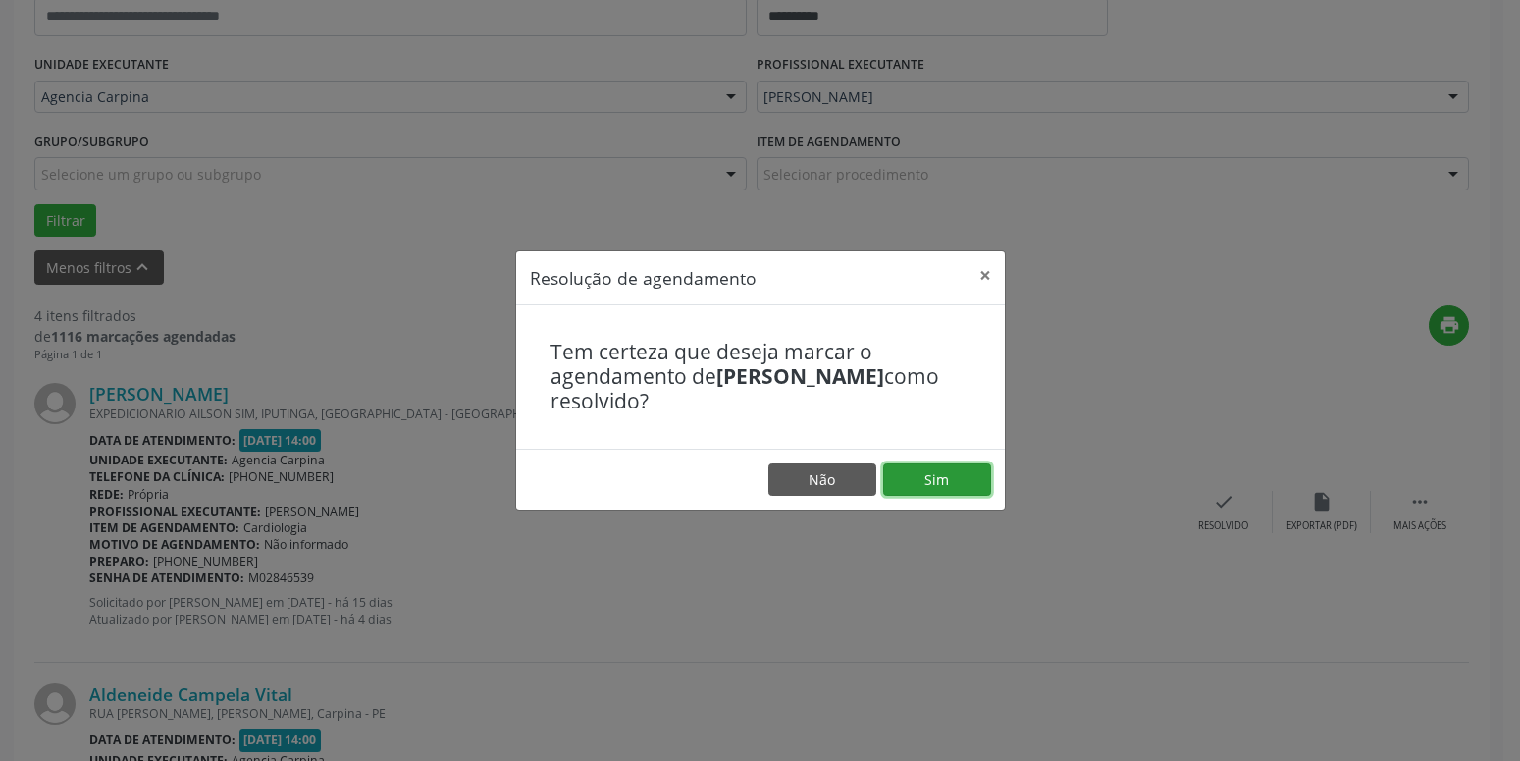
click at [952, 478] on button "Sim" at bounding box center [937, 479] width 108 height 33
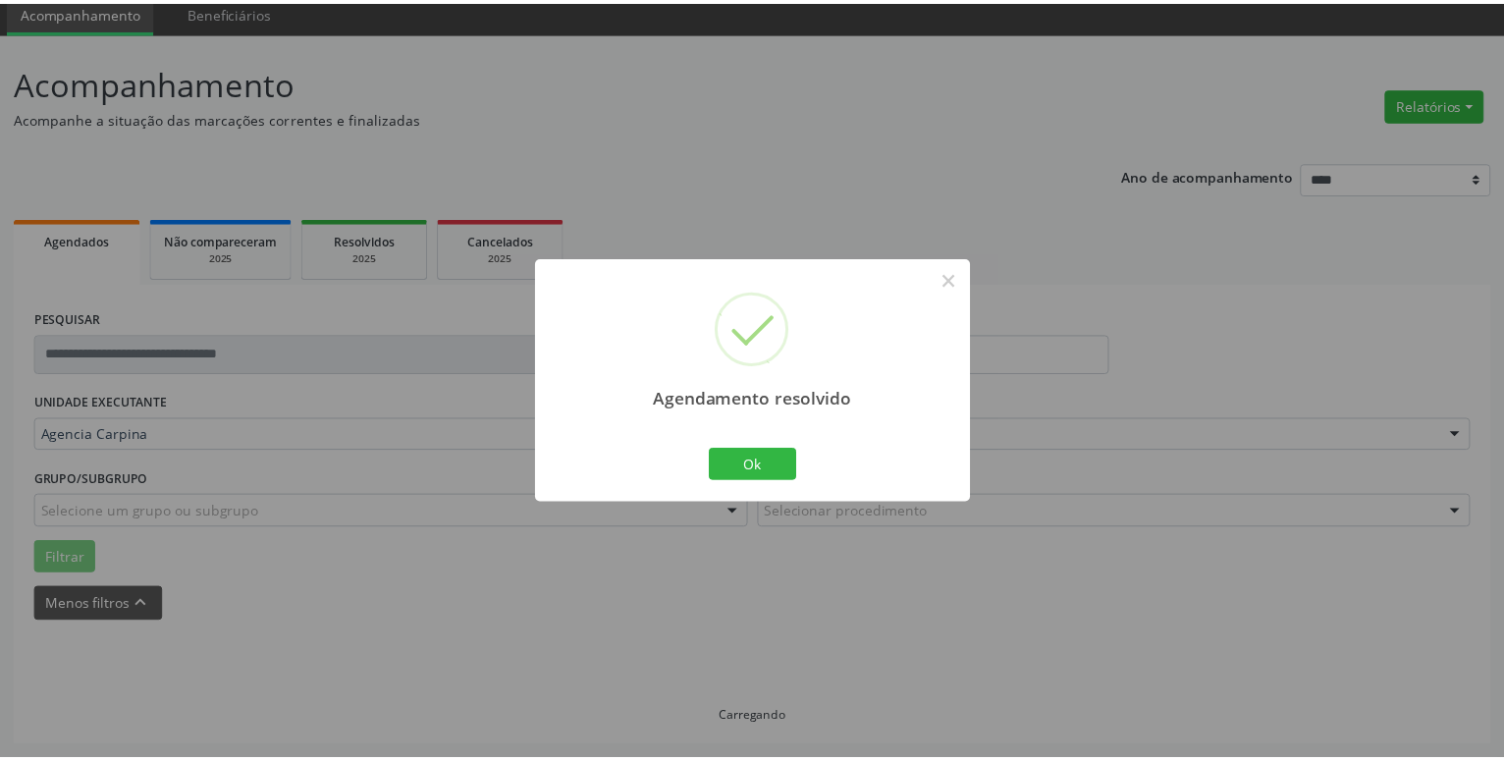
scroll to position [76, 0]
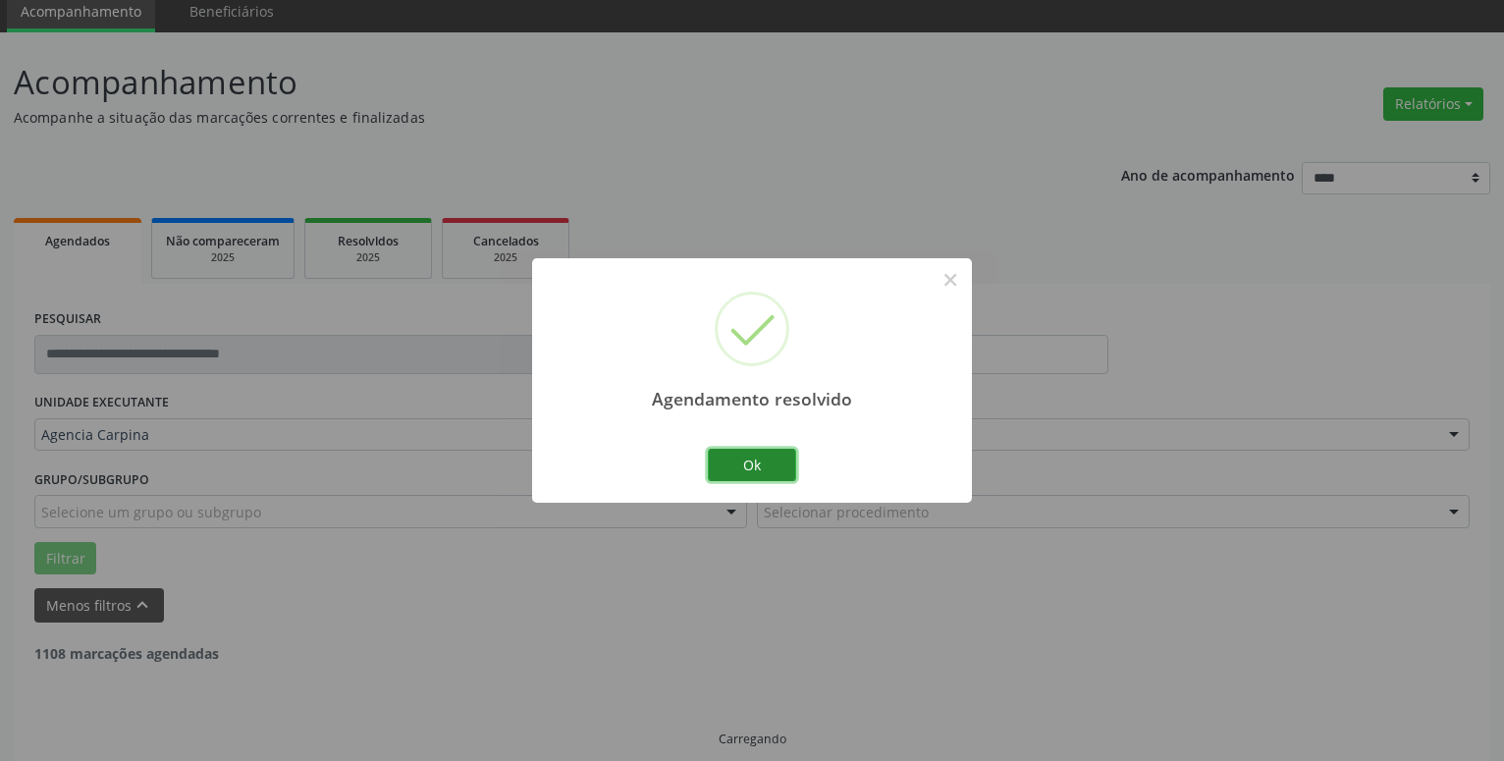
click at [776, 462] on button "Ok" at bounding box center [752, 465] width 88 height 33
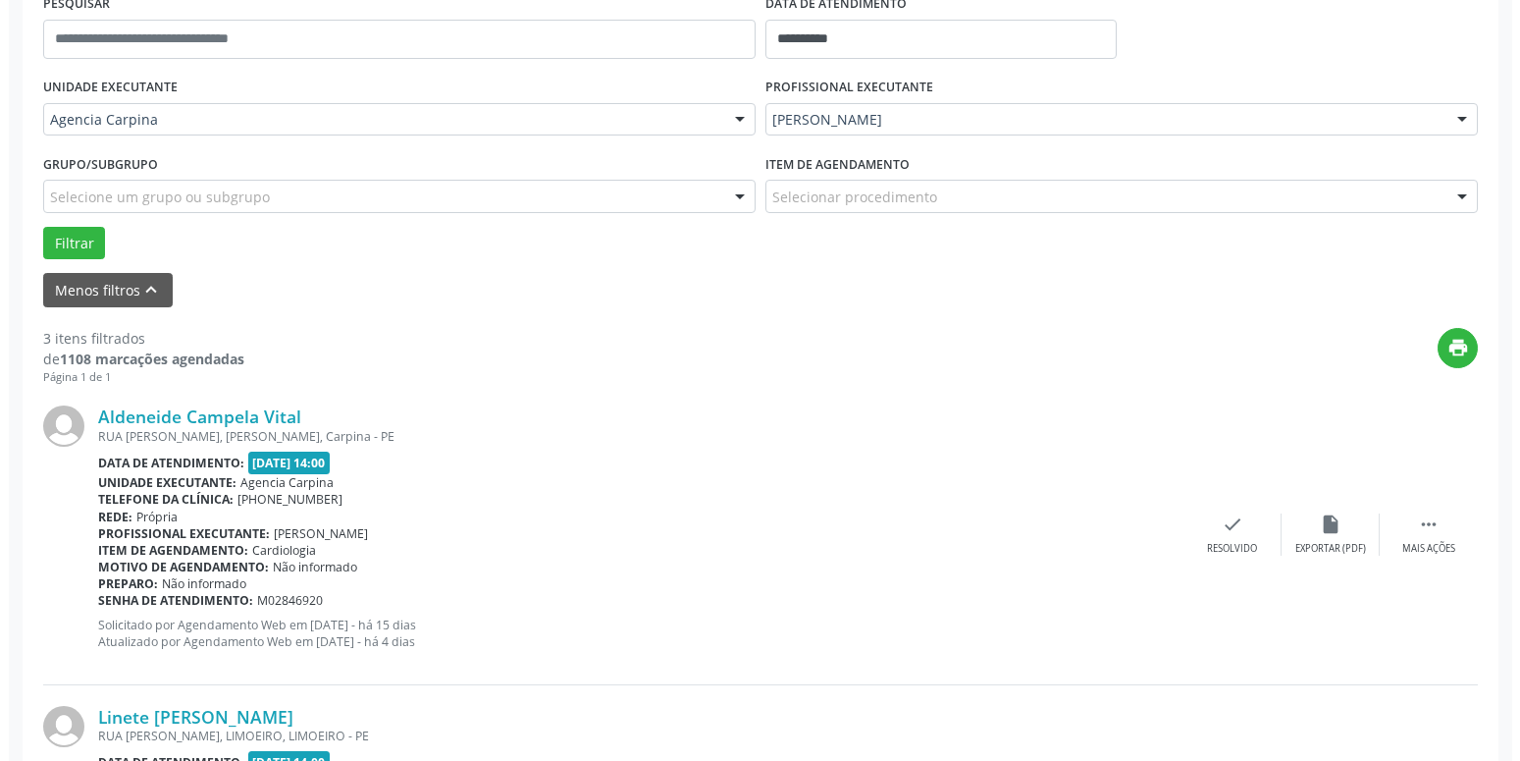
scroll to position [409, 0]
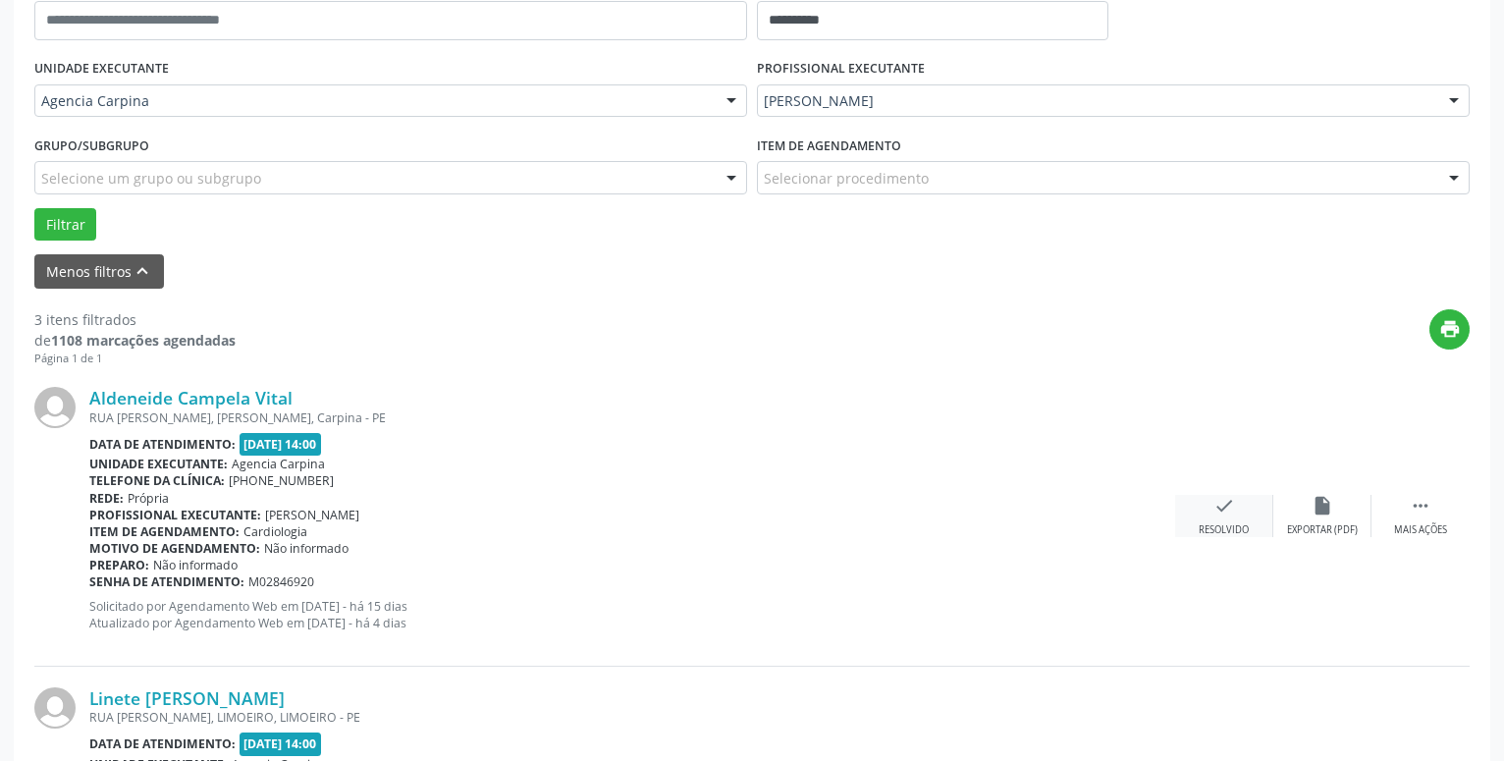
click at [1219, 509] on icon "check" at bounding box center [1224, 506] width 22 height 22
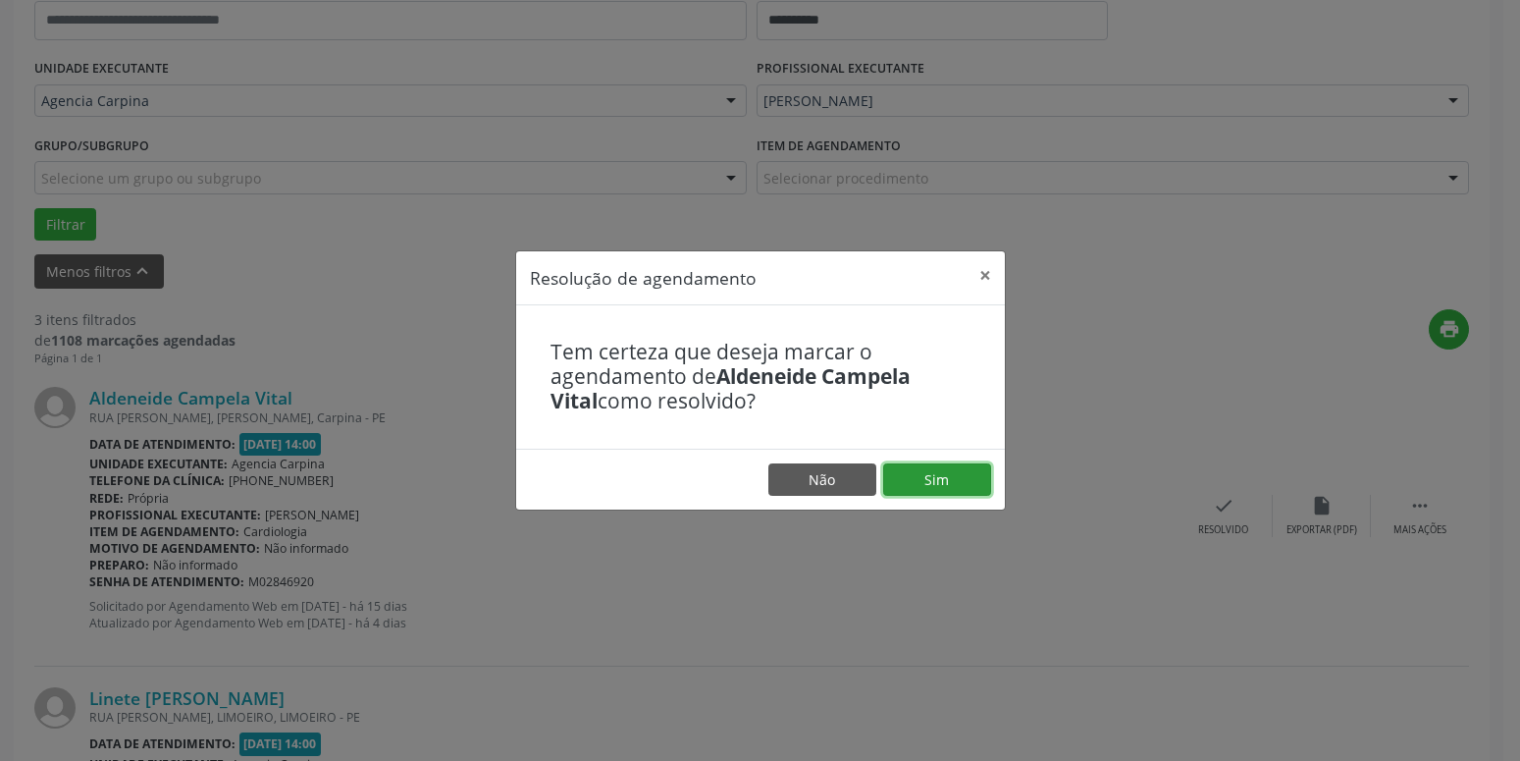
click at [943, 475] on button "Sim" at bounding box center [937, 479] width 108 height 33
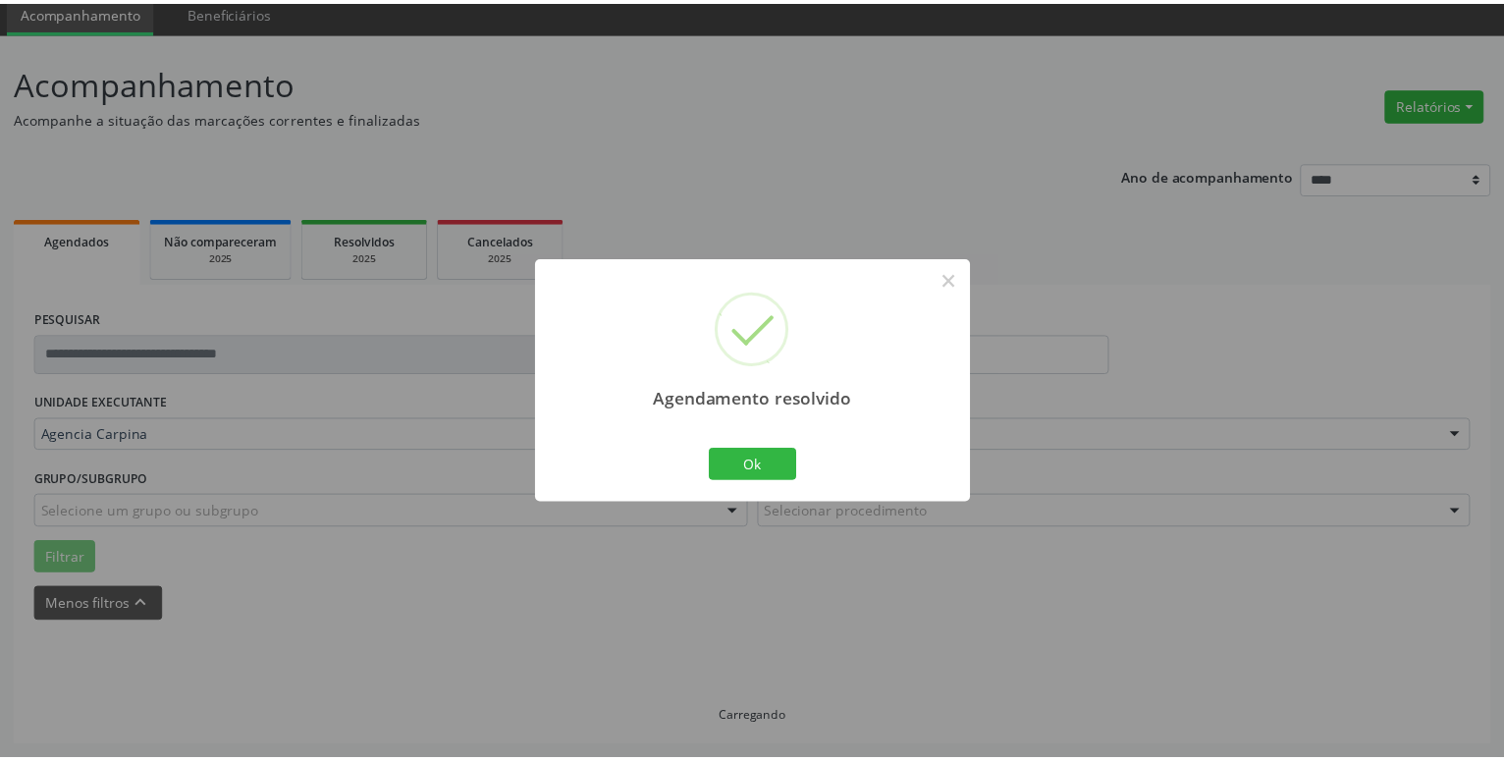
scroll to position [76, 0]
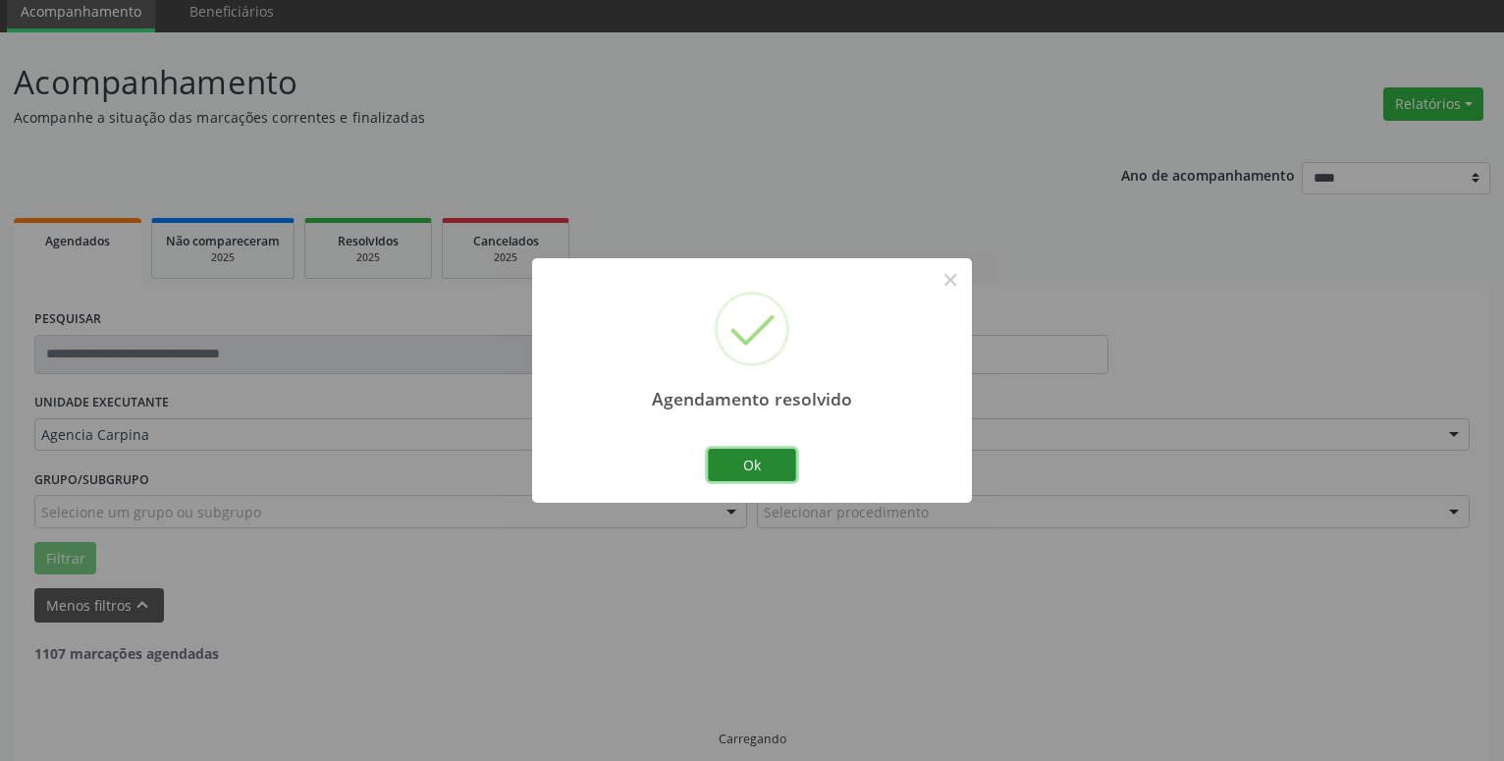
click at [755, 462] on button "Ok" at bounding box center [752, 465] width 88 height 33
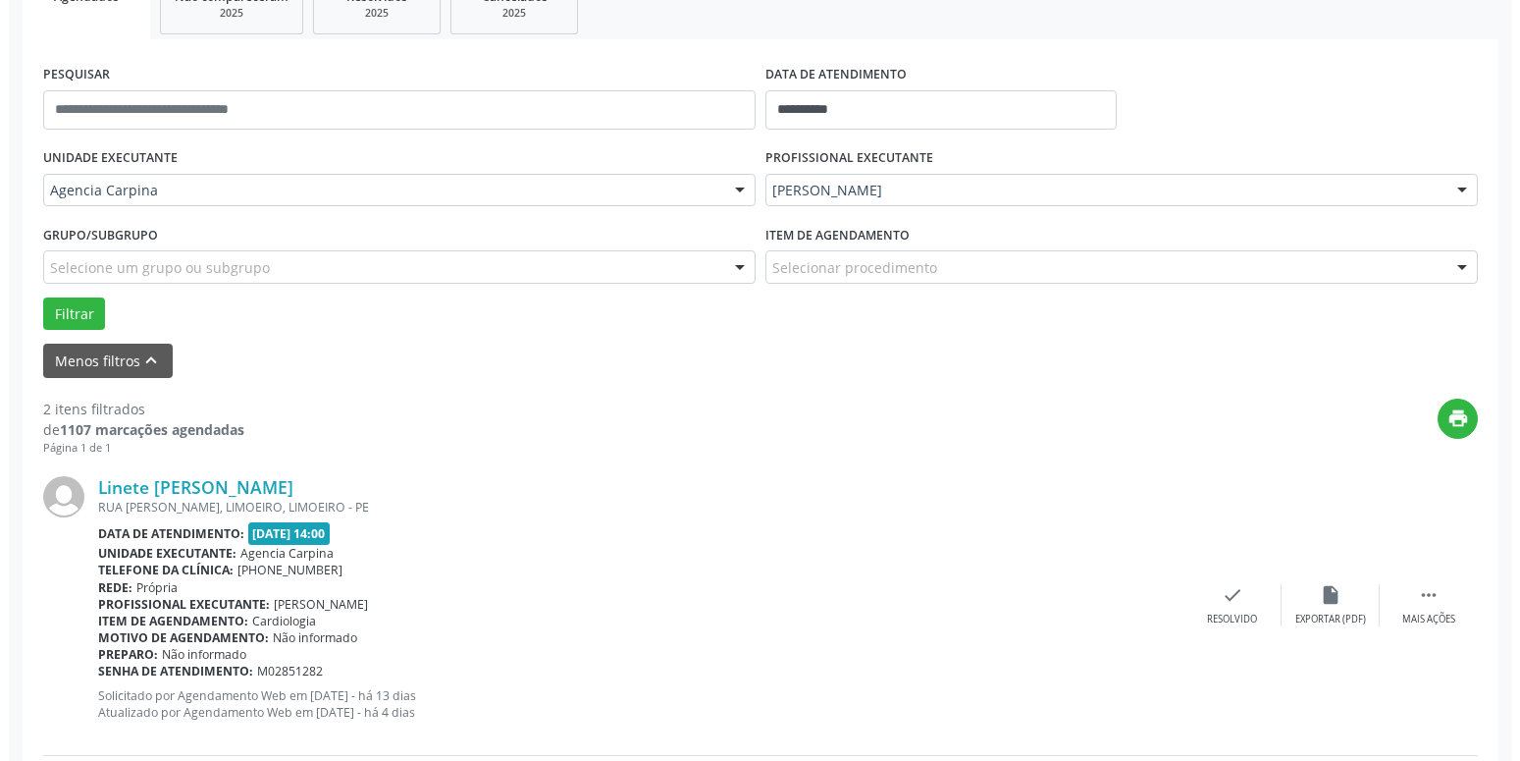
scroll to position [326, 0]
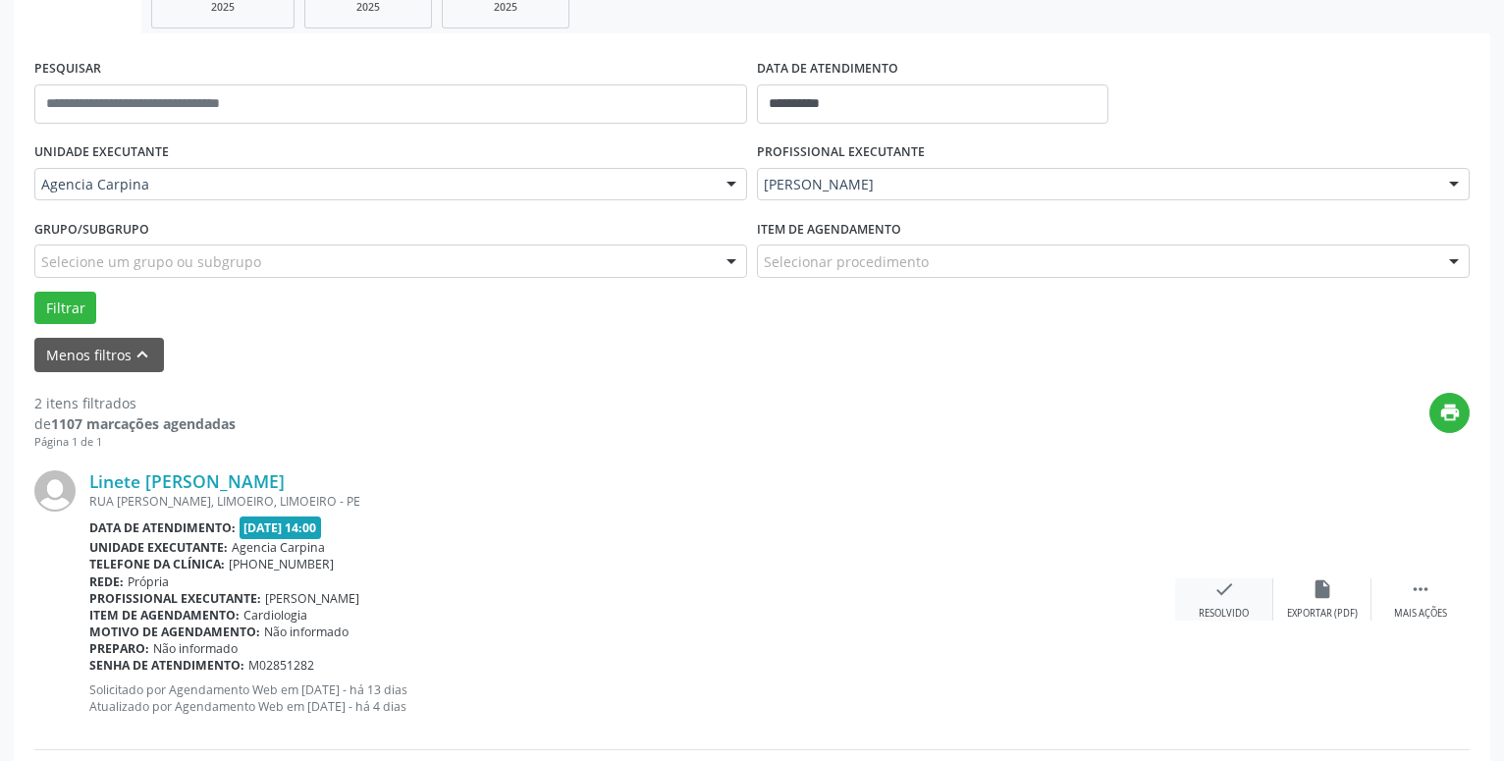
click at [1210, 601] on div "check Resolvido" at bounding box center [1224, 599] width 98 height 42
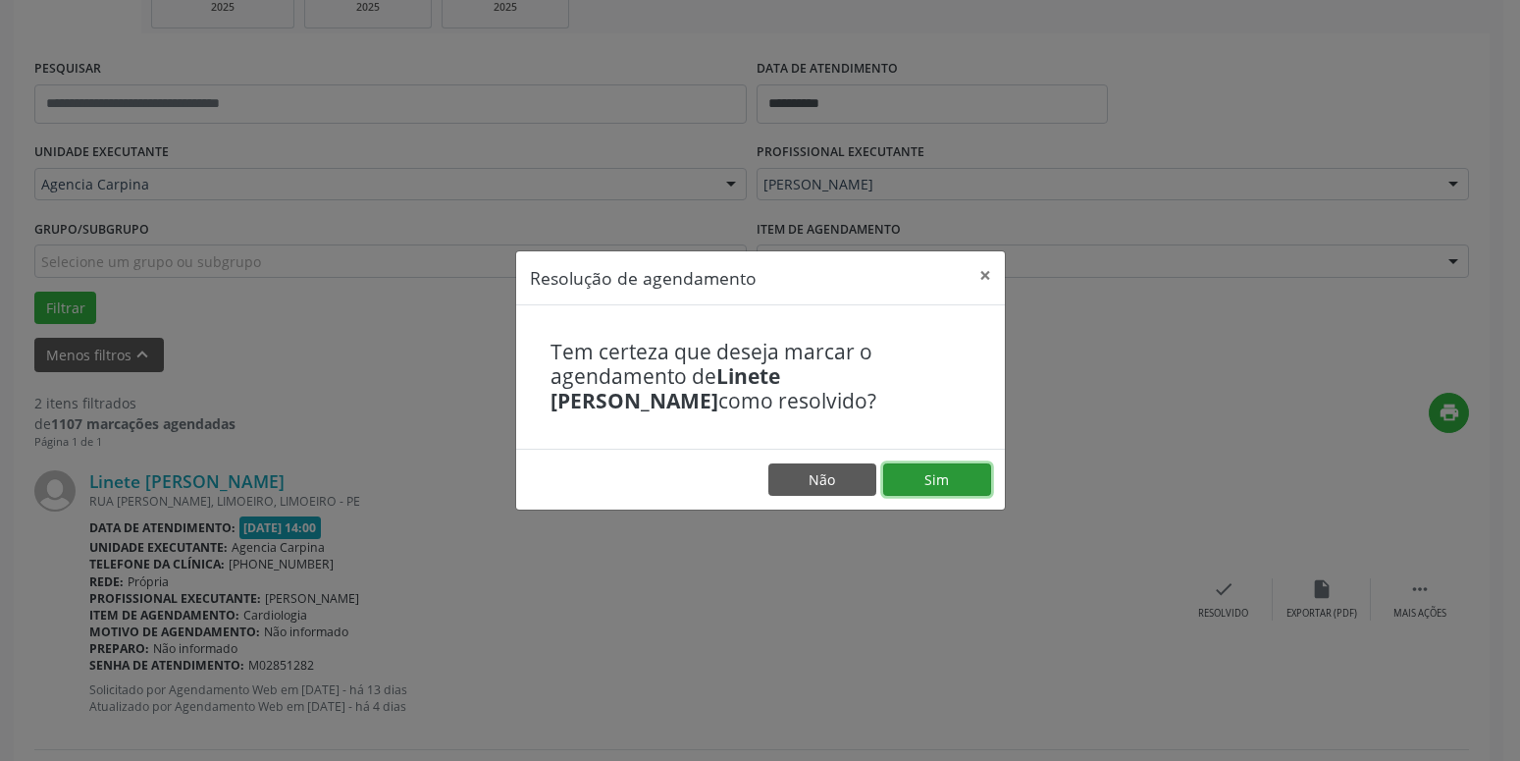
click at [943, 479] on button "Sim" at bounding box center [937, 479] width 108 height 33
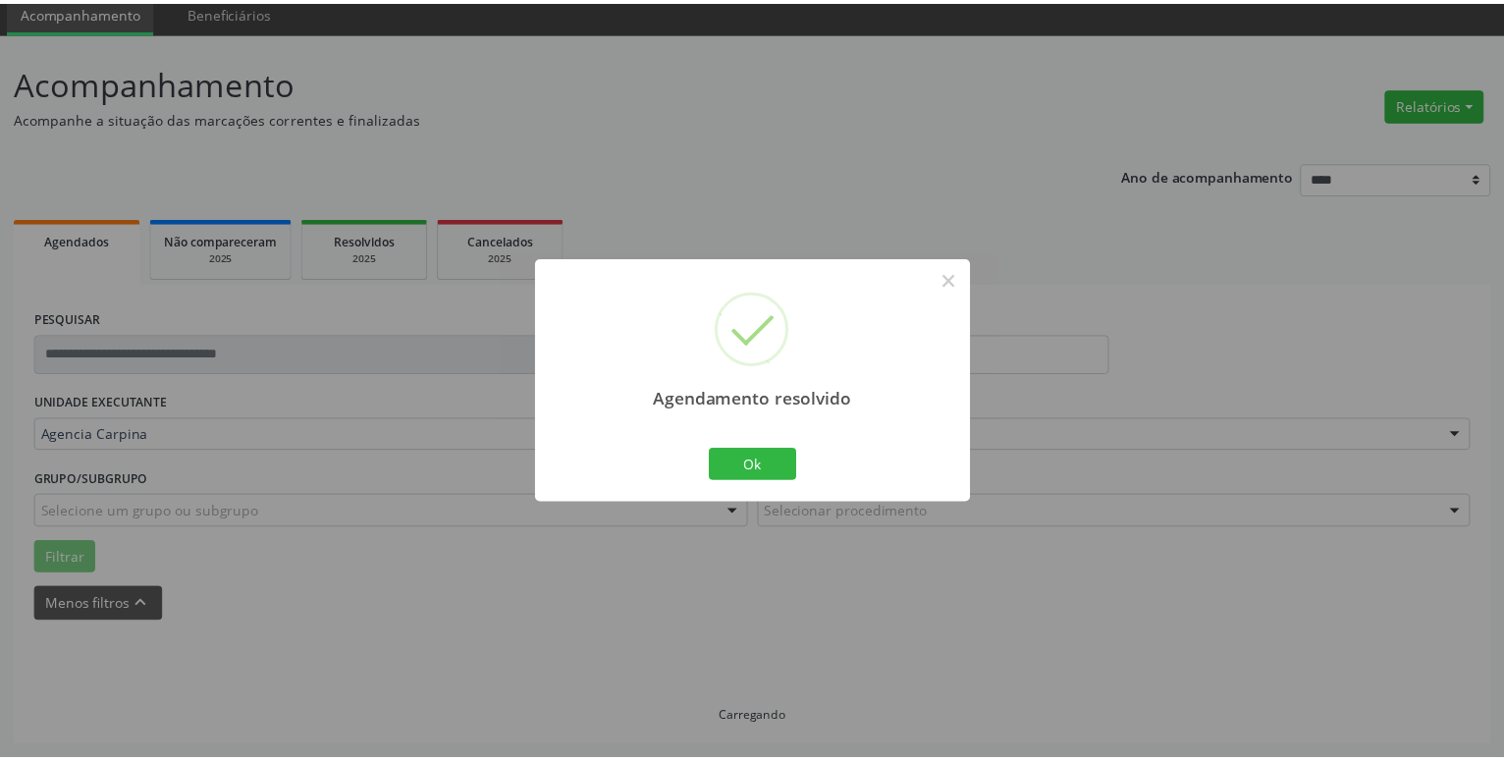
scroll to position [76, 0]
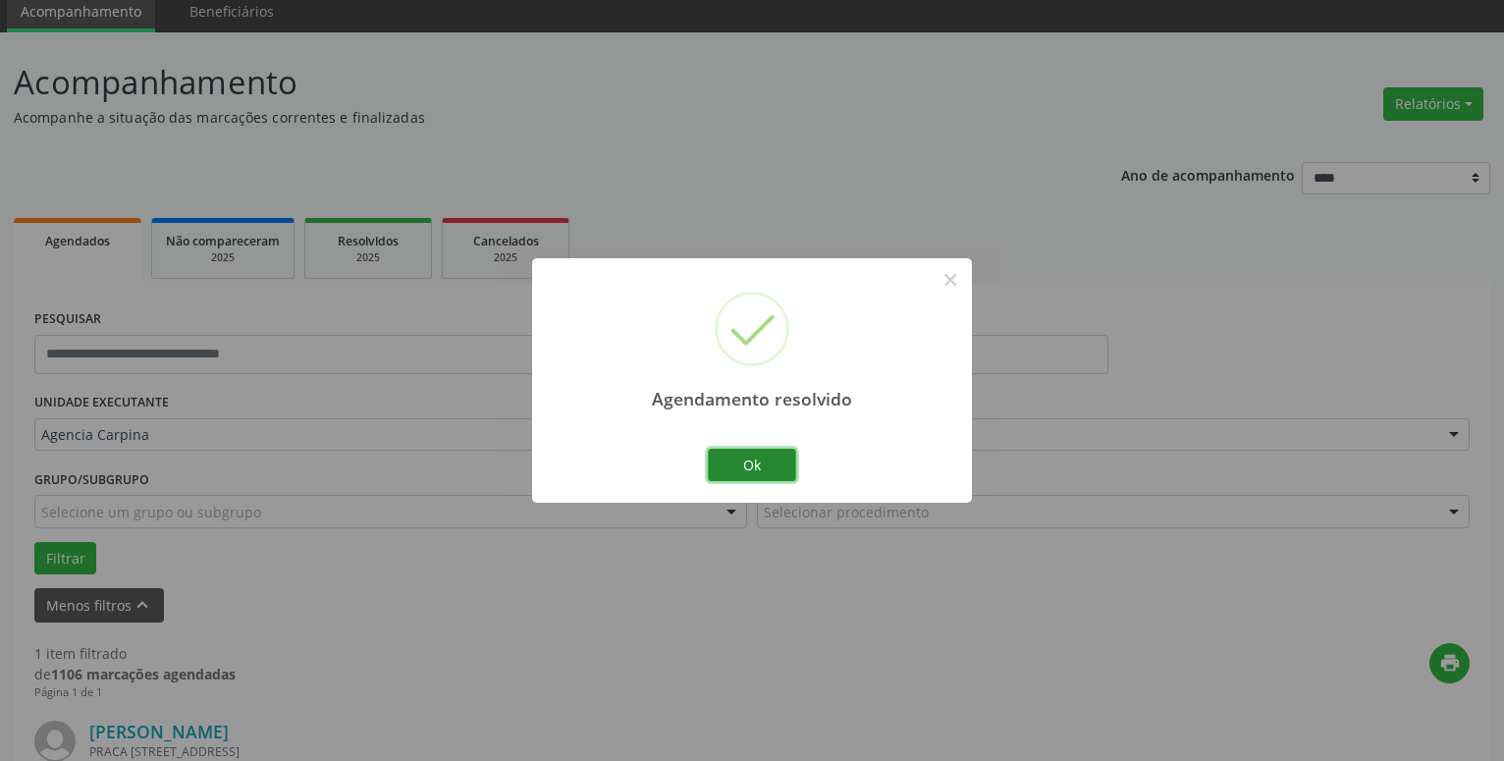
click at [750, 462] on button "Ok" at bounding box center [752, 465] width 88 height 33
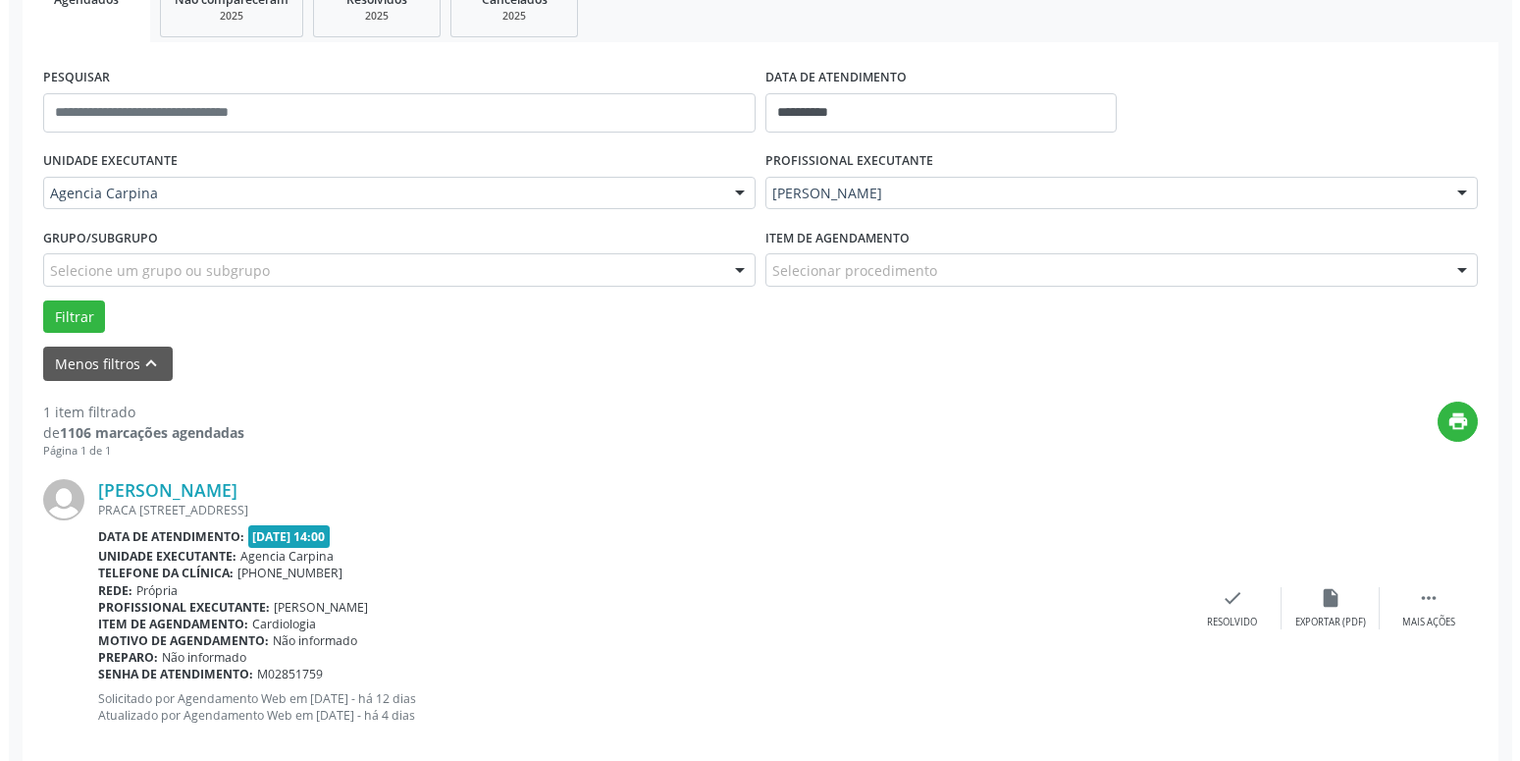
scroll to position [326, 0]
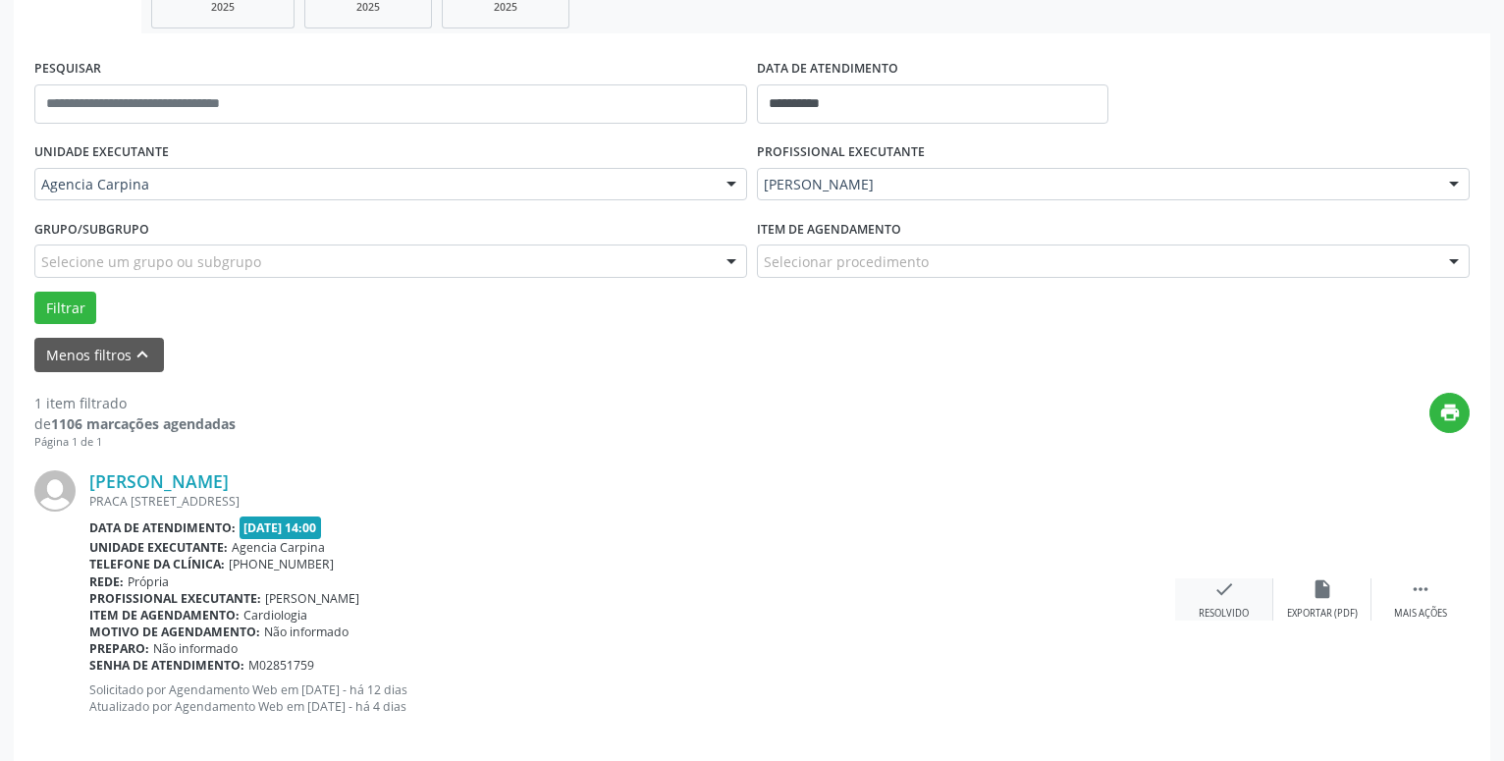
click at [1215, 595] on icon "check" at bounding box center [1224, 589] width 22 height 22
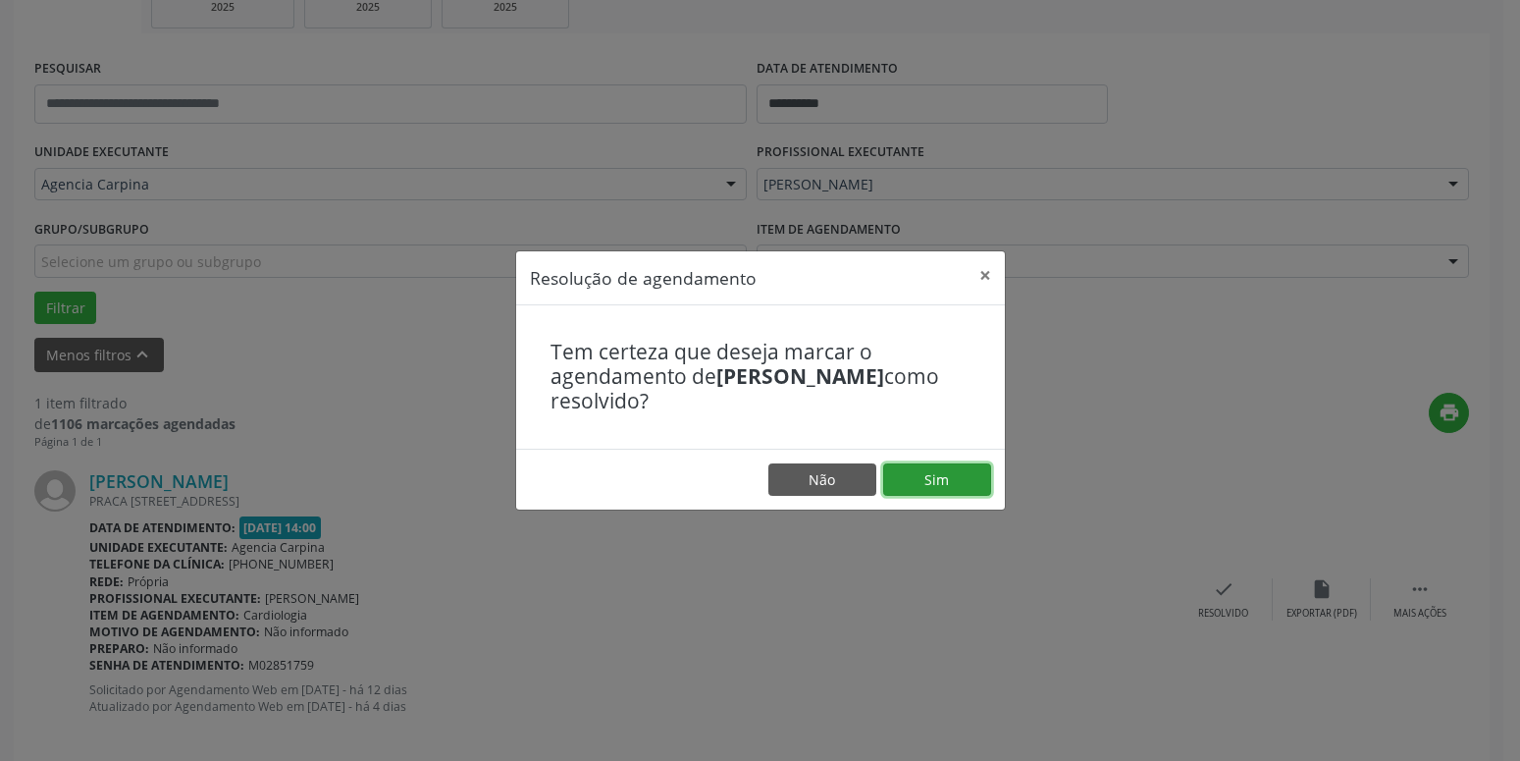
click at [942, 482] on button "Sim" at bounding box center [937, 479] width 108 height 33
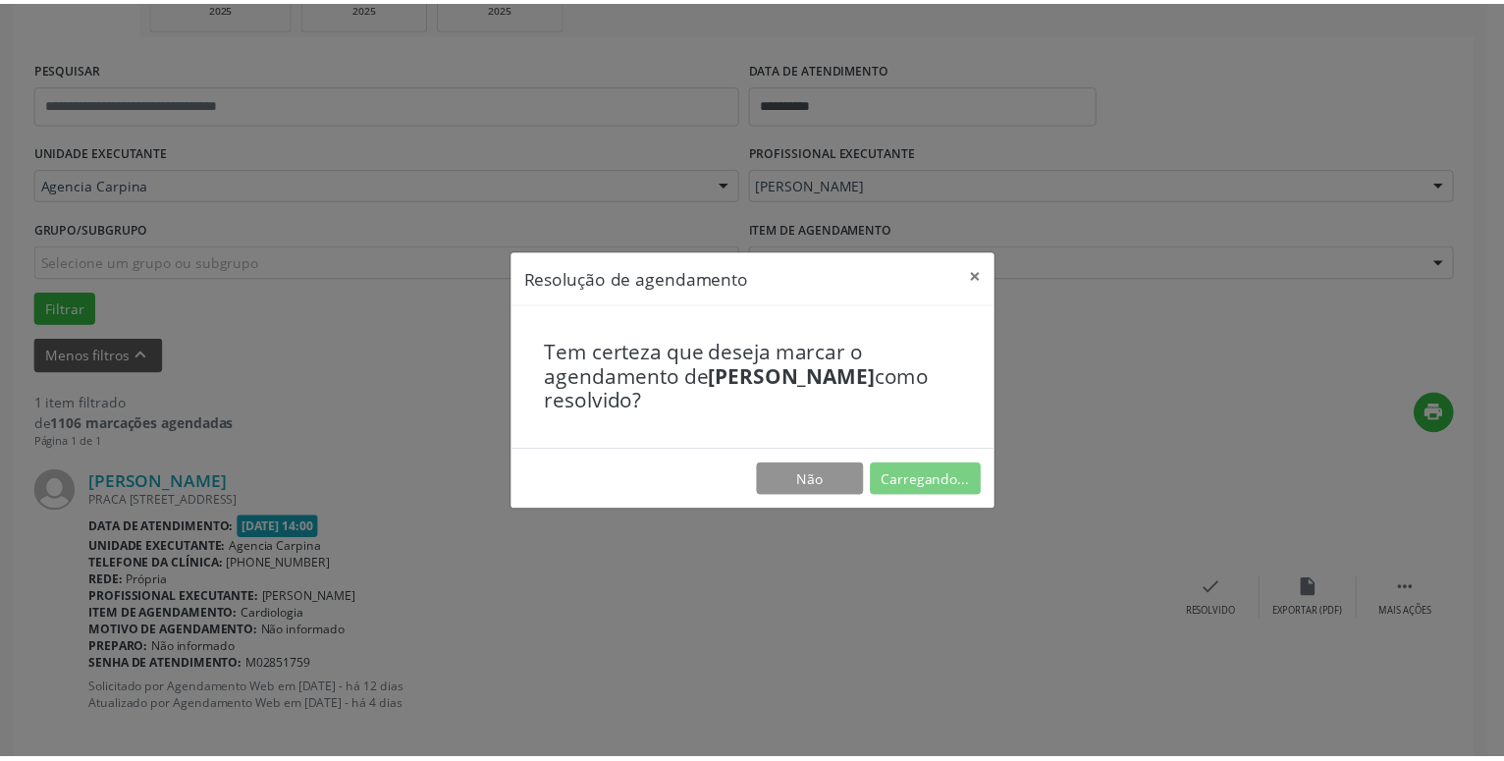
scroll to position [76, 0]
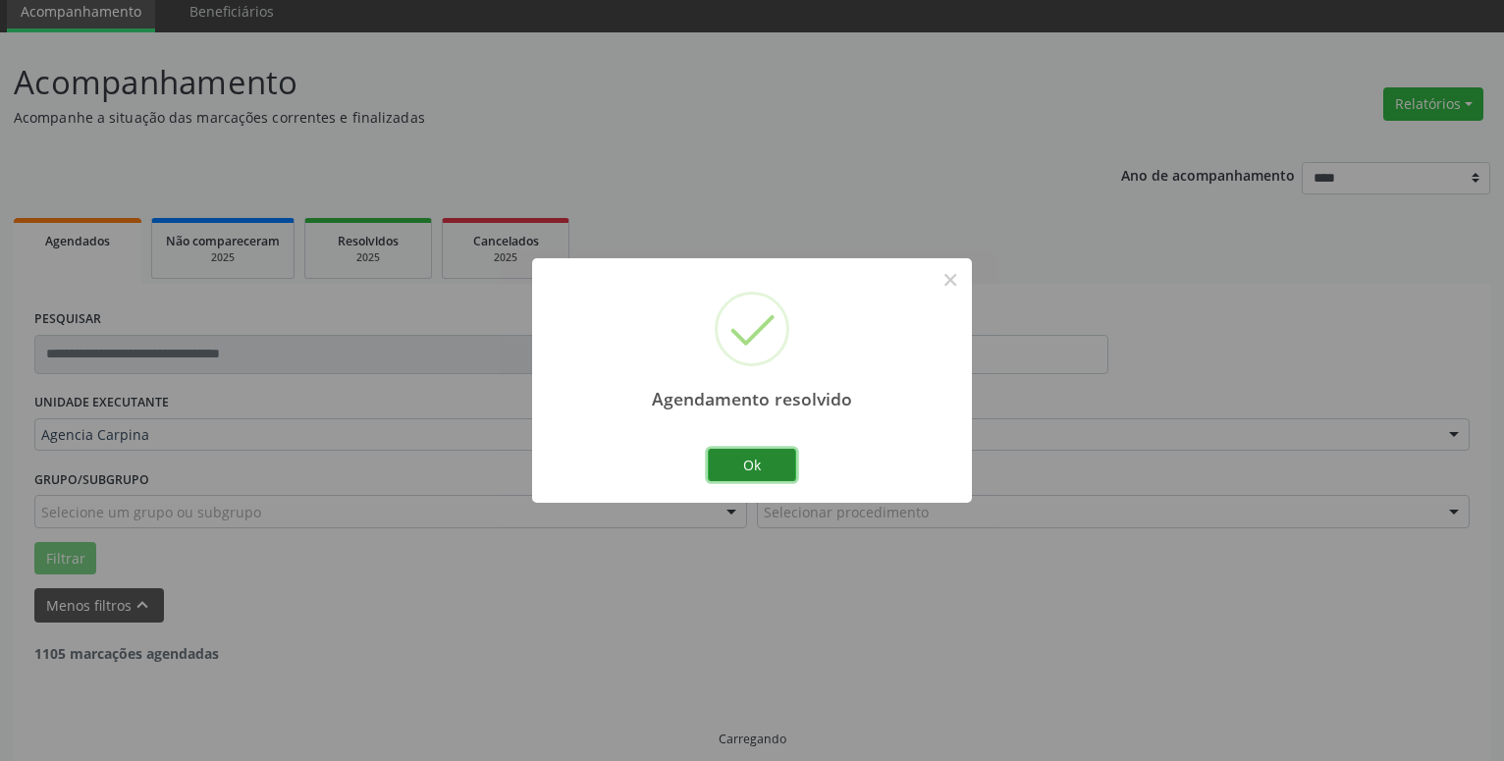
click at [742, 464] on button "Ok" at bounding box center [752, 465] width 88 height 33
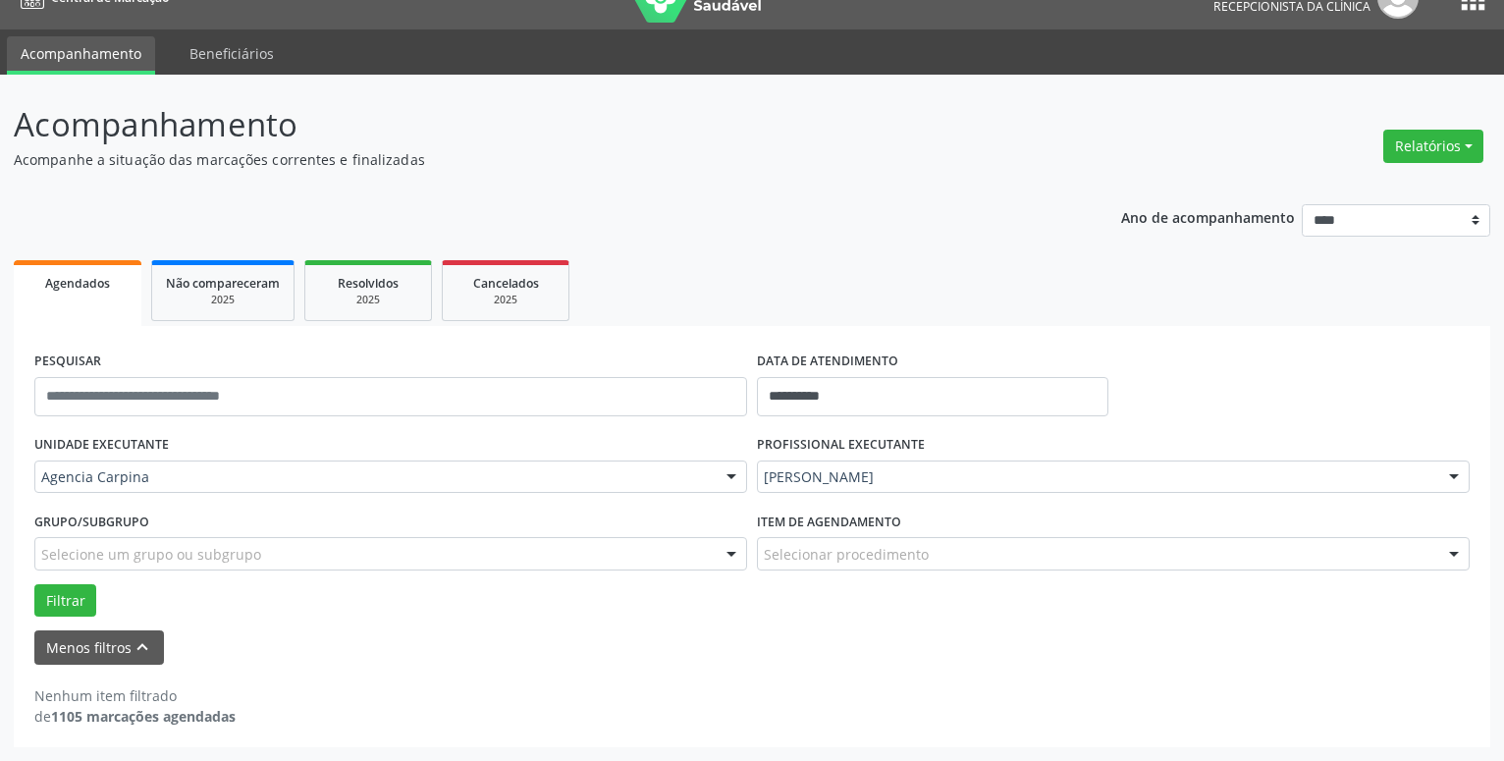
scroll to position [33, 0]
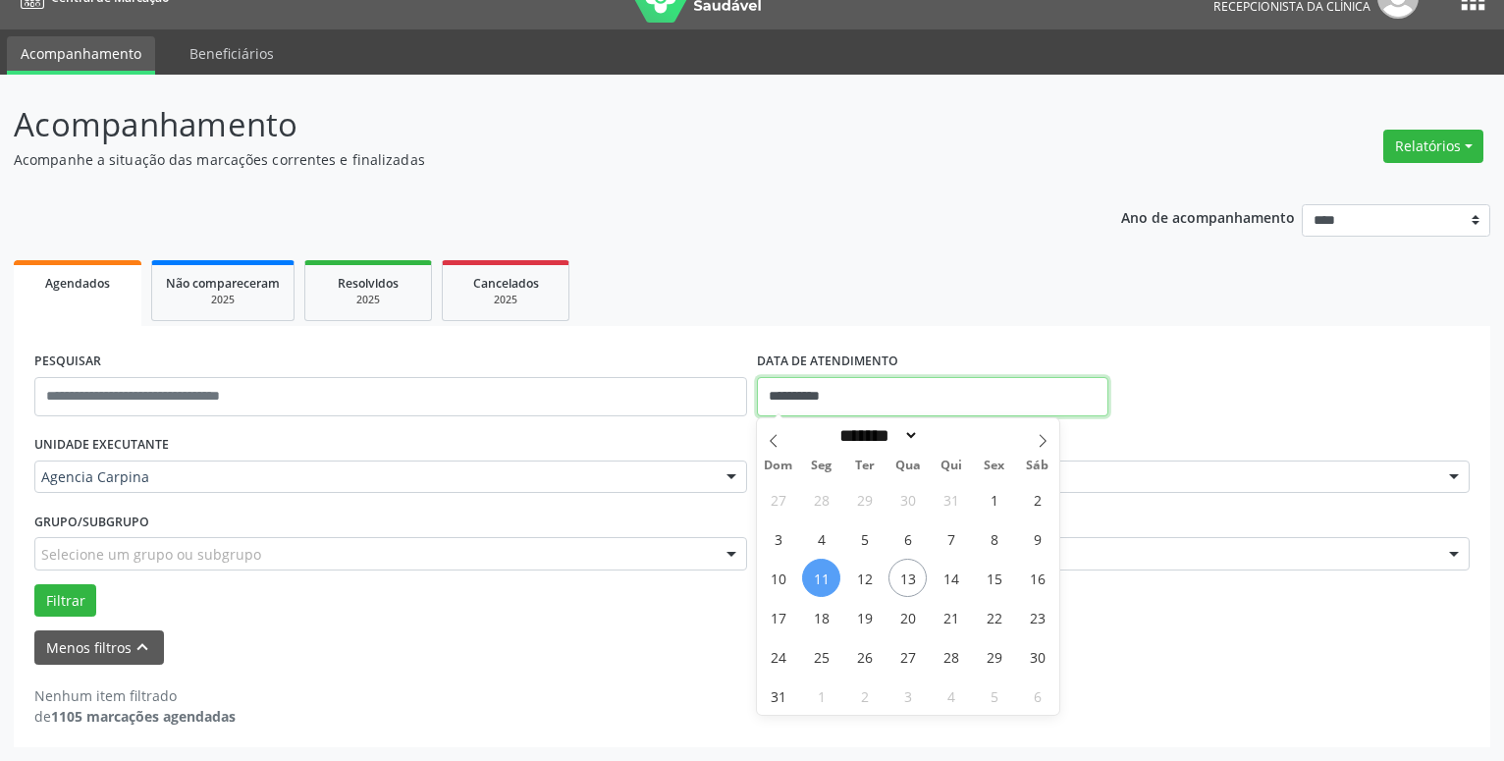
click at [877, 387] on input "**********" at bounding box center [932, 396] width 351 height 39
click at [863, 576] on span "12" at bounding box center [864, 578] width 38 height 38
type input "**********"
click at [863, 576] on span "12" at bounding box center [864, 578] width 38 height 38
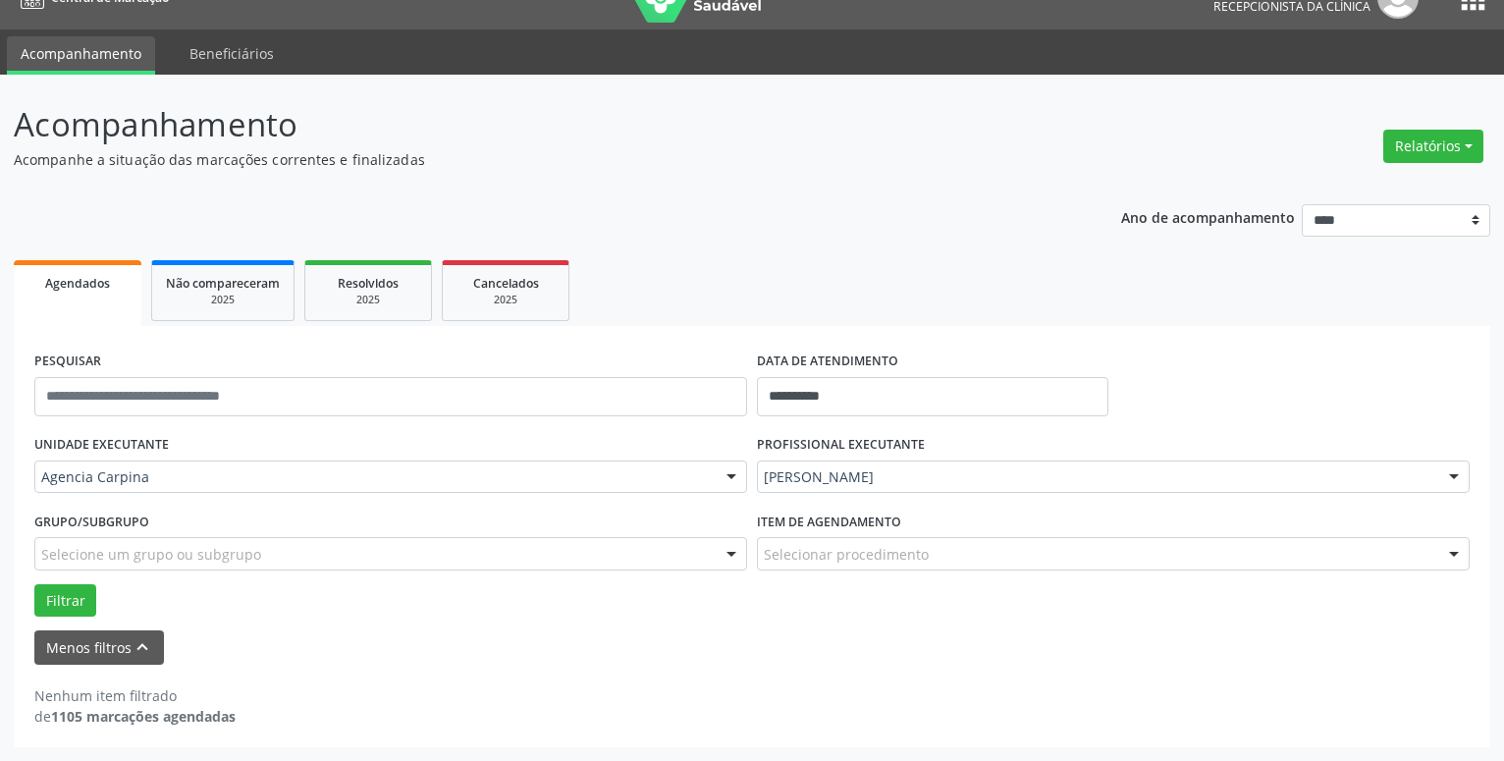
scroll to position [261, 0]
click at [1459, 477] on div at bounding box center [1453, 477] width 29 height 33
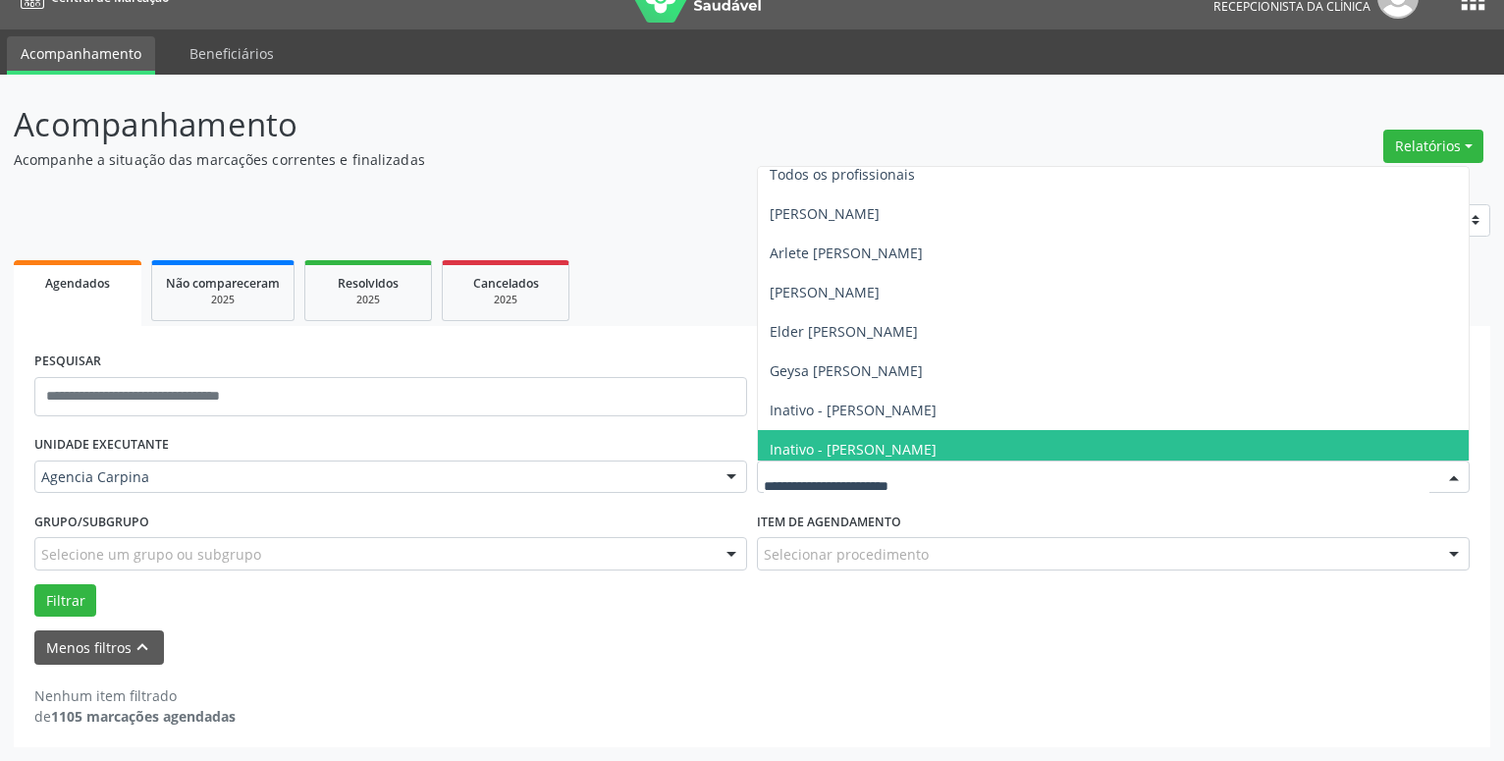
scroll to position [0, 0]
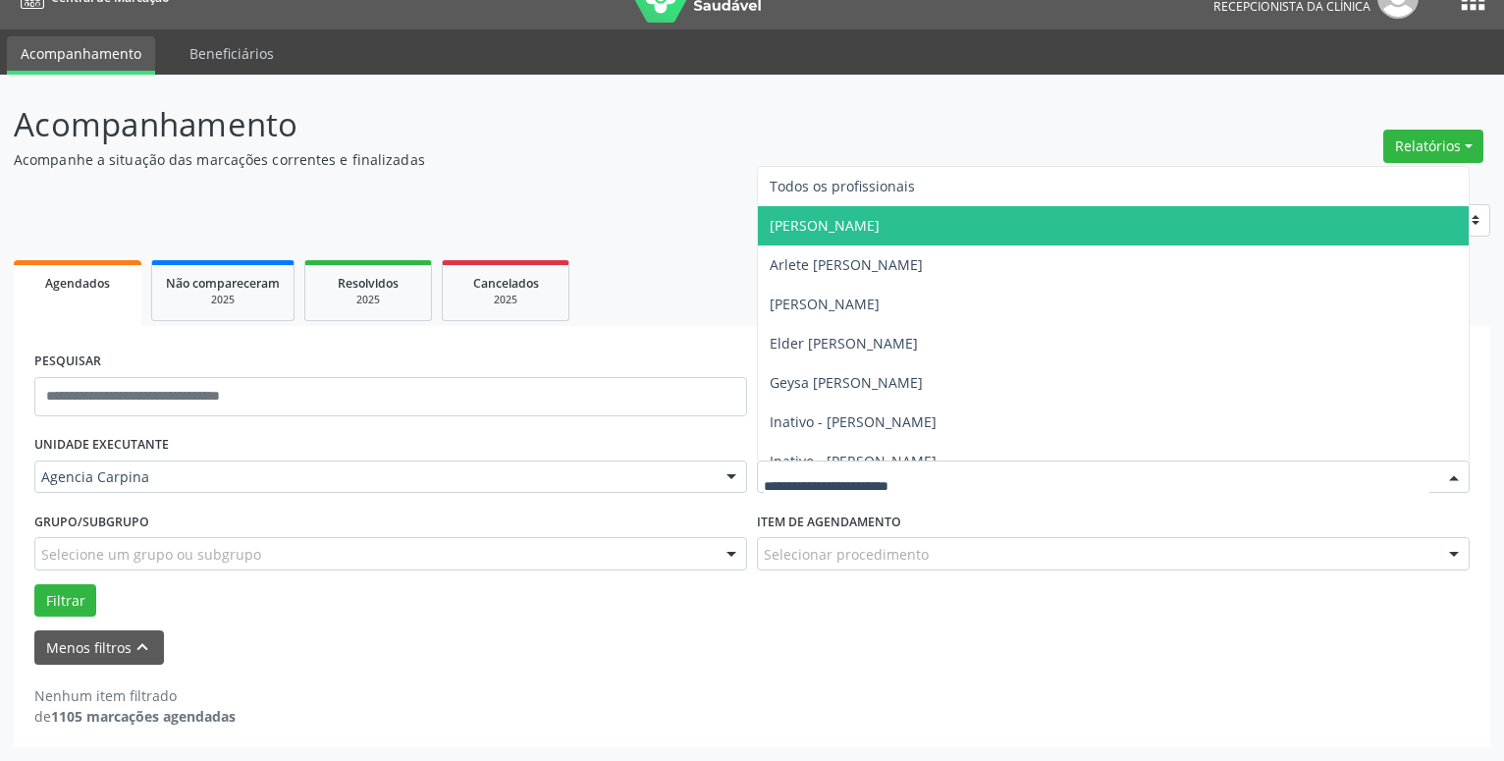
click at [789, 234] on span "[PERSON_NAME]" at bounding box center [825, 225] width 110 height 19
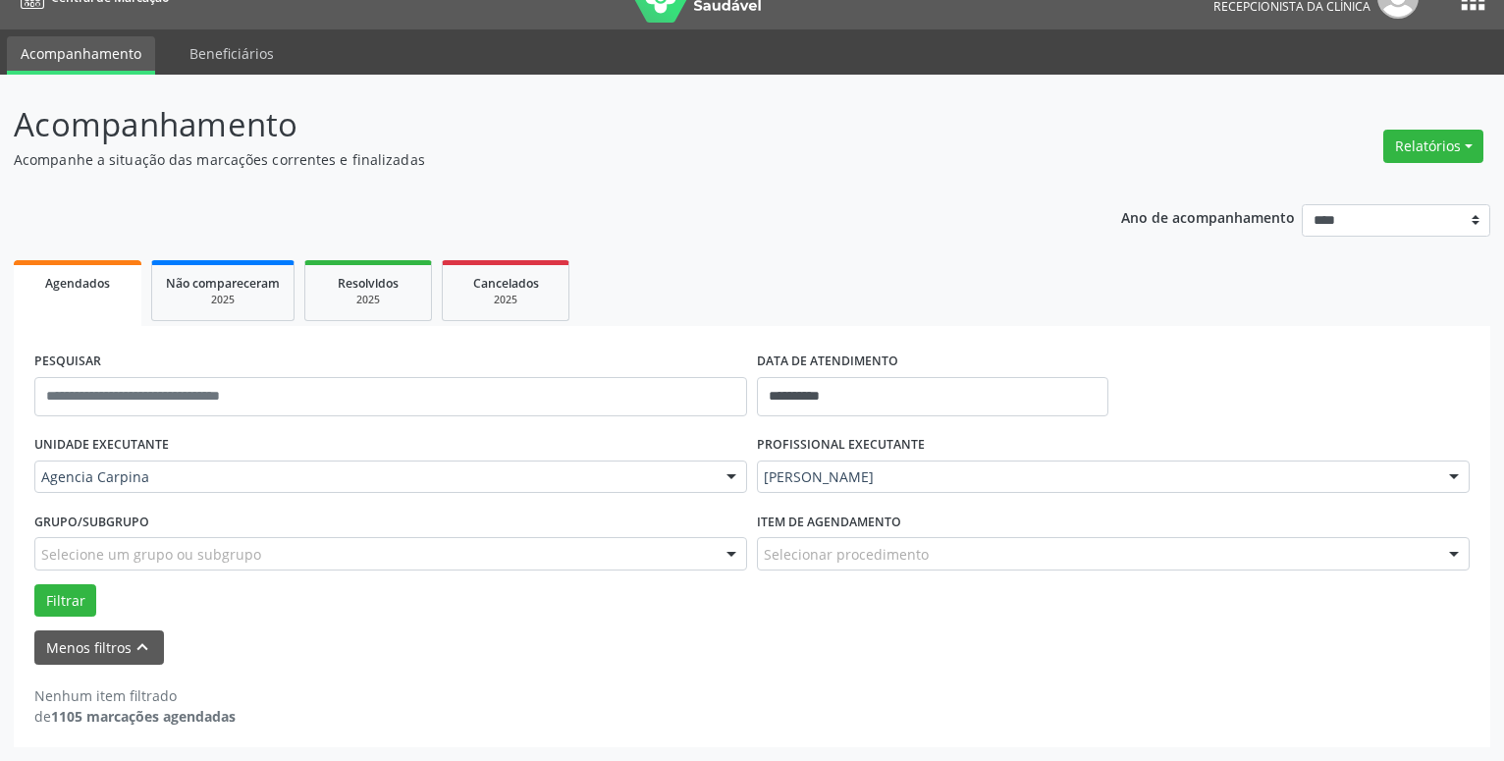
click at [789, 234] on div "**********" at bounding box center [752, 468] width 1476 height 557
click at [64, 606] on button "Filtrar" at bounding box center [65, 600] width 62 height 33
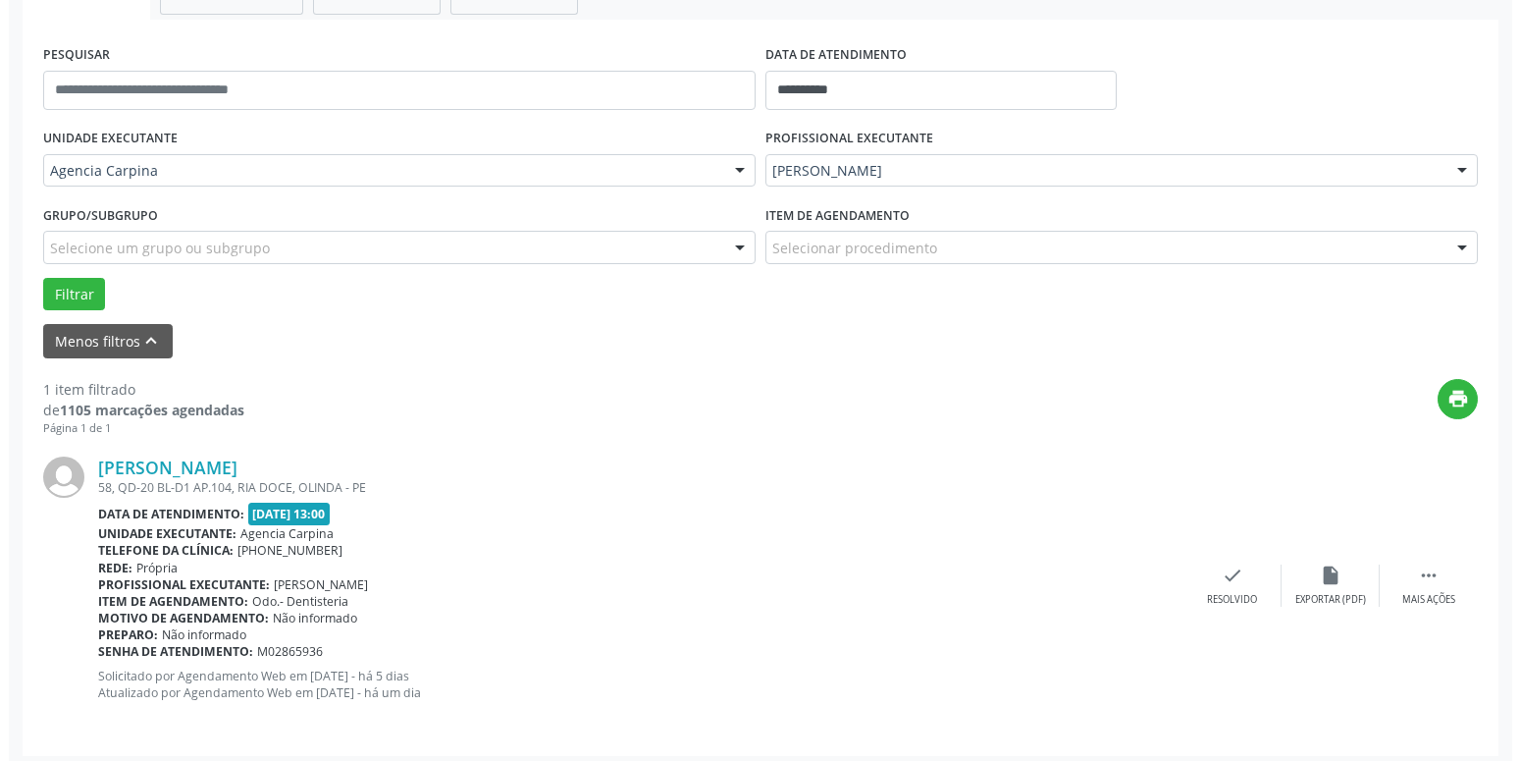
scroll to position [348, 0]
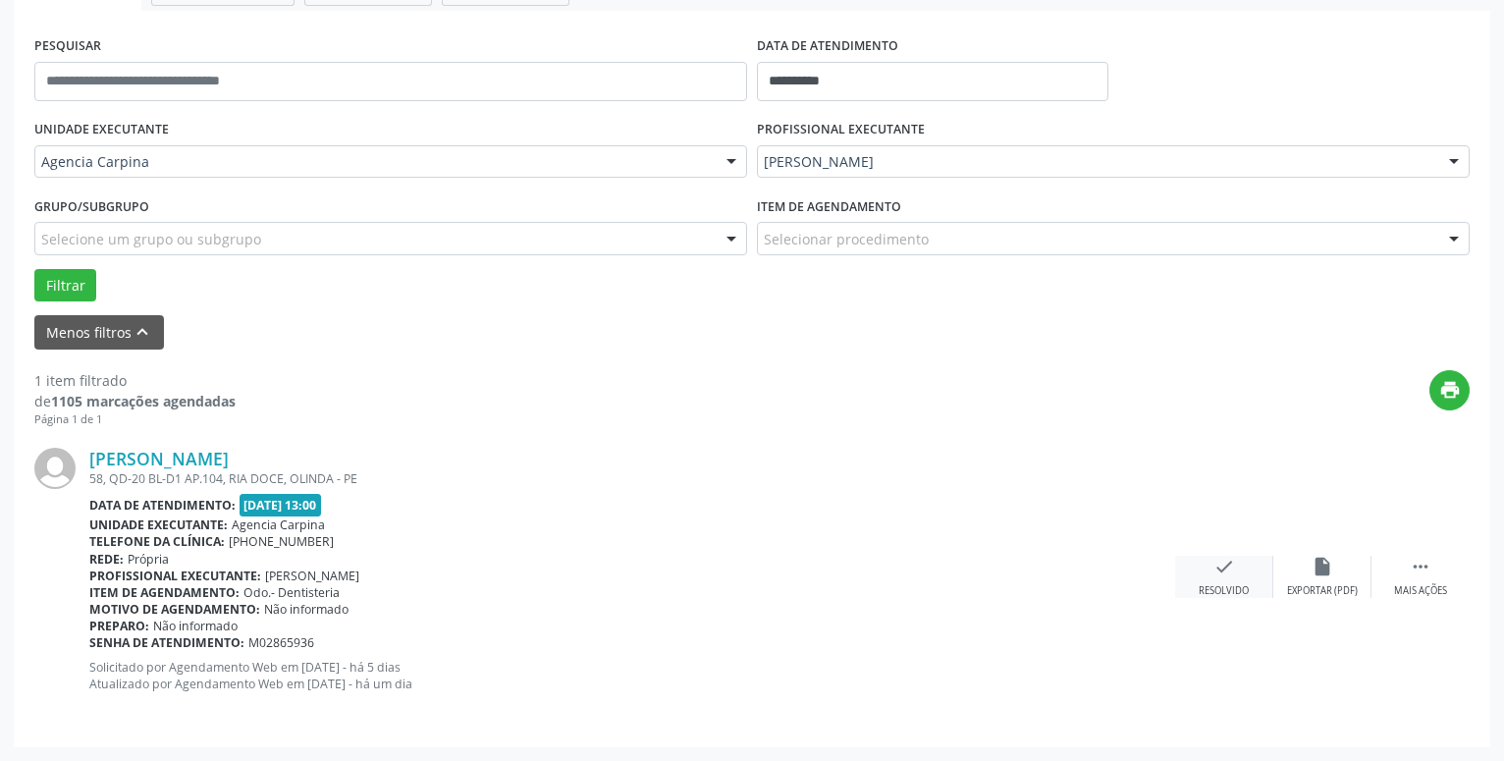
click at [1216, 569] on icon "check" at bounding box center [1224, 567] width 22 height 22
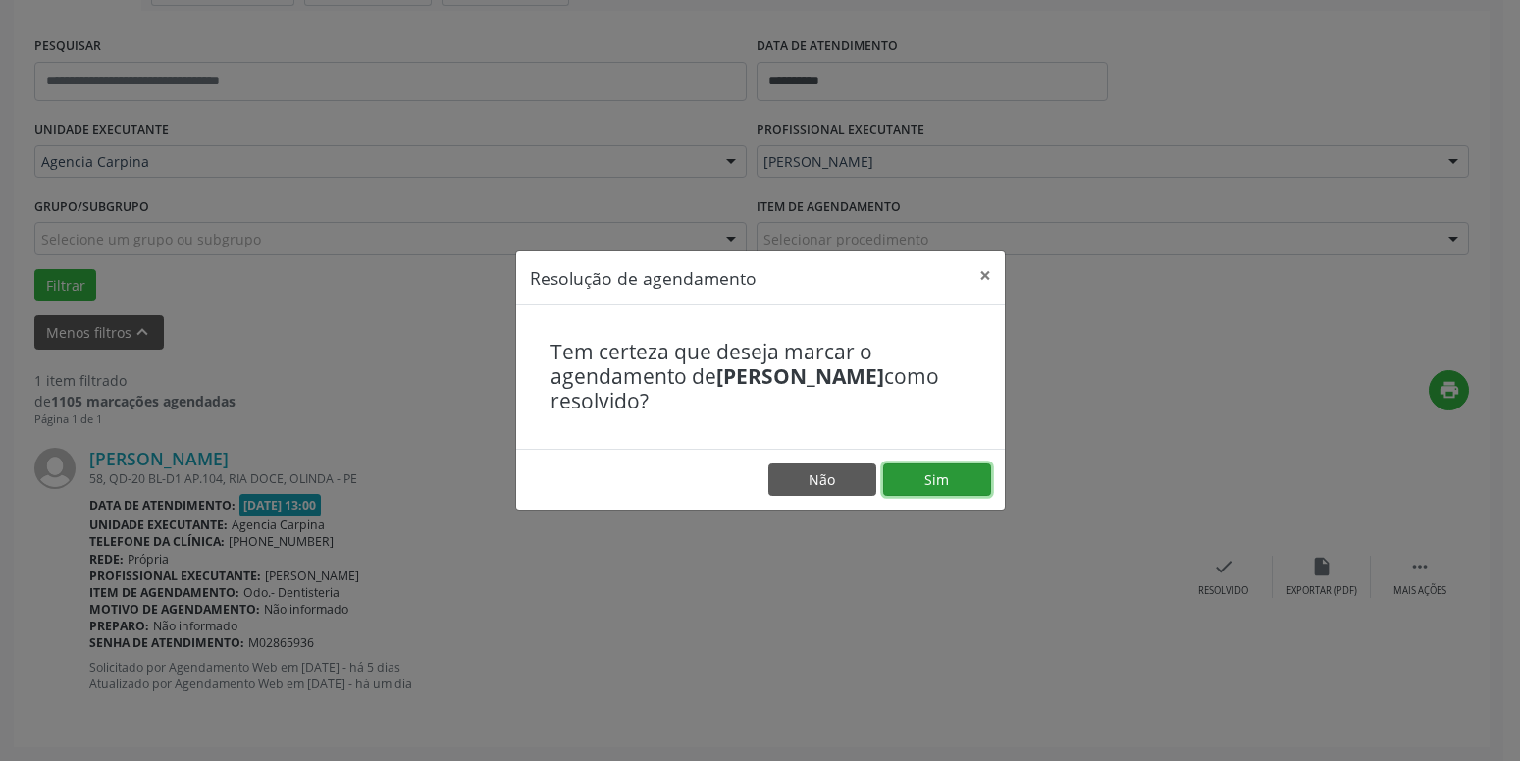
click at [940, 472] on button "Sim" at bounding box center [937, 479] width 108 height 33
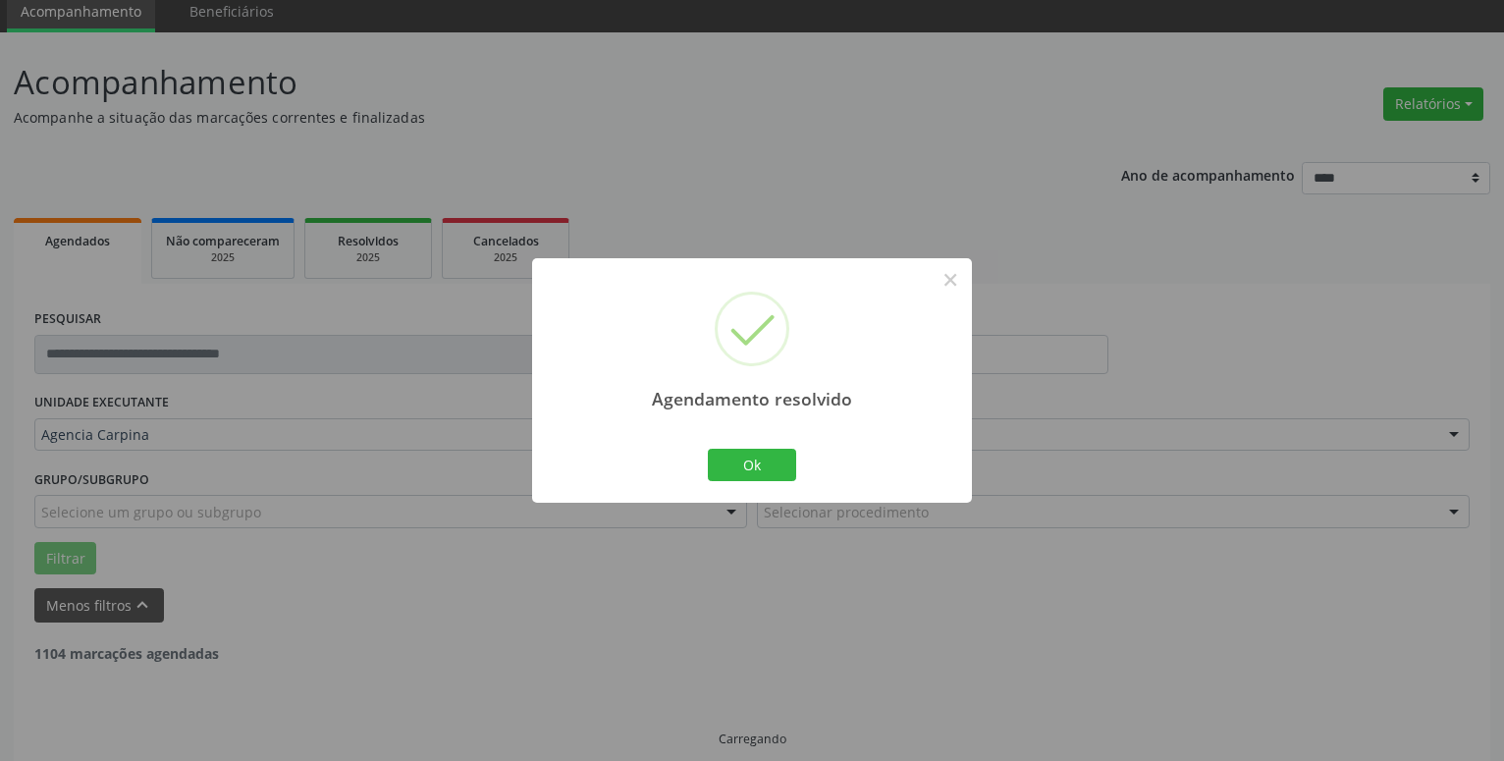
scroll to position [33, 0]
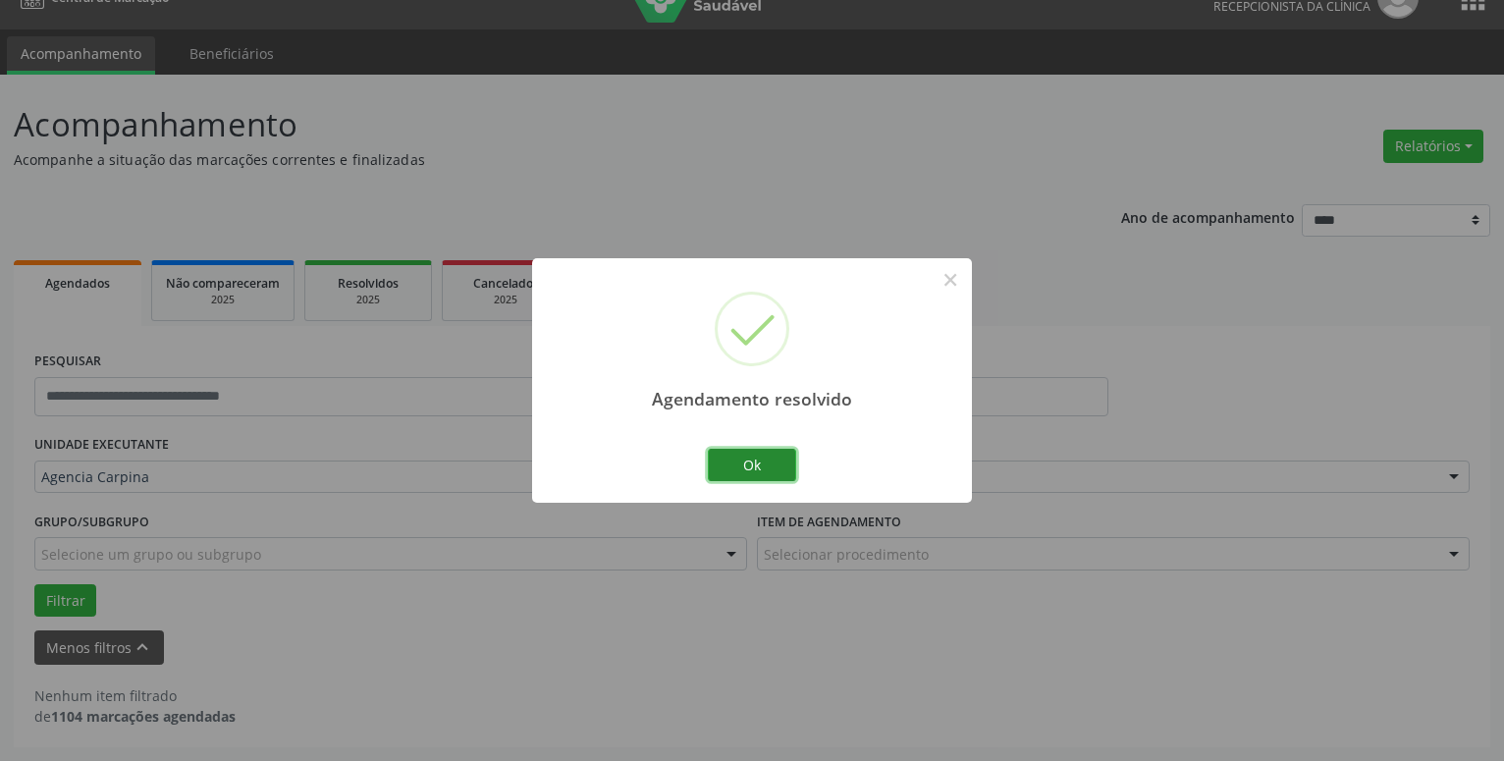
click at [768, 467] on button "Ok" at bounding box center [752, 465] width 88 height 33
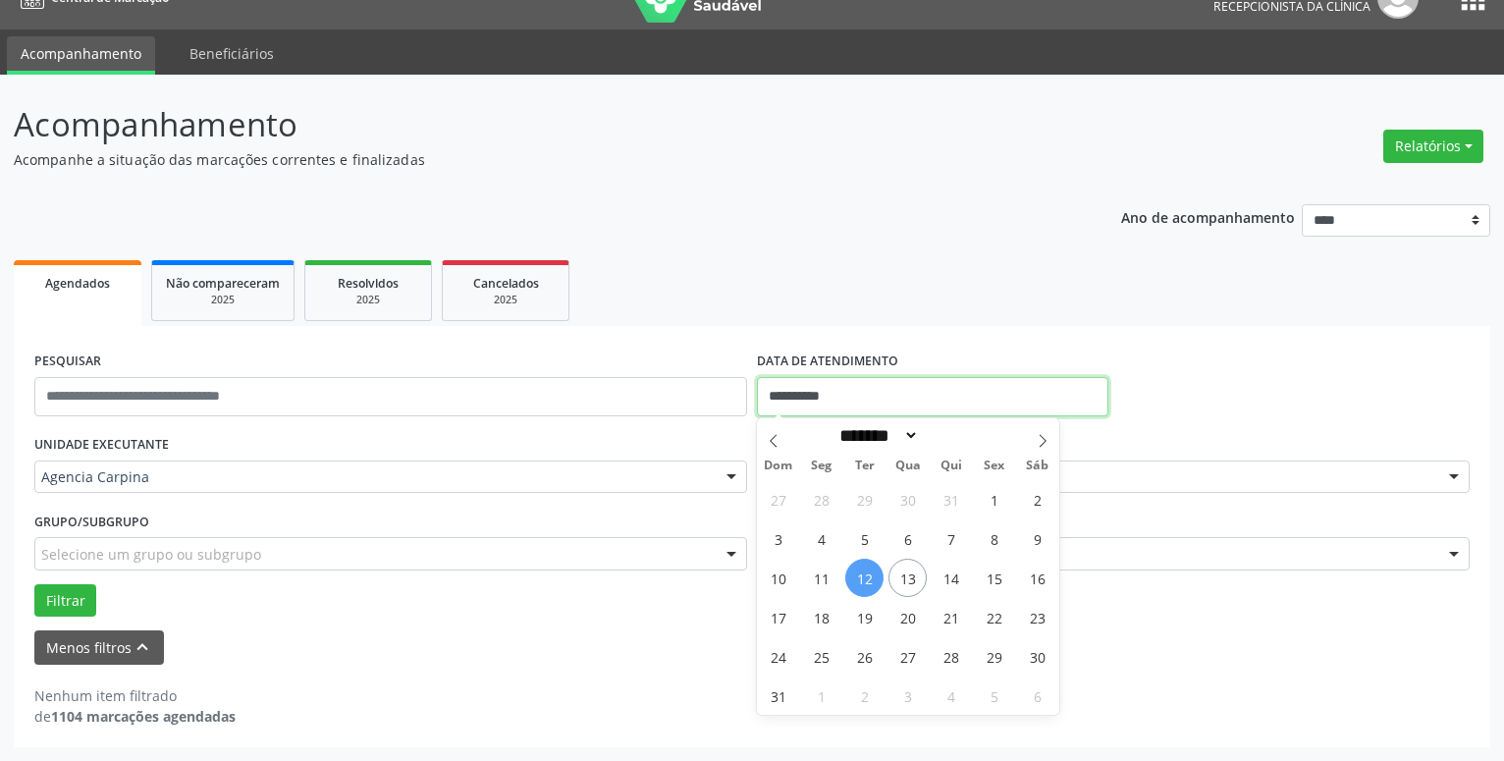
click at [875, 399] on input "**********" at bounding box center [932, 396] width 351 height 39
click at [819, 583] on span "11" at bounding box center [821, 578] width 38 height 38
type input "**********"
click at [819, 583] on span "11" at bounding box center [821, 578] width 38 height 38
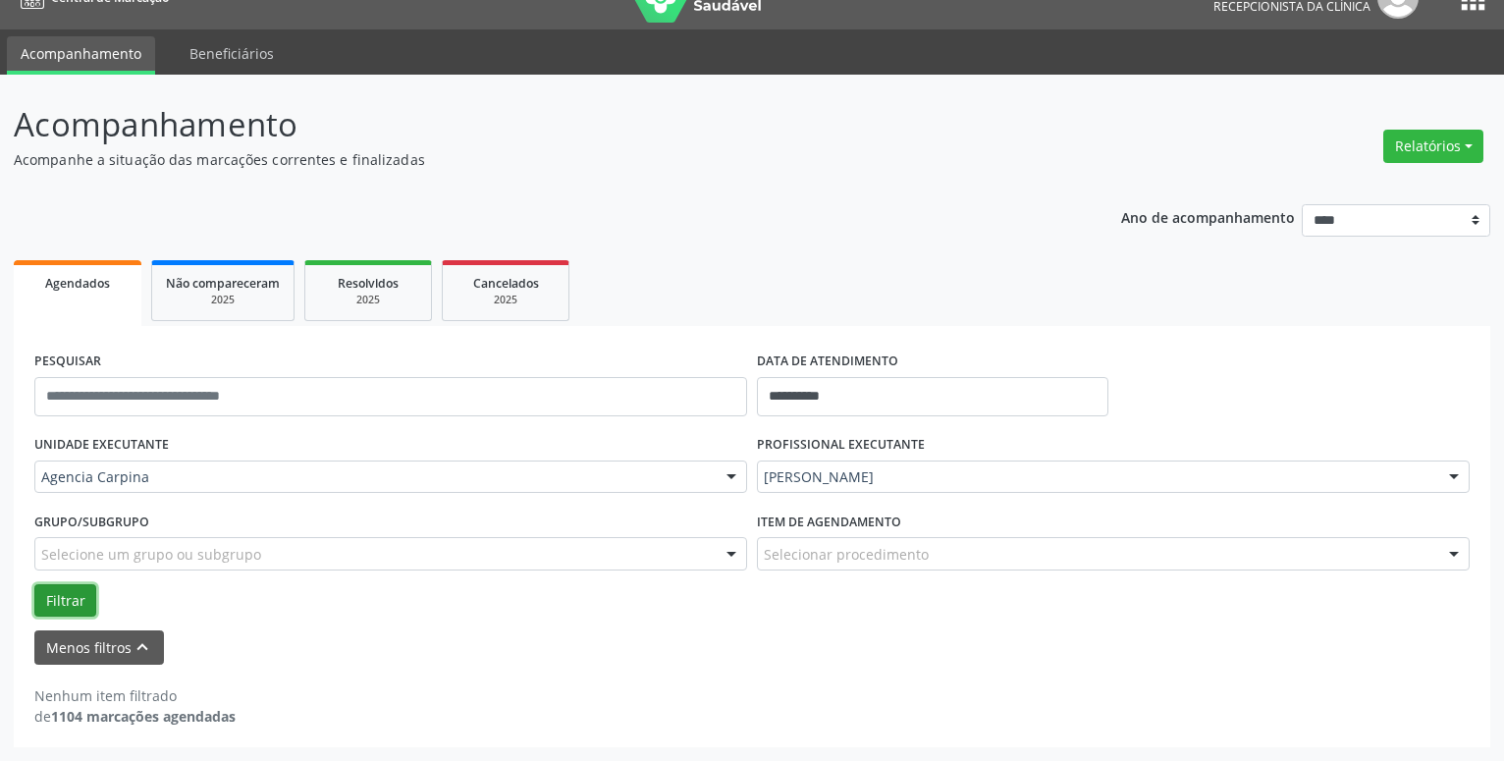
click at [58, 601] on button "Filtrar" at bounding box center [65, 600] width 62 height 33
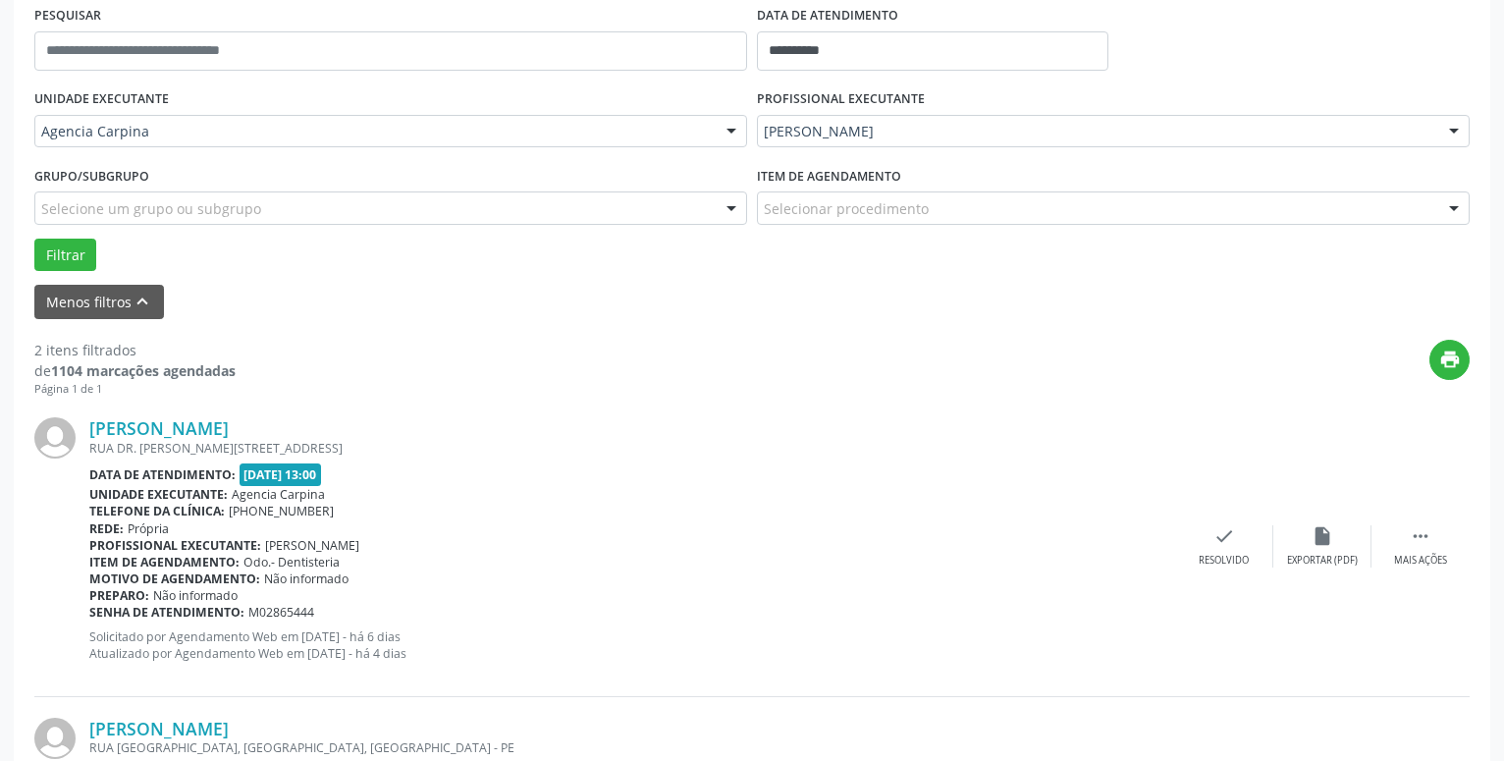
scroll to position [380, 0]
click at [1414, 537] on icon "" at bounding box center [1421, 535] width 22 height 22
click at [1321, 546] on icon "alarm_off" at bounding box center [1322, 535] width 22 height 22
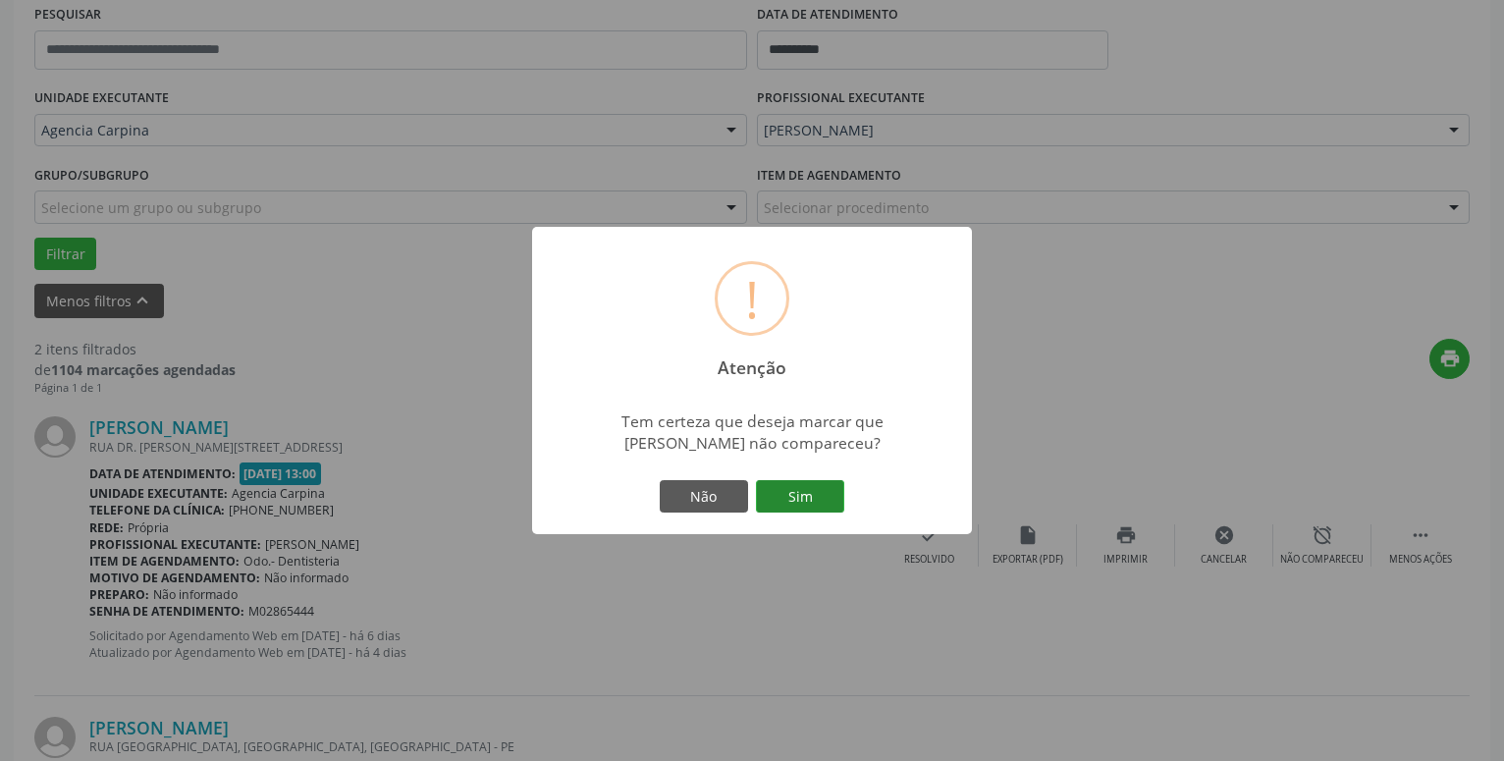
click at [804, 509] on button "Sim" at bounding box center [800, 496] width 88 height 33
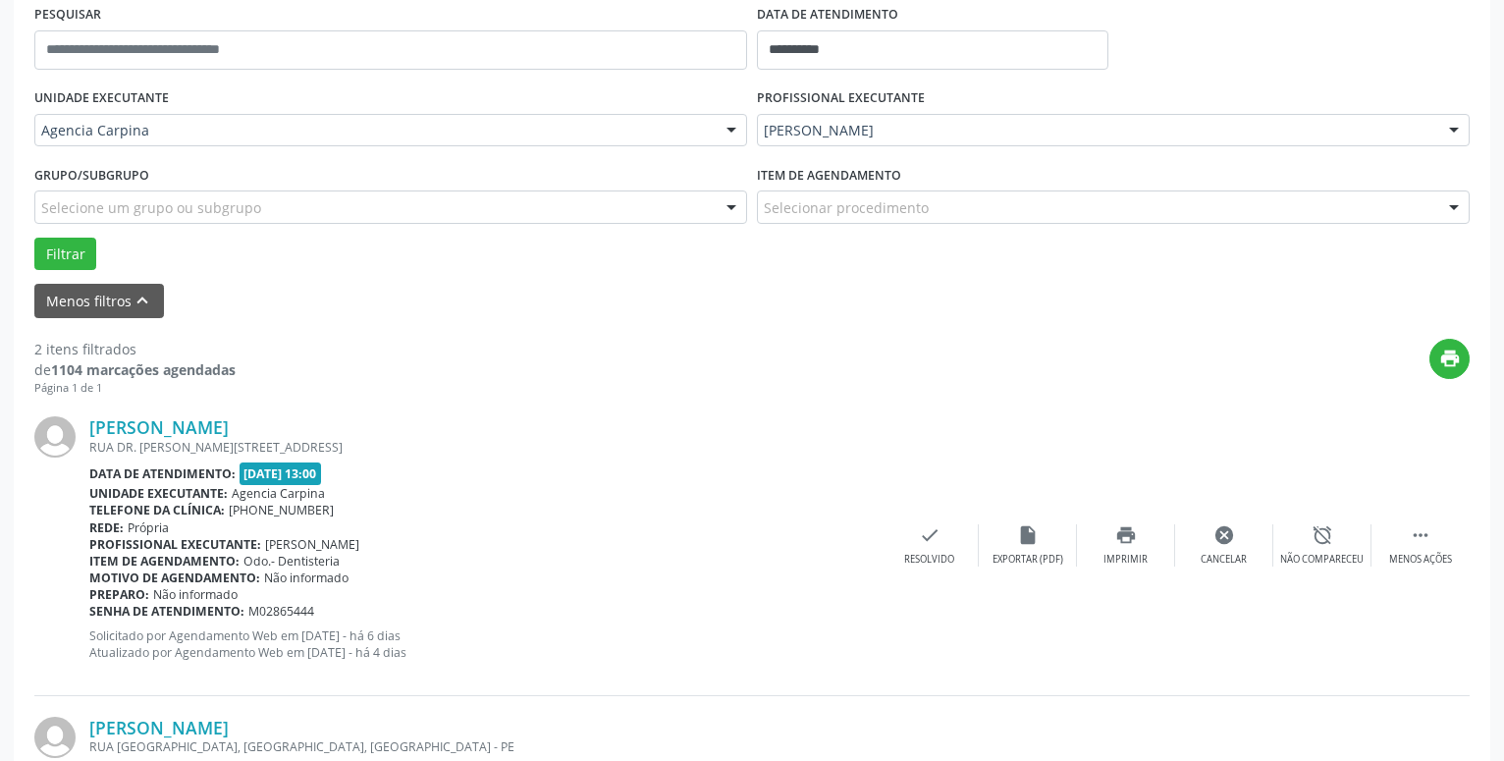
scroll to position [96, 0]
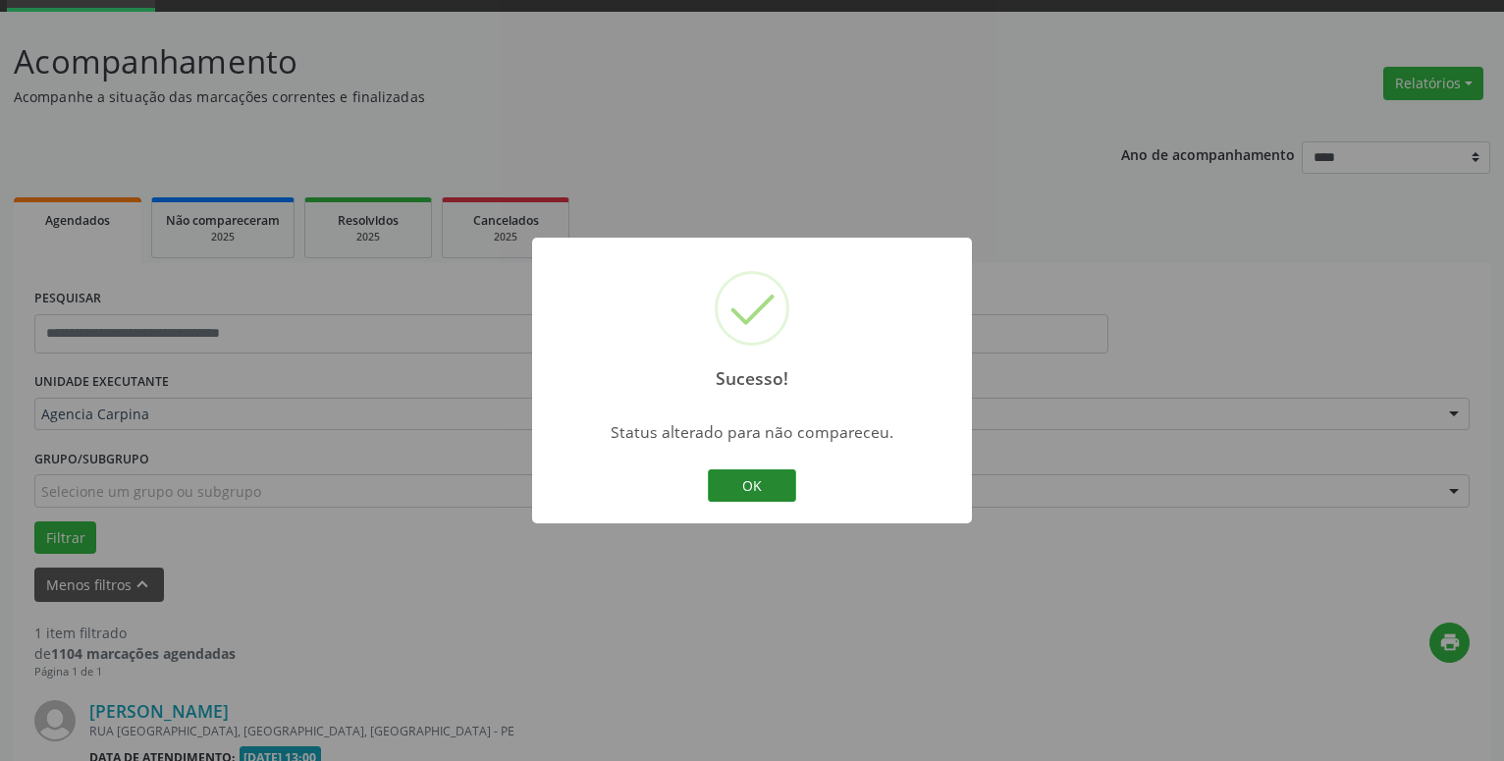
click at [746, 478] on button "OK" at bounding box center [752, 485] width 88 height 33
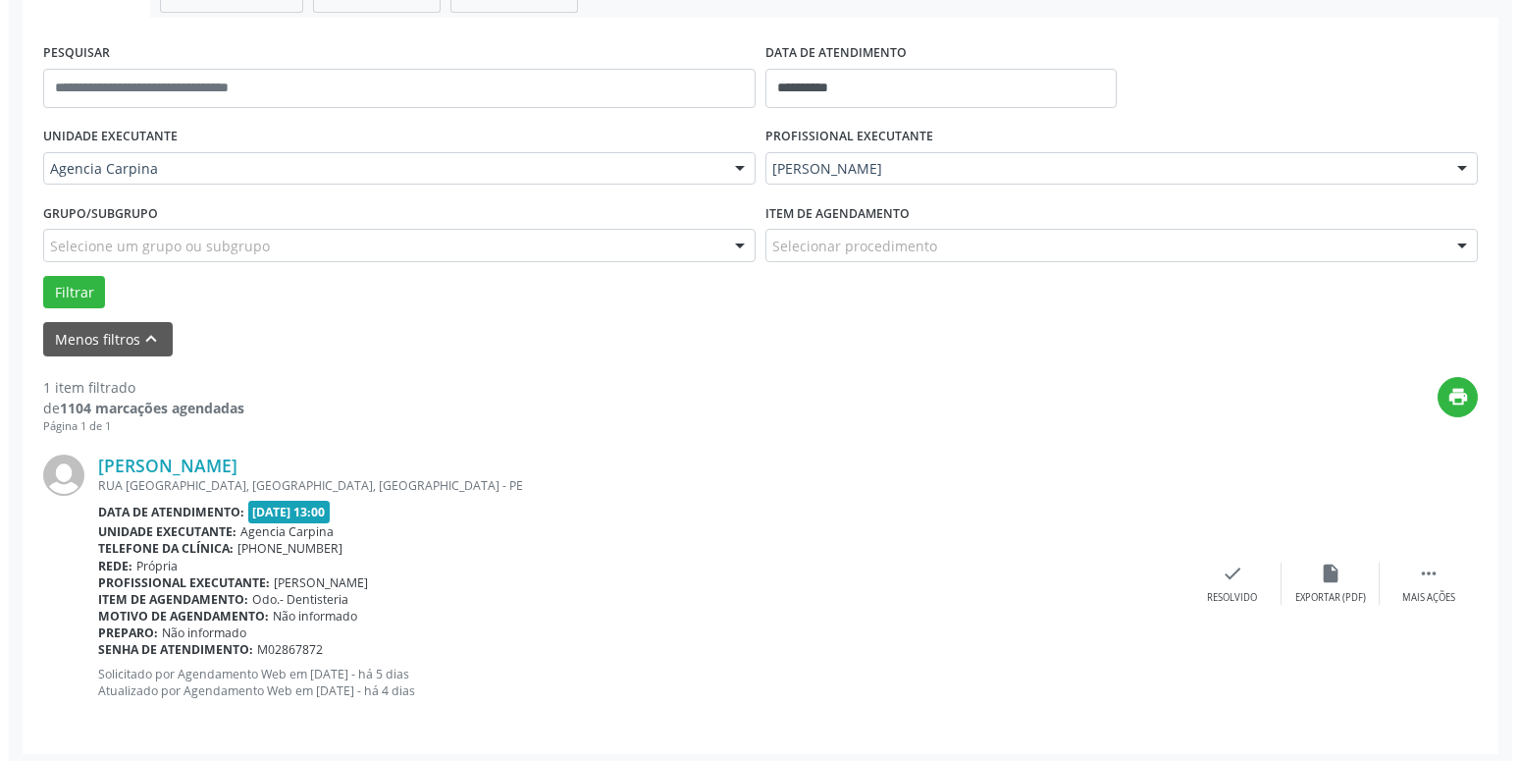
scroll to position [348, 0]
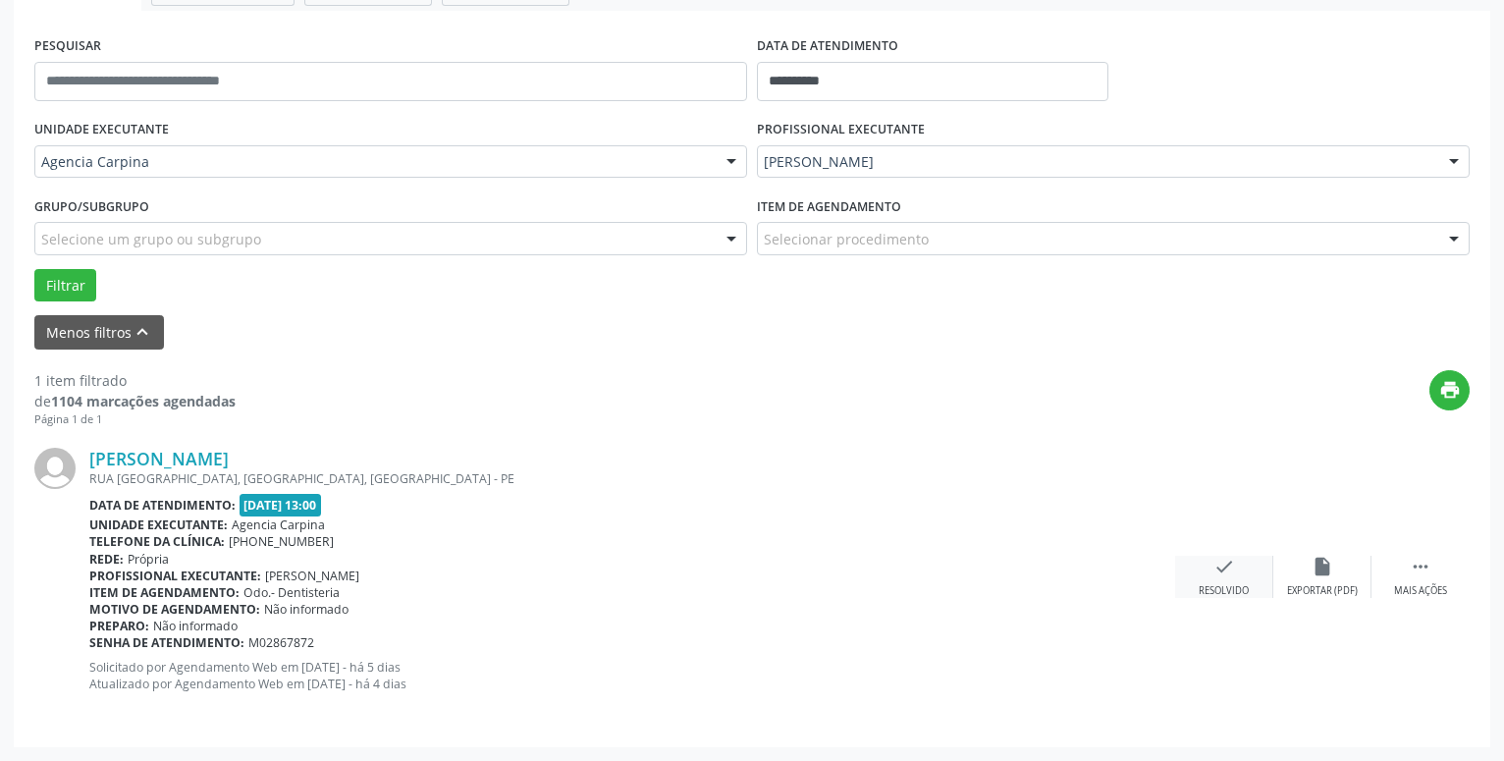
click at [1228, 557] on icon "check" at bounding box center [1224, 567] width 22 height 22
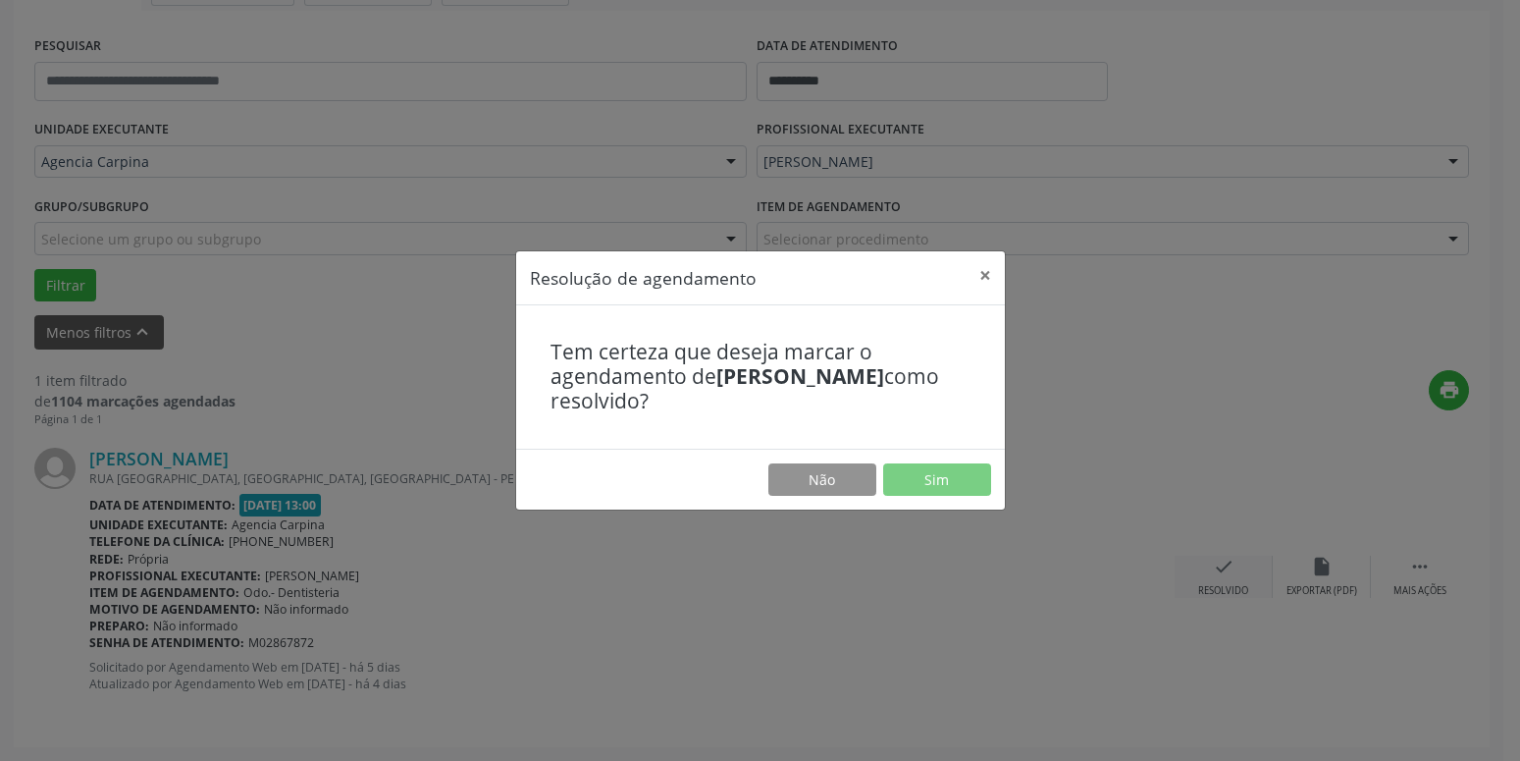
click at [1228, 557] on div "Resolução de agendamento × Tem certeza que deseja marcar o agendamento de [PERS…" at bounding box center [760, 380] width 1520 height 761
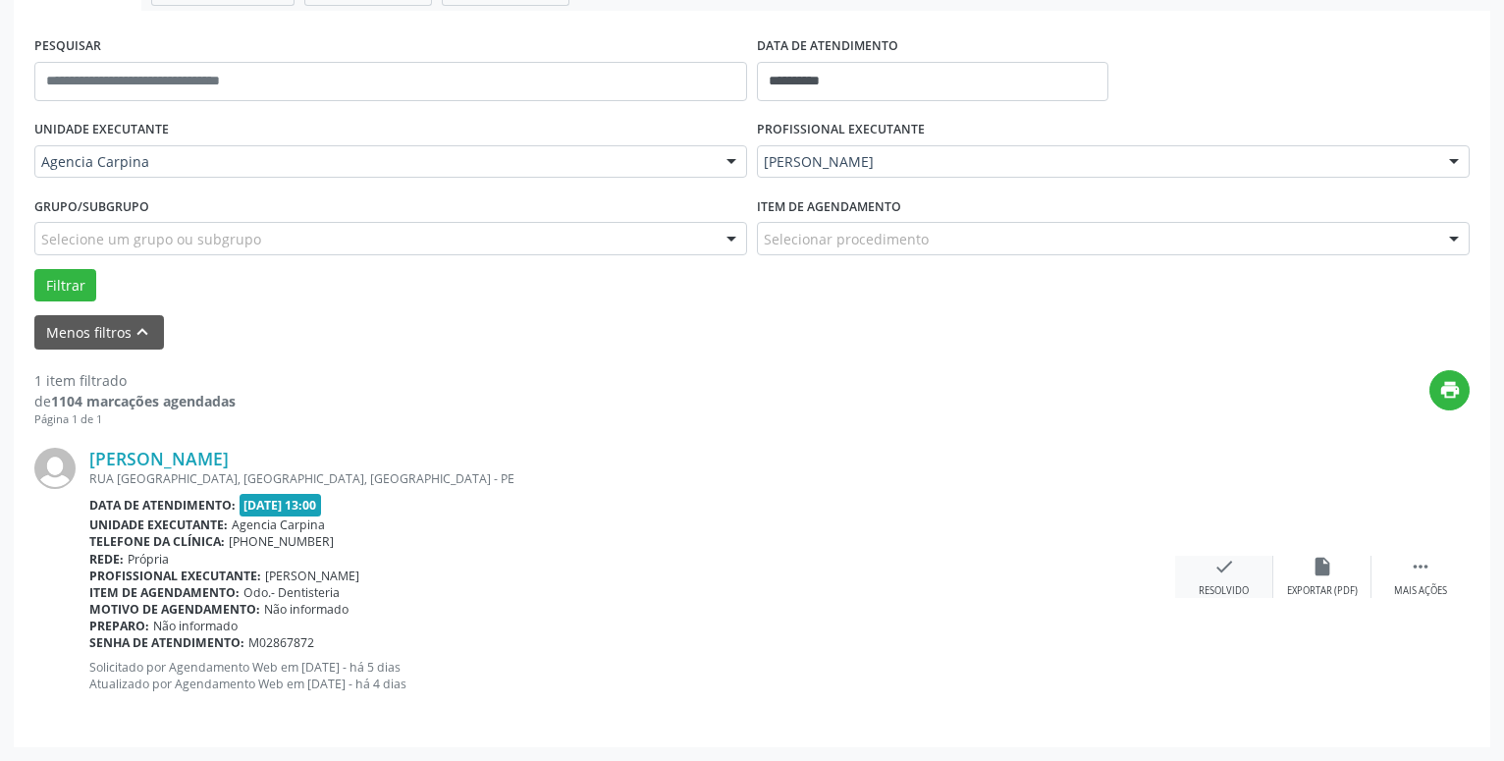
click at [1221, 576] on icon "check" at bounding box center [1224, 567] width 22 height 22
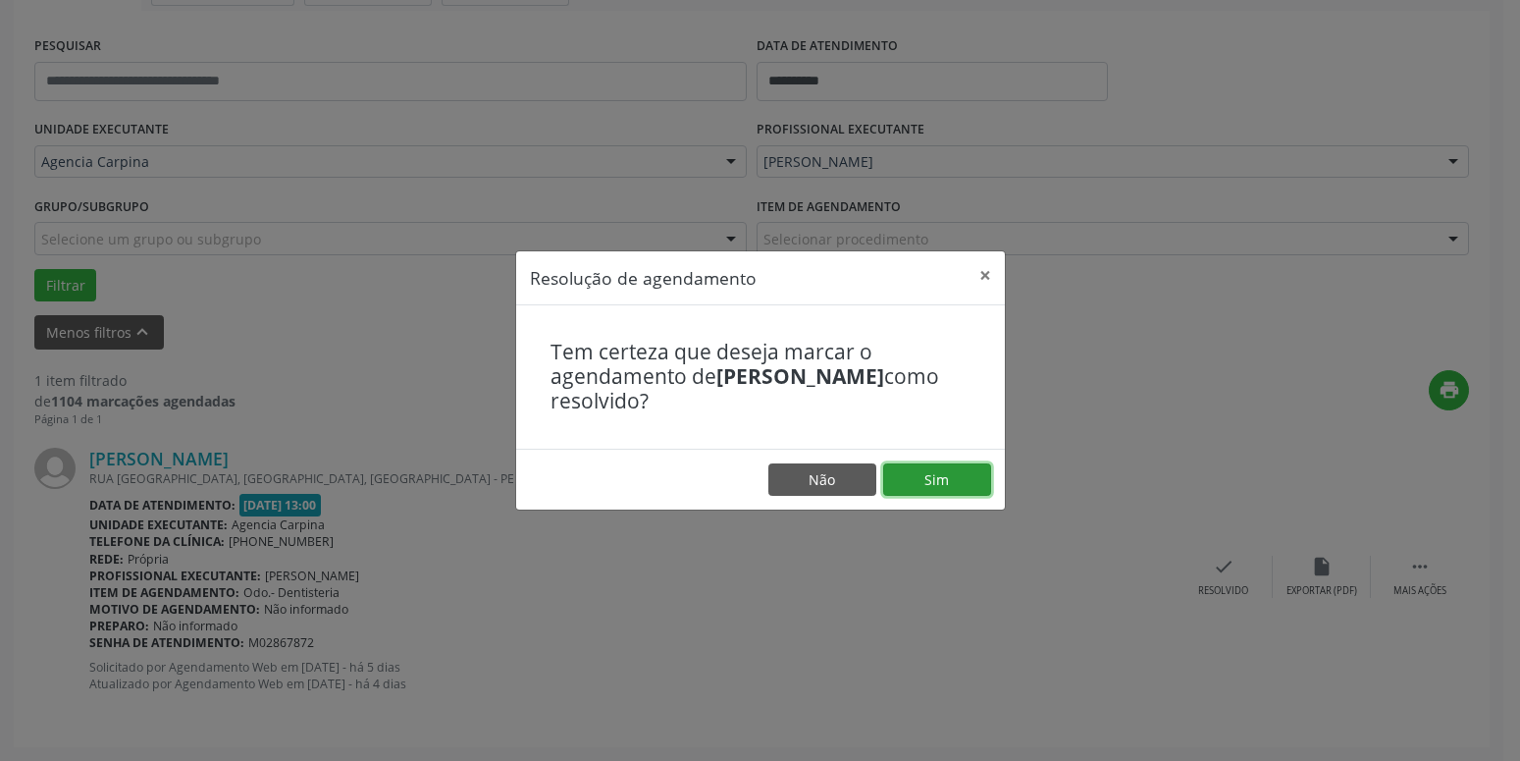
click at [921, 475] on button "Sim" at bounding box center [937, 479] width 108 height 33
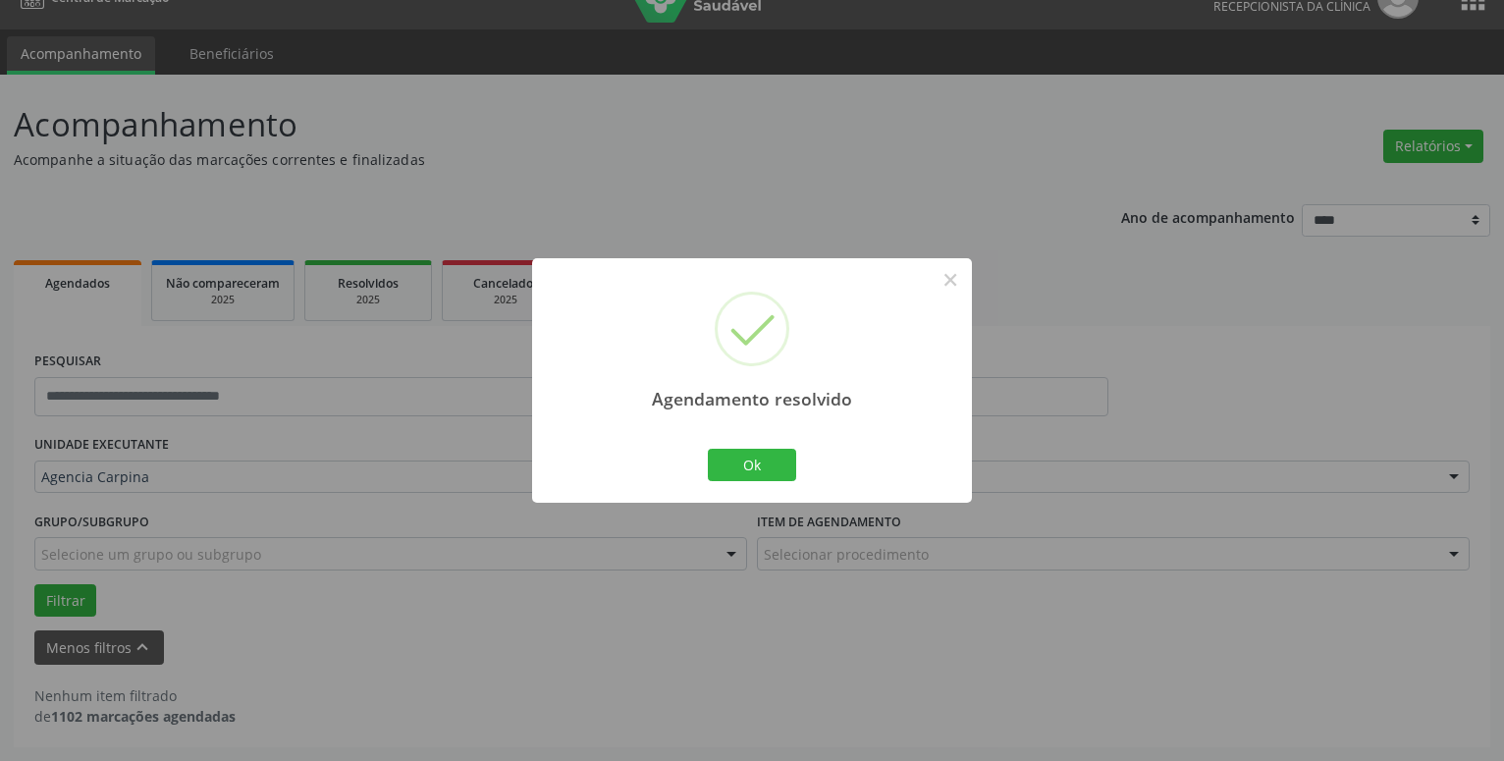
scroll to position [33, 0]
click at [750, 463] on button "Ok" at bounding box center [752, 465] width 88 height 33
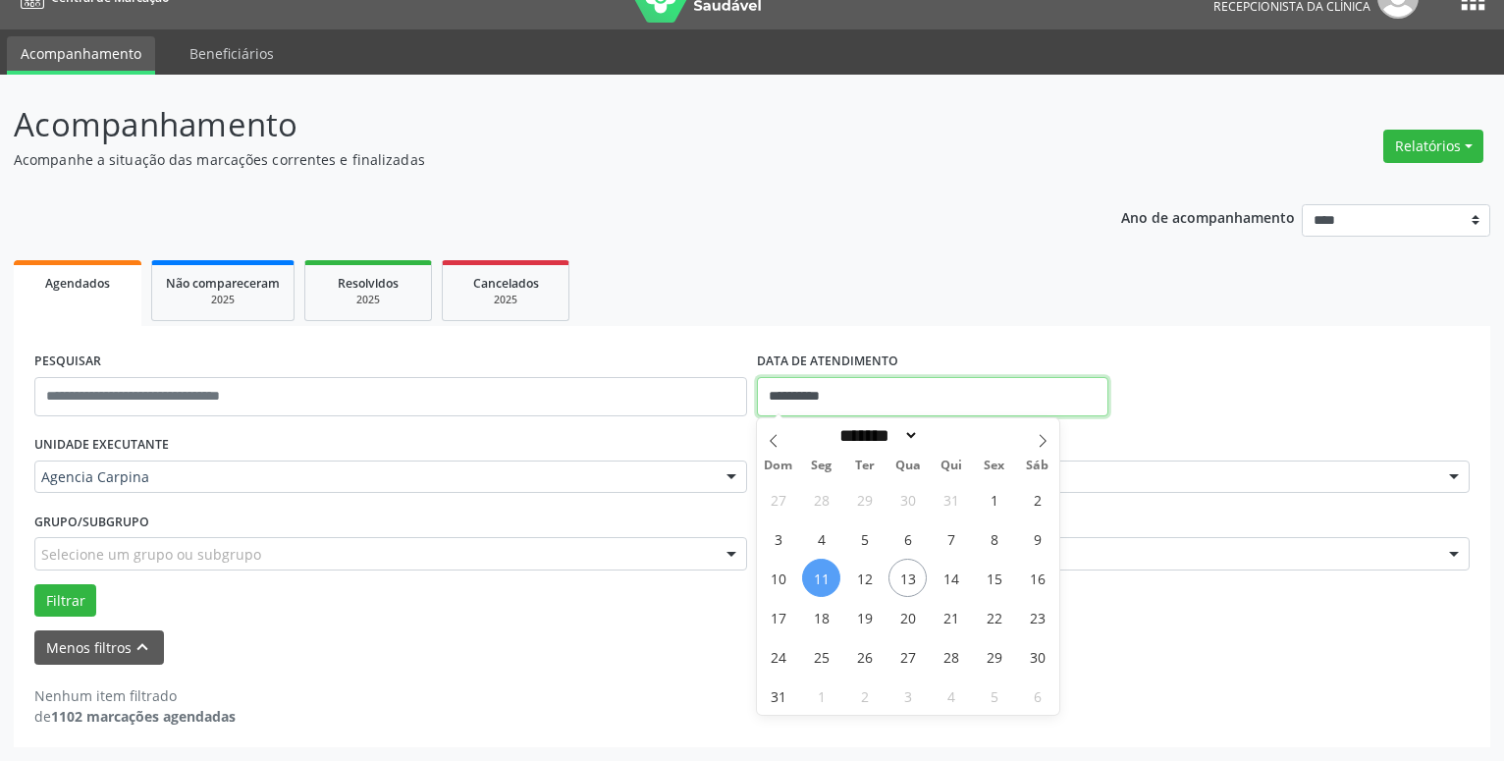
click at [901, 393] on input "**********" at bounding box center [932, 396] width 351 height 39
click at [993, 543] on span "8" at bounding box center [994, 538] width 38 height 38
type input "**********"
click at [993, 543] on span "8" at bounding box center [994, 538] width 38 height 38
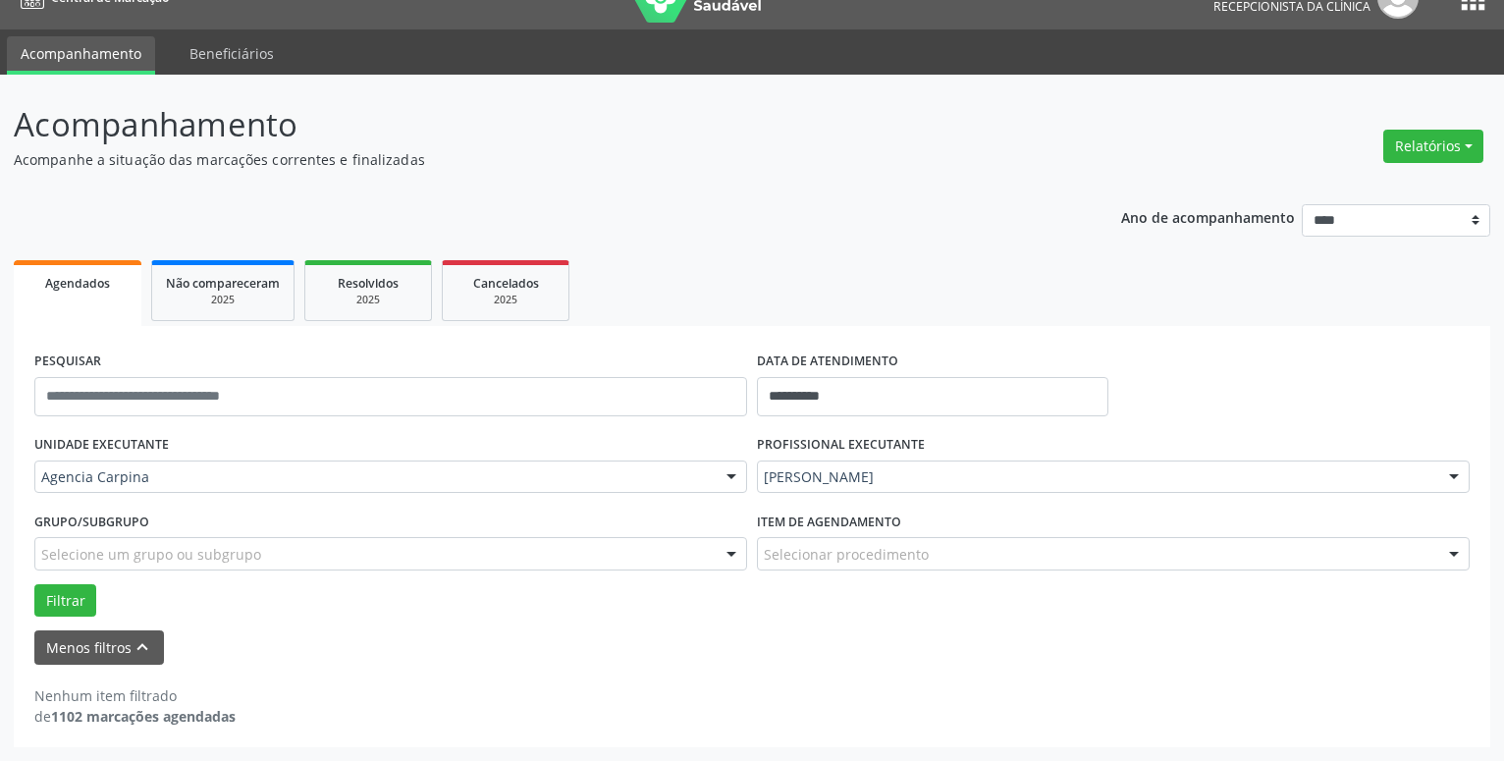
click at [1446, 488] on div at bounding box center [1453, 477] width 29 height 33
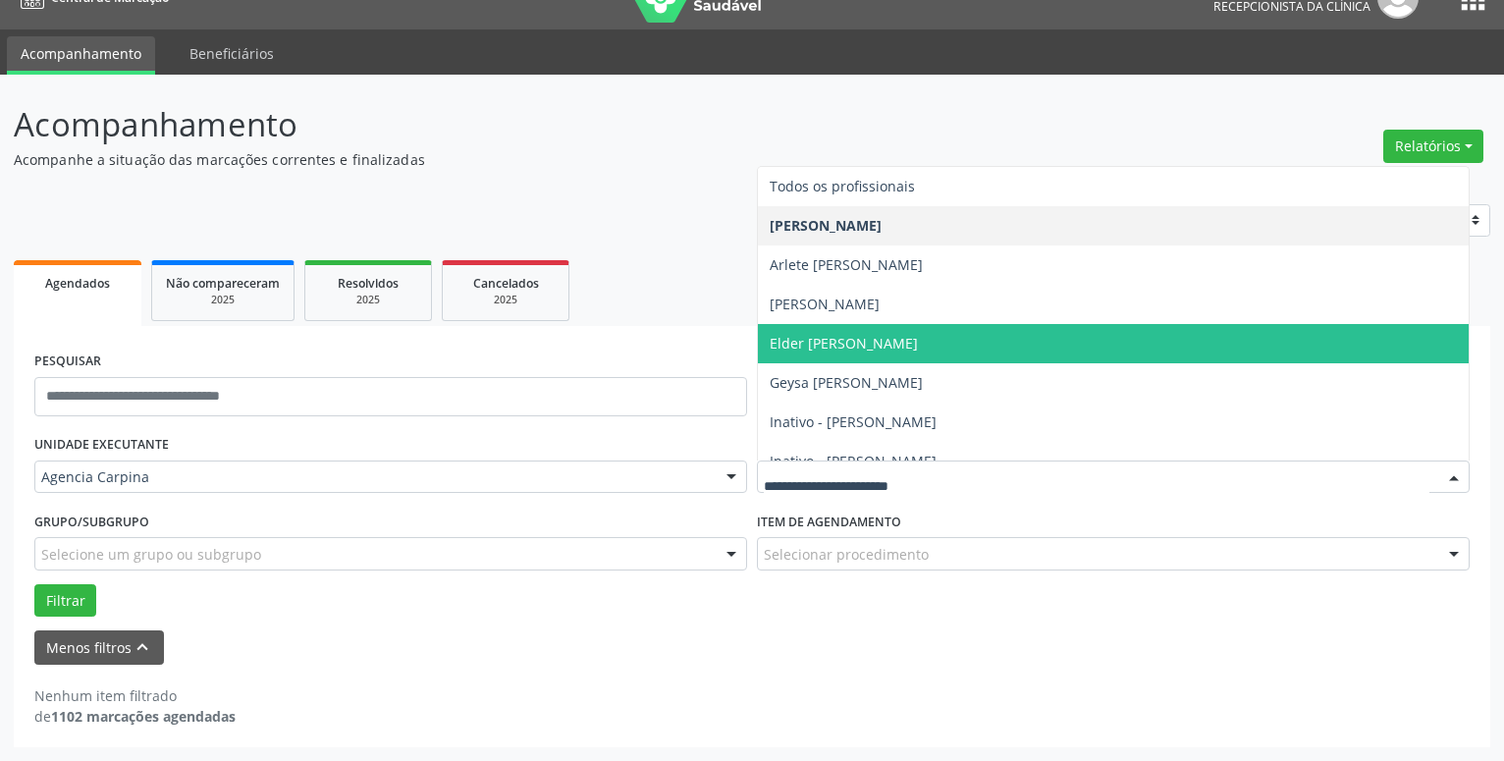
click at [774, 334] on span "Elder [PERSON_NAME]" at bounding box center [1113, 343] width 711 height 39
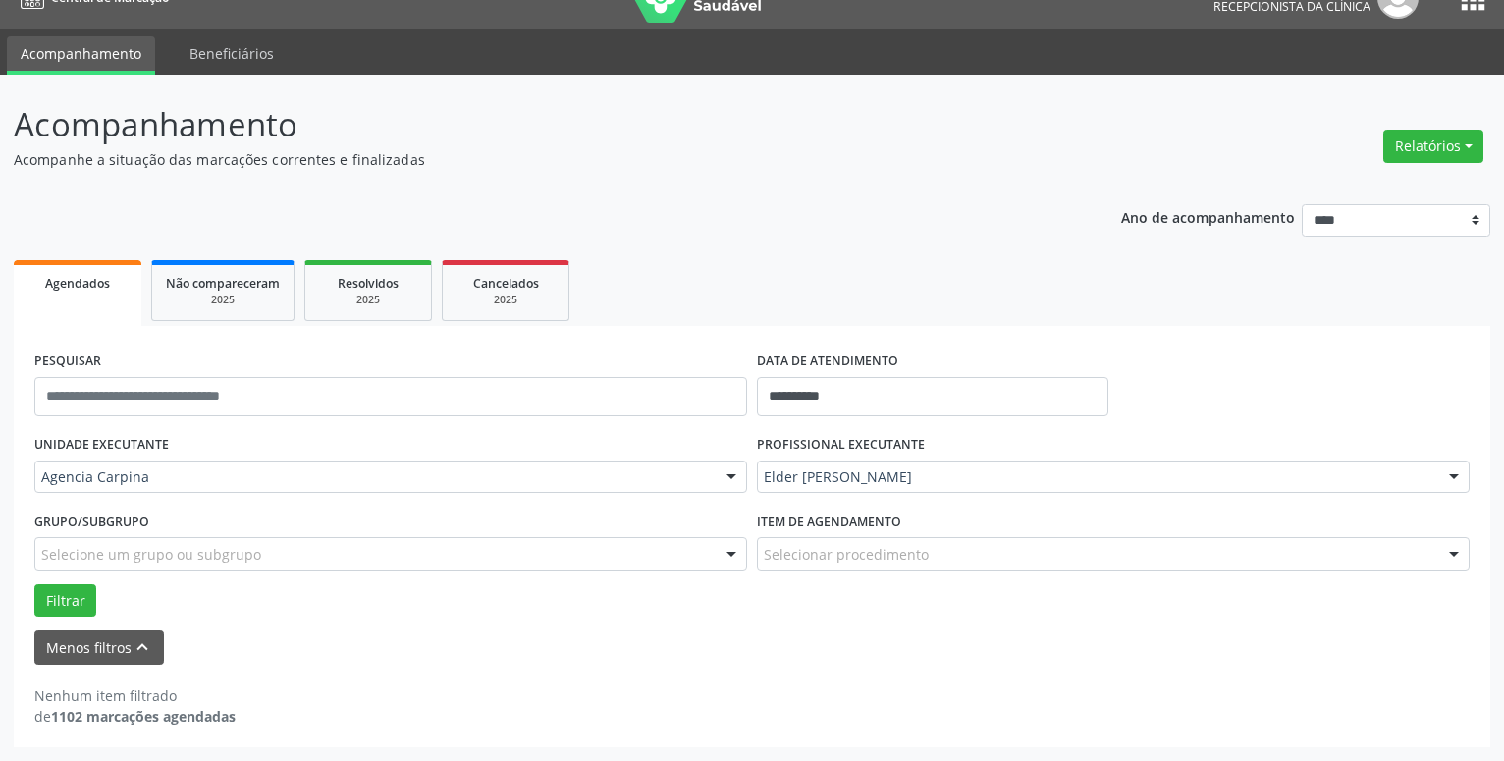
click at [774, 334] on div "**********" at bounding box center [752, 536] width 1476 height 421
click at [39, 593] on button "Filtrar" at bounding box center [65, 600] width 62 height 33
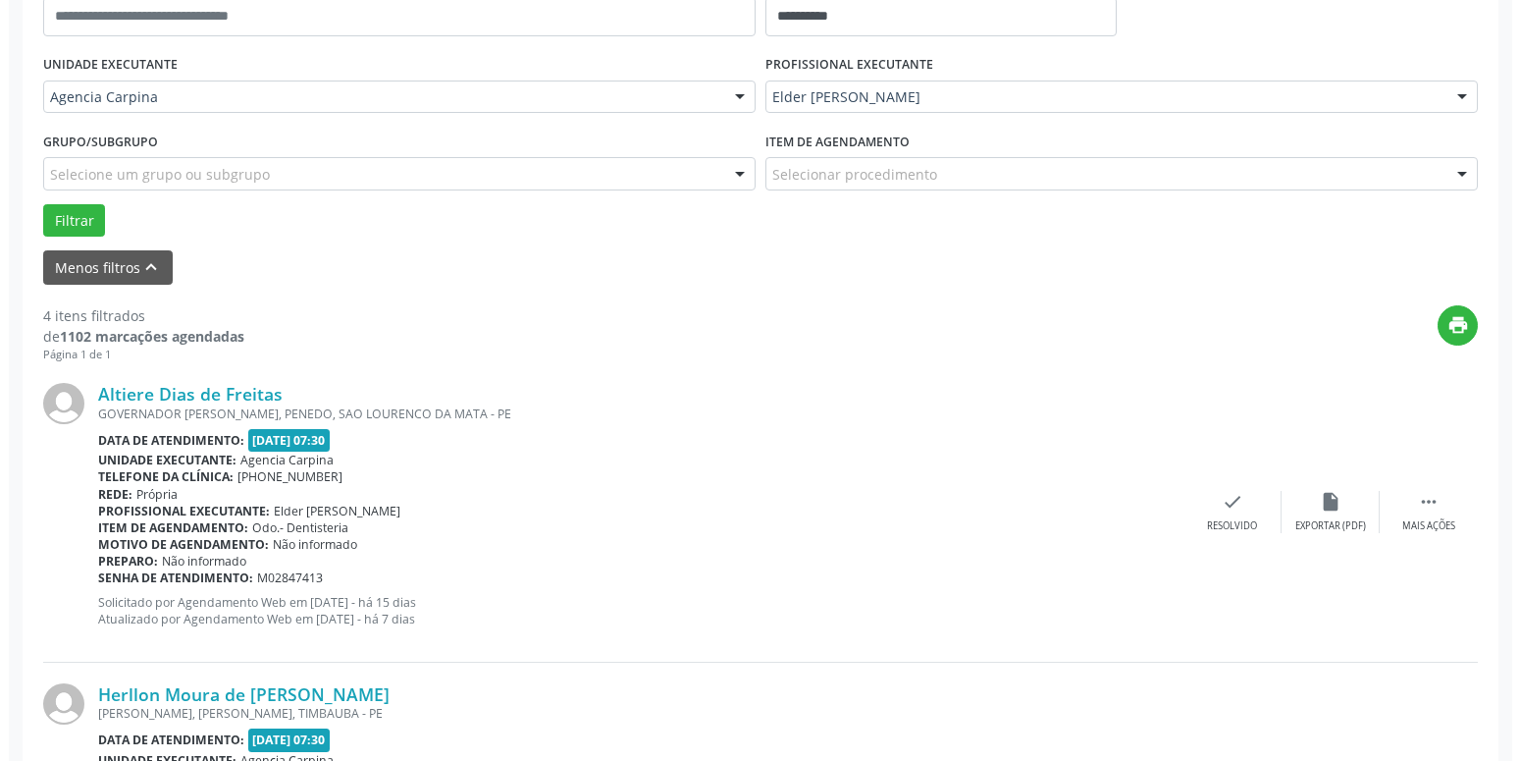
scroll to position [434, 0]
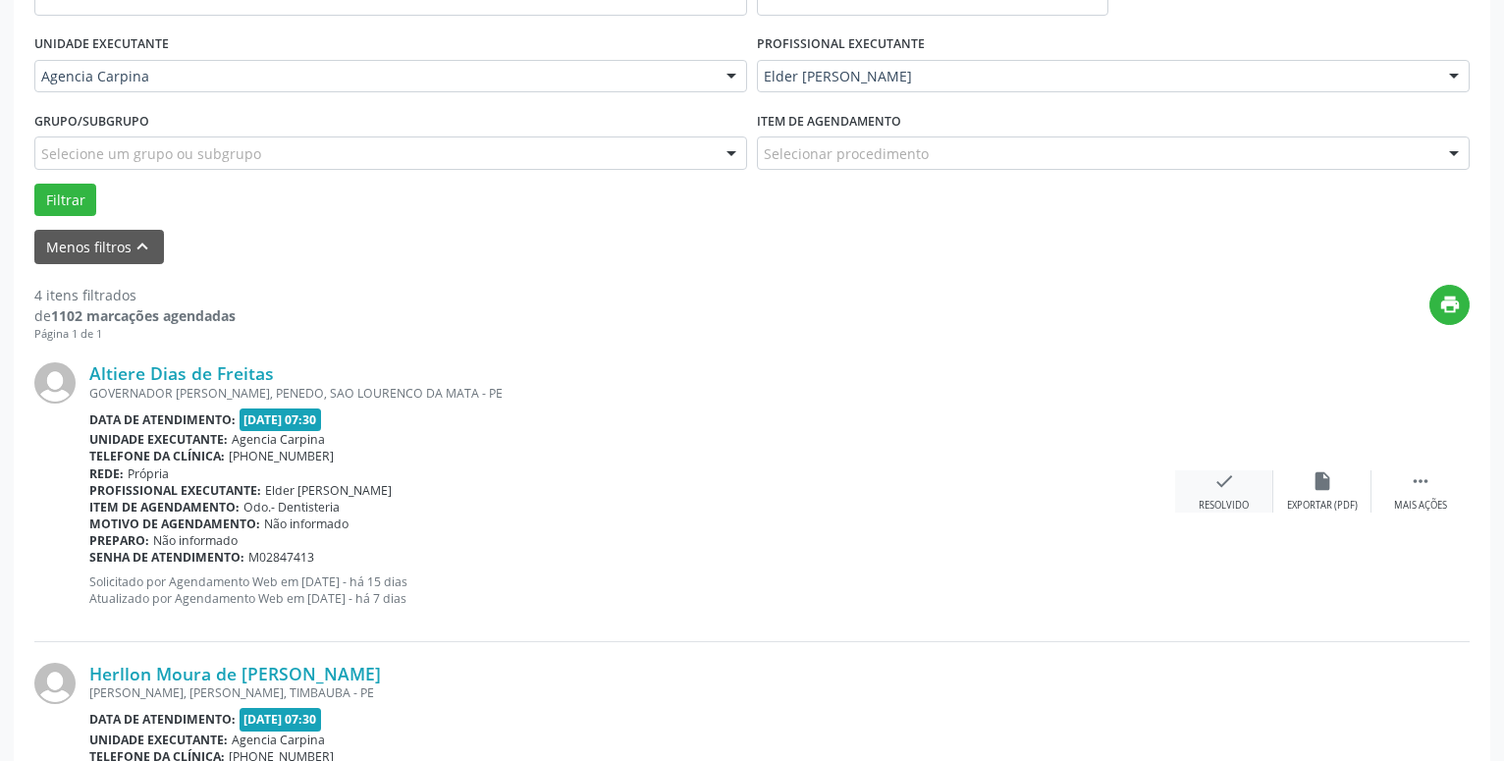
click at [1225, 487] on icon "check" at bounding box center [1224, 481] width 22 height 22
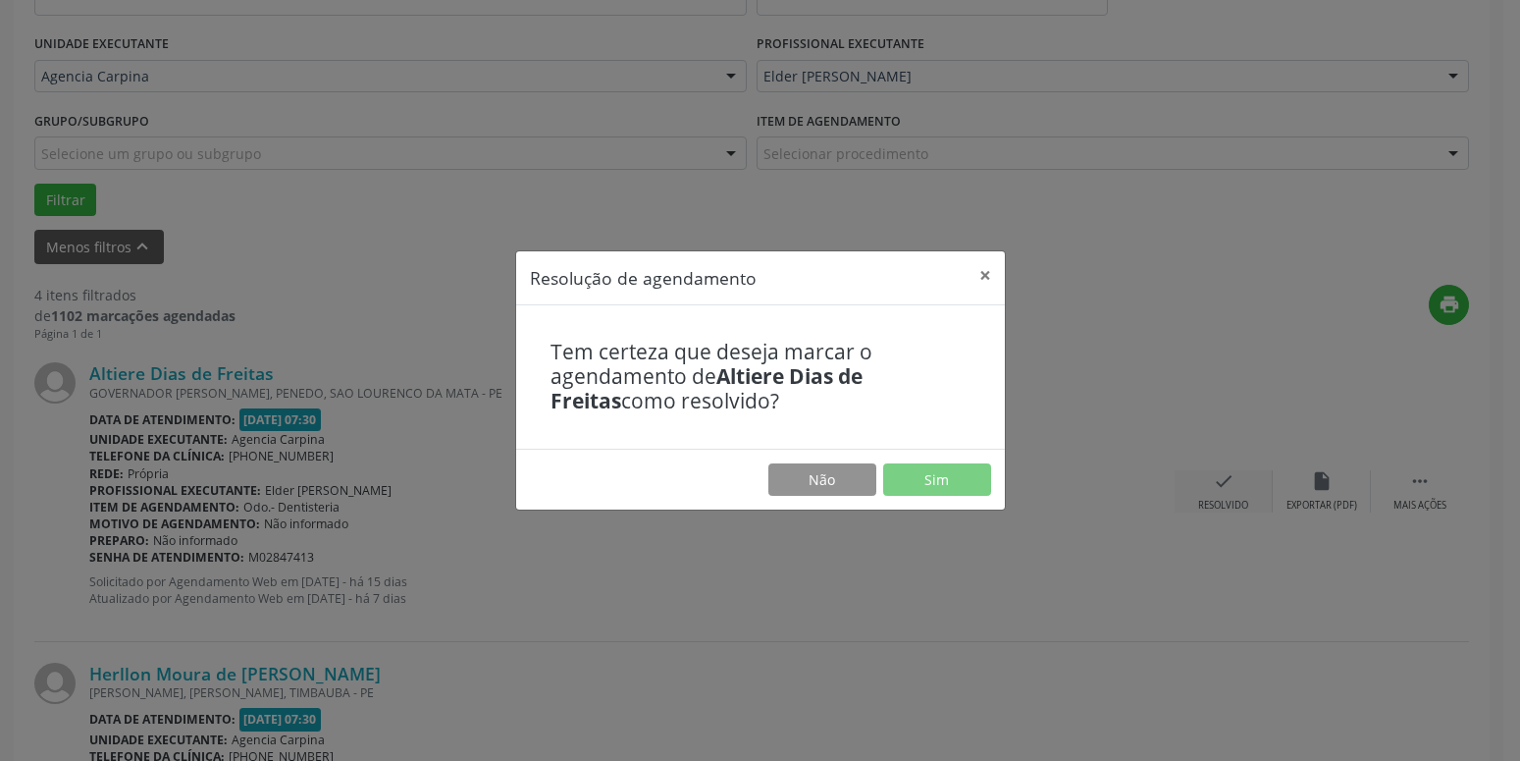
click at [1225, 487] on div "Resolução de agendamento × Tem certeza que deseja marcar o agendamento de Altie…" at bounding box center [760, 380] width 1520 height 761
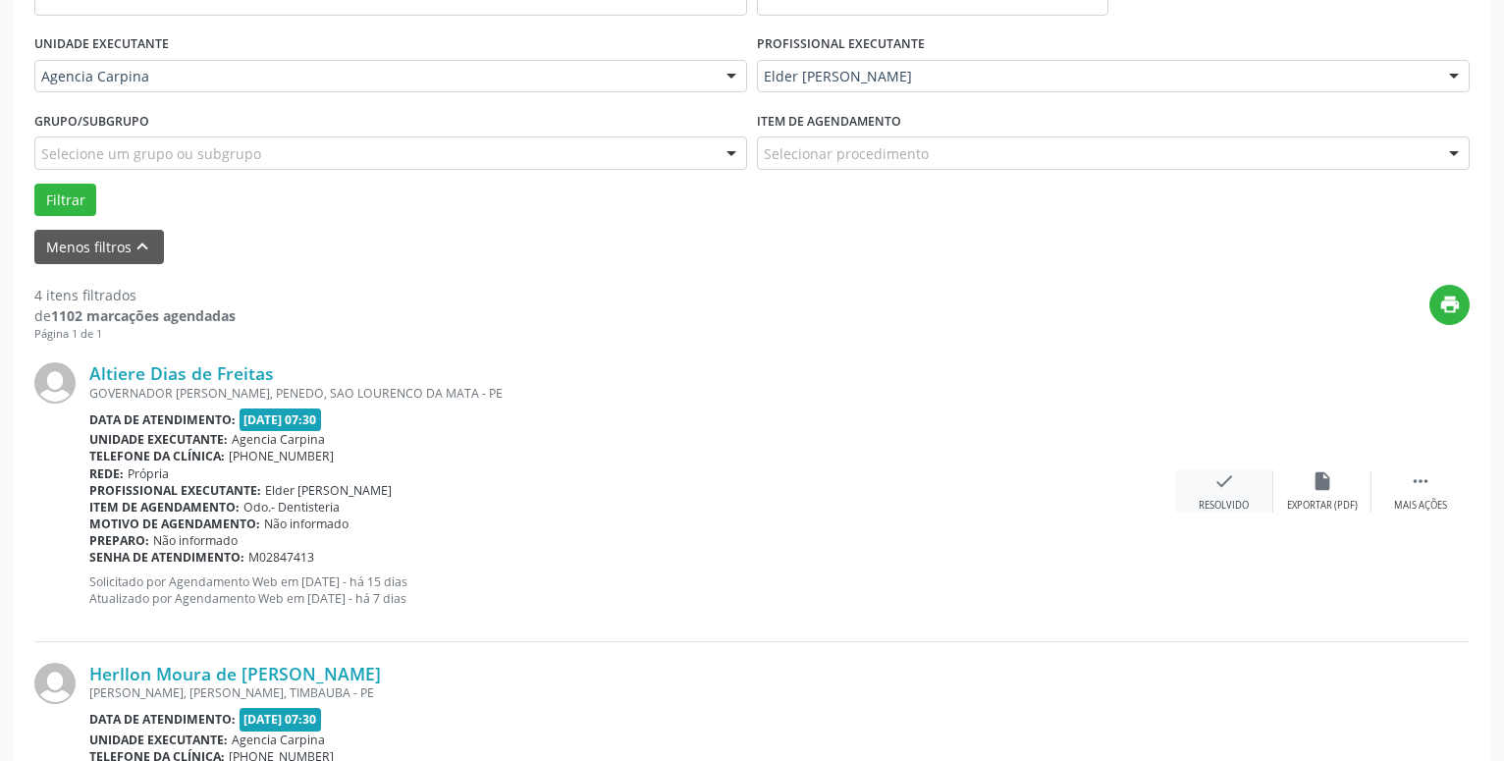
click at [1213, 489] on icon "check" at bounding box center [1224, 481] width 22 height 22
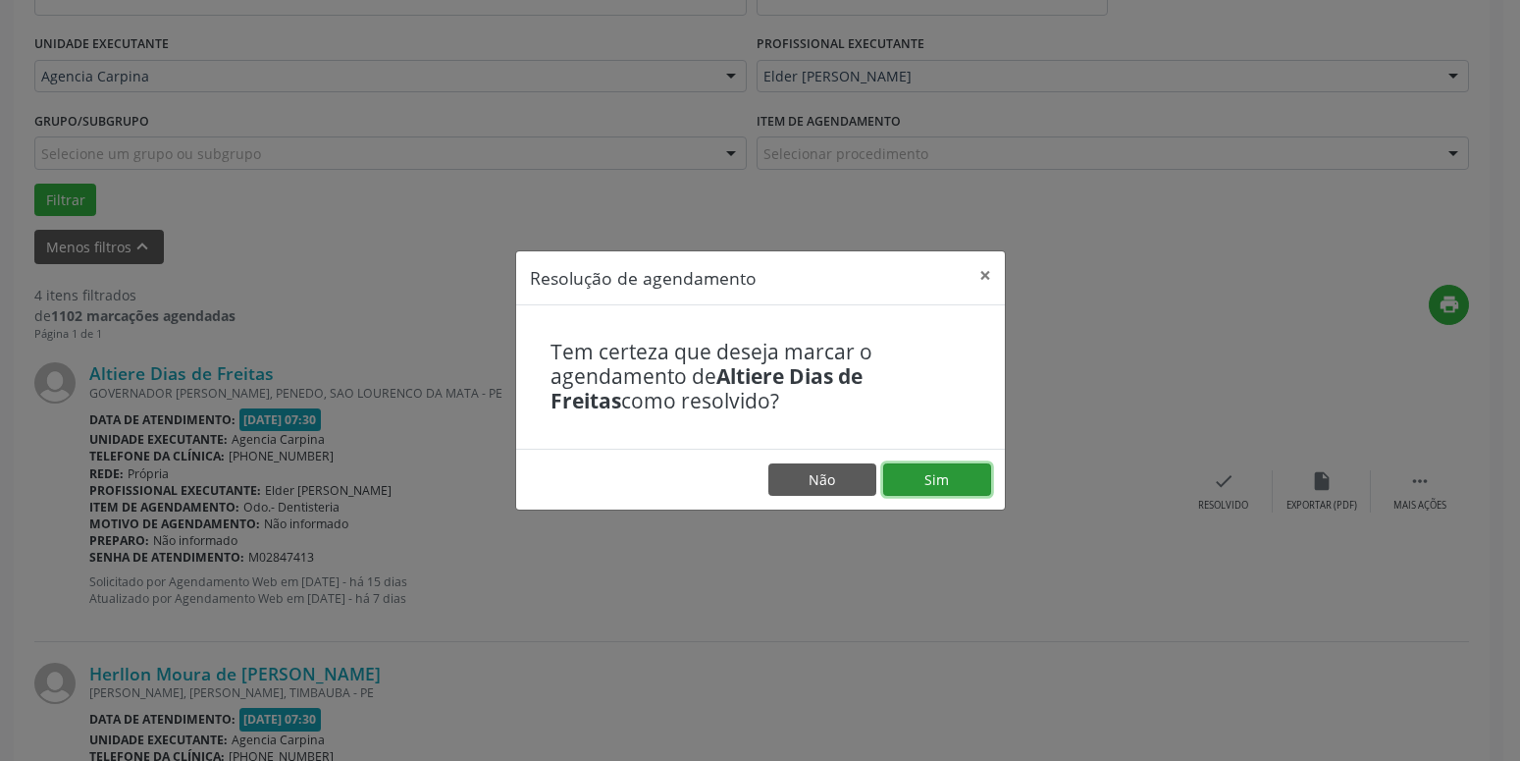
click at [936, 486] on button "Sim" at bounding box center [937, 479] width 108 height 33
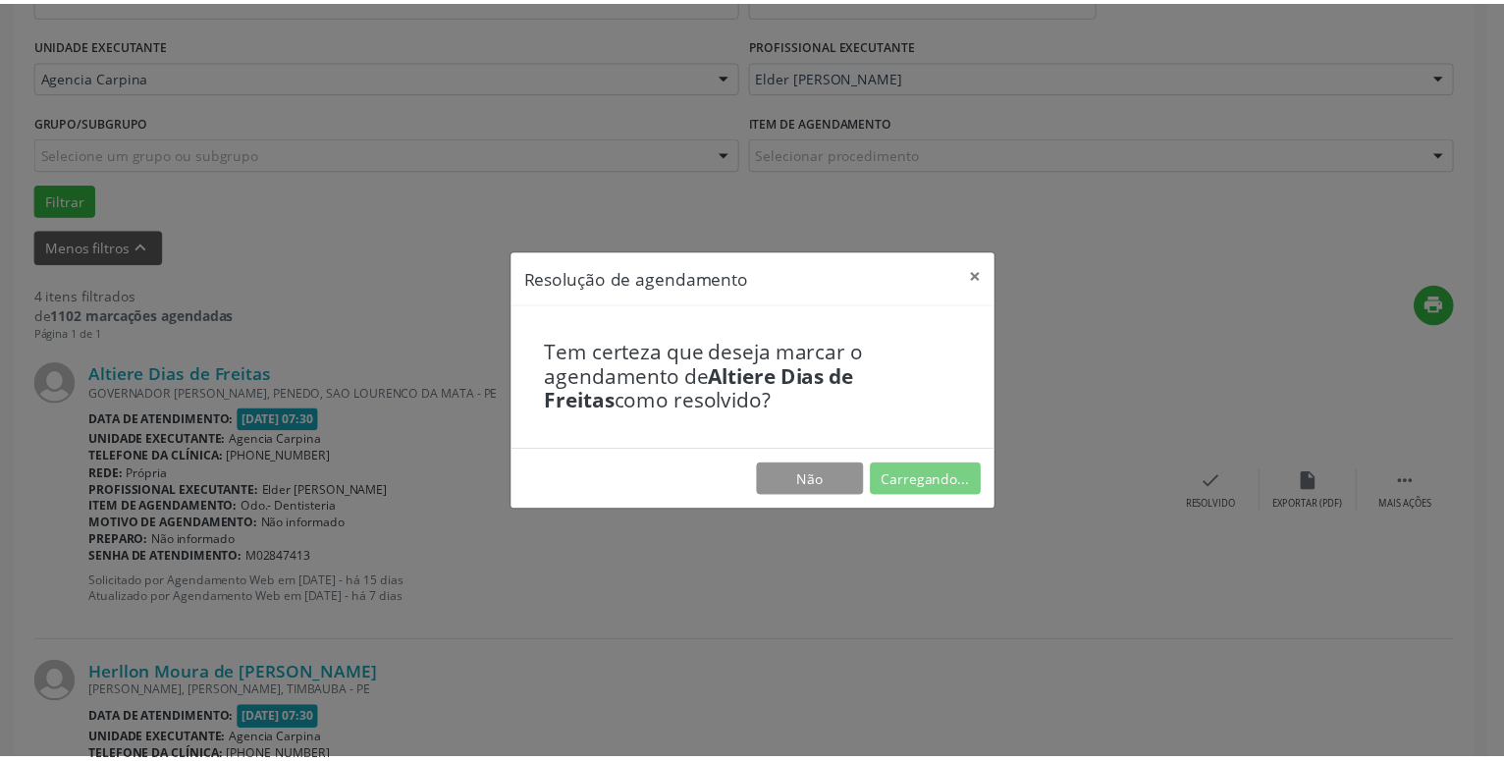
scroll to position [76, 0]
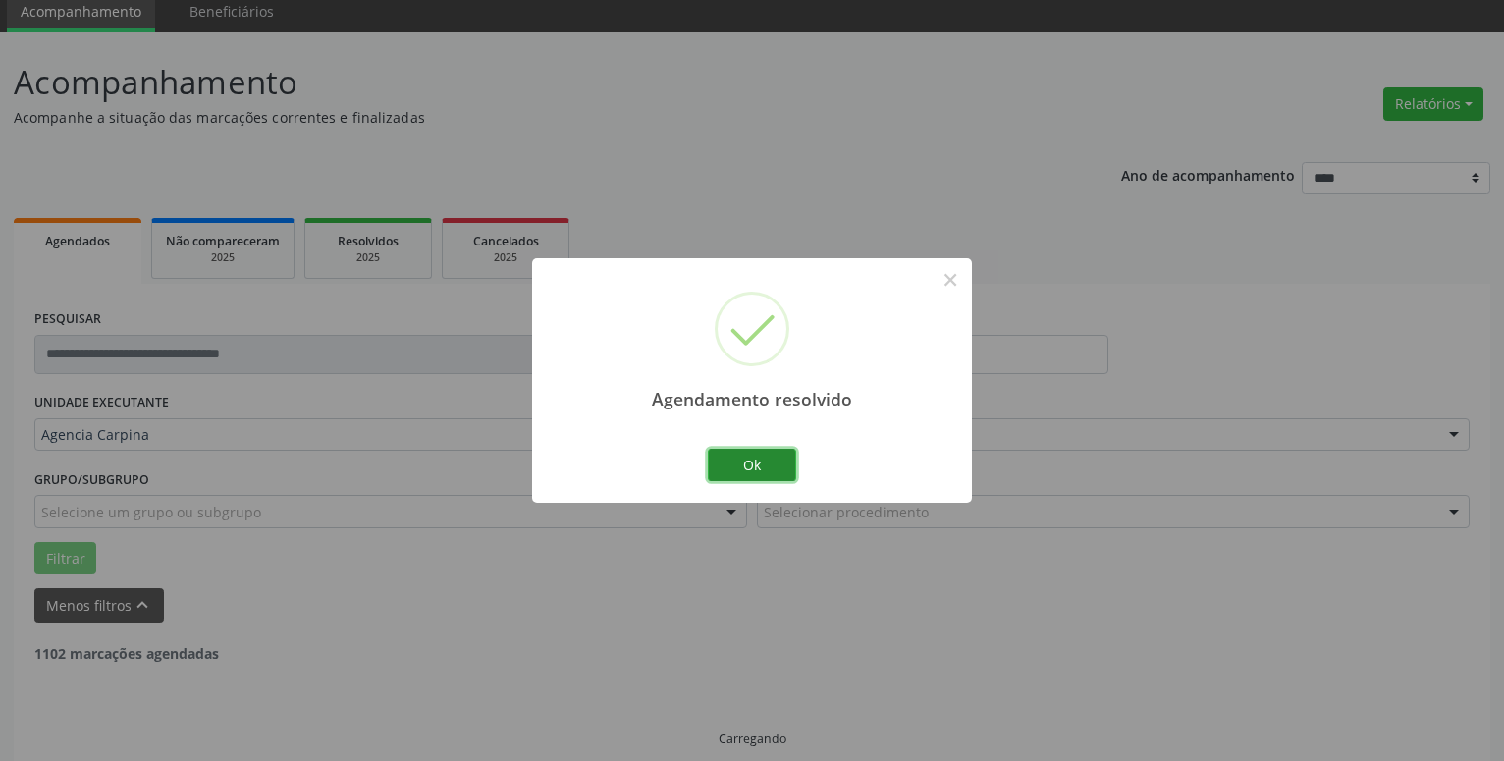
click at [759, 462] on button "Ok" at bounding box center [752, 465] width 88 height 33
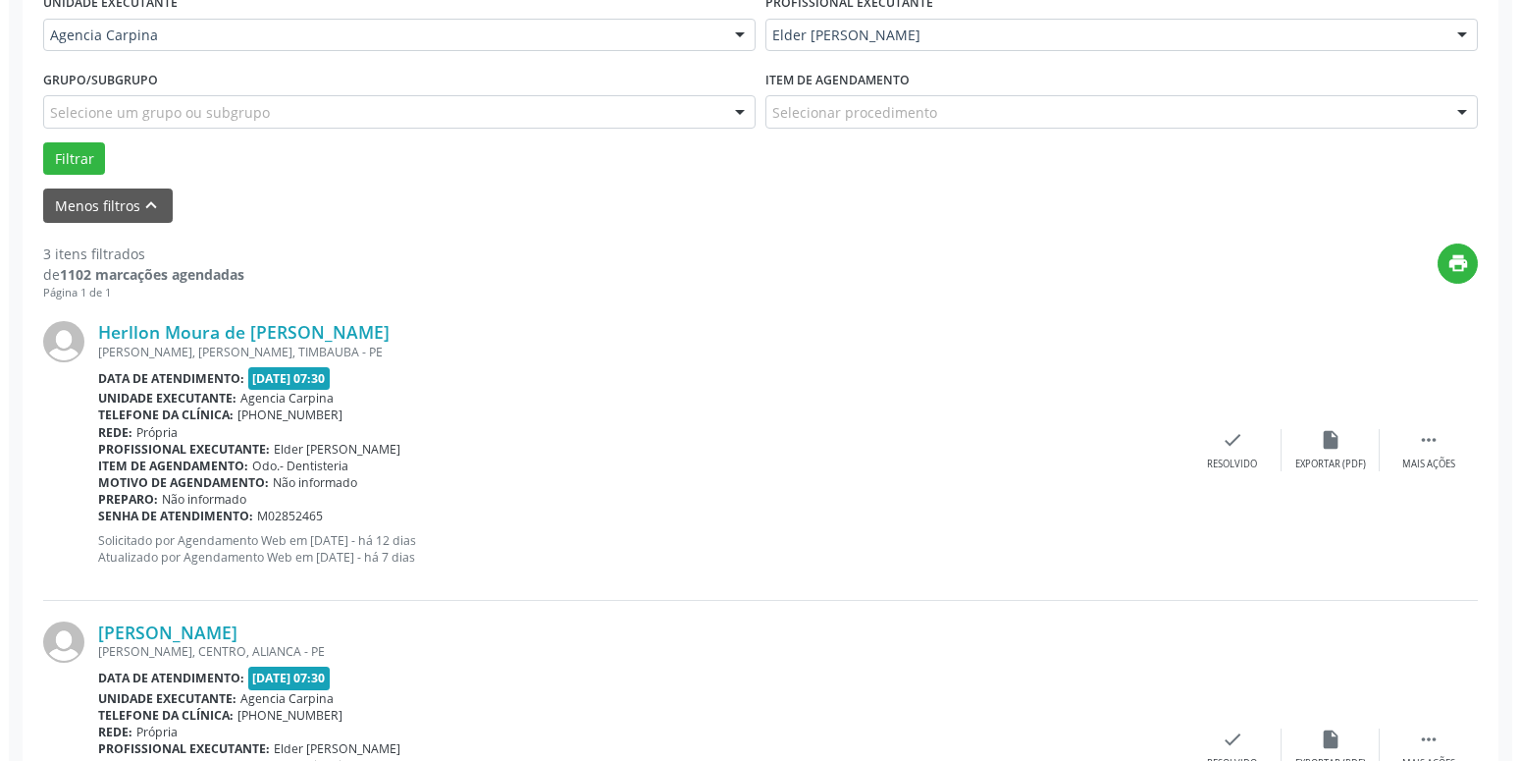
scroll to position [480, 0]
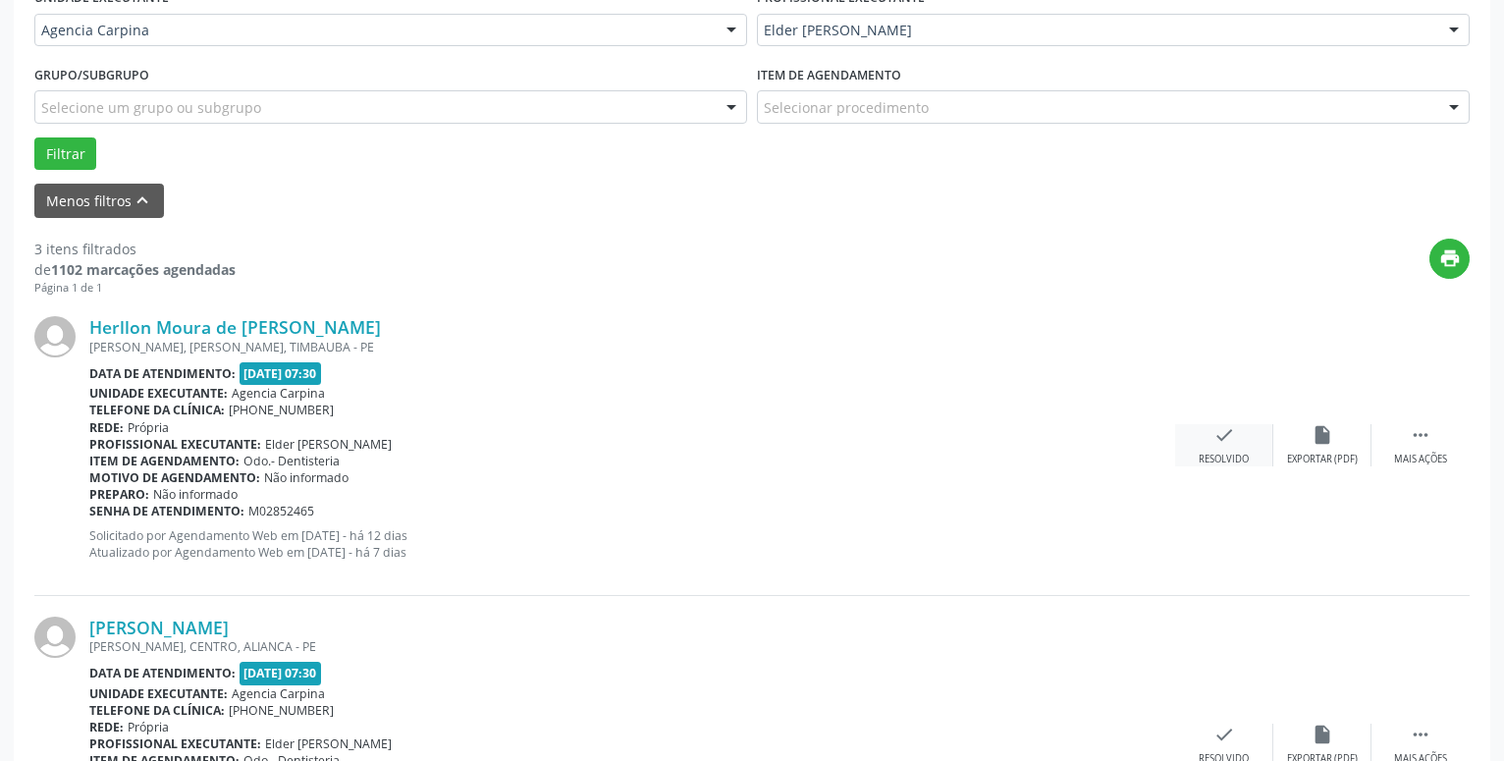
click at [1225, 442] on icon "check" at bounding box center [1224, 435] width 22 height 22
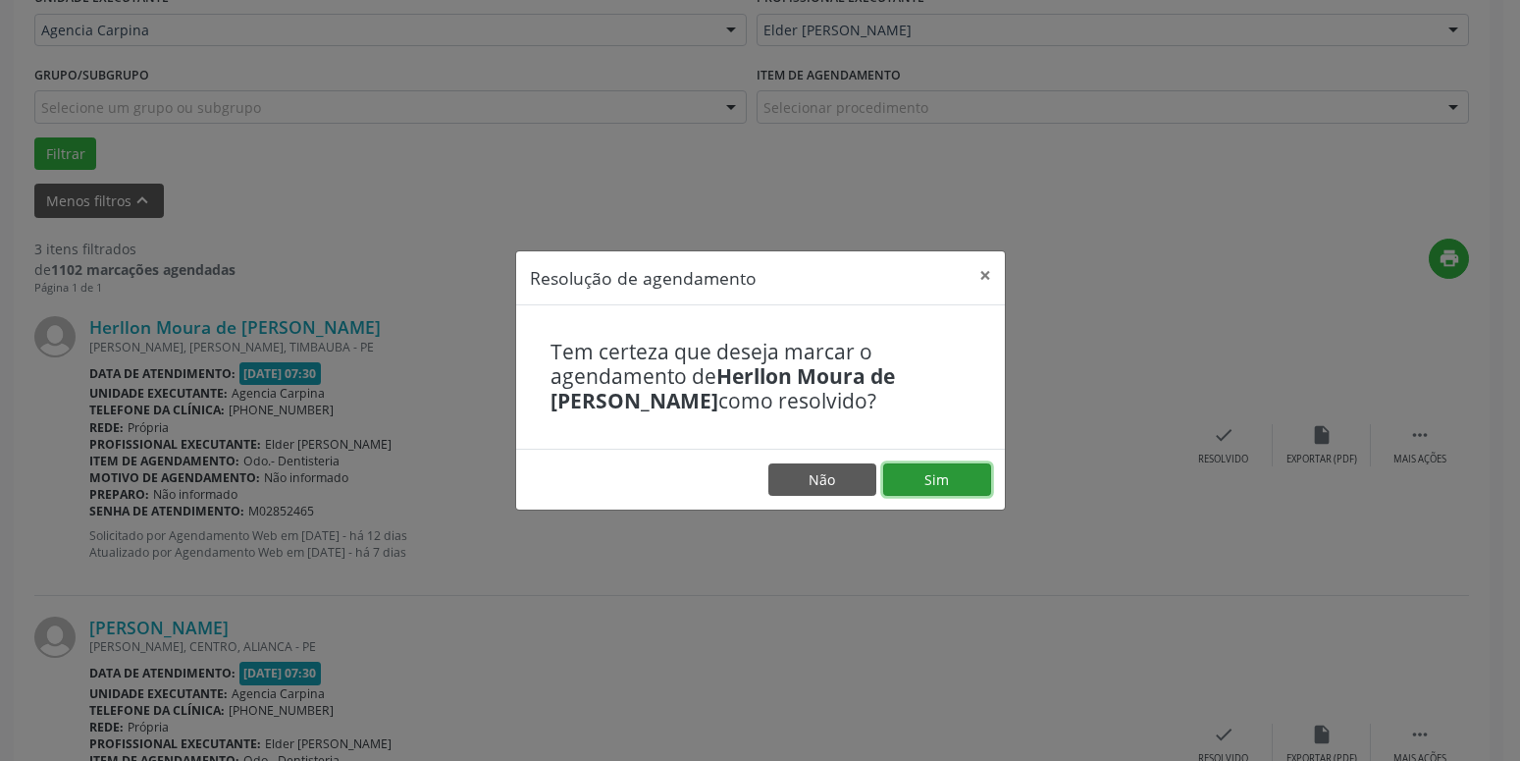
click at [922, 485] on button "Sim" at bounding box center [937, 479] width 108 height 33
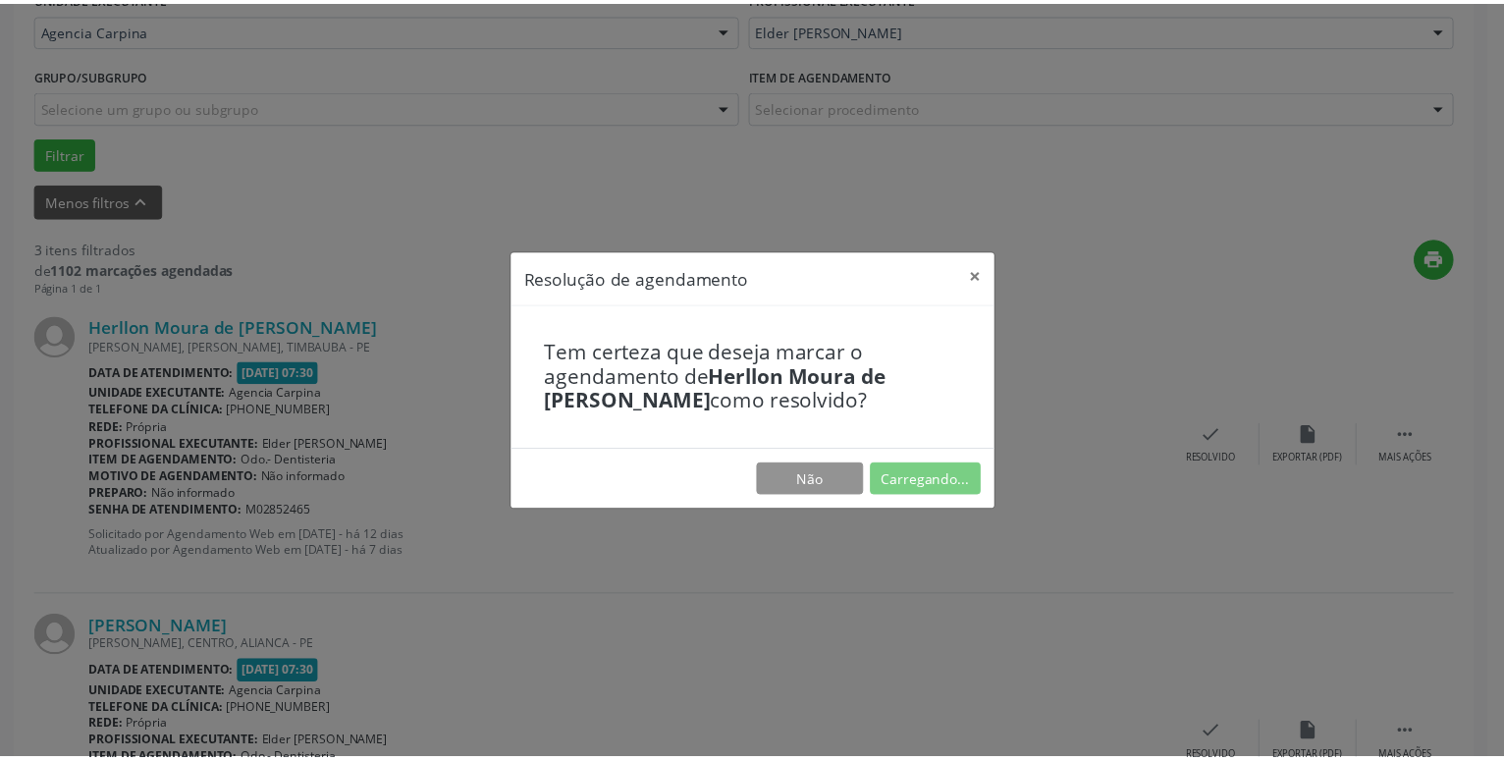
scroll to position [76, 0]
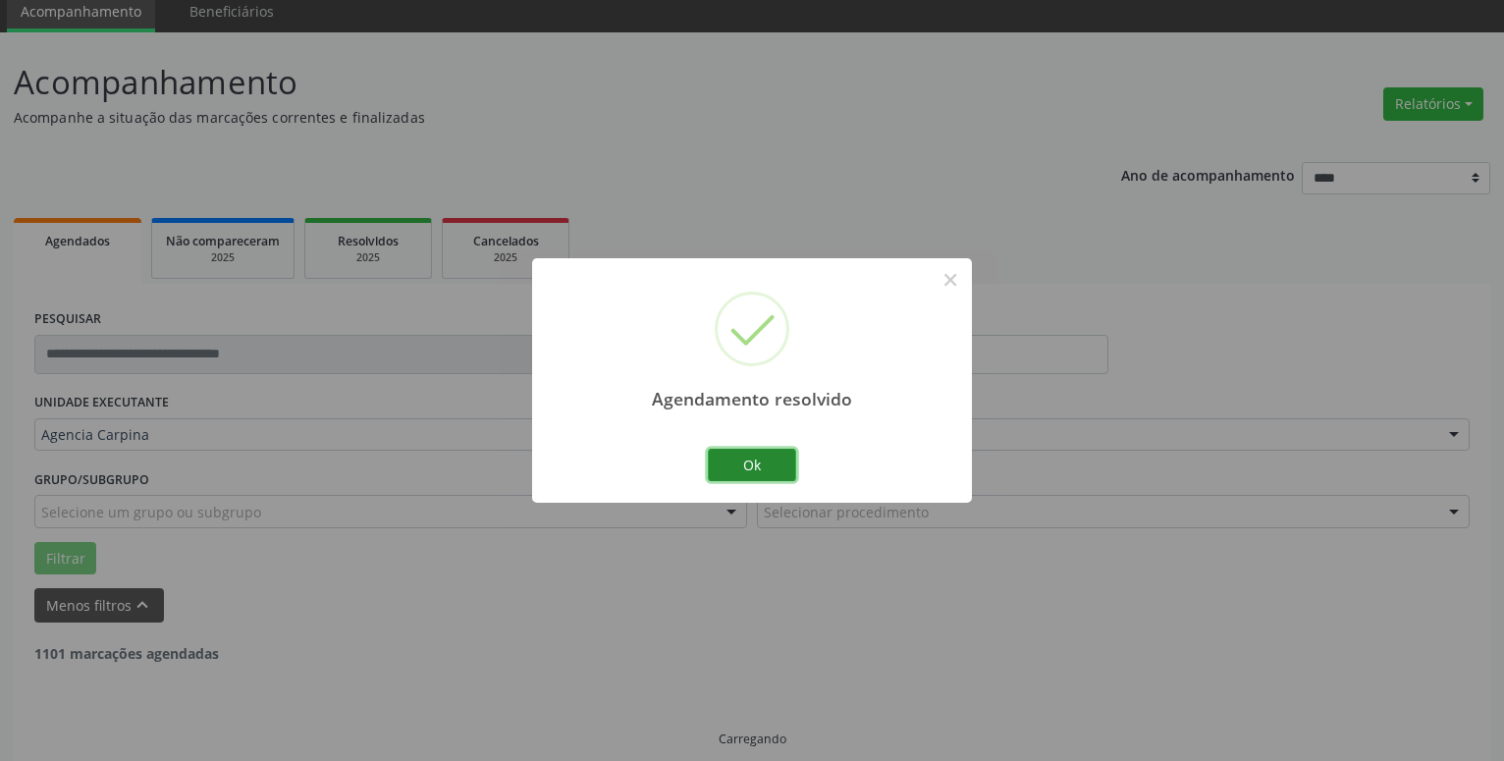
click at [776, 469] on button "Ok" at bounding box center [752, 465] width 88 height 33
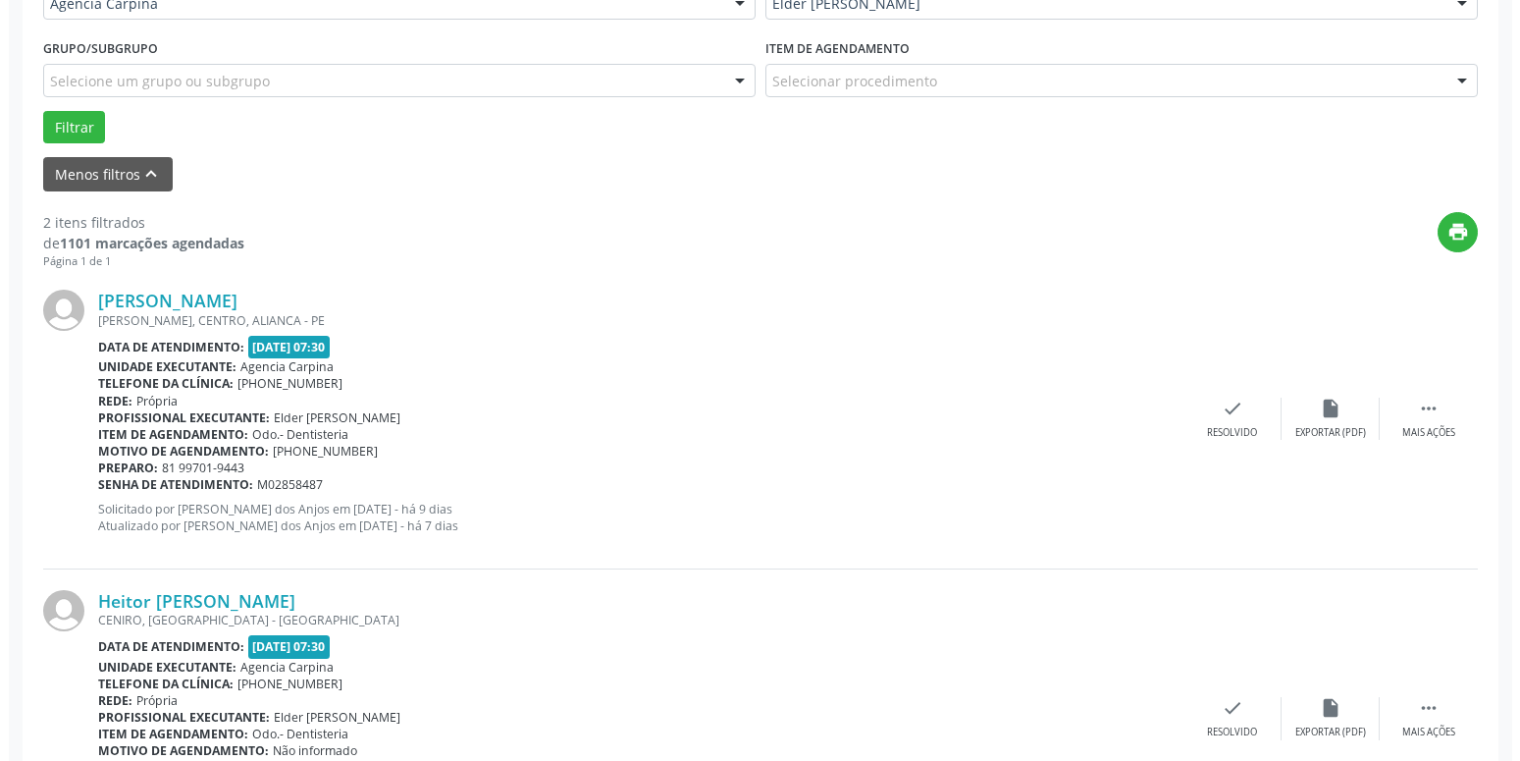
scroll to position [513, 0]
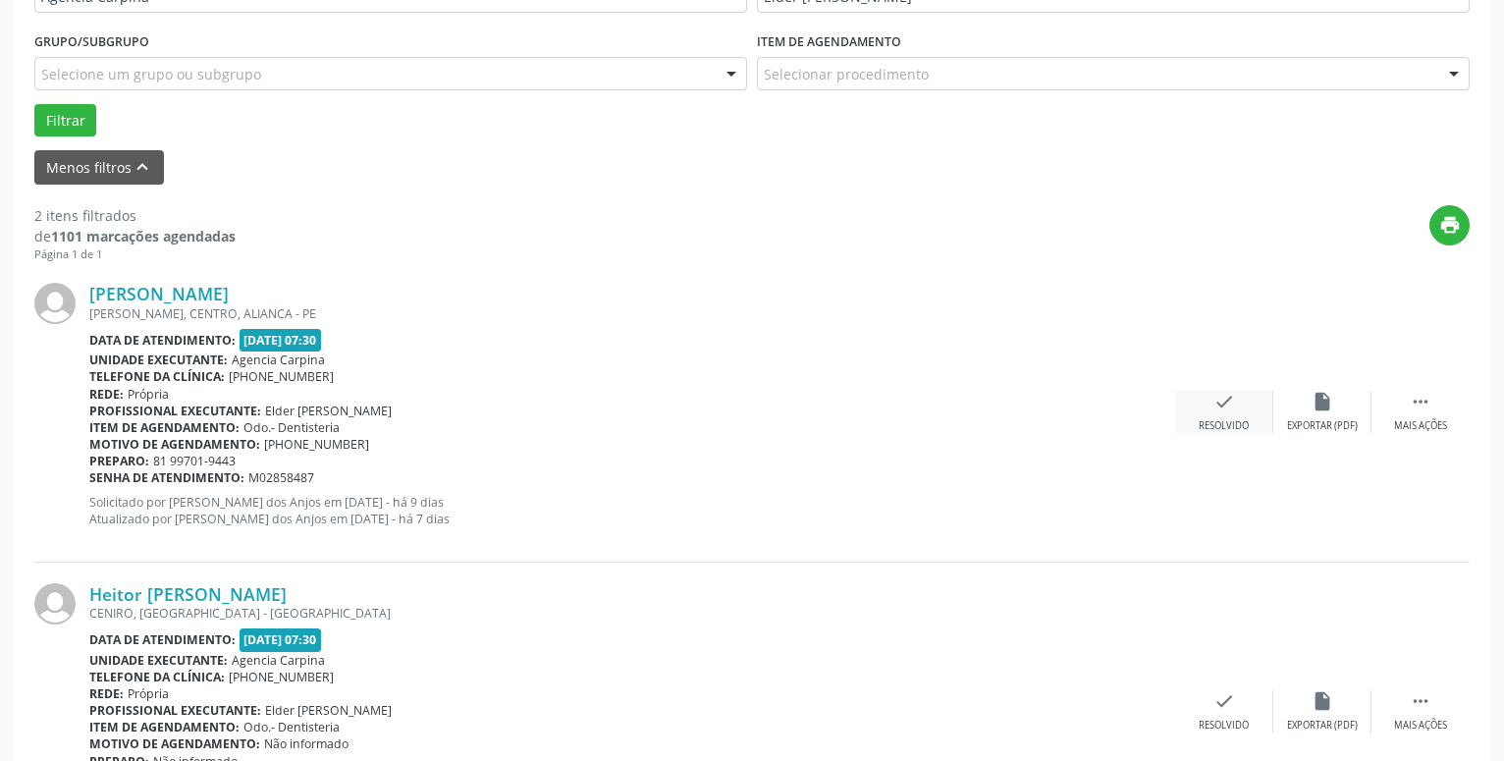
click at [1224, 408] on icon "check" at bounding box center [1224, 402] width 22 height 22
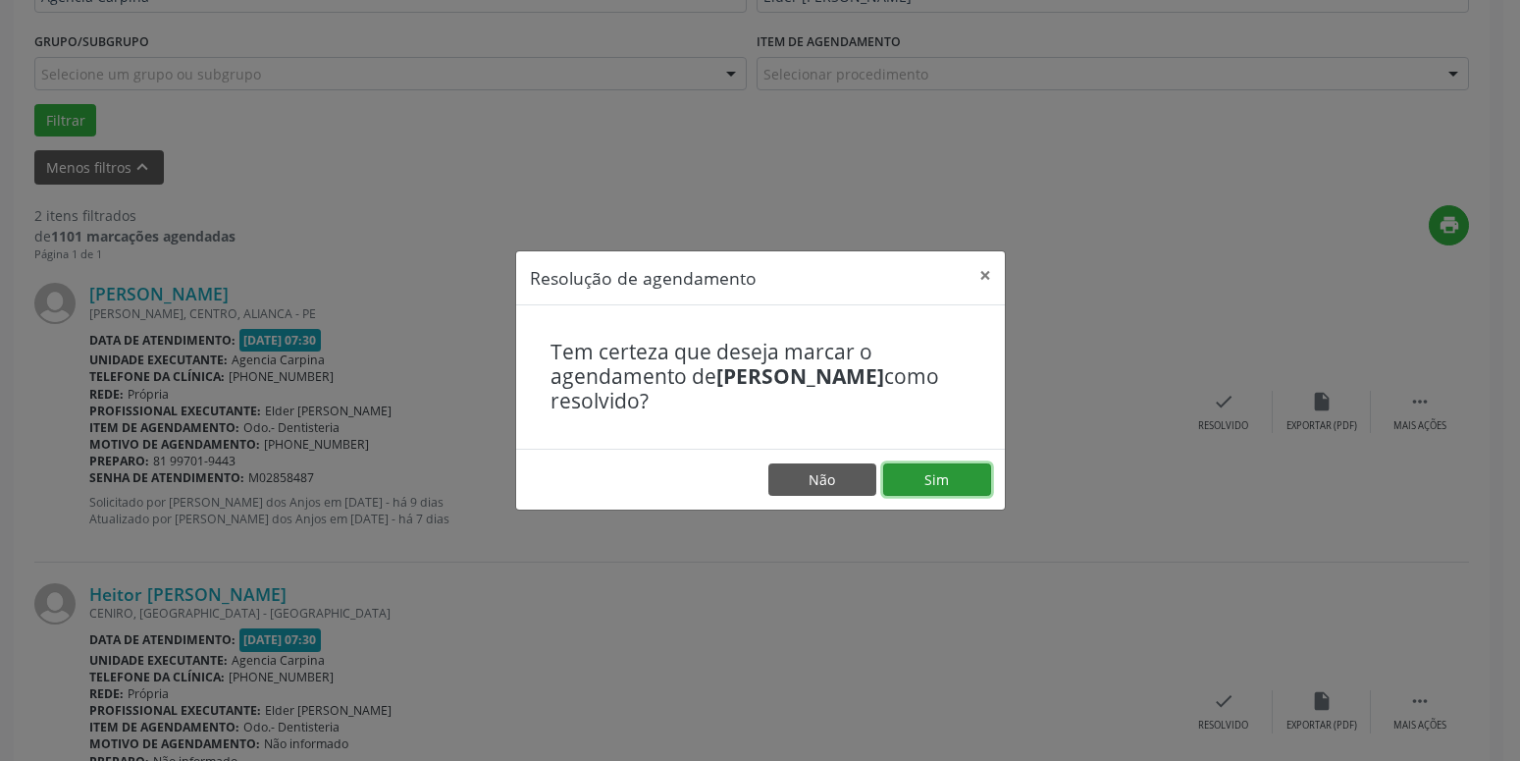
click at [946, 478] on button "Sim" at bounding box center [937, 479] width 108 height 33
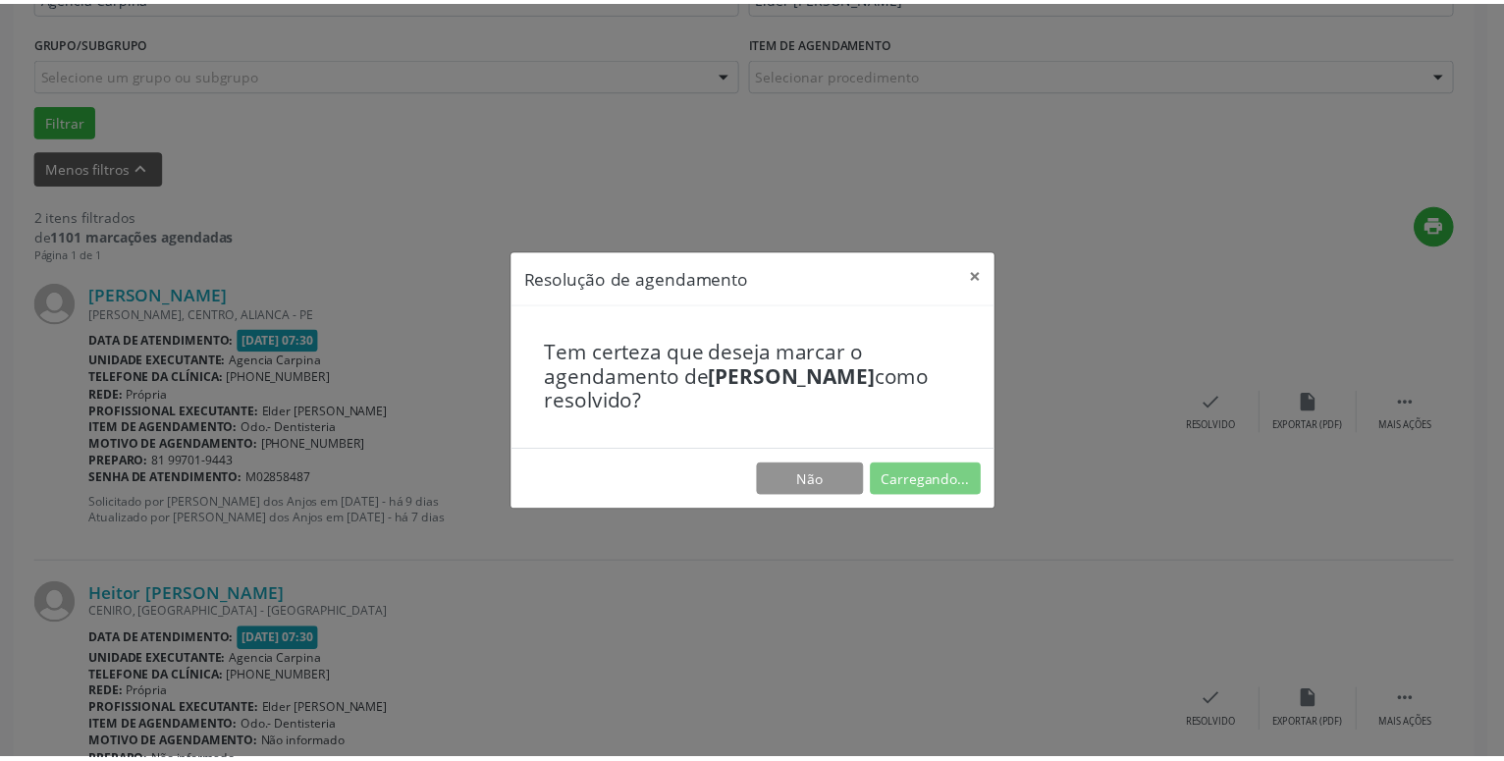
scroll to position [76, 0]
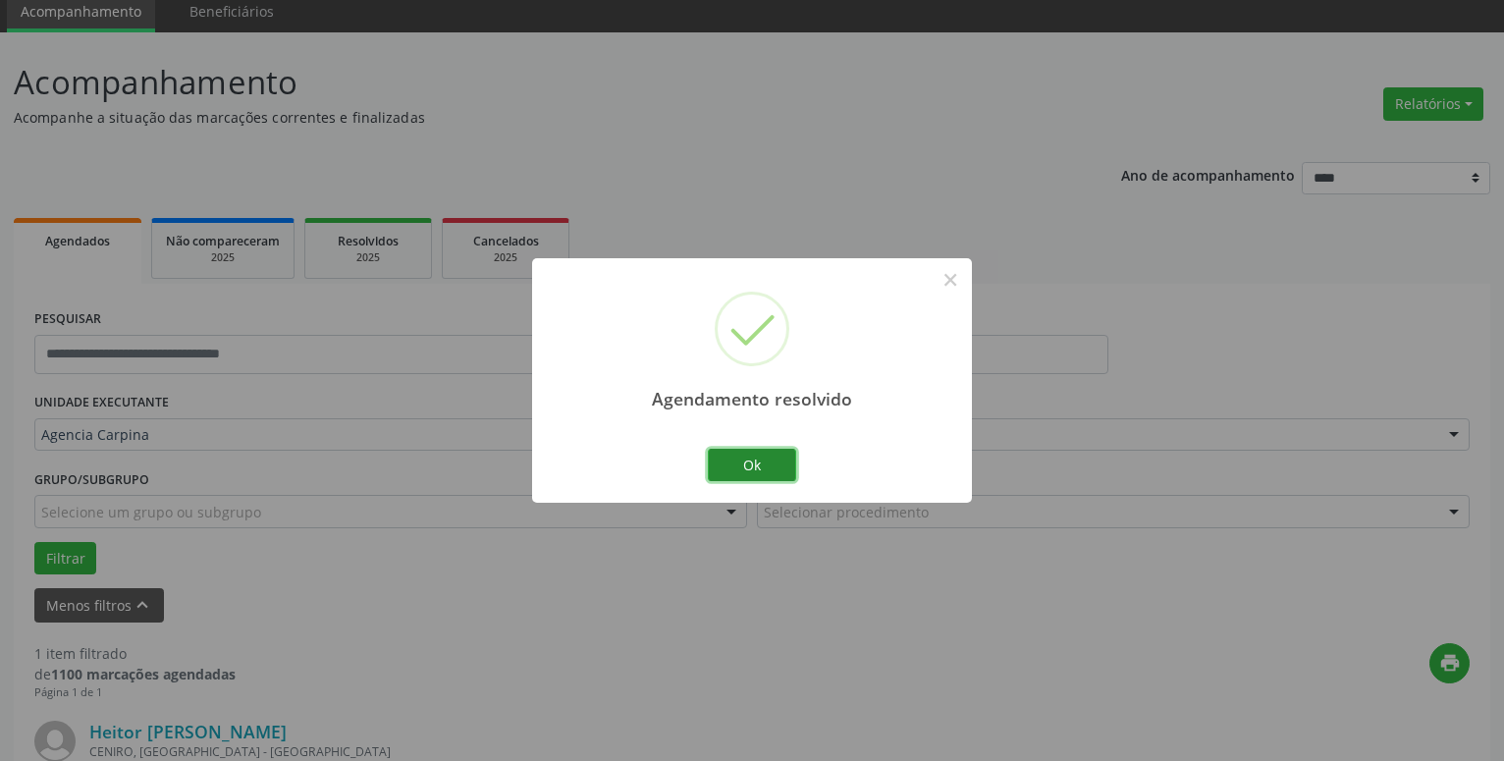
click at [732, 464] on button "Ok" at bounding box center [752, 465] width 88 height 33
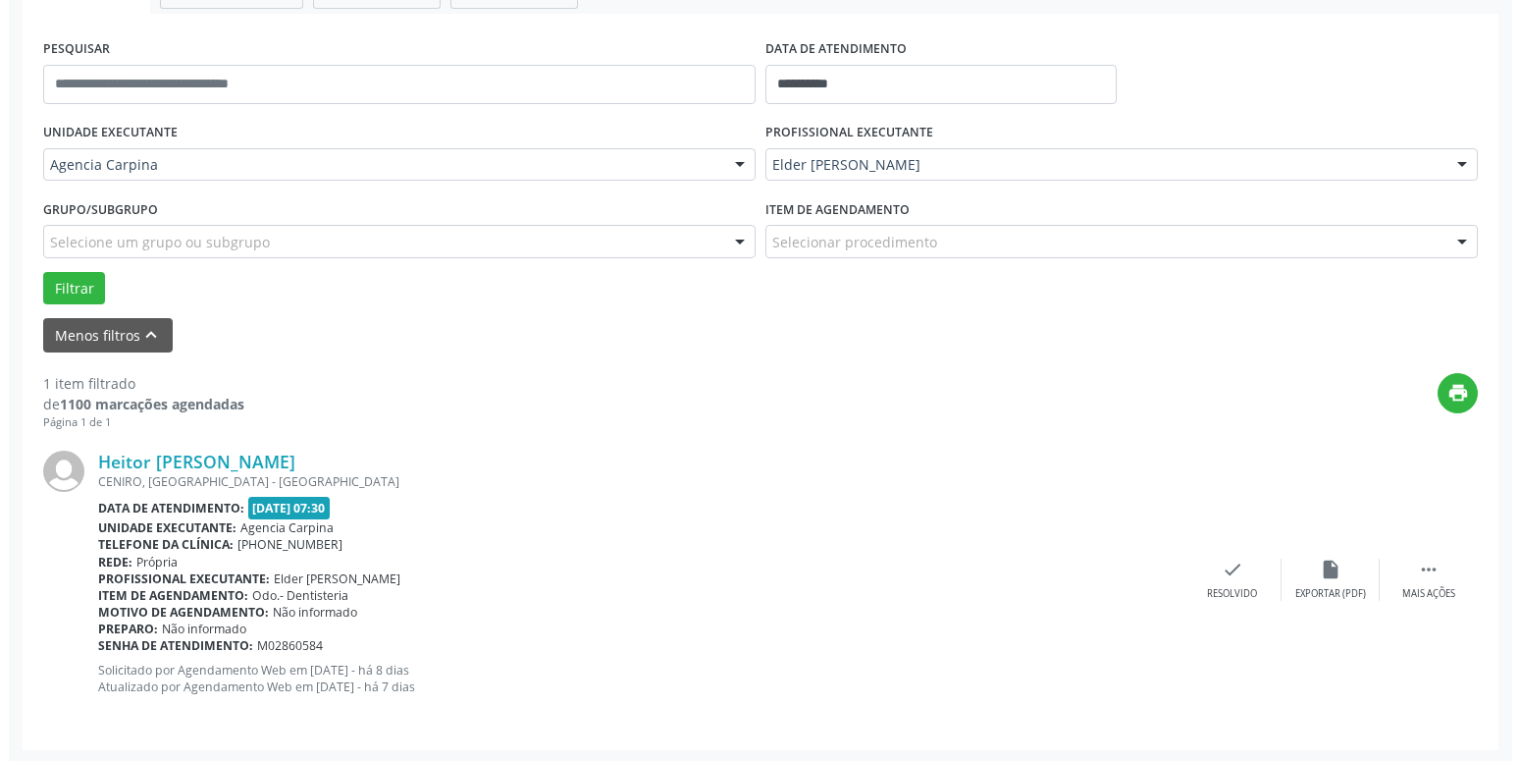
scroll to position [348, 0]
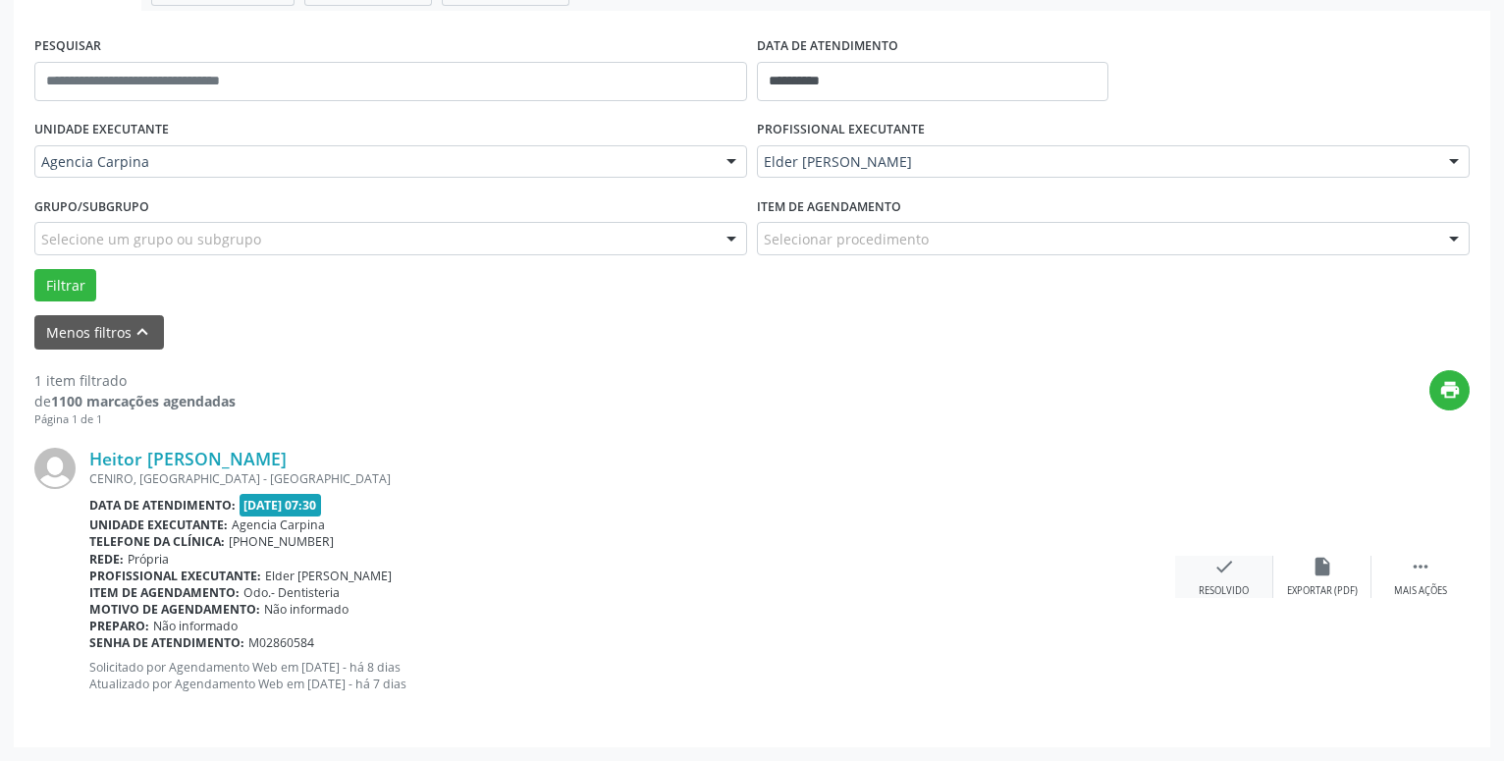
click at [1210, 572] on div "check Resolvido" at bounding box center [1224, 577] width 98 height 42
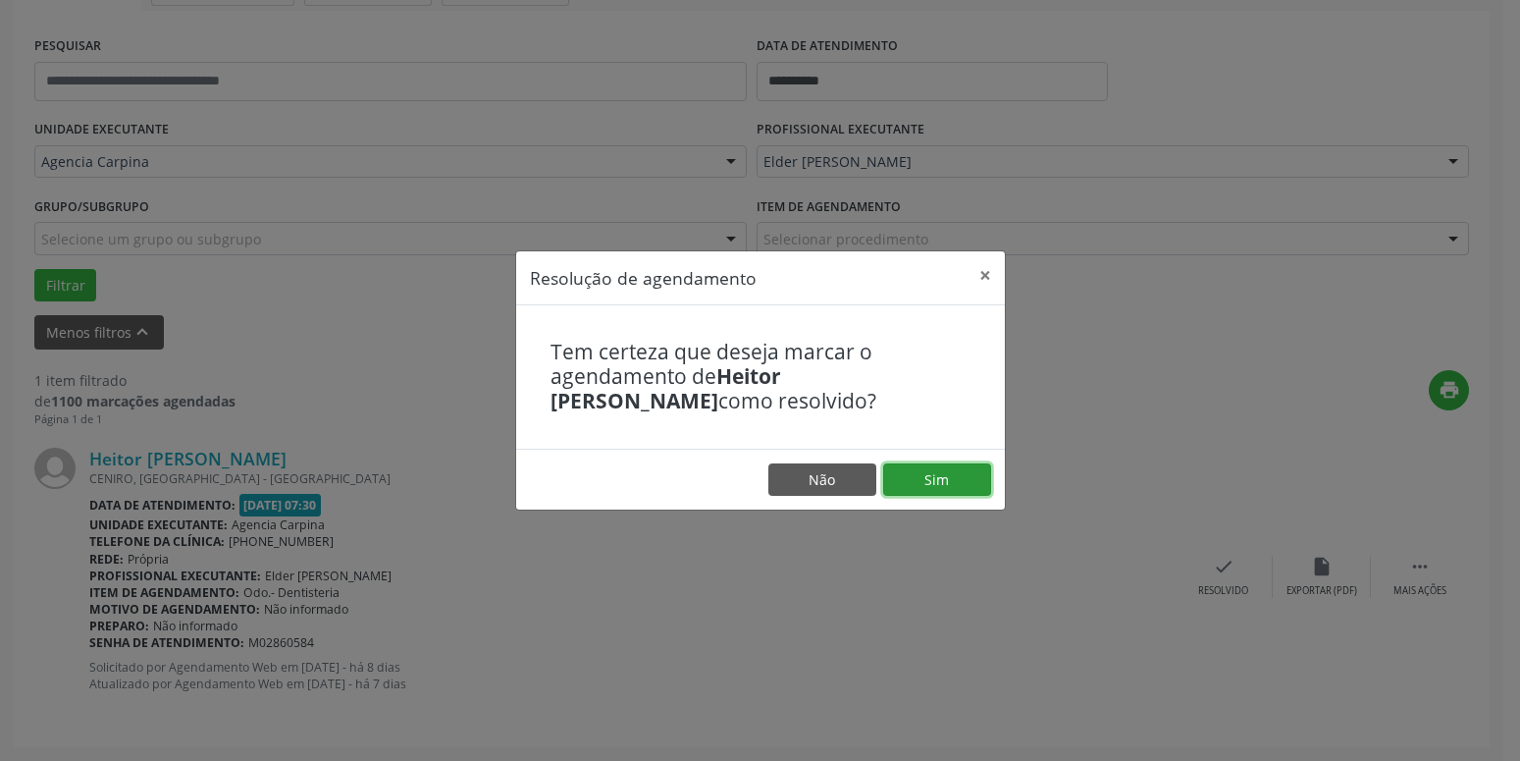
click at [971, 468] on button "Sim" at bounding box center [937, 479] width 108 height 33
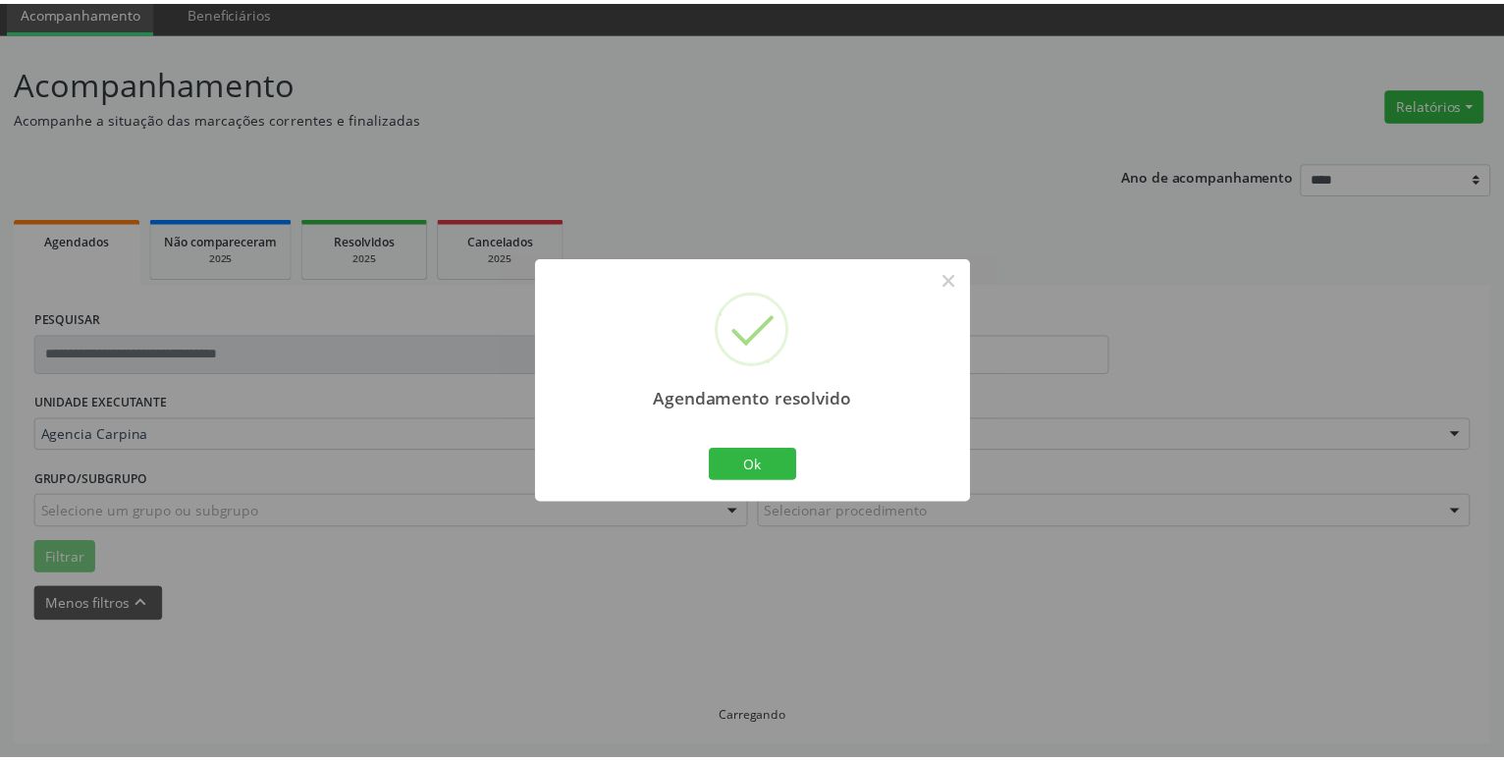
scroll to position [76, 0]
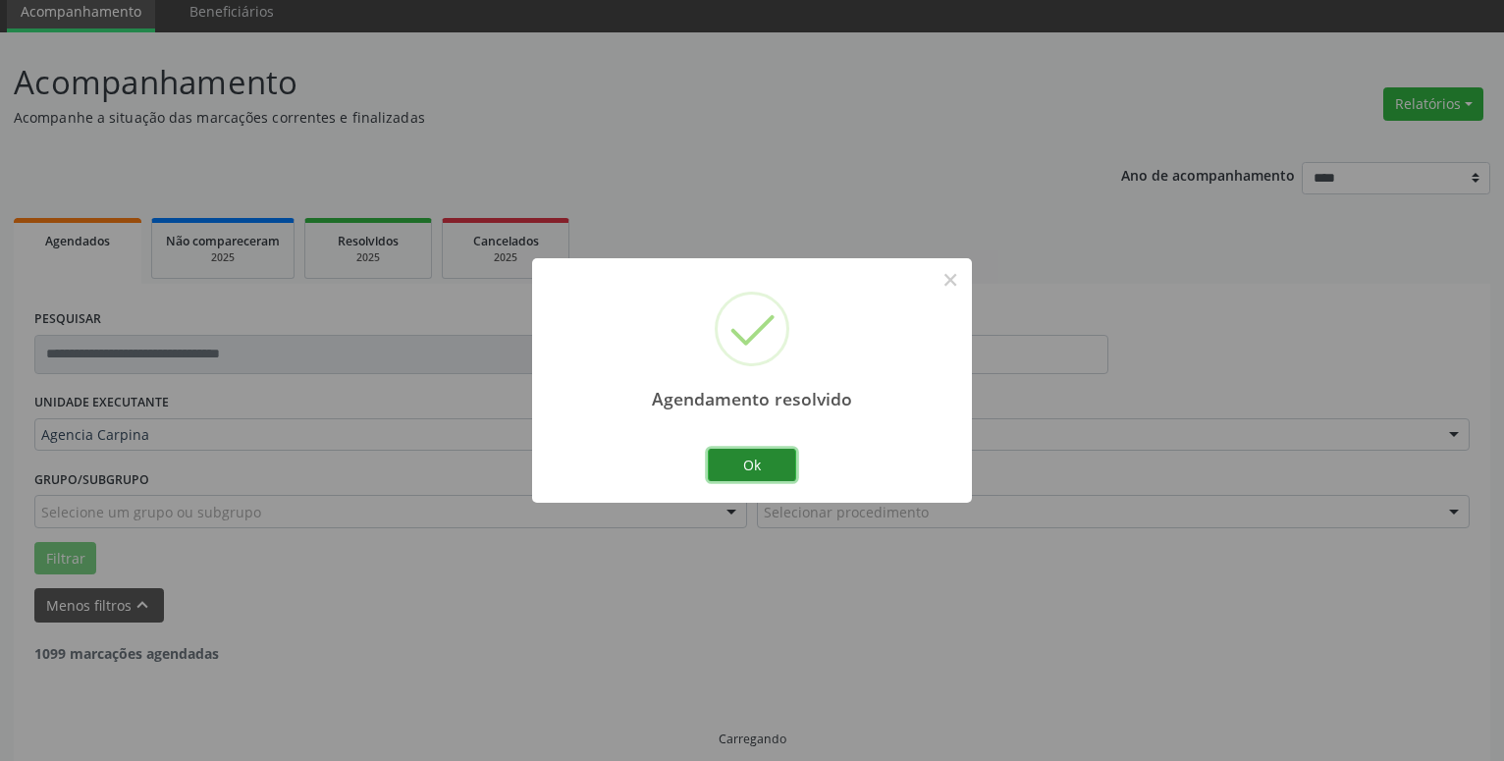
click at [764, 458] on button "Ok" at bounding box center [752, 465] width 88 height 33
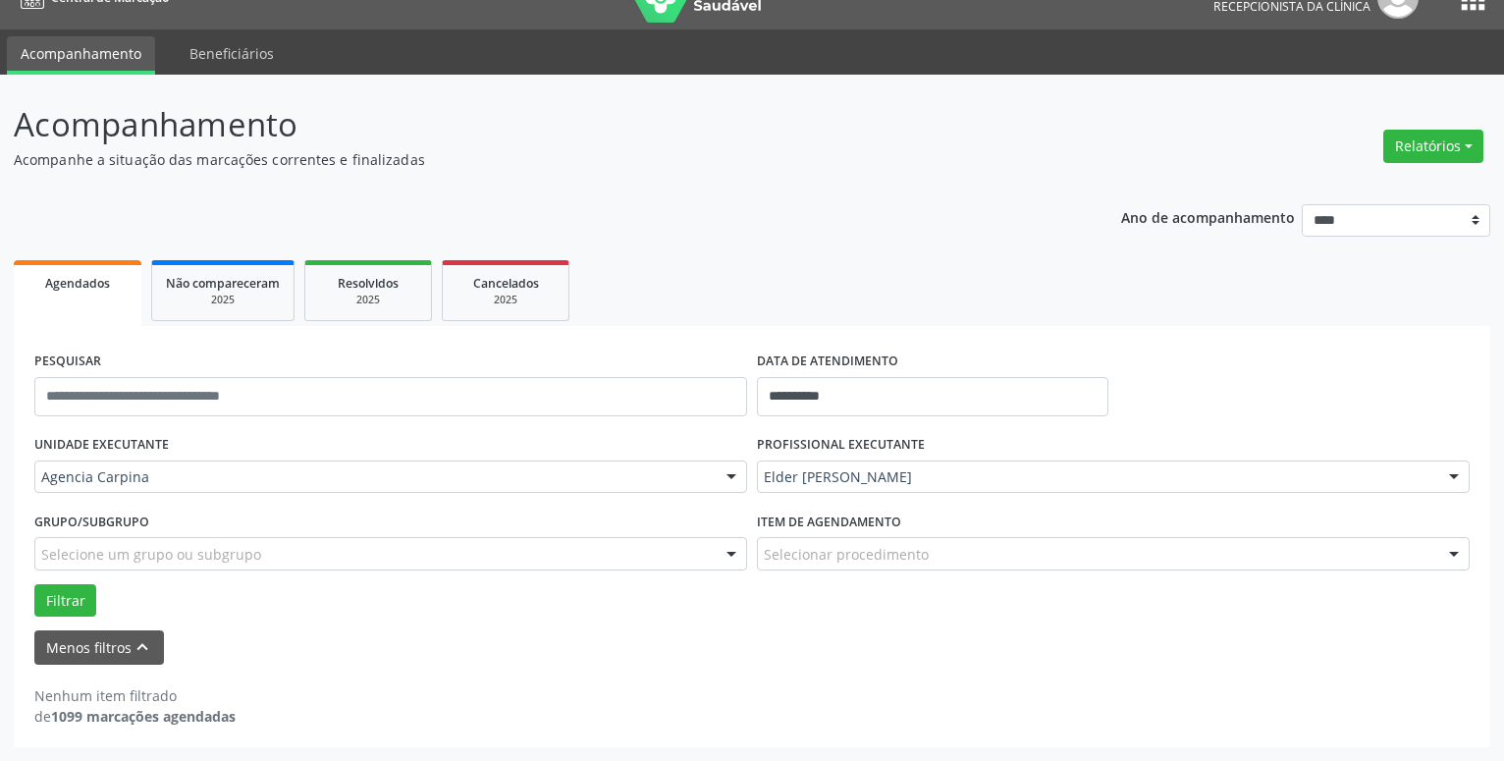
scroll to position [33, 0]
click at [872, 399] on input "**********" at bounding box center [932, 396] width 351 height 39
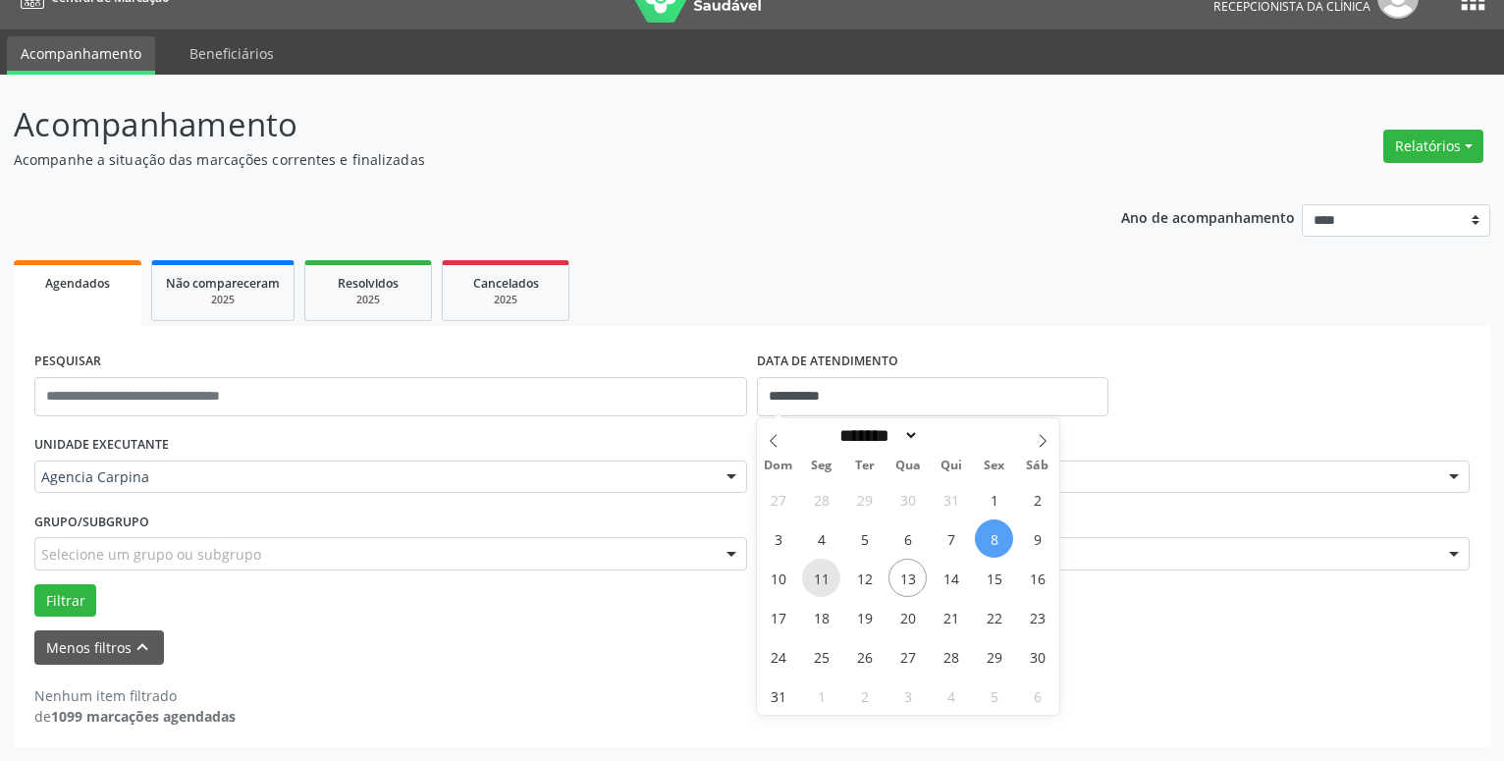
click at [821, 584] on span "11" at bounding box center [821, 578] width 38 height 38
type input "**********"
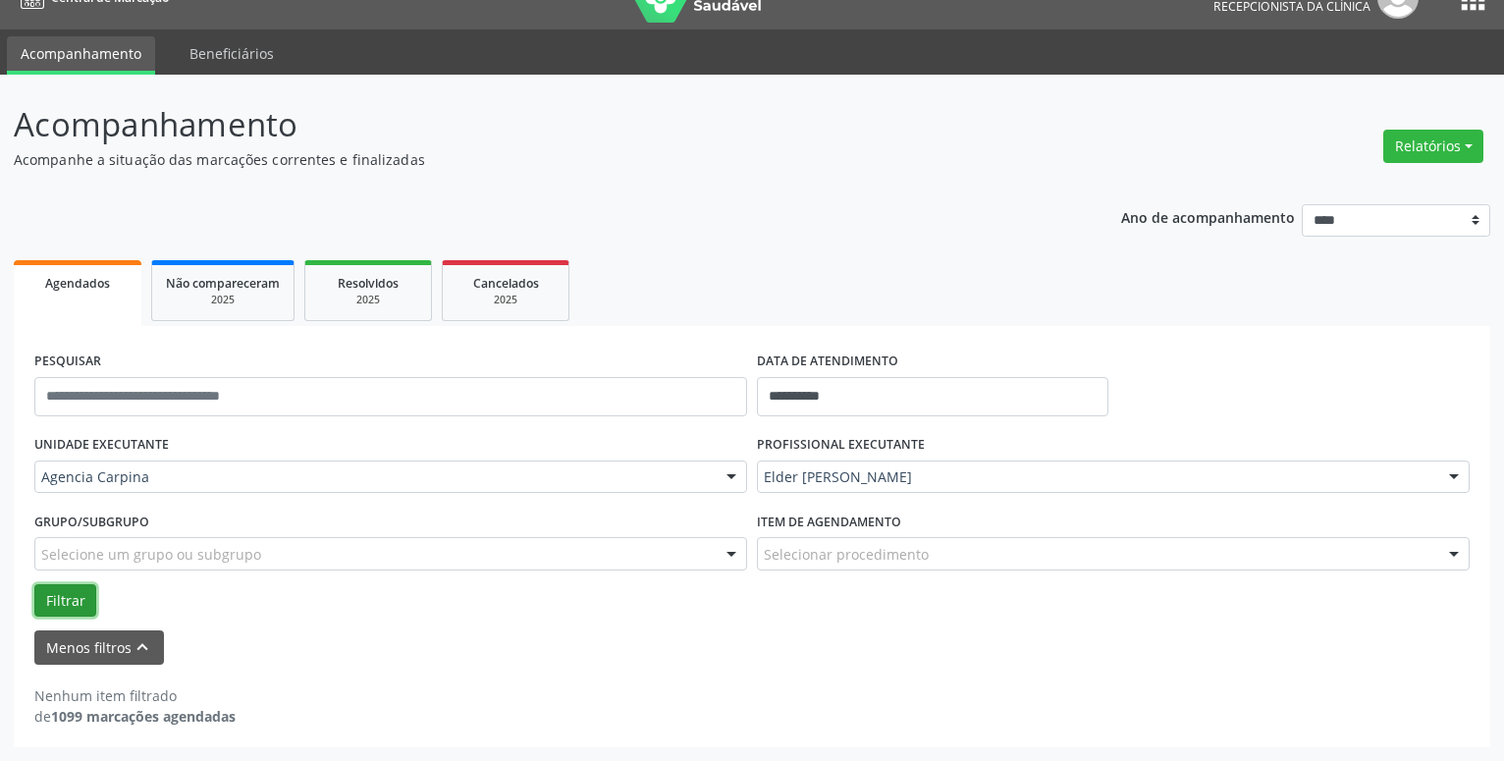
click at [45, 597] on button "Filtrar" at bounding box center [65, 600] width 62 height 33
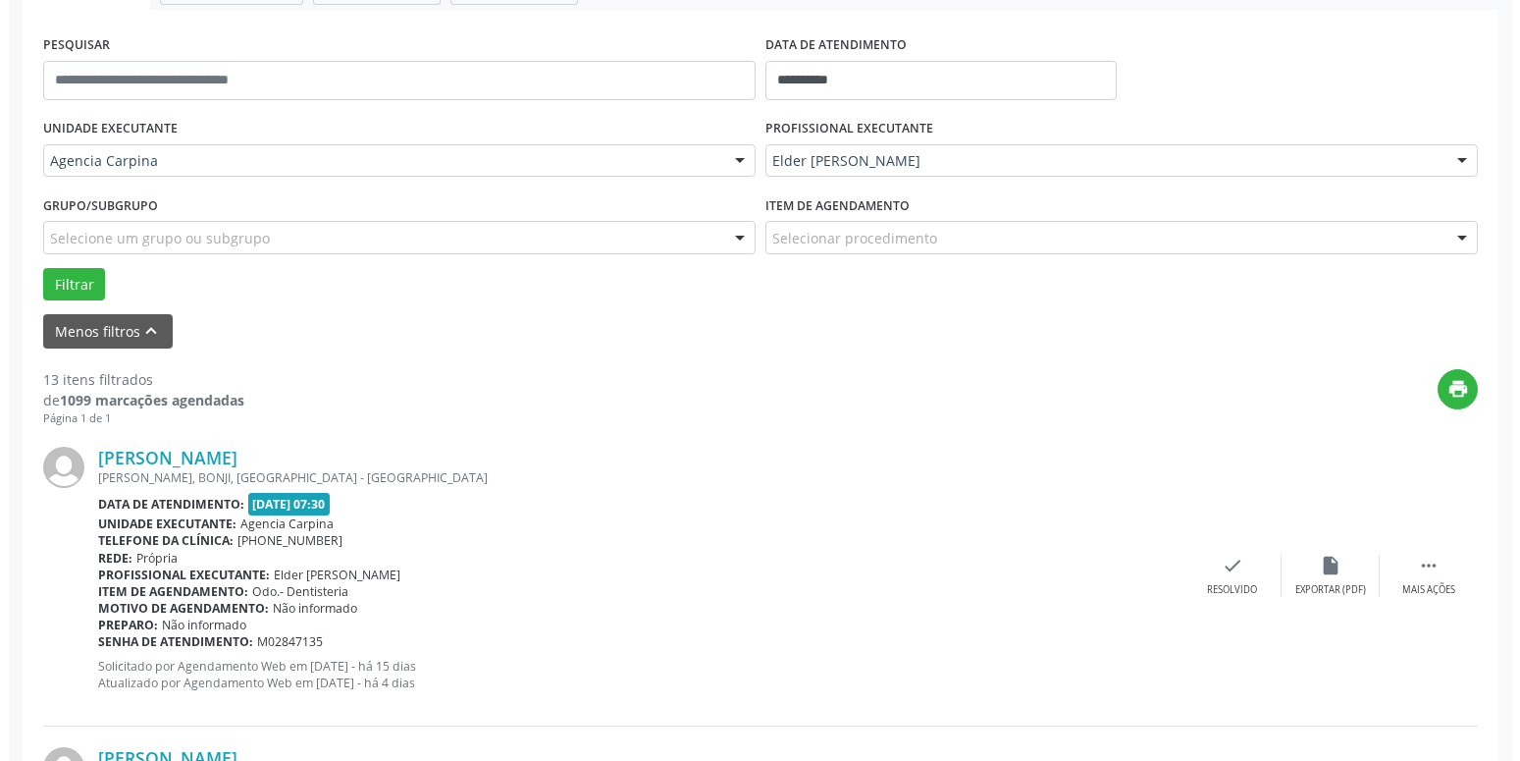
scroll to position [350, 0]
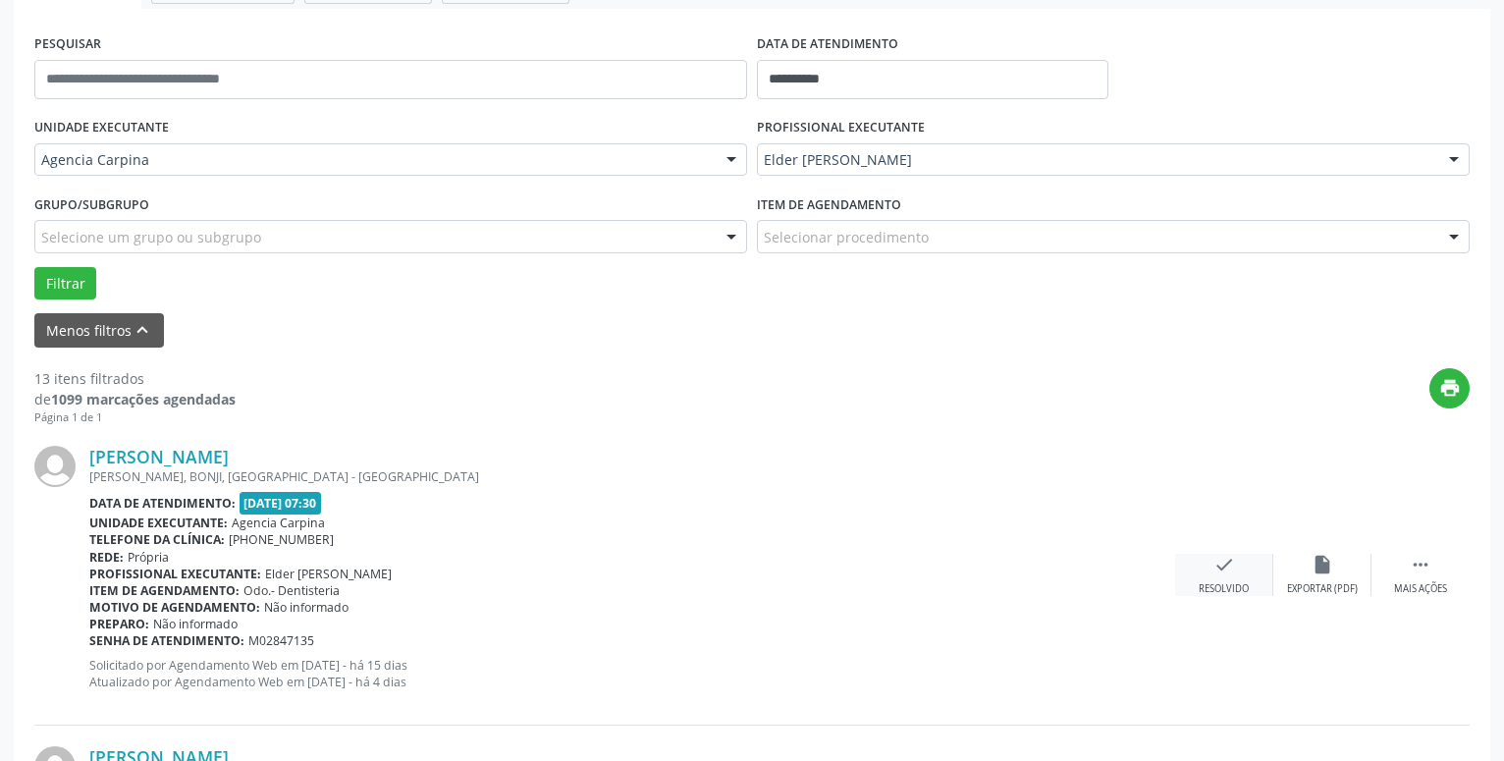
click at [1222, 566] on icon "check" at bounding box center [1224, 565] width 22 height 22
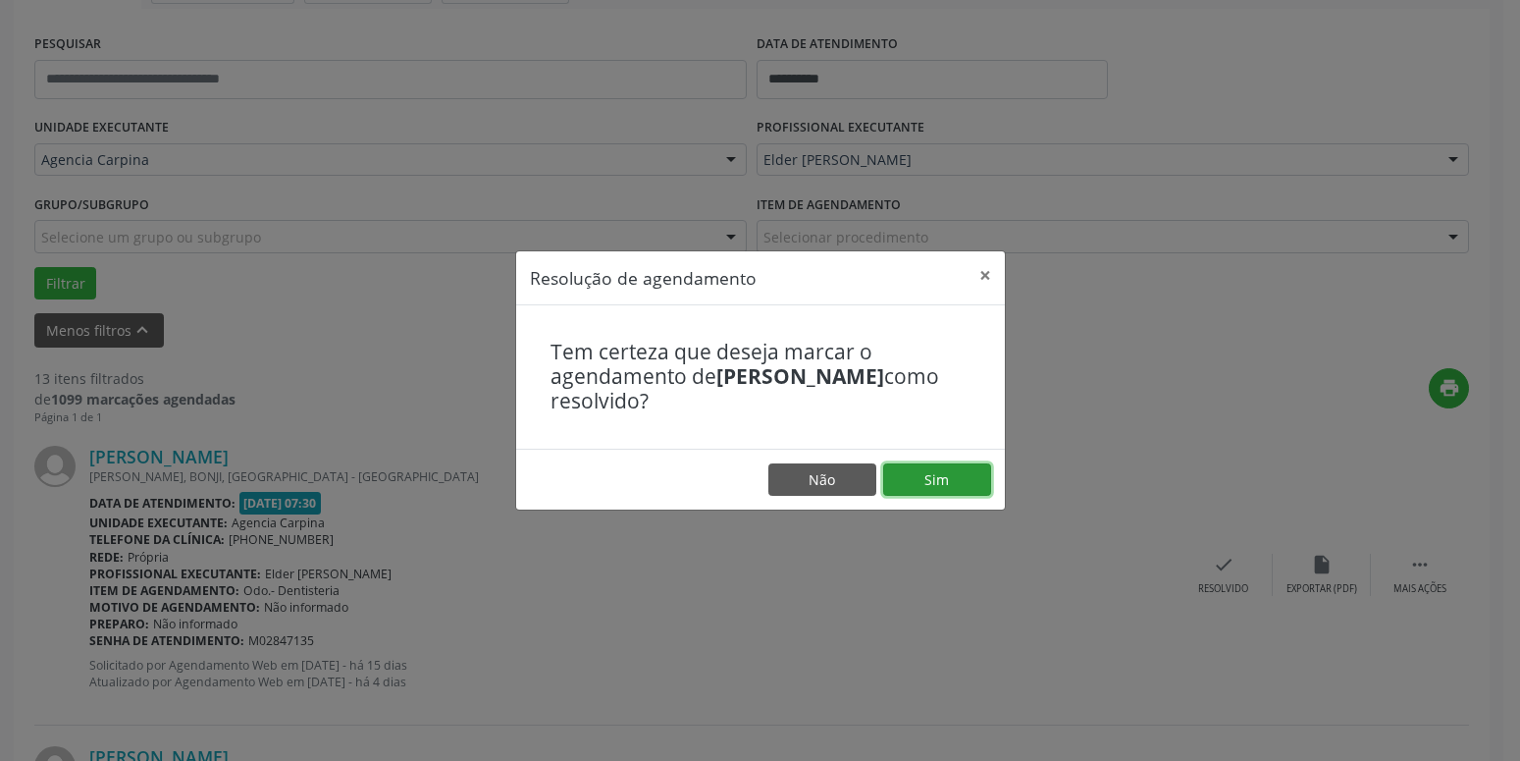
click at [936, 485] on button "Sim" at bounding box center [937, 479] width 108 height 33
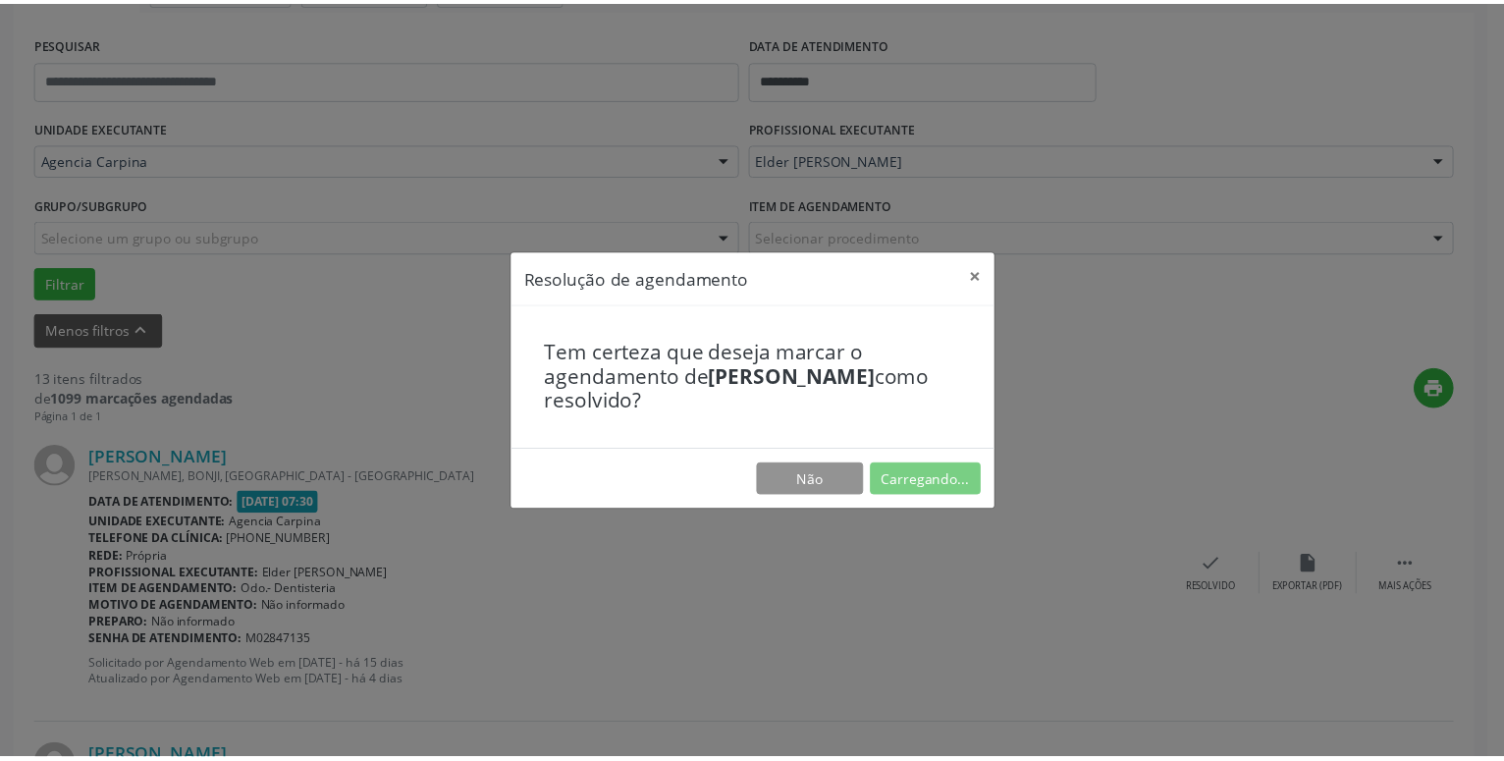
scroll to position [76, 0]
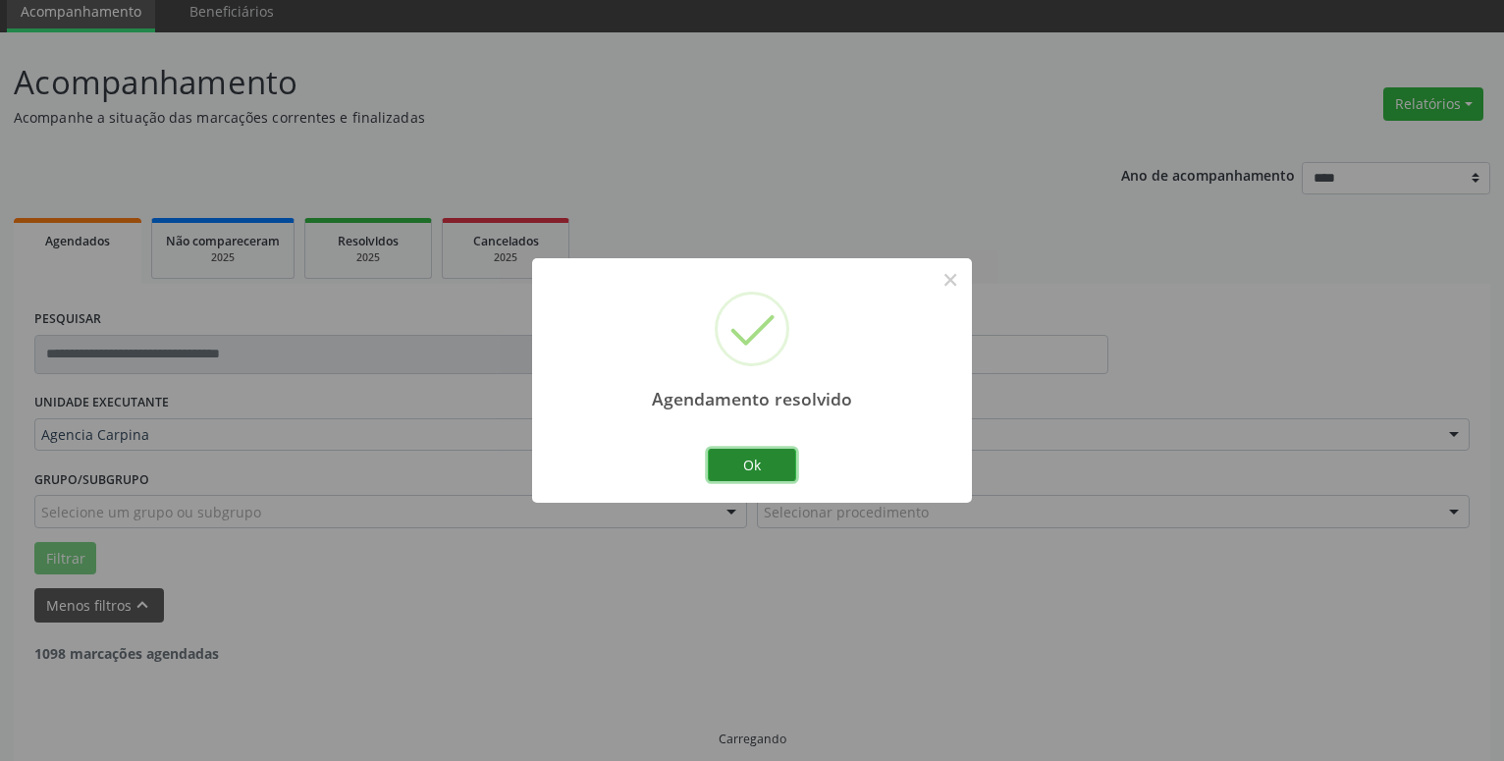
click at [747, 468] on button "Ok" at bounding box center [752, 465] width 88 height 33
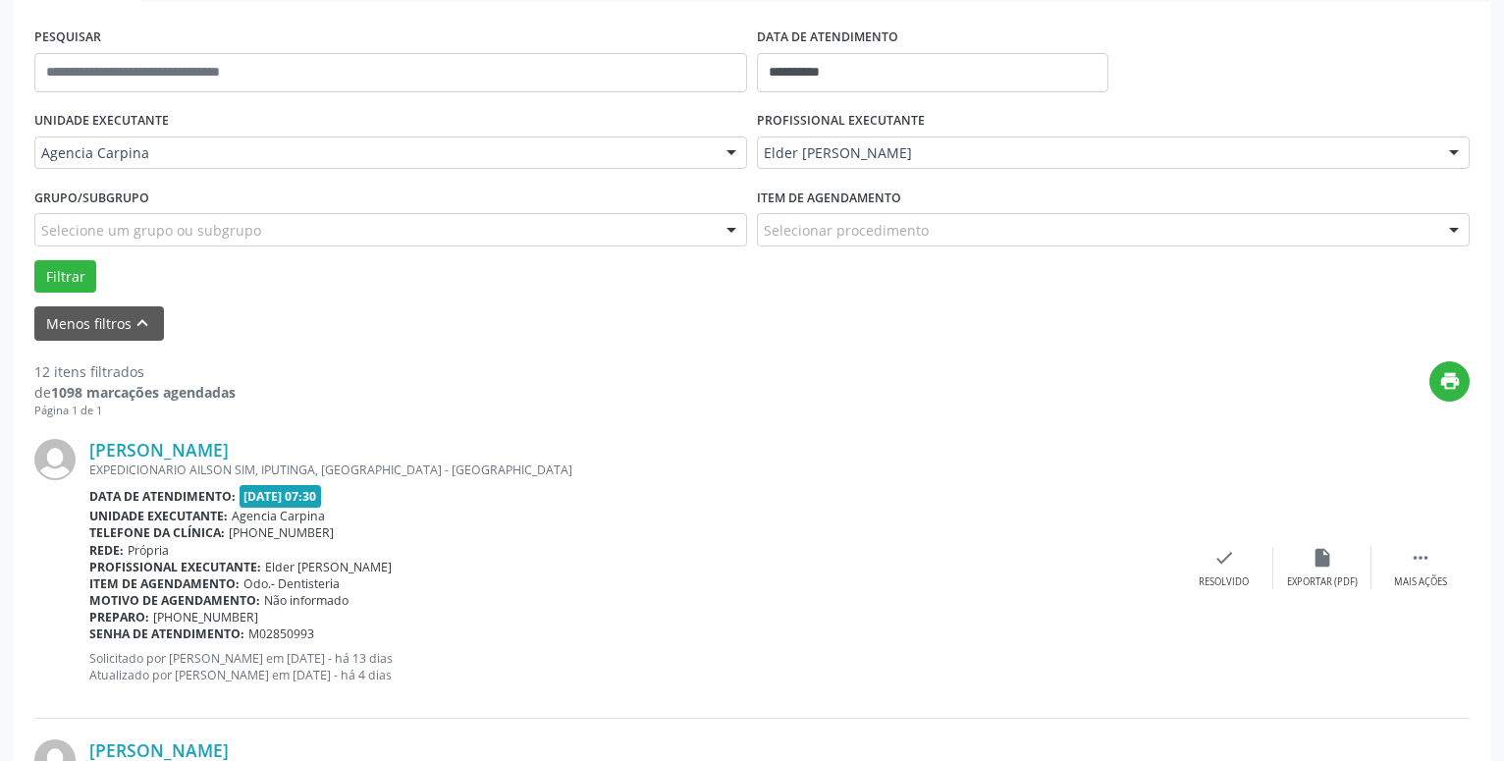
scroll to position [363, 0]
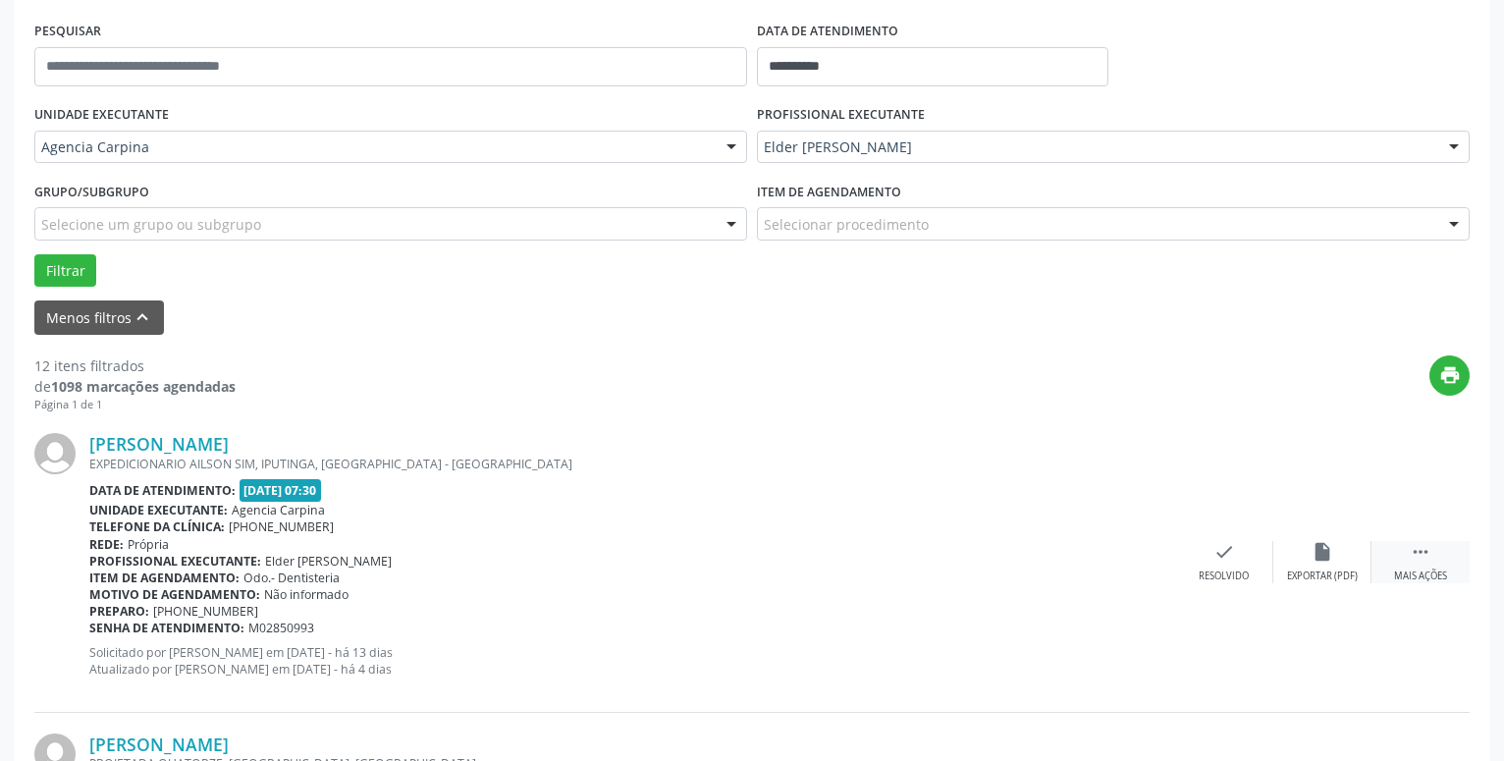
click at [1427, 555] on icon "" at bounding box center [1421, 552] width 22 height 22
click at [1324, 561] on icon "alarm_off" at bounding box center [1322, 552] width 22 height 22
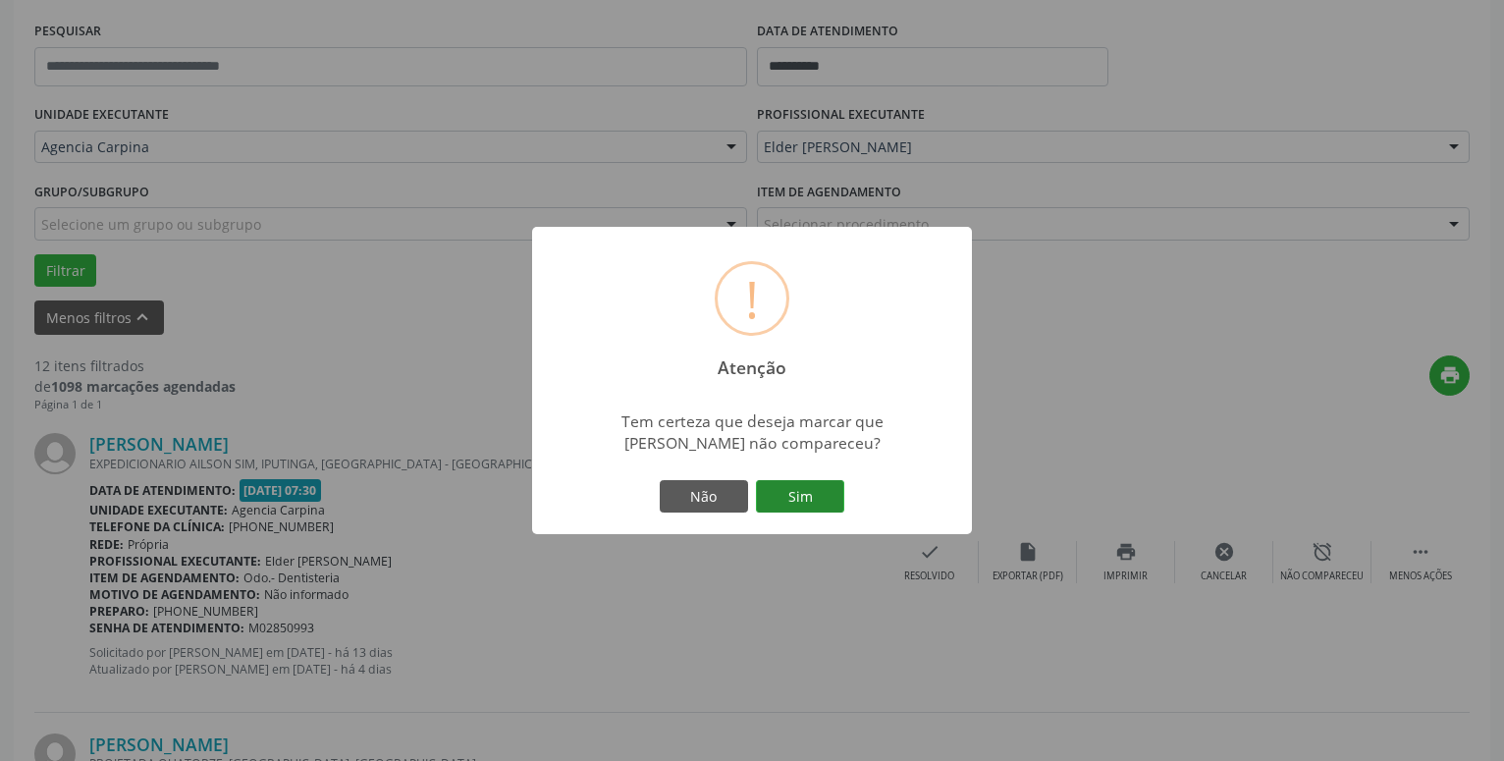
click at [808, 498] on button "Sim" at bounding box center [800, 496] width 88 height 33
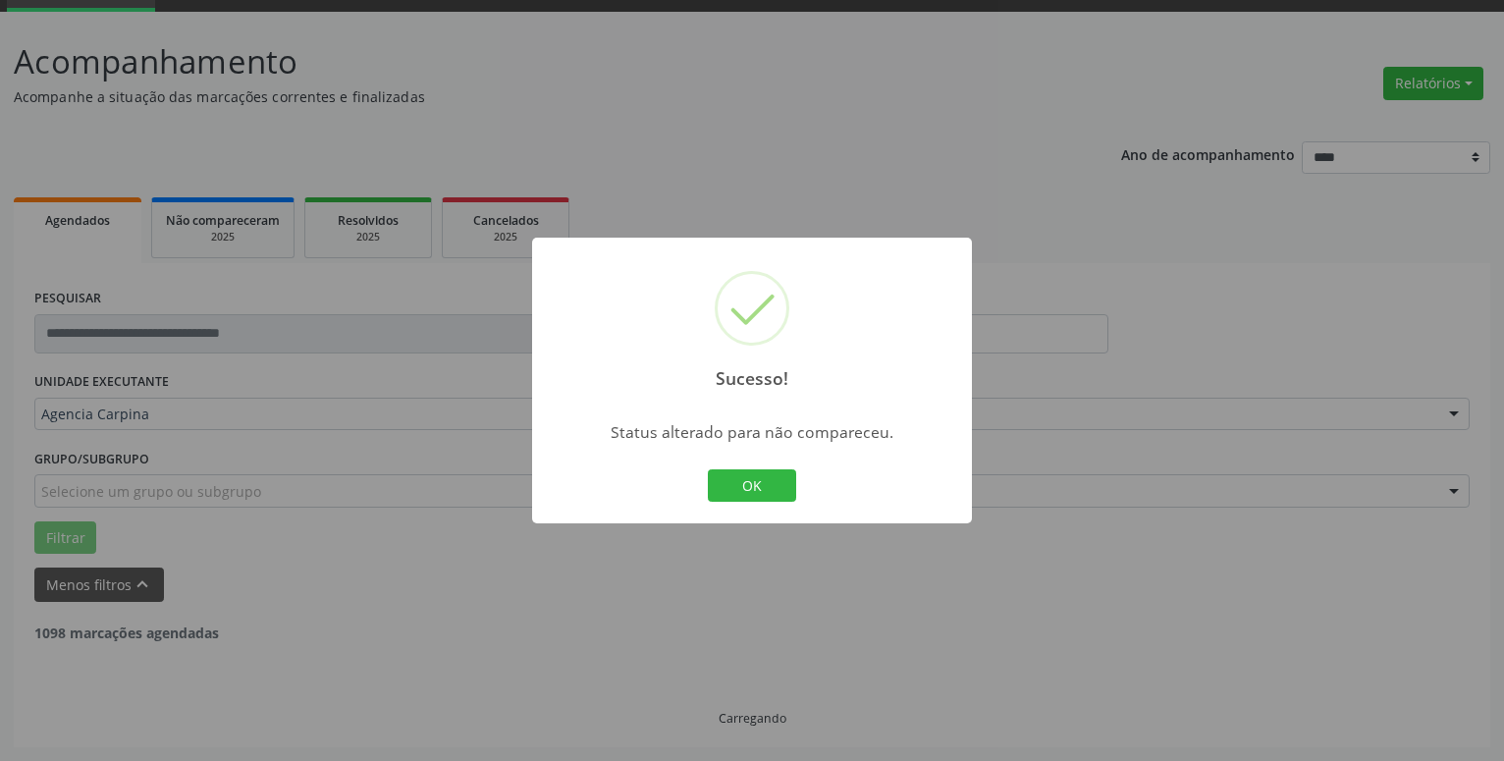
scroll to position [96, 0]
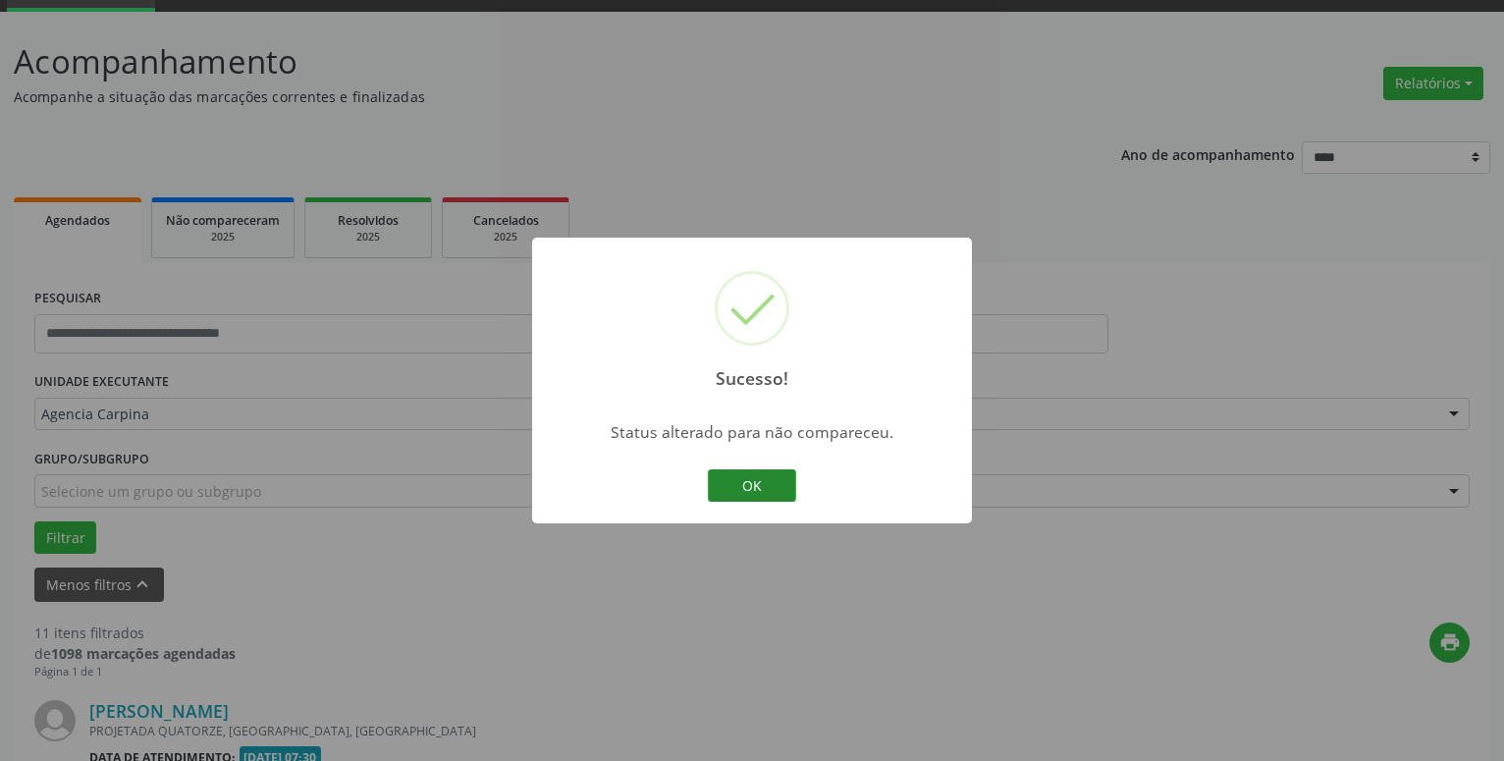
click at [761, 487] on button "OK" at bounding box center [752, 485] width 88 height 33
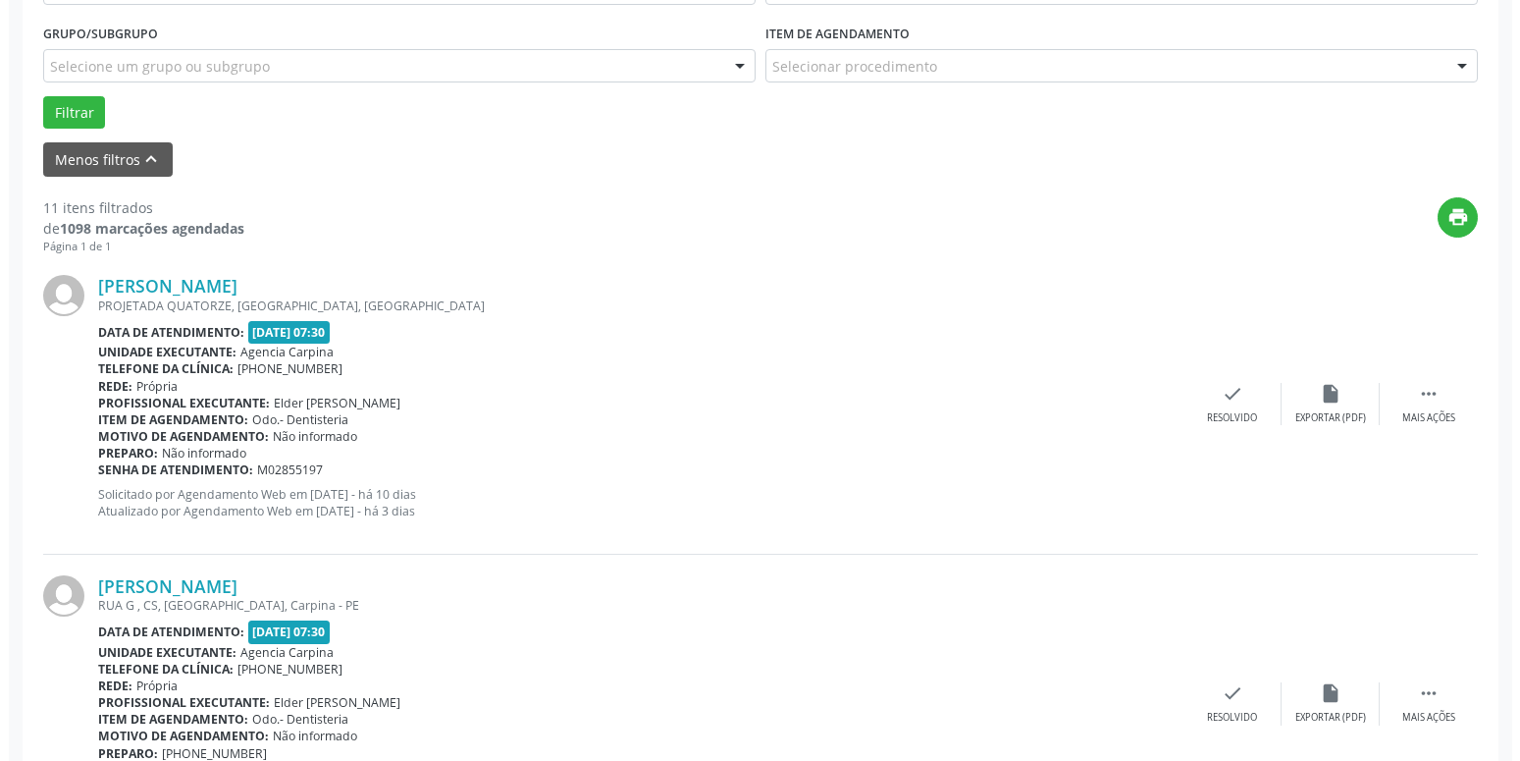
scroll to position [530, 0]
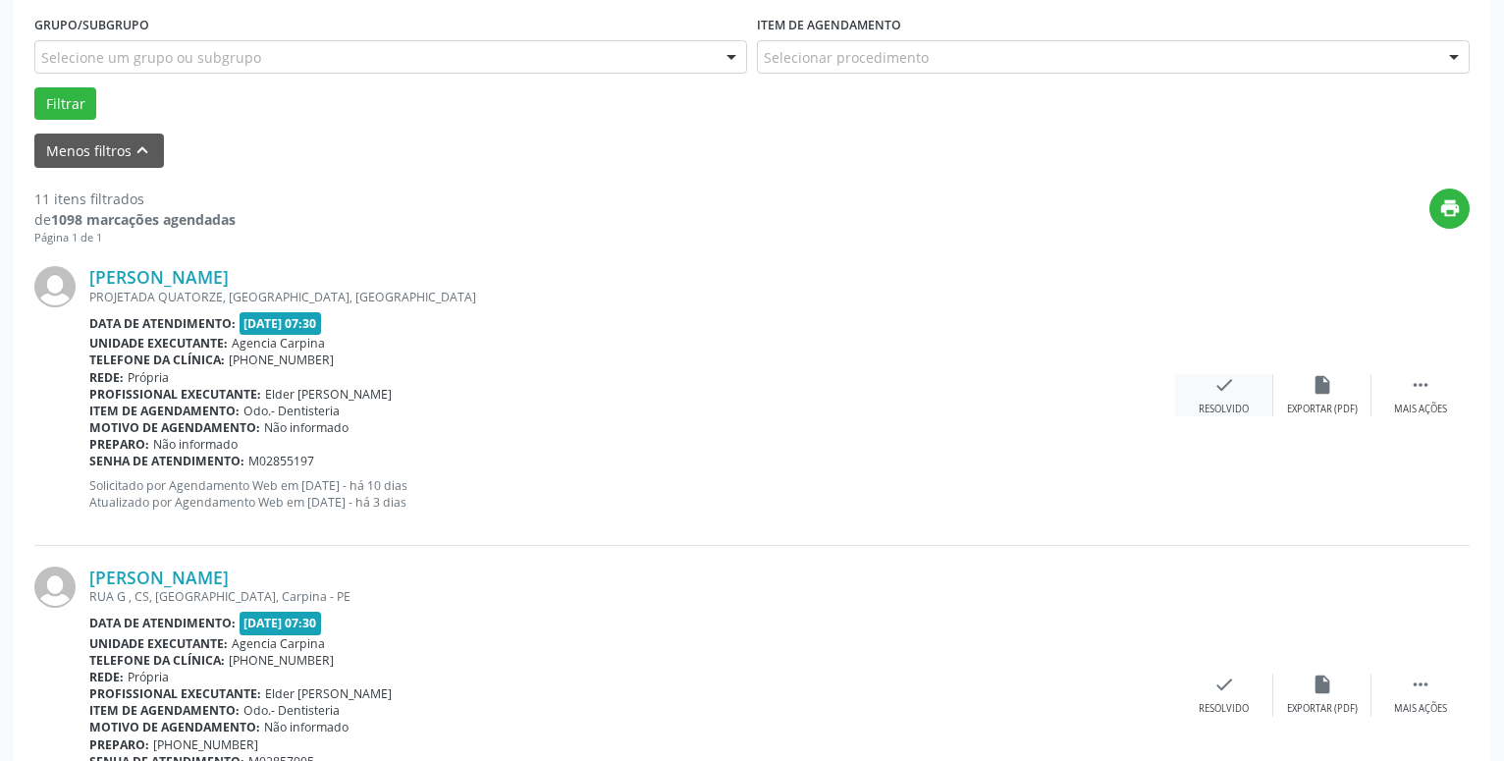
click at [1224, 383] on icon "check" at bounding box center [1224, 385] width 22 height 22
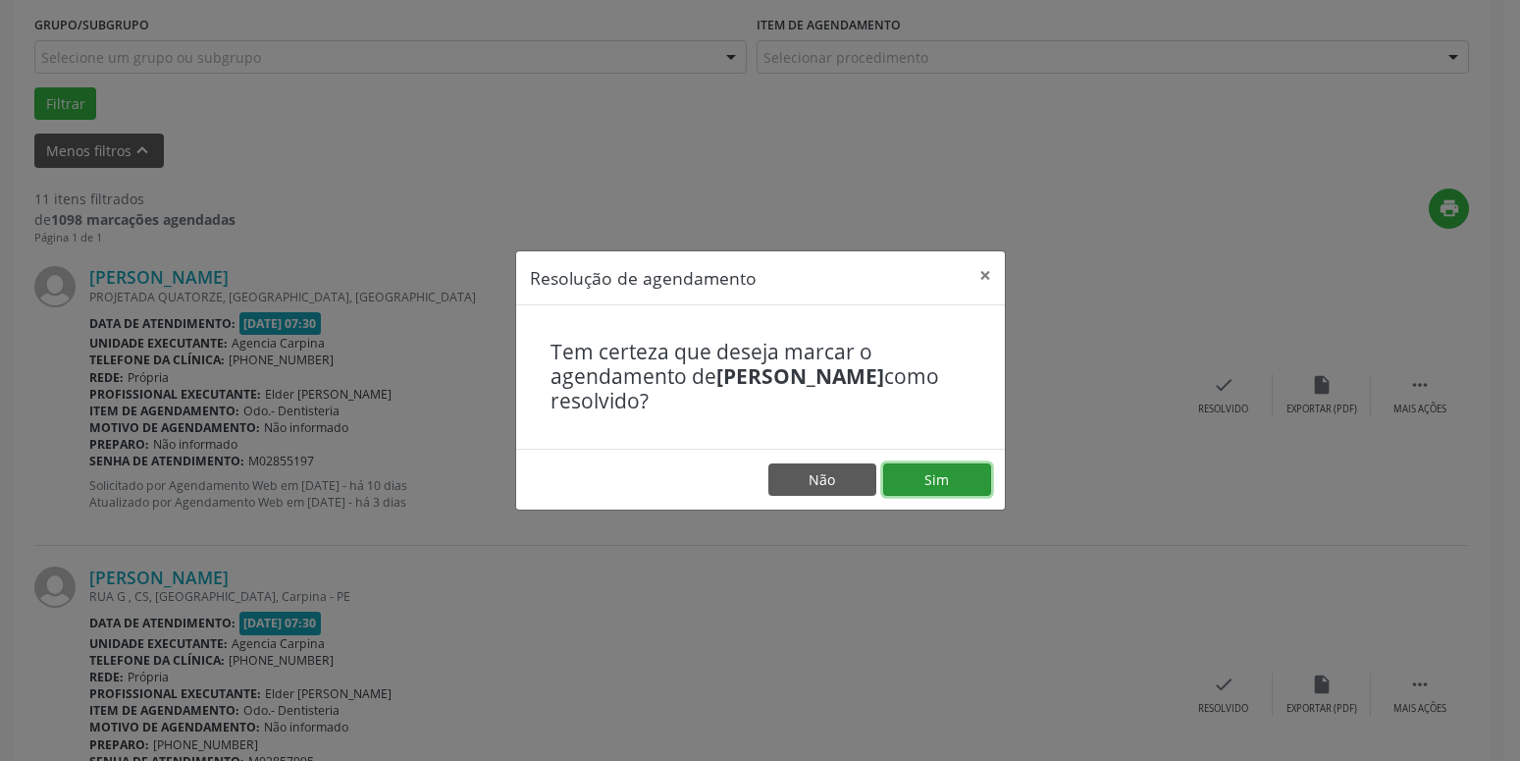
click at [942, 480] on button "Sim" at bounding box center [937, 479] width 108 height 33
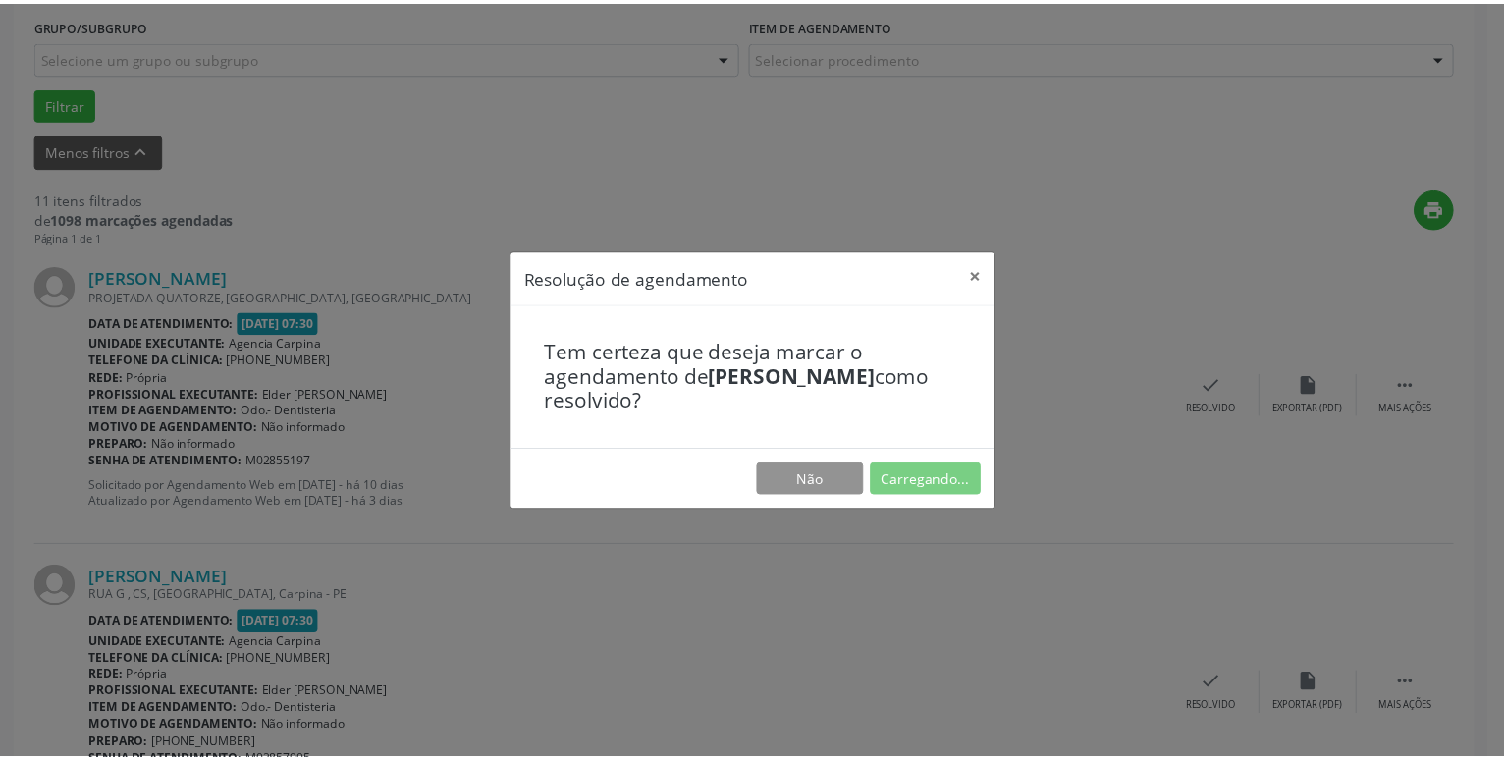
scroll to position [76, 0]
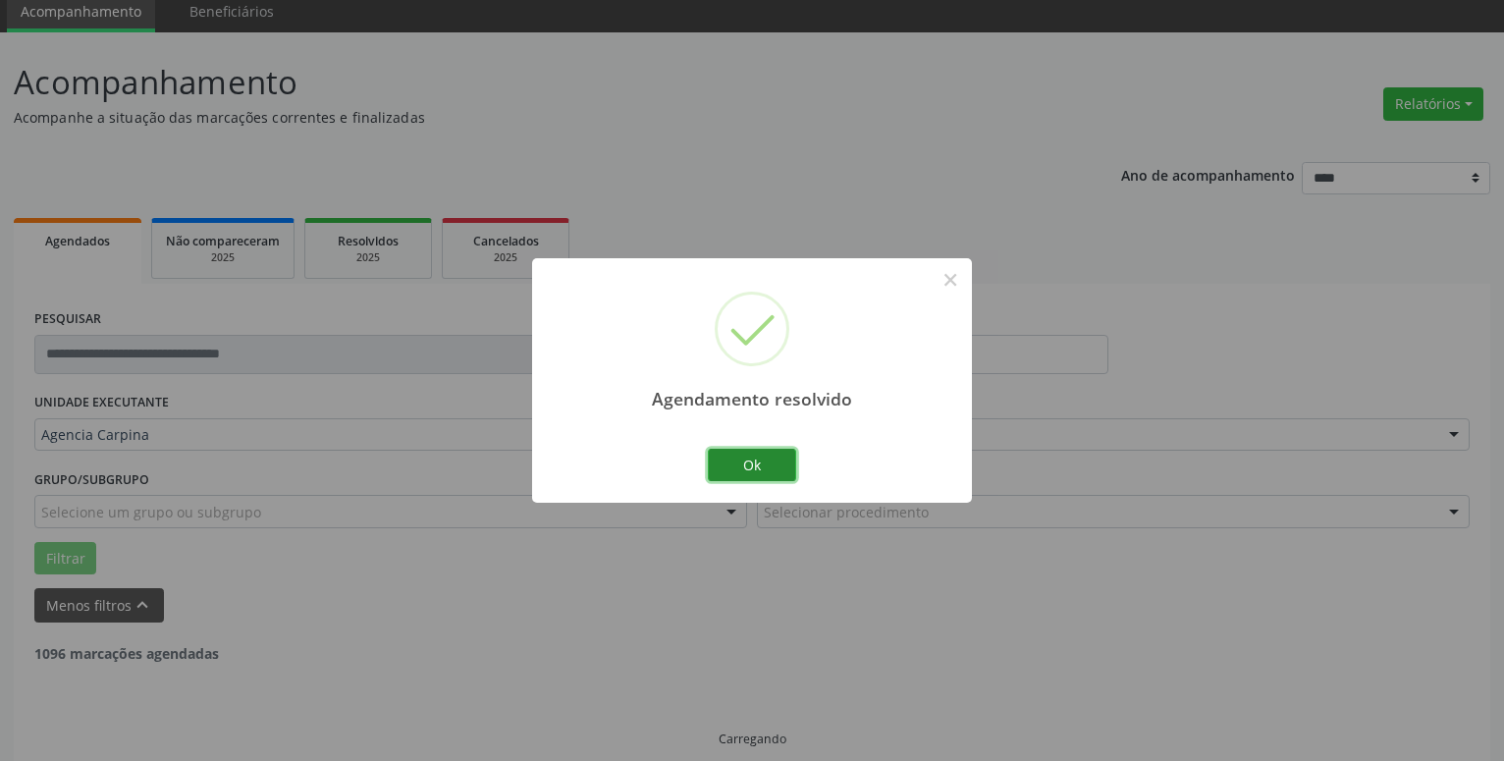
click at [755, 464] on button "Ok" at bounding box center [752, 465] width 88 height 33
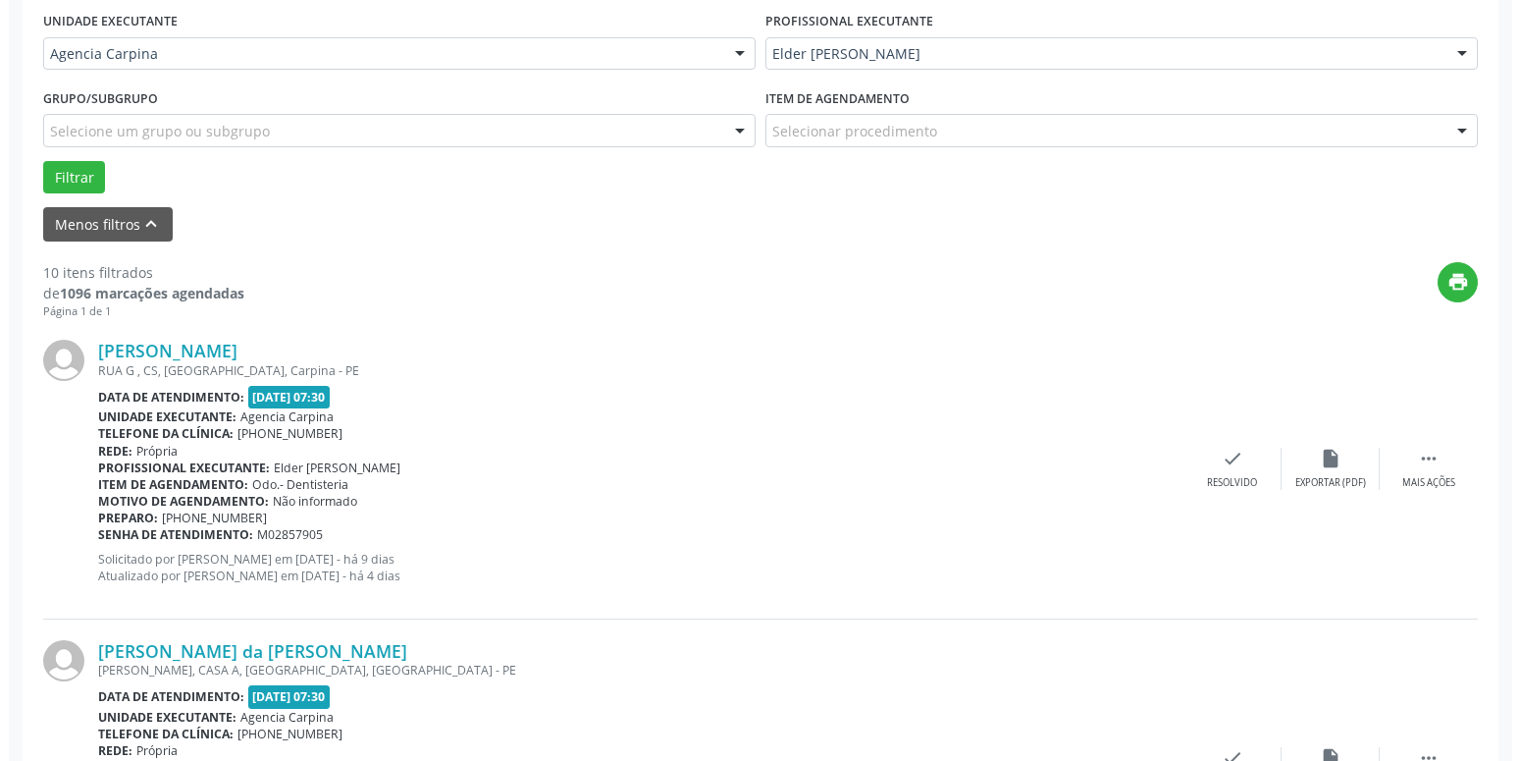
scroll to position [459, 0]
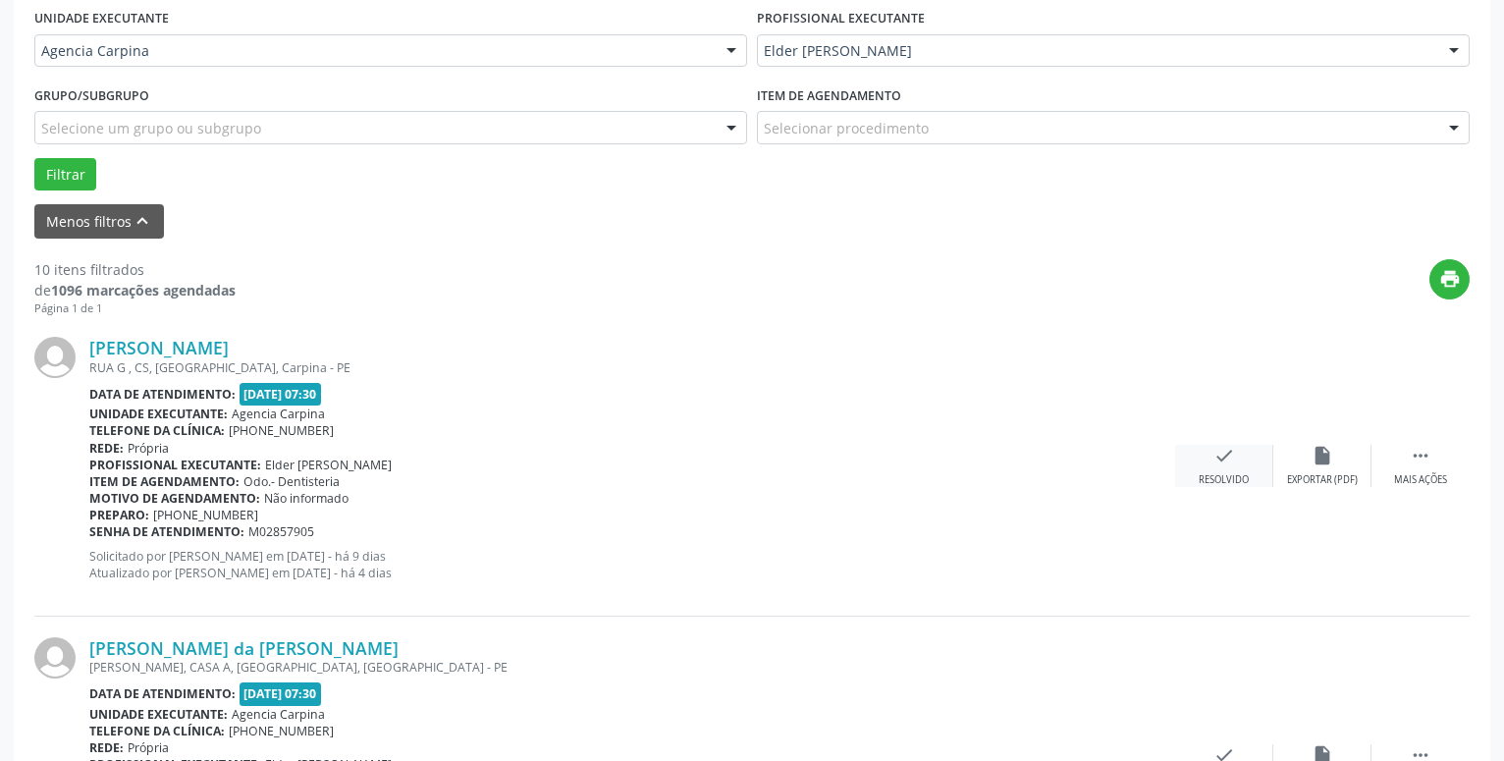
click at [1218, 462] on icon "check" at bounding box center [1224, 456] width 22 height 22
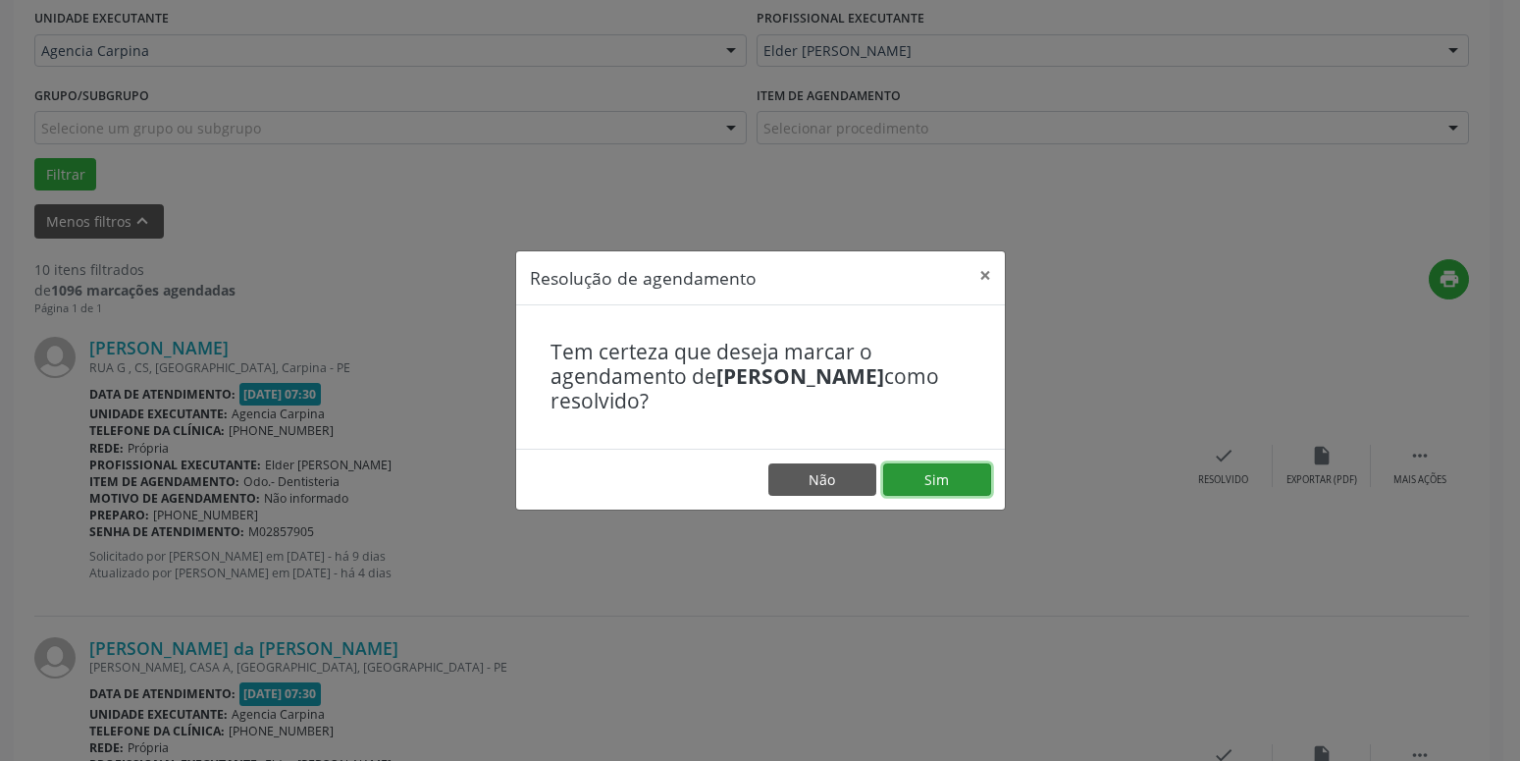
click at [932, 487] on button "Sim" at bounding box center [937, 479] width 108 height 33
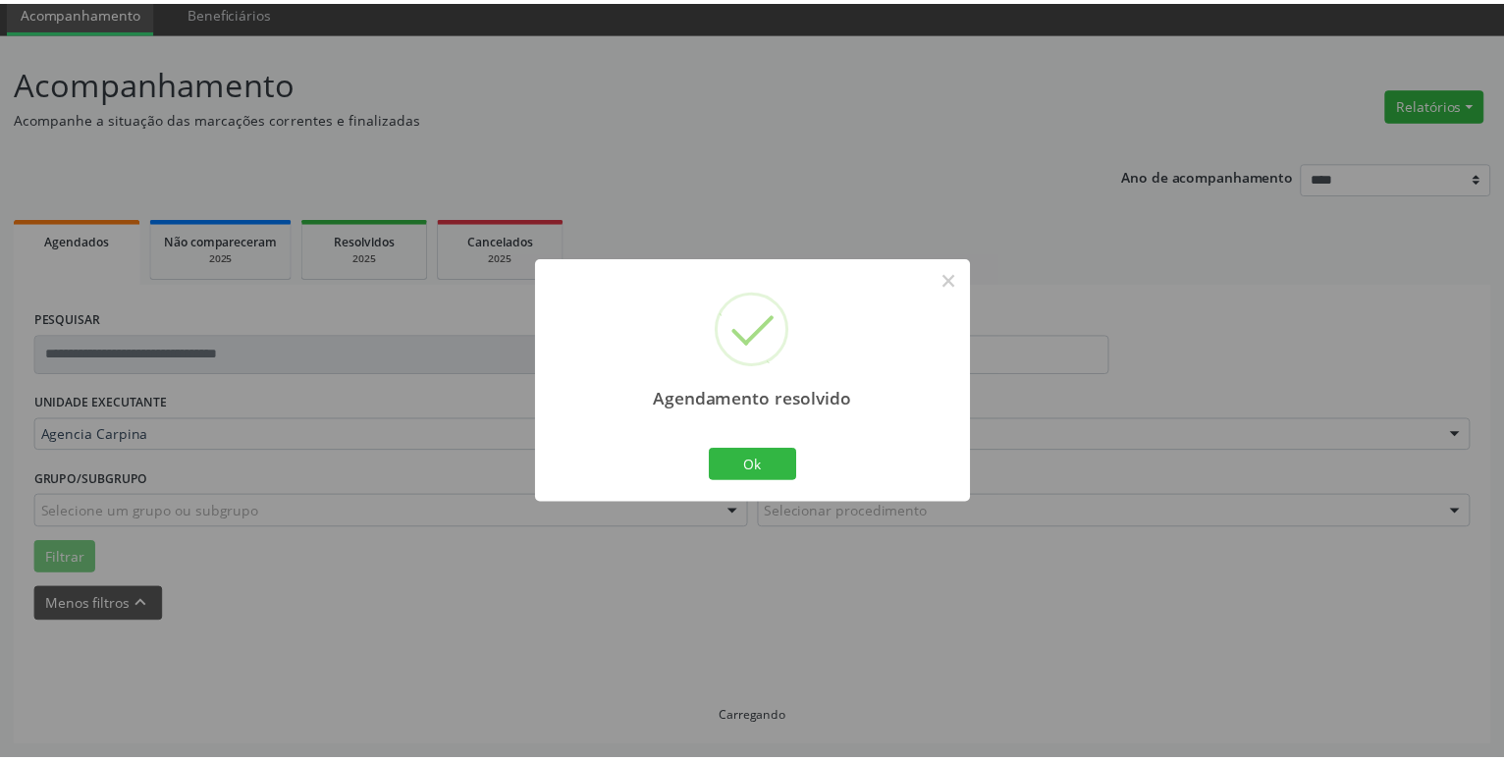
scroll to position [76, 0]
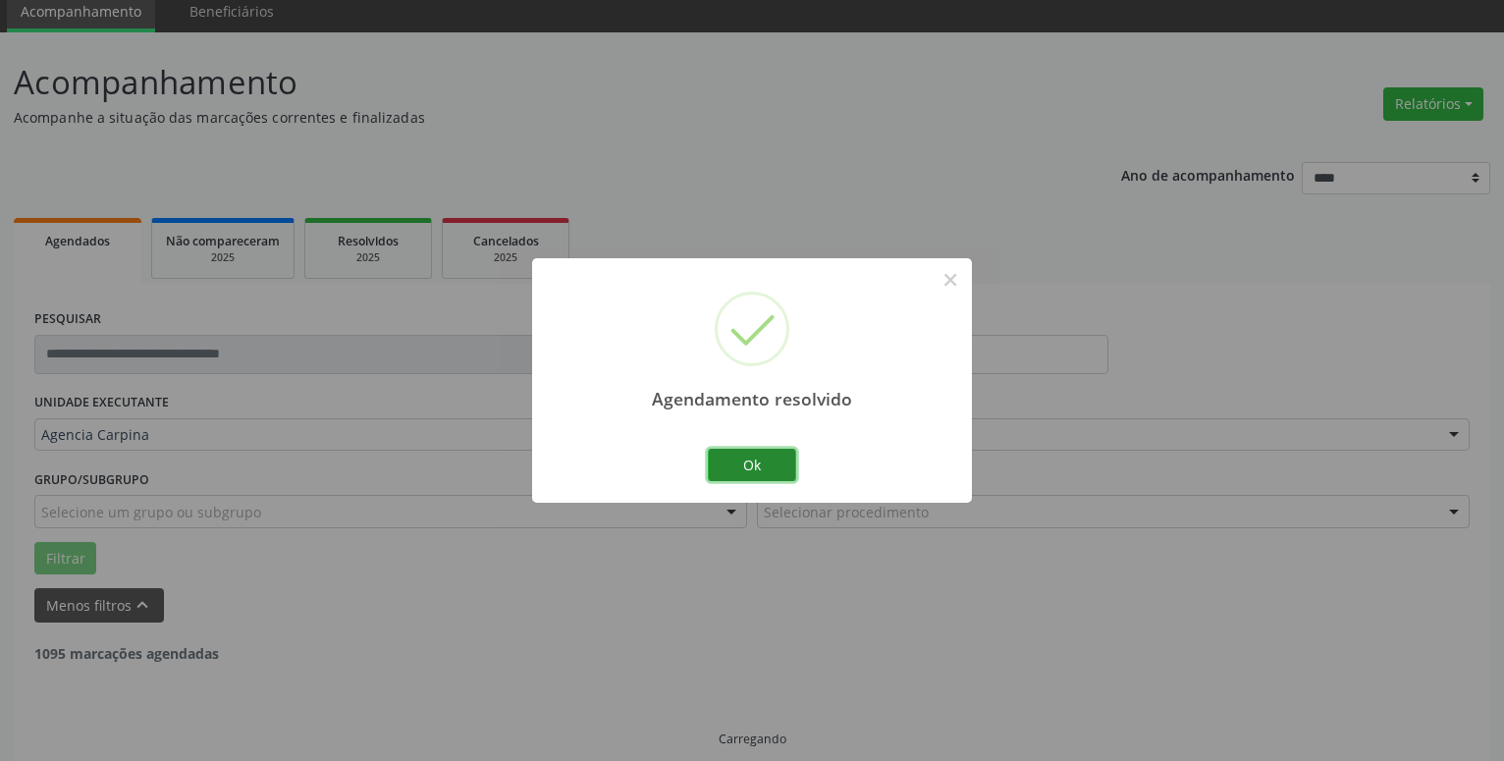
click at [767, 466] on button "Ok" at bounding box center [752, 465] width 88 height 33
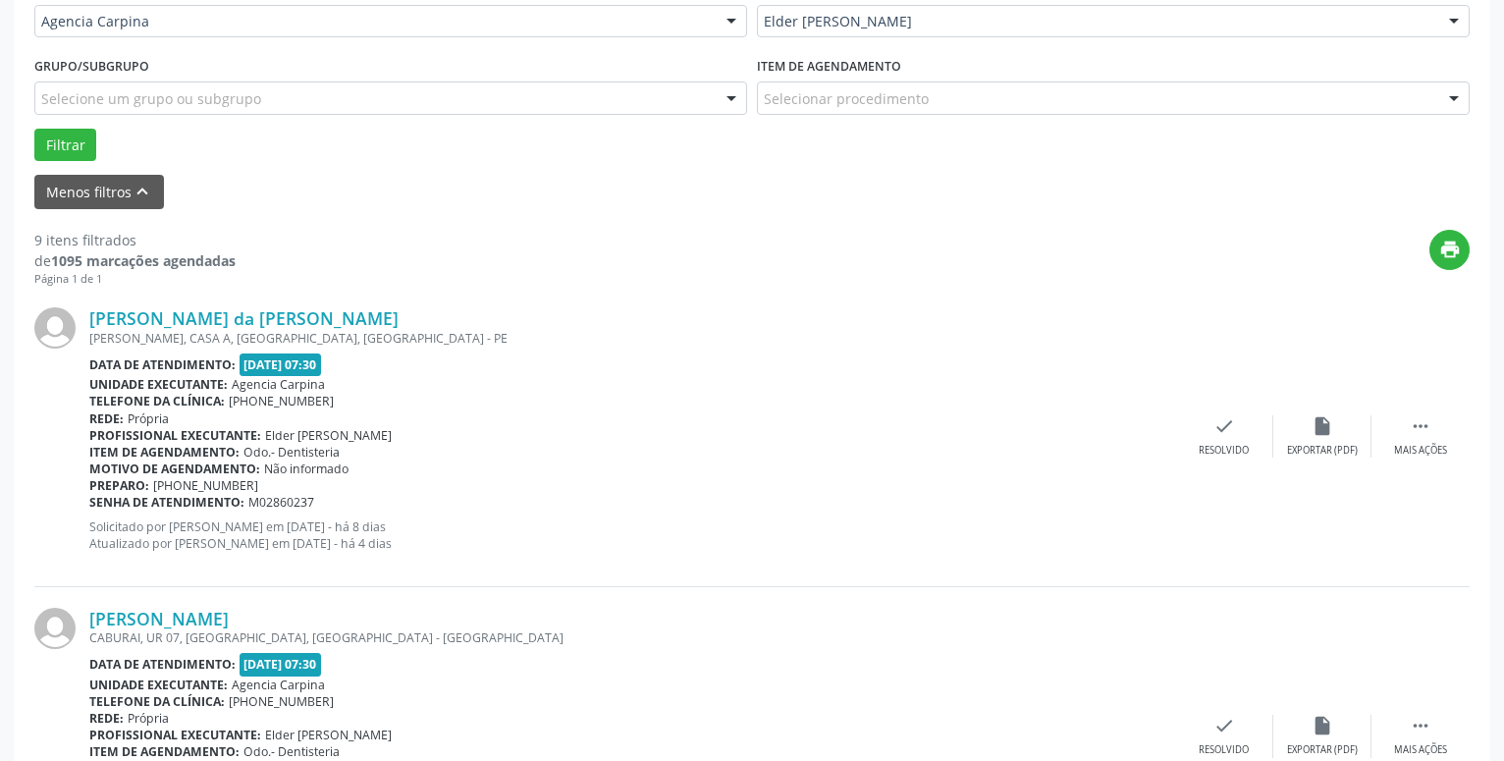
scroll to position [513, 0]
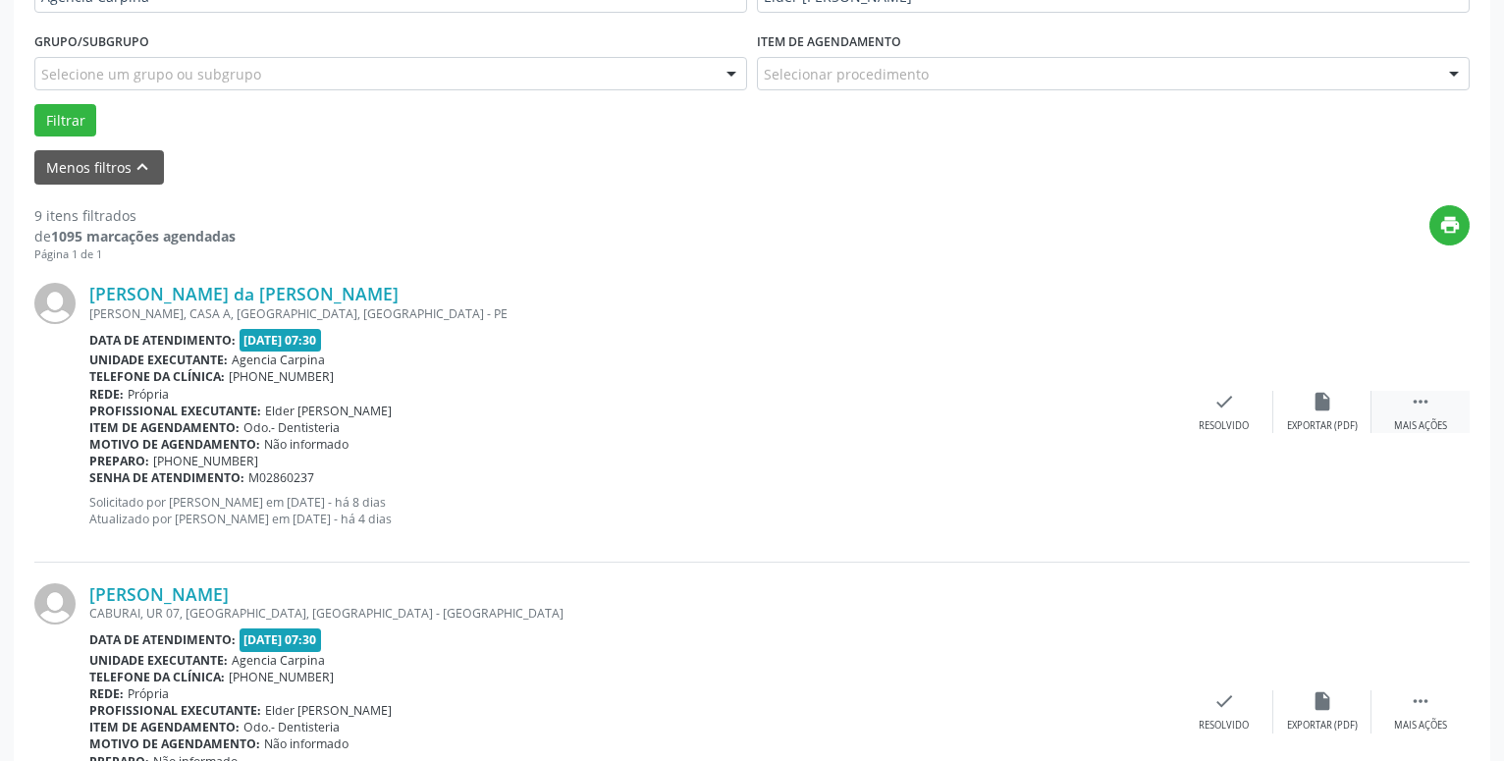
click at [1420, 406] on icon "" at bounding box center [1421, 402] width 22 height 22
click at [1314, 401] on icon "alarm_off" at bounding box center [1322, 402] width 22 height 22
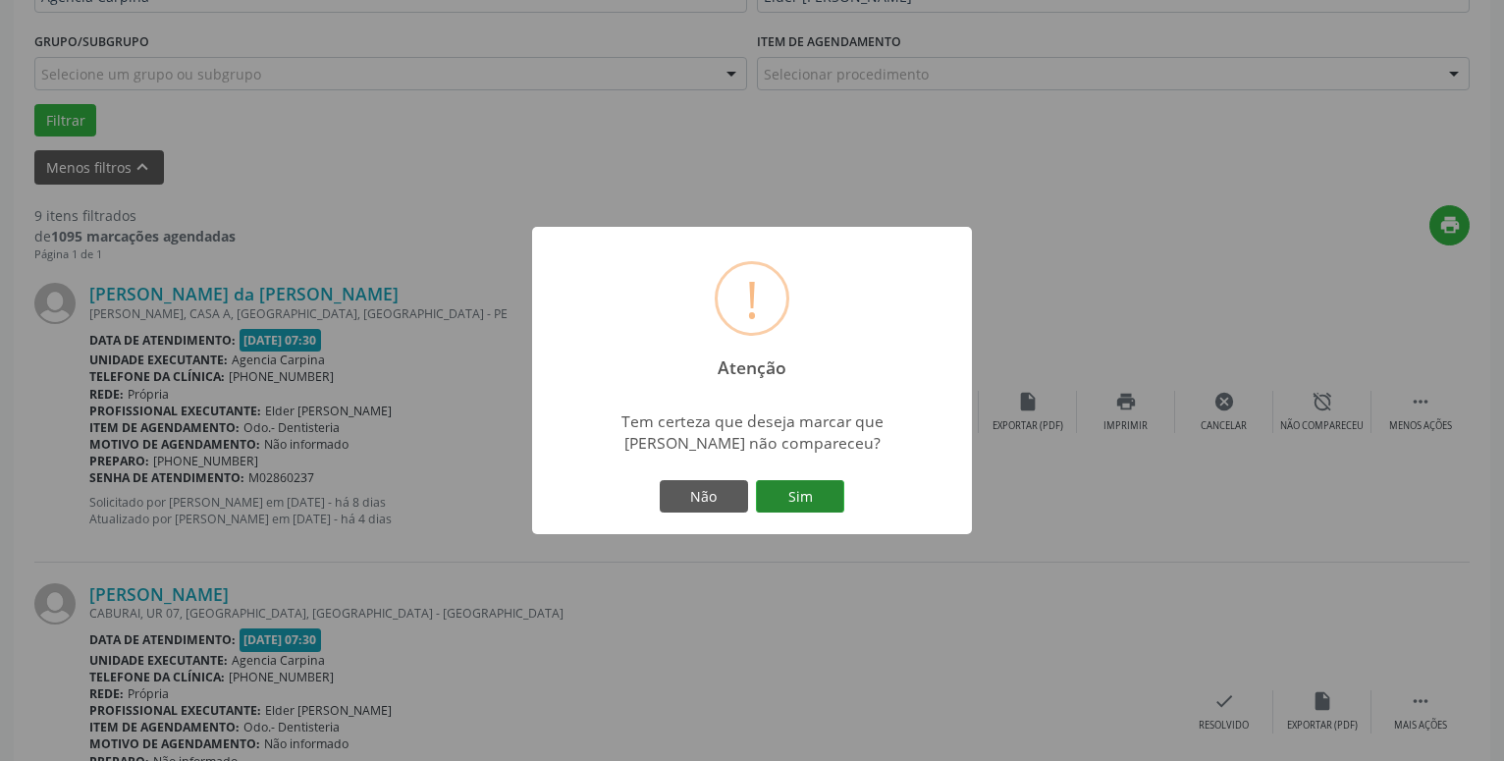
click at [798, 487] on button "Sim" at bounding box center [800, 496] width 88 height 33
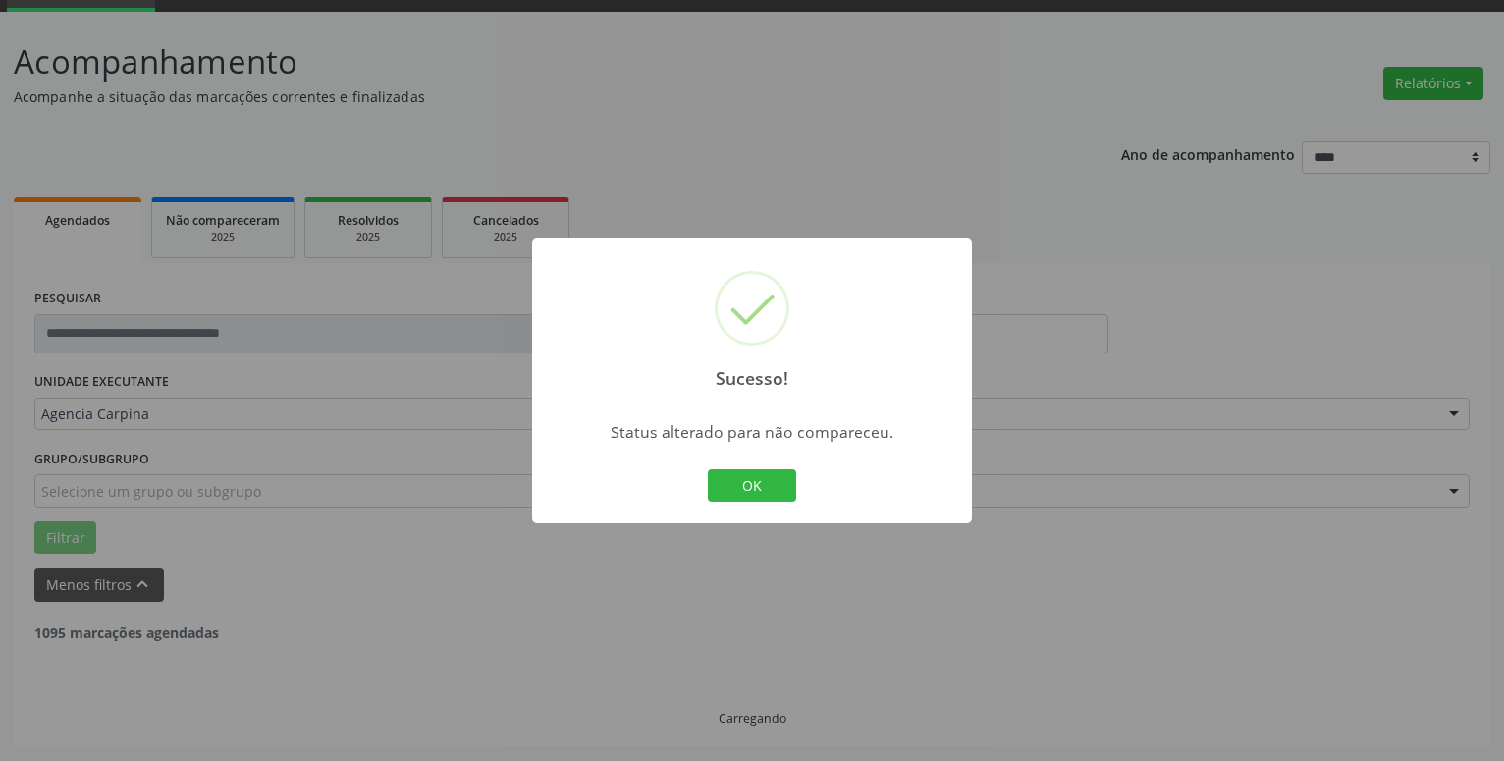
scroll to position [96, 0]
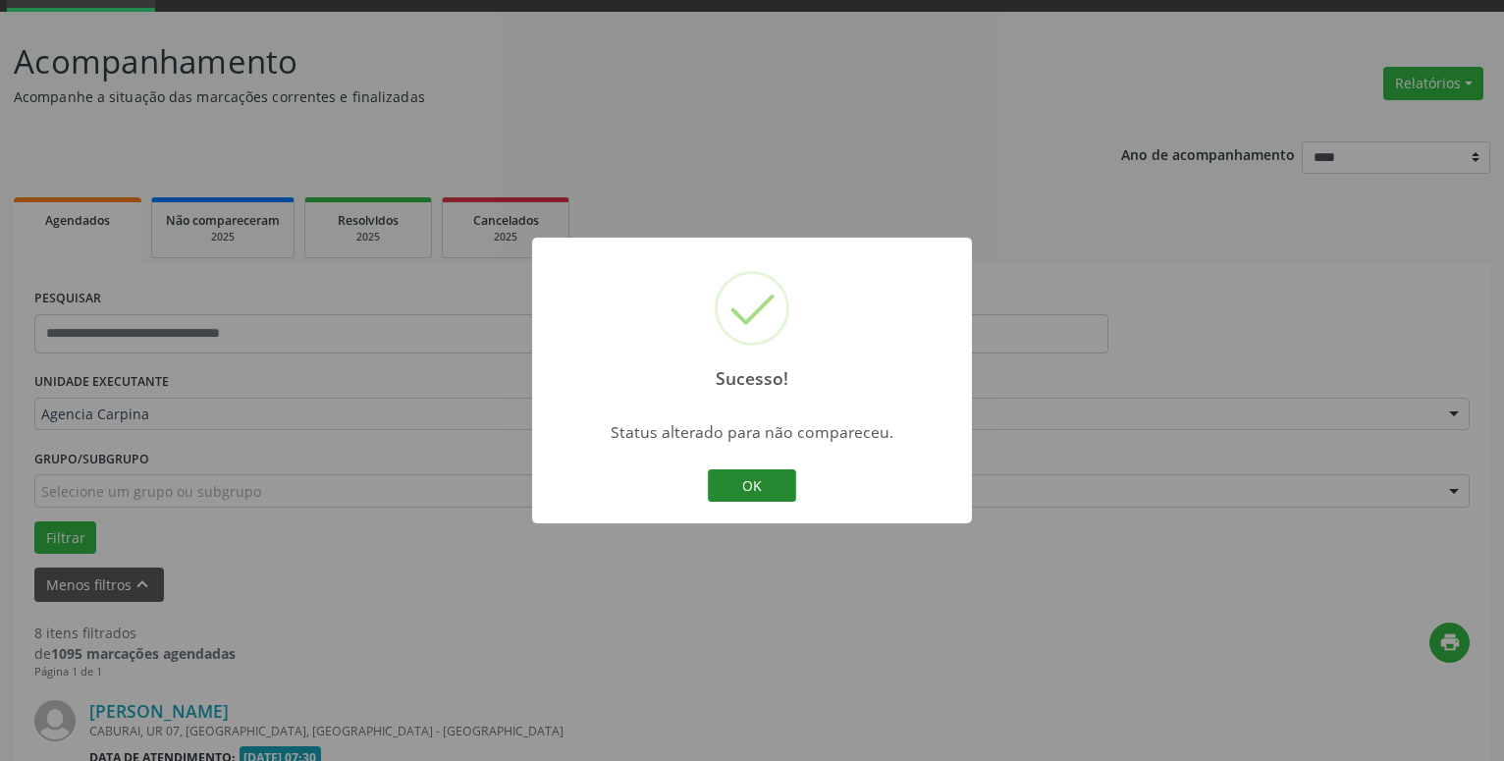
click at [744, 487] on button "OK" at bounding box center [752, 485] width 88 height 33
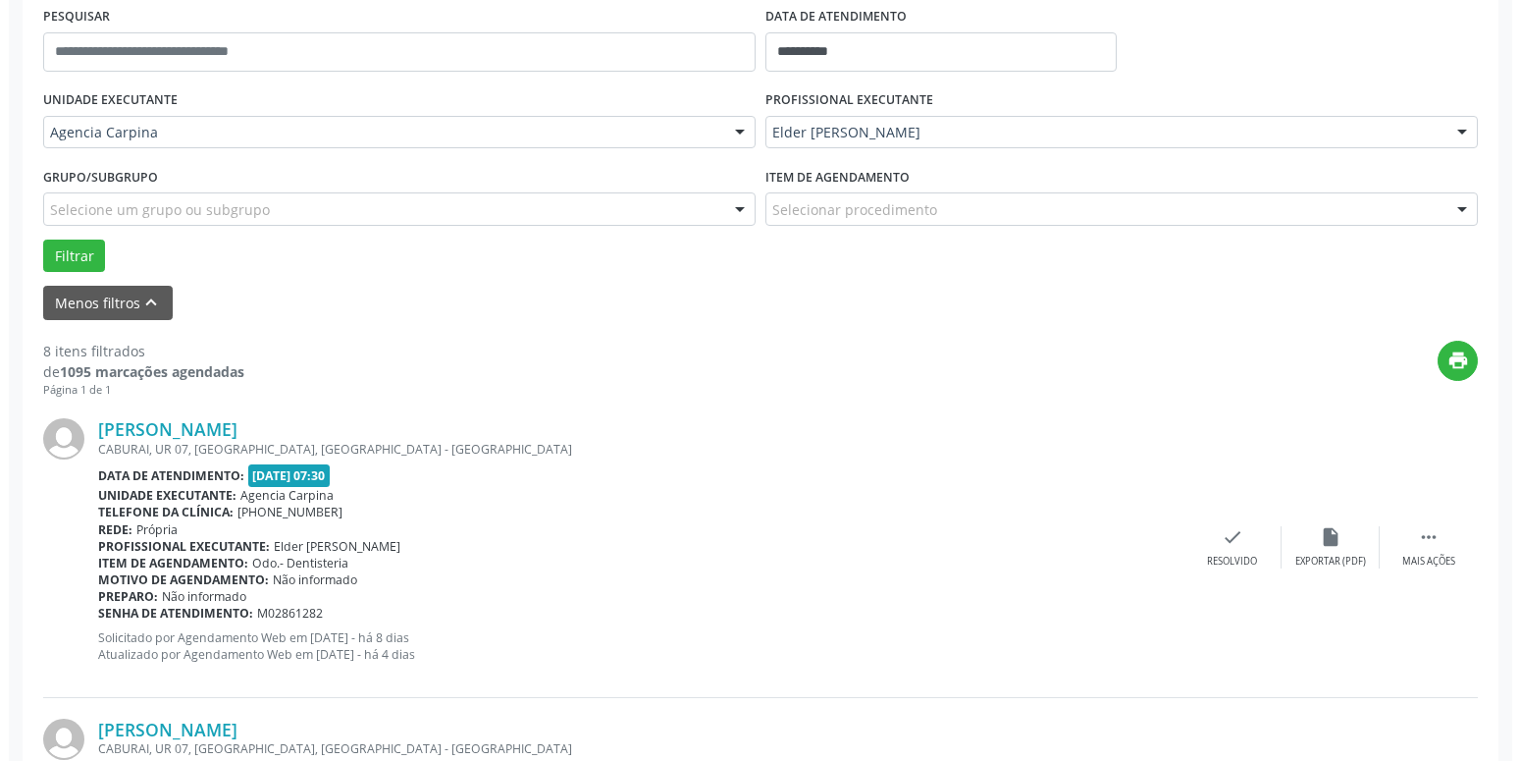
scroll to position [380, 0]
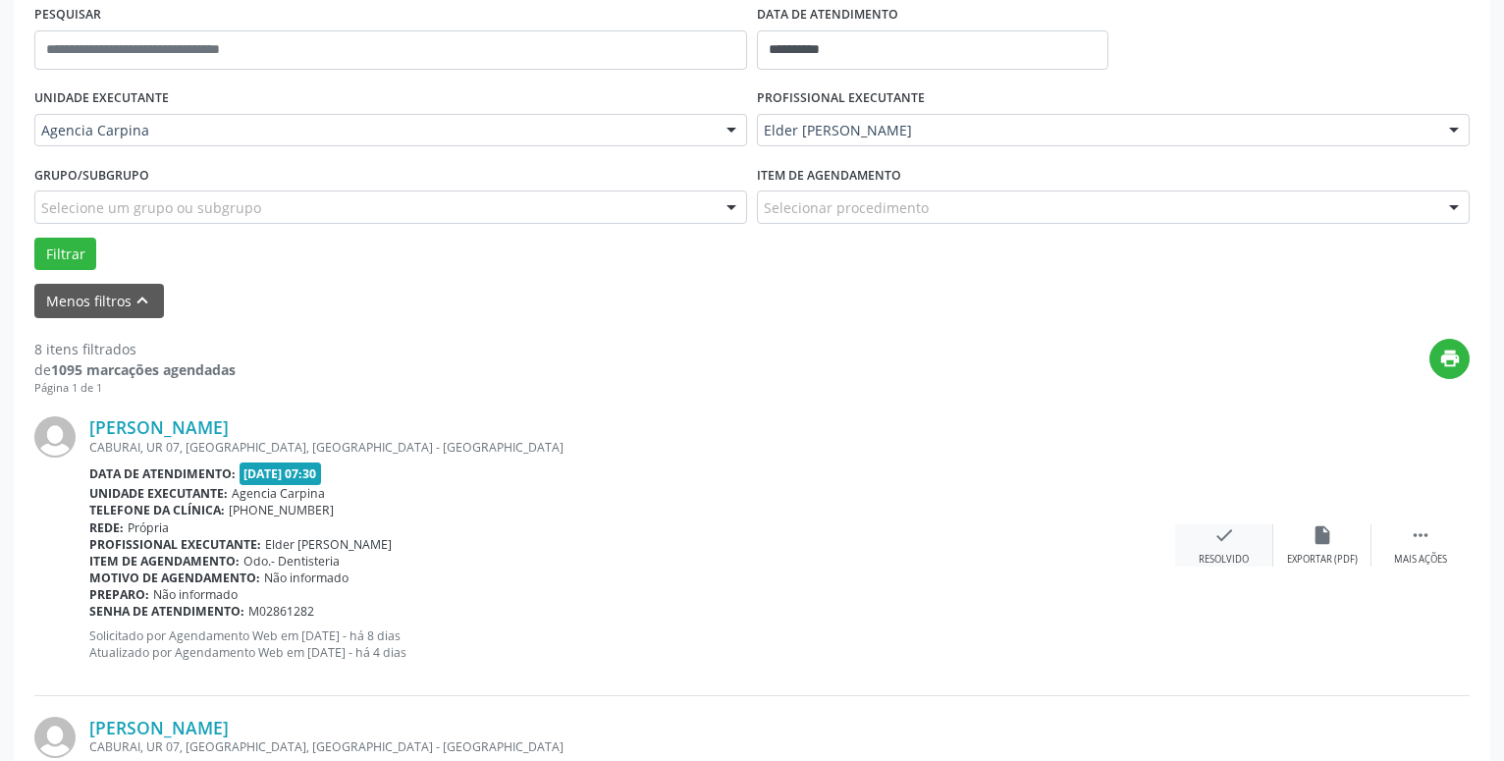
click at [1220, 546] on icon "check" at bounding box center [1224, 535] width 22 height 22
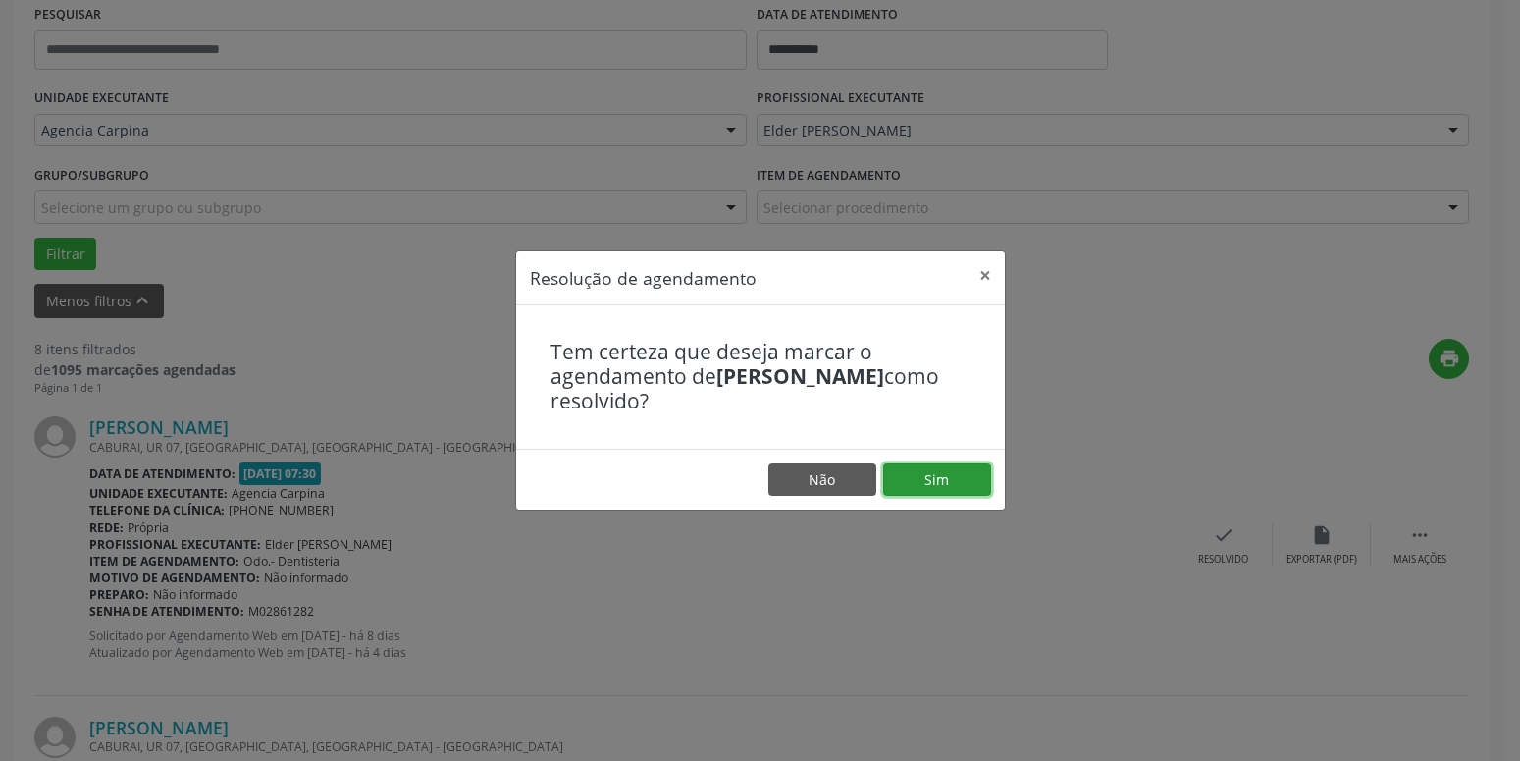
click at [916, 486] on button "Sim" at bounding box center [937, 479] width 108 height 33
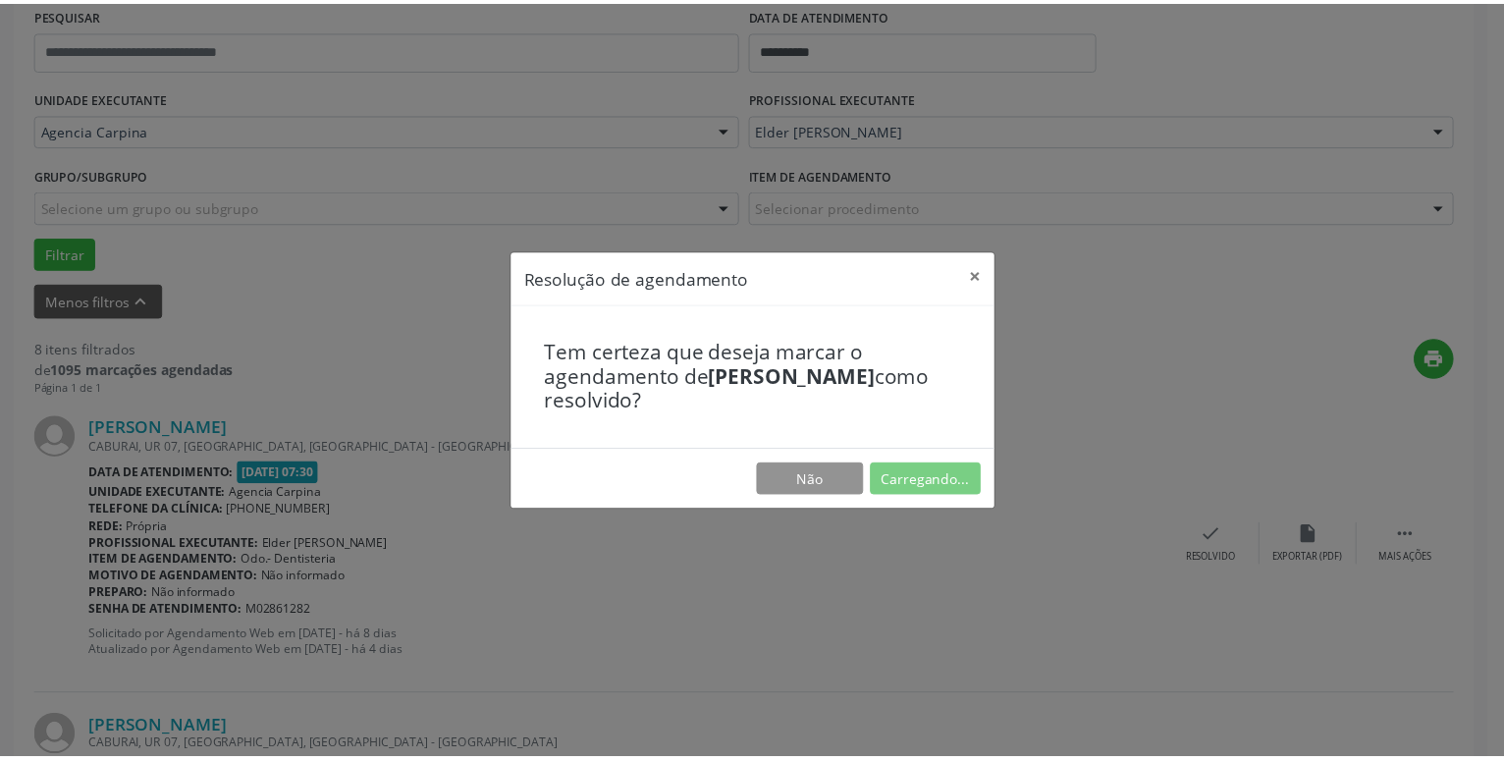
scroll to position [76, 0]
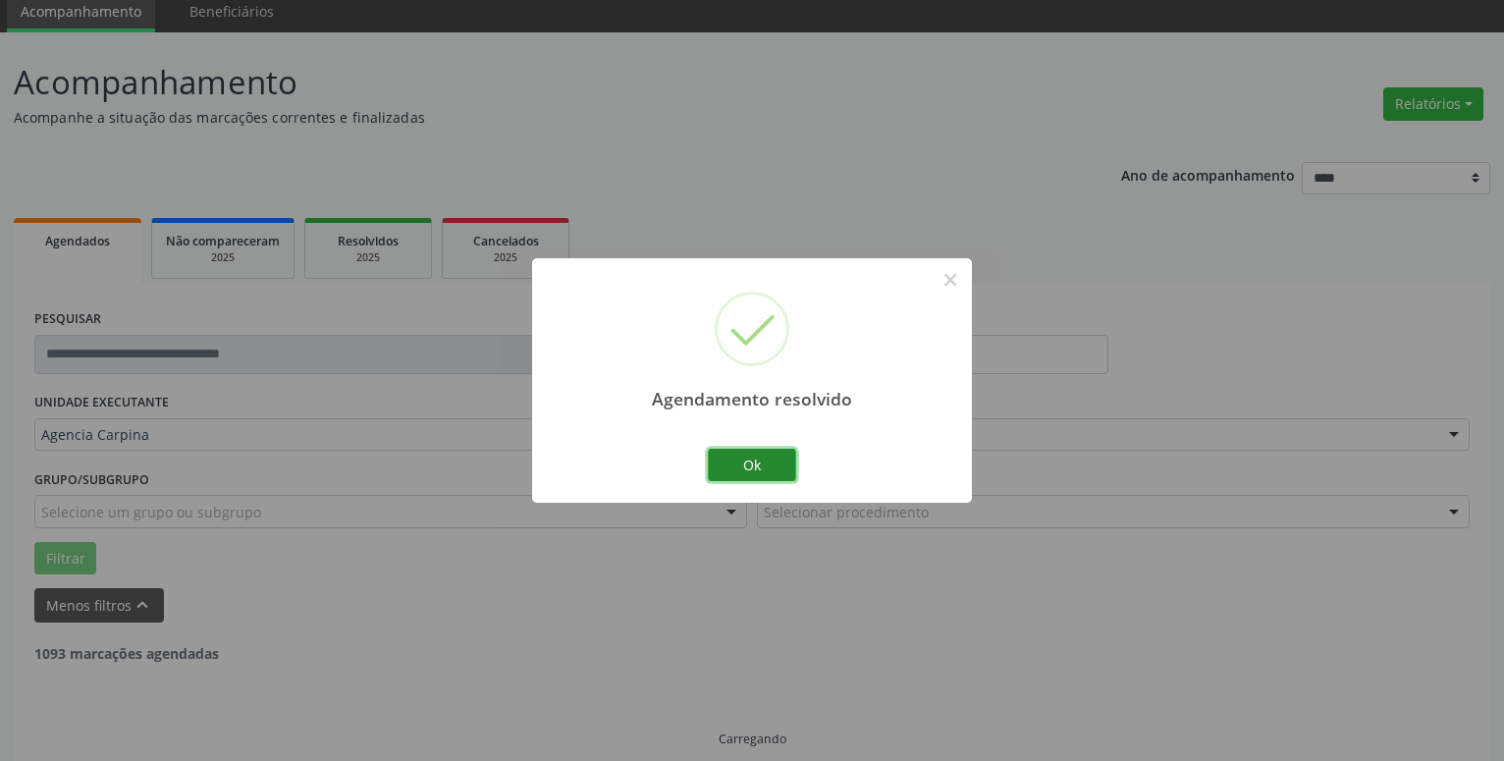
click at [729, 465] on button "Ok" at bounding box center [752, 465] width 88 height 33
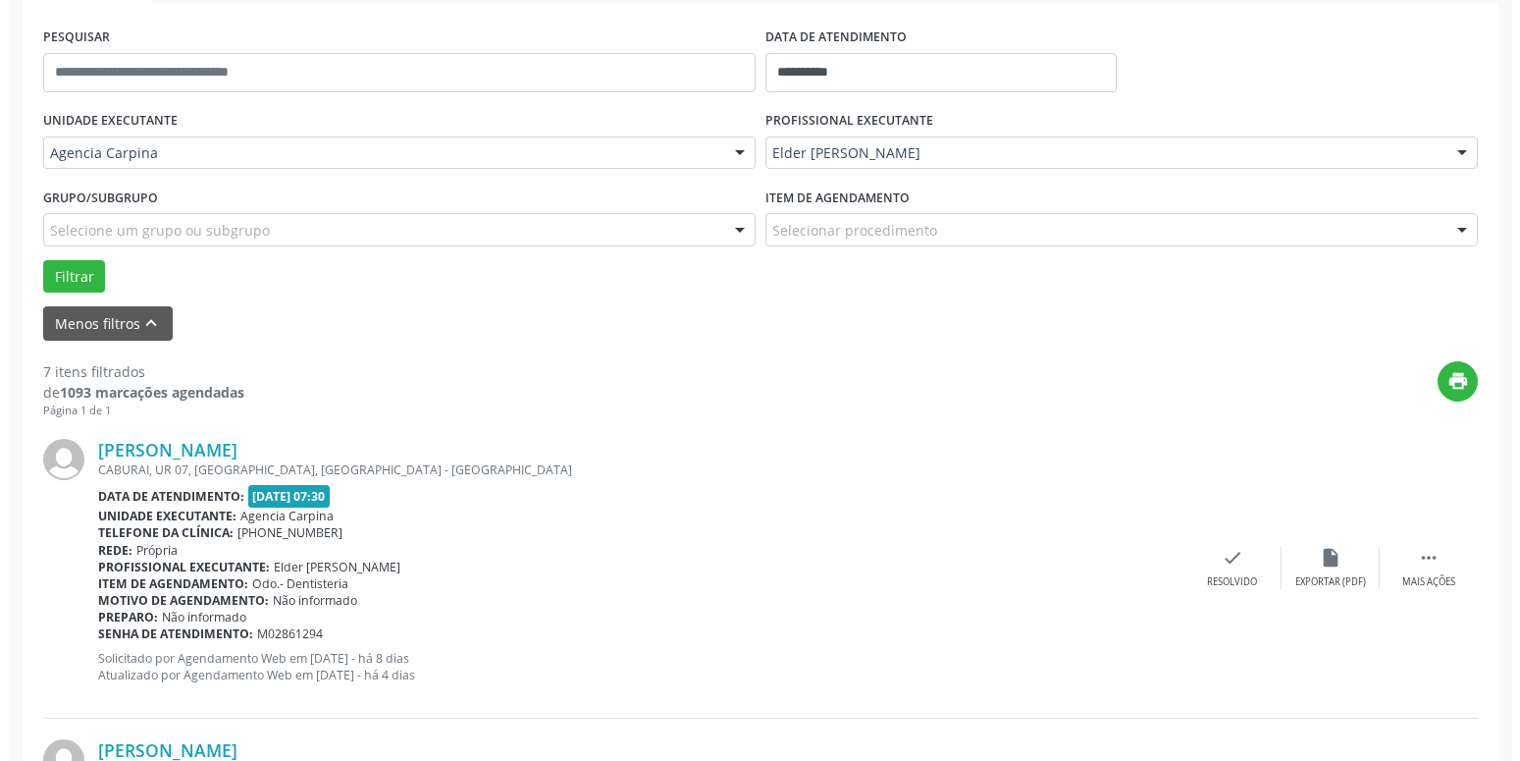
scroll to position [359, 0]
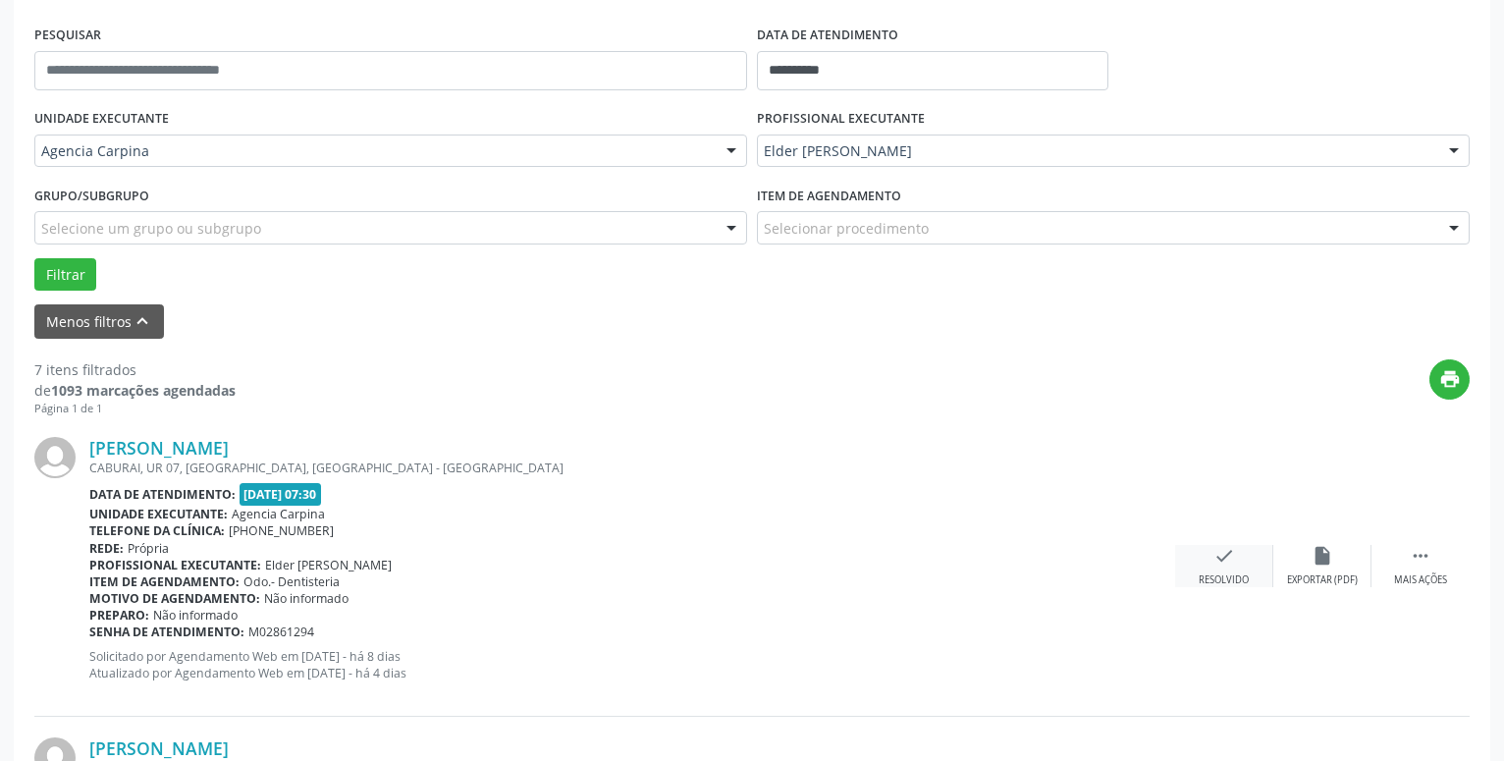
click at [1215, 559] on icon "check" at bounding box center [1224, 556] width 22 height 22
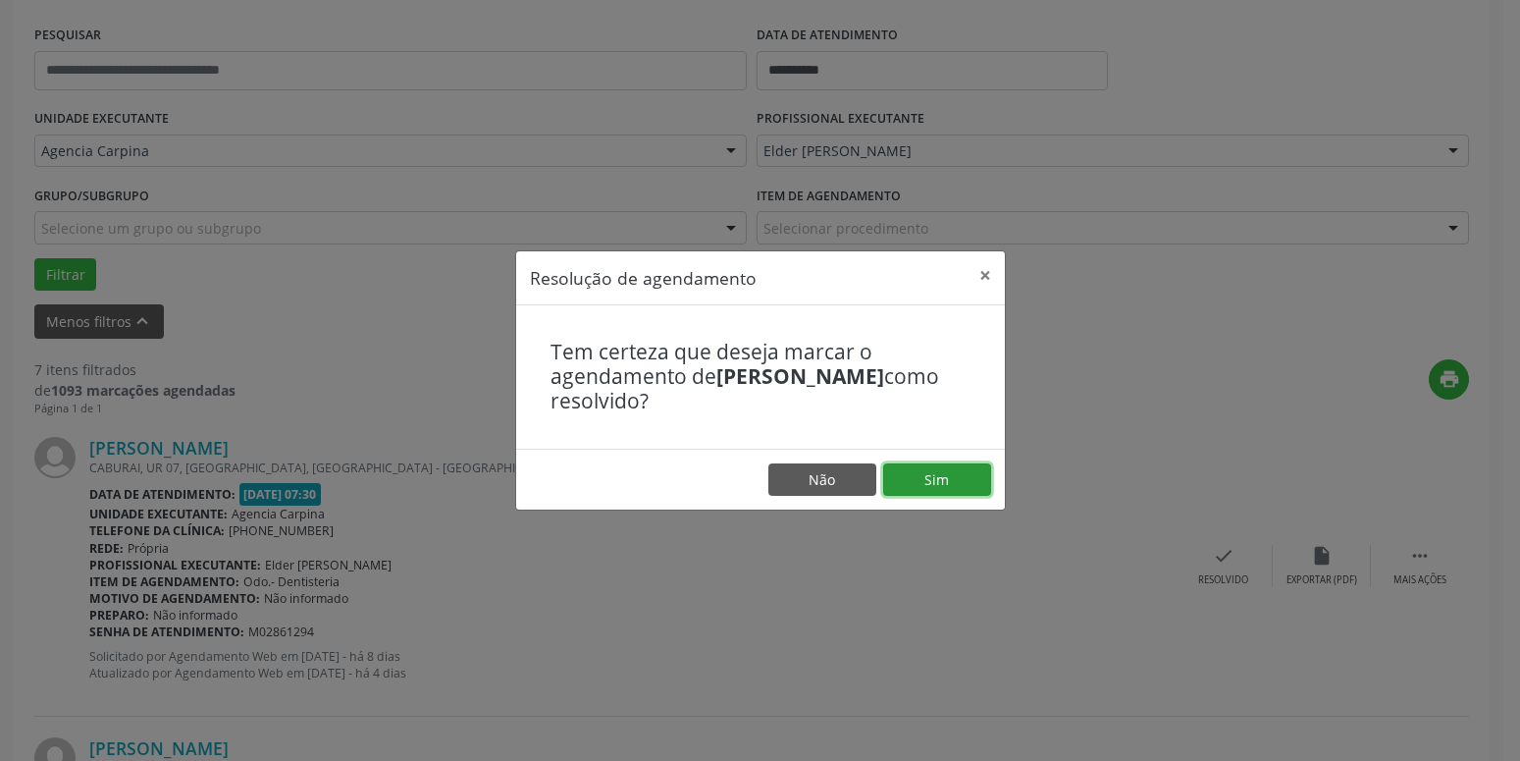
click at [933, 486] on button "Sim" at bounding box center [937, 479] width 108 height 33
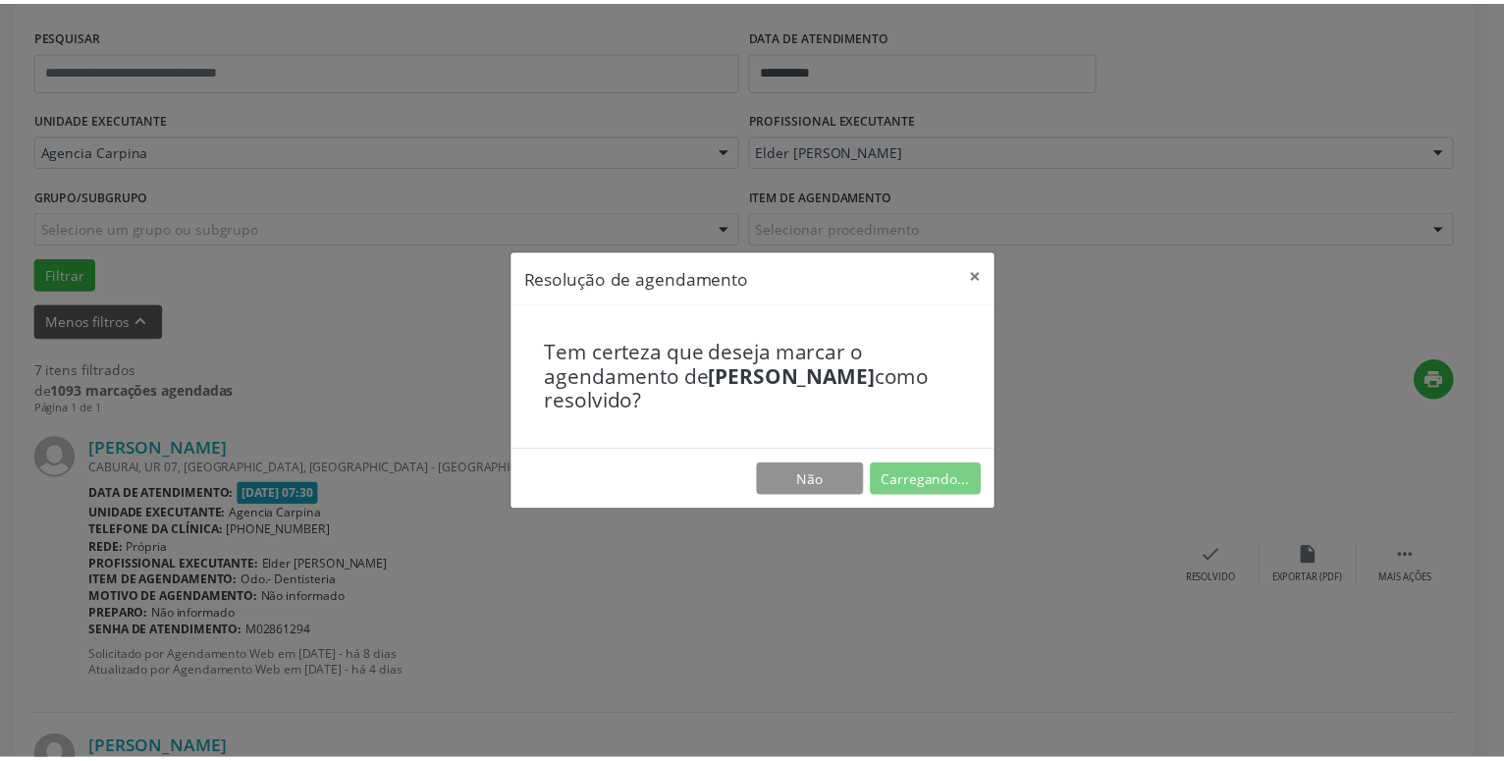
scroll to position [76, 0]
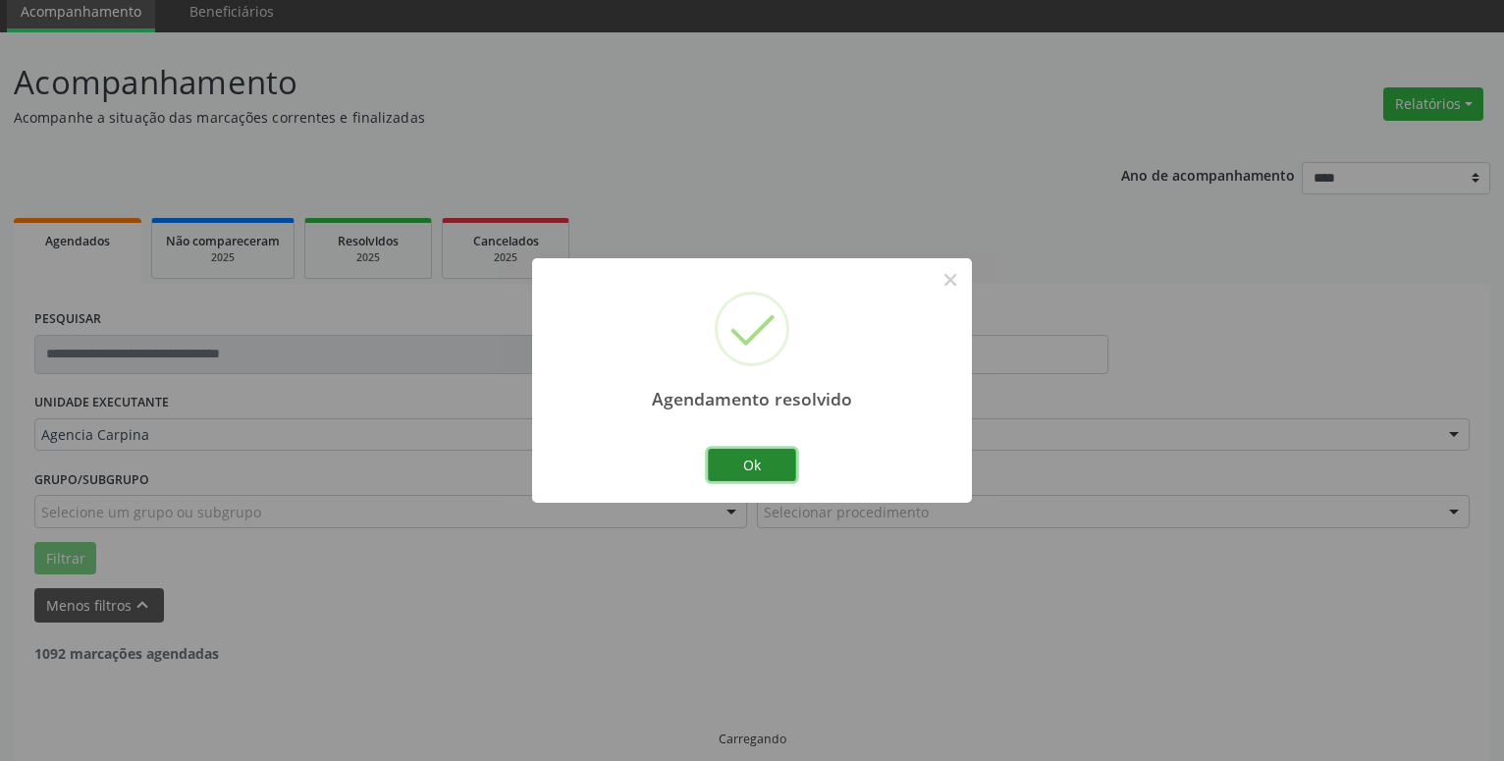
click at [747, 461] on button "Ok" at bounding box center [752, 465] width 88 height 33
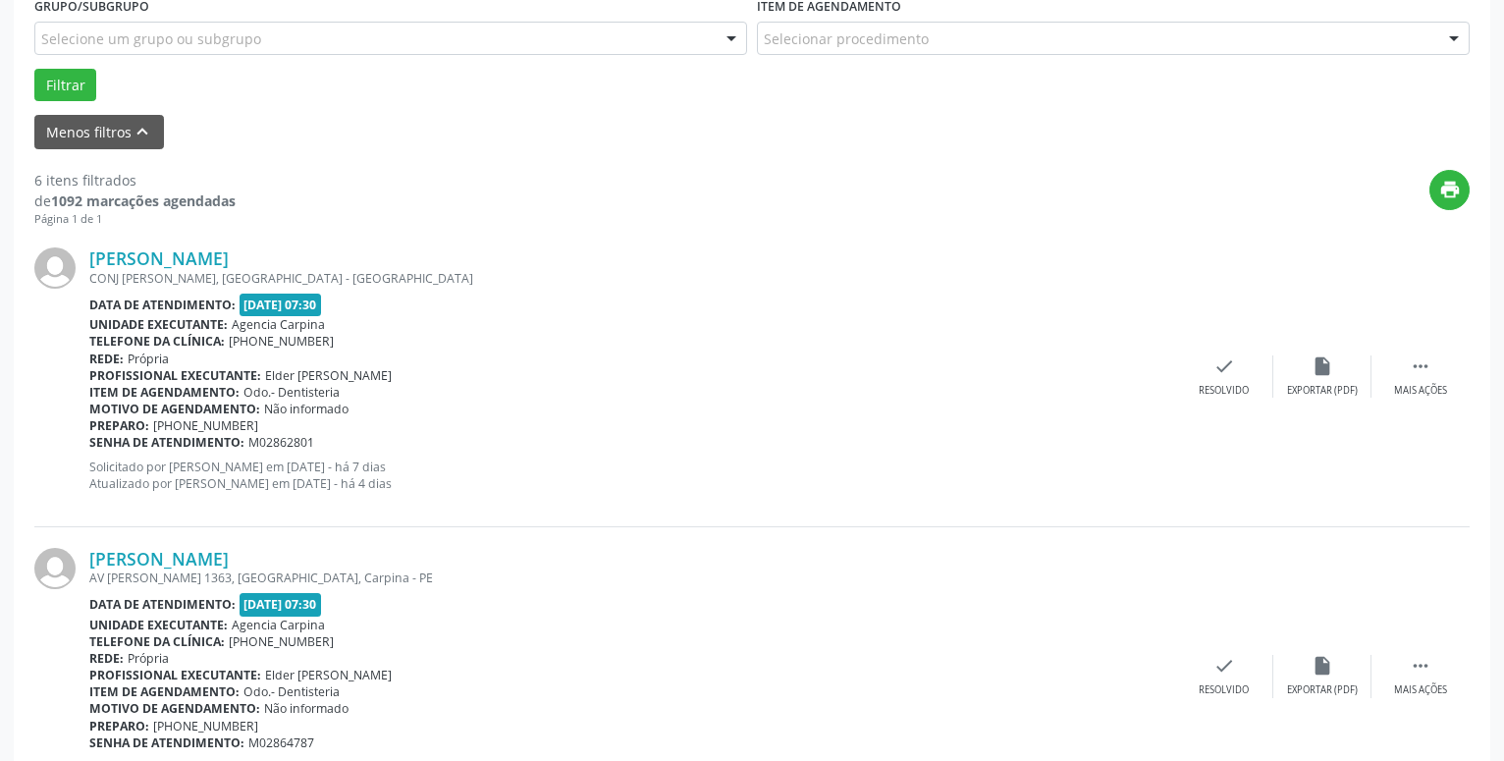
scroll to position [580, 0]
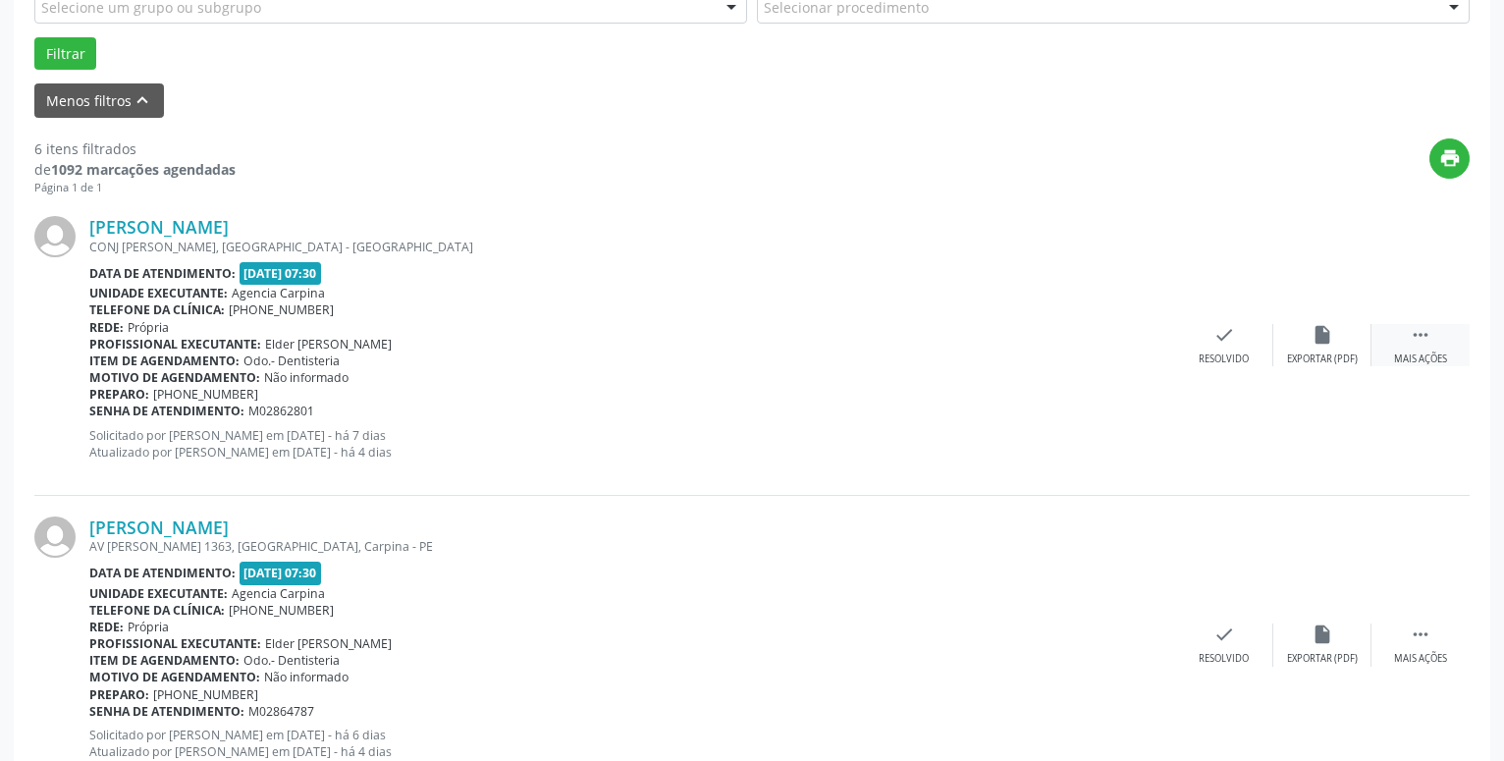
click at [1419, 344] on icon "" at bounding box center [1421, 335] width 22 height 22
click at [1308, 335] on div "alarm_off Não compareceu" at bounding box center [1322, 345] width 98 height 42
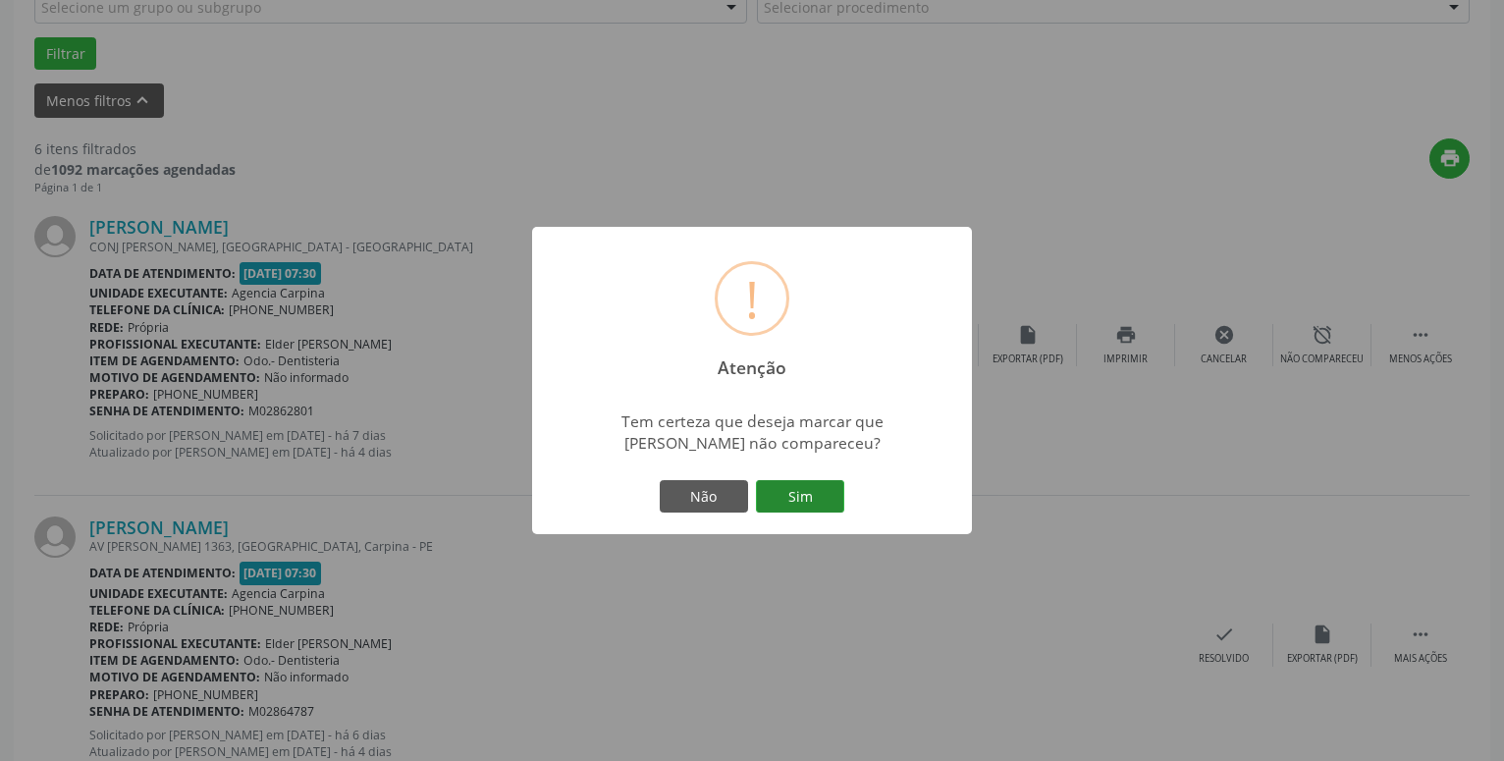
click at [822, 496] on button "Sim" at bounding box center [800, 496] width 88 height 33
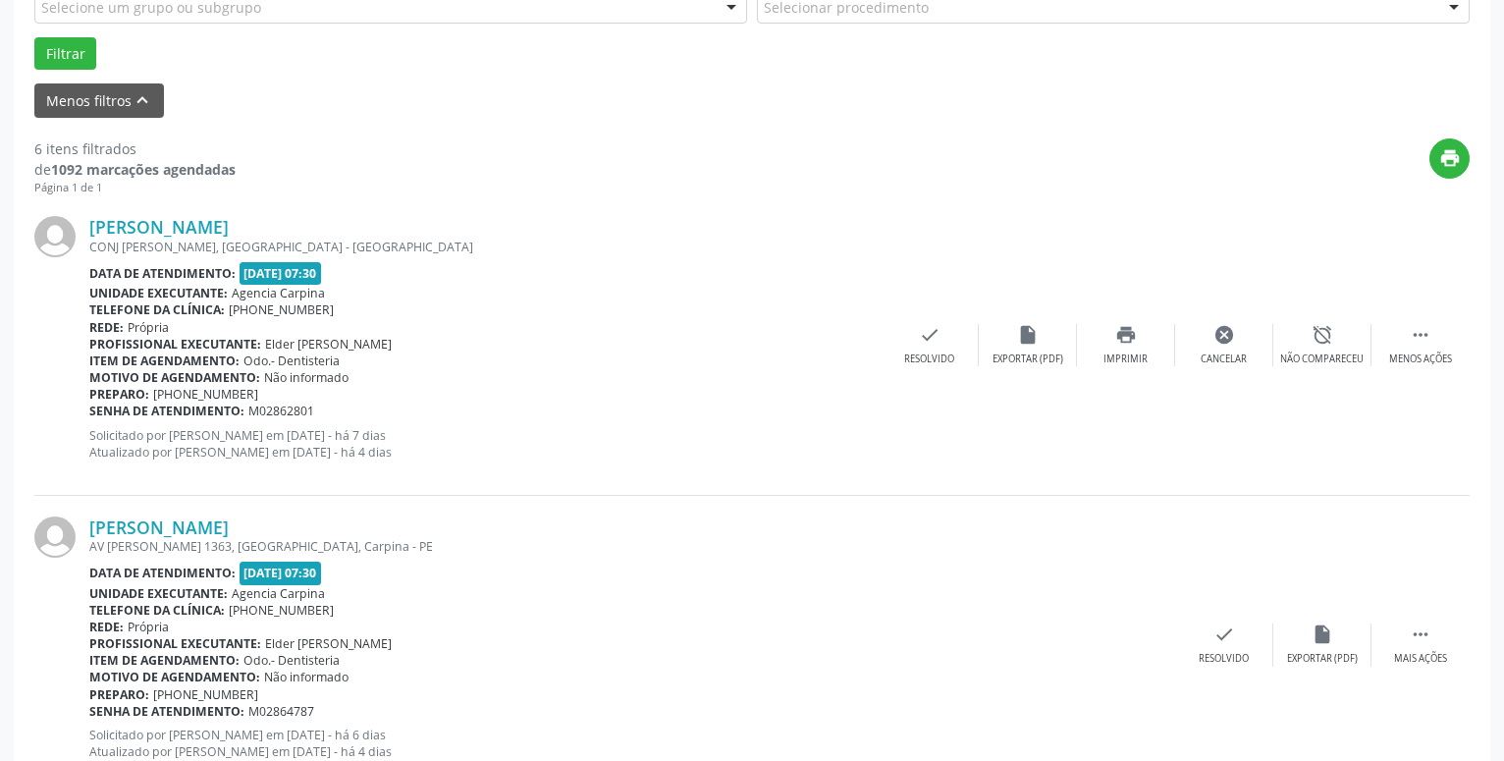
scroll to position [96, 0]
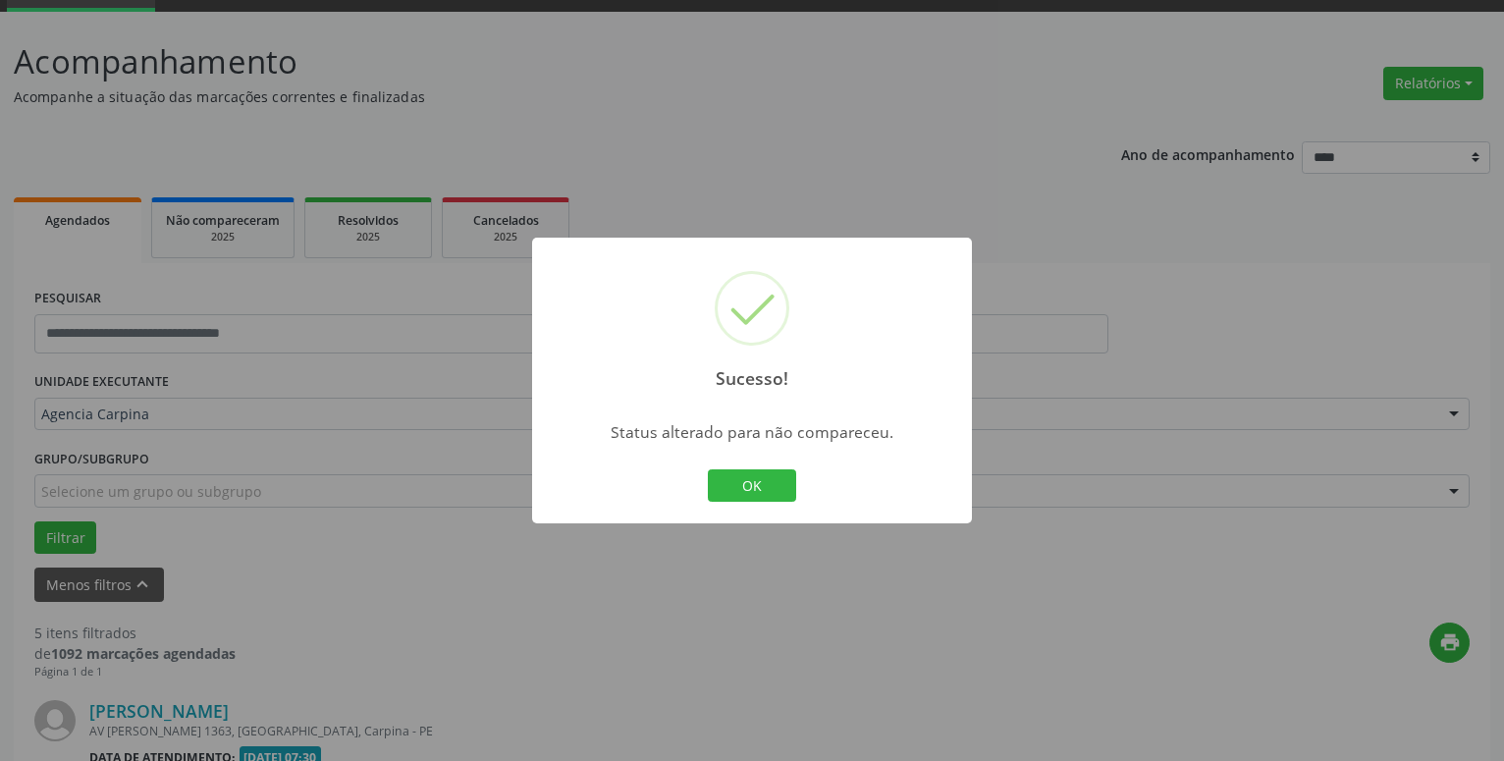
drag, startPoint x: 772, startPoint y: 486, endPoint x: 771, endPoint y: 509, distance: 23.6
click at [772, 484] on button "OK" at bounding box center [752, 485] width 88 height 33
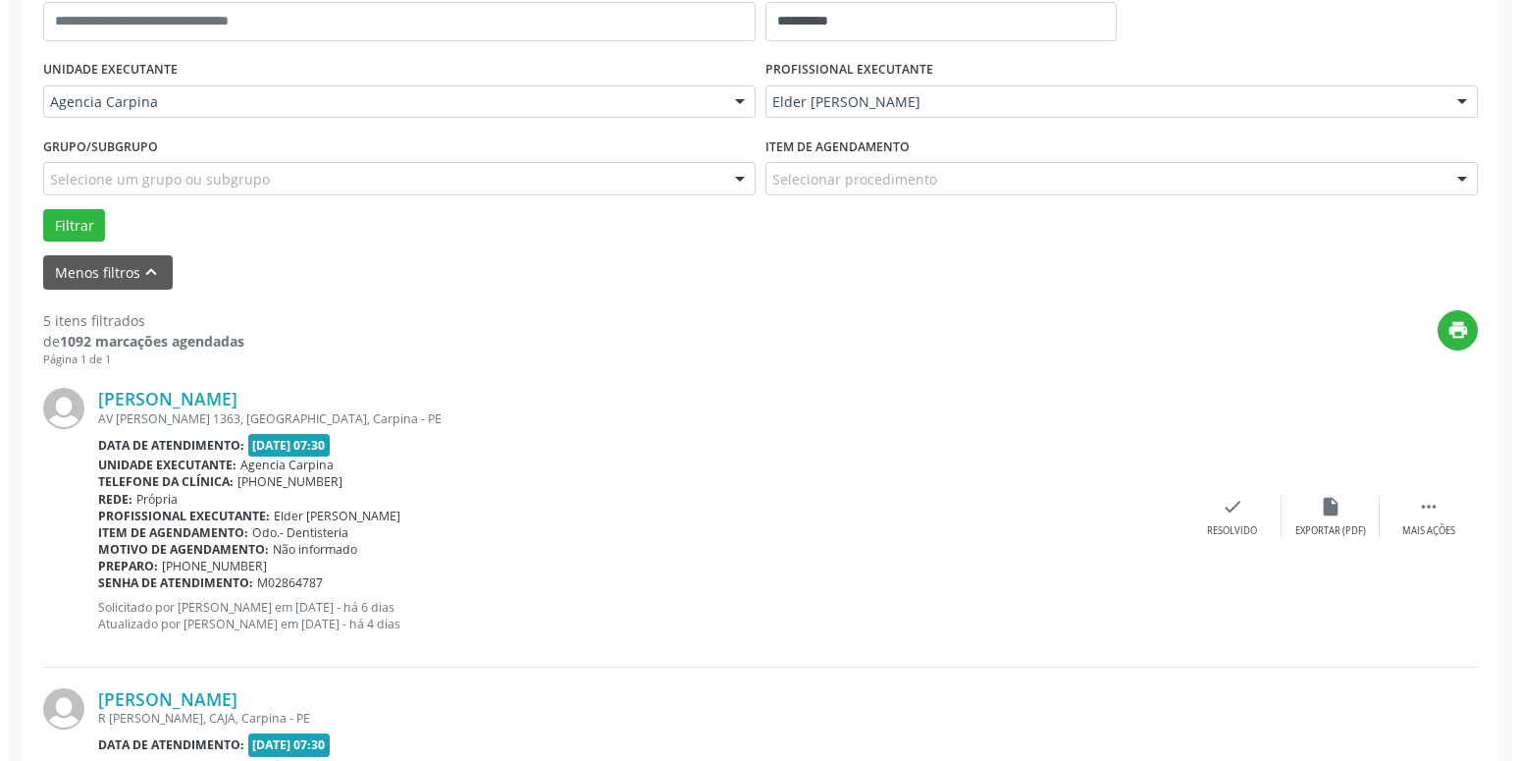
scroll to position [430, 0]
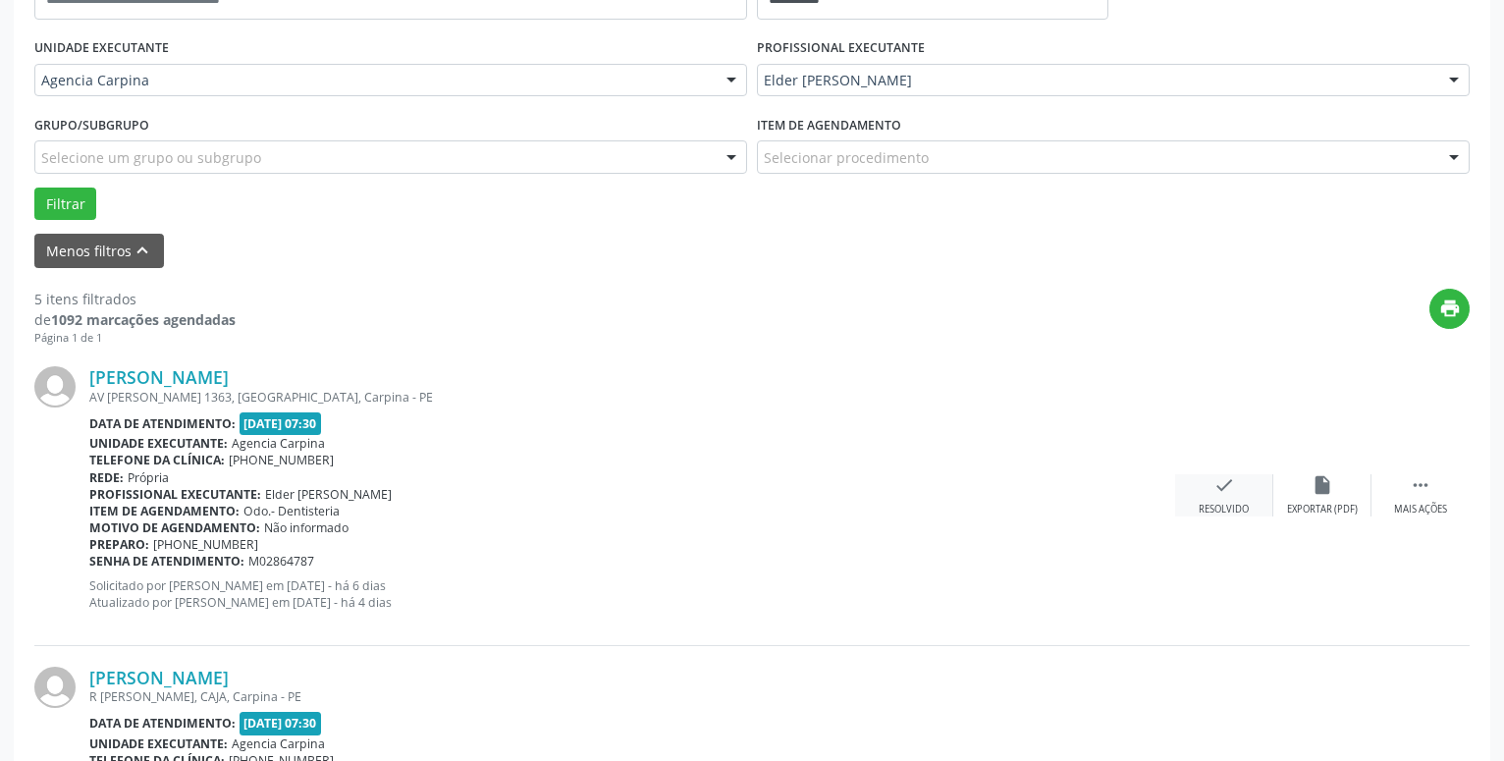
click at [1225, 505] on div "Resolvido" at bounding box center [1223, 510] width 50 height 14
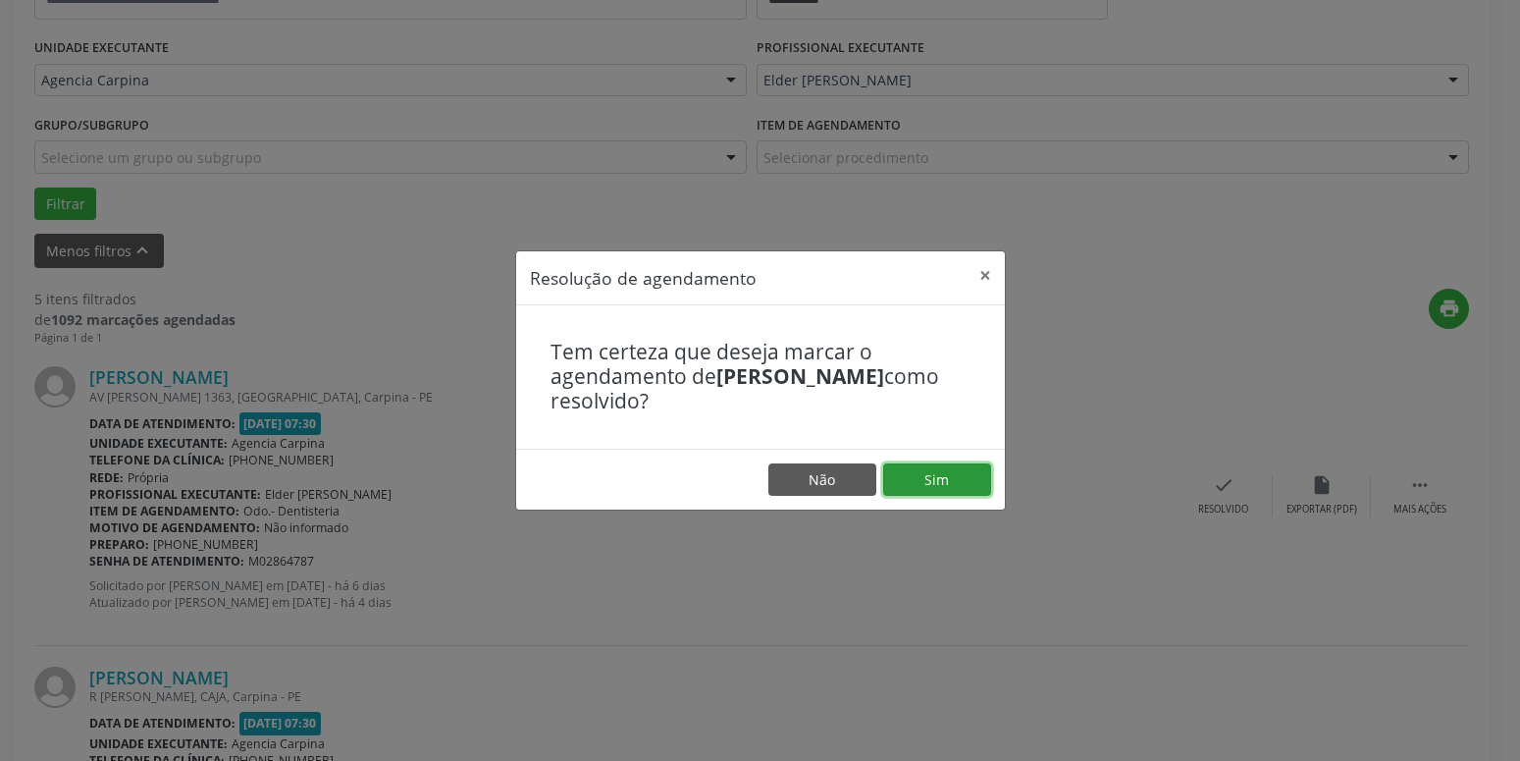
click at [947, 477] on button "Sim" at bounding box center [937, 479] width 108 height 33
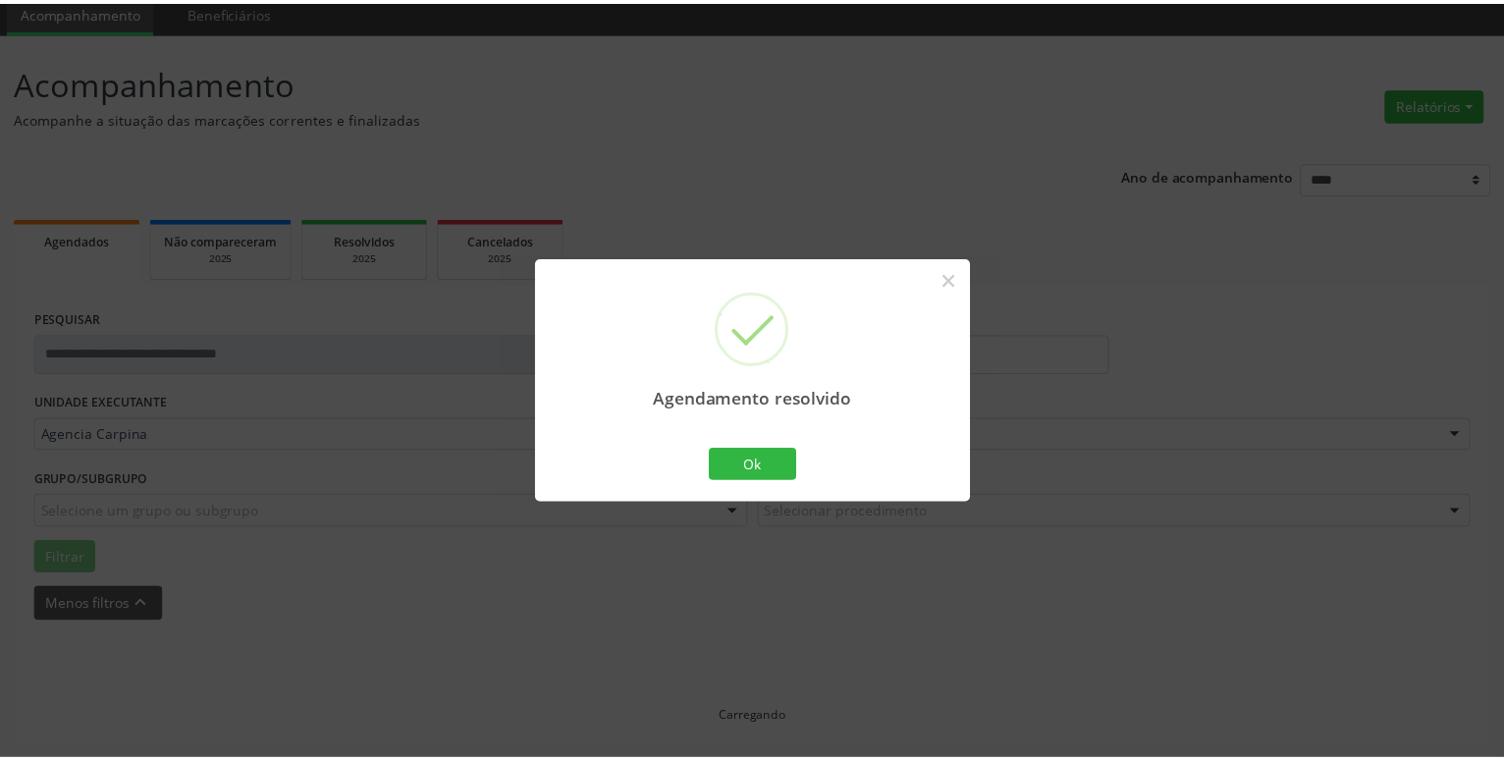
scroll to position [76, 0]
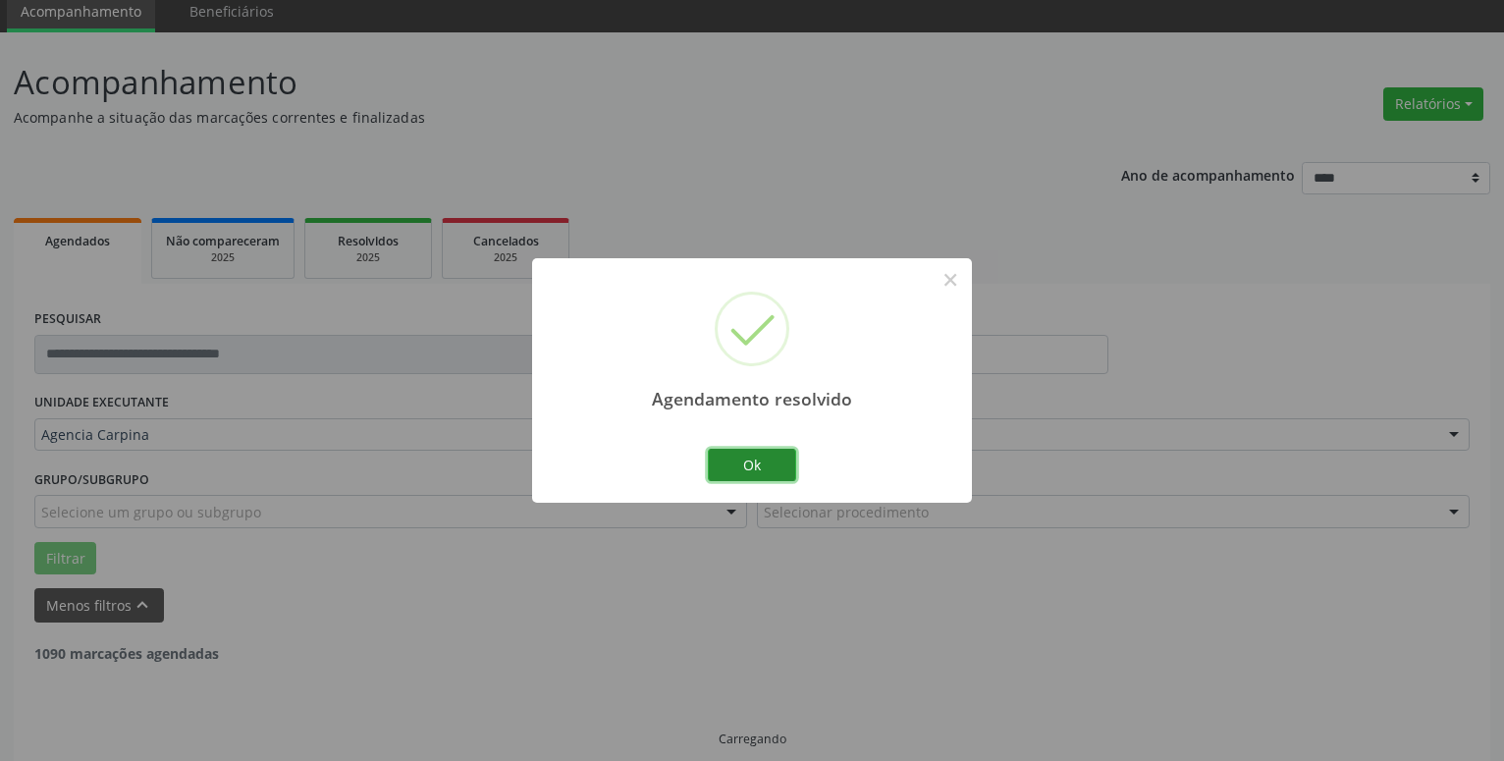
click at [767, 466] on button "Ok" at bounding box center [752, 465] width 88 height 33
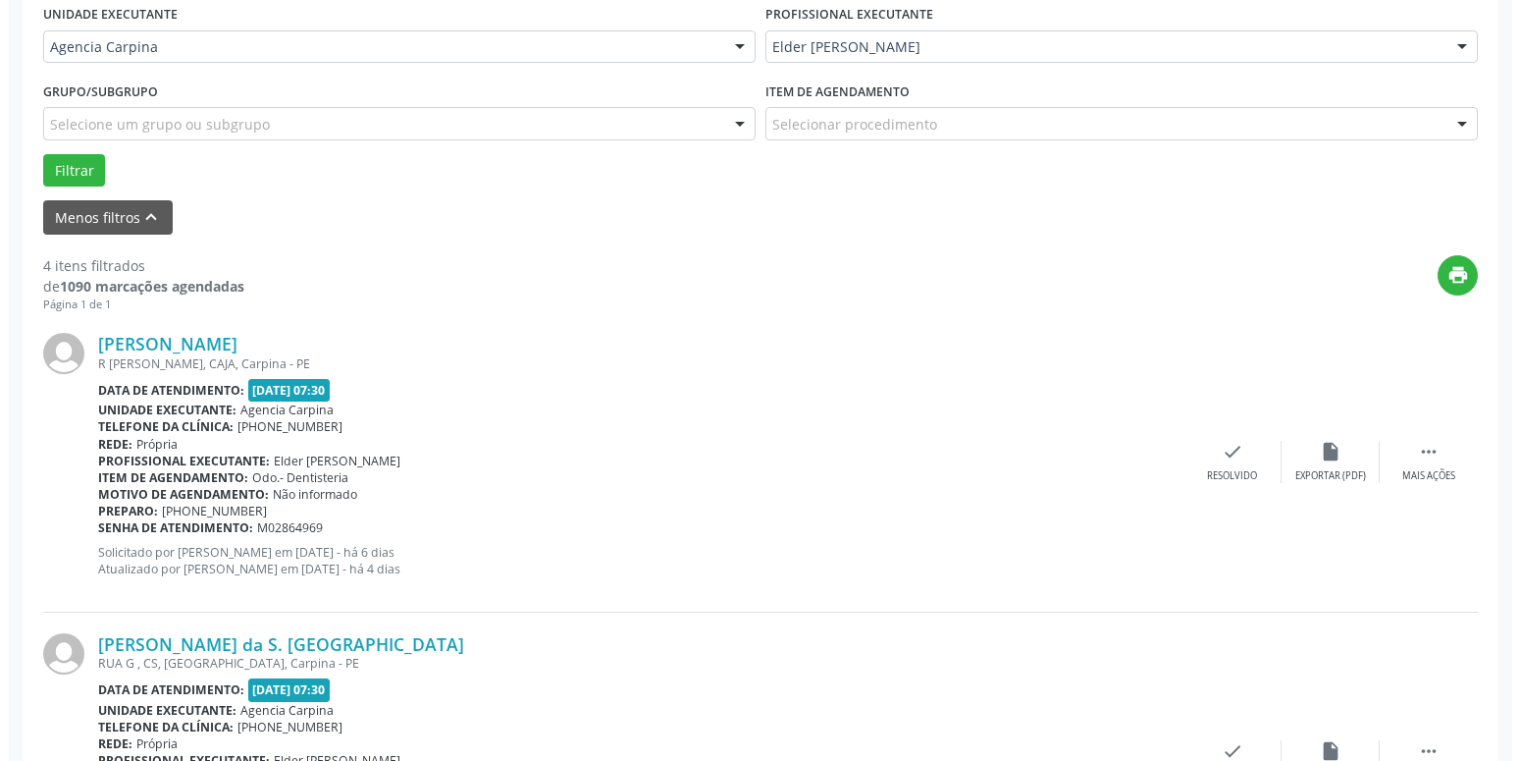
scroll to position [476, 0]
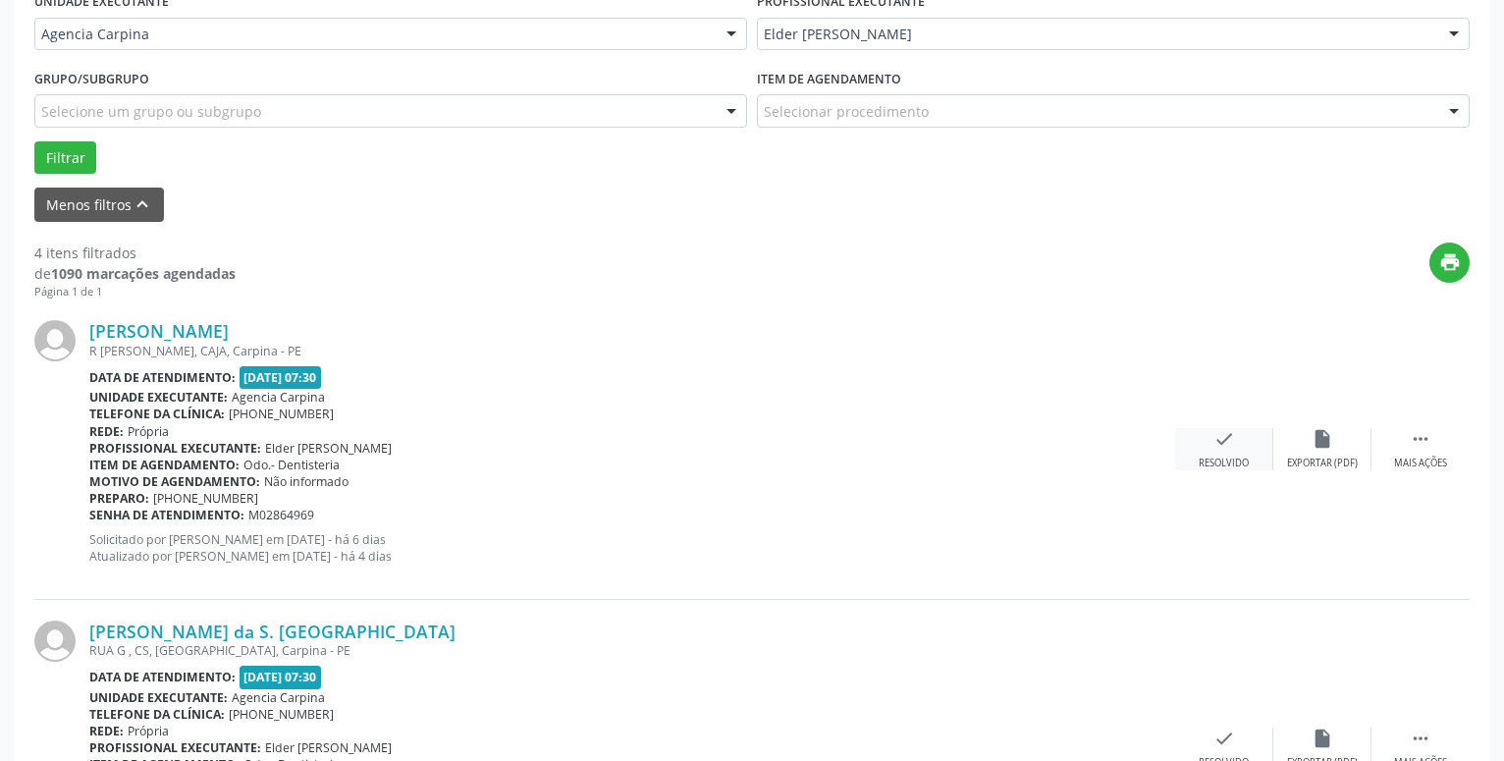
click at [1221, 442] on icon "check" at bounding box center [1224, 439] width 22 height 22
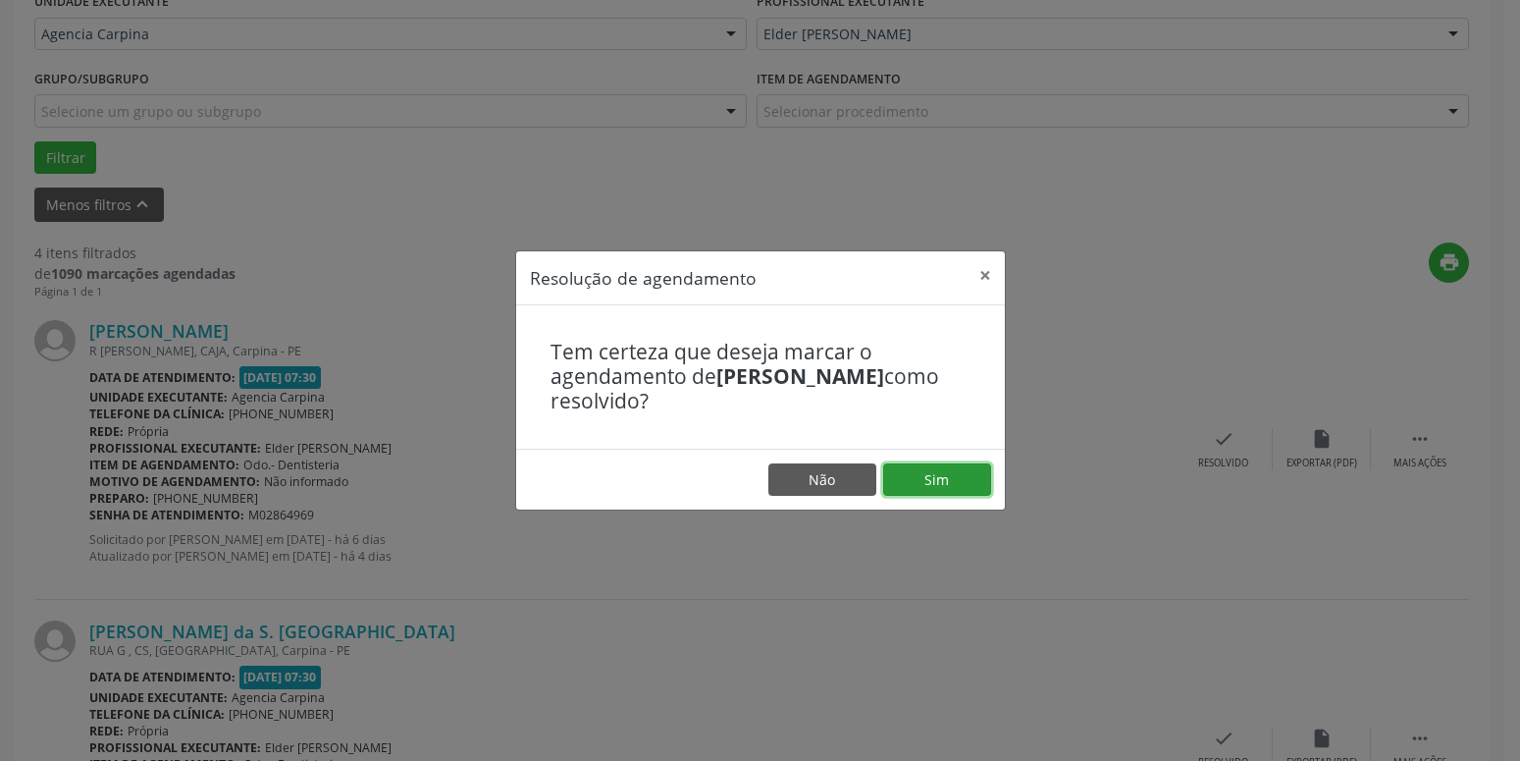
click at [939, 469] on button "Sim" at bounding box center [937, 479] width 108 height 33
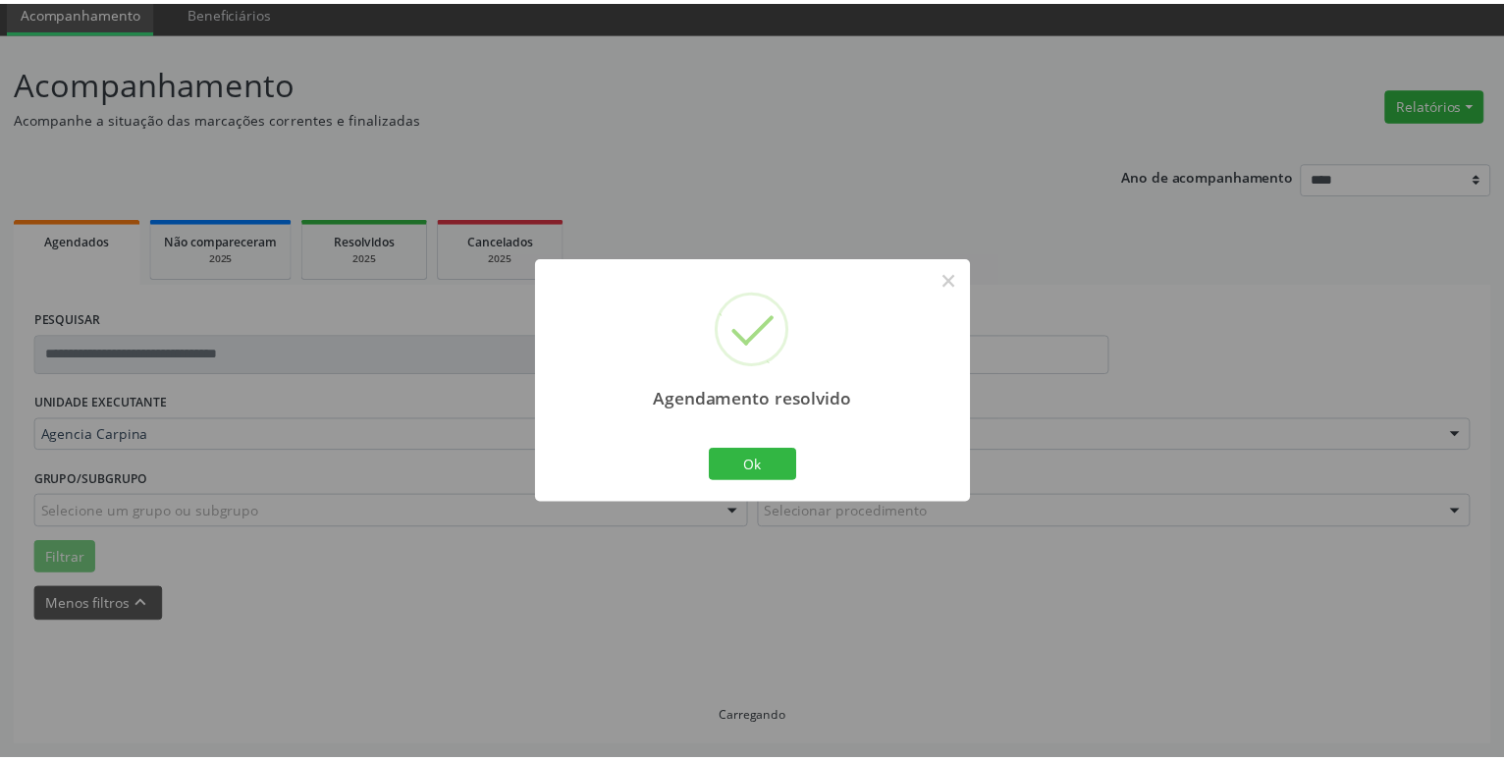
scroll to position [76, 0]
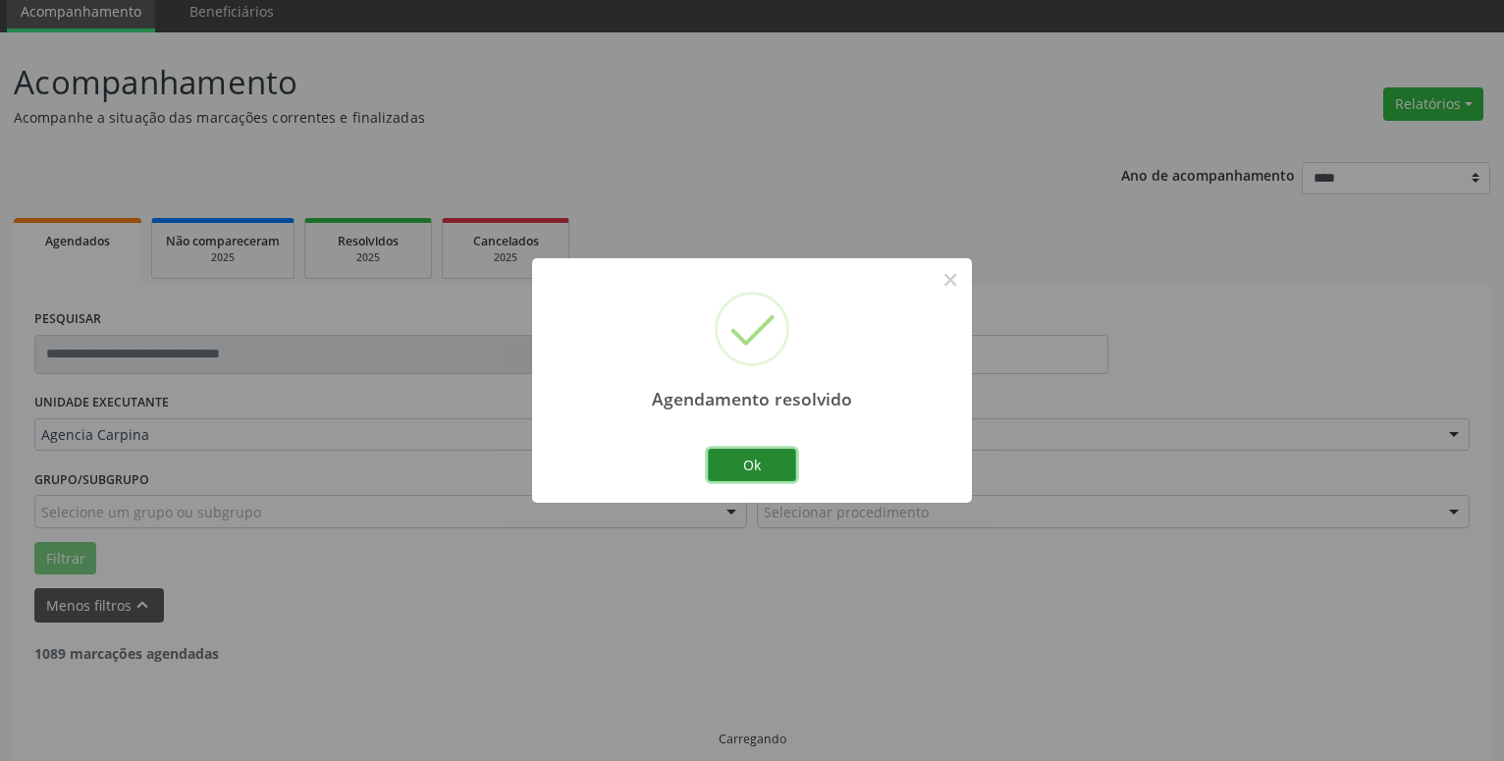
click at [738, 467] on button "Ok" at bounding box center [752, 465] width 88 height 33
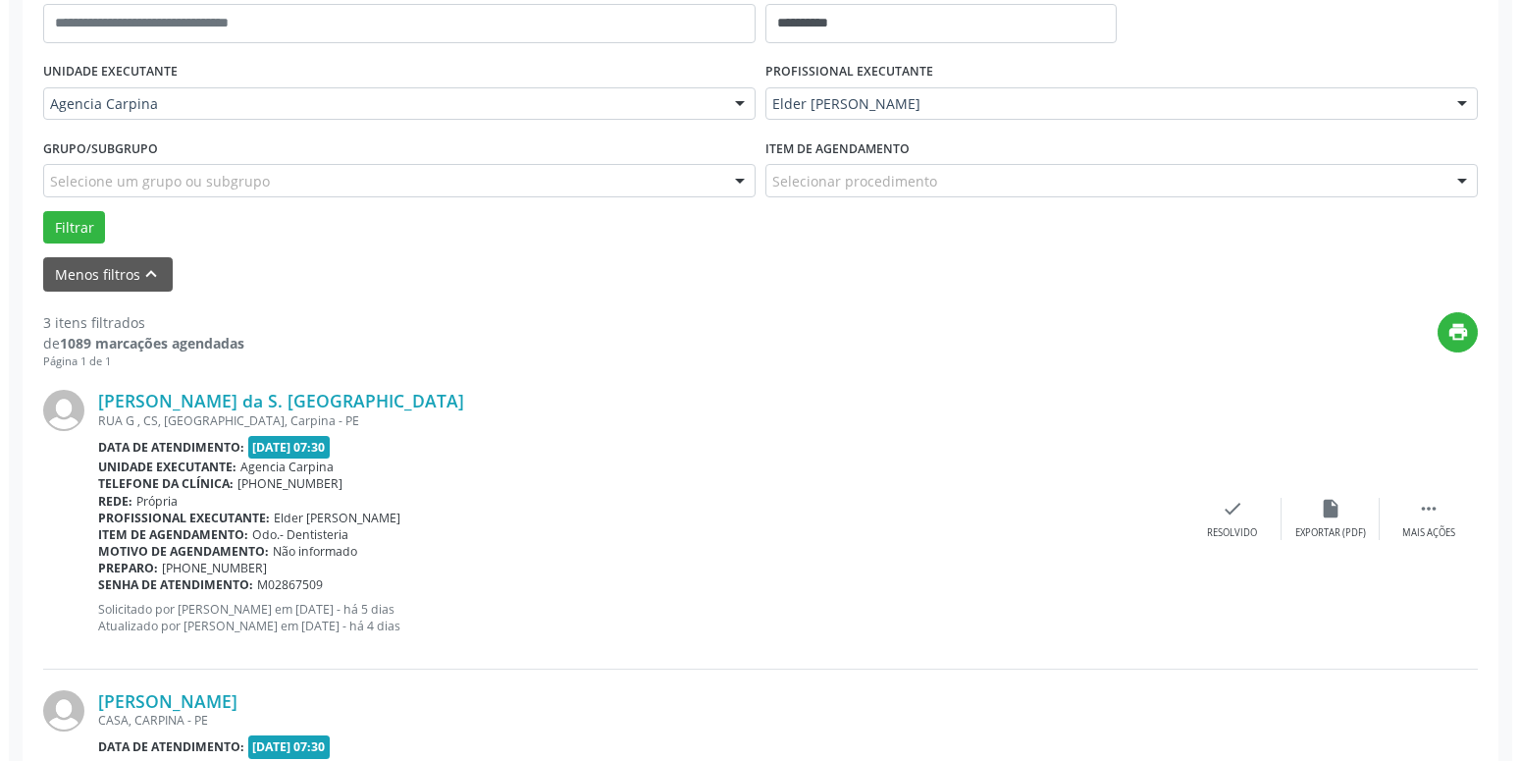
scroll to position [409, 0]
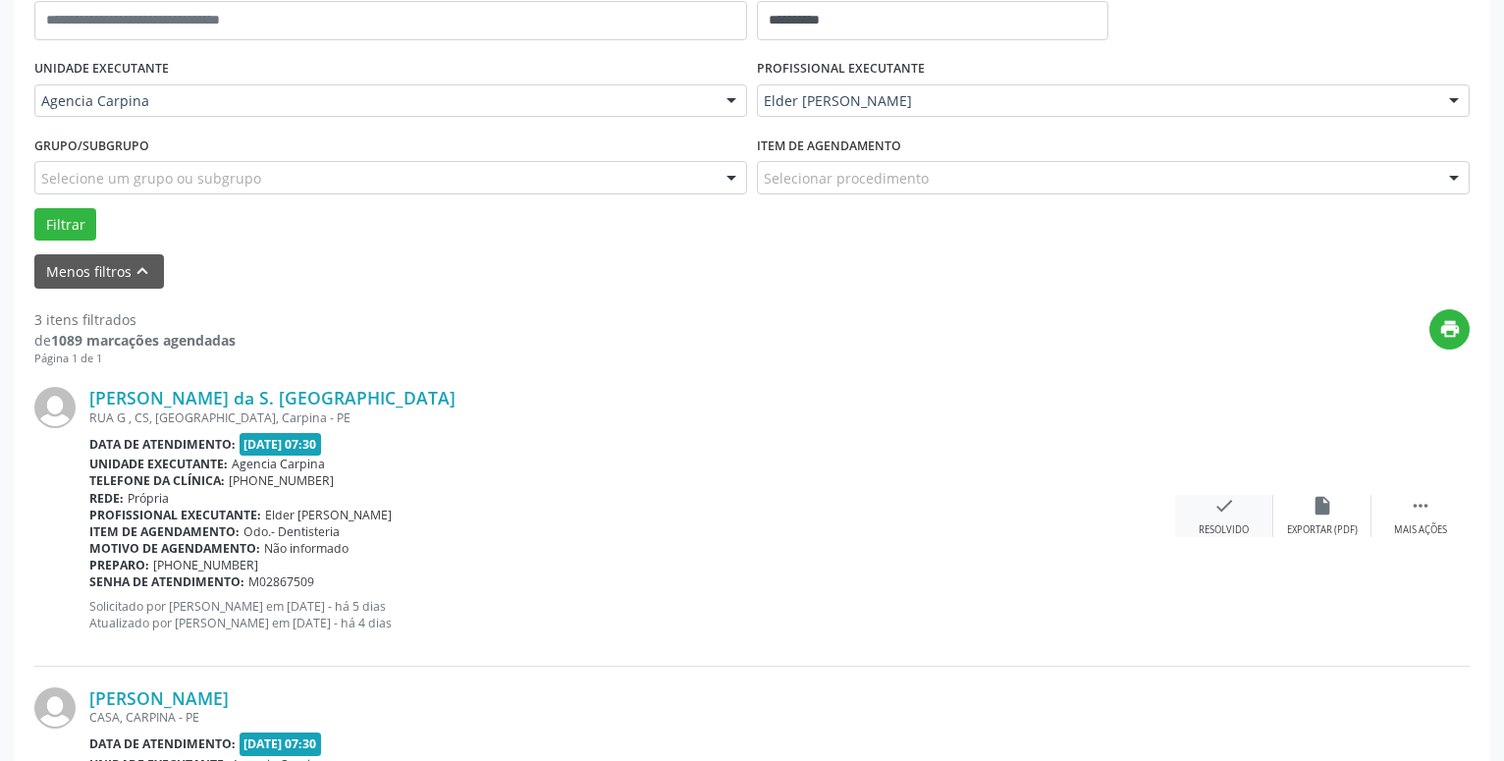
click at [1254, 529] on div "check Resolvido" at bounding box center [1224, 516] width 98 height 42
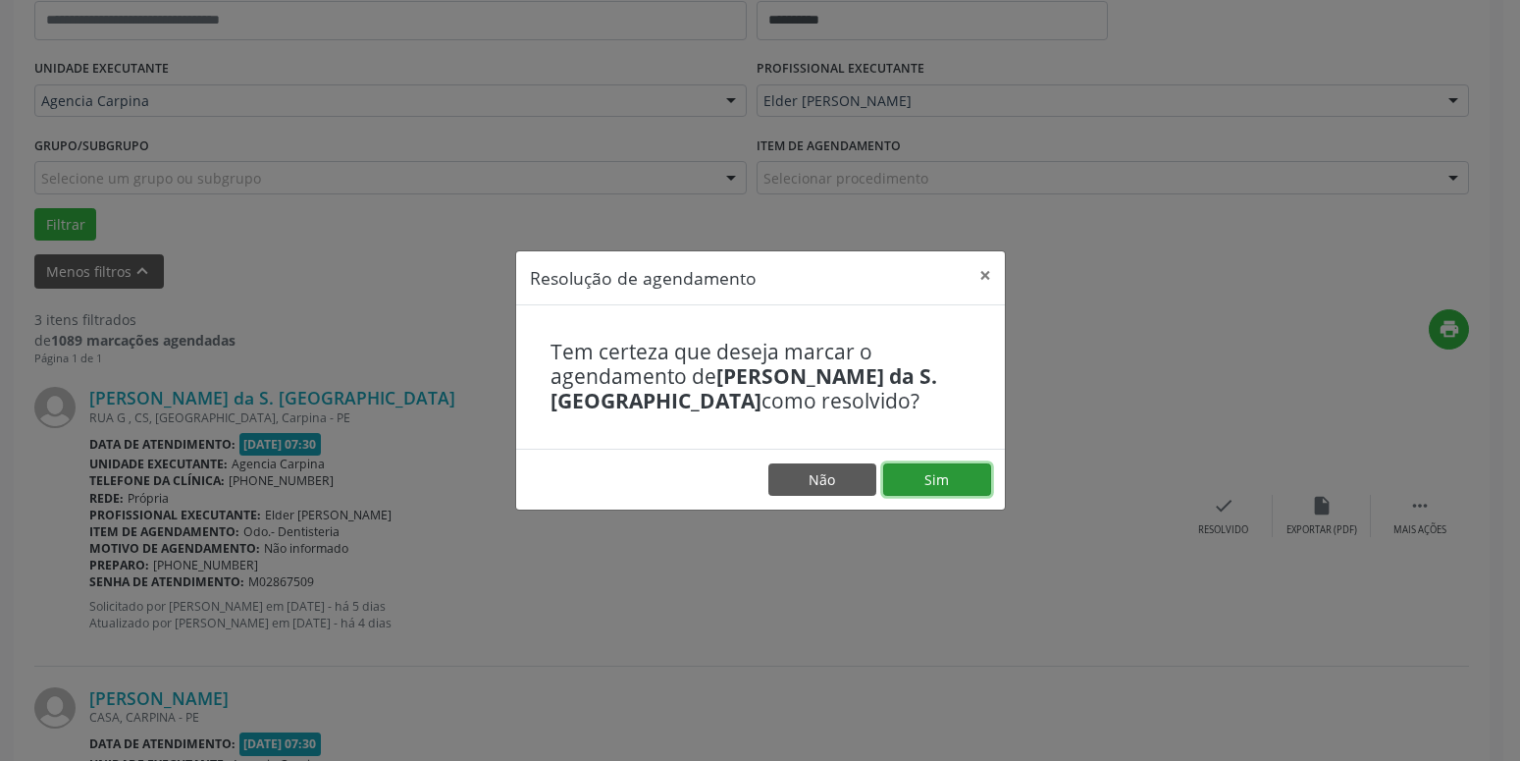
click at [949, 489] on button "Sim" at bounding box center [937, 479] width 108 height 33
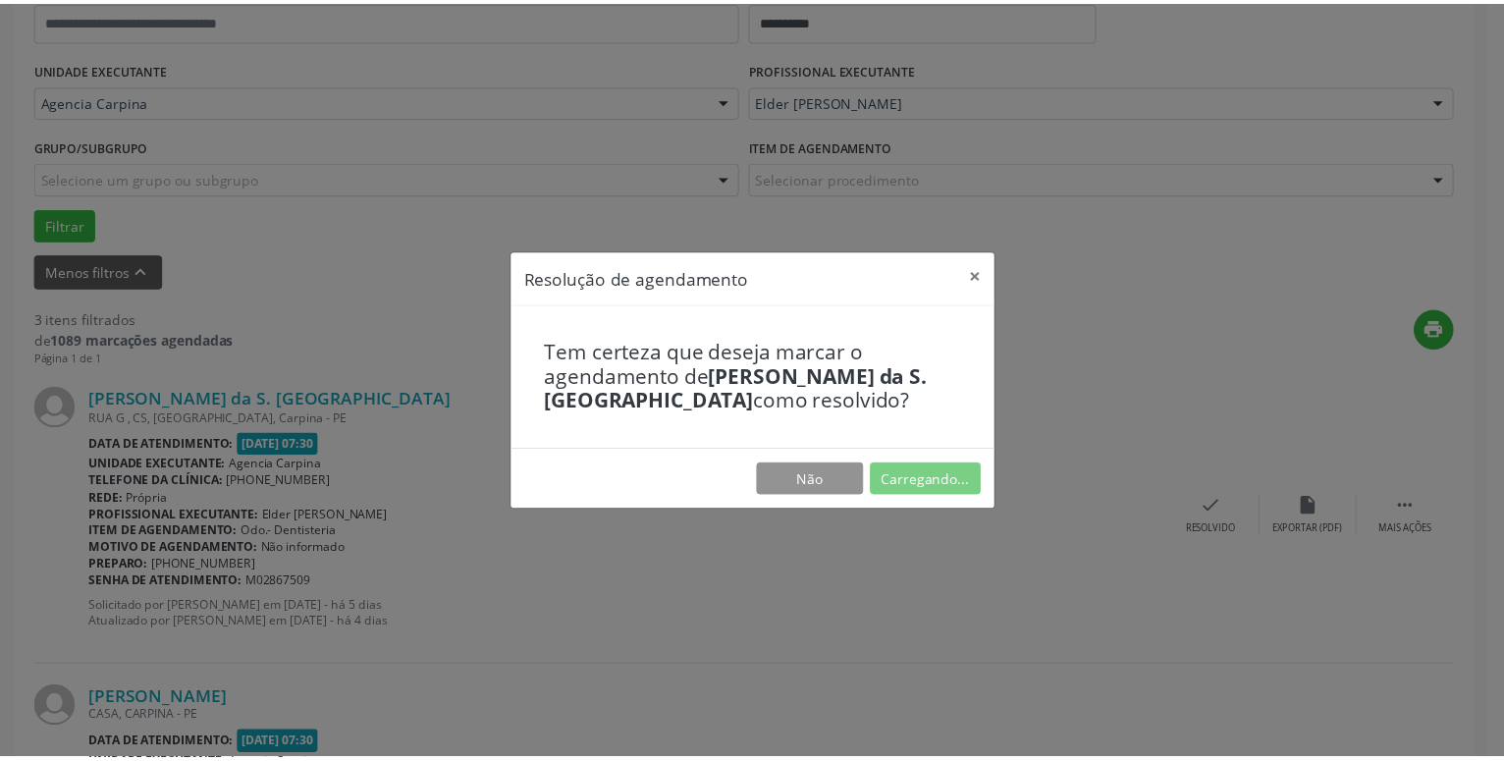
scroll to position [76, 0]
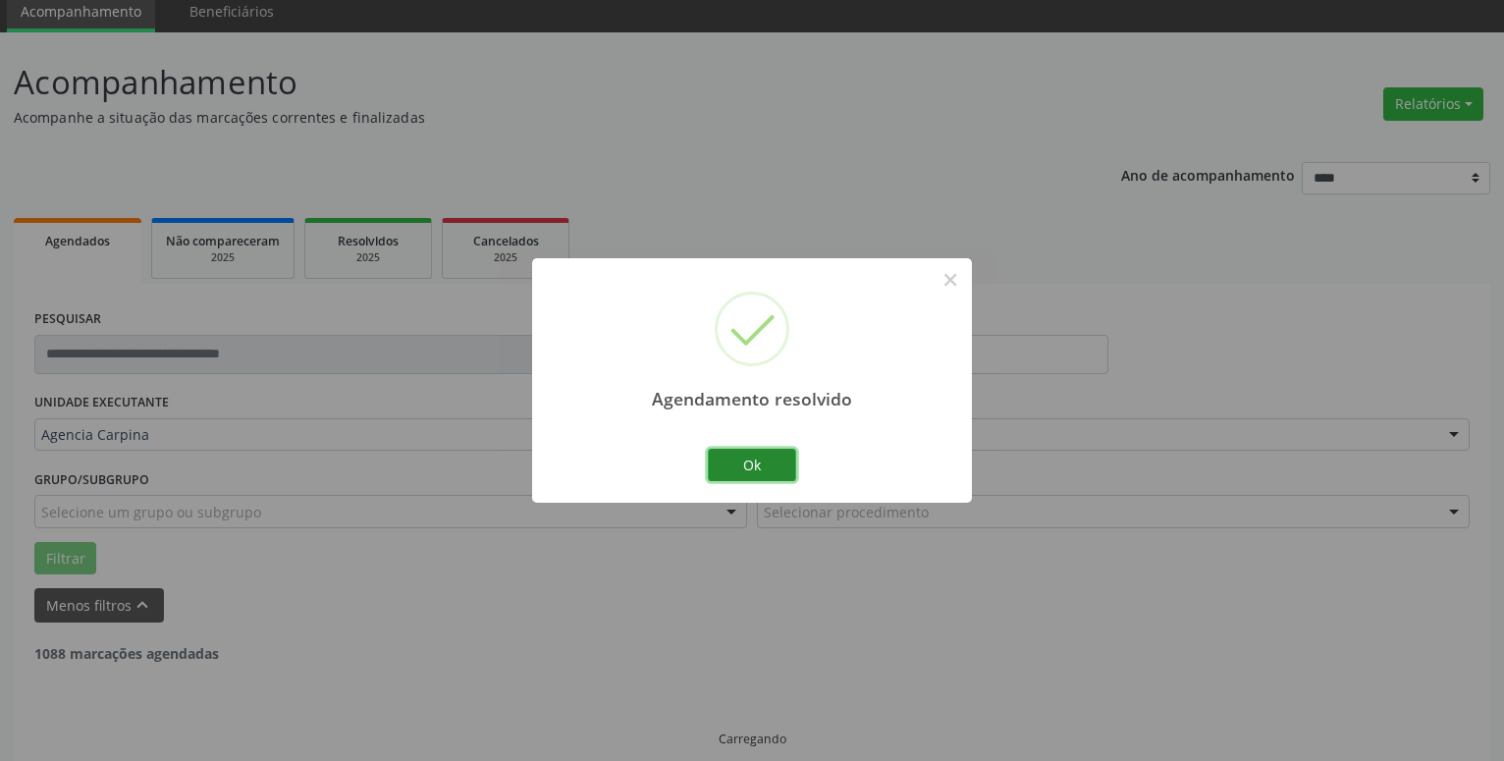
click at [739, 468] on button "Ok" at bounding box center [752, 465] width 88 height 33
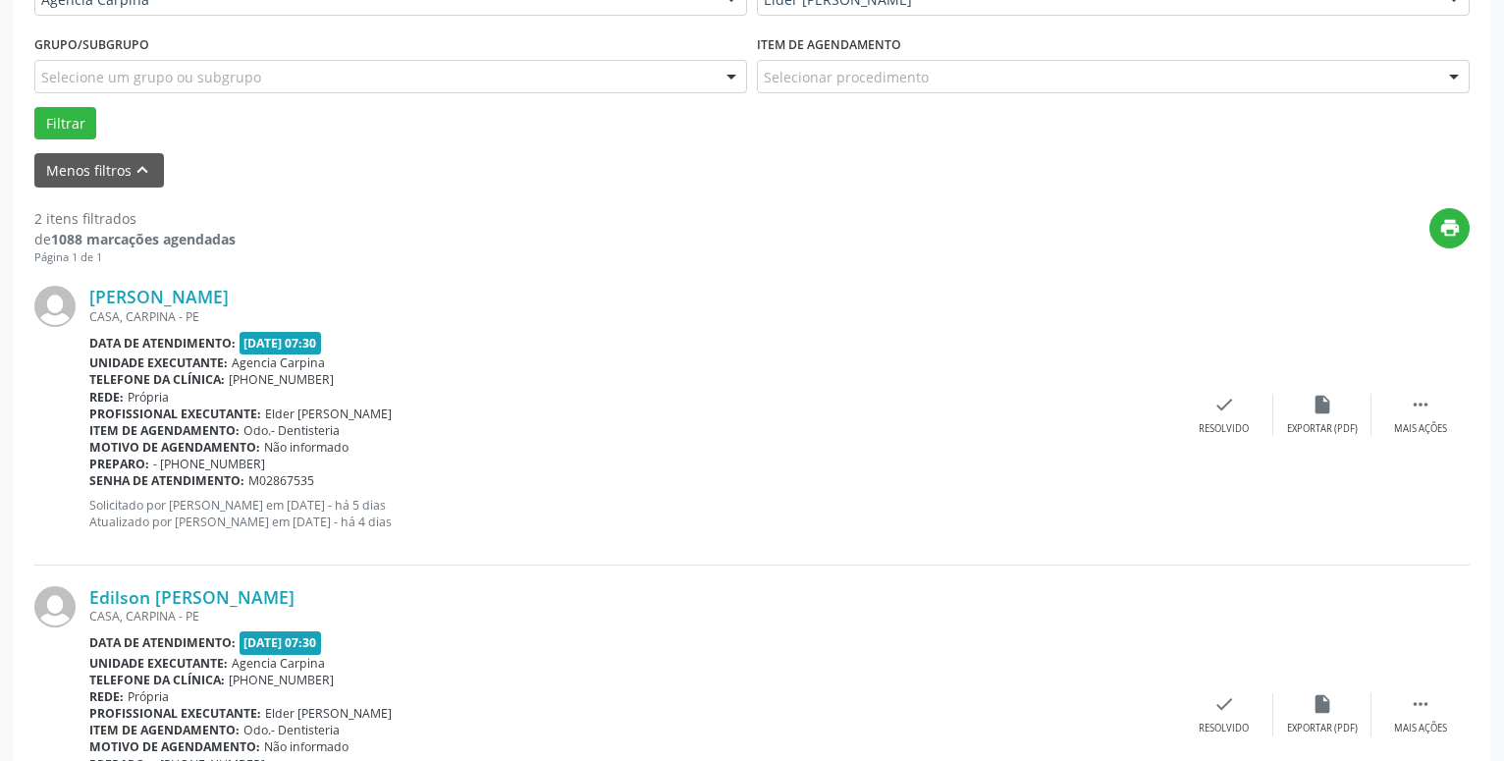
scroll to position [513, 0]
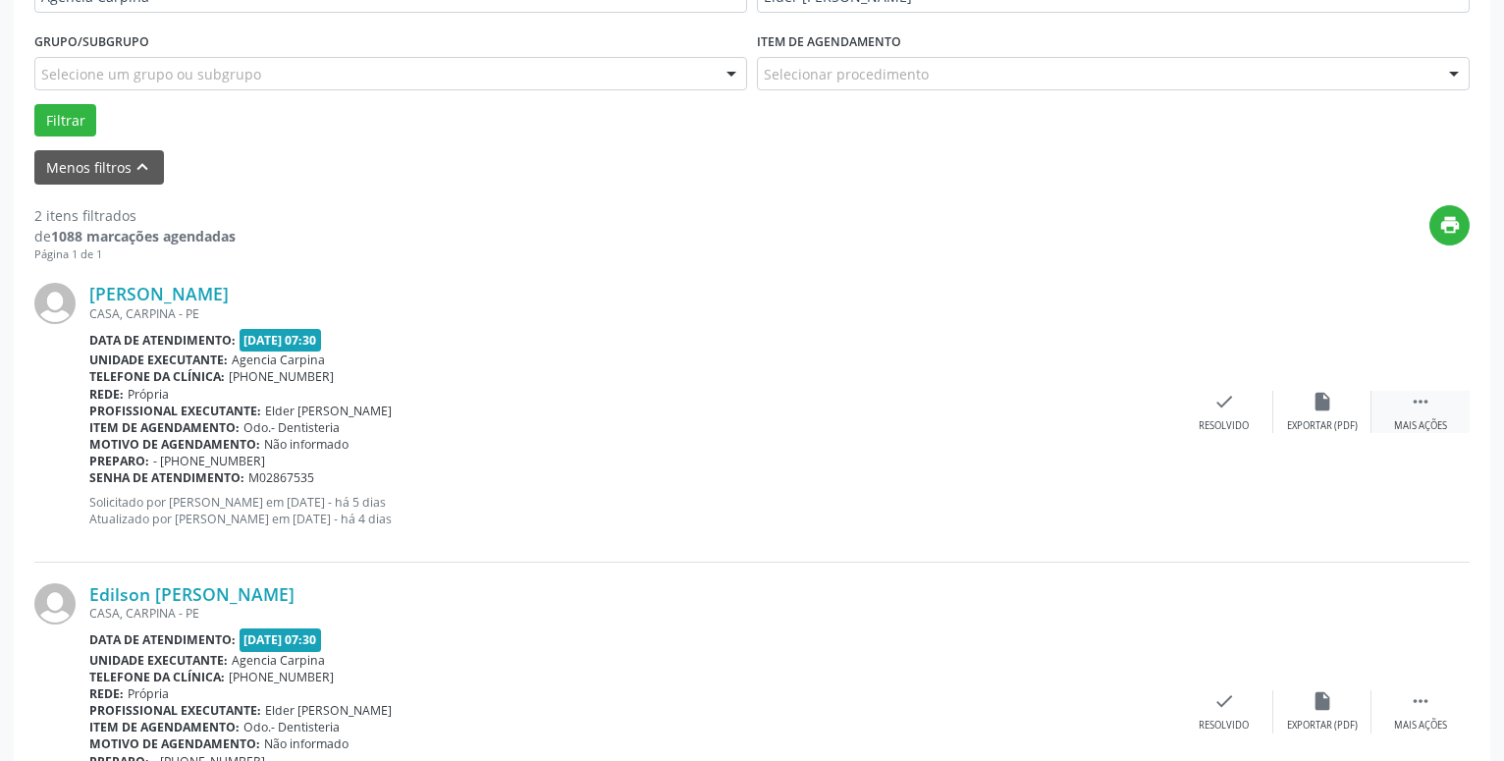
click at [1412, 393] on icon "" at bounding box center [1421, 402] width 22 height 22
click at [1326, 412] on icon "alarm_off" at bounding box center [1322, 402] width 22 height 22
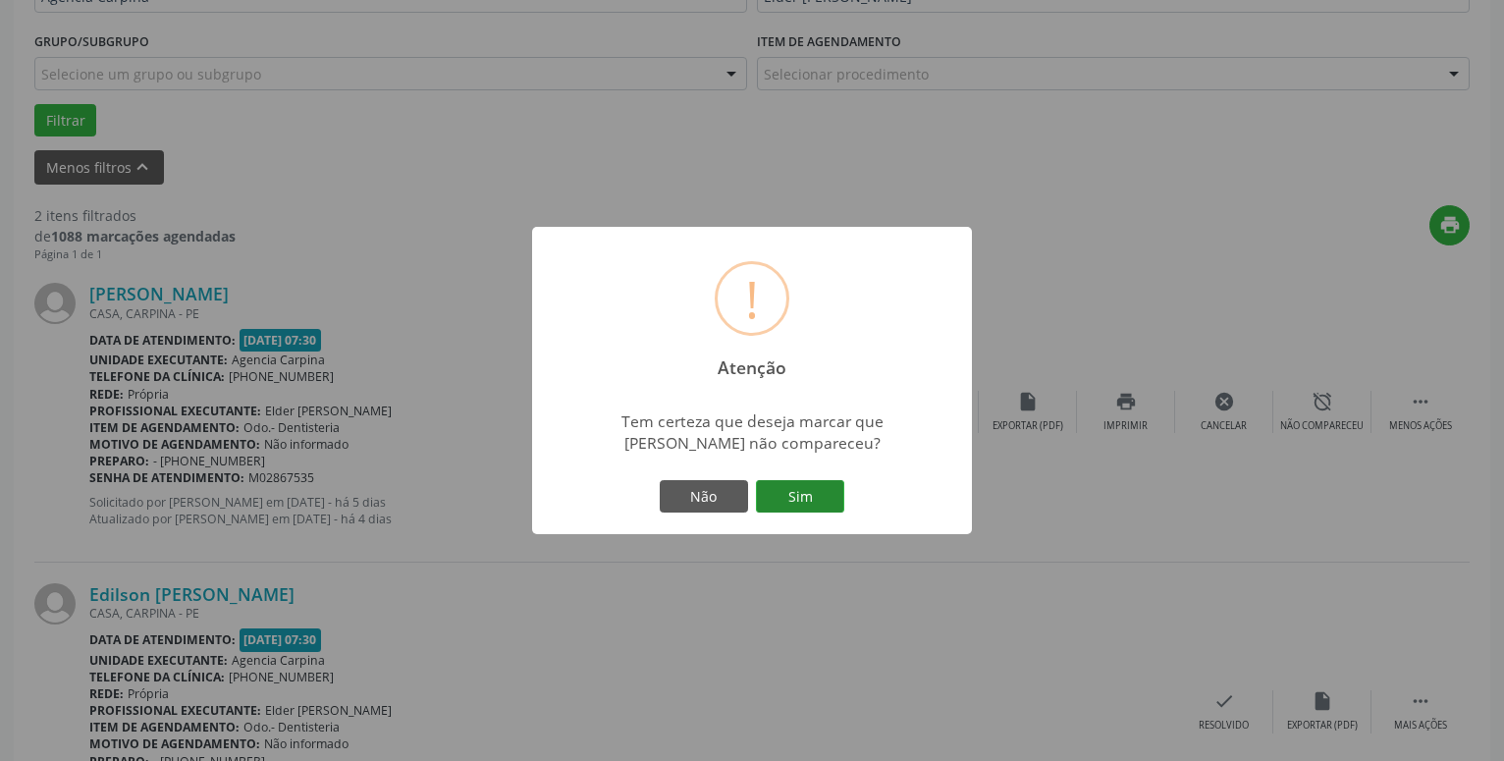
click at [806, 500] on button "Sim" at bounding box center [800, 496] width 88 height 33
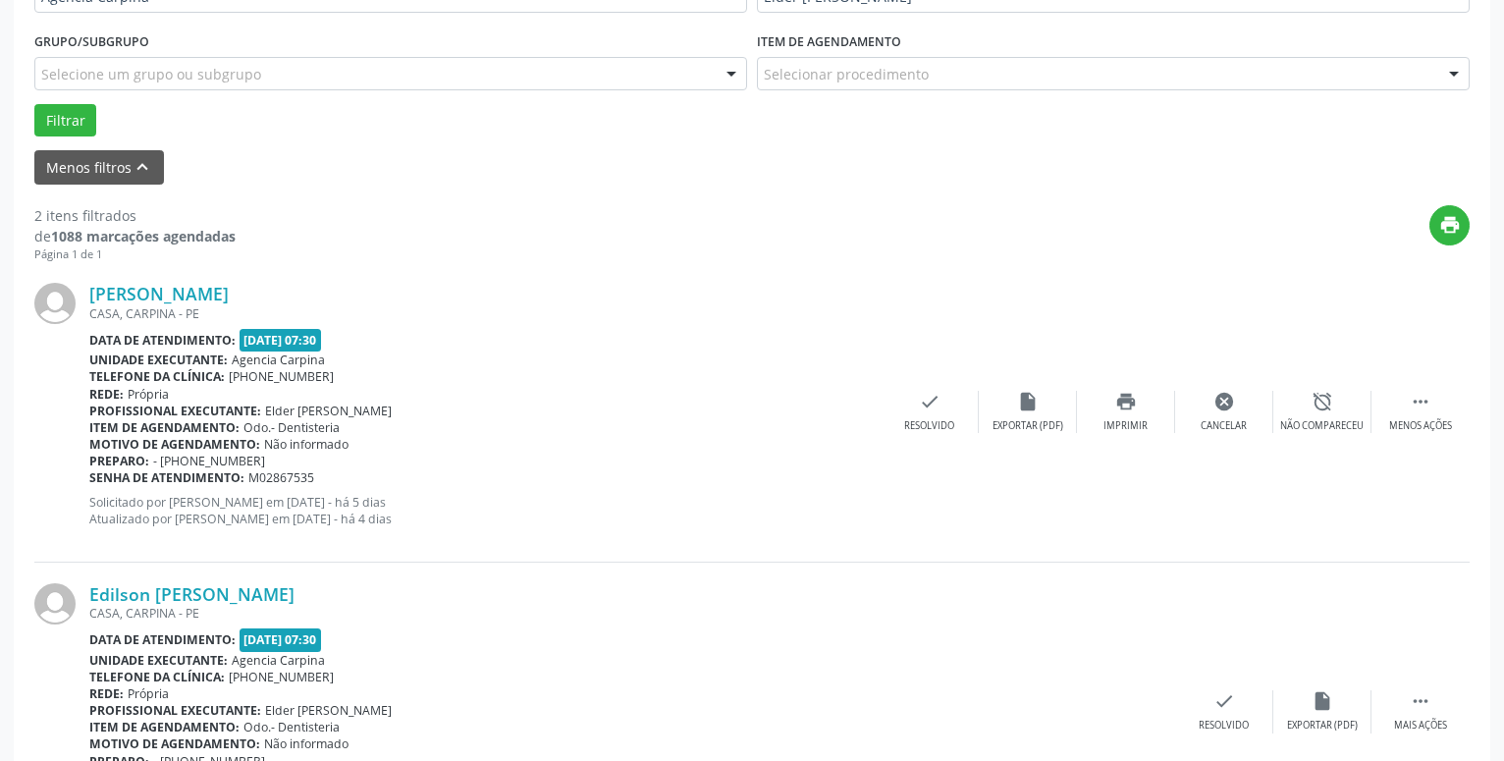
scroll to position [96, 0]
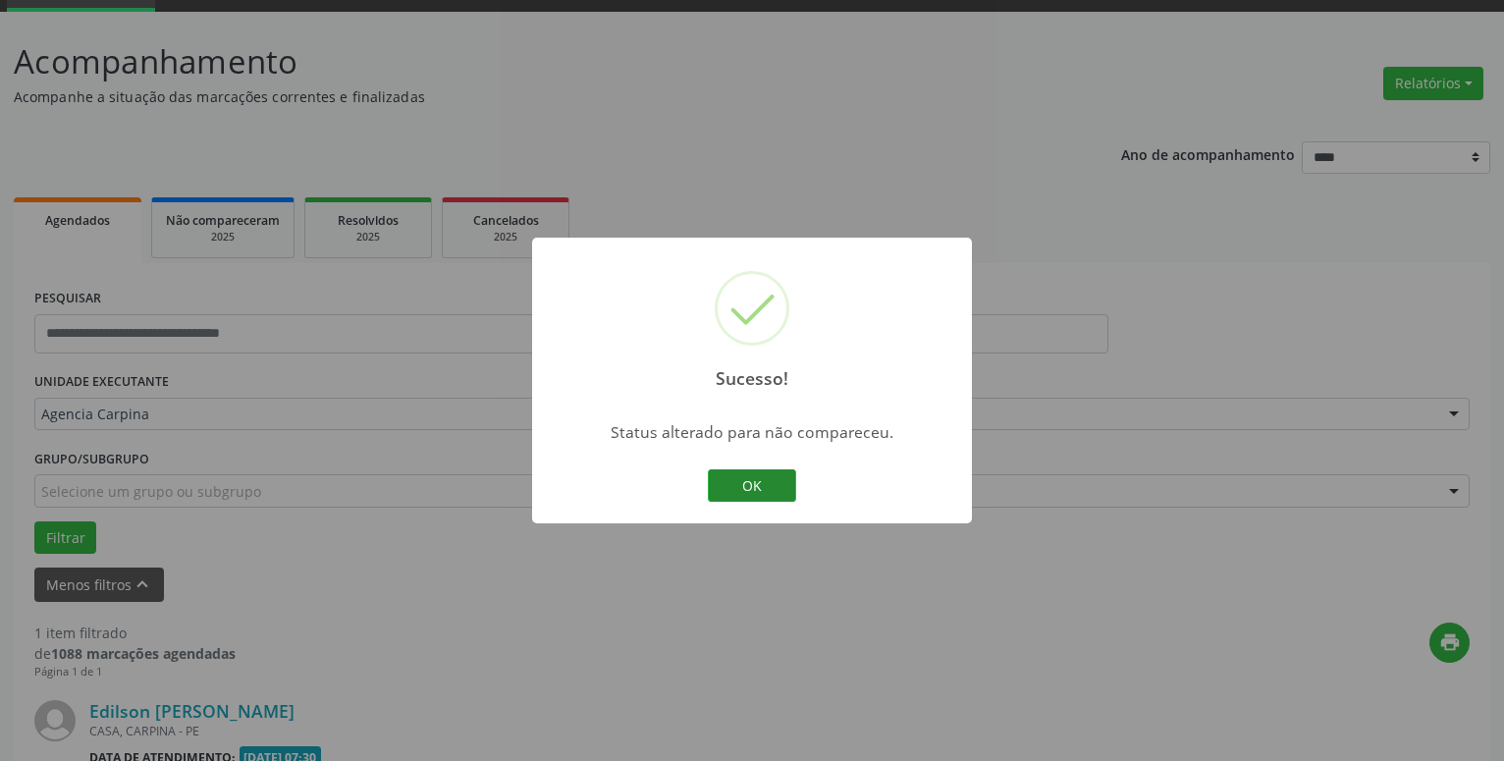
click at [742, 480] on button "OK" at bounding box center [752, 485] width 88 height 33
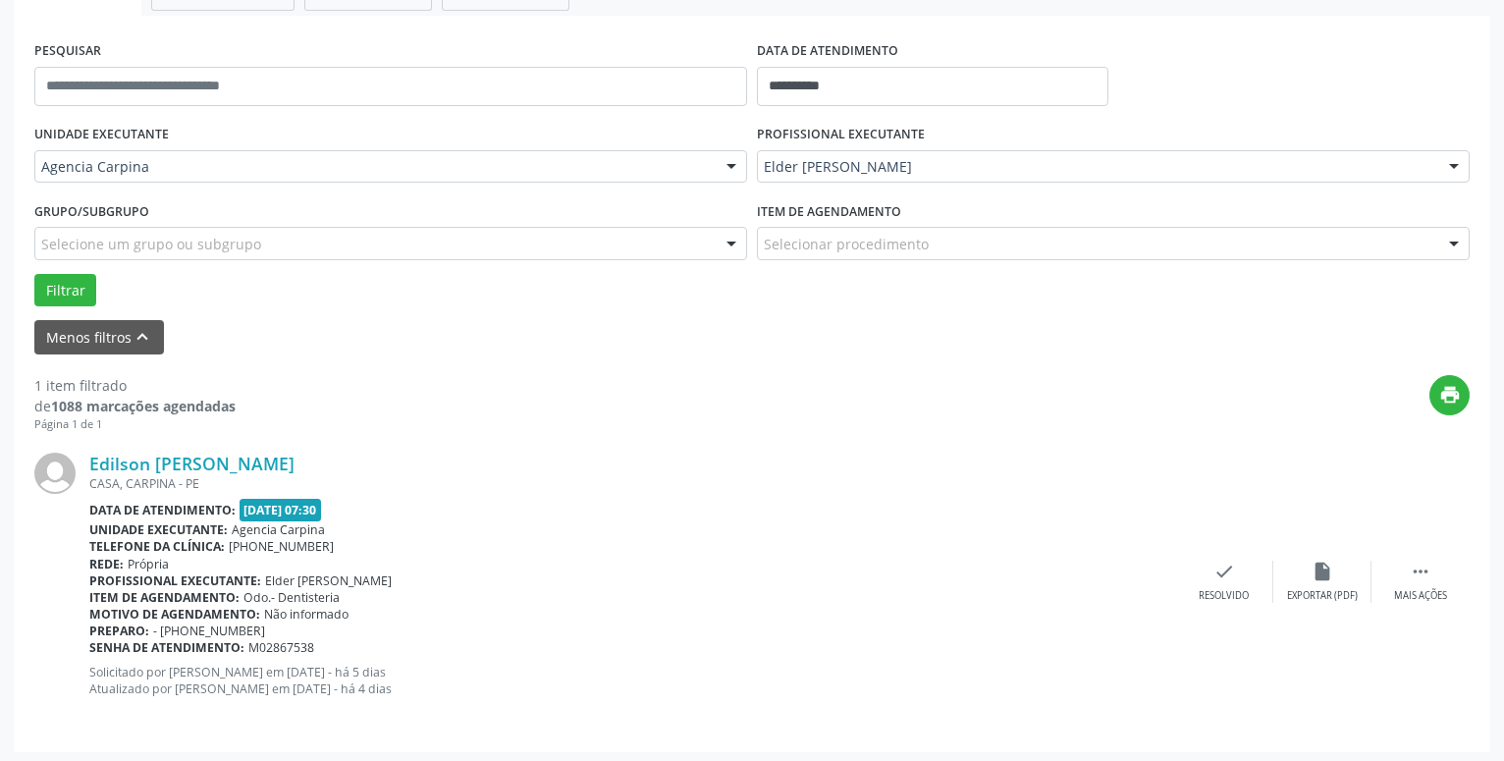
scroll to position [348, 0]
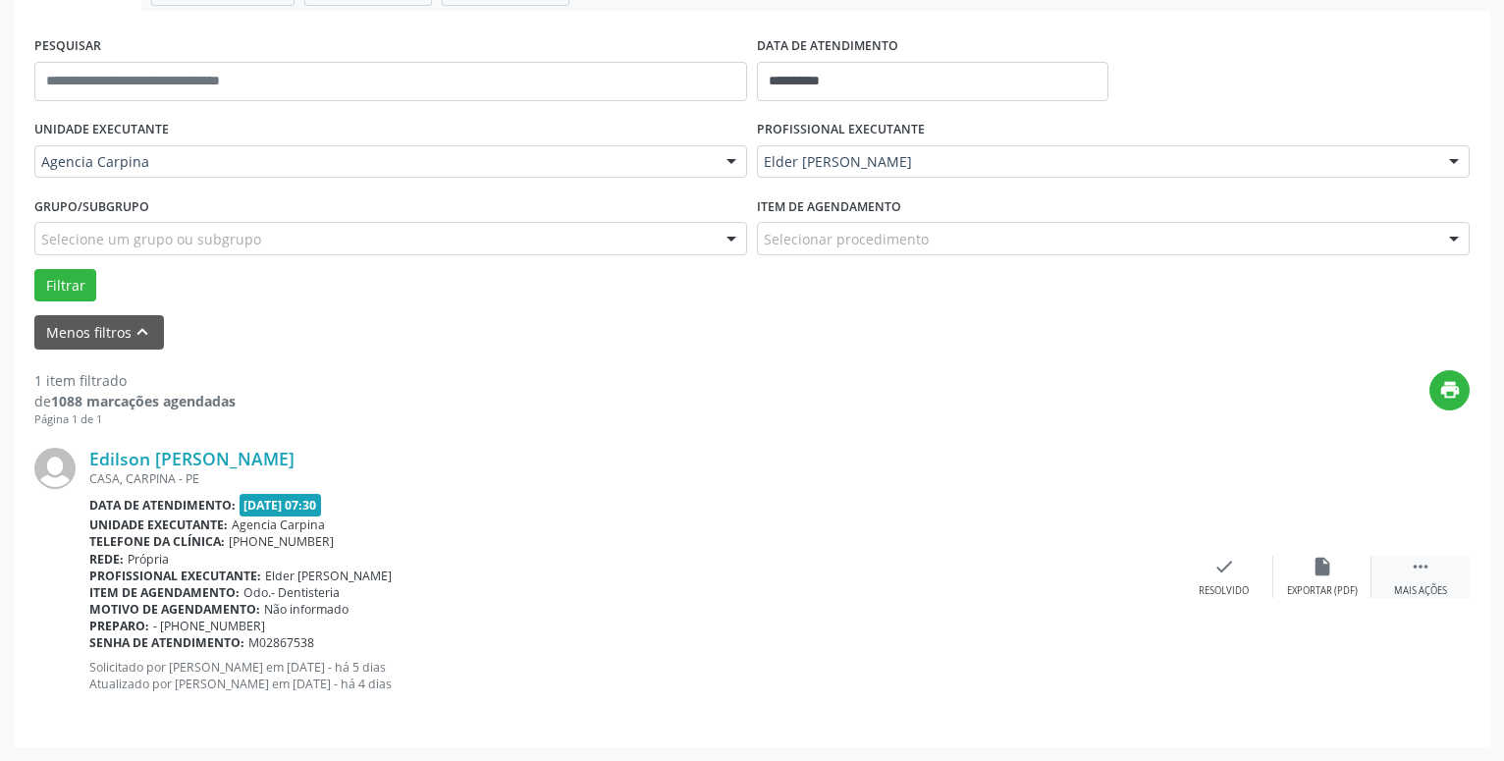
click at [1412, 565] on icon "" at bounding box center [1421, 567] width 22 height 22
click at [1313, 573] on icon "alarm_off" at bounding box center [1322, 567] width 22 height 22
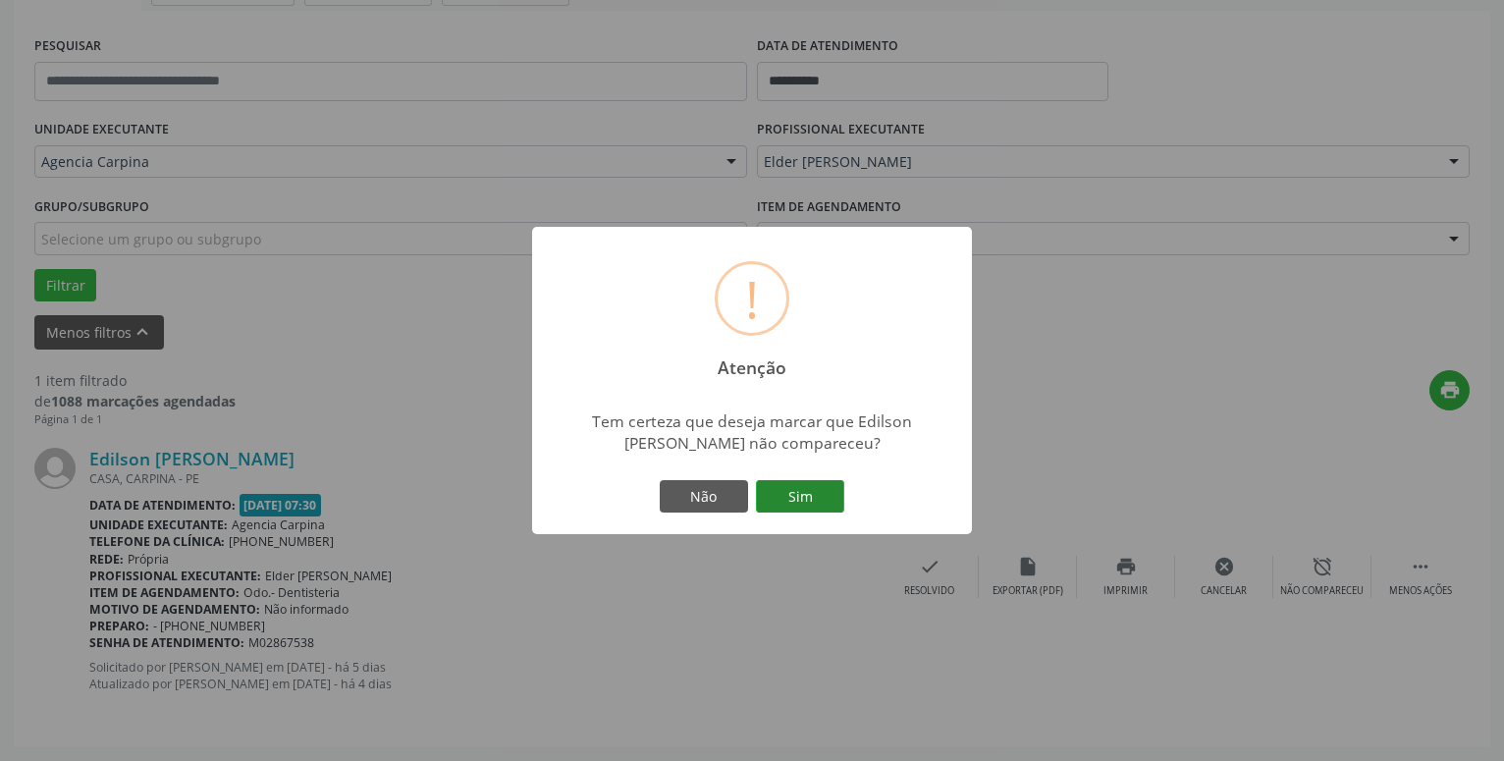
click at [825, 505] on button "Sim" at bounding box center [800, 496] width 88 height 33
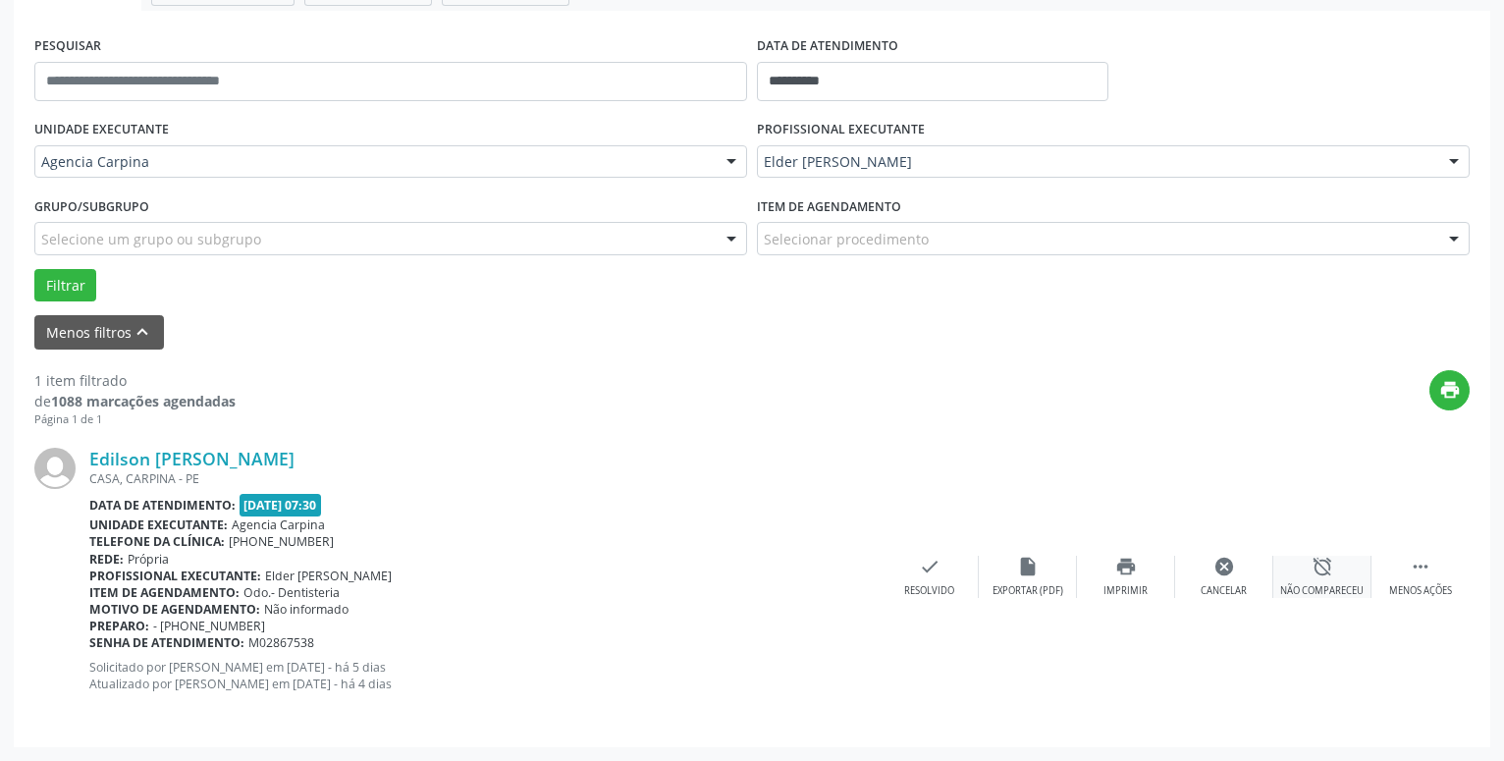
click at [1320, 560] on icon "alarm_off" at bounding box center [1322, 567] width 22 height 22
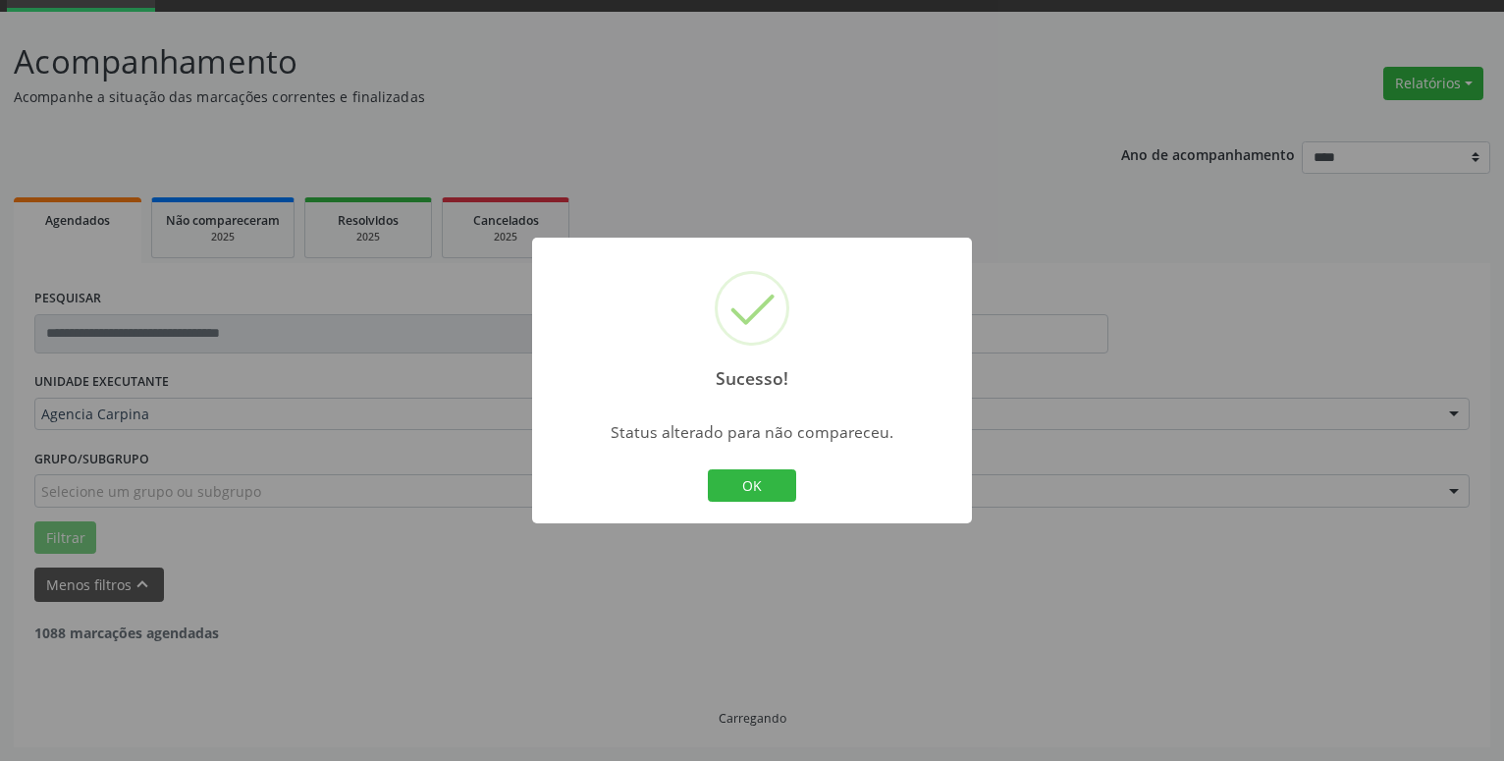
click at [812, 495] on div "Sucesso! × Status alterado para não compareceu. OK Cancel" at bounding box center [752, 381] width 440 height 287
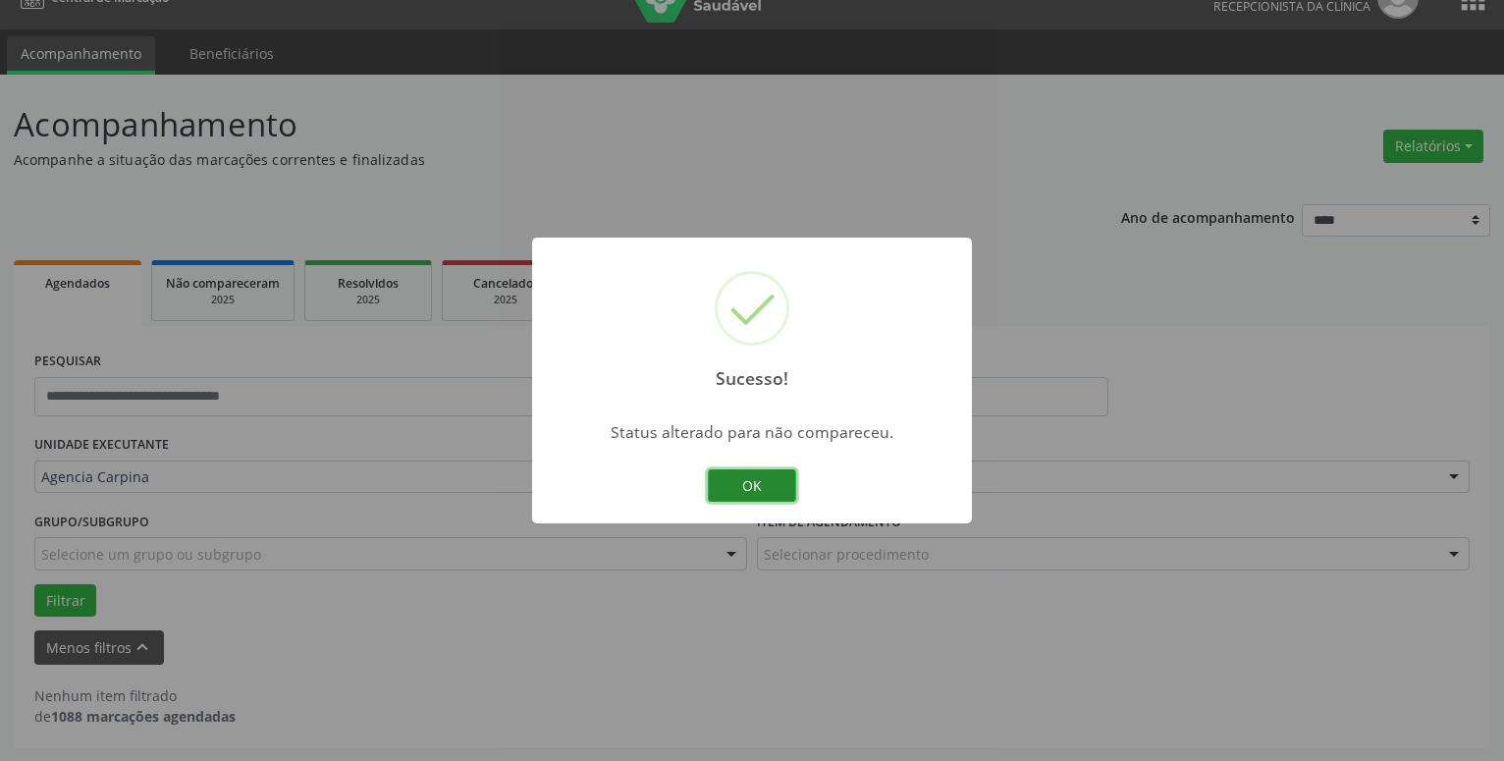
click at [752, 490] on button "OK" at bounding box center [752, 485] width 88 height 33
